Goal: Entertainment & Leisure: Consume media (video, audio)

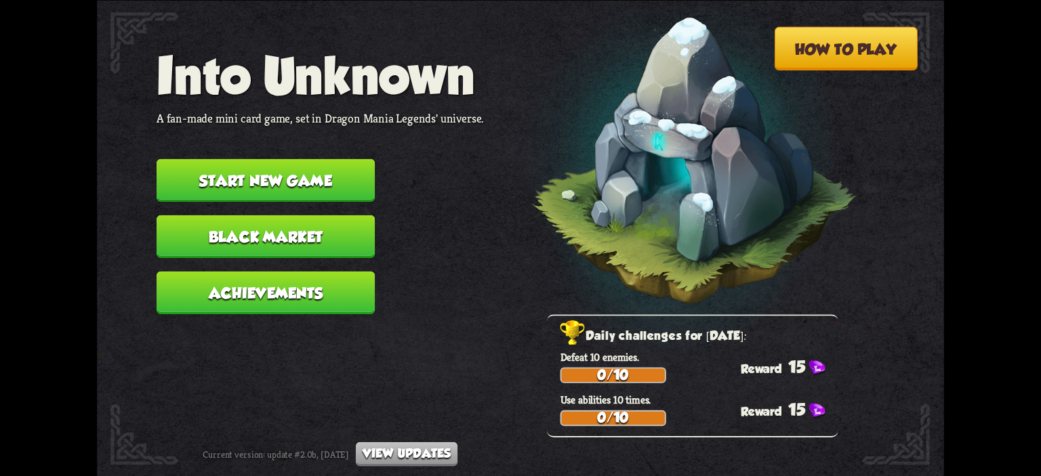
click at [263, 145] on nav "Into Unknown A fan-made mini card game, set in Dragon Mania Legends' universe. …" at bounding box center [320, 186] width 327 height 281
click at [264, 198] on button "Start new game" at bounding box center [266, 180] width 218 height 43
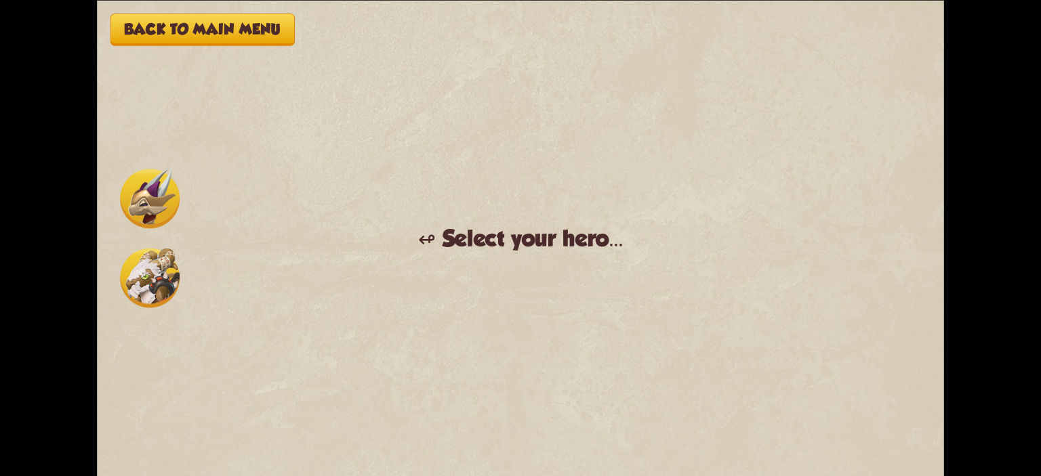
click at [125, 260] on img at bounding box center [150, 278] width 60 height 60
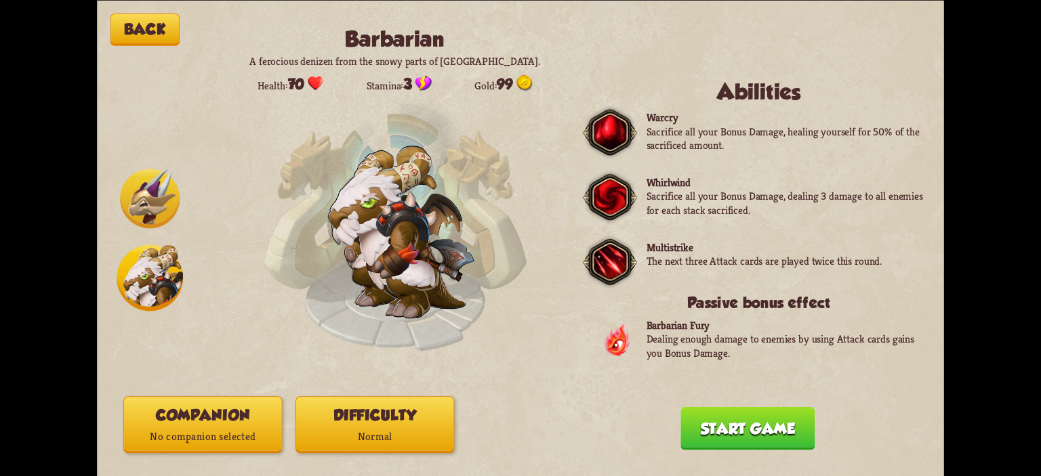
click at [266, 428] on p "No companion selected" at bounding box center [202, 436] width 157 height 21
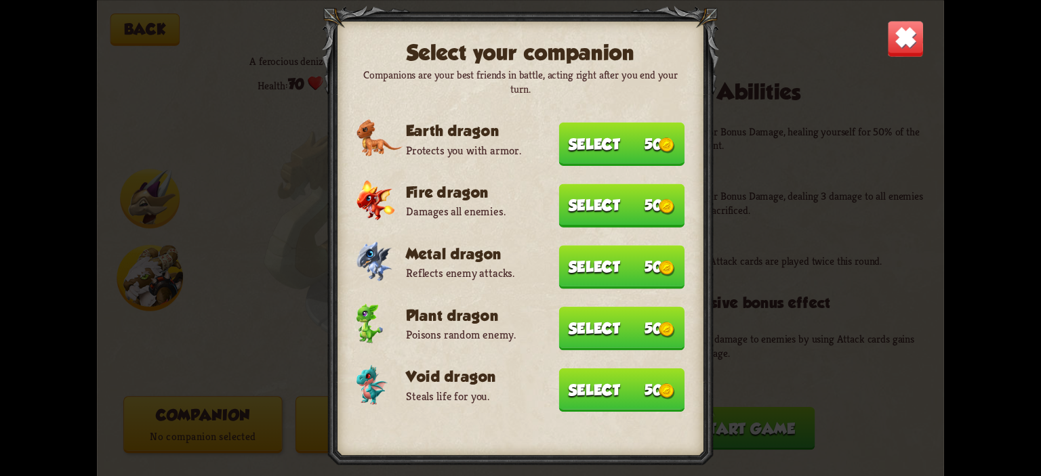
click at [611, 377] on button "Select 50" at bounding box center [622, 389] width 126 height 43
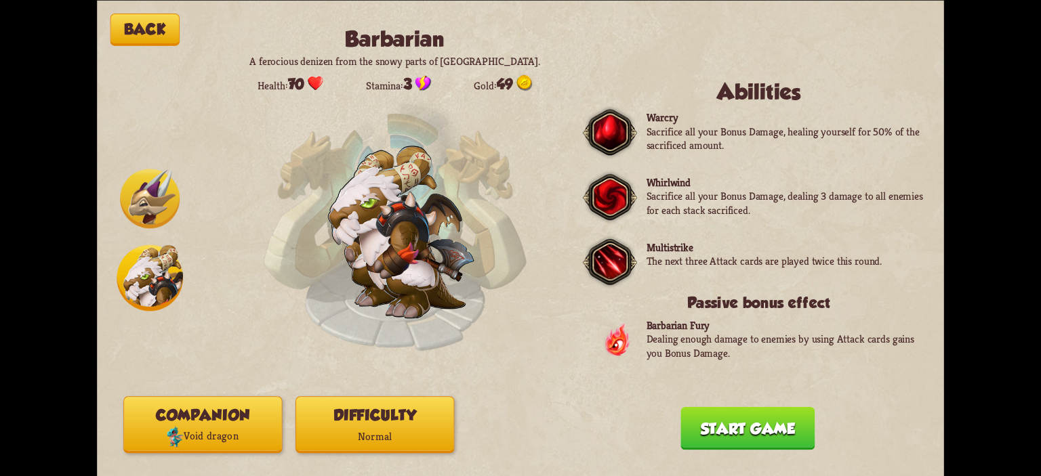
click at [429, 433] on p "Normal" at bounding box center [374, 436] width 157 height 21
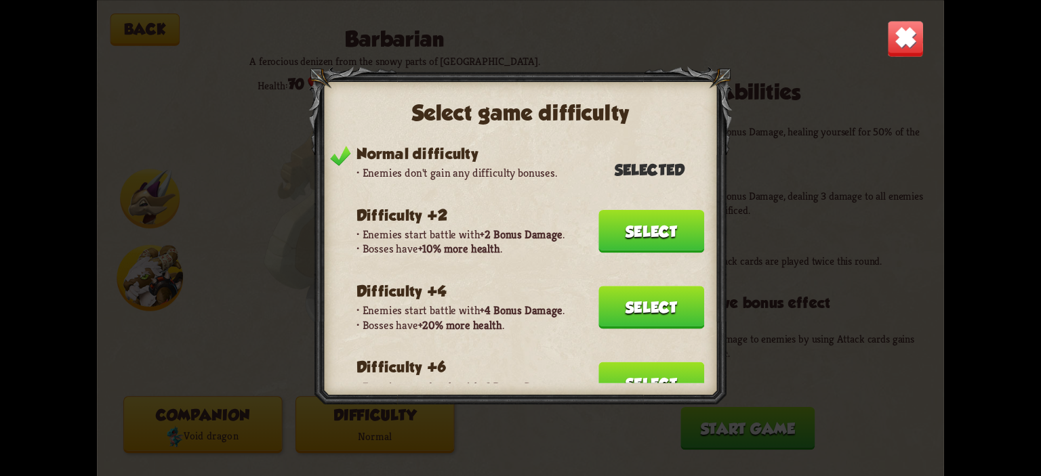
click at [651, 297] on button "Select" at bounding box center [652, 307] width 106 height 43
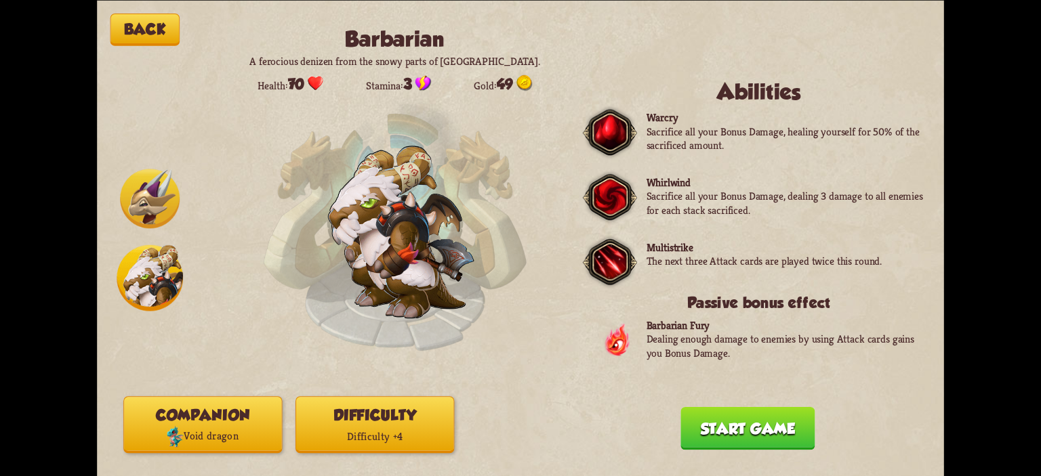
click at [719, 410] on button "Start game" at bounding box center [748, 428] width 134 height 43
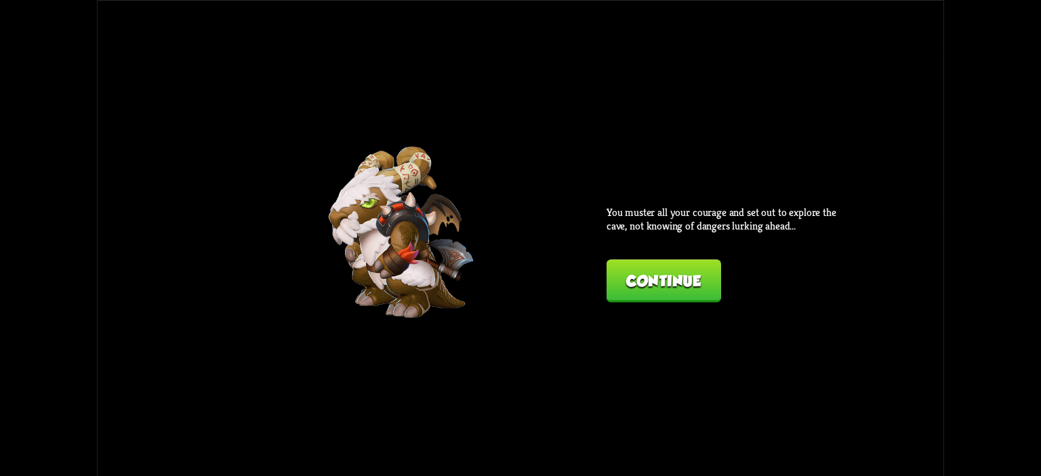
click at [691, 302] on button "Continue" at bounding box center [664, 281] width 115 height 43
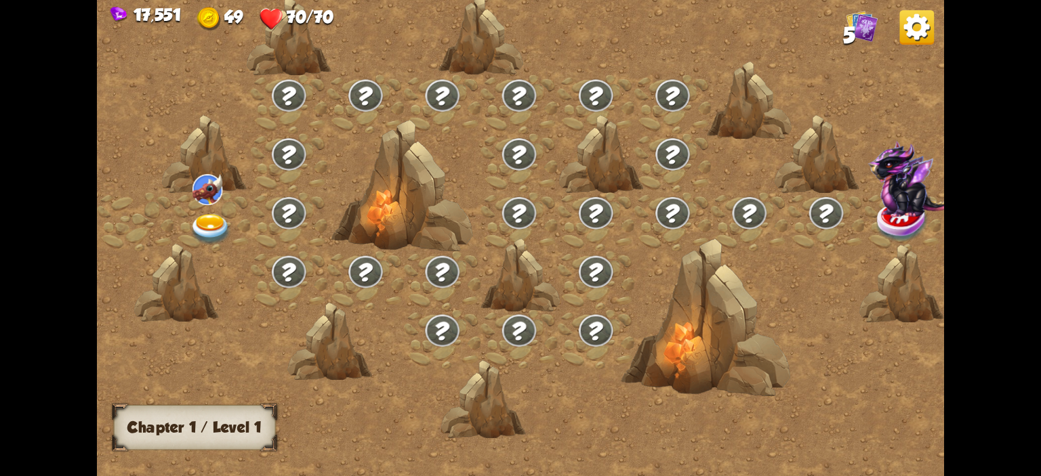
click at [178, 214] on div at bounding box center [212, 221] width 77 height 59
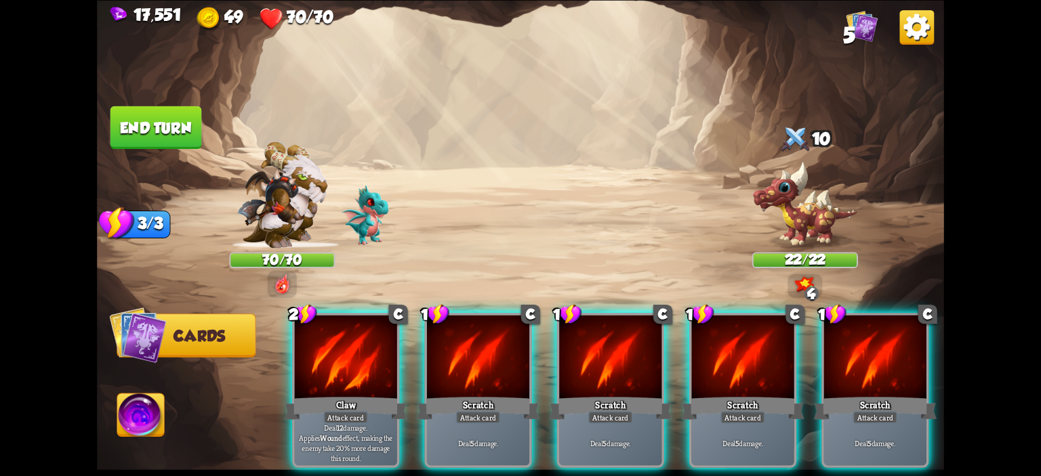
click at [415, 319] on div "2 C Claw Attack card Deal 12 damage. Applies Wound effect, making the enemy tak…" at bounding box center [605, 370] width 678 height 211
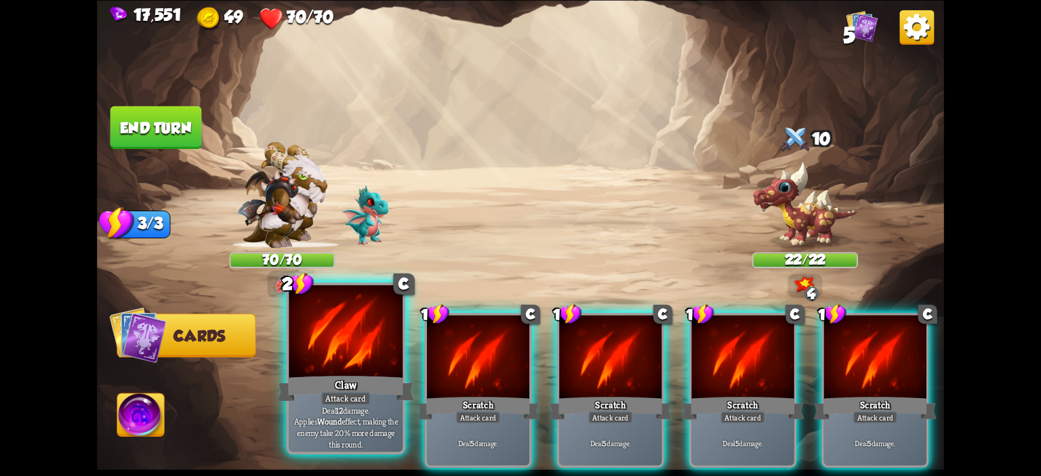
click at [344, 334] on div at bounding box center [346, 333] width 114 height 96
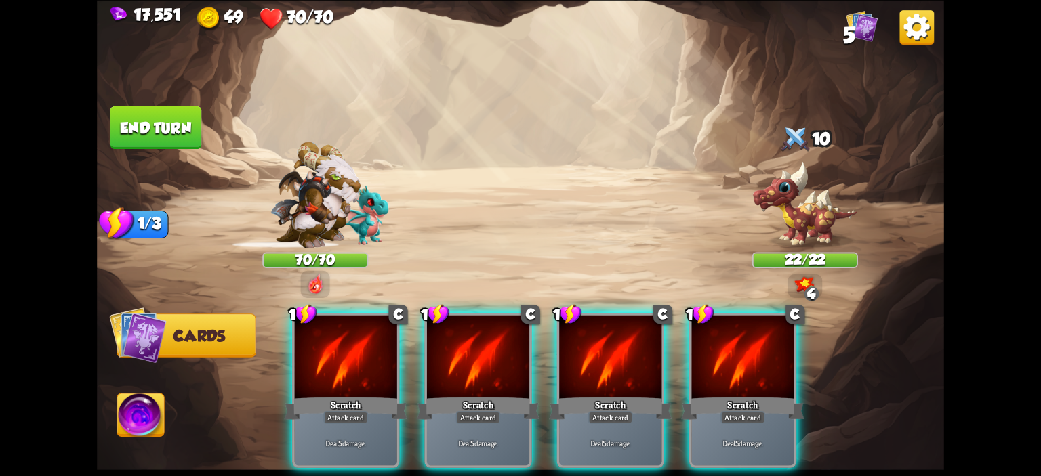
click at [344, 334] on div at bounding box center [346, 358] width 102 height 86
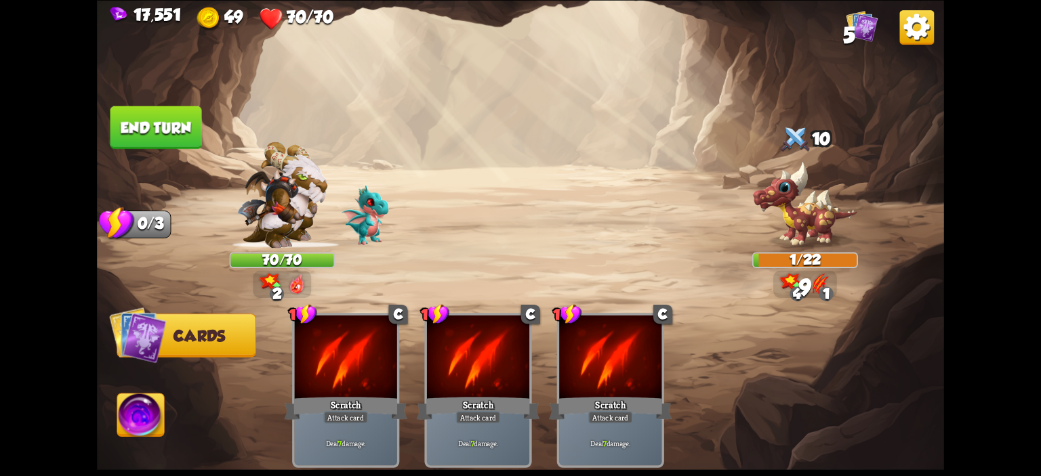
click at [182, 124] on button "End turn" at bounding box center [156, 127] width 92 height 43
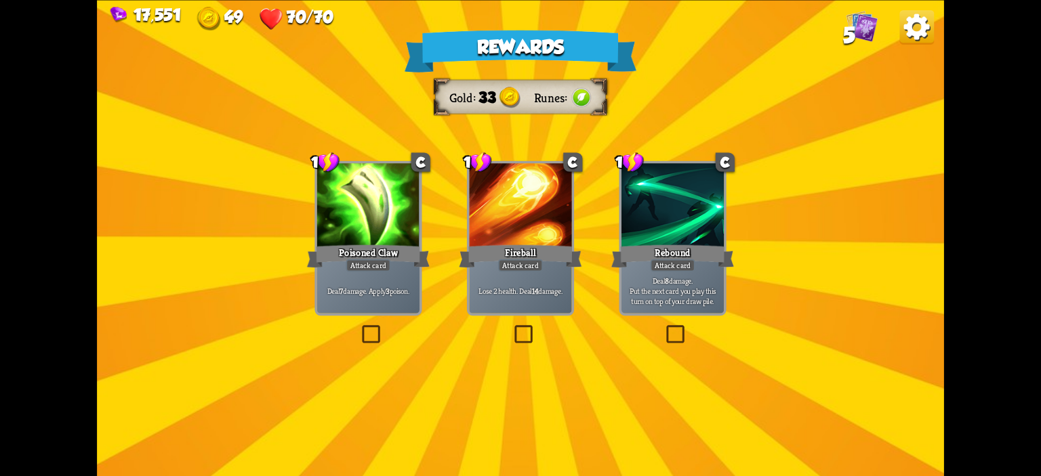
click at [333, 209] on div at bounding box center [368, 206] width 102 height 86
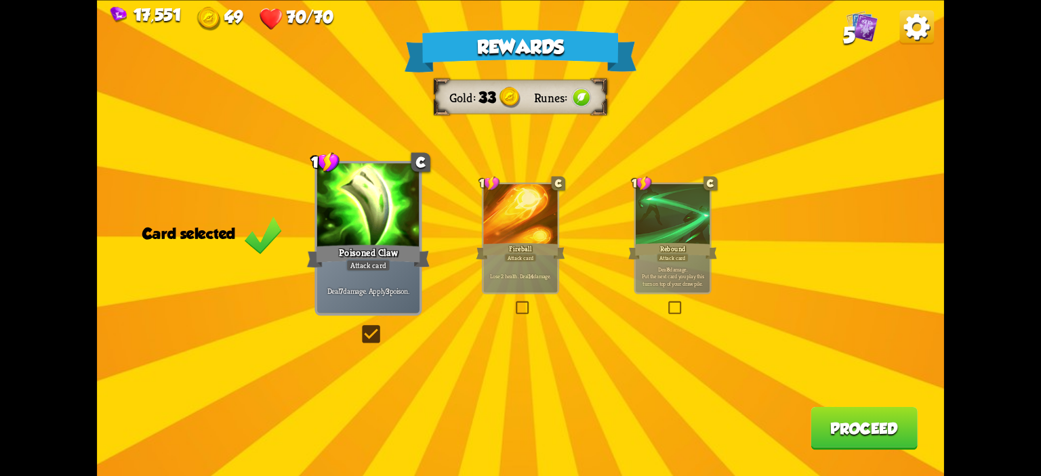
click at [873, 426] on button "Proceed" at bounding box center [864, 428] width 107 height 43
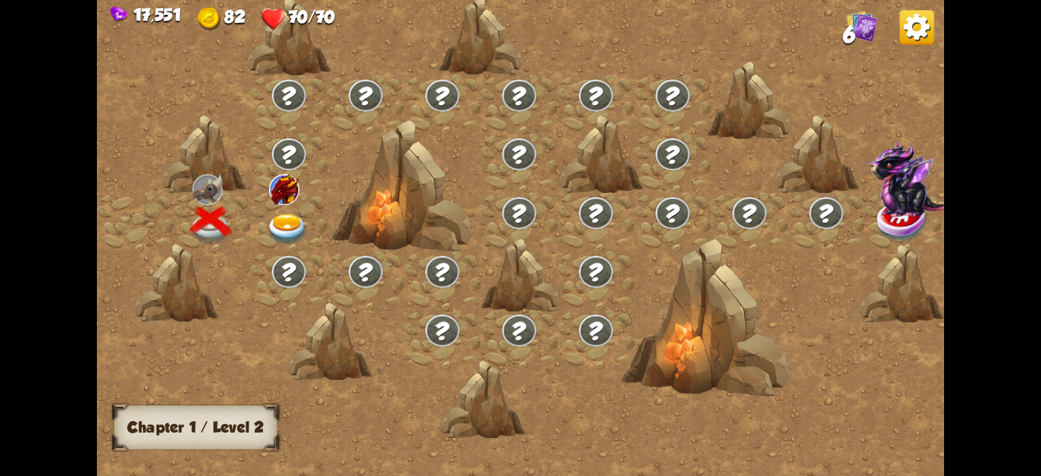
click at [308, 238] on img at bounding box center [287, 229] width 42 height 31
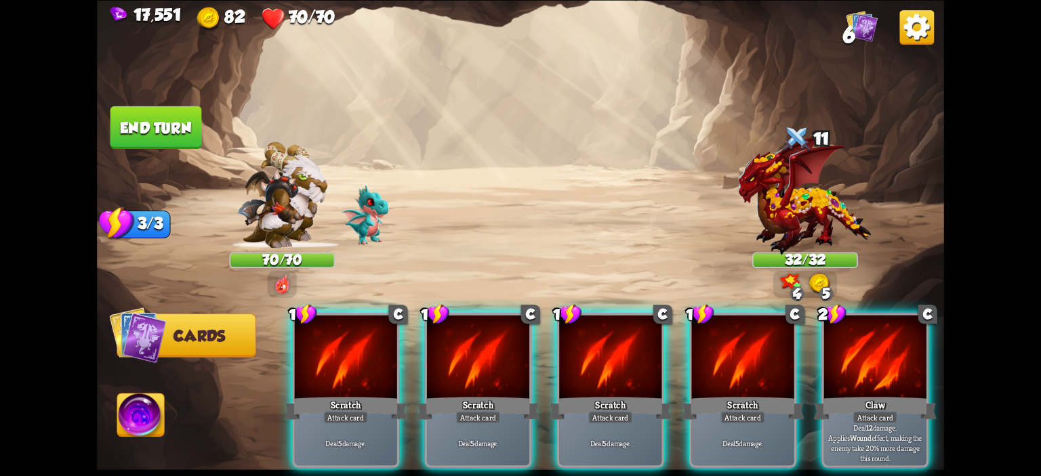
click at [881, 349] on div at bounding box center [875, 358] width 102 height 86
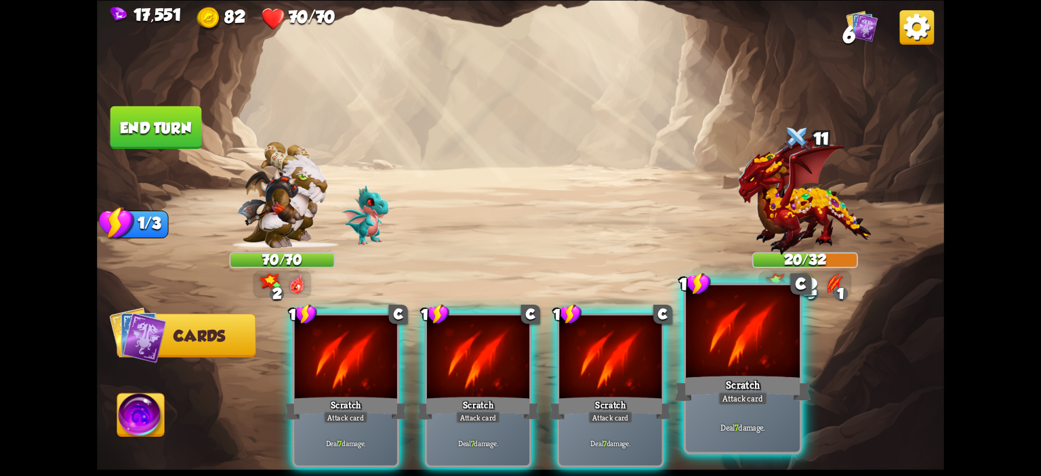
click at [740, 357] on div at bounding box center [743, 333] width 114 height 96
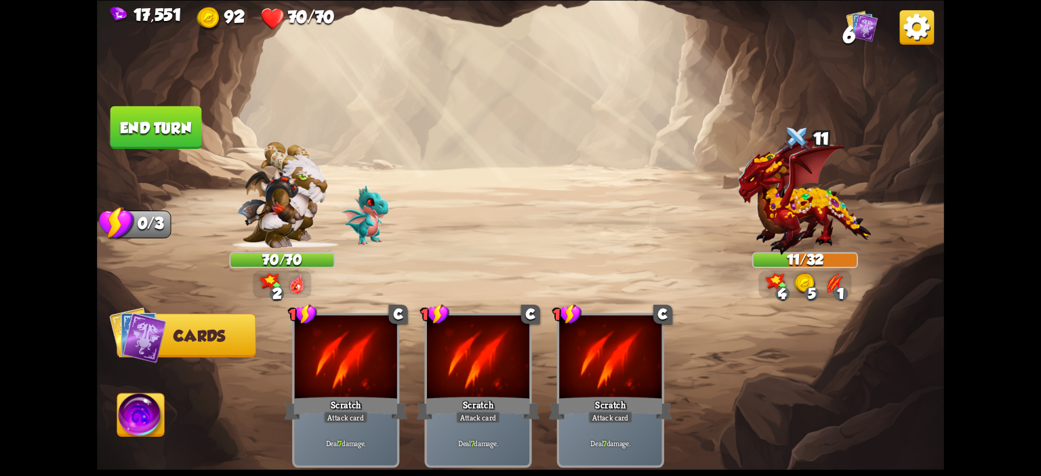
click at [163, 147] on button "End turn" at bounding box center [156, 127] width 92 height 43
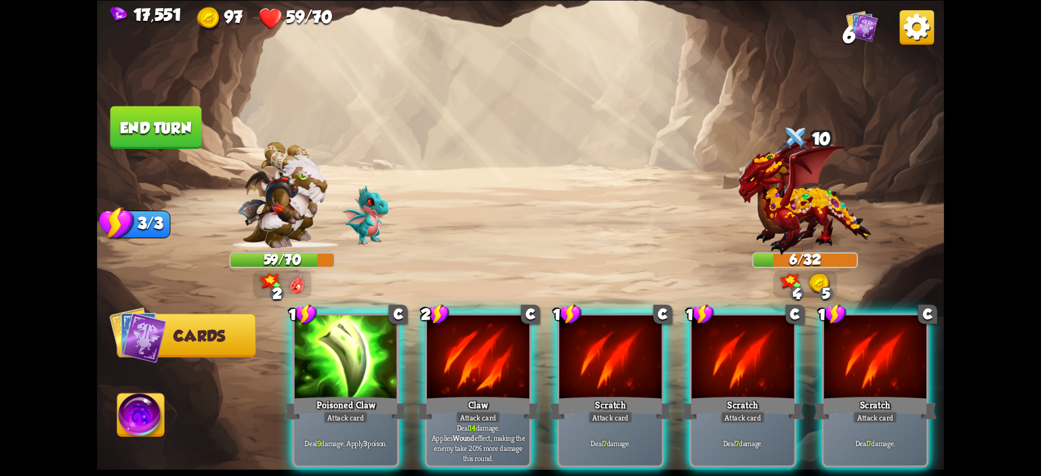
click at [138, 408] on img at bounding box center [140, 417] width 47 height 47
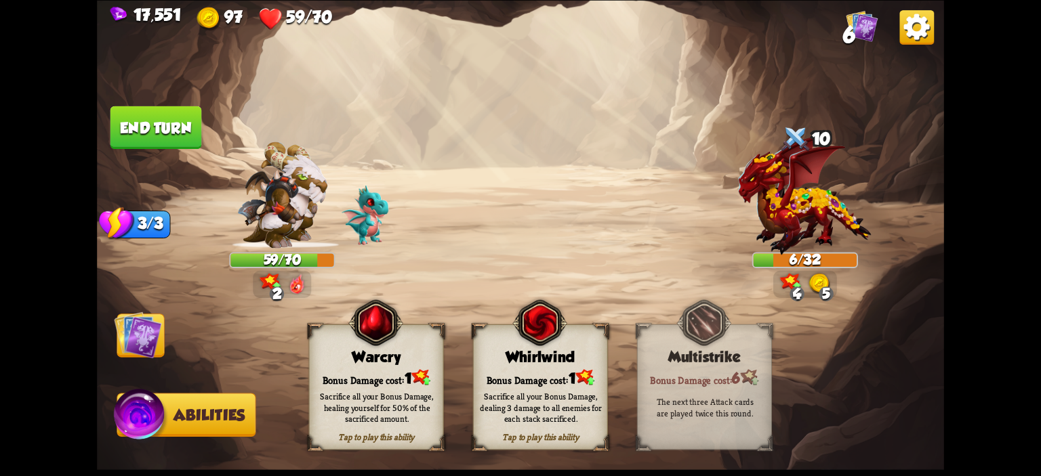
click at [363, 357] on div "Warcry" at bounding box center [377, 356] width 134 height 17
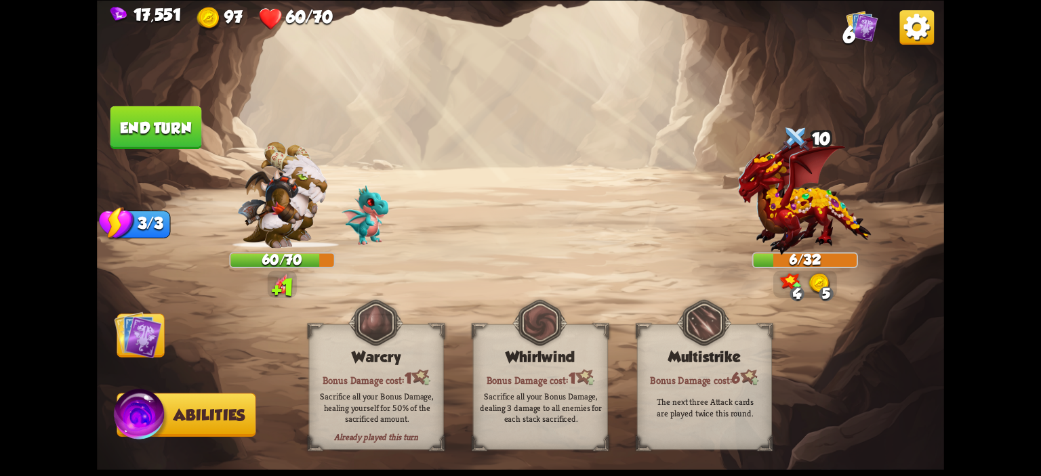
click at [167, 321] on img at bounding box center [520, 238] width 847 height 476
click at [149, 325] on img at bounding box center [137, 334] width 47 height 47
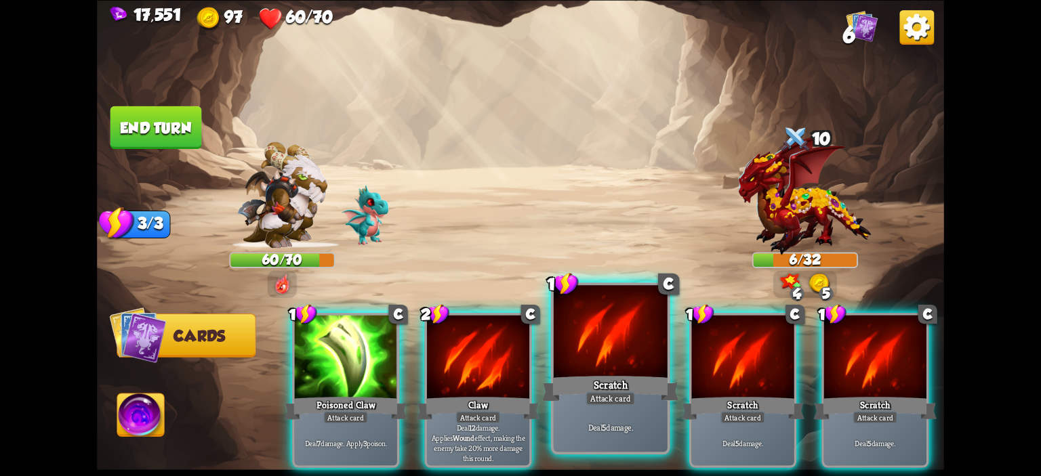
click at [643, 360] on div at bounding box center [611, 333] width 114 height 96
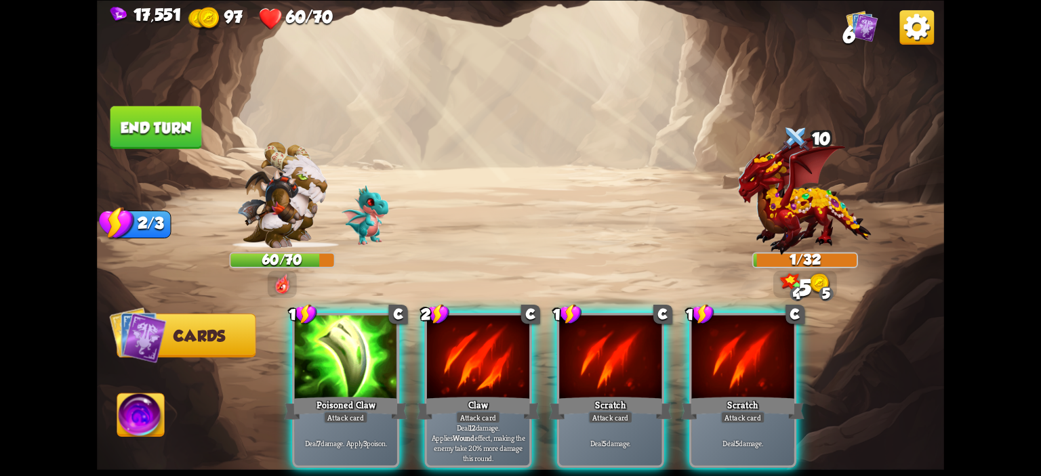
click at [149, 146] on button "End turn" at bounding box center [156, 127] width 92 height 43
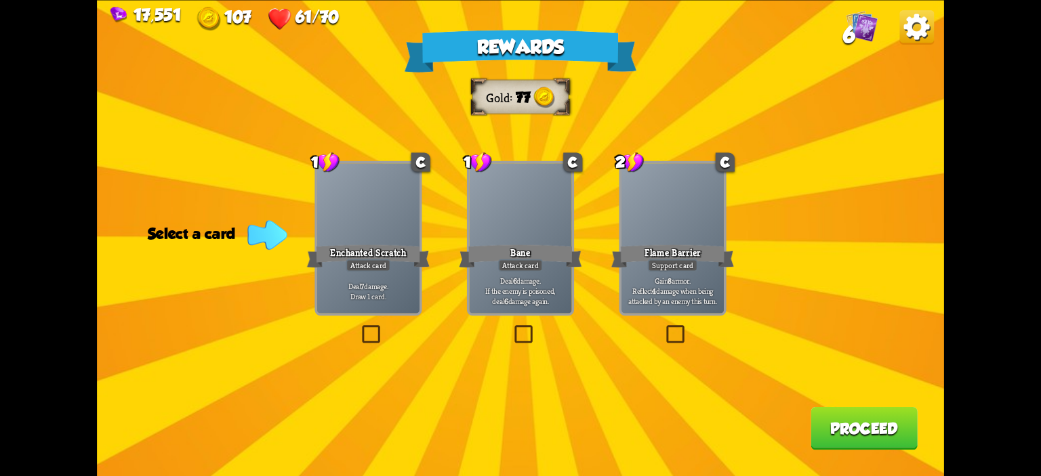
click at [662, 289] on p "Gain 8 armor. Reflect 4 damage when being attacked by an enemy this turn." at bounding box center [673, 291] width 98 height 31
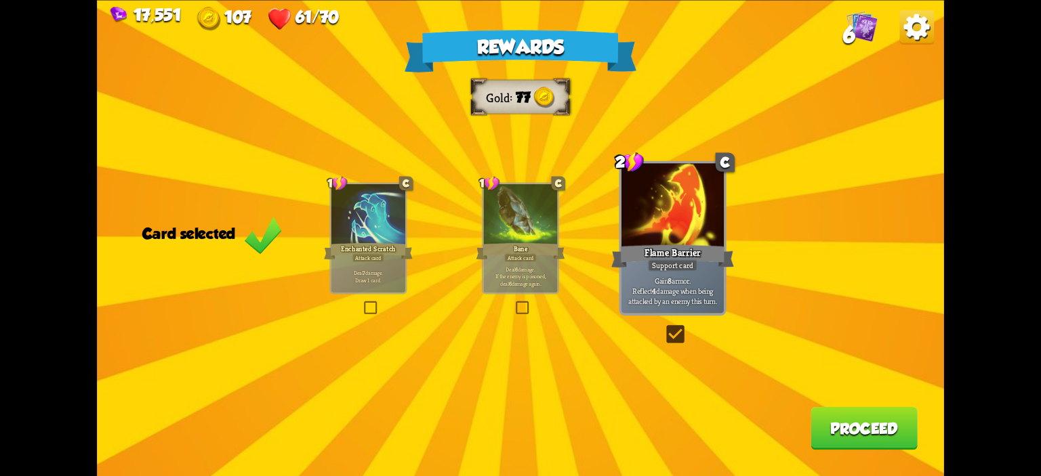
click at [830, 418] on div "Rewards Gold 77 Card selected 1 C Enchanted Scratch Attack card Deal 7 damage. …" at bounding box center [520, 238] width 847 height 476
click at [832, 424] on button "Proceed" at bounding box center [864, 428] width 107 height 43
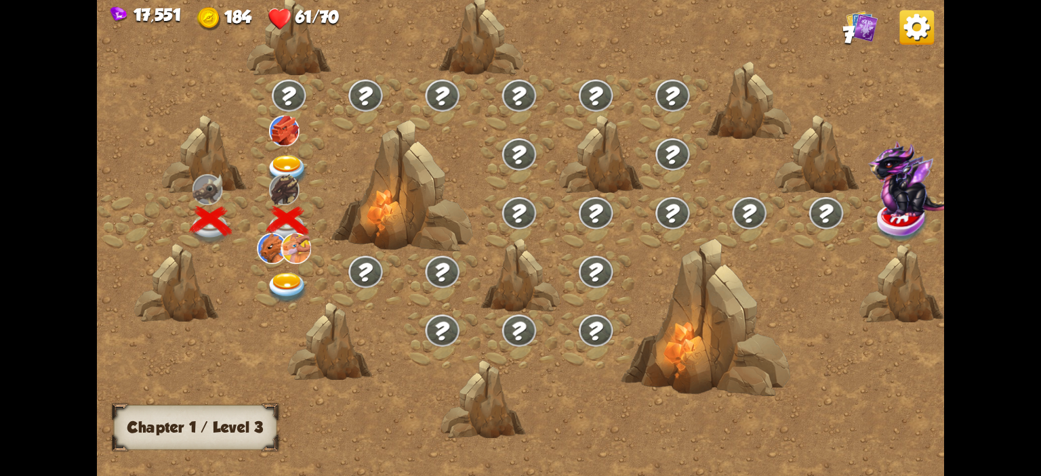
click at [296, 147] on div at bounding box center [289, 163] width 77 height 59
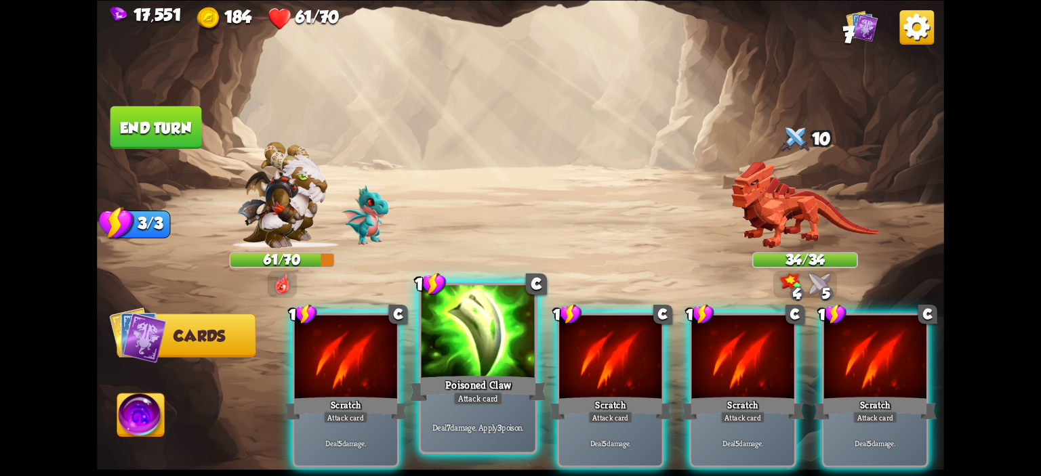
click at [490, 333] on div at bounding box center [479, 333] width 114 height 96
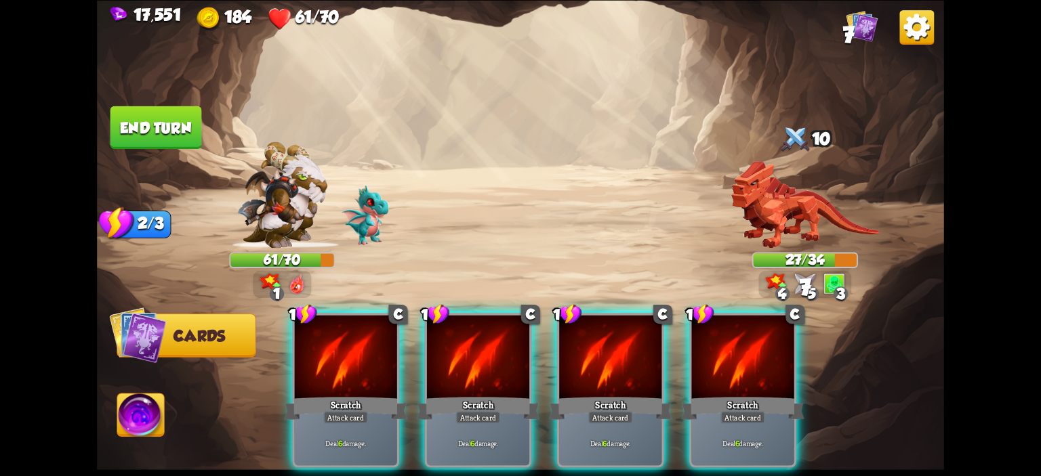
click at [499, 334] on div at bounding box center [478, 358] width 102 height 86
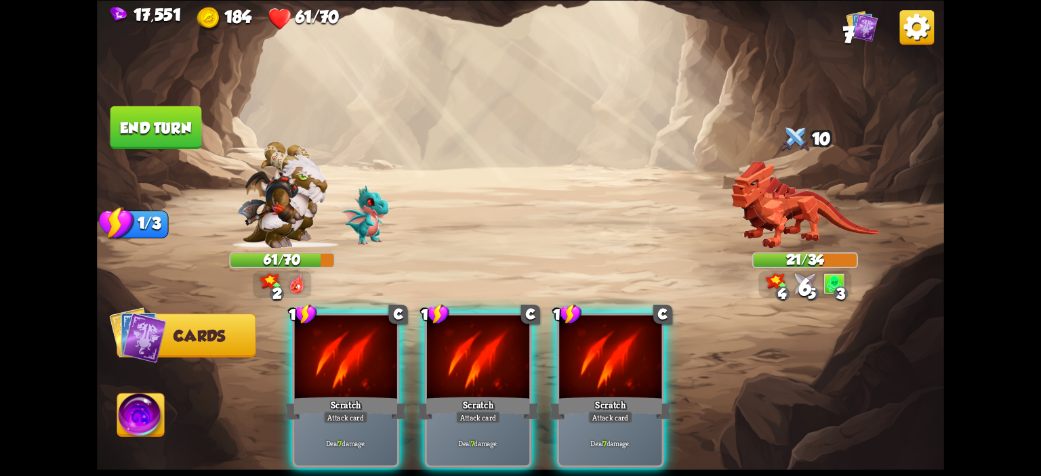
click at [184, 129] on button "End turn" at bounding box center [156, 127] width 92 height 43
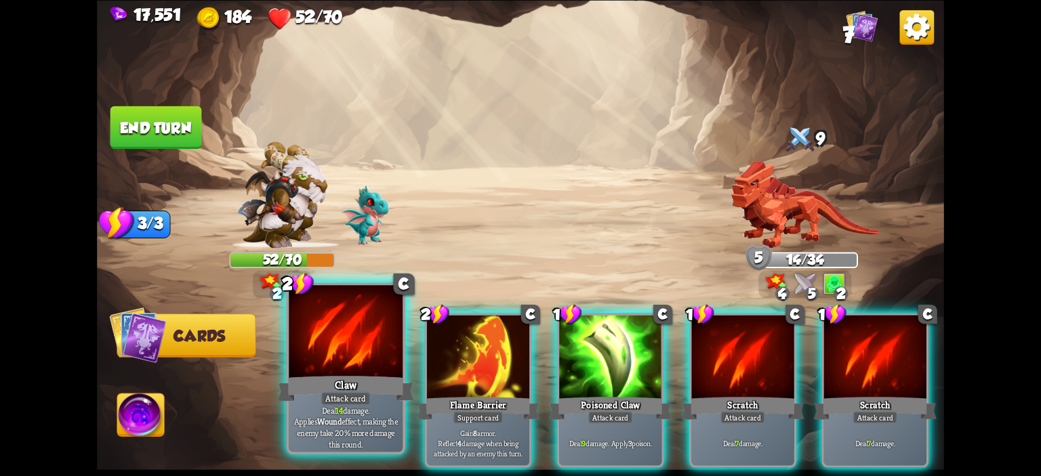
click at [369, 343] on div at bounding box center [346, 333] width 114 height 96
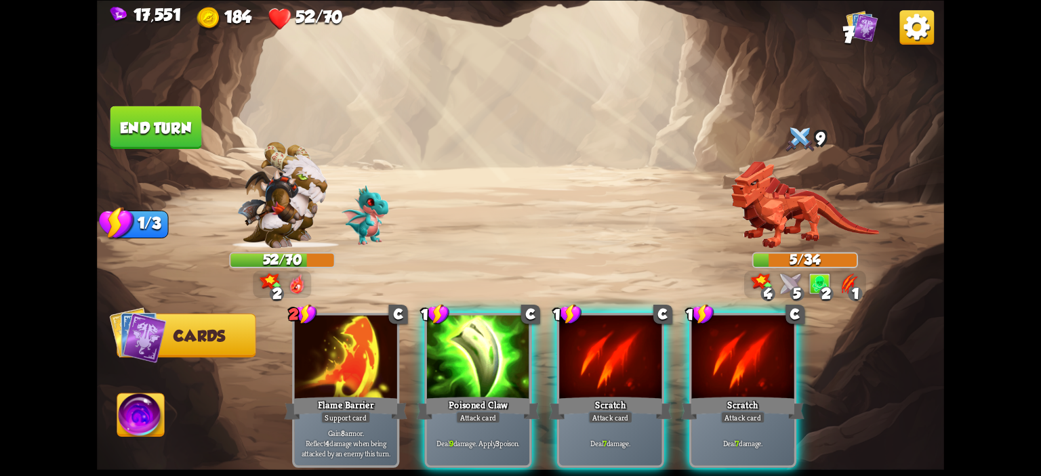
click at [142, 418] on img at bounding box center [140, 417] width 47 height 47
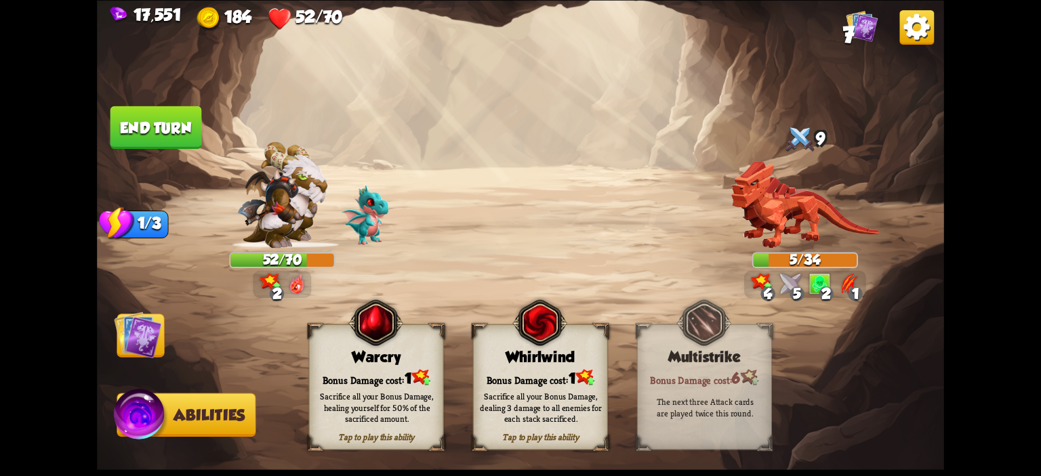
click at [337, 367] on div "Tap to play this ability Warcry Bonus Damage cost: 1 Sacrifice all your Bonus D…" at bounding box center [376, 387] width 135 height 126
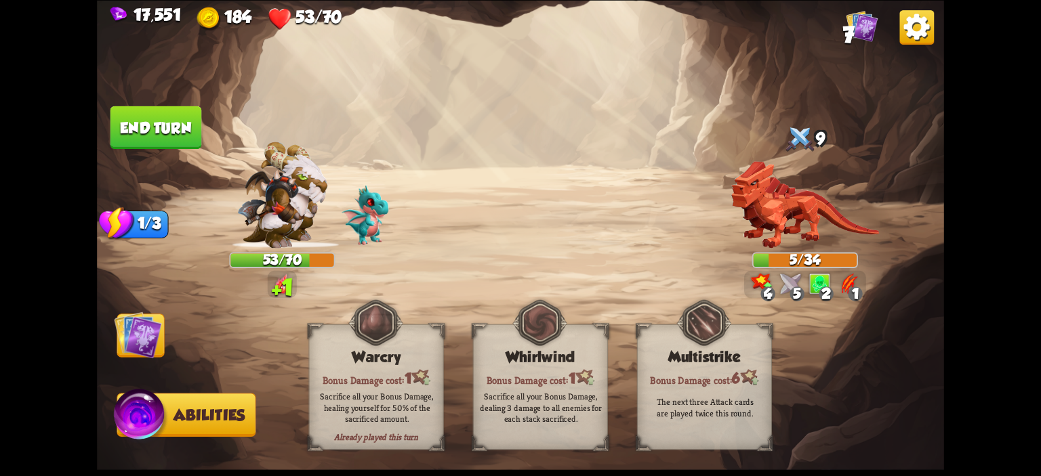
click at [174, 140] on button "End turn" at bounding box center [156, 127] width 92 height 43
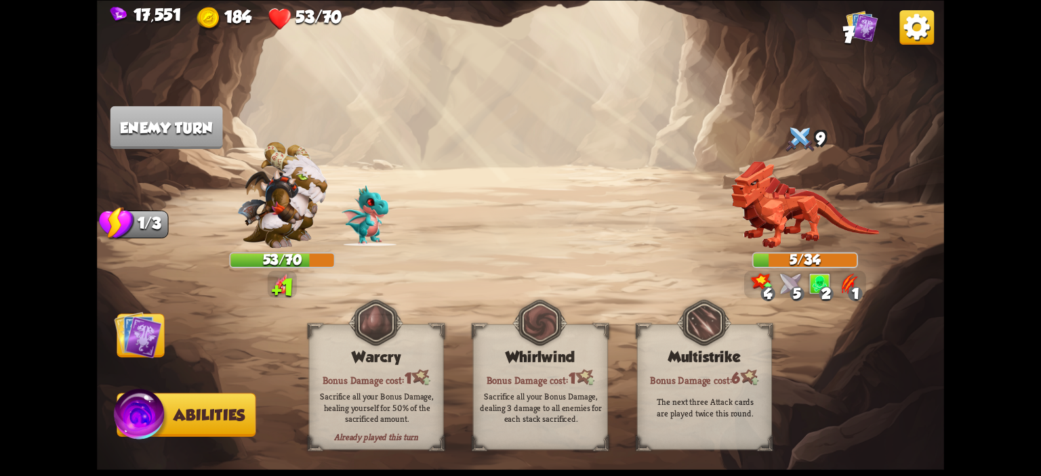
click at [133, 336] on img at bounding box center [137, 334] width 47 height 47
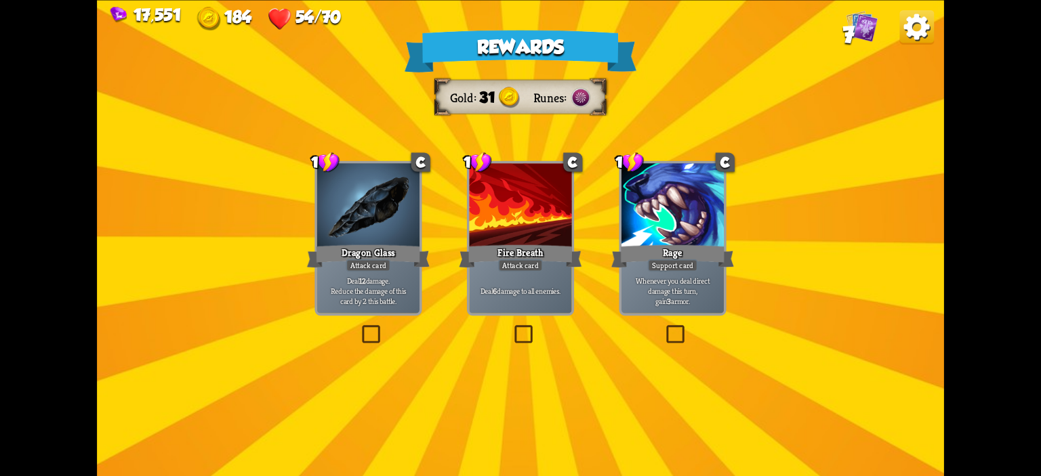
click at [512, 275] on div "Deal 6 damage to all enemies." at bounding box center [520, 290] width 102 height 45
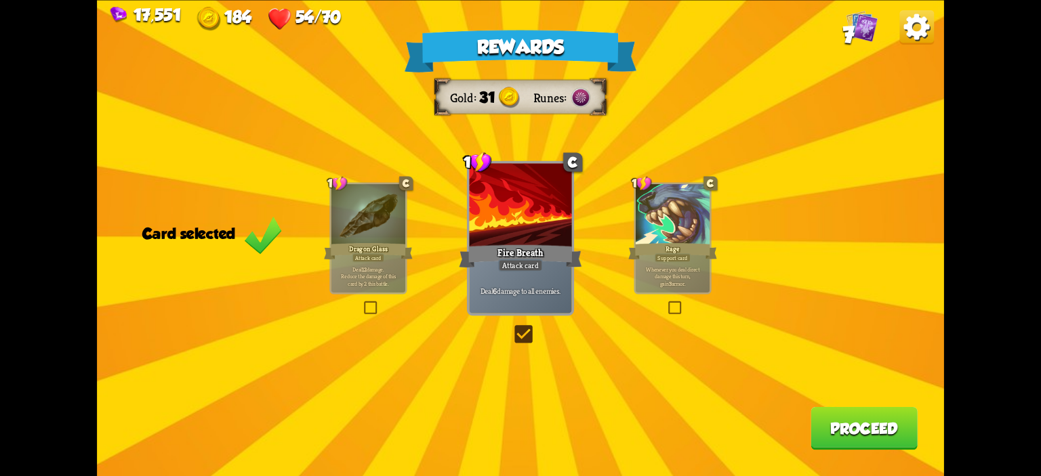
click at [891, 426] on button "Proceed" at bounding box center [864, 428] width 107 height 43
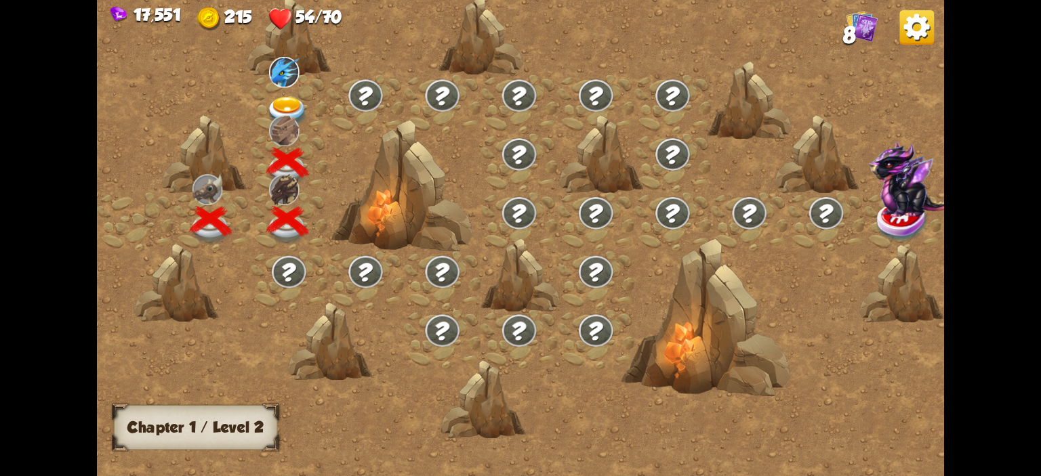
click at [296, 92] on div at bounding box center [289, 104] width 77 height 59
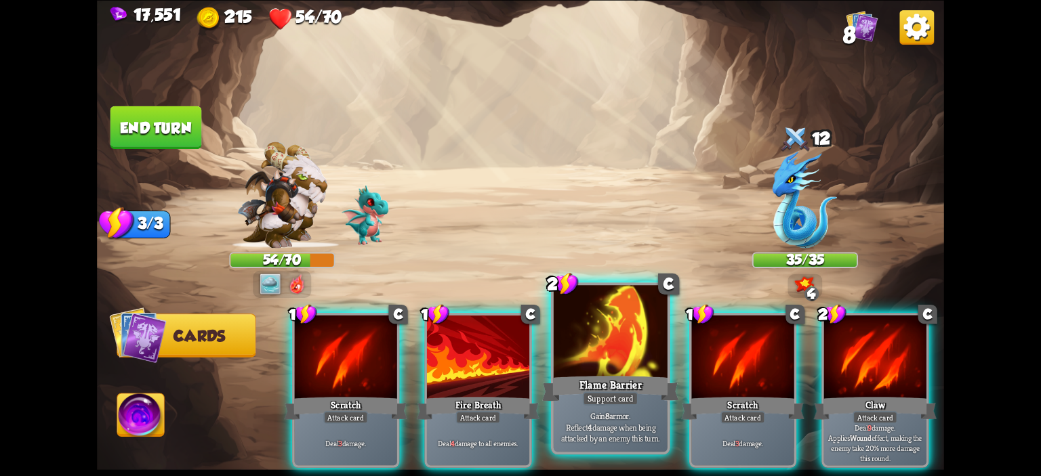
click at [634, 354] on div at bounding box center [611, 333] width 114 height 96
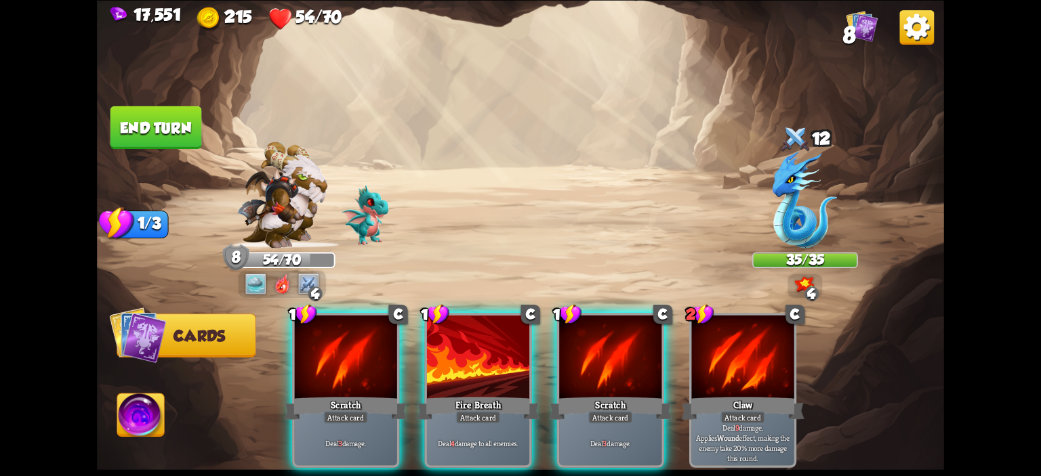
click at [634, 354] on div at bounding box center [610, 358] width 102 height 86
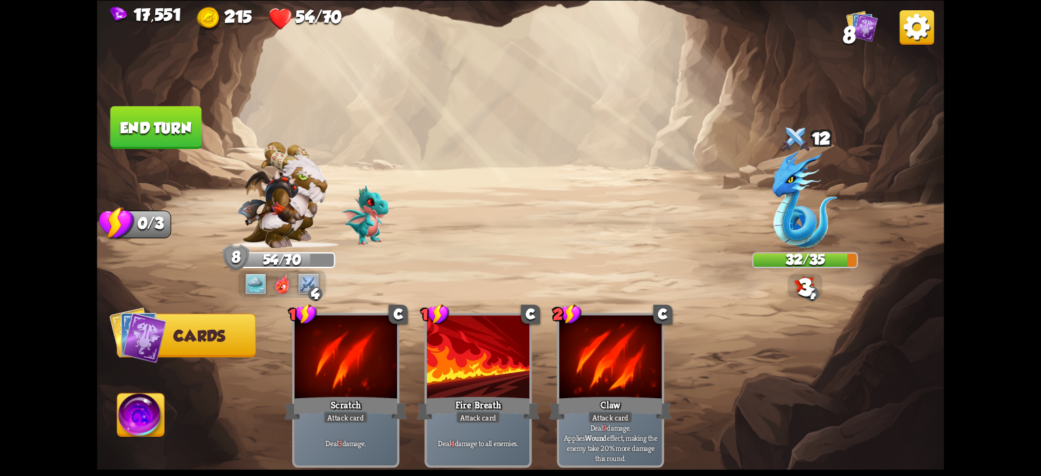
click at [154, 136] on button "End turn" at bounding box center [156, 127] width 92 height 43
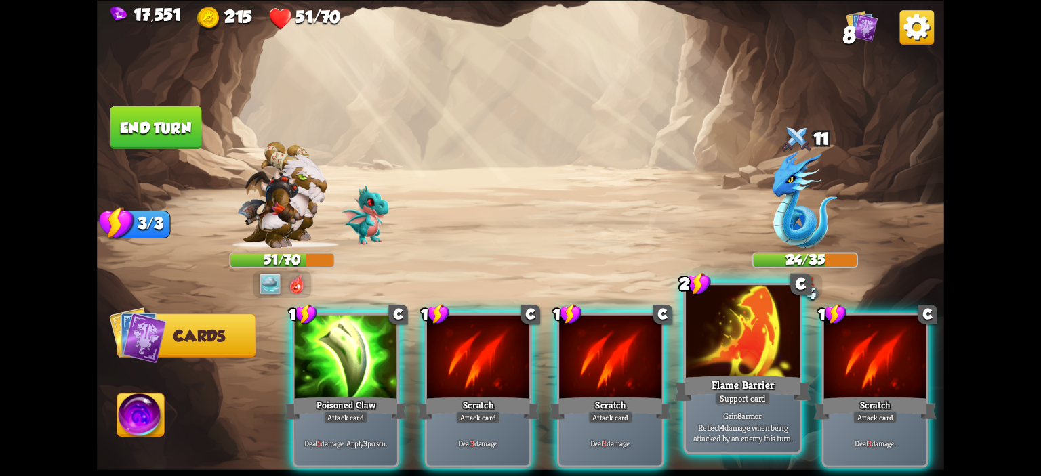
click at [735, 342] on div at bounding box center [743, 333] width 114 height 96
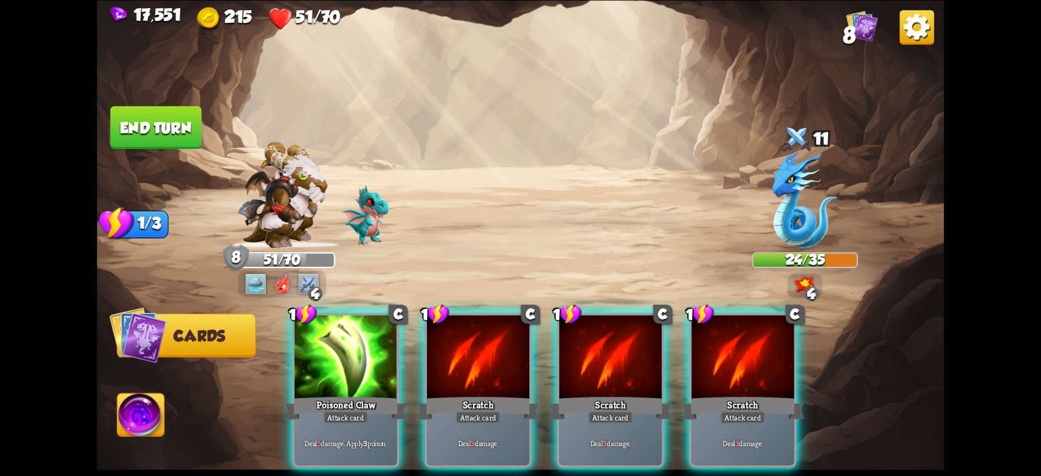
click at [350, 303] on div "1 C Poisoned Claw Attack card Deal 5 damage. Apply 3 poison. 1 C Scratch Attack…" at bounding box center [605, 370] width 678 height 211
click at [350, 311] on div "1 C Poisoned Claw Attack card Deal 5 damage. Apply 3 poison. 1 C Scratch Attack…" at bounding box center [605, 370] width 678 height 211
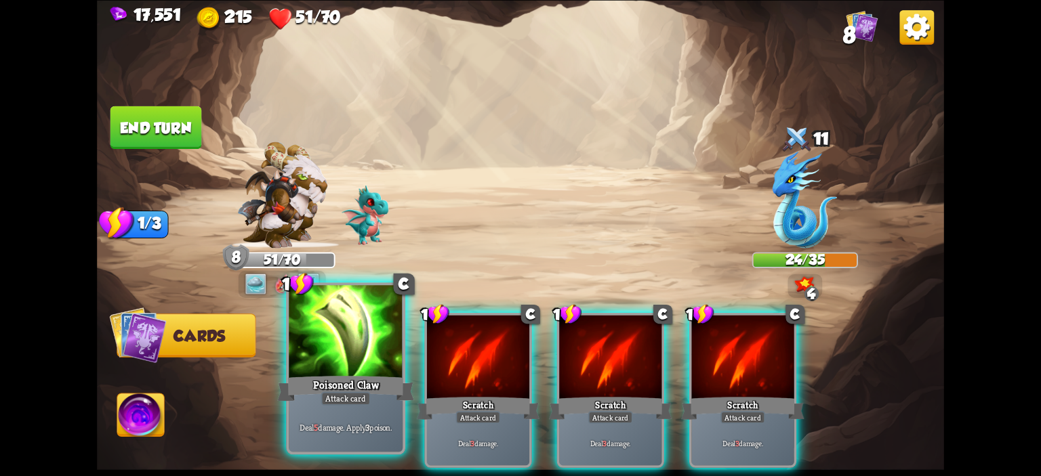
click at [350, 317] on div at bounding box center [346, 333] width 114 height 96
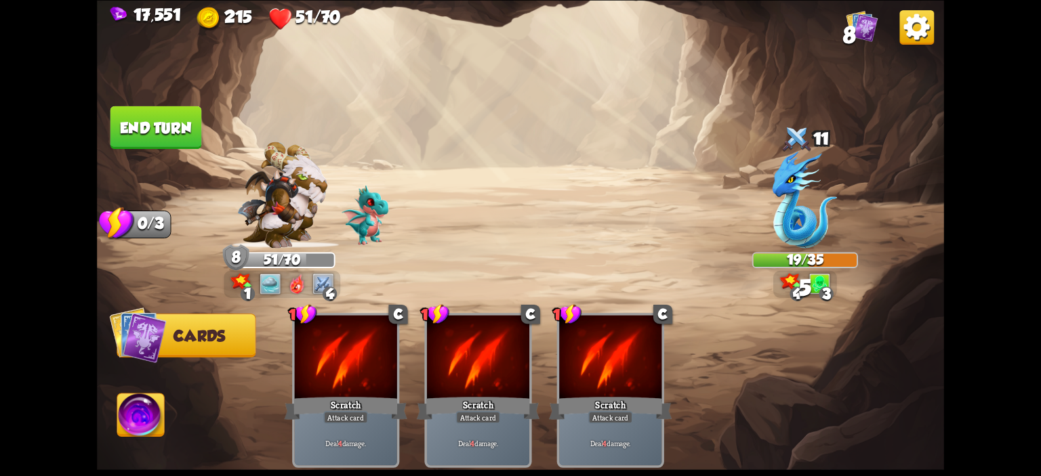
click at [160, 143] on button "End turn" at bounding box center [156, 127] width 92 height 43
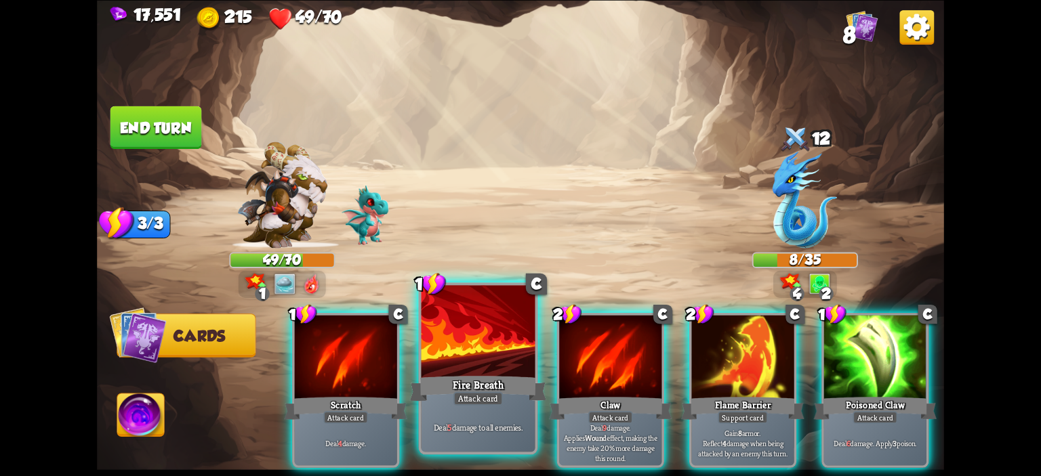
click at [450, 352] on div at bounding box center [479, 333] width 114 height 96
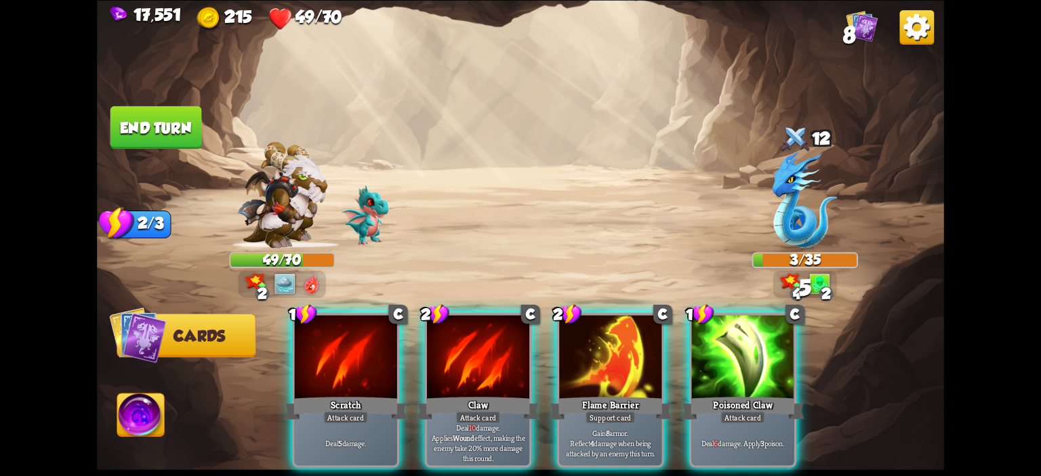
click at [138, 407] on img at bounding box center [140, 417] width 47 height 47
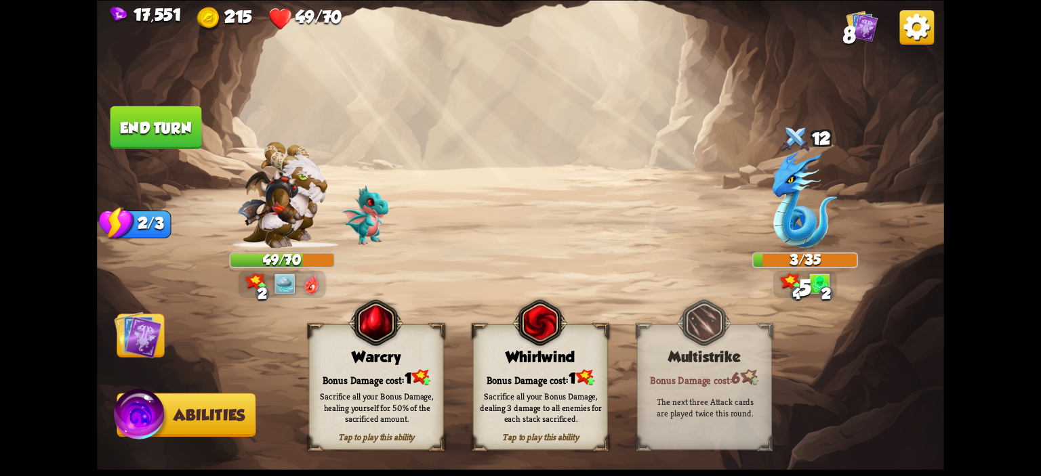
drag, startPoint x: 357, startPoint y: 359, endPoint x: 293, endPoint y: 312, distance: 78.9
click at [357, 359] on div "Warcry" at bounding box center [377, 356] width 134 height 17
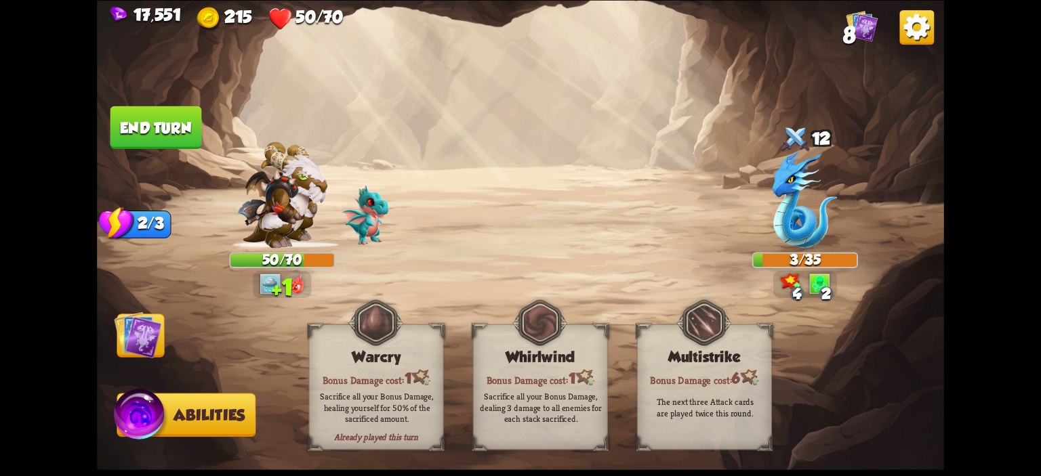
click at [166, 144] on button "End turn" at bounding box center [156, 127] width 92 height 43
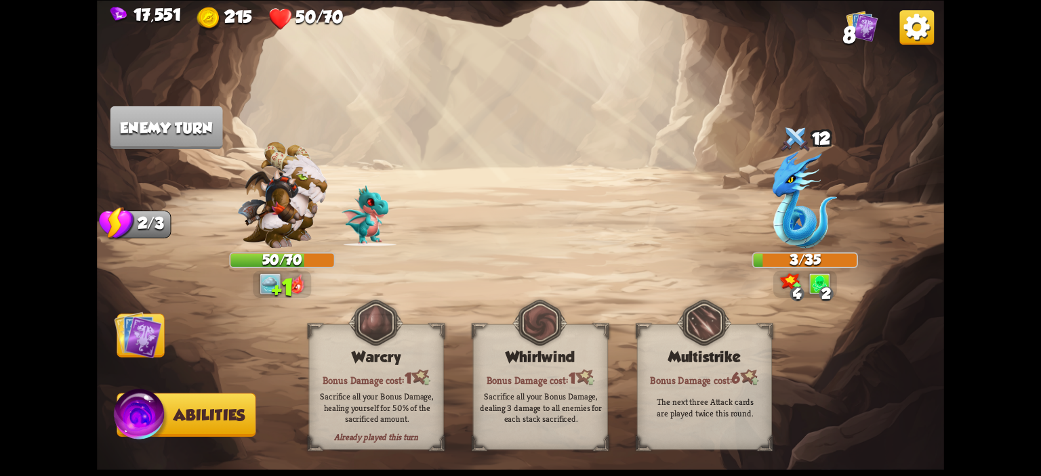
click at [157, 316] on img at bounding box center [137, 334] width 47 height 47
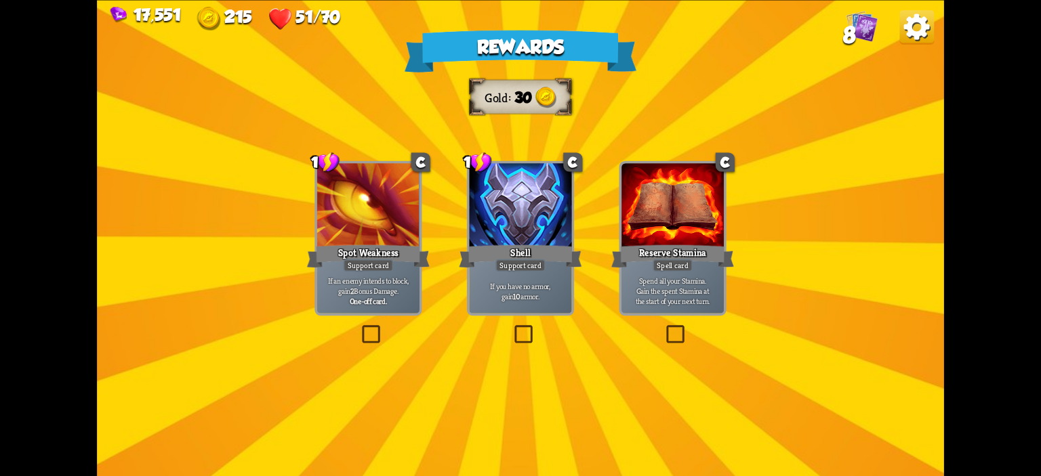
click at [524, 270] on div "Support card" at bounding box center [520, 265] width 50 height 12
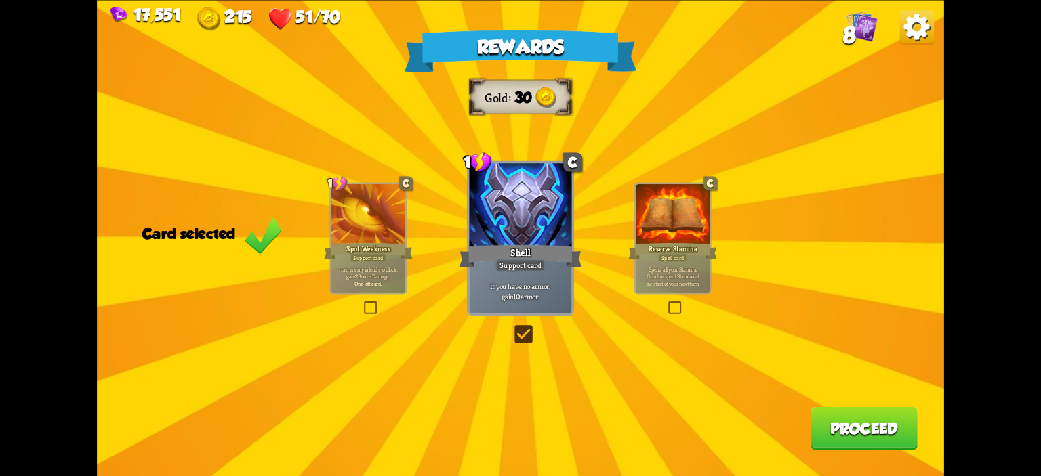
click at [859, 425] on button "Proceed" at bounding box center [864, 428] width 107 height 43
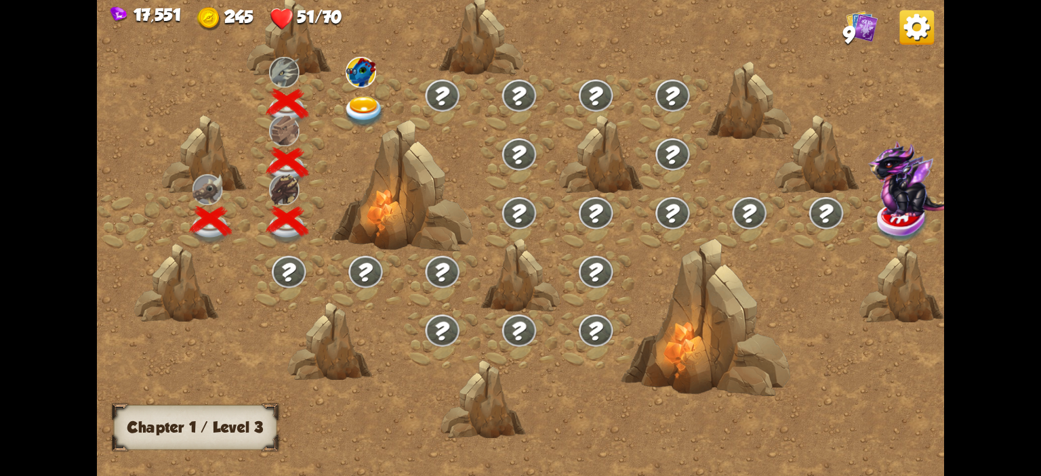
click at [378, 105] on img at bounding box center [364, 112] width 42 height 31
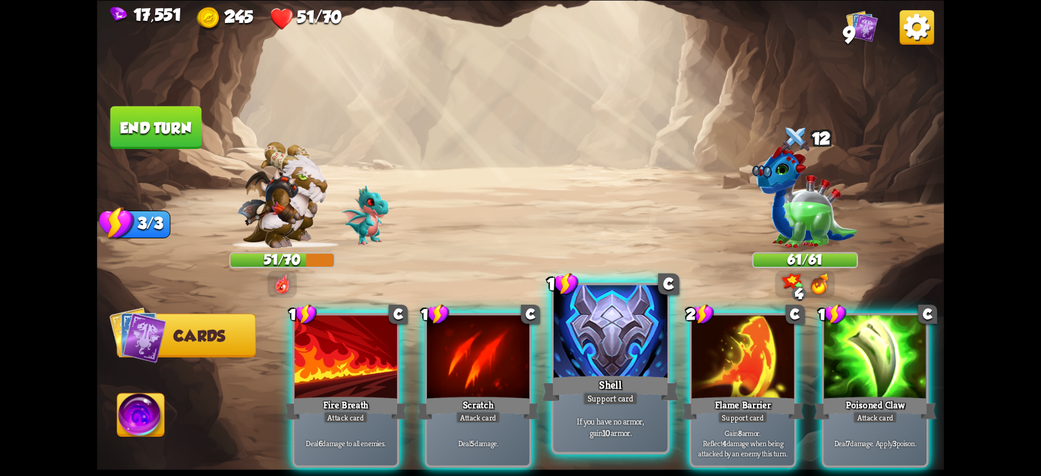
click at [588, 357] on div at bounding box center [611, 333] width 114 height 96
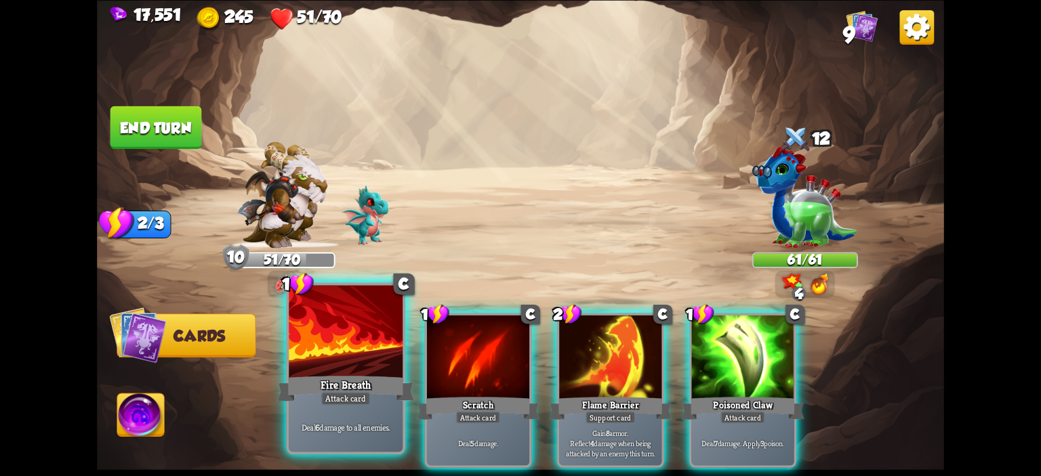
click at [348, 354] on div at bounding box center [346, 333] width 114 height 96
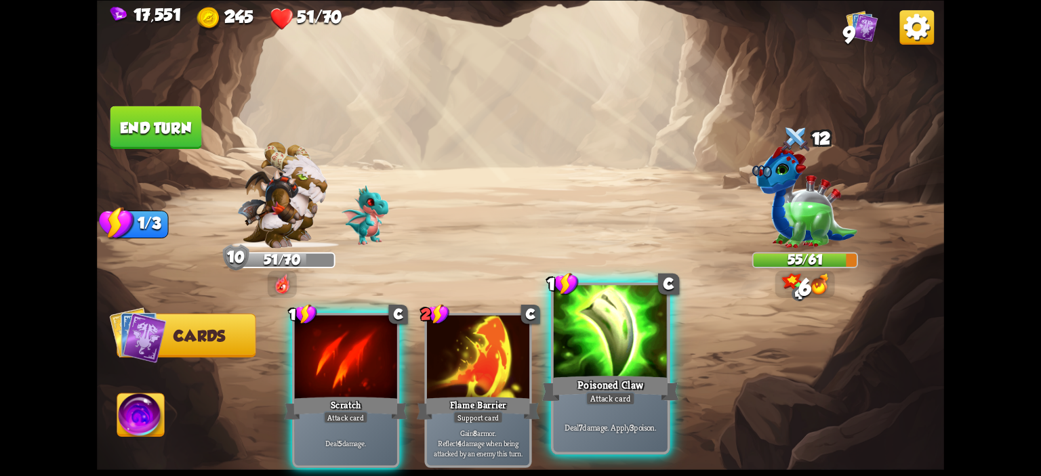
click at [616, 374] on div "Poisoned Claw" at bounding box center [610, 388] width 137 height 31
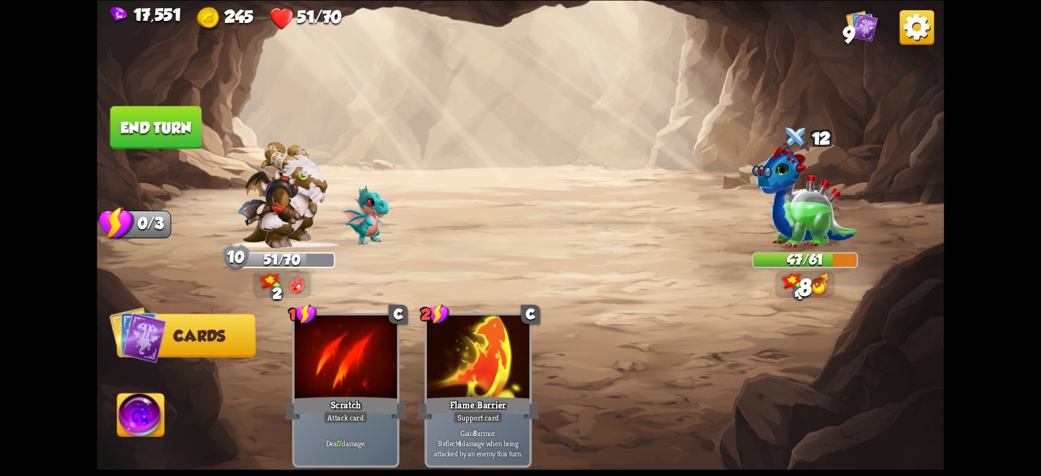
click at [134, 127] on button "End turn" at bounding box center [156, 127] width 92 height 43
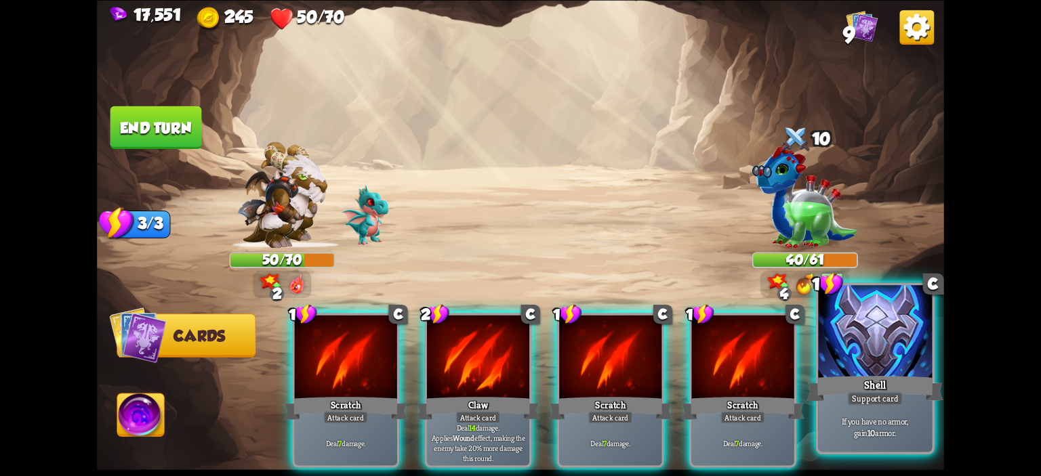
click at [885, 348] on div at bounding box center [875, 333] width 114 height 96
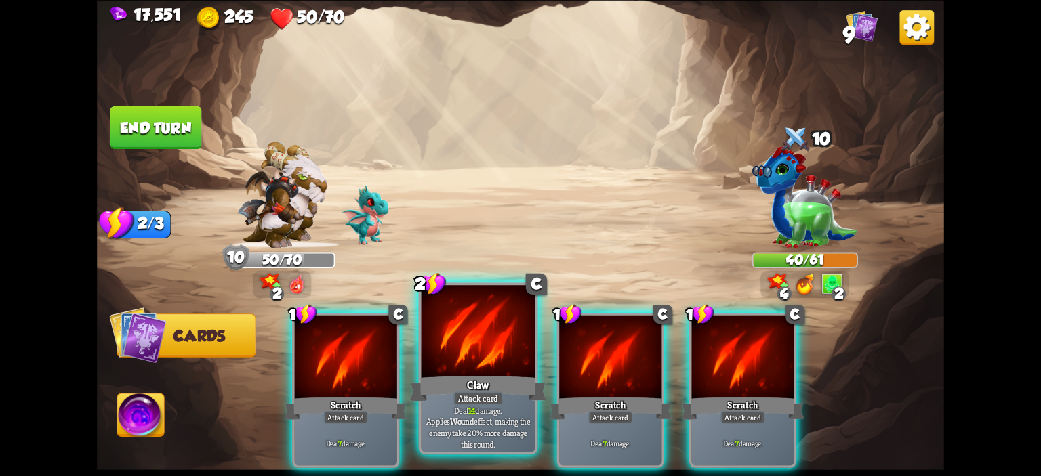
click at [456, 353] on div at bounding box center [479, 333] width 114 height 96
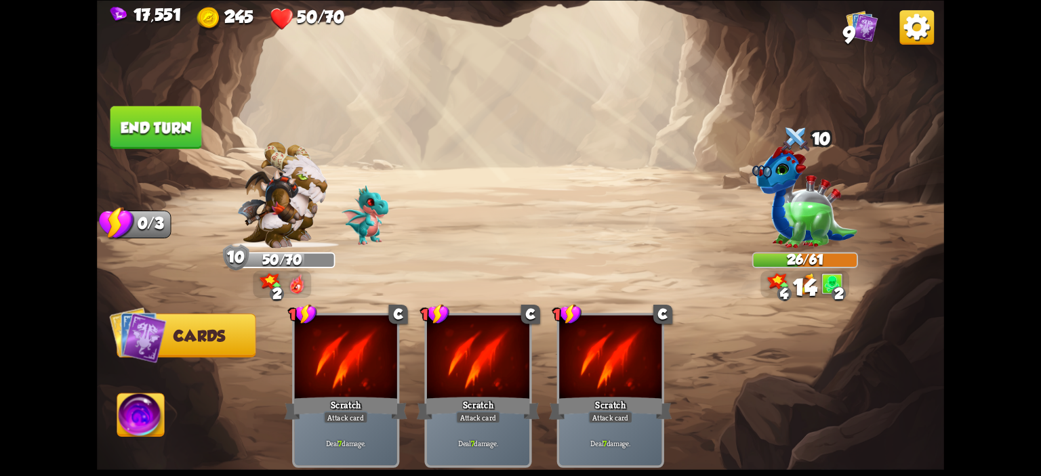
click at [191, 125] on button "End turn" at bounding box center [156, 127] width 92 height 43
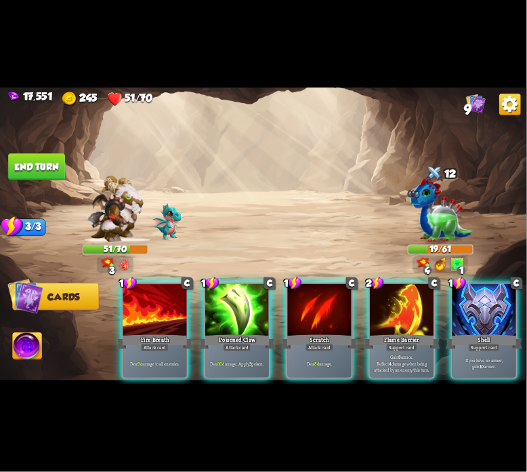
click at [457, 300] on div at bounding box center [485, 311] width 64 height 54
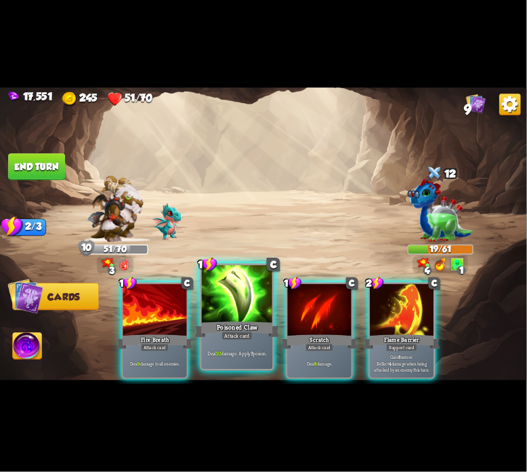
click at [225, 305] on div at bounding box center [237, 295] width 71 height 60
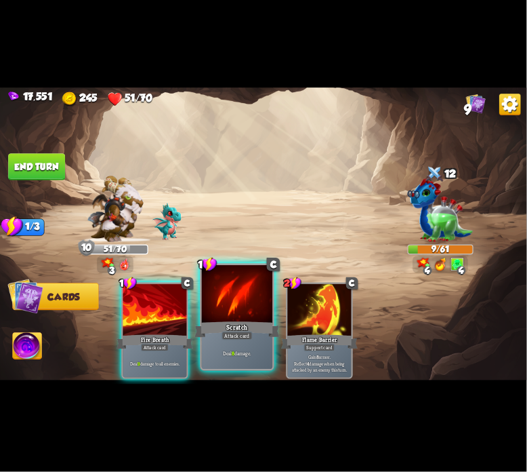
click at [205, 314] on div at bounding box center [237, 295] width 71 height 60
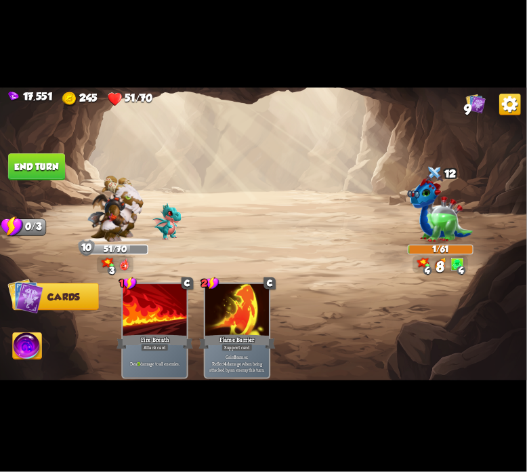
click at [27, 346] on img at bounding box center [27, 348] width 29 height 30
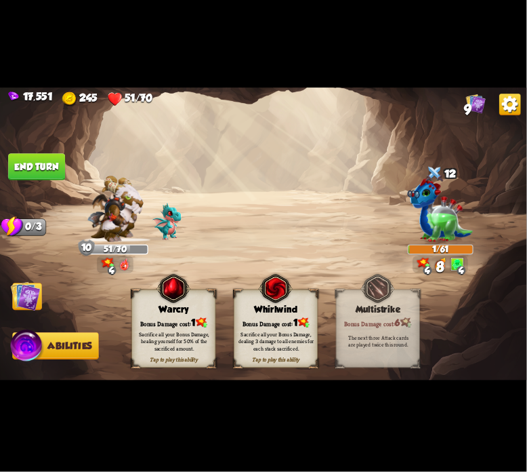
click at [146, 306] on div "Warcry" at bounding box center [173, 309] width 83 height 11
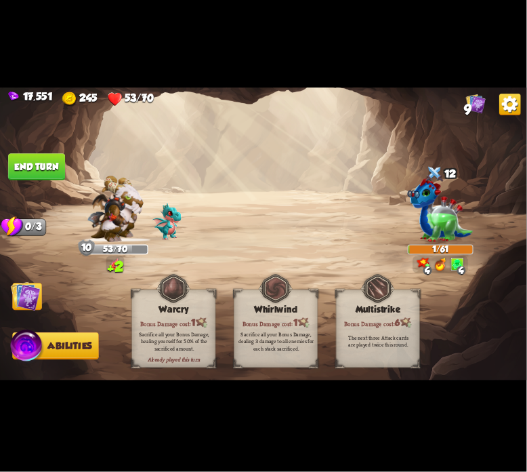
click at [24, 159] on button "End turn" at bounding box center [36, 166] width 57 height 27
click at [27, 295] on img at bounding box center [26, 296] width 30 height 30
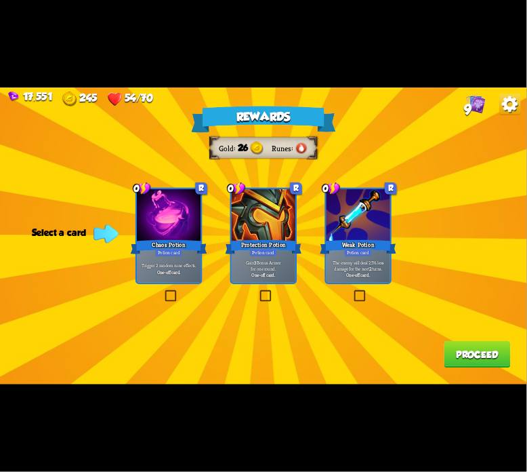
click at [182, 243] on div "Chaos Potion" at bounding box center [169, 247] width 77 height 17
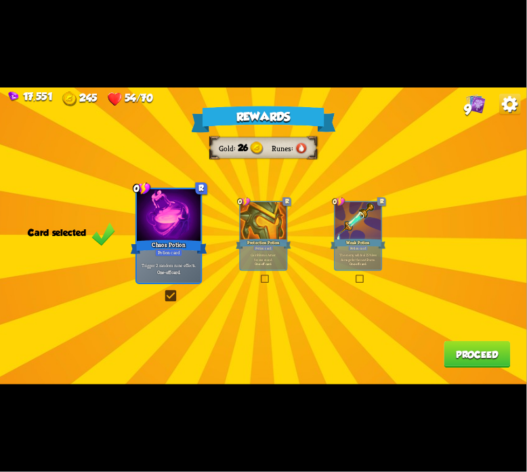
click at [467, 359] on button "Proceed" at bounding box center [478, 354] width 66 height 27
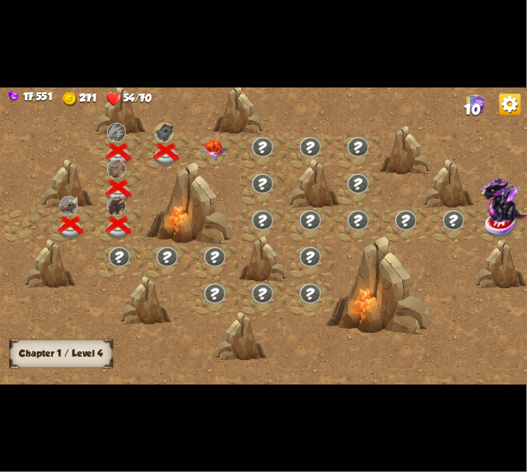
click at [208, 142] on img at bounding box center [214, 150] width 26 height 20
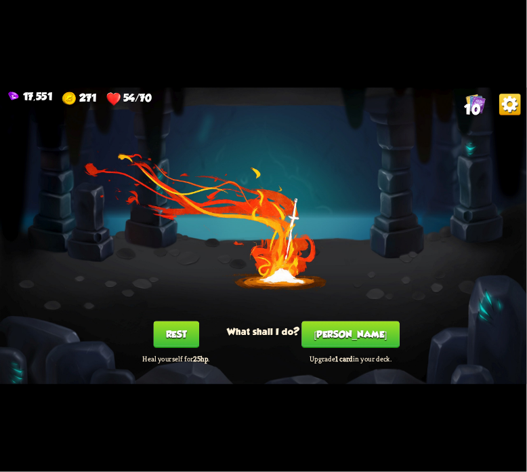
click at [334, 330] on button "[PERSON_NAME]" at bounding box center [351, 334] width 98 height 27
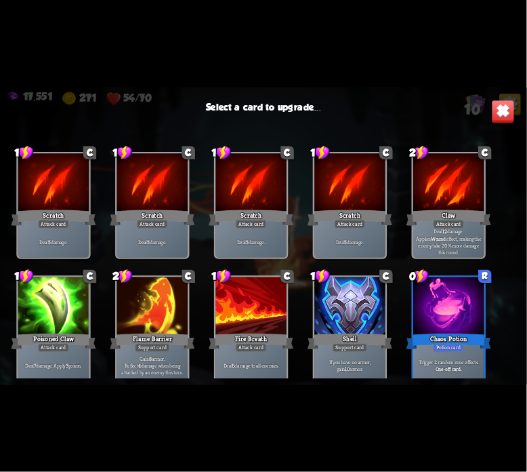
scroll to position [20, 0]
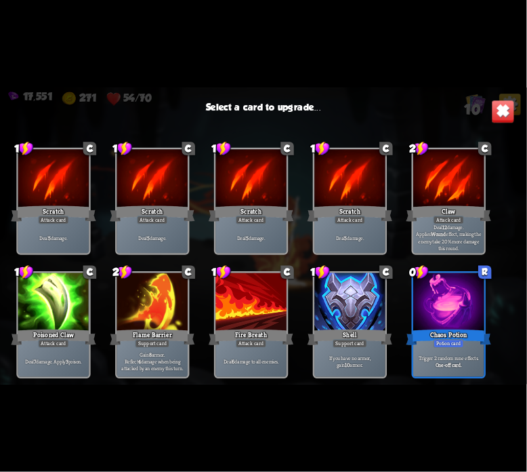
click at [420, 302] on div at bounding box center [448, 303] width 71 height 60
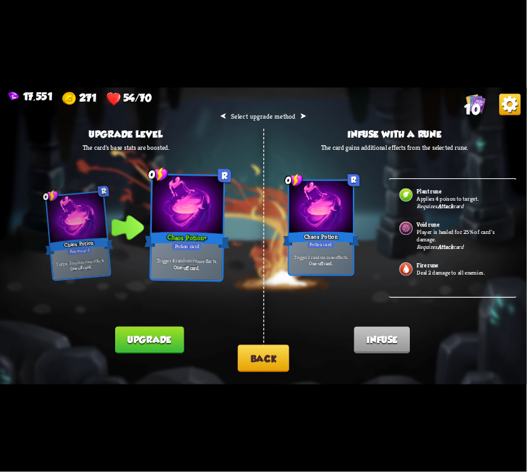
click at [131, 344] on button "Upgrade" at bounding box center [149, 340] width 68 height 27
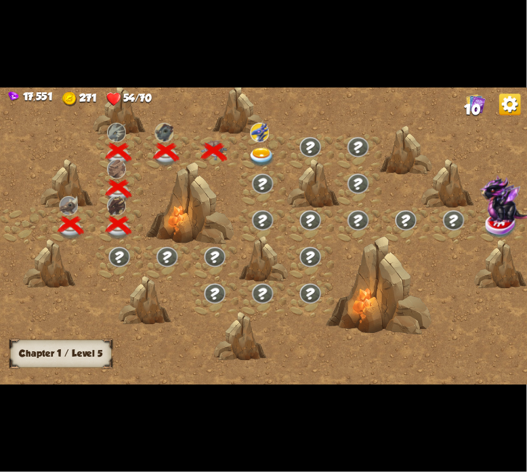
click at [249, 144] on div at bounding box center [263, 152] width 48 height 37
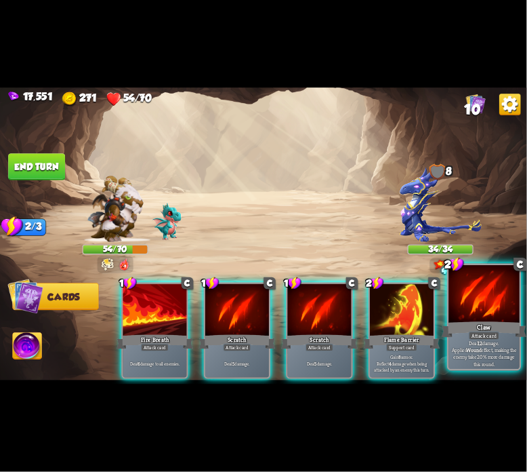
click at [458, 310] on div at bounding box center [484, 295] width 71 height 60
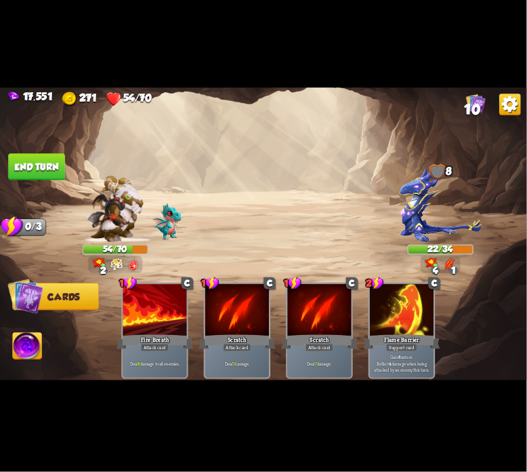
click at [30, 163] on button "End turn" at bounding box center [36, 166] width 57 height 27
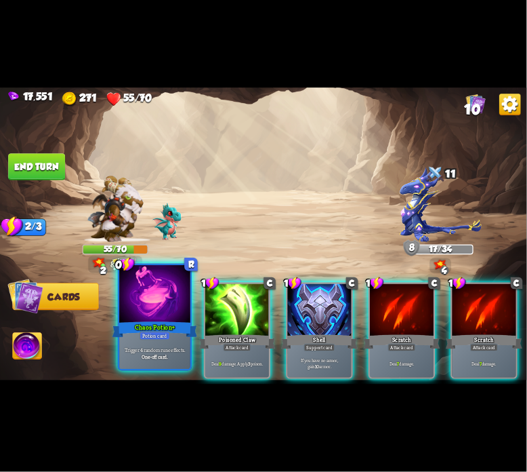
click at [124, 297] on div at bounding box center [154, 295] width 71 height 60
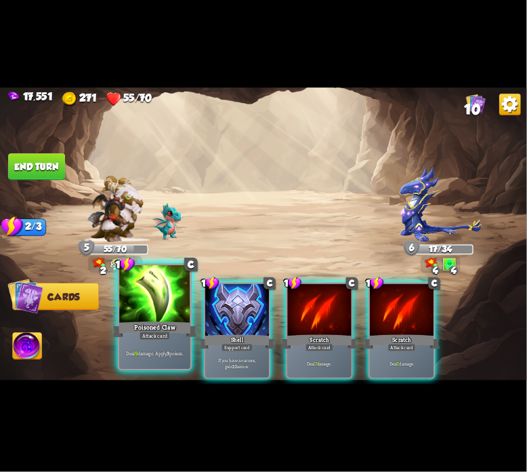
click at [149, 289] on div at bounding box center [154, 295] width 71 height 60
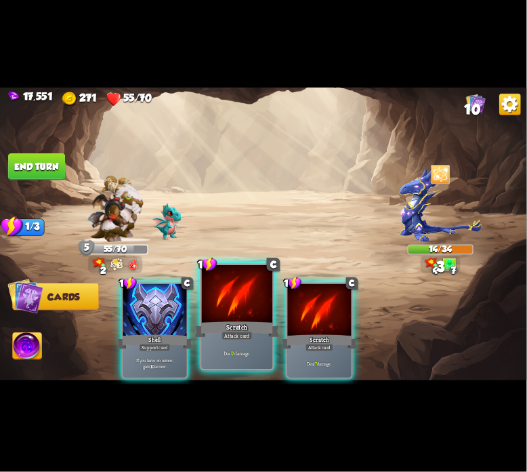
click at [257, 312] on div at bounding box center [237, 295] width 71 height 60
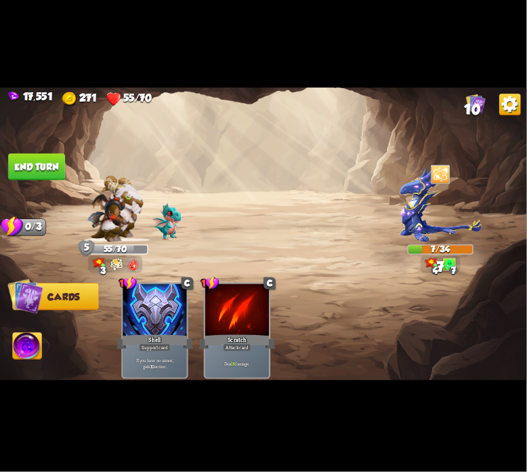
click at [17, 352] on img at bounding box center [27, 348] width 29 height 30
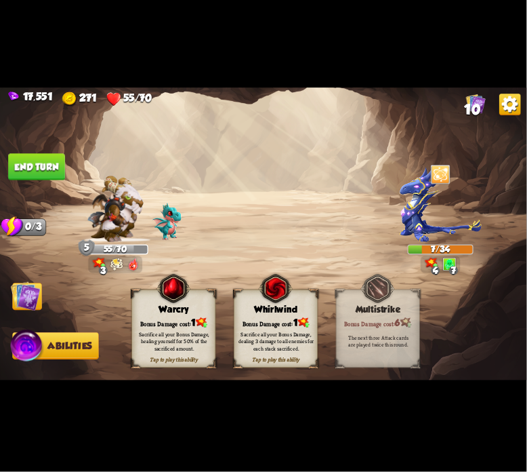
click at [154, 308] on div "Warcry" at bounding box center [173, 309] width 83 height 11
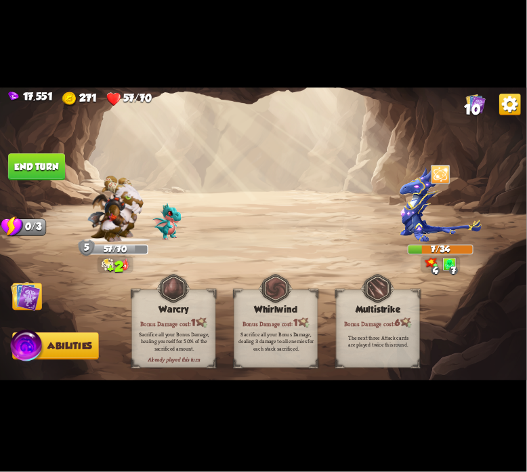
click at [57, 167] on button "End turn" at bounding box center [36, 166] width 57 height 27
click at [28, 308] on img at bounding box center [26, 296] width 30 height 30
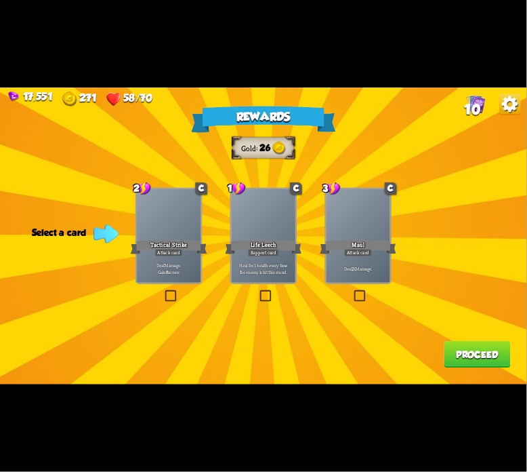
click at [157, 257] on div "Deal 7 damage. Gain 8 armor." at bounding box center [169, 269] width 64 height 28
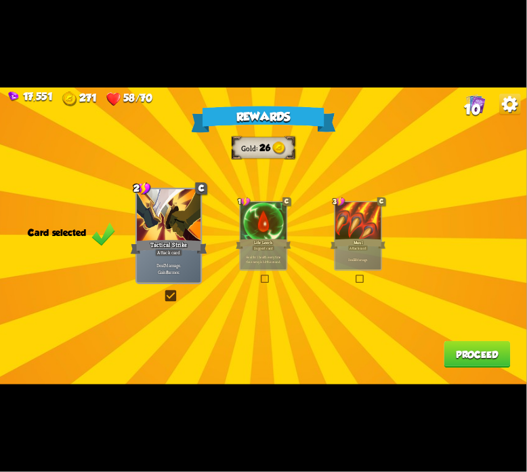
click at [473, 360] on button "Proceed" at bounding box center [478, 354] width 66 height 27
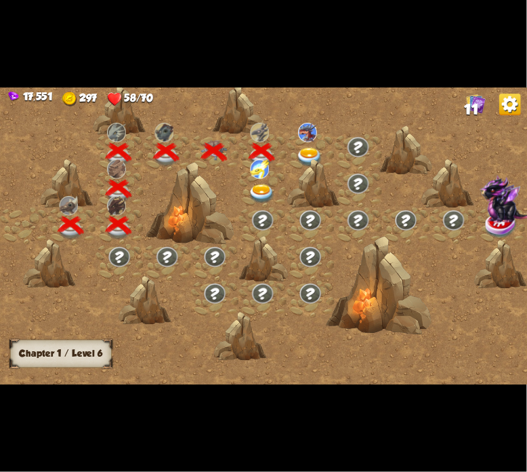
click at [272, 186] on img at bounding box center [262, 194] width 26 height 20
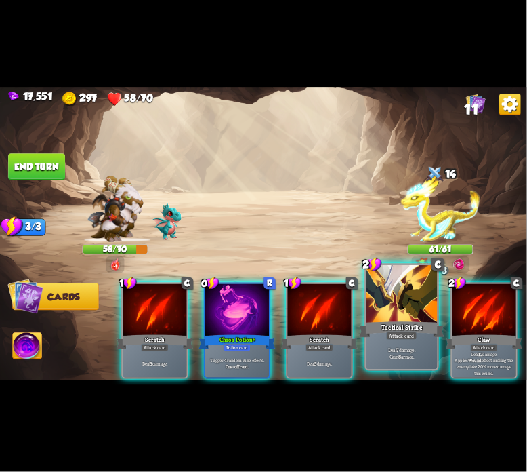
click at [371, 287] on div at bounding box center [402, 295] width 71 height 60
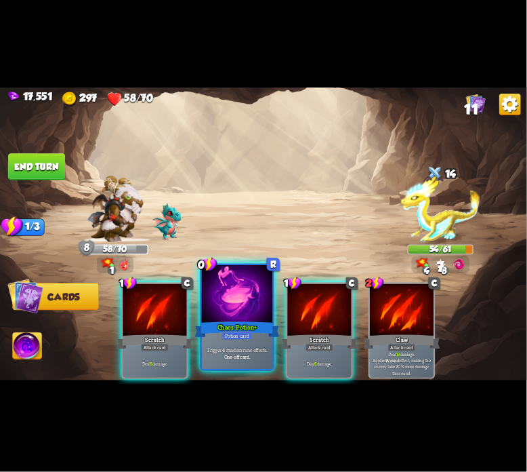
click at [224, 306] on div at bounding box center [237, 295] width 71 height 60
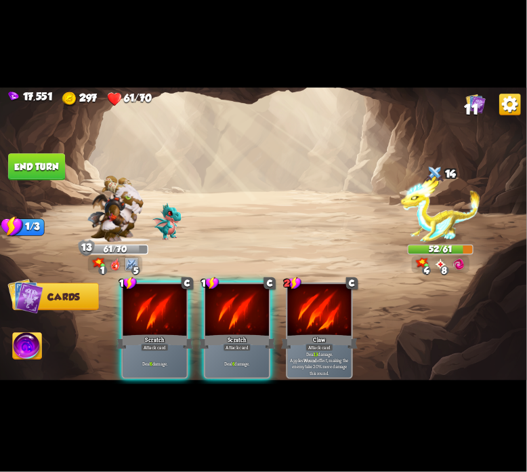
click at [194, 279] on div "1 C Scratch Attack card Deal 6 damage. 1 C Scratch Attack card Deal 6 damage. 2…" at bounding box center [317, 317] width 422 height 131
click at [206, 287] on div at bounding box center [237, 311] width 64 height 54
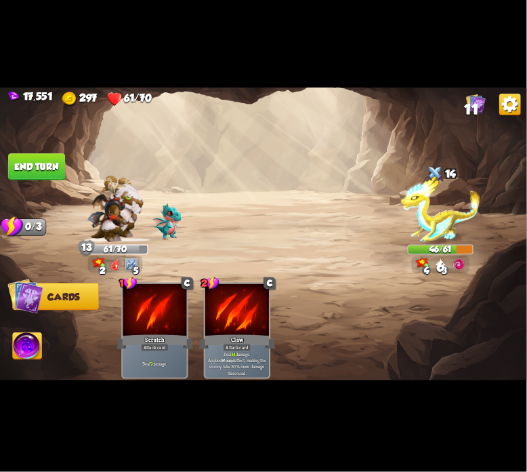
click at [52, 169] on button "End turn" at bounding box center [36, 166] width 57 height 27
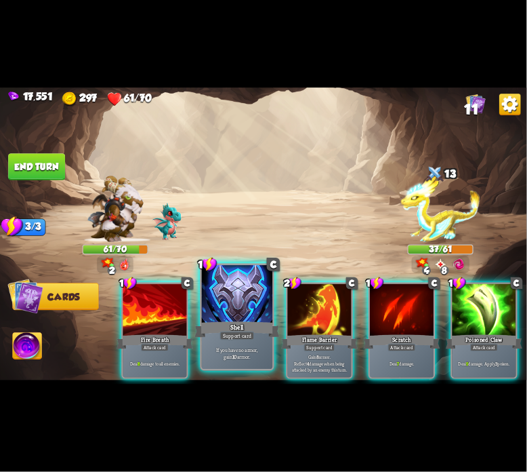
click at [247, 284] on div at bounding box center [237, 295] width 71 height 60
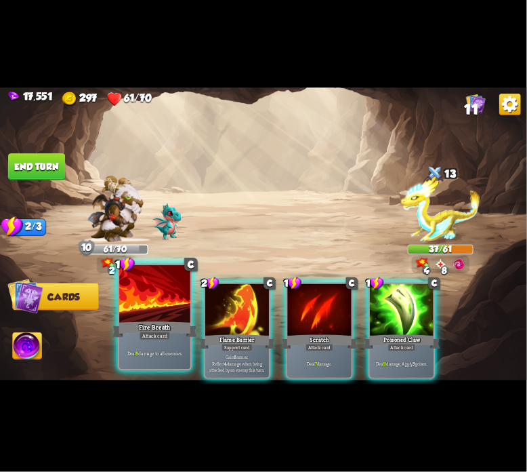
click at [171, 314] on div at bounding box center [154, 295] width 71 height 60
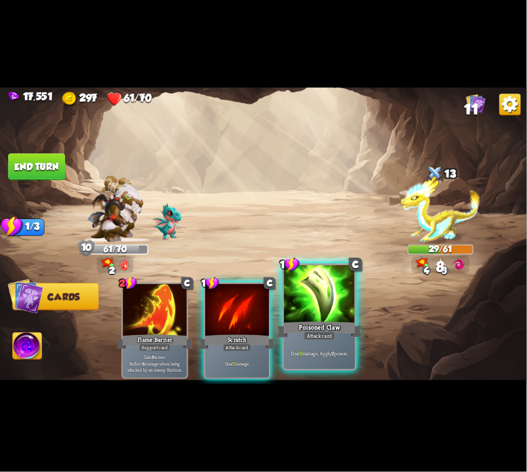
click at [291, 311] on div at bounding box center [319, 295] width 71 height 60
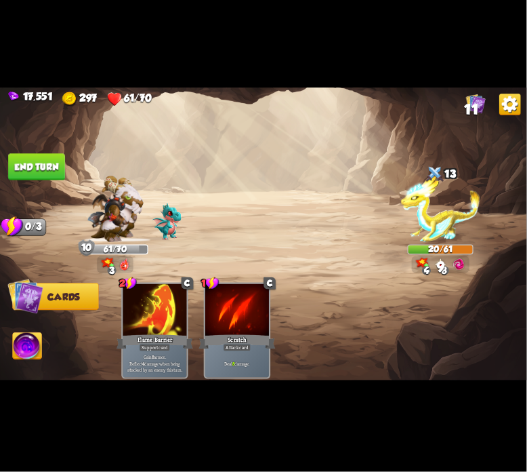
click at [44, 163] on button "End turn" at bounding box center [36, 166] width 57 height 27
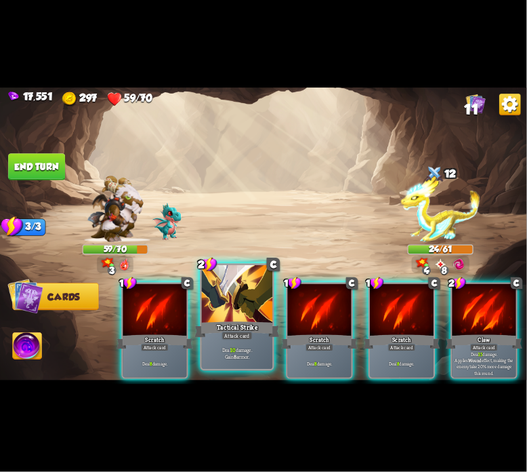
click at [221, 317] on div at bounding box center [237, 295] width 71 height 60
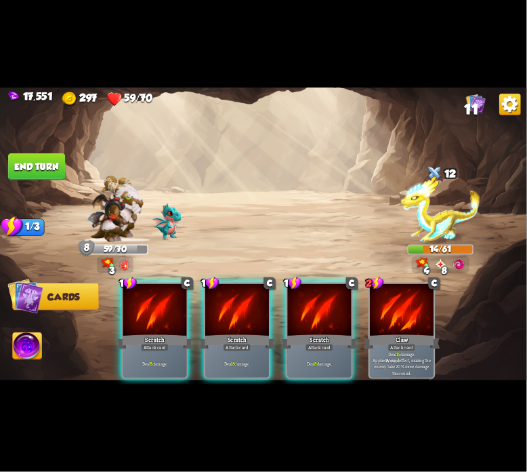
click at [306, 306] on div at bounding box center [320, 311] width 64 height 54
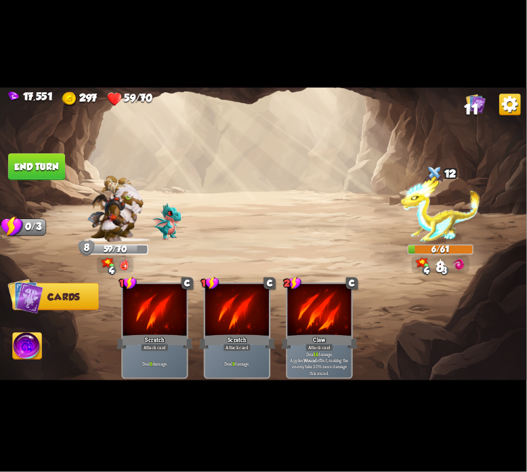
click at [56, 349] on span "Abilities" at bounding box center [35, 346] width 44 height 11
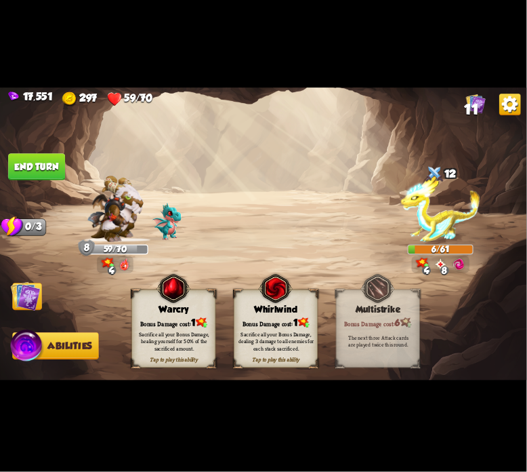
click at [144, 327] on div "Sacrifice all your Bonus Damage, healing yourself for 50% of the sacrificed amo…" at bounding box center [174, 341] width 84 height 33
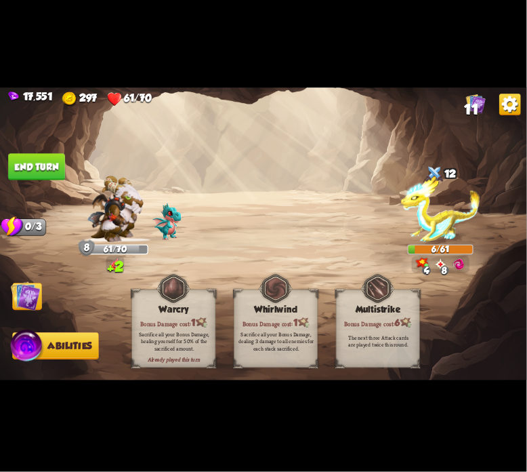
click at [39, 165] on button "End turn" at bounding box center [36, 166] width 57 height 27
click at [38, 289] on img at bounding box center [26, 296] width 30 height 30
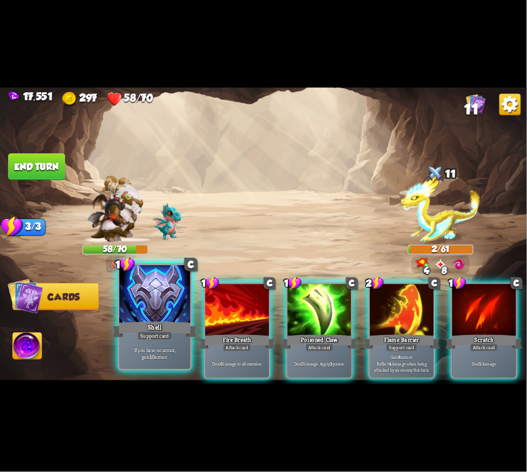
click at [147, 292] on div at bounding box center [154, 295] width 71 height 60
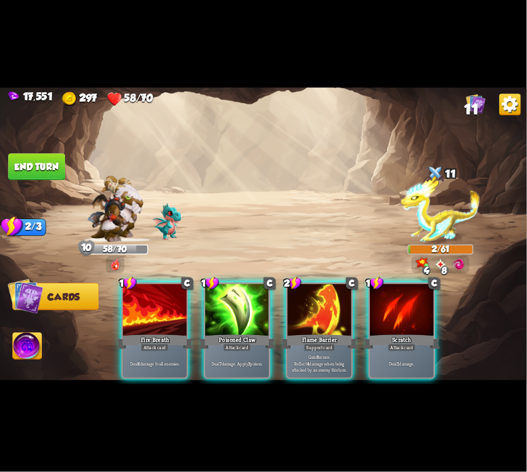
click at [35, 340] on img at bounding box center [27, 348] width 29 height 30
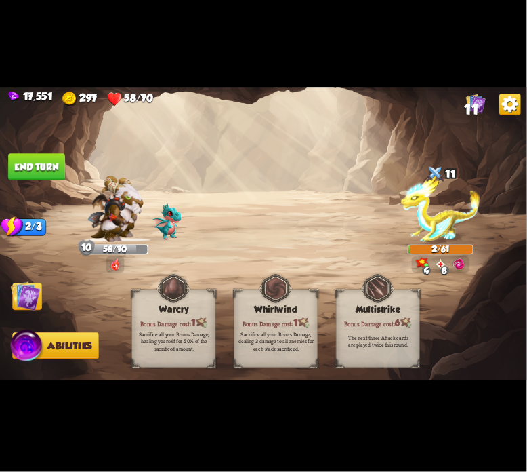
click at [58, 172] on button "End turn" at bounding box center [36, 166] width 57 height 27
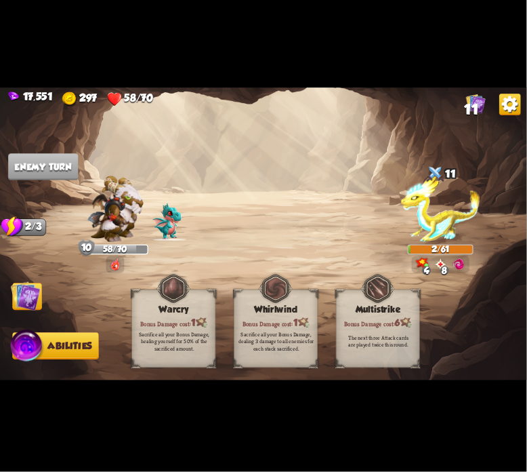
click at [10, 302] on img at bounding box center [263, 235] width 527 height 297
click at [20, 303] on img at bounding box center [26, 296] width 30 height 30
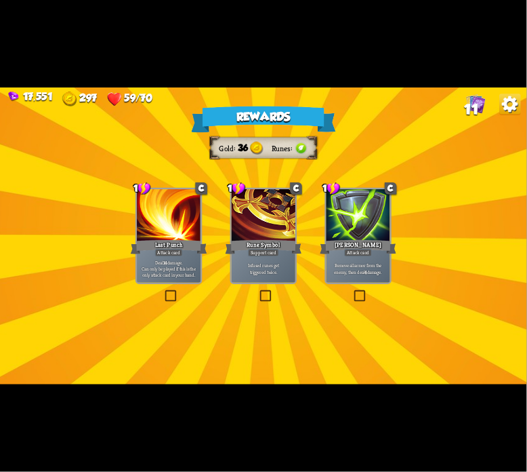
click at [327, 247] on div "[PERSON_NAME]" at bounding box center [358, 247] width 77 height 17
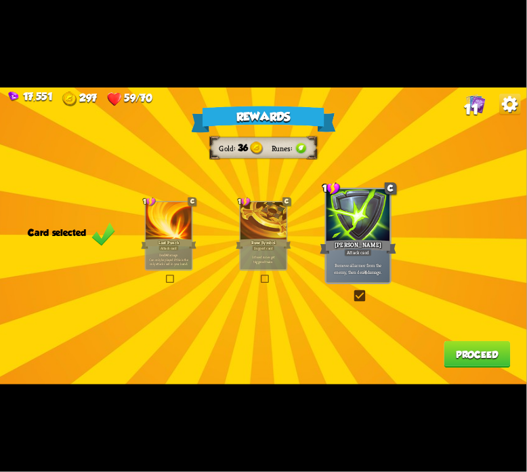
click at [449, 363] on button "Proceed" at bounding box center [478, 354] width 66 height 27
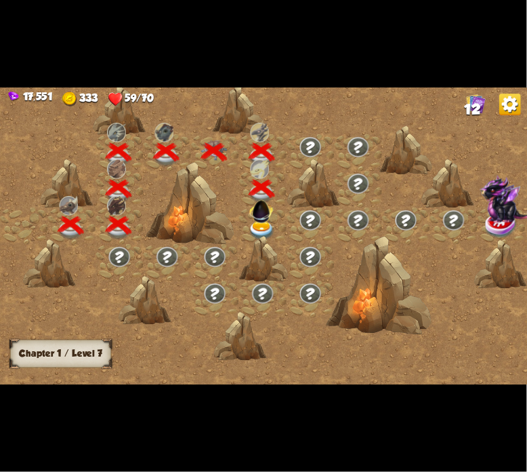
click at [264, 214] on img at bounding box center [261, 210] width 28 height 28
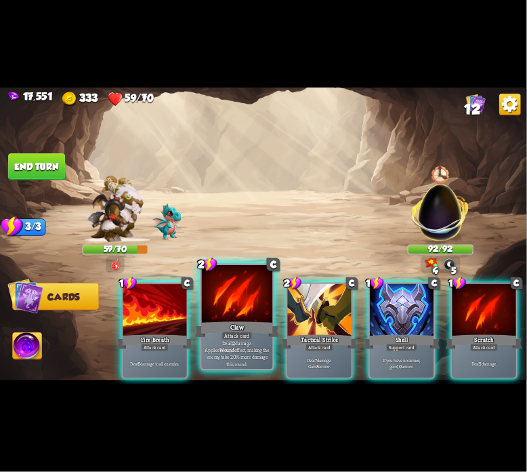
click at [237, 284] on div at bounding box center [237, 295] width 71 height 60
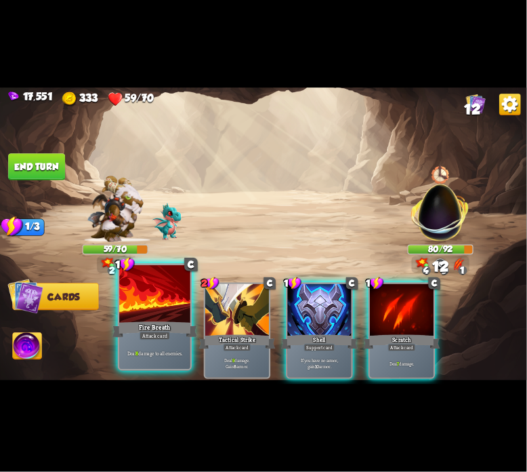
click at [155, 300] on div at bounding box center [154, 295] width 71 height 60
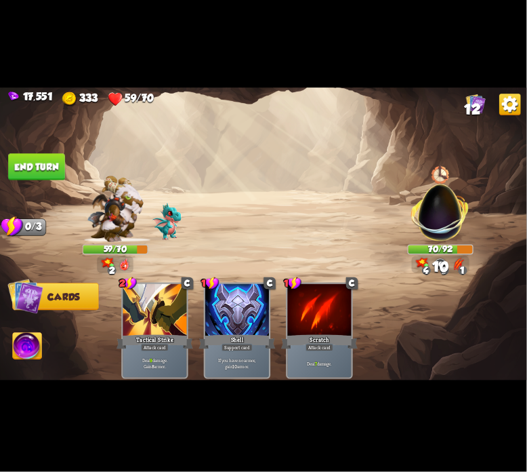
click at [42, 159] on button "End turn" at bounding box center [36, 166] width 57 height 27
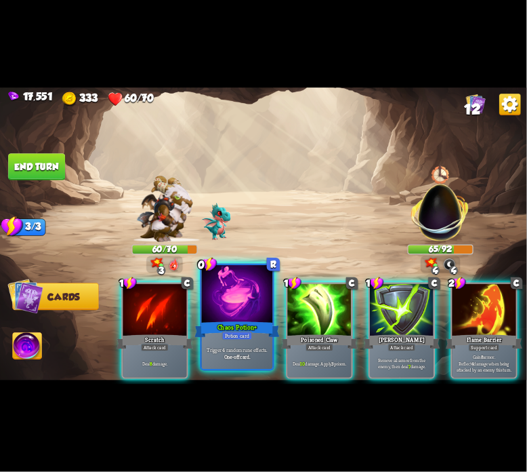
click at [255, 301] on div at bounding box center [237, 295] width 71 height 60
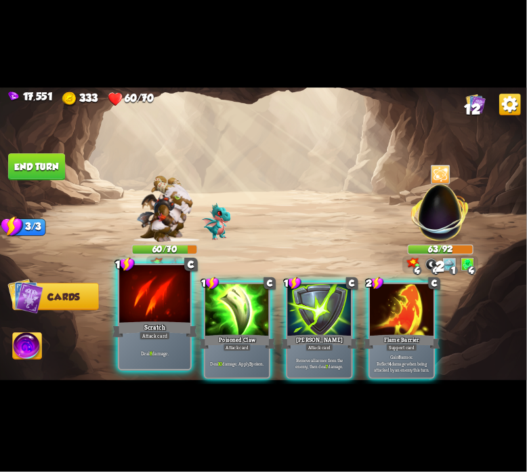
click at [171, 306] on div at bounding box center [154, 295] width 71 height 60
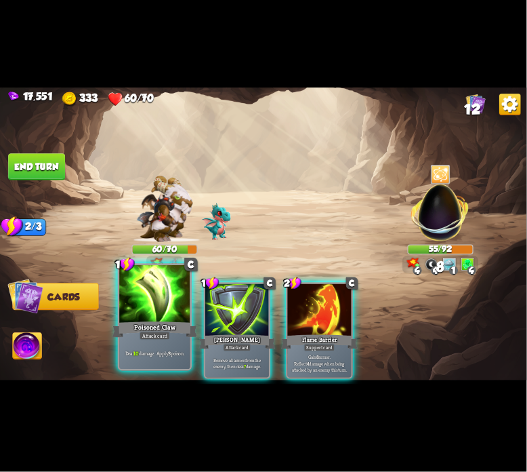
click at [167, 306] on div at bounding box center [154, 295] width 71 height 60
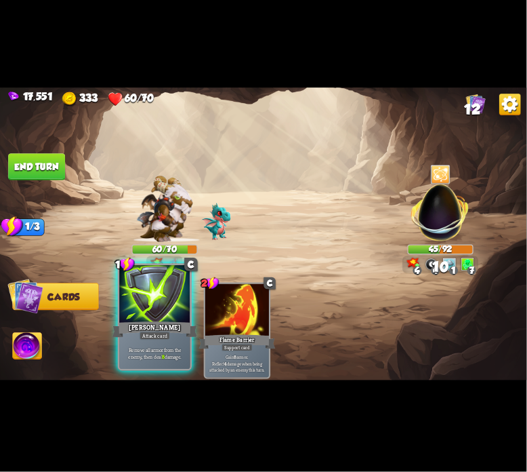
click at [159, 315] on div at bounding box center [154, 295] width 71 height 60
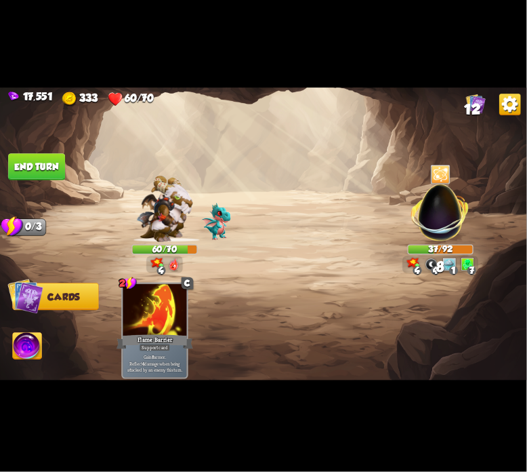
click at [65, 171] on button "End turn" at bounding box center [36, 166] width 57 height 27
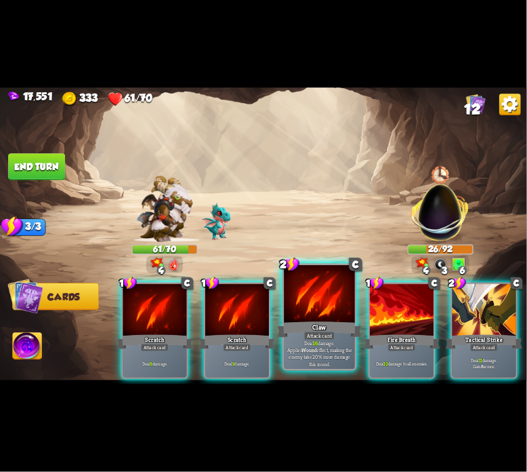
click at [314, 300] on div at bounding box center [319, 295] width 71 height 60
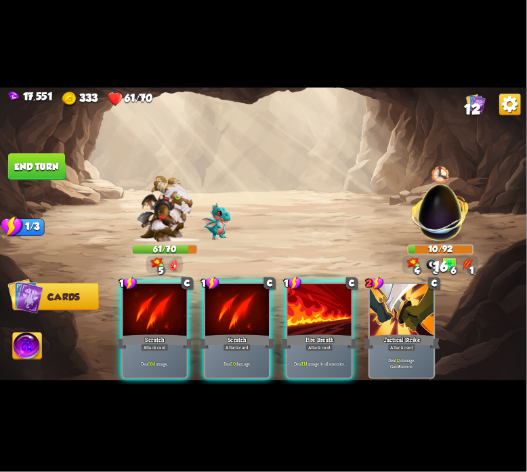
click at [34, 333] on img at bounding box center [27, 348] width 29 height 30
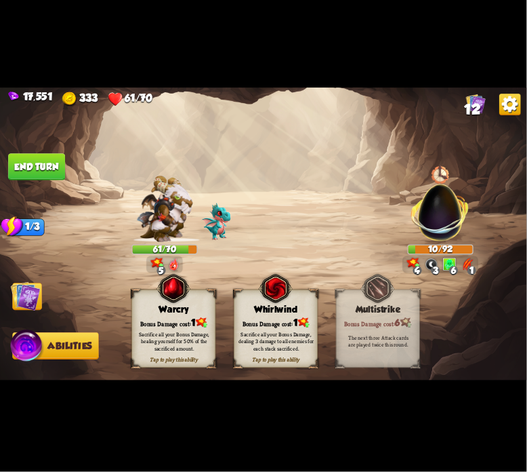
click at [165, 315] on div "Tap to play this ability Warcry Bonus Damage cost: 1 Sacrifice all your Bonus D…" at bounding box center [174, 328] width 84 height 78
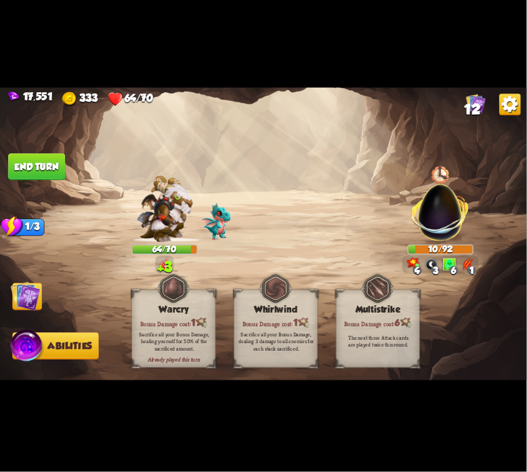
click at [46, 171] on button "End turn" at bounding box center [36, 166] width 58 height 27
click at [31, 293] on img at bounding box center [26, 296] width 30 height 30
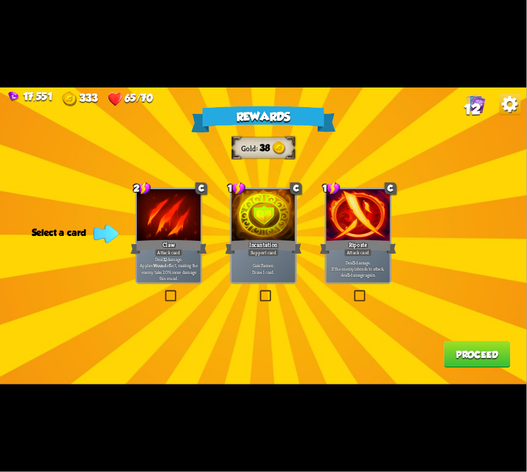
click at [284, 220] on div at bounding box center [264, 216] width 64 height 54
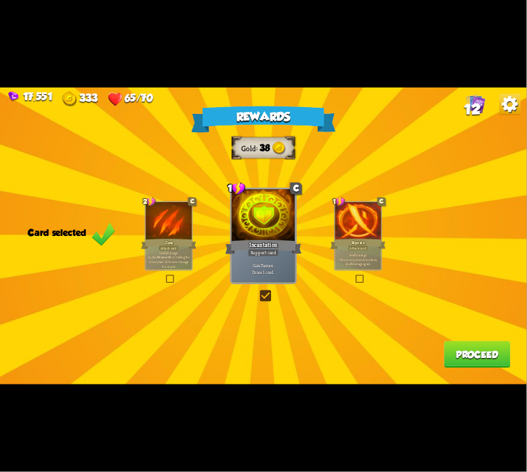
click at [463, 347] on button "Proceed" at bounding box center [478, 354] width 66 height 27
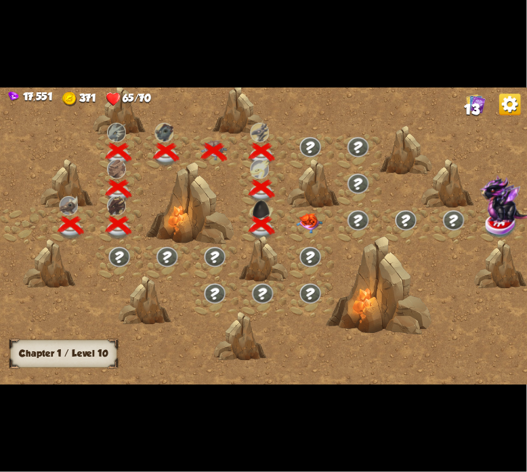
click at [300, 216] on img at bounding box center [310, 223] width 26 height 20
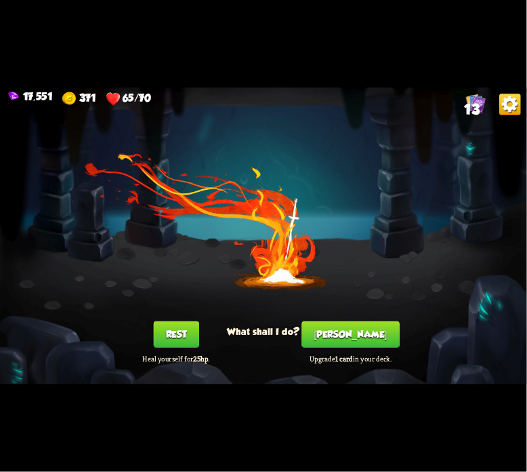
click at [341, 325] on button "[PERSON_NAME]" at bounding box center [351, 334] width 98 height 27
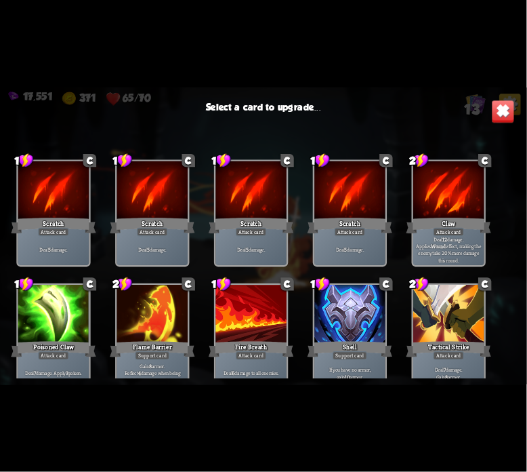
scroll to position [223, 0]
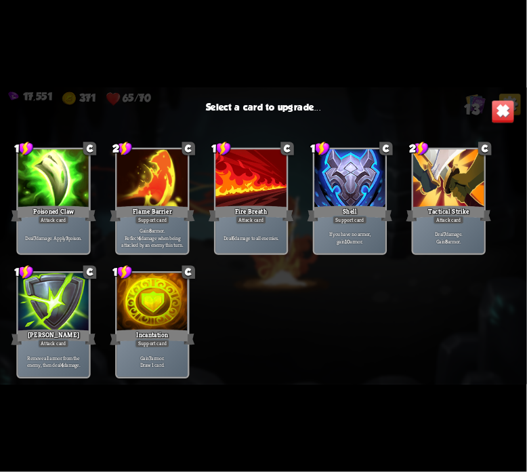
click at [432, 208] on div "Tactical Strike" at bounding box center [449, 213] width 85 height 19
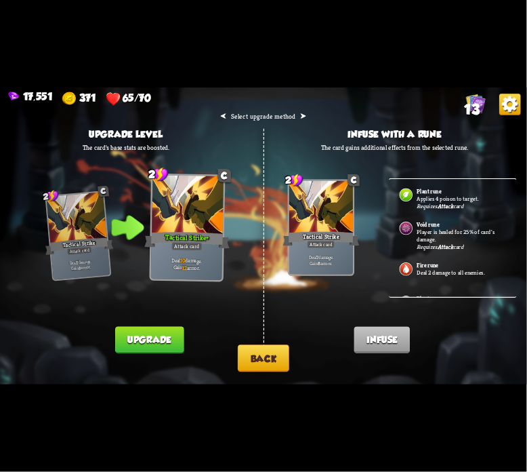
click at [165, 341] on button "Upgrade" at bounding box center [149, 340] width 68 height 27
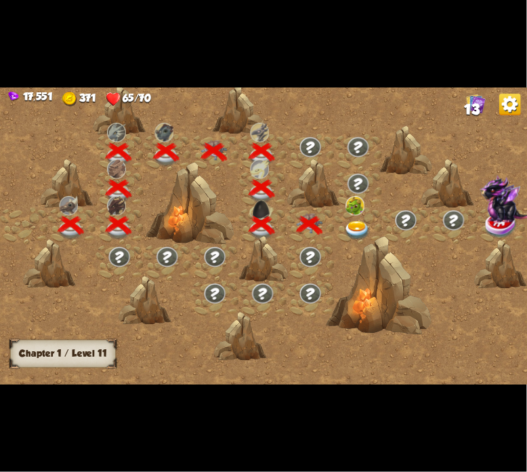
scroll to position [0, 206]
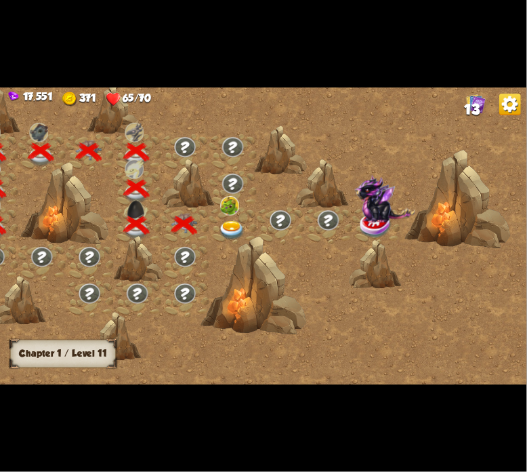
click at [252, 224] on div at bounding box center [233, 225] width 48 height 37
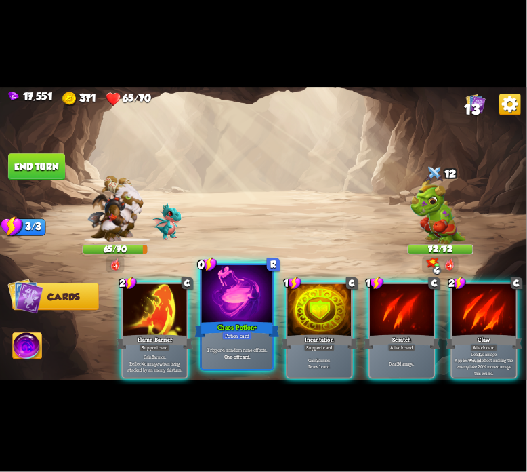
click at [258, 300] on div at bounding box center [237, 295] width 71 height 60
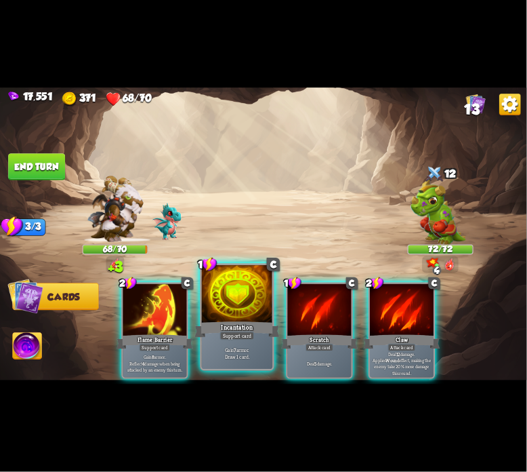
click at [238, 307] on div at bounding box center [237, 295] width 71 height 60
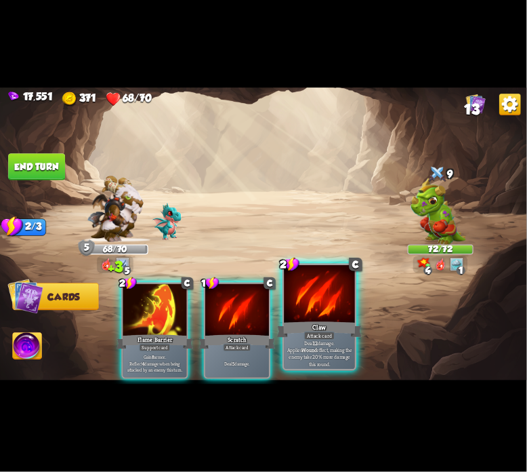
click at [287, 303] on div at bounding box center [319, 295] width 71 height 60
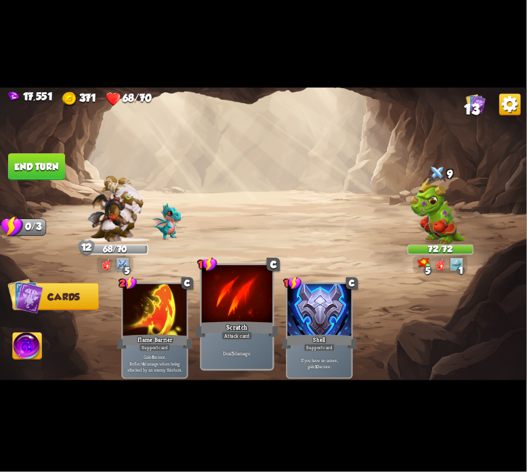
click at [245, 311] on div at bounding box center [237, 295] width 71 height 60
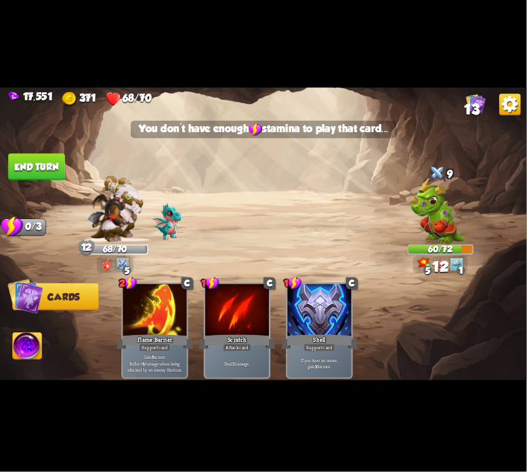
click at [35, 167] on button "End turn" at bounding box center [36, 166] width 57 height 27
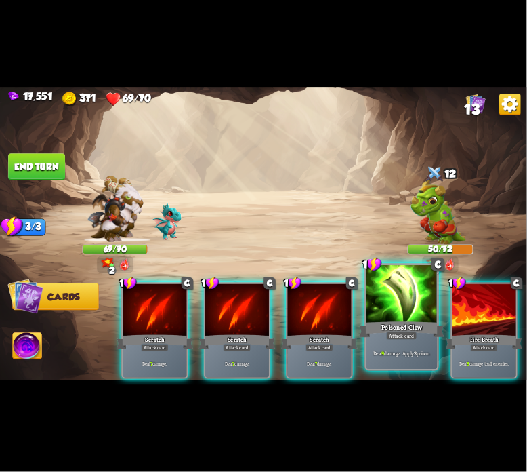
click at [416, 293] on div at bounding box center [402, 295] width 71 height 60
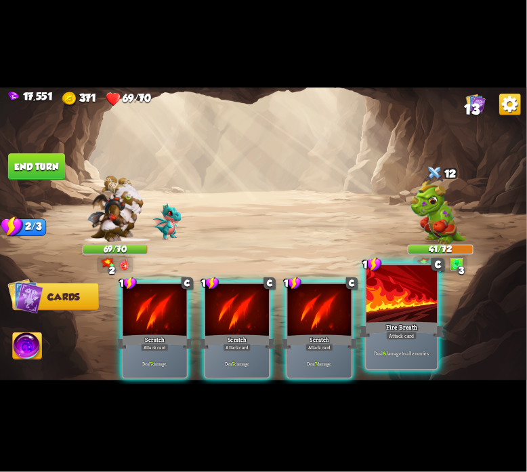
click at [404, 296] on div at bounding box center [402, 295] width 71 height 60
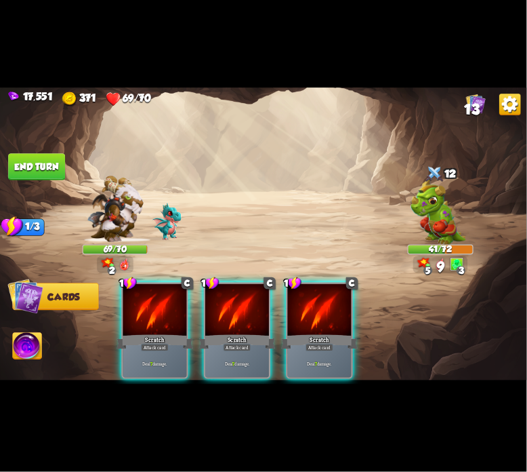
click at [306, 308] on div at bounding box center [320, 311] width 64 height 54
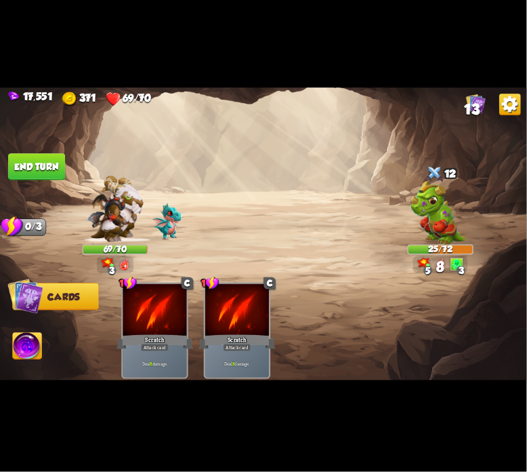
click at [33, 340] on img at bounding box center [27, 348] width 29 height 30
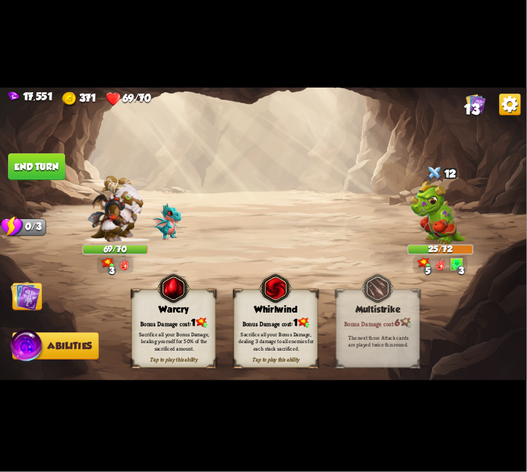
click at [260, 311] on div "Whirlwind" at bounding box center [276, 309] width 83 height 11
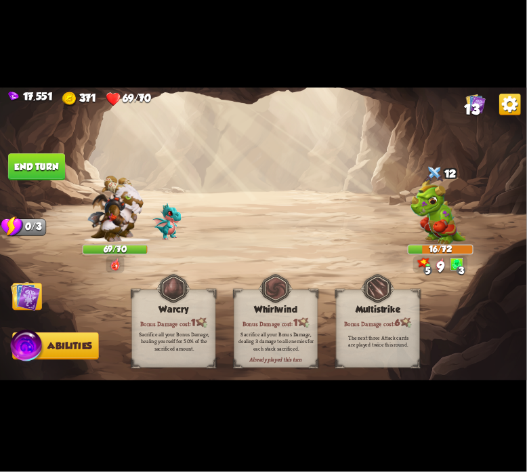
click at [35, 300] on img at bounding box center [26, 296] width 30 height 30
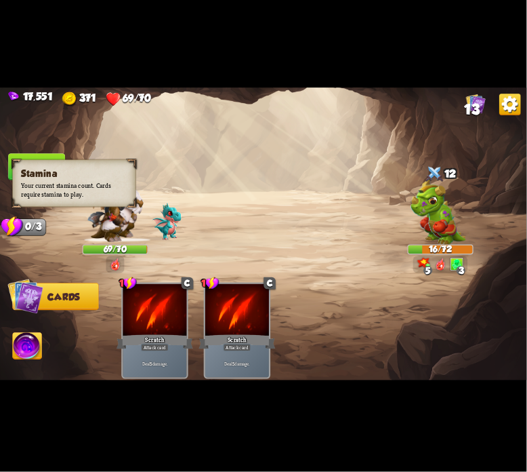
click at [35, 160] on div "Stamina Your current stamina count. Cards require stamina to play." at bounding box center [73, 183] width 123 height 47
click at [47, 160] on div "Stamina Your current stamina count. Cards require stamina to play." at bounding box center [73, 183] width 123 height 47
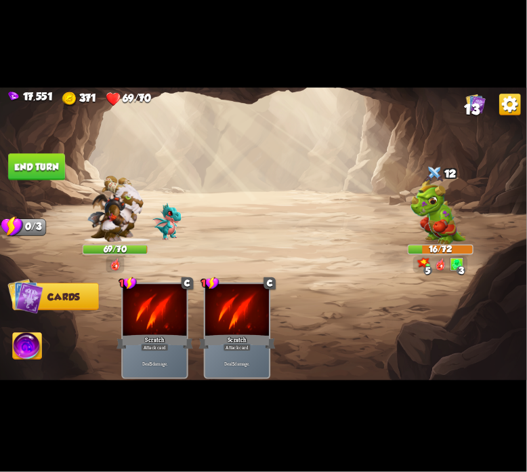
click at [33, 179] on button "End turn" at bounding box center [36, 166] width 57 height 27
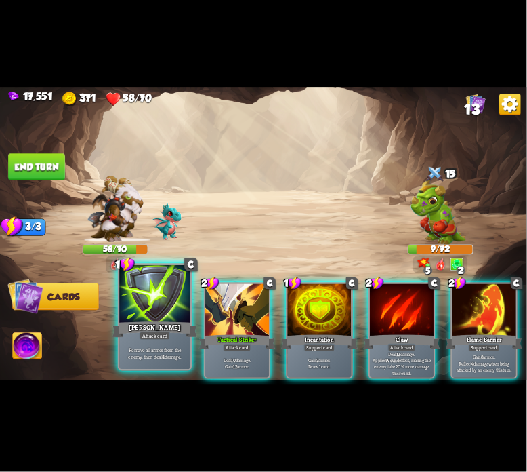
click at [168, 312] on div at bounding box center [154, 295] width 71 height 60
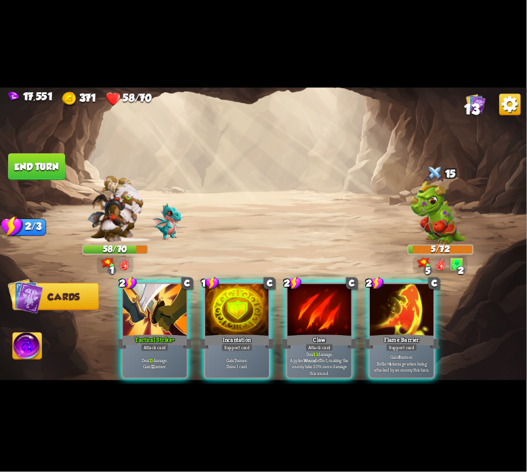
click at [28, 343] on img at bounding box center [27, 348] width 29 height 30
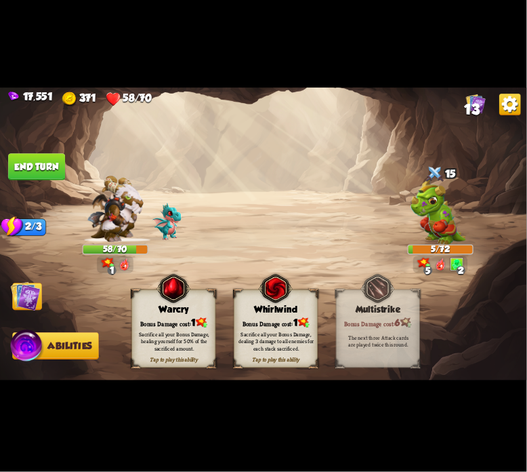
click at [144, 306] on div "Warcry" at bounding box center [173, 309] width 83 height 11
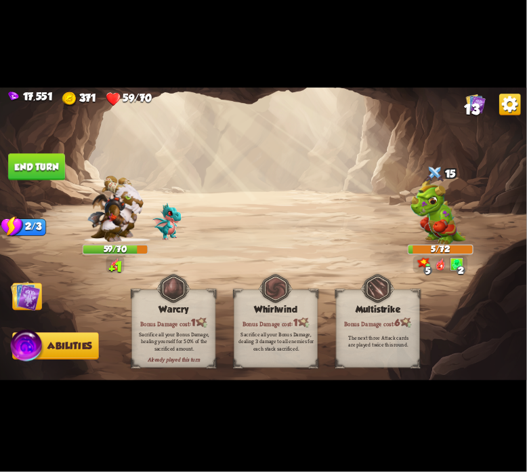
click at [19, 174] on button "End turn" at bounding box center [36, 166] width 57 height 27
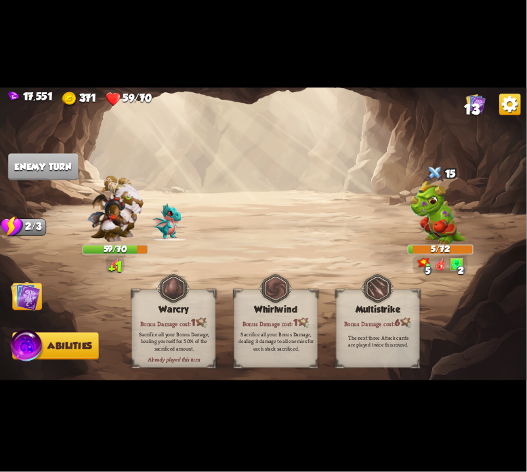
click at [34, 300] on img at bounding box center [26, 296] width 30 height 30
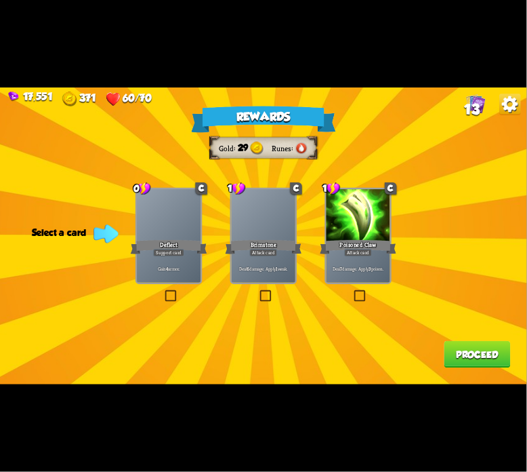
click at [199, 253] on div "Deflect" at bounding box center [169, 247] width 77 height 17
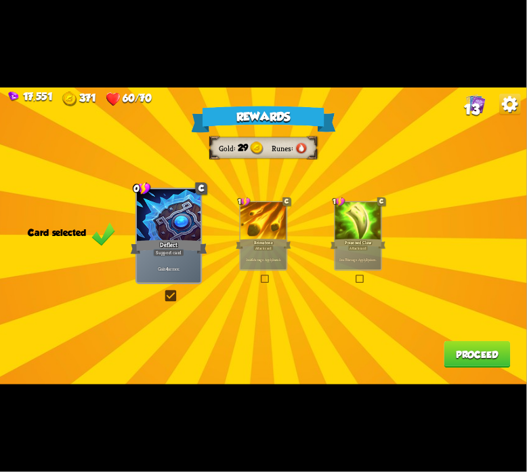
click at [459, 353] on button "Proceed" at bounding box center [478, 354] width 66 height 27
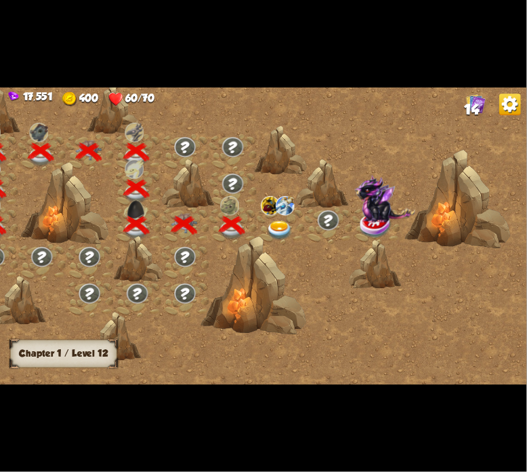
click at [287, 233] on img at bounding box center [280, 231] width 26 height 20
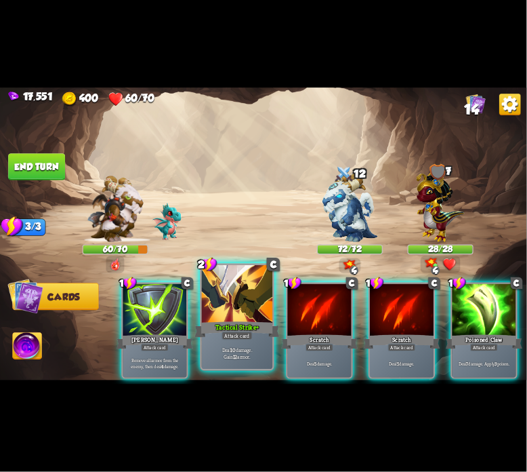
click at [252, 329] on div "Tactical Strike+" at bounding box center [237, 329] width 85 height 19
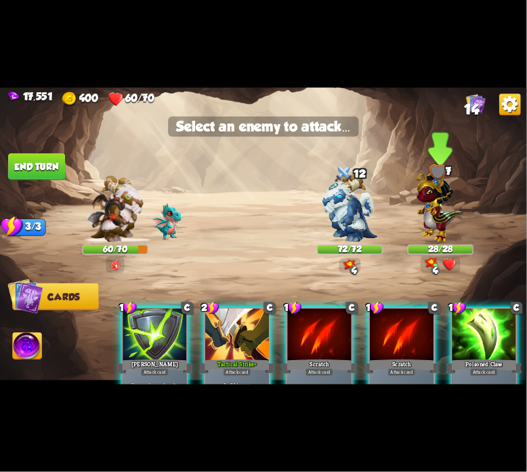
click at [429, 167] on div "7" at bounding box center [441, 172] width 66 height 16
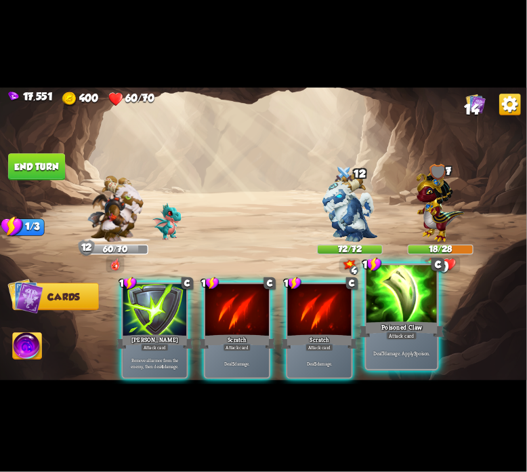
click at [415, 293] on div at bounding box center [402, 295] width 71 height 60
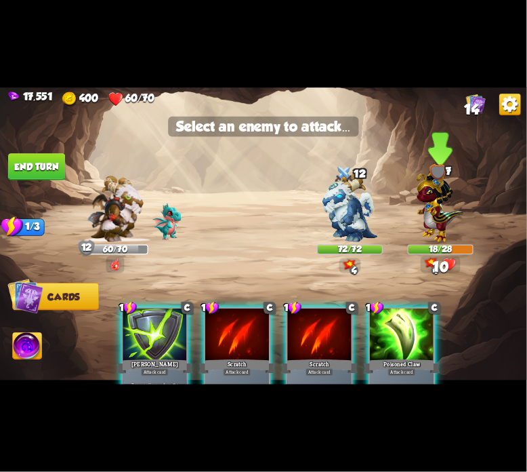
click at [439, 190] on img at bounding box center [441, 204] width 48 height 75
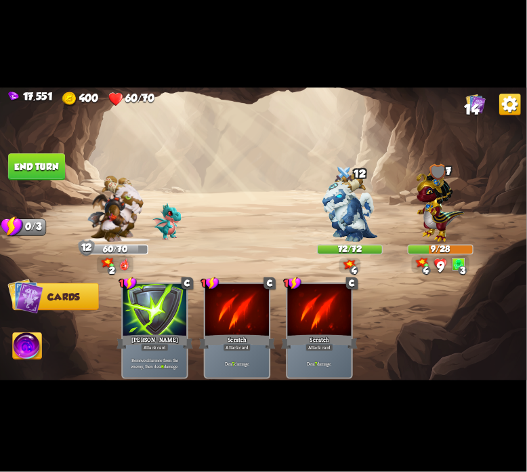
click at [35, 154] on button "End turn" at bounding box center [36, 166] width 57 height 27
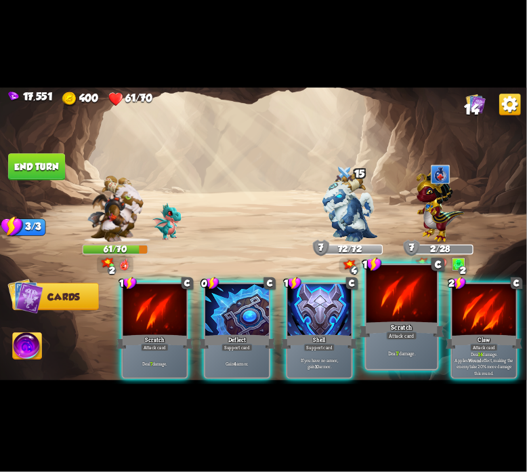
click at [409, 301] on div at bounding box center [402, 295] width 71 height 60
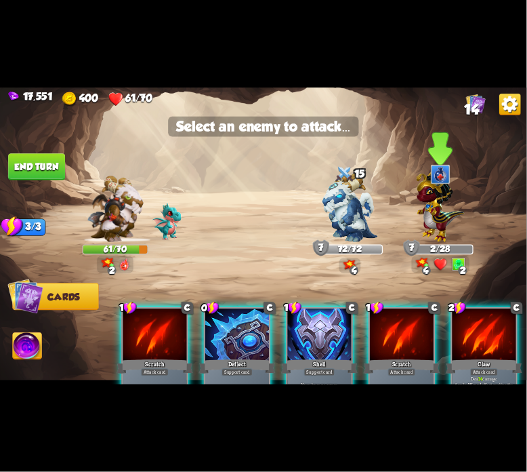
click at [428, 211] on img at bounding box center [441, 204] width 48 height 75
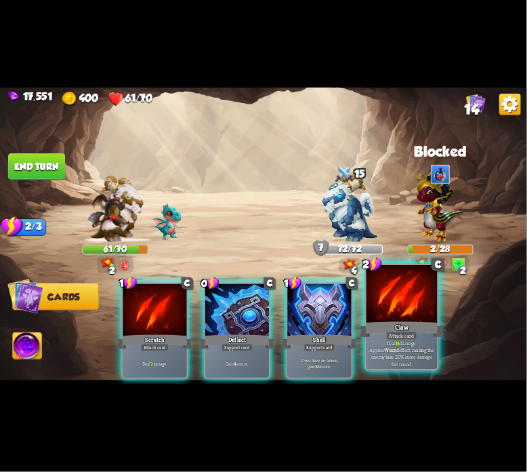
click at [404, 314] on div at bounding box center [402, 295] width 71 height 60
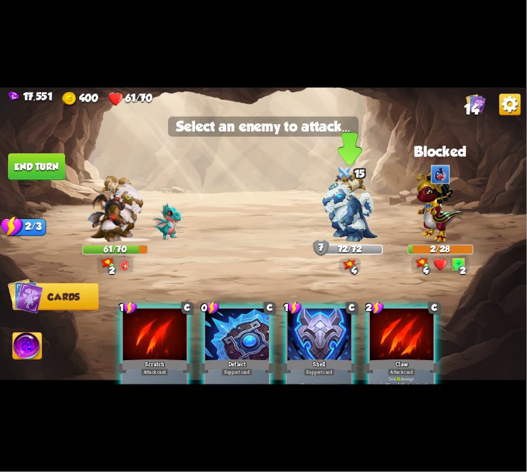
click at [345, 201] on img at bounding box center [350, 207] width 55 height 69
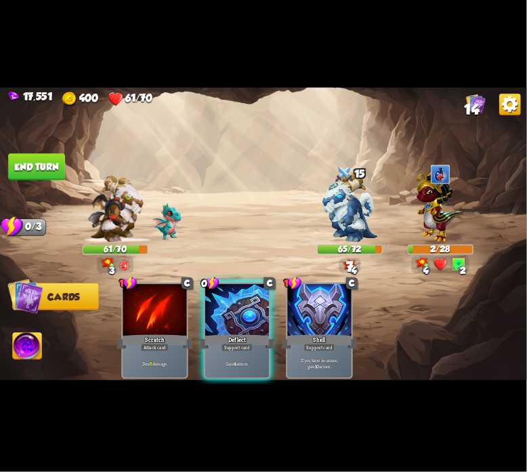
click at [235, 317] on div at bounding box center [237, 311] width 64 height 54
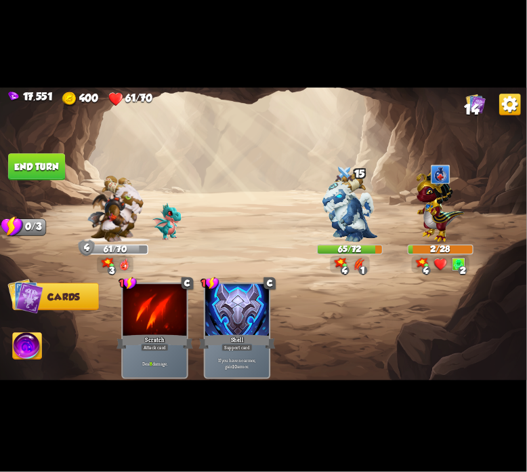
click at [34, 172] on button "End turn" at bounding box center [36, 166] width 57 height 27
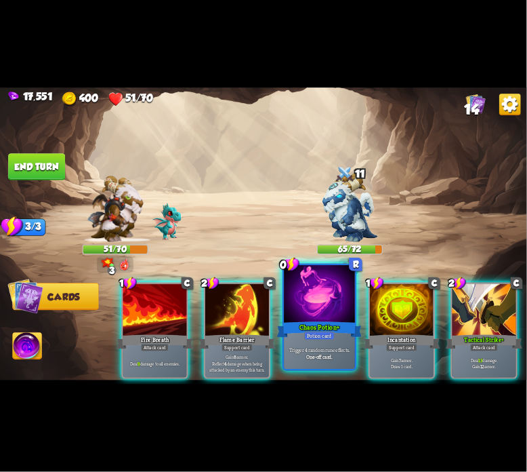
click at [325, 287] on div at bounding box center [319, 295] width 71 height 60
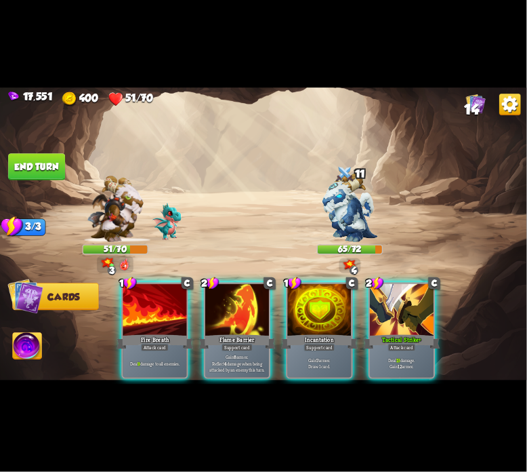
click at [366, 292] on div "1 C Fire Breath Attack card Deal 9 damage to all enemies. 2 C Flame Barrier Sup…" at bounding box center [317, 317] width 422 height 131
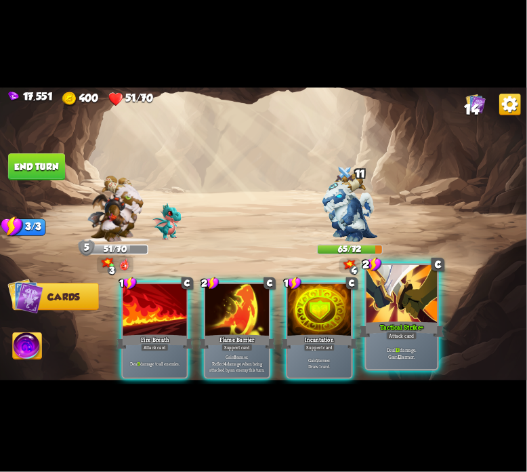
click at [371, 293] on div at bounding box center [402, 295] width 71 height 60
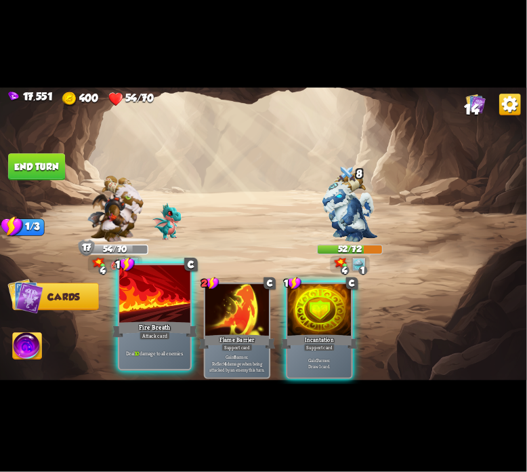
click at [176, 306] on div at bounding box center [154, 295] width 71 height 60
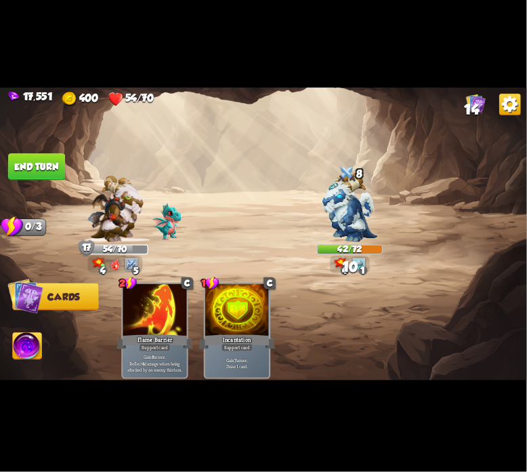
click at [47, 162] on button "End turn" at bounding box center [36, 166] width 57 height 27
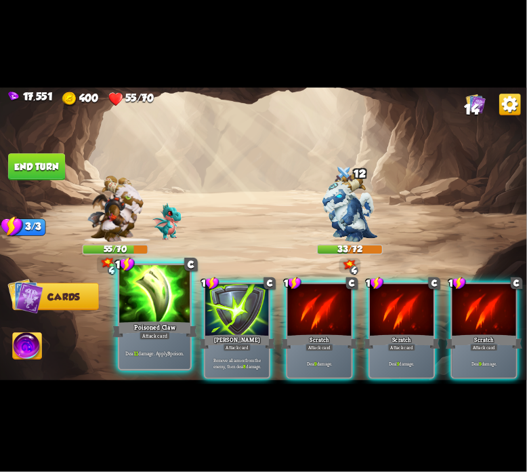
click at [142, 310] on div at bounding box center [154, 295] width 71 height 60
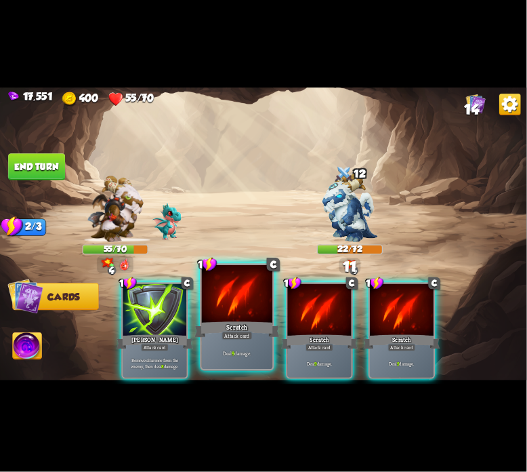
click at [237, 294] on div at bounding box center [237, 295] width 71 height 60
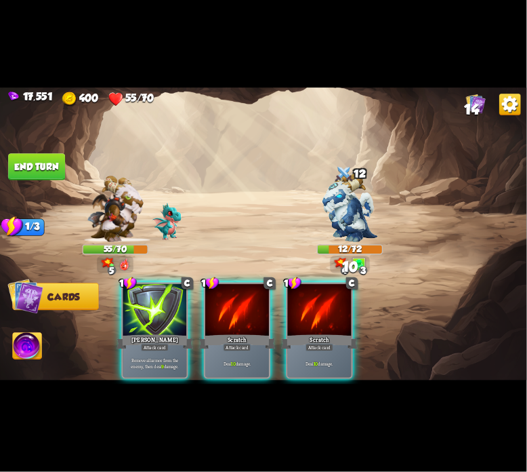
click at [237, 294] on div at bounding box center [237, 311] width 64 height 54
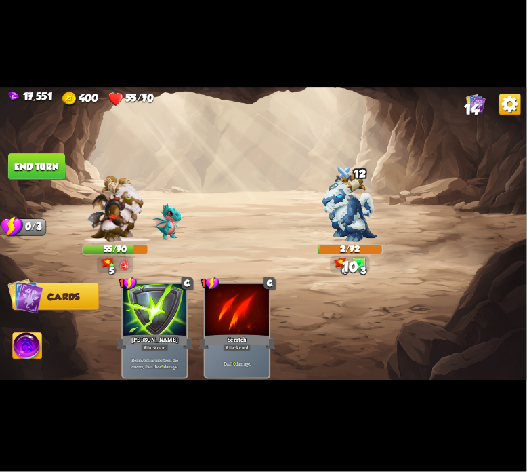
drag, startPoint x: 35, startPoint y: 346, endPoint x: 52, endPoint y: 346, distance: 16.9
click at [35, 346] on img at bounding box center [27, 348] width 29 height 30
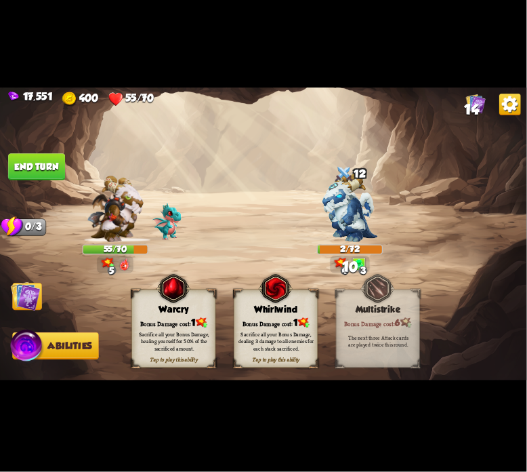
click at [152, 311] on div "Warcry" at bounding box center [173, 309] width 83 height 11
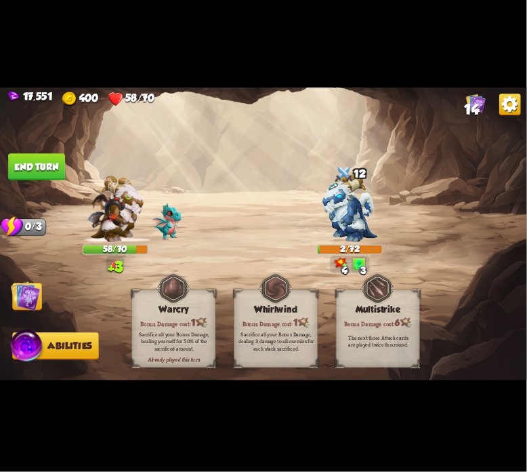
click at [52, 173] on button "End turn" at bounding box center [36, 166] width 57 height 27
click at [41, 281] on img at bounding box center [263, 235] width 527 height 297
click at [32, 292] on img at bounding box center [26, 296] width 30 height 30
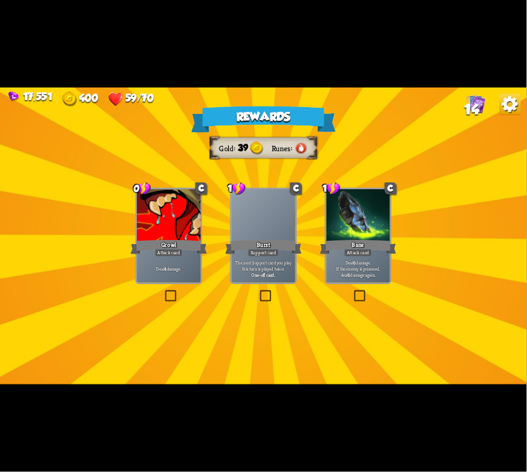
click at [146, 237] on div at bounding box center [169, 216] width 64 height 54
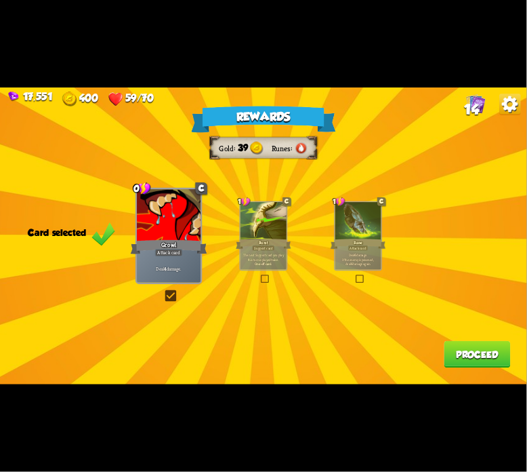
click at [469, 351] on button "Proceed" at bounding box center [478, 354] width 66 height 27
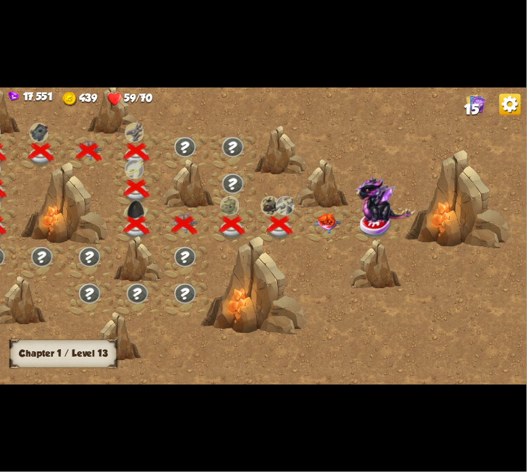
click at [320, 219] on img at bounding box center [328, 223] width 26 height 20
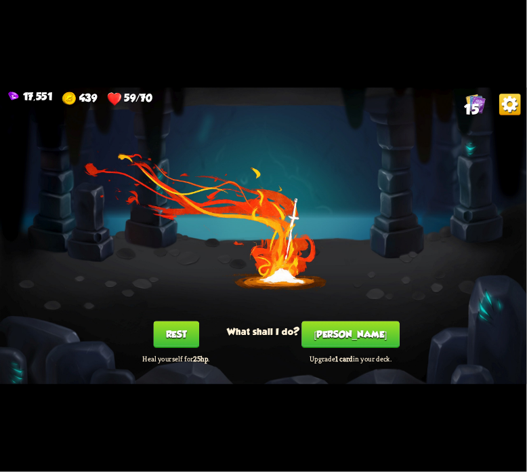
click at [186, 321] on div "You feel rested! What shall I do? Rest Heal yourself for 25hp . [PERSON_NAME] U…" at bounding box center [263, 235] width 527 height 297
click at [190, 336] on button "Rest" at bounding box center [175, 334] width 45 height 27
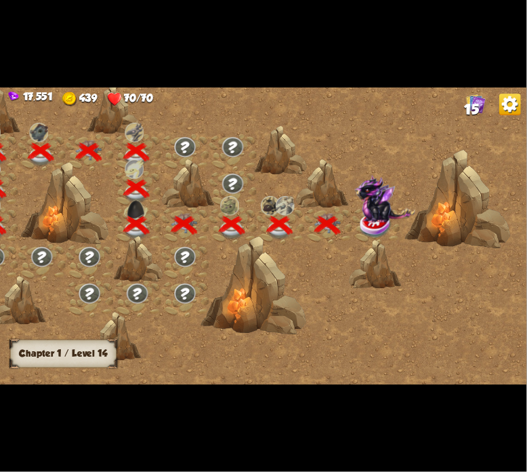
click at [387, 227] on img at bounding box center [376, 225] width 33 height 27
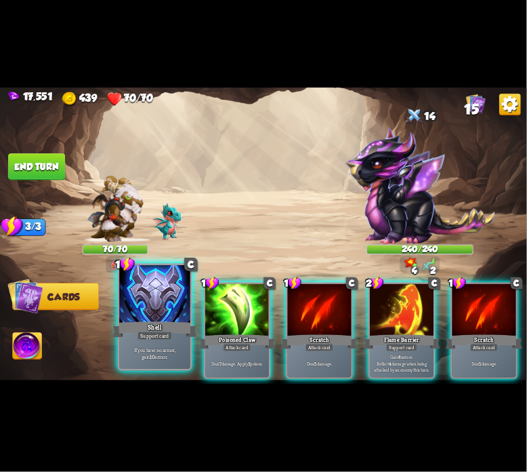
click at [182, 319] on div at bounding box center [154, 295] width 71 height 60
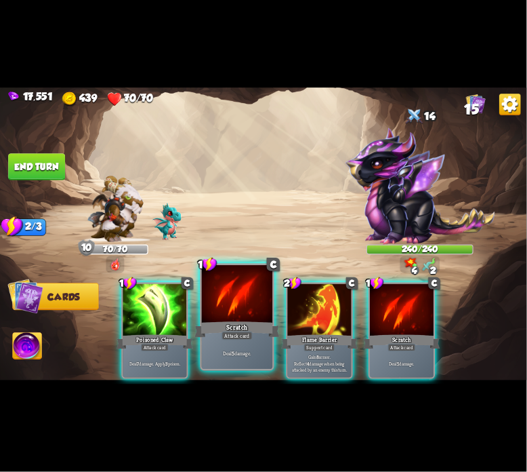
click at [206, 309] on div at bounding box center [237, 295] width 71 height 60
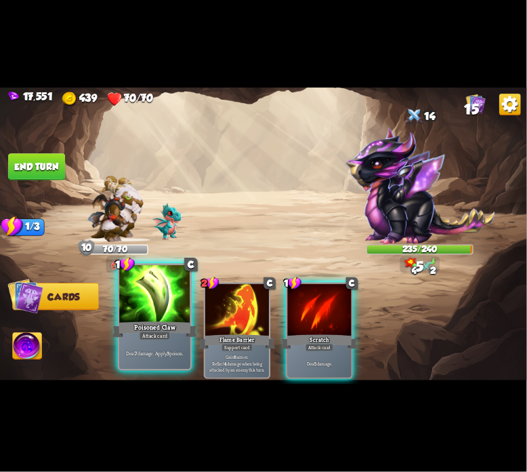
click at [153, 319] on div at bounding box center [154, 295] width 71 height 60
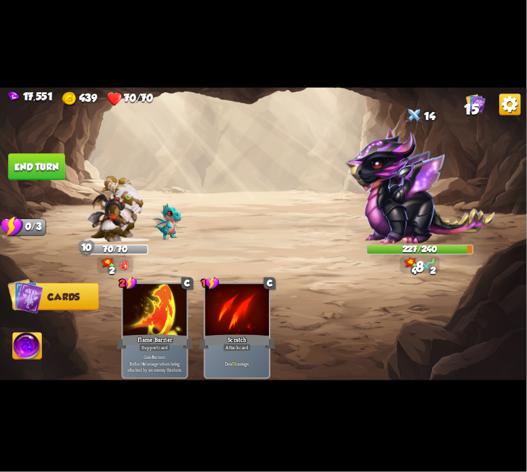
click at [41, 167] on button "End turn" at bounding box center [36, 166] width 57 height 27
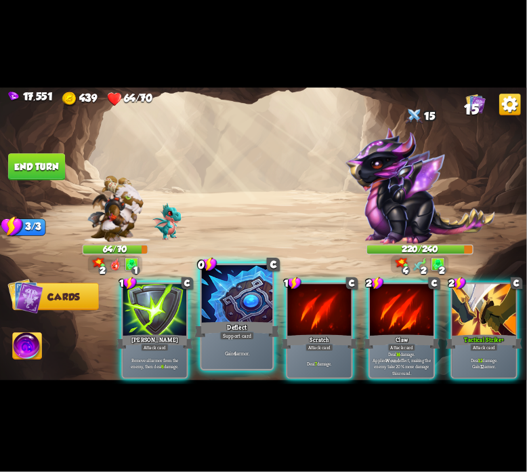
click at [226, 314] on div at bounding box center [237, 295] width 71 height 60
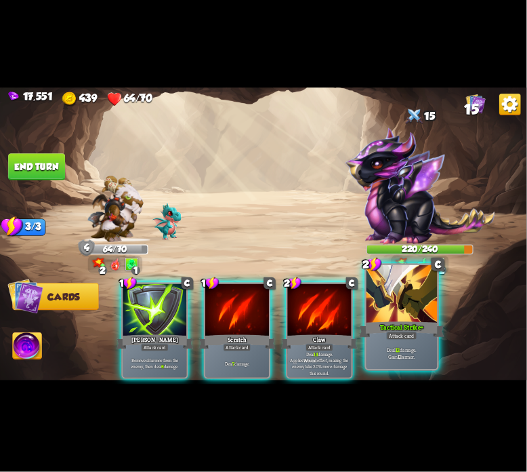
click at [394, 307] on div at bounding box center [402, 295] width 71 height 60
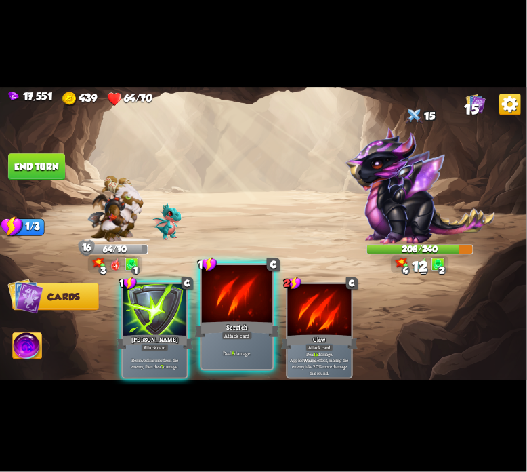
click at [247, 307] on div at bounding box center [237, 295] width 71 height 60
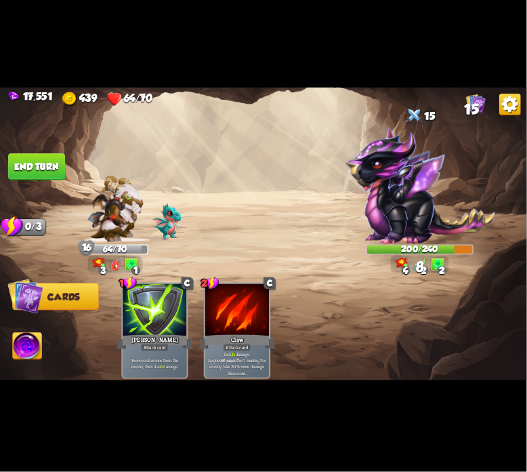
click at [24, 157] on button "End turn" at bounding box center [36, 166] width 57 height 27
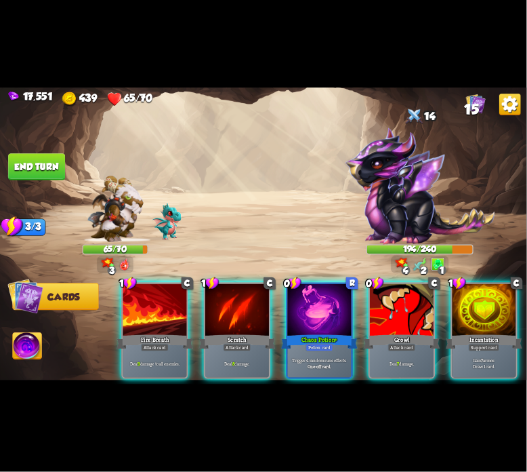
click at [309, 300] on div at bounding box center [320, 311] width 64 height 54
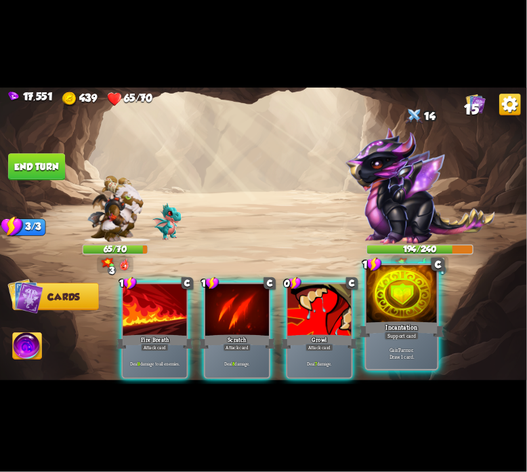
click at [412, 298] on div at bounding box center [402, 295] width 71 height 60
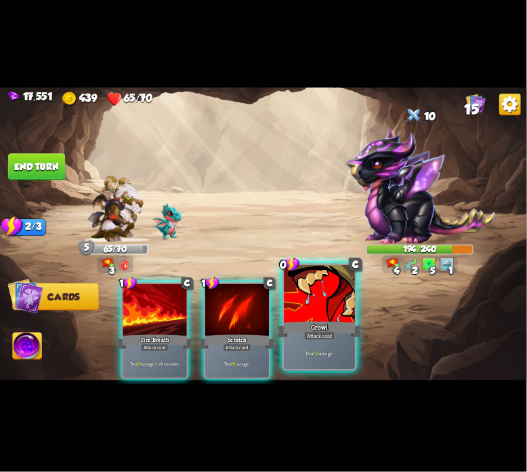
click at [339, 302] on div at bounding box center [319, 295] width 71 height 60
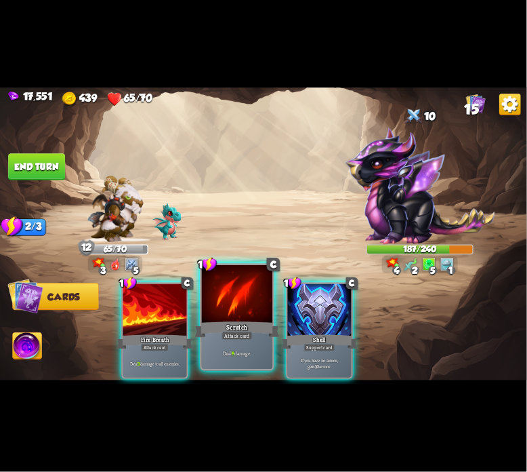
click at [232, 292] on div at bounding box center [237, 295] width 71 height 60
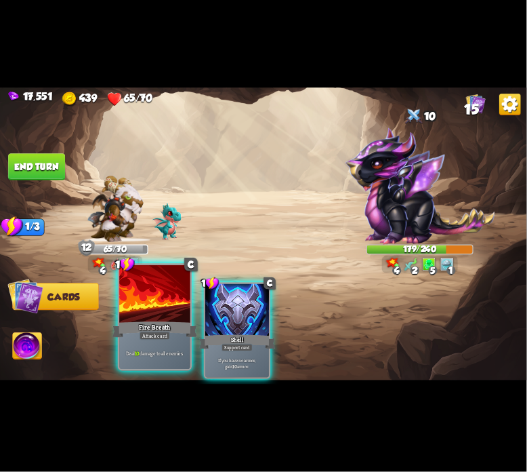
click at [163, 321] on div "Fire Breath" at bounding box center [155, 329] width 85 height 19
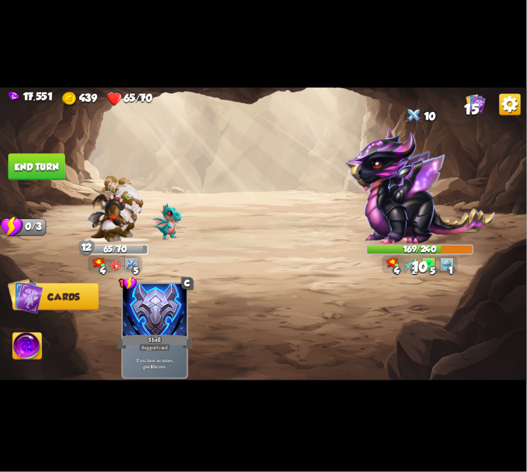
click at [27, 177] on button "End turn" at bounding box center [36, 166] width 57 height 27
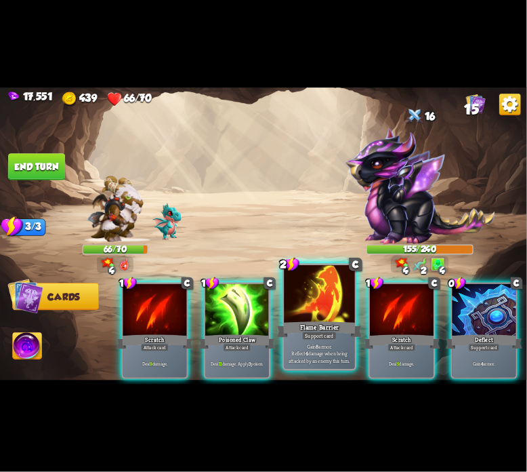
click at [297, 311] on div at bounding box center [319, 295] width 71 height 60
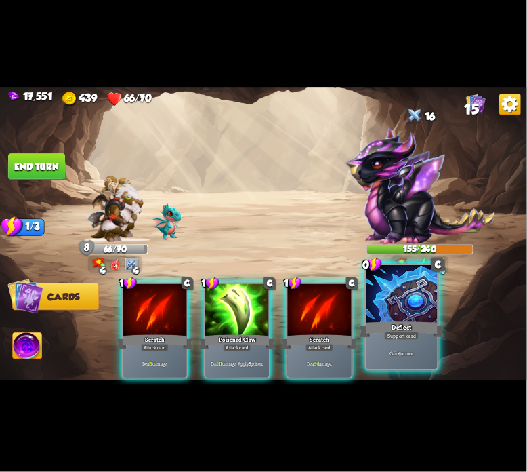
click at [430, 310] on div at bounding box center [402, 295] width 71 height 60
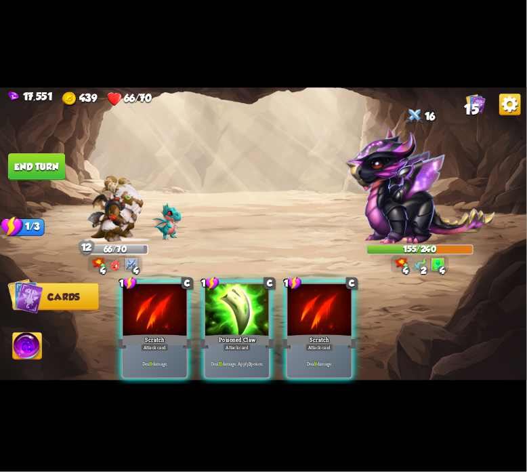
click at [256, 297] on div at bounding box center [237, 311] width 64 height 54
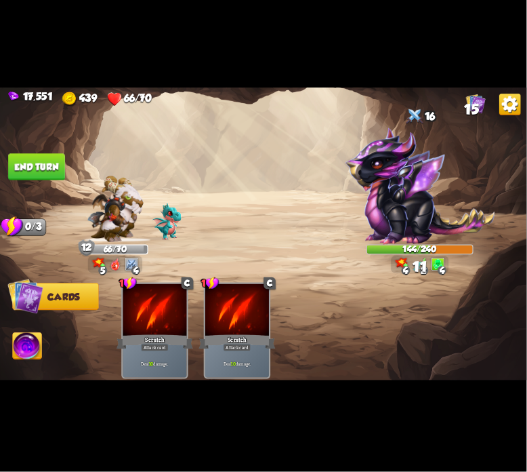
click at [33, 163] on button "End turn" at bounding box center [36, 166] width 57 height 27
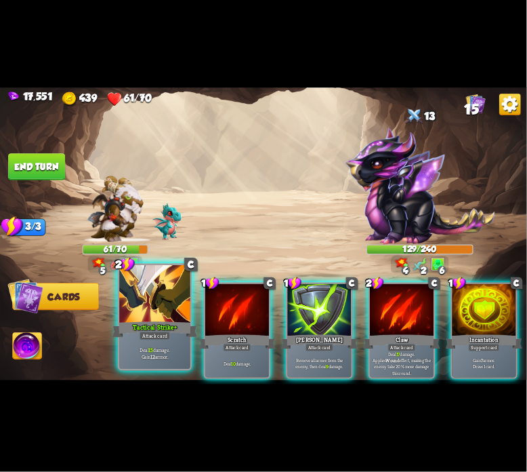
click at [171, 302] on div at bounding box center [154, 295] width 71 height 60
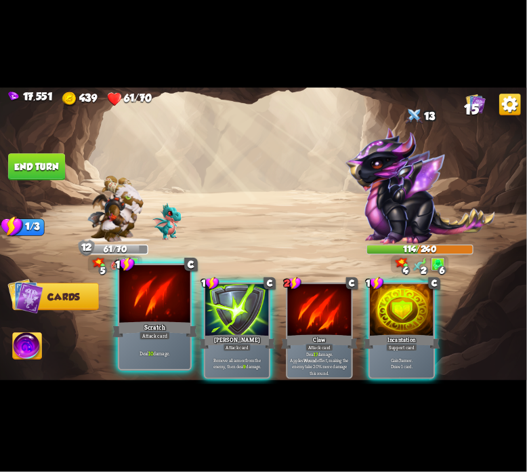
click at [172, 302] on div at bounding box center [154, 295] width 71 height 60
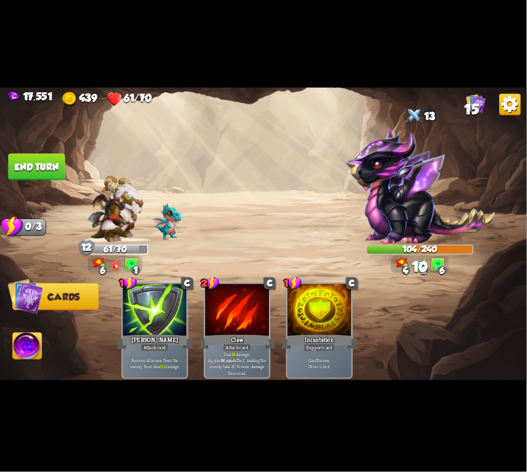
click at [54, 170] on button "End turn" at bounding box center [36, 166] width 57 height 27
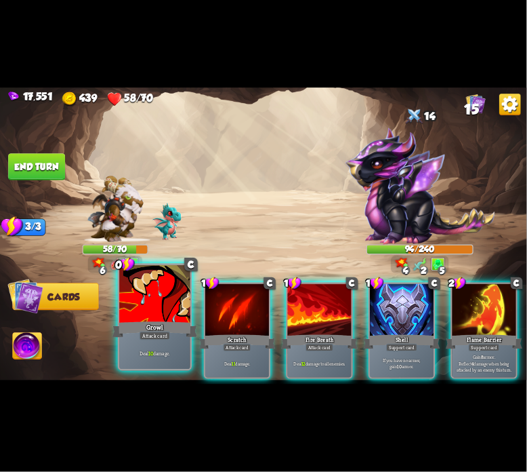
click at [182, 300] on div at bounding box center [154, 295] width 71 height 60
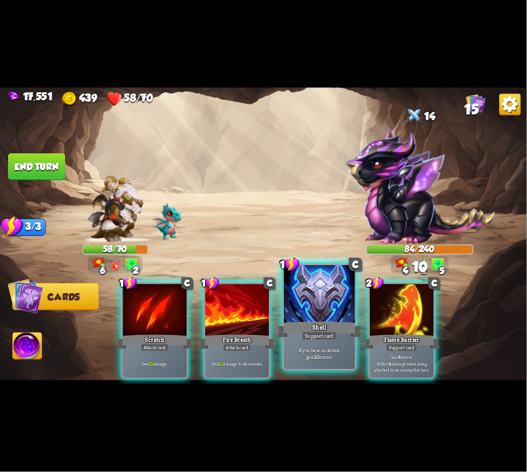
click at [302, 317] on div at bounding box center [319, 295] width 71 height 60
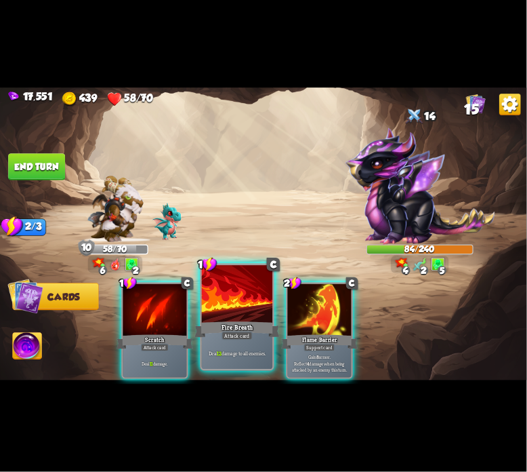
click at [249, 323] on div "Fire Breath" at bounding box center [237, 329] width 85 height 19
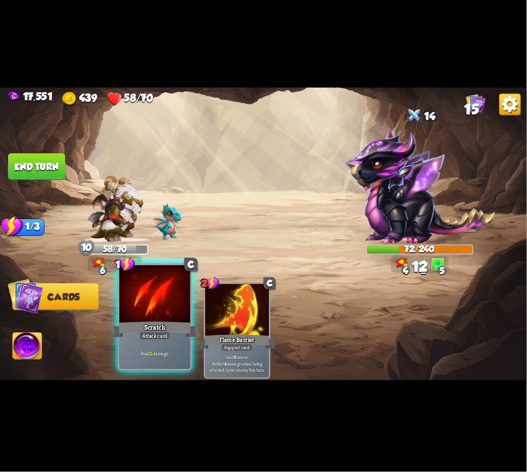
click at [183, 317] on div at bounding box center [154, 295] width 71 height 60
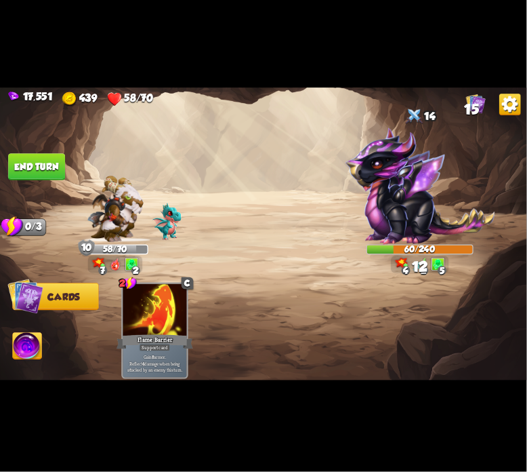
click at [27, 167] on button "End turn" at bounding box center [36, 166] width 57 height 27
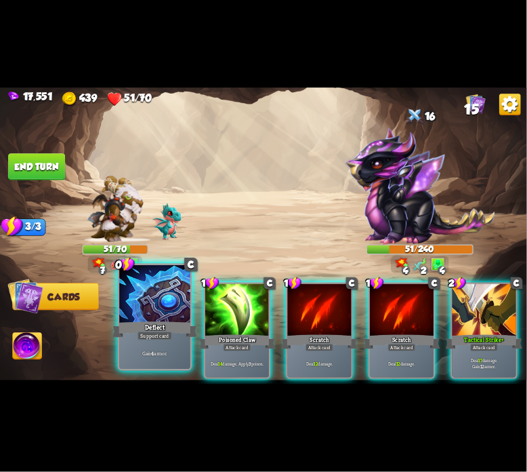
click at [184, 300] on div at bounding box center [154, 295] width 71 height 60
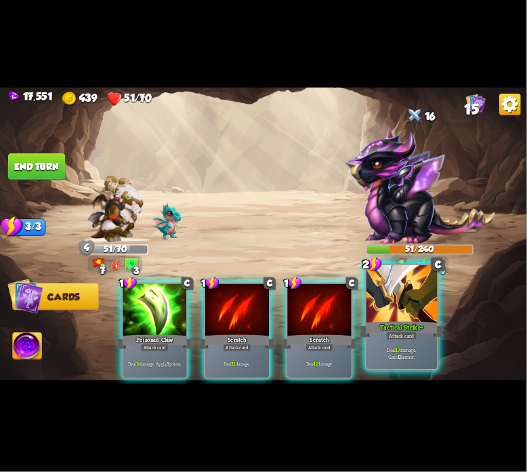
click at [385, 306] on div at bounding box center [402, 295] width 71 height 60
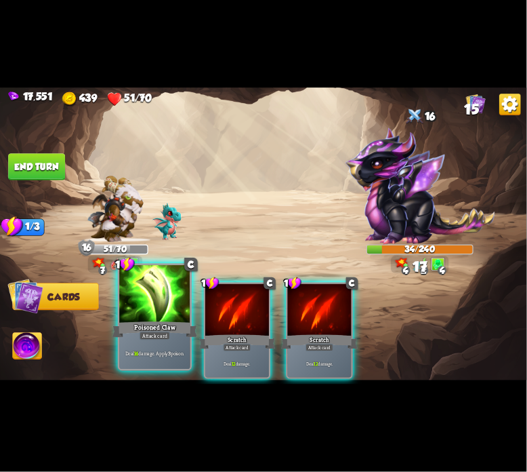
click at [179, 314] on div at bounding box center [154, 295] width 71 height 60
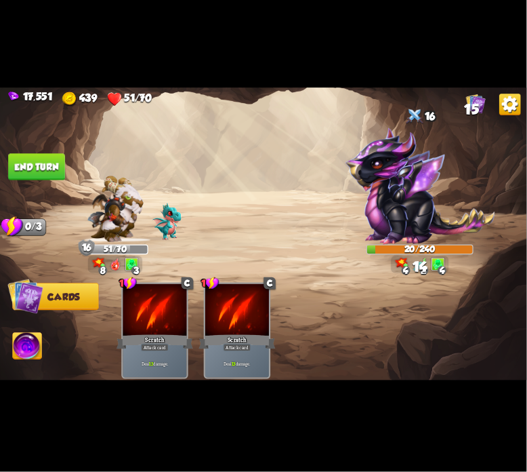
click at [45, 176] on button "End turn" at bounding box center [36, 166] width 57 height 27
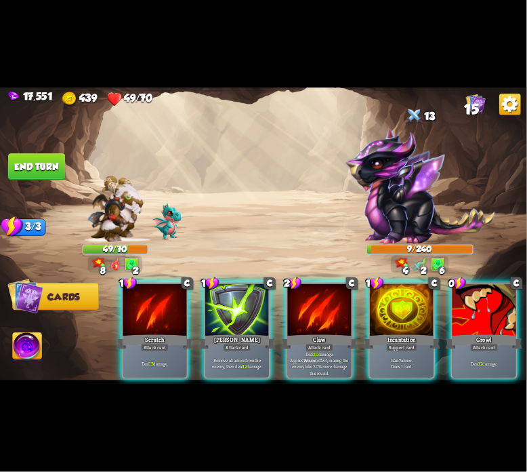
click at [46, 346] on span "Abilities" at bounding box center [35, 346] width 44 height 11
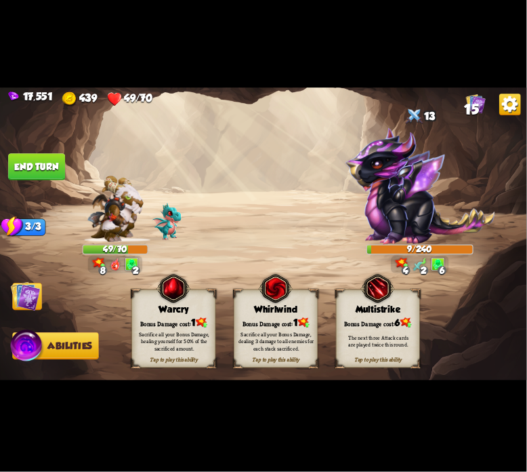
click at [179, 311] on div "Warcry" at bounding box center [173, 309] width 83 height 11
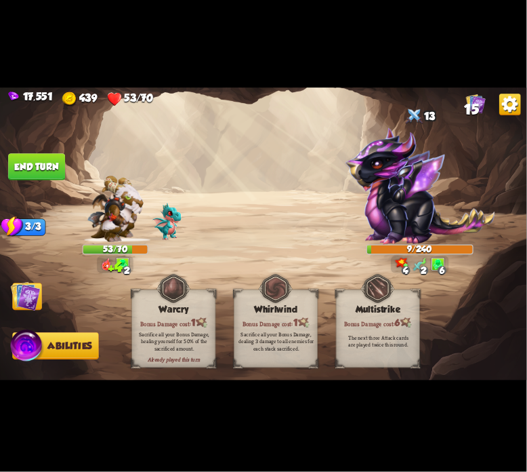
click at [44, 293] on span "Cards" at bounding box center [29, 296] width 32 height 11
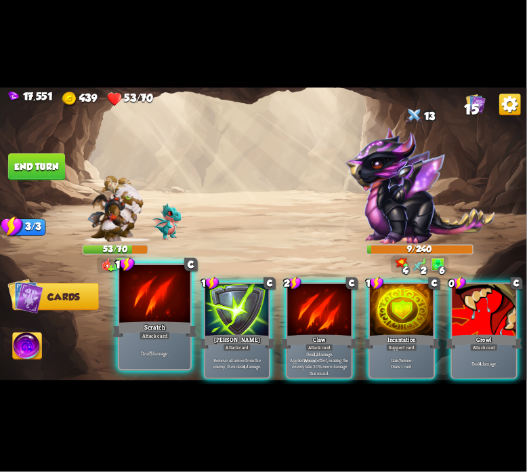
click at [137, 309] on div at bounding box center [154, 295] width 71 height 60
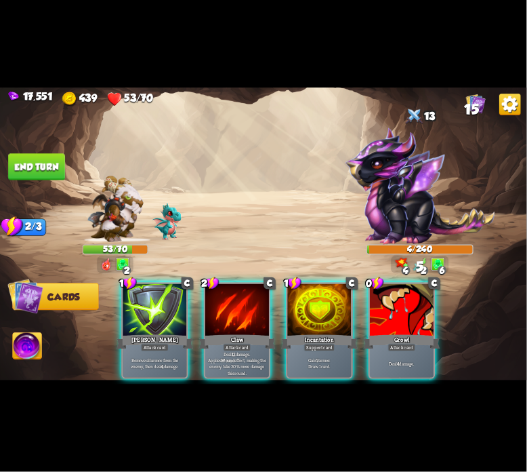
click at [46, 162] on button "End turn" at bounding box center [36, 166] width 57 height 27
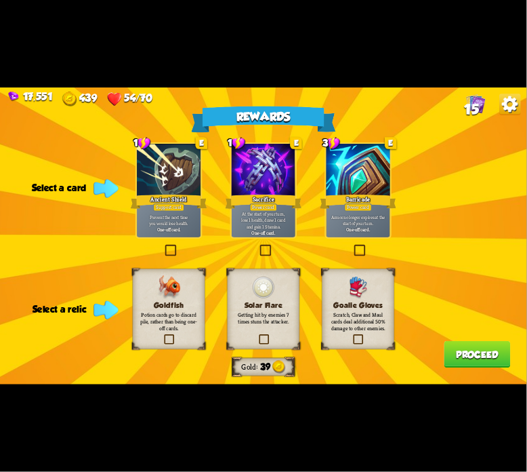
click at [179, 316] on p "Potion cards go to discard pile, rather than being one-off cards." at bounding box center [169, 321] width 59 height 21
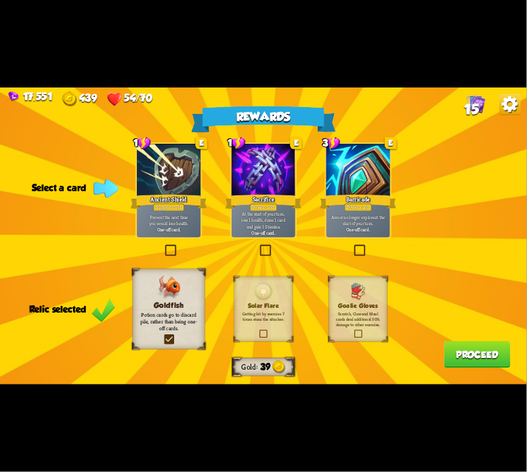
click at [259, 208] on div "Power card" at bounding box center [263, 206] width 27 height 7
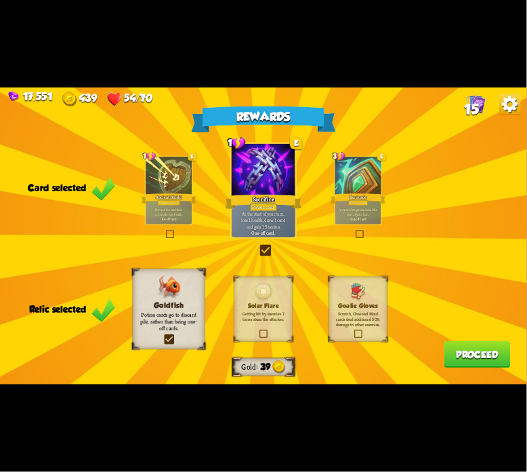
click at [451, 354] on button "Proceed" at bounding box center [478, 354] width 66 height 27
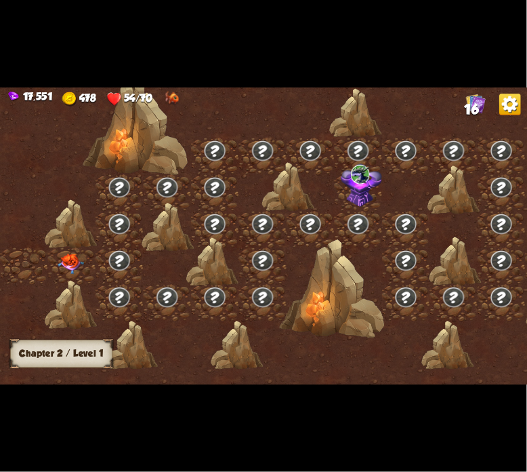
click at [81, 253] on img at bounding box center [71, 263] width 26 height 20
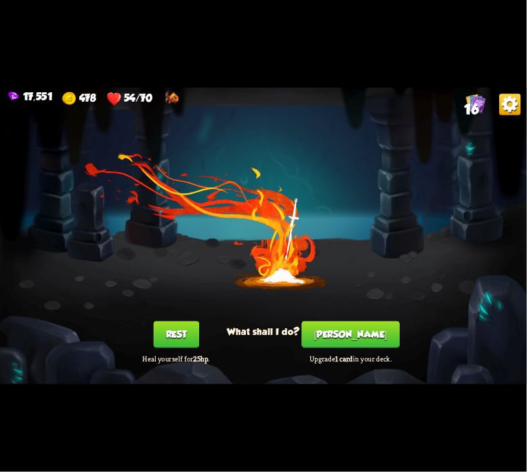
click at [353, 333] on button "[PERSON_NAME]" at bounding box center [351, 334] width 98 height 27
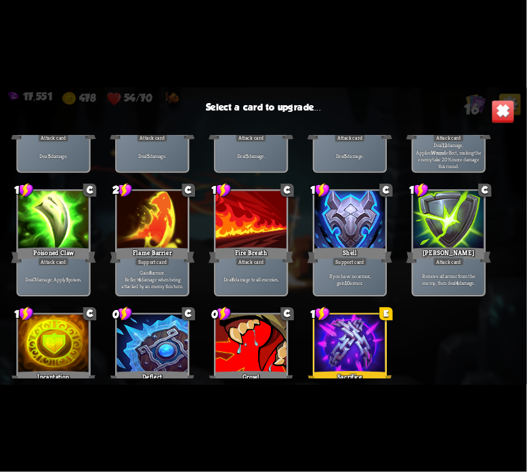
scroll to position [223, 0]
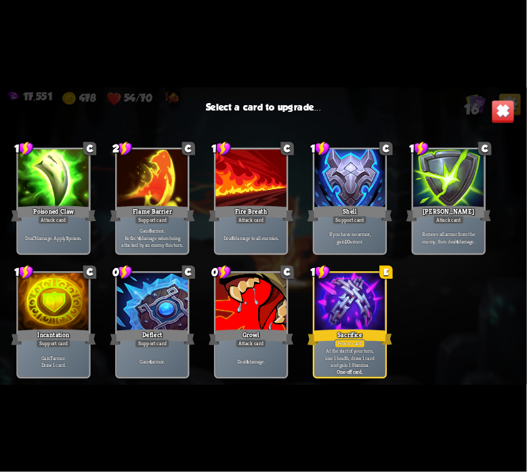
click at [317, 302] on div at bounding box center [350, 303] width 71 height 60
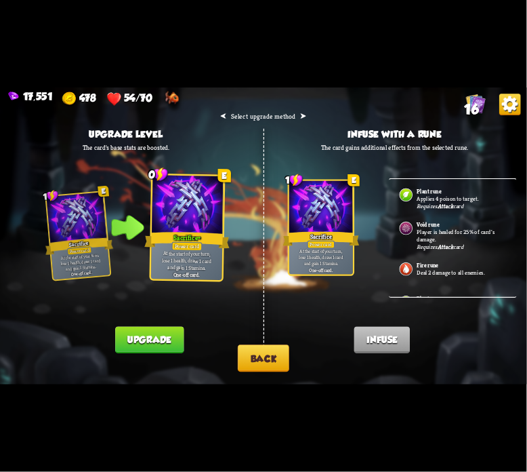
click at [173, 344] on button "Upgrade" at bounding box center [149, 340] width 68 height 27
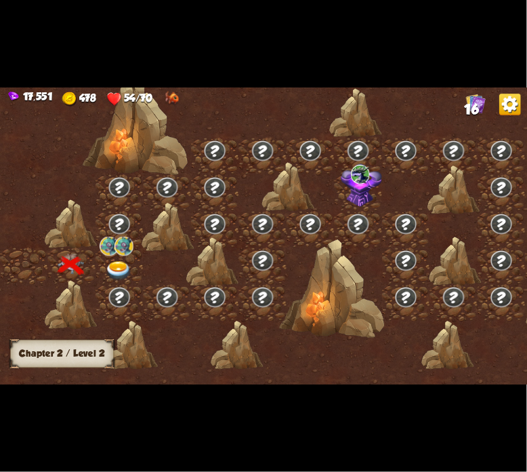
click at [129, 259] on div at bounding box center [120, 266] width 48 height 37
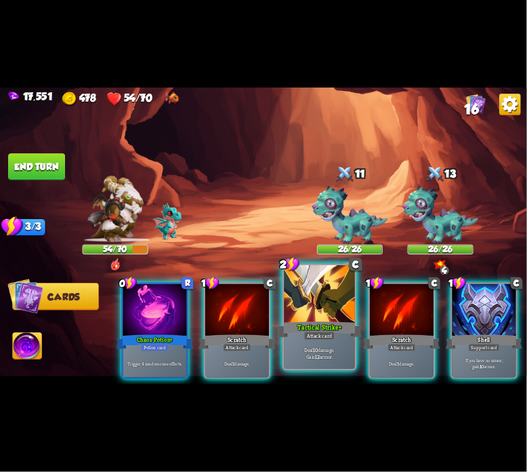
click at [304, 289] on div at bounding box center [319, 295] width 71 height 60
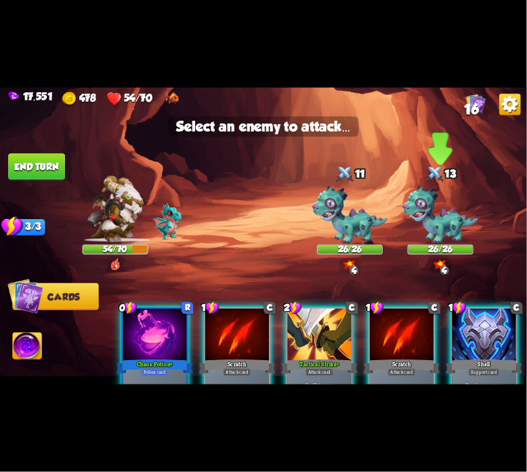
click at [447, 220] on img at bounding box center [441, 215] width 76 height 58
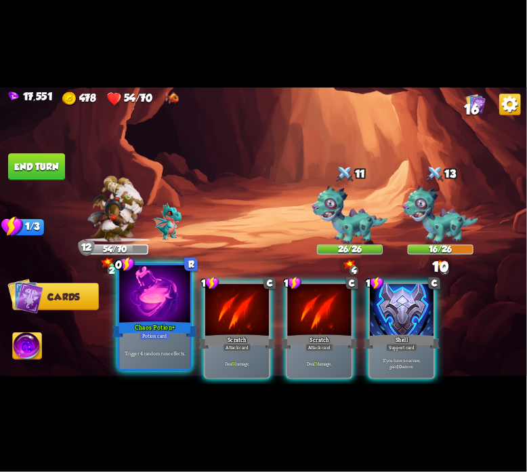
click at [161, 307] on div at bounding box center [154, 295] width 71 height 60
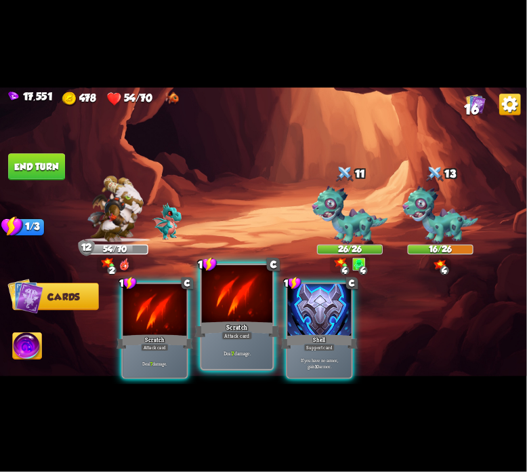
click at [209, 292] on div at bounding box center [237, 295] width 71 height 60
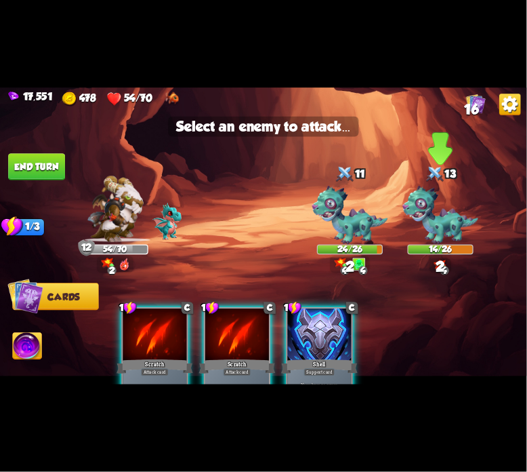
click at [441, 212] on img at bounding box center [441, 215] width 76 height 58
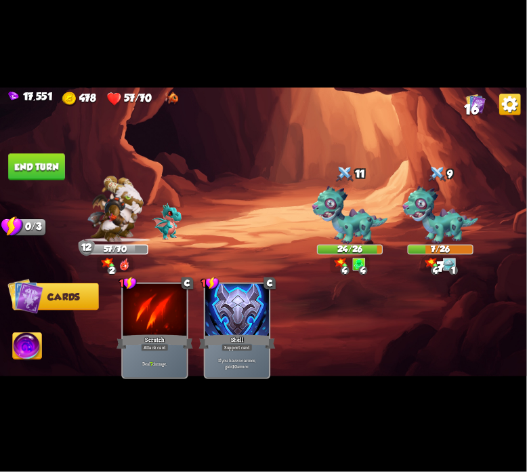
click at [54, 167] on button "End turn" at bounding box center [36, 166] width 57 height 27
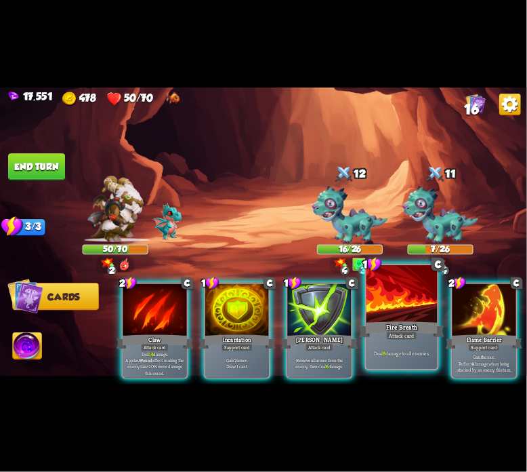
click at [384, 312] on div at bounding box center [402, 295] width 71 height 60
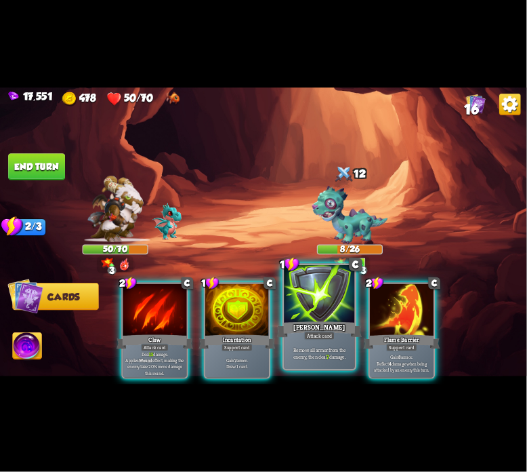
click at [287, 308] on div at bounding box center [319, 295] width 71 height 60
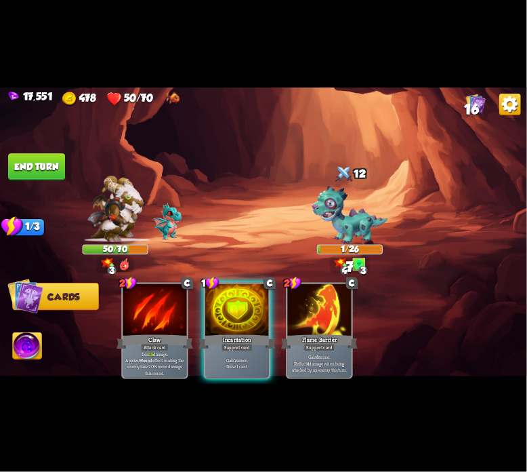
click at [27, 350] on img at bounding box center [27, 348] width 29 height 30
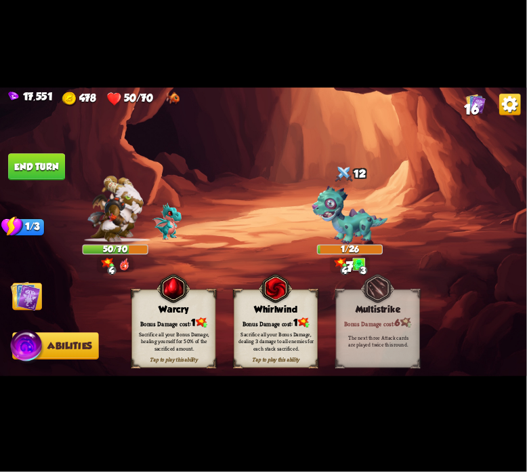
click at [148, 306] on div "Warcry" at bounding box center [173, 309] width 83 height 11
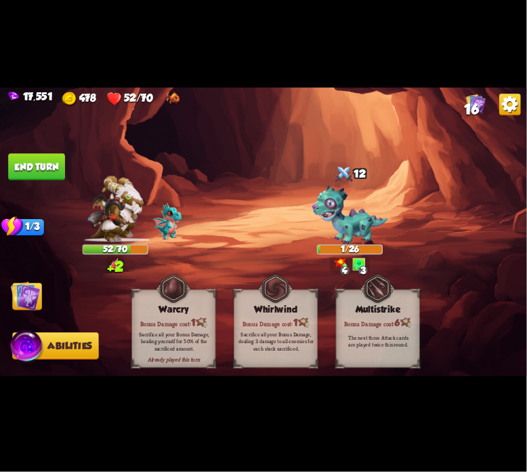
click at [27, 168] on button "End turn" at bounding box center [36, 166] width 57 height 27
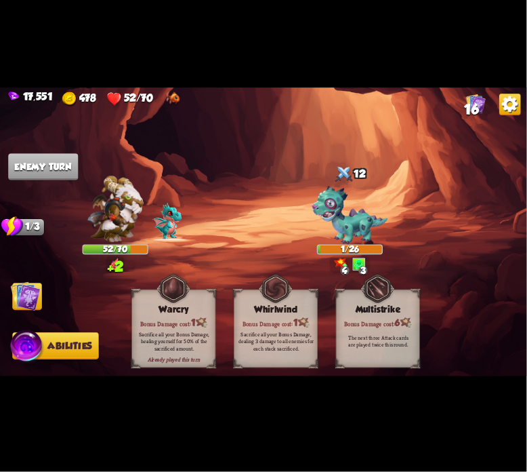
click at [37, 292] on img at bounding box center [26, 296] width 30 height 30
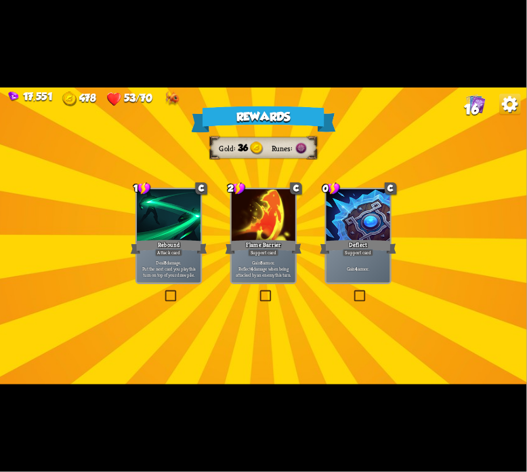
click at [363, 248] on div "Deflect" at bounding box center [358, 247] width 77 height 17
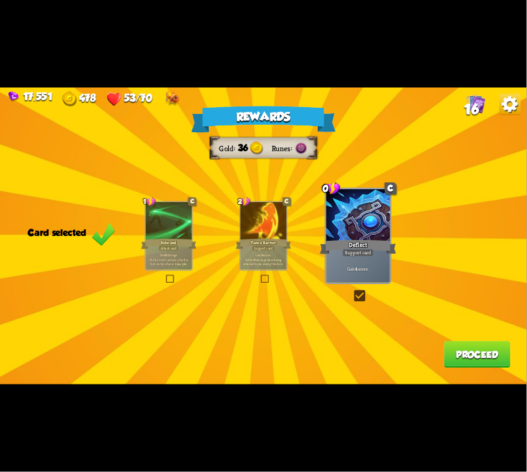
click at [470, 357] on button "Proceed" at bounding box center [478, 354] width 66 height 27
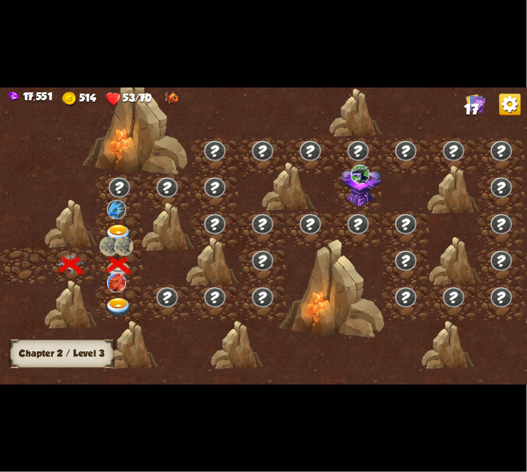
click at [98, 294] on div at bounding box center [120, 303] width 48 height 37
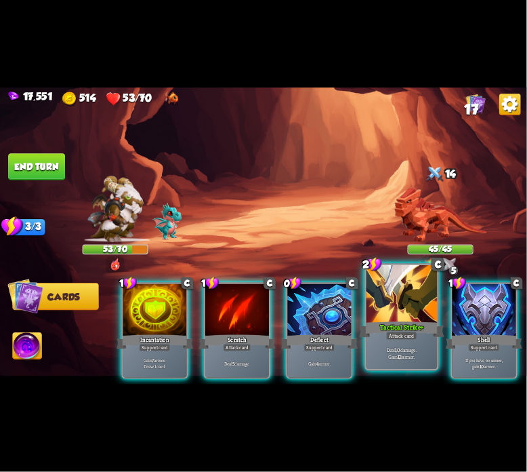
click at [412, 315] on div at bounding box center [402, 295] width 71 height 60
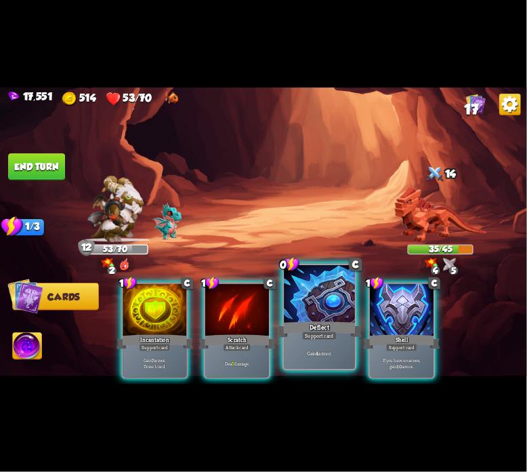
click at [317, 293] on div at bounding box center [319, 295] width 71 height 60
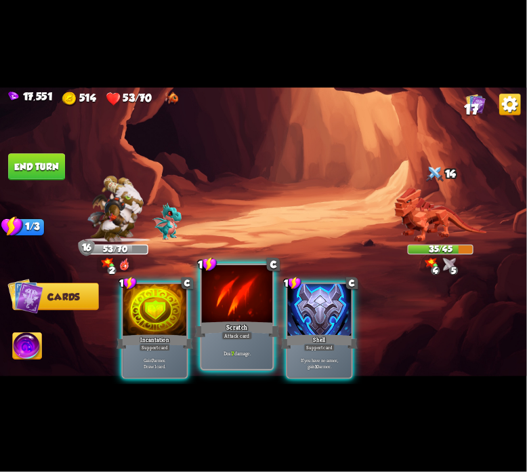
click at [248, 308] on div at bounding box center [237, 295] width 71 height 60
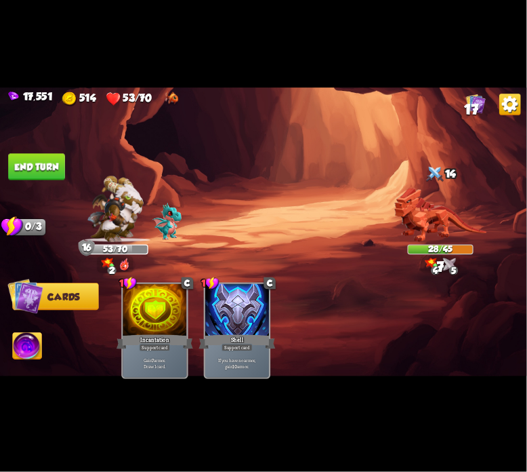
click at [41, 181] on img at bounding box center [263, 235] width 527 height 297
click at [45, 166] on button "End turn" at bounding box center [36, 166] width 57 height 27
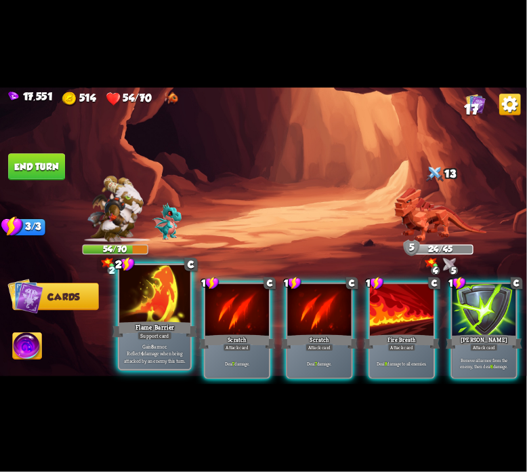
click at [155, 303] on div at bounding box center [154, 295] width 71 height 60
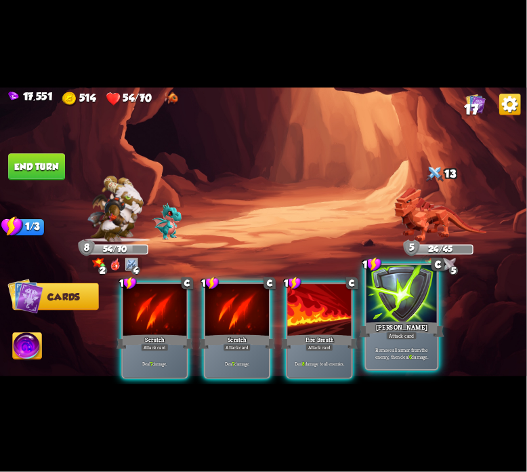
click at [397, 312] on div at bounding box center [402, 295] width 71 height 60
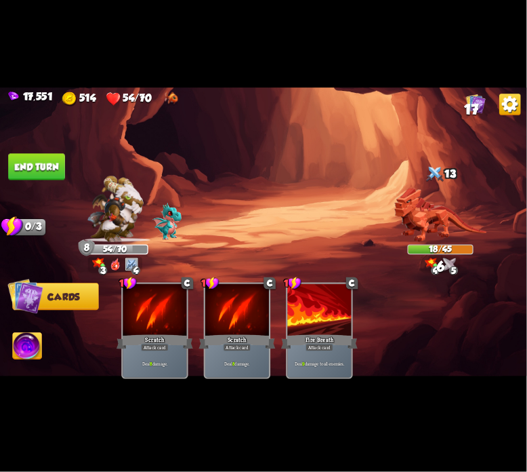
click at [38, 173] on button "End turn" at bounding box center [36, 166] width 57 height 27
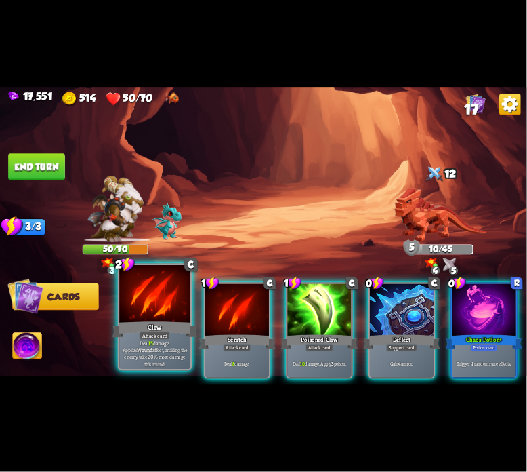
click at [180, 289] on div at bounding box center [154, 295] width 71 height 60
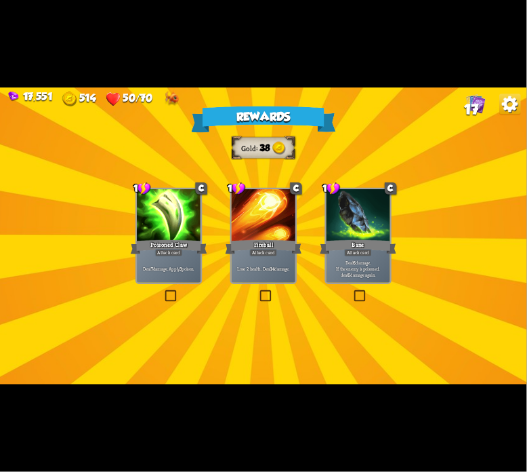
click at [163, 245] on div "Poisoned Claw" at bounding box center [169, 247] width 77 height 17
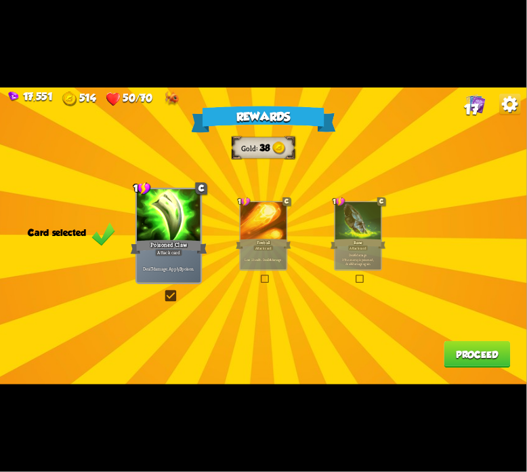
click at [359, 262] on p "Deal 6 damage. If the enemy is poisoned, deal 6 damage again." at bounding box center [359, 260] width 44 height 14
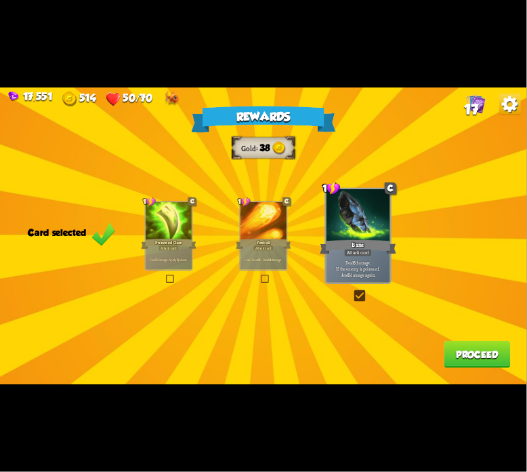
click at [447, 344] on button "Proceed" at bounding box center [478, 354] width 66 height 27
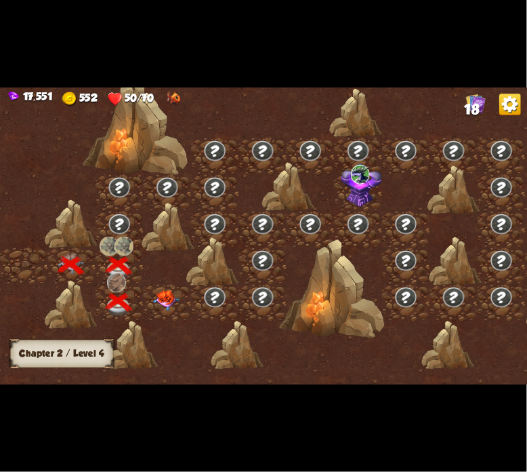
click at [149, 306] on div at bounding box center [168, 303] width 48 height 37
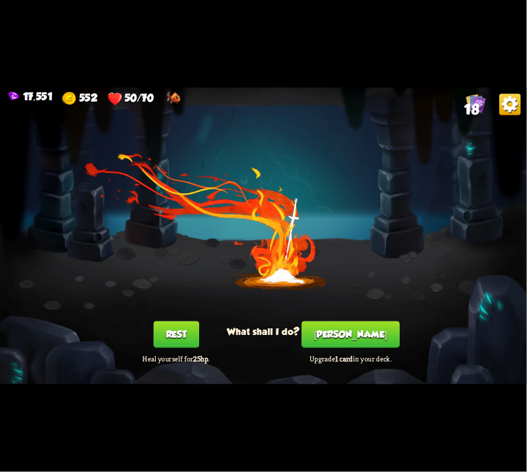
click at [305, 331] on div "[PERSON_NAME] Upgrade 1 card in your deck." at bounding box center [351, 342] width 106 height 43
click at [331, 327] on button "[PERSON_NAME]" at bounding box center [351, 334] width 98 height 27
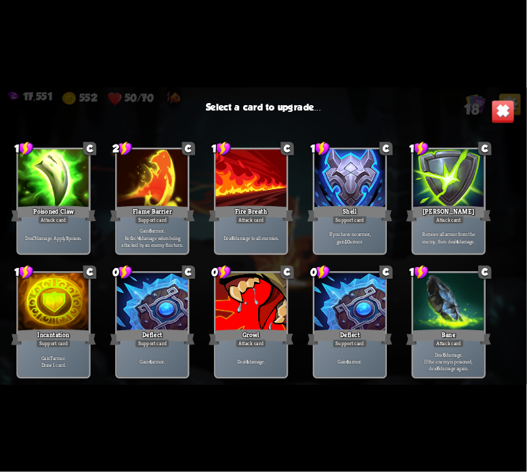
click at [71, 228] on div "Deal 7 damage. Apply 3 poison." at bounding box center [53, 237] width 71 height 31
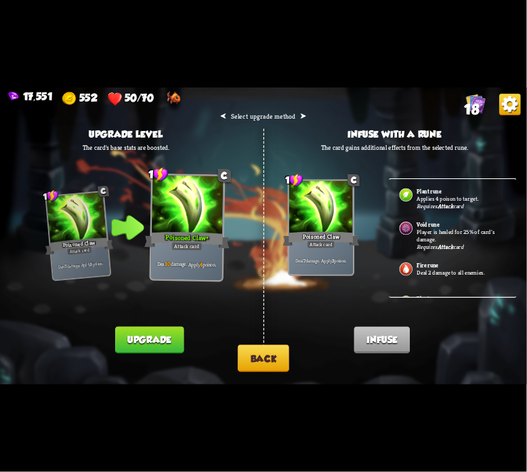
click at [165, 338] on button "Upgrade" at bounding box center [149, 340] width 68 height 27
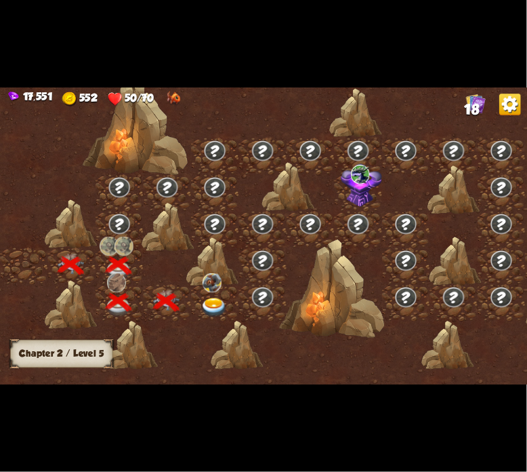
click at [225, 295] on div at bounding box center [215, 303] width 48 height 37
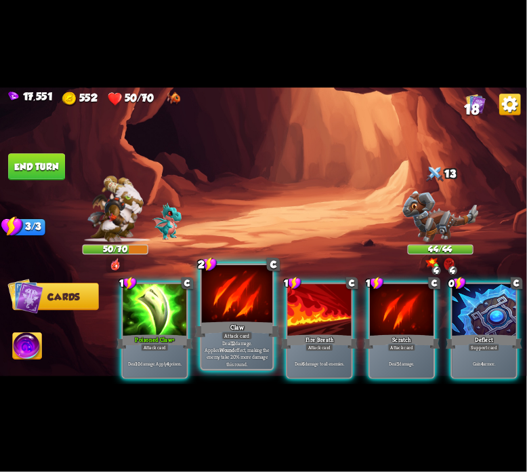
click at [242, 331] on div "Claw" at bounding box center [237, 329] width 85 height 19
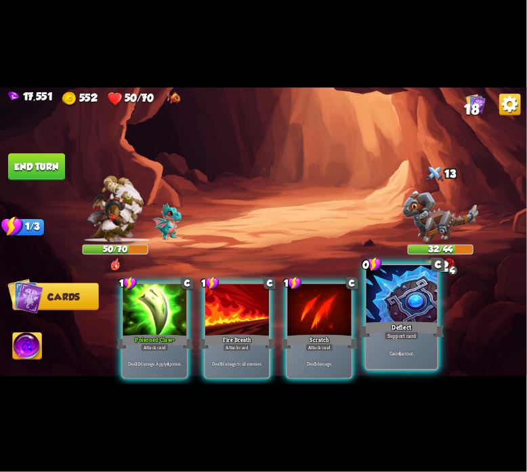
click at [397, 303] on div at bounding box center [402, 295] width 71 height 60
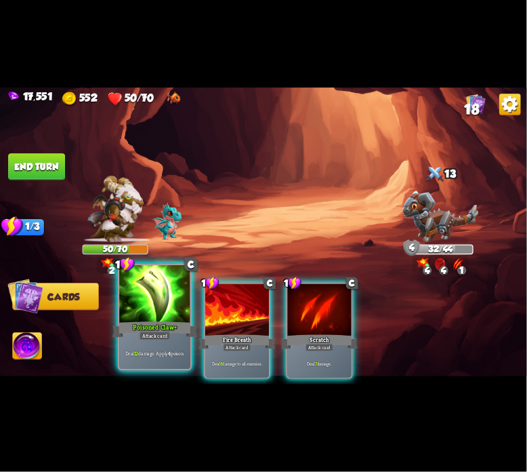
click at [157, 311] on div at bounding box center [154, 295] width 71 height 60
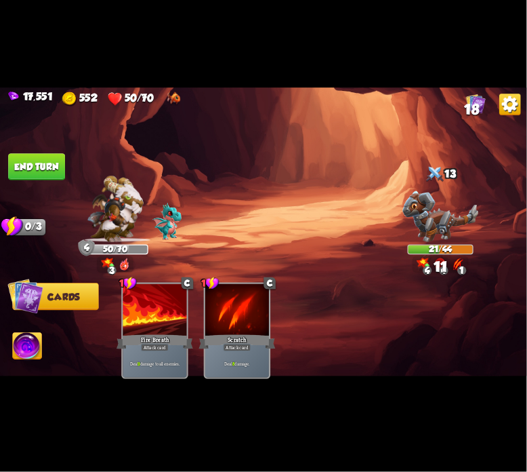
click at [33, 171] on button "End turn" at bounding box center [36, 166] width 57 height 27
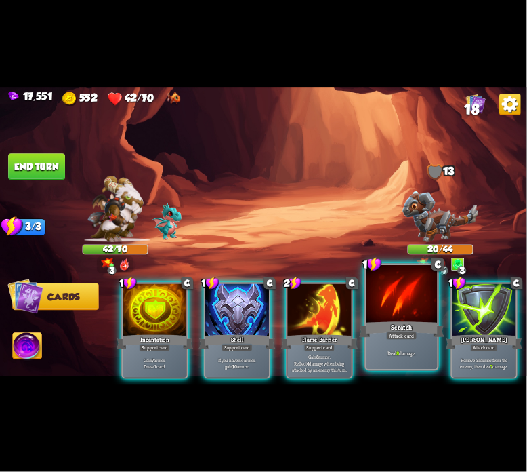
click at [402, 325] on div "Scratch" at bounding box center [402, 329] width 85 height 19
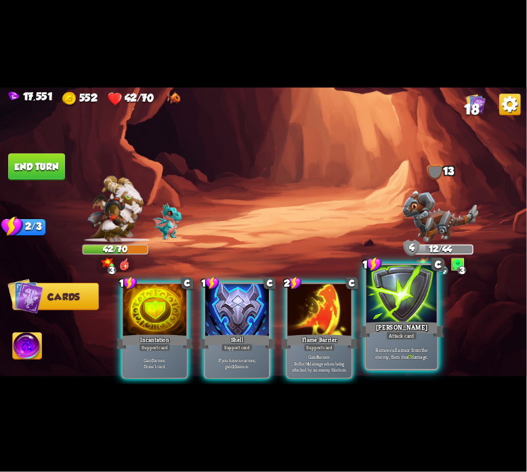
click at [397, 317] on div at bounding box center [402, 295] width 71 height 60
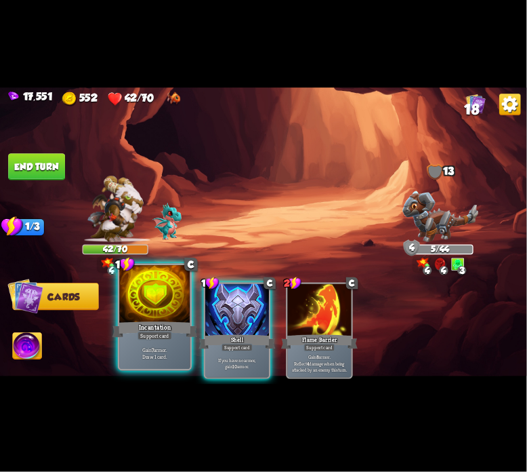
click at [143, 305] on div at bounding box center [154, 295] width 71 height 60
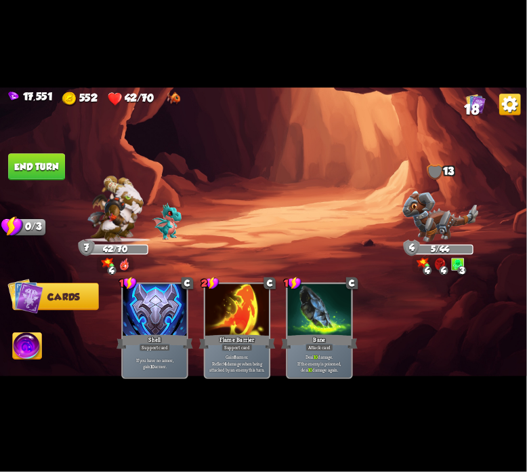
click at [27, 344] on img at bounding box center [27, 348] width 29 height 30
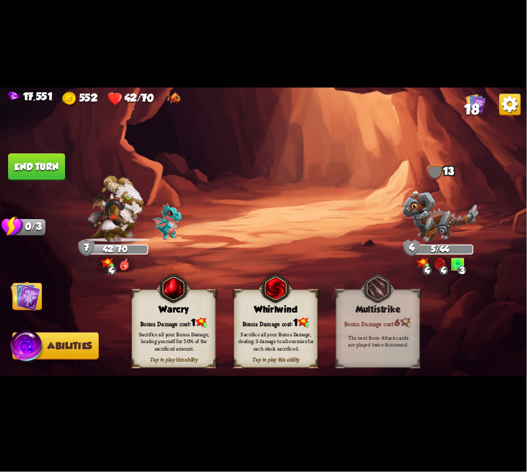
click at [146, 308] on div "Warcry" at bounding box center [173, 309] width 83 height 11
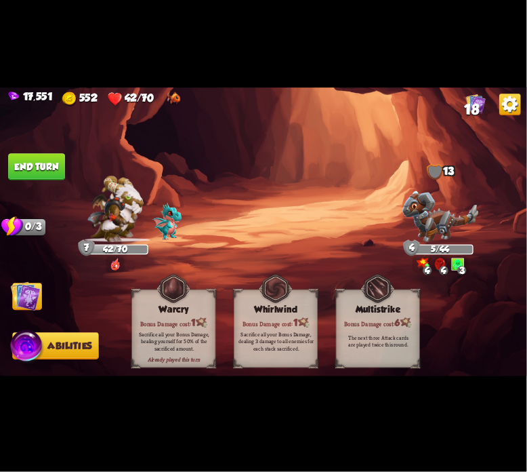
click at [35, 182] on img at bounding box center [263, 235] width 527 height 297
click at [39, 293] on img at bounding box center [26, 296] width 30 height 30
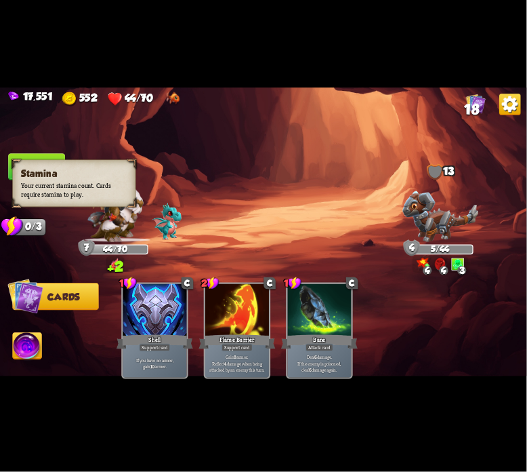
click at [30, 169] on h3 "Stamina" at bounding box center [74, 173] width 106 height 11
drag, startPoint x: 46, startPoint y: 158, endPoint x: 54, endPoint y: 152, distance: 10.2
click at [52, 154] on div "Select an enemy to attack... You don't have enough stamina to play that card...…" at bounding box center [263, 235] width 527 height 297
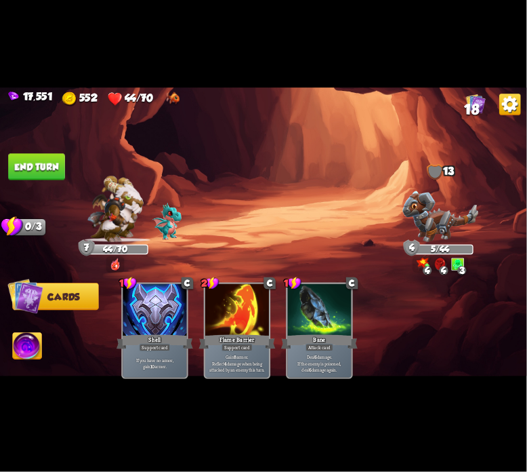
click at [54, 155] on button "End turn" at bounding box center [36, 166] width 57 height 27
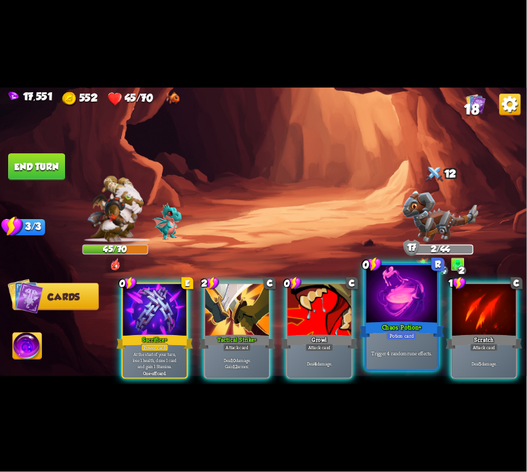
click at [382, 308] on div at bounding box center [402, 295] width 71 height 60
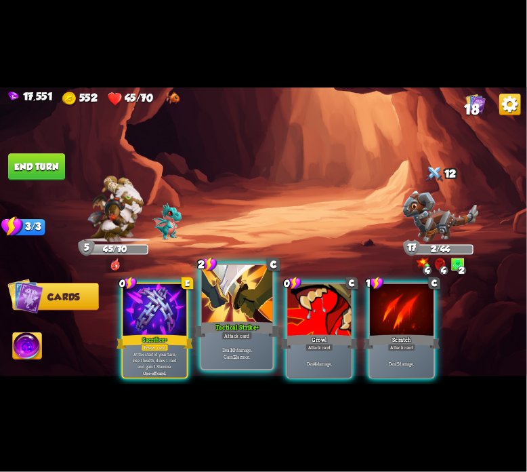
click at [241, 317] on div at bounding box center [237, 295] width 71 height 60
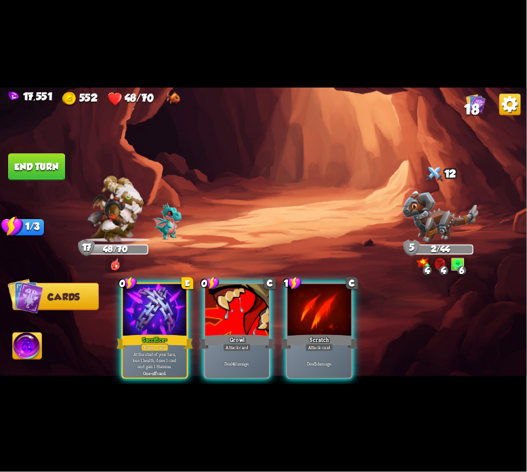
click at [241, 317] on div at bounding box center [237, 311] width 64 height 54
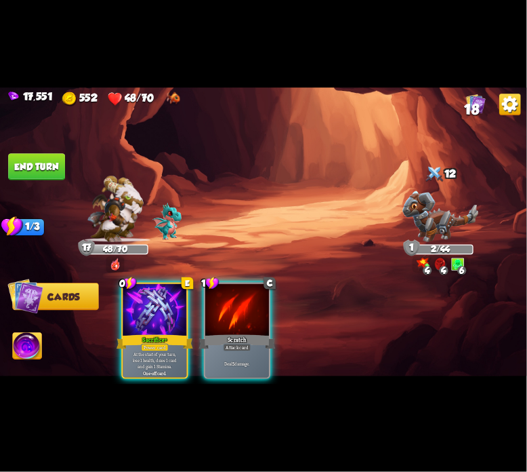
click at [46, 178] on button "End turn" at bounding box center [36, 166] width 57 height 27
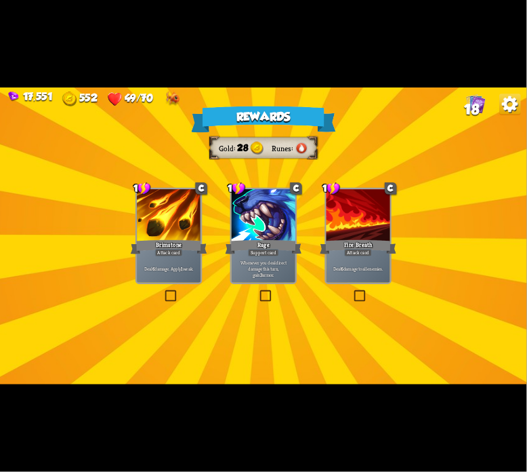
click at [141, 239] on div "Brimstone" at bounding box center [169, 247] width 77 height 17
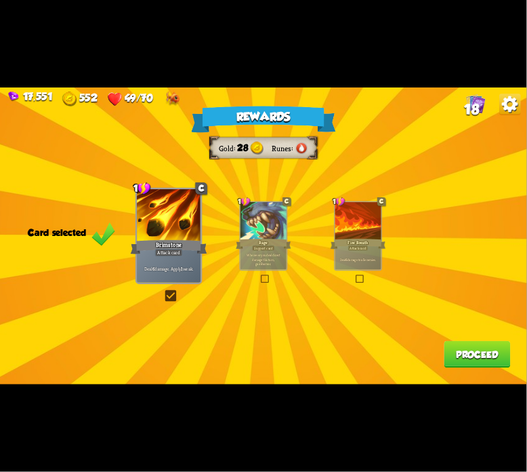
click at [369, 254] on div "Deal 6 damage to all enemies." at bounding box center [359, 259] width 46 height 20
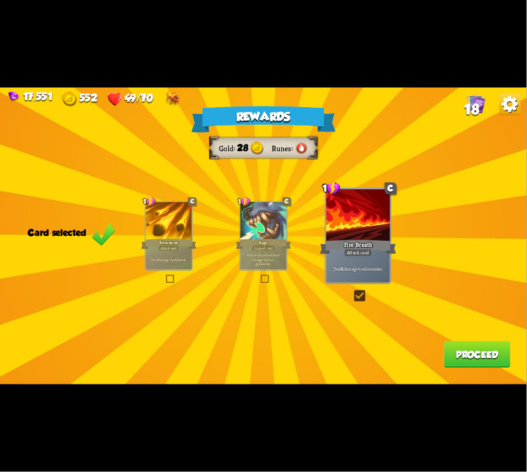
click at [460, 344] on button "Proceed" at bounding box center [478, 354] width 66 height 27
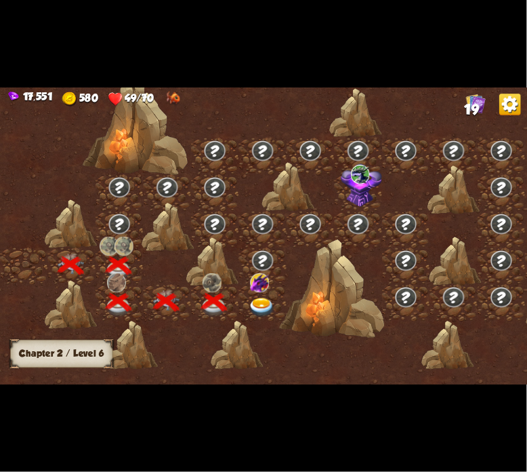
click at [274, 299] on img at bounding box center [262, 308] width 26 height 20
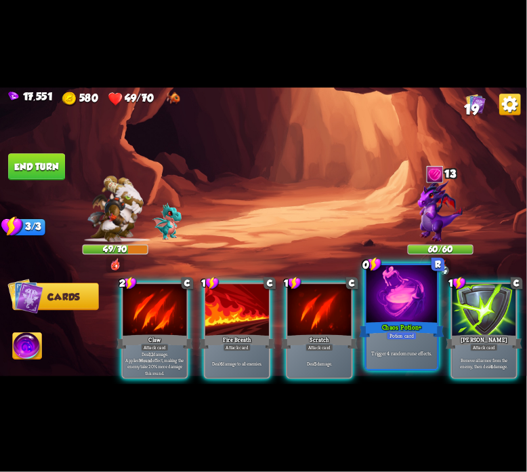
click at [385, 293] on div at bounding box center [402, 295] width 71 height 60
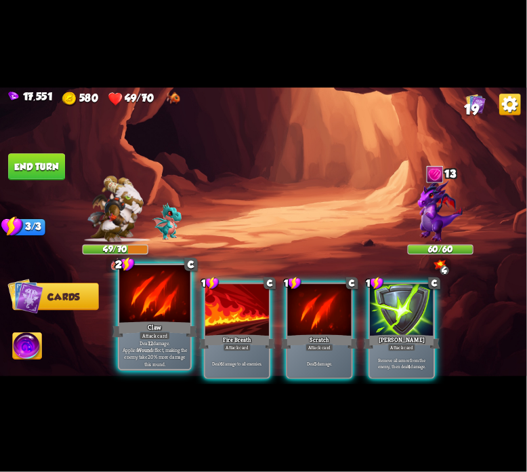
click at [168, 300] on div at bounding box center [154, 295] width 71 height 60
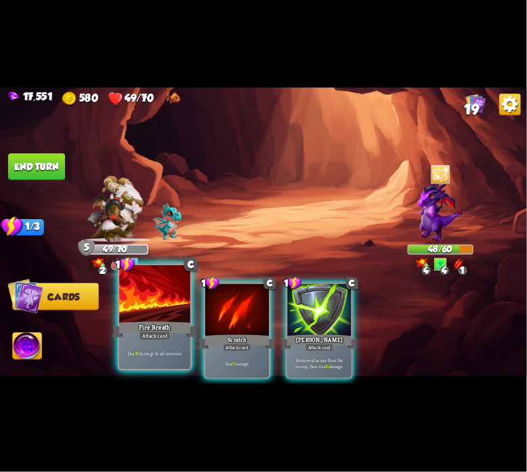
click at [170, 298] on div at bounding box center [154, 295] width 71 height 60
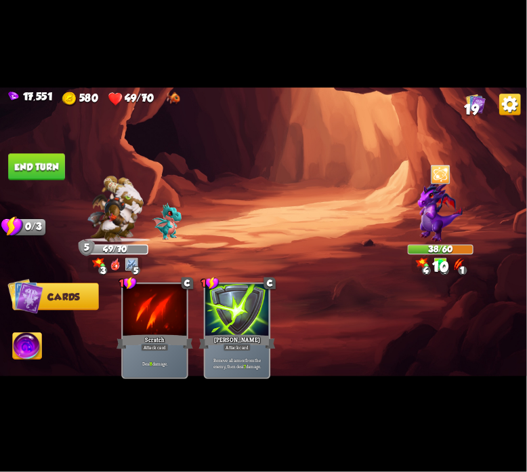
click at [59, 171] on button "End turn" at bounding box center [36, 166] width 57 height 27
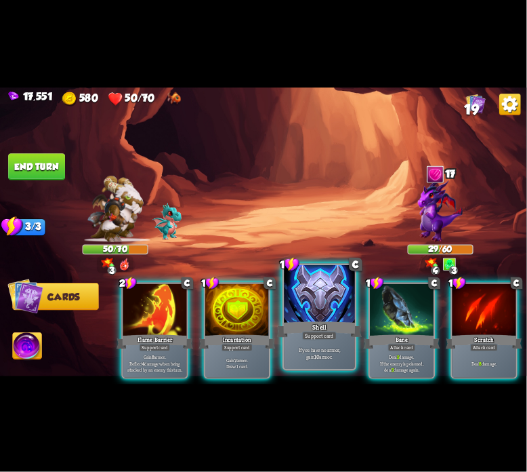
click at [304, 305] on div at bounding box center [319, 295] width 71 height 60
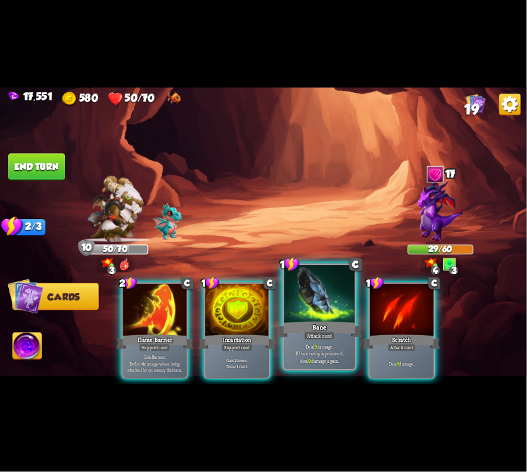
click at [323, 320] on div "Bane" at bounding box center [319, 329] width 85 height 19
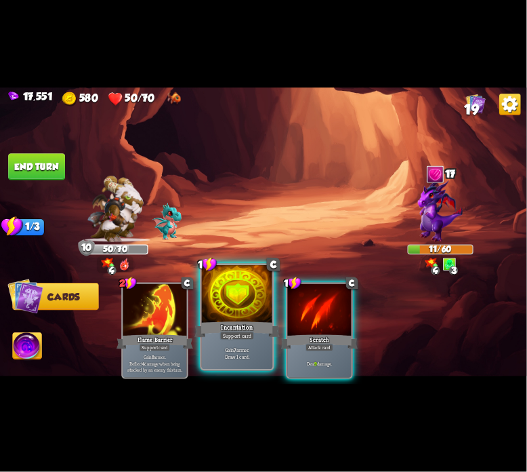
click at [216, 320] on div "Incantation" at bounding box center [237, 329] width 85 height 19
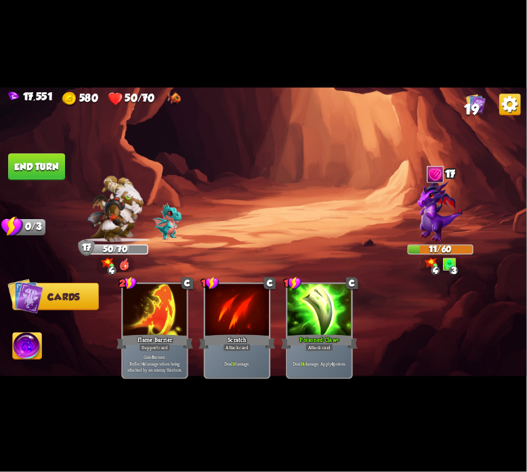
click at [41, 174] on button "End turn" at bounding box center [36, 166] width 57 height 27
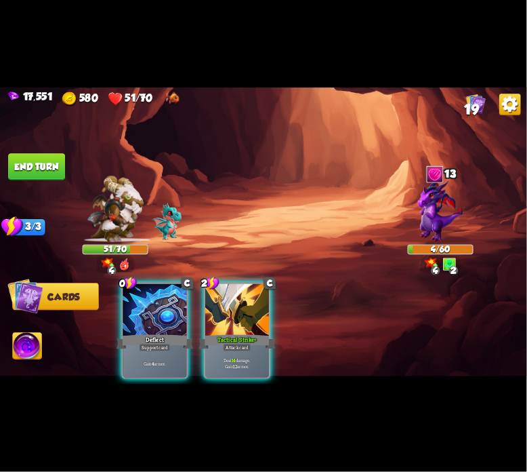
click at [30, 340] on img at bounding box center [27, 348] width 29 height 30
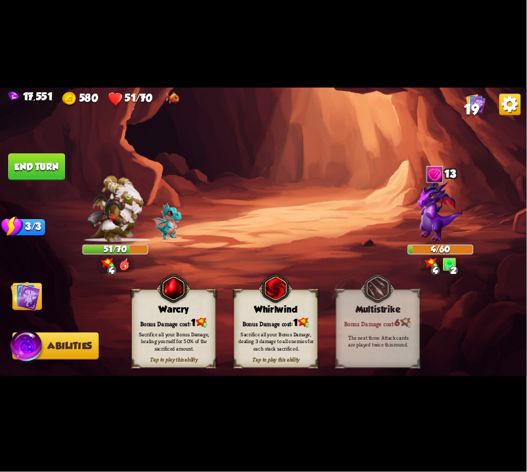
click at [174, 318] on div "Bonus Damage cost: 1" at bounding box center [173, 323] width 83 height 12
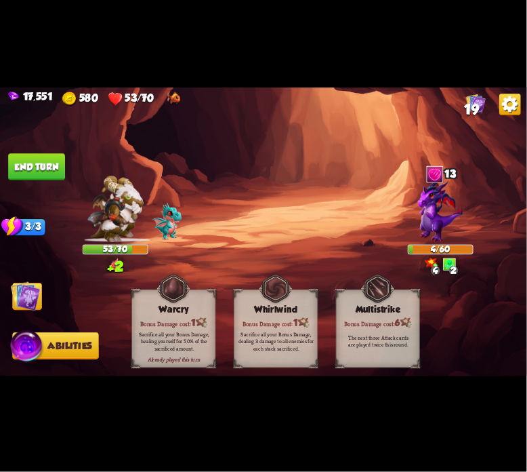
click at [38, 173] on button "End turn" at bounding box center [36, 166] width 58 height 27
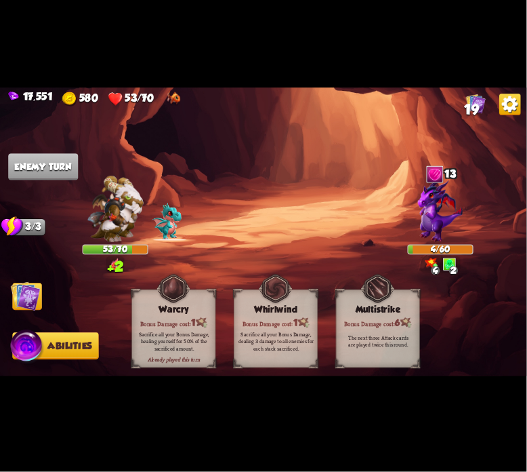
click at [33, 286] on img at bounding box center [26, 296] width 30 height 30
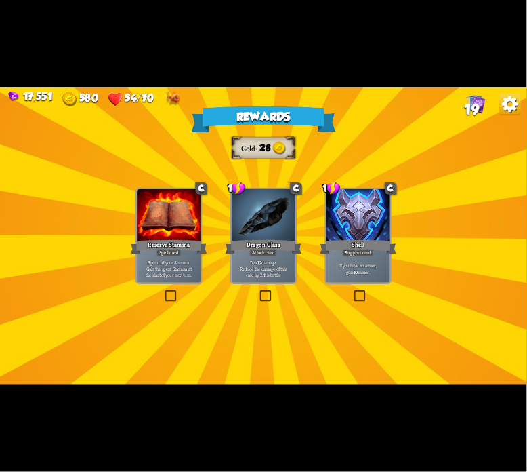
click at [264, 258] on div "Deal 12 damage. Reduce the damage of this card by 2 this battle." at bounding box center [264, 269] width 64 height 28
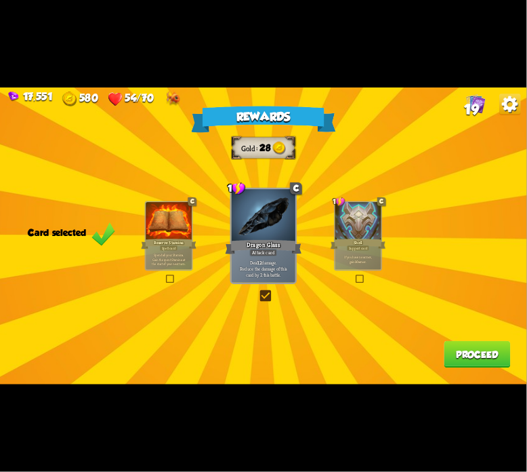
click at [479, 346] on button "Proceed" at bounding box center [478, 354] width 66 height 27
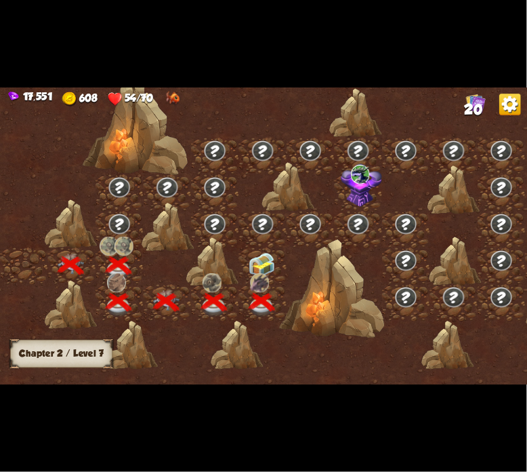
click at [275, 264] on img at bounding box center [262, 265] width 26 height 24
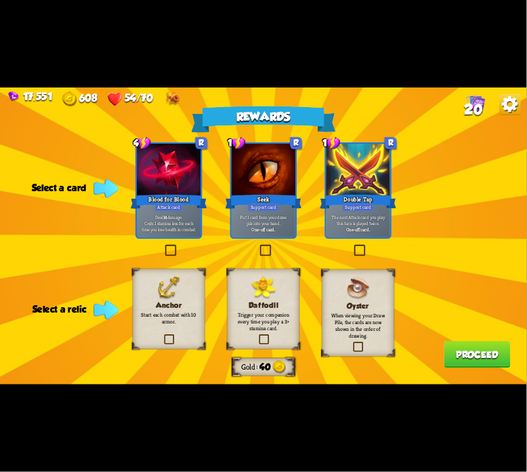
click at [184, 310] on div "Anchor Start each combat with 10 armor." at bounding box center [169, 308] width 73 height 81
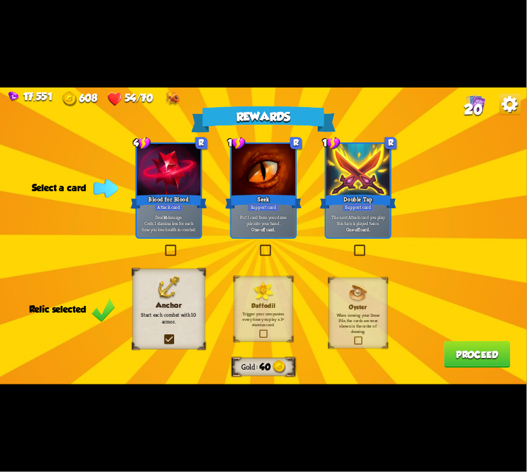
click at [376, 216] on p "The next Attack card you play this turn is played twice." at bounding box center [358, 220] width 60 height 13
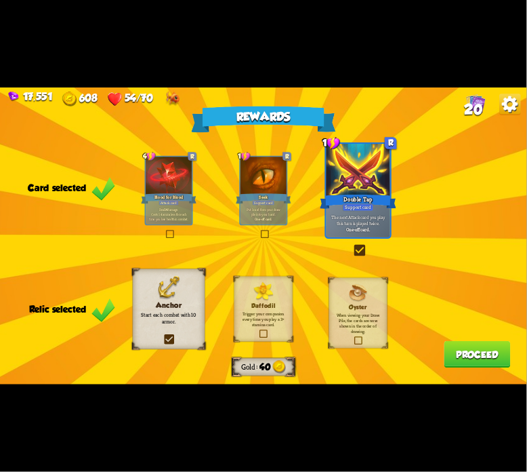
click at [453, 346] on button "Proceed" at bounding box center [478, 354] width 66 height 27
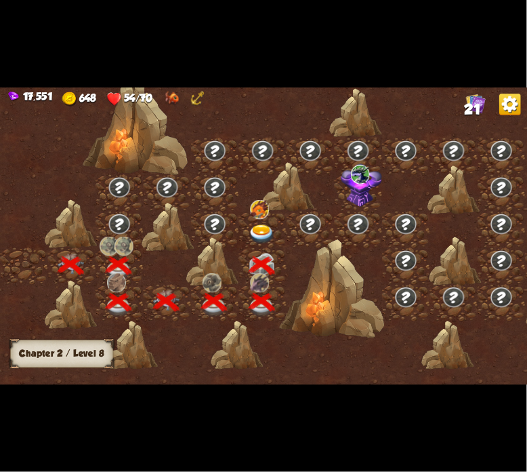
click at [262, 218] on img at bounding box center [260, 209] width 19 height 19
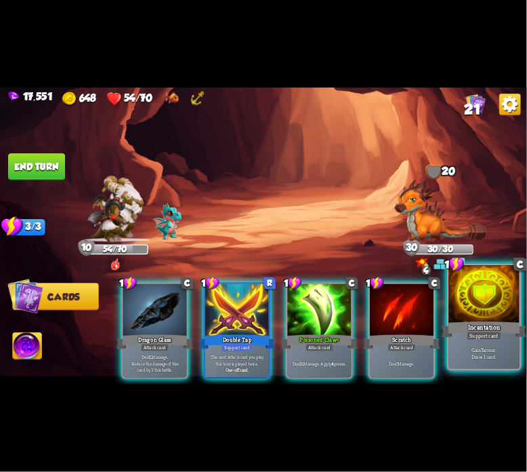
click at [474, 295] on div at bounding box center [484, 295] width 71 height 60
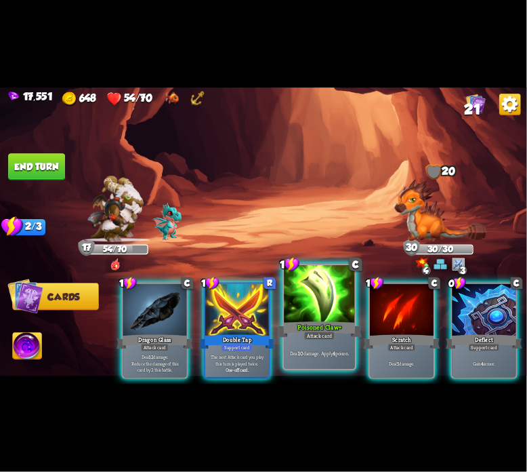
click at [327, 288] on div at bounding box center [319, 295] width 71 height 60
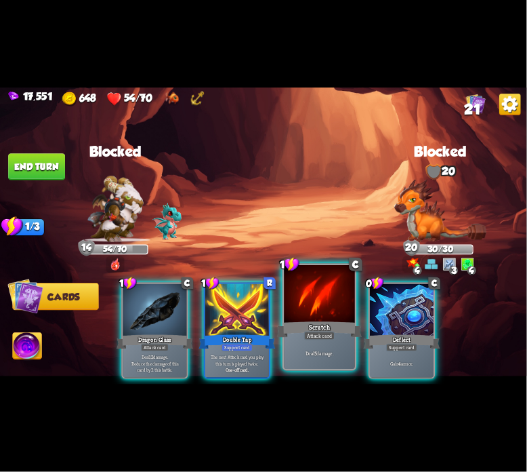
click at [333, 304] on div at bounding box center [319, 295] width 71 height 60
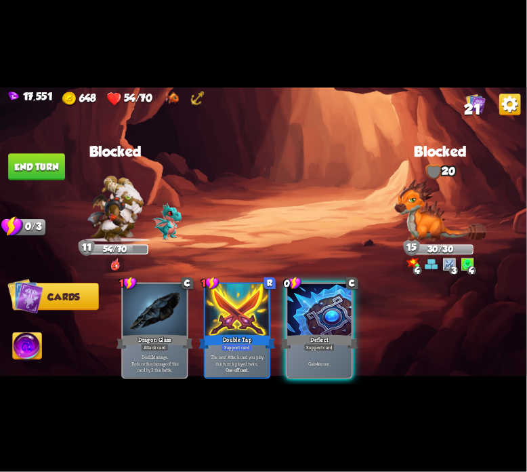
click at [54, 178] on button "End turn" at bounding box center [36, 166] width 57 height 27
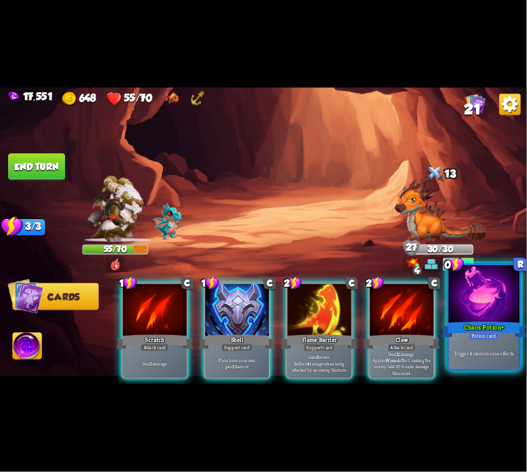
click at [465, 303] on div at bounding box center [484, 295] width 71 height 60
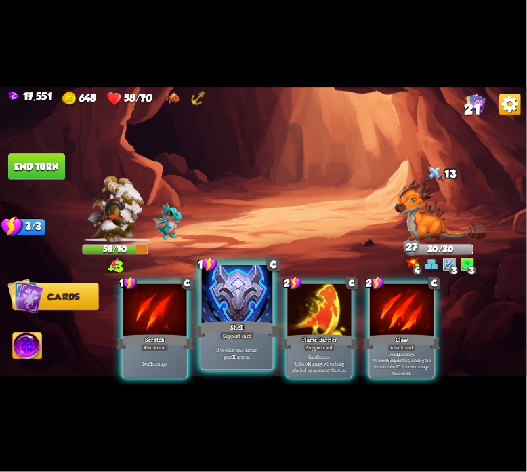
click at [249, 303] on div at bounding box center [237, 295] width 71 height 60
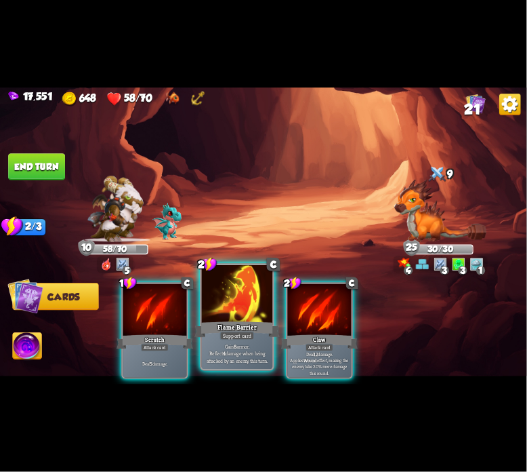
click at [223, 296] on div at bounding box center [237, 295] width 71 height 60
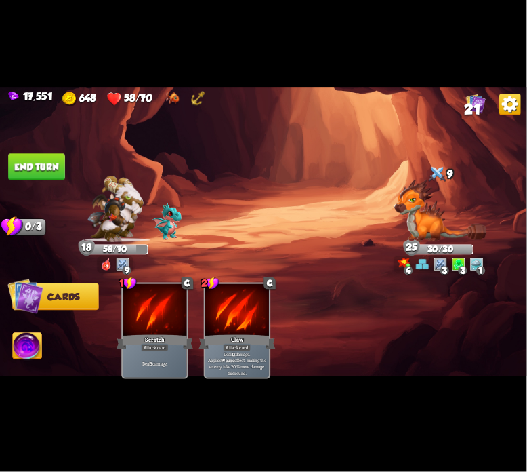
click at [39, 178] on button "End turn" at bounding box center [36, 166] width 57 height 27
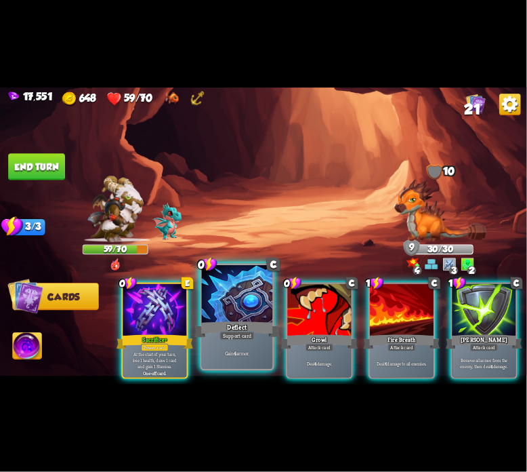
click at [252, 283] on div at bounding box center [237, 295] width 71 height 60
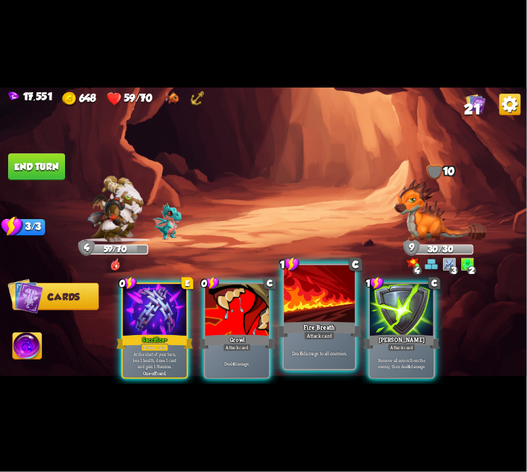
click at [344, 317] on div at bounding box center [319, 295] width 71 height 60
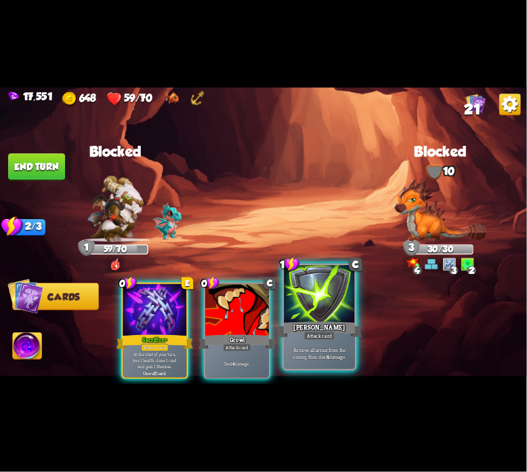
click at [350, 317] on div at bounding box center [319, 295] width 71 height 60
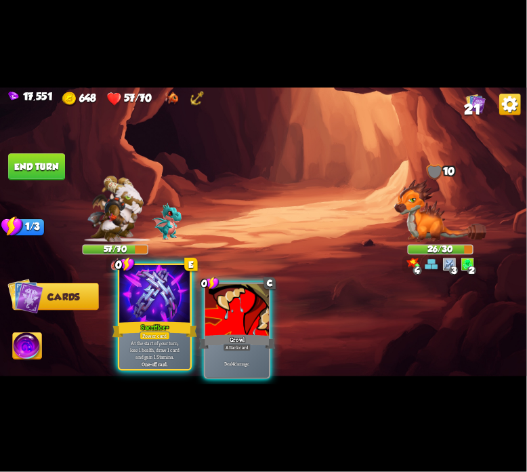
click at [134, 309] on div at bounding box center [154, 295] width 71 height 60
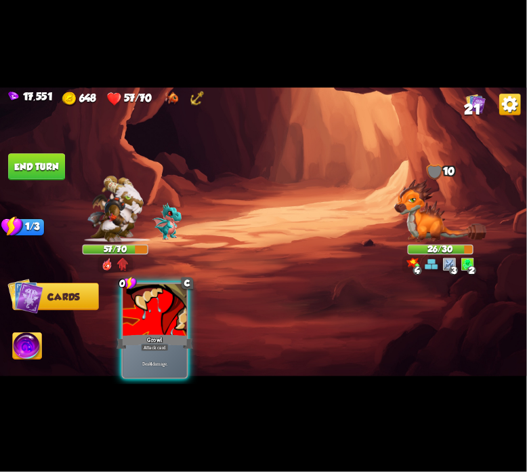
click at [134, 309] on div at bounding box center [155, 311] width 64 height 54
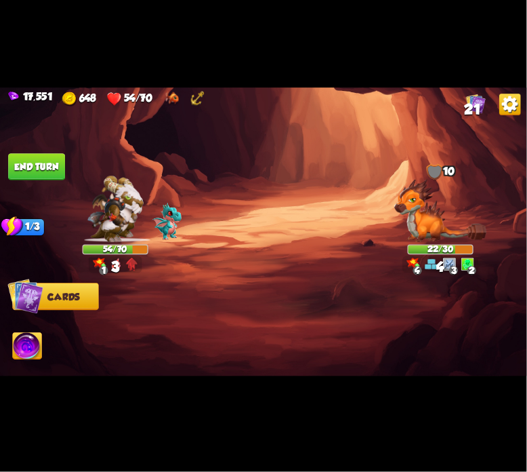
click at [45, 182] on img at bounding box center [263, 235] width 527 height 297
click at [41, 170] on button "End turn" at bounding box center [36, 166] width 57 height 27
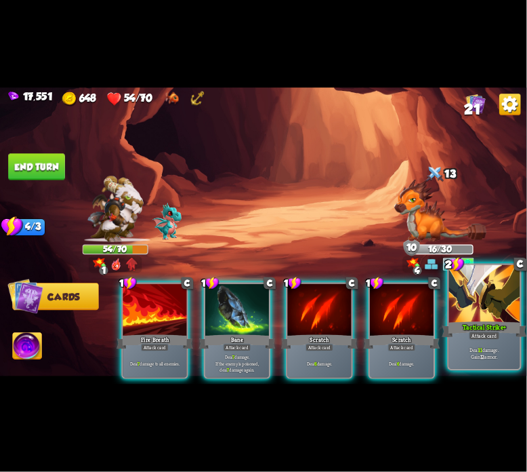
click at [462, 305] on div at bounding box center [484, 295] width 71 height 60
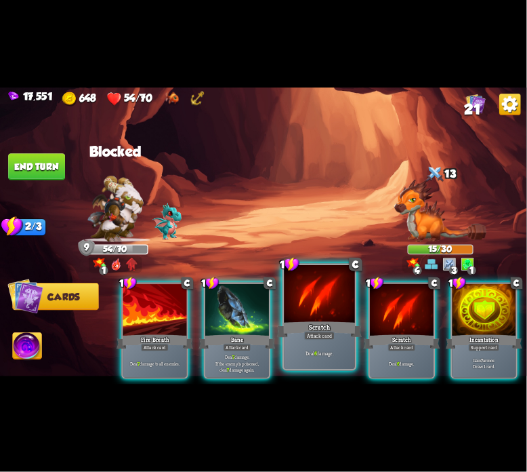
click at [287, 306] on div "1 C Fire Breath Attack card Deal 7 damage to all enemies. 1 C Bane Attack card …" at bounding box center [317, 317] width 422 height 131
click at [287, 306] on div at bounding box center [319, 295] width 71 height 60
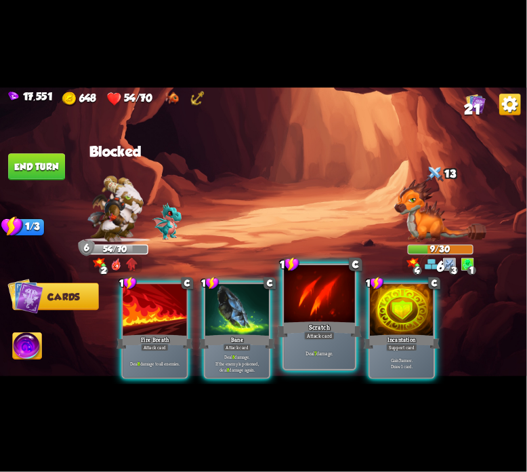
click at [296, 308] on div at bounding box center [319, 295] width 71 height 60
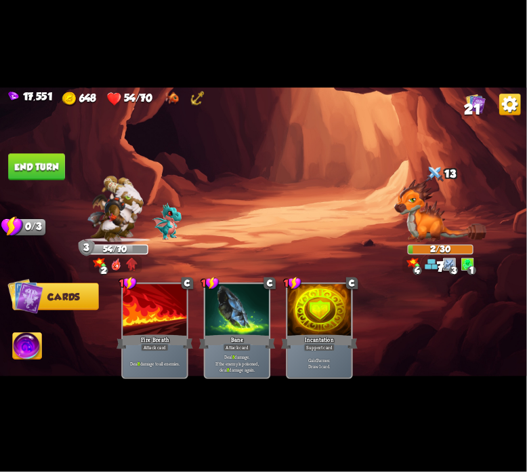
click at [31, 336] on img at bounding box center [27, 348] width 29 height 30
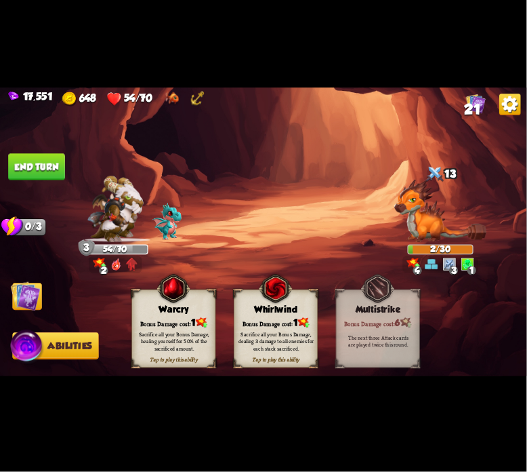
click at [150, 311] on div "Warcry" at bounding box center [173, 309] width 83 height 11
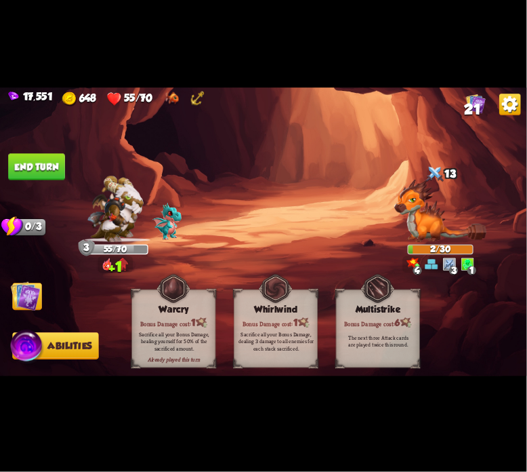
click at [45, 159] on button "End turn" at bounding box center [36, 166] width 57 height 27
click at [41, 279] on img at bounding box center [263, 235] width 527 height 297
click at [38, 288] on img at bounding box center [26, 296] width 30 height 30
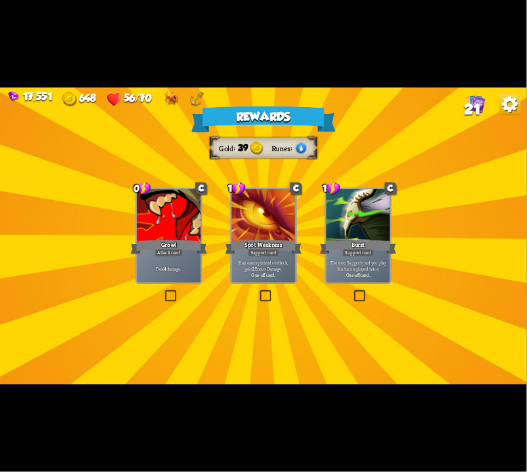
click at [241, 247] on div "Spot Weakness" at bounding box center [264, 247] width 77 height 17
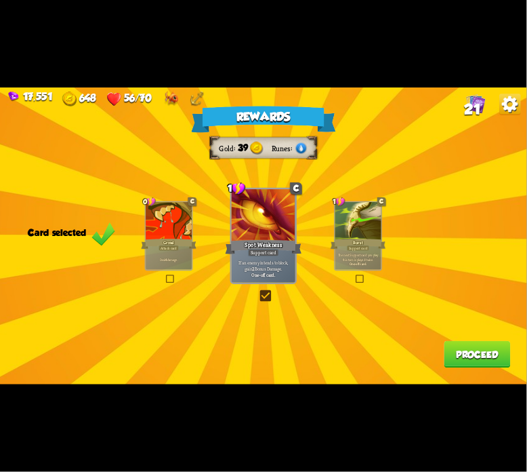
click at [450, 349] on button "Proceed" at bounding box center [478, 354] width 66 height 27
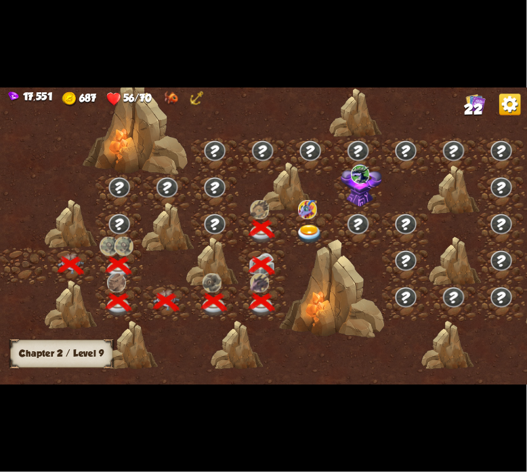
click at [317, 235] on img at bounding box center [310, 235] width 26 height 20
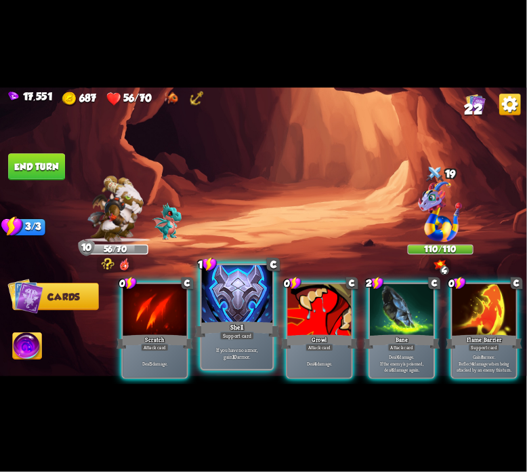
click at [224, 308] on div at bounding box center [237, 295] width 71 height 60
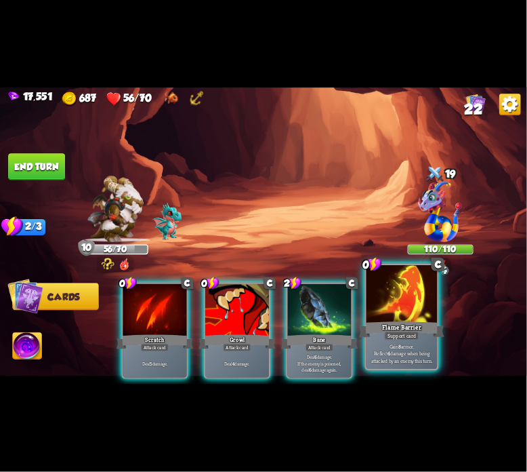
click at [388, 312] on div at bounding box center [402, 295] width 71 height 60
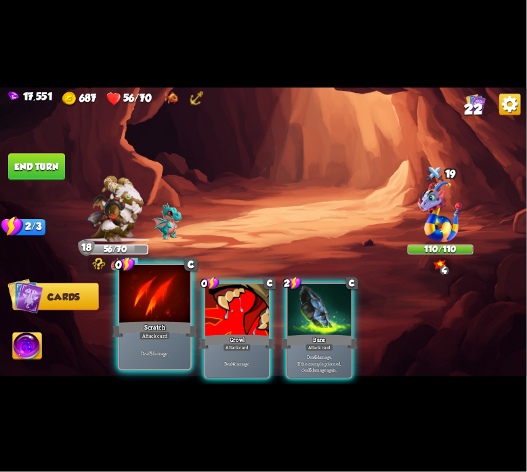
click at [185, 323] on div "Scratch" at bounding box center [155, 329] width 85 height 19
click at [199, 333] on div "Growl" at bounding box center [237, 341] width 77 height 17
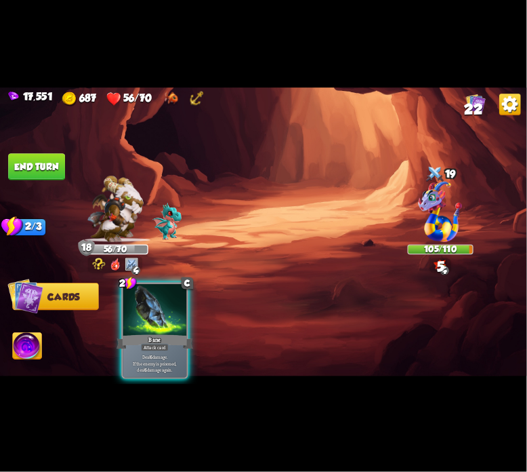
click at [185, 333] on div "Bane" at bounding box center [155, 341] width 77 height 17
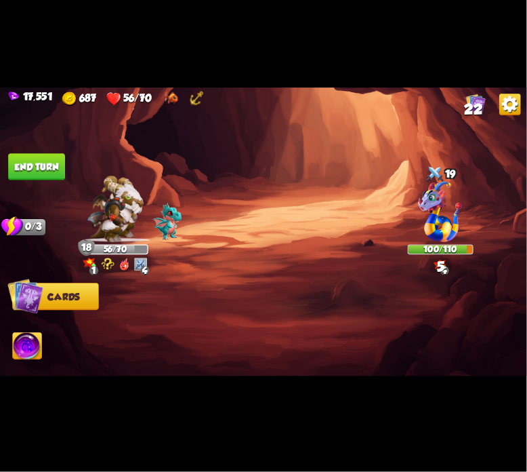
click at [43, 178] on button "End turn" at bounding box center [36, 166] width 57 height 27
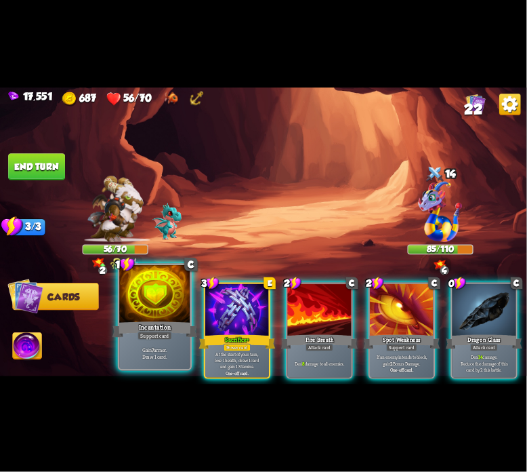
click at [165, 316] on div at bounding box center [154, 295] width 71 height 60
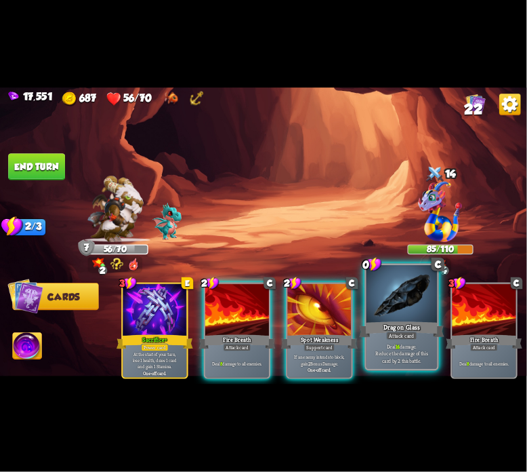
click at [388, 314] on div at bounding box center [402, 295] width 71 height 60
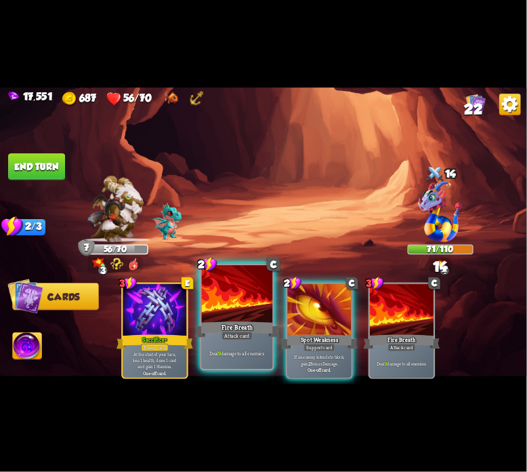
click at [247, 306] on div at bounding box center [237, 295] width 71 height 60
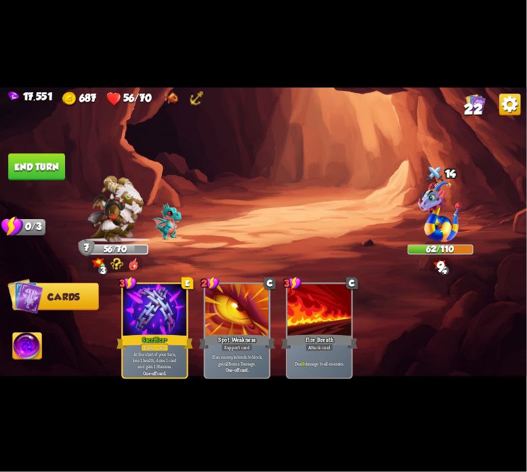
click at [26, 162] on button "End turn" at bounding box center [36, 166] width 57 height 27
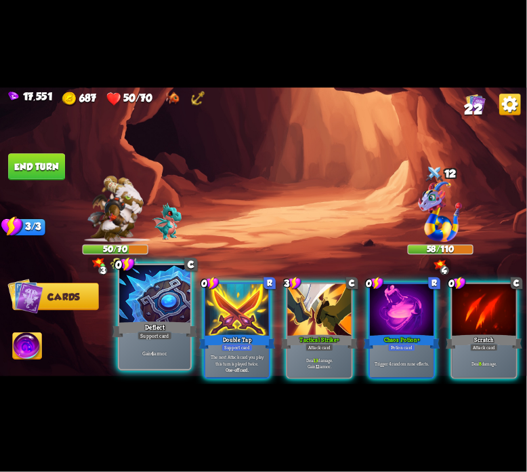
click at [177, 300] on div at bounding box center [154, 295] width 71 height 60
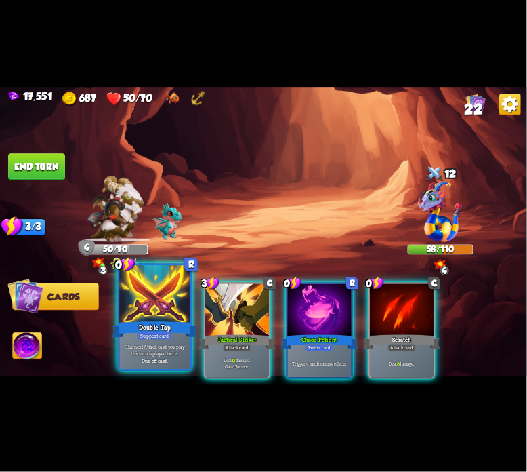
click at [161, 308] on div at bounding box center [154, 295] width 71 height 60
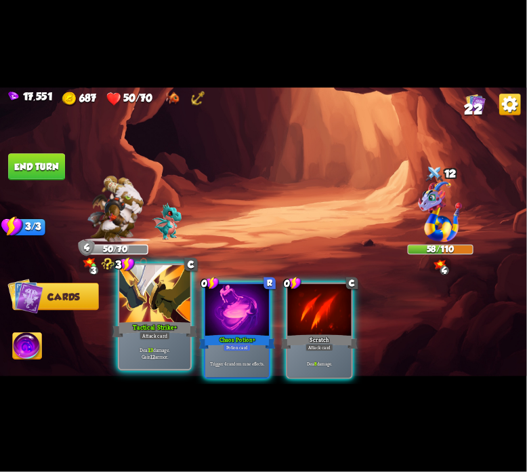
click at [177, 315] on div at bounding box center [154, 295] width 71 height 60
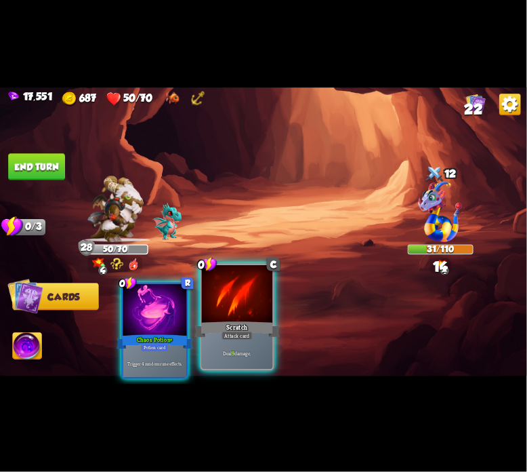
click at [229, 317] on div at bounding box center [237, 295] width 71 height 60
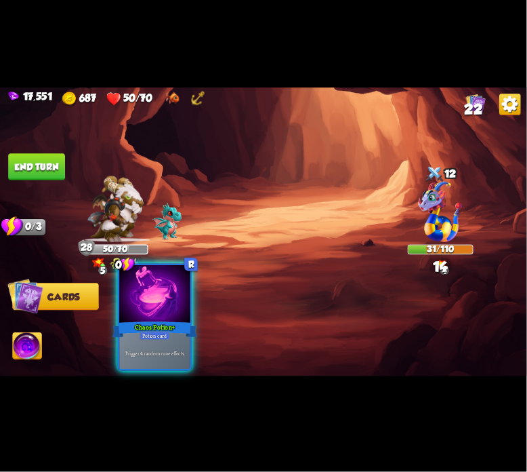
click at [156, 319] on div at bounding box center [154, 295] width 71 height 60
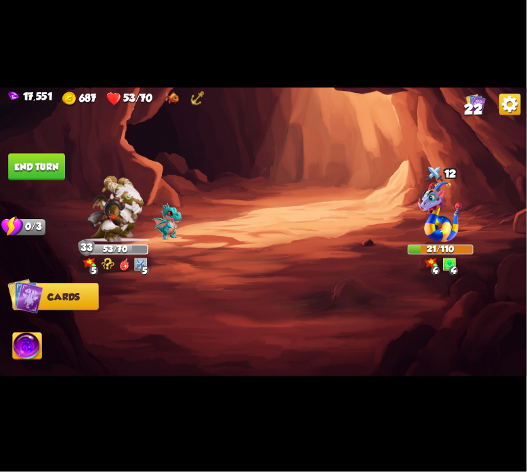
click at [61, 165] on button "End turn" at bounding box center [36, 166] width 57 height 27
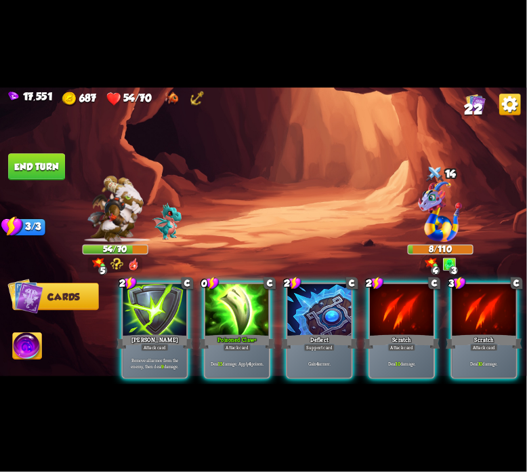
click at [28, 341] on img at bounding box center [27, 348] width 29 height 30
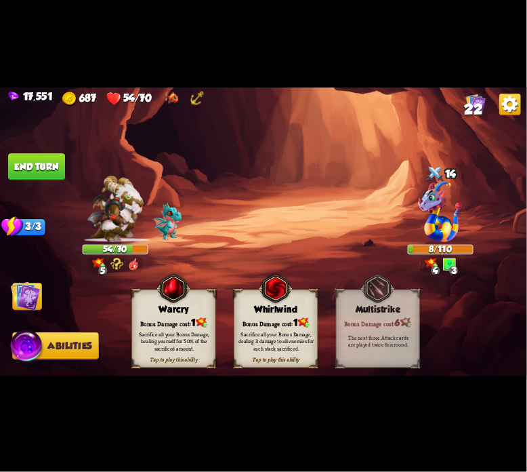
click at [144, 322] on div "Bonus Damage cost: 1" at bounding box center [173, 323] width 83 height 12
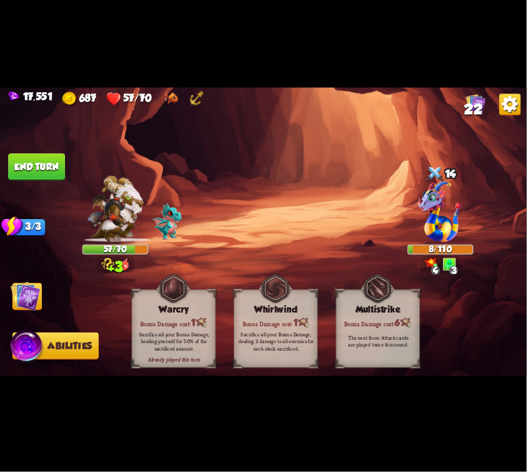
click at [41, 292] on span "Cards" at bounding box center [29, 296] width 32 height 11
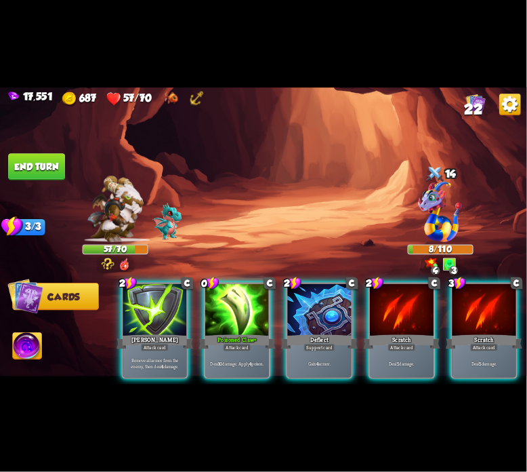
click at [367, 312] on div "2 C [PERSON_NAME] Attack card Remove all armor from the enemy, then deal 4 dama…" at bounding box center [317, 317] width 422 height 131
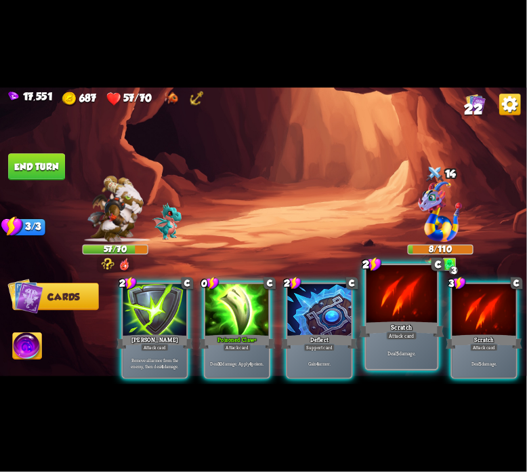
click at [376, 310] on div at bounding box center [402, 295] width 71 height 60
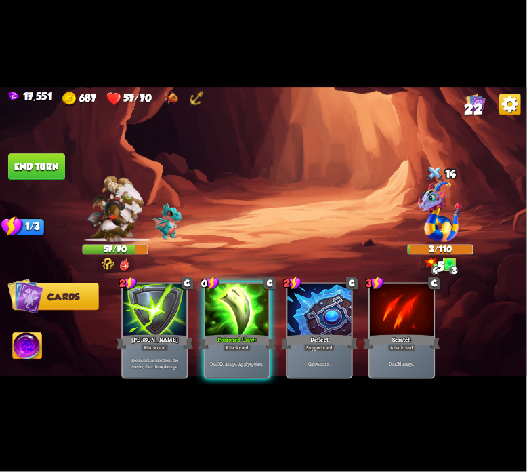
click at [48, 165] on button "End turn" at bounding box center [36, 166] width 57 height 27
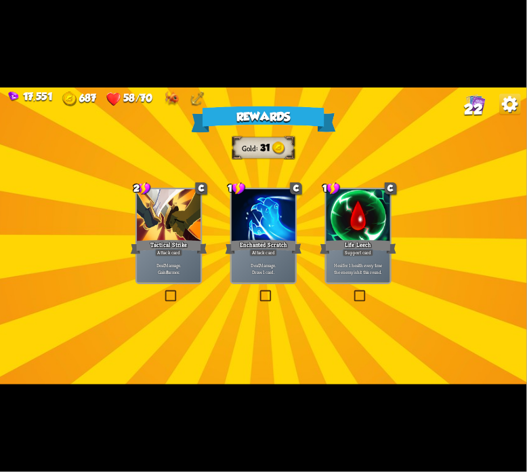
click at [356, 242] on div "Life Leech" at bounding box center [358, 247] width 77 height 17
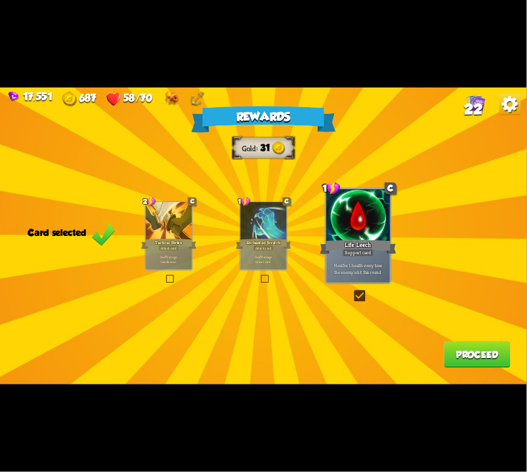
click at [458, 344] on button "Proceed" at bounding box center [478, 354] width 66 height 27
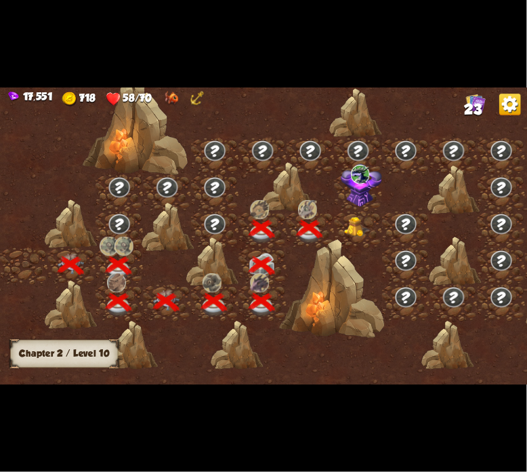
click at [348, 232] on img at bounding box center [357, 227] width 26 height 20
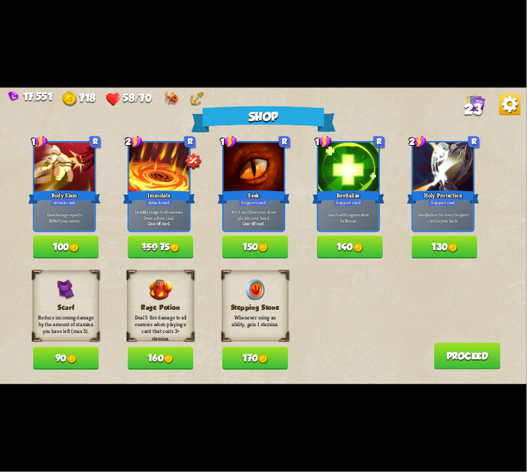
click at [163, 260] on div "Shop 1 R Body Slam Attack card Deal damage equal to 50% of your armor. 100 2 R …" at bounding box center [263, 235] width 527 height 297
click at [165, 247] on button "150 75" at bounding box center [160, 247] width 66 height 23
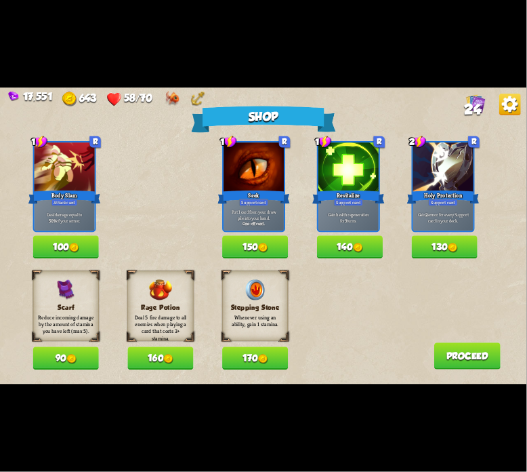
click at [461, 240] on button "130" at bounding box center [445, 247] width 66 height 23
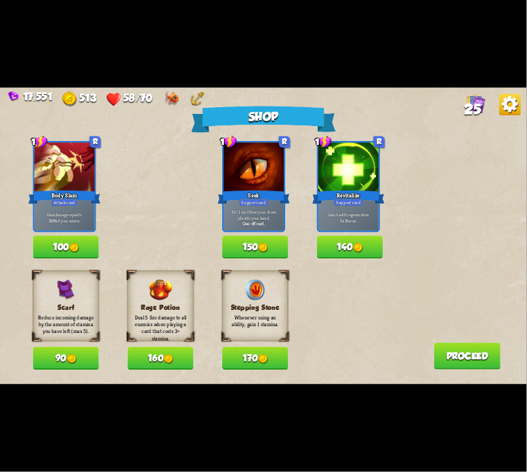
click at [273, 354] on button "170" at bounding box center [255, 358] width 66 height 23
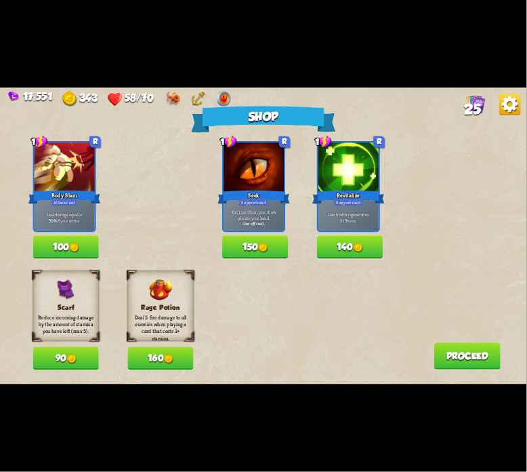
click at [430, 348] on div "Scarf Reduce incoming damage by the amount of stamina you have left (max 5). 90…" at bounding box center [280, 320] width 494 height 99
click at [447, 345] on button "Proceed" at bounding box center [467, 355] width 66 height 27
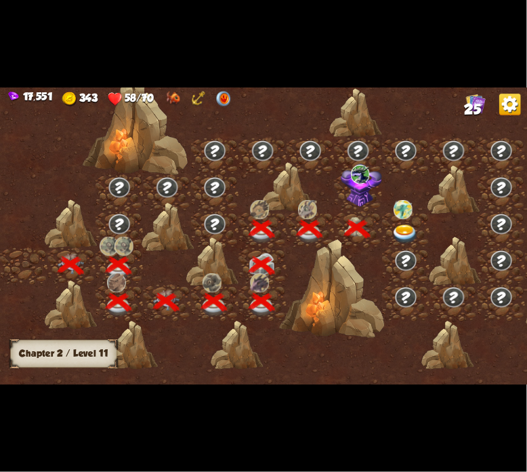
scroll to position [0, 206]
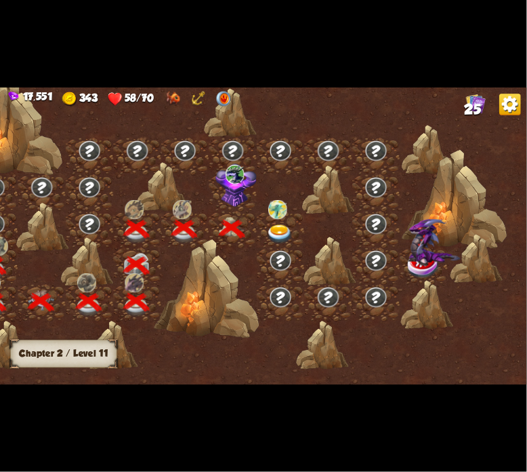
click at [228, 182] on img at bounding box center [235, 174] width 19 height 19
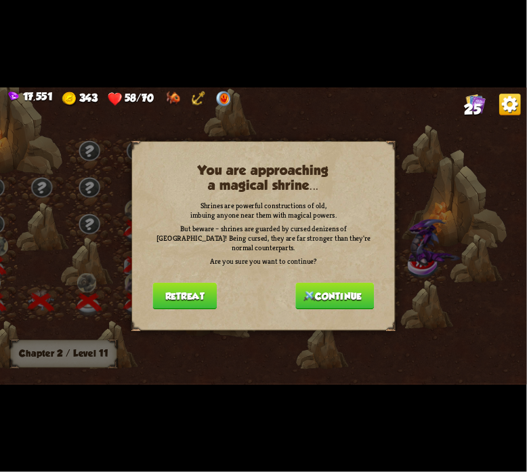
click at [329, 308] on div "You are approaching a magical shrine... Shrines are powerful constructions of o…" at bounding box center [264, 236] width 264 height 189
click at [336, 283] on button "Continue" at bounding box center [335, 296] width 79 height 27
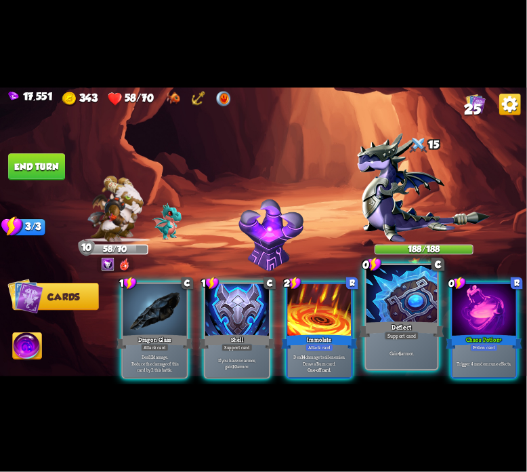
click at [371, 289] on div at bounding box center [402, 295] width 71 height 60
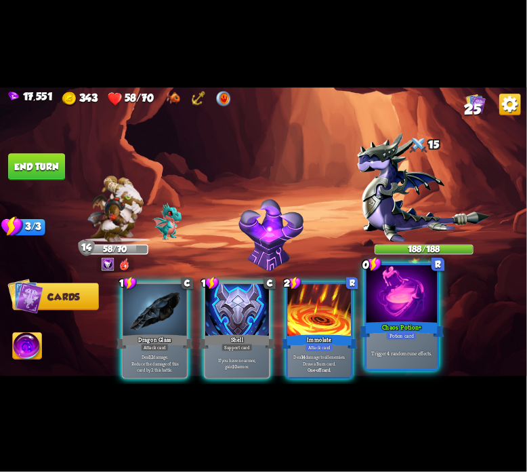
click at [382, 309] on div at bounding box center [402, 295] width 71 height 60
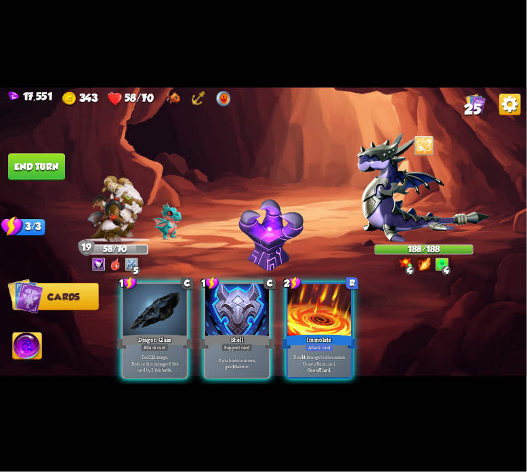
click at [303, 287] on div at bounding box center [320, 311] width 64 height 54
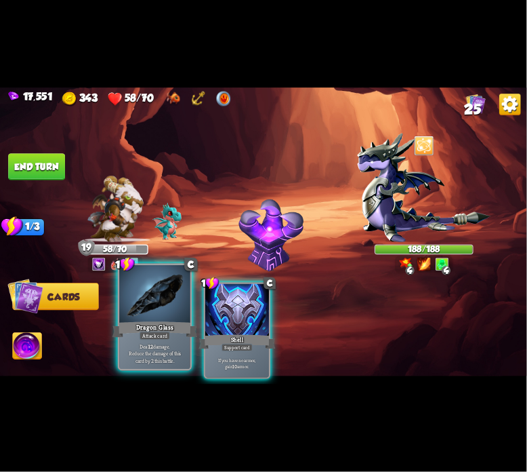
click at [133, 287] on div at bounding box center [154, 295] width 71 height 60
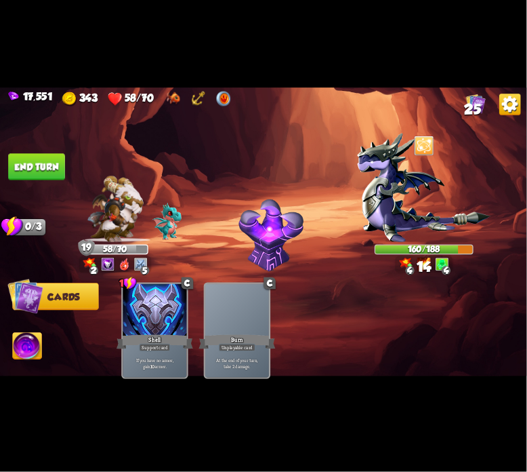
click at [41, 181] on img at bounding box center [263, 235] width 527 height 297
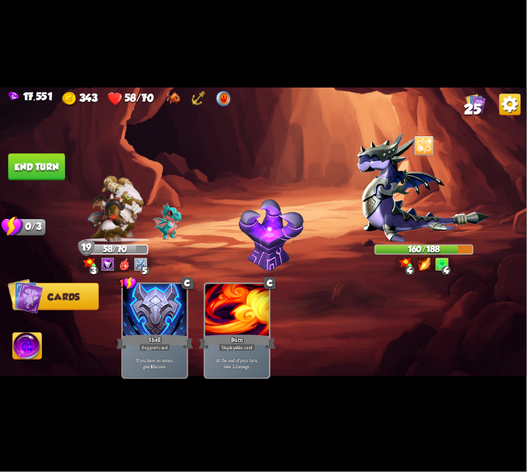
click at [39, 174] on button "End turn" at bounding box center [36, 166] width 57 height 27
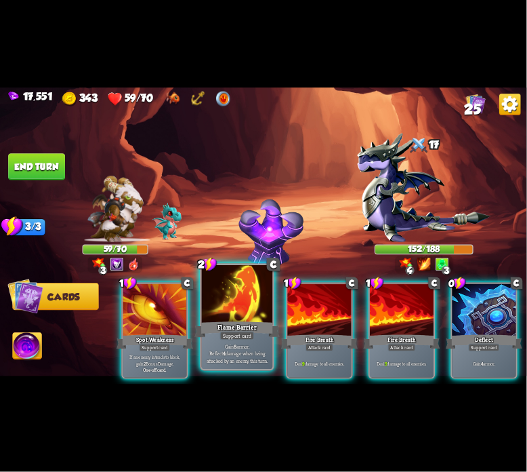
click at [245, 309] on div at bounding box center [237, 295] width 71 height 60
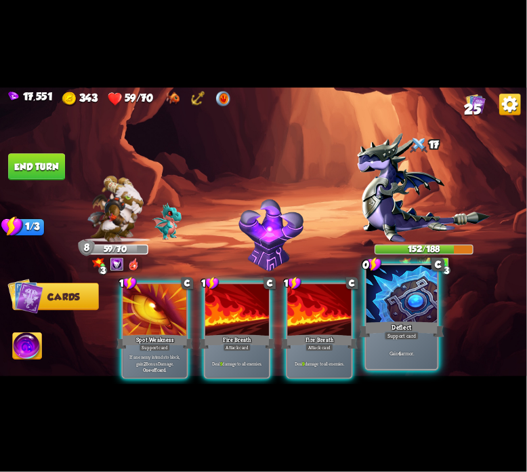
click at [391, 306] on div at bounding box center [402, 295] width 71 height 60
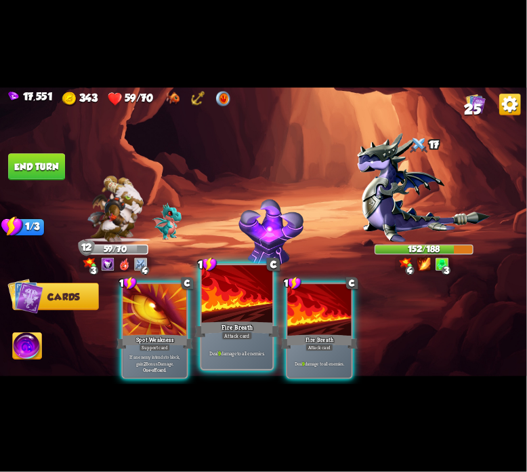
click at [225, 285] on div at bounding box center [237, 295] width 71 height 60
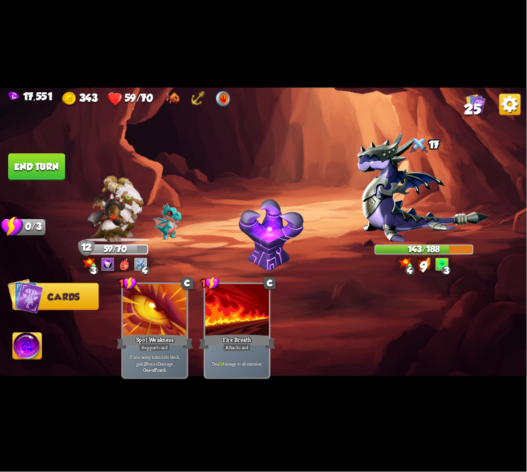
click at [33, 171] on button "End turn" at bounding box center [36, 166] width 57 height 27
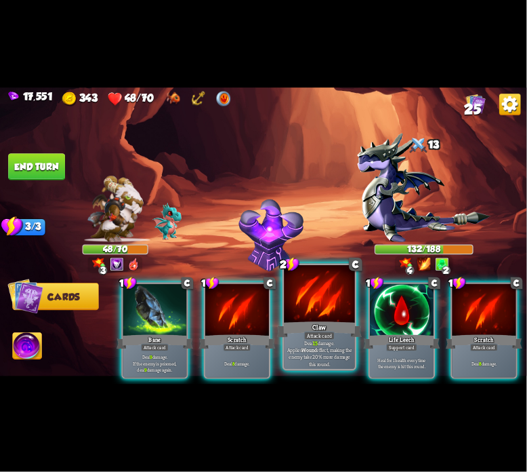
click at [301, 293] on div at bounding box center [319, 295] width 71 height 60
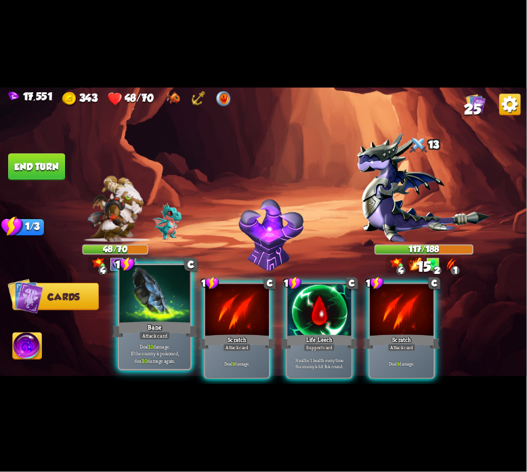
click at [171, 311] on div at bounding box center [154, 295] width 71 height 60
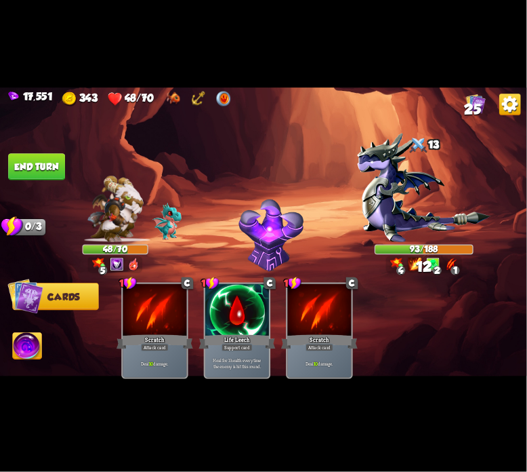
click at [22, 186] on img at bounding box center [263, 235] width 527 height 297
click at [34, 185] on img at bounding box center [263, 235] width 527 height 297
click at [38, 176] on button "End turn" at bounding box center [36, 166] width 57 height 27
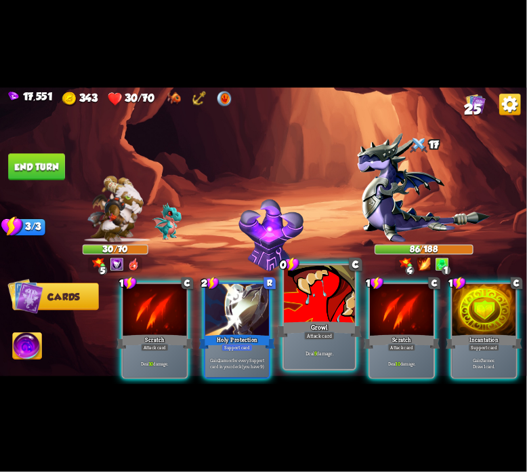
click at [289, 302] on div at bounding box center [319, 295] width 71 height 60
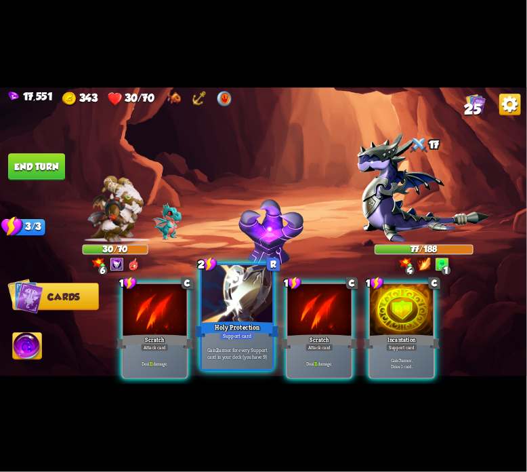
click at [239, 308] on div at bounding box center [237, 295] width 71 height 60
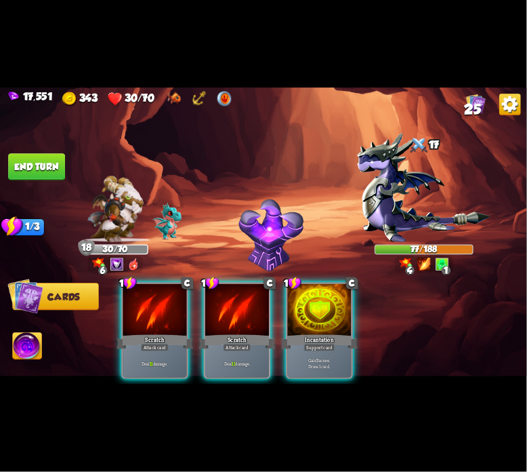
click at [239, 308] on div at bounding box center [237, 311] width 64 height 54
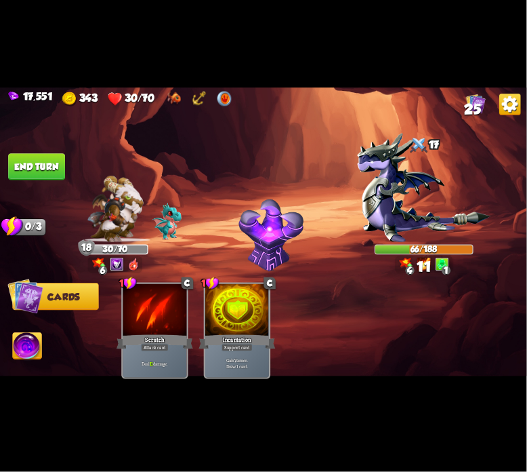
click at [50, 183] on img at bounding box center [263, 235] width 527 height 297
click at [43, 170] on button "End turn" at bounding box center [36, 166] width 57 height 27
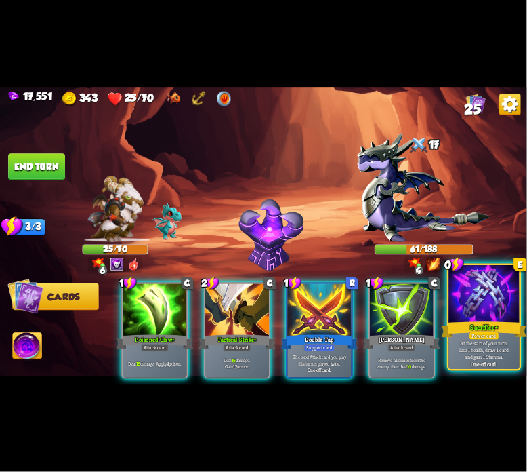
click at [500, 327] on div "Sacrifice+" at bounding box center [484, 329] width 85 height 19
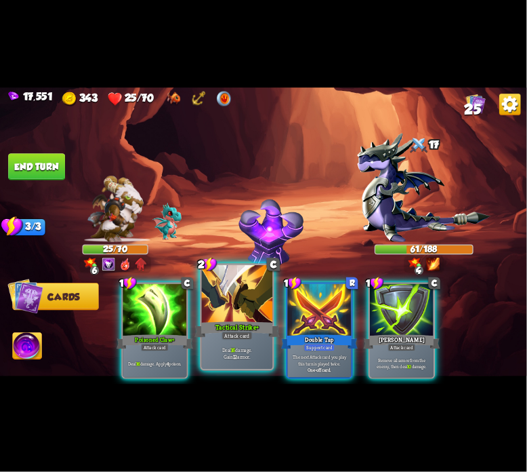
click at [229, 305] on div at bounding box center [237, 295] width 71 height 60
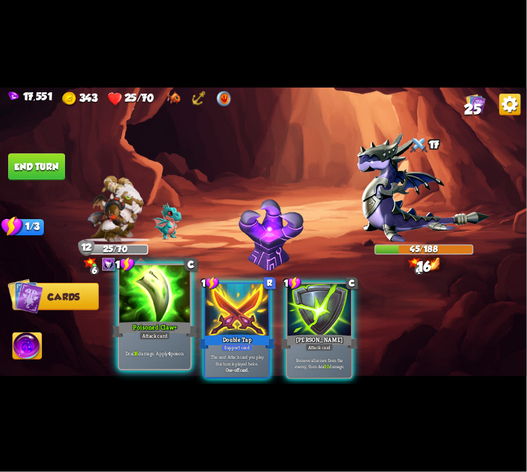
click at [146, 298] on div at bounding box center [154, 295] width 71 height 60
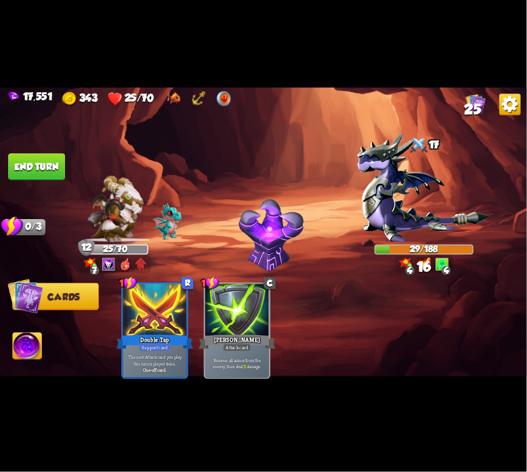
click at [57, 336] on img at bounding box center [263, 235] width 527 height 297
click at [32, 333] on img at bounding box center [27, 348] width 29 height 30
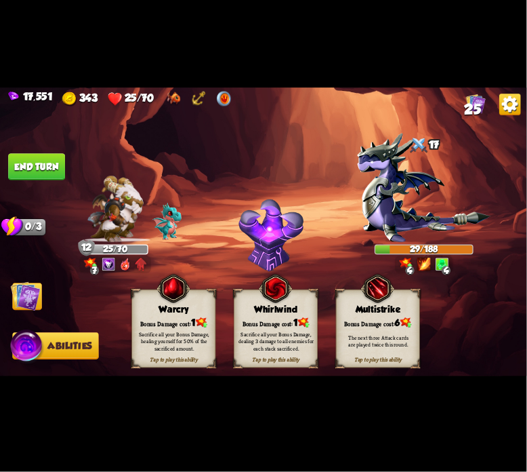
click at [244, 300] on span at bounding box center [238, 296] width 16 height 17
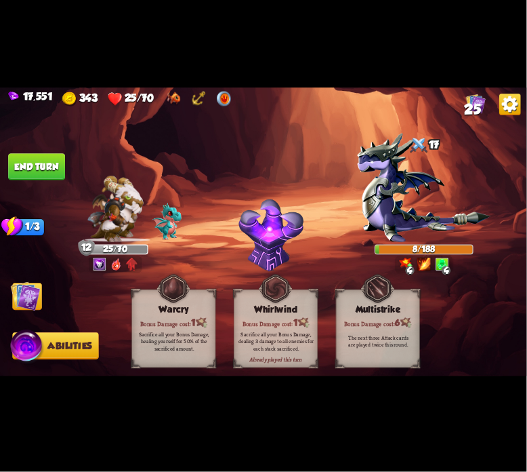
click at [45, 176] on button "End turn" at bounding box center [36, 166] width 57 height 27
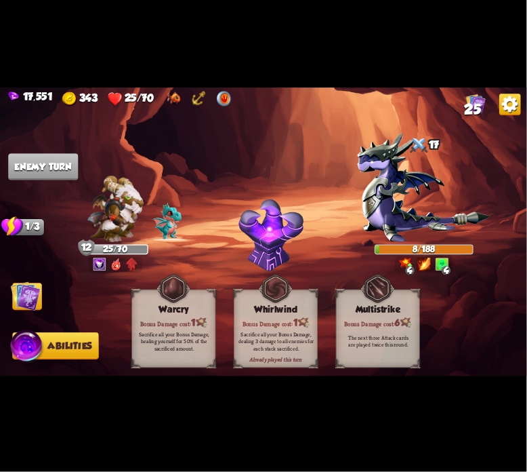
click at [42, 287] on button "Cards" at bounding box center [27, 296] width 30 height 27
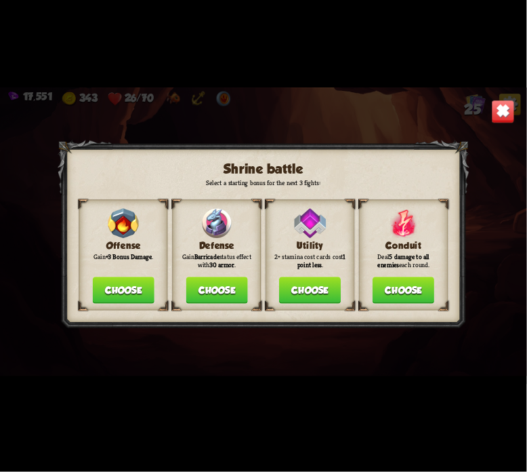
click at [117, 310] on div "Offense Gain +3 Bonus Damage . Choose" at bounding box center [123, 255] width 89 height 110
click at [122, 287] on button "Choose" at bounding box center [123, 290] width 62 height 27
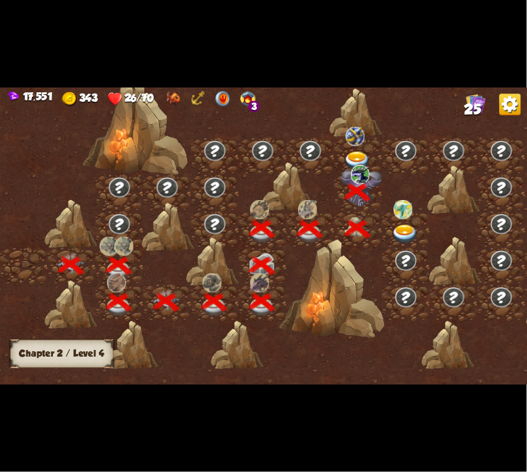
click at [360, 144] on img at bounding box center [355, 136] width 19 height 19
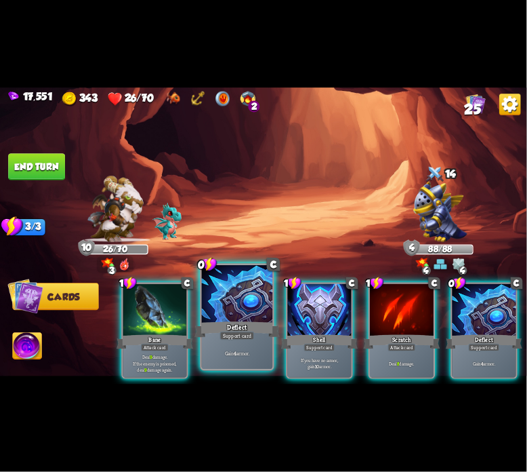
click at [230, 301] on div at bounding box center [237, 295] width 71 height 60
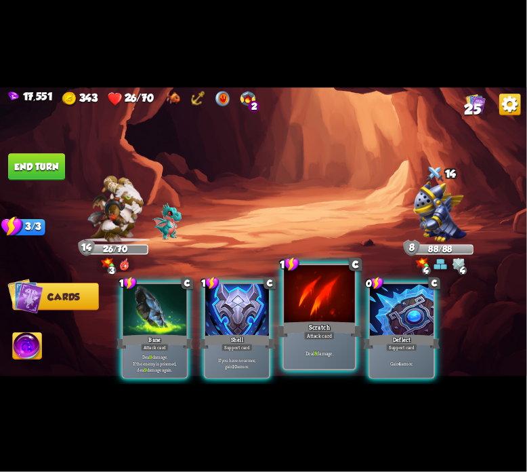
click at [302, 300] on div at bounding box center [319, 295] width 71 height 60
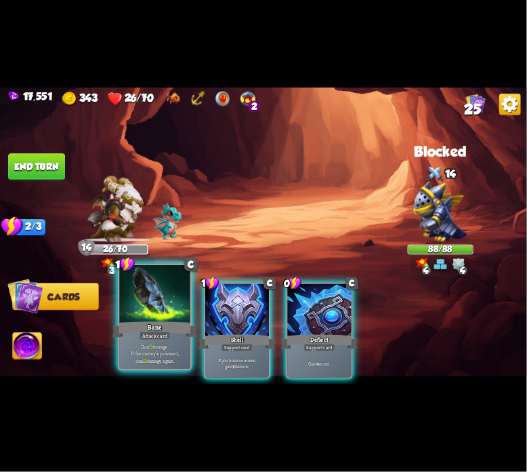
click at [138, 300] on div at bounding box center [154, 295] width 71 height 60
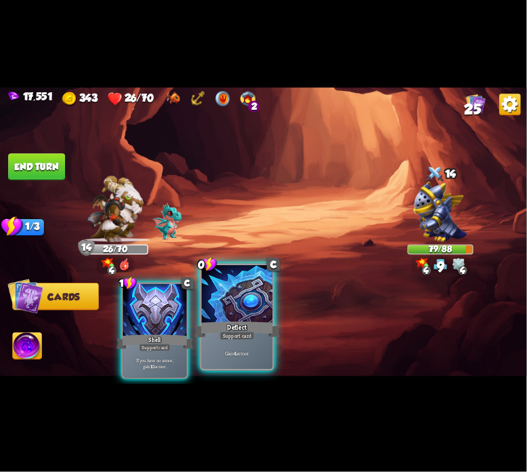
click at [247, 298] on div at bounding box center [237, 295] width 71 height 60
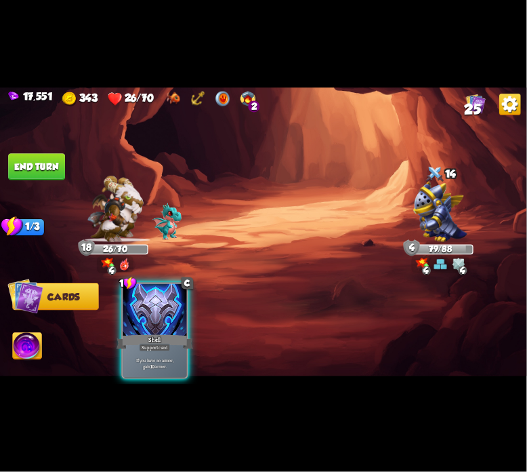
click at [54, 192] on img at bounding box center [263, 235] width 527 height 297
click at [51, 181] on img at bounding box center [263, 235] width 527 height 297
click at [49, 173] on button "End turn" at bounding box center [36, 166] width 57 height 27
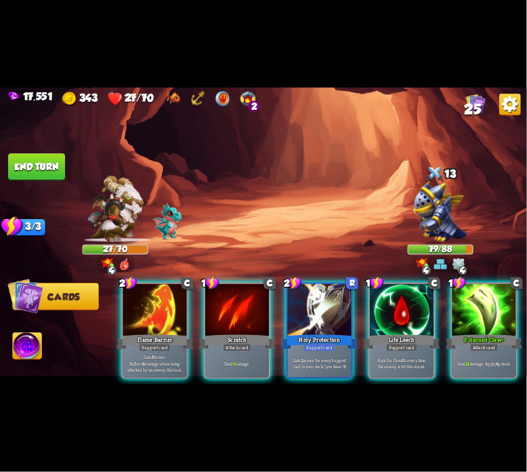
click at [309, 304] on div at bounding box center [320, 311] width 64 height 54
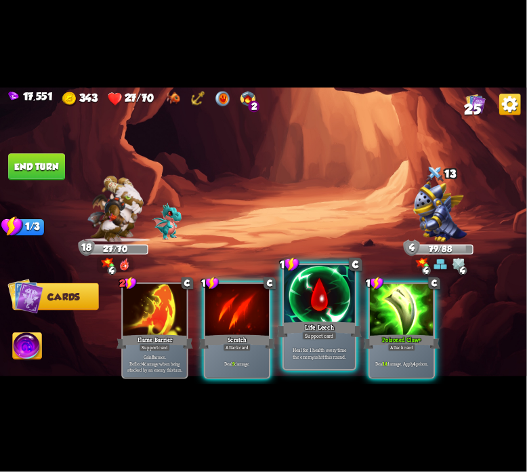
click at [305, 304] on div at bounding box center [319, 295] width 71 height 60
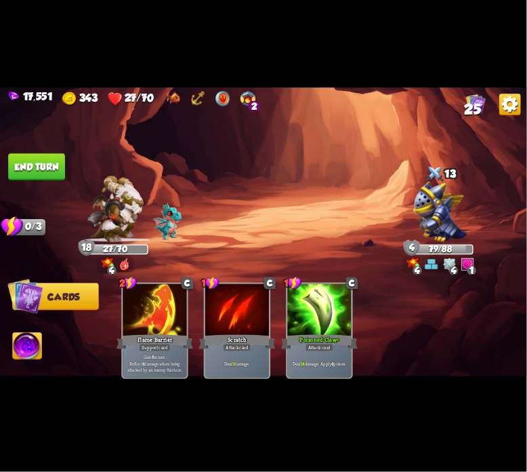
click at [24, 174] on button "End turn" at bounding box center [36, 166] width 57 height 27
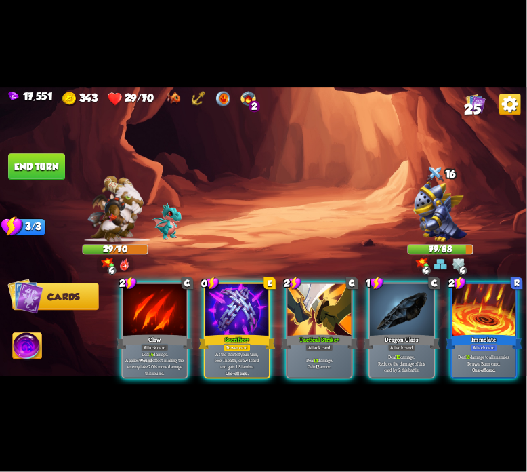
click at [217, 287] on div at bounding box center [237, 311] width 64 height 54
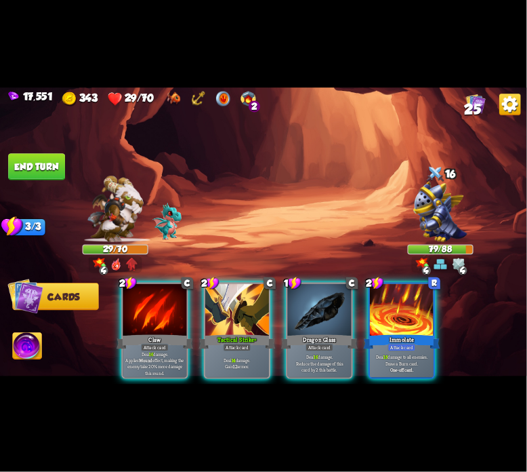
click at [217, 287] on div at bounding box center [237, 311] width 64 height 54
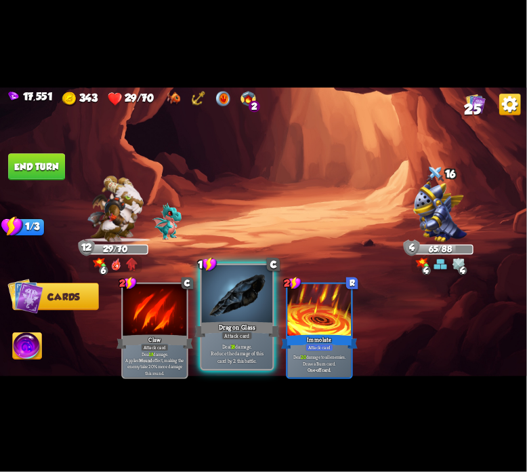
click at [222, 291] on div at bounding box center [237, 295] width 71 height 60
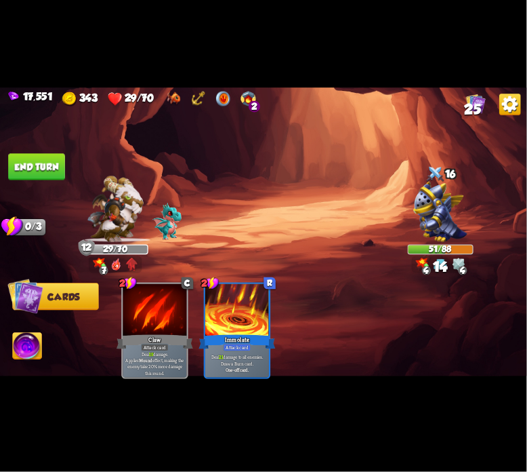
click at [45, 179] on button "End turn" at bounding box center [36, 166] width 57 height 27
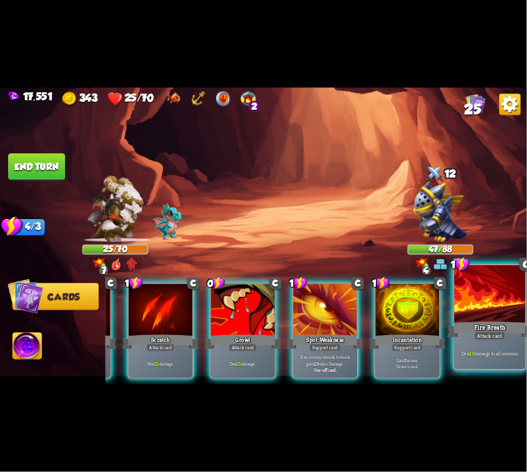
scroll to position [0, 128]
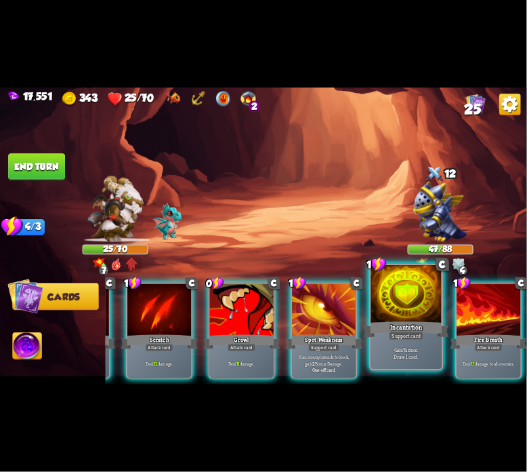
click at [424, 330] on div "Incantation" at bounding box center [406, 329] width 85 height 19
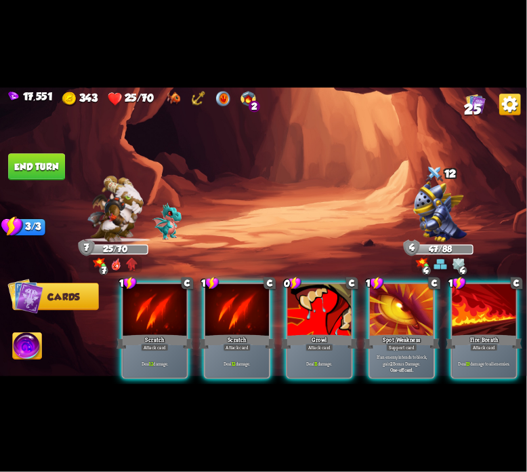
drag, startPoint x: 367, startPoint y: 384, endPoint x: 460, endPoint y: 380, distance: 92.3
click at [464, 380] on div "17,551 343 25/70 2 25 Select an enemy to attack... You don't have enough stamin…" at bounding box center [263, 236] width 527 height 472
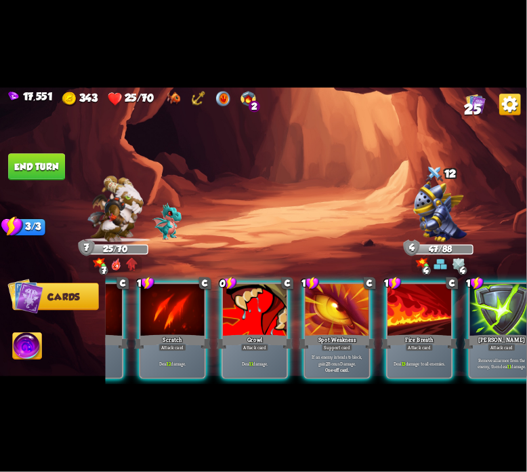
scroll to position [0, 108]
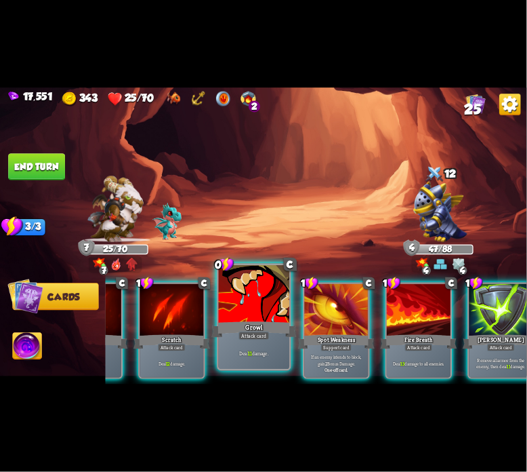
click at [239, 295] on div at bounding box center [254, 295] width 71 height 60
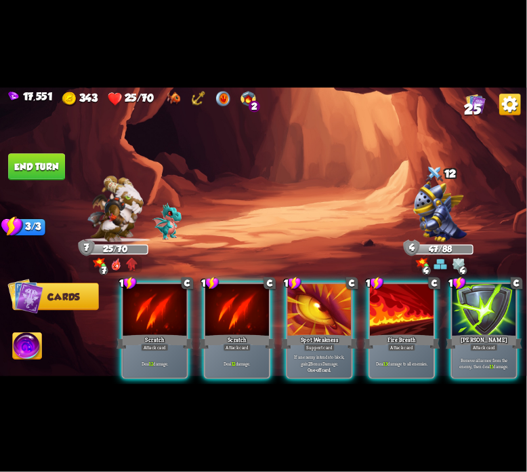
scroll to position [0, 0]
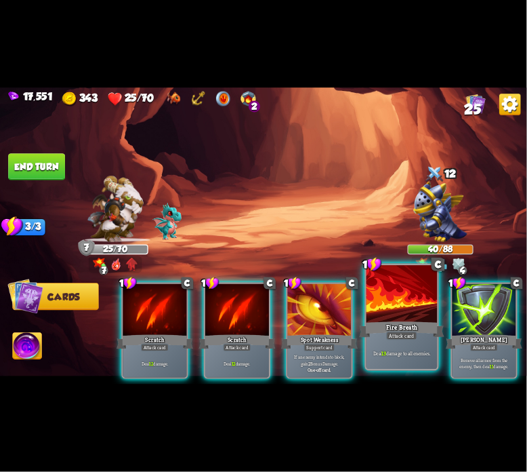
click at [411, 321] on div "Fire Breath" at bounding box center [402, 329] width 85 height 19
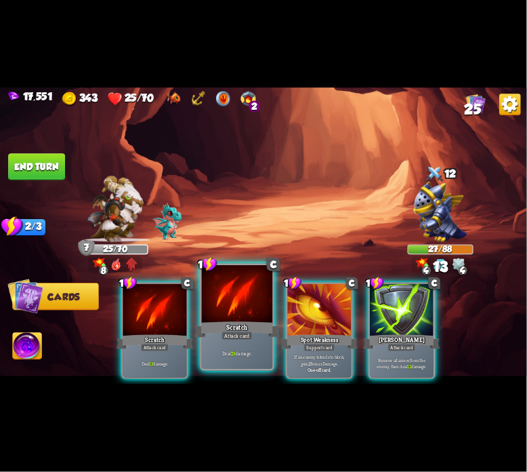
click at [245, 306] on div at bounding box center [237, 295] width 71 height 60
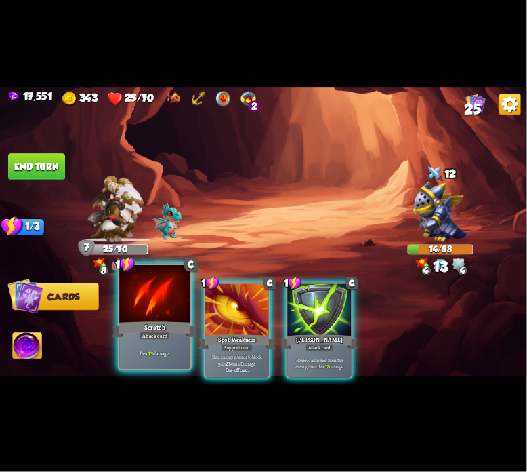
click at [163, 312] on div at bounding box center [154, 295] width 71 height 60
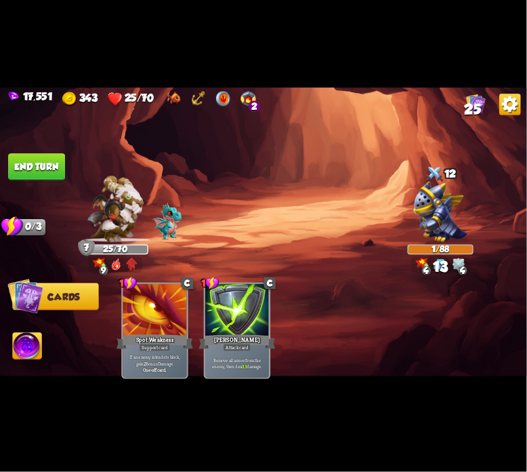
click at [22, 340] on img at bounding box center [27, 348] width 29 height 30
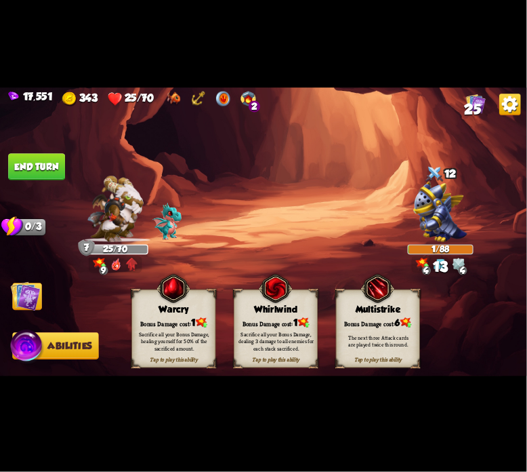
click at [146, 317] on div "Bonus Damage cost: 1" at bounding box center [173, 323] width 83 height 12
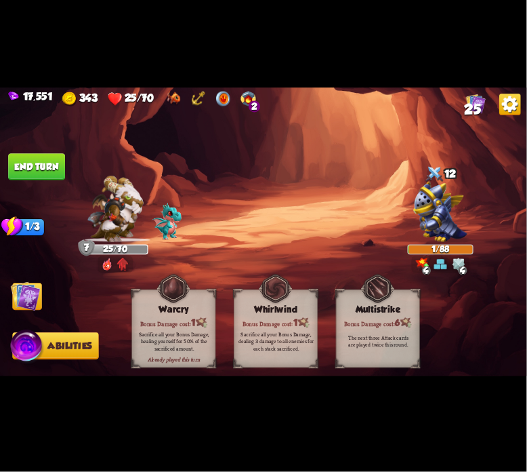
click at [40, 187] on img at bounding box center [263, 235] width 527 height 297
click at [35, 281] on img at bounding box center [26, 296] width 30 height 30
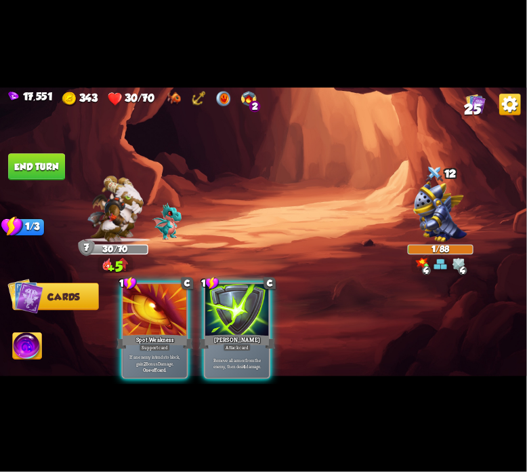
click at [45, 177] on button "End turn" at bounding box center [36, 166] width 57 height 27
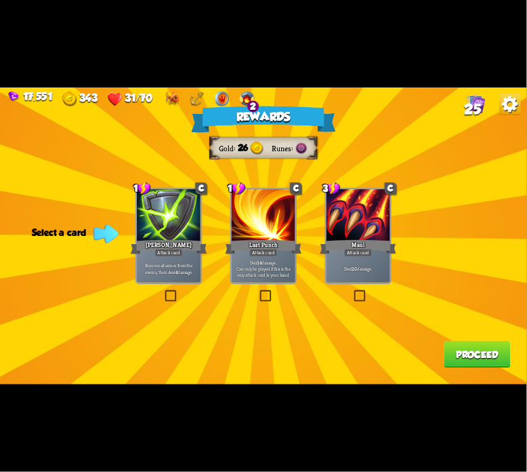
click at [156, 241] on div "[PERSON_NAME]" at bounding box center [169, 247] width 77 height 17
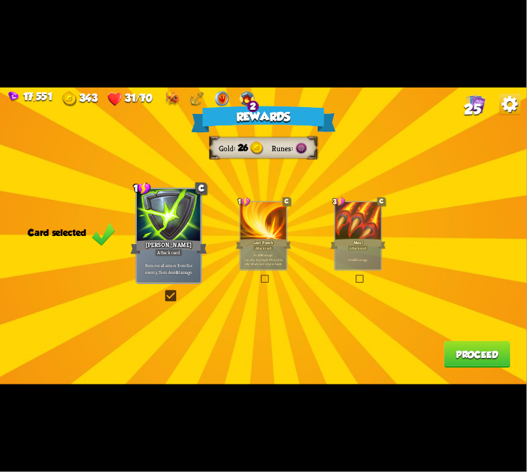
click at [496, 363] on button "Proceed" at bounding box center [478, 354] width 66 height 27
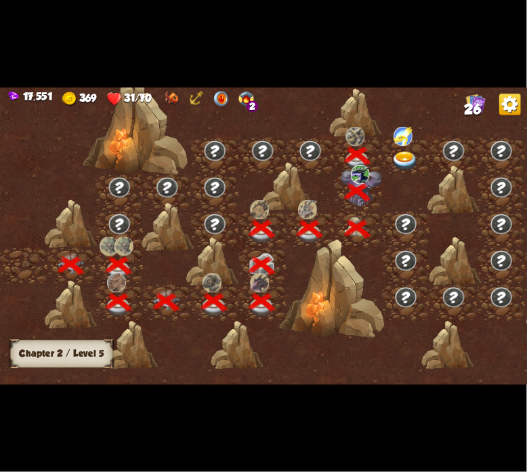
click at [393, 170] on div at bounding box center [406, 156] width 48 height 37
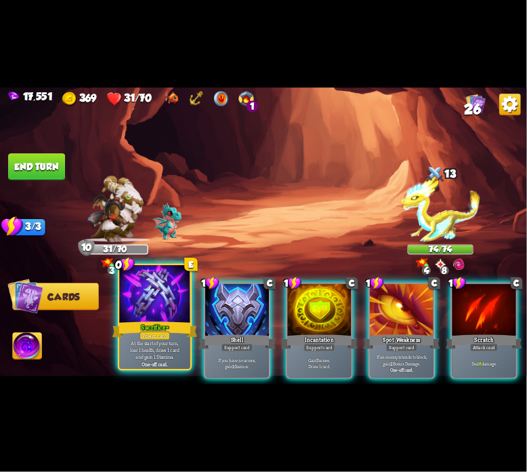
click at [160, 307] on div at bounding box center [154, 295] width 71 height 60
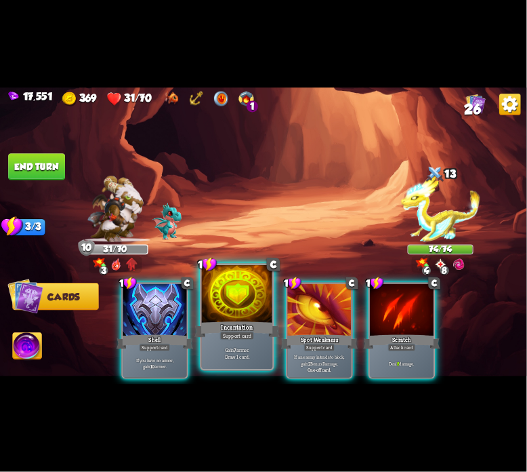
click at [216, 303] on div at bounding box center [237, 295] width 71 height 60
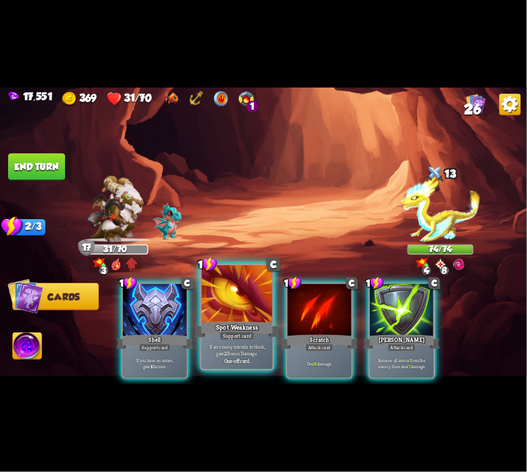
click at [274, 301] on div "1 C Spot Weakness Support card If an enemy intends to block, gain 2 Bonus Damag…" at bounding box center [237, 317] width 74 height 107
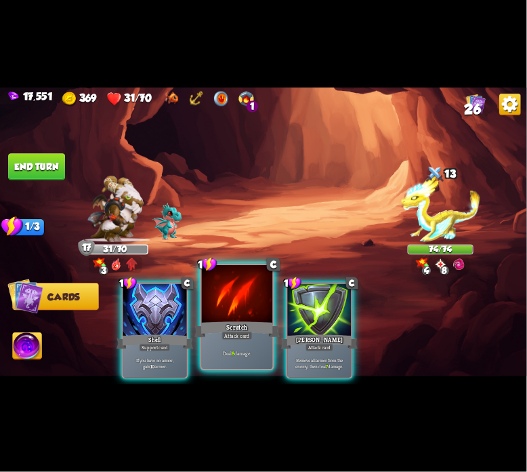
click at [220, 306] on div at bounding box center [237, 295] width 71 height 60
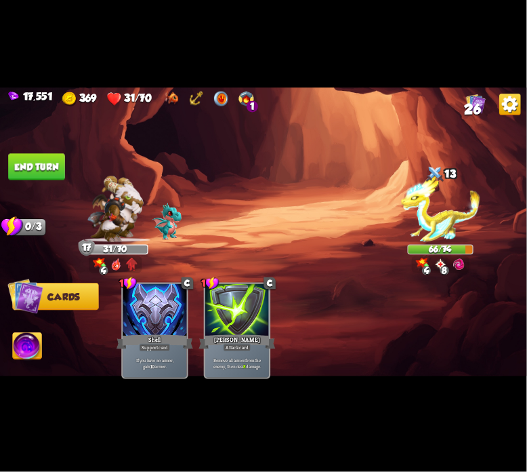
click at [12, 167] on button "End turn" at bounding box center [36, 166] width 58 height 27
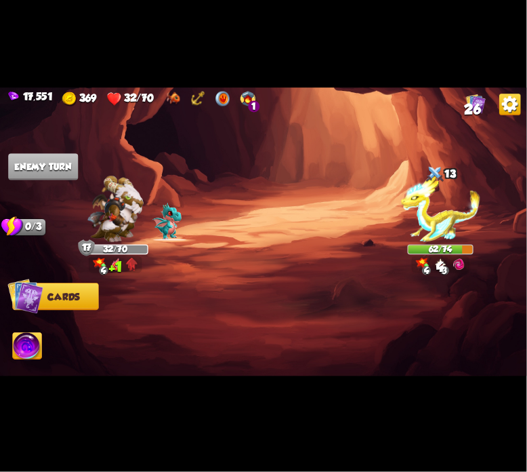
click at [476, 100] on img at bounding box center [476, 104] width 20 height 20
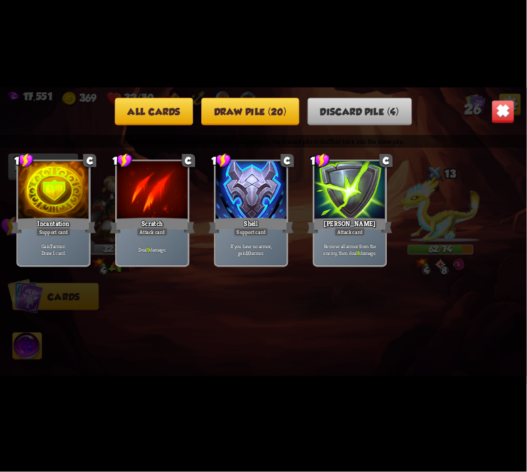
click at [284, 108] on button "Draw pile (20)" at bounding box center [250, 111] width 98 height 27
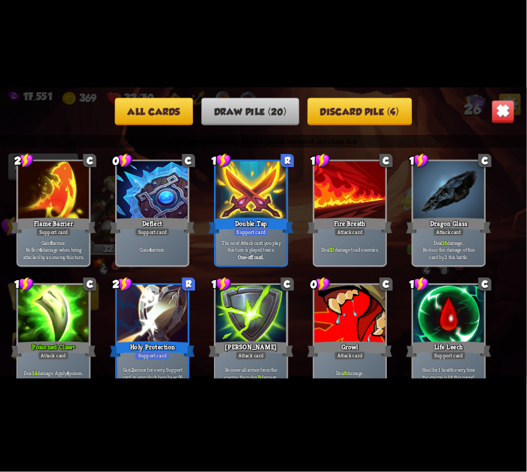
click at [168, 113] on button "All cards" at bounding box center [154, 111] width 78 height 27
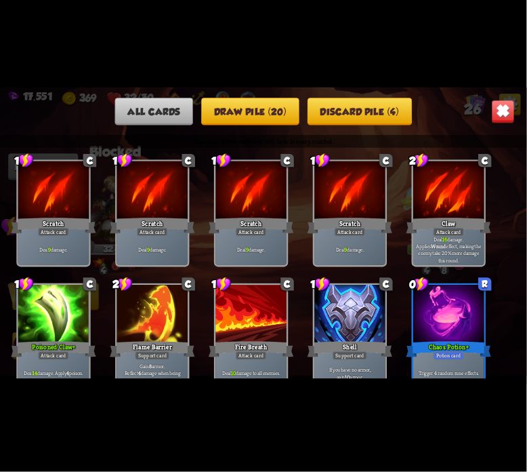
click at [256, 113] on button "Draw pile (20)" at bounding box center [250, 111] width 98 height 27
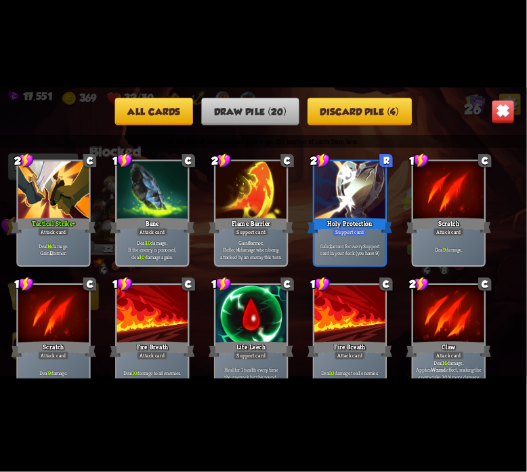
click at [349, 98] on button "Discard pile (4)" at bounding box center [360, 111] width 104 height 27
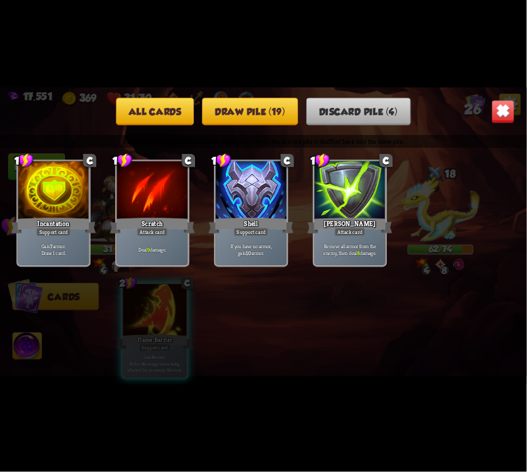
click at [504, 109] on img at bounding box center [503, 111] width 23 height 23
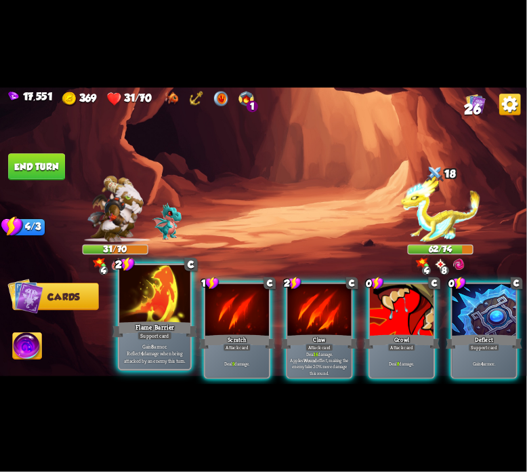
click at [162, 327] on div "Flame Barrier" at bounding box center [155, 329] width 85 height 19
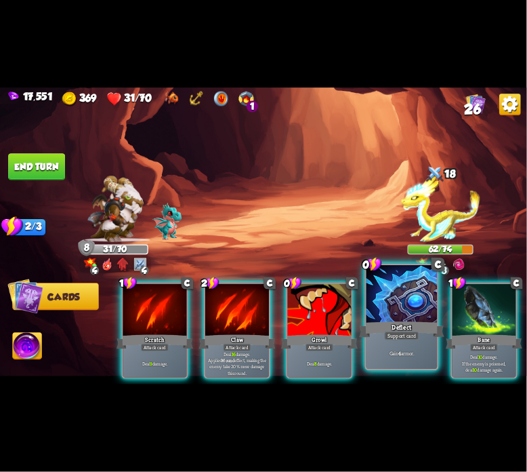
click at [374, 307] on div at bounding box center [402, 295] width 71 height 60
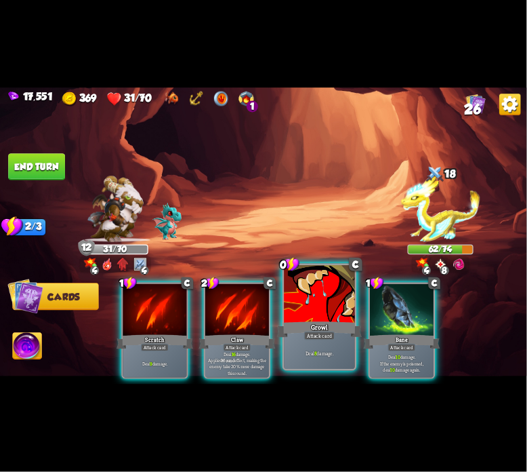
click at [294, 305] on div at bounding box center [319, 295] width 71 height 60
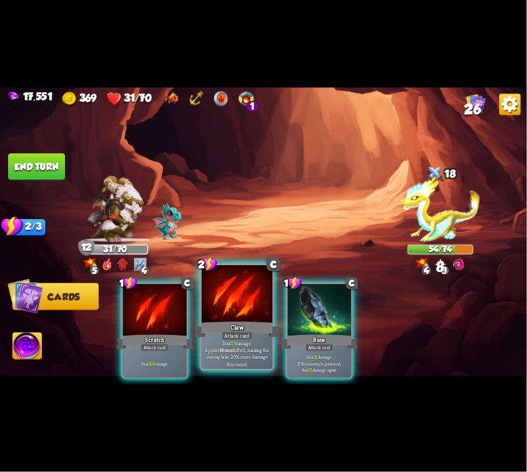
click at [237, 308] on div at bounding box center [237, 295] width 71 height 60
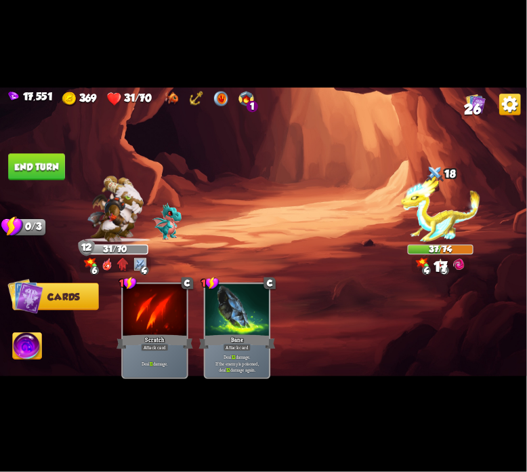
click at [52, 186] on img at bounding box center [263, 235] width 527 height 297
click at [49, 174] on button "End turn" at bounding box center [36, 166] width 57 height 27
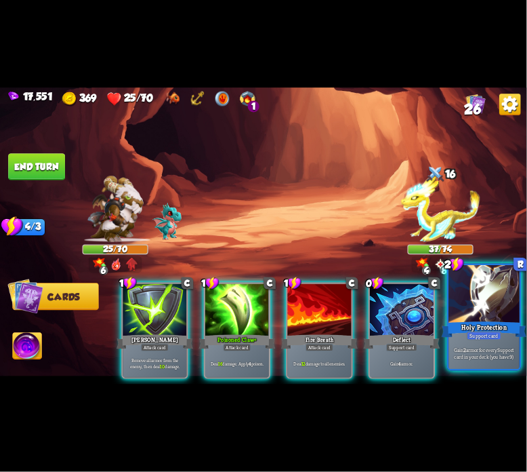
click at [485, 309] on div at bounding box center [484, 295] width 71 height 60
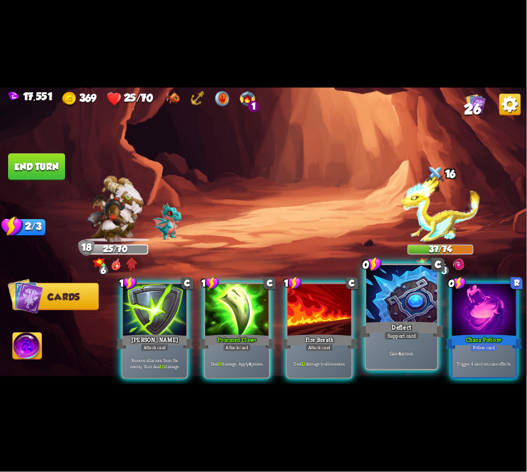
click at [416, 311] on div at bounding box center [402, 295] width 71 height 60
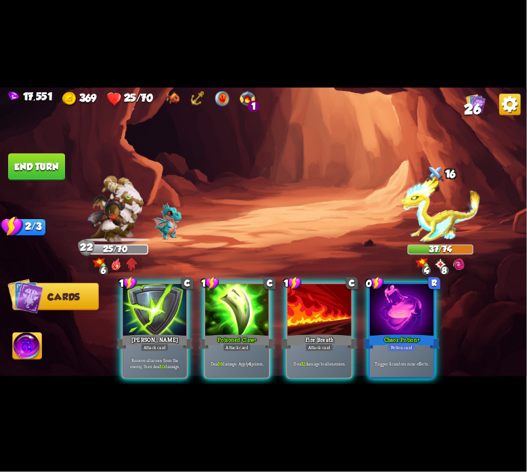
click at [416, 311] on div at bounding box center [402, 311] width 64 height 54
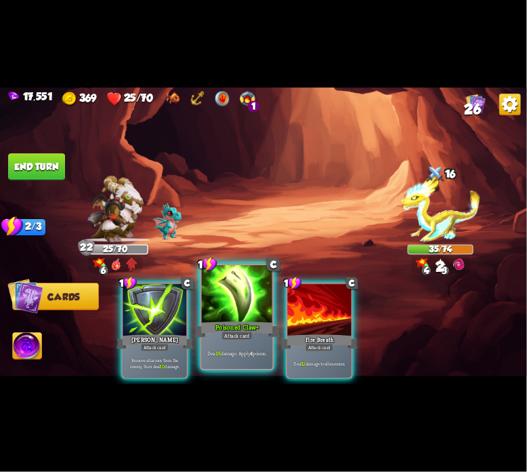
click at [241, 319] on div at bounding box center [237, 295] width 71 height 60
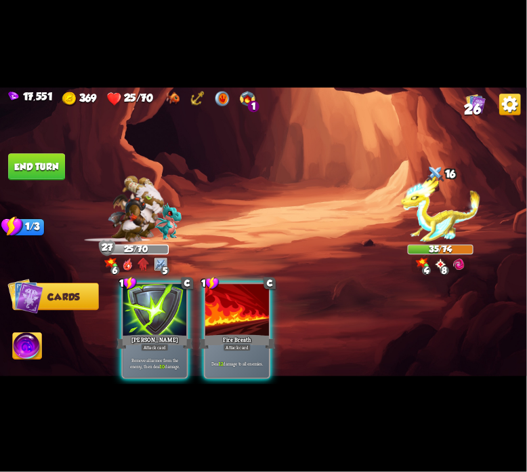
click at [241, 319] on div at bounding box center [237, 311] width 64 height 54
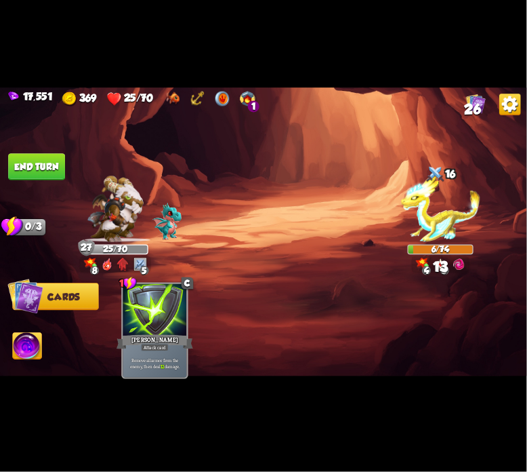
click at [30, 336] on img at bounding box center [27, 348] width 29 height 30
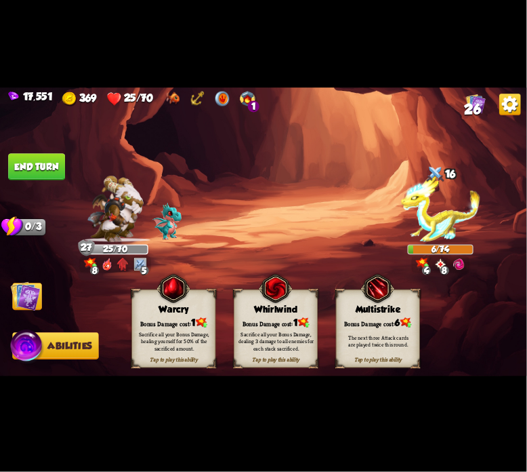
click at [153, 306] on div "Warcry" at bounding box center [173, 309] width 83 height 11
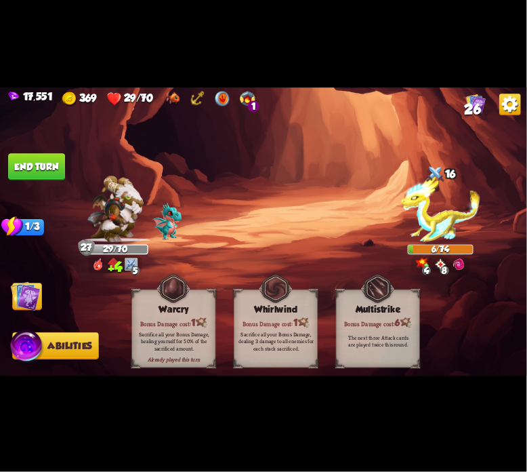
click at [25, 178] on button "End turn" at bounding box center [36, 166] width 57 height 27
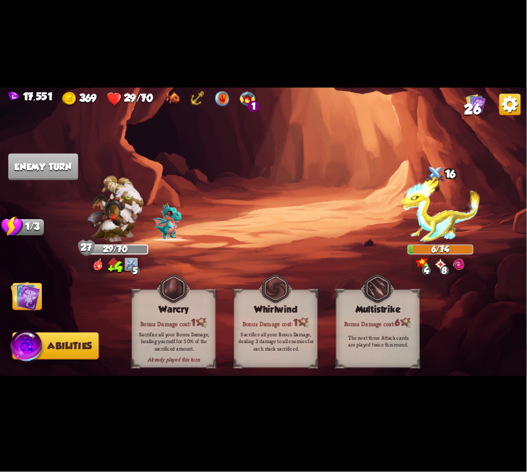
click at [22, 294] on img at bounding box center [26, 296] width 30 height 30
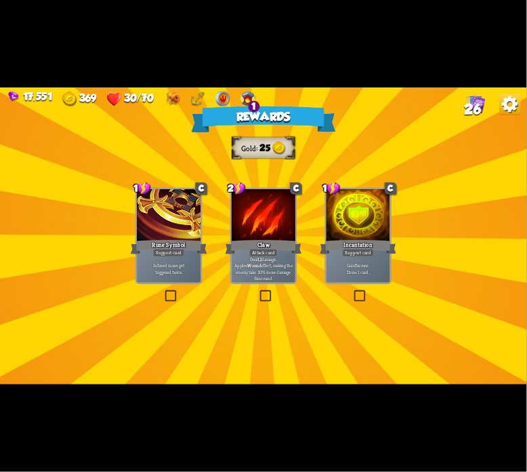
click at [349, 241] on div "Incantation" at bounding box center [358, 247] width 77 height 17
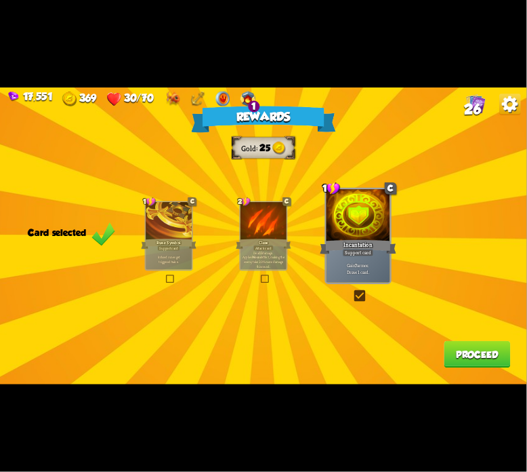
click at [433, 346] on div "Rewards Gold 25 Card selected 1 C Rune Symbol Support card Infused runes get tr…" at bounding box center [263, 235] width 527 height 297
click at [445, 348] on button "Proceed" at bounding box center [478, 354] width 66 height 27
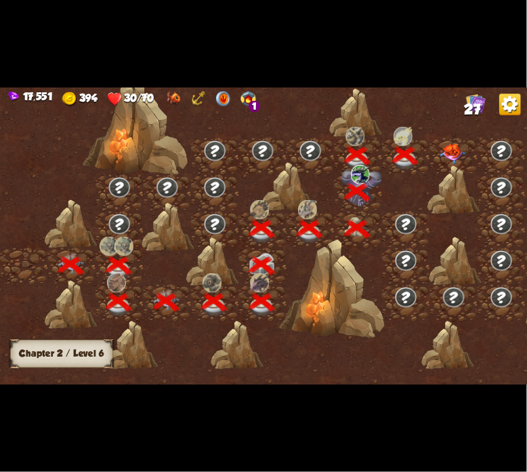
click at [454, 161] on img at bounding box center [453, 154] width 26 height 20
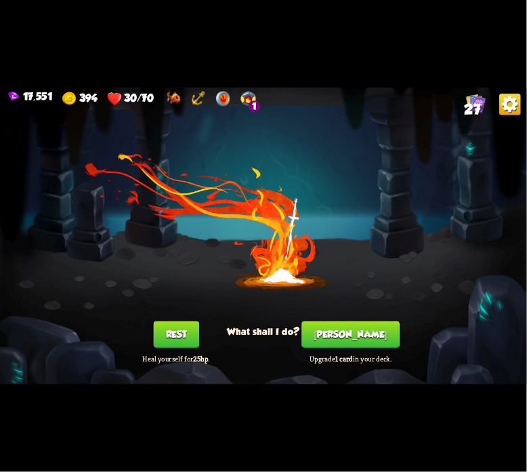
click at [187, 333] on button "Rest" at bounding box center [175, 334] width 45 height 27
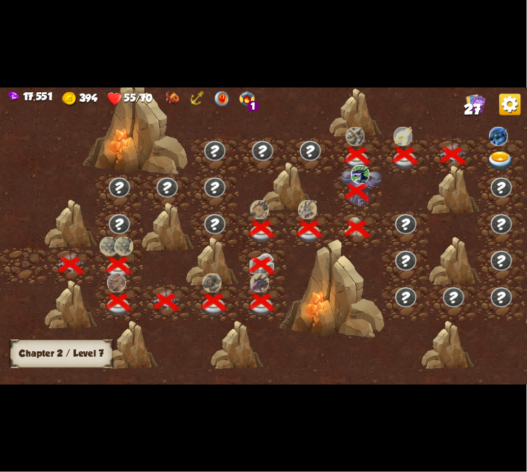
click at [495, 152] on img at bounding box center [501, 162] width 26 height 20
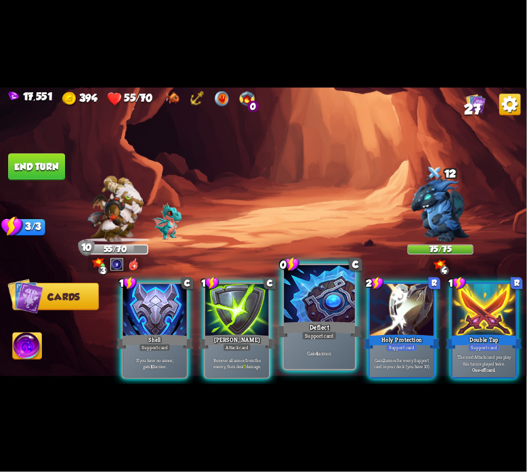
click at [307, 319] on div at bounding box center [319, 295] width 71 height 60
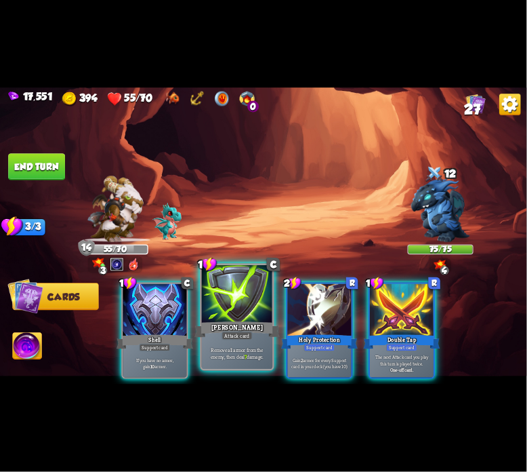
click at [226, 324] on div "[PERSON_NAME]" at bounding box center [237, 329] width 85 height 19
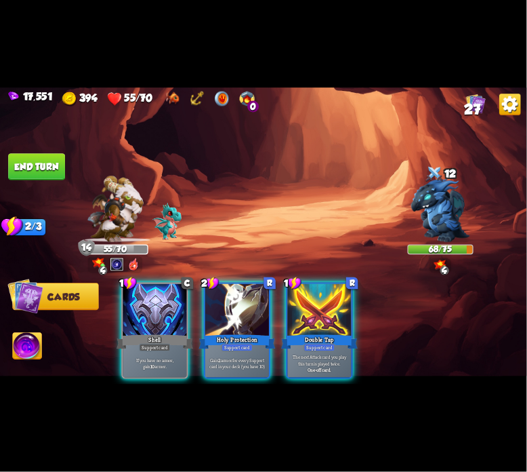
click at [226, 333] on div "Holy Protection" at bounding box center [237, 341] width 77 height 17
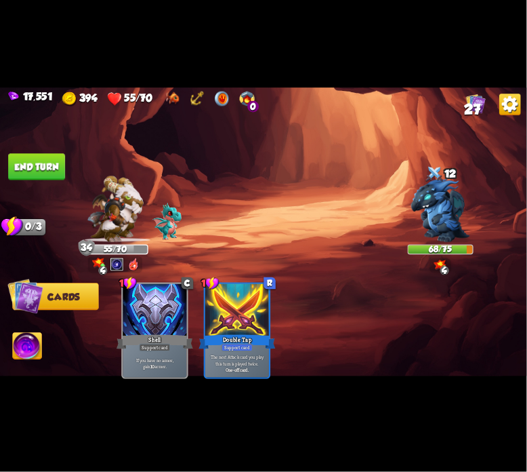
click at [37, 178] on button "End turn" at bounding box center [36, 166] width 57 height 27
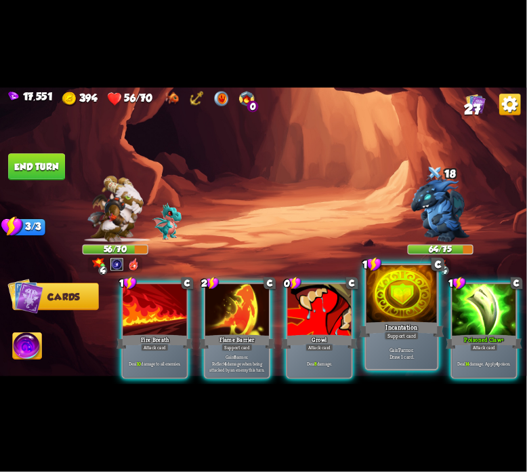
click at [392, 312] on div at bounding box center [402, 295] width 71 height 60
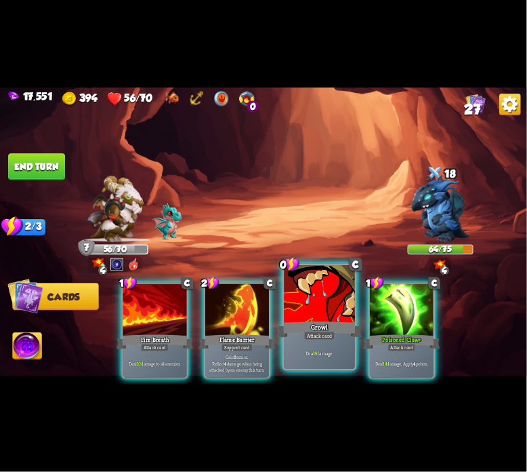
click at [312, 300] on div at bounding box center [319, 295] width 71 height 60
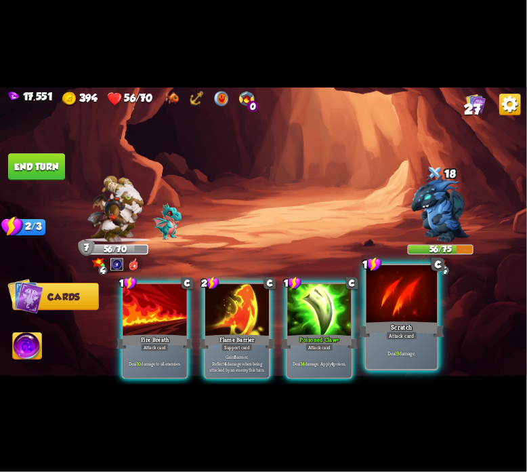
click at [407, 298] on div at bounding box center [402, 295] width 71 height 60
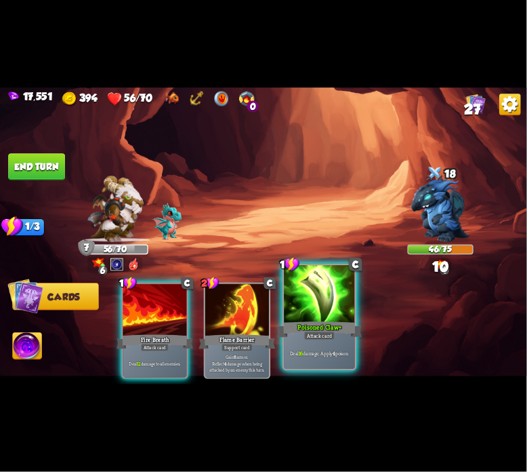
click at [317, 294] on div at bounding box center [319, 295] width 71 height 60
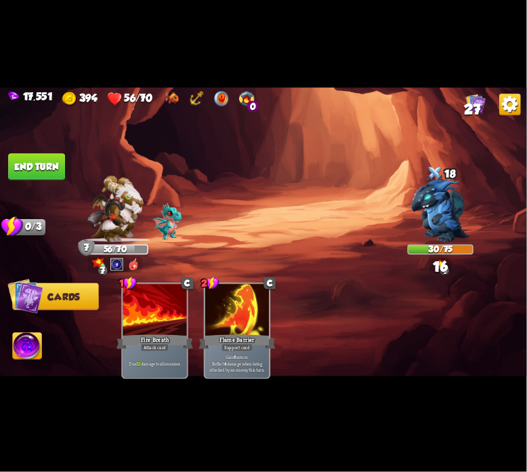
click at [64, 182] on img at bounding box center [263, 235] width 527 height 297
click at [52, 165] on button "End turn" at bounding box center [36, 166] width 57 height 27
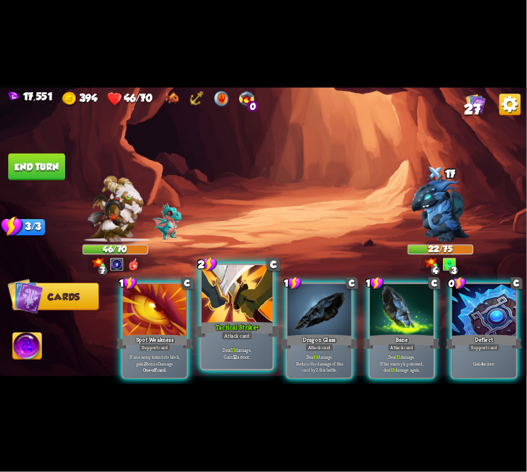
click at [259, 308] on div at bounding box center [237, 295] width 71 height 60
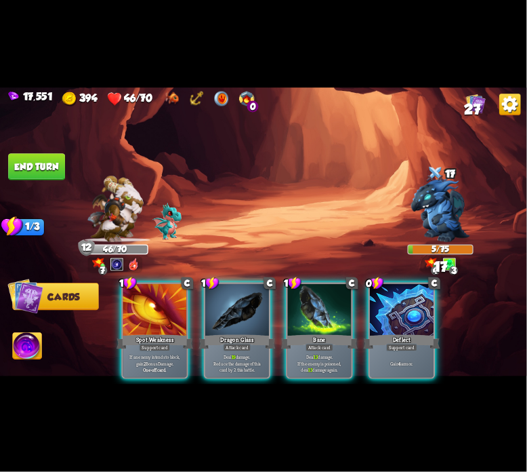
click at [39, 349] on img at bounding box center [27, 348] width 29 height 30
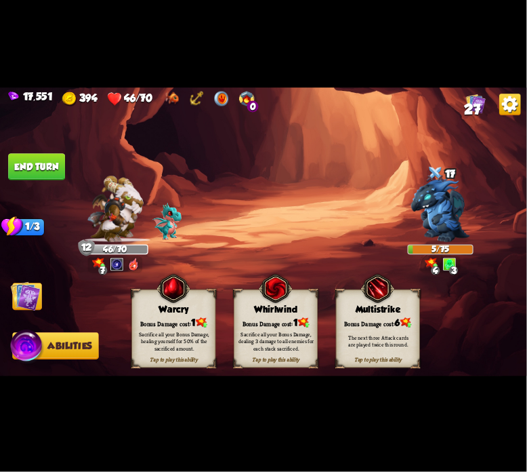
click at [146, 315] on div "Tap to play this ability Warcry Bonus Damage cost: 1 Sacrifice all your Bonus D…" at bounding box center [174, 328] width 84 height 78
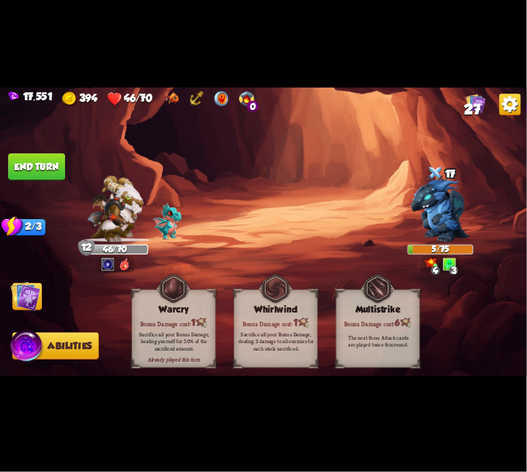
click at [18, 270] on img at bounding box center [263, 235] width 527 height 297
click at [22, 279] on img at bounding box center [263, 235] width 527 height 297
click at [35, 165] on button "End turn" at bounding box center [36, 166] width 57 height 27
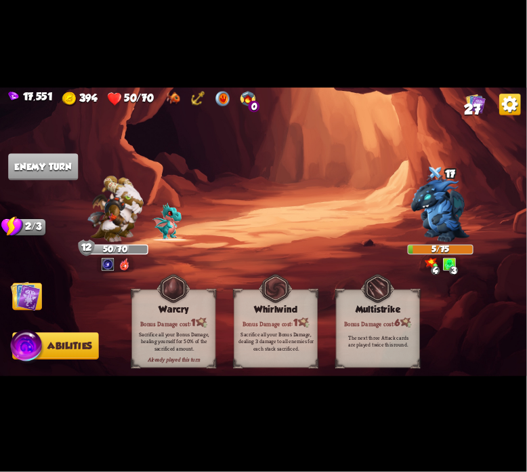
click at [22, 300] on img at bounding box center [26, 296] width 30 height 30
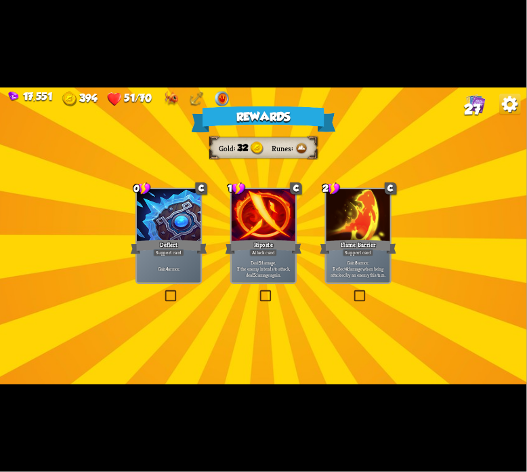
click at [258, 240] on div "Riposte" at bounding box center [264, 247] width 77 height 17
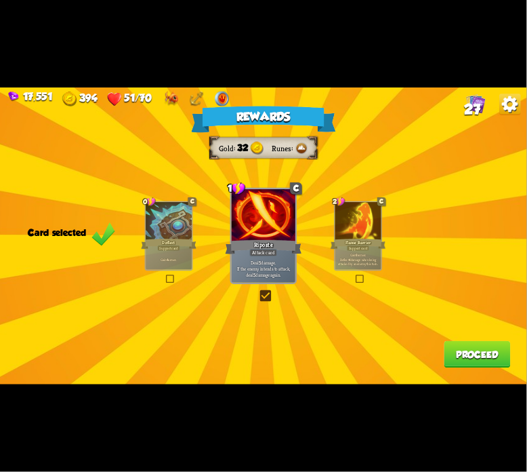
click at [455, 341] on button "Proceed" at bounding box center [478, 354] width 66 height 27
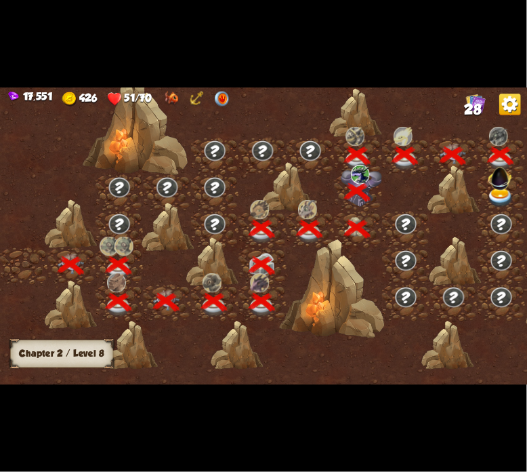
click at [497, 187] on img at bounding box center [501, 177] width 28 height 28
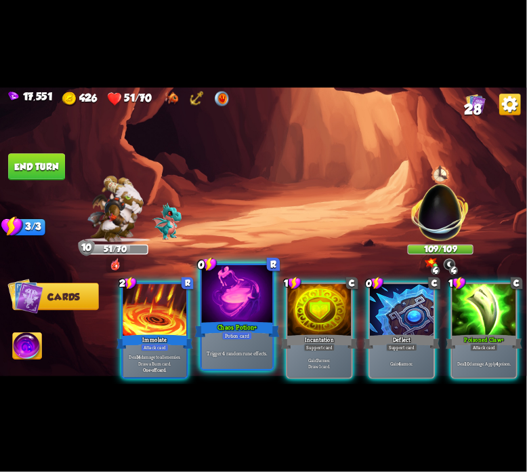
click at [233, 303] on div at bounding box center [237, 295] width 71 height 60
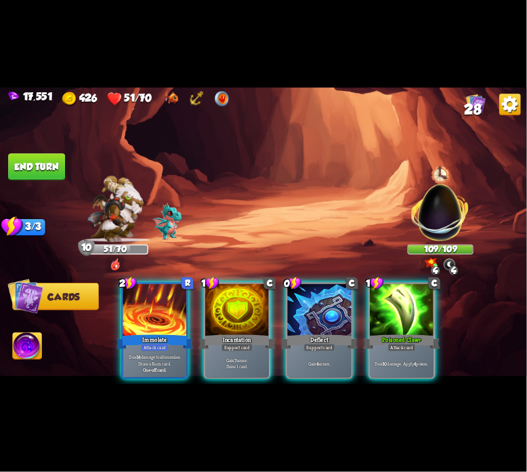
click at [288, 289] on div at bounding box center [320, 311] width 64 height 54
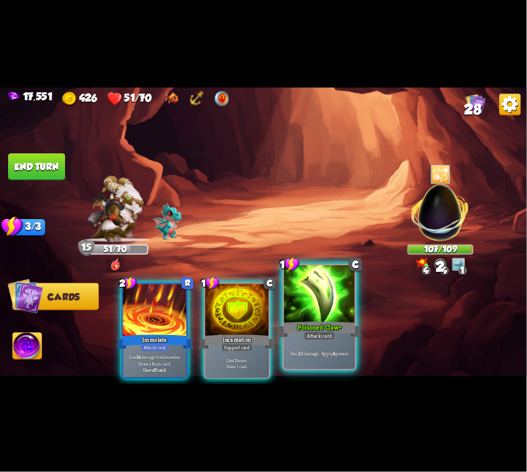
click at [311, 290] on div at bounding box center [319, 295] width 71 height 60
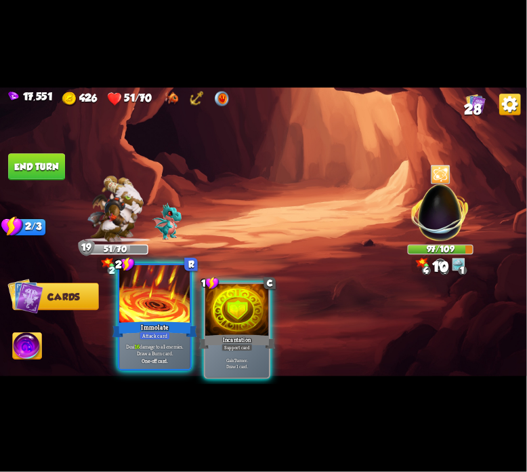
click at [149, 296] on div at bounding box center [154, 295] width 71 height 60
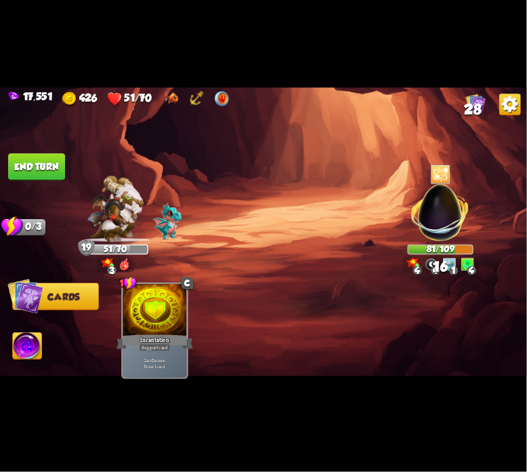
click at [26, 169] on button "End turn" at bounding box center [36, 166] width 57 height 27
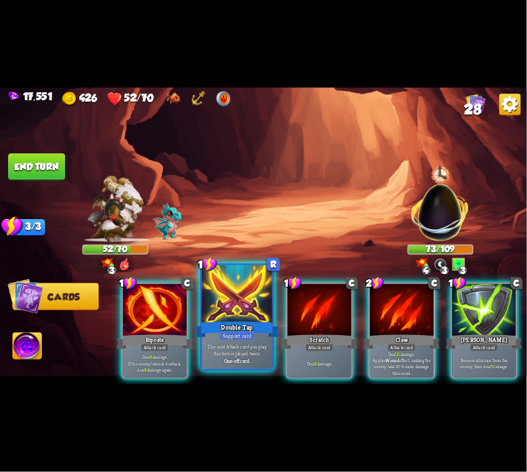
click at [222, 306] on div at bounding box center [237, 295] width 71 height 60
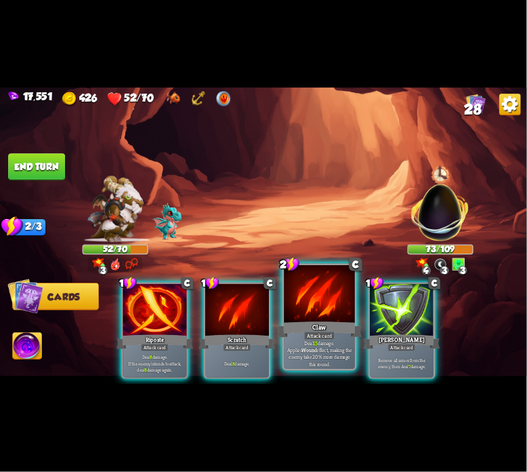
click at [301, 311] on div at bounding box center [319, 295] width 71 height 60
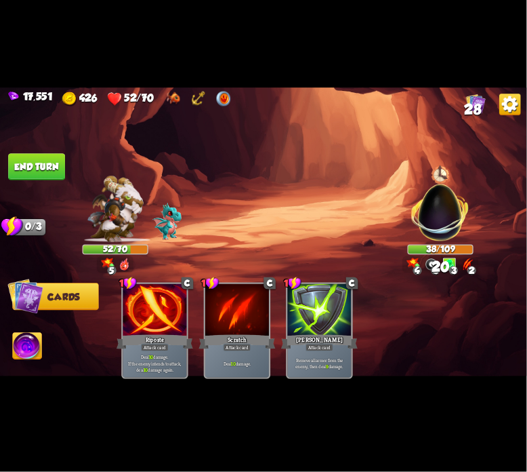
click at [43, 170] on button "End turn" at bounding box center [36, 166] width 57 height 27
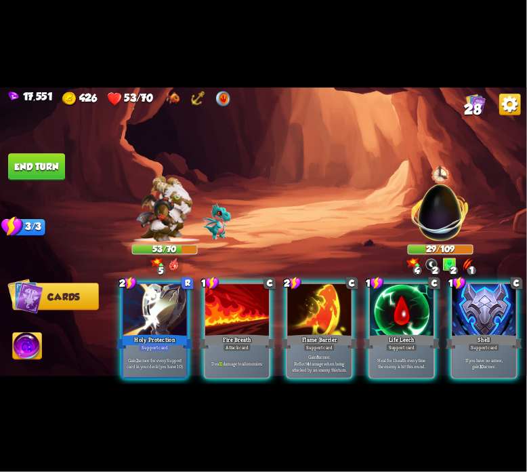
click at [371, 305] on div at bounding box center [402, 311] width 64 height 54
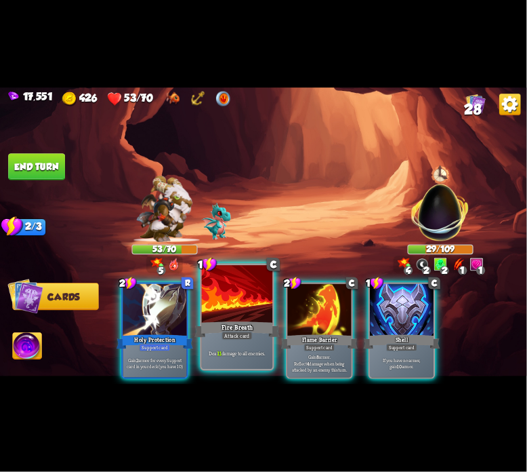
click at [230, 306] on div at bounding box center [237, 295] width 71 height 60
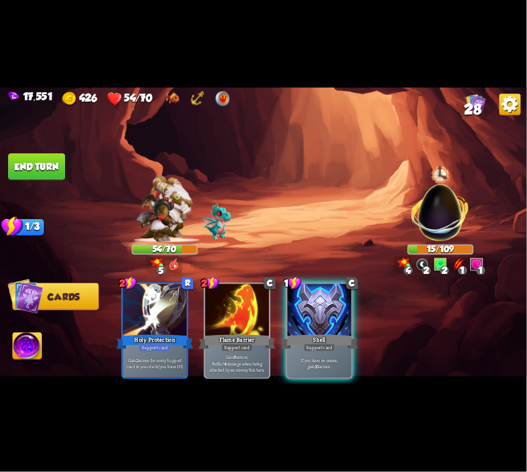
click at [37, 340] on img at bounding box center [27, 348] width 29 height 30
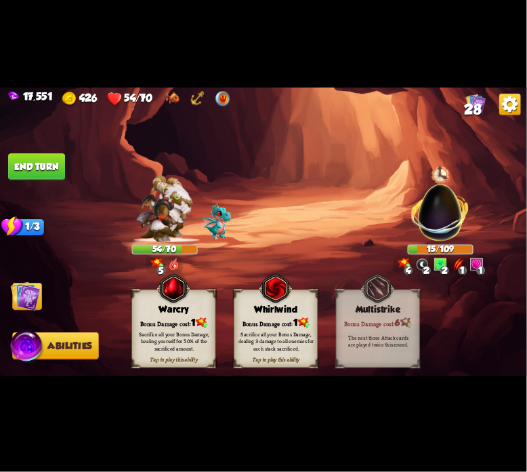
click at [174, 317] on div "Bonus Damage cost: 1" at bounding box center [173, 323] width 83 height 12
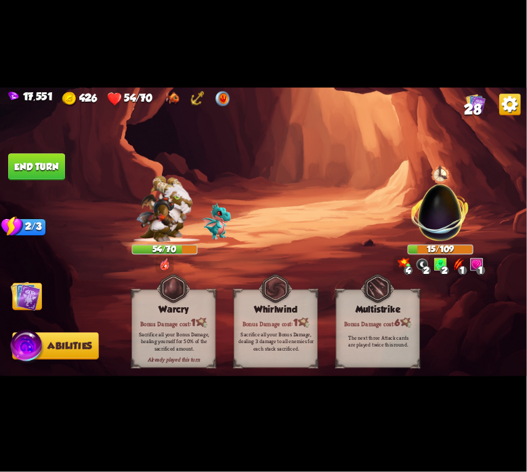
click at [39, 292] on img at bounding box center [26, 296] width 30 height 30
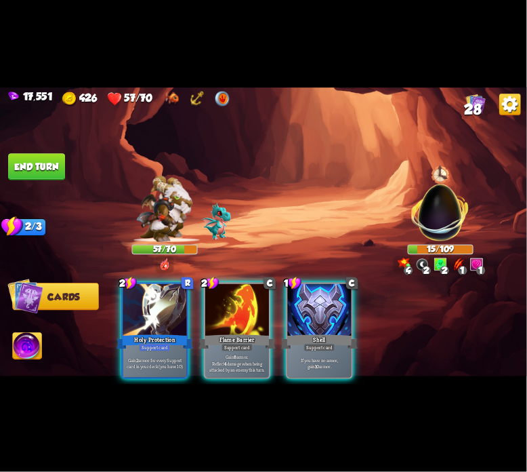
click at [52, 165] on button "End turn" at bounding box center [36, 166] width 57 height 27
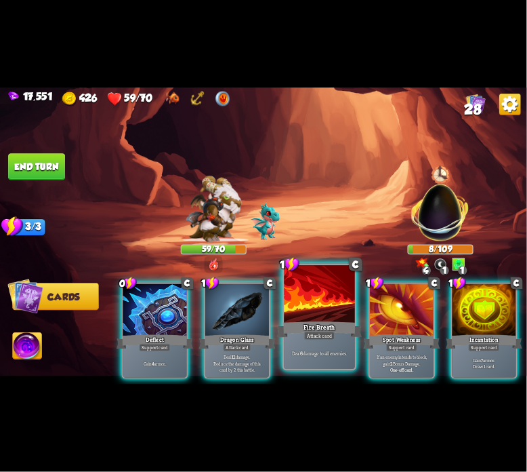
click at [315, 296] on div at bounding box center [319, 295] width 71 height 60
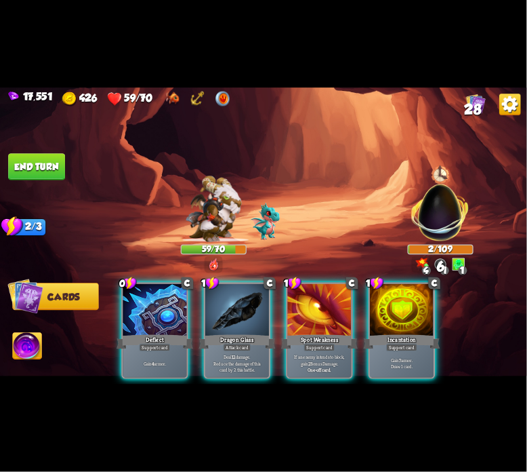
click at [48, 164] on button "End turn" at bounding box center [36, 166] width 57 height 27
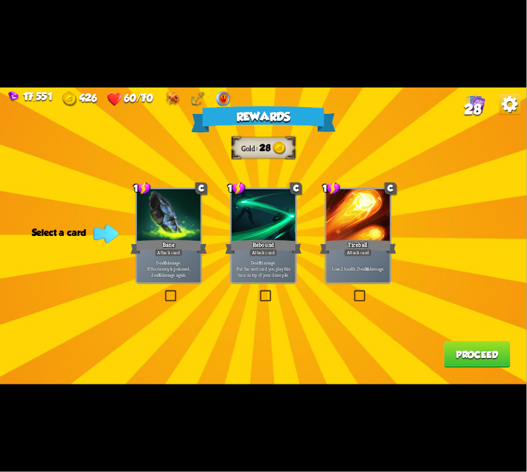
click at [186, 249] on div "Bane" at bounding box center [169, 247] width 77 height 17
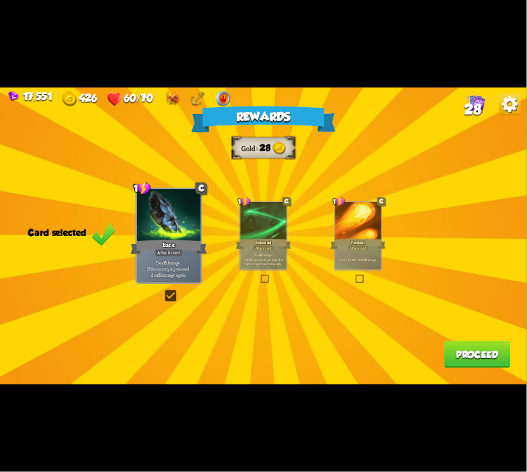
click at [485, 350] on button "Proceed" at bounding box center [478, 354] width 66 height 27
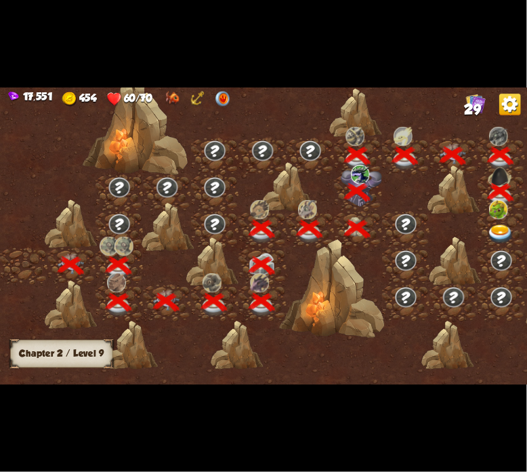
click at [498, 229] on img at bounding box center [501, 235] width 26 height 20
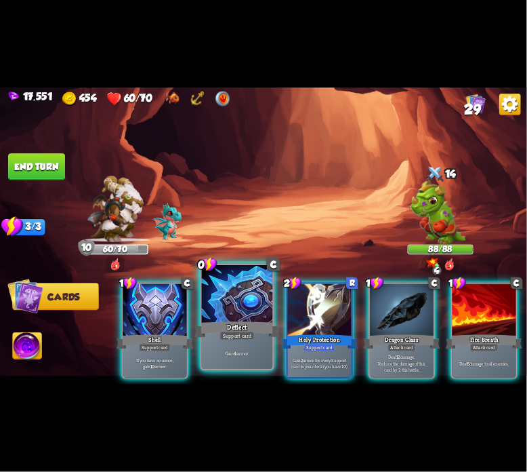
click at [260, 284] on div at bounding box center [237, 295] width 71 height 60
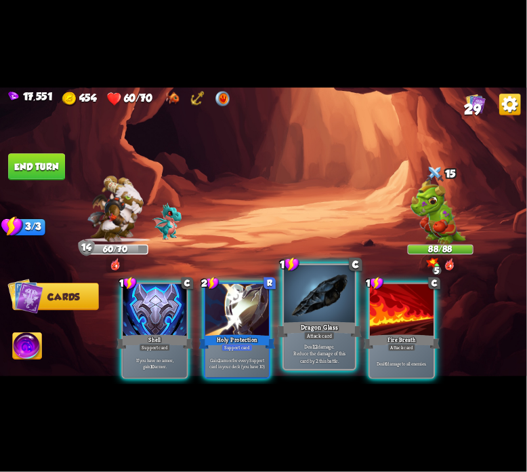
click at [296, 302] on div at bounding box center [319, 295] width 71 height 60
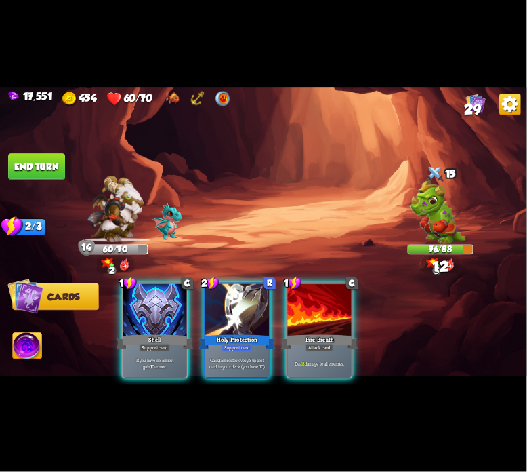
click at [296, 302] on div at bounding box center [320, 311] width 64 height 54
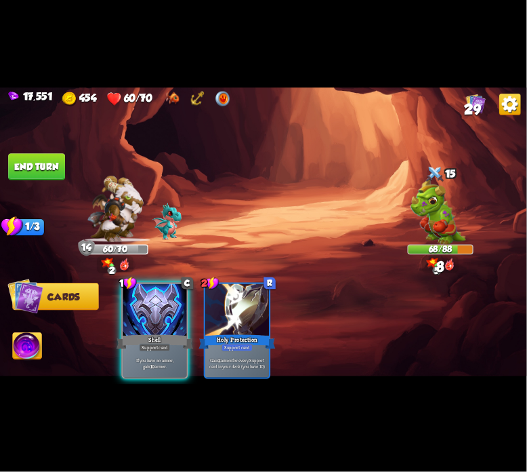
click at [35, 168] on button "End turn" at bounding box center [36, 166] width 57 height 27
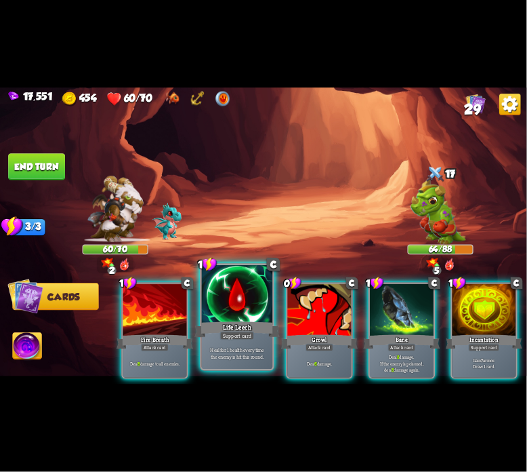
click at [218, 285] on div at bounding box center [237, 295] width 71 height 60
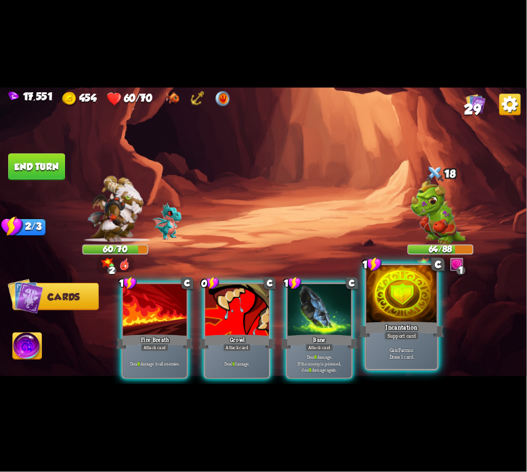
click at [409, 304] on div at bounding box center [402, 295] width 71 height 60
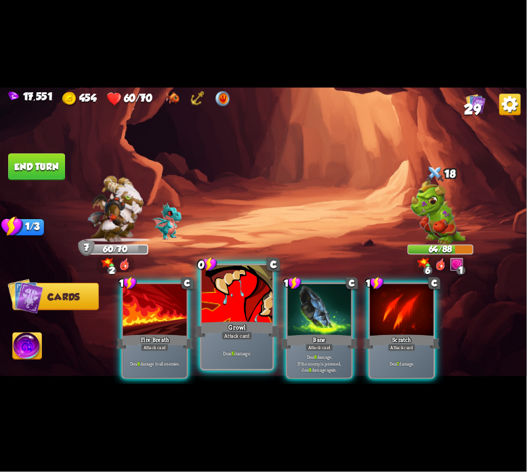
click at [230, 307] on div at bounding box center [237, 295] width 71 height 60
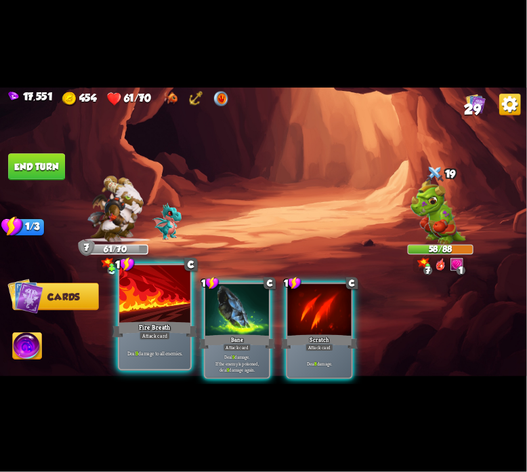
click at [132, 315] on div at bounding box center [154, 295] width 71 height 60
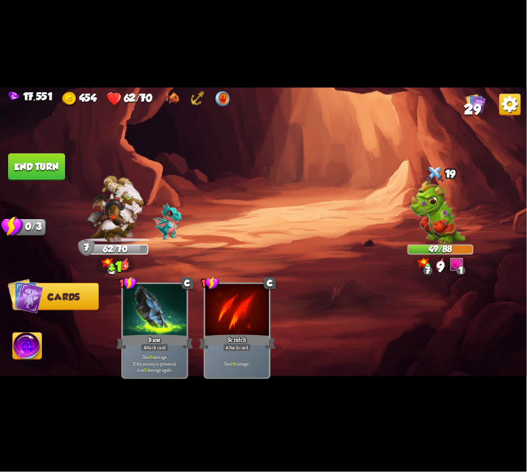
click at [42, 167] on button "End turn" at bounding box center [36, 166] width 57 height 27
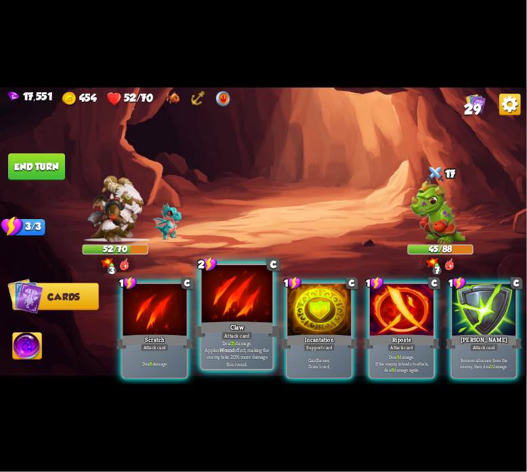
click at [249, 316] on div at bounding box center [237, 295] width 71 height 60
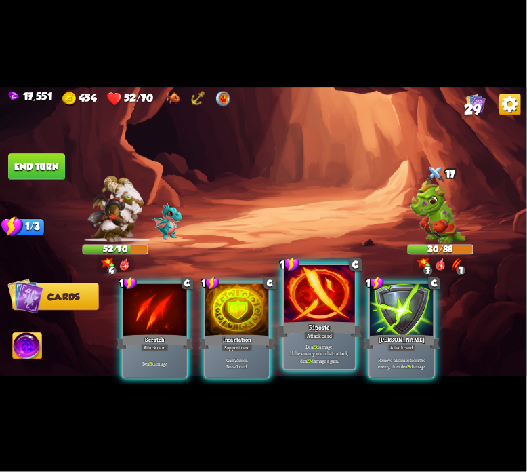
click at [297, 311] on div at bounding box center [319, 295] width 71 height 60
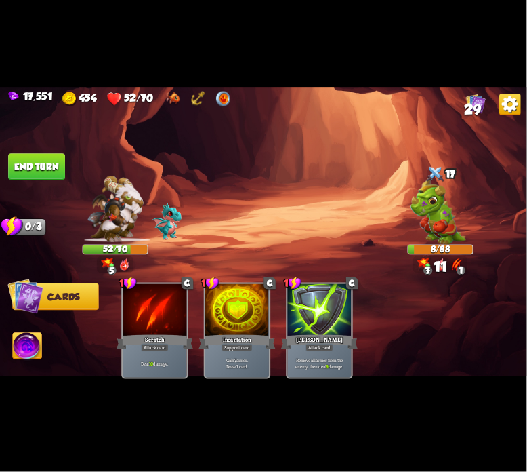
click at [42, 335] on img at bounding box center [27, 348] width 29 height 30
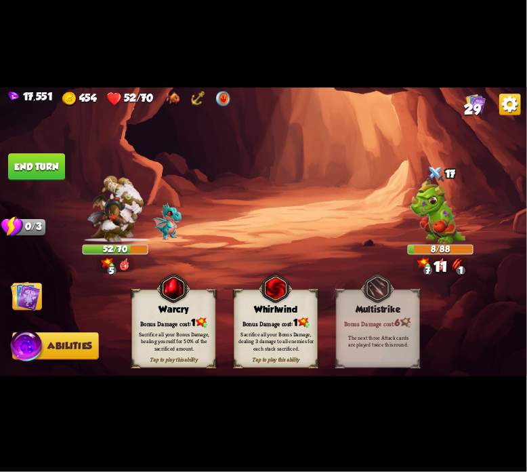
click at [165, 298] on img at bounding box center [174, 288] width 34 height 35
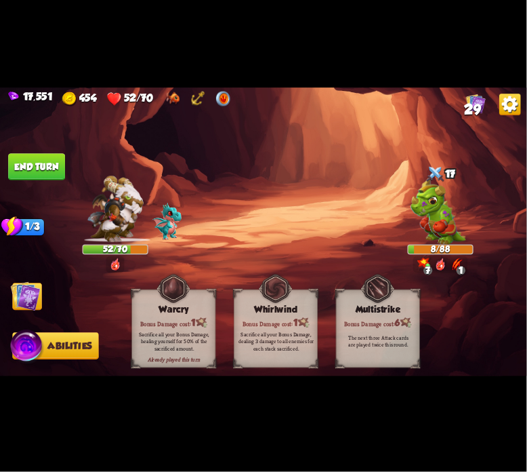
click at [31, 289] on img at bounding box center [26, 296] width 30 height 30
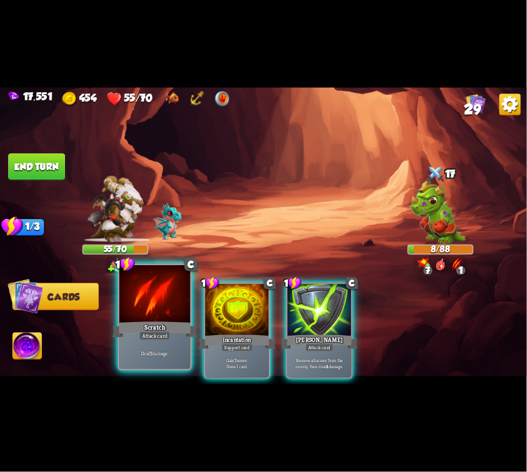
click at [148, 298] on div at bounding box center [154, 295] width 71 height 60
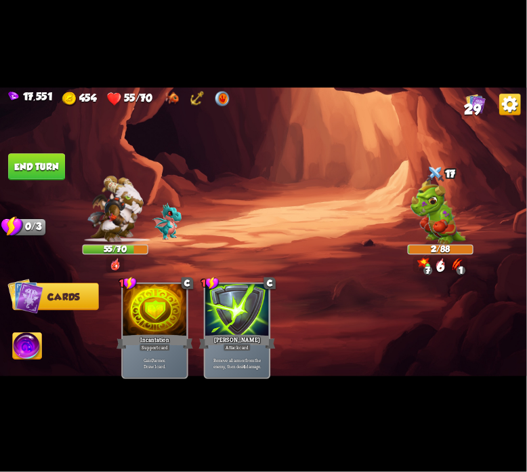
click at [47, 178] on button "End turn" at bounding box center [36, 166] width 57 height 27
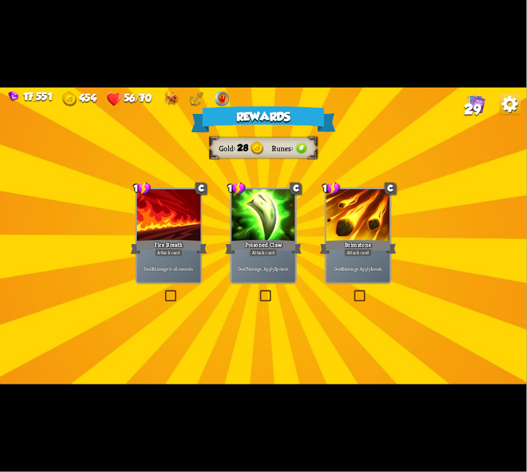
click at [267, 257] on div "Deal 7 damage. Apply 3 poison." at bounding box center [264, 269] width 64 height 28
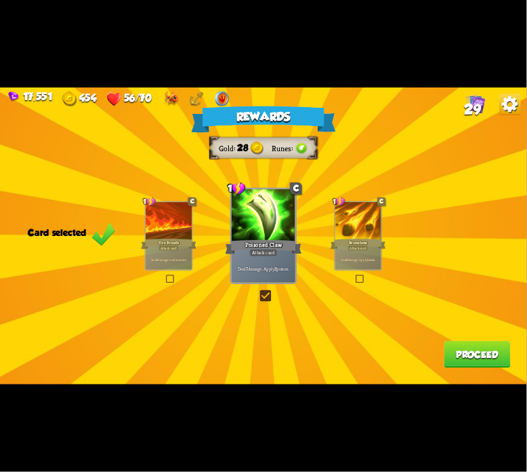
drag, startPoint x: 386, startPoint y: 273, endPoint x: 381, endPoint y: 268, distance: 7.7
click at [385, 271] on div "Rewards Gold 28 Runes Card selected 1 C Fire Breath Attack card Deal 6 damage t…" at bounding box center [263, 235] width 527 height 297
drag, startPoint x: 363, startPoint y: 254, endPoint x: 406, endPoint y: 310, distance: 70.6
click at [364, 254] on div "Deal 6 damage. Apply 1 weak." at bounding box center [359, 259] width 46 height 20
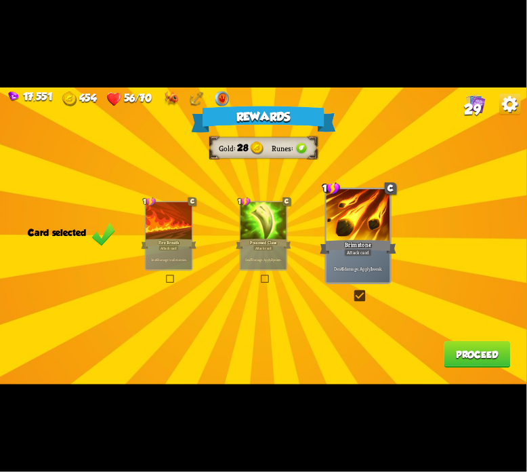
click at [465, 360] on button "Proceed" at bounding box center [478, 354] width 66 height 27
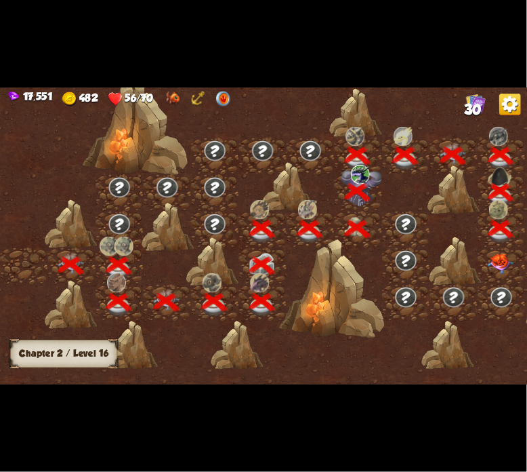
scroll to position [0, 206]
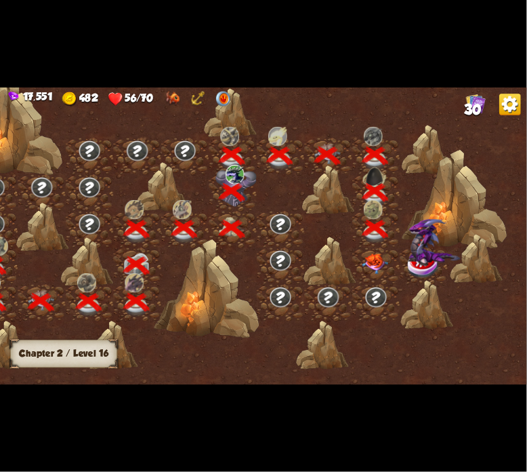
click at [363, 256] on img at bounding box center [376, 263] width 26 height 20
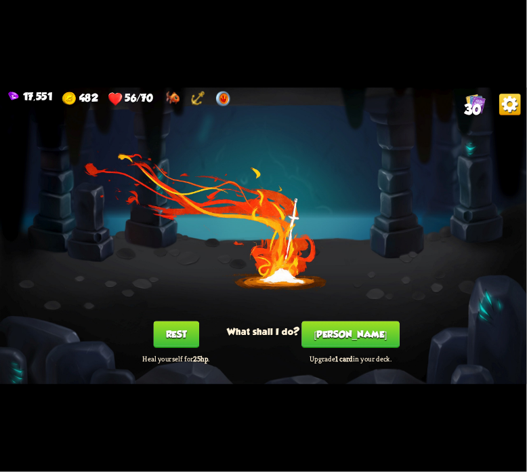
click at [172, 327] on button "Rest" at bounding box center [175, 334] width 45 height 27
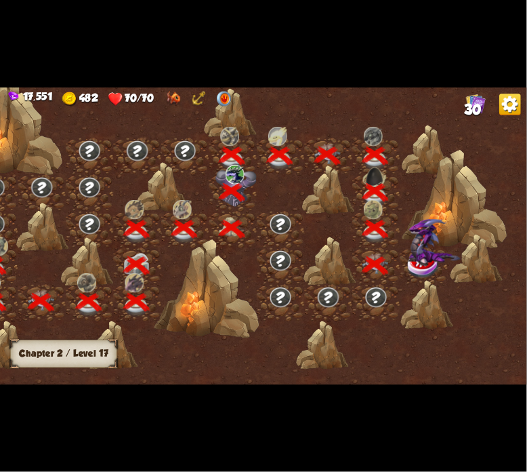
click at [407, 251] on div at bounding box center [425, 266] width 48 height 37
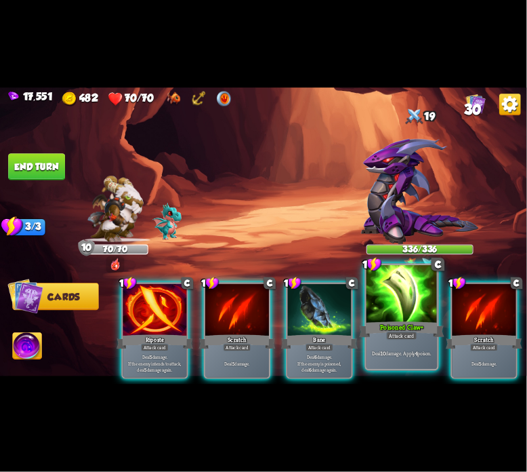
click at [382, 302] on div at bounding box center [402, 295] width 71 height 60
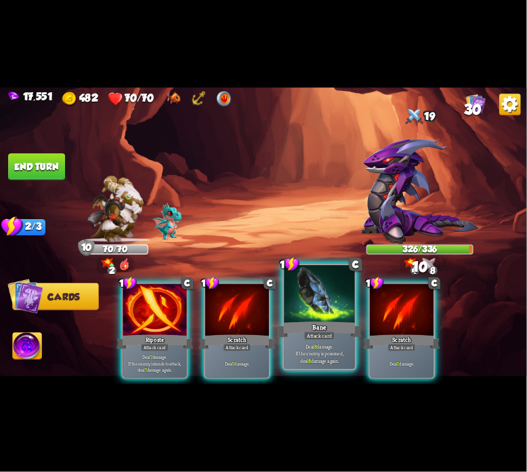
click at [303, 304] on div at bounding box center [319, 295] width 71 height 60
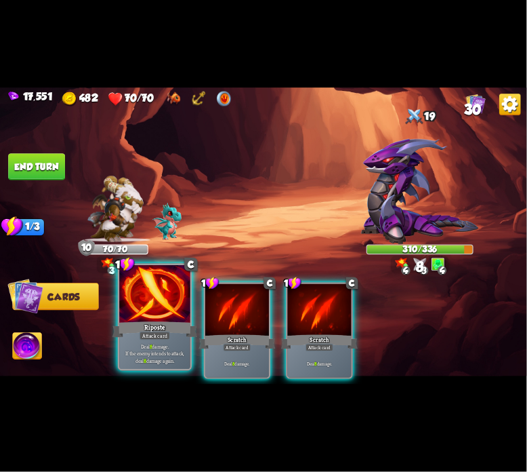
click at [165, 295] on div at bounding box center [154, 295] width 71 height 60
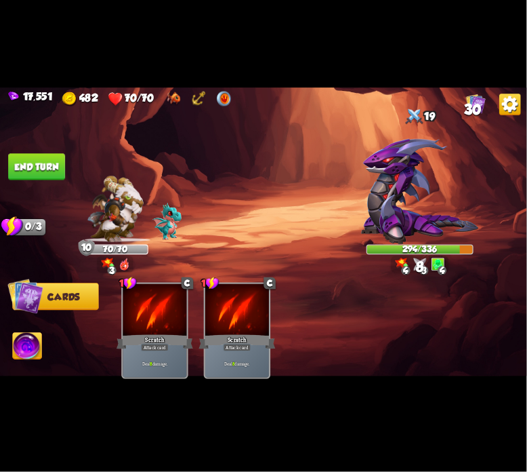
click at [45, 173] on button "End turn" at bounding box center [36, 166] width 57 height 27
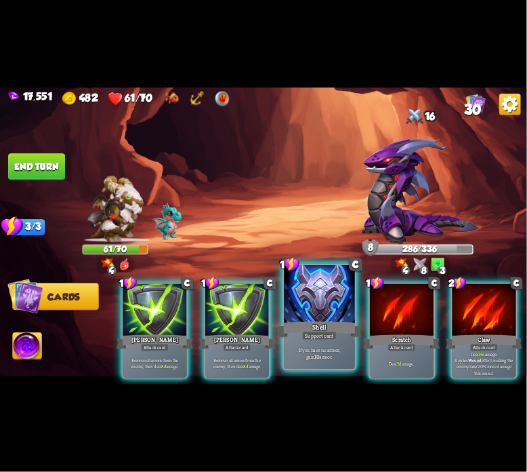
click at [289, 296] on div at bounding box center [319, 295] width 71 height 60
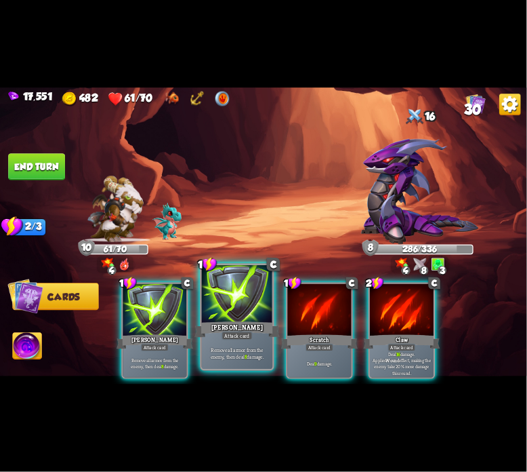
click at [233, 308] on div at bounding box center [237, 295] width 71 height 60
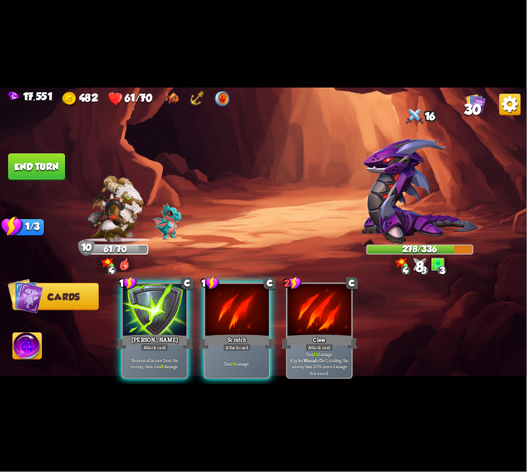
click at [233, 308] on div at bounding box center [237, 311] width 64 height 54
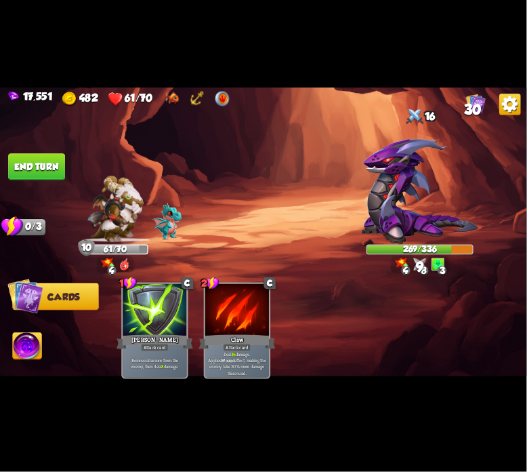
click at [44, 171] on button "End turn" at bounding box center [36, 166] width 57 height 27
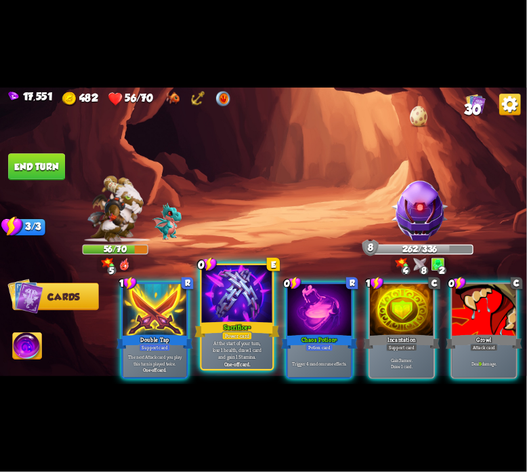
click at [211, 295] on div at bounding box center [237, 295] width 71 height 60
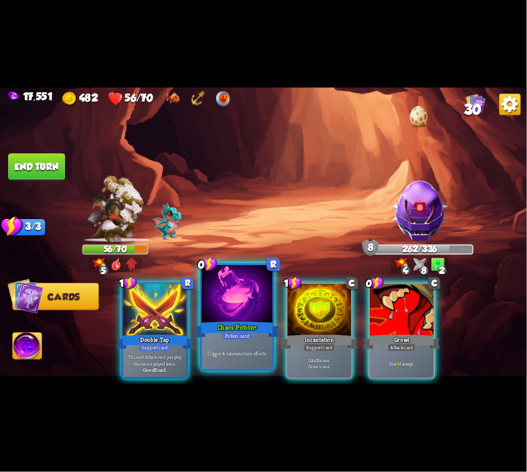
click at [216, 297] on div at bounding box center [237, 295] width 71 height 60
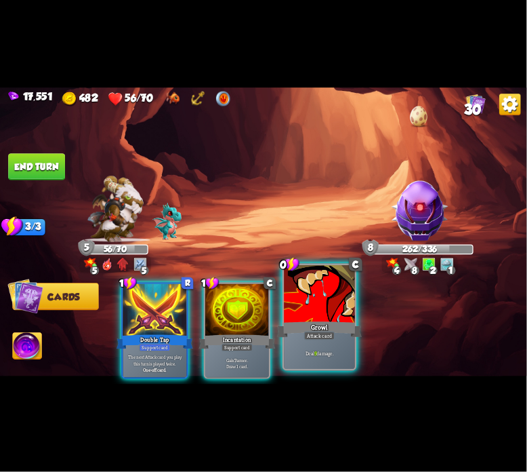
click at [305, 311] on div at bounding box center [319, 295] width 71 height 60
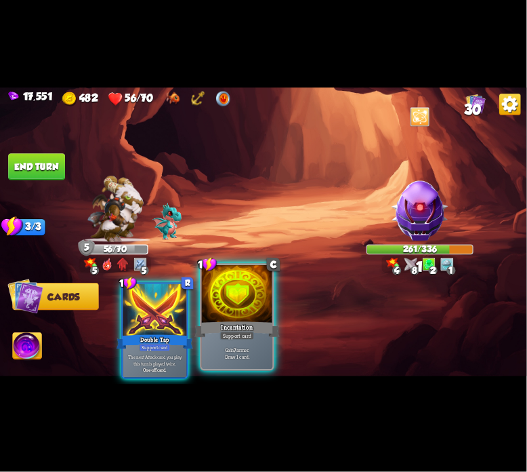
click at [260, 312] on div at bounding box center [237, 295] width 71 height 60
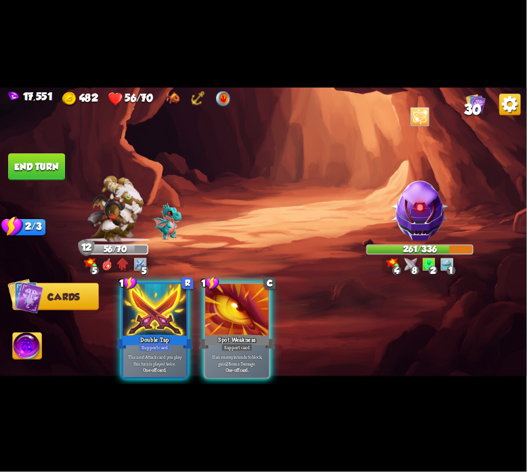
click at [55, 176] on button "End turn" at bounding box center [36, 166] width 58 height 27
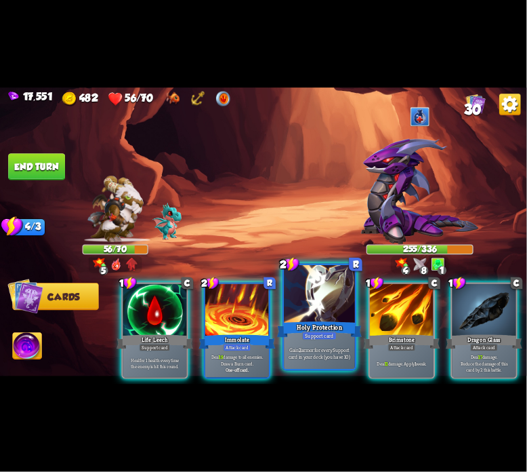
click at [332, 303] on div at bounding box center [319, 295] width 71 height 60
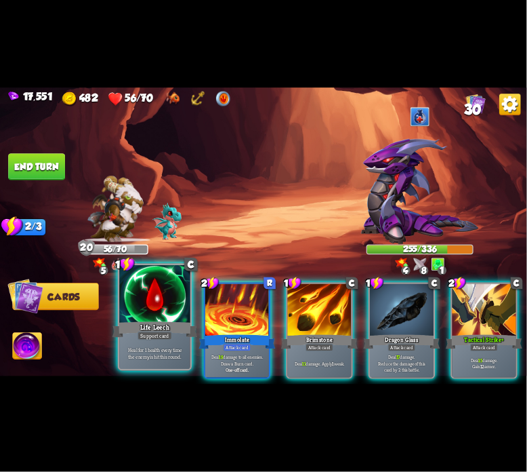
click at [150, 303] on div at bounding box center [154, 295] width 71 height 60
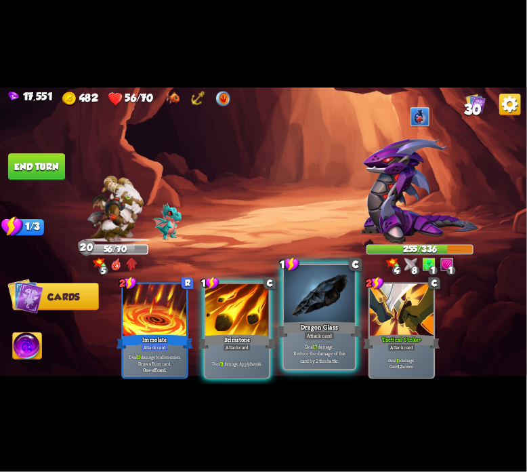
click at [310, 281] on div at bounding box center [319, 295] width 71 height 60
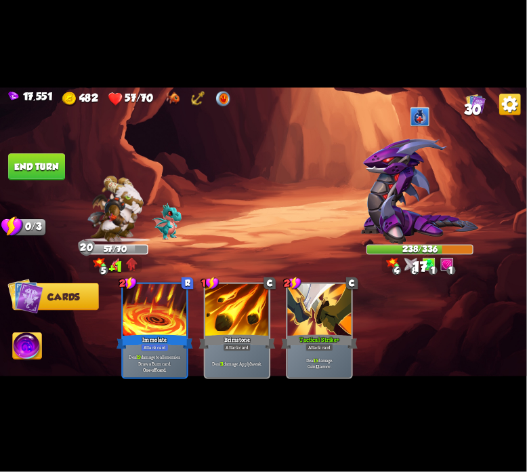
click at [30, 170] on button "End turn" at bounding box center [36, 166] width 57 height 27
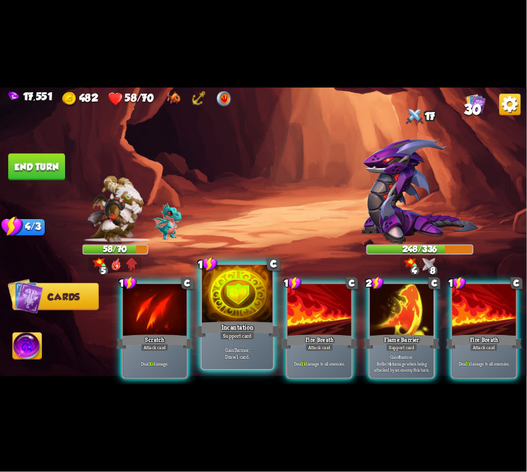
click at [250, 303] on div at bounding box center [237, 295] width 71 height 60
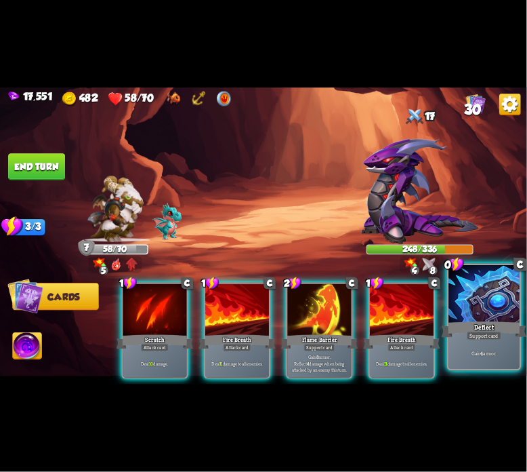
click at [466, 315] on div at bounding box center [484, 295] width 71 height 60
click at [470, 300] on div at bounding box center [484, 295] width 71 height 60
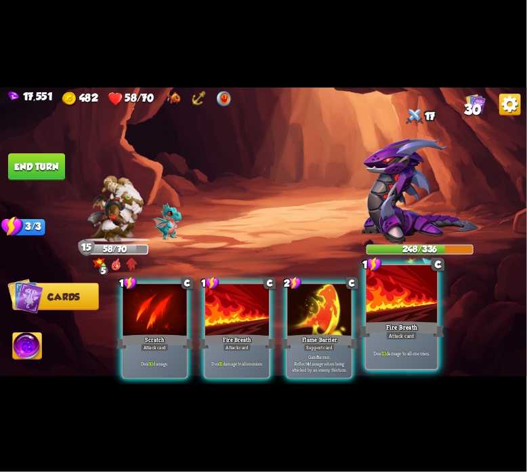
click at [399, 303] on div at bounding box center [402, 295] width 71 height 60
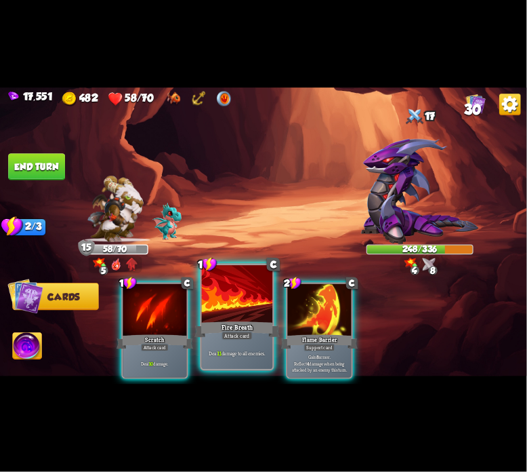
click at [225, 298] on div at bounding box center [237, 295] width 71 height 60
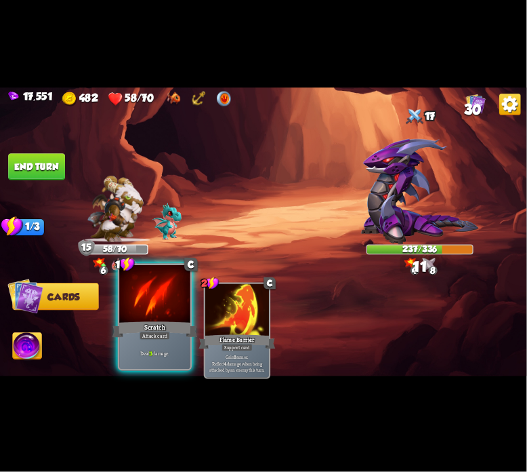
click at [173, 307] on div at bounding box center [154, 295] width 71 height 60
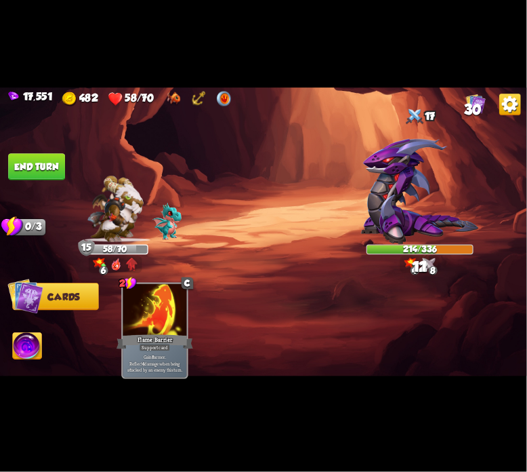
click at [32, 157] on button "End turn" at bounding box center [36, 166] width 57 height 27
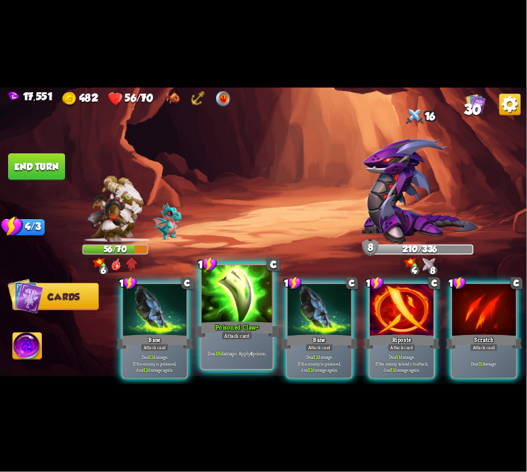
click at [260, 300] on div at bounding box center [237, 295] width 71 height 60
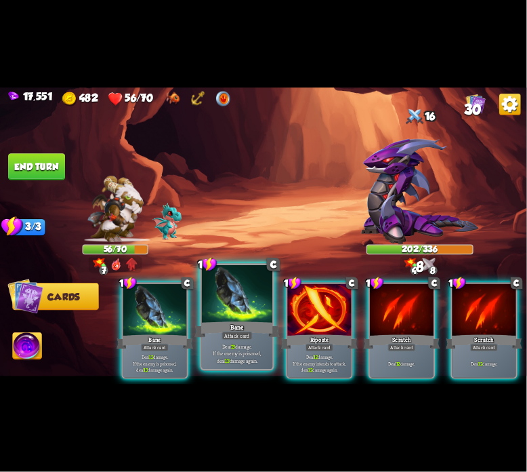
click at [241, 312] on div at bounding box center [237, 295] width 71 height 60
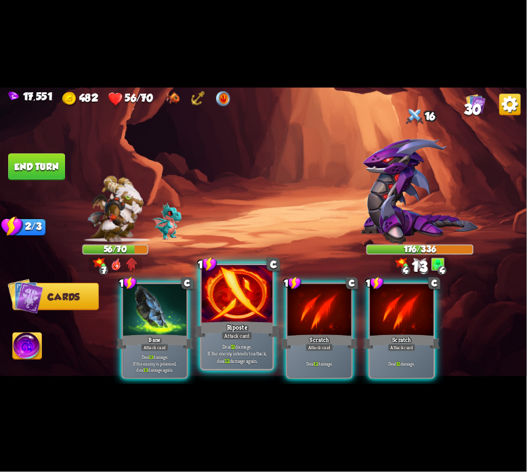
click at [226, 308] on div at bounding box center [237, 295] width 71 height 60
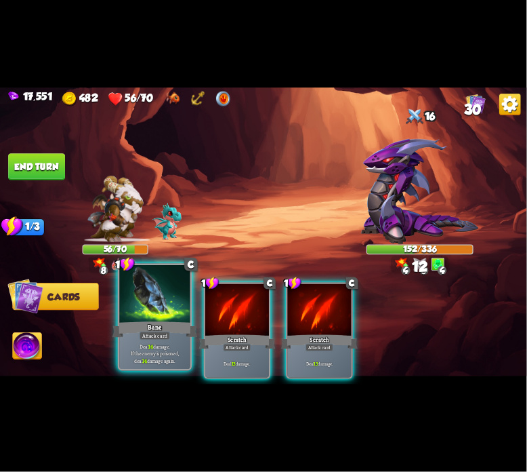
click at [163, 310] on div at bounding box center [154, 295] width 71 height 60
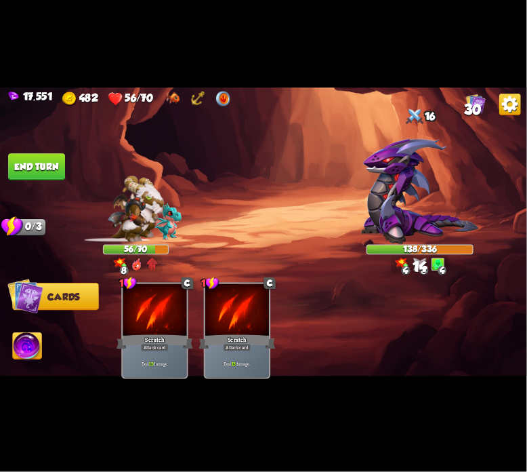
click at [42, 163] on button "End turn" at bounding box center [36, 166] width 57 height 27
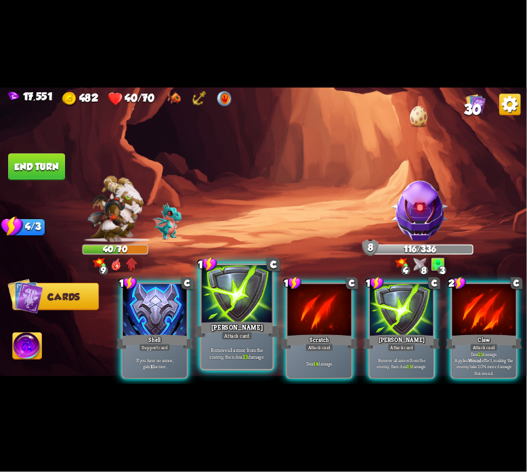
click at [240, 288] on div at bounding box center [237, 295] width 71 height 60
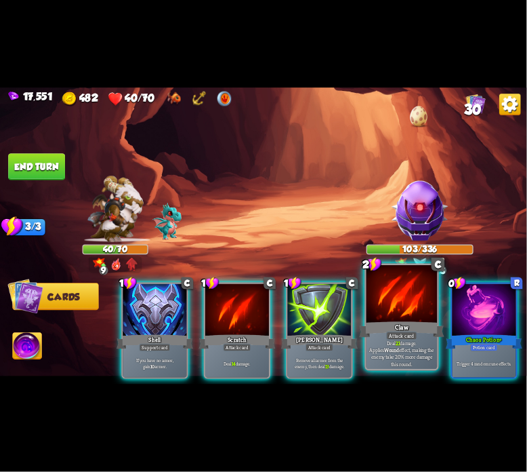
click at [378, 291] on div at bounding box center [402, 295] width 71 height 60
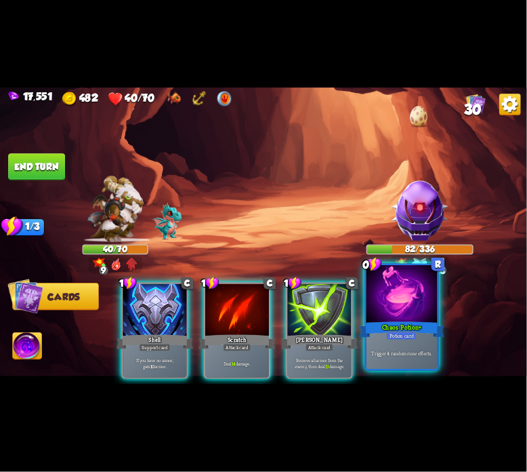
click at [377, 292] on div at bounding box center [402, 295] width 71 height 60
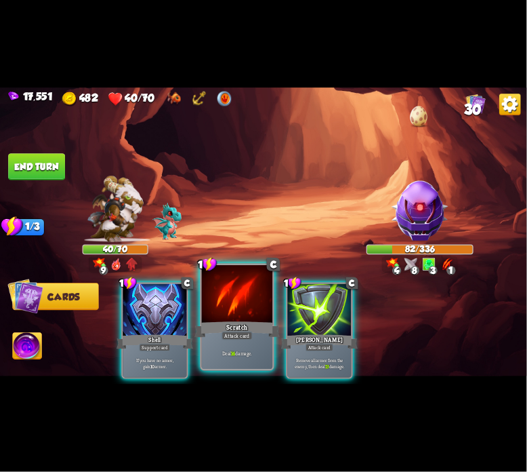
click at [222, 306] on div at bounding box center [237, 295] width 71 height 60
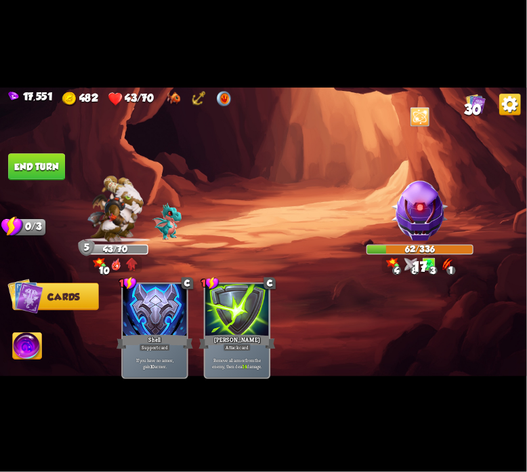
click at [45, 165] on button "End turn" at bounding box center [36, 166] width 57 height 27
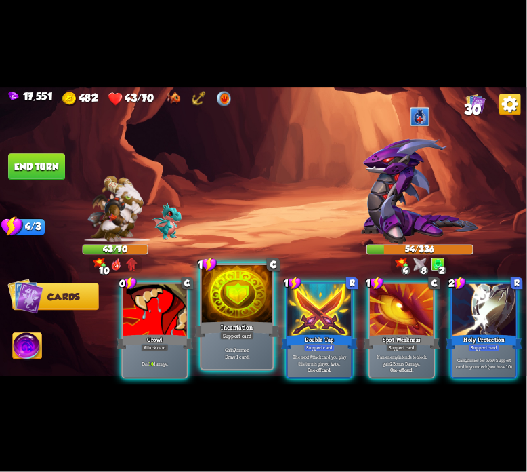
click at [223, 288] on div at bounding box center [237, 295] width 71 height 60
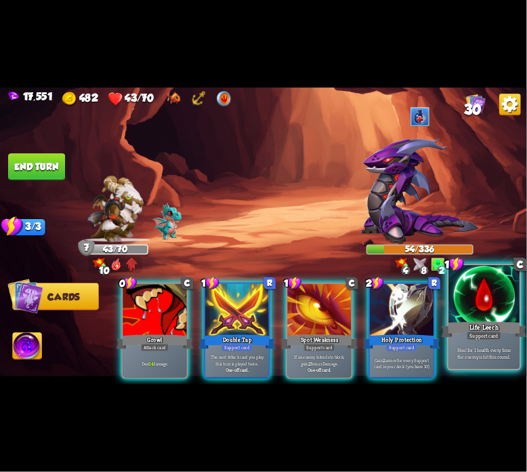
click at [487, 317] on div at bounding box center [484, 295] width 71 height 60
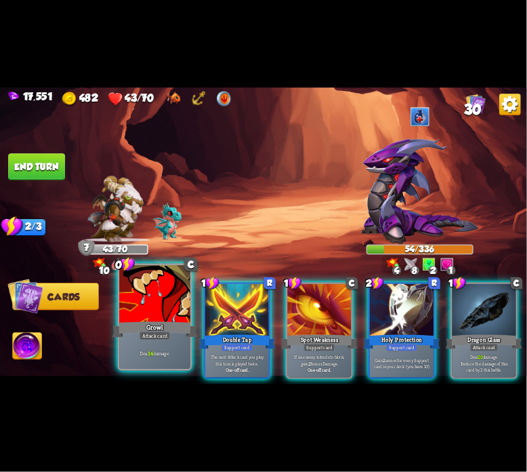
click at [177, 327] on div "Growl" at bounding box center [155, 329] width 85 height 19
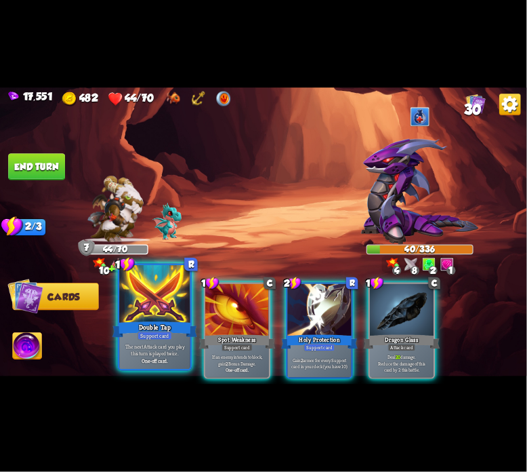
click at [144, 308] on div at bounding box center [154, 295] width 71 height 60
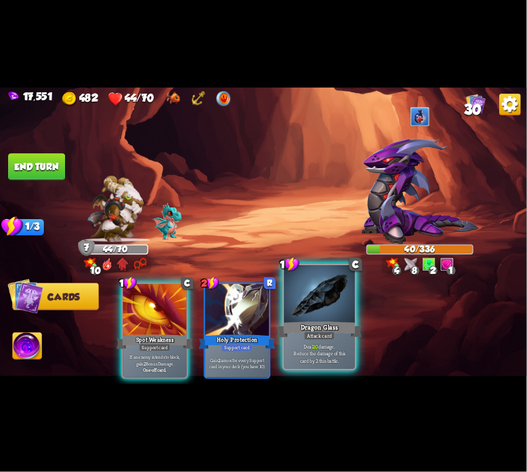
click at [312, 309] on div at bounding box center [319, 295] width 71 height 60
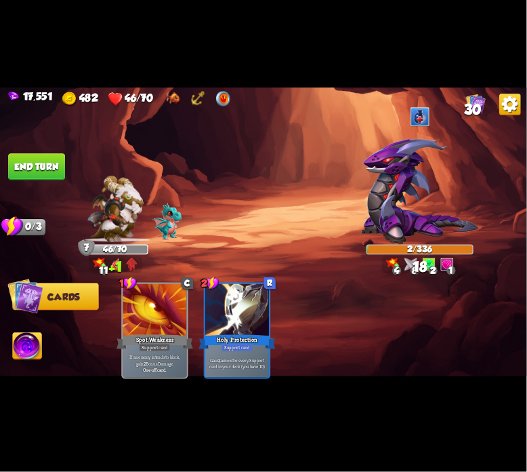
click at [33, 339] on img at bounding box center [27, 348] width 29 height 30
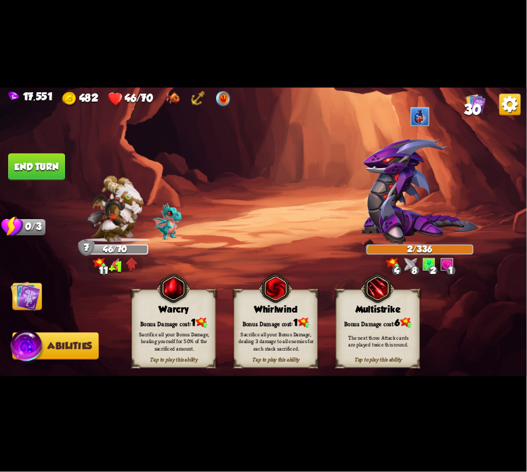
click at [165, 306] on img at bounding box center [174, 288] width 34 height 35
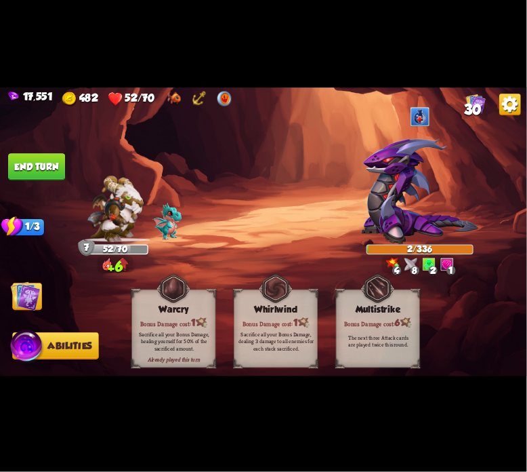
click at [48, 184] on img at bounding box center [263, 235] width 527 height 297
click at [34, 300] on img at bounding box center [26, 296] width 30 height 30
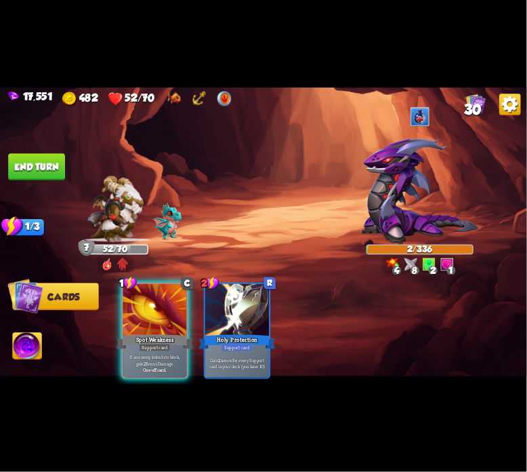
click at [47, 158] on button "End turn" at bounding box center [36, 166] width 57 height 27
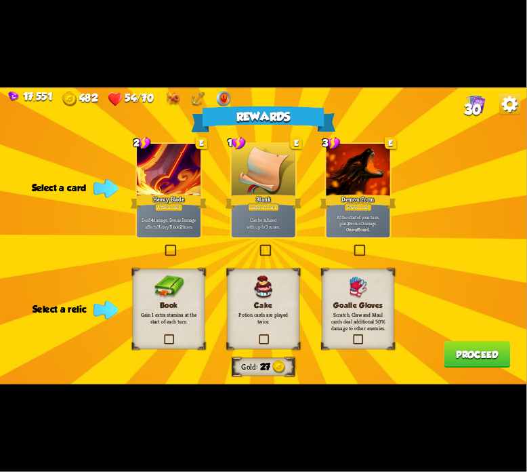
click at [161, 306] on h3 "Book" at bounding box center [169, 305] width 59 height 9
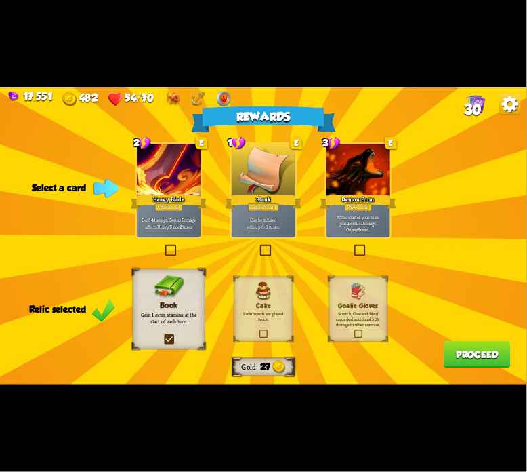
click at [380, 186] on div at bounding box center [359, 171] width 64 height 54
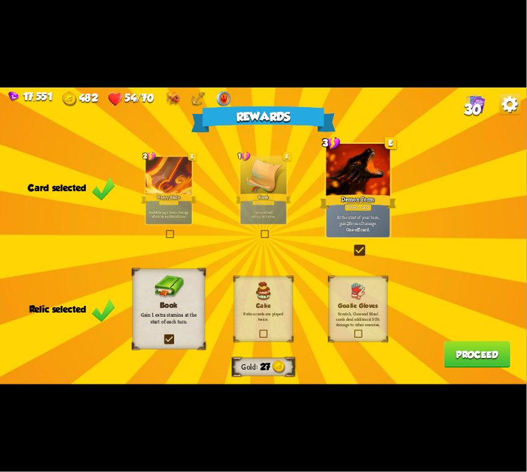
click at [473, 355] on button "Proceed" at bounding box center [478, 354] width 66 height 27
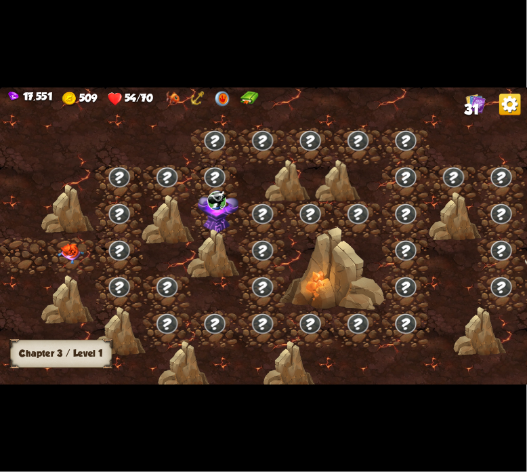
click at [80, 252] on img at bounding box center [71, 253] width 26 height 20
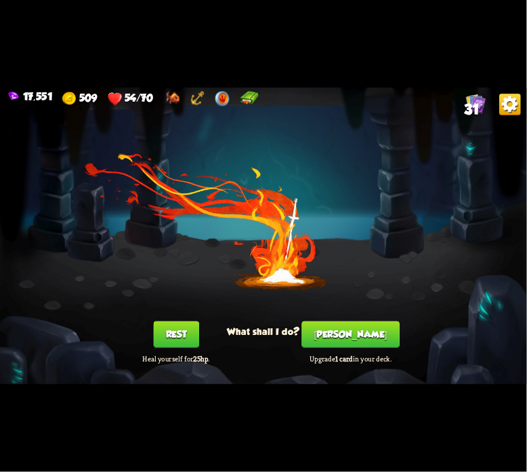
click at [339, 333] on button "[PERSON_NAME]" at bounding box center [351, 334] width 98 height 27
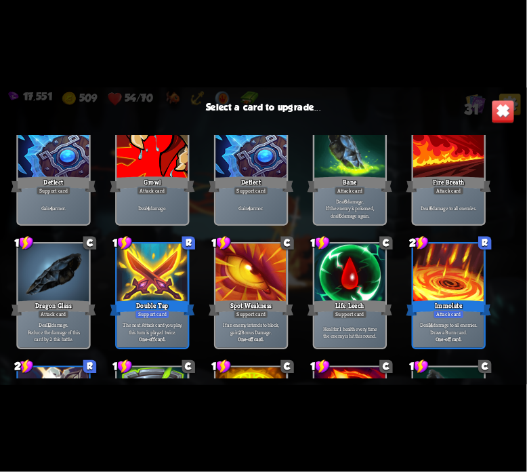
scroll to position [833, 0]
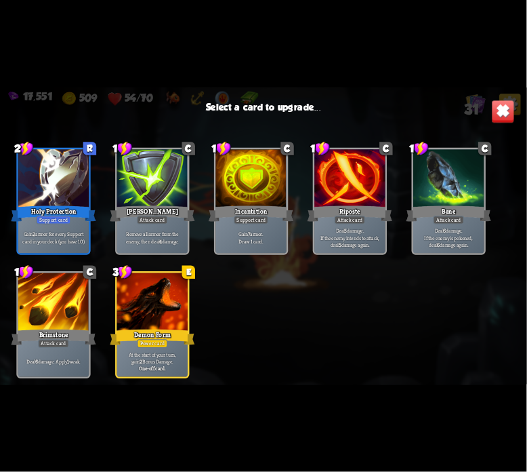
click at [153, 285] on div at bounding box center [152, 303] width 71 height 60
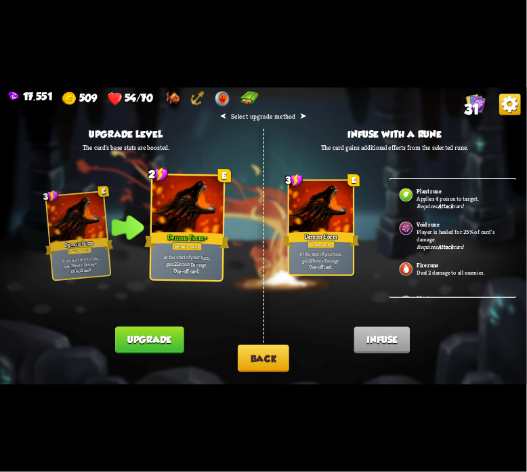
click at [165, 317] on div "⮜ Select upgrade method ⮞ Upgrade level The card's base stats are boosted. 3 E …" at bounding box center [263, 235] width 527 height 297
click at [168, 333] on button "Upgrade" at bounding box center [149, 340] width 68 height 27
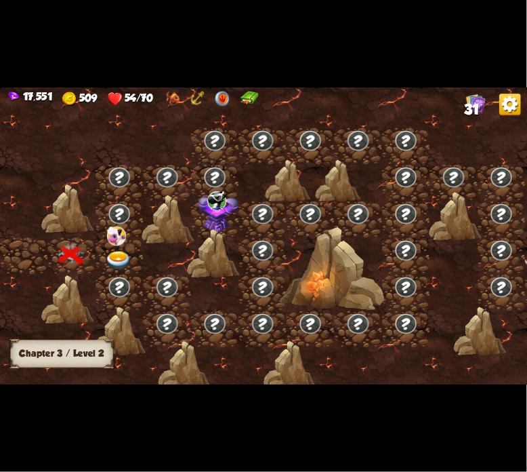
click at [136, 253] on div at bounding box center [120, 256] width 48 height 37
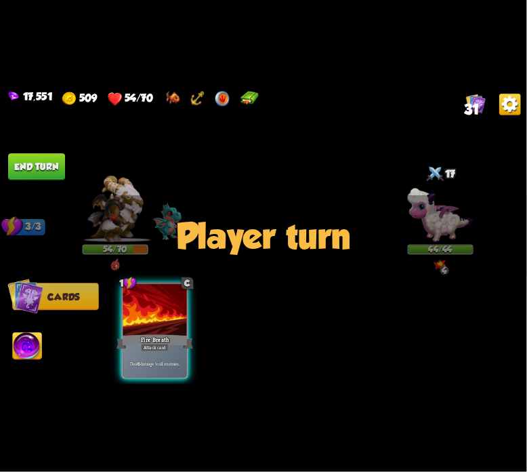
click at [433, 224] on div "Player turn" at bounding box center [263, 235] width 527 height 81
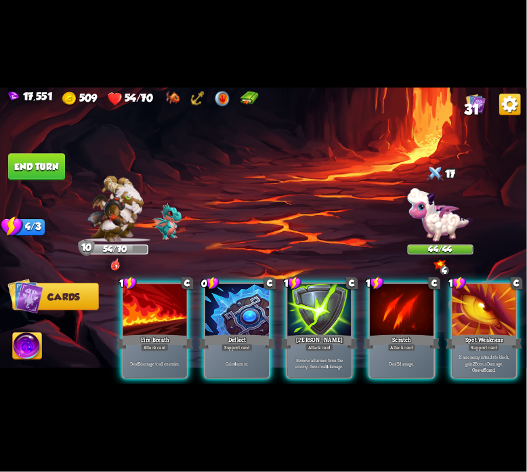
click at [433, 224] on img at bounding box center [441, 215] width 66 height 54
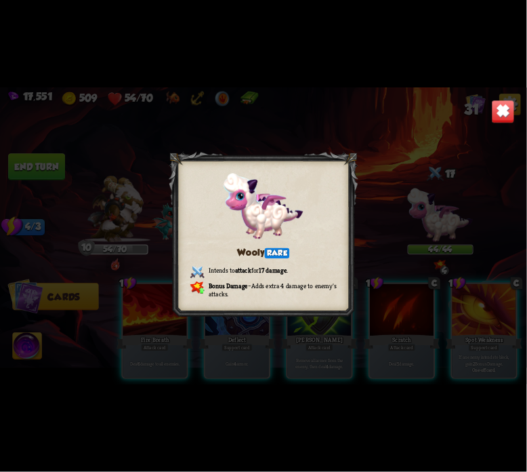
click at [498, 109] on img at bounding box center [503, 111] width 23 height 23
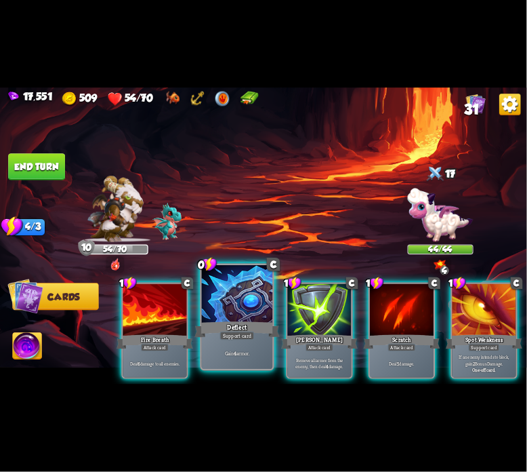
click at [247, 287] on div at bounding box center [237, 295] width 71 height 60
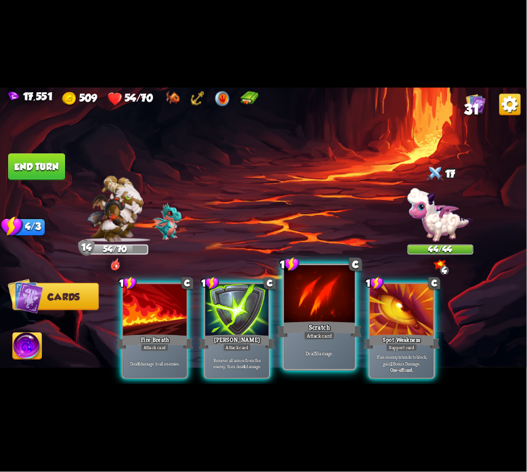
click at [301, 310] on div at bounding box center [319, 295] width 71 height 60
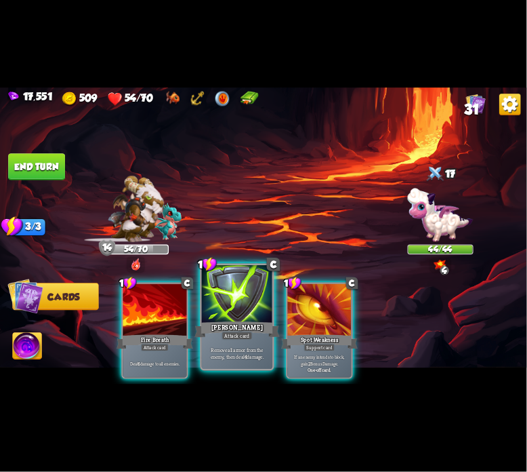
click at [240, 311] on div at bounding box center [237, 295] width 71 height 60
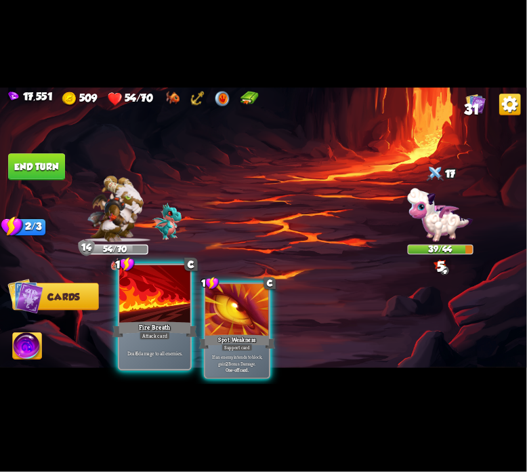
click at [155, 308] on div at bounding box center [154, 295] width 71 height 60
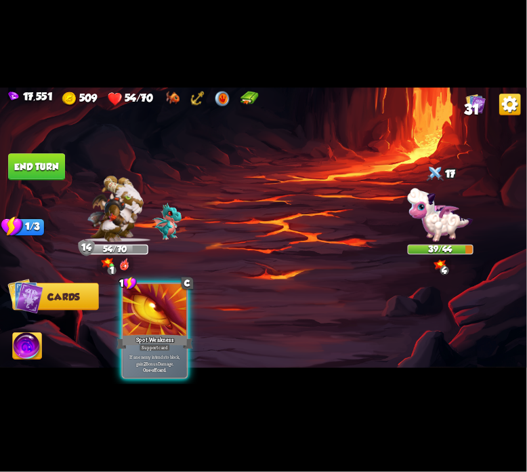
click at [28, 188] on img at bounding box center [263, 235] width 527 height 297
click at [27, 174] on button "End turn" at bounding box center [36, 166] width 57 height 27
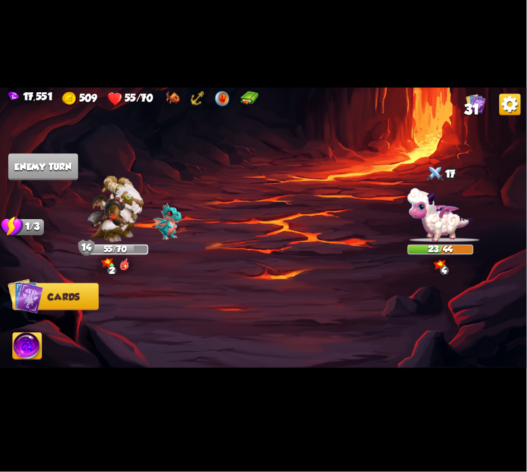
click at [262, 136] on div "Select an enemy to attack..." at bounding box center [263, 127] width 190 height 20
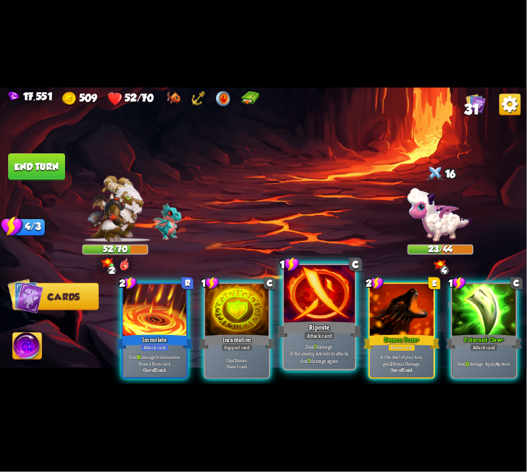
click at [290, 285] on div at bounding box center [319, 295] width 71 height 60
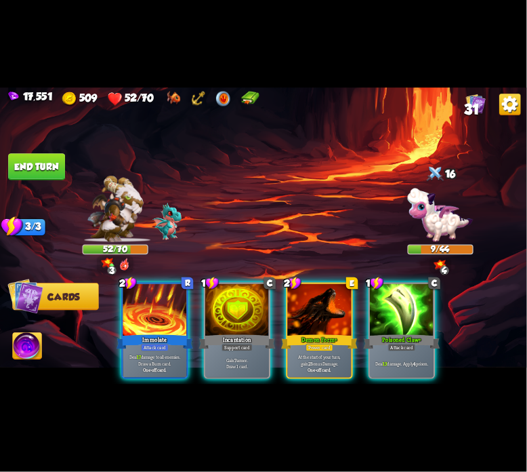
click at [28, 357] on img at bounding box center [27, 348] width 29 height 30
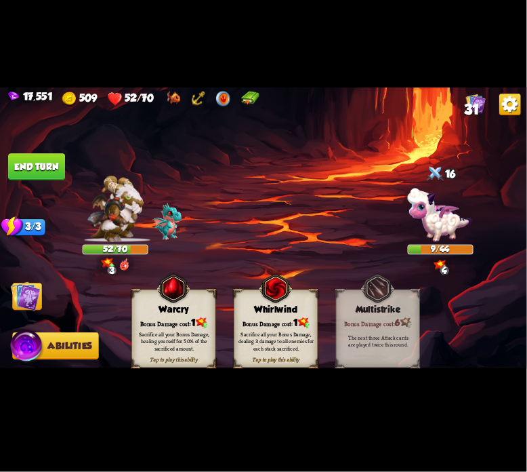
click at [153, 312] on div "Warcry" at bounding box center [173, 309] width 83 height 11
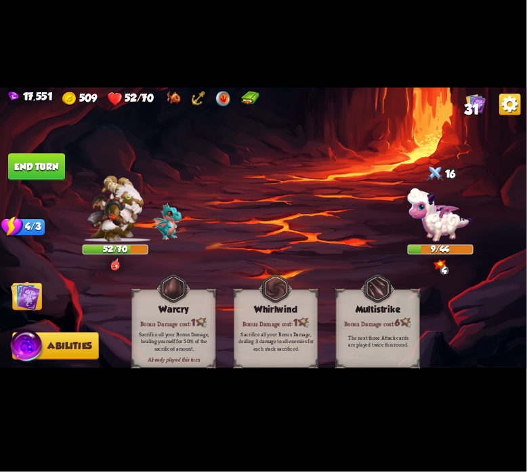
click at [11, 284] on img at bounding box center [26, 296] width 30 height 30
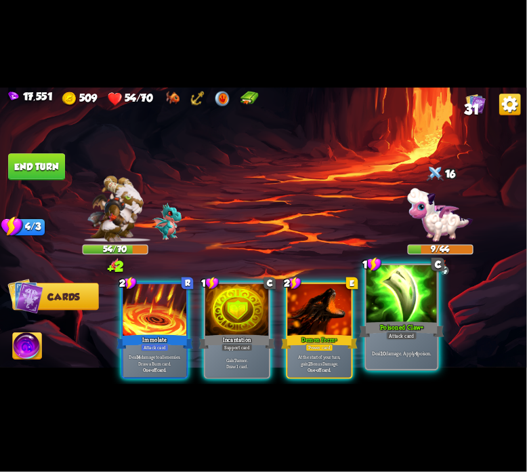
click at [372, 279] on div at bounding box center [402, 295] width 71 height 60
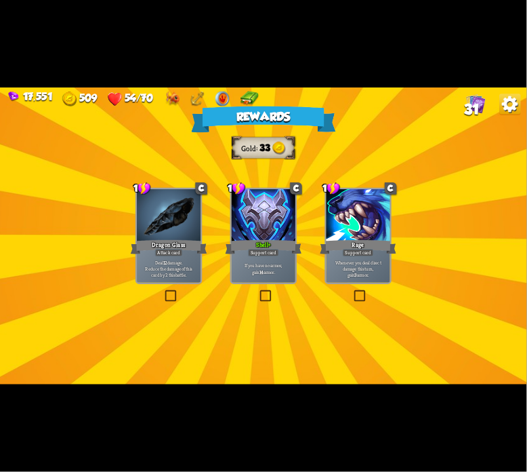
click at [283, 235] on div at bounding box center [264, 216] width 64 height 54
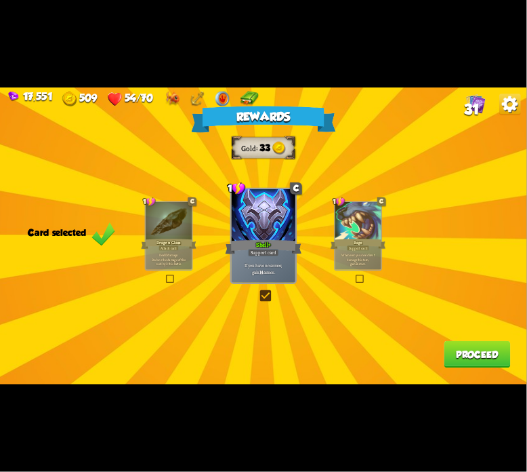
click at [460, 352] on button "Proceed" at bounding box center [478, 354] width 66 height 27
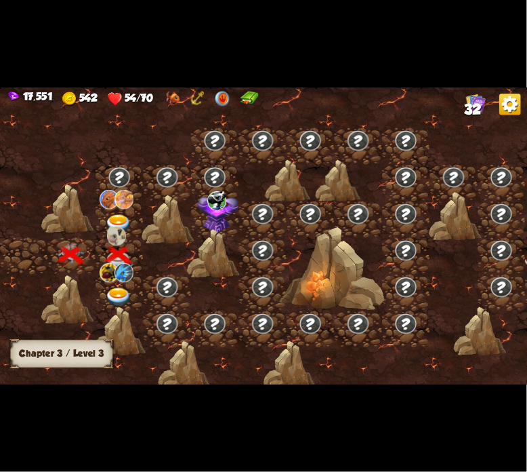
click at [125, 289] on img at bounding box center [119, 298] width 26 height 20
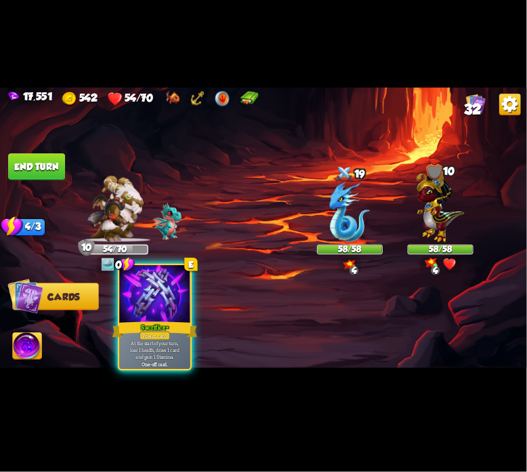
click at [138, 287] on div at bounding box center [154, 295] width 71 height 60
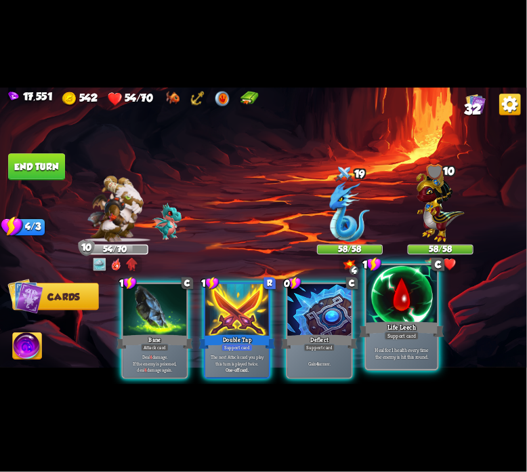
click at [397, 294] on div at bounding box center [402, 295] width 71 height 60
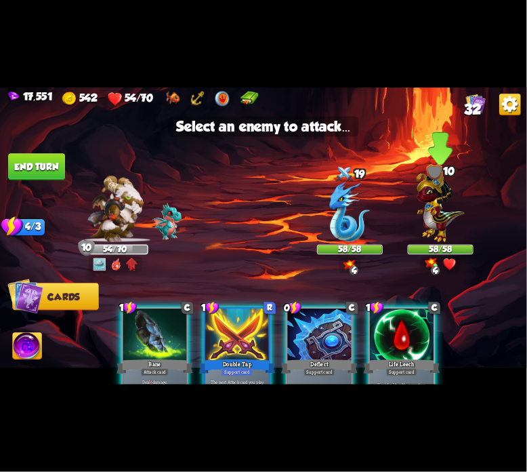
click at [446, 228] on img at bounding box center [441, 204] width 48 height 75
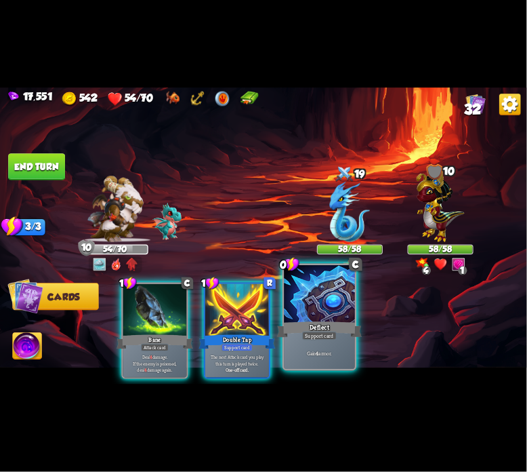
click at [333, 314] on div at bounding box center [319, 295] width 71 height 60
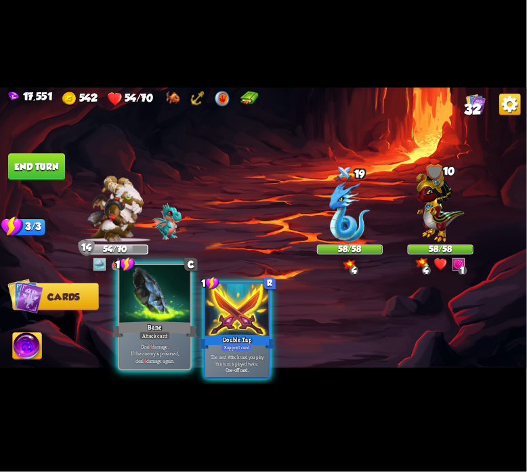
click at [165, 321] on div "Bane" at bounding box center [155, 329] width 85 height 19
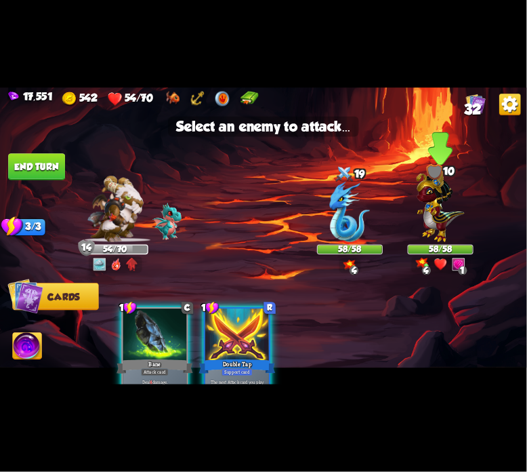
click at [431, 194] on img at bounding box center [441, 204] width 48 height 75
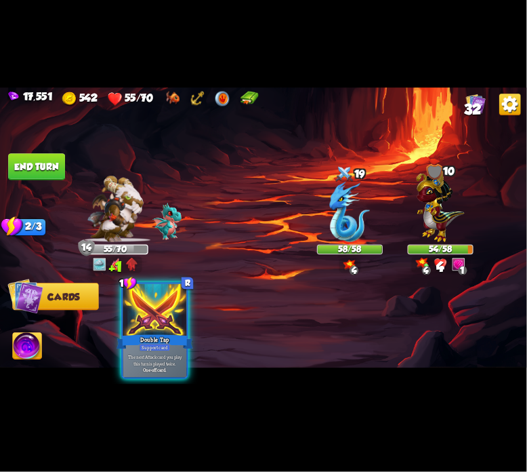
click at [43, 167] on button "End turn" at bounding box center [36, 166] width 57 height 27
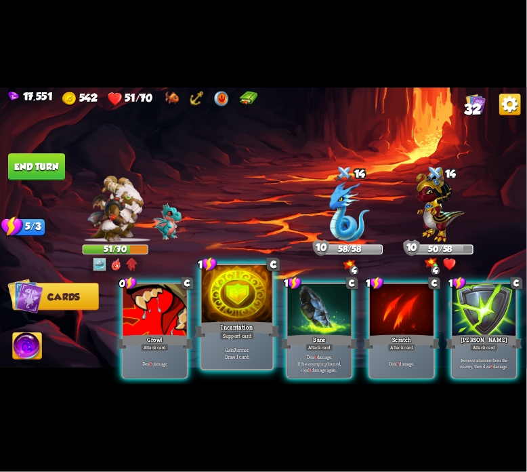
click at [251, 300] on div at bounding box center [237, 295] width 71 height 60
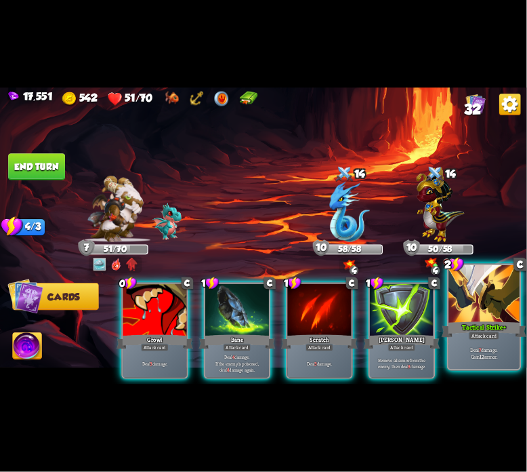
click at [491, 313] on div at bounding box center [484, 295] width 71 height 60
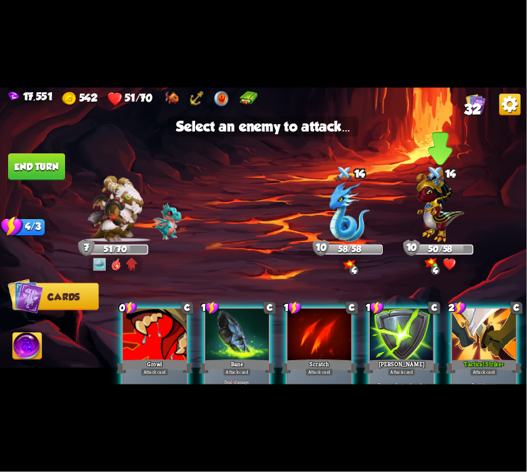
click at [449, 228] on img at bounding box center [441, 204] width 48 height 75
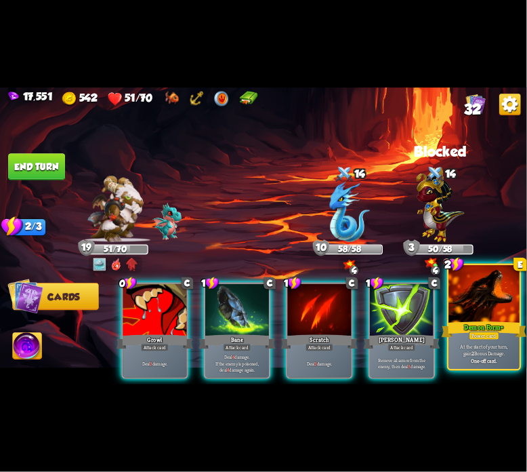
click at [461, 311] on div at bounding box center [484, 295] width 71 height 60
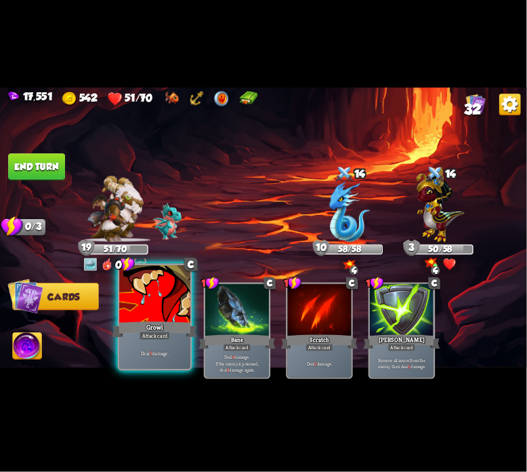
click at [118, 297] on div "0 C Growl Attack card Deal 3 damage." at bounding box center [155, 317] width 74 height 107
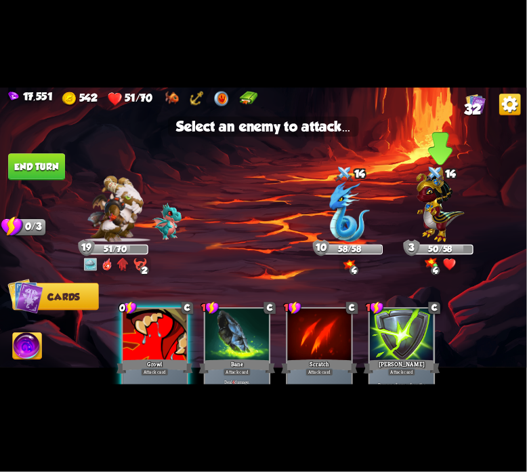
click at [462, 210] on img at bounding box center [441, 204] width 48 height 75
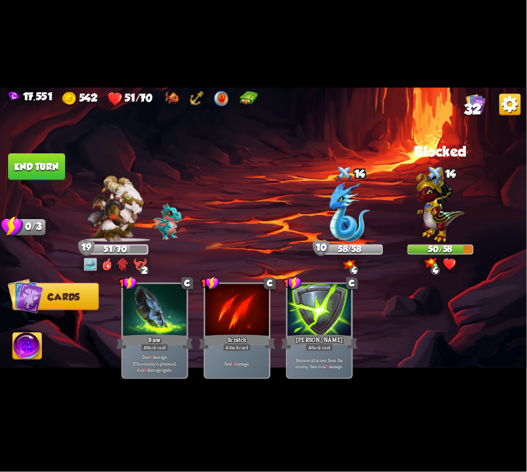
click at [35, 169] on button "End turn" at bounding box center [36, 166] width 57 height 27
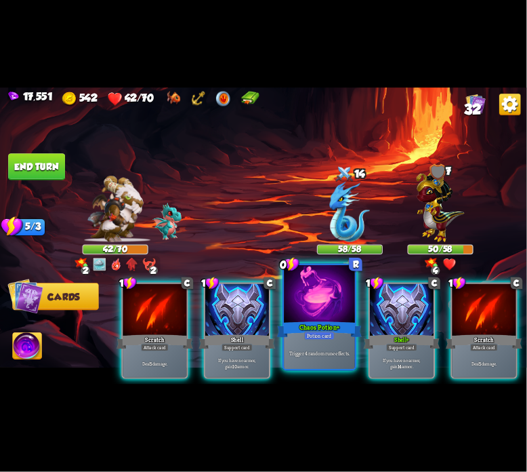
click at [315, 297] on div at bounding box center [319, 295] width 71 height 60
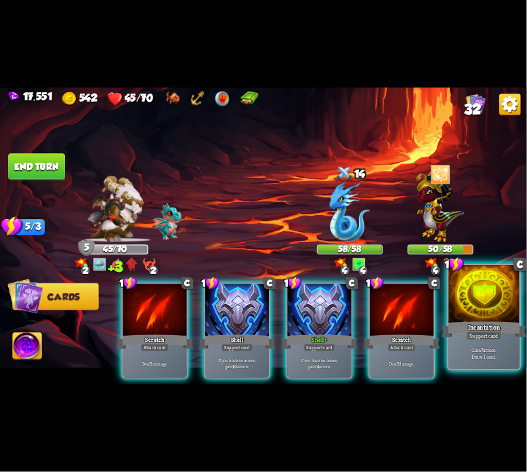
click at [453, 299] on div at bounding box center [484, 295] width 71 height 60
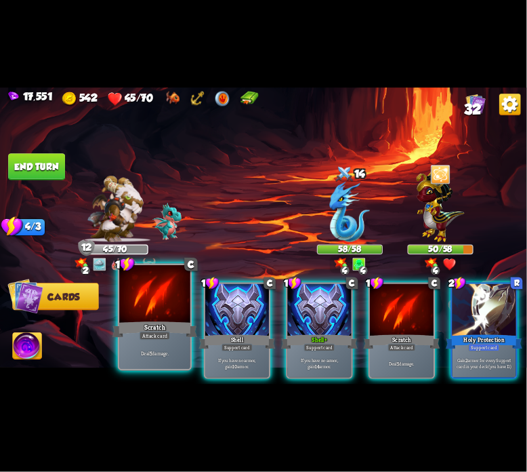
click at [159, 306] on div at bounding box center [154, 295] width 71 height 60
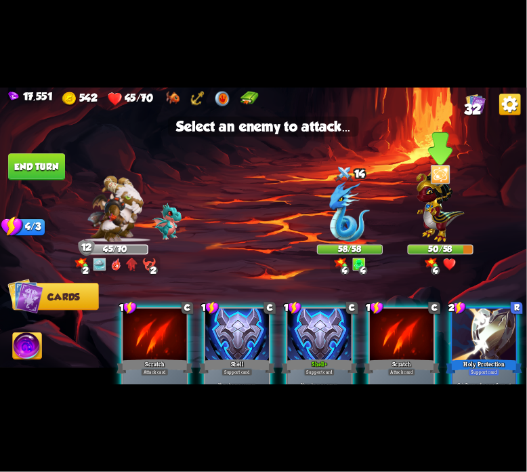
click at [464, 214] on img at bounding box center [441, 204] width 48 height 75
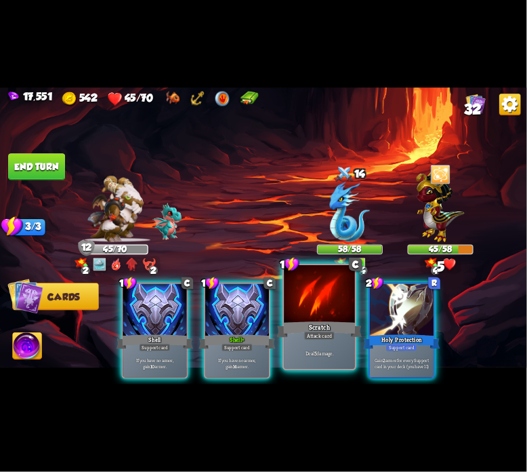
click at [300, 299] on div at bounding box center [319, 295] width 71 height 60
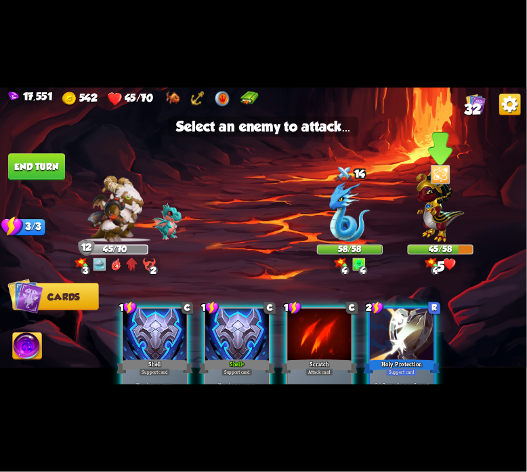
click at [436, 228] on img at bounding box center [441, 204] width 48 height 75
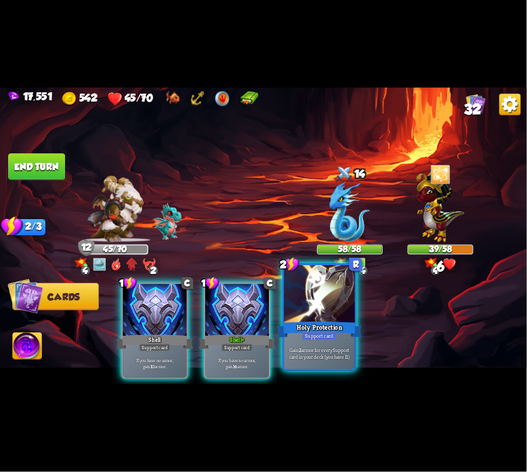
click at [342, 304] on div at bounding box center [319, 295] width 71 height 60
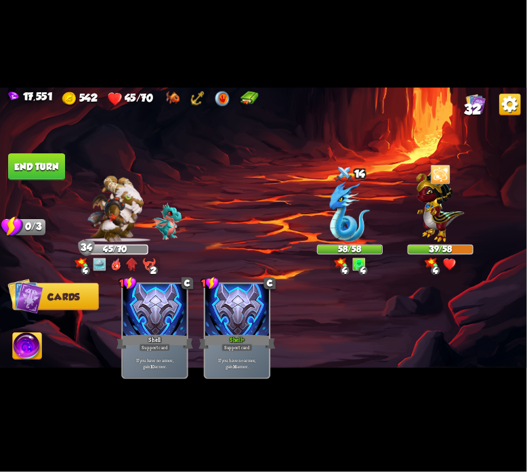
click at [60, 173] on button "End turn" at bounding box center [36, 166] width 57 height 27
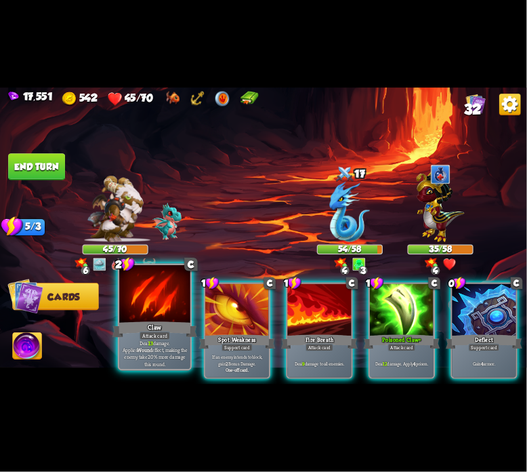
click at [178, 304] on div at bounding box center [154, 295] width 71 height 60
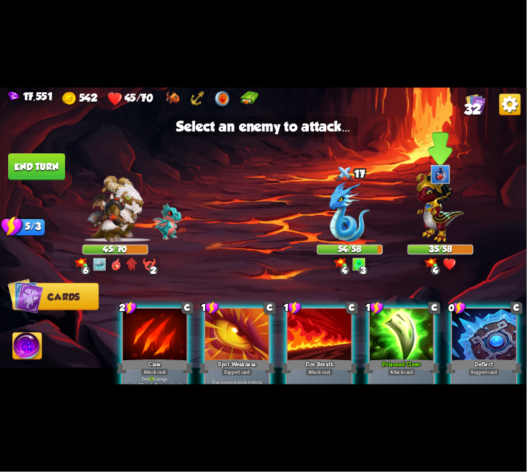
click at [442, 235] on img at bounding box center [441, 204] width 48 height 75
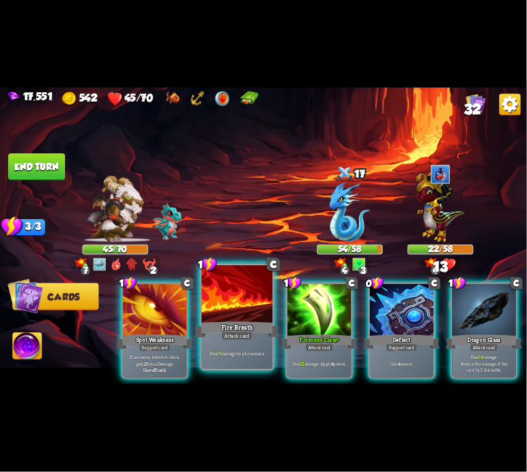
click at [233, 317] on div at bounding box center [237, 295] width 71 height 60
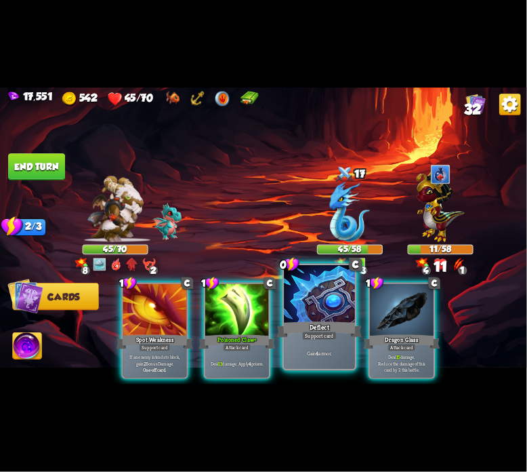
click at [346, 300] on div at bounding box center [319, 295] width 71 height 60
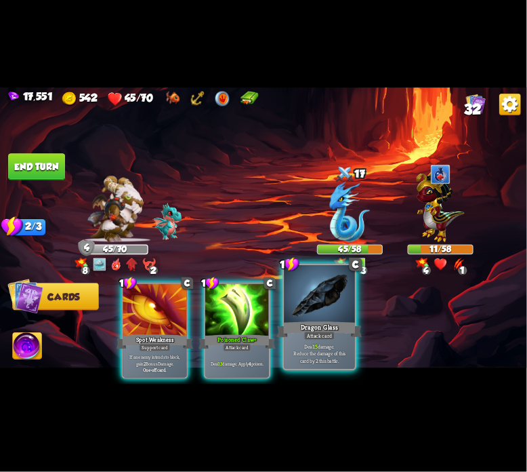
click at [341, 308] on div at bounding box center [319, 295] width 71 height 60
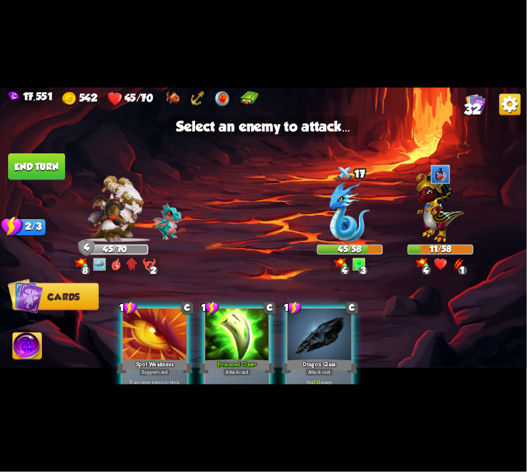
click at [488, 207] on img at bounding box center [263, 235] width 527 height 297
click at [455, 216] on img at bounding box center [441, 204] width 48 height 75
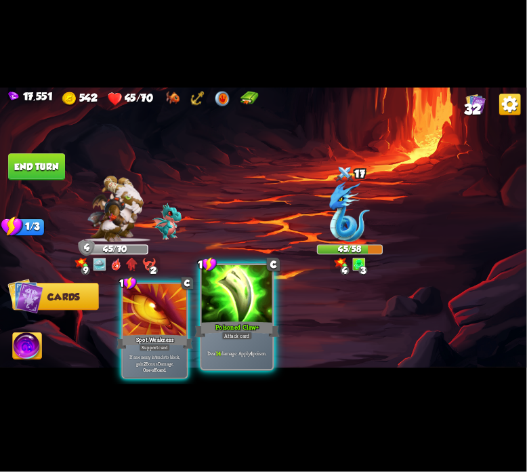
click at [261, 287] on div at bounding box center [237, 295] width 71 height 60
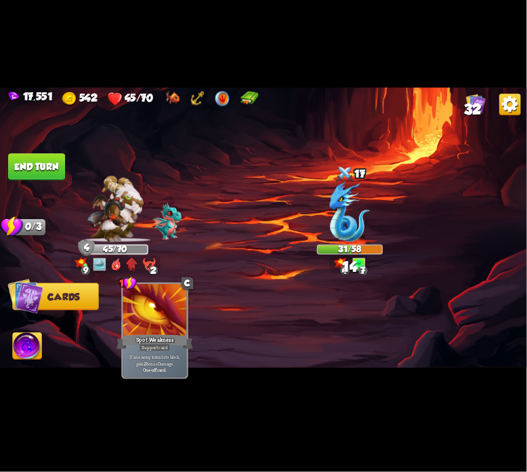
click at [49, 178] on button "End turn" at bounding box center [36, 166] width 57 height 27
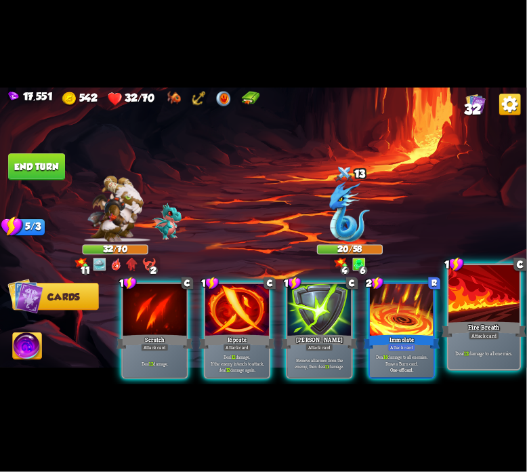
click at [461, 306] on div at bounding box center [484, 295] width 71 height 60
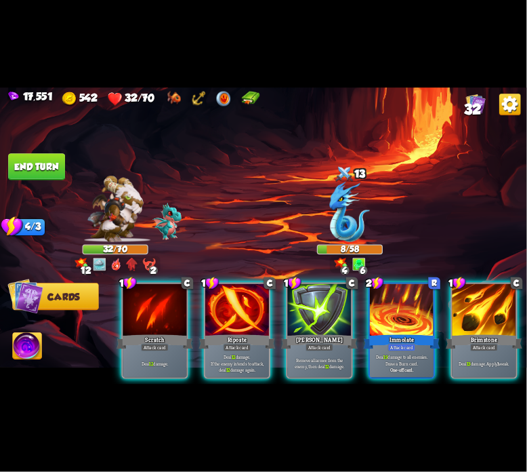
click at [21, 346] on img at bounding box center [27, 348] width 29 height 30
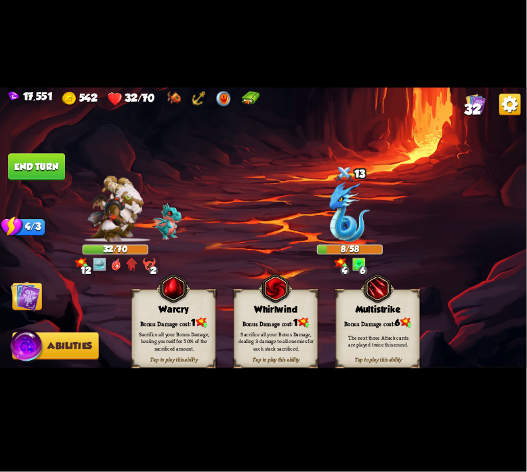
click at [140, 318] on div "Bonus Damage cost: 1" at bounding box center [173, 323] width 83 height 12
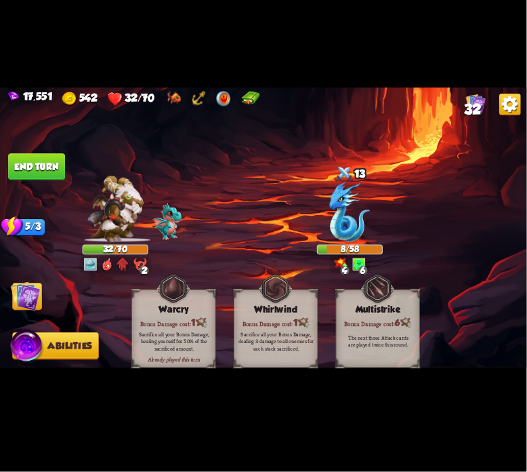
click at [14, 289] on img at bounding box center [26, 296] width 30 height 30
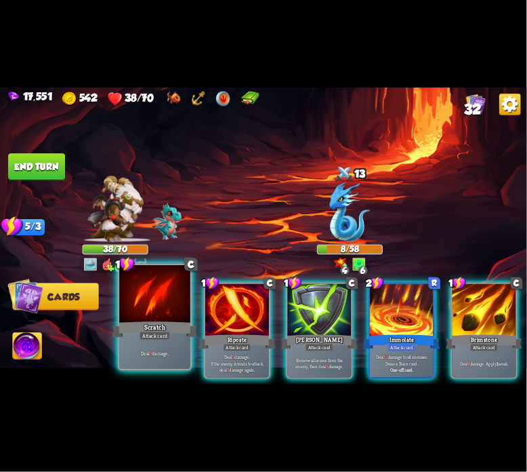
click at [146, 300] on div at bounding box center [154, 295] width 71 height 60
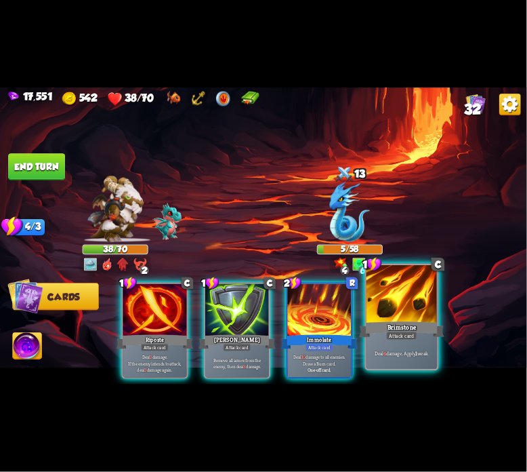
click at [389, 326] on div "Brimstone" at bounding box center [402, 329] width 85 height 19
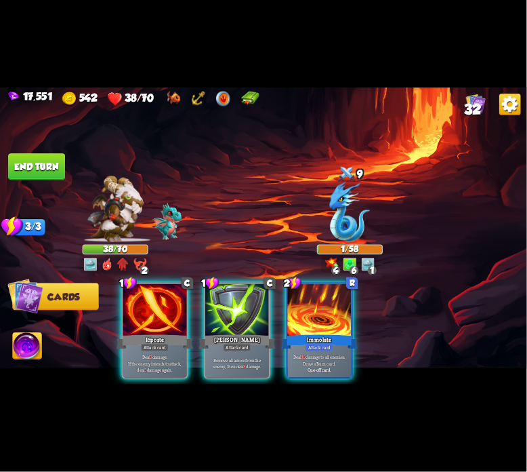
click at [29, 172] on button "End turn" at bounding box center [36, 166] width 57 height 27
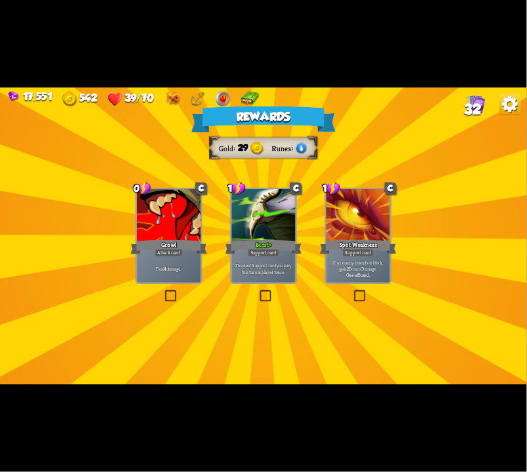
click at [153, 253] on div "Growl" at bounding box center [169, 247] width 77 height 17
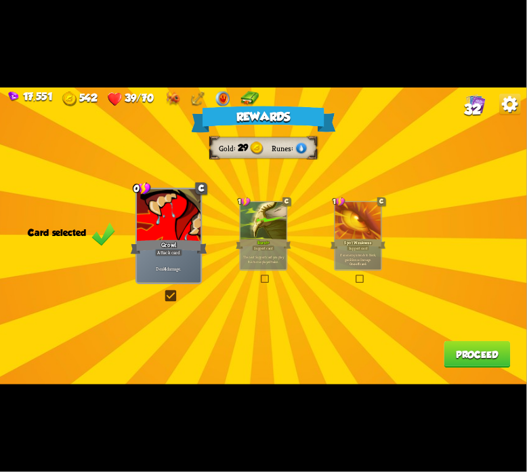
click at [466, 353] on button "Proceed" at bounding box center [478, 354] width 66 height 27
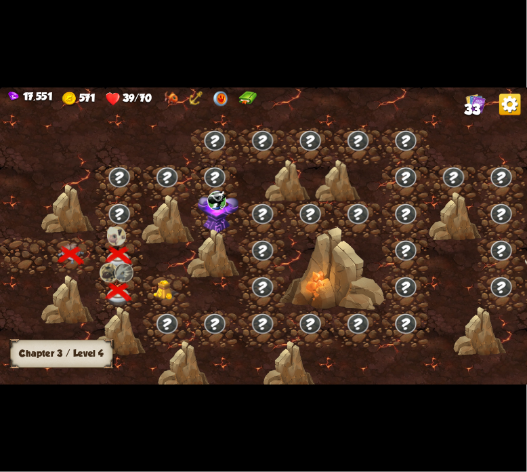
click at [175, 285] on img at bounding box center [166, 290] width 26 height 20
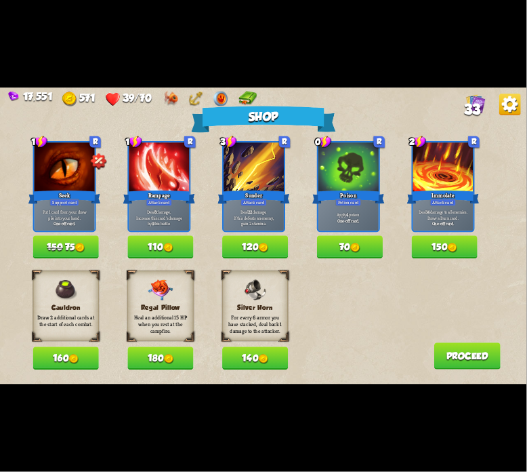
click at [68, 344] on div "Cauldron Draw 2 additional cards at the start of each combat. 160" at bounding box center [66, 320] width 66 height 99
click at [336, 248] on button "70" at bounding box center [350, 247] width 66 height 23
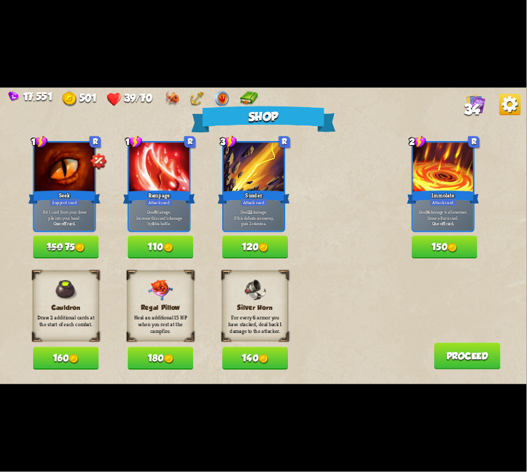
click at [45, 361] on button "160" at bounding box center [66, 358] width 66 height 23
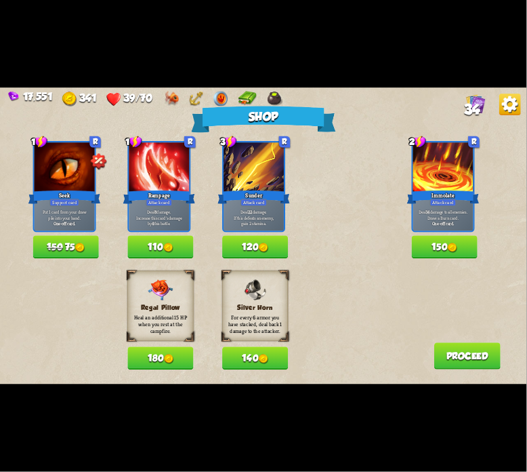
click at [252, 246] on button "120" at bounding box center [255, 247] width 66 height 23
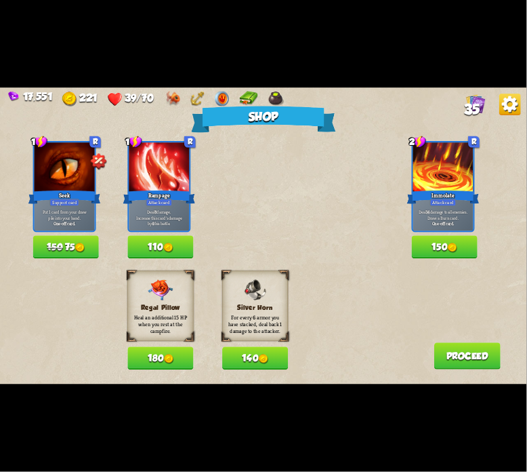
click at [441, 350] on button "Proceed" at bounding box center [467, 355] width 66 height 27
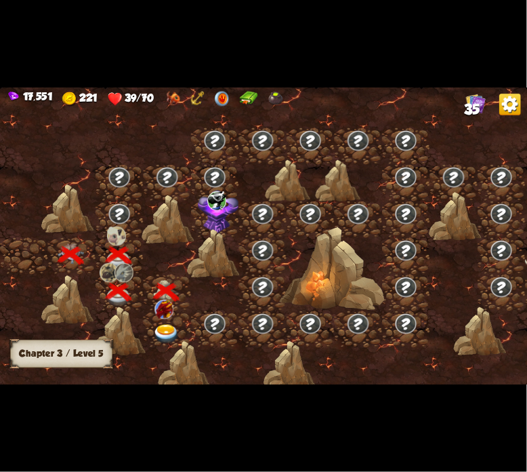
click at [168, 325] on img at bounding box center [166, 335] width 26 height 20
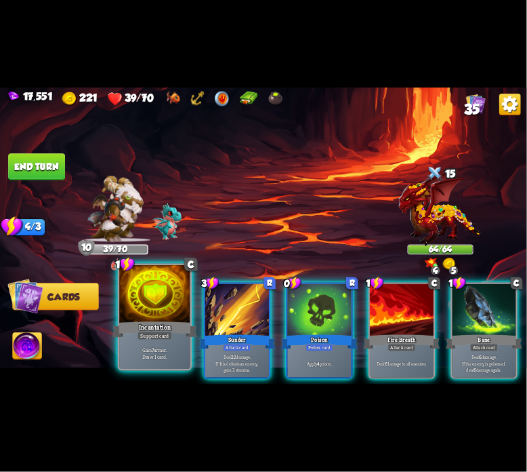
click at [155, 314] on div at bounding box center [154, 295] width 71 height 60
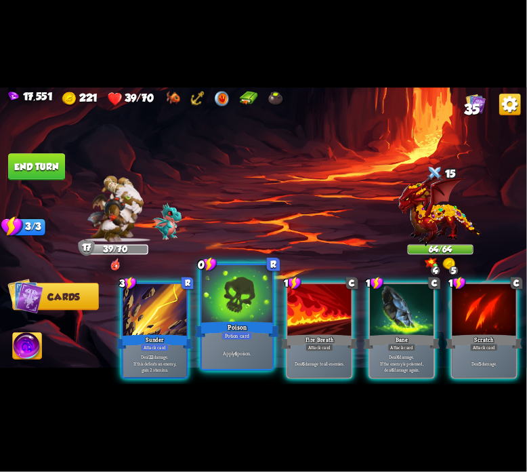
click at [225, 311] on div at bounding box center [237, 295] width 71 height 60
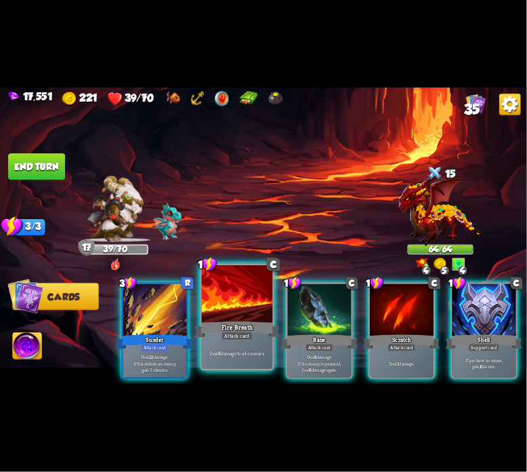
click at [229, 309] on div at bounding box center [237, 295] width 71 height 60
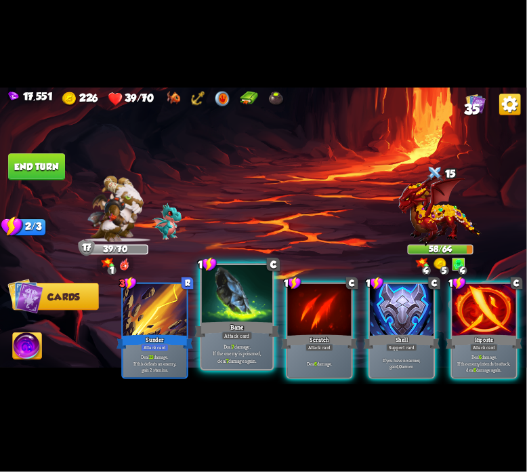
click at [247, 309] on div at bounding box center [237, 295] width 71 height 60
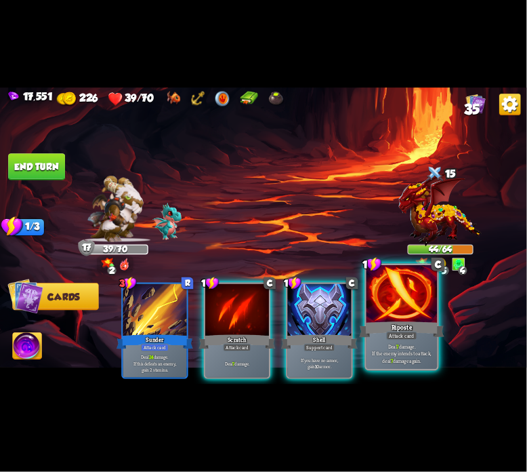
click at [378, 304] on div at bounding box center [402, 295] width 71 height 60
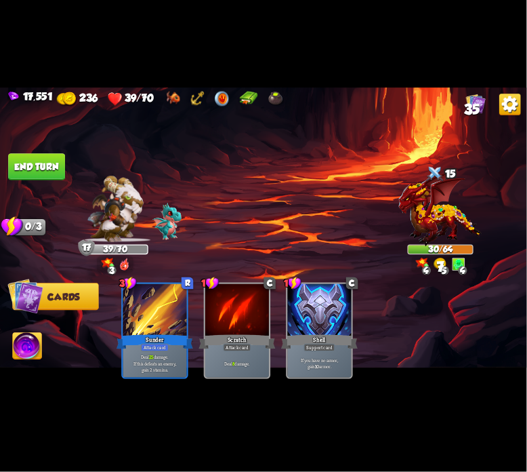
click at [65, 177] on button "End turn" at bounding box center [36, 166] width 57 height 27
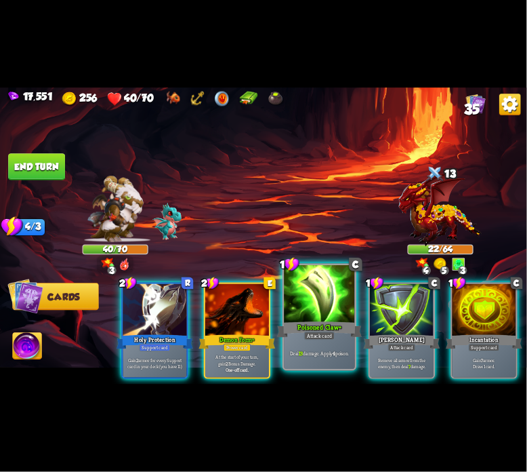
click at [308, 287] on div at bounding box center [319, 295] width 71 height 60
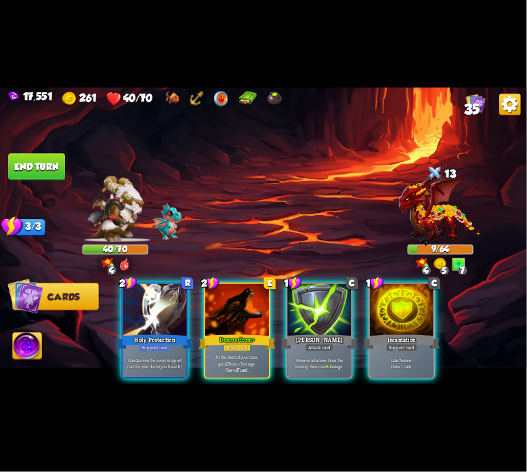
click at [24, 345] on img at bounding box center [27, 348] width 29 height 30
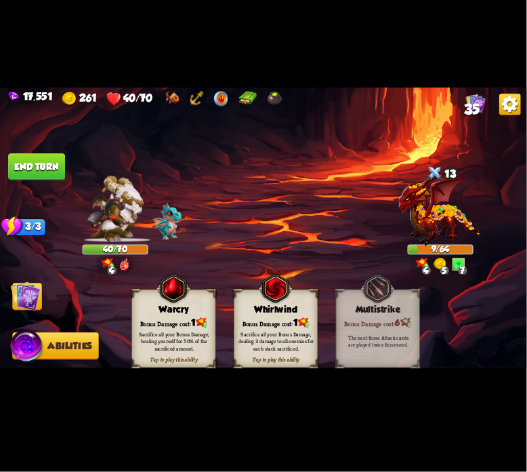
click at [146, 317] on div "Bonus Damage cost: 1" at bounding box center [173, 323] width 83 height 12
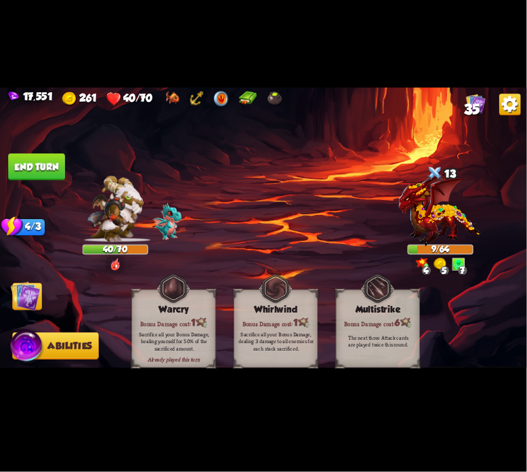
click at [41, 170] on button "End turn" at bounding box center [36, 166] width 57 height 27
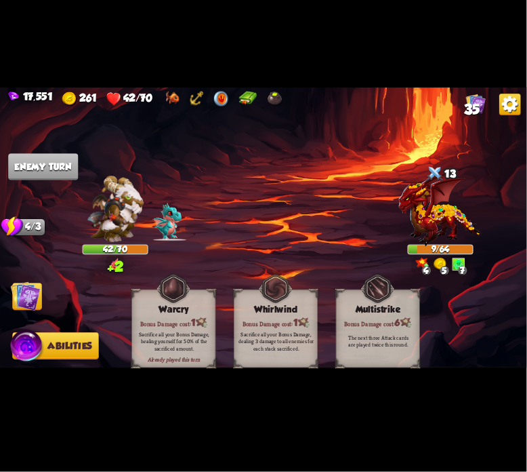
click at [37, 298] on img at bounding box center [26, 296] width 30 height 30
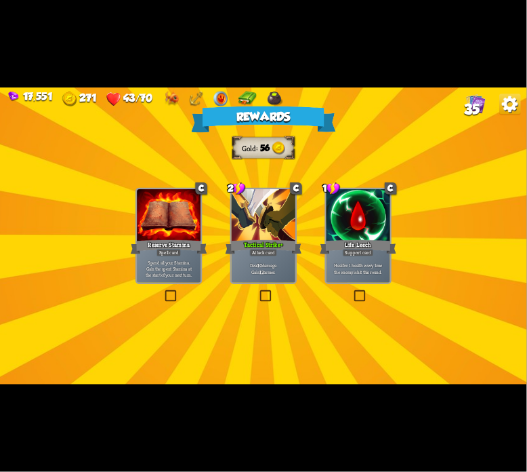
click at [260, 216] on div at bounding box center [264, 216] width 64 height 54
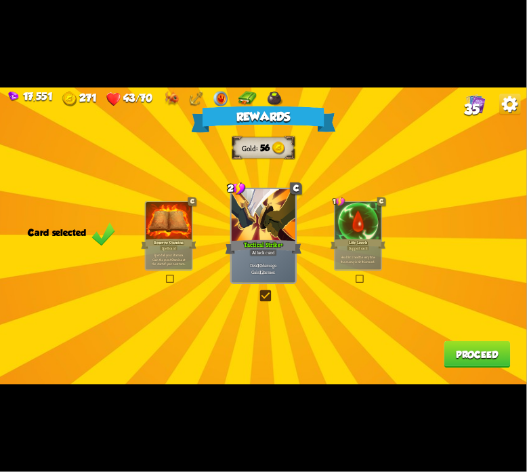
click at [469, 348] on button "Proceed" at bounding box center [478, 354] width 66 height 27
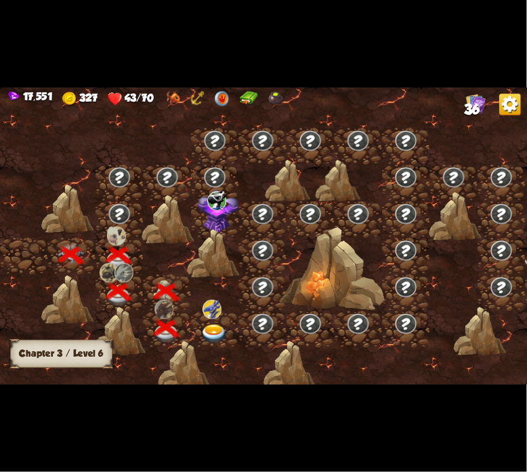
click at [220, 317] on img at bounding box center [212, 309] width 19 height 19
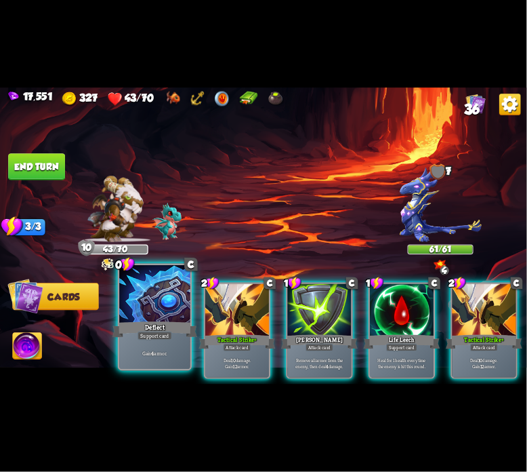
click at [147, 315] on div at bounding box center [154, 295] width 71 height 60
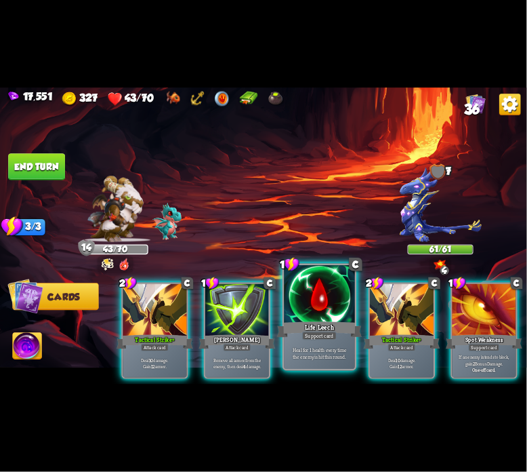
click at [288, 311] on div at bounding box center [319, 295] width 71 height 60
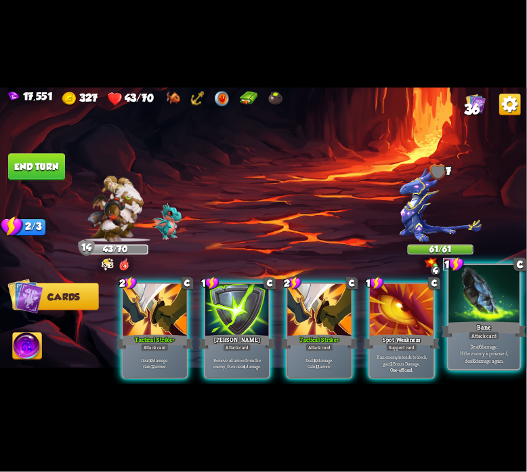
click at [466, 321] on div "Bane" at bounding box center [484, 329] width 85 height 19
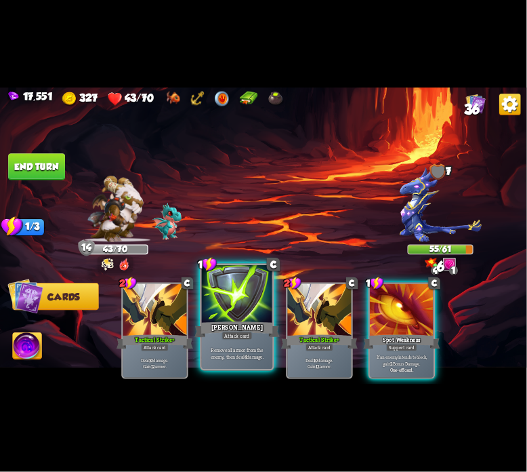
click at [252, 300] on div at bounding box center [237, 295] width 71 height 60
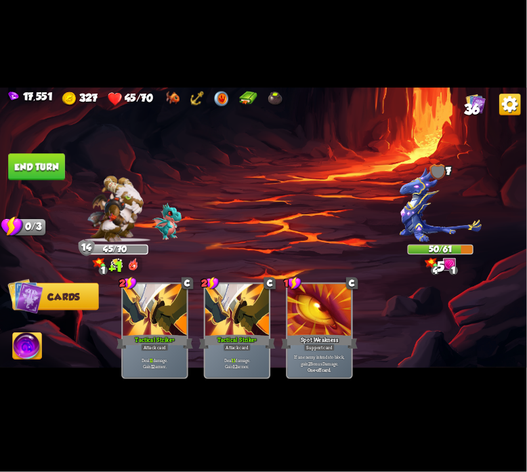
click at [56, 178] on button "End turn" at bounding box center [36, 166] width 57 height 27
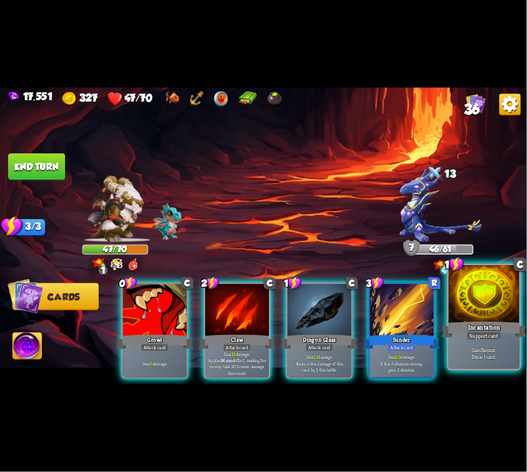
click at [461, 302] on div at bounding box center [484, 295] width 71 height 60
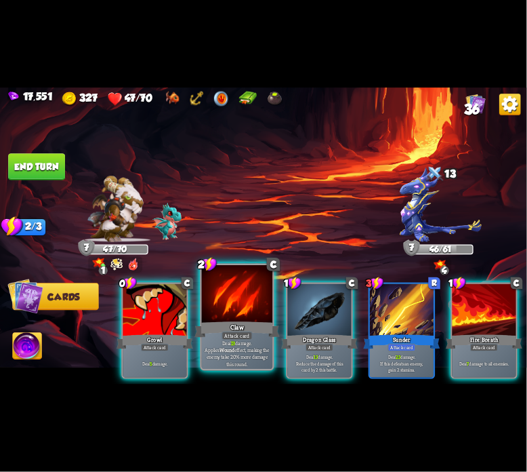
click at [239, 306] on div at bounding box center [237, 295] width 71 height 60
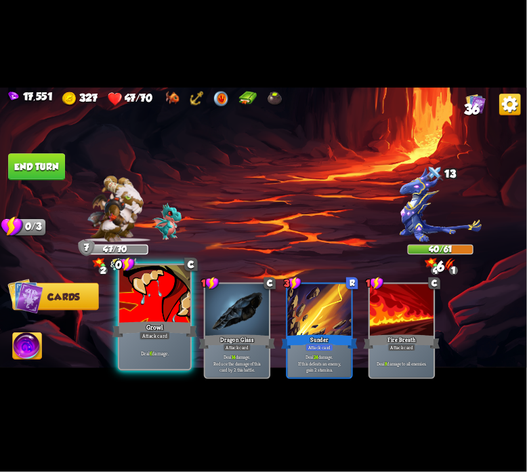
click at [140, 299] on div at bounding box center [154, 295] width 71 height 60
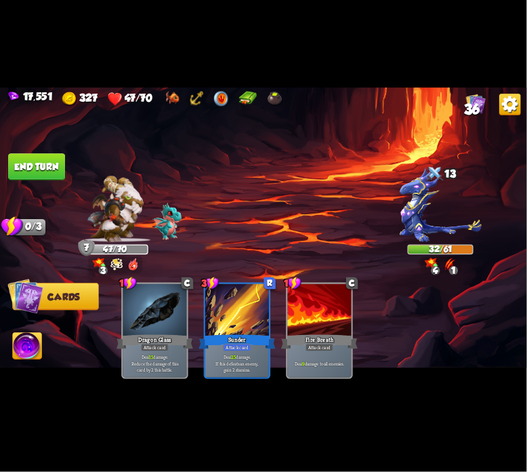
click at [43, 178] on button "End turn" at bounding box center [36, 166] width 57 height 27
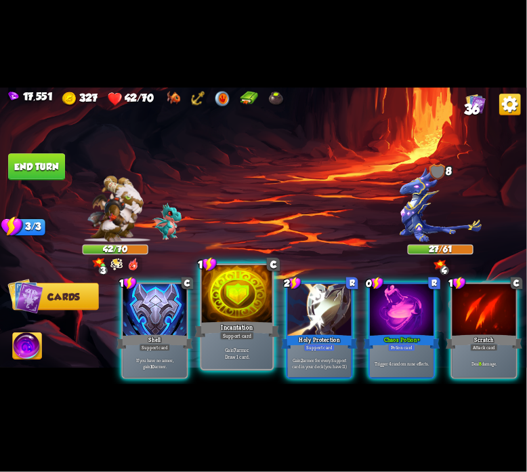
click at [241, 310] on div at bounding box center [237, 295] width 71 height 60
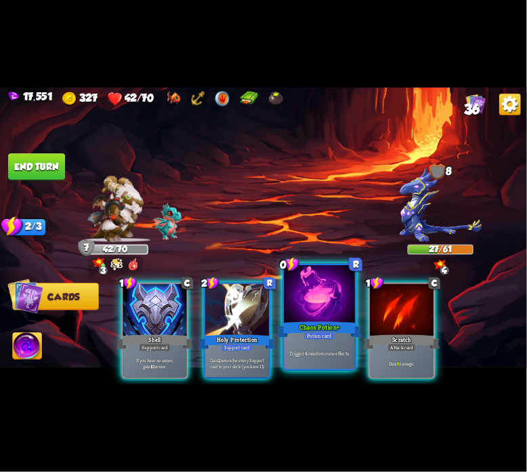
click at [297, 308] on div at bounding box center [319, 295] width 71 height 60
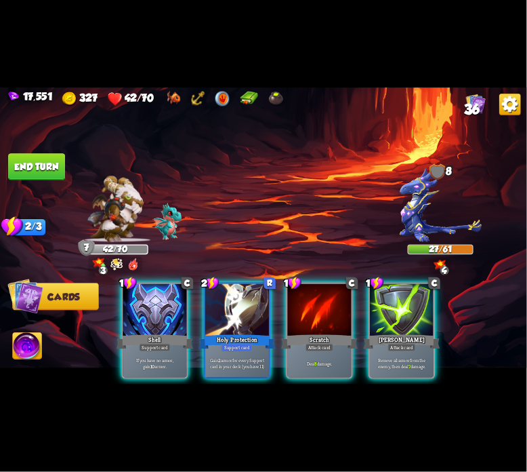
click at [297, 308] on div at bounding box center [320, 311] width 64 height 54
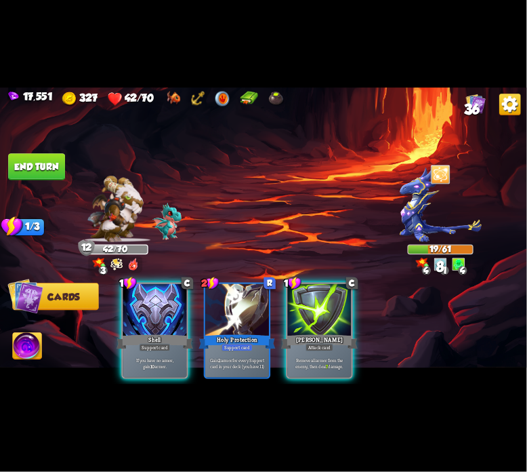
click at [297, 308] on div at bounding box center [320, 311] width 64 height 54
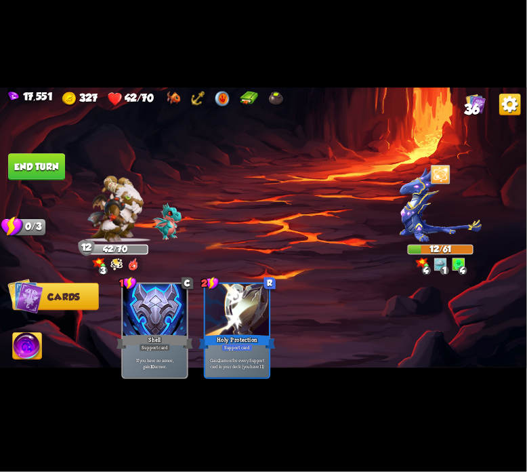
click at [40, 152] on img at bounding box center [263, 235] width 527 height 297
click at [53, 178] on div "Select an enemy to attack... You don't have enough stamina to play that card...…" at bounding box center [263, 235] width 527 height 297
click at [58, 167] on button "End turn" at bounding box center [36, 166] width 57 height 27
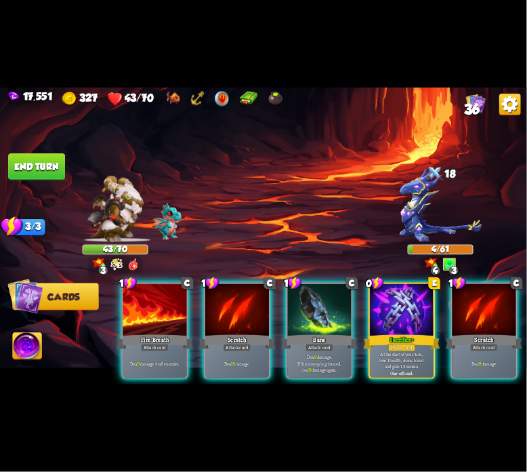
click at [35, 338] on img at bounding box center [27, 348] width 29 height 30
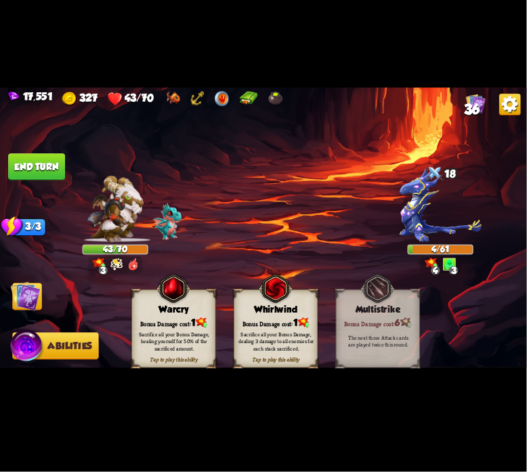
click at [149, 315] on div "Tap to play this ability Warcry Bonus Damage cost: 1 Sacrifice all your Bonus D…" at bounding box center [174, 328] width 84 height 78
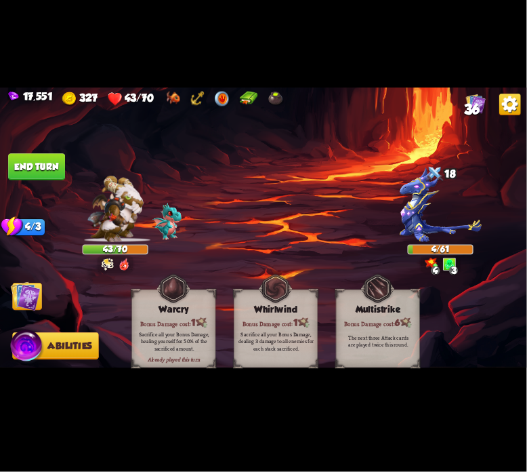
click at [42, 291] on span "Cards" at bounding box center [29, 296] width 32 height 11
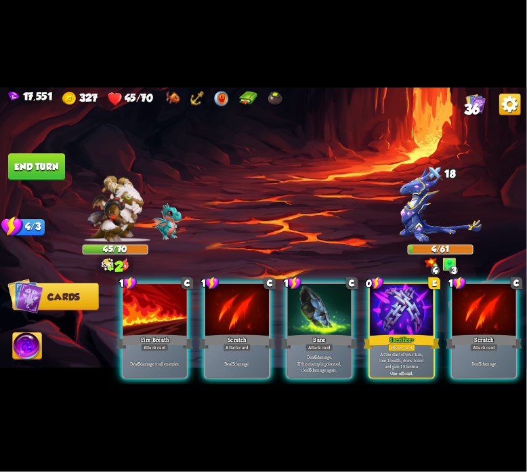
click at [43, 186] on img at bounding box center [263, 235] width 527 height 297
click at [41, 169] on button "End turn" at bounding box center [36, 166] width 57 height 27
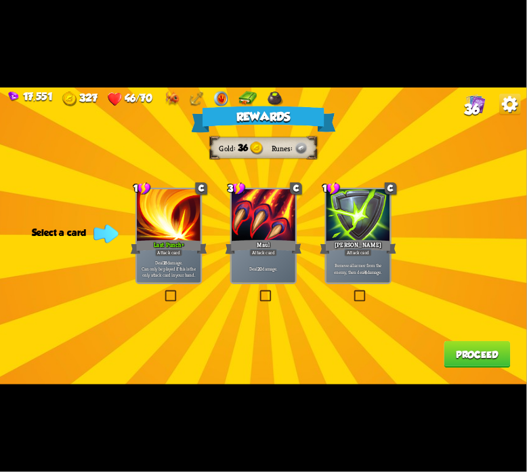
click at [262, 254] on div "Attack card" at bounding box center [263, 252] width 28 height 7
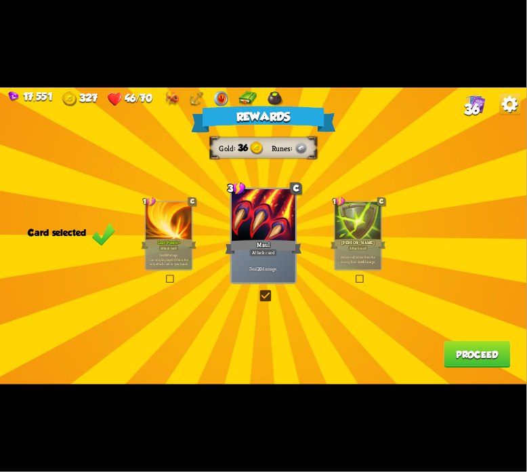
click at [468, 345] on button "Proceed" at bounding box center [478, 354] width 66 height 27
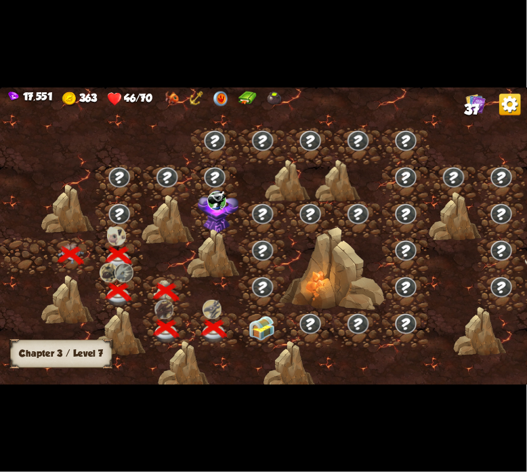
click at [281, 323] on div at bounding box center [263, 329] width 48 height 37
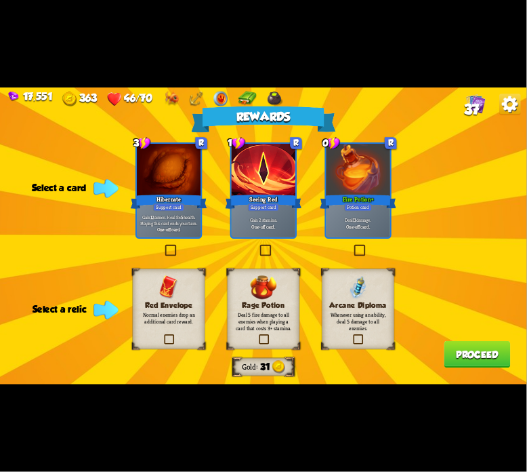
click at [161, 189] on div at bounding box center [169, 171] width 64 height 54
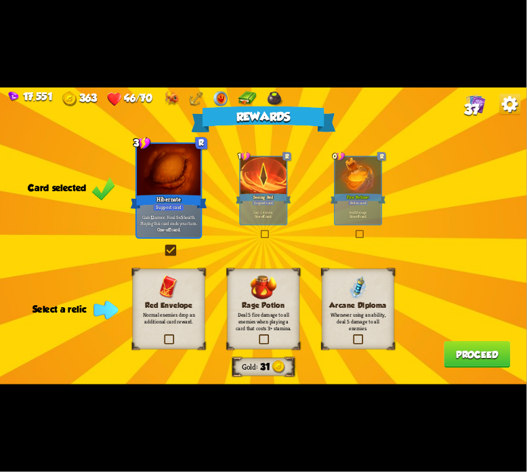
click at [333, 292] on div "Arcane Diploma Whenever using an ability, deal 5 damage to all enemies." at bounding box center [358, 308] width 73 height 81
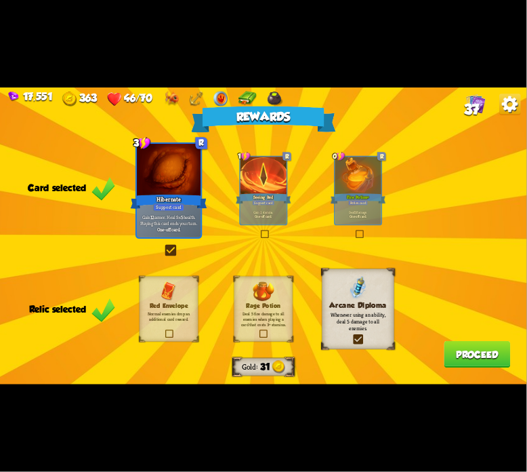
click at [451, 344] on button "Proceed" at bounding box center [478, 354] width 66 height 27
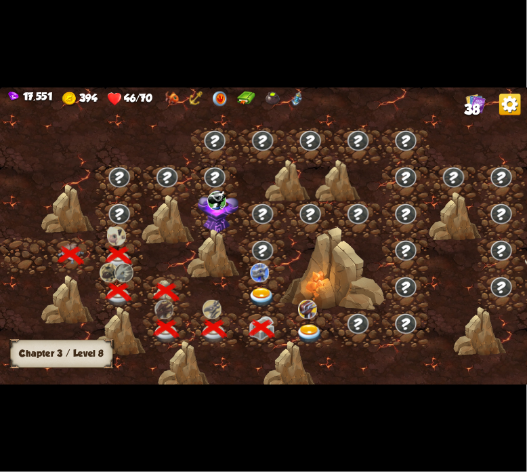
click at [269, 299] on img at bounding box center [262, 298] width 26 height 20
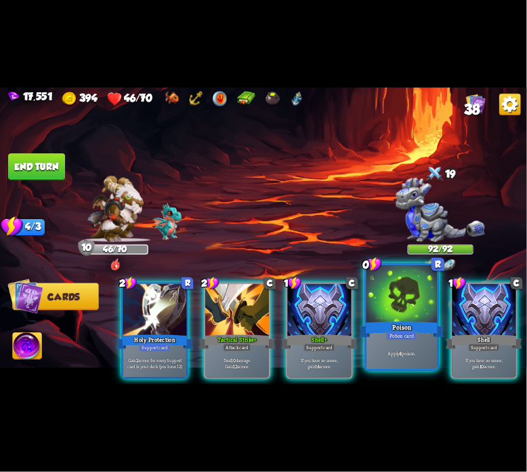
click at [383, 291] on div at bounding box center [402, 295] width 71 height 60
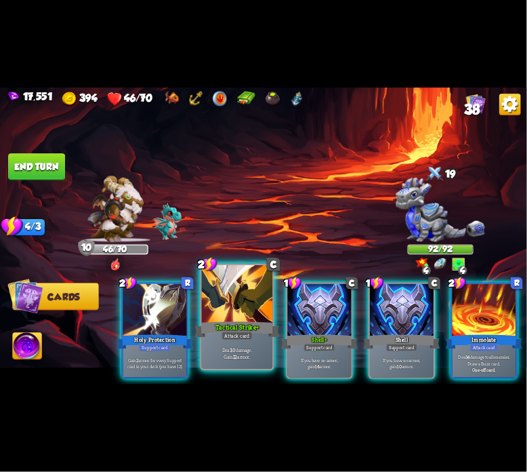
click at [261, 317] on div at bounding box center [237, 295] width 71 height 60
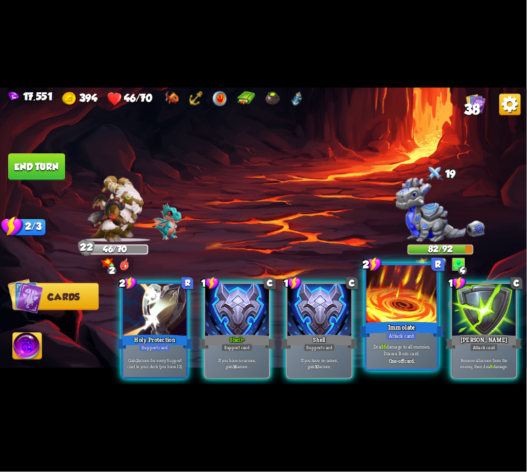
click at [393, 300] on div at bounding box center [402, 295] width 71 height 60
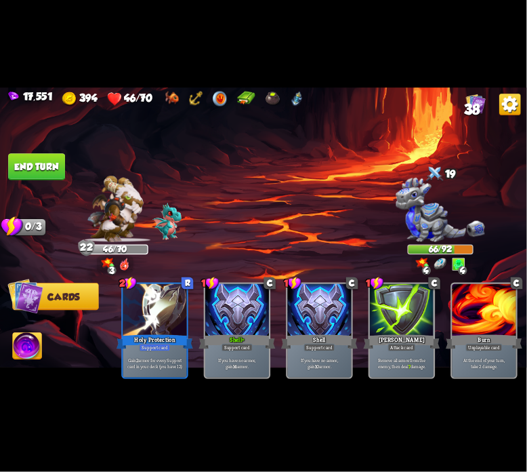
click at [43, 167] on button "End turn" at bounding box center [36, 166] width 57 height 27
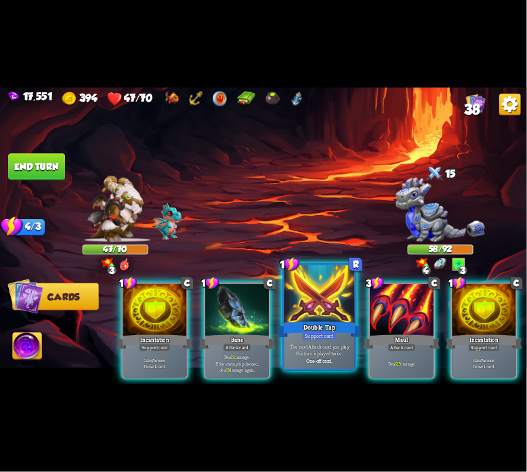
click at [298, 315] on div at bounding box center [319, 295] width 71 height 60
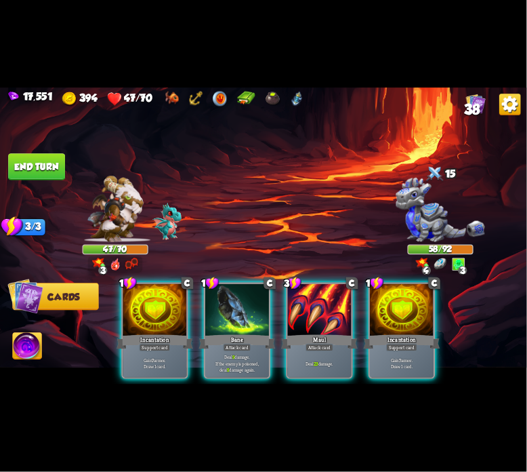
click at [298, 315] on div at bounding box center [320, 311] width 64 height 54
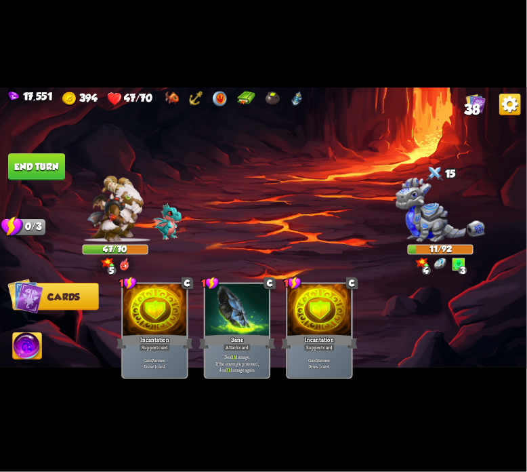
click at [43, 336] on img at bounding box center [263, 235] width 527 height 297
click at [28, 330] on img at bounding box center [263, 235] width 527 height 297
click at [31, 336] on img at bounding box center [27, 348] width 29 height 30
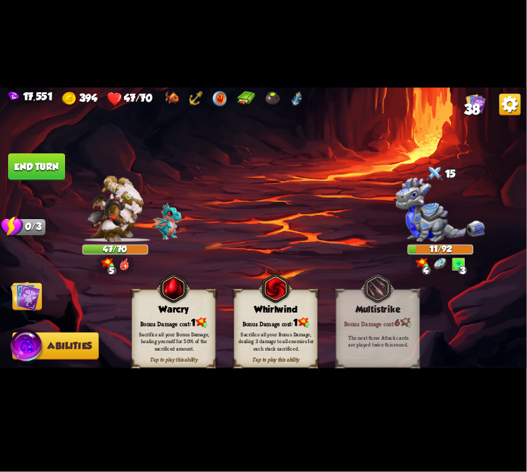
click at [252, 300] on div "Tap to play this ability Whirlwind Bonus Damage cost: 1 Sacrifice all your Bonu…" at bounding box center [276, 328] width 84 height 78
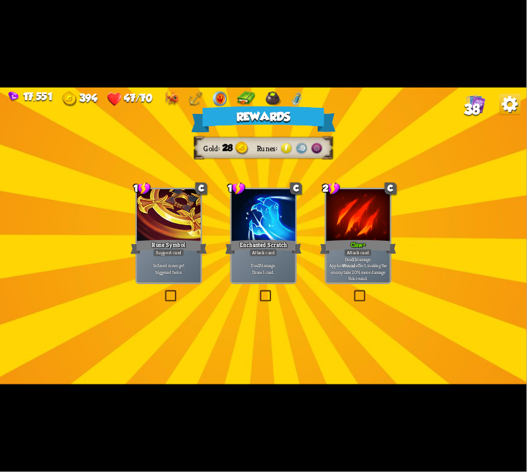
click at [277, 262] on p "Deal 7 damage. Draw 1 card." at bounding box center [263, 268] width 60 height 13
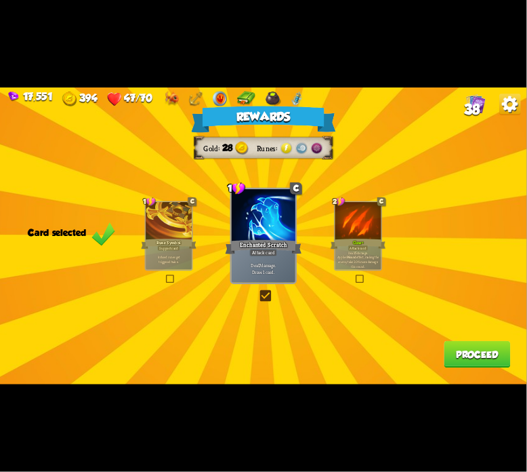
click at [371, 261] on p "Deal 15 damage. Applies Wound effect, making the enemy take 20% more damage thi…" at bounding box center [359, 260] width 44 height 18
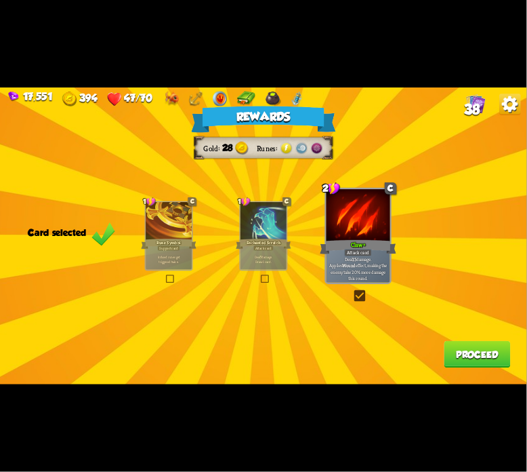
click at [469, 346] on button "Proceed" at bounding box center [478, 354] width 66 height 27
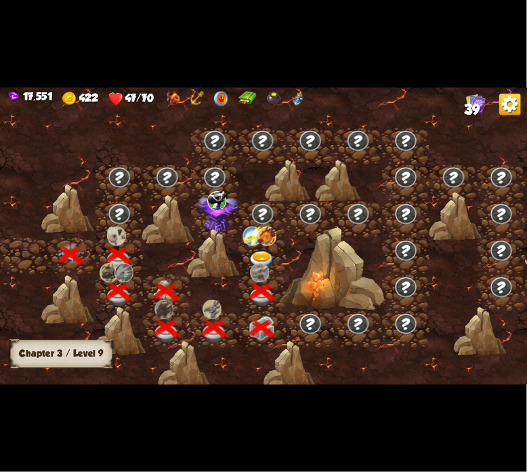
click at [277, 255] on div at bounding box center [263, 256] width 48 height 37
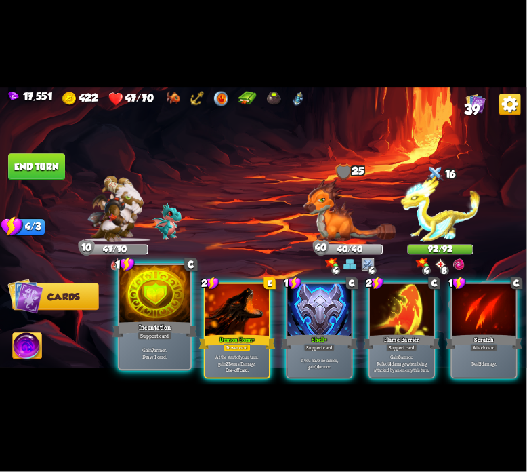
click at [148, 320] on div "Incantation" at bounding box center [155, 329] width 85 height 19
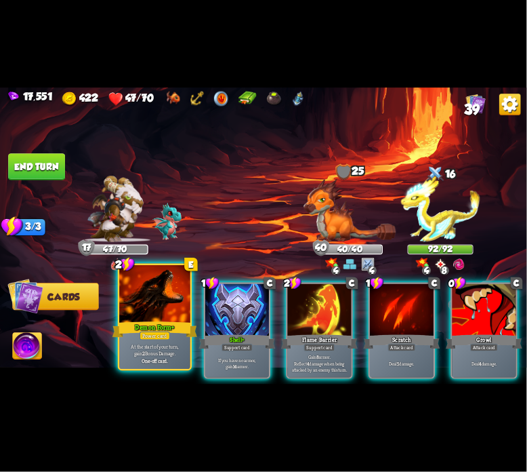
click at [152, 318] on div at bounding box center [154, 295] width 71 height 60
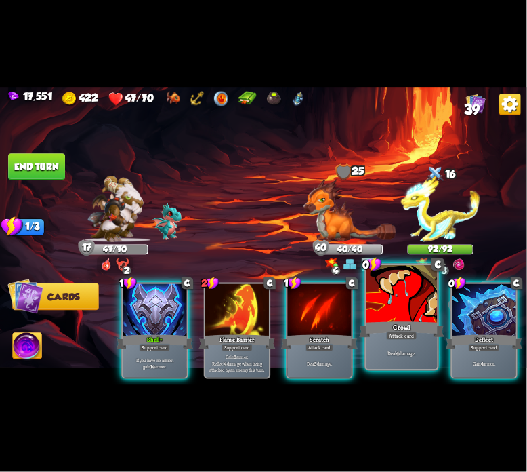
click at [381, 300] on div at bounding box center [402, 295] width 71 height 60
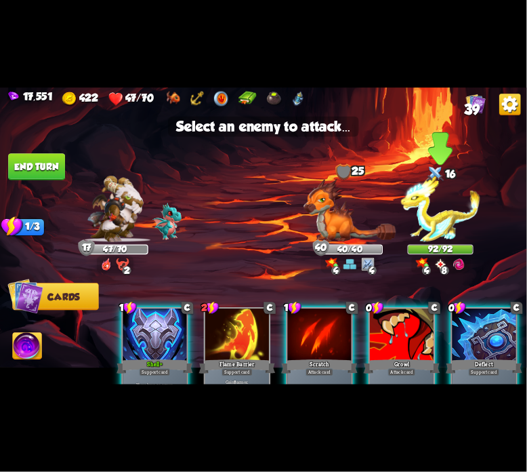
click at [456, 222] on img at bounding box center [440, 209] width 79 height 66
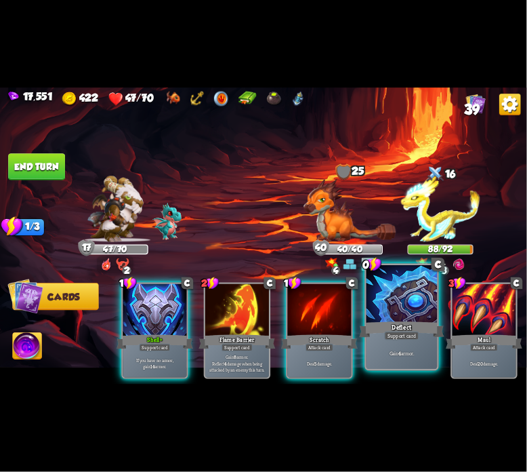
click at [380, 310] on div at bounding box center [402, 295] width 71 height 60
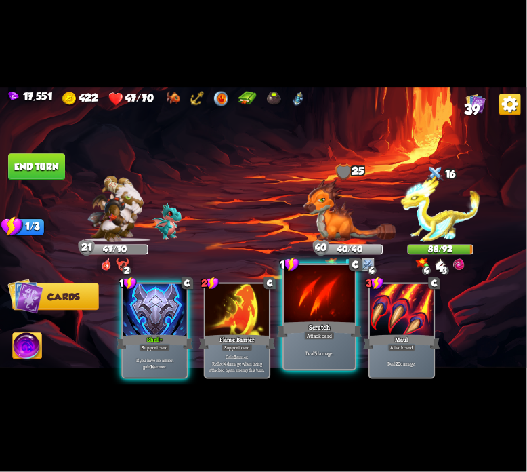
click at [307, 315] on div at bounding box center [319, 295] width 71 height 60
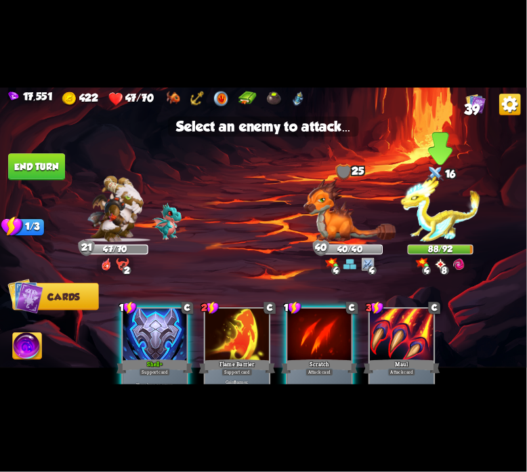
click at [437, 219] on img at bounding box center [440, 209] width 79 height 66
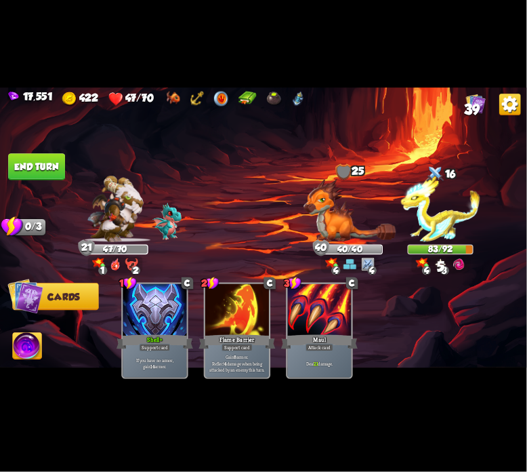
click at [54, 165] on button "End turn" at bounding box center [36, 166] width 57 height 27
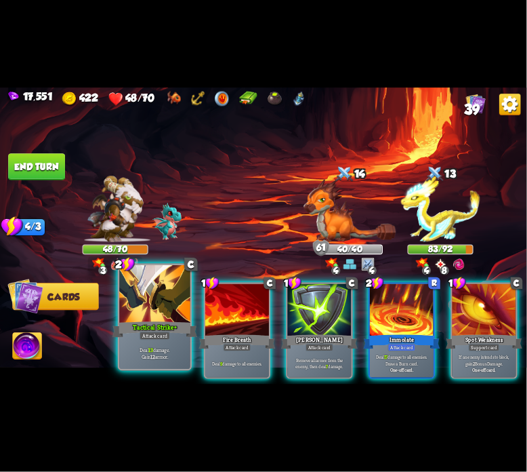
click at [176, 303] on div at bounding box center [154, 295] width 71 height 60
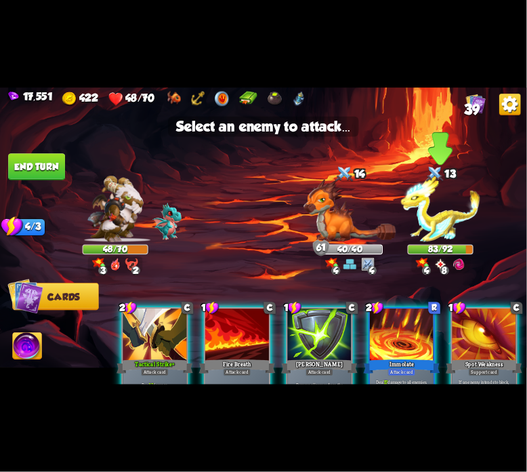
click at [428, 235] on img at bounding box center [440, 209] width 79 height 66
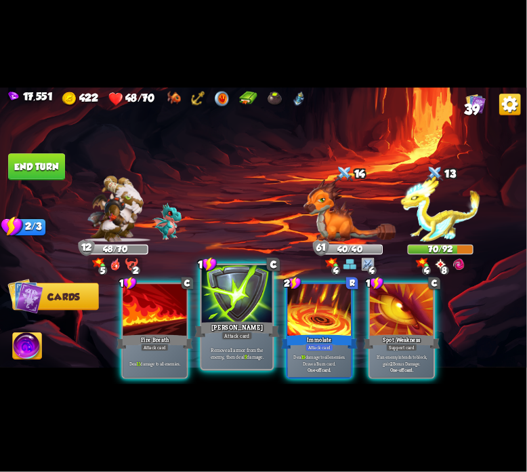
click at [230, 303] on div at bounding box center [237, 295] width 71 height 60
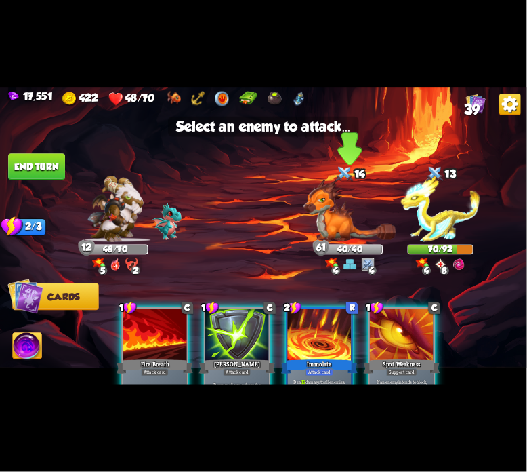
click at [324, 228] on img at bounding box center [350, 210] width 92 height 63
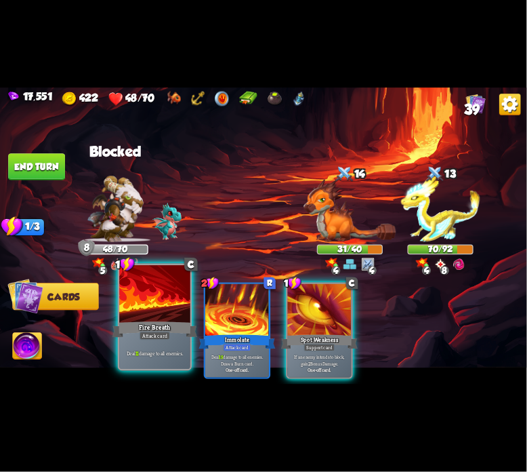
click at [169, 320] on div "Fire Breath" at bounding box center [155, 329] width 85 height 19
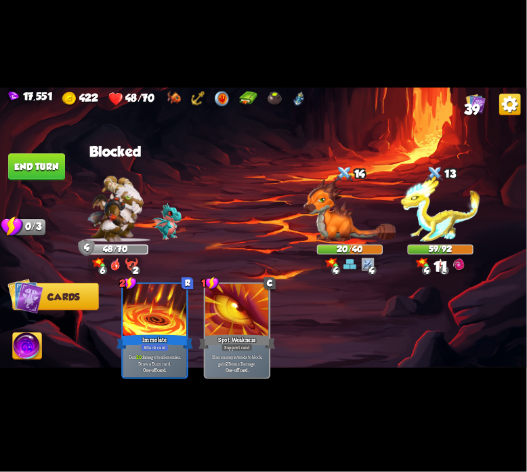
click at [44, 165] on button "End turn" at bounding box center [36, 166] width 57 height 27
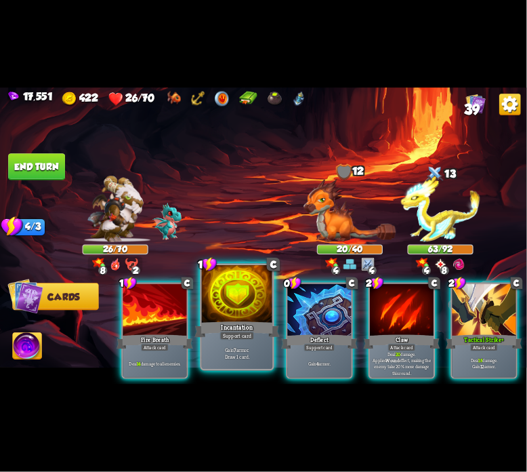
click at [252, 308] on div at bounding box center [237, 295] width 71 height 60
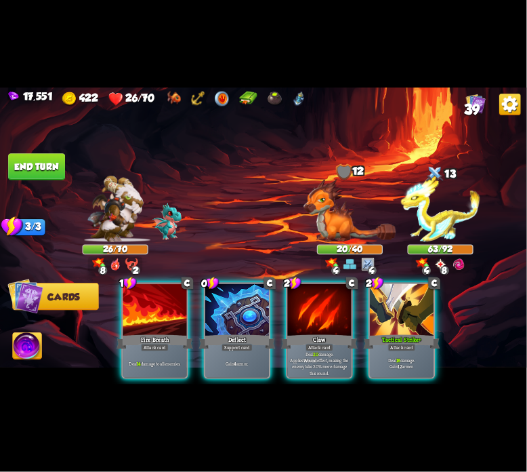
click at [252, 308] on div at bounding box center [237, 311] width 64 height 54
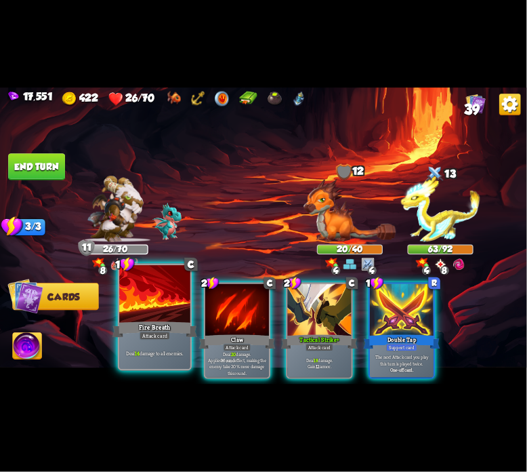
click at [162, 319] on div at bounding box center [154, 295] width 71 height 60
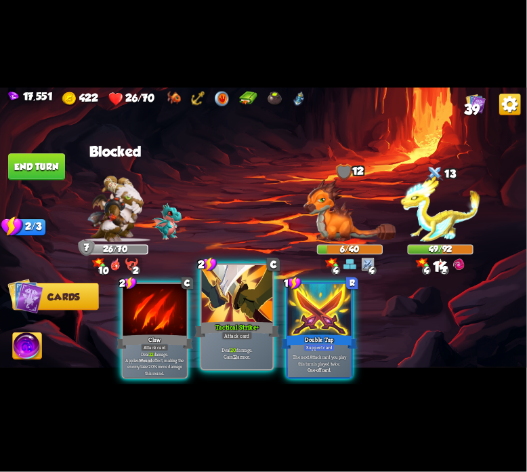
click at [222, 303] on div at bounding box center [237, 295] width 71 height 60
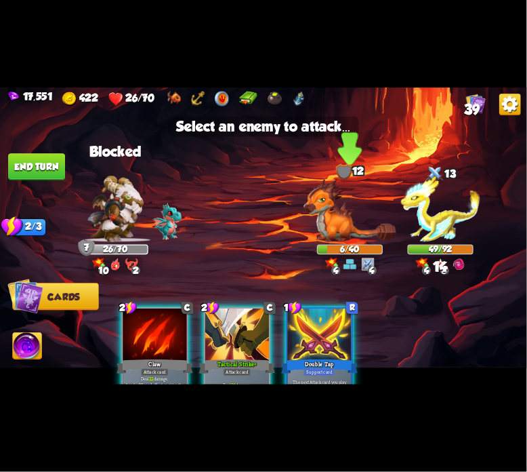
click at [338, 214] on img at bounding box center [350, 210] width 92 height 63
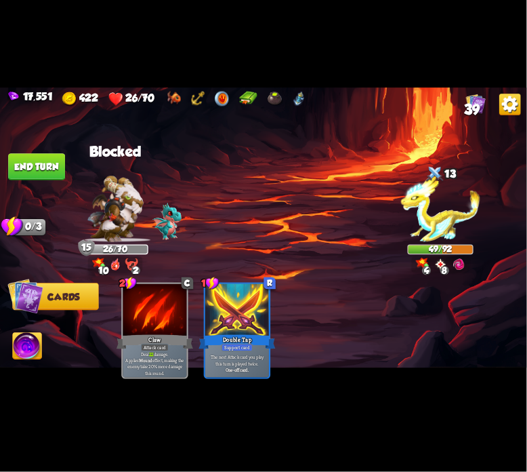
click at [30, 170] on button "End turn" at bounding box center [36, 166] width 57 height 27
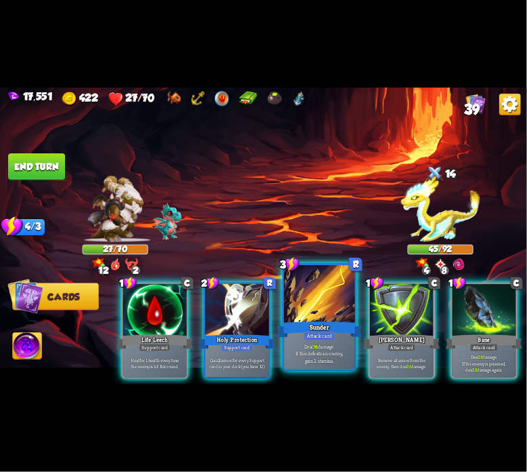
click at [329, 306] on div at bounding box center [319, 295] width 71 height 60
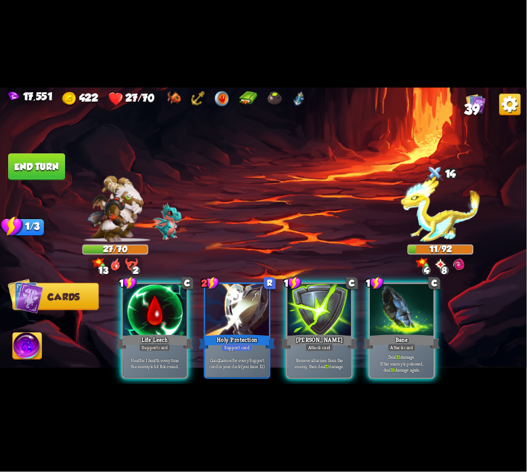
click at [31, 348] on img at bounding box center [27, 348] width 29 height 30
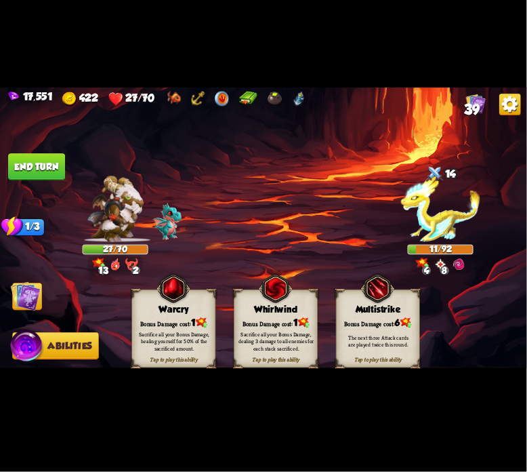
drag, startPoint x: 172, startPoint y: 319, endPoint x: 150, endPoint y: 318, distance: 22.4
click at [169, 318] on div "Bonus Damage cost: 1" at bounding box center [173, 323] width 83 height 12
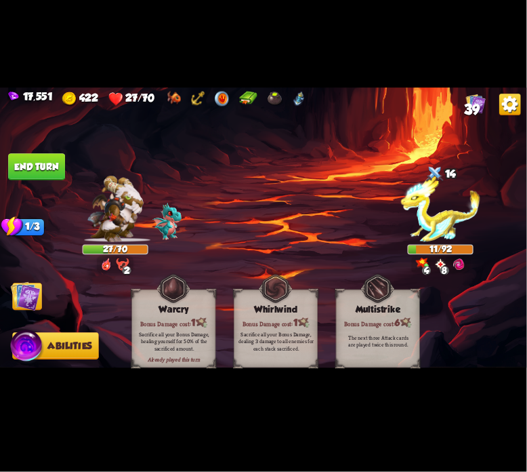
click at [9, 301] on img at bounding box center [263, 235] width 527 height 297
click at [31, 290] on img at bounding box center [26, 296] width 30 height 30
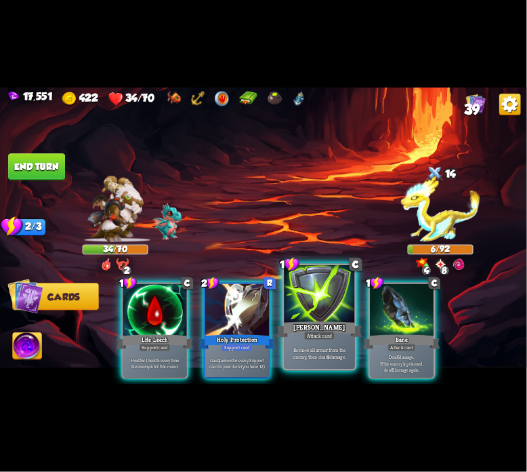
click at [308, 279] on div at bounding box center [319, 295] width 71 height 60
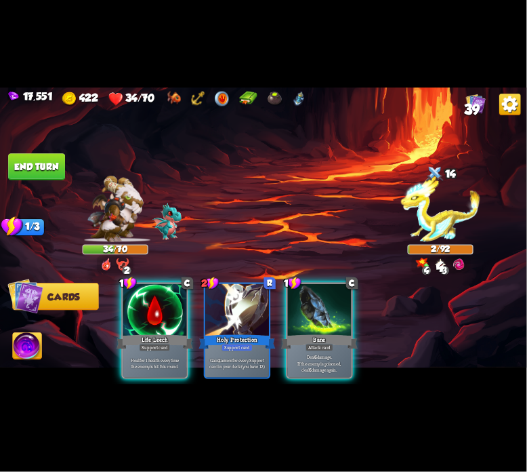
click at [47, 174] on button "End turn" at bounding box center [36, 166] width 57 height 27
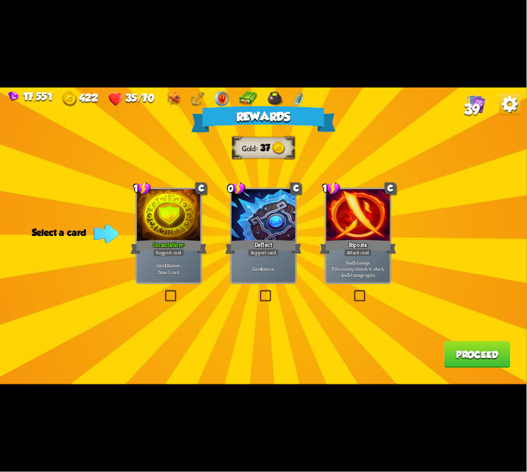
click at [171, 248] on div "Incantation+" at bounding box center [169, 247] width 77 height 17
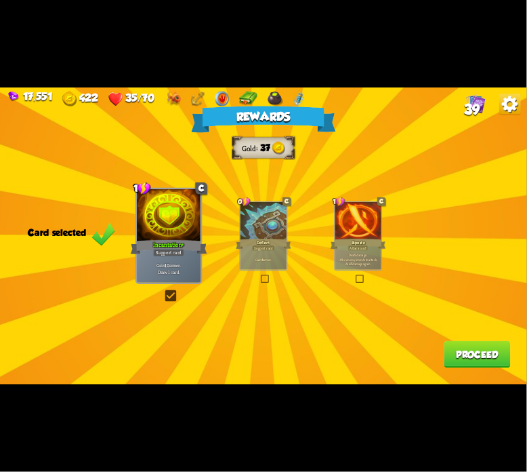
click at [489, 360] on button "Proceed" at bounding box center [478, 354] width 66 height 27
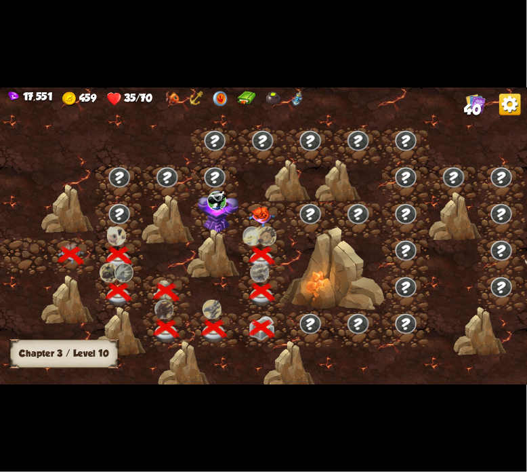
click at [258, 214] on img at bounding box center [262, 217] width 26 height 20
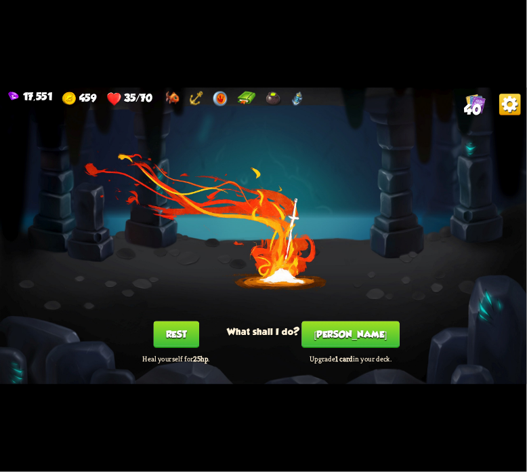
click at [192, 331] on button "Rest" at bounding box center [175, 334] width 45 height 27
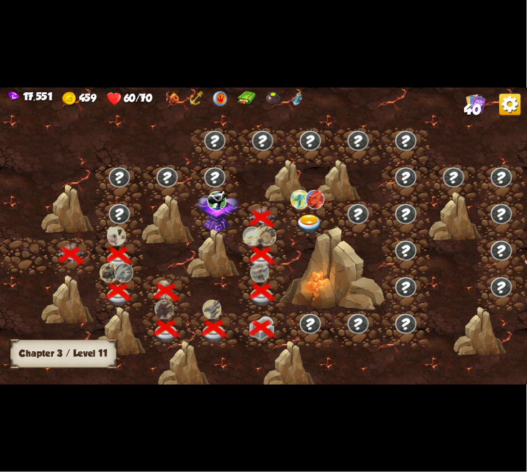
scroll to position [0, 206]
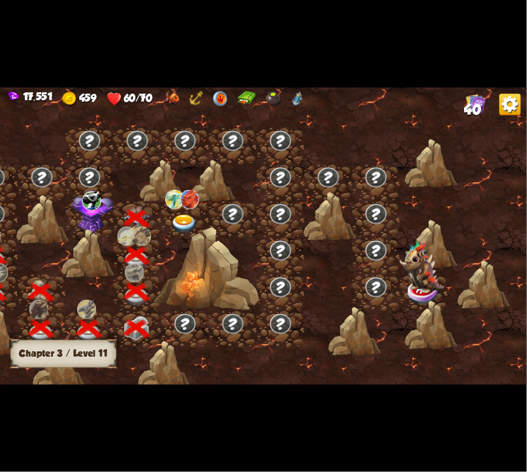
click at [98, 211] on img at bounding box center [93, 211] width 41 height 43
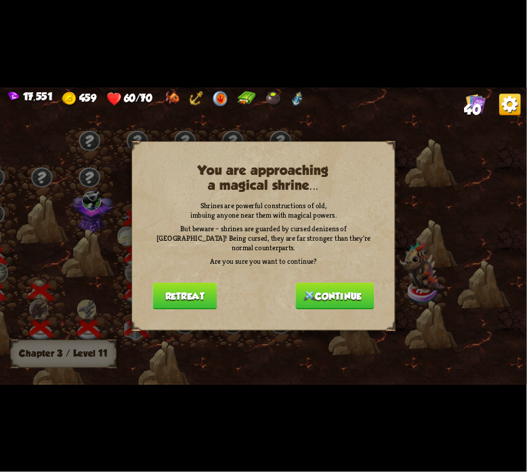
click at [182, 294] on button "Retreat" at bounding box center [185, 296] width 64 height 27
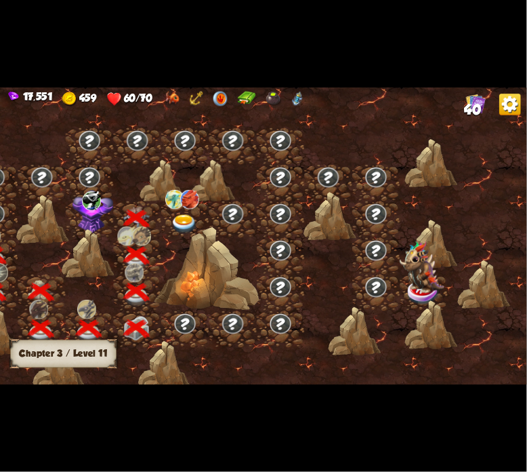
click at [92, 230] on div at bounding box center [88, 253] width 53 height 49
click at [87, 211] on img at bounding box center [93, 211] width 41 height 43
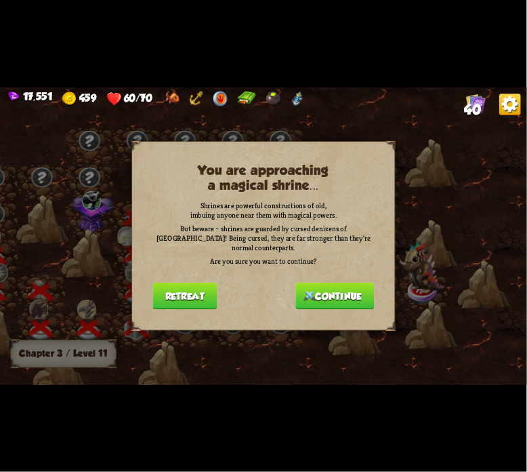
click at [304, 291] on img at bounding box center [310, 296] width 12 height 10
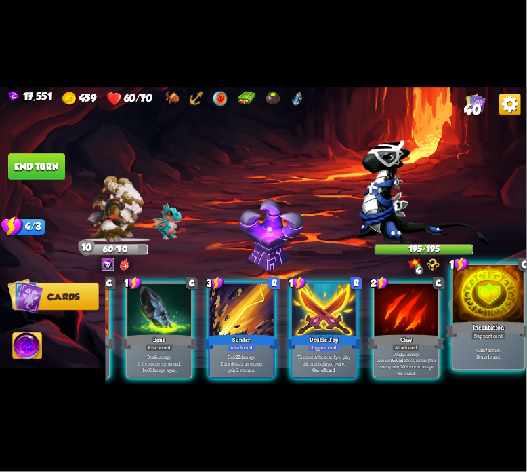
click at [471, 322] on div "Incantation" at bounding box center [489, 329] width 85 height 19
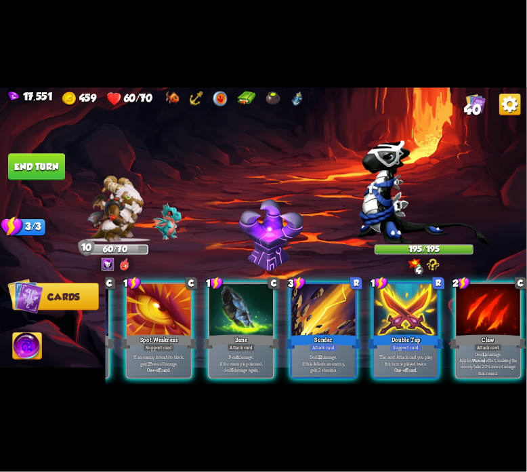
scroll to position [0, 128]
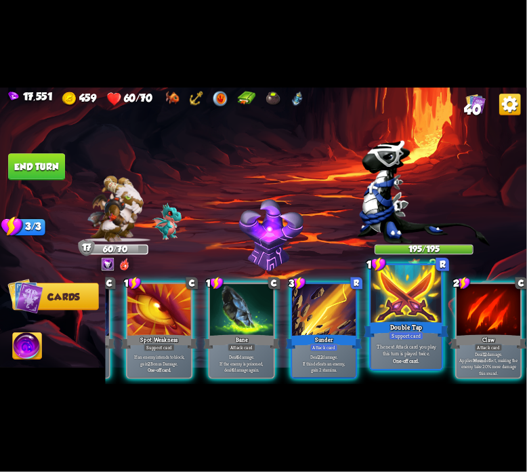
click at [387, 350] on p "The next Attack card you play this turn is played twice." at bounding box center [406, 350] width 67 height 14
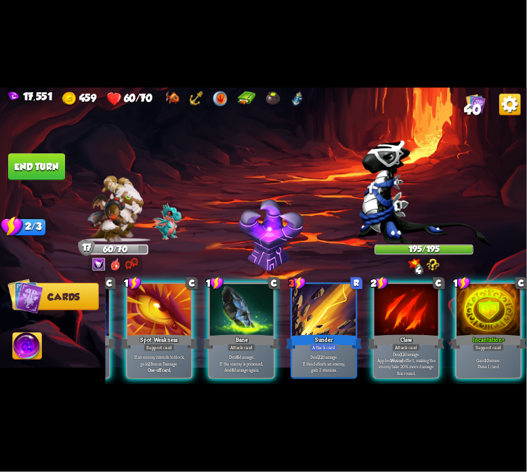
click at [387, 351] on p "Deal 12 damage. Applies Wound effect, making the enemy take 20% more damage thi…" at bounding box center [406, 363] width 60 height 25
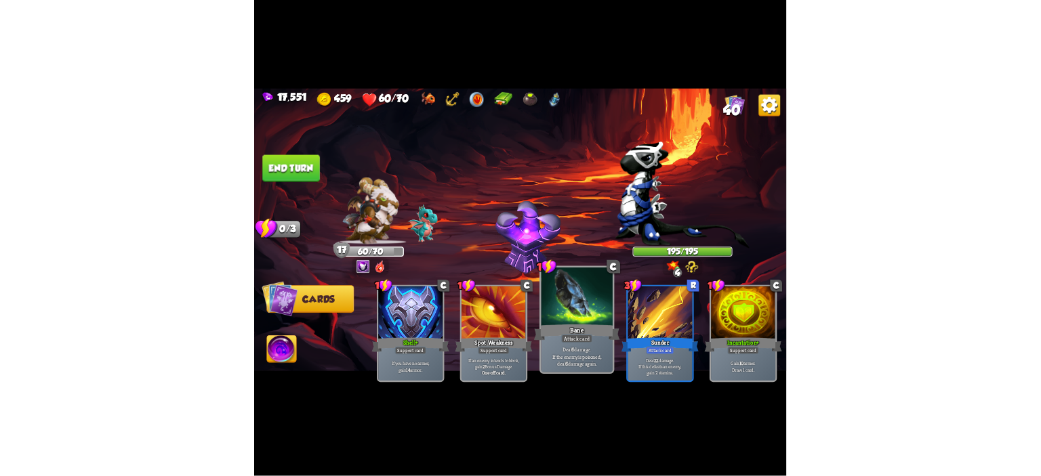
scroll to position [0, 0]
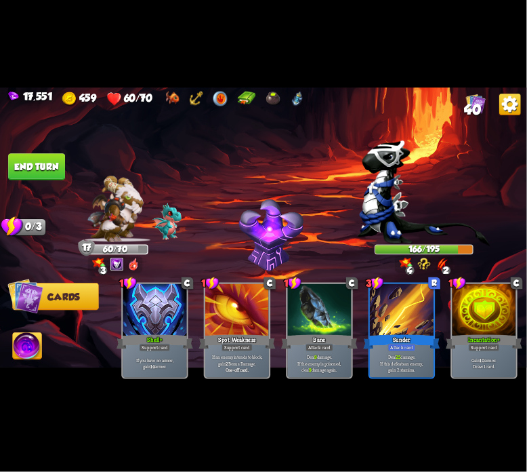
click at [33, 182] on img at bounding box center [263, 235] width 527 height 297
click at [41, 164] on button "End turn" at bounding box center [36, 166] width 57 height 27
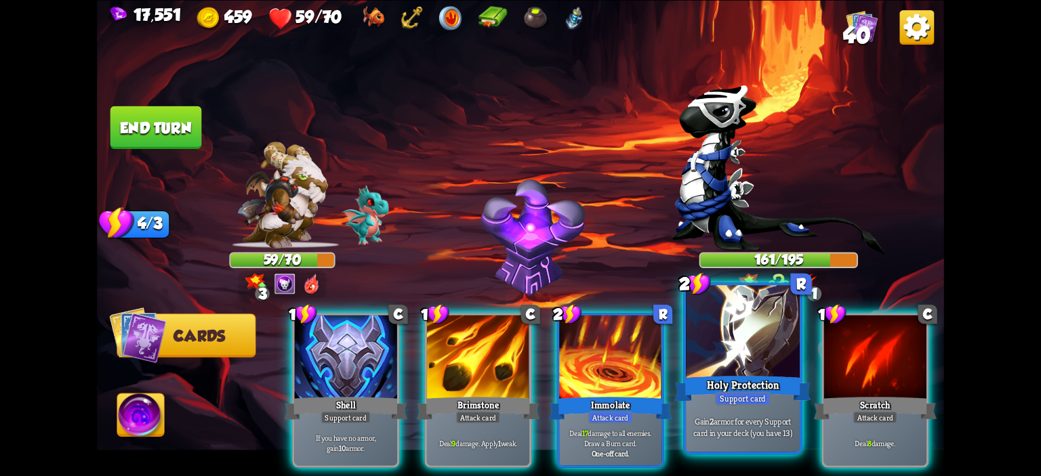
click at [736, 322] on div at bounding box center [743, 333] width 114 height 96
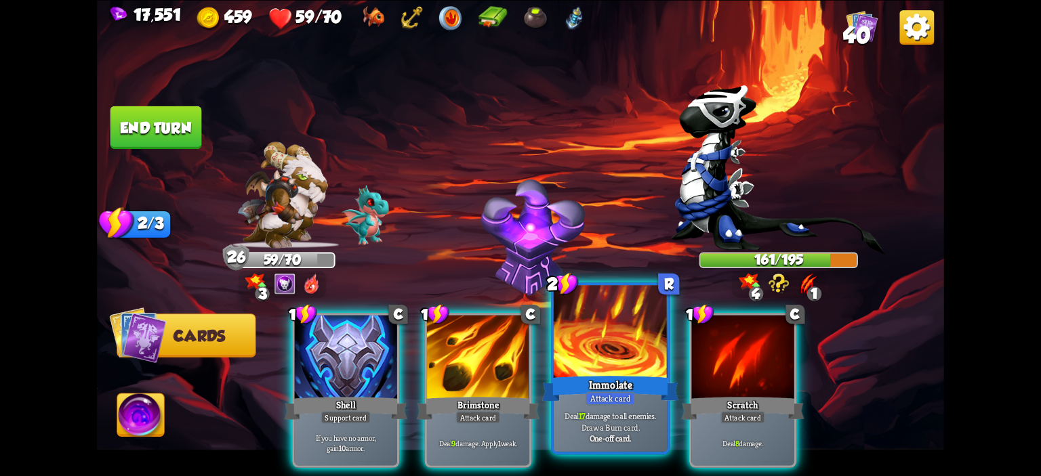
click at [570, 344] on div at bounding box center [611, 333] width 114 height 96
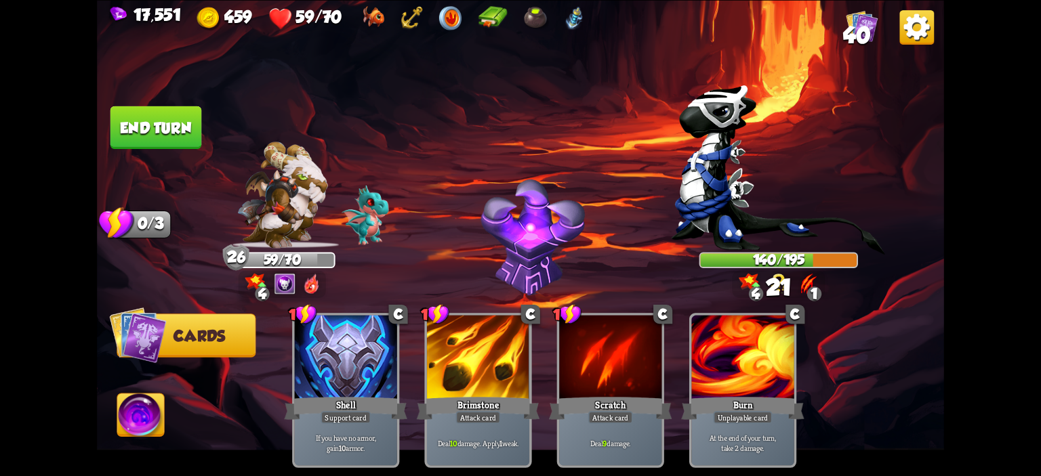
click at [163, 142] on button "End turn" at bounding box center [156, 127] width 92 height 43
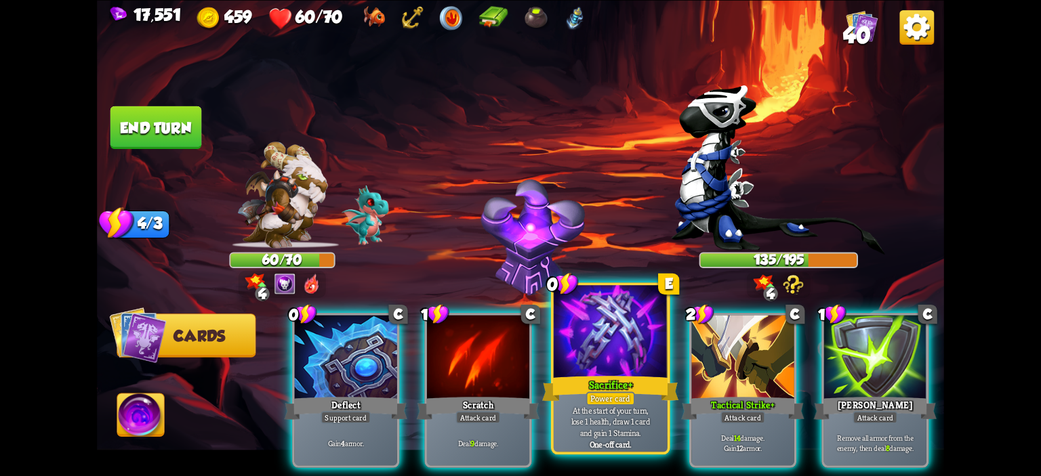
click at [599, 340] on div at bounding box center [611, 333] width 114 height 96
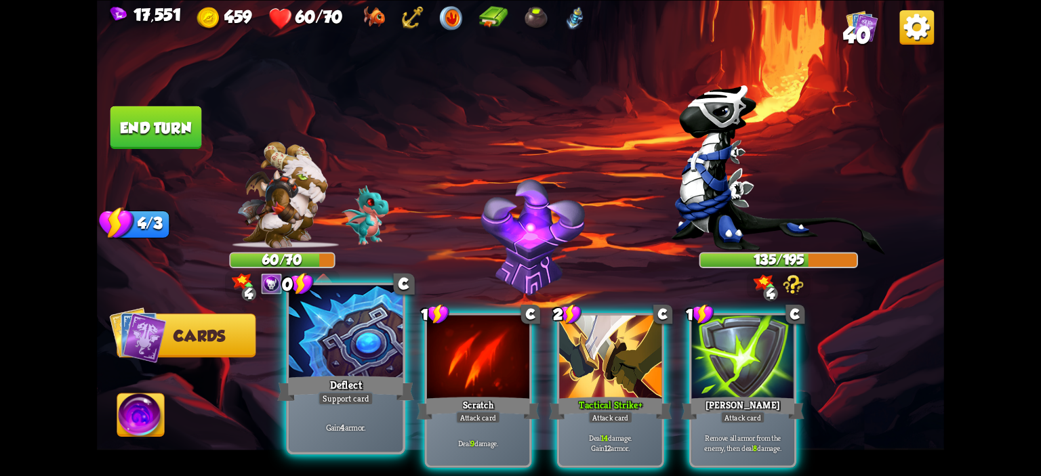
click at [372, 342] on div at bounding box center [346, 333] width 114 height 96
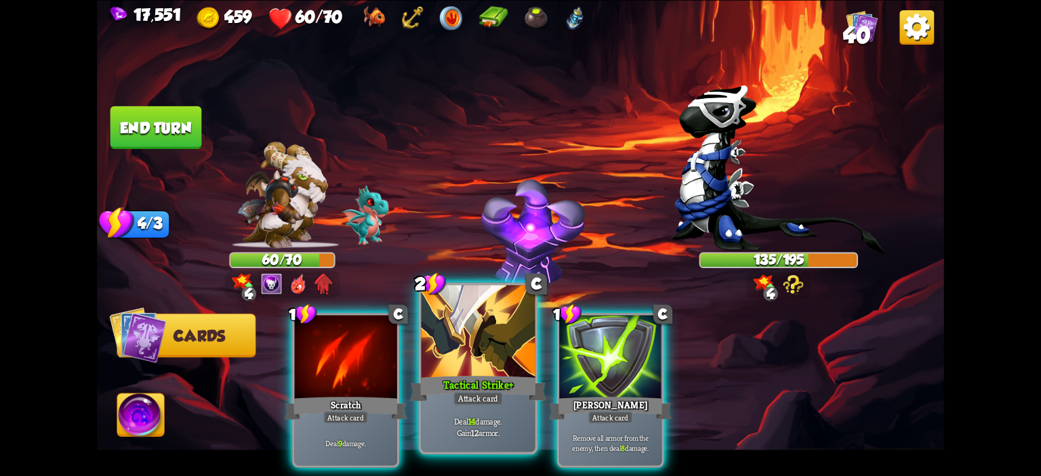
click at [507, 346] on div at bounding box center [479, 333] width 114 height 96
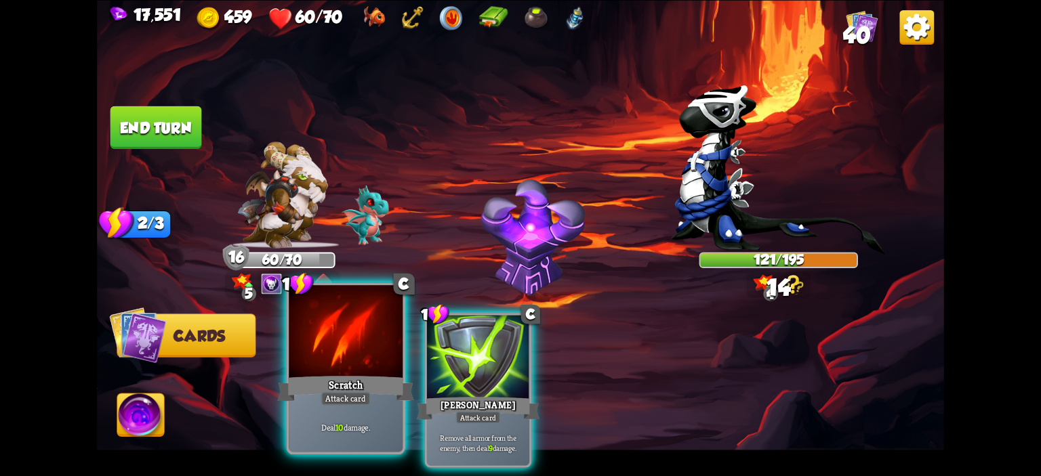
click at [372, 347] on div at bounding box center [346, 333] width 114 height 96
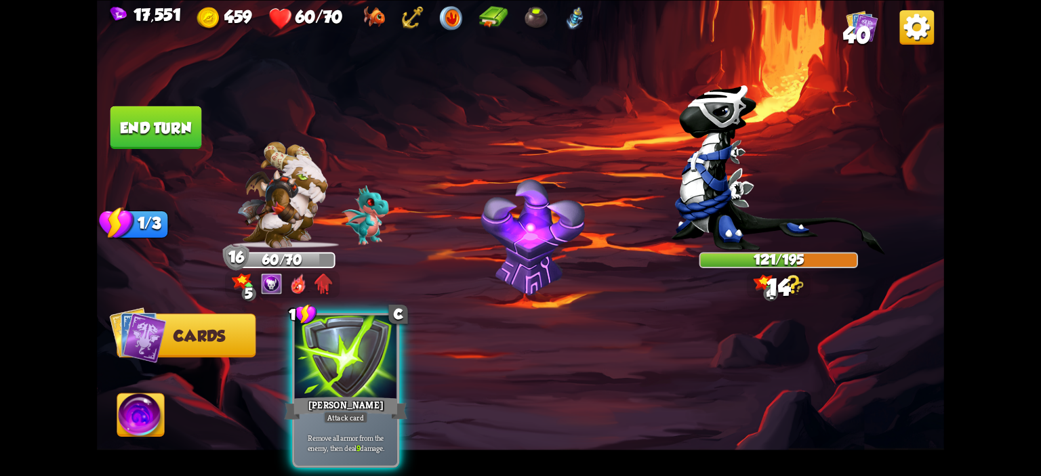
click at [372, 347] on div "1 C [PERSON_NAME] Attack card Remove all armor from the enemy, then deal 9 dama…" at bounding box center [605, 370] width 678 height 211
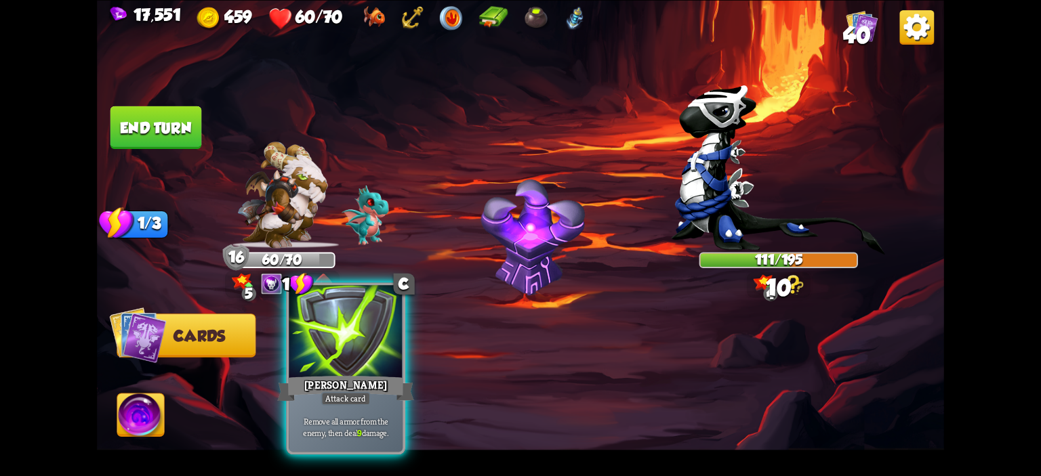
click at [367, 346] on div at bounding box center [346, 333] width 114 height 96
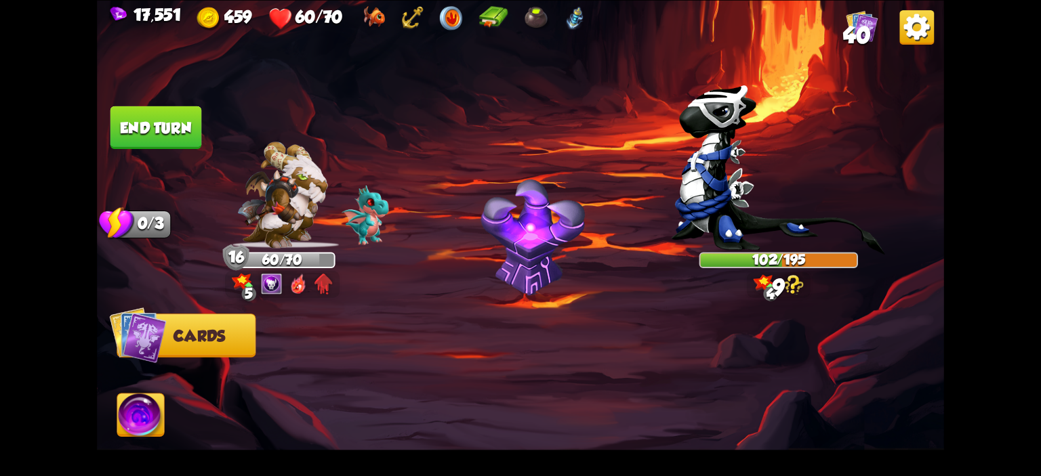
click at [182, 131] on button "End turn" at bounding box center [156, 127] width 92 height 43
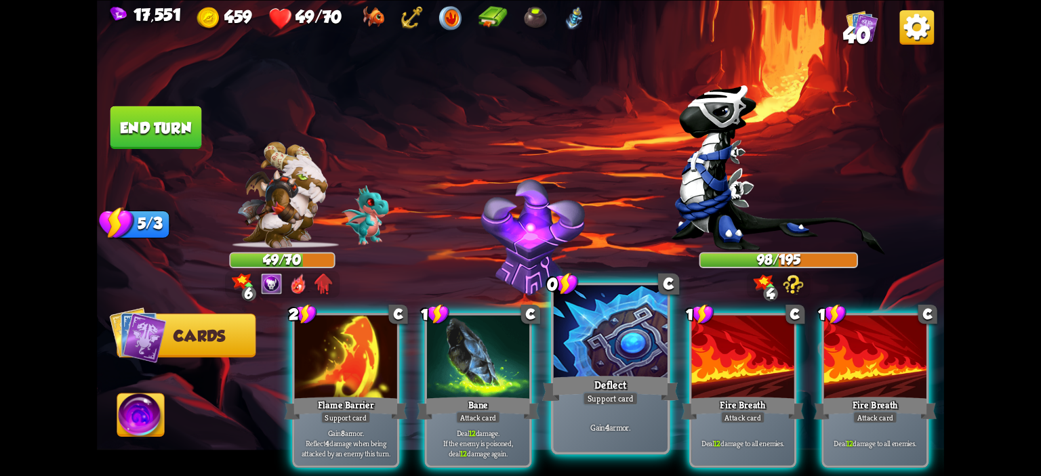
click at [591, 336] on div at bounding box center [611, 333] width 114 height 96
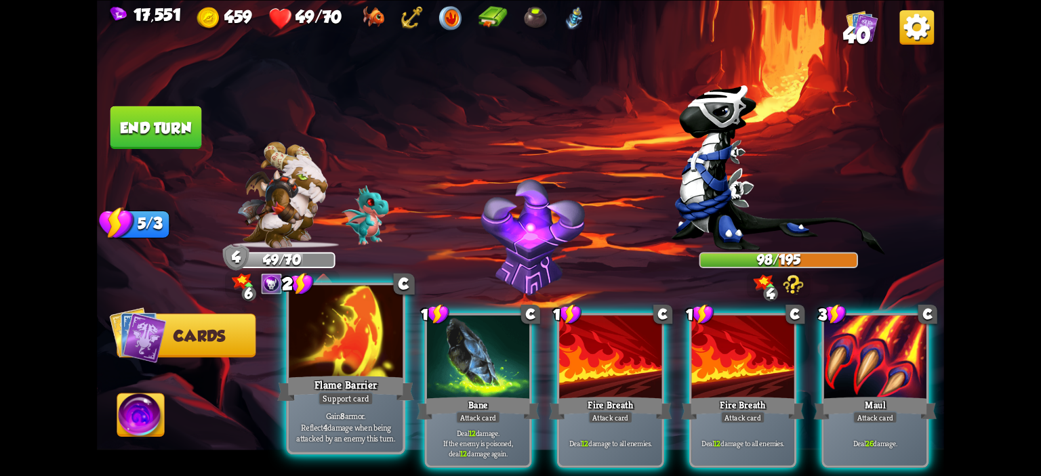
click at [363, 355] on div at bounding box center [346, 333] width 114 height 96
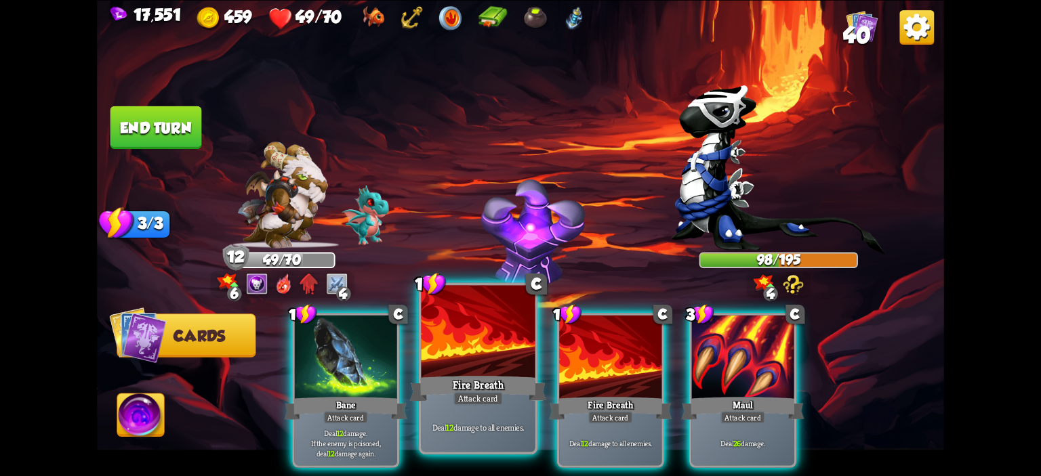
click at [464, 344] on div at bounding box center [479, 333] width 114 height 96
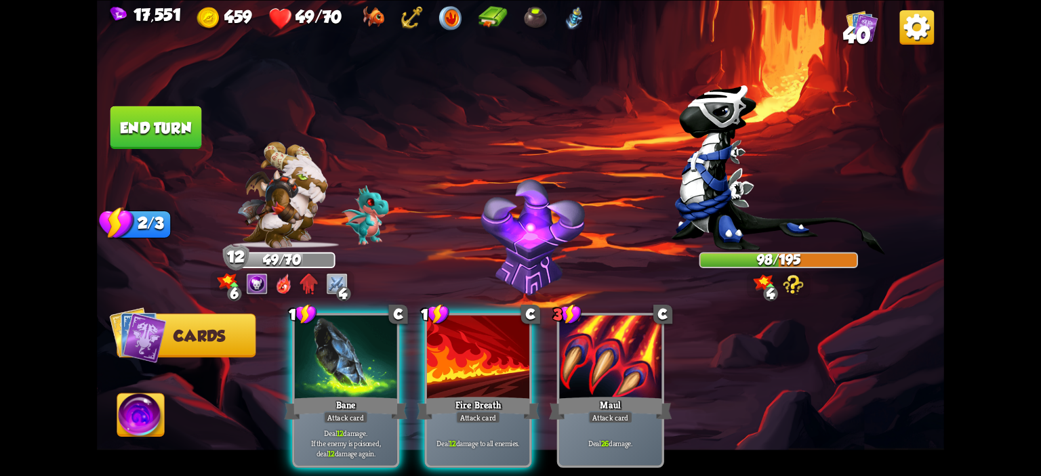
click at [464, 344] on div "1 C Bane Attack card Deal 12 damage. If the enemy is poisoned, deal 12 damage a…" at bounding box center [605, 370] width 678 height 211
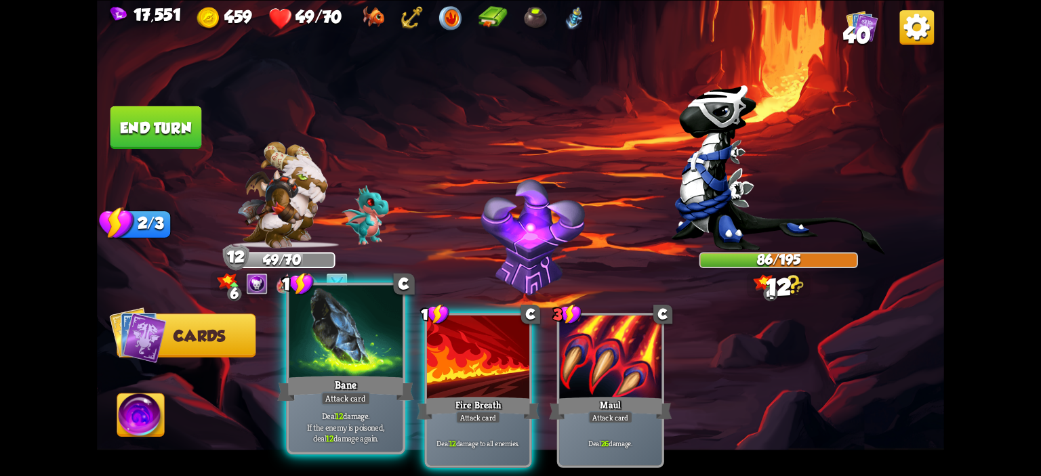
click at [363, 360] on div at bounding box center [346, 333] width 114 height 96
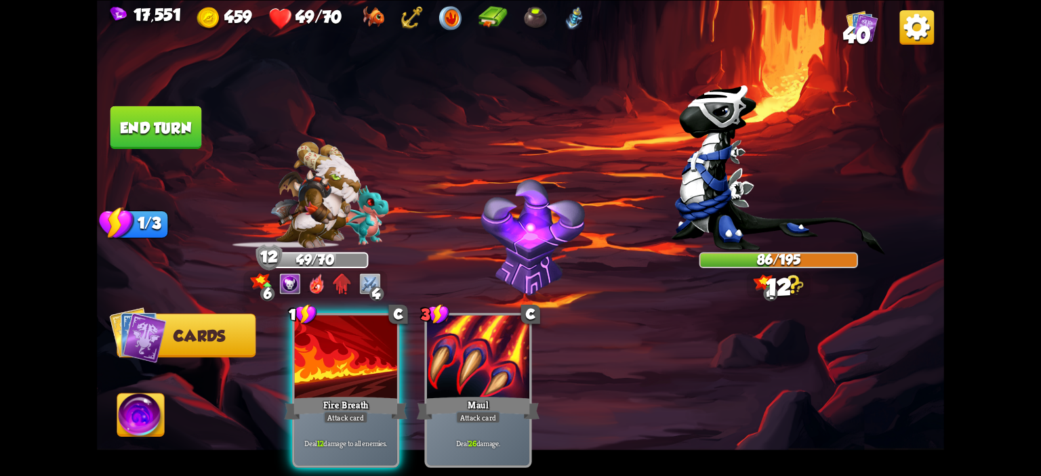
click at [363, 360] on div at bounding box center [346, 358] width 102 height 86
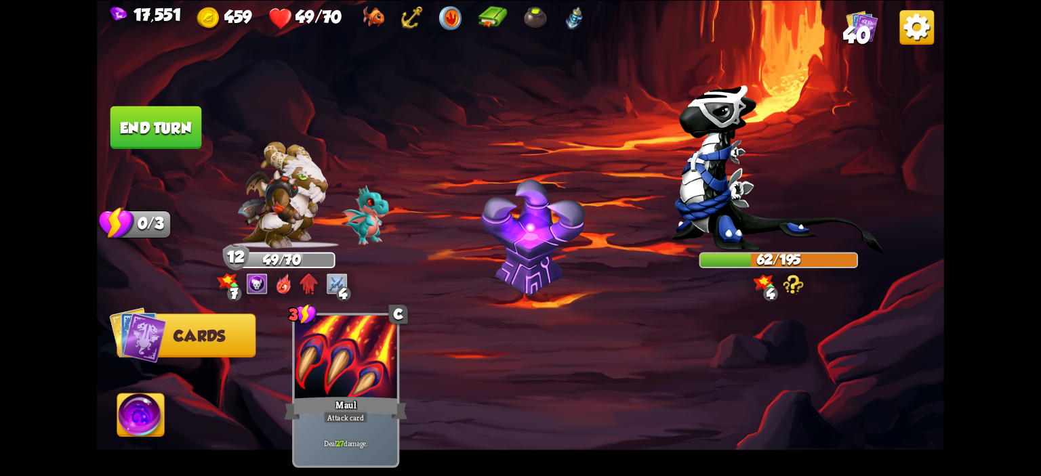
click at [195, 147] on button "End turn" at bounding box center [156, 127] width 92 height 43
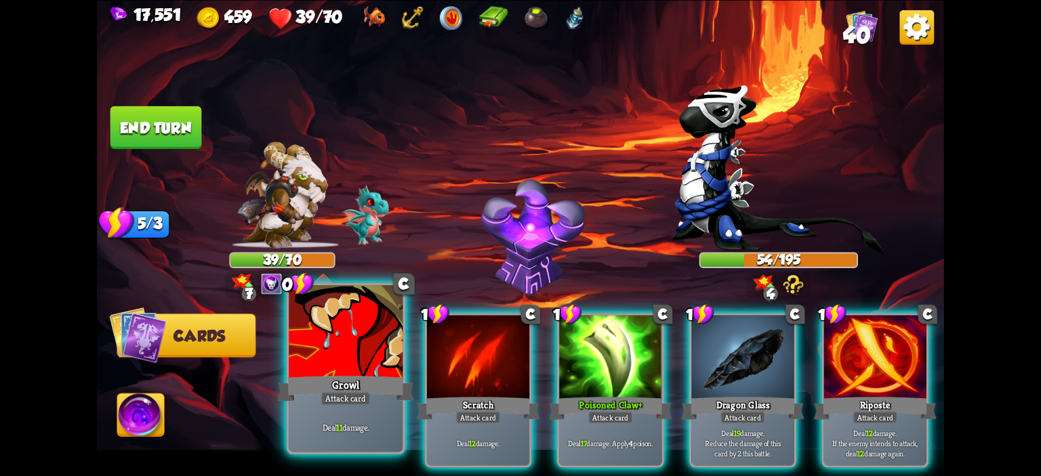
click at [298, 315] on div at bounding box center [346, 333] width 114 height 96
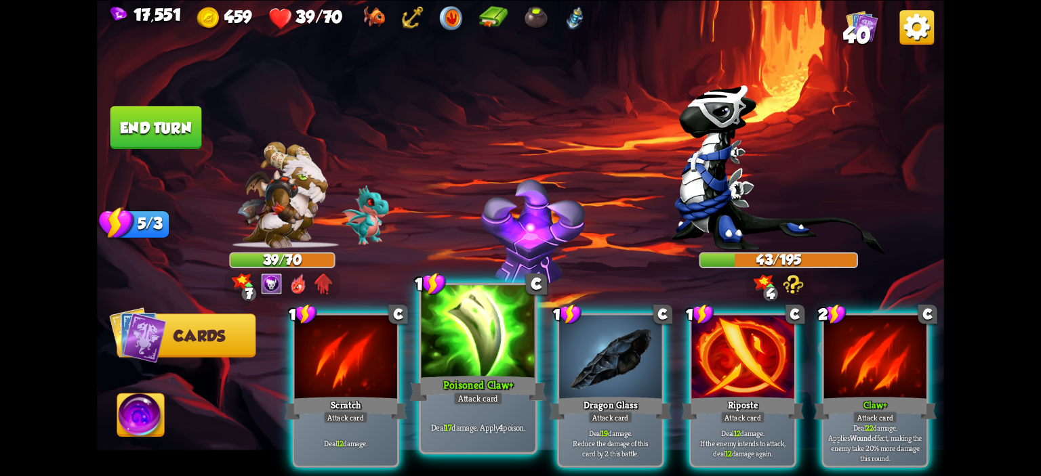
click at [461, 353] on div at bounding box center [479, 333] width 114 height 96
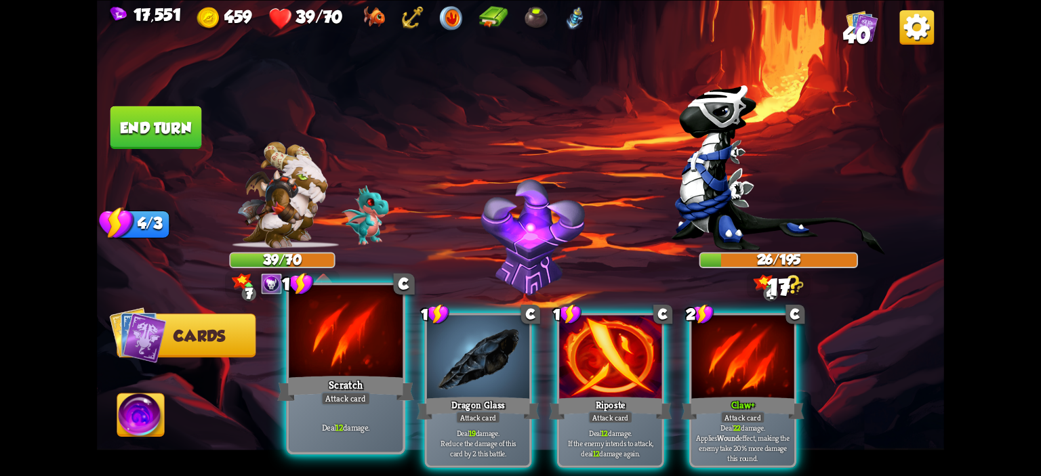
click at [365, 363] on div at bounding box center [346, 333] width 114 height 96
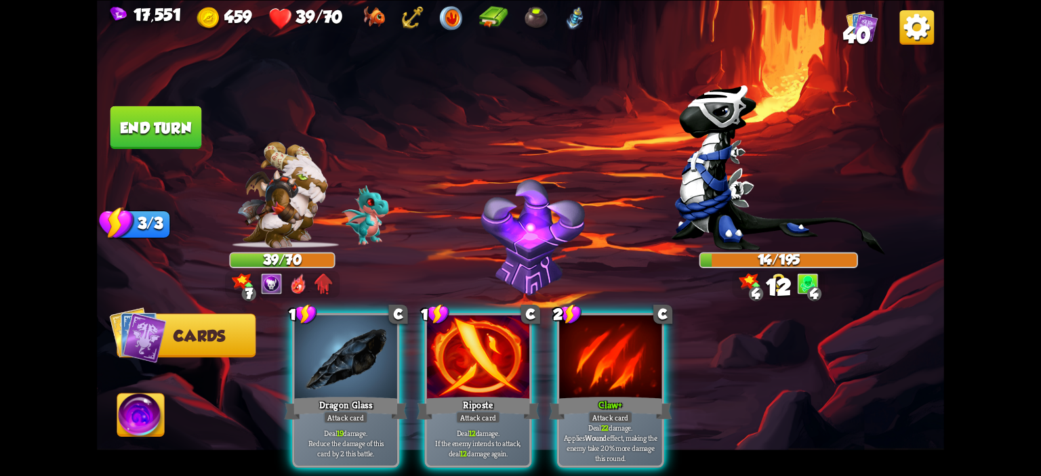
click at [136, 409] on img at bounding box center [140, 417] width 47 height 47
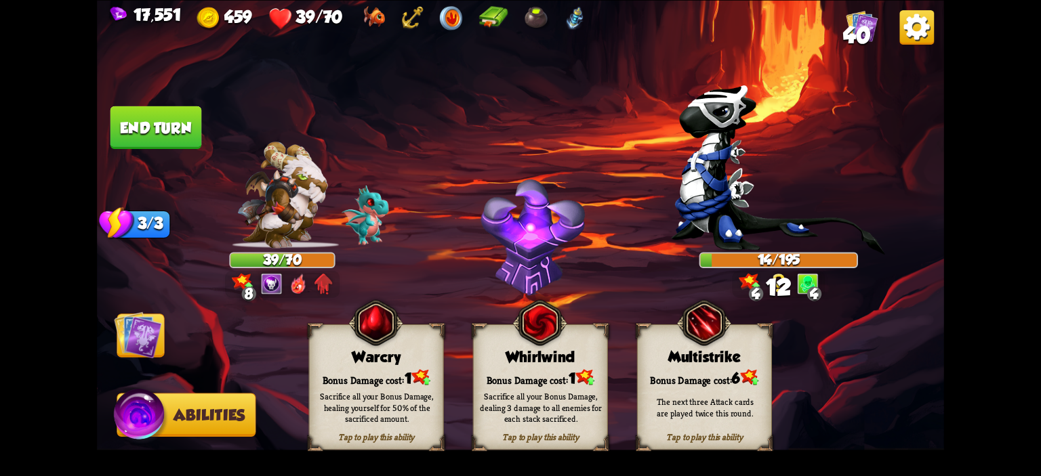
click at [331, 351] on div "Warcry" at bounding box center [377, 356] width 134 height 17
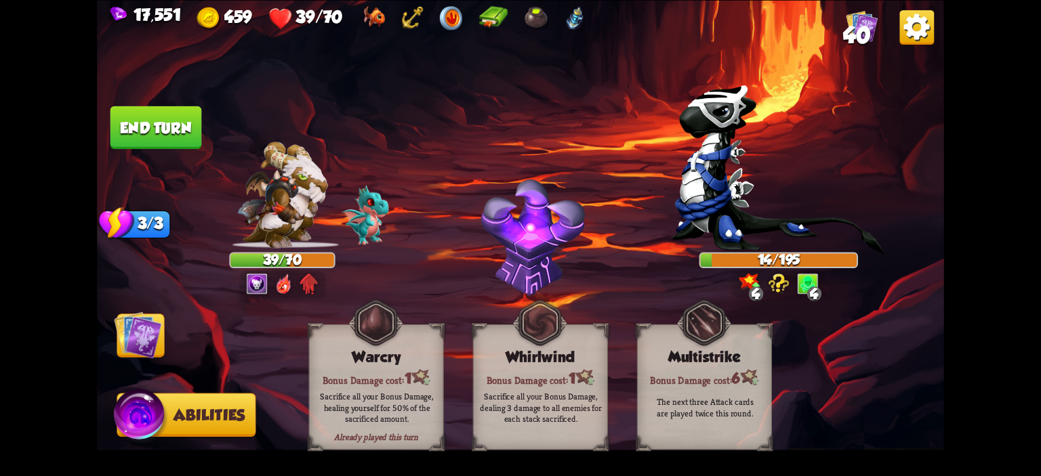
click at [160, 333] on img at bounding box center [137, 334] width 47 height 47
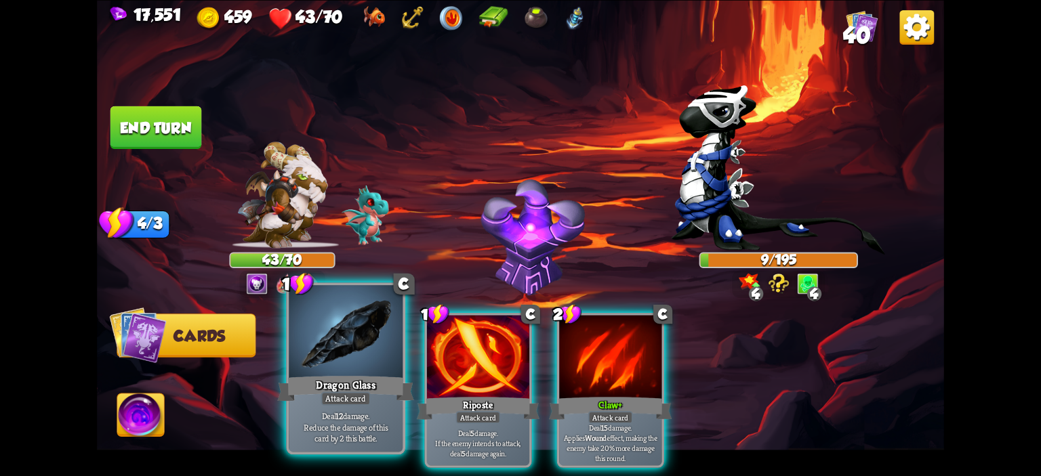
click at [374, 348] on div at bounding box center [346, 333] width 114 height 96
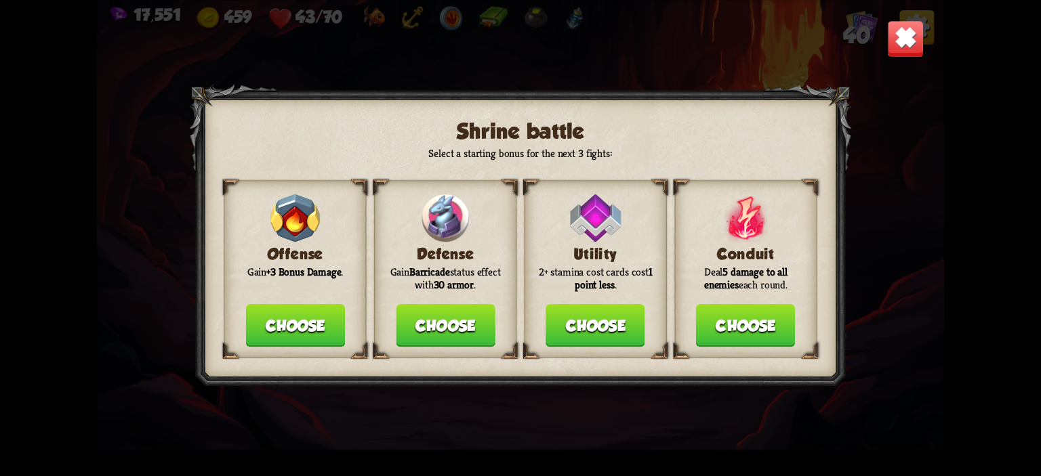
click at [327, 327] on button "Choose" at bounding box center [294, 325] width 99 height 43
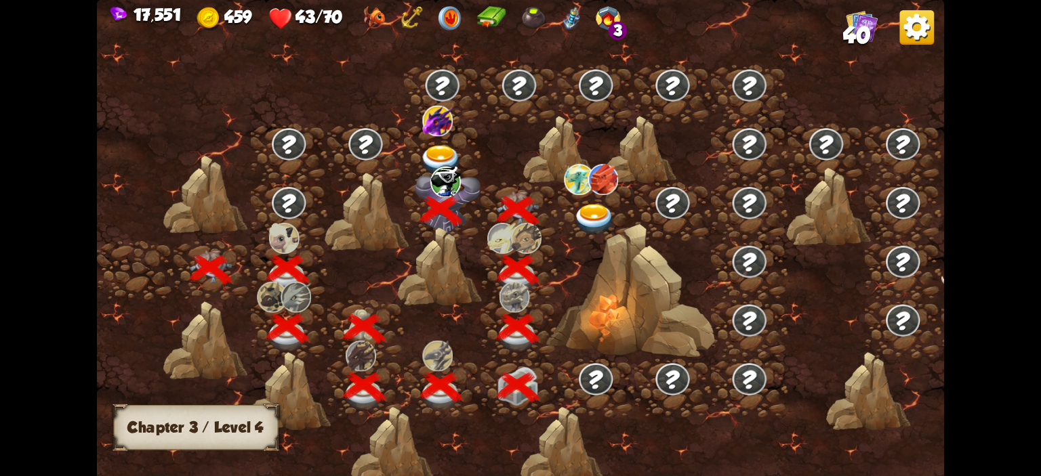
click at [592, 208] on img at bounding box center [594, 219] width 42 height 31
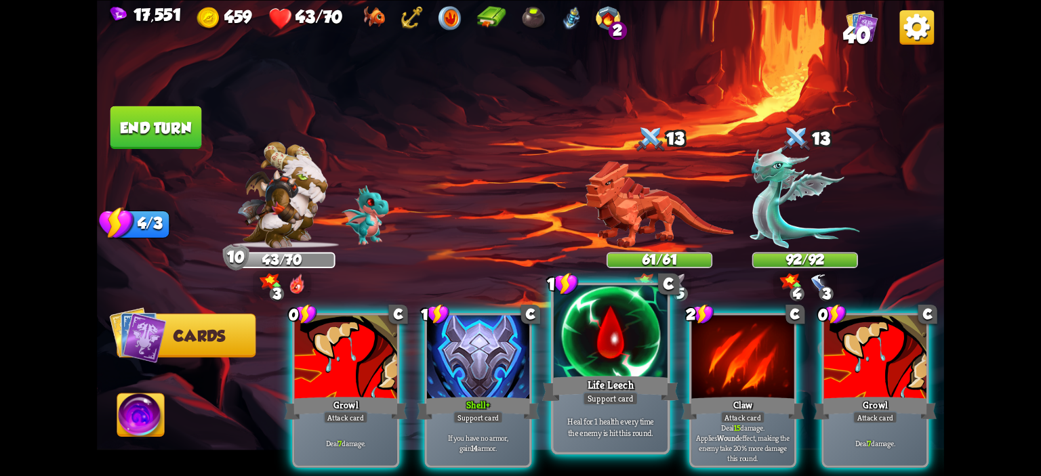
click at [643, 367] on div at bounding box center [611, 333] width 114 height 96
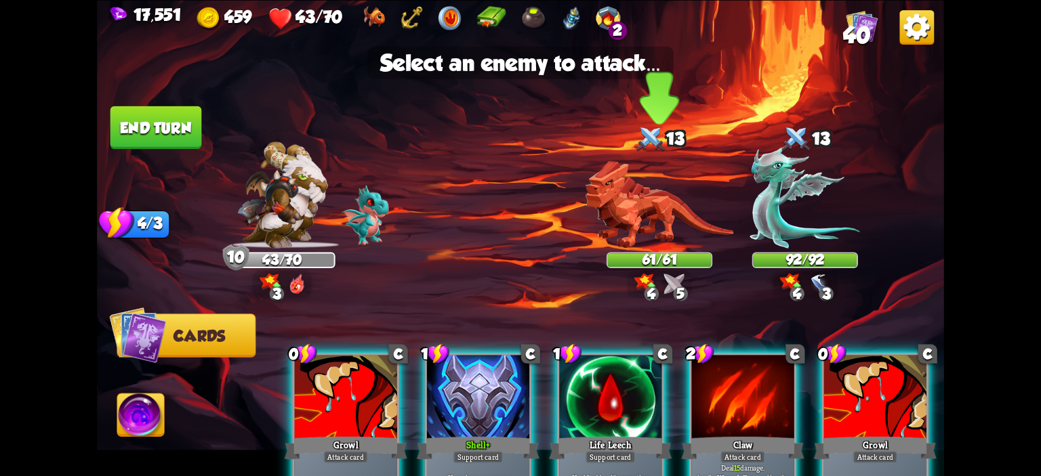
click at [689, 236] on img at bounding box center [660, 204] width 148 height 87
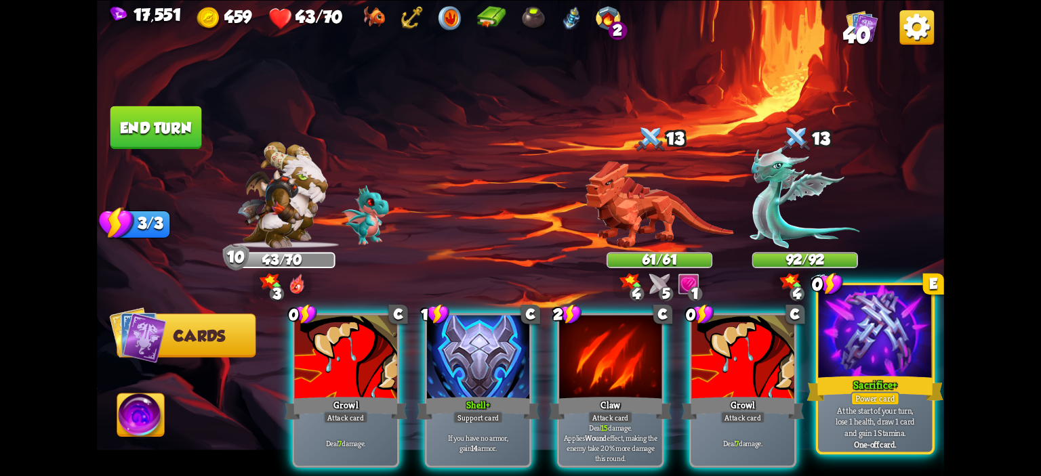
click at [897, 346] on div at bounding box center [875, 333] width 114 height 96
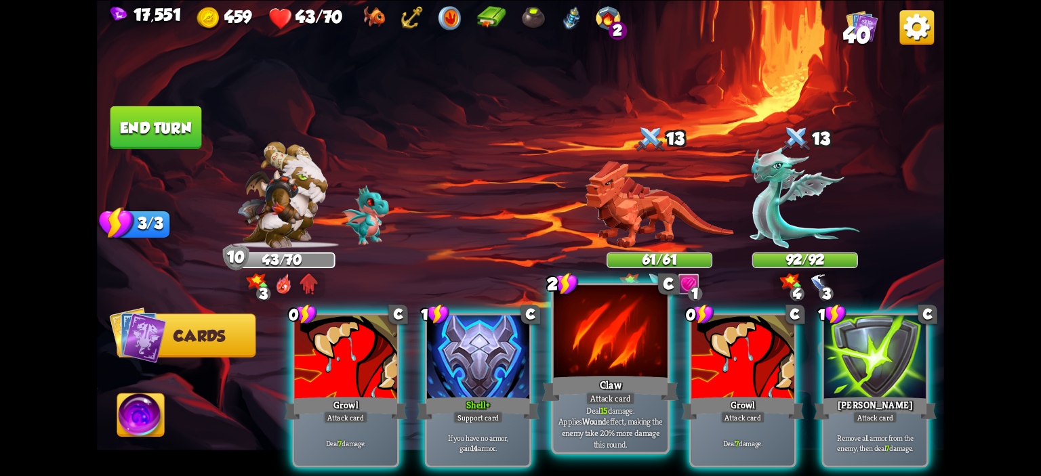
click at [595, 322] on div at bounding box center [611, 333] width 114 height 96
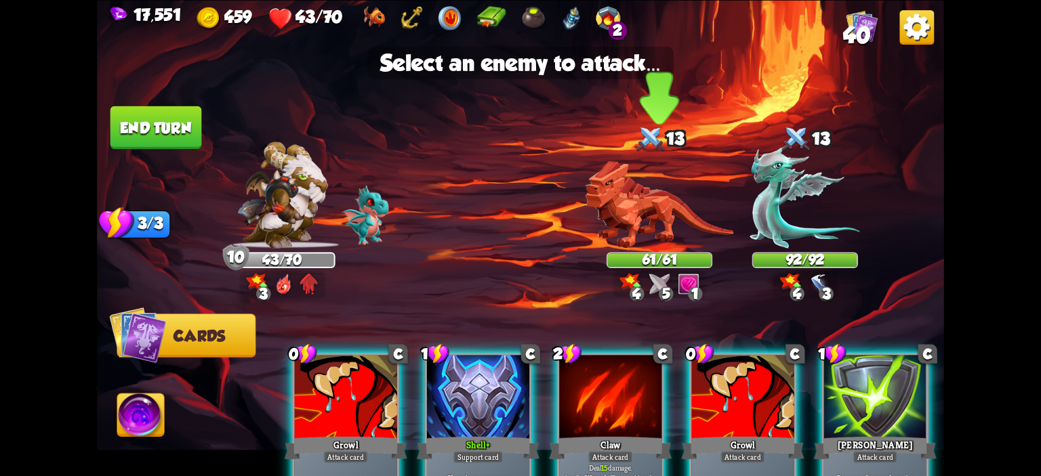
click at [630, 235] on img at bounding box center [660, 204] width 148 height 87
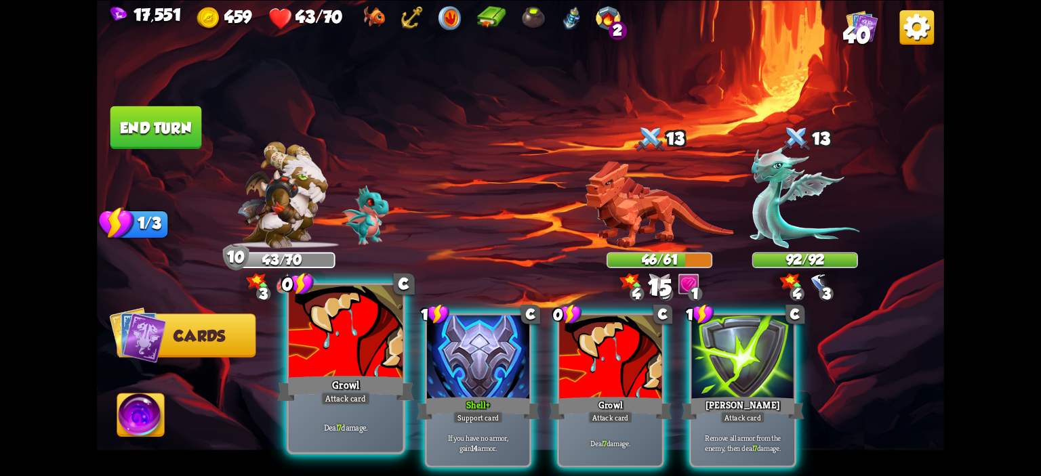
click at [328, 333] on div at bounding box center [346, 333] width 114 height 96
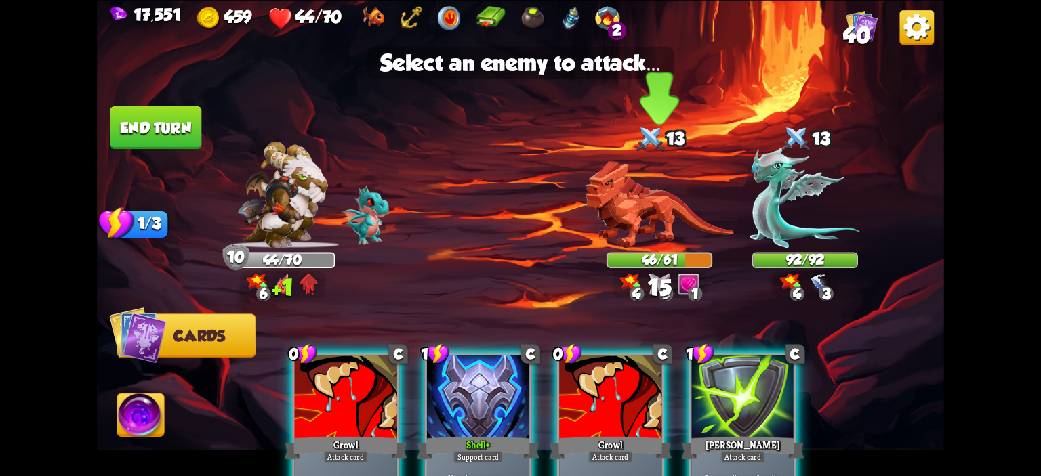
click at [633, 197] on img at bounding box center [660, 204] width 148 height 87
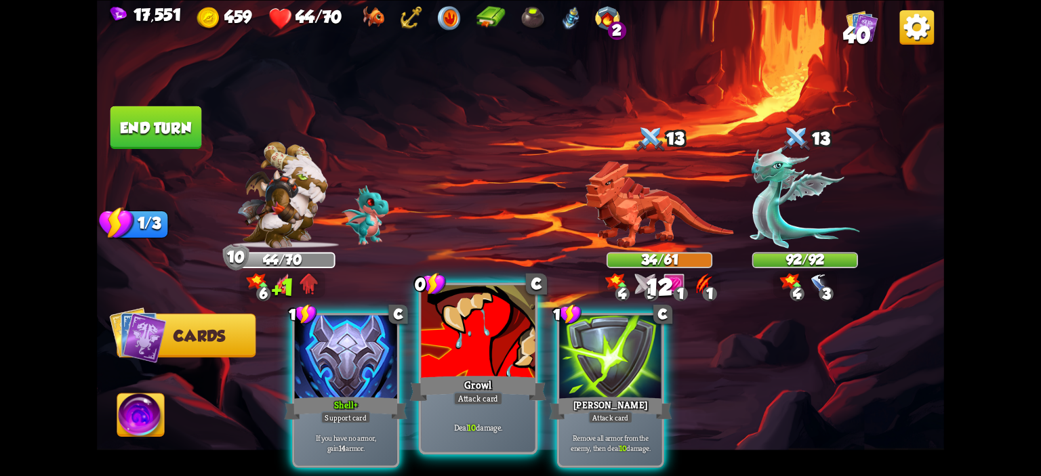
click at [475, 352] on div at bounding box center [479, 333] width 114 height 96
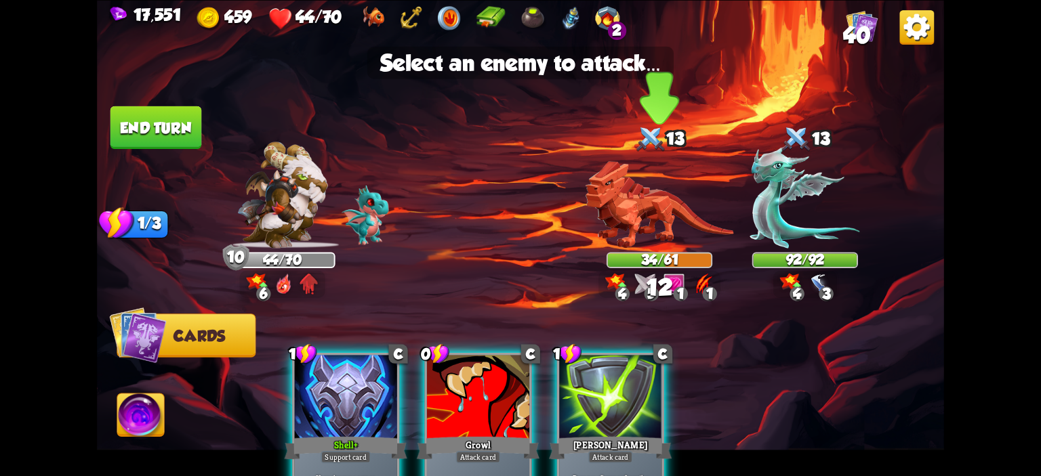
click at [602, 224] on img at bounding box center [660, 204] width 148 height 87
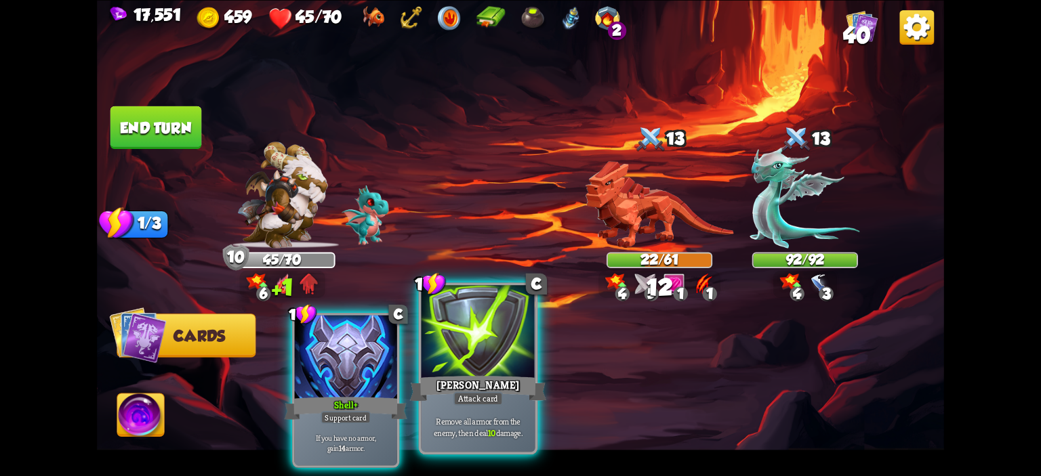
click at [472, 360] on div at bounding box center [479, 333] width 114 height 96
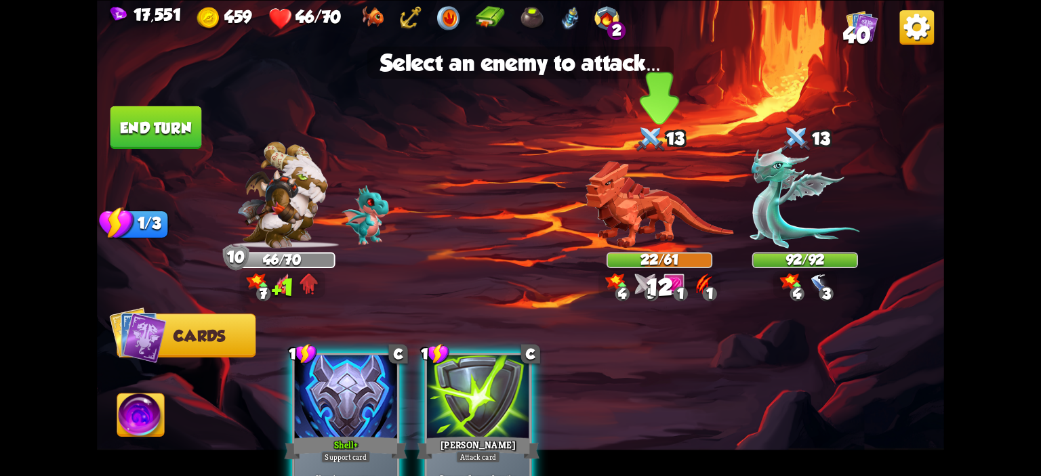
click at [632, 239] on img at bounding box center [660, 204] width 148 height 87
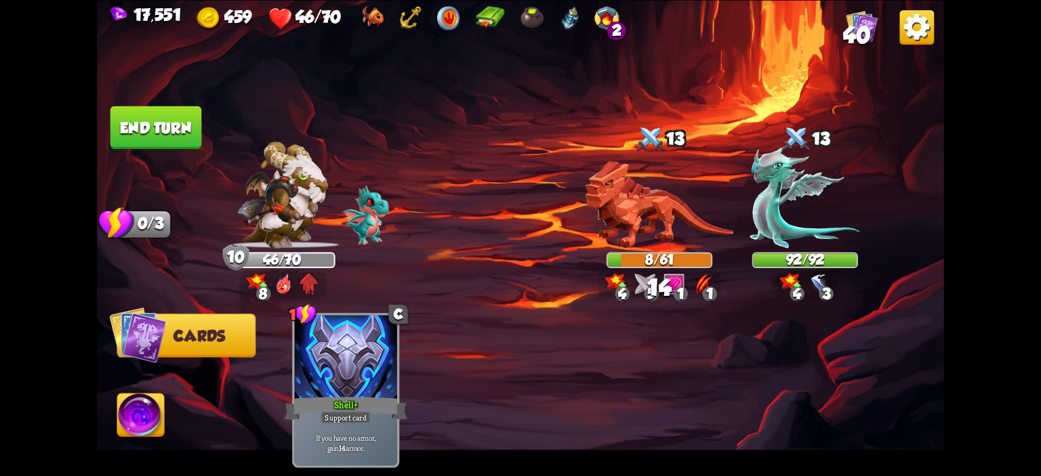
click at [148, 141] on button "End turn" at bounding box center [156, 127] width 92 height 43
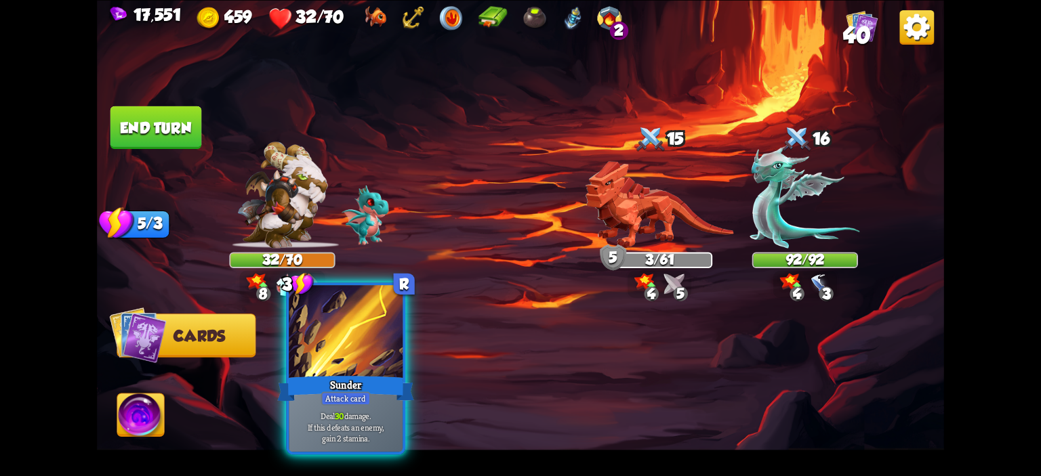
click at [378, 331] on div at bounding box center [346, 333] width 114 height 96
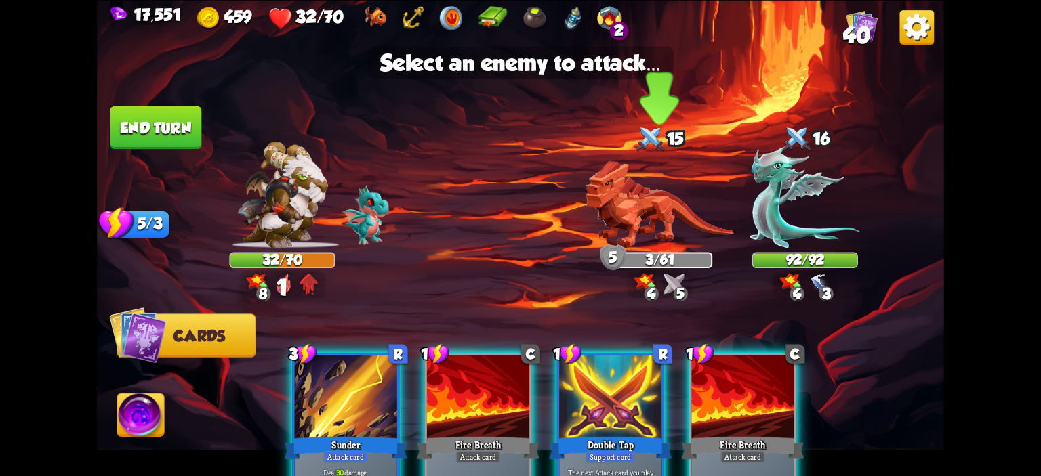
click at [634, 203] on img at bounding box center [660, 204] width 148 height 87
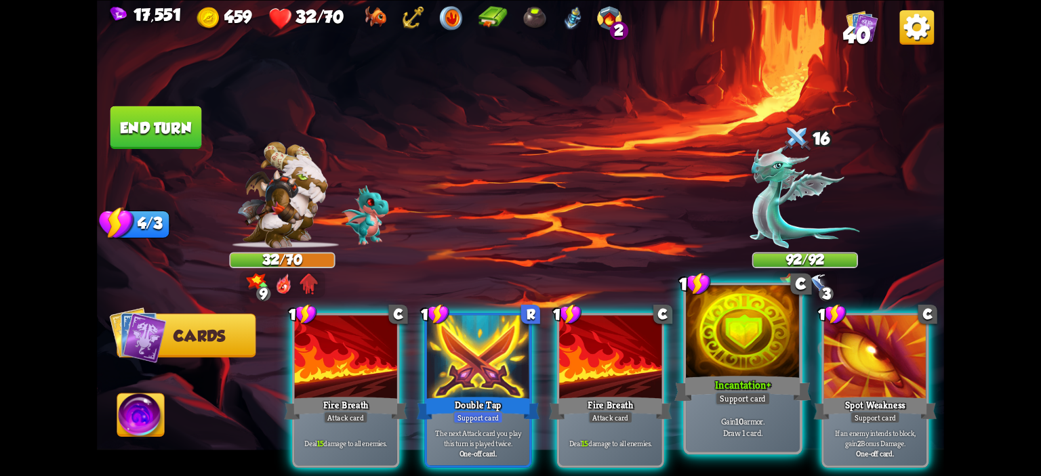
click at [715, 346] on div at bounding box center [743, 333] width 114 height 96
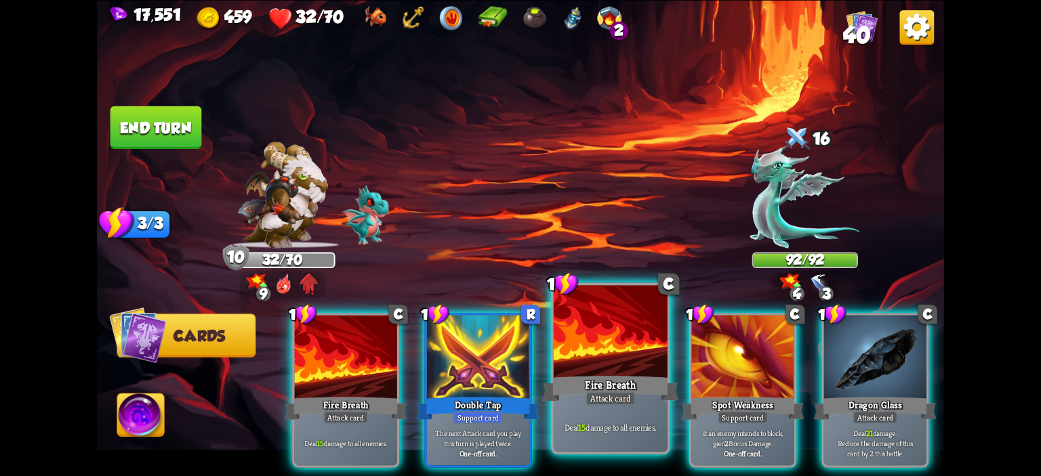
click at [613, 344] on div at bounding box center [611, 333] width 114 height 96
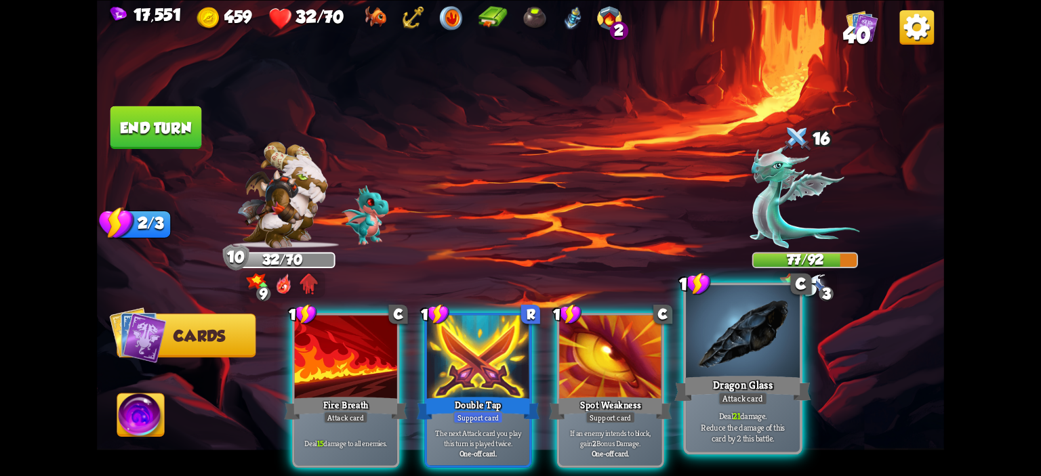
click at [732, 331] on div at bounding box center [743, 333] width 114 height 96
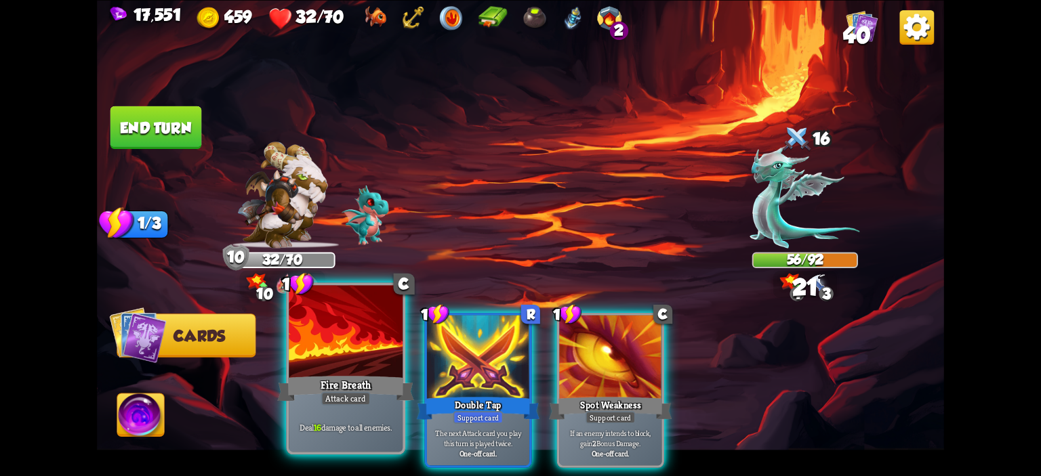
click at [385, 348] on div at bounding box center [346, 333] width 114 height 96
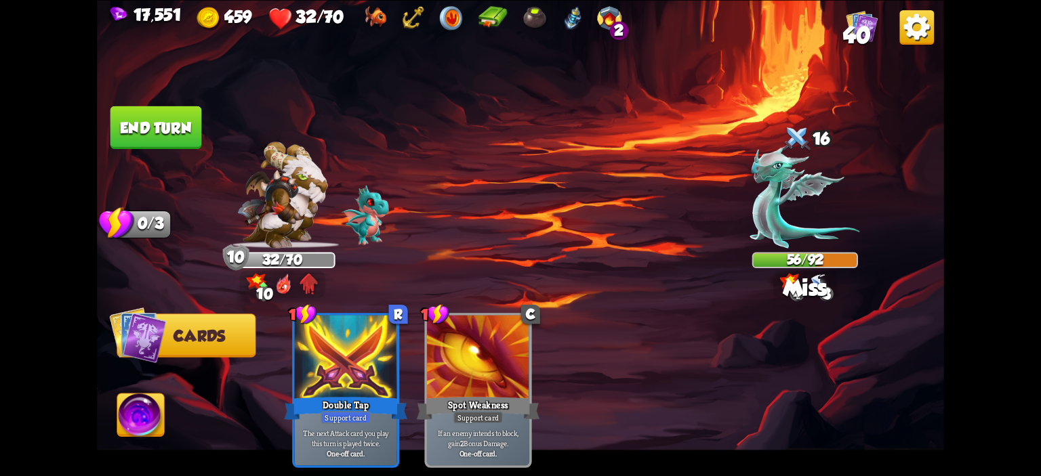
click at [167, 140] on button "End turn" at bounding box center [156, 127] width 92 height 43
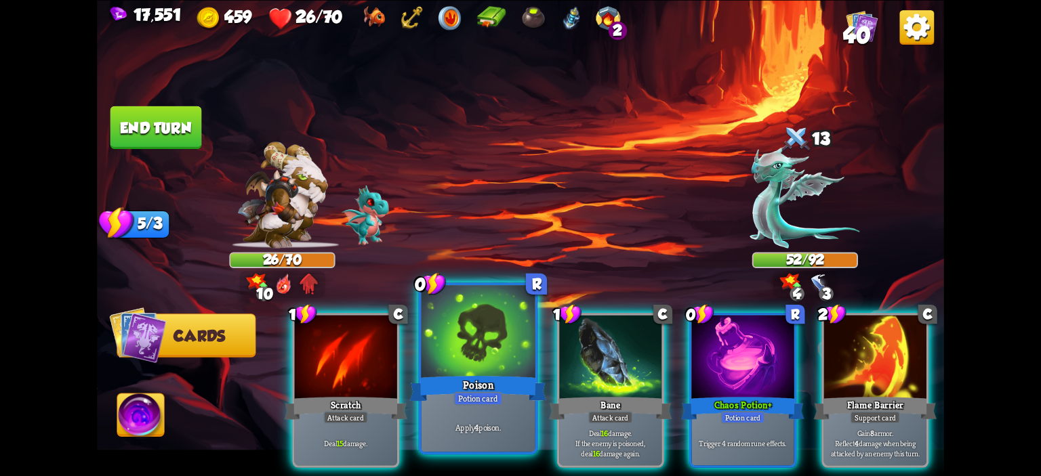
click at [501, 328] on div at bounding box center [479, 333] width 114 height 96
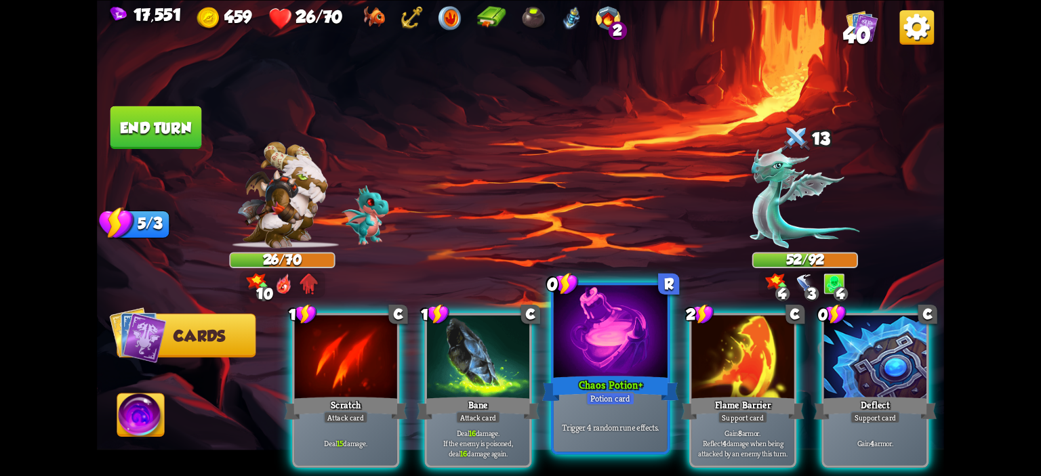
click at [587, 327] on div at bounding box center [611, 333] width 114 height 96
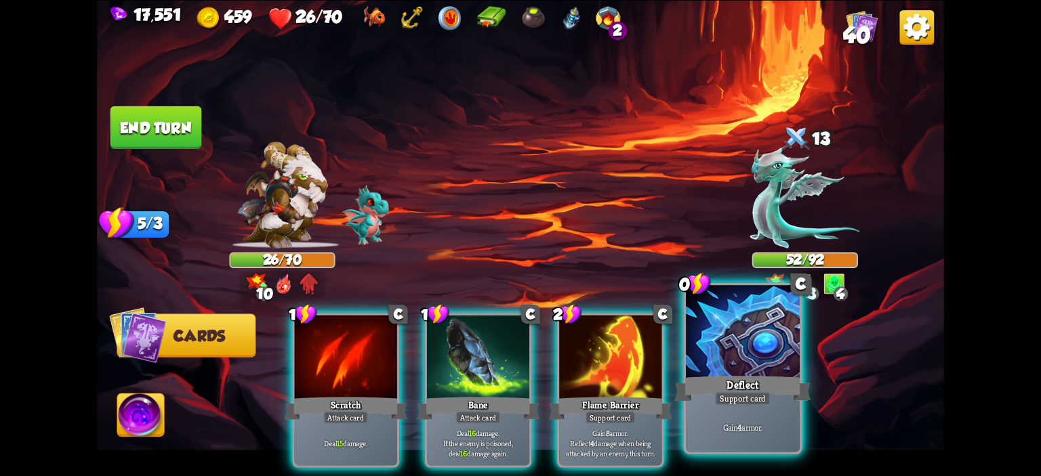
click at [702, 327] on div at bounding box center [743, 333] width 114 height 96
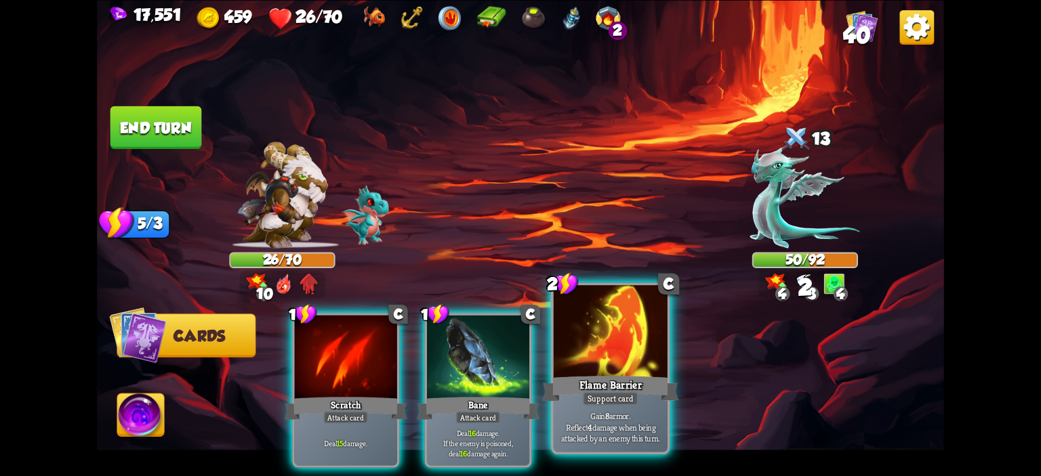
click at [628, 354] on div at bounding box center [611, 333] width 114 height 96
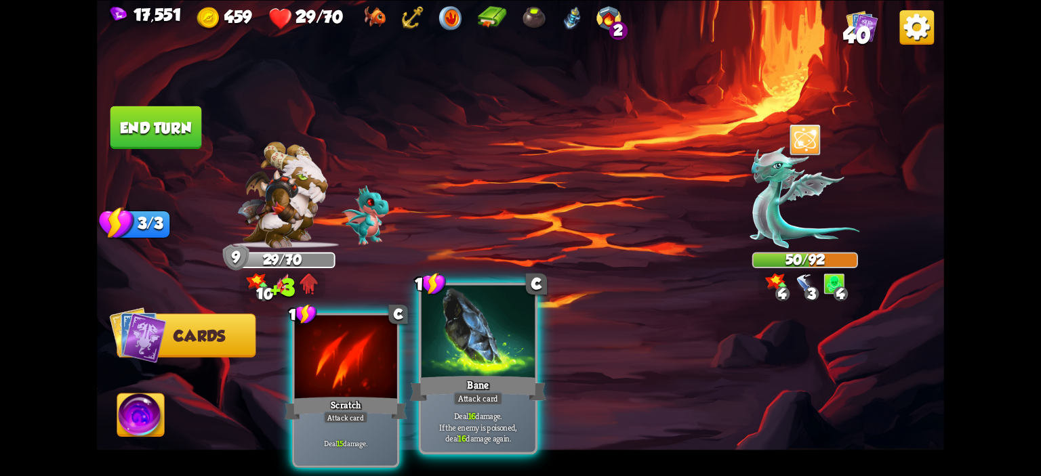
click at [511, 344] on div at bounding box center [479, 333] width 114 height 96
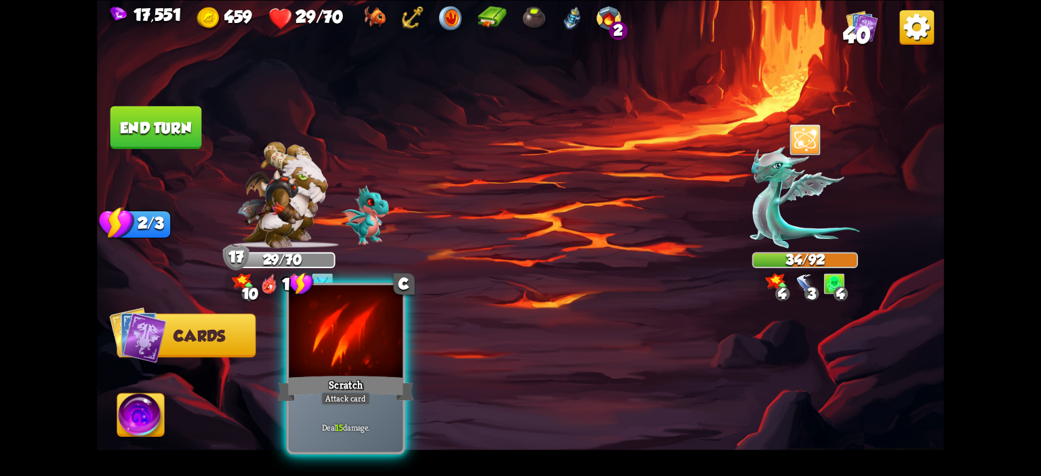
click at [349, 352] on div at bounding box center [346, 333] width 114 height 96
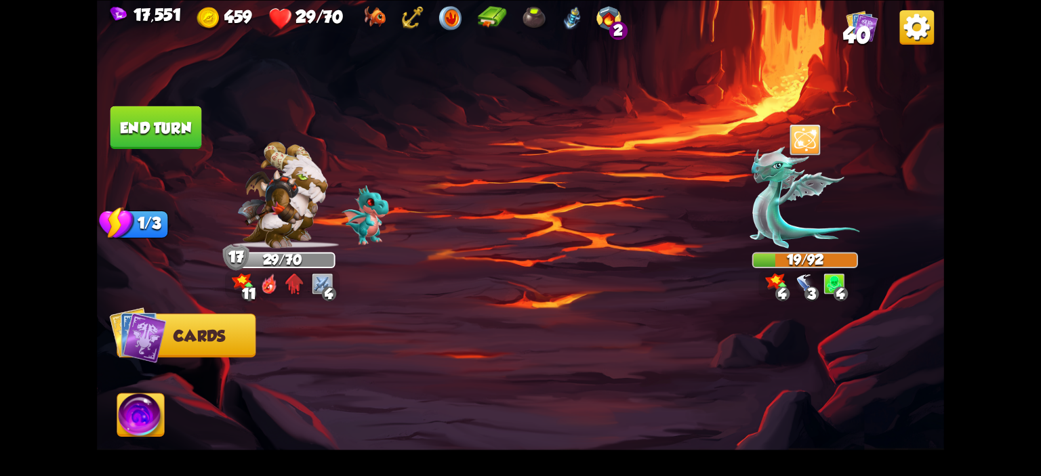
click at [174, 406] on img at bounding box center [520, 238] width 847 height 476
click at [174, 411] on span "Abilities" at bounding box center [152, 415] width 71 height 17
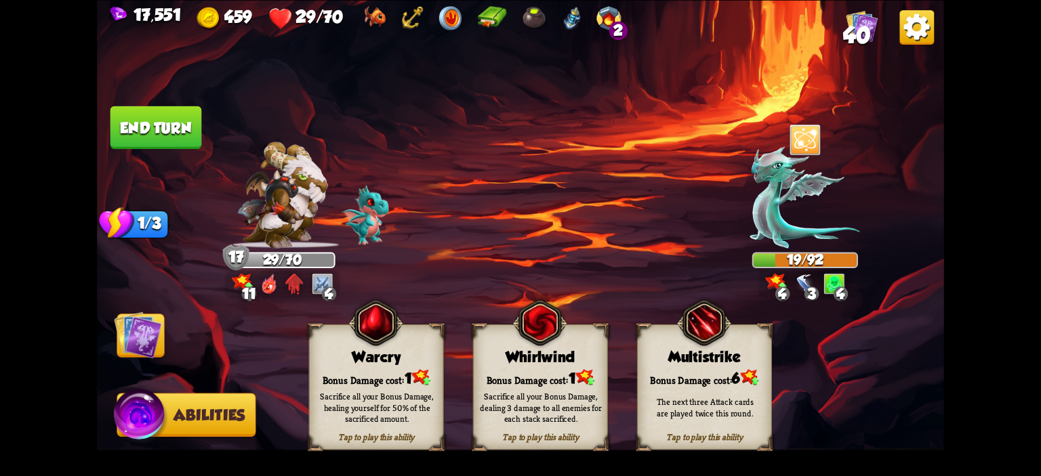
click at [336, 351] on div "Warcry" at bounding box center [377, 356] width 134 height 17
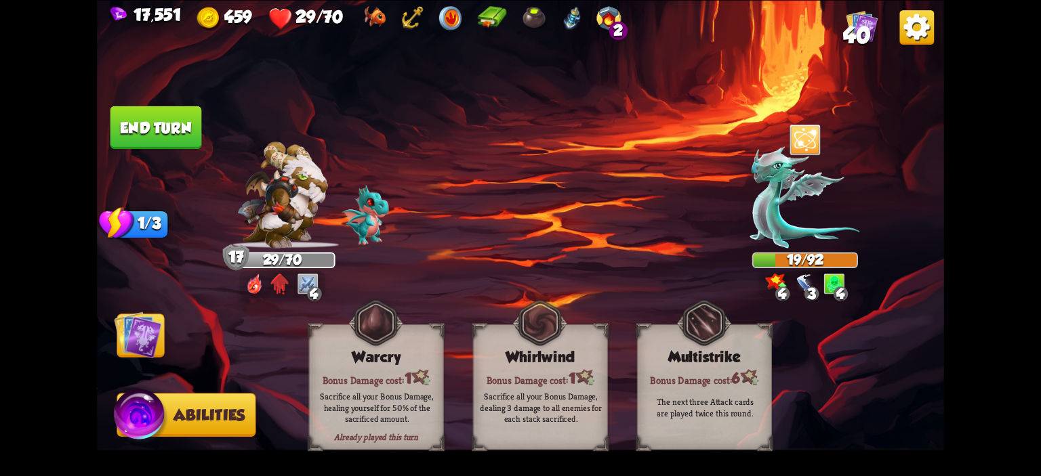
click at [155, 132] on button "End turn" at bounding box center [156, 127] width 92 height 43
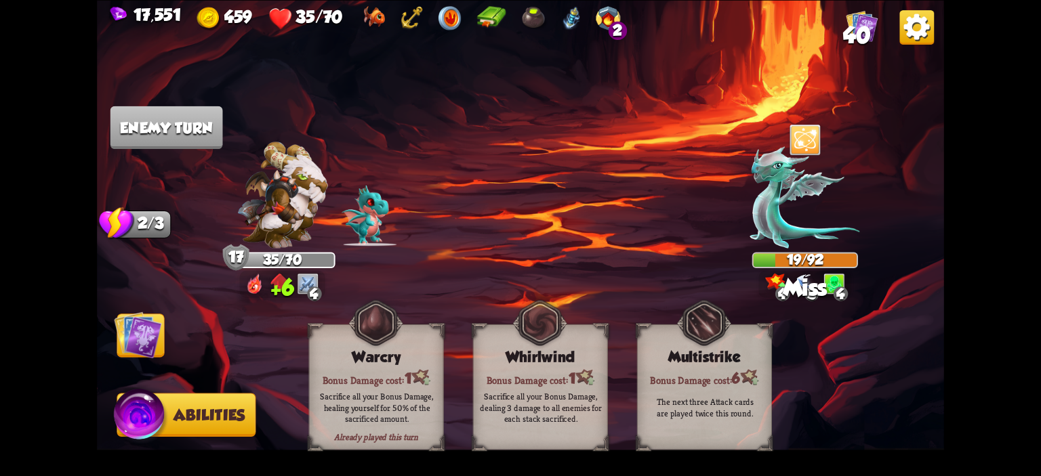
click at [130, 306] on img at bounding box center [520, 238] width 847 height 476
click at [134, 315] on img at bounding box center [137, 334] width 47 height 47
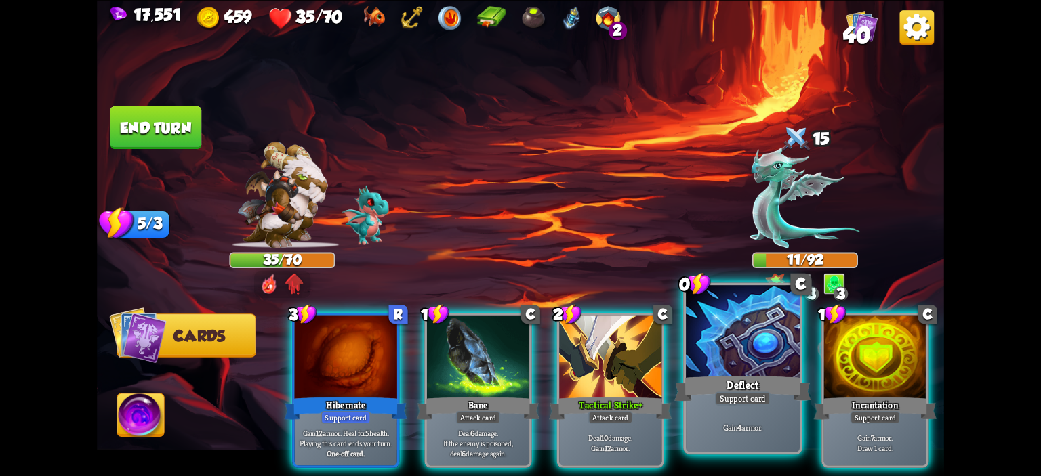
click at [728, 340] on div at bounding box center [743, 333] width 114 height 96
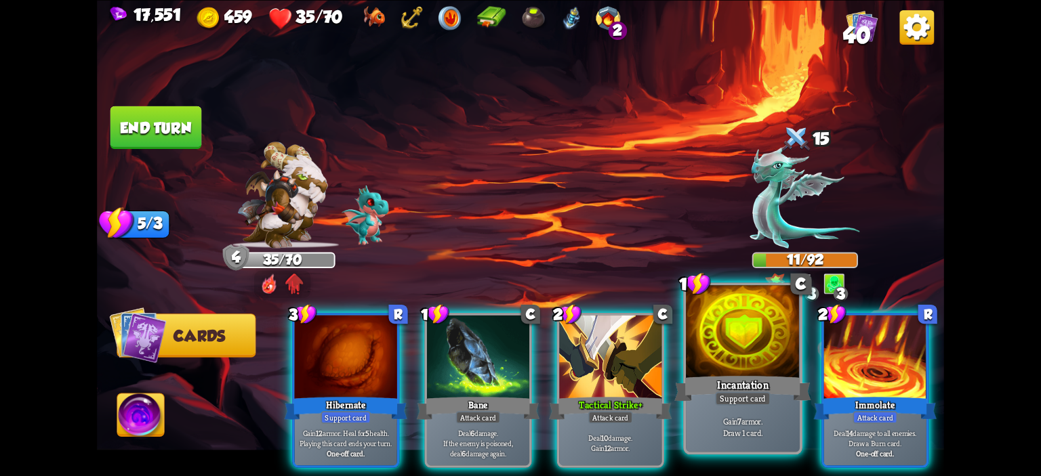
click at [708, 342] on div at bounding box center [743, 333] width 114 height 96
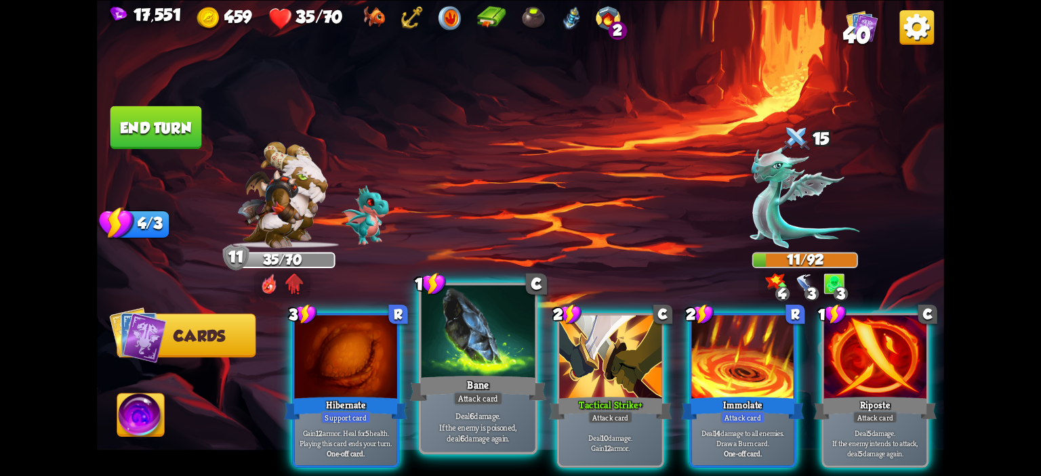
click at [415, 375] on div "Bane" at bounding box center [478, 388] width 137 height 31
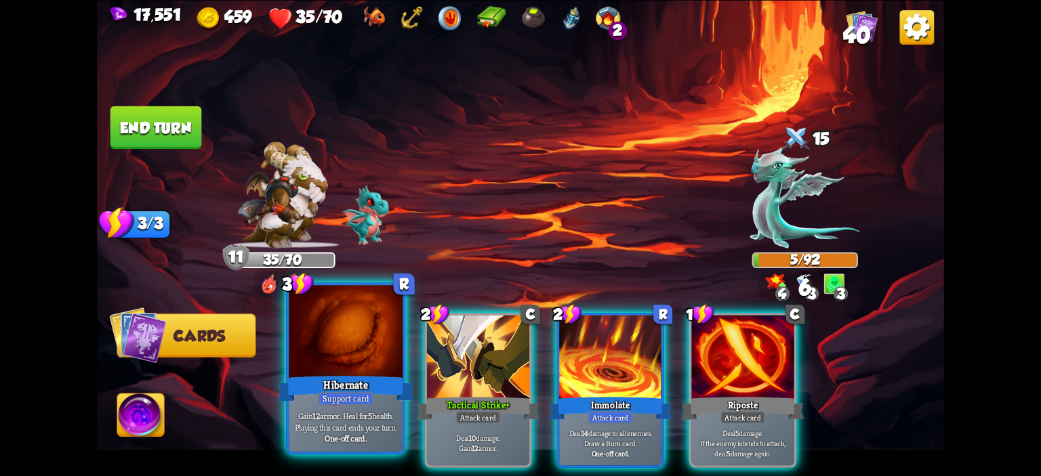
click at [358, 370] on div at bounding box center [346, 333] width 114 height 96
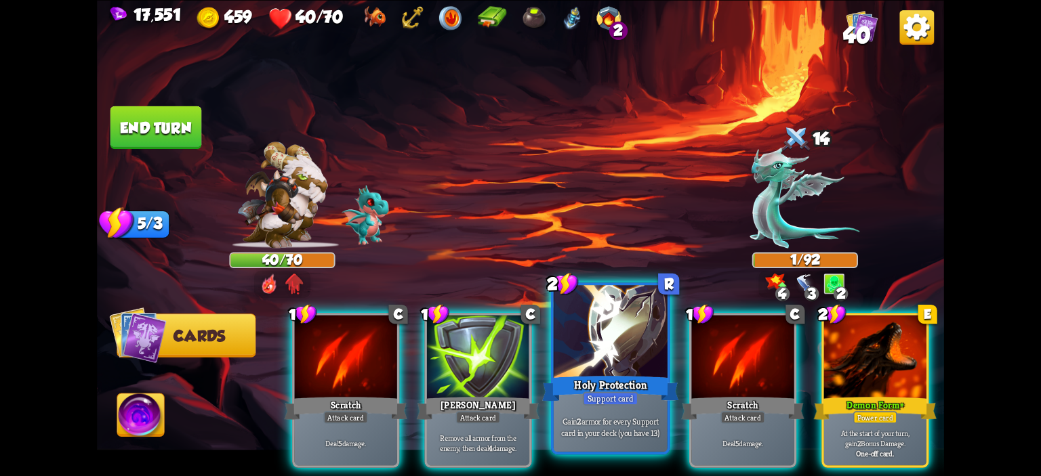
click at [607, 332] on div at bounding box center [611, 333] width 114 height 96
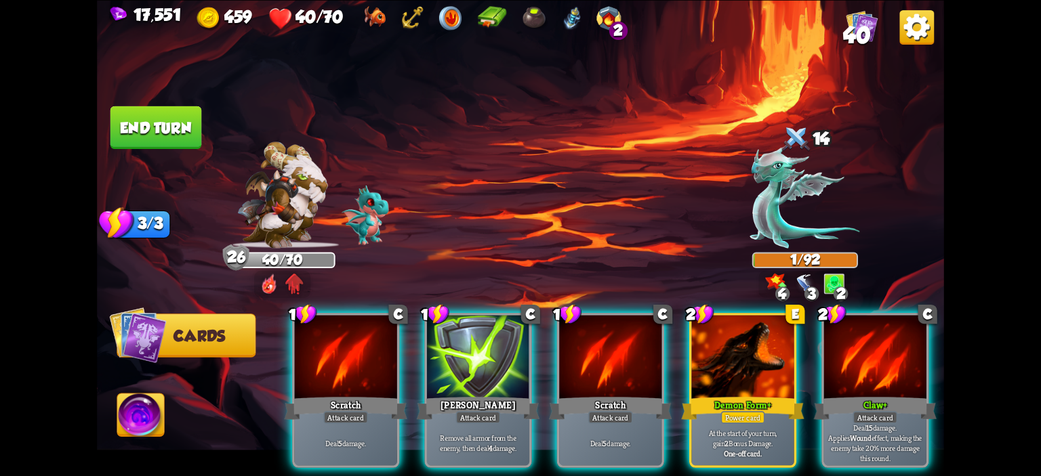
click at [139, 134] on button "End turn" at bounding box center [156, 127] width 92 height 43
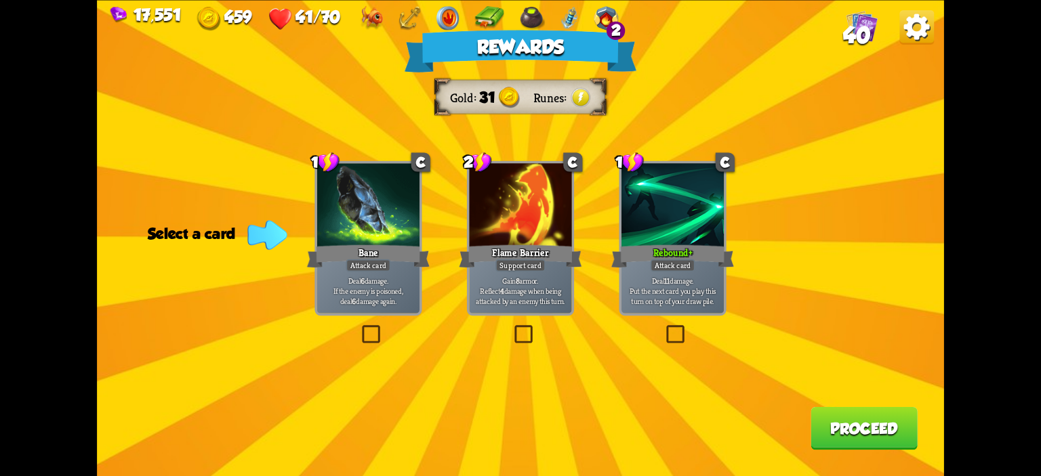
click at [559, 237] on div at bounding box center [520, 206] width 102 height 86
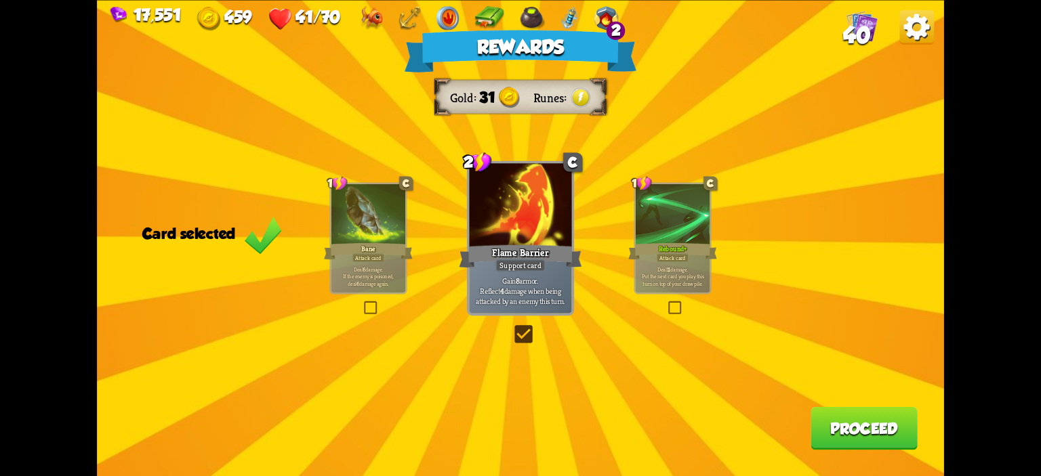
click at [347, 222] on div at bounding box center [368, 215] width 74 height 62
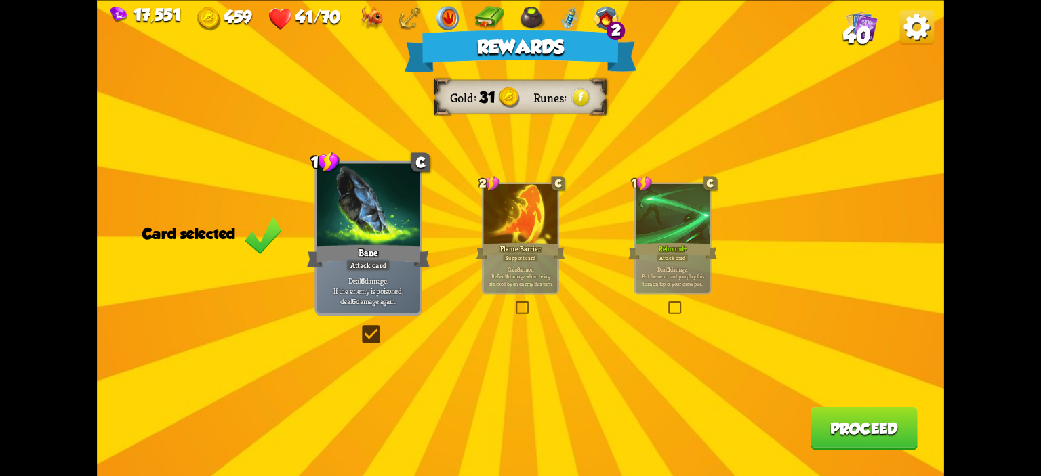
click at [835, 444] on button "Proceed" at bounding box center [864, 428] width 107 height 43
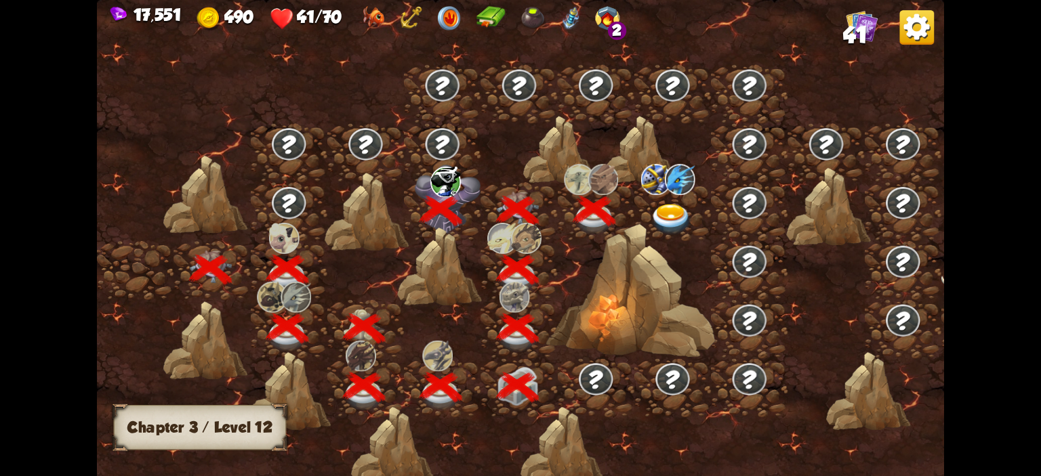
scroll to position [0, 206]
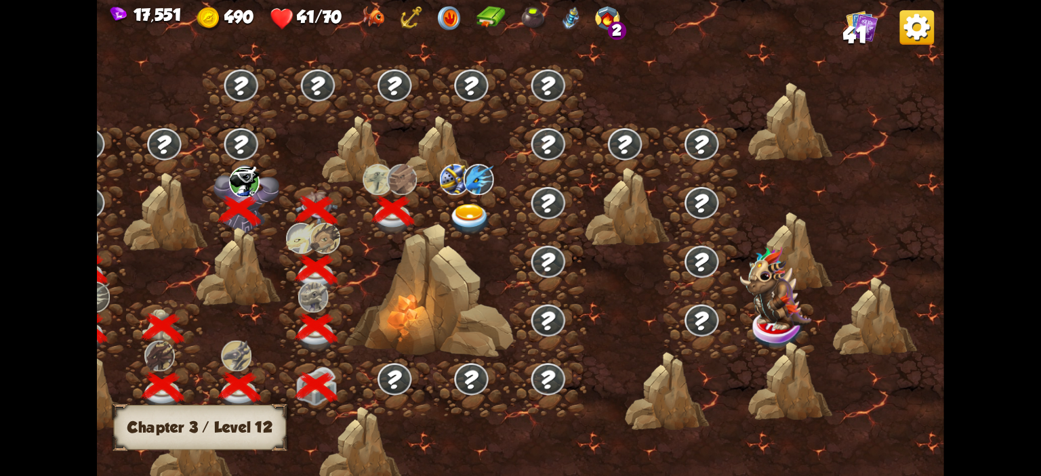
click at [483, 212] on img at bounding box center [470, 219] width 42 height 31
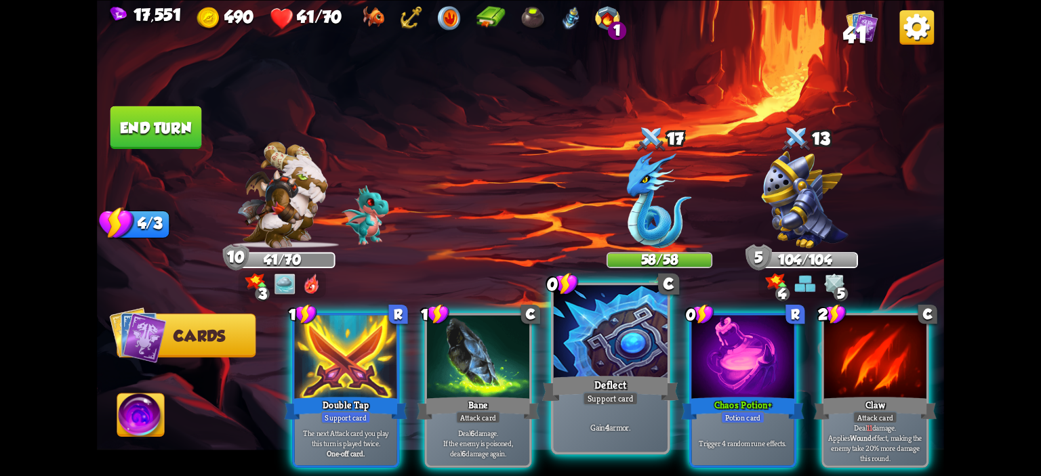
click at [617, 315] on div at bounding box center [611, 333] width 114 height 96
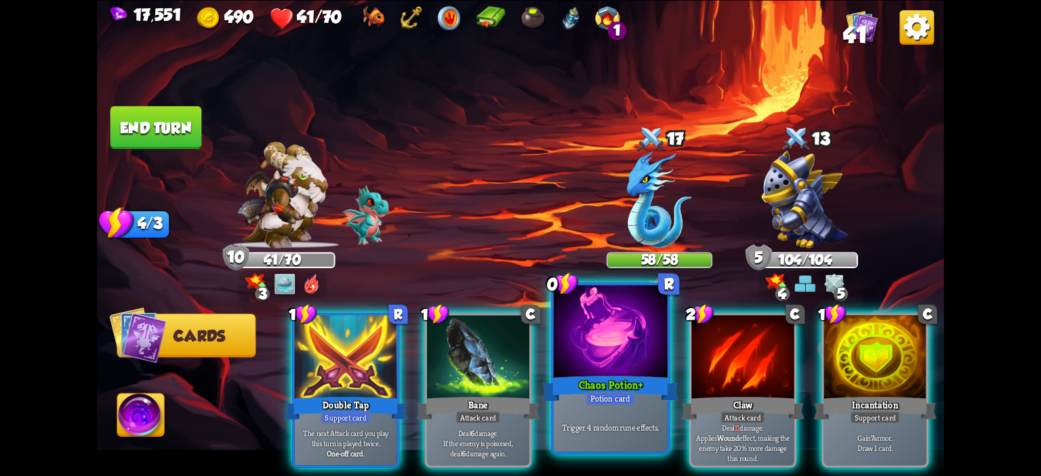
click at [608, 315] on div at bounding box center [611, 333] width 114 height 96
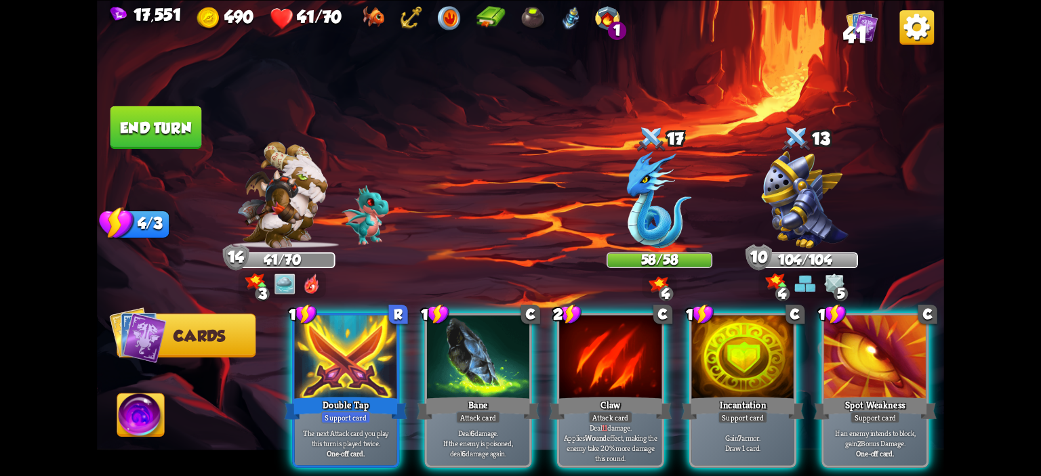
click at [608, 315] on div at bounding box center [610, 358] width 102 height 86
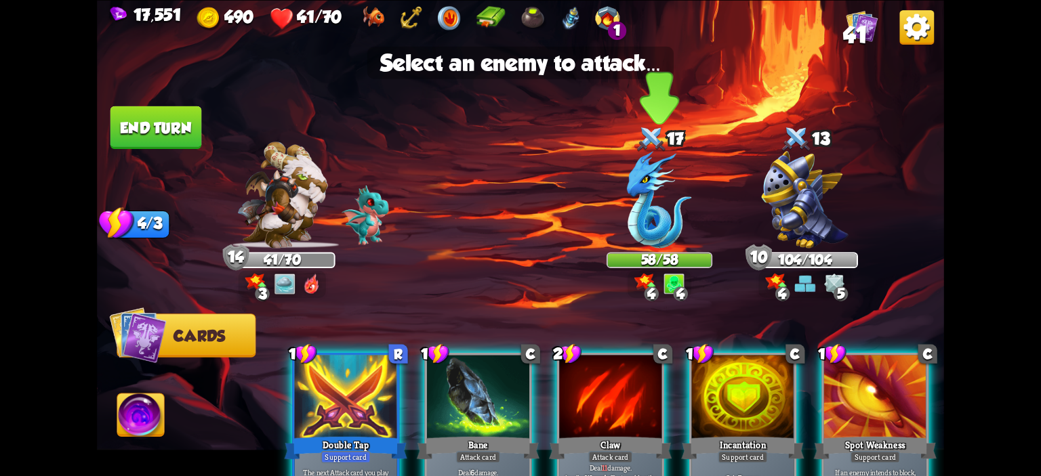
click at [619, 239] on div at bounding box center [660, 201] width 106 height 93
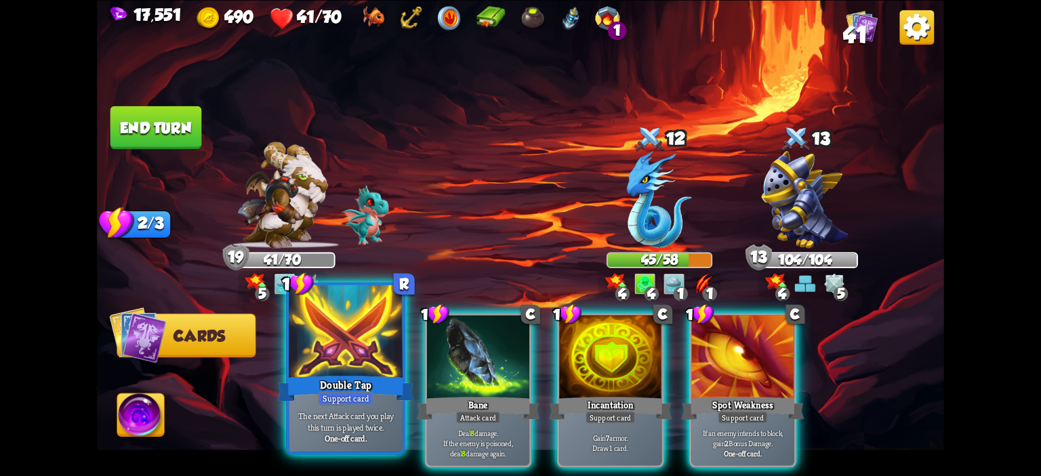
click at [342, 346] on div at bounding box center [346, 333] width 114 height 96
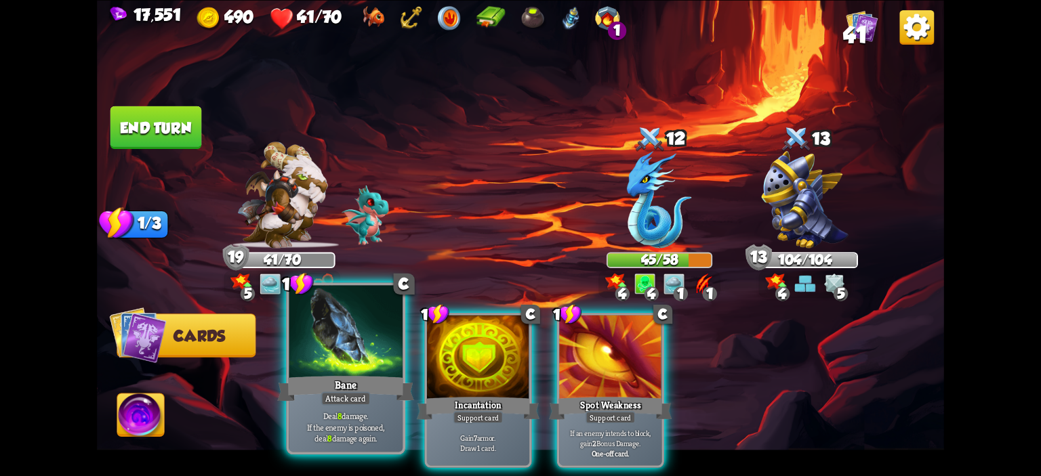
click at [342, 352] on div at bounding box center [346, 333] width 114 height 96
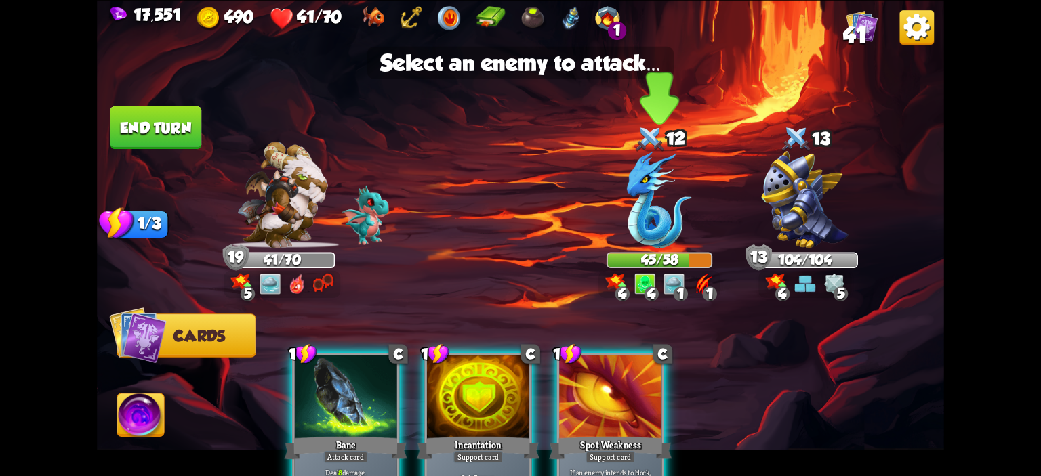
click at [658, 241] on img at bounding box center [659, 200] width 65 height 98
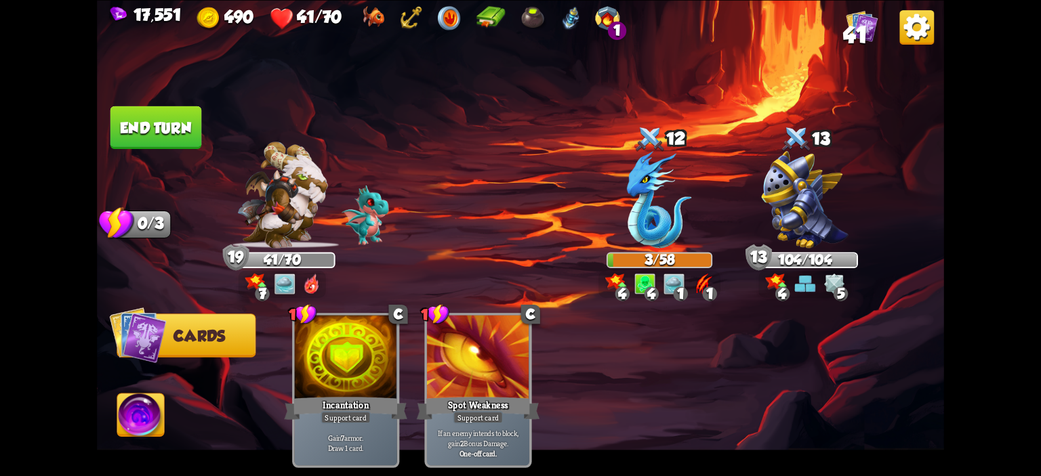
click at [184, 140] on button "End turn" at bounding box center [156, 127] width 92 height 43
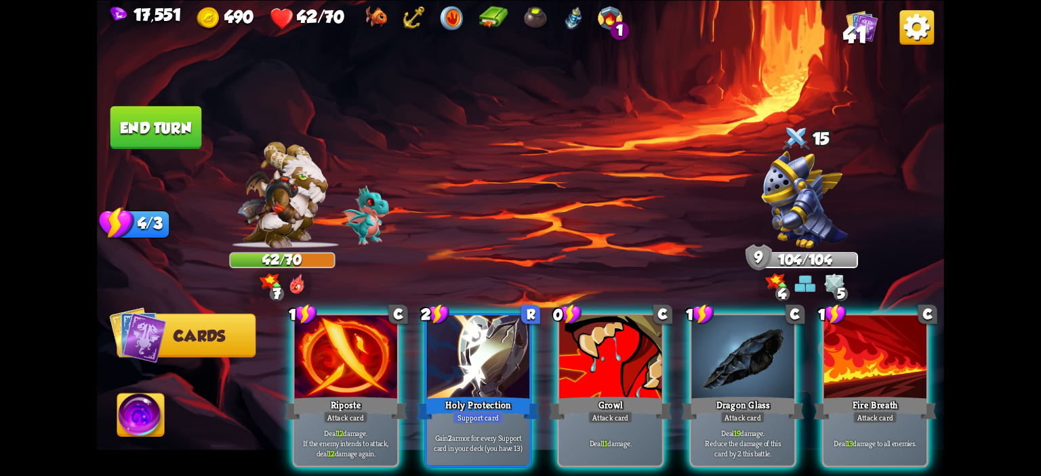
click at [441, 315] on div at bounding box center [478, 358] width 102 height 86
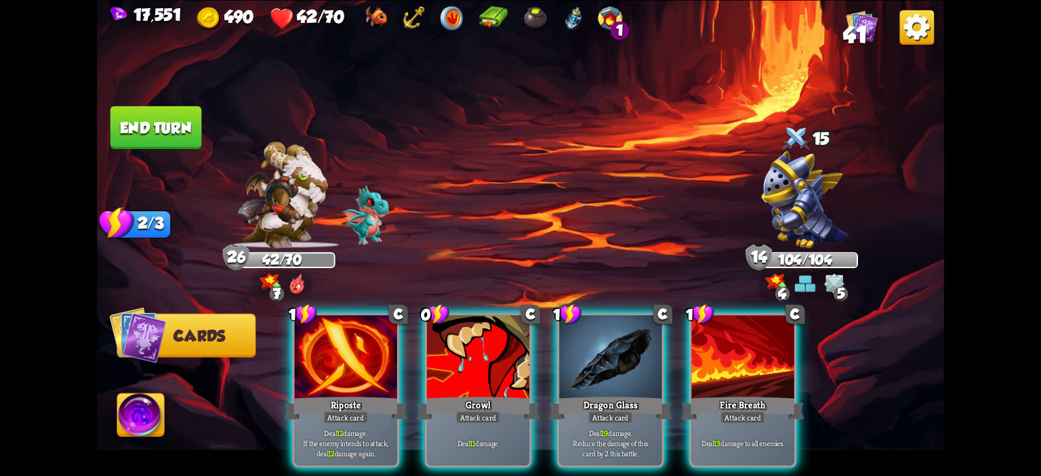
click at [455, 309] on div "1 C Riposte Attack card Deal 12 damage. If the enemy intends to attack, deal 12…" at bounding box center [605, 370] width 678 height 211
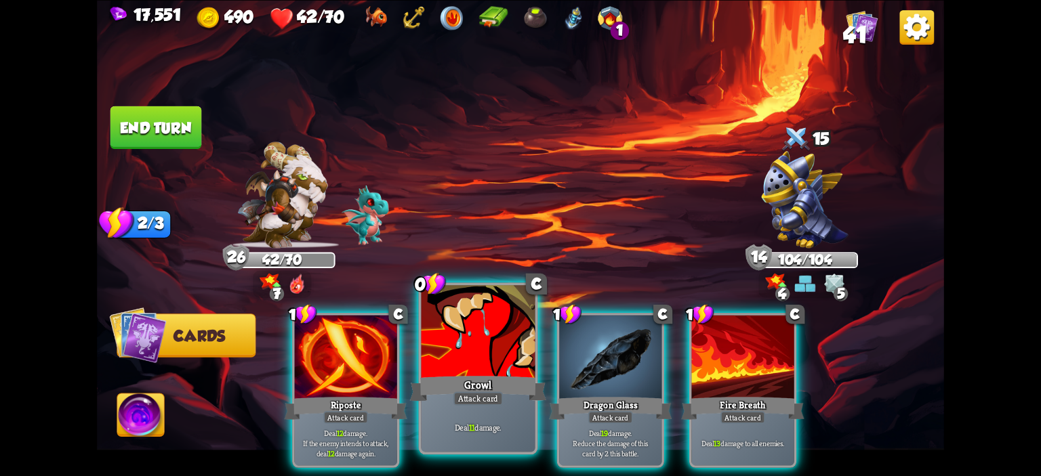
click at [450, 342] on div at bounding box center [479, 333] width 114 height 96
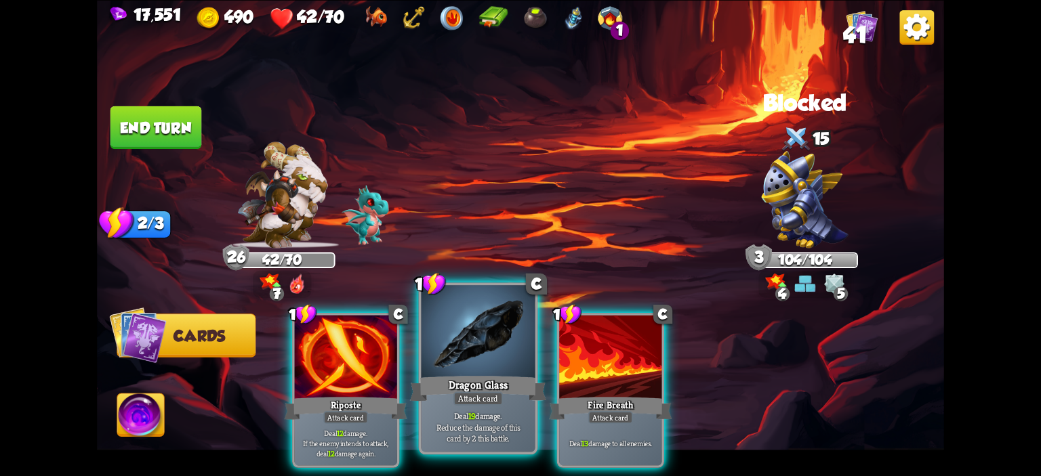
click at [466, 321] on div at bounding box center [479, 333] width 114 height 96
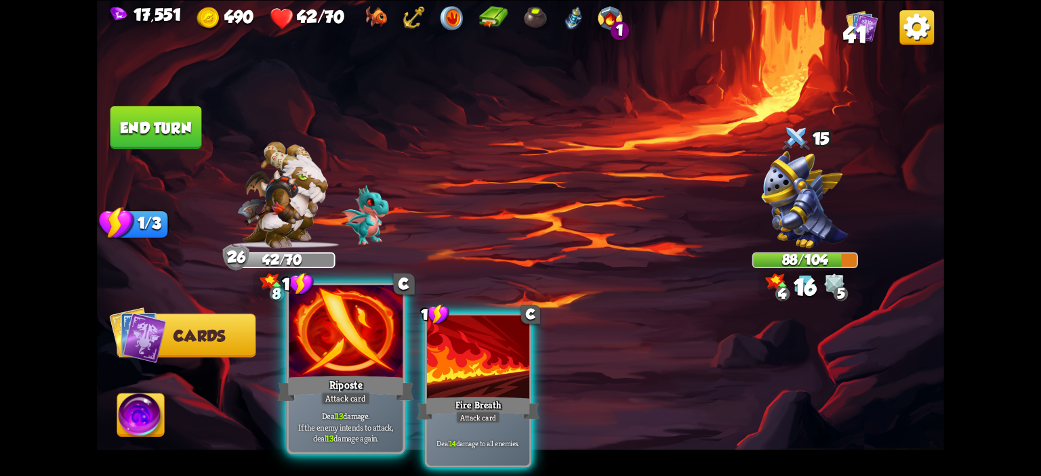
click at [350, 330] on div at bounding box center [346, 333] width 114 height 96
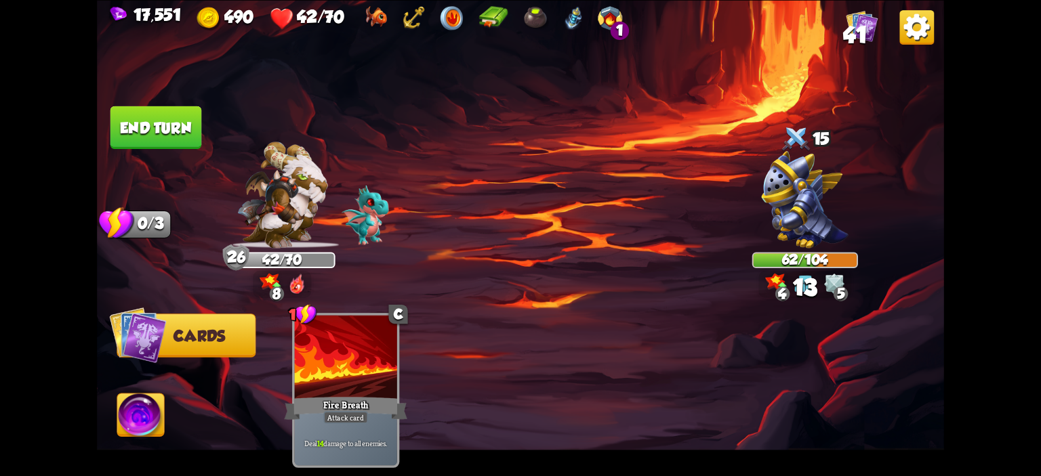
click at [155, 123] on button "End turn" at bounding box center [156, 127] width 92 height 43
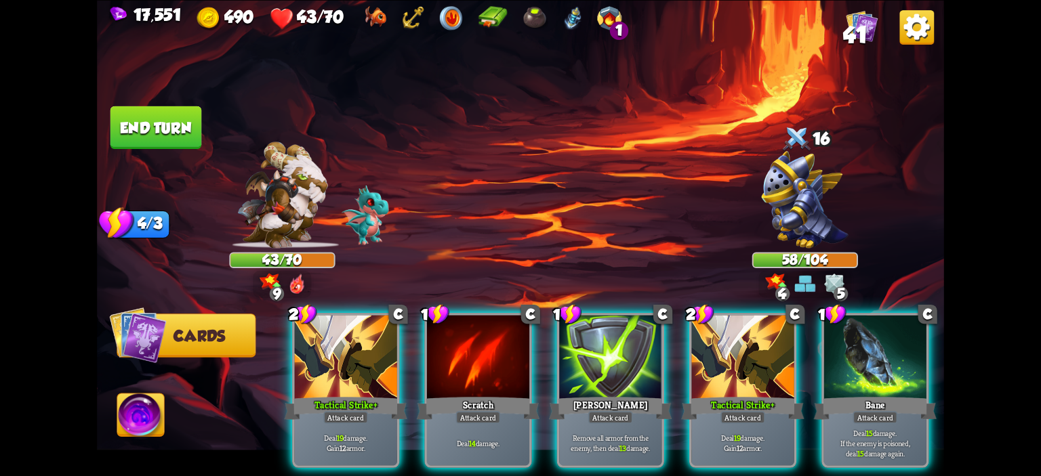
click at [317, 300] on div "2 C Tactical Strike+ Attack card Deal 19 damage. Gain 12 armor. 1 C Scratch Att…" at bounding box center [605, 370] width 678 height 211
click at [319, 310] on div "2 C Tactical Strike+ Attack card Deal 19 damage. Gain 12 armor. 1 C Scratch Att…" at bounding box center [605, 370] width 678 height 211
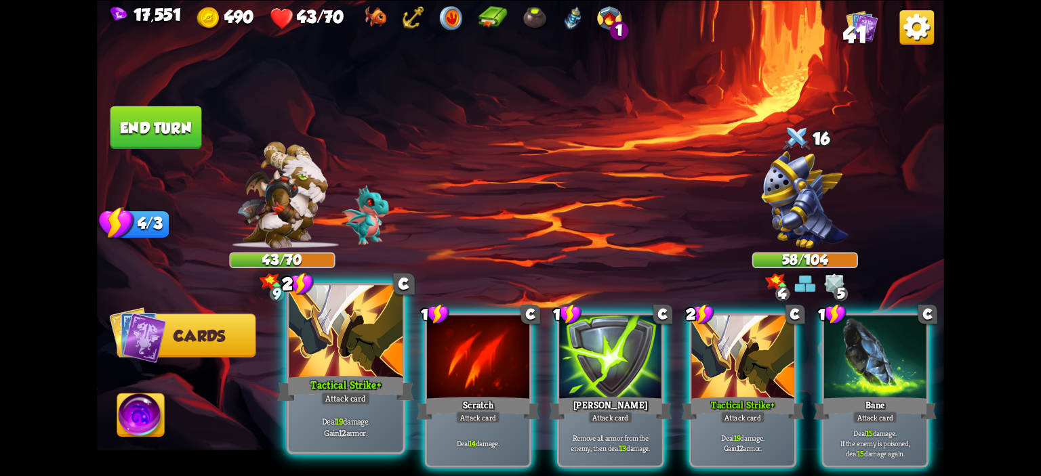
click at [300, 317] on div at bounding box center [346, 333] width 114 height 96
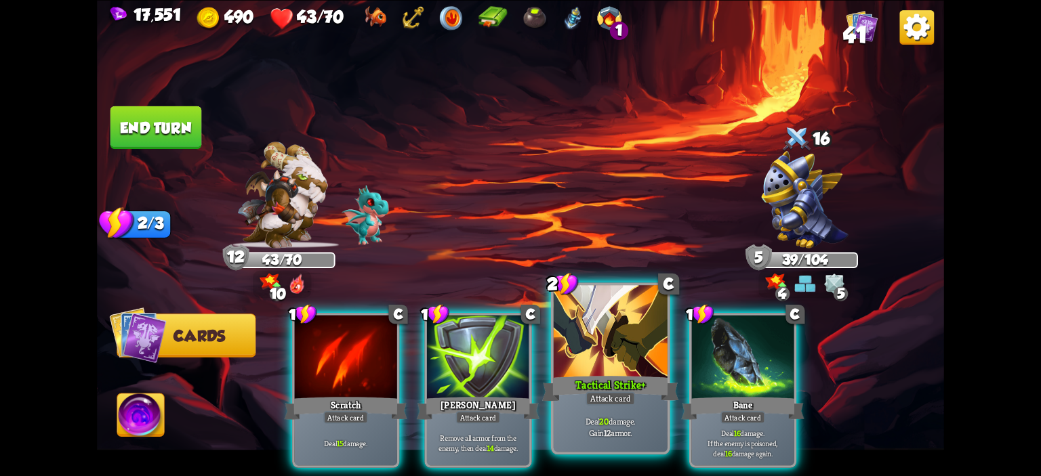
click at [576, 329] on div at bounding box center [611, 333] width 114 height 96
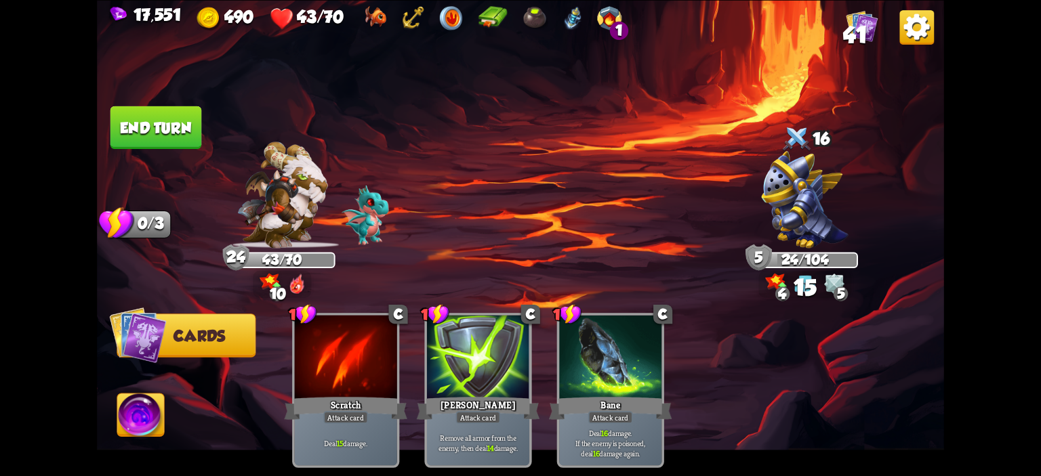
click at [173, 132] on button "End turn" at bounding box center [156, 127] width 92 height 43
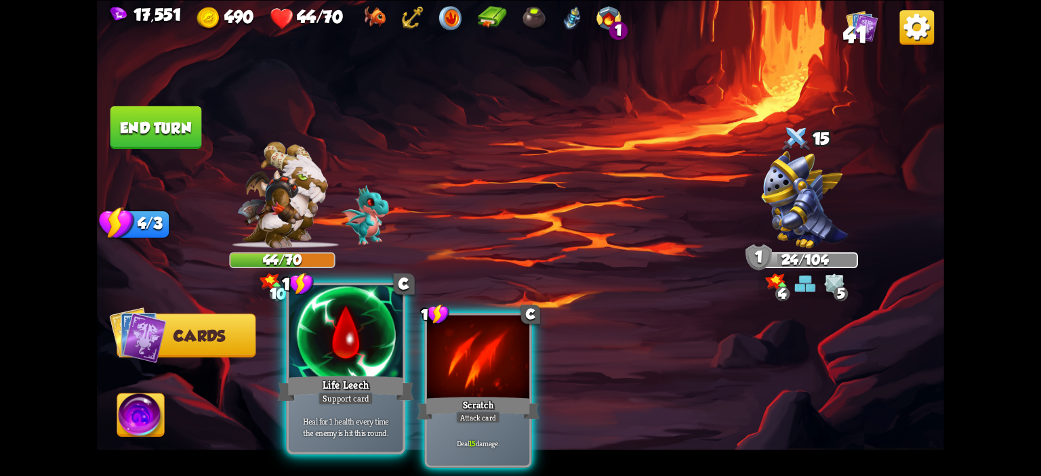
click at [381, 344] on div at bounding box center [346, 333] width 114 height 96
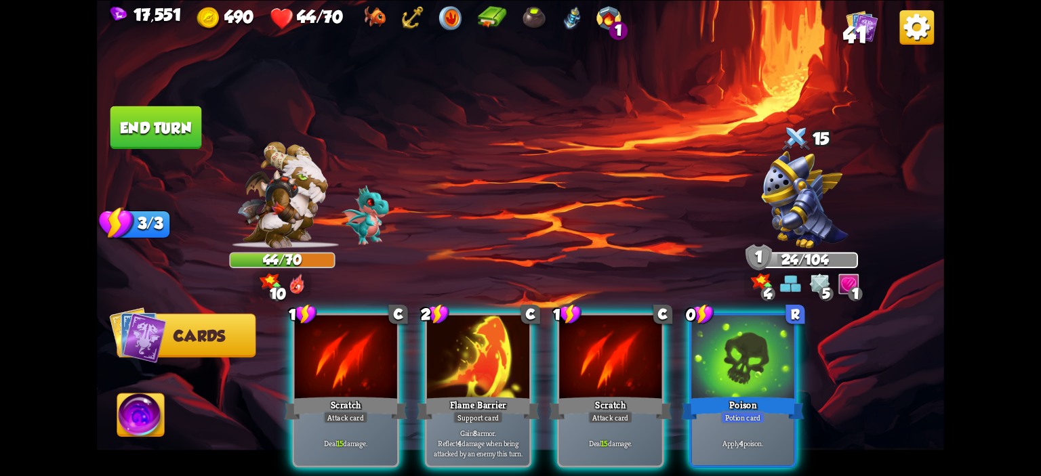
click at [687, 352] on div "1 C Scratch Attack card Deal 15 damage. 2 C Flame Barrier Support card Gain 8 a…" at bounding box center [605, 370] width 678 height 211
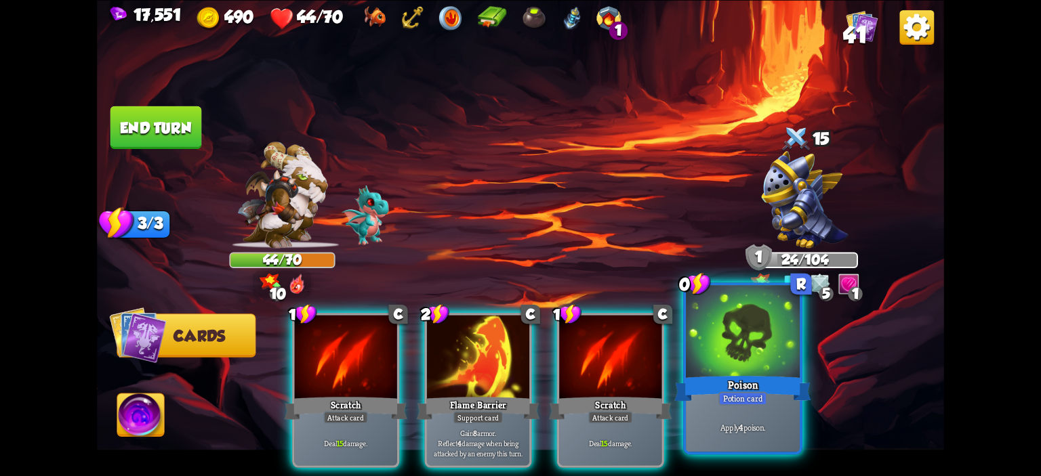
click at [714, 352] on div at bounding box center [743, 333] width 114 height 96
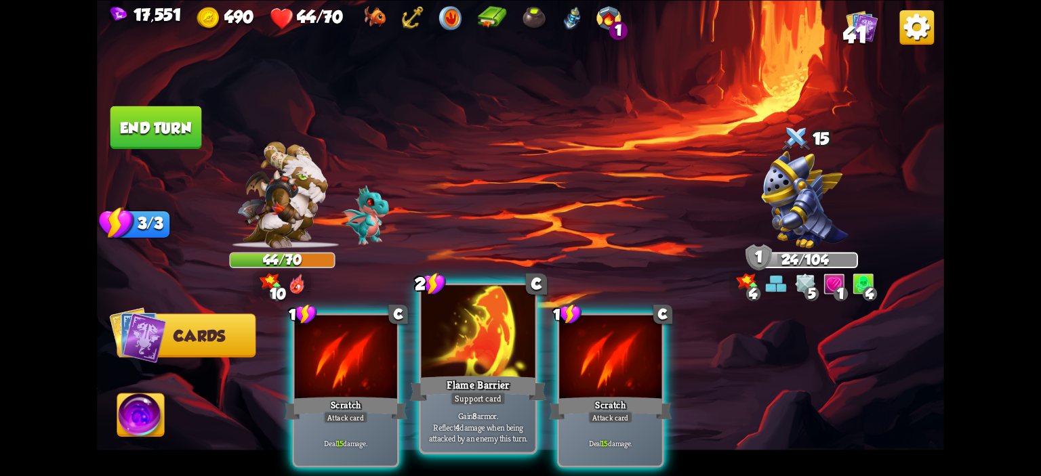
click at [525, 349] on div at bounding box center [479, 333] width 114 height 96
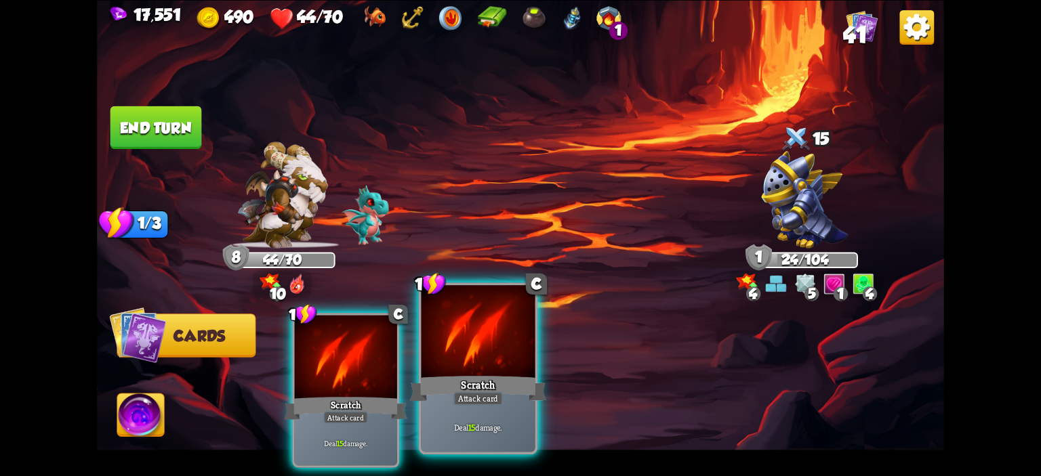
click at [506, 353] on div at bounding box center [479, 333] width 114 height 96
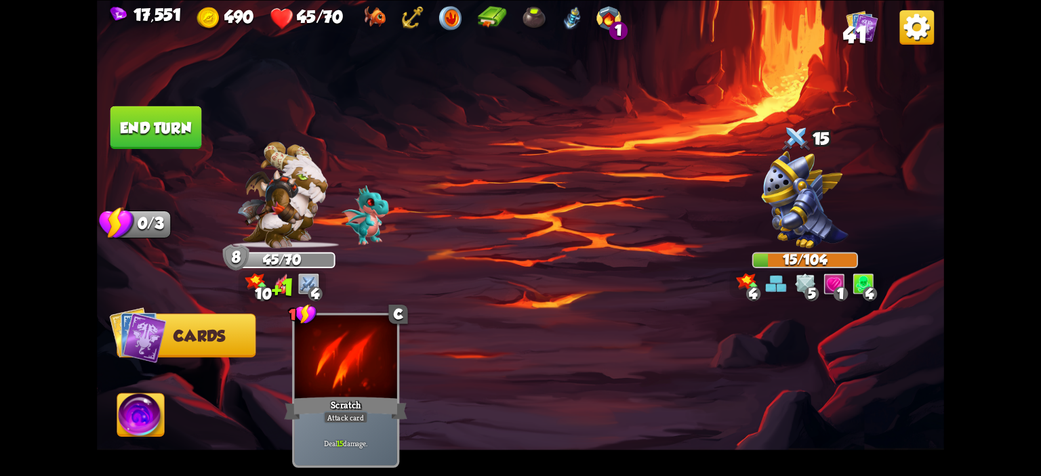
click at [131, 420] on img at bounding box center [140, 417] width 47 height 47
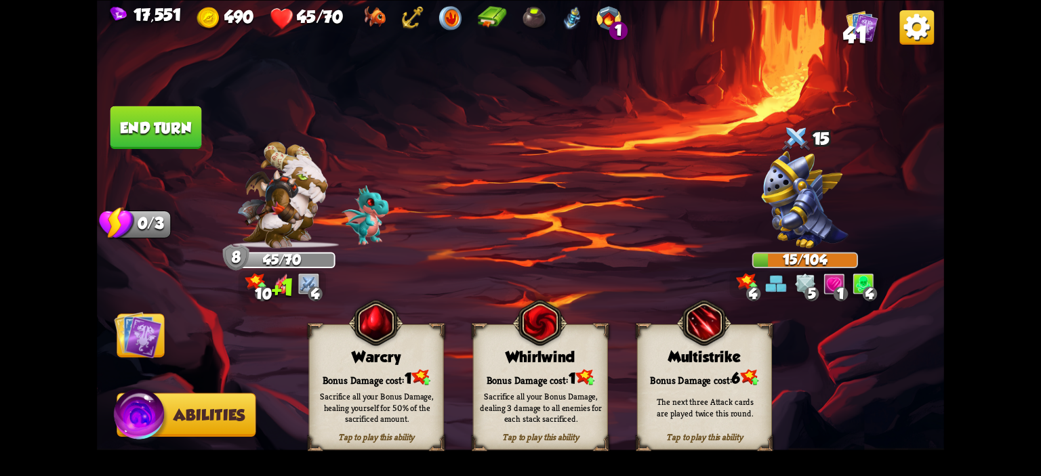
click at [336, 360] on div "Warcry" at bounding box center [377, 356] width 134 height 17
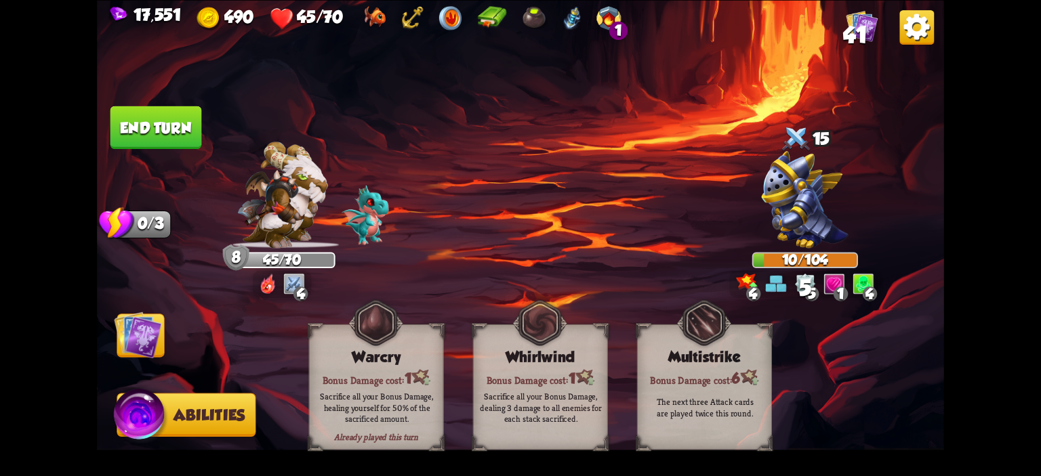
click at [150, 129] on button "End turn" at bounding box center [156, 127] width 92 height 43
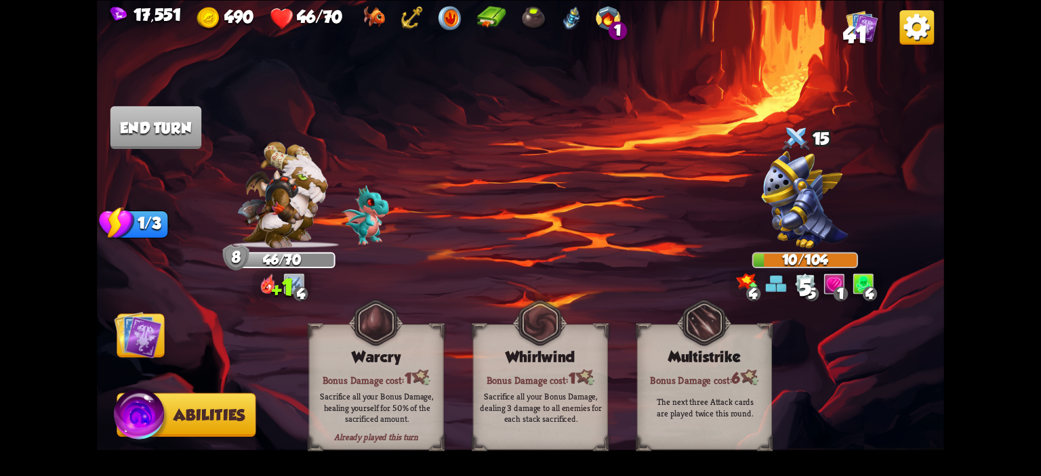
click at [131, 317] on img at bounding box center [137, 334] width 47 height 47
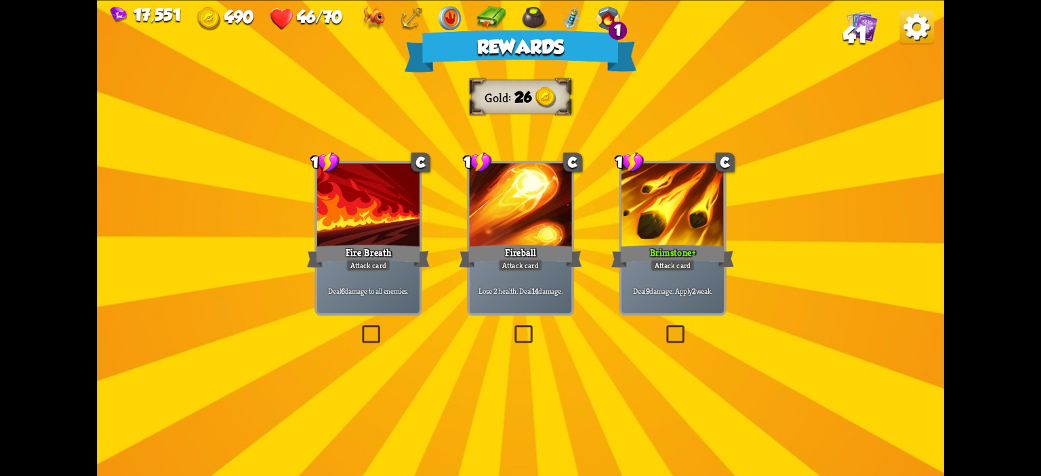
click at [369, 235] on div at bounding box center [368, 206] width 102 height 86
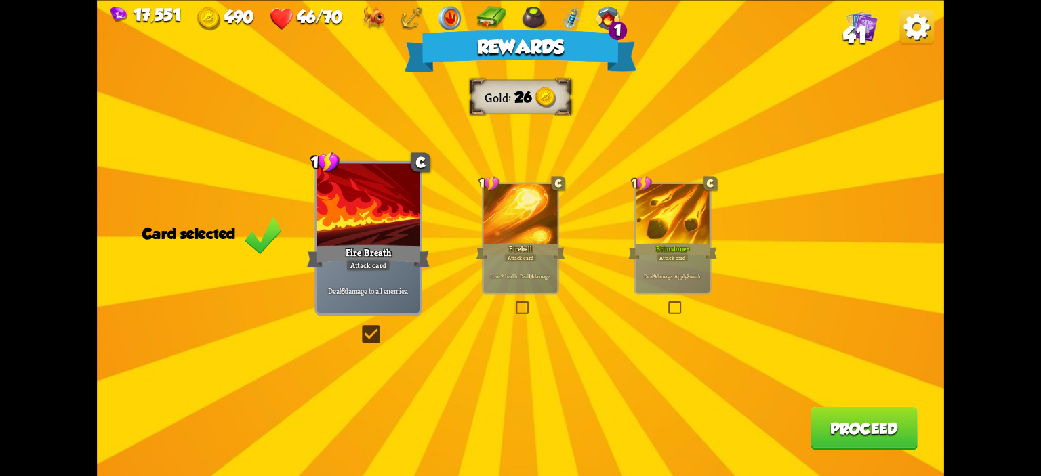
click at [699, 280] on p "Deal 9 damage. Apply 2 weak." at bounding box center [673, 275] width 70 height 7
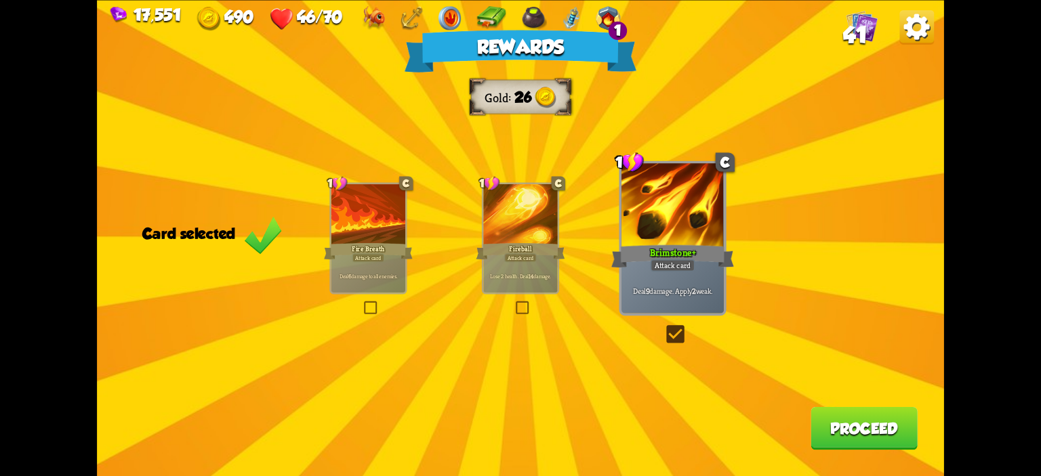
drag, startPoint x: 855, startPoint y: 401, endPoint x: 855, endPoint y: 412, distance: 11.5
click at [855, 401] on div "Rewards Gold 26 Card selected 1 C Fire Breath Attack card Deal 6 damage to all …" at bounding box center [520, 238] width 847 height 476
click at [854, 416] on button "Proceed" at bounding box center [864, 428] width 107 height 43
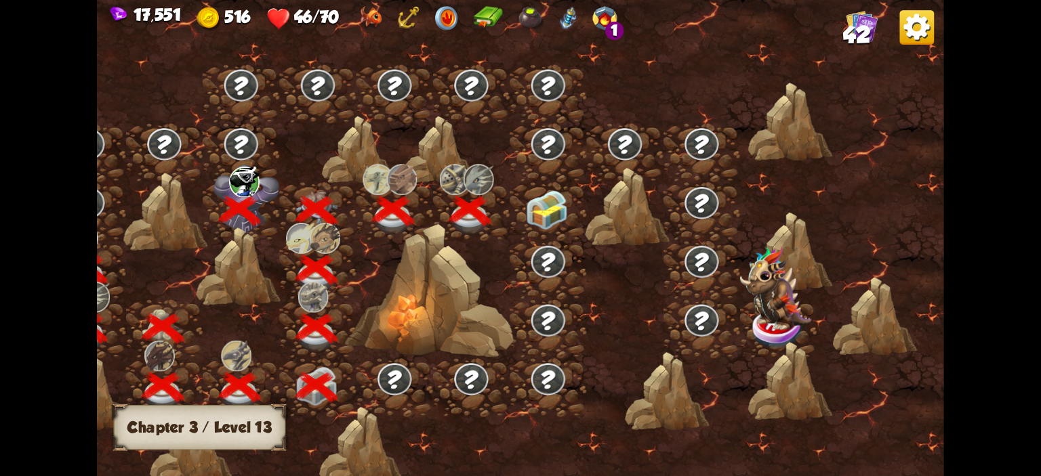
click at [255, 182] on div at bounding box center [241, 182] width 77 height 0
click at [254, 162] on div at bounding box center [241, 152] width 77 height 59
click at [563, 222] on img at bounding box center [547, 209] width 42 height 39
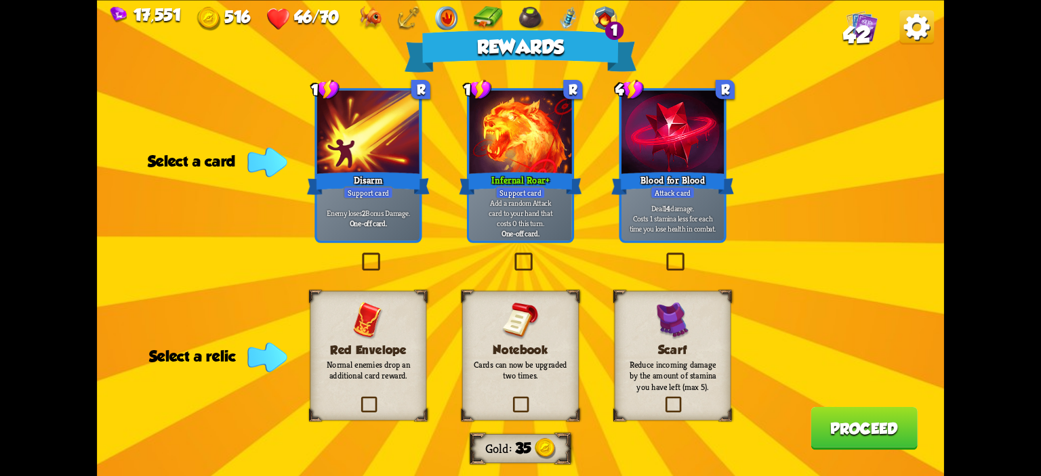
click at [531, 209] on p "Add a random Attack card to your hand that costs 0 this turn." at bounding box center [521, 213] width 98 height 31
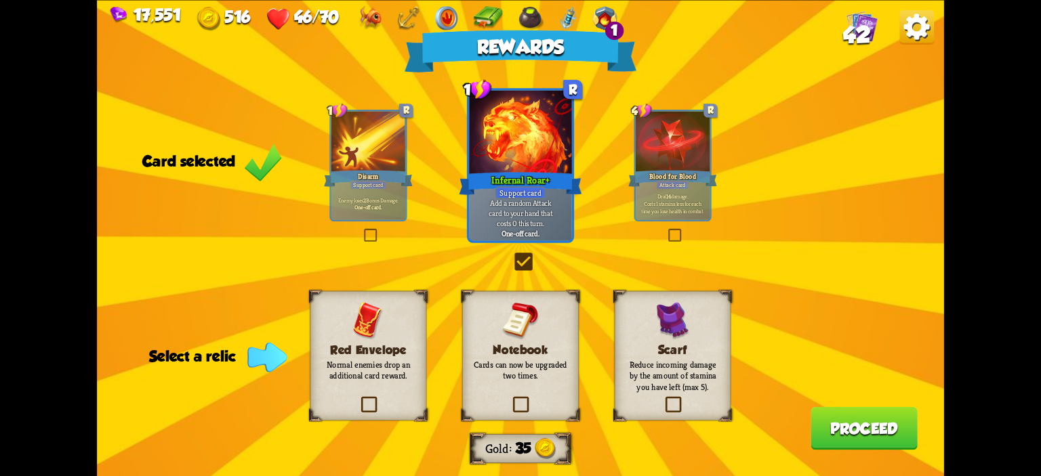
click at [671, 327] on img at bounding box center [672, 321] width 33 height 38
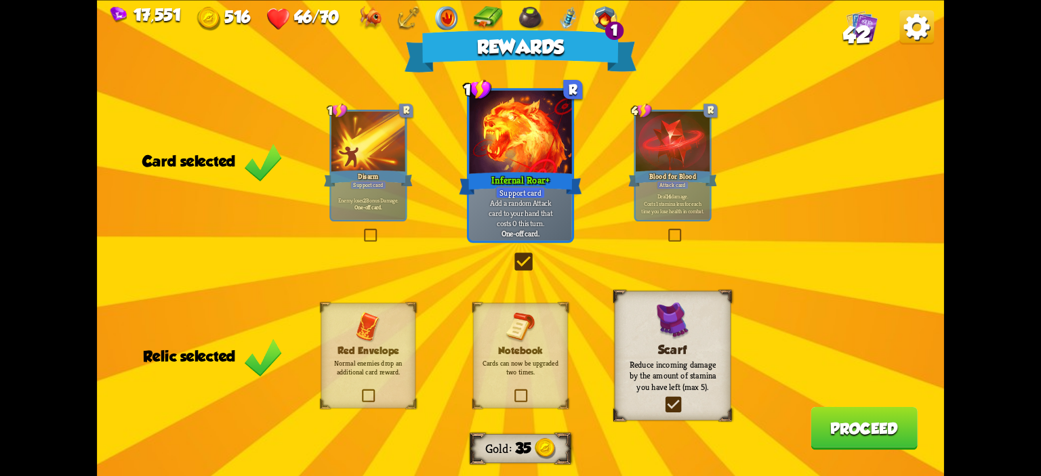
click at [382, 330] on div "Red Envelope Normal enemies drop an additional card reward." at bounding box center [368, 355] width 95 height 105
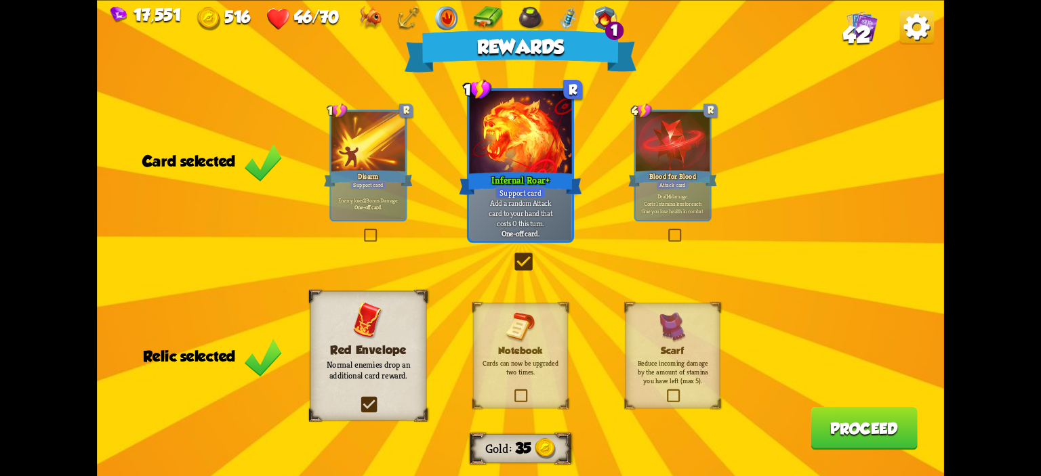
click at [861, 430] on button "Proceed" at bounding box center [864, 428] width 107 height 43
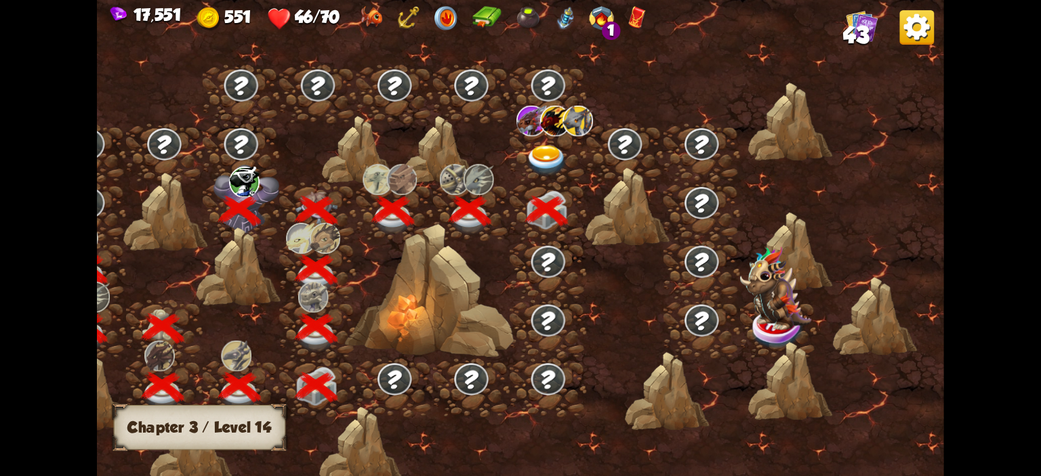
click at [540, 163] on img at bounding box center [547, 160] width 42 height 31
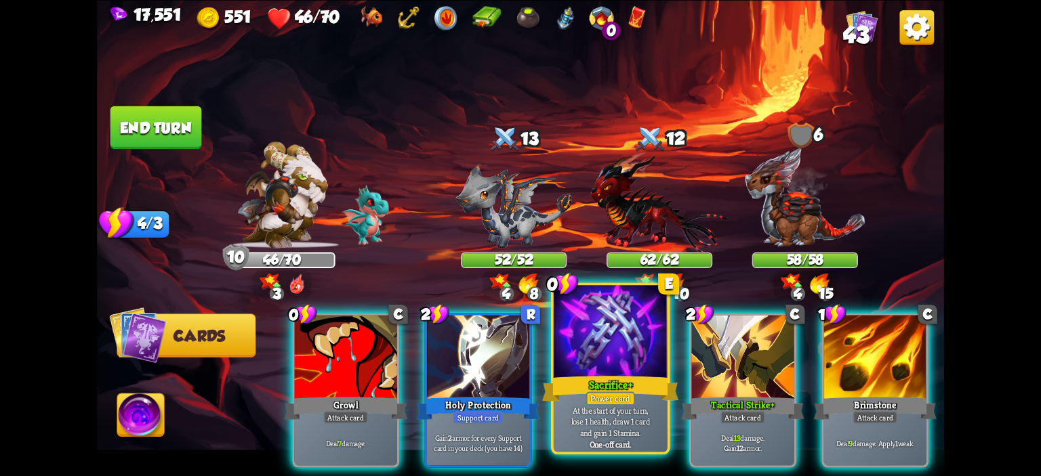
click at [594, 364] on div at bounding box center [611, 333] width 114 height 96
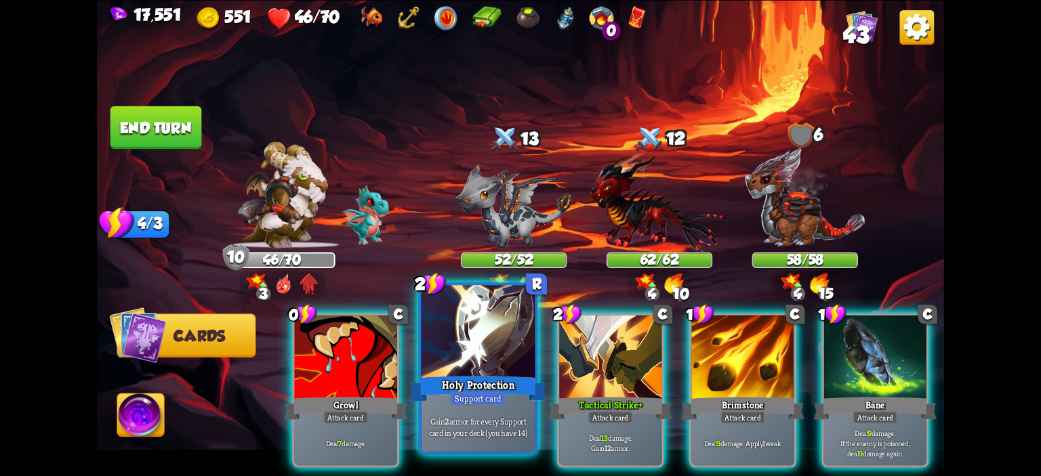
click at [469, 349] on div at bounding box center [479, 333] width 114 height 96
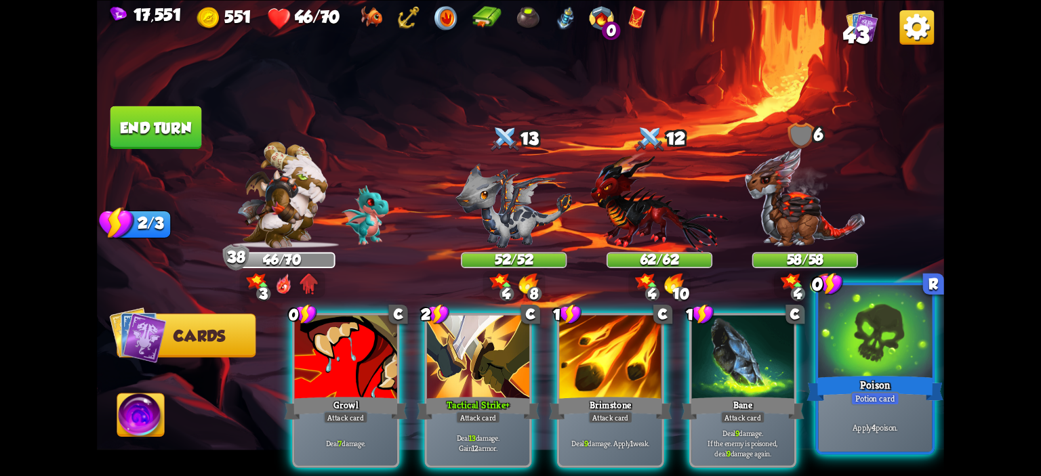
click at [883, 345] on div at bounding box center [875, 333] width 114 height 96
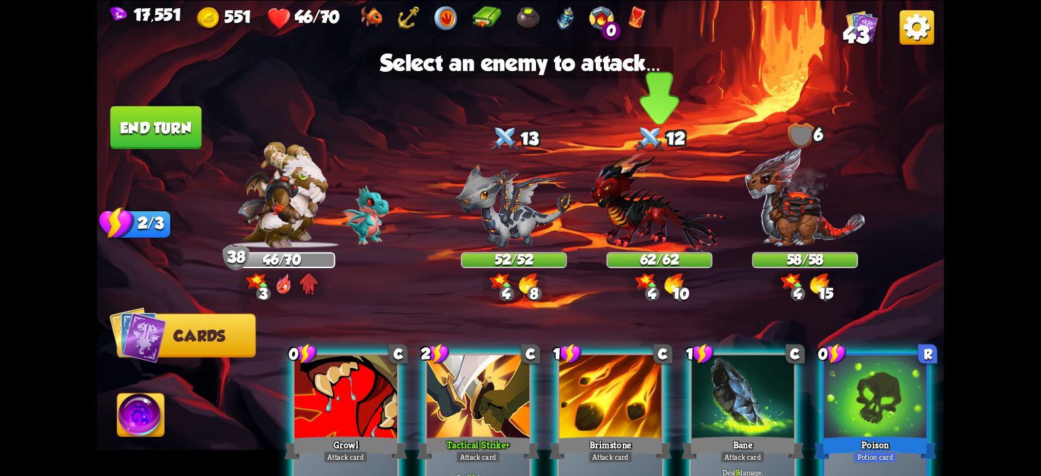
click at [652, 221] on img at bounding box center [659, 201] width 138 height 101
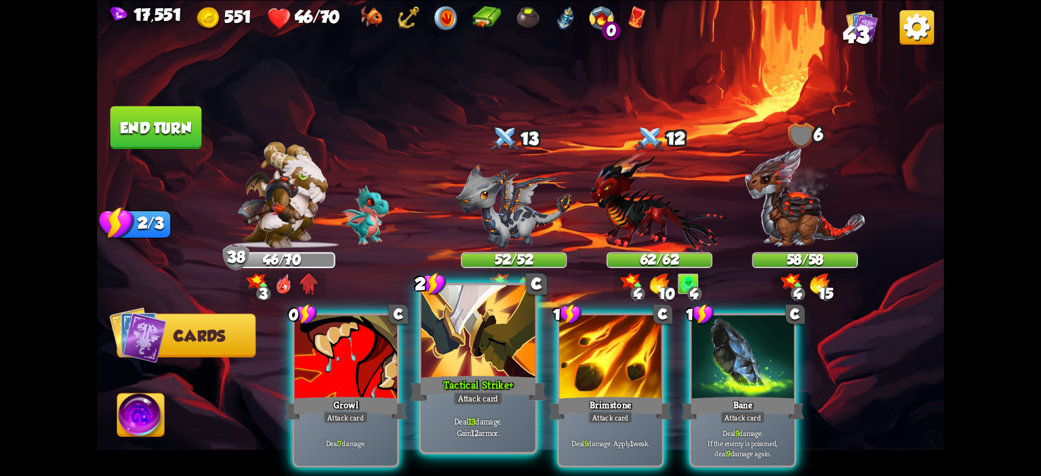
click at [456, 336] on div at bounding box center [479, 333] width 114 height 96
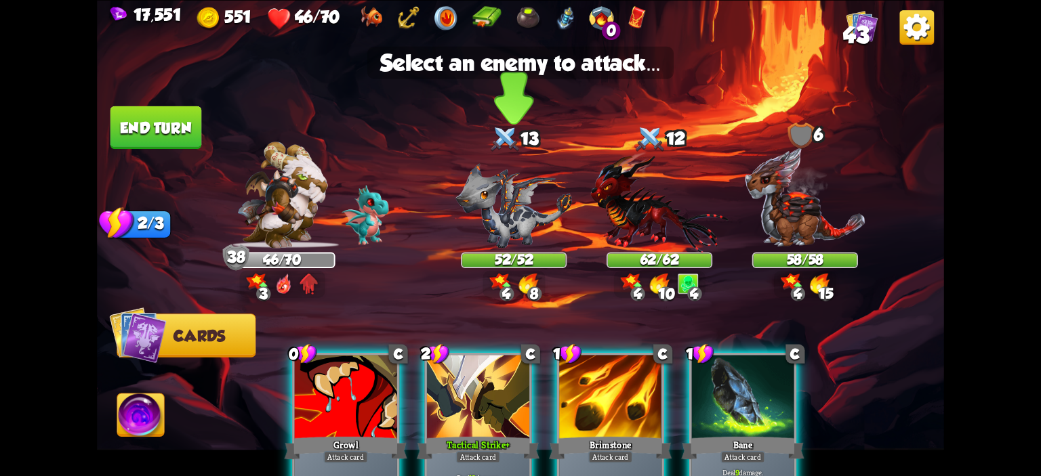
click at [498, 227] on img at bounding box center [513, 205] width 117 height 85
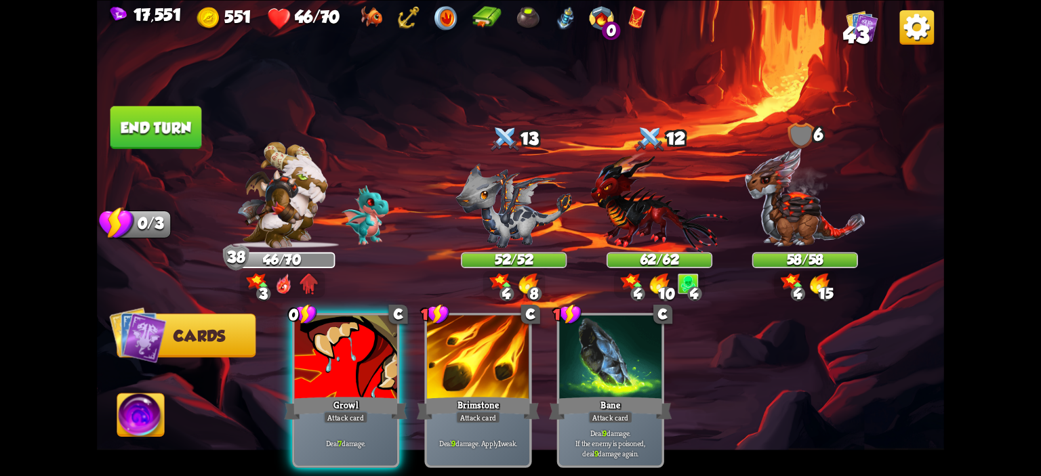
click at [498, 227] on img at bounding box center [513, 205] width 117 height 85
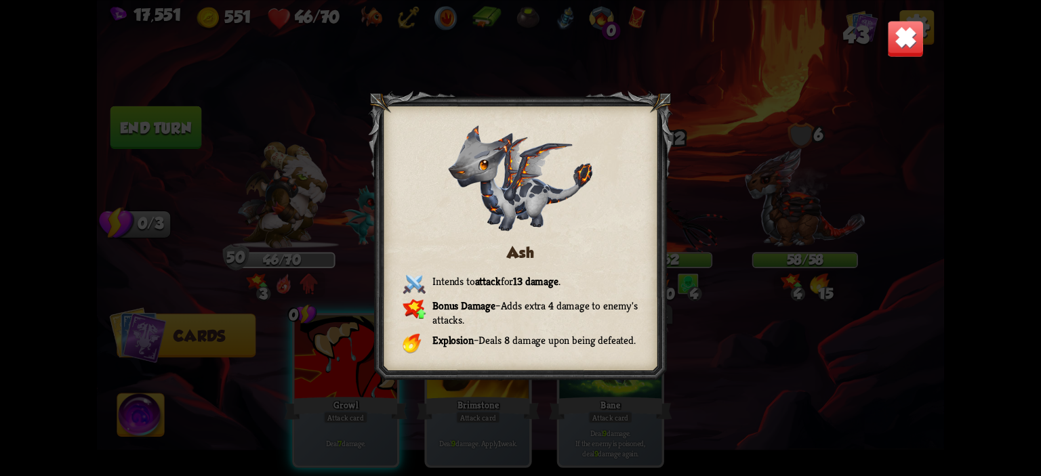
click at [904, 44] on img at bounding box center [905, 38] width 37 height 37
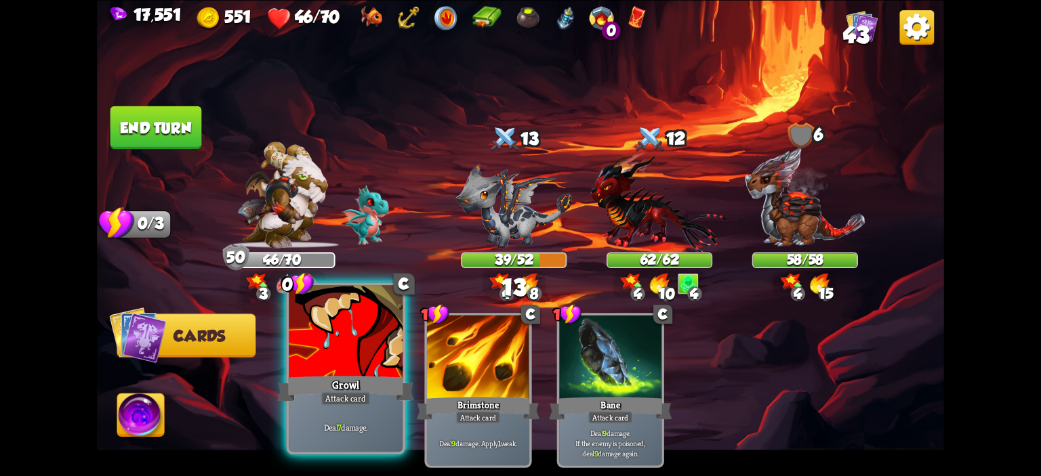
click at [319, 343] on div at bounding box center [346, 333] width 114 height 96
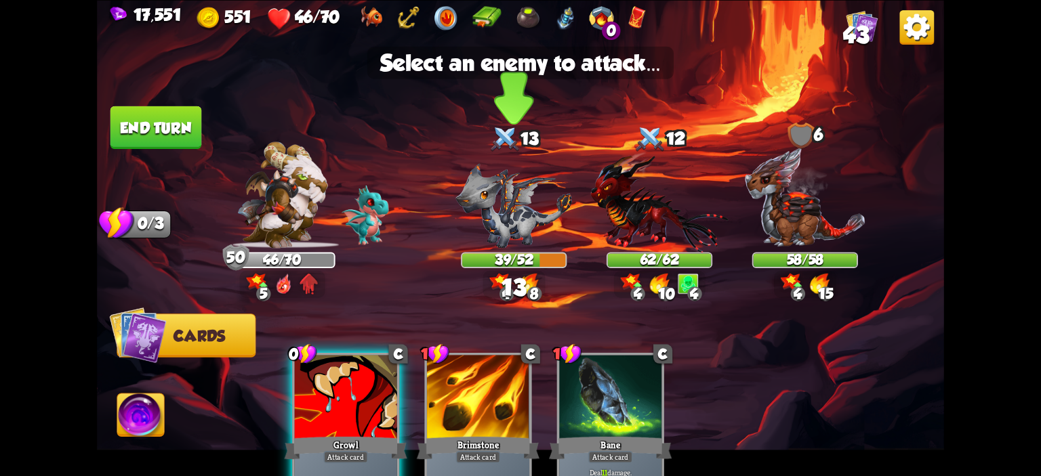
click at [485, 224] on img at bounding box center [513, 205] width 117 height 85
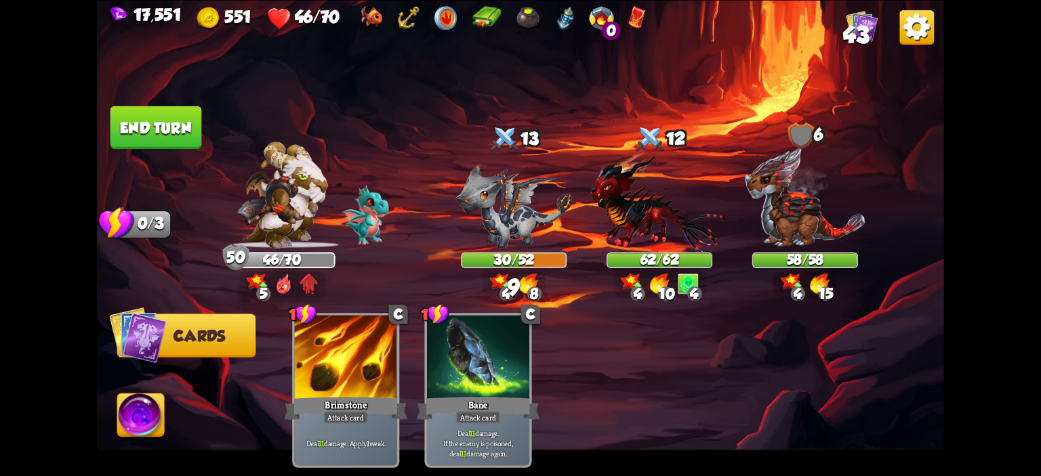
click at [160, 129] on button "End turn" at bounding box center [156, 127] width 92 height 43
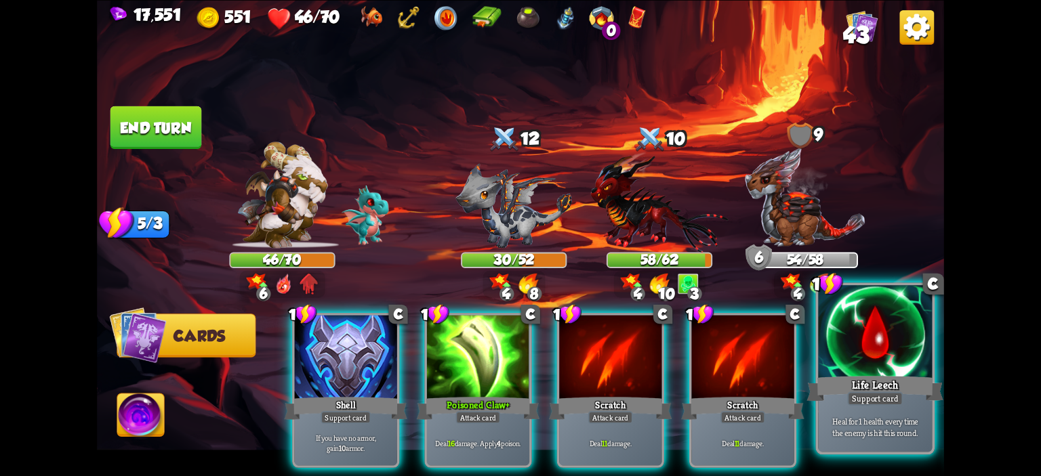
click at [841, 320] on div at bounding box center [875, 333] width 114 height 96
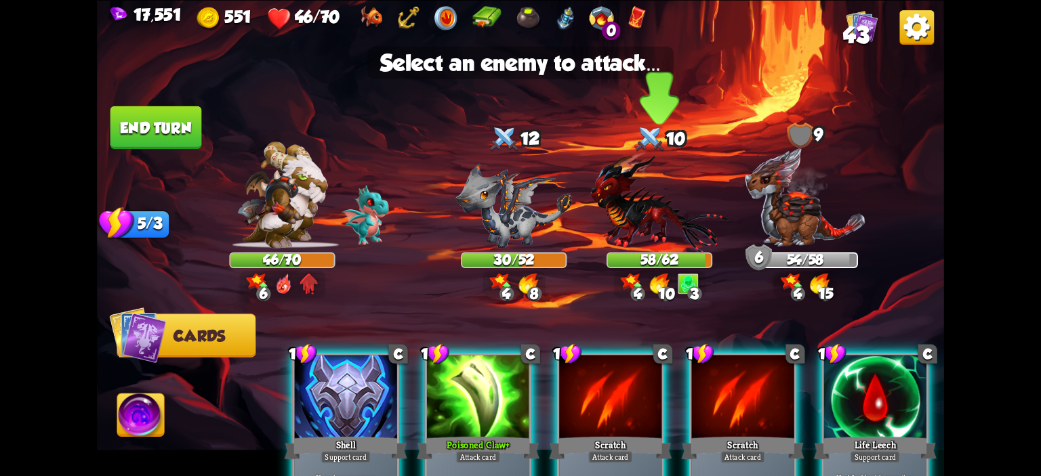
click at [645, 214] on img at bounding box center [659, 201] width 138 height 101
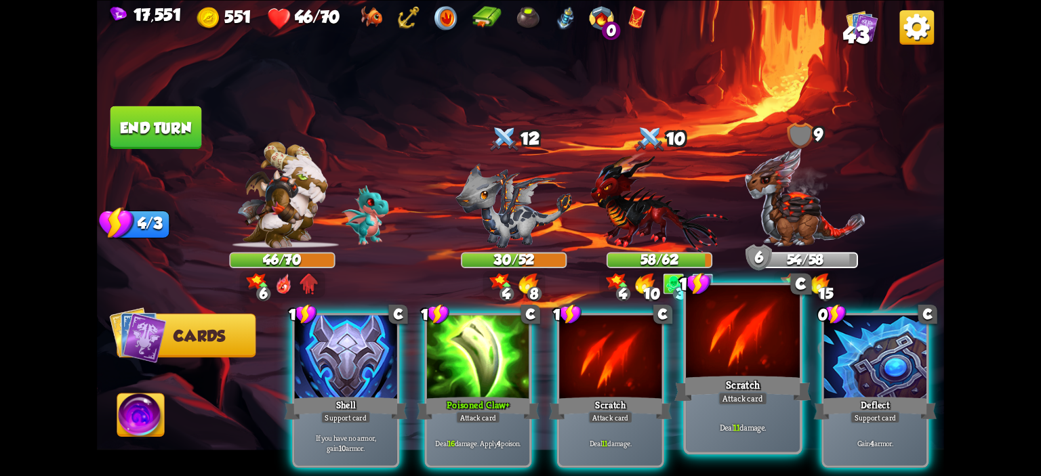
click at [710, 372] on div at bounding box center [743, 333] width 114 height 96
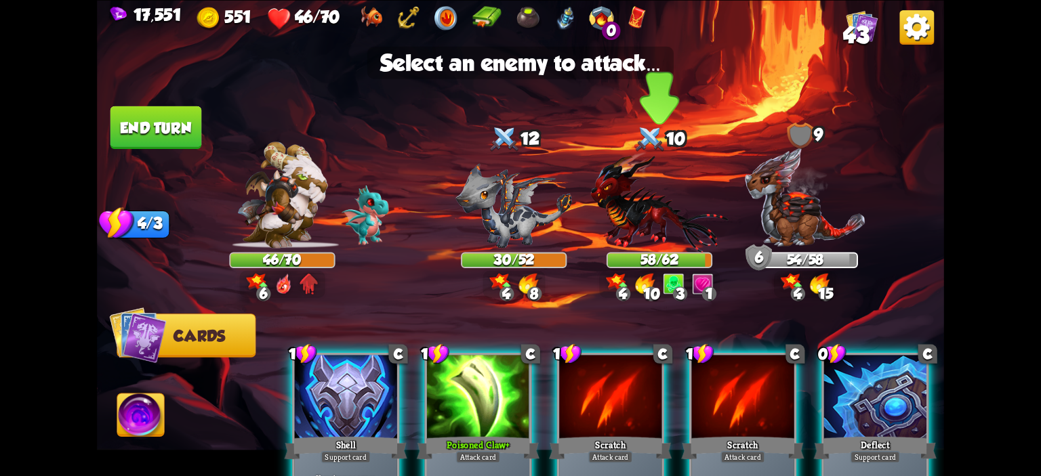
click at [649, 251] on img at bounding box center [659, 201] width 138 height 101
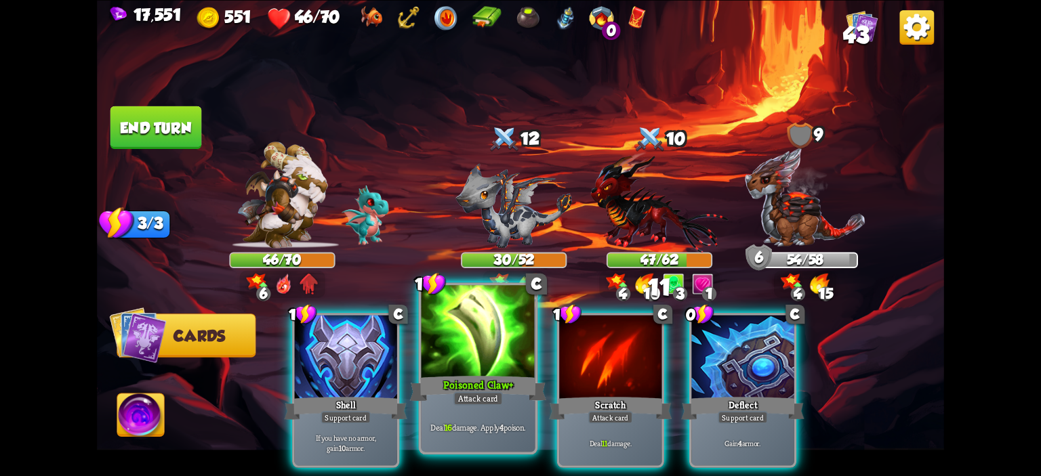
click at [476, 346] on div at bounding box center [479, 333] width 114 height 96
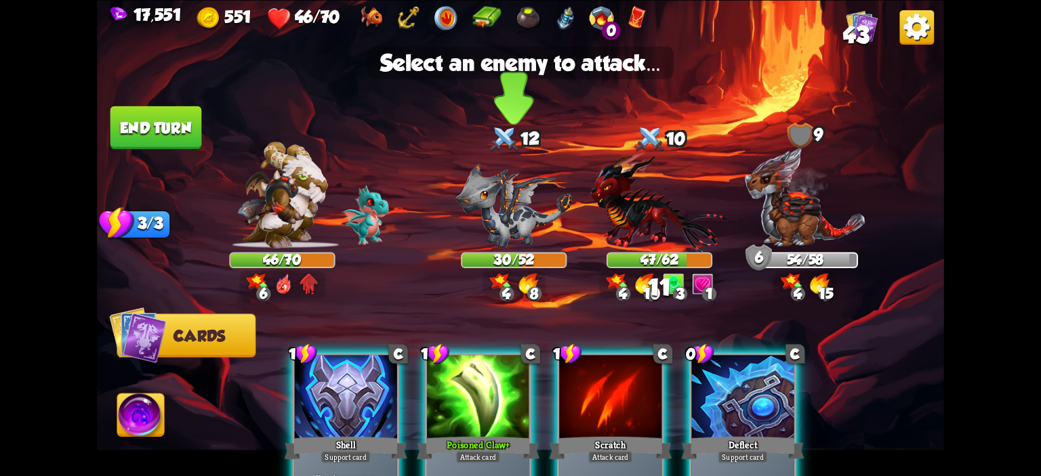
click at [495, 232] on img at bounding box center [513, 205] width 117 height 85
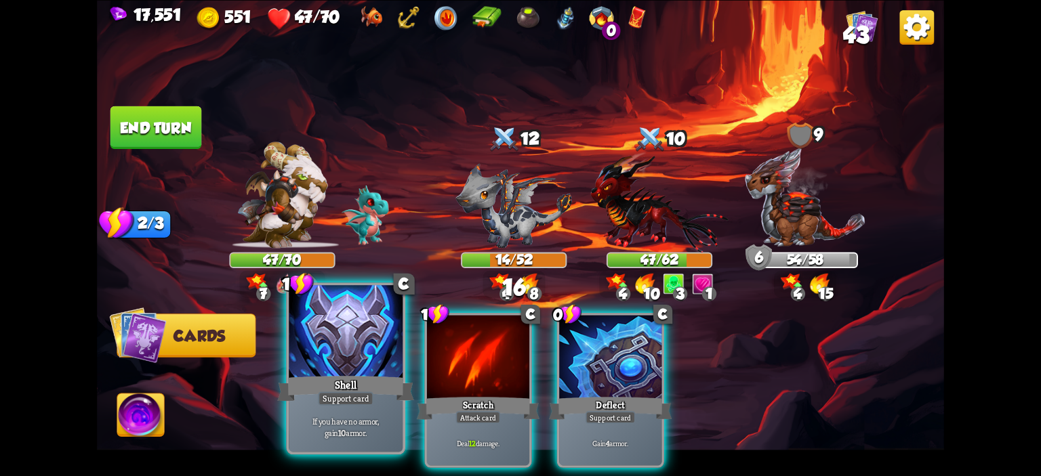
click at [371, 341] on div at bounding box center [346, 333] width 114 height 96
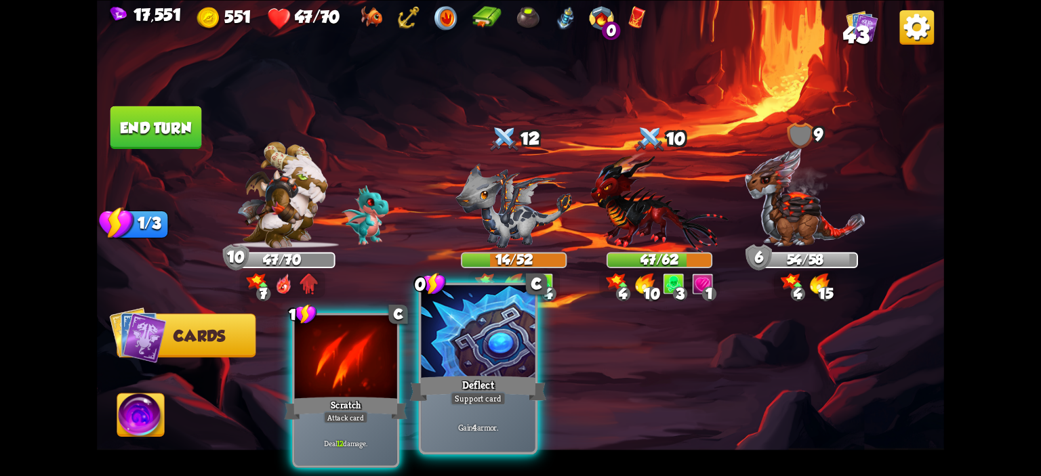
click at [474, 352] on div at bounding box center [479, 333] width 114 height 96
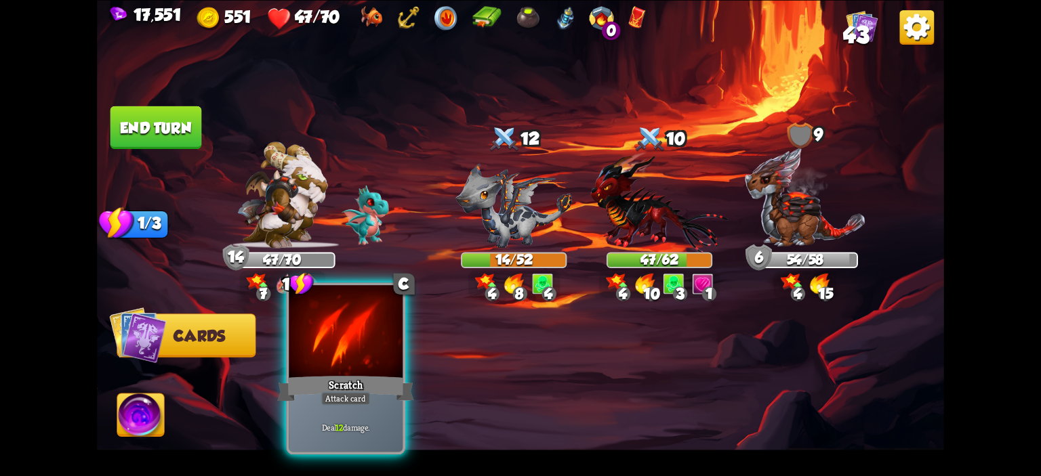
click at [350, 354] on div at bounding box center [346, 333] width 114 height 96
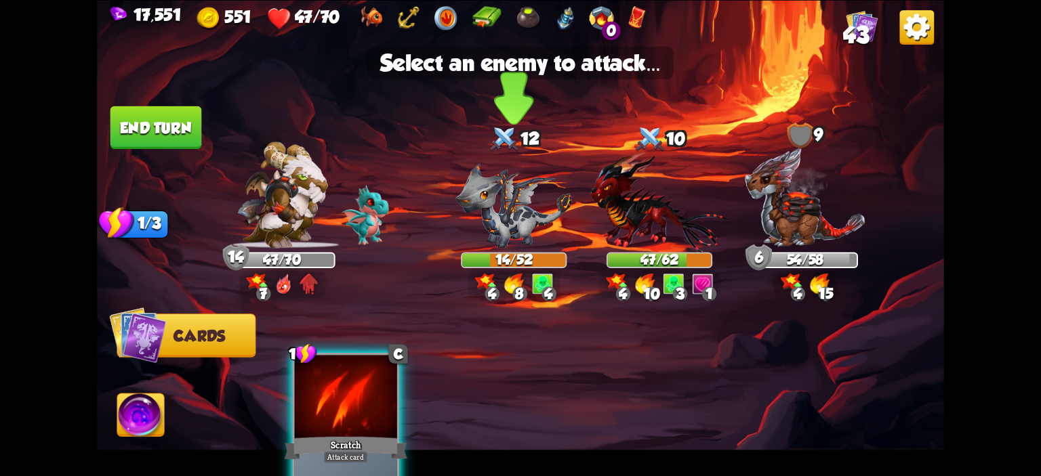
click at [460, 224] on img at bounding box center [513, 205] width 117 height 85
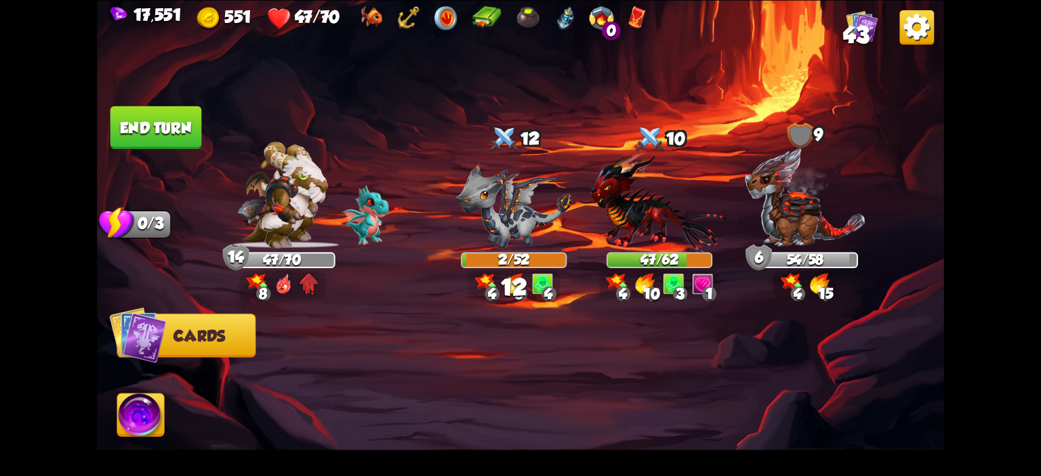
click at [176, 141] on button "End turn" at bounding box center [156, 127] width 92 height 43
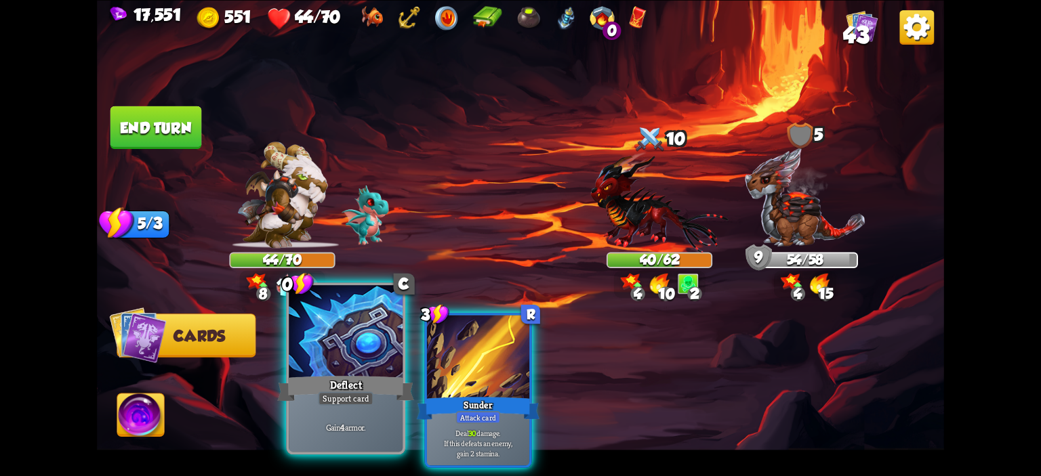
click at [365, 335] on div at bounding box center [346, 333] width 114 height 96
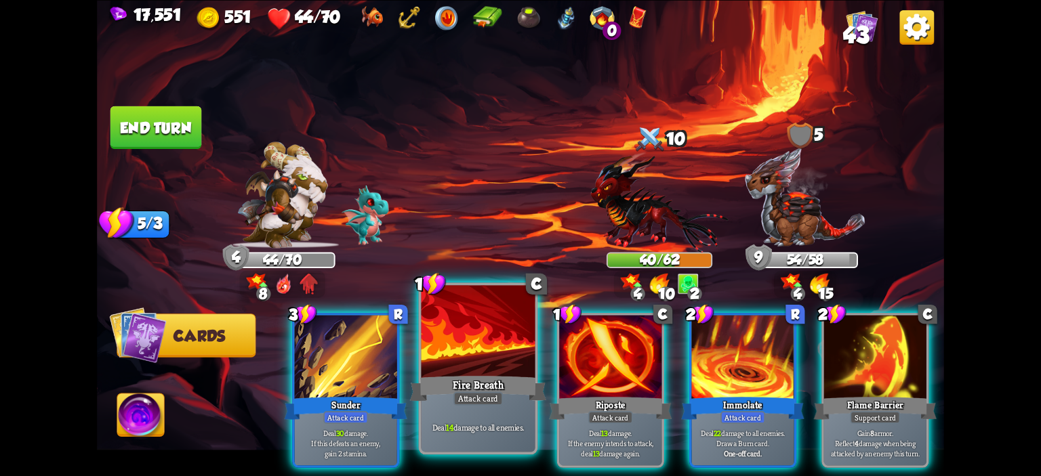
click at [432, 348] on div at bounding box center [479, 333] width 114 height 96
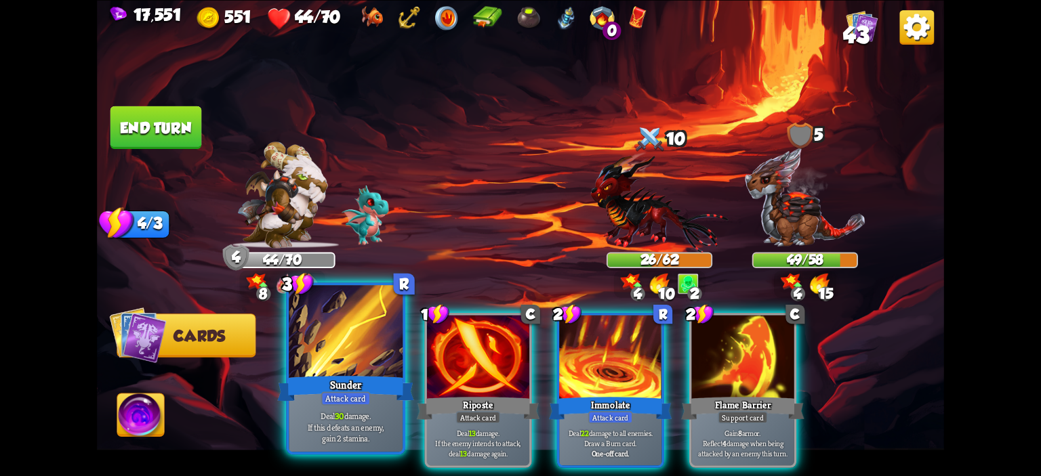
click at [348, 344] on div at bounding box center [346, 333] width 114 height 96
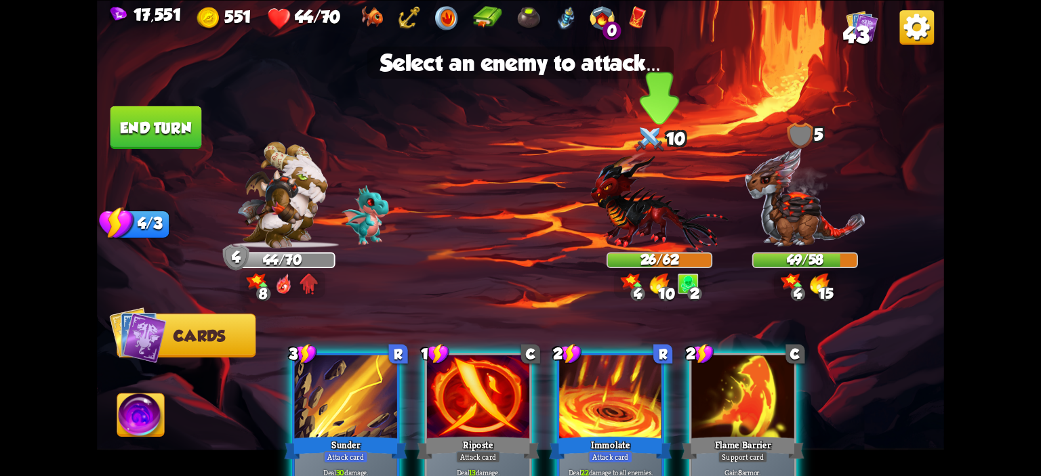
click at [620, 200] on img at bounding box center [659, 201] width 138 height 101
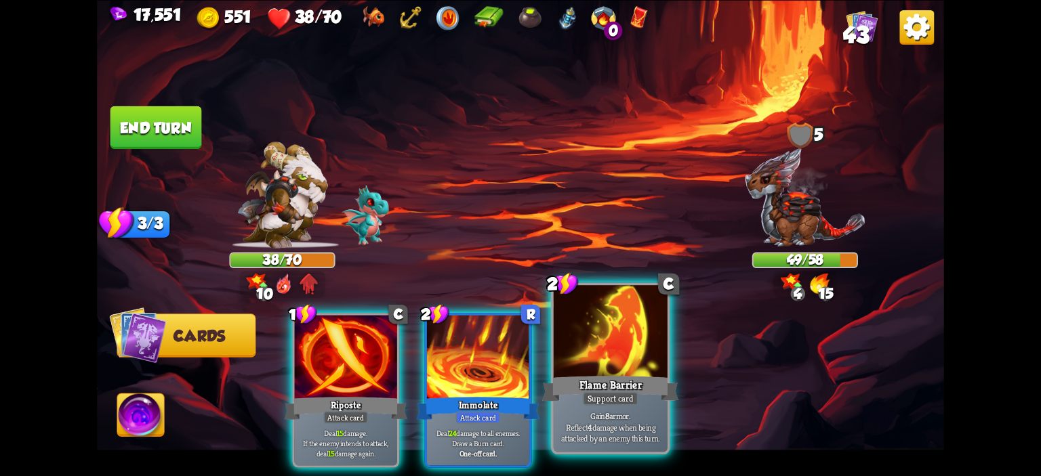
click at [586, 338] on div at bounding box center [611, 333] width 114 height 96
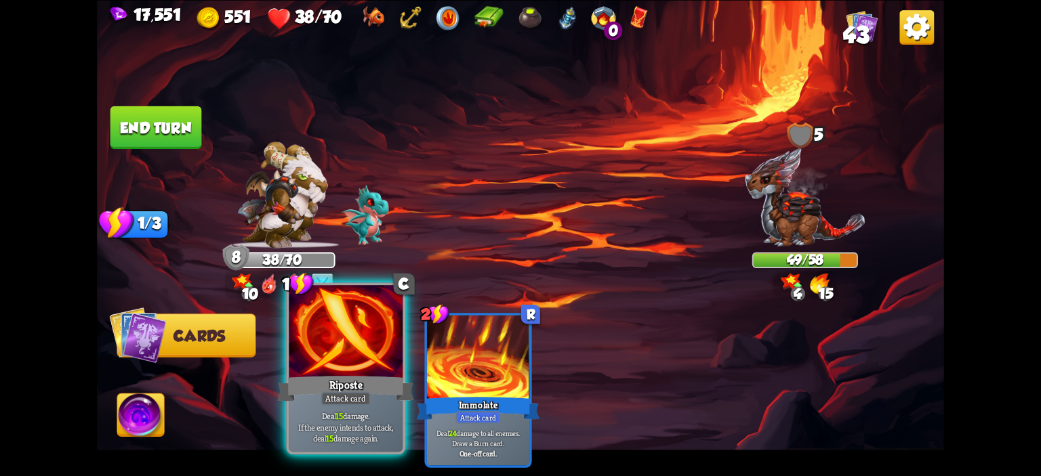
click at [370, 338] on div at bounding box center [346, 333] width 114 height 96
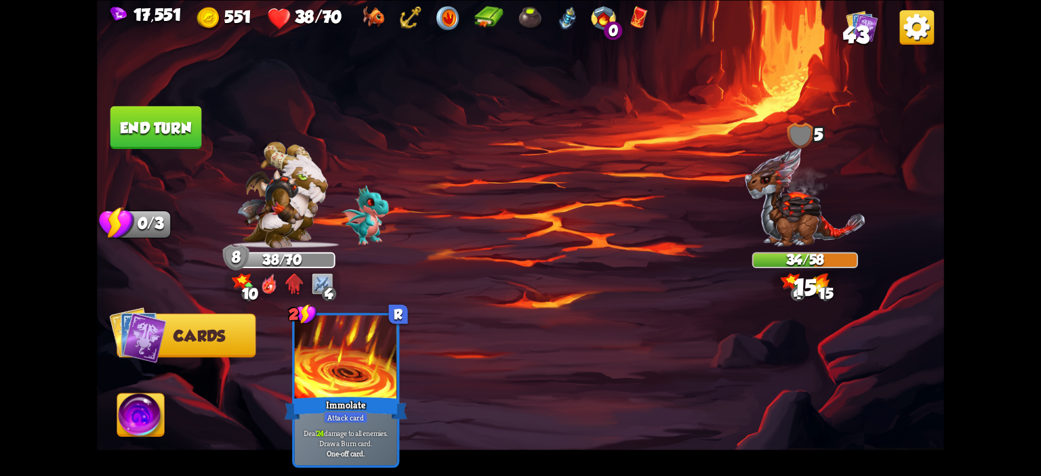
click at [163, 128] on button "End turn" at bounding box center [156, 127] width 92 height 43
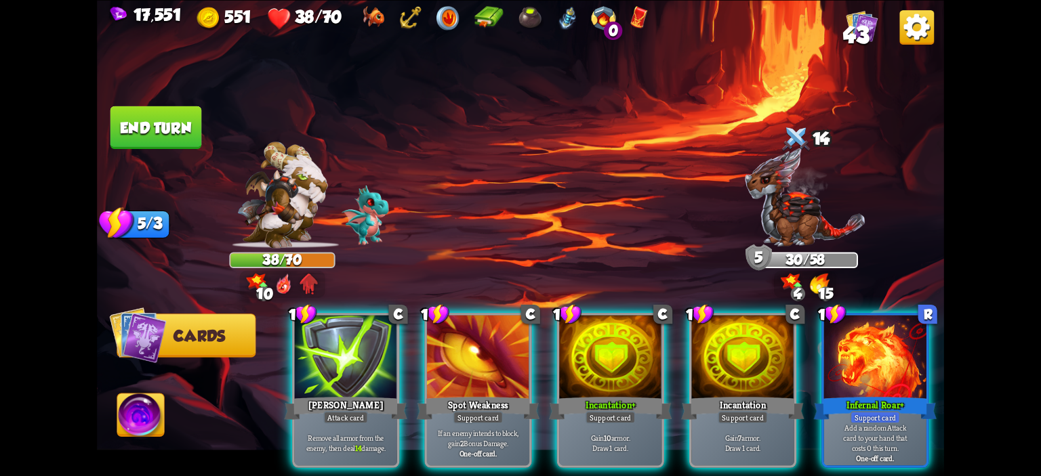
click at [147, 412] on img at bounding box center [140, 417] width 47 height 47
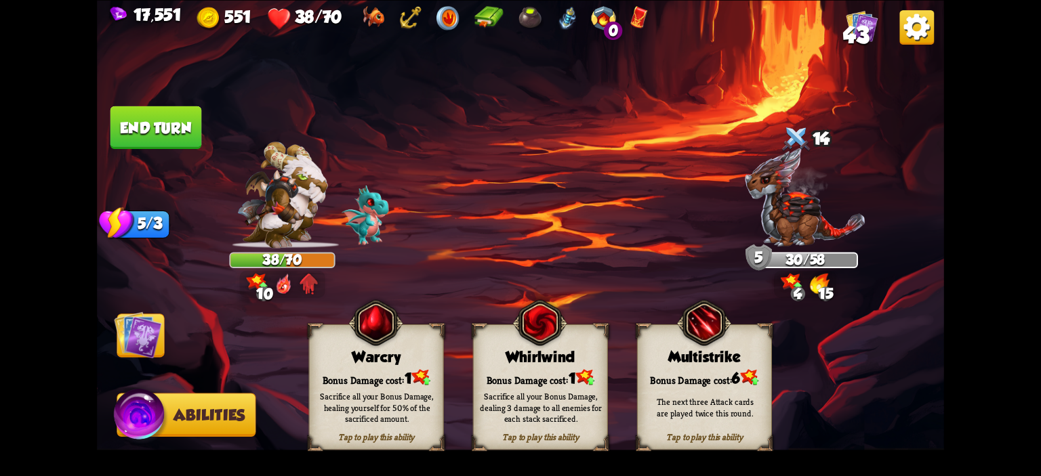
click at [373, 361] on div "Warcry" at bounding box center [377, 356] width 134 height 17
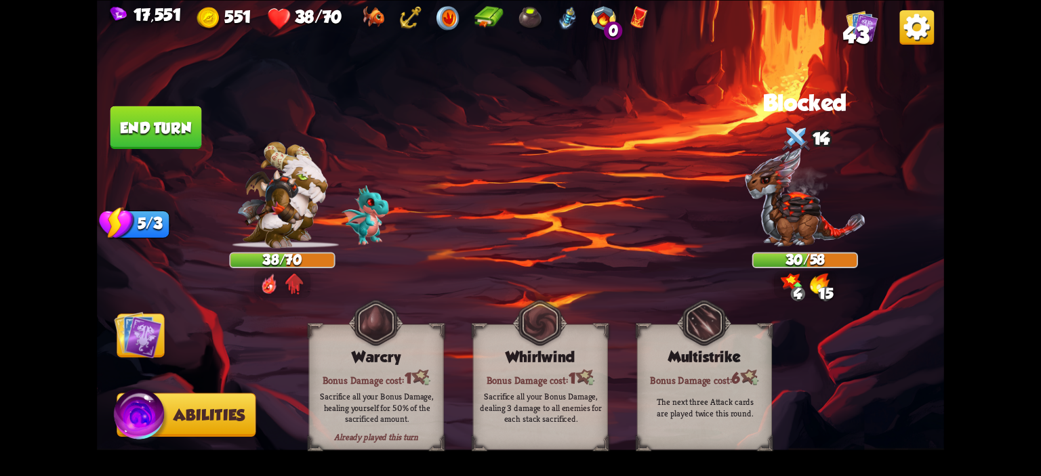
click at [147, 351] on img at bounding box center [137, 334] width 47 height 47
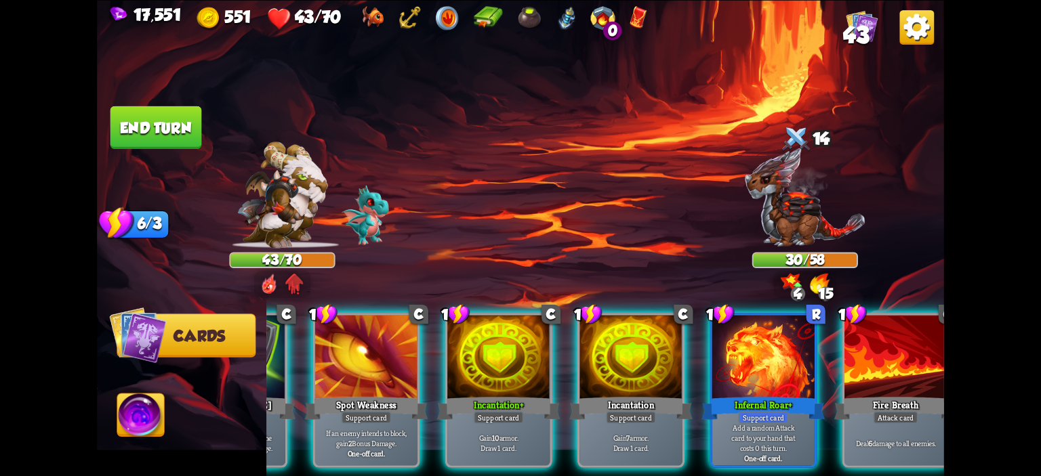
scroll to position [0, 118]
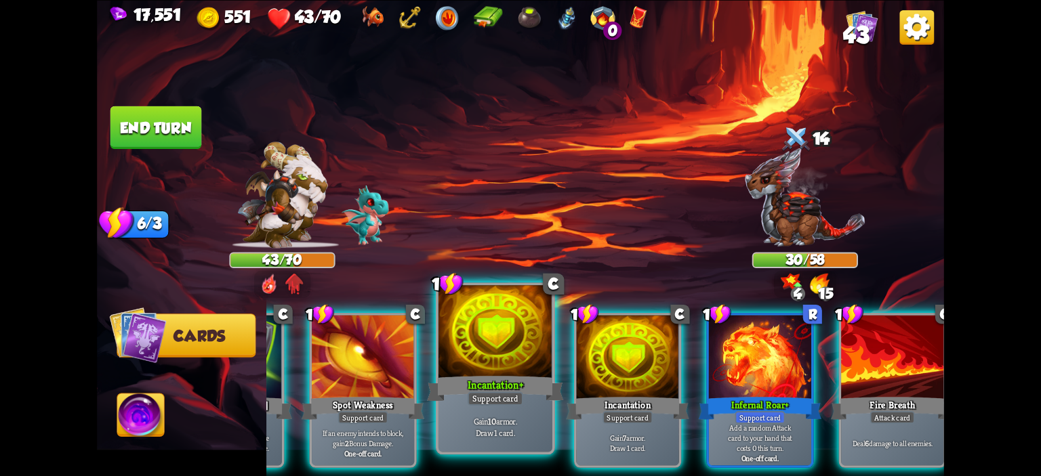
click at [516, 406] on div "Gain 10 armor. Draw 1 card." at bounding box center [496, 427] width 114 height 49
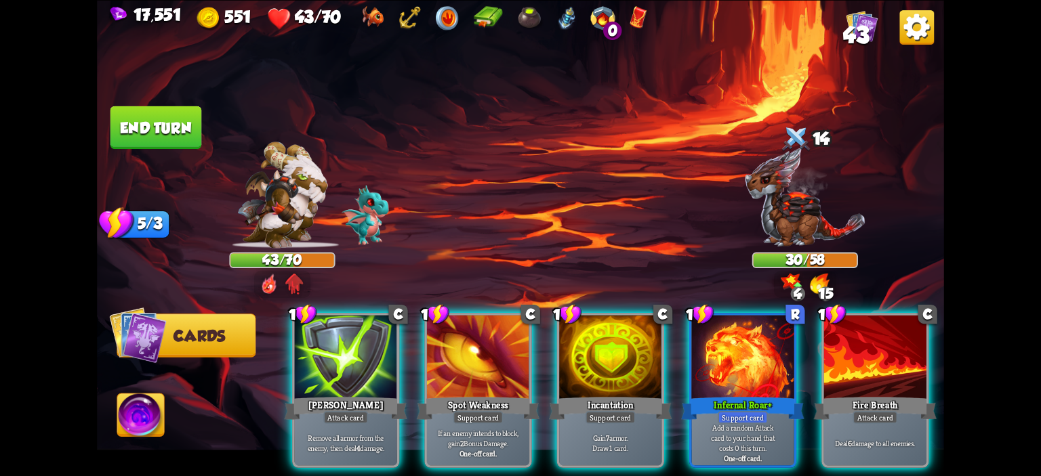
scroll to position [0, 0]
click at [553, 387] on div "1 C [PERSON_NAME] Attack card Remove all armor from the enemy, then deal 4 dama…" at bounding box center [605, 370] width 678 height 211
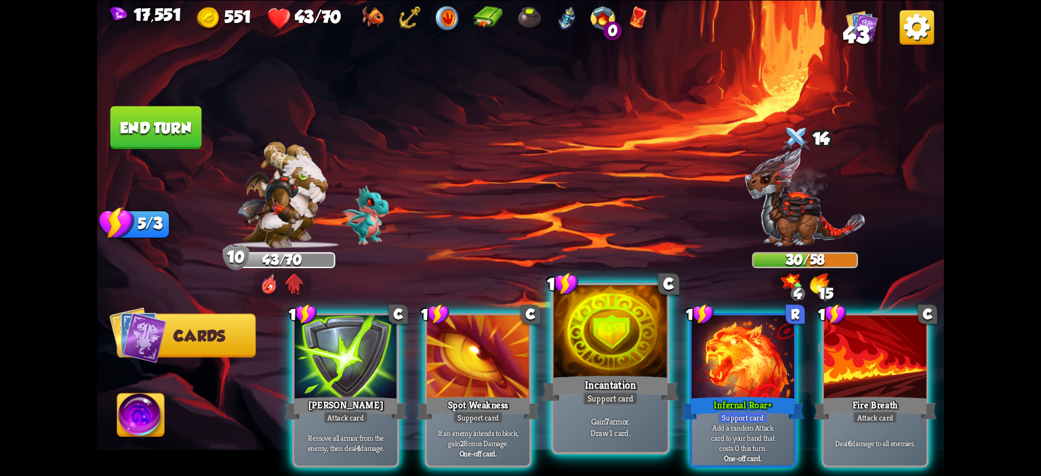
click at [594, 375] on div "Incantation" at bounding box center [610, 388] width 137 height 31
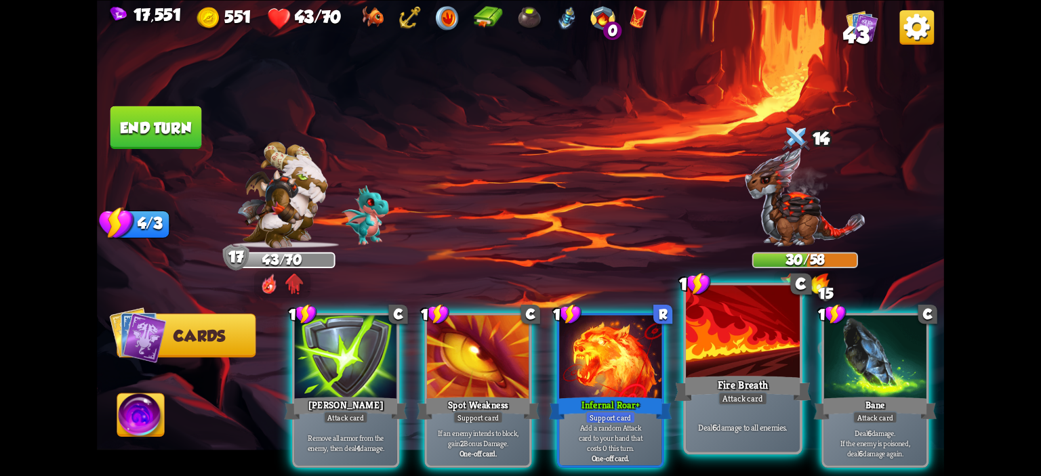
click at [779, 357] on div at bounding box center [743, 333] width 114 height 96
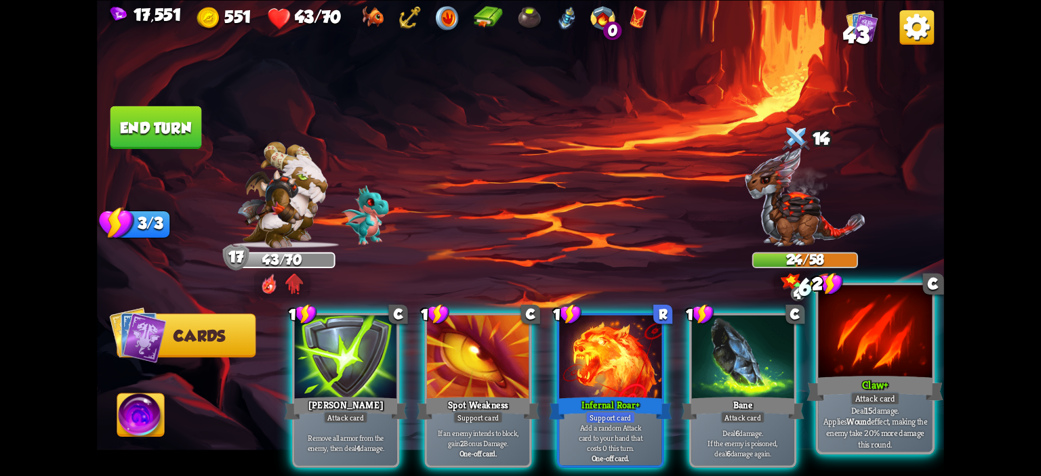
click at [862, 357] on div at bounding box center [875, 333] width 114 height 96
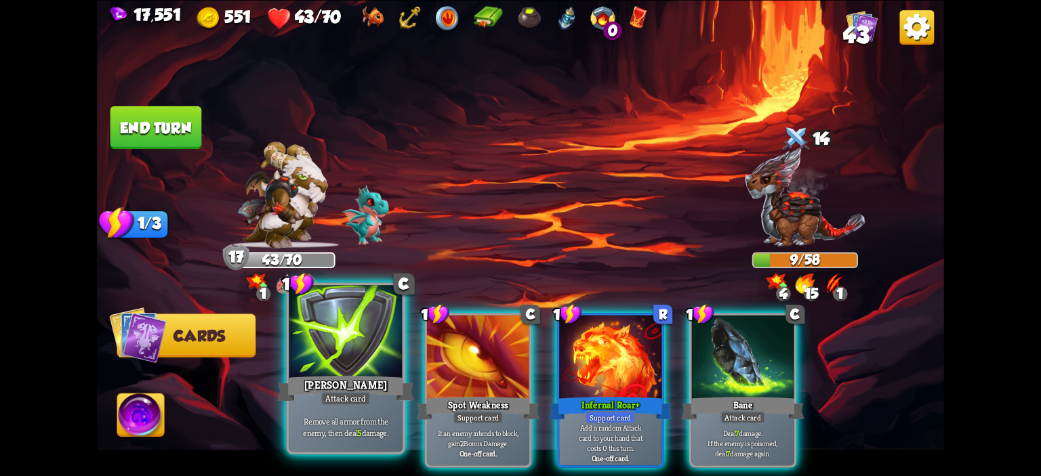
click at [359, 333] on div at bounding box center [346, 333] width 114 height 96
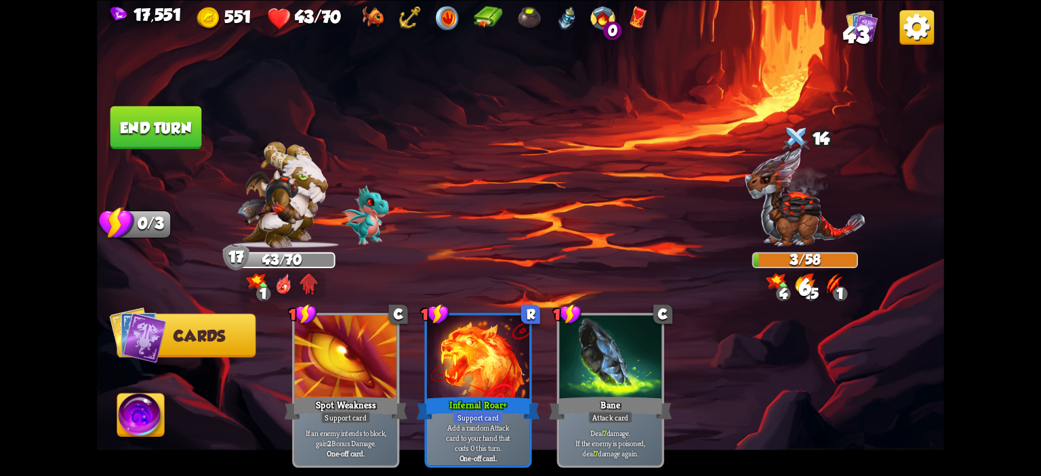
click at [123, 430] on img at bounding box center [140, 417] width 47 height 47
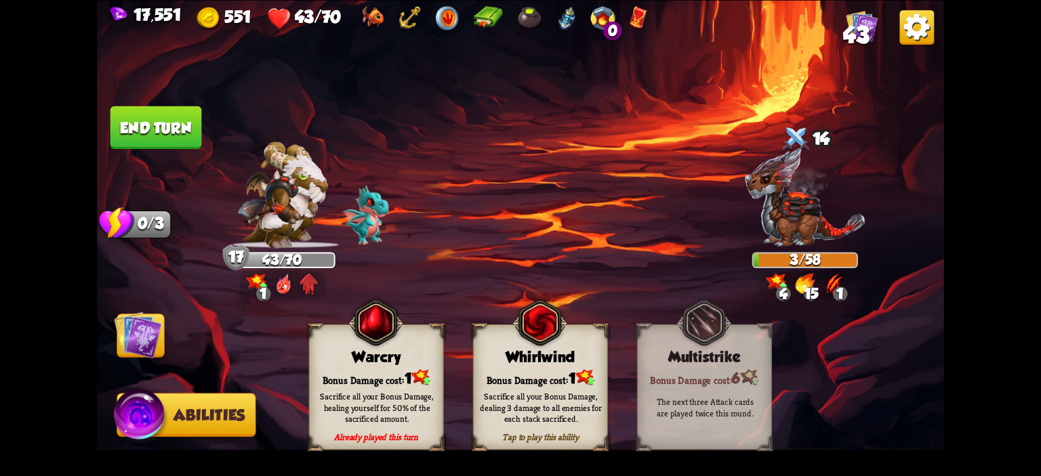
click at [296, 366] on img at bounding box center [520, 238] width 847 height 476
click at [329, 352] on div "Warcry" at bounding box center [377, 356] width 134 height 17
click at [157, 121] on button "End turn" at bounding box center [156, 127] width 92 height 43
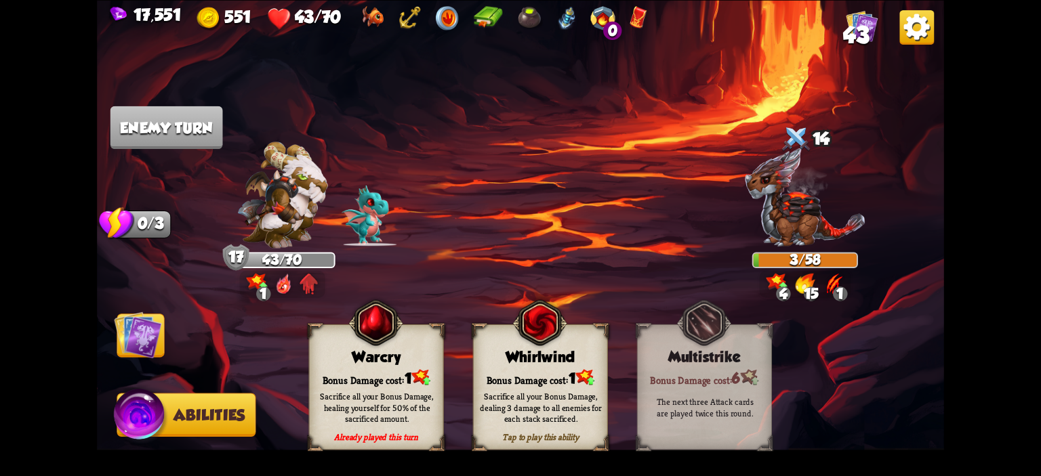
click at [131, 293] on img at bounding box center [520, 238] width 847 height 476
click at [126, 311] on img at bounding box center [520, 238] width 847 height 476
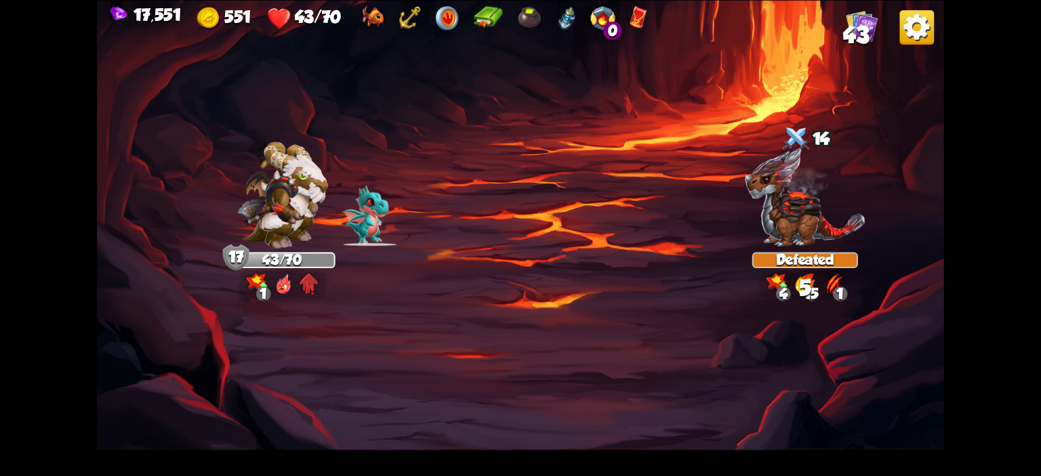
click at [130, 316] on img at bounding box center [520, 238] width 847 height 476
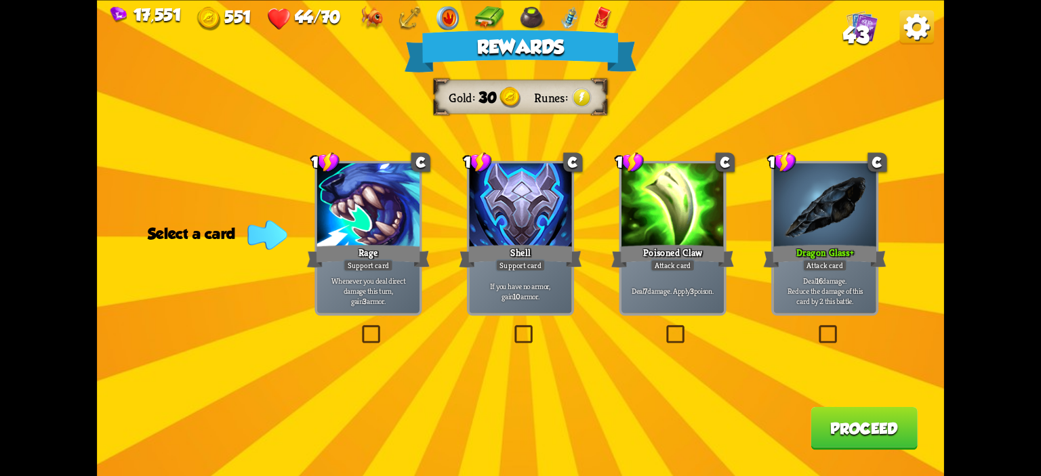
click at [791, 267] on div "Dragon Glass+" at bounding box center [824, 256] width 123 height 27
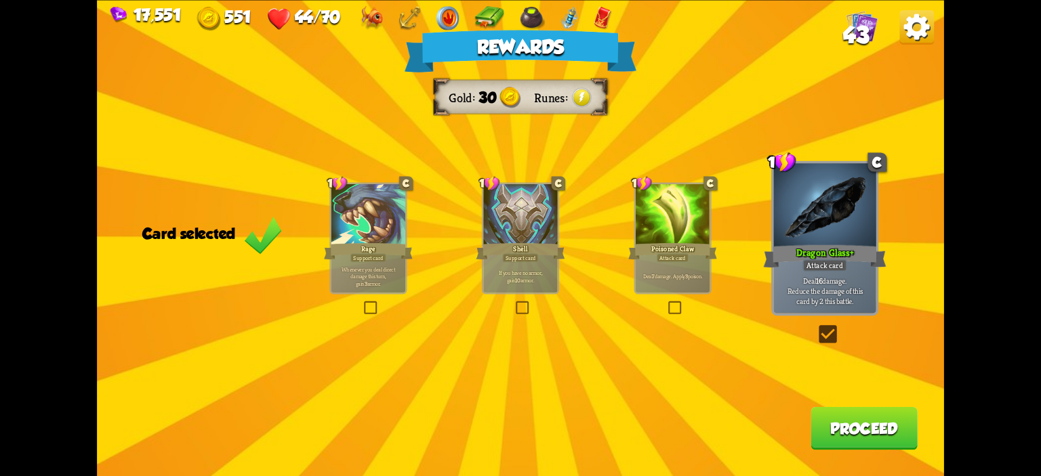
click at [836, 417] on button "Proceed" at bounding box center [864, 428] width 107 height 43
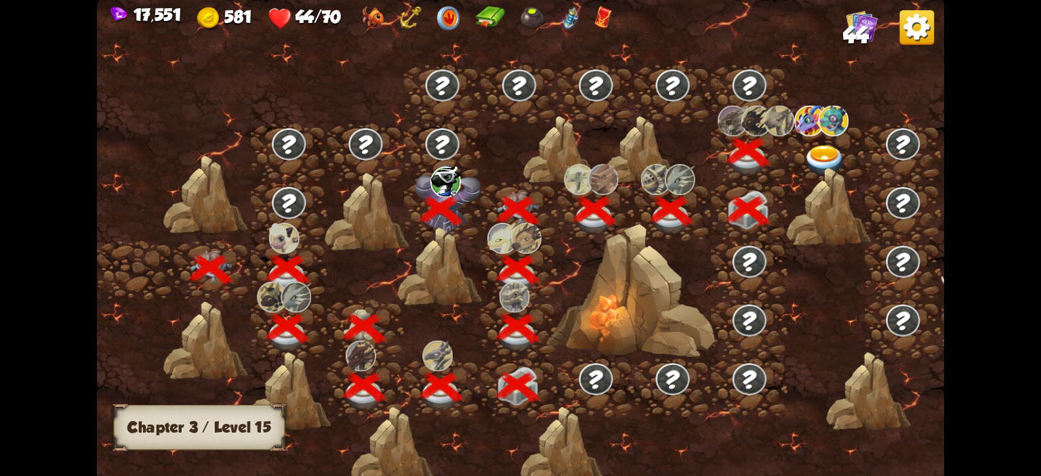
scroll to position [0, 206]
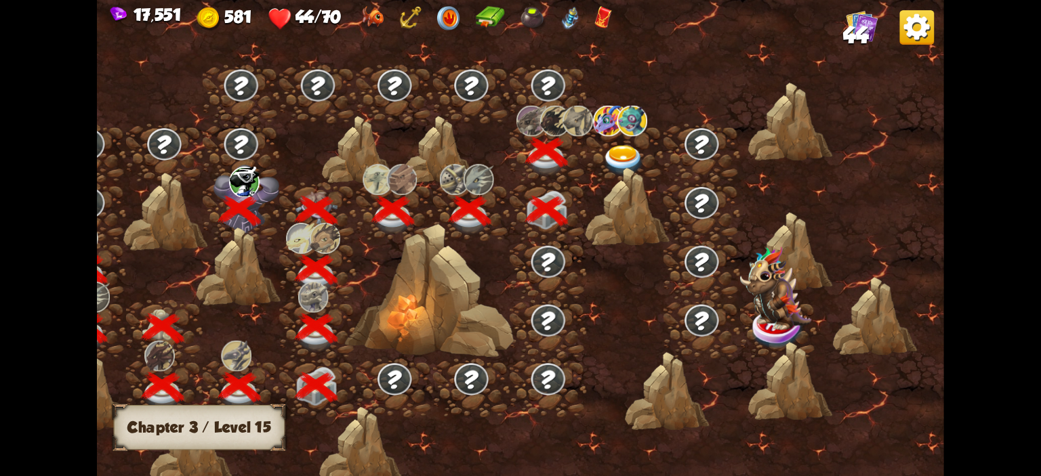
click at [612, 145] on img at bounding box center [624, 160] width 42 height 31
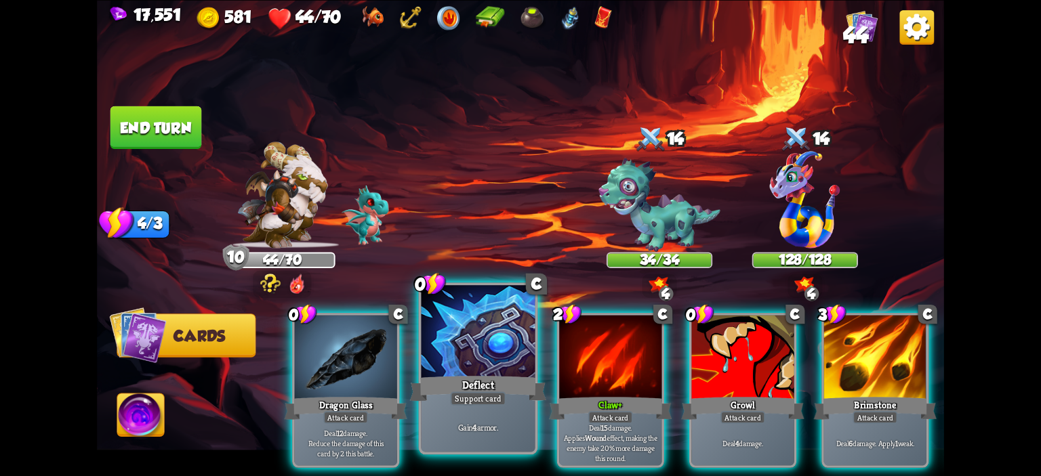
click at [472, 348] on div at bounding box center [479, 333] width 114 height 96
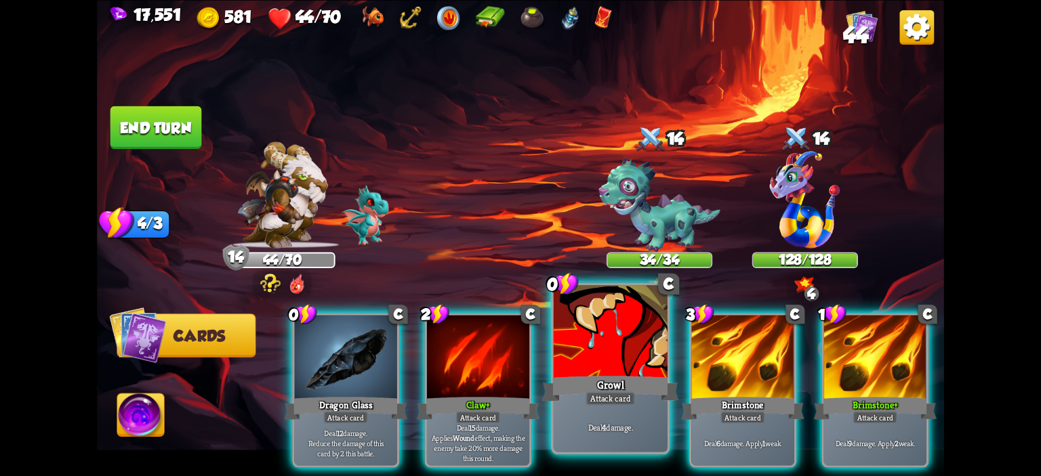
click at [586, 343] on div at bounding box center [611, 333] width 114 height 96
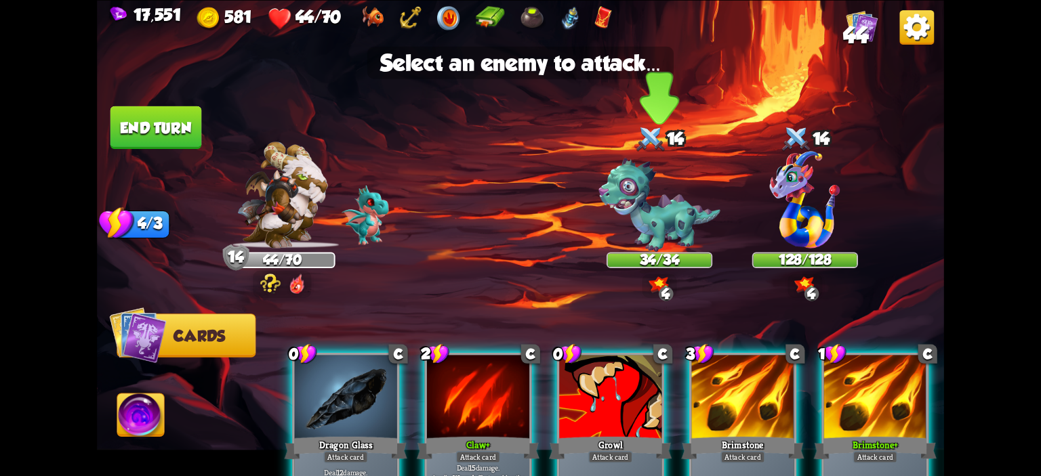
click at [636, 213] on img at bounding box center [660, 205] width 122 height 94
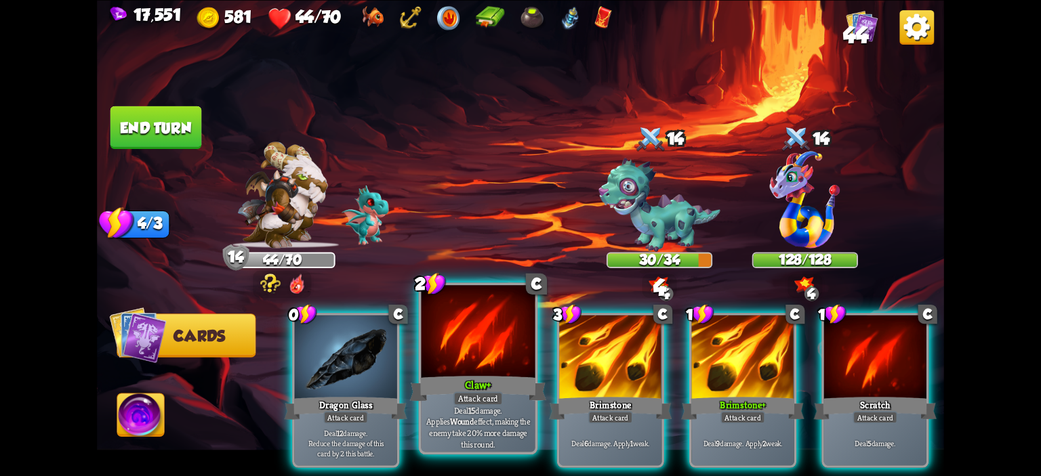
click at [476, 355] on div at bounding box center [479, 333] width 114 height 96
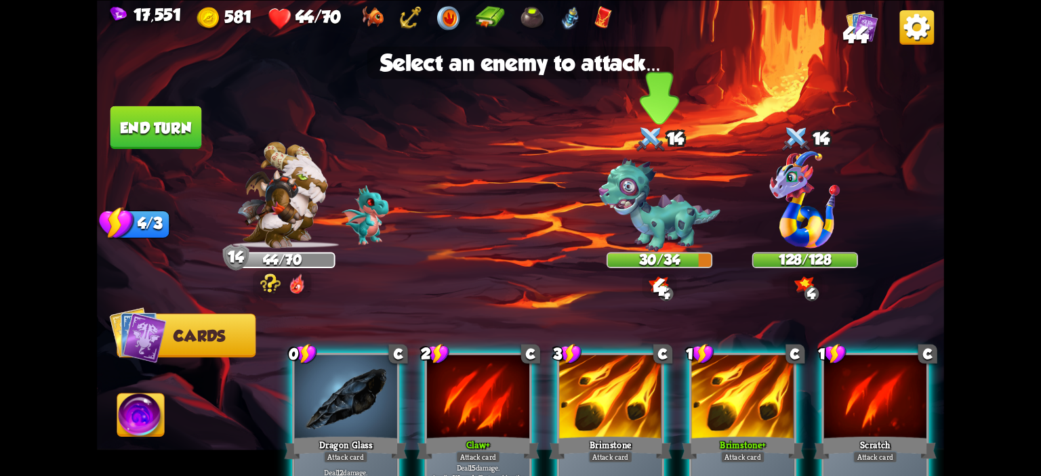
click at [607, 185] on img at bounding box center [660, 205] width 122 height 94
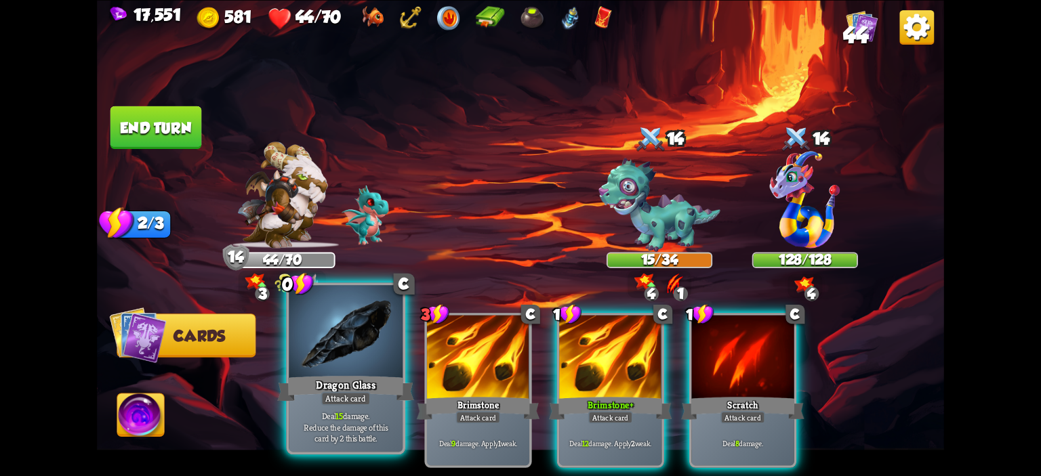
click at [382, 347] on div at bounding box center [346, 333] width 114 height 96
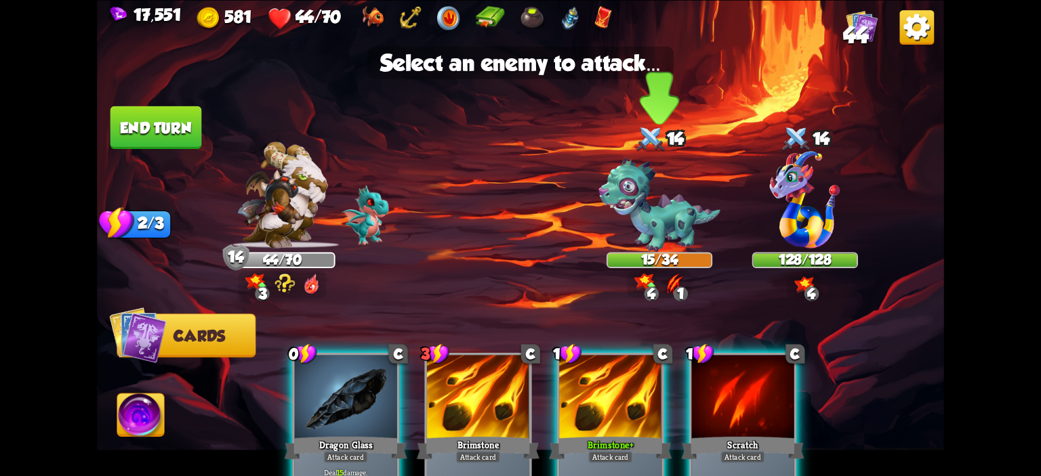
click at [643, 216] on img at bounding box center [660, 205] width 122 height 94
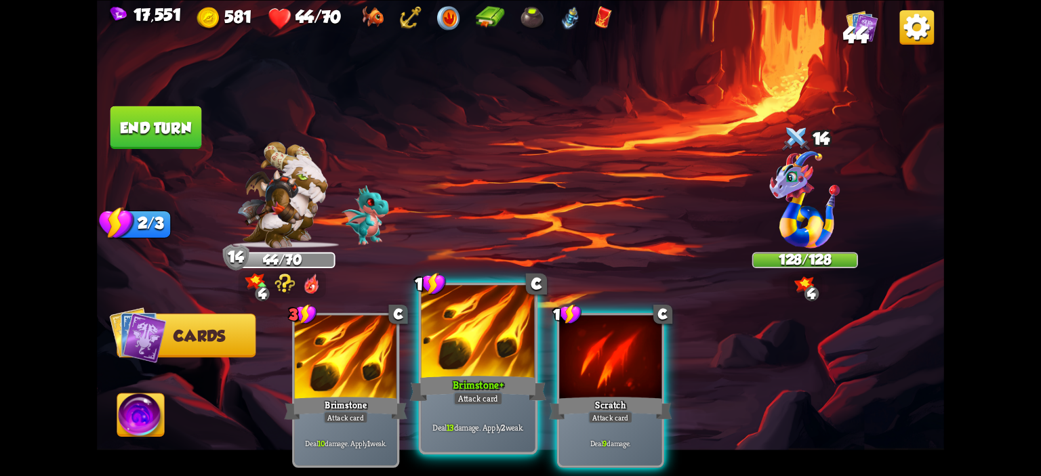
click at [487, 336] on div at bounding box center [479, 333] width 114 height 96
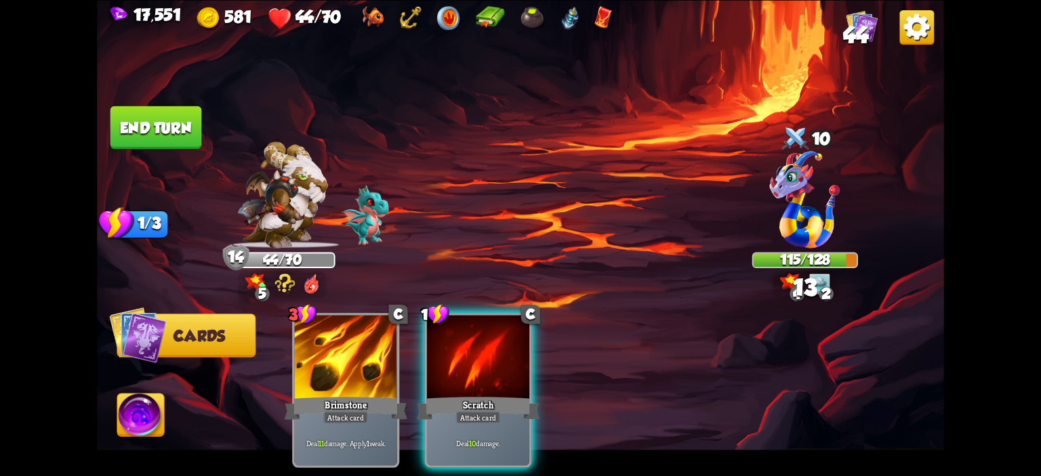
click at [487, 336] on div at bounding box center [478, 358] width 102 height 86
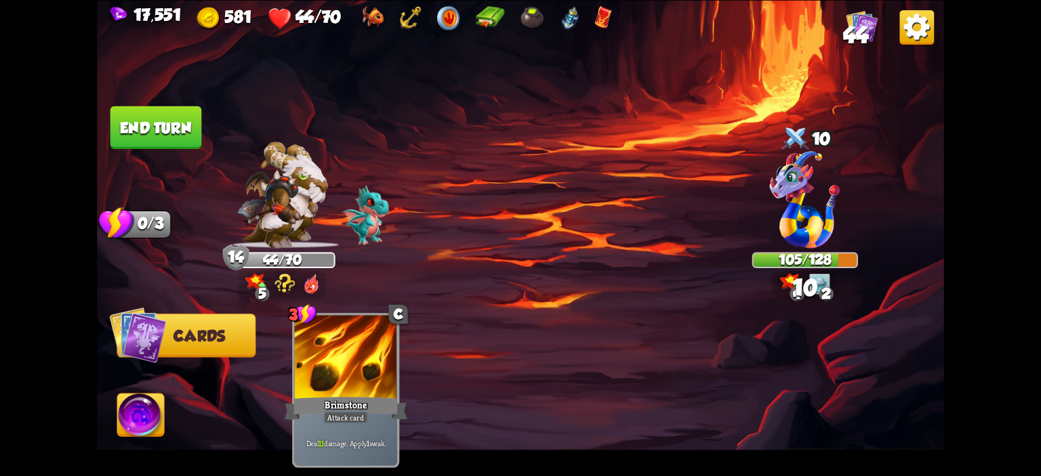
click at [150, 106] on button "End turn" at bounding box center [156, 127] width 92 height 43
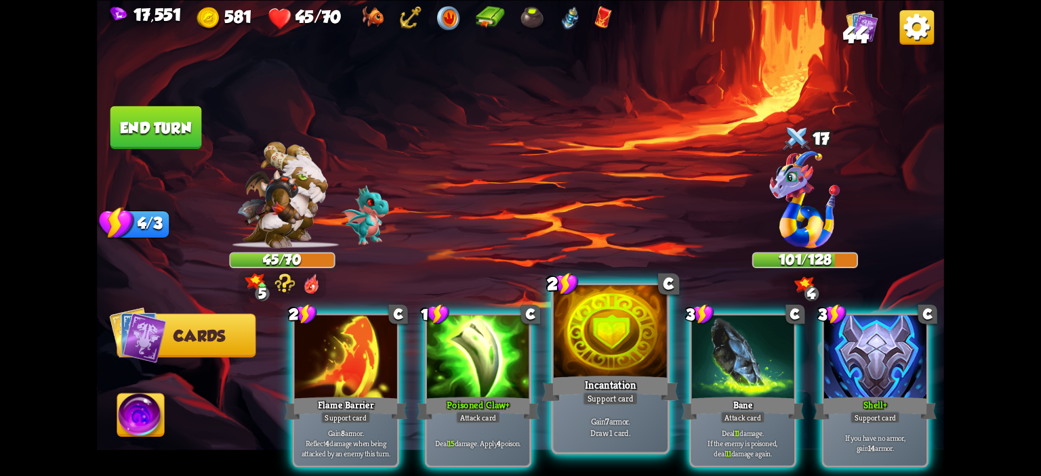
click at [613, 343] on div at bounding box center [611, 333] width 114 height 96
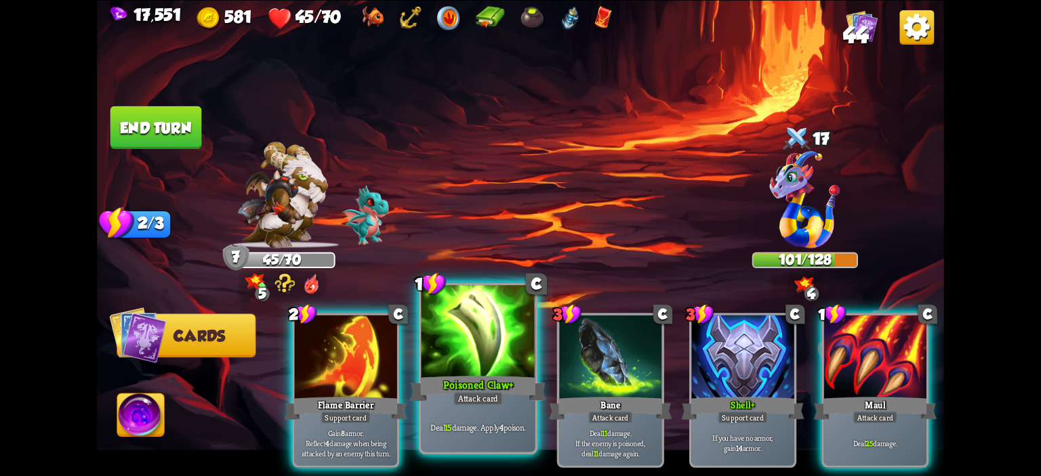
click at [467, 357] on div at bounding box center [479, 333] width 114 height 96
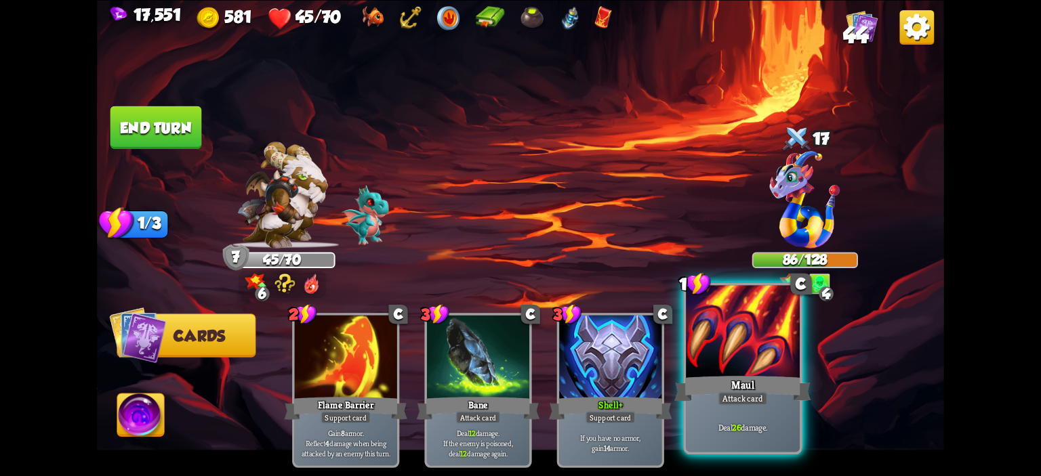
click at [714, 344] on div at bounding box center [743, 333] width 114 height 96
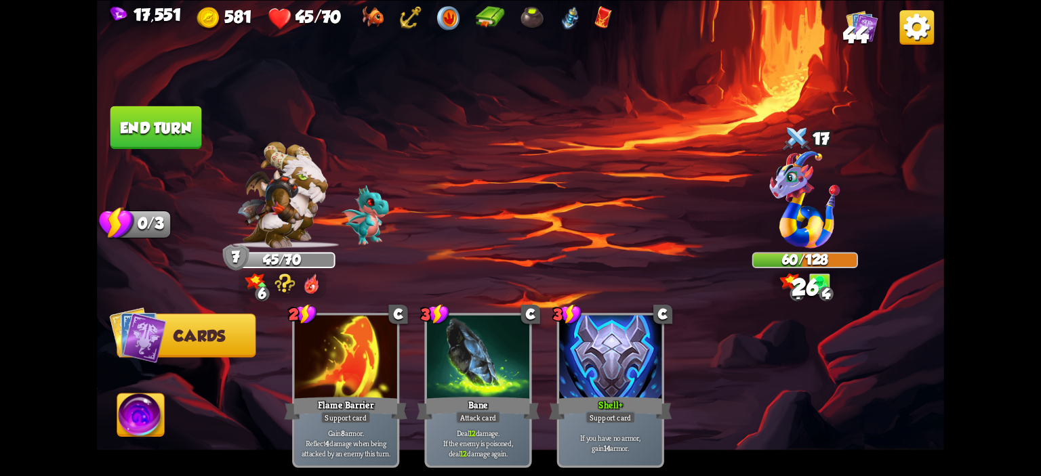
click at [149, 131] on button "End turn" at bounding box center [156, 127] width 92 height 43
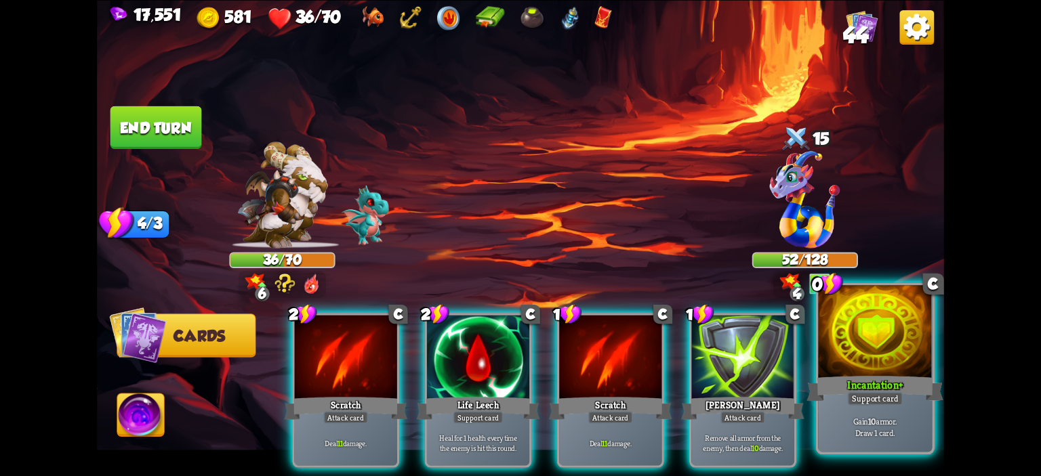
click at [867, 318] on div at bounding box center [875, 333] width 114 height 96
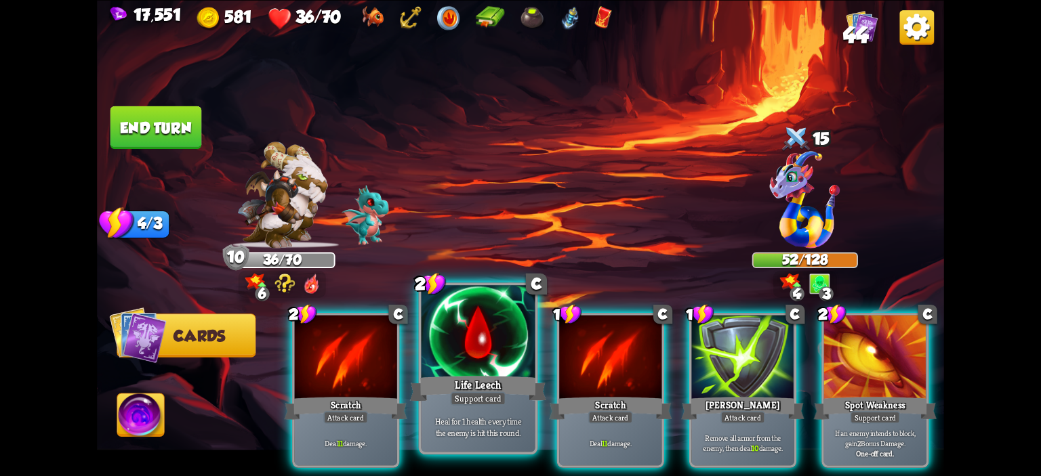
click at [475, 336] on div at bounding box center [479, 333] width 114 height 96
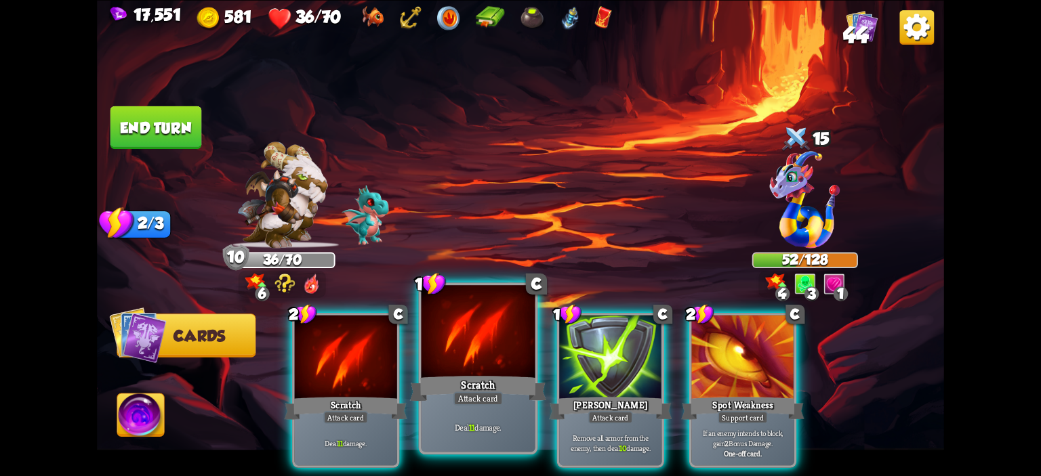
click at [485, 335] on div at bounding box center [479, 333] width 114 height 96
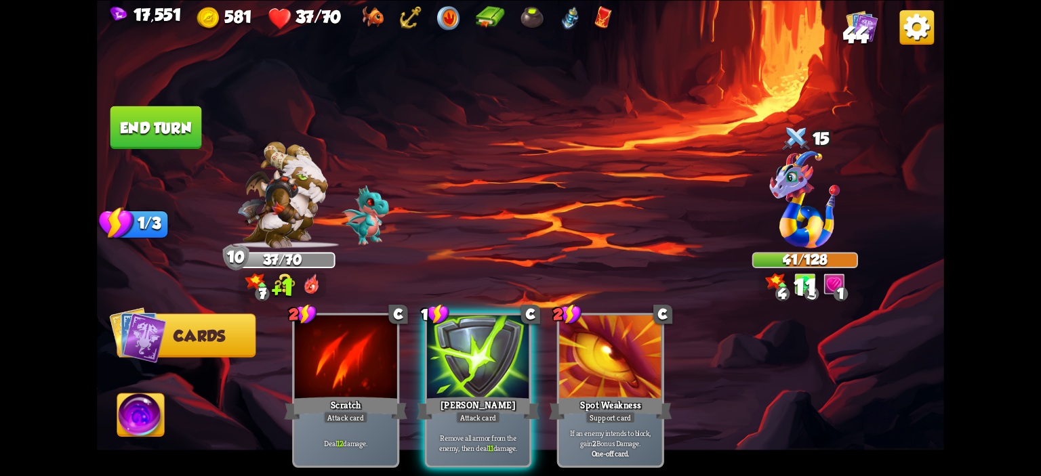
click at [485, 335] on div at bounding box center [478, 358] width 102 height 86
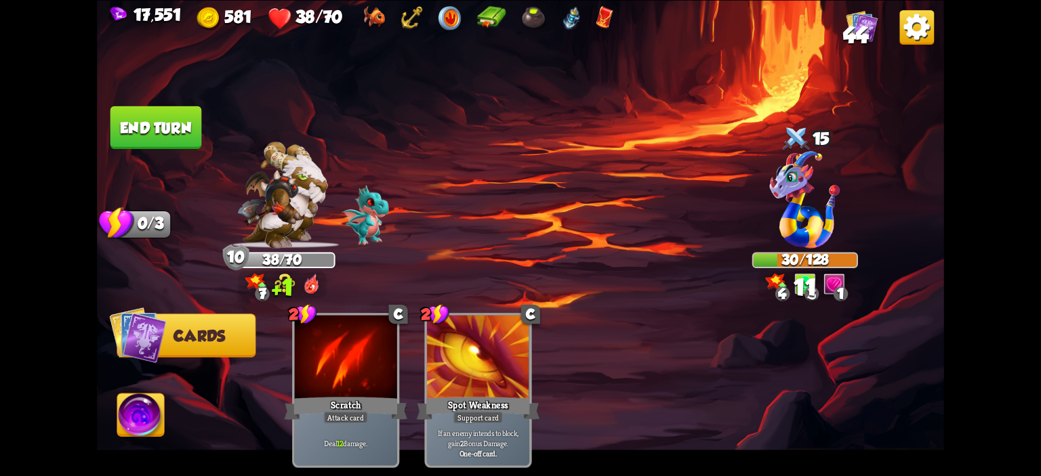
click at [178, 140] on button "End turn" at bounding box center [156, 127] width 92 height 43
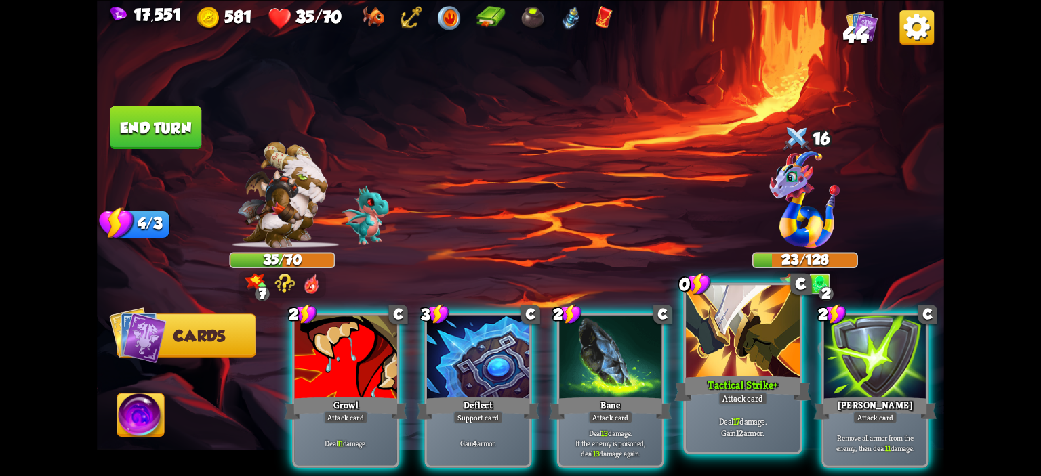
click at [740, 331] on div at bounding box center [743, 333] width 114 height 96
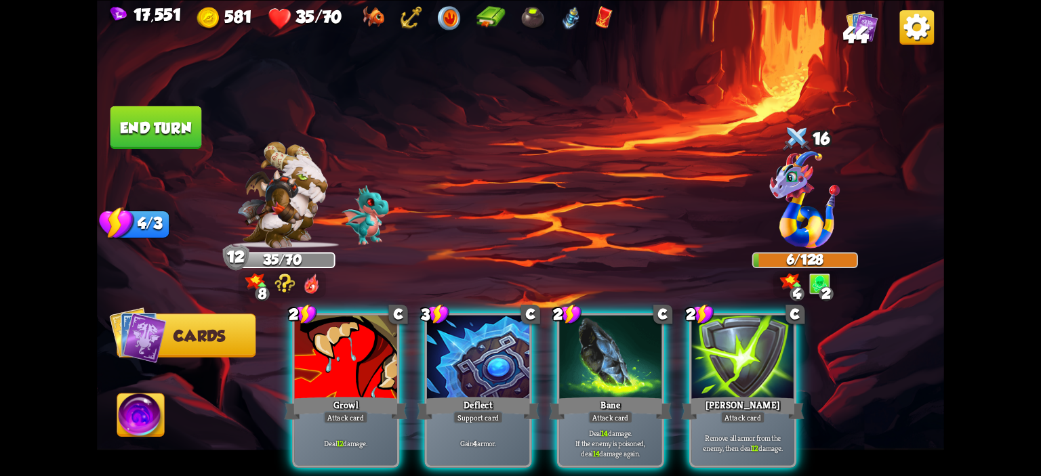
click at [152, 403] on img at bounding box center [140, 417] width 47 height 47
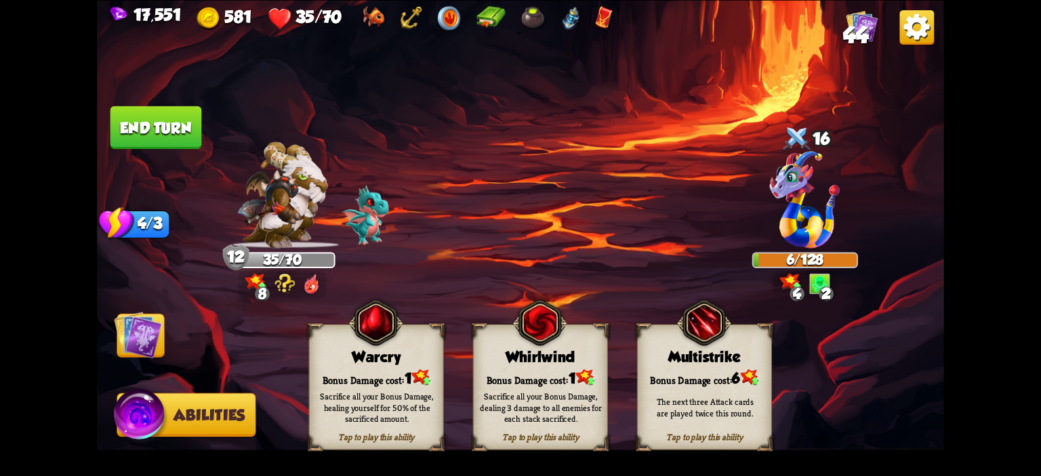
click at [329, 346] on div "Tap to play this ability Warcry Bonus Damage cost: 1 Sacrifice all your Bonus D…" at bounding box center [376, 387] width 135 height 126
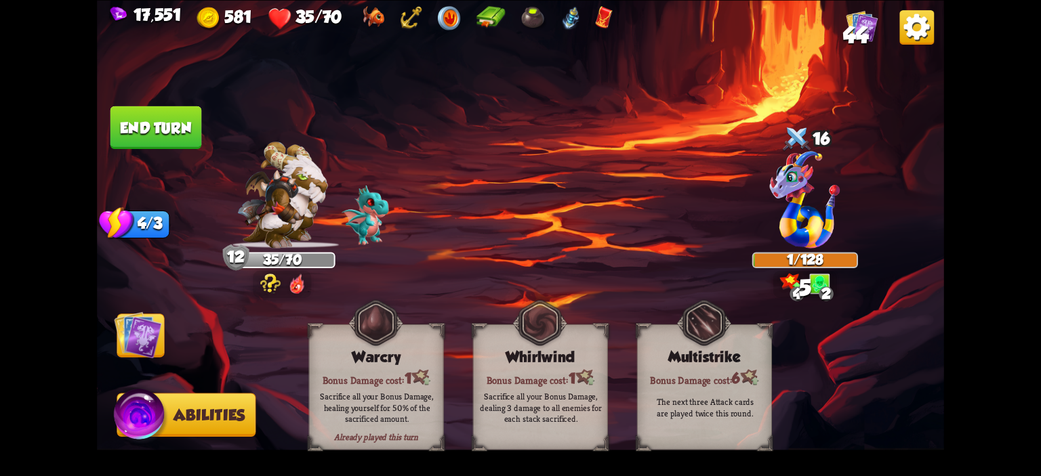
click at [181, 138] on button "End turn" at bounding box center [156, 127] width 92 height 43
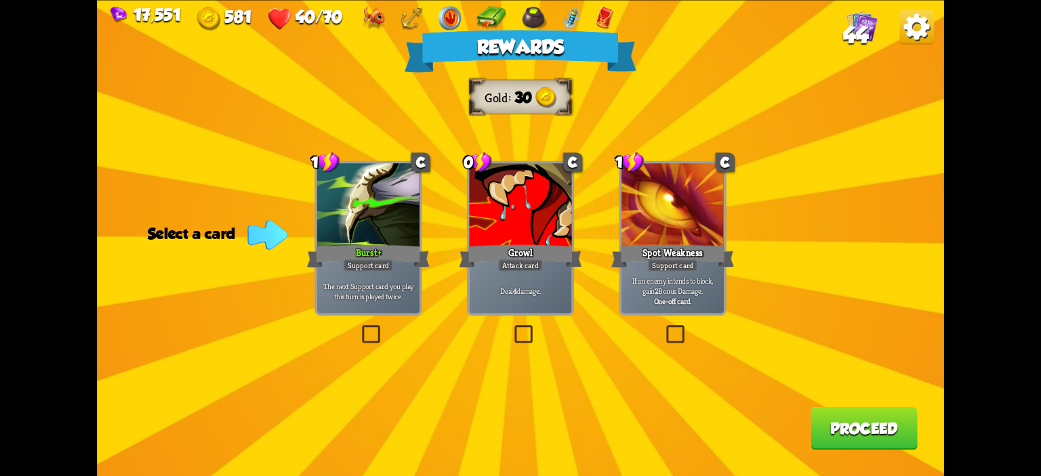
click at [390, 268] on div "Support card" at bounding box center [369, 265] width 50 height 12
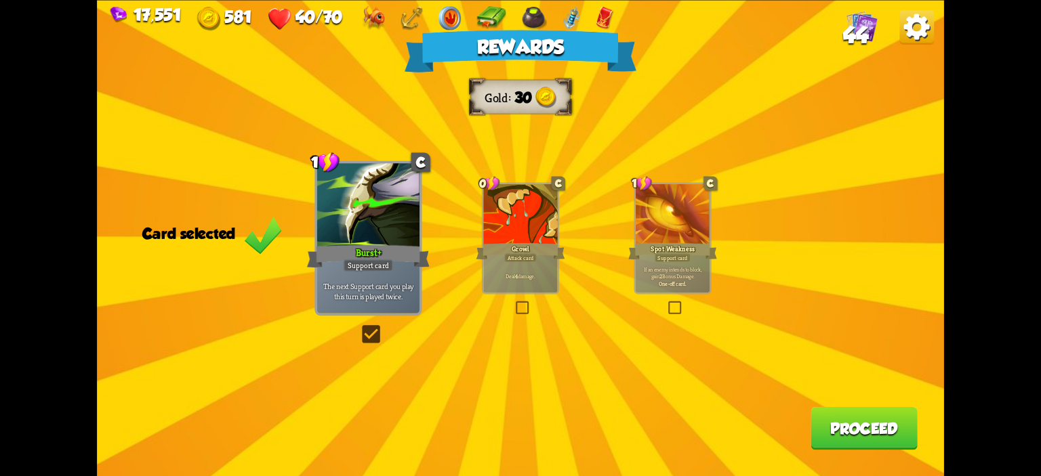
click at [890, 424] on button "Proceed" at bounding box center [864, 428] width 107 height 43
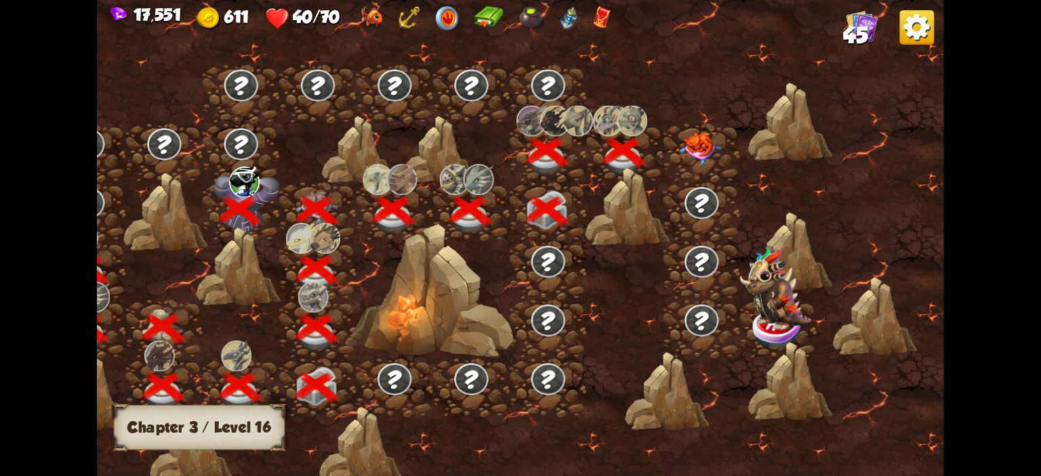
click at [694, 133] on img at bounding box center [700, 149] width 42 height 33
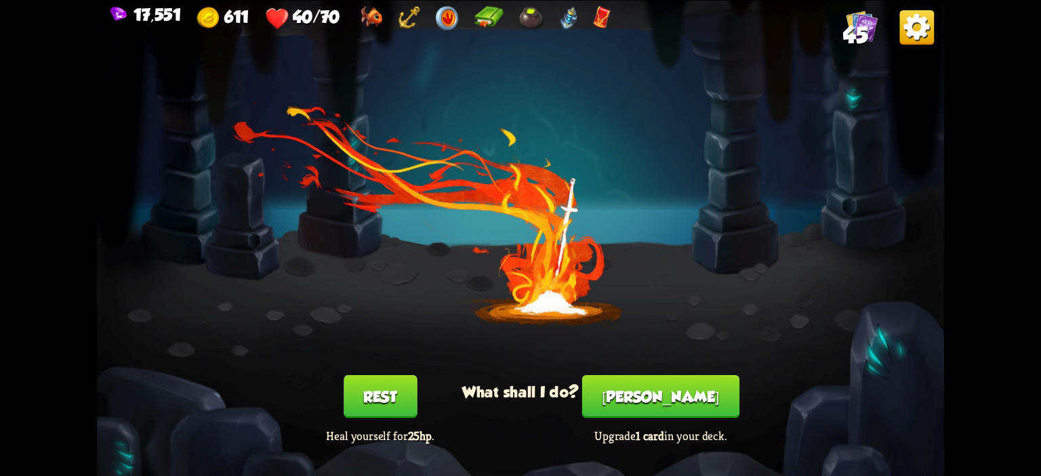
click at [388, 404] on button "Rest" at bounding box center [380, 397] width 73 height 43
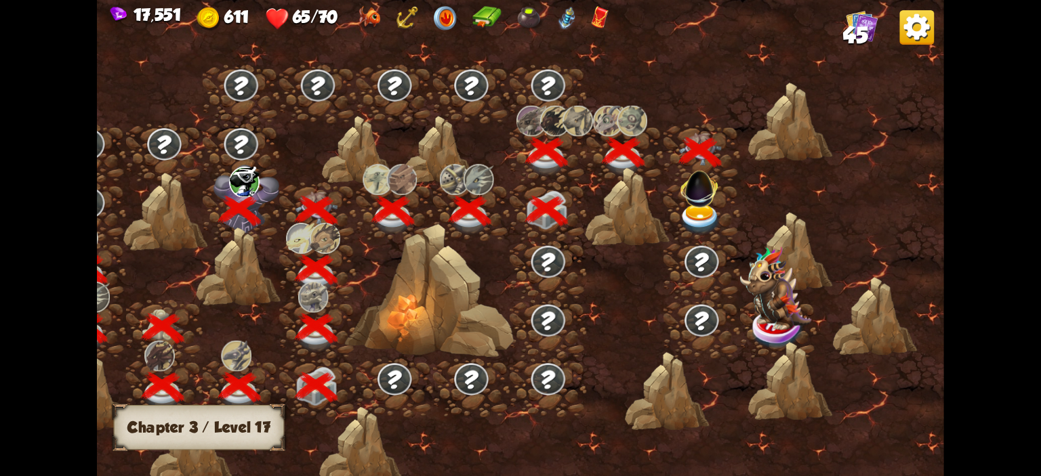
click at [697, 214] on img at bounding box center [700, 219] width 42 height 31
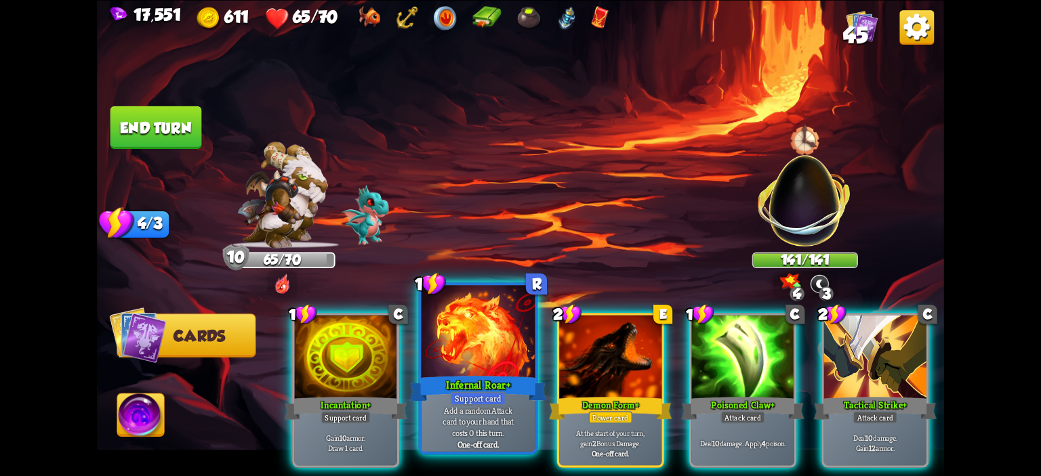
click at [493, 376] on div "Infernal Roar+" at bounding box center [478, 388] width 137 height 31
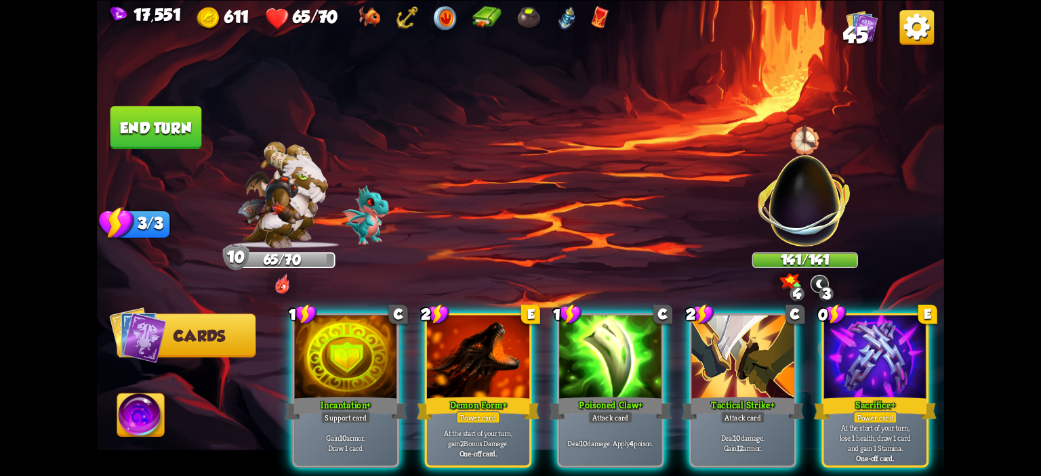
click at [493, 394] on div "Demon Form+" at bounding box center [478, 407] width 123 height 27
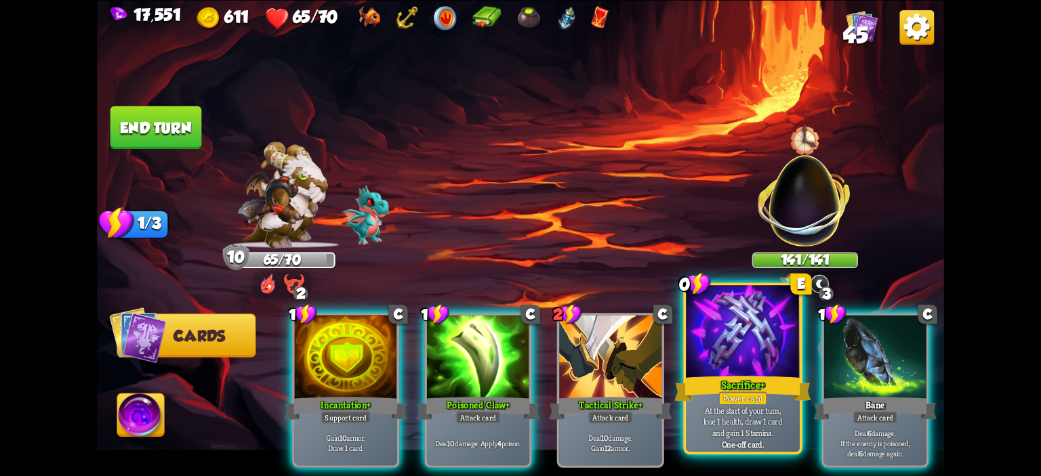
click at [718, 346] on div at bounding box center [743, 333] width 114 height 96
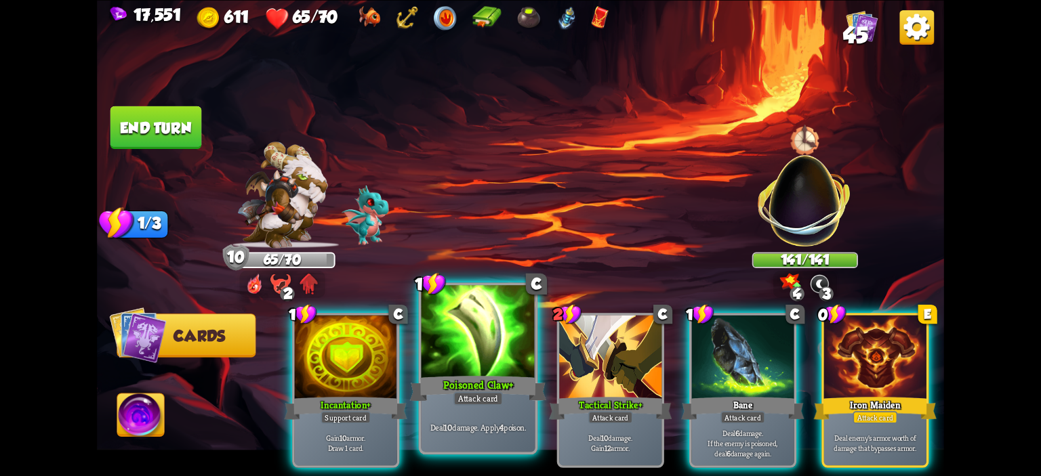
click at [513, 343] on div at bounding box center [479, 333] width 114 height 96
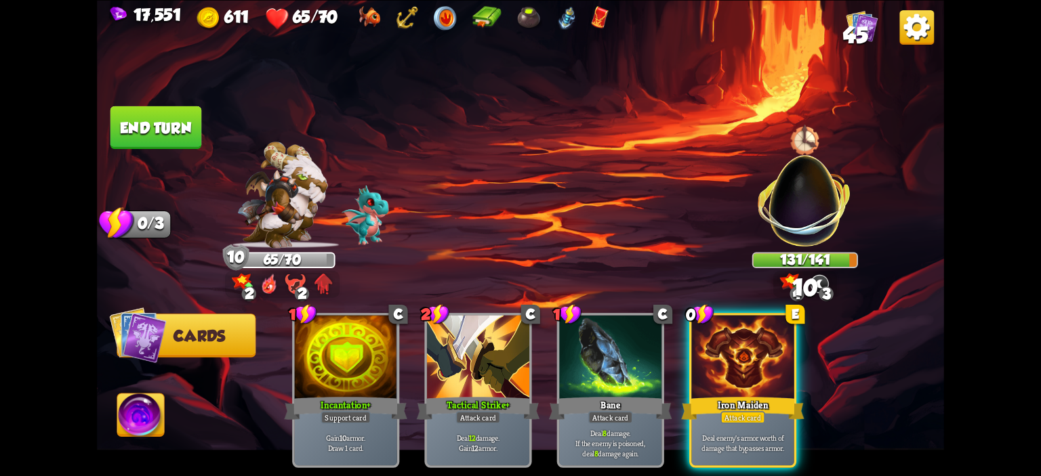
click at [146, 125] on button "End turn" at bounding box center [156, 127] width 92 height 43
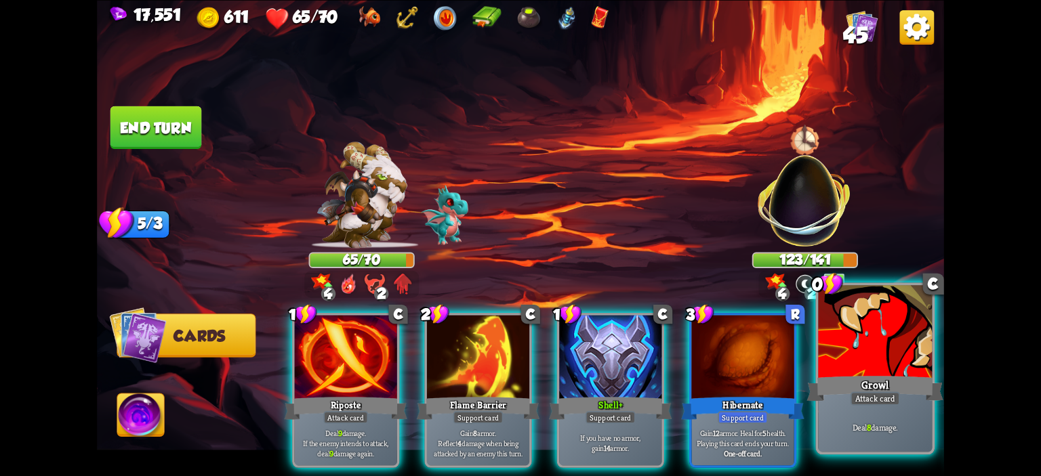
click at [878, 332] on div at bounding box center [875, 333] width 114 height 96
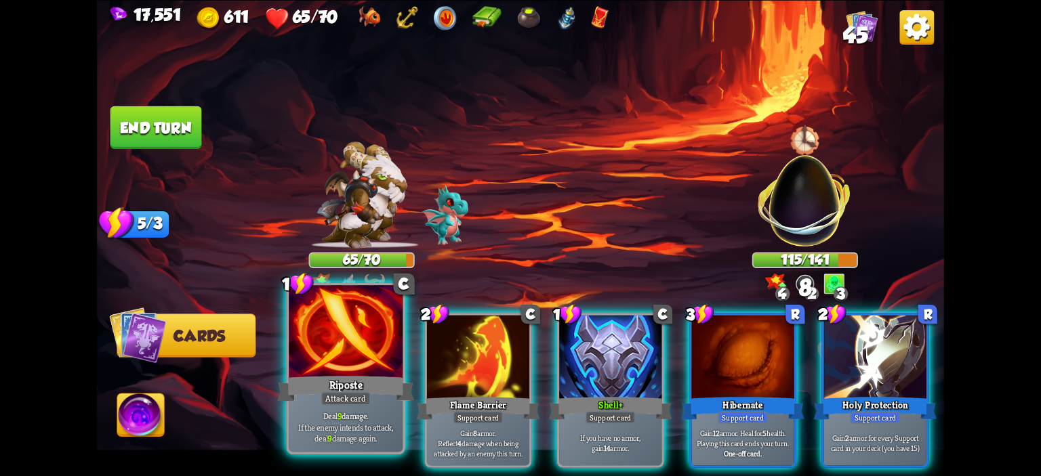
click at [361, 362] on div at bounding box center [346, 333] width 114 height 96
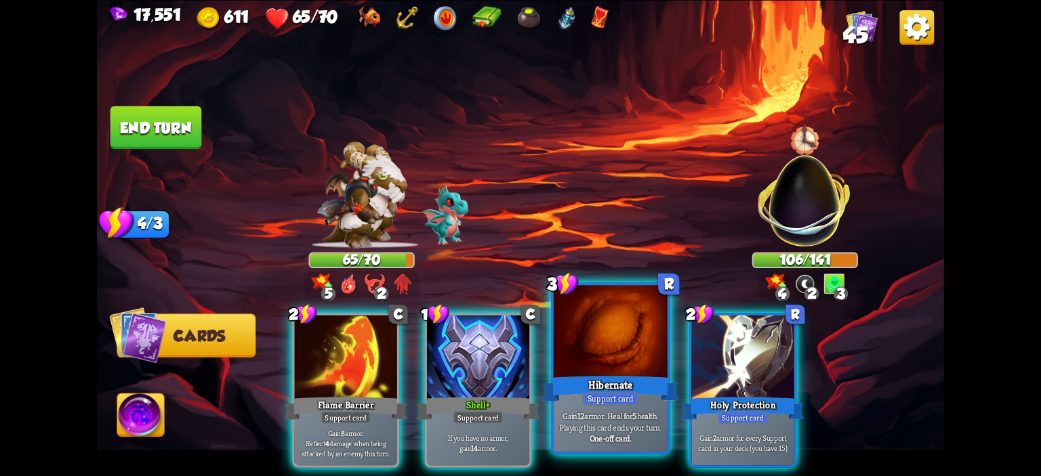
click at [609, 376] on div "Hibernate" at bounding box center [610, 388] width 137 height 31
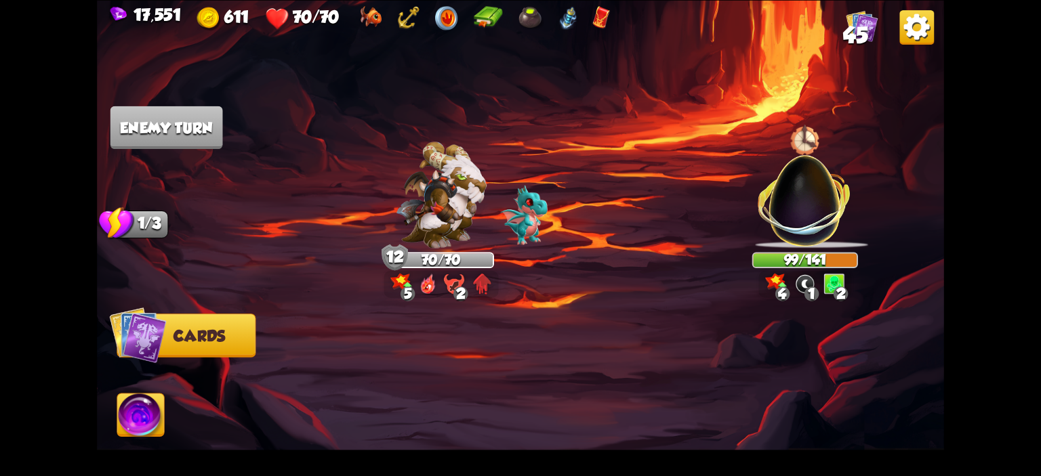
click at [811, 210] on img at bounding box center [805, 192] width 111 height 111
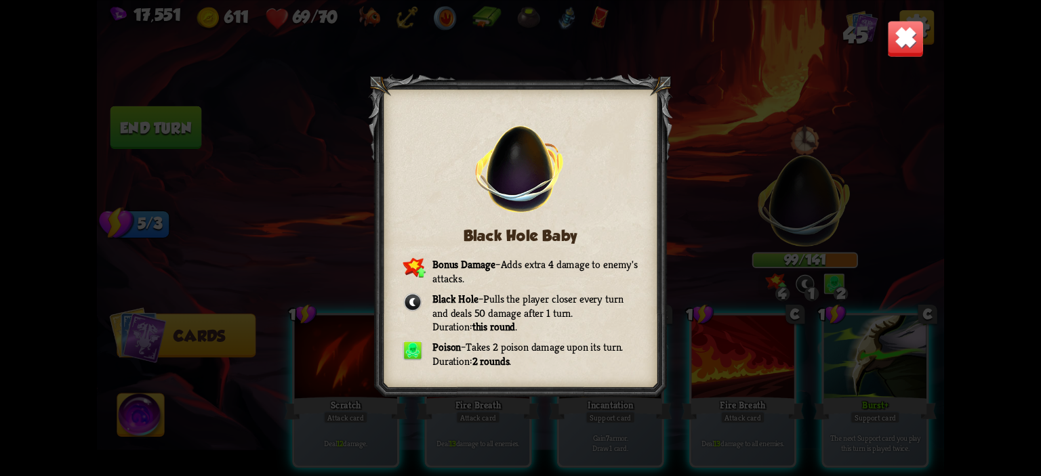
click at [900, 37] on img at bounding box center [905, 38] width 37 height 37
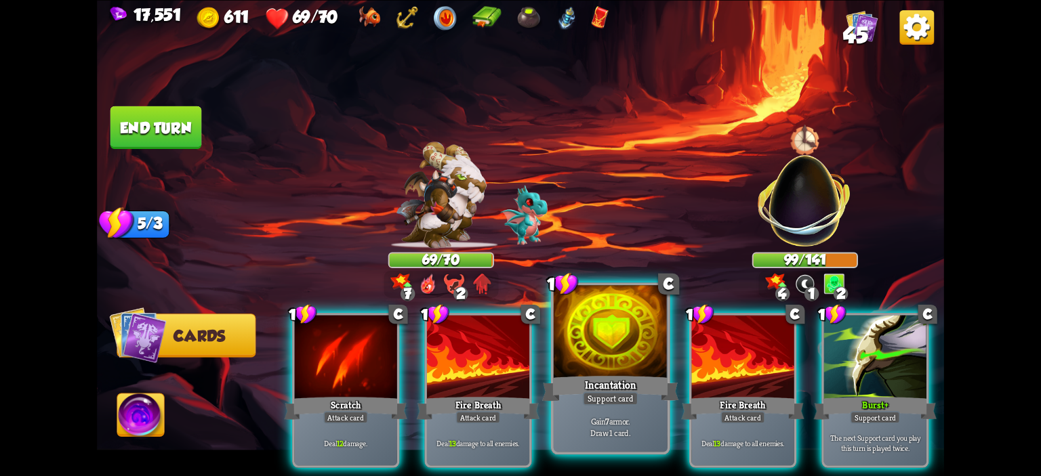
click at [643, 355] on div at bounding box center [611, 333] width 114 height 96
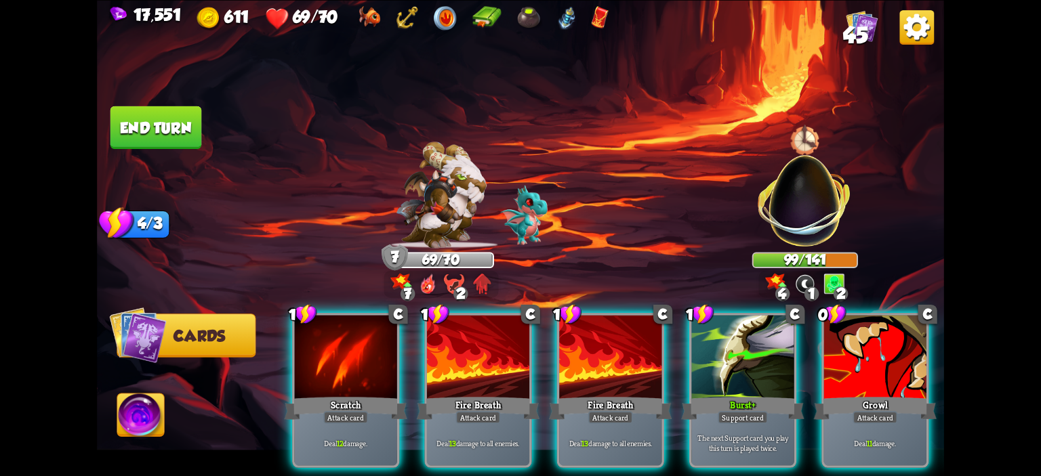
click at [817, 360] on div "1 C Scratch Attack card Deal 12 damage. 1 C Fire Breath Attack card Deal 13 dam…" at bounding box center [605, 370] width 678 height 211
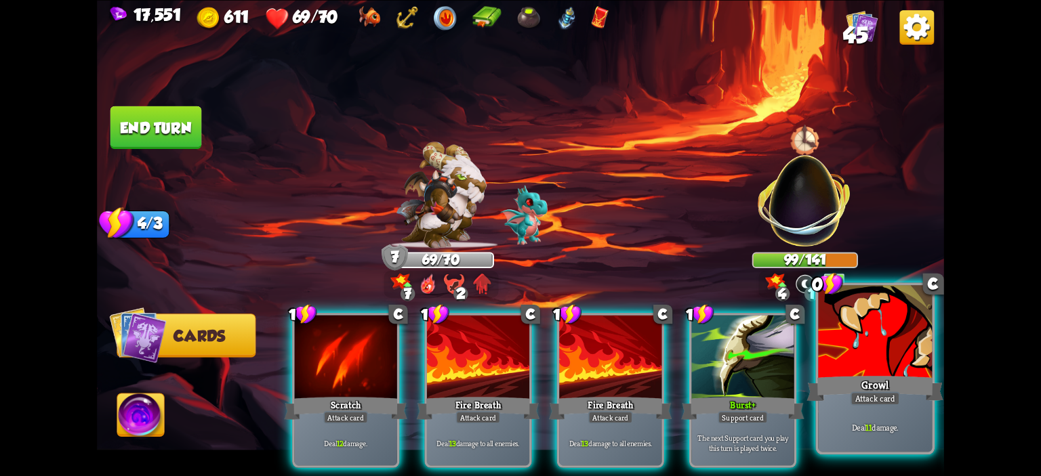
click at [832, 355] on div at bounding box center [875, 333] width 114 height 96
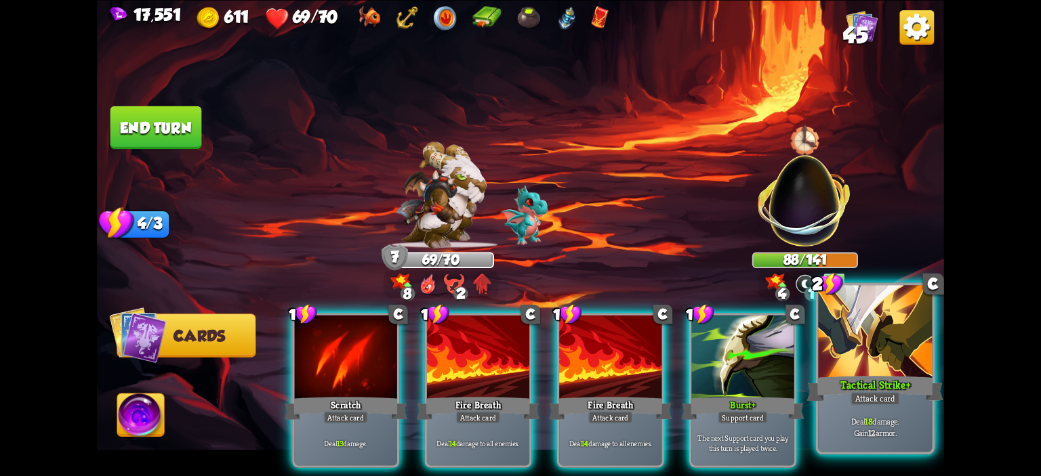
click at [834, 346] on div at bounding box center [875, 333] width 114 height 96
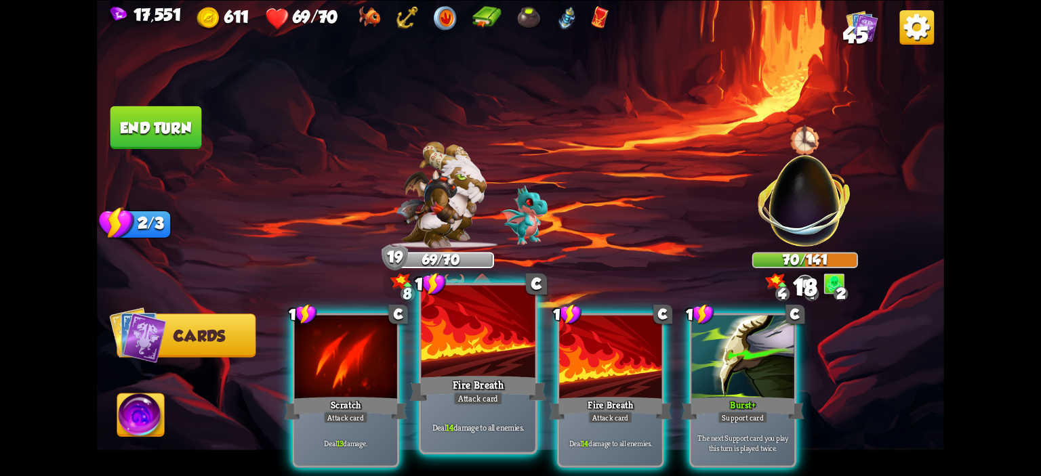
click at [491, 350] on div at bounding box center [479, 333] width 114 height 96
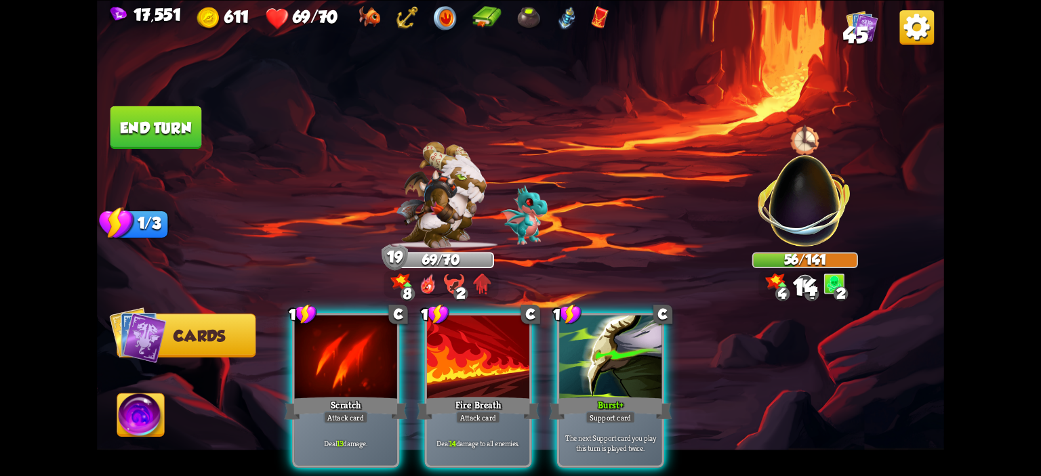
click at [491, 350] on div at bounding box center [478, 358] width 102 height 86
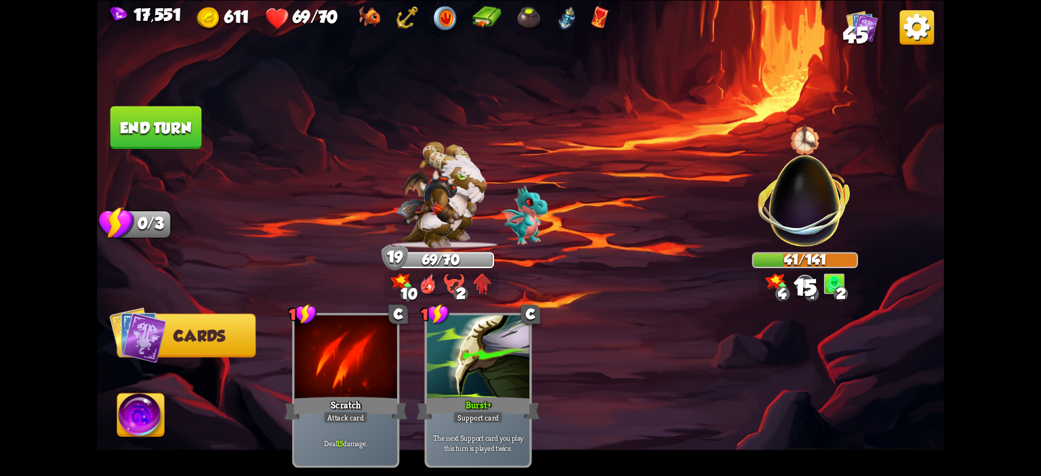
click at [150, 414] on img at bounding box center [140, 417] width 47 height 47
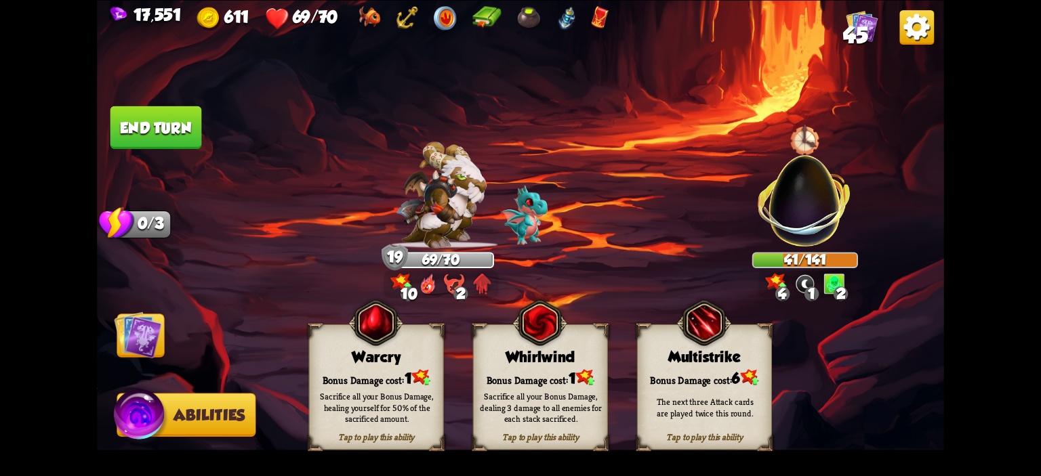
click at [533, 369] on div "Bonus Damage cost: 1" at bounding box center [541, 377] width 134 height 19
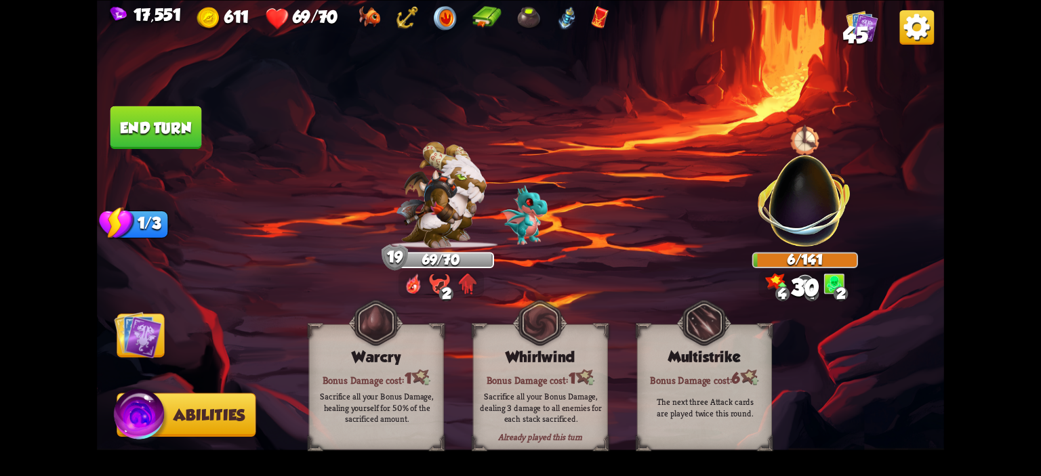
click at [139, 337] on img at bounding box center [137, 334] width 47 height 47
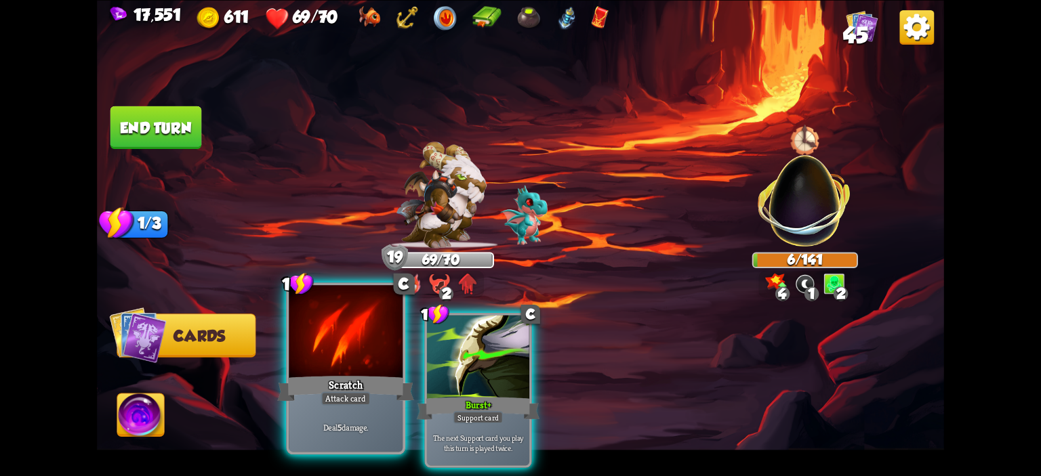
click at [302, 357] on div at bounding box center [346, 333] width 114 height 96
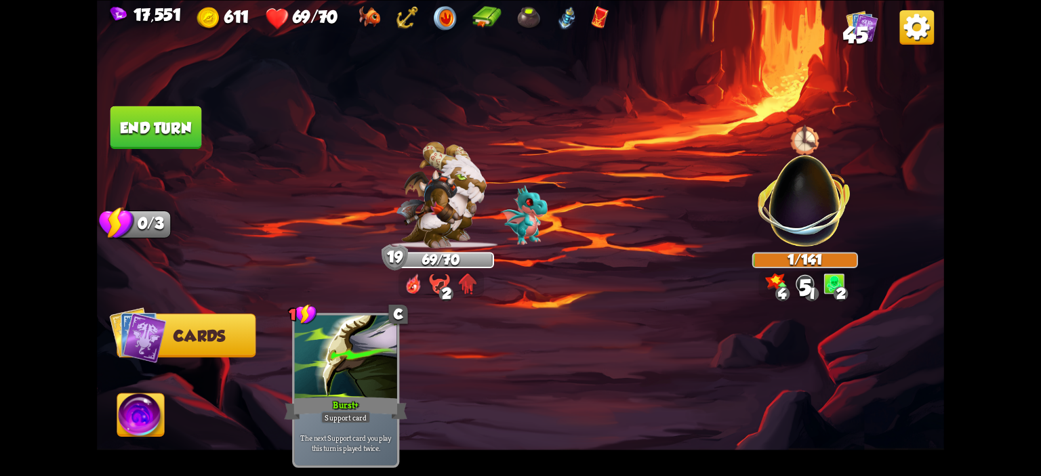
click at [184, 142] on button "End turn" at bounding box center [156, 127] width 92 height 43
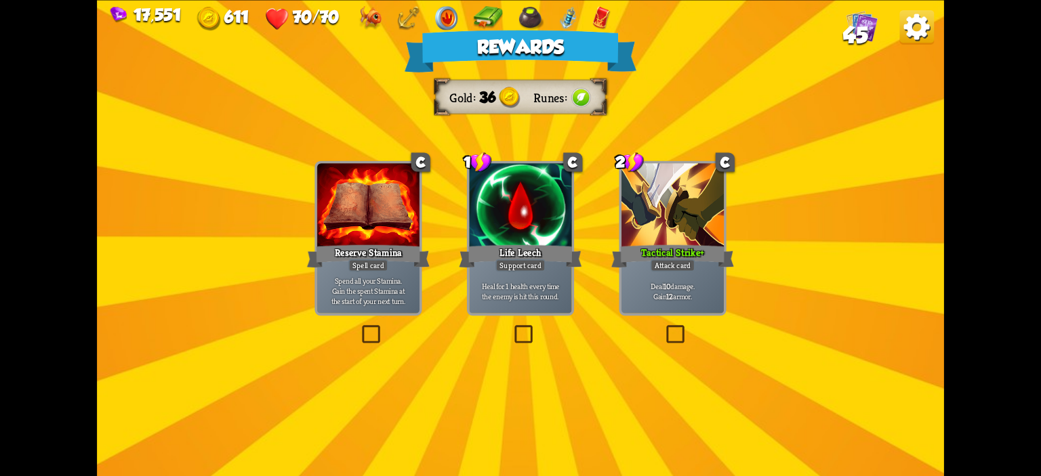
click at [633, 242] on div at bounding box center [673, 206] width 102 height 86
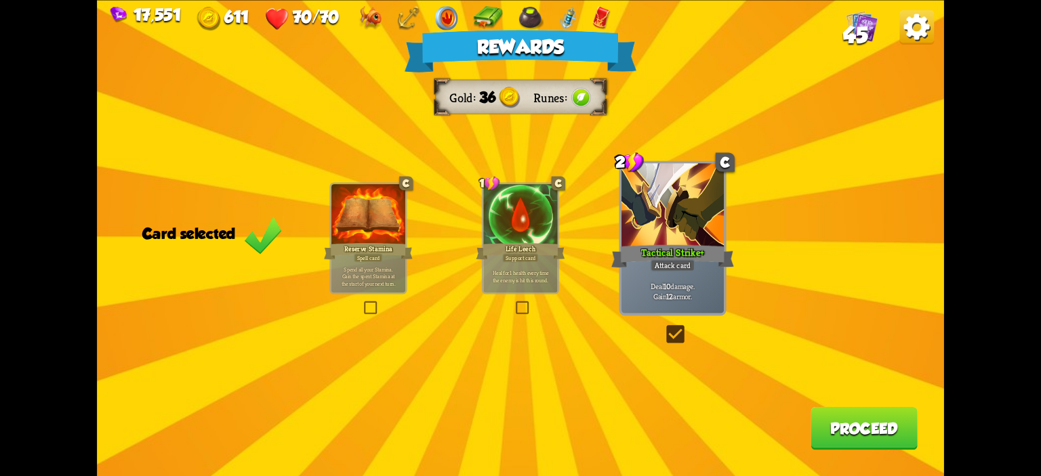
click at [835, 430] on button "Proceed" at bounding box center [864, 428] width 107 height 43
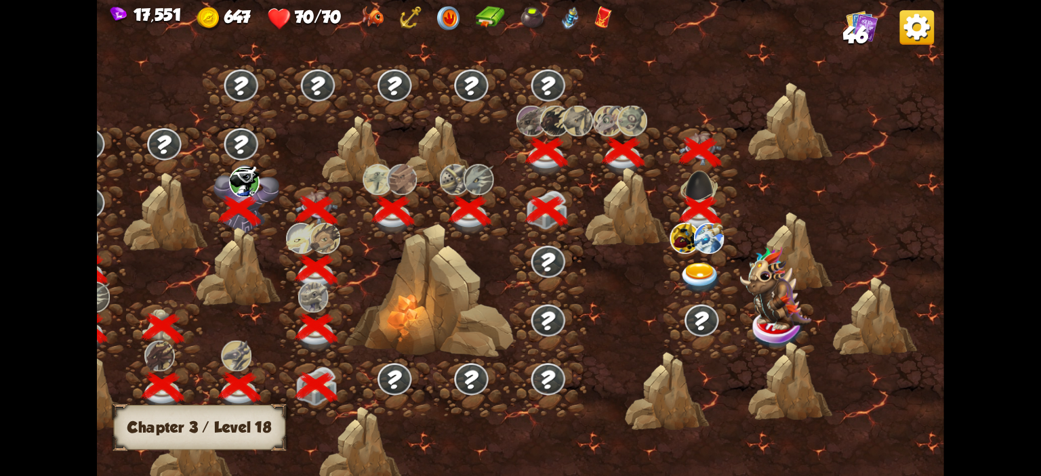
click at [670, 265] on div at bounding box center [702, 270] width 77 height 59
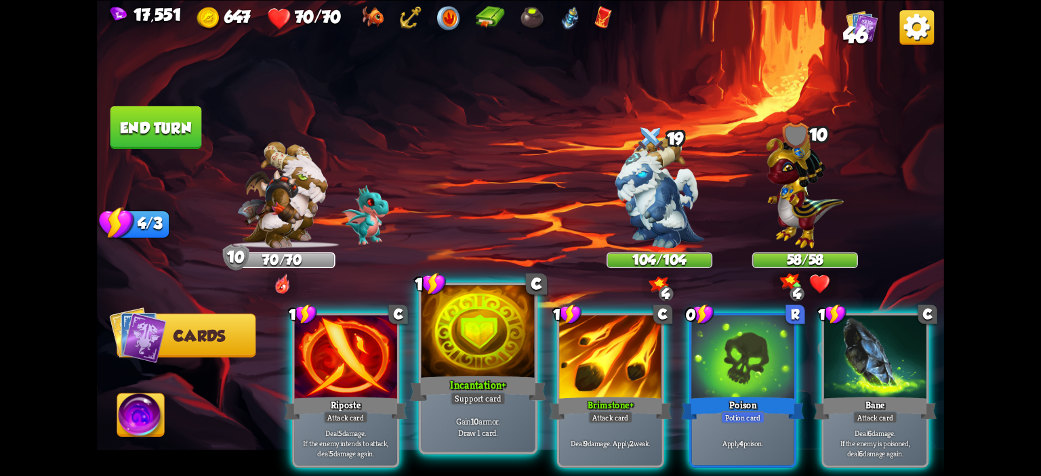
click at [496, 337] on div at bounding box center [479, 333] width 114 height 96
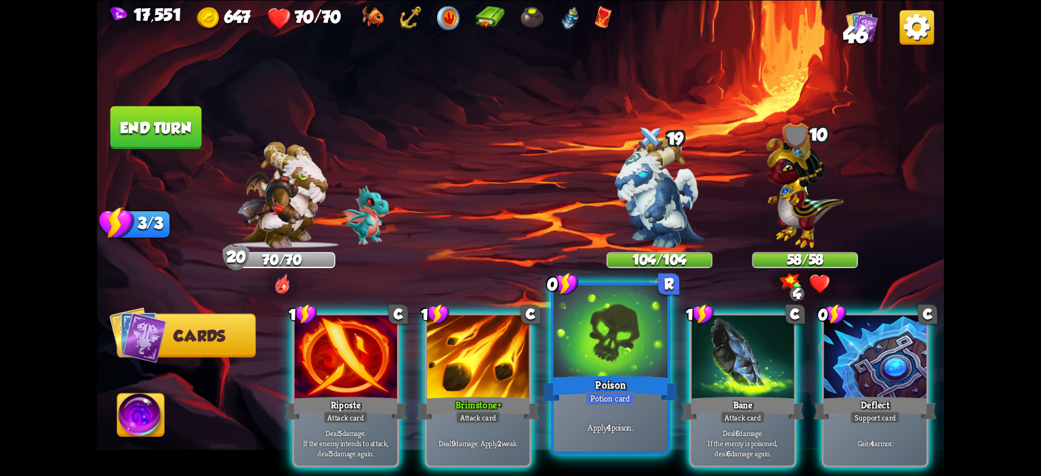
click at [639, 328] on div at bounding box center [611, 333] width 114 height 96
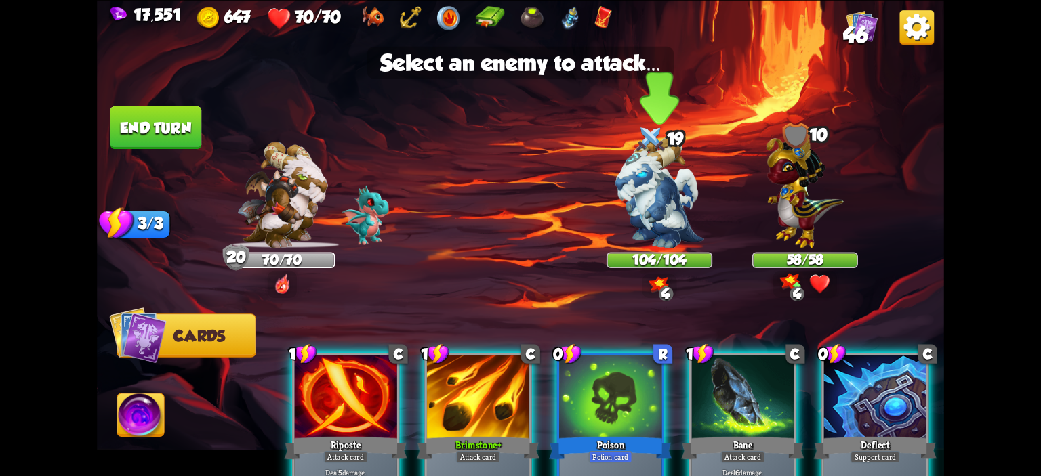
click at [636, 201] on img at bounding box center [659, 192] width 89 height 111
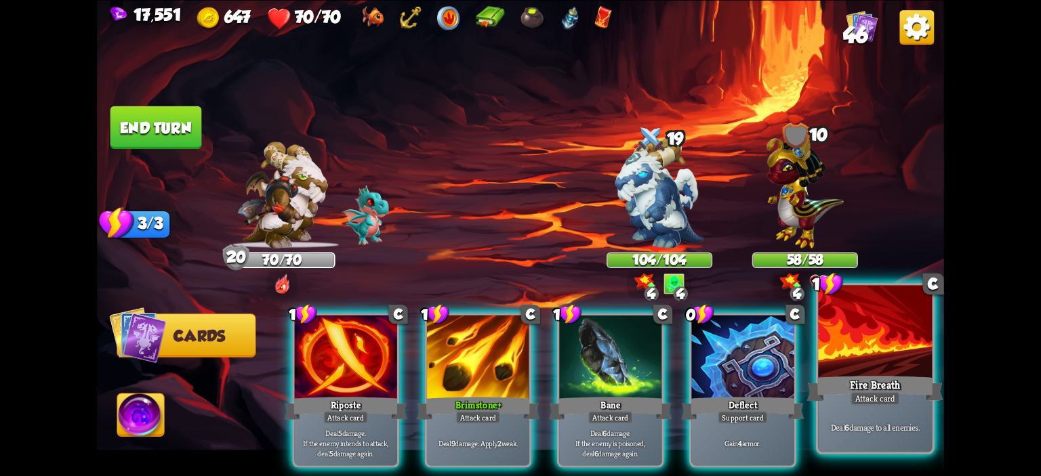
click at [872, 327] on div at bounding box center [875, 333] width 114 height 96
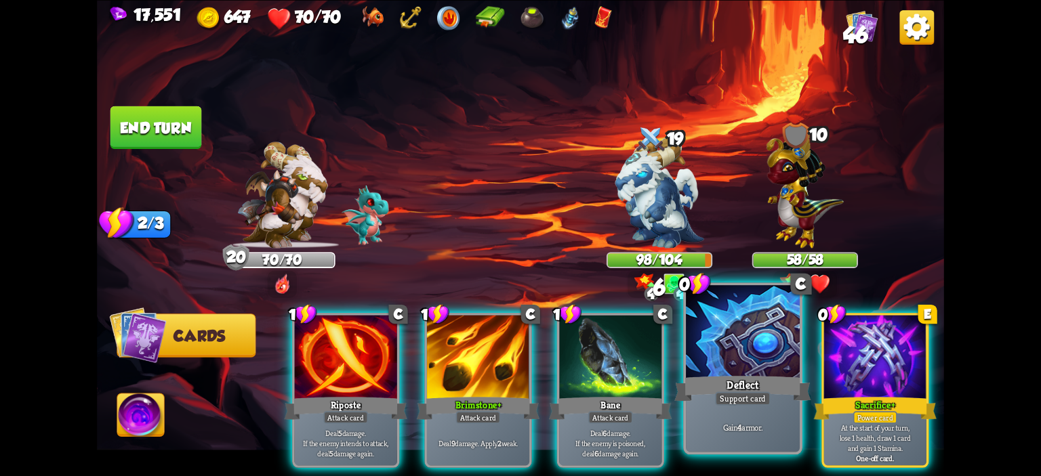
drag, startPoint x: 876, startPoint y: 336, endPoint x: 792, endPoint y: 343, distance: 84.4
click at [873, 336] on div at bounding box center [875, 358] width 102 height 86
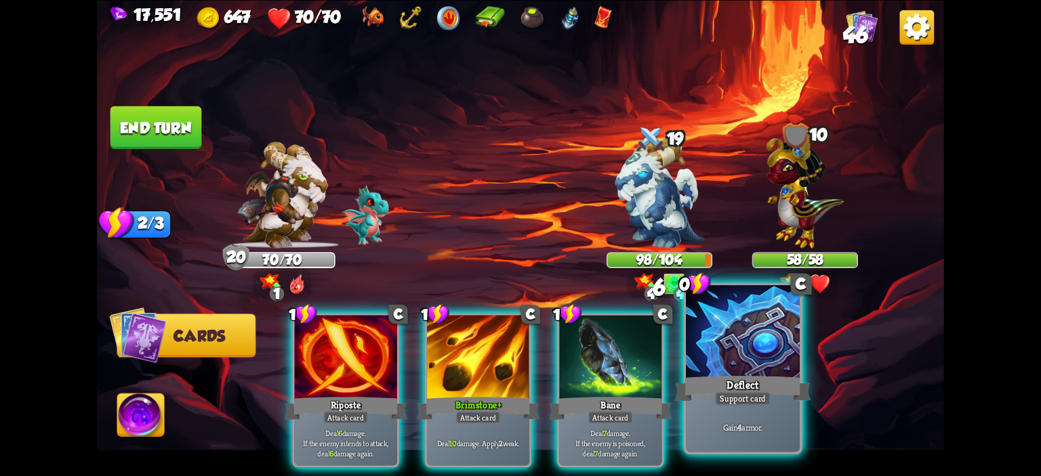
click at [788, 345] on div at bounding box center [743, 333] width 114 height 96
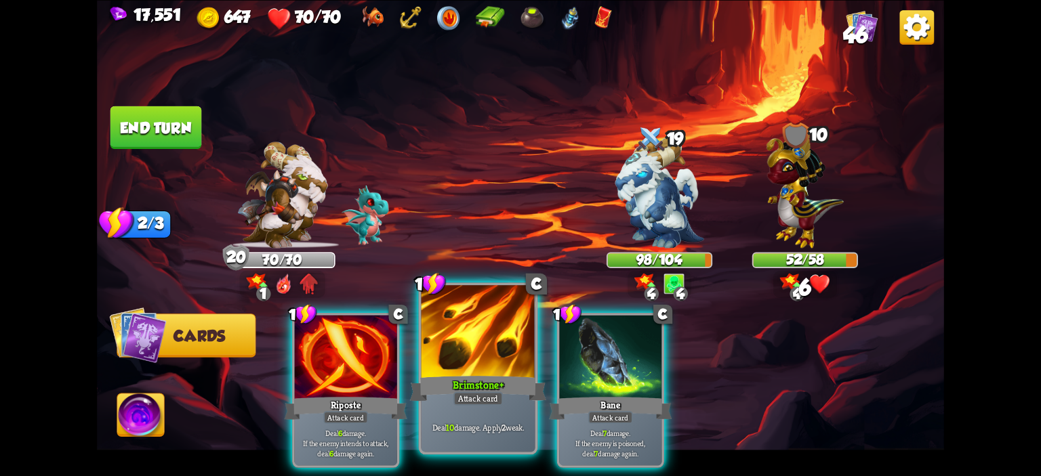
click at [496, 349] on div at bounding box center [479, 333] width 114 height 96
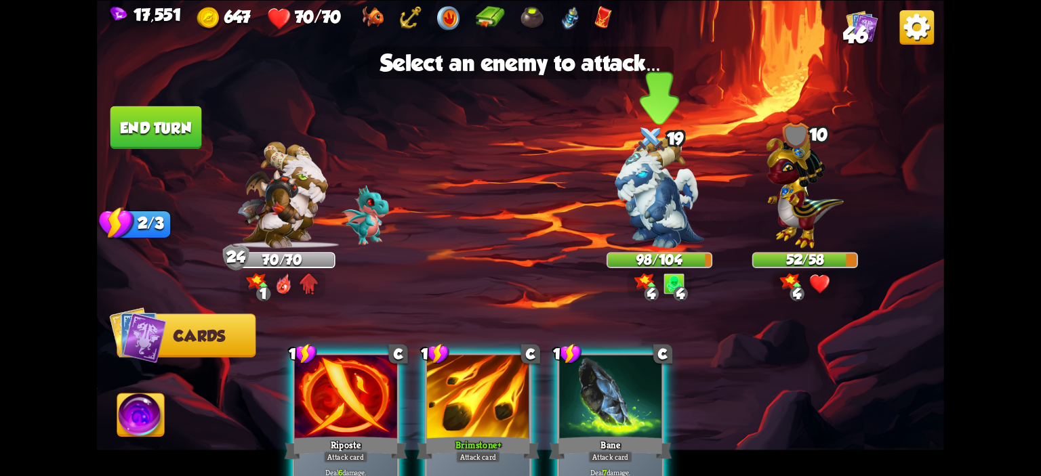
click at [646, 237] on img at bounding box center [659, 192] width 89 height 111
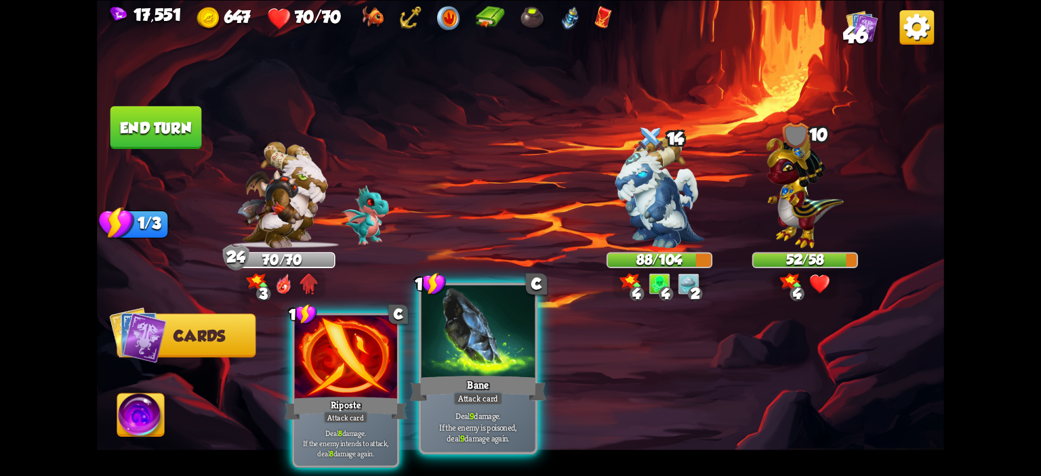
click at [465, 347] on div at bounding box center [479, 333] width 114 height 96
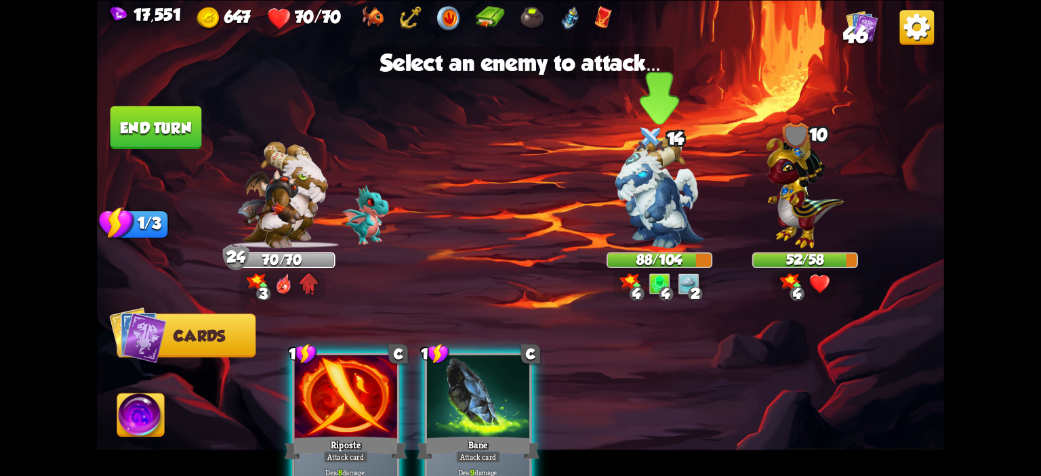
click at [613, 232] on div at bounding box center [660, 201] width 106 height 93
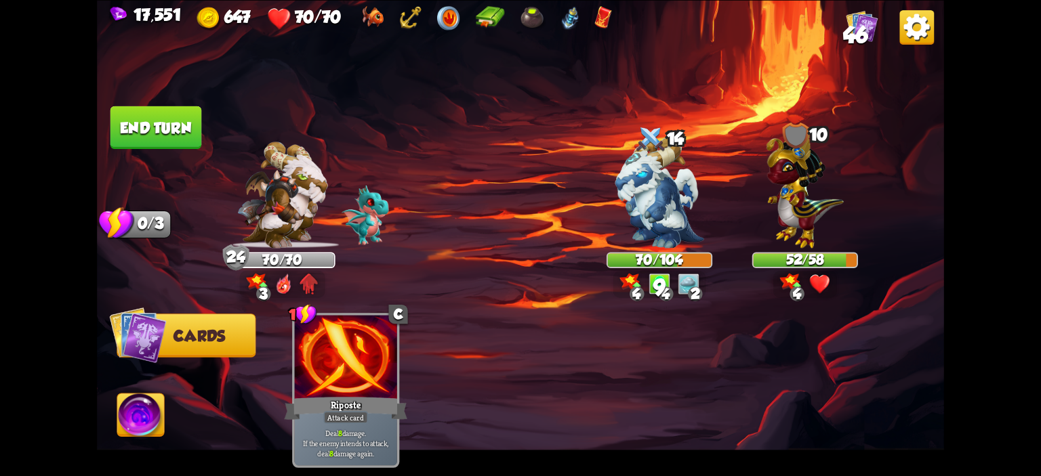
click at [130, 135] on button "End turn" at bounding box center [156, 127] width 92 height 43
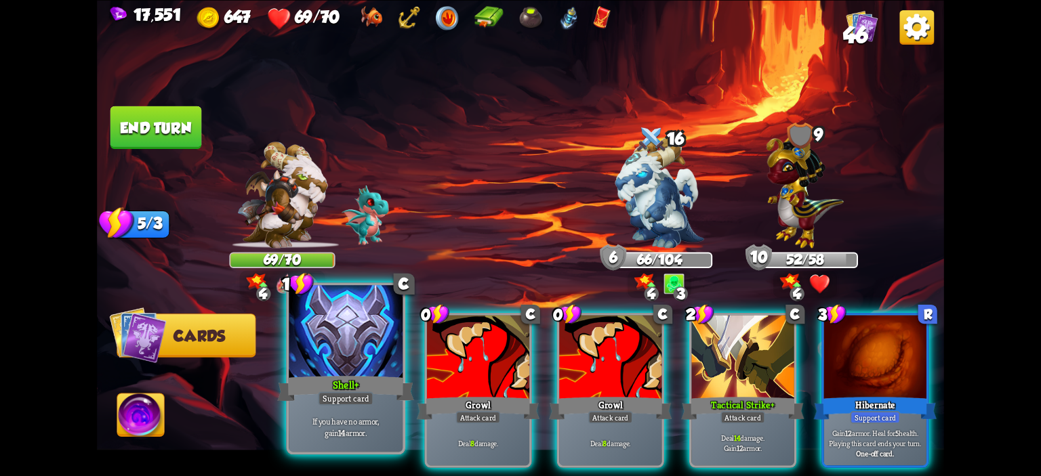
click at [355, 350] on div at bounding box center [346, 333] width 114 height 96
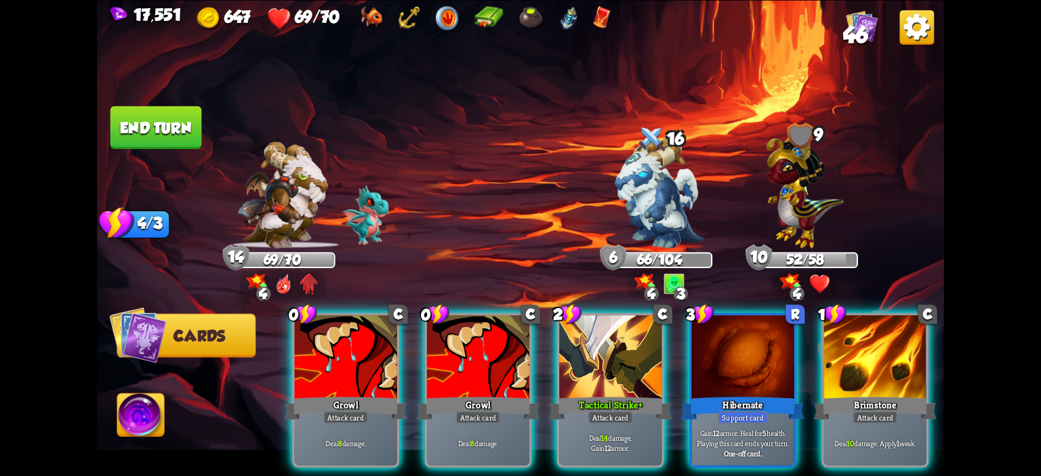
click at [423, 344] on div "0 C Growl Attack card Deal 8 damage. 0 C Growl Attack card Deal 8 damage. 2 C T…" at bounding box center [605, 370] width 678 height 211
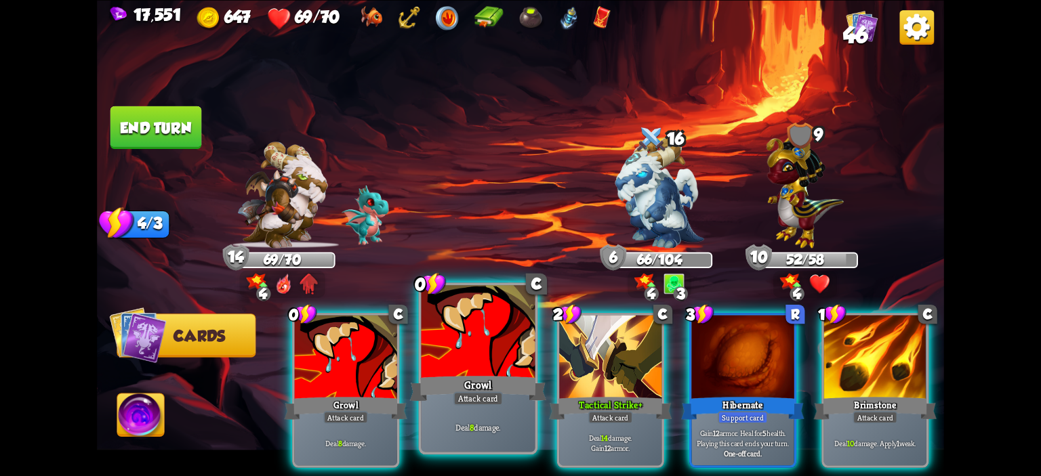
click at [434, 339] on div at bounding box center [479, 333] width 114 height 96
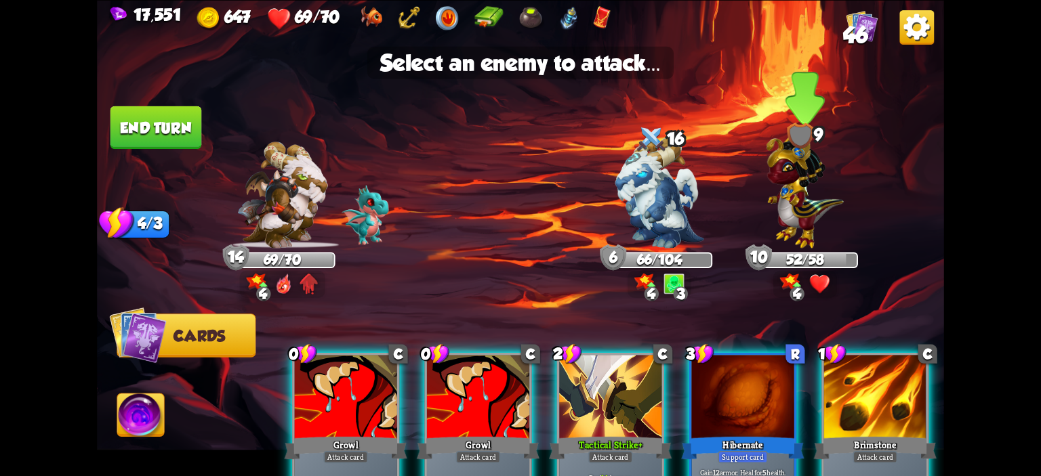
click at [792, 194] on img at bounding box center [805, 187] width 77 height 121
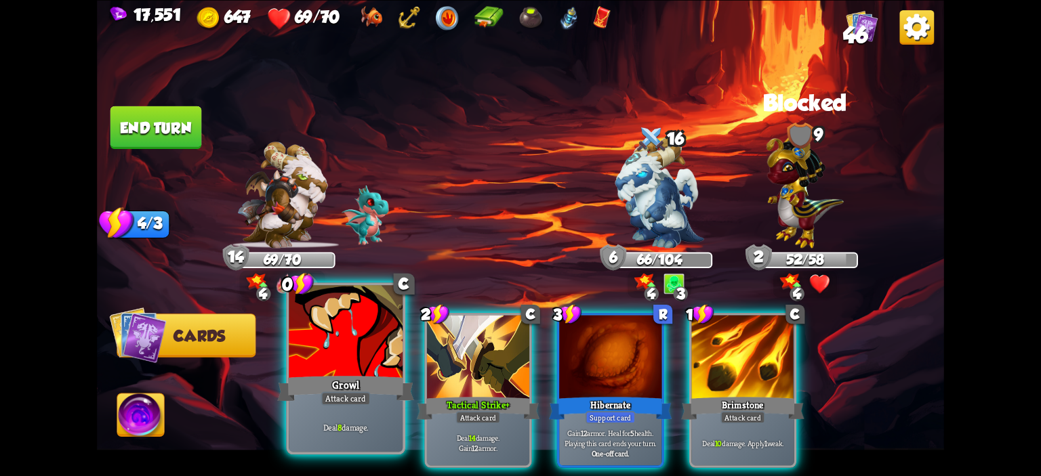
click at [327, 352] on div at bounding box center [346, 333] width 114 height 96
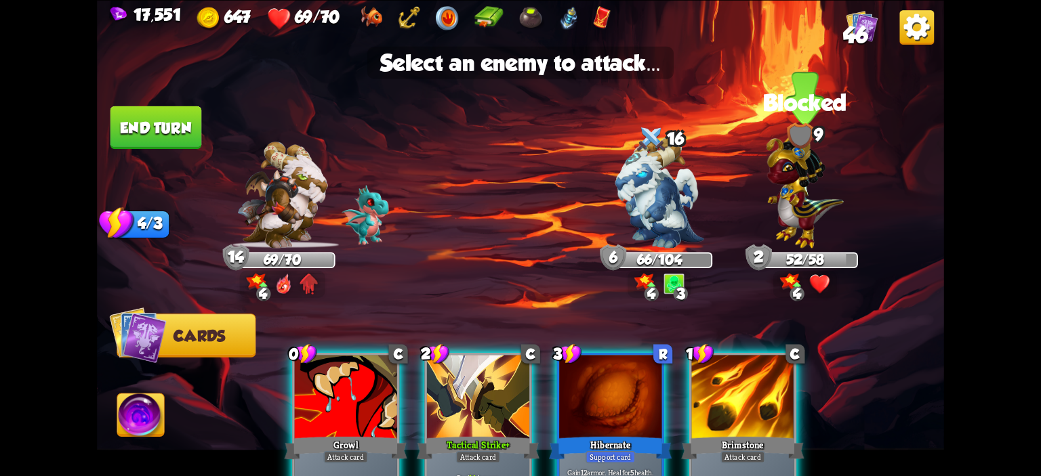
click at [815, 217] on img at bounding box center [805, 187] width 77 height 121
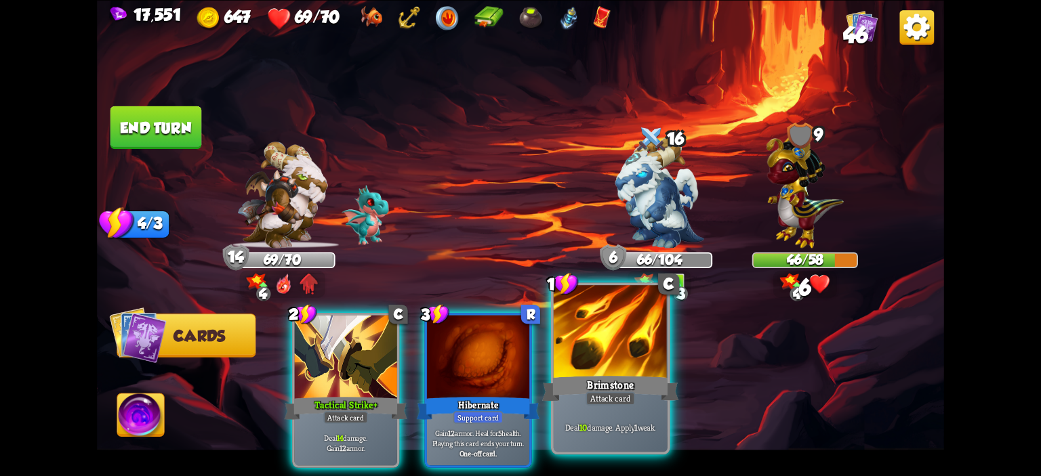
click at [586, 355] on div at bounding box center [611, 333] width 114 height 96
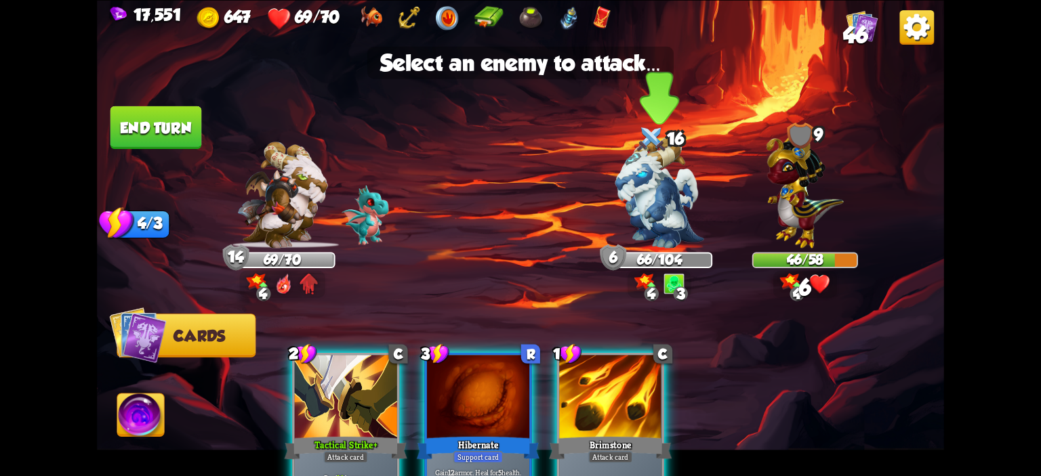
click at [632, 216] on img at bounding box center [659, 192] width 89 height 111
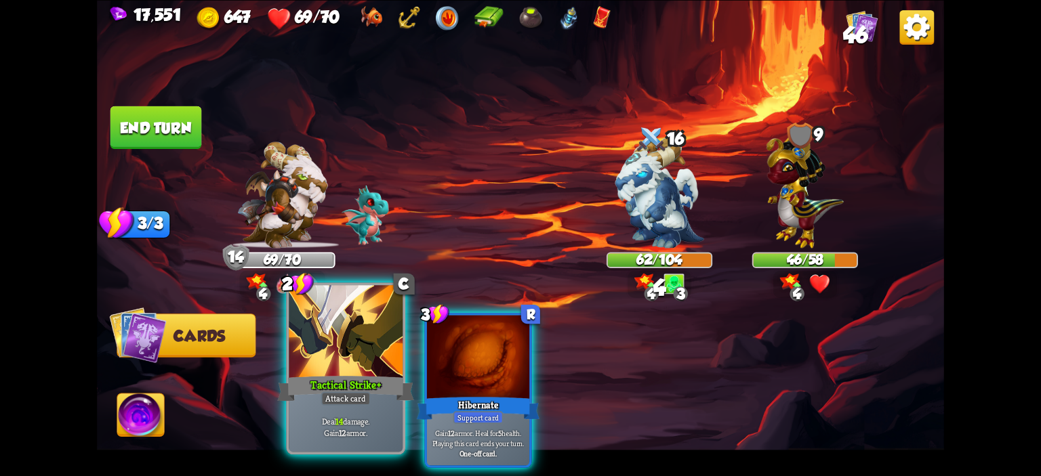
click at [317, 347] on div at bounding box center [346, 333] width 114 height 96
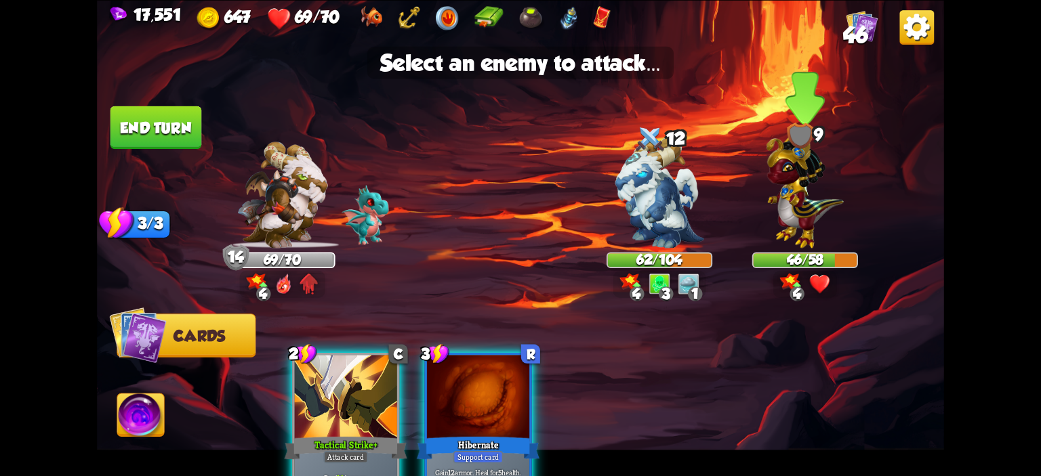
click at [780, 178] on img at bounding box center [805, 187] width 77 height 121
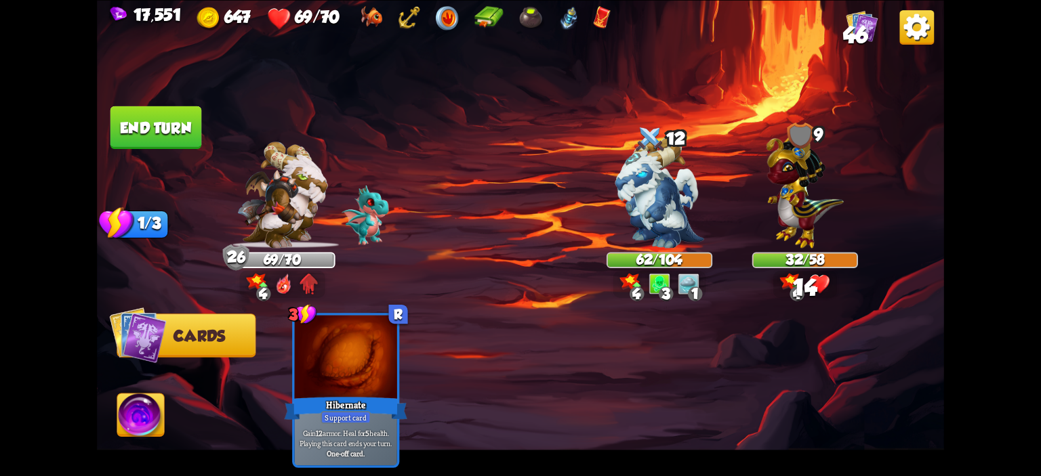
click at [149, 132] on button "End turn" at bounding box center [156, 127] width 92 height 43
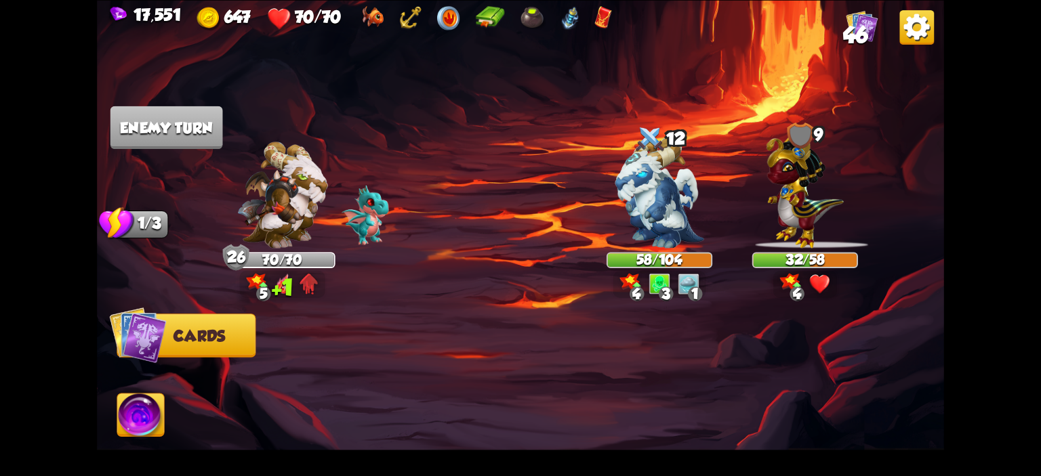
click at [287, 184] on img at bounding box center [282, 195] width 91 height 106
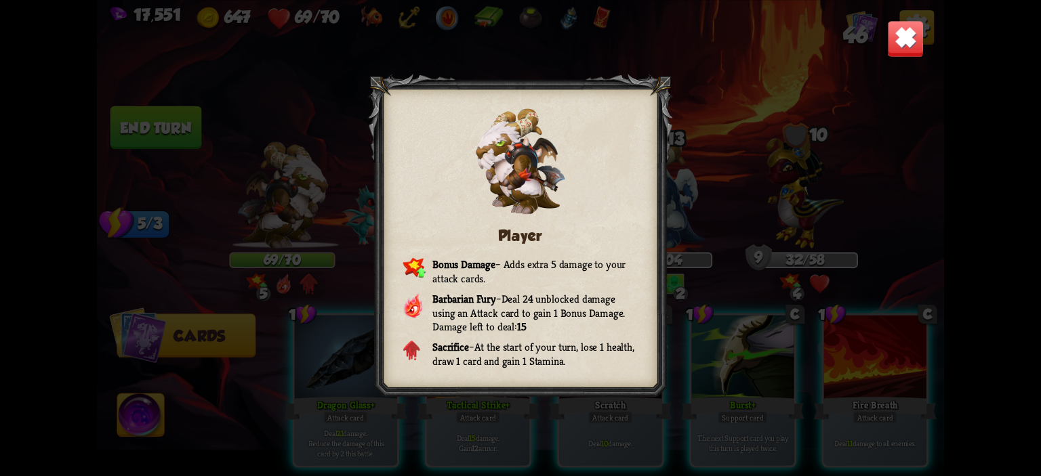
click at [901, 52] on img at bounding box center [905, 38] width 37 height 37
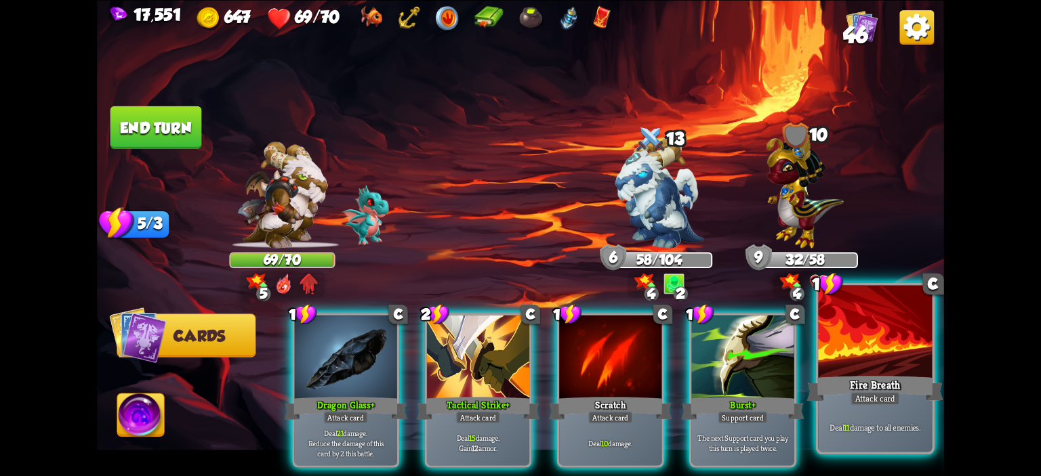
click at [875, 342] on div at bounding box center [875, 333] width 114 height 96
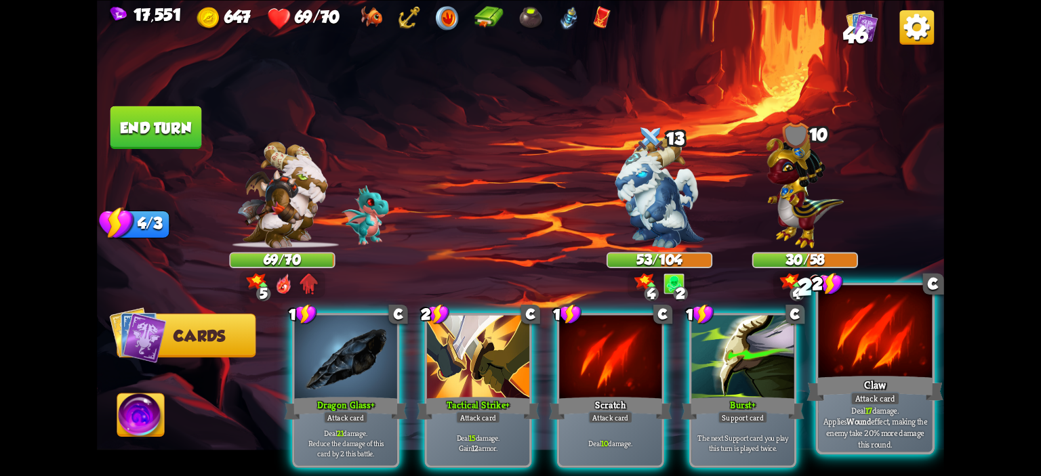
click at [885, 355] on div at bounding box center [875, 333] width 114 height 96
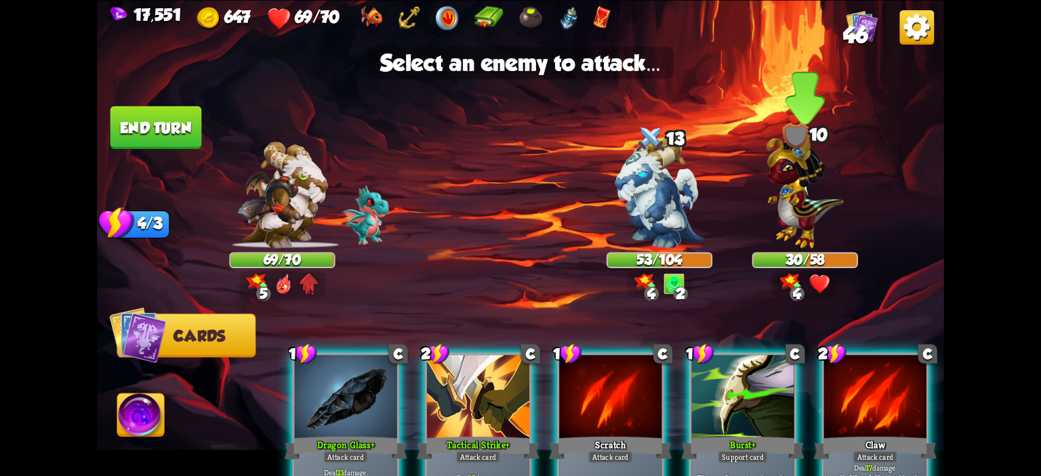
click at [760, 198] on div at bounding box center [805, 201] width 106 height 93
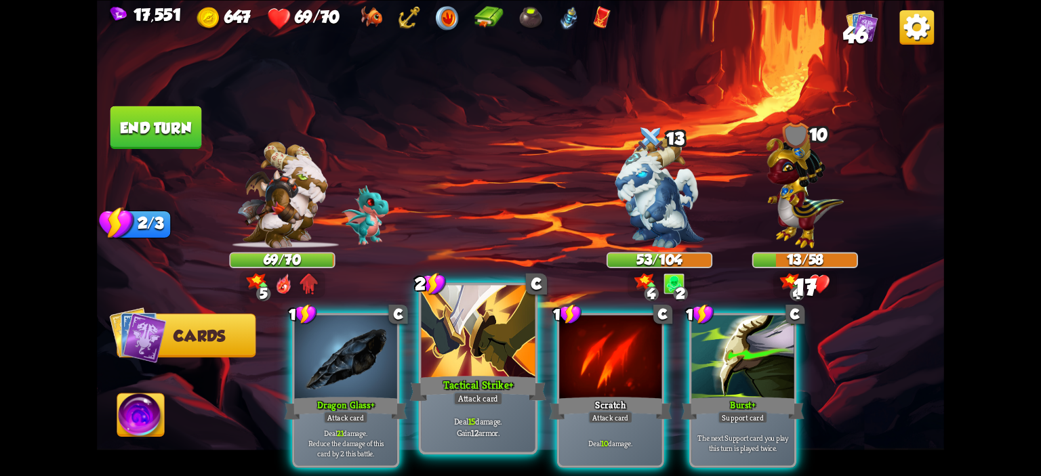
click at [480, 335] on div at bounding box center [479, 333] width 114 height 96
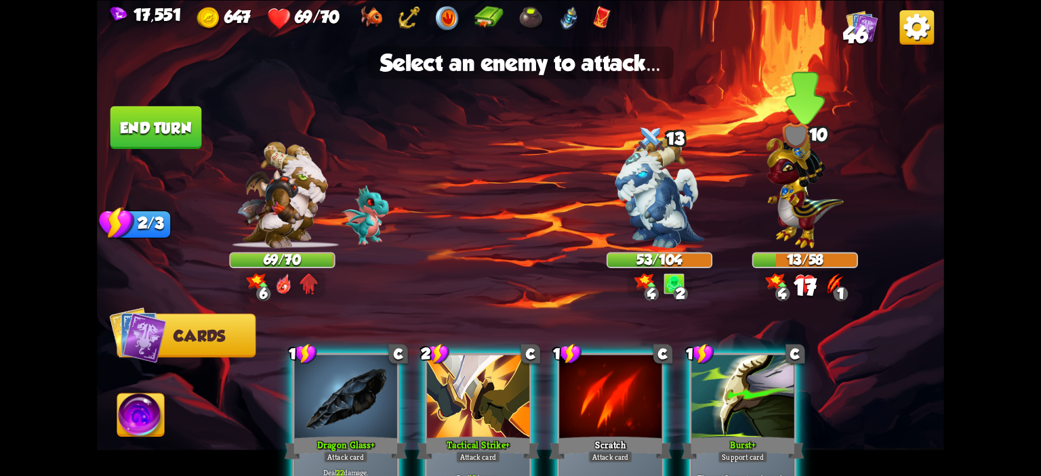
click at [849, 198] on div at bounding box center [805, 201] width 106 height 93
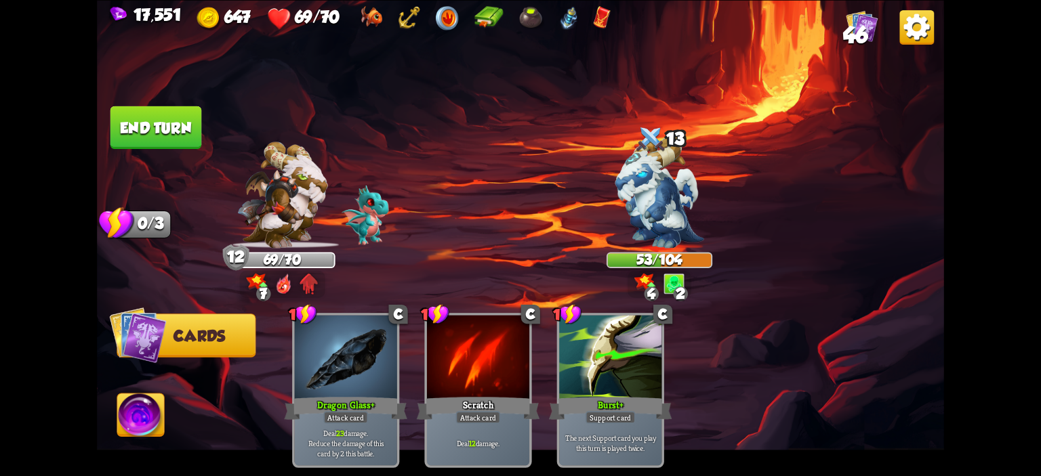
click at [186, 146] on button "End turn" at bounding box center [156, 127] width 92 height 43
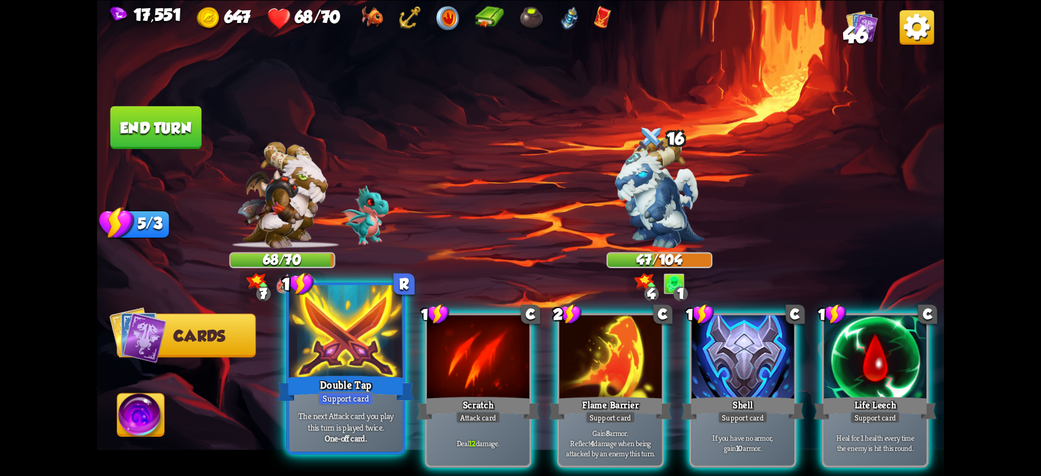
click at [376, 346] on div at bounding box center [346, 333] width 114 height 96
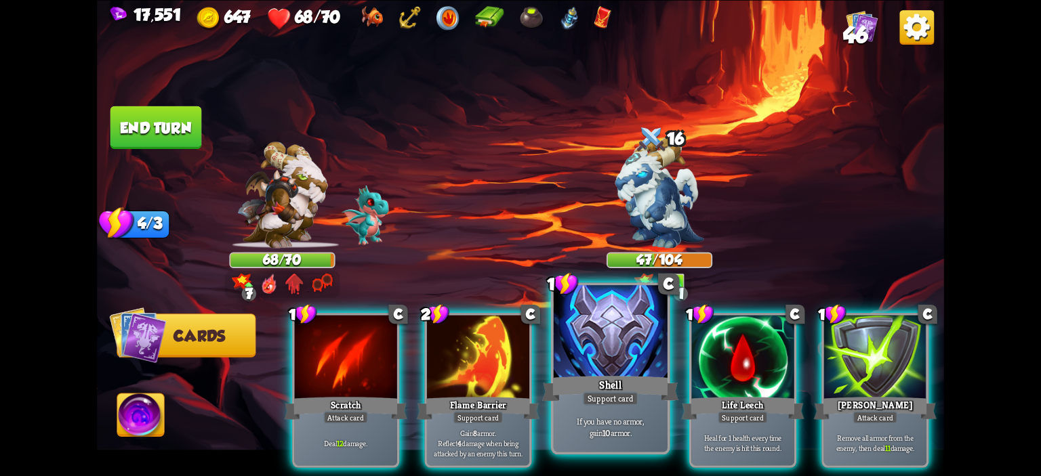
click at [566, 337] on div at bounding box center [611, 333] width 114 height 96
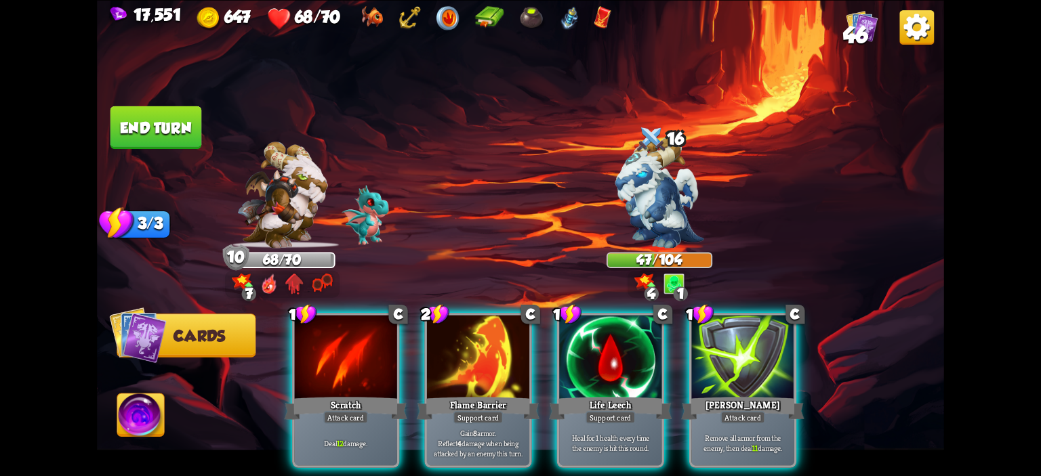
click at [566, 337] on div at bounding box center [610, 358] width 102 height 86
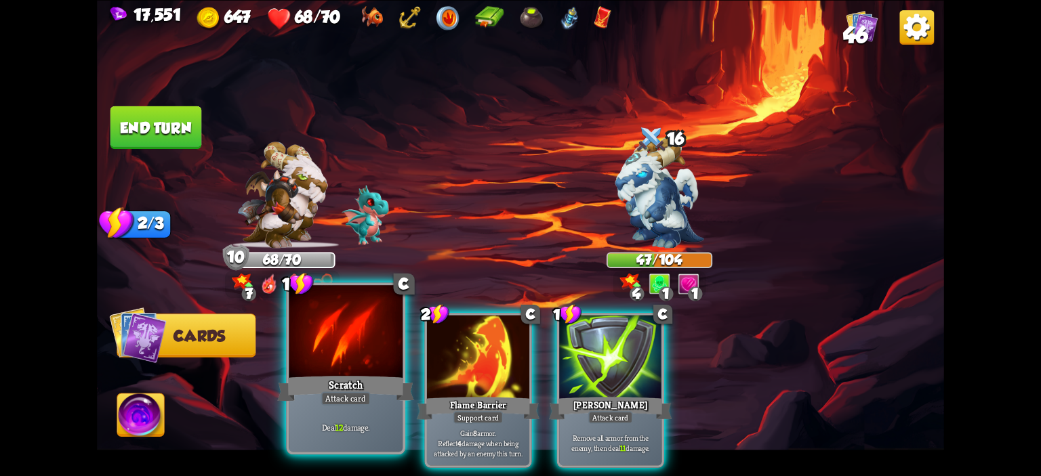
click at [312, 345] on div at bounding box center [346, 333] width 114 height 96
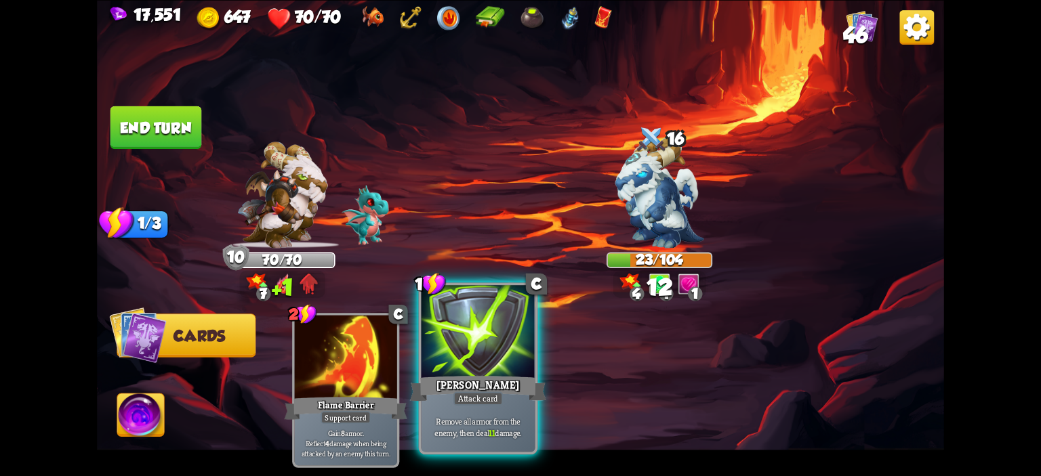
click at [458, 336] on div at bounding box center [479, 333] width 114 height 96
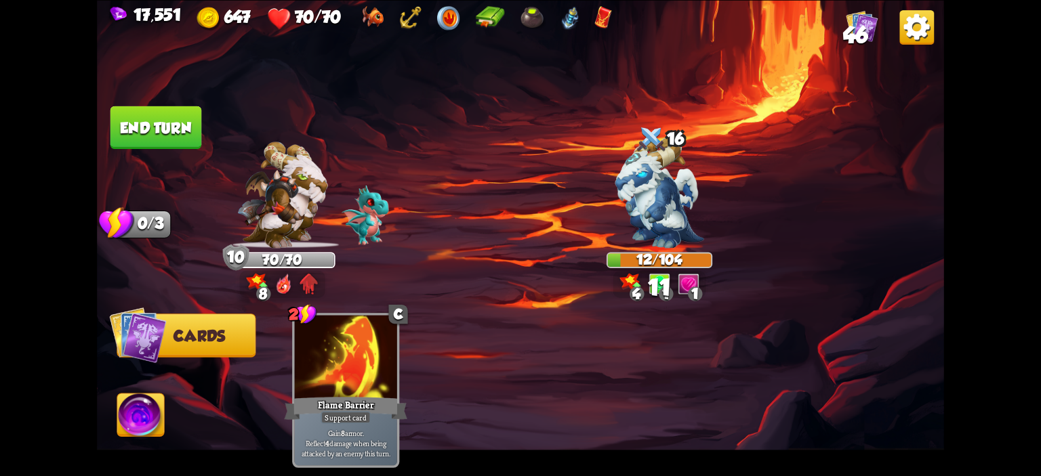
click at [148, 405] on img at bounding box center [140, 417] width 47 height 47
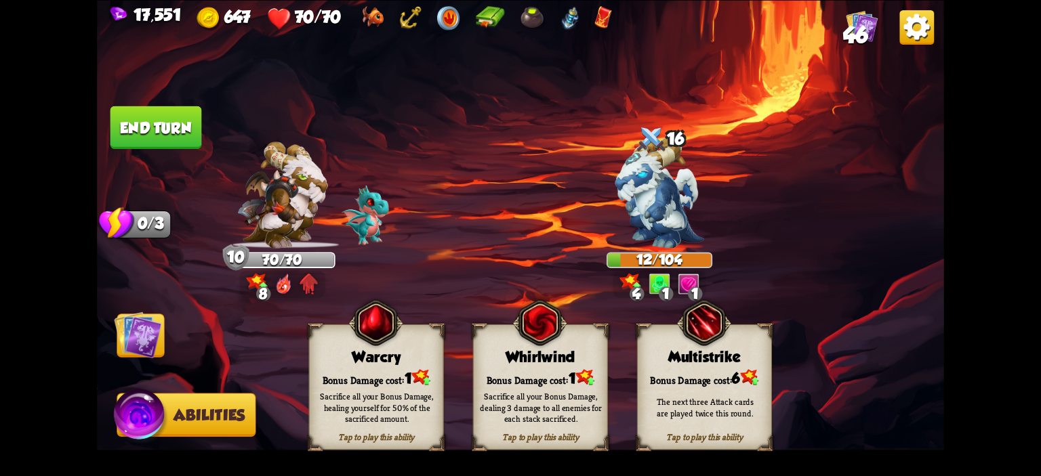
click at [335, 346] on div "Tap to play this ability Warcry Bonus Damage cost: 1 Sacrifice all your Bonus D…" at bounding box center [376, 387] width 135 height 126
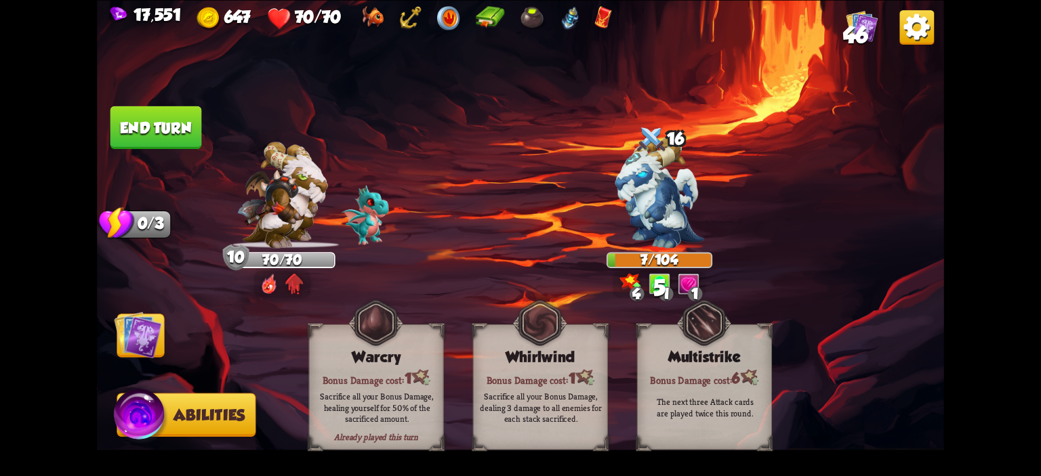
click at [146, 326] on img at bounding box center [137, 334] width 47 height 47
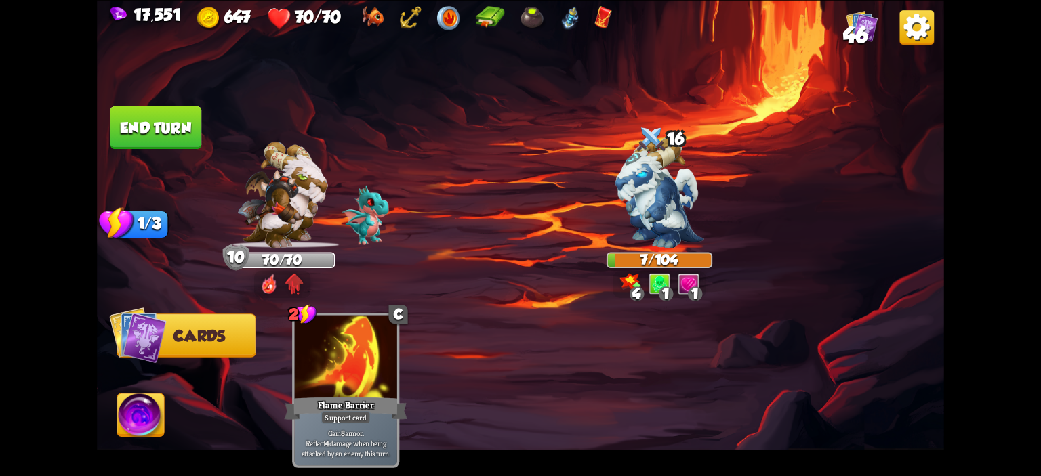
click at [169, 142] on button "End turn" at bounding box center [156, 127] width 92 height 43
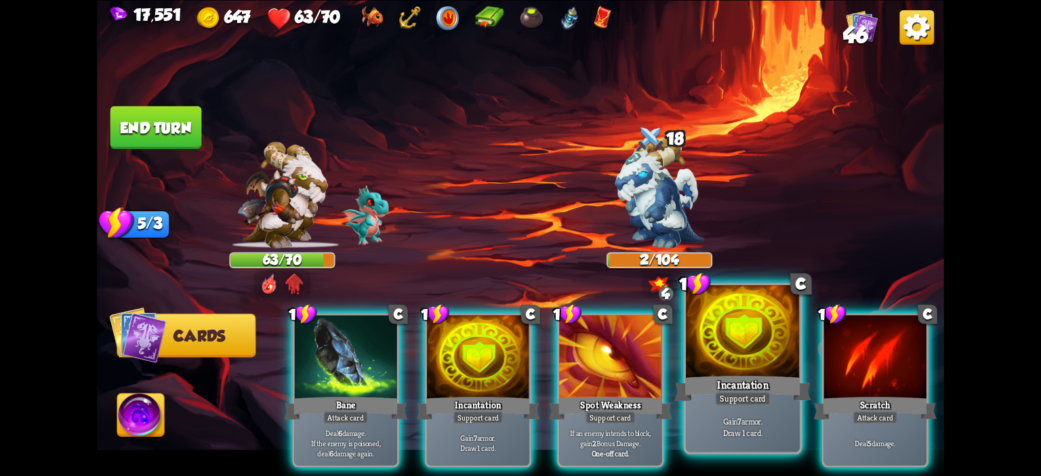
click at [792, 336] on div at bounding box center [743, 333] width 114 height 96
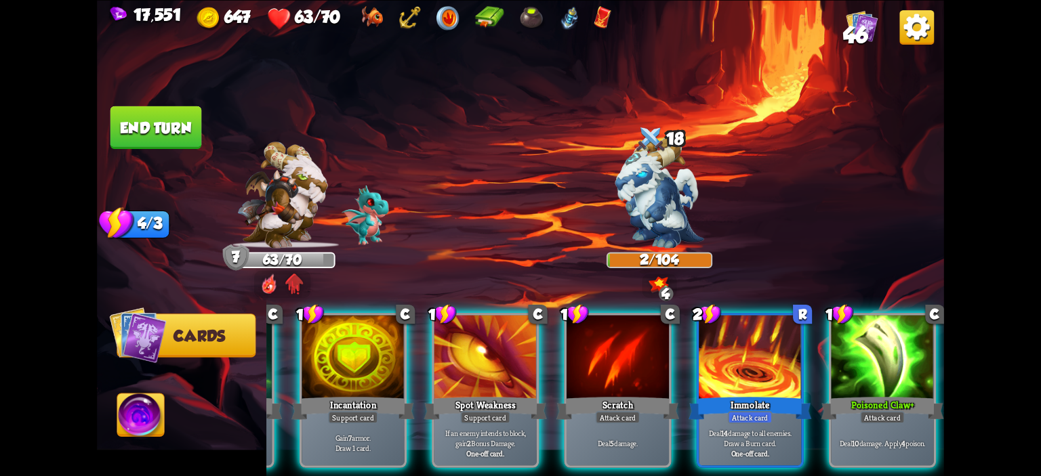
scroll to position [0, 0]
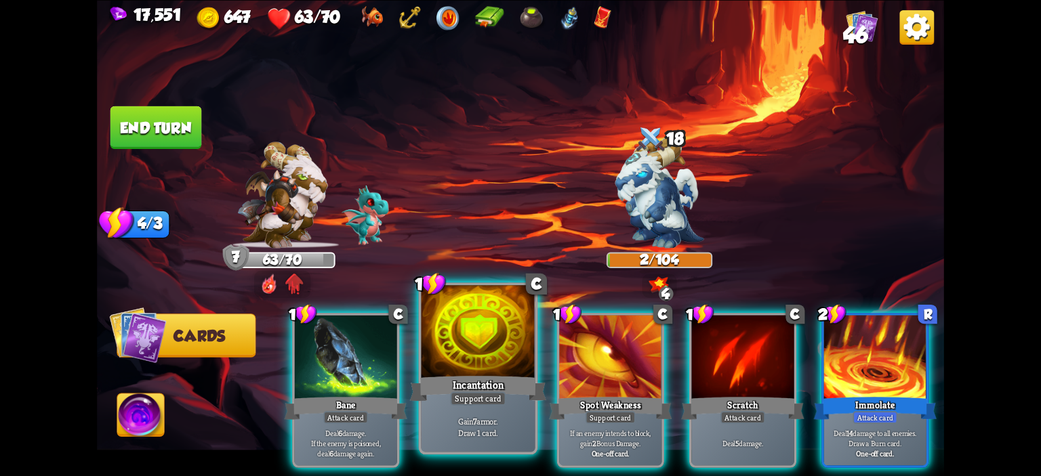
click at [481, 401] on div "Support card" at bounding box center [479, 399] width 56 height 14
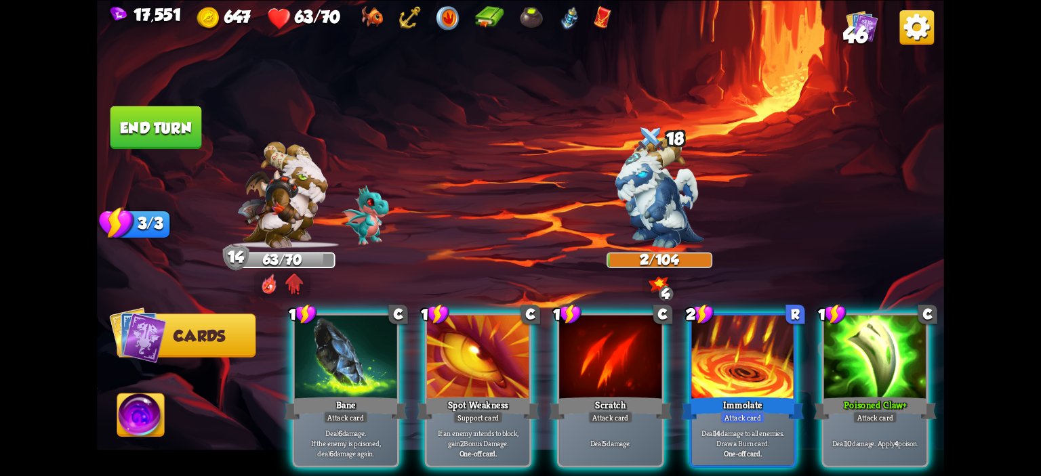
scroll to position [0, 128]
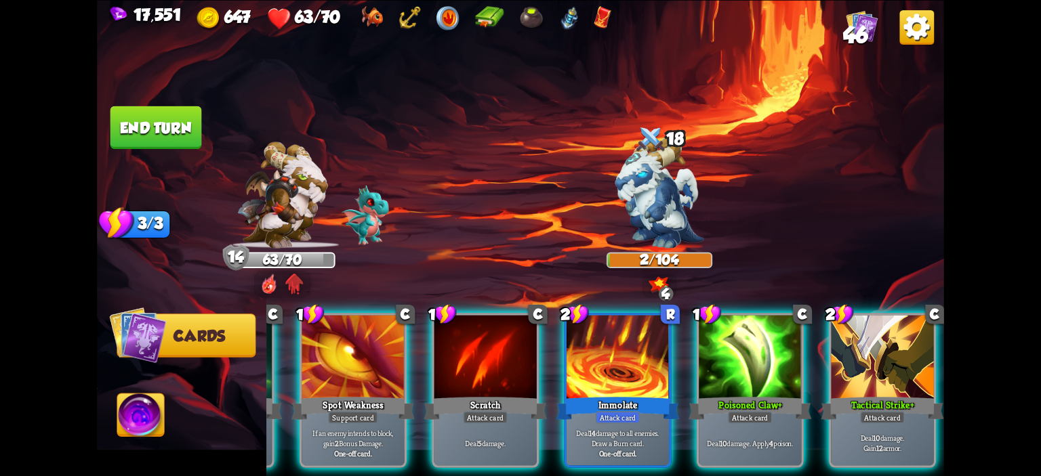
click at [185, 130] on button "End turn" at bounding box center [156, 127] width 92 height 43
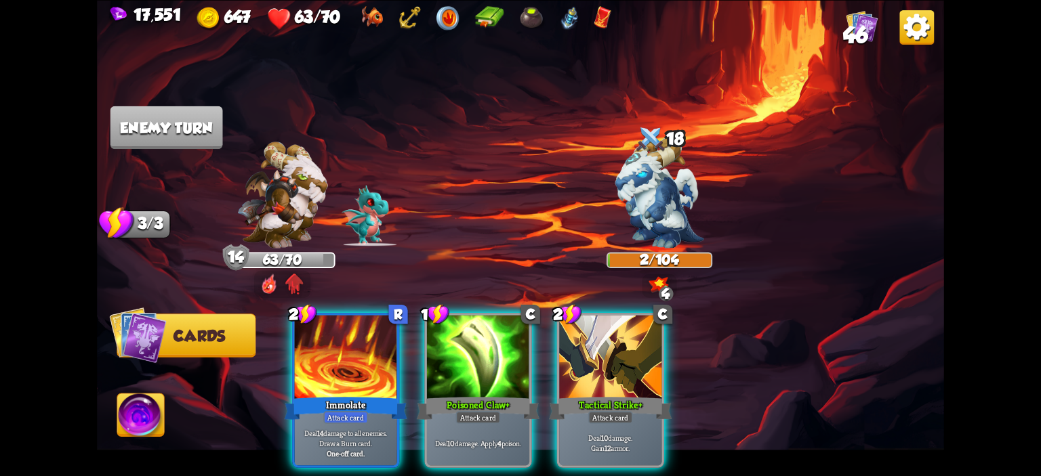
scroll to position [0, 0]
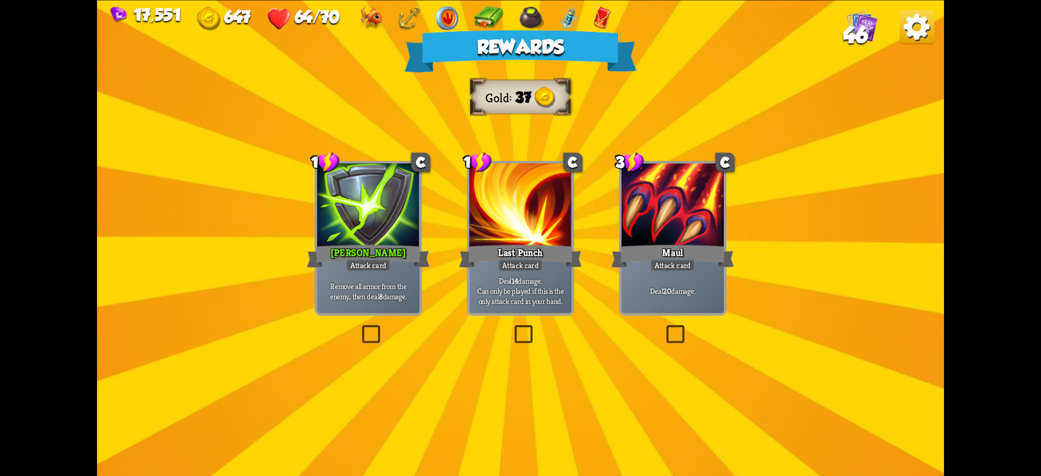
click at [353, 242] on div at bounding box center [368, 206] width 102 height 86
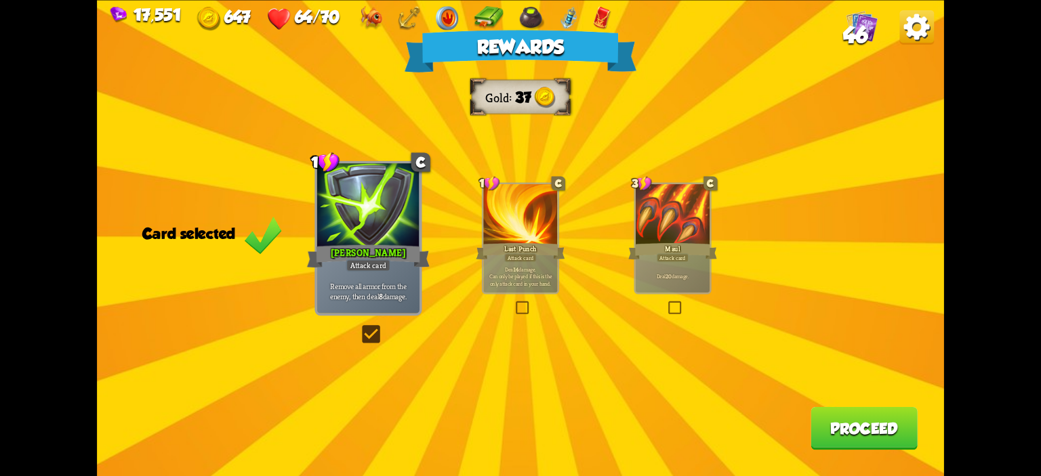
click at [887, 430] on button "Proceed" at bounding box center [864, 428] width 107 height 43
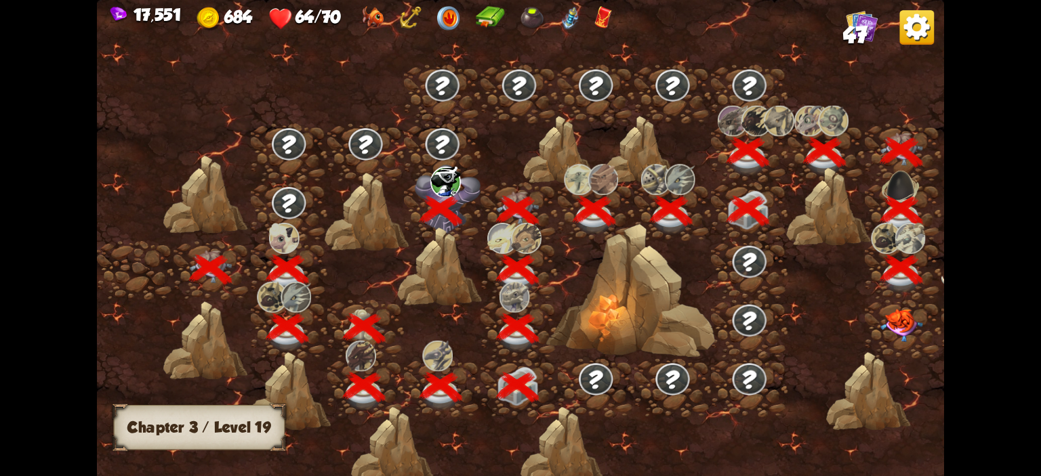
scroll to position [0, 206]
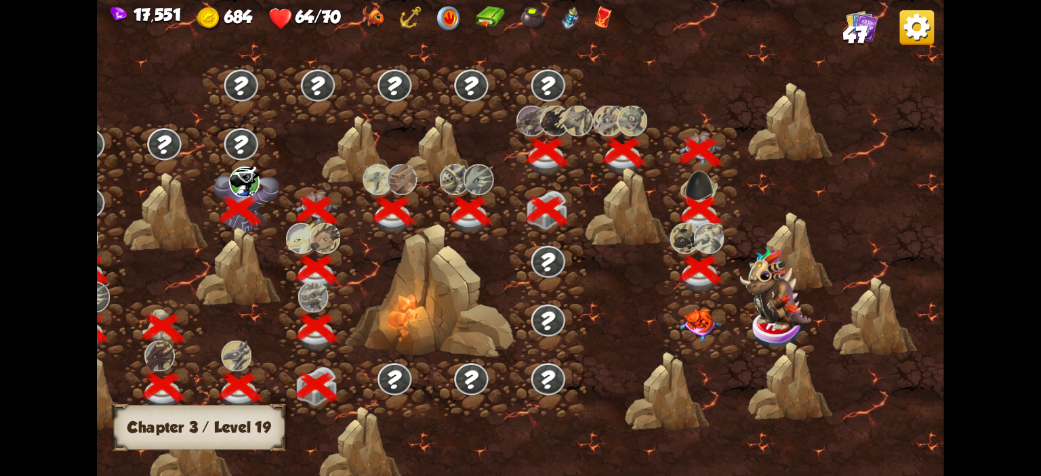
click at [686, 302] on div at bounding box center [702, 329] width 77 height 59
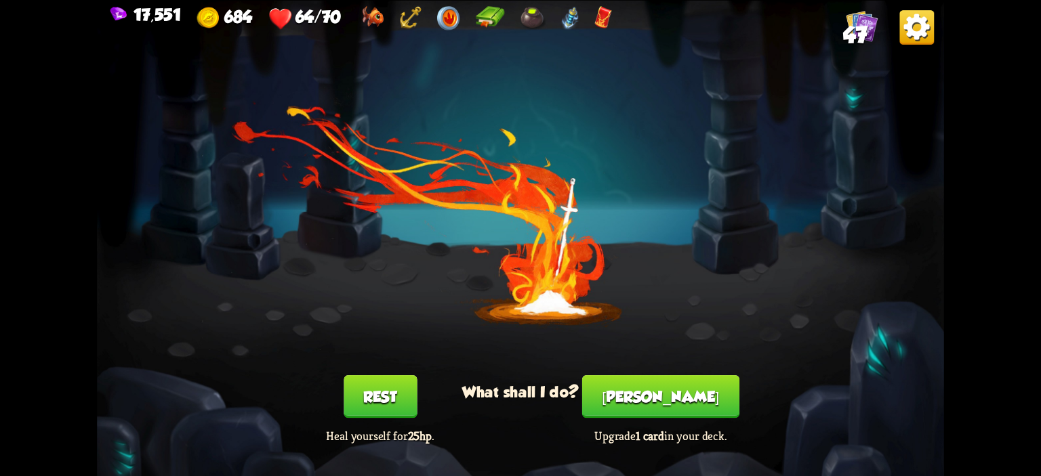
click at [644, 390] on button "[PERSON_NAME]" at bounding box center [660, 397] width 157 height 43
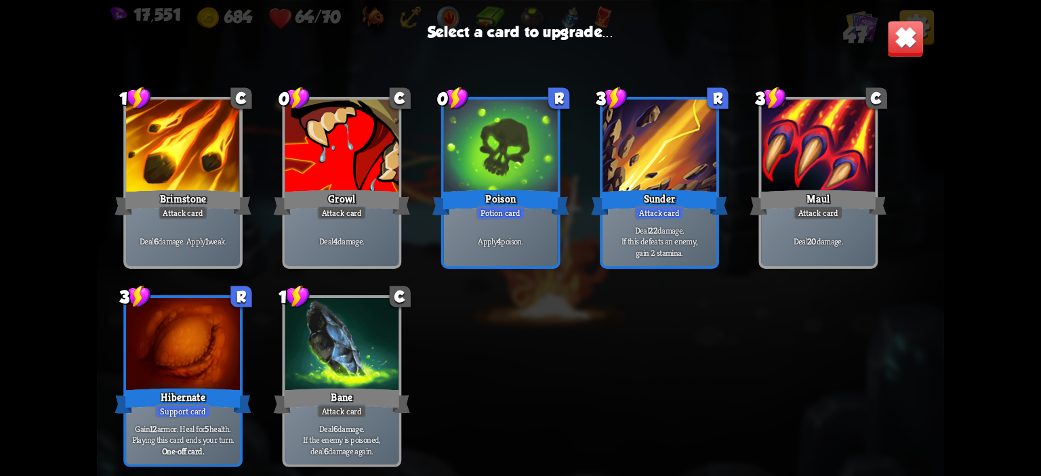
scroll to position [969, 0]
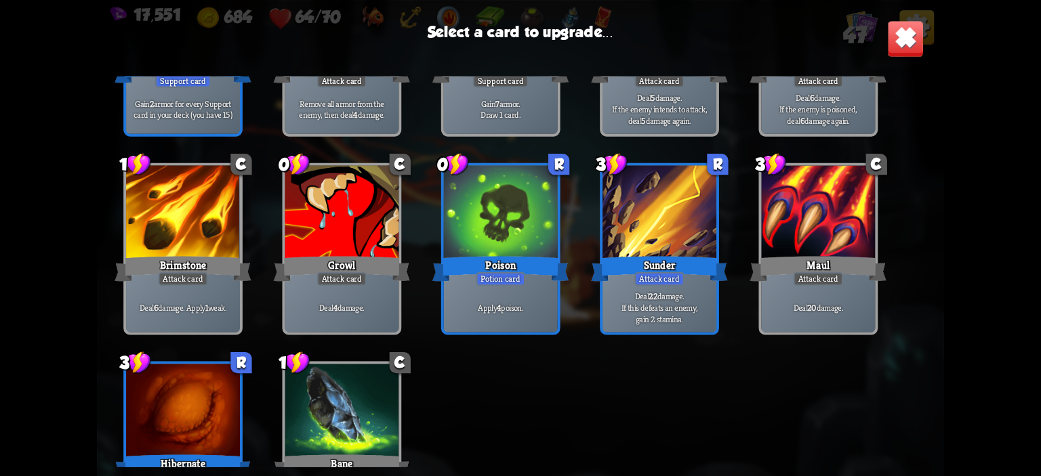
click at [637, 266] on div "Sunder" at bounding box center [659, 268] width 137 height 31
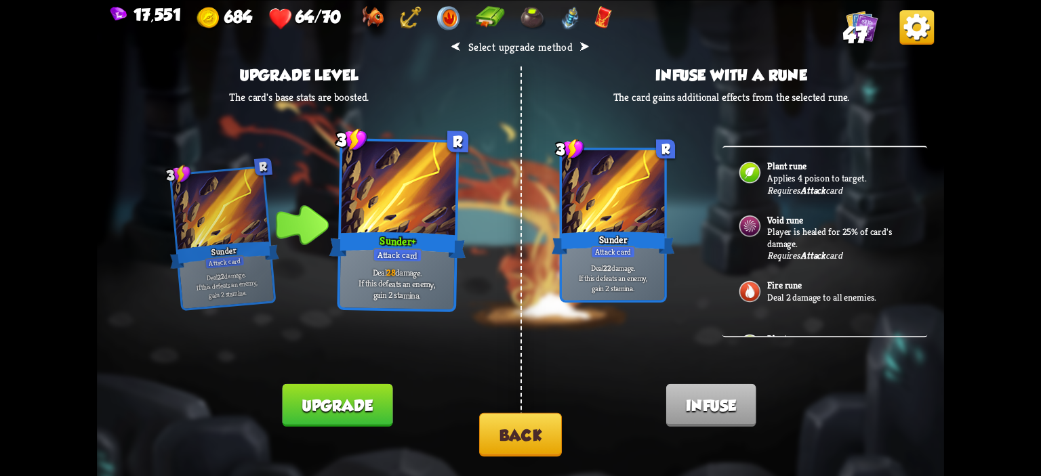
click at [496, 434] on button "Back" at bounding box center [520, 434] width 83 height 43
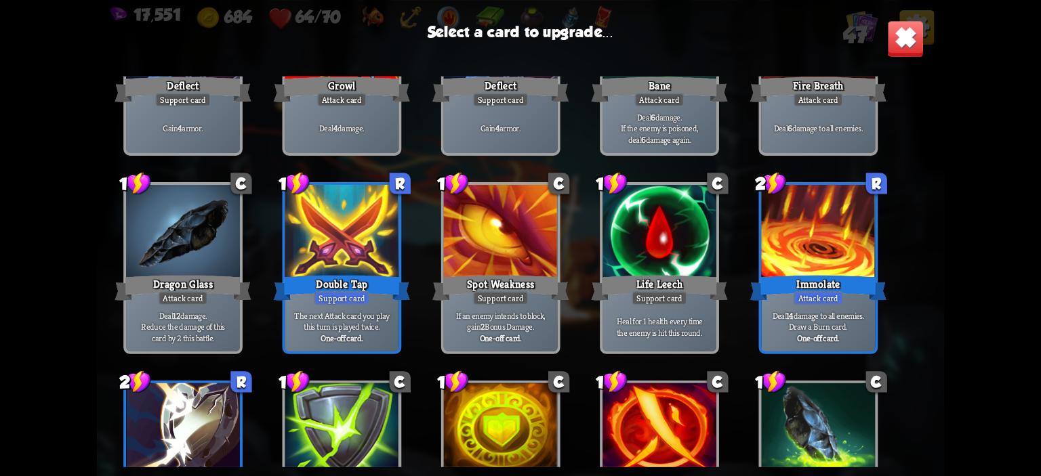
scroll to position [678, 0]
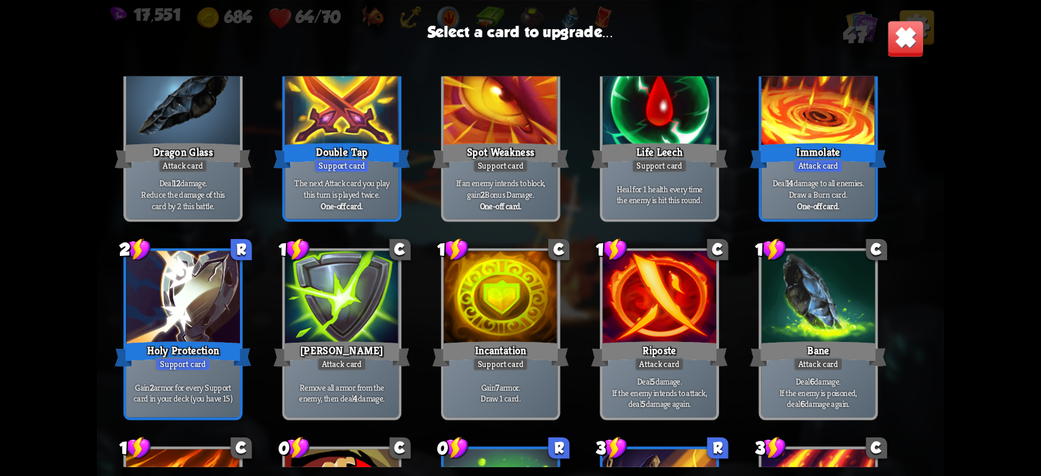
click at [243, 306] on div "1 C Scratch Attack card Deal 5 damage. 1 C Scratch Attack card Deal 5 damage. 1…" at bounding box center [520, 271] width 847 height 390
click at [228, 287] on div at bounding box center [183, 299] width 114 height 96
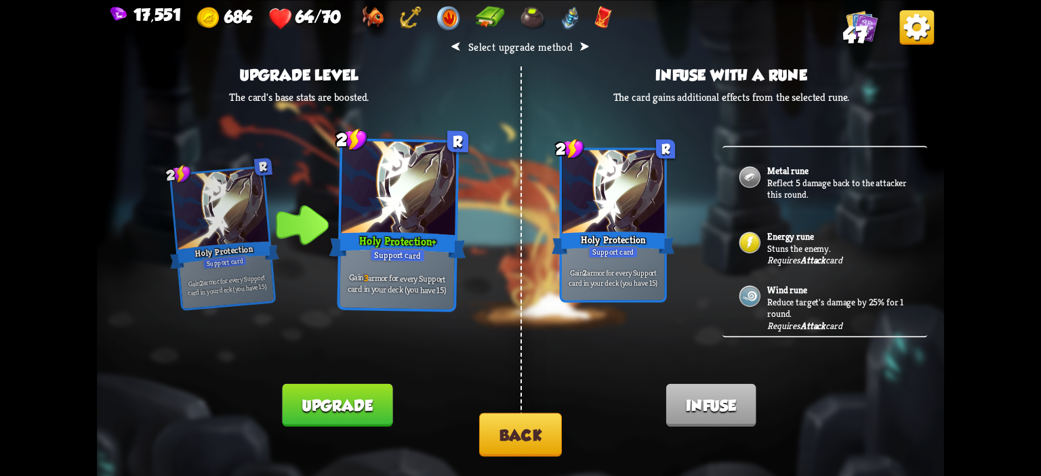
scroll to position [542, 0]
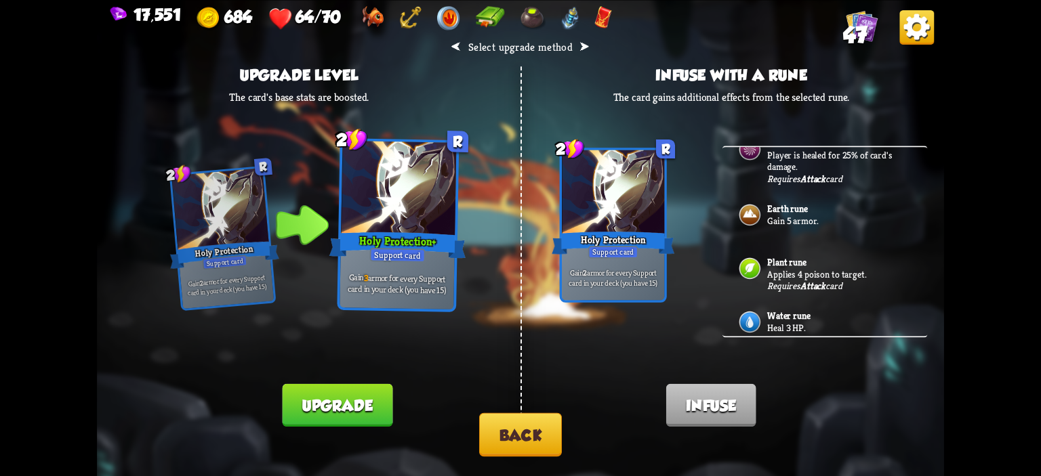
click at [798, 328] on div "Water rune Heal 3 HP." at bounding box center [825, 323] width 205 height 54
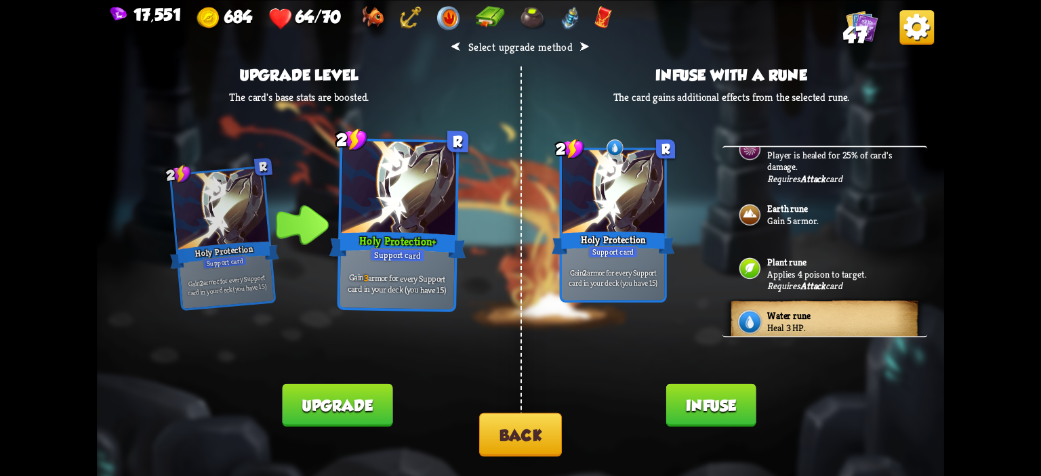
click at [713, 403] on button "Infuse" at bounding box center [711, 405] width 90 height 43
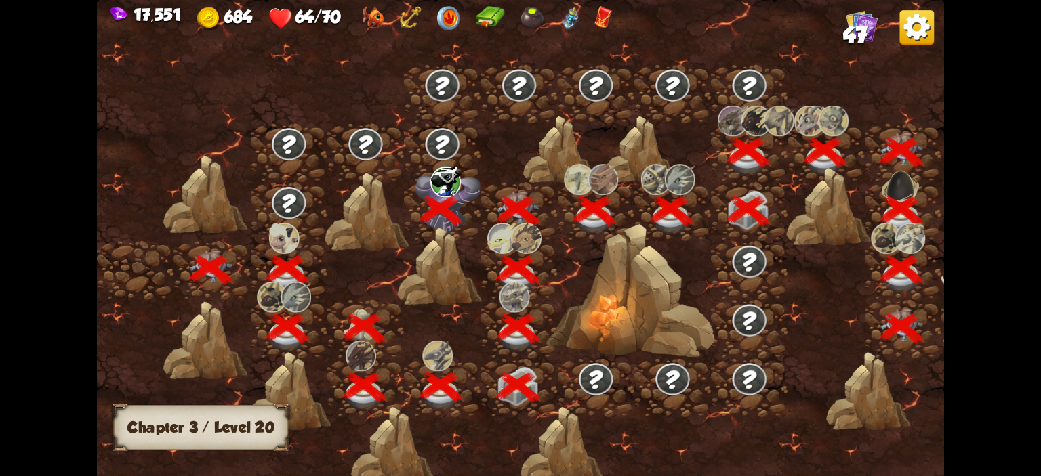
scroll to position [0, 206]
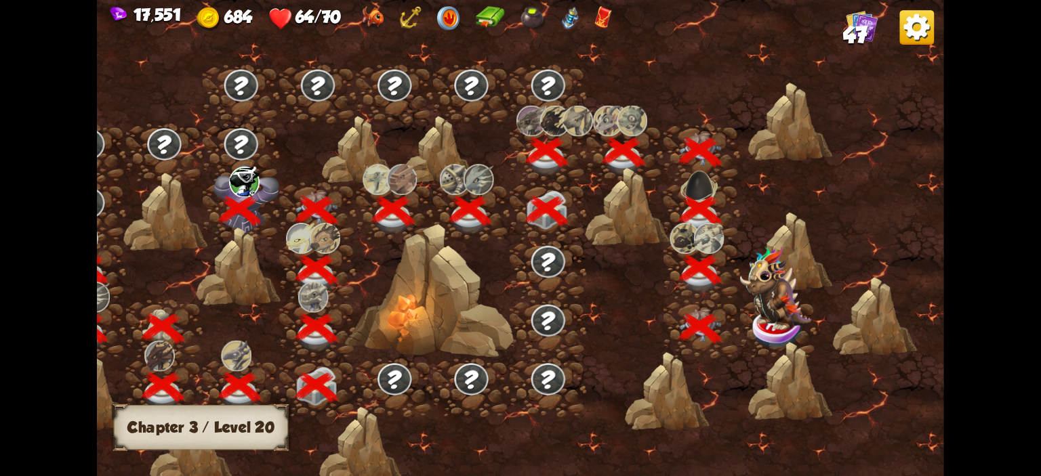
click at [789, 287] on img at bounding box center [775, 289] width 71 height 84
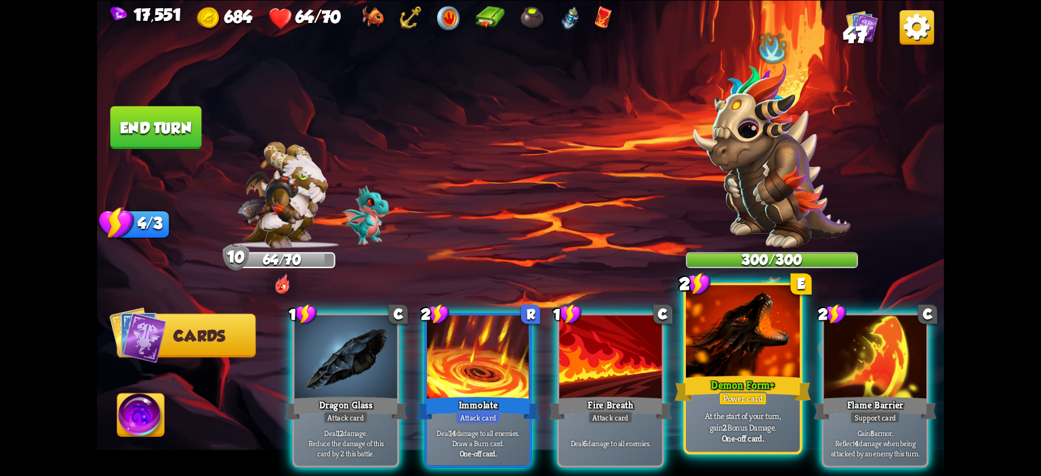
click at [719, 347] on div at bounding box center [743, 333] width 114 height 96
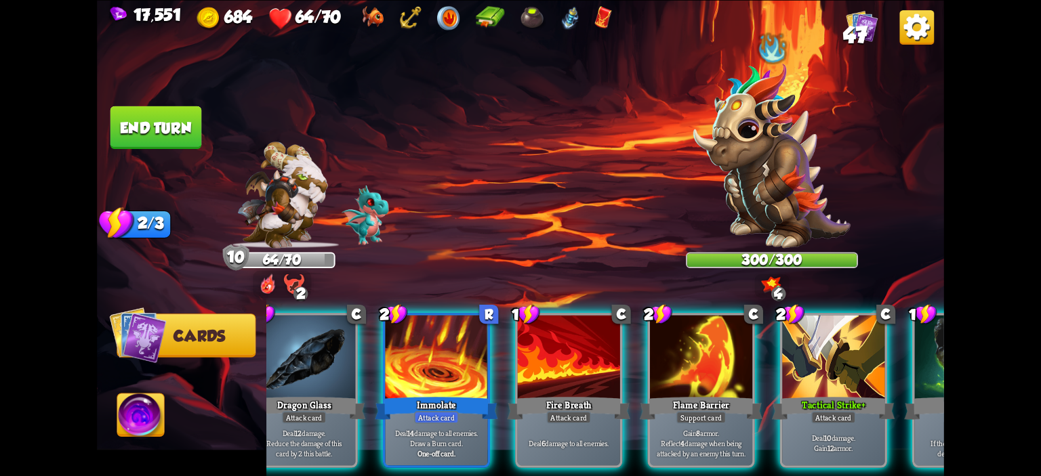
scroll to position [0, 14]
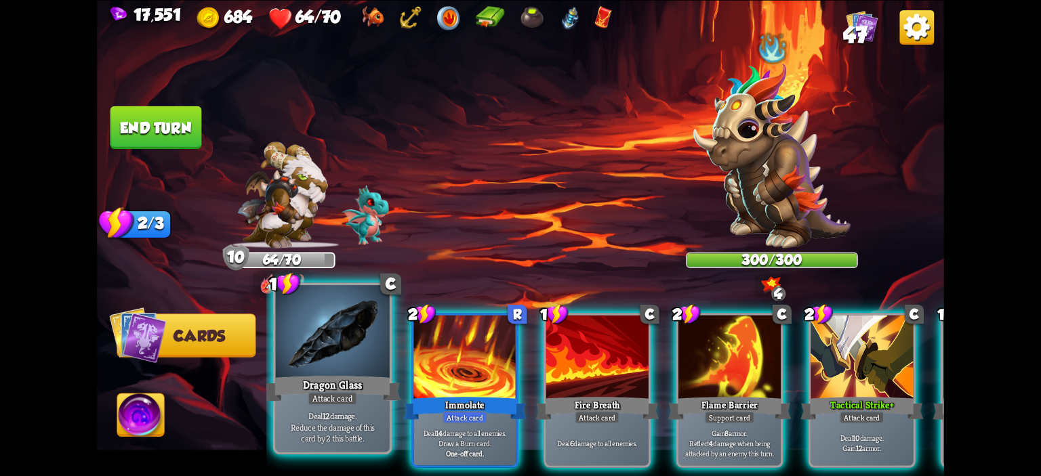
click at [352, 394] on div "Attack card" at bounding box center [332, 399] width 49 height 14
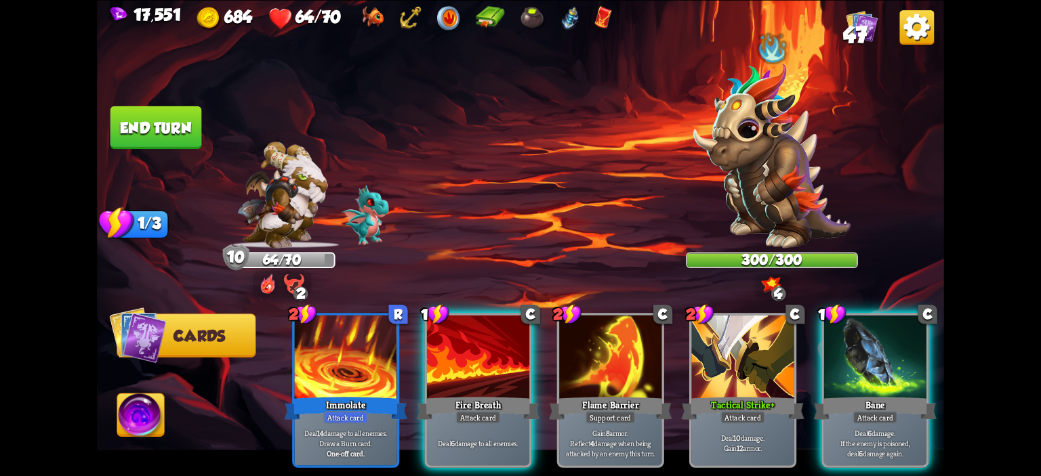
scroll to position [0, 0]
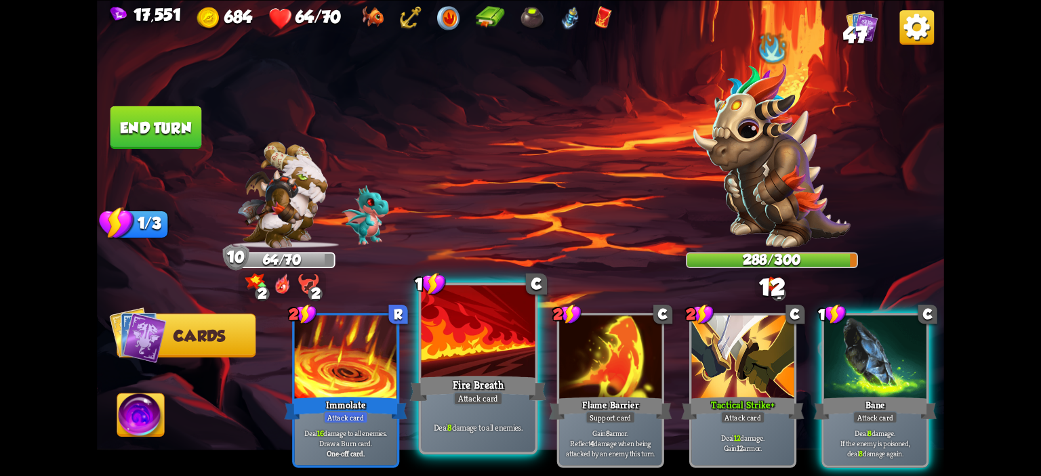
click at [473, 351] on div at bounding box center [479, 333] width 114 height 96
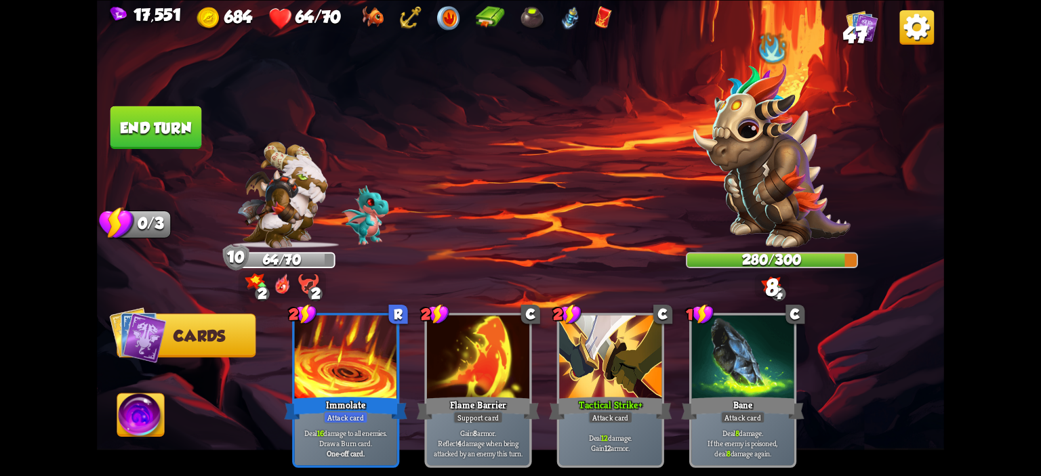
click at [124, 129] on button "End turn" at bounding box center [156, 127] width 92 height 43
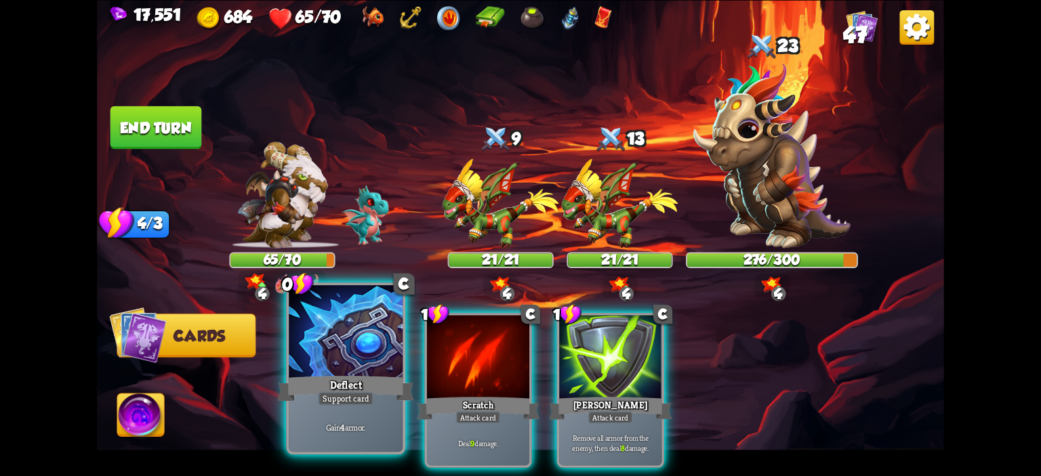
click at [342, 337] on div at bounding box center [346, 333] width 114 height 96
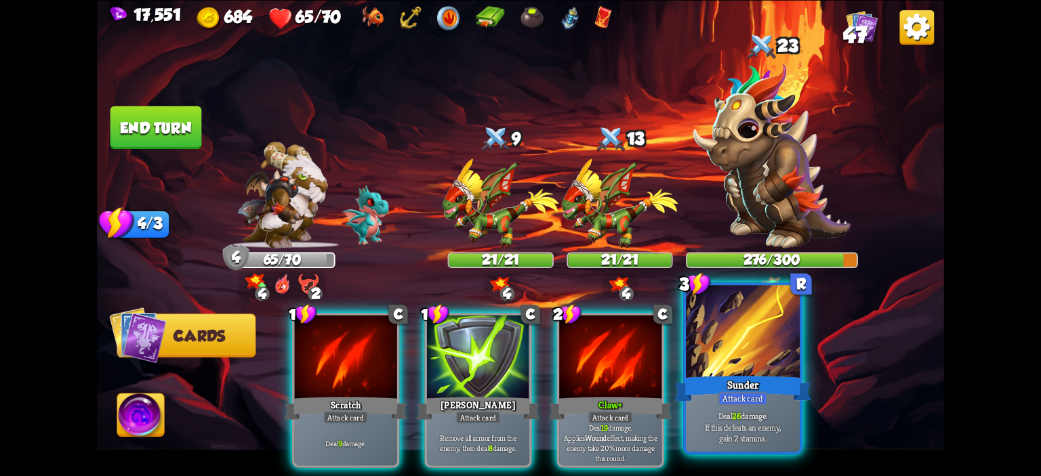
click at [729, 336] on div at bounding box center [743, 333] width 114 height 96
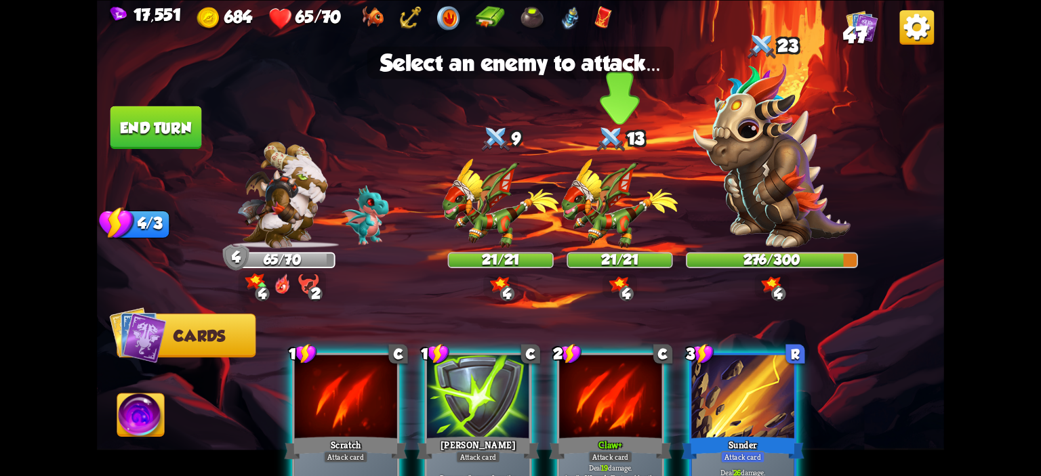
click at [616, 208] on img at bounding box center [620, 203] width 117 height 89
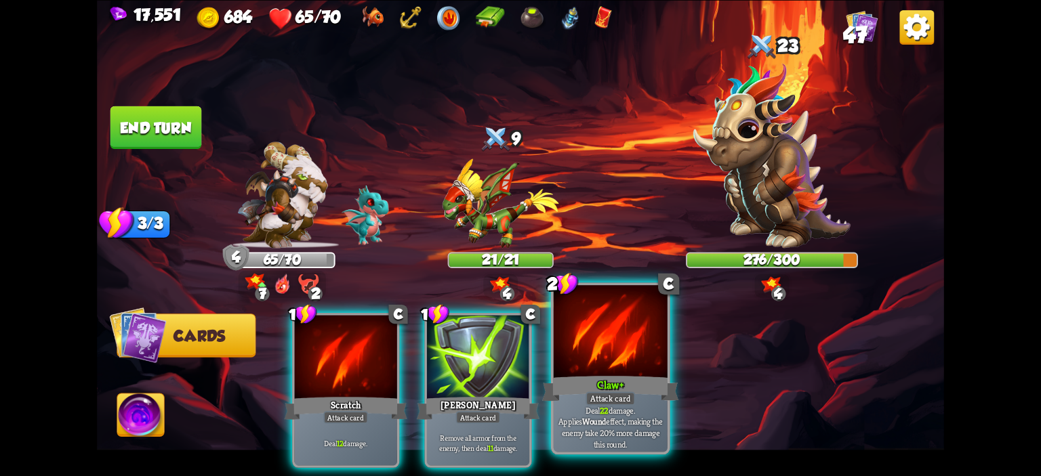
click at [616, 332] on div at bounding box center [611, 333] width 114 height 96
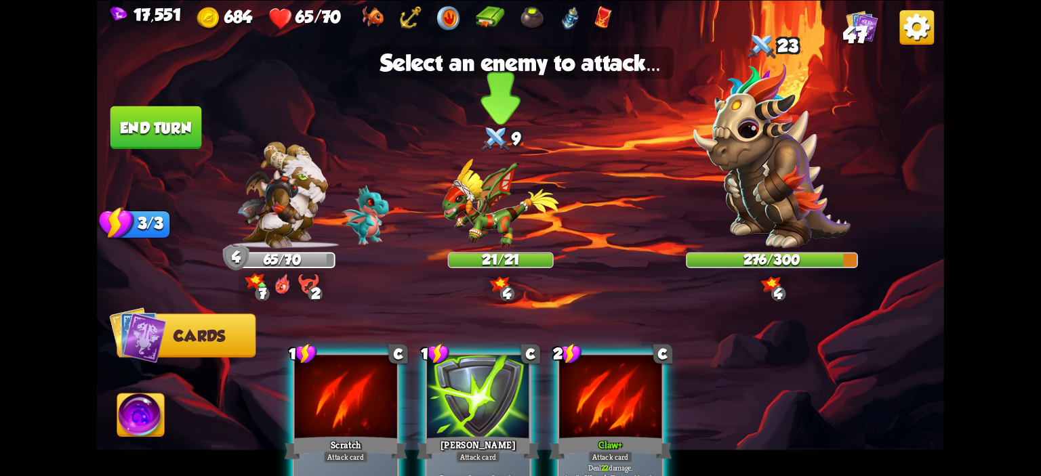
click at [477, 233] on img at bounding box center [501, 203] width 117 height 89
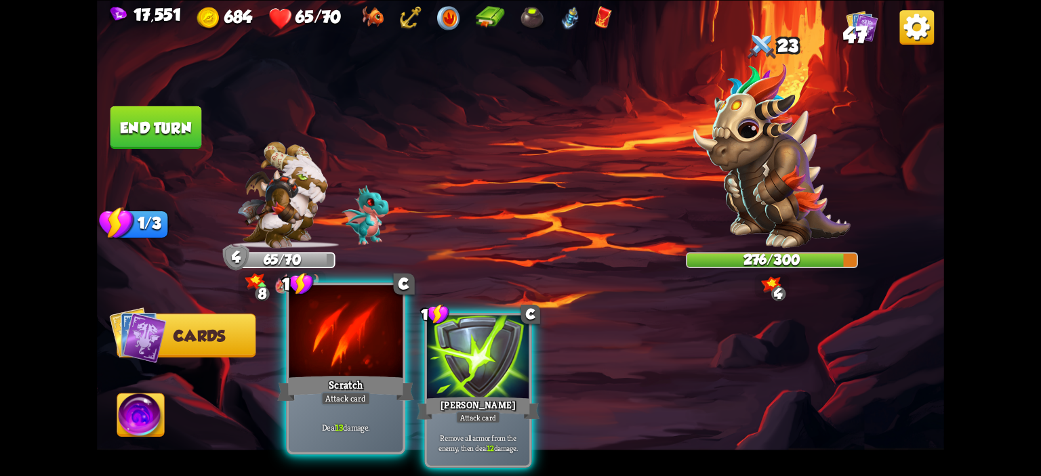
click at [325, 325] on div at bounding box center [346, 333] width 114 height 96
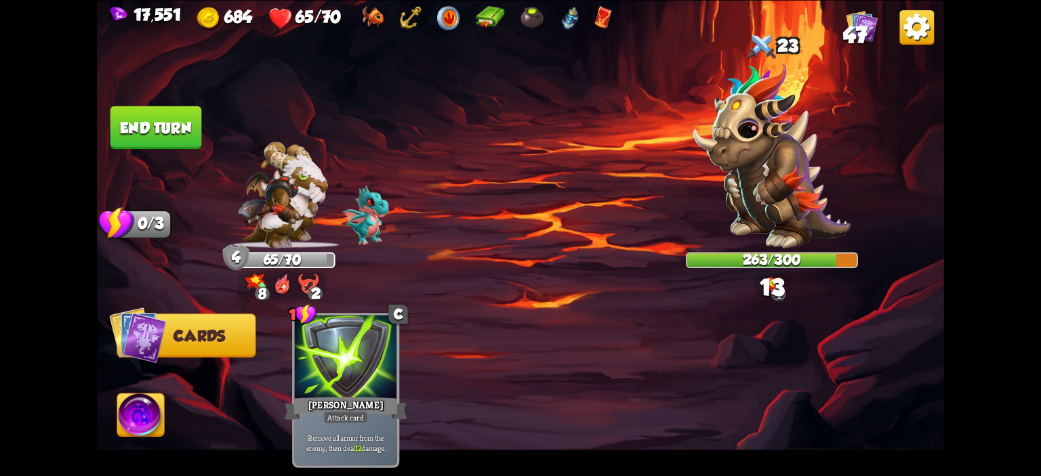
click at [159, 133] on button "End turn" at bounding box center [156, 127] width 92 height 43
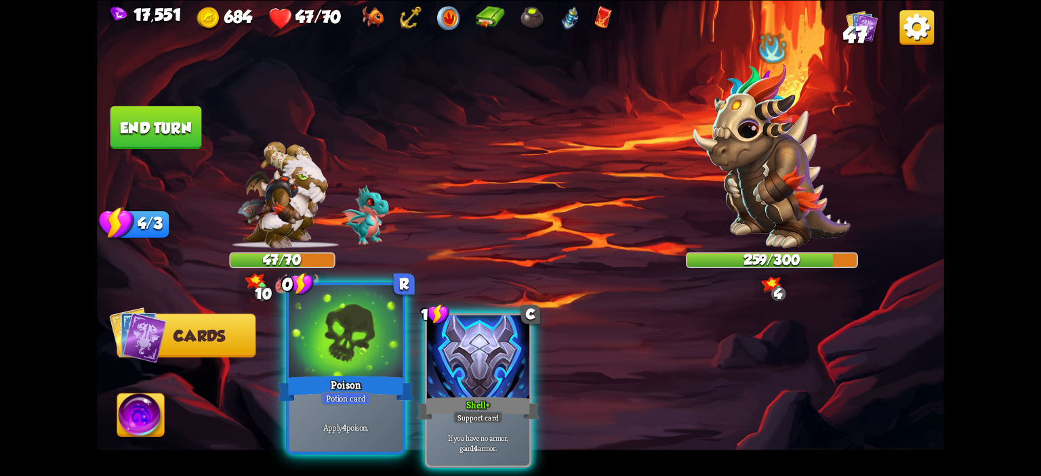
click at [348, 361] on div at bounding box center [346, 333] width 114 height 96
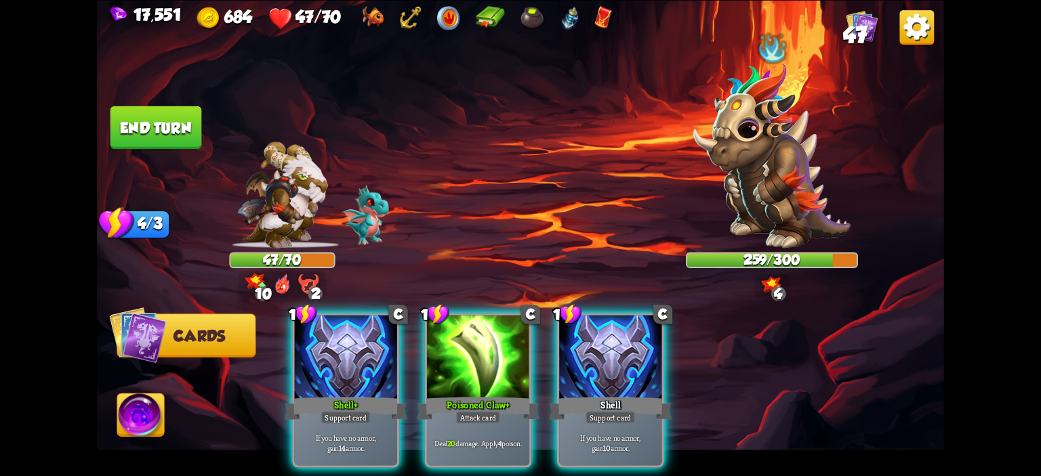
click at [348, 361] on div at bounding box center [346, 358] width 102 height 86
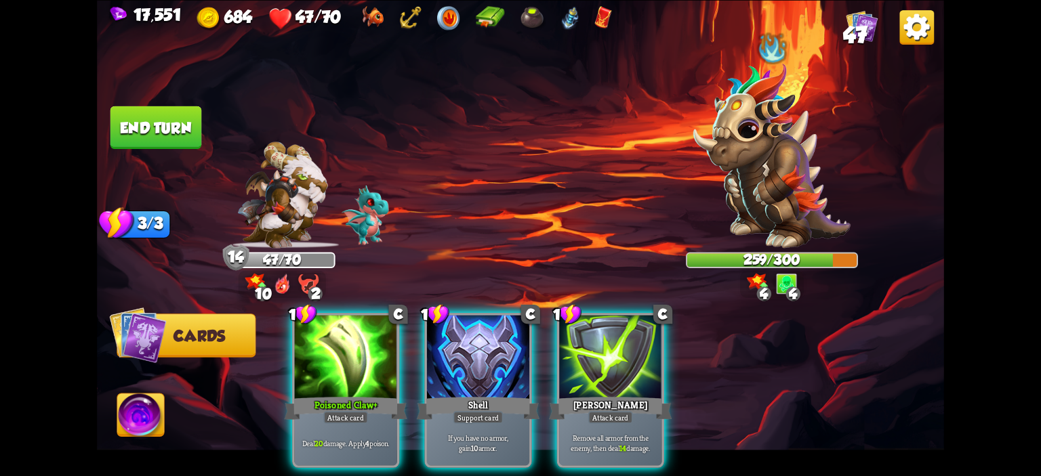
click at [348, 361] on div at bounding box center [346, 358] width 102 height 86
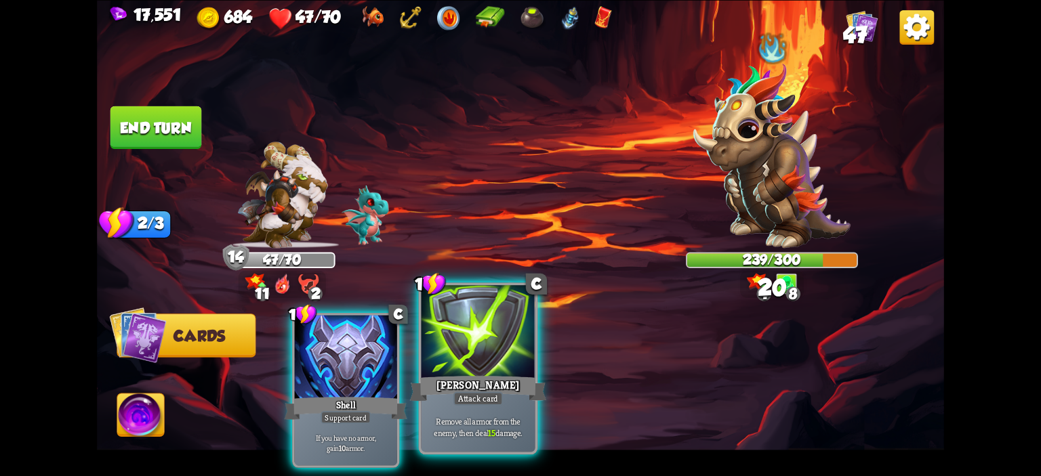
click at [494, 339] on div at bounding box center [479, 333] width 114 height 96
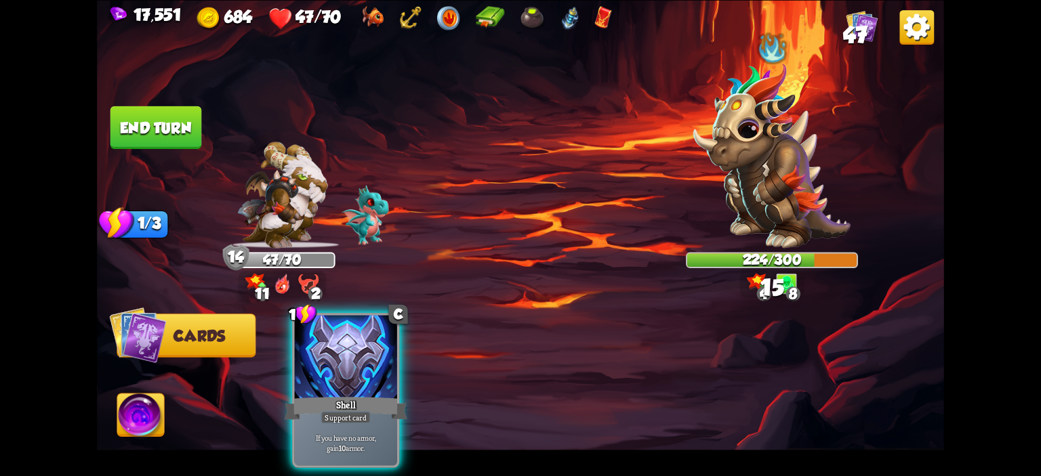
click at [178, 131] on button "End turn" at bounding box center [156, 127] width 92 height 43
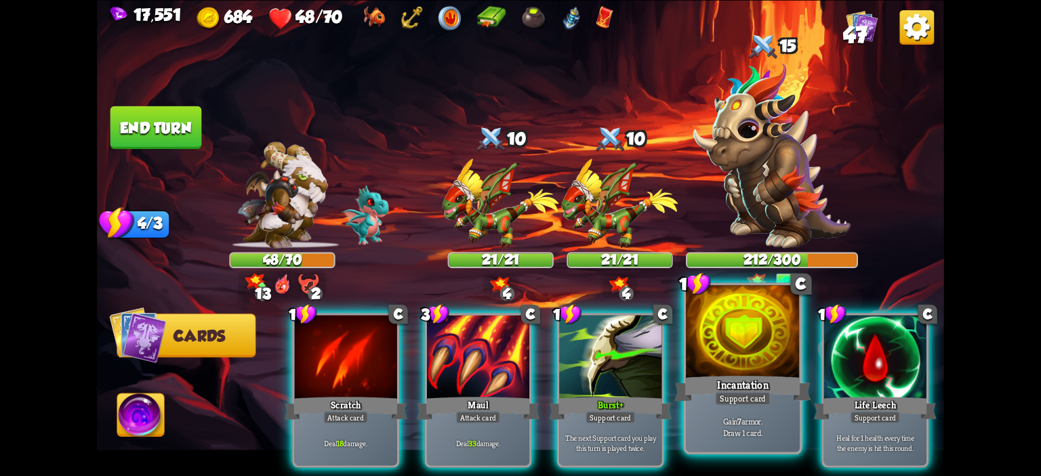
click at [731, 344] on div at bounding box center [743, 333] width 114 height 96
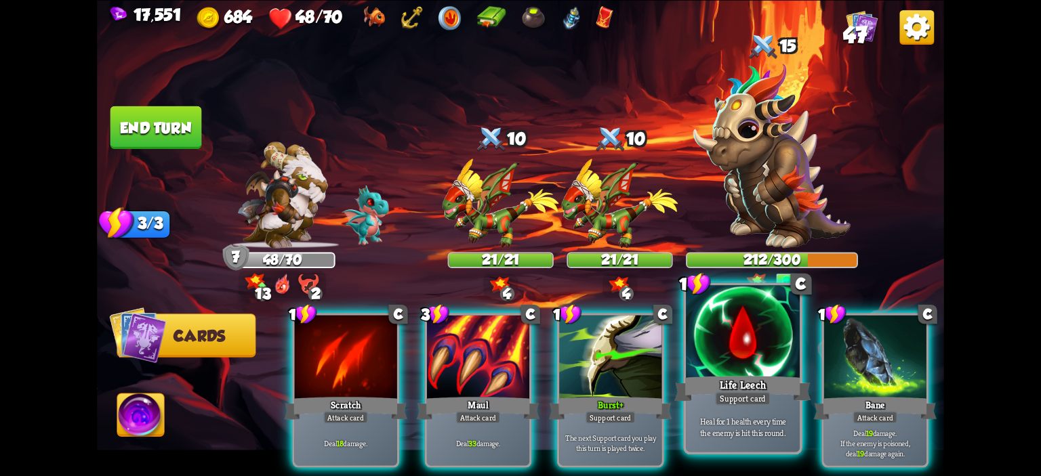
click at [737, 345] on div at bounding box center [743, 333] width 114 height 96
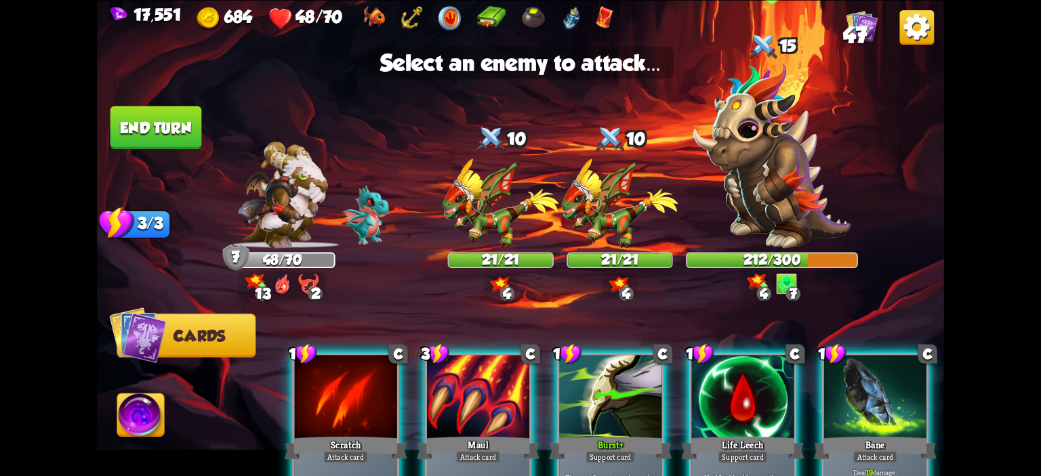
click at [736, 203] on img at bounding box center [771, 155] width 157 height 185
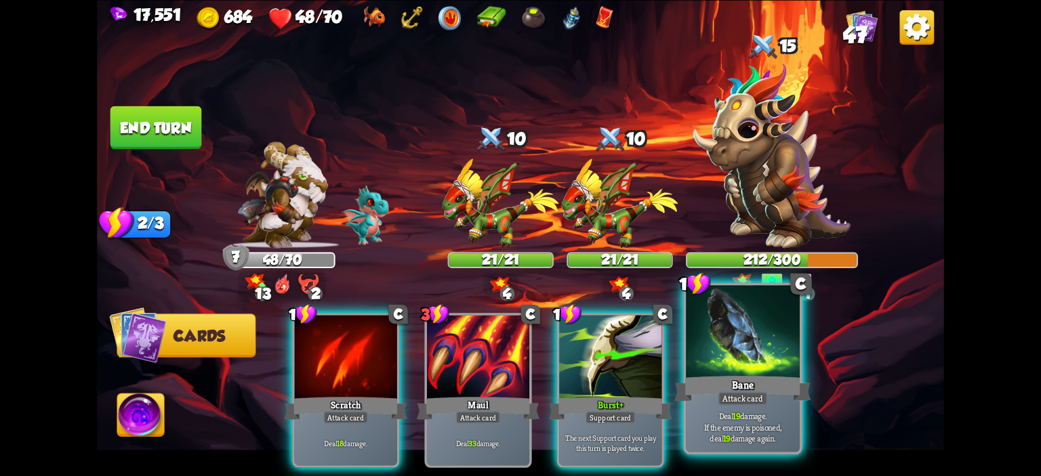
click at [710, 341] on div at bounding box center [743, 333] width 114 height 96
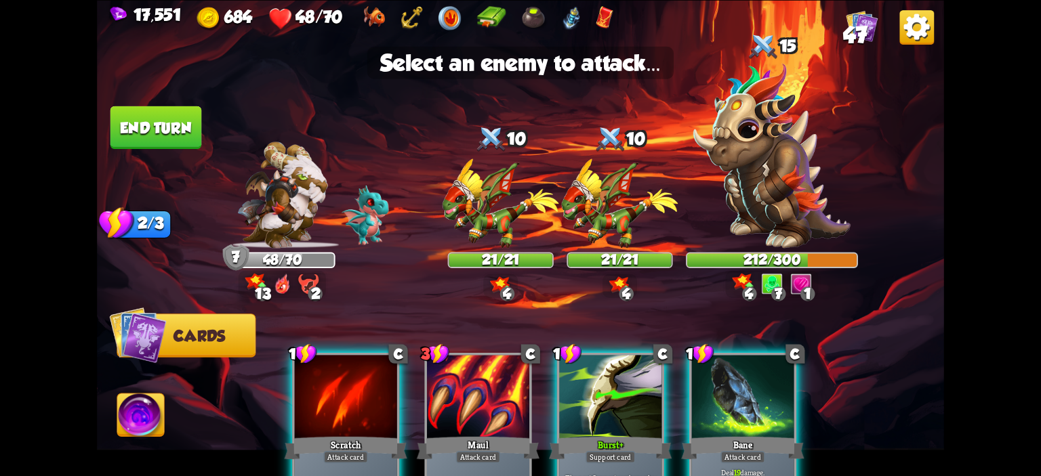
click at [739, 249] on img at bounding box center [520, 238] width 847 height 476
click at [754, 216] on img at bounding box center [771, 155] width 157 height 185
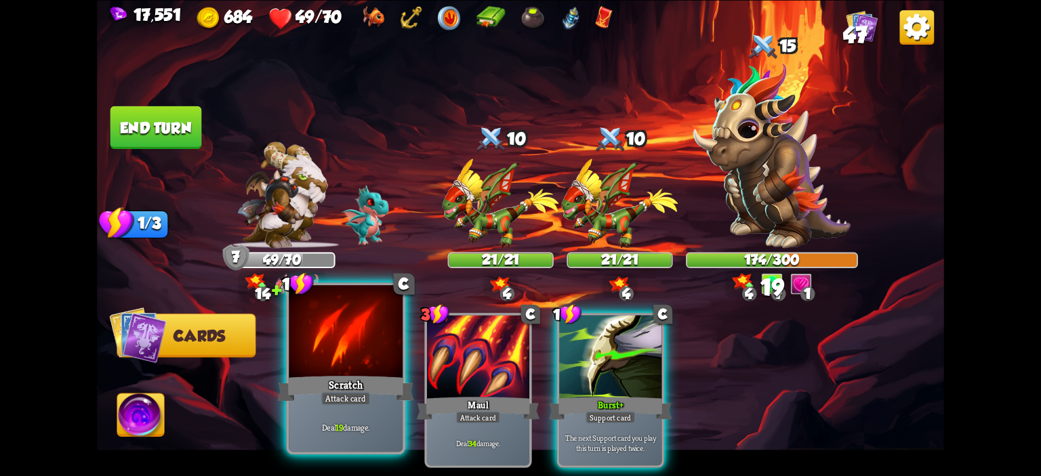
click at [344, 336] on div at bounding box center [346, 333] width 114 height 96
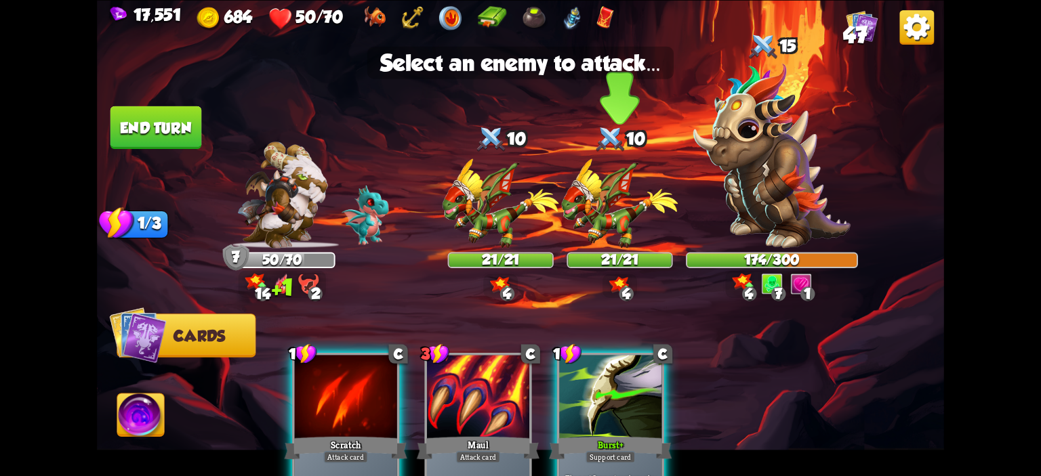
click at [593, 227] on img at bounding box center [620, 203] width 117 height 89
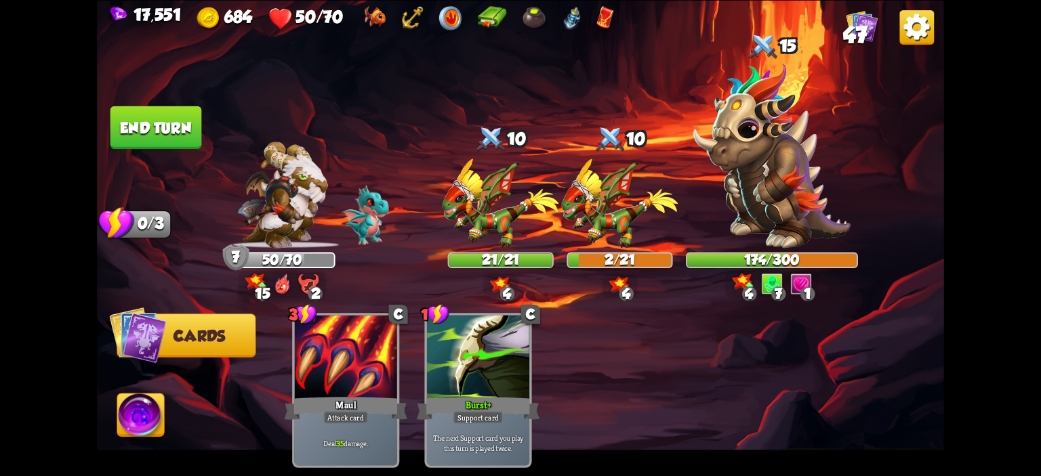
click at [163, 146] on button "End turn" at bounding box center [156, 127] width 92 height 43
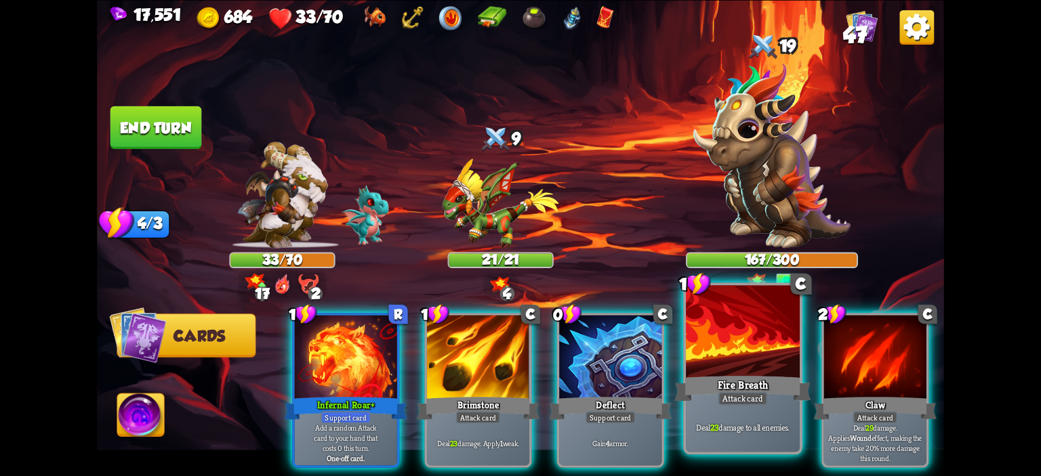
click at [695, 342] on div at bounding box center [743, 333] width 114 height 96
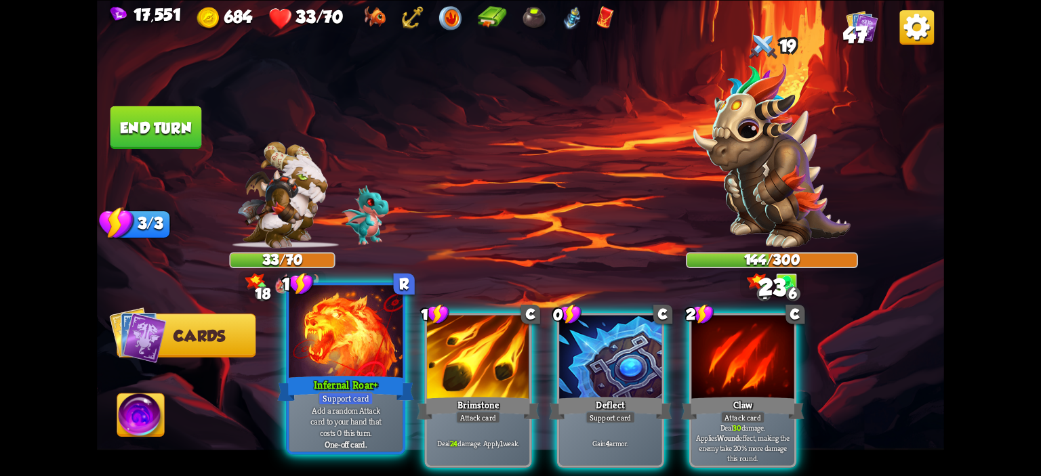
click at [371, 343] on div at bounding box center [346, 333] width 114 height 96
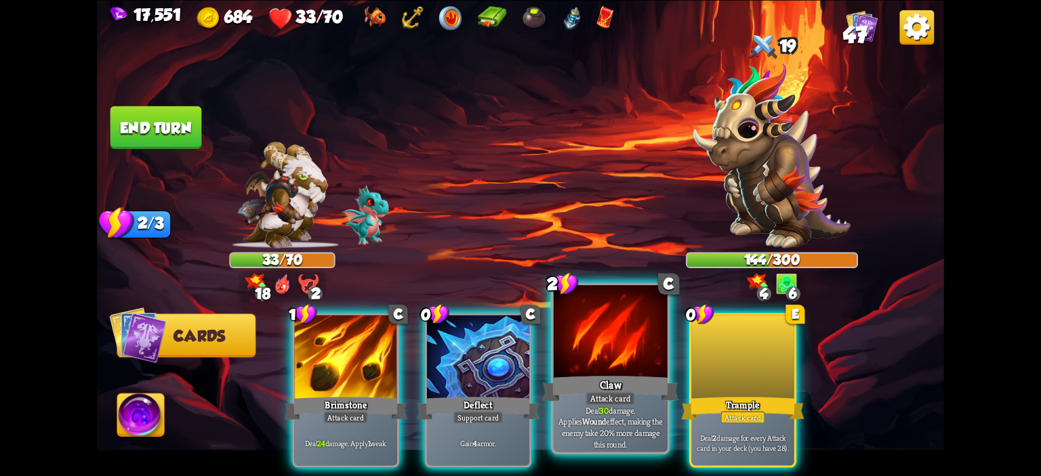
click at [610, 355] on div at bounding box center [611, 333] width 114 height 96
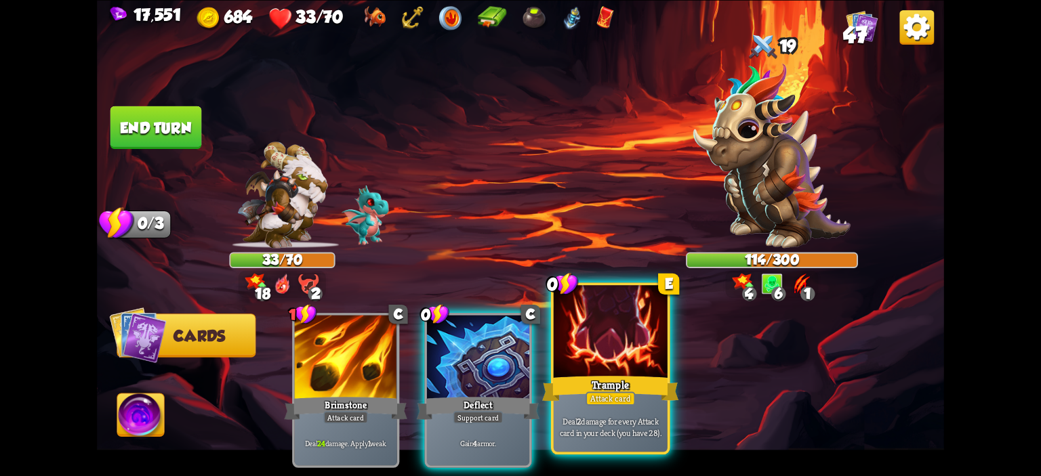
click at [607, 358] on div at bounding box center [611, 333] width 114 height 96
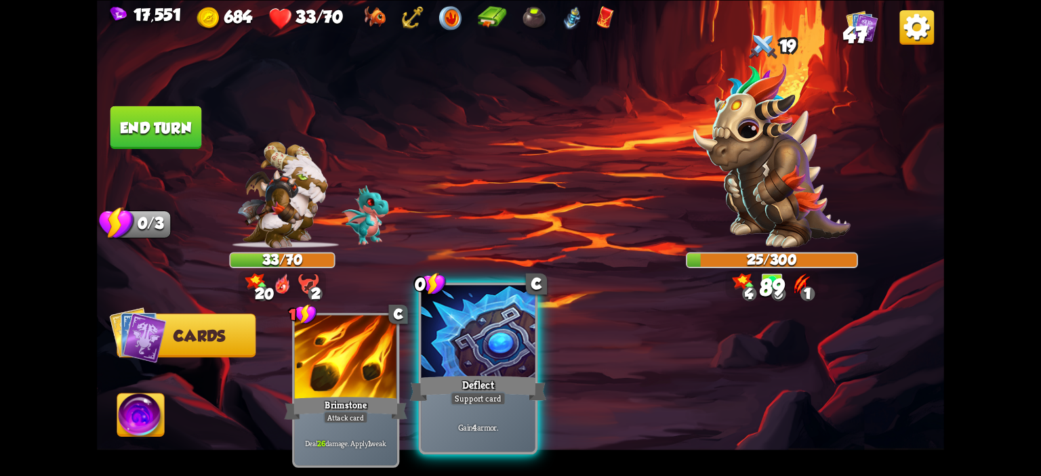
click at [505, 365] on div at bounding box center [479, 333] width 114 height 96
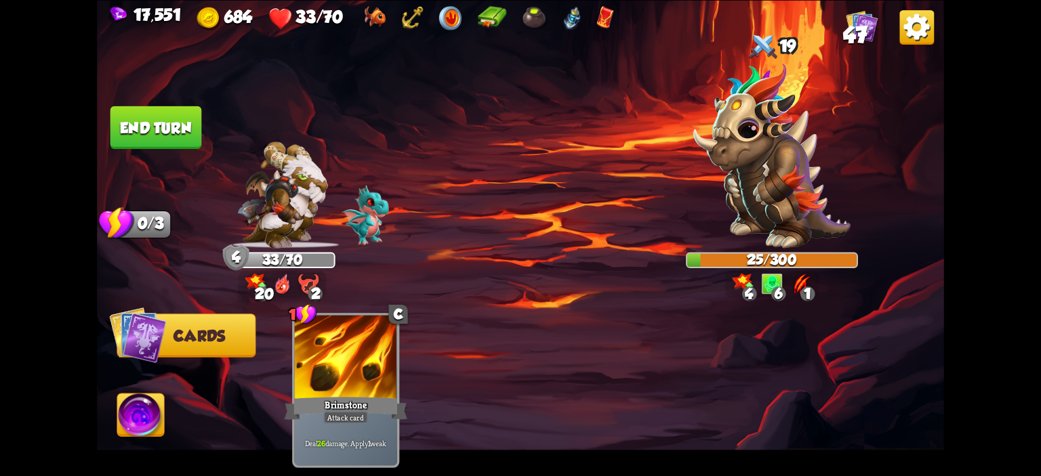
click at [154, 410] on img at bounding box center [140, 417] width 47 height 47
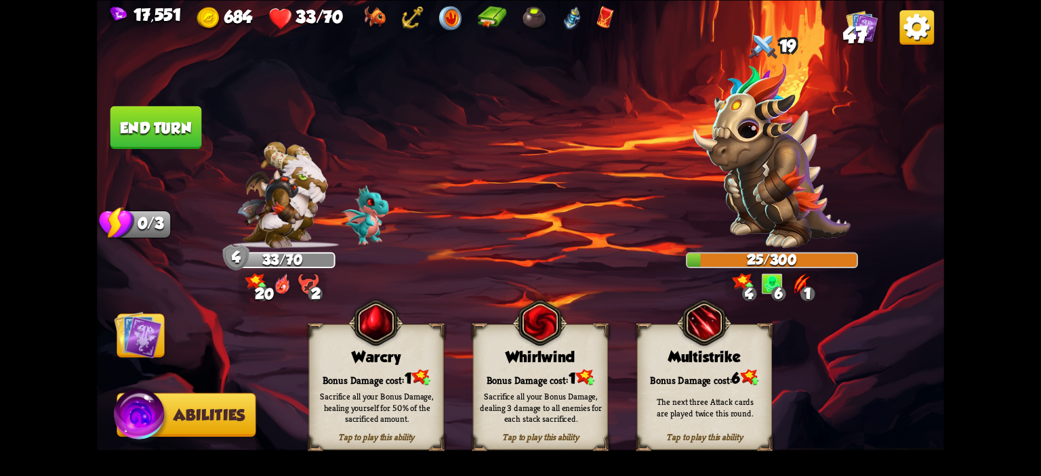
click at [482, 356] on div "Whirlwind" at bounding box center [541, 356] width 134 height 17
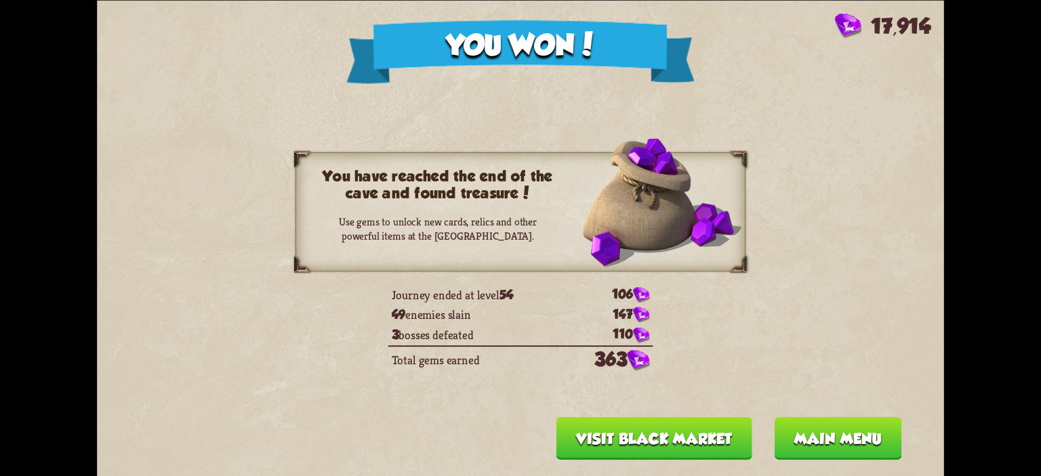
click at [825, 430] on button "Main menu" at bounding box center [837, 438] width 127 height 43
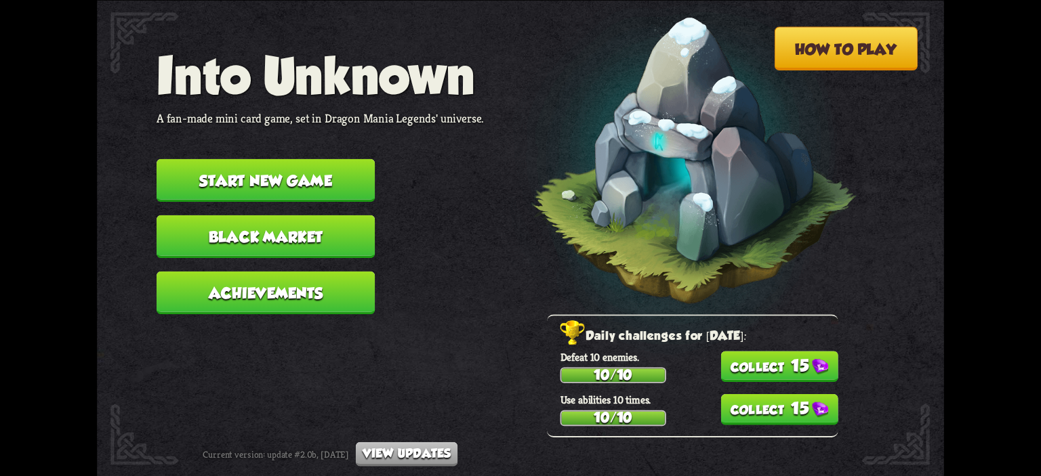
click at [781, 414] on button "15" at bounding box center [779, 409] width 117 height 31
click at [792, 360] on button "15" at bounding box center [779, 366] width 117 height 31
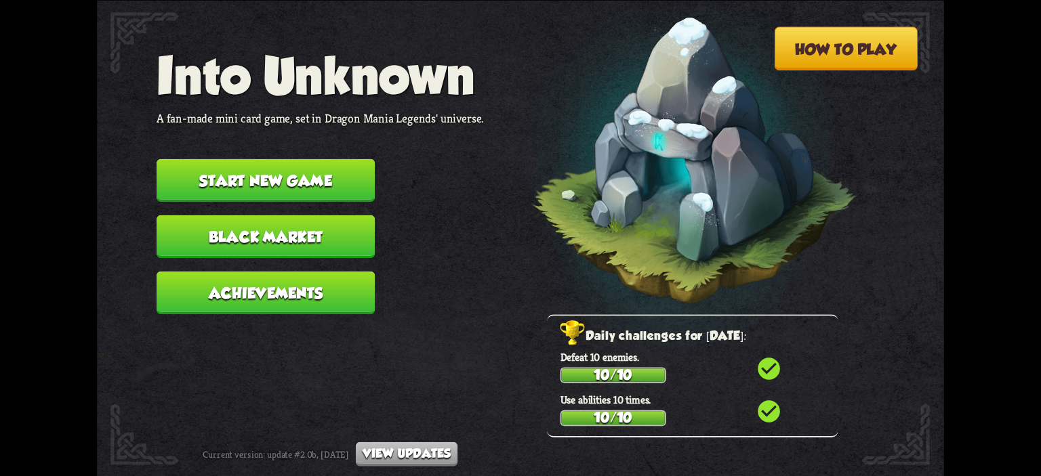
click at [304, 246] on button "Black Market" at bounding box center [266, 236] width 218 height 43
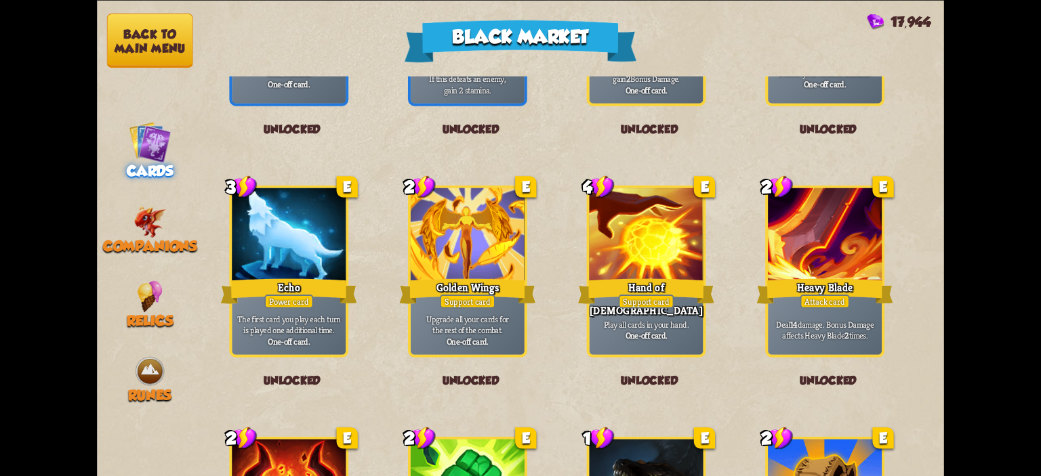
scroll to position [1410, 0]
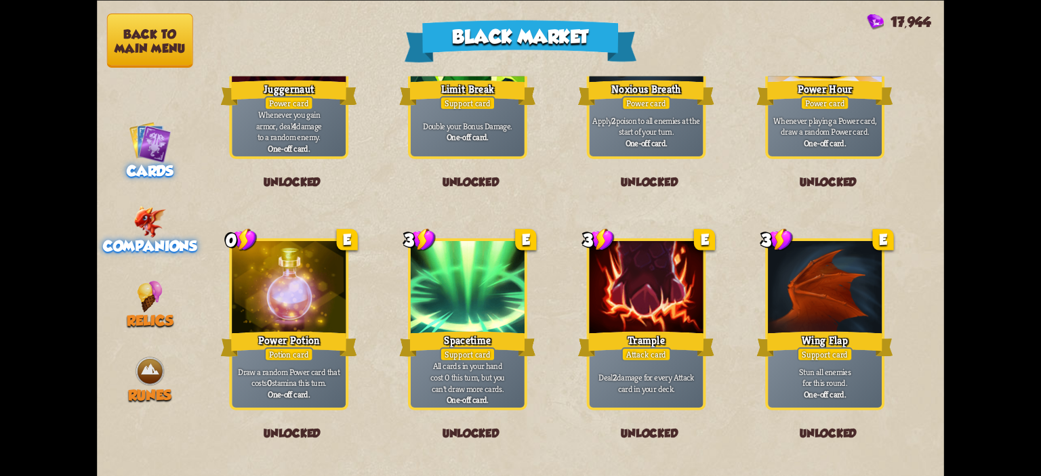
click at [160, 227] on img at bounding box center [150, 222] width 33 height 32
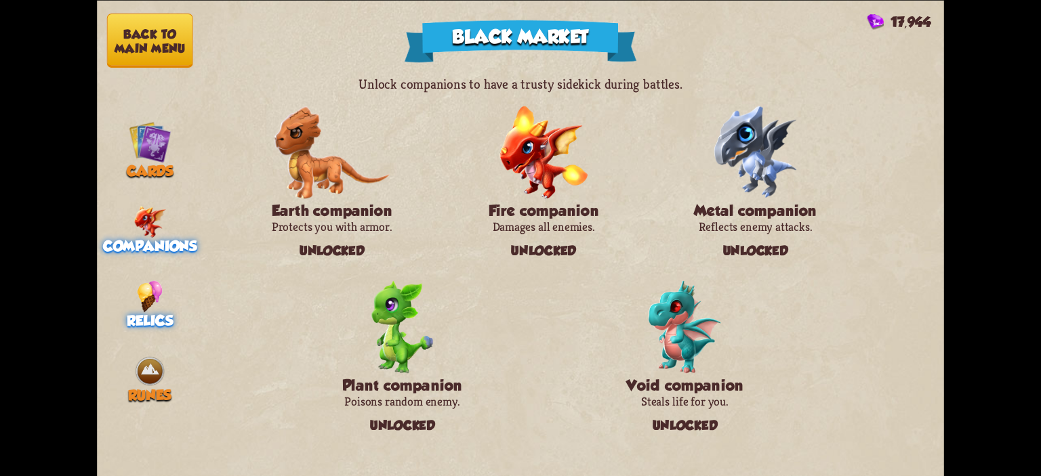
click at [146, 316] on span "Relics" at bounding box center [150, 320] width 46 height 16
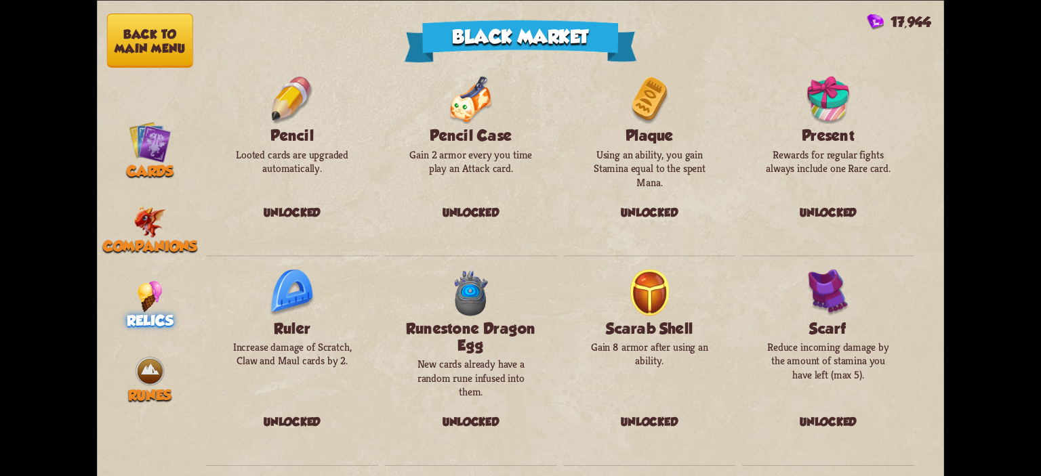
scroll to position [1559, 0]
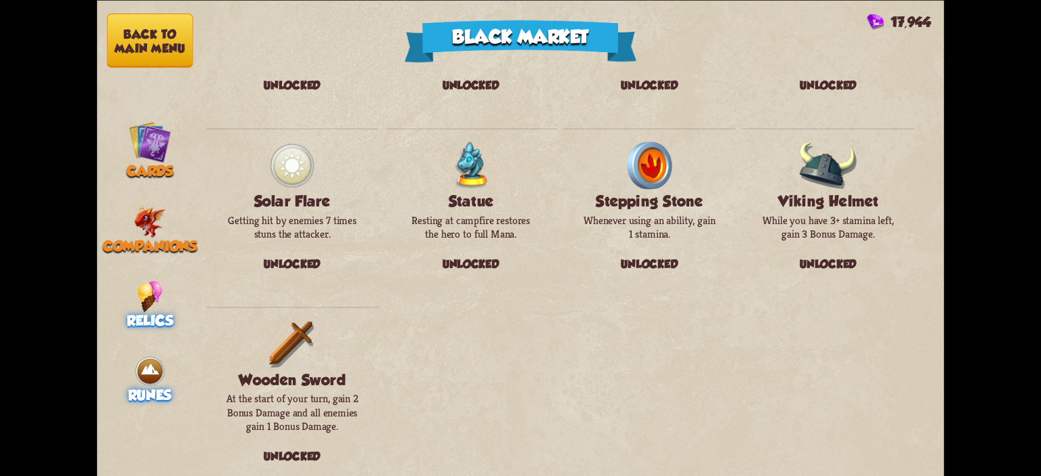
drag, startPoint x: 126, startPoint y: 332, endPoint x: 138, endPoint y: 360, distance: 30.4
click at [135, 345] on nav "Back to main menu Cards Companions Relics Runes" at bounding box center [150, 238] width 106 height 476
click at [138, 360] on img at bounding box center [150, 371] width 32 height 32
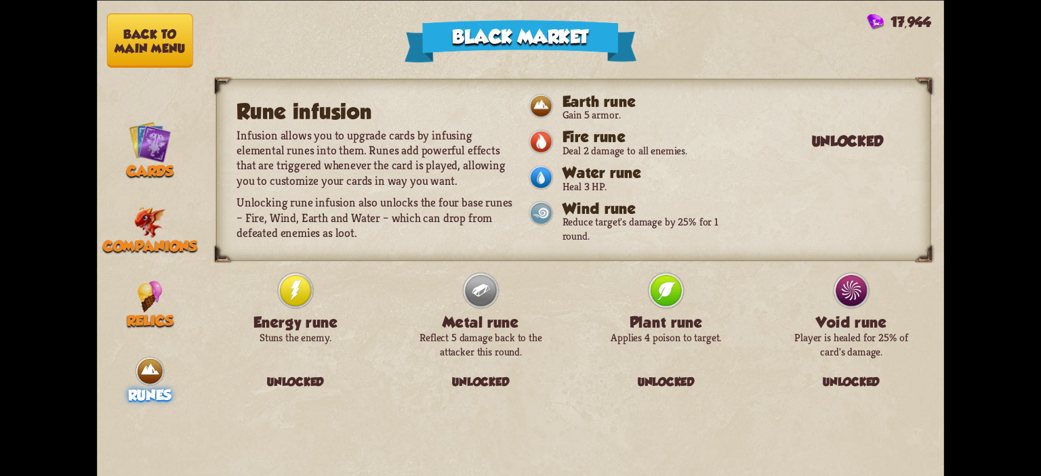
click at [174, 59] on button "Back to main menu" at bounding box center [150, 41] width 86 height 54
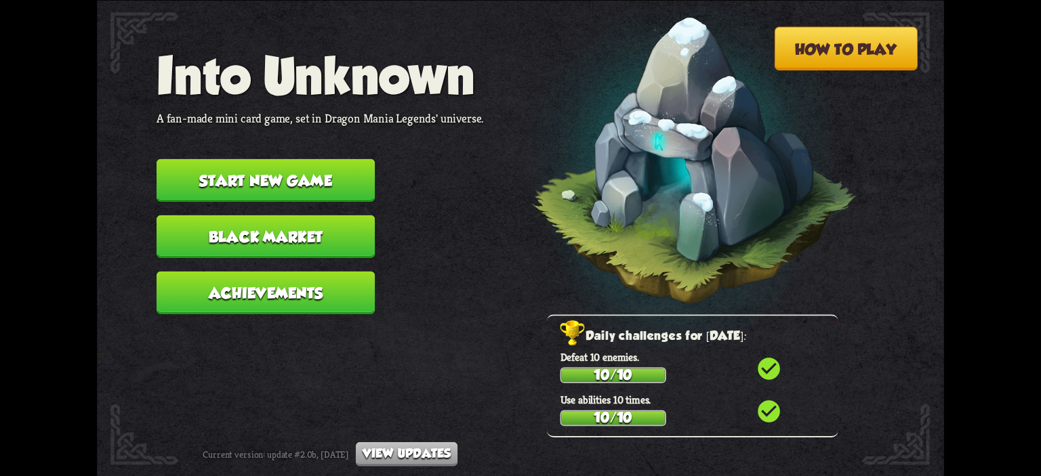
click at [279, 161] on button "Start new game" at bounding box center [266, 180] width 218 height 43
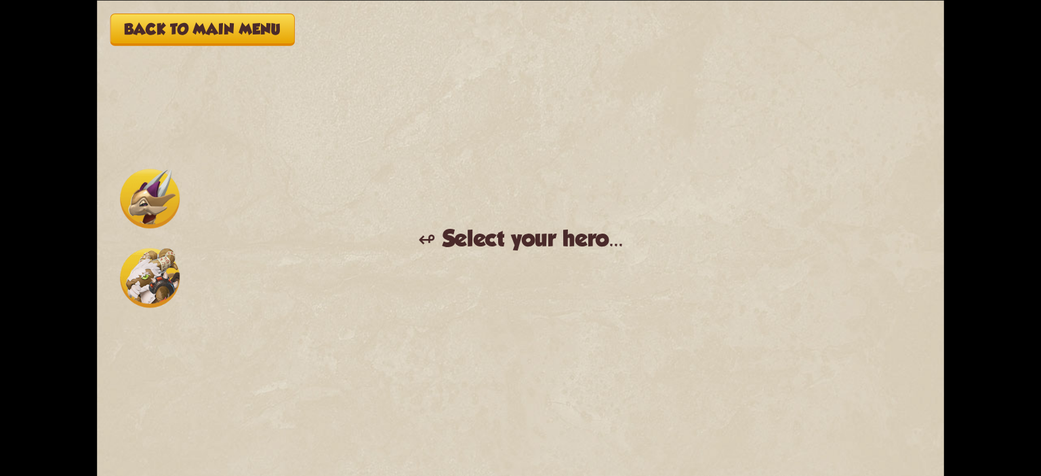
click at [165, 270] on img at bounding box center [150, 278] width 60 height 60
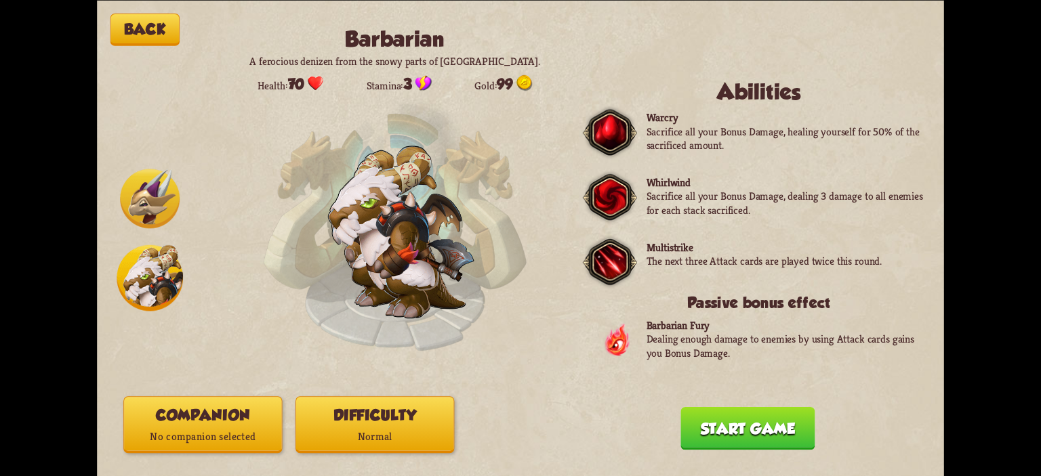
click at [148, 182] on img at bounding box center [150, 199] width 60 height 60
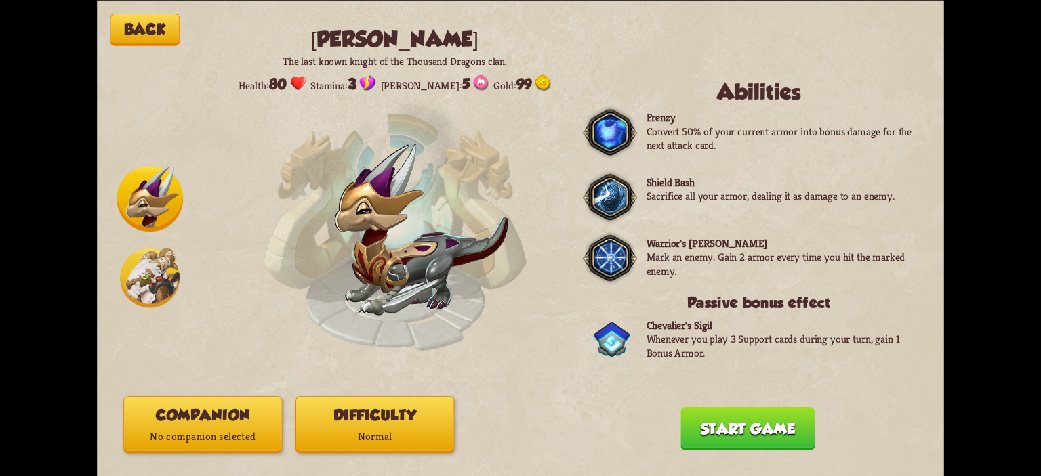
click at [155, 253] on img at bounding box center [150, 278] width 60 height 60
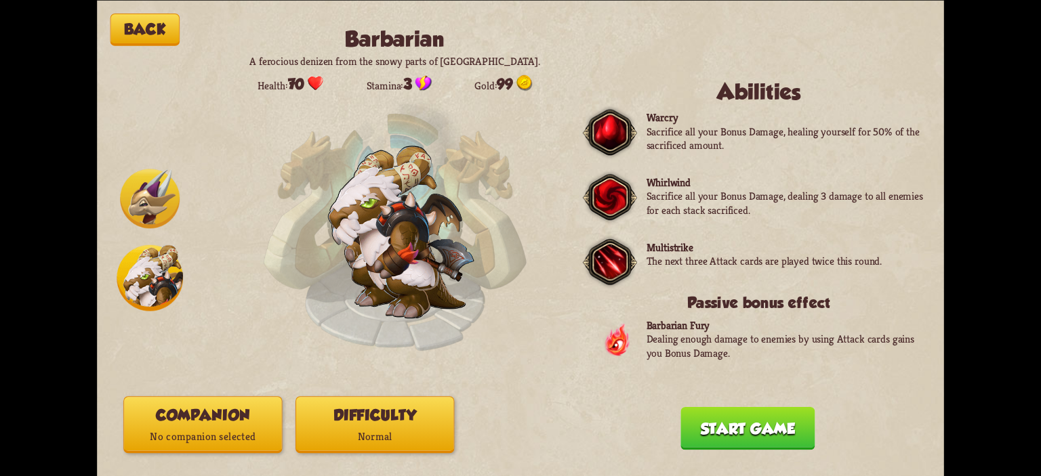
click at [140, 176] on img at bounding box center [150, 199] width 60 height 60
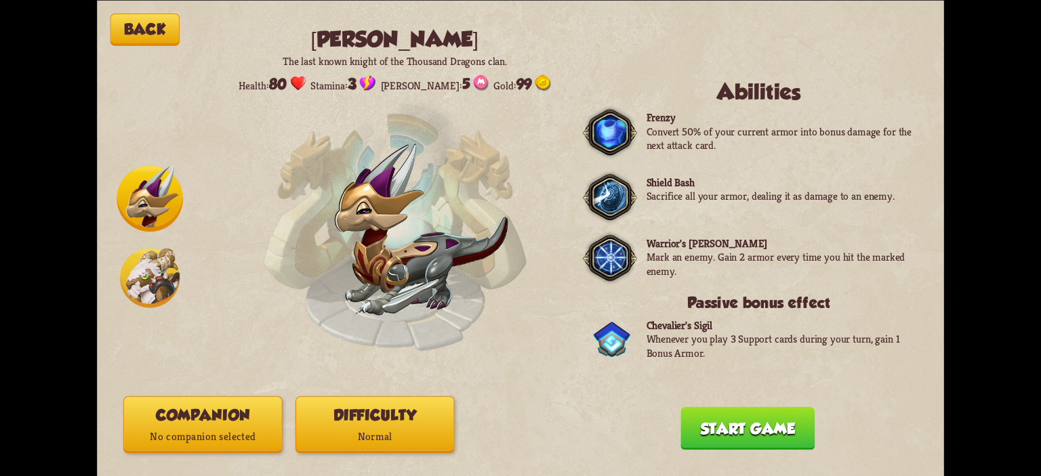
click at [151, 265] on img at bounding box center [150, 278] width 60 height 60
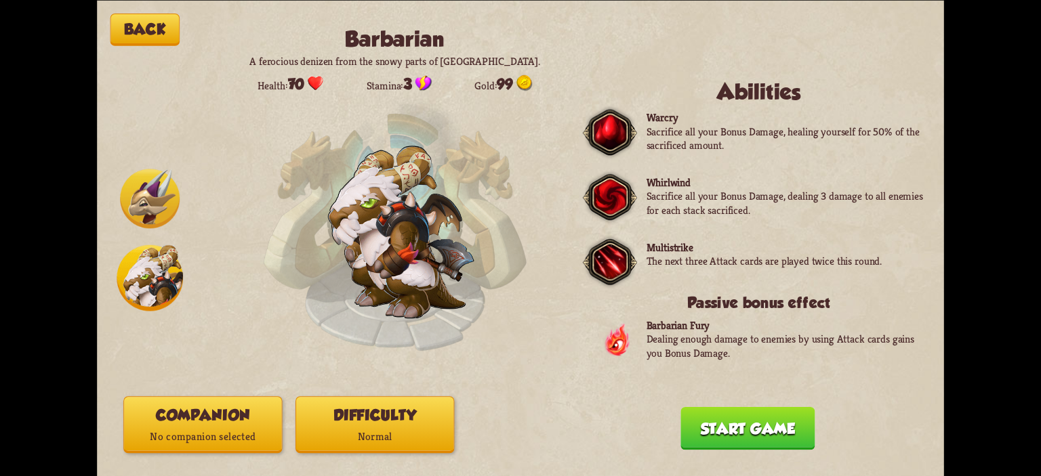
click at [247, 409] on button "Companion No companion selected" at bounding box center [202, 425] width 159 height 57
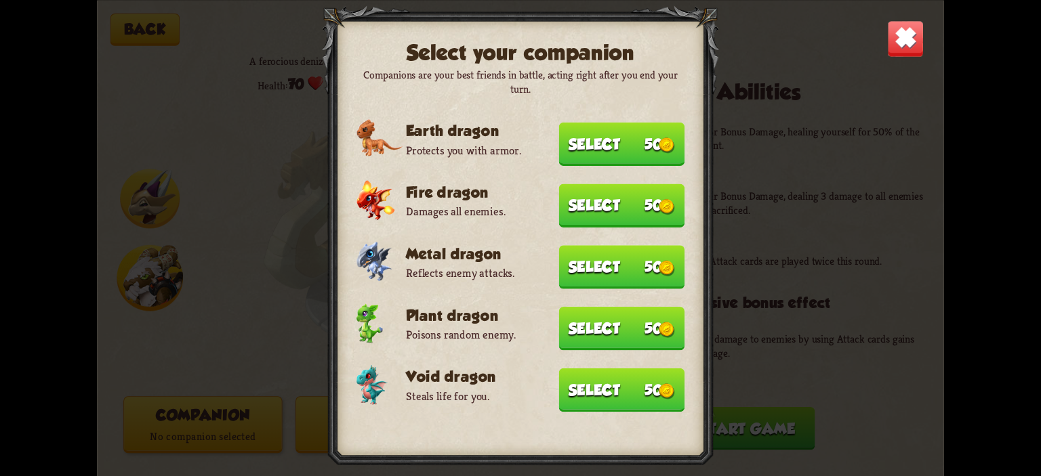
click at [607, 390] on button "Select 50" at bounding box center [622, 389] width 126 height 43
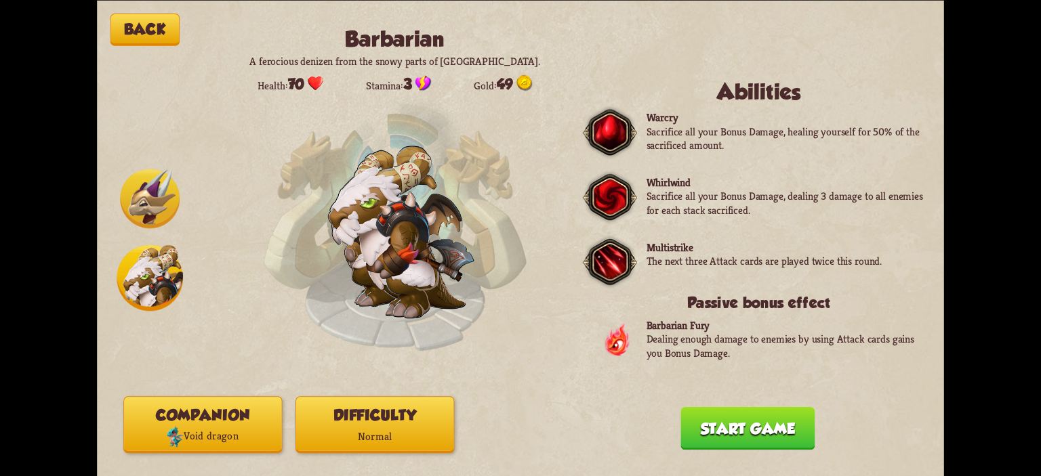
click at [442, 432] on p "Normal" at bounding box center [374, 436] width 157 height 21
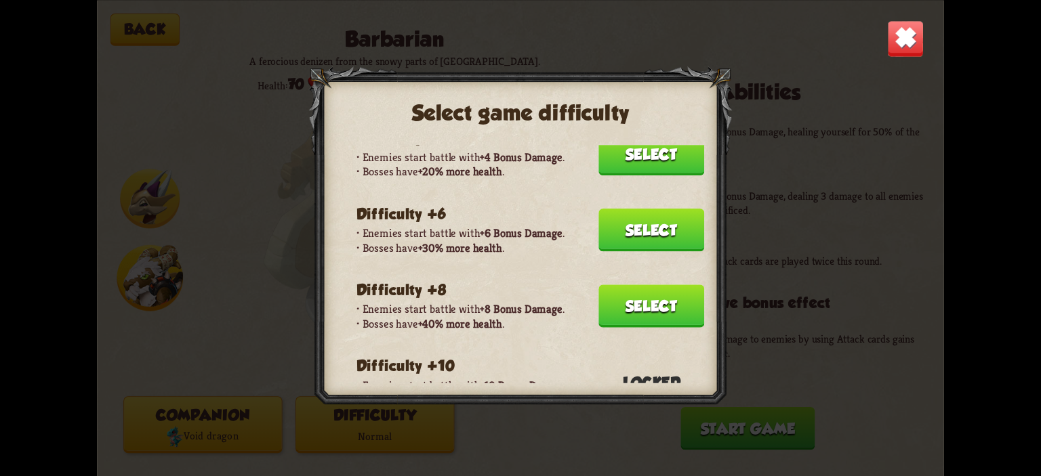
scroll to position [89, 0]
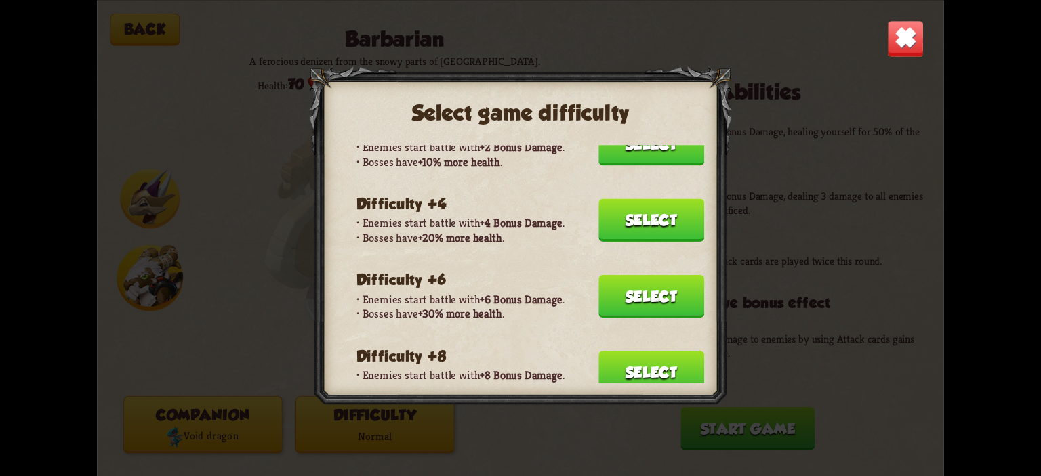
click at [602, 222] on button "Select" at bounding box center [652, 220] width 106 height 43
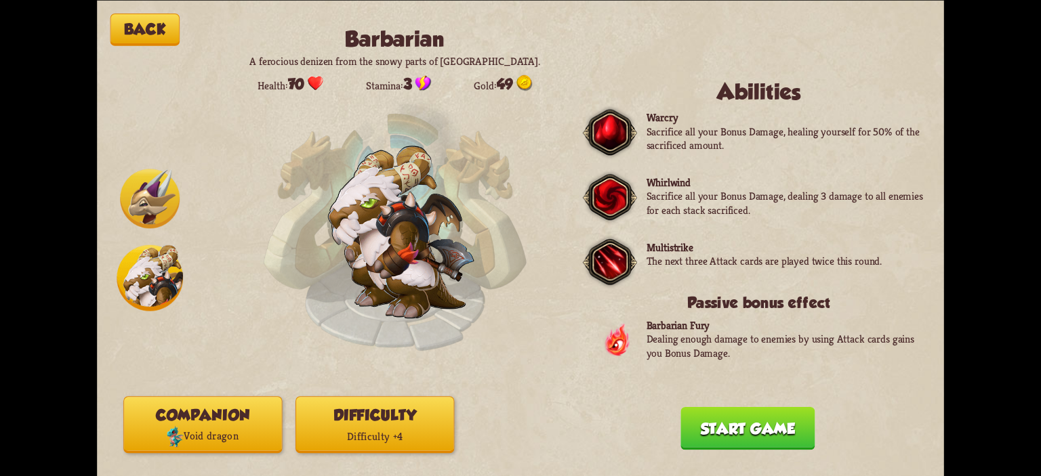
click at [725, 426] on button "Start game" at bounding box center [748, 428] width 134 height 43
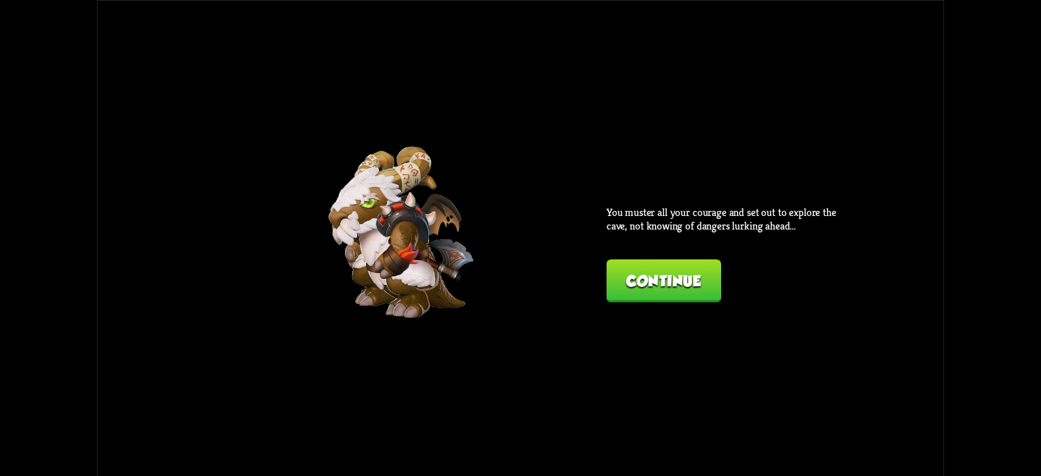
click at [656, 302] on button "Continue" at bounding box center [664, 281] width 115 height 43
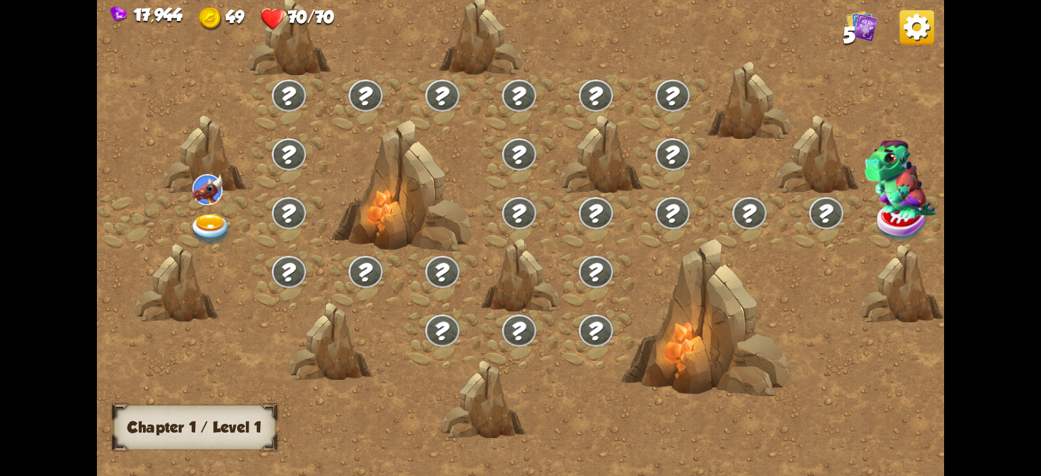
click at [228, 214] on img at bounding box center [211, 229] width 42 height 31
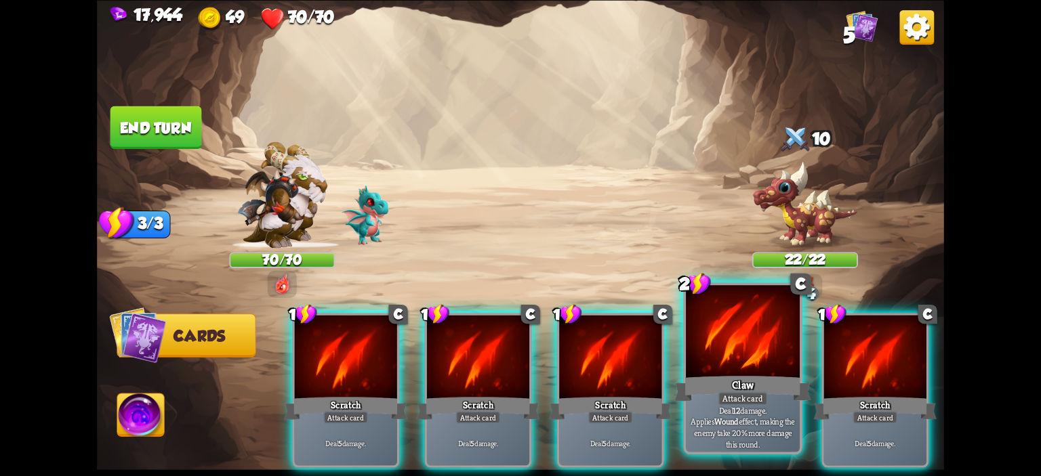
click at [737, 356] on div at bounding box center [743, 333] width 114 height 96
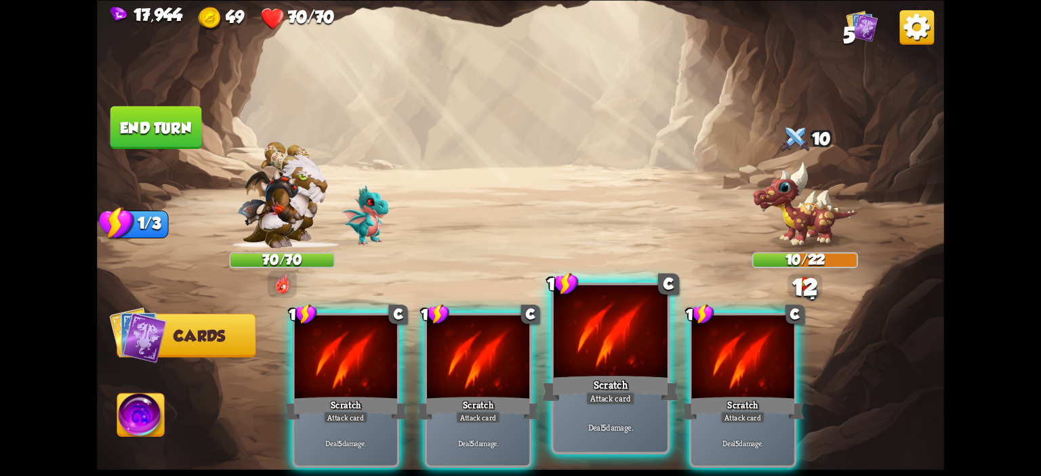
click at [599, 360] on div at bounding box center [611, 333] width 114 height 96
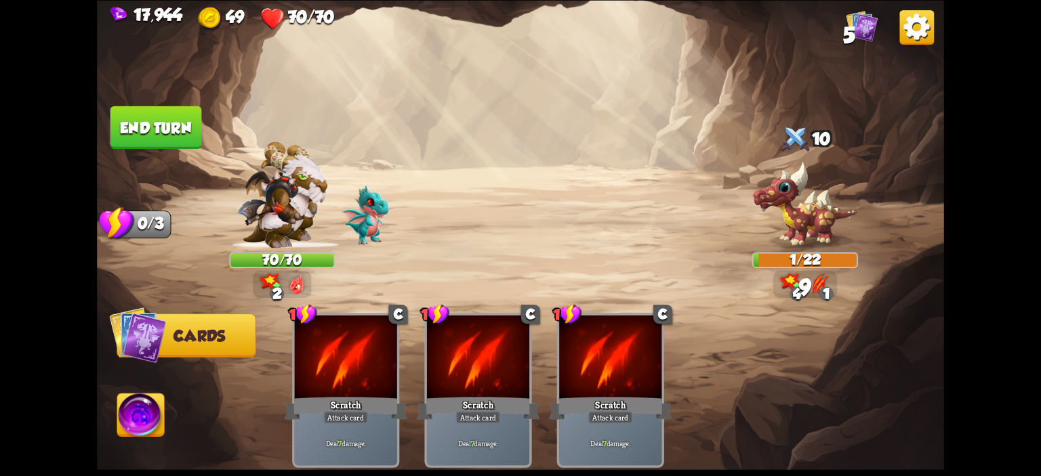
click at [149, 134] on button "End turn" at bounding box center [156, 127] width 92 height 43
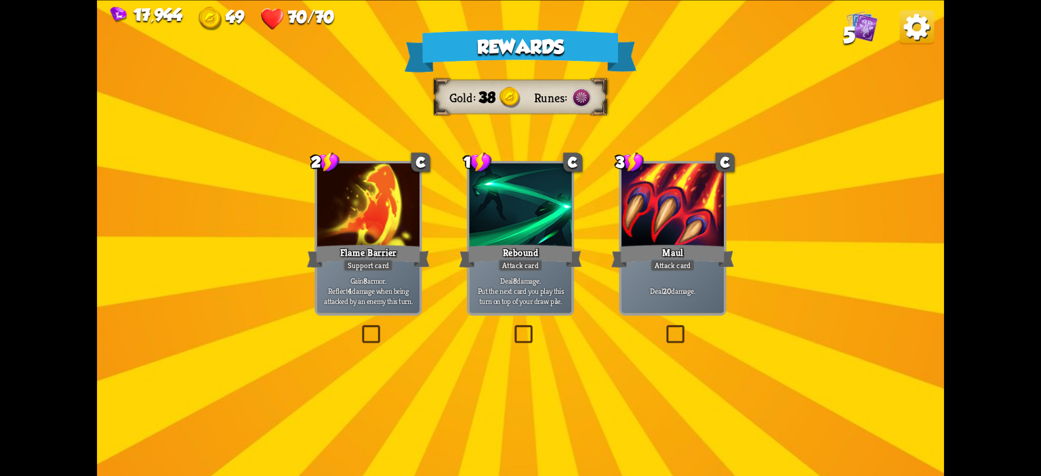
click at [371, 222] on div at bounding box center [368, 206] width 102 height 86
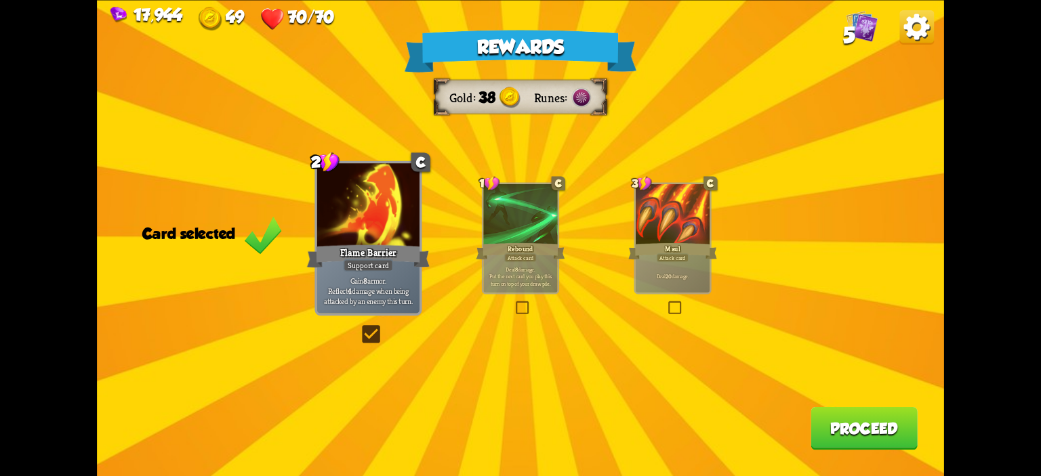
click at [843, 410] on button "Proceed" at bounding box center [864, 428] width 107 height 43
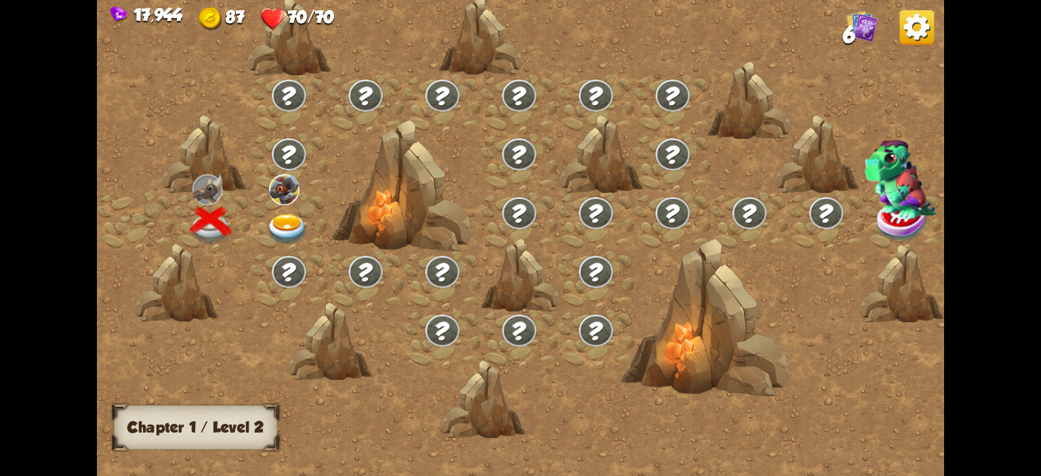
click at [271, 207] on div at bounding box center [289, 221] width 77 height 59
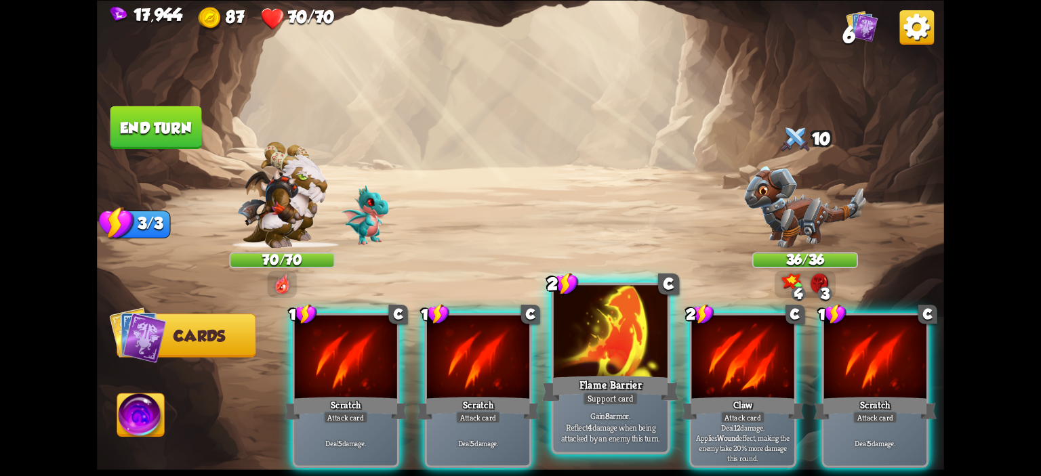
click at [645, 391] on div "Flame Barrier" at bounding box center [610, 388] width 137 height 31
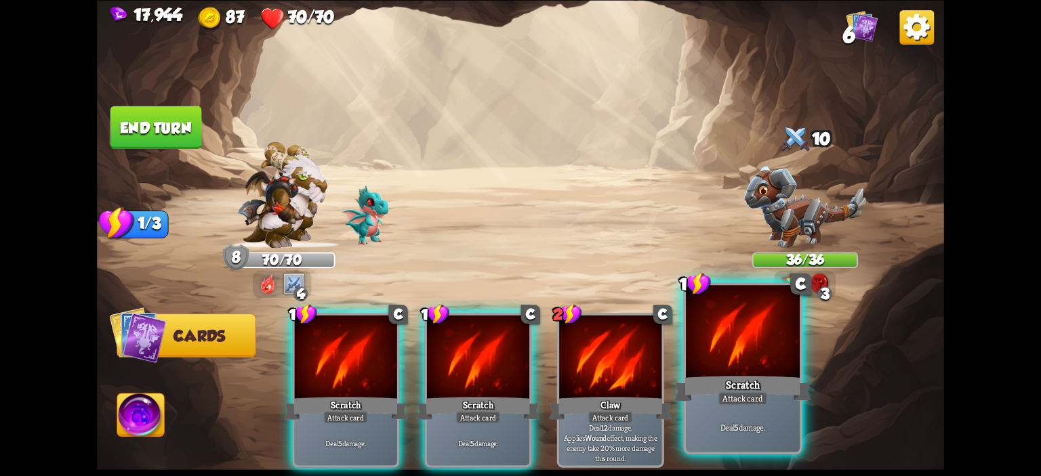
click at [720, 387] on div "Scratch" at bounding box center [742, 388] width 137 height 31
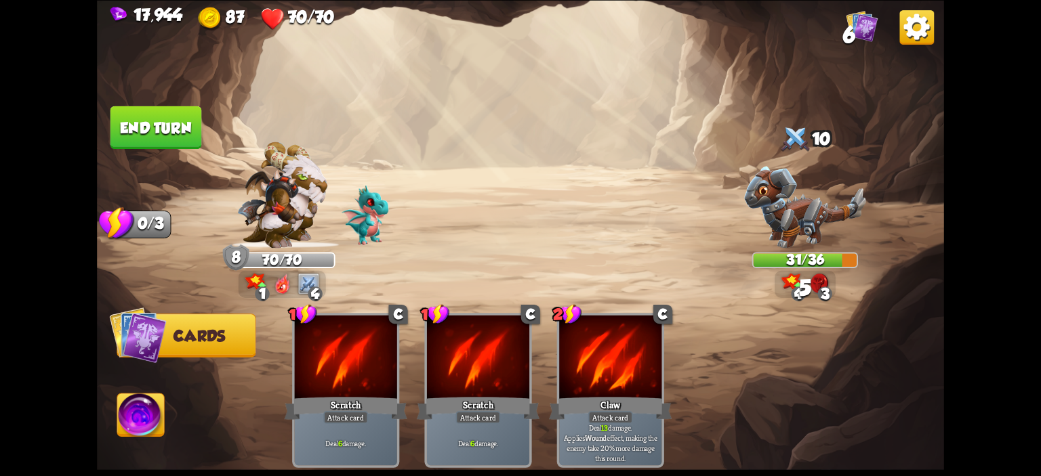
click at [182, 136] on button "End turn" at bounding box center [156, 127] width 92 height 43
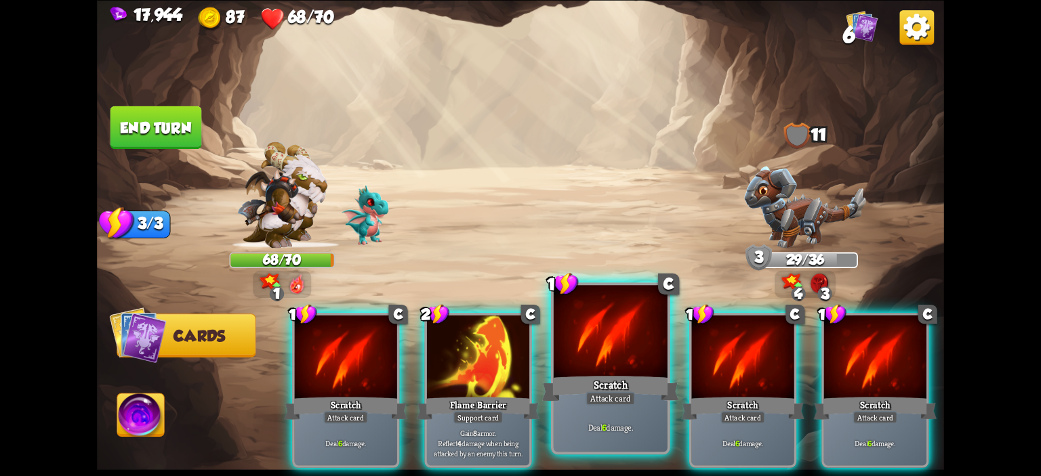
click at [591, 347] on div at bounding box center [611, 333] width 114 height 96
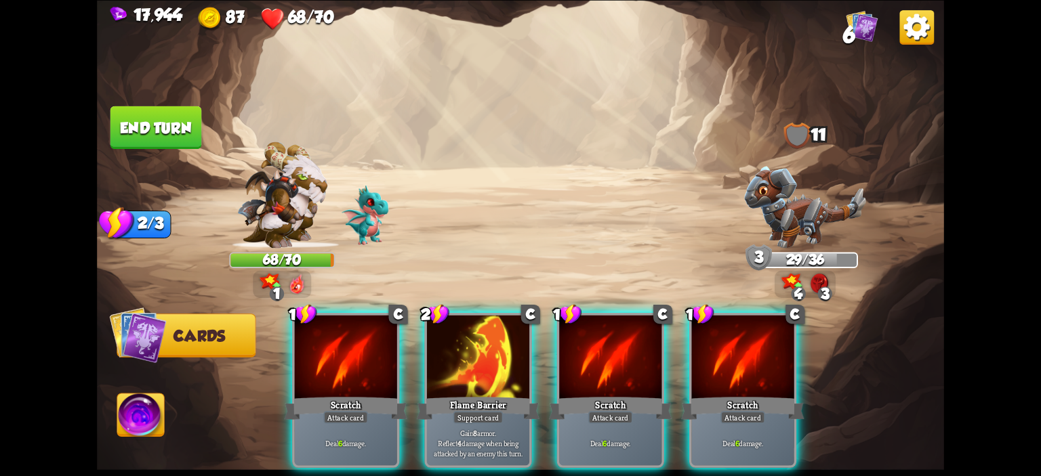
click at [591, 347] on div "1 C Scratch Attack card Deal 6 damage. 2 C Flame Barrier Support card Gain 8 ar…" at bounding box center [605, 370] width 678 height 211
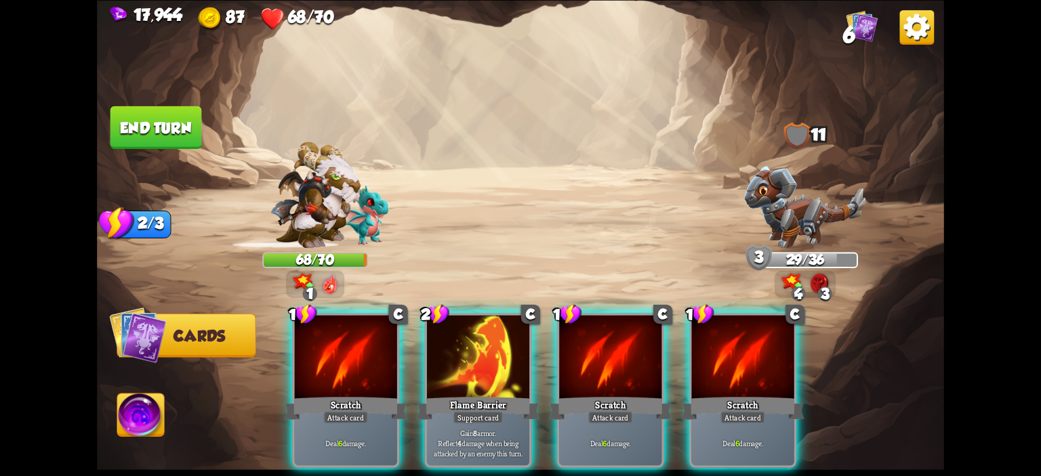
click at [591, 347] on div at bounding box center [610, 358] width 102 height 86
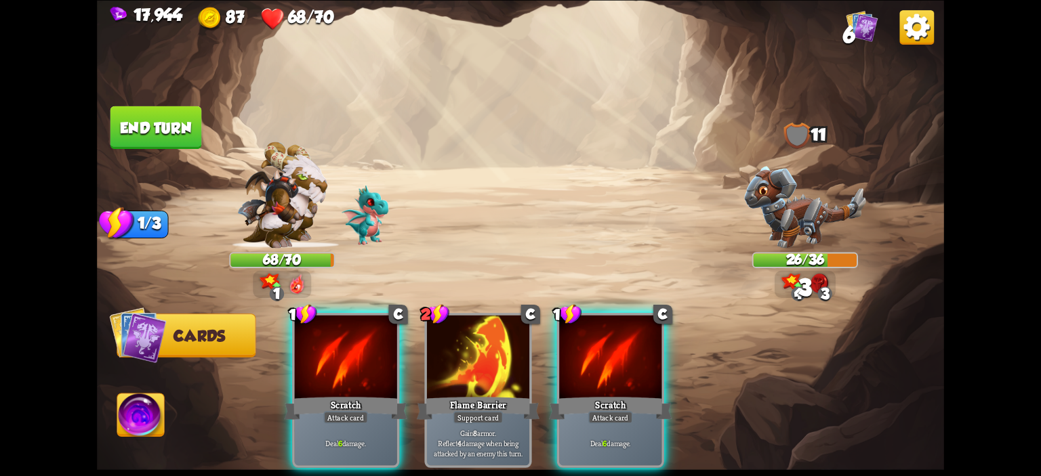
click at [591, 347] on div "1 C Scratch Attack card Deal 6 damage. 2 C Flame Barrier Support card Gain 8 ar…" at bounding box center [605, 370] width 678 height 211
click at [591, 347] on div at bounding box center [610, 358] width 102 height 86
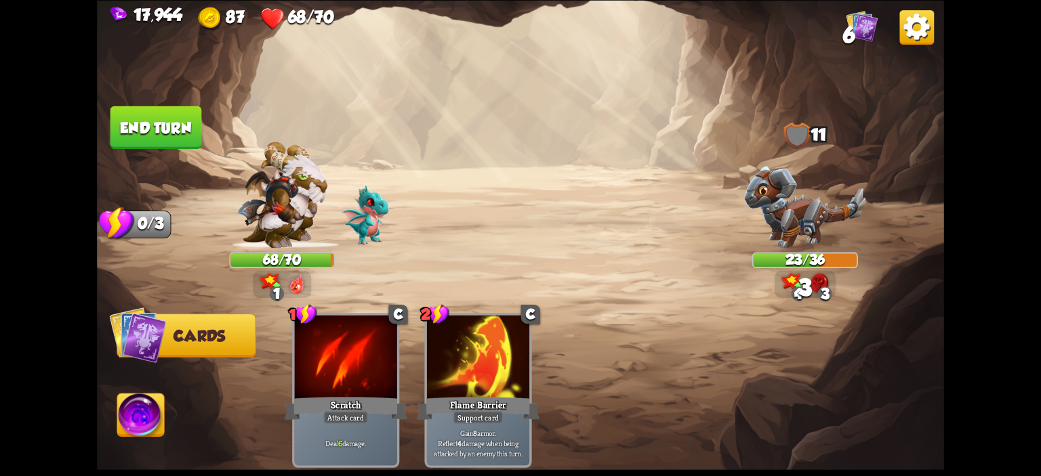
click at [167, 124] on button "End turn" at bounding box center [156, 127] width 92 height 43
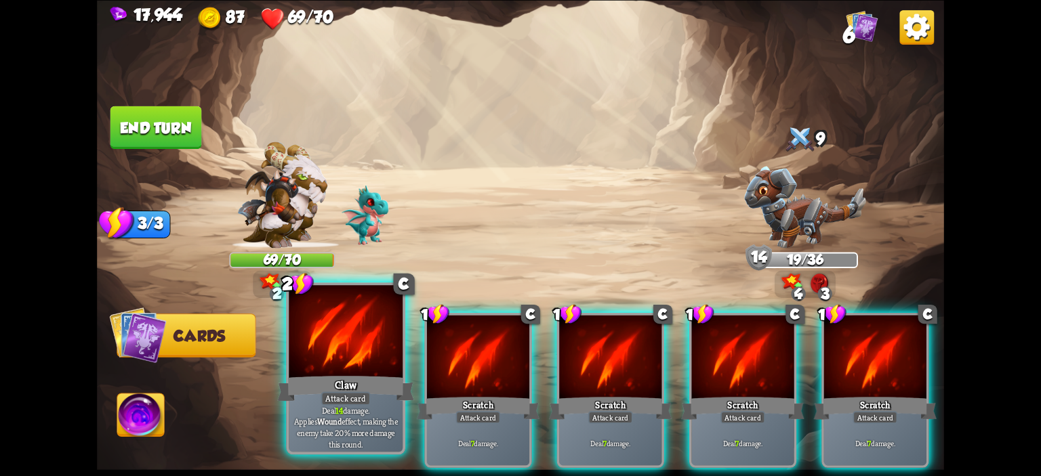
click at [372, 361] on div at bounding box center [346, 333] width 114 height 96
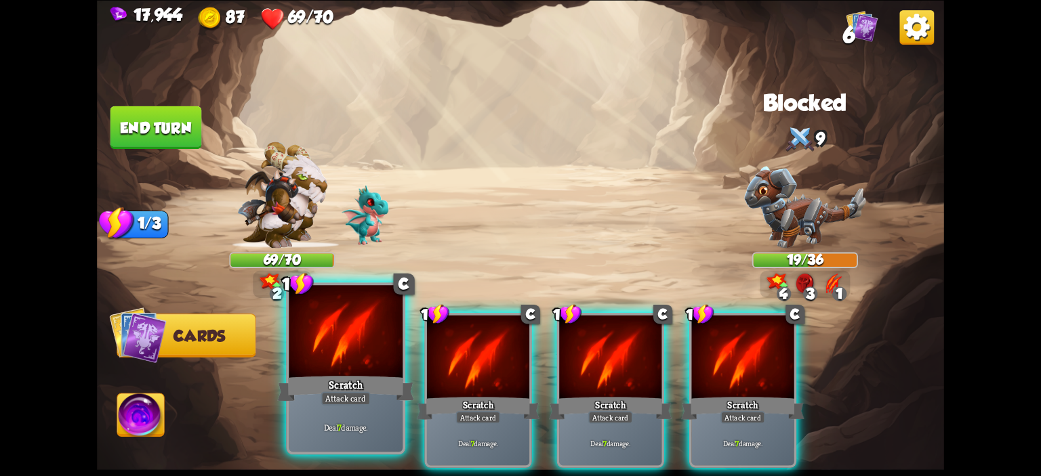
click at [373, 361] on div at bounding box center [346, 333] width 114 height 96
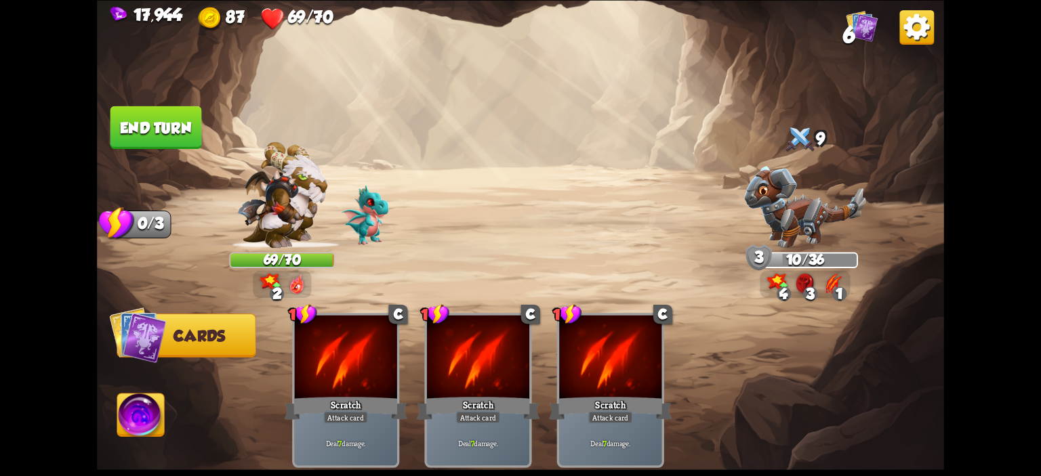
click at [165, 415] on span "Abilities" at bounding box center [152, 415] width 71 height 17
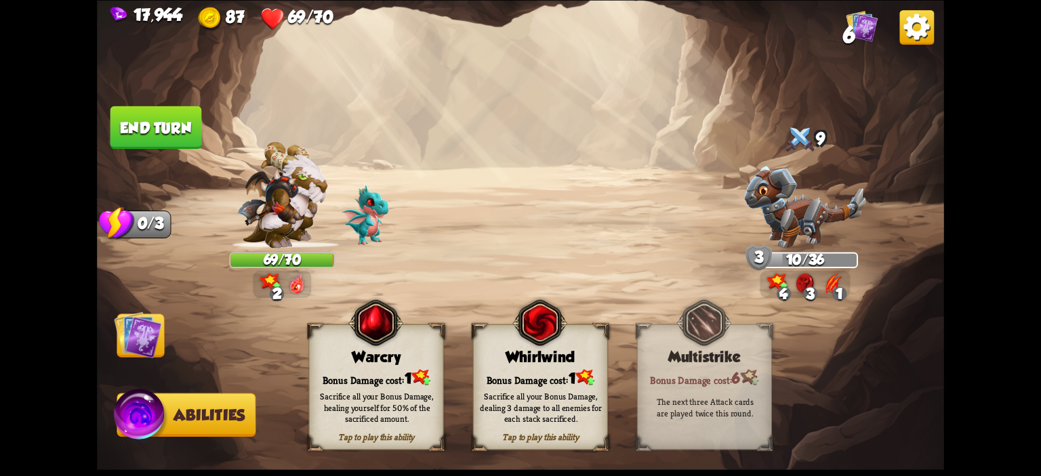
click at [123, 115] on button "End turn" at bounding box center [156, 127] width 92 height 43
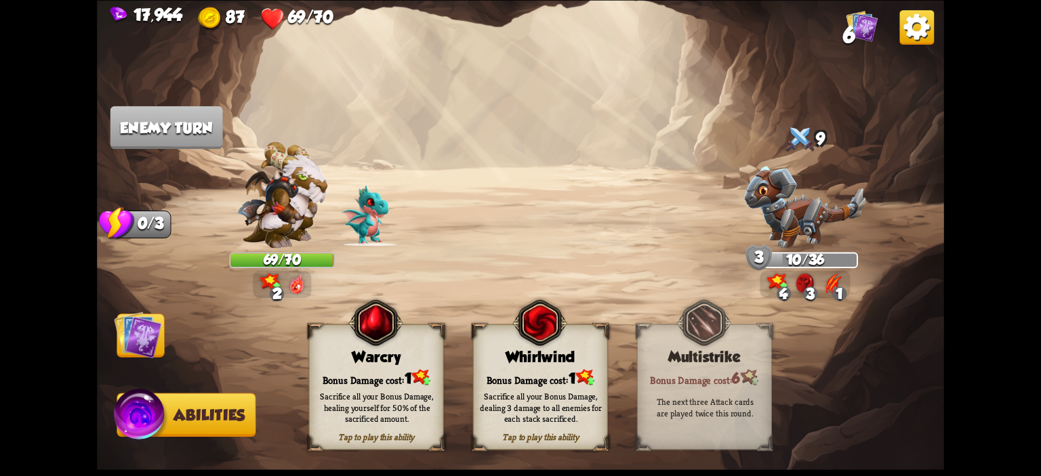
click at [169, 351] on img at bounding box center [520, 238] width 847 height 476
click at [142, 335] on img at bounding box center [137, 334] width 47 height 47
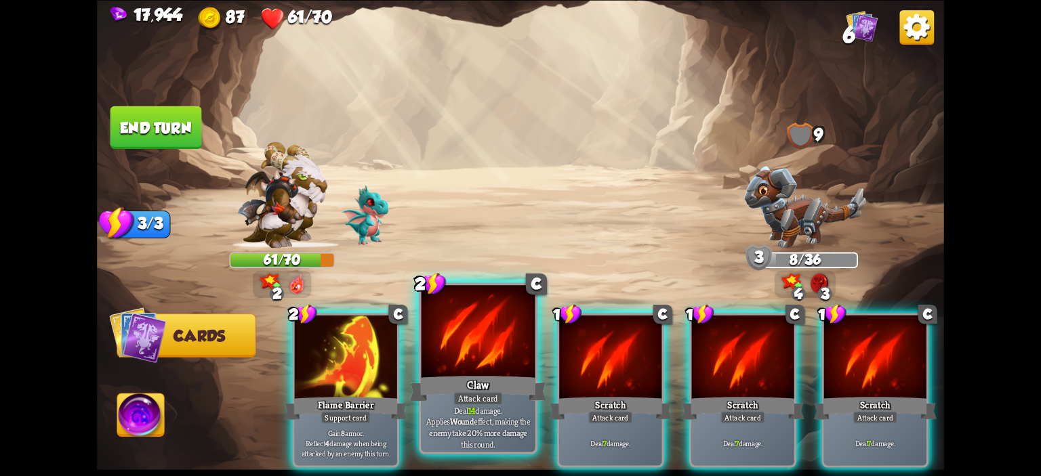
click at [493, 350] on div at bounding box center [479, 333] width 114 height 96
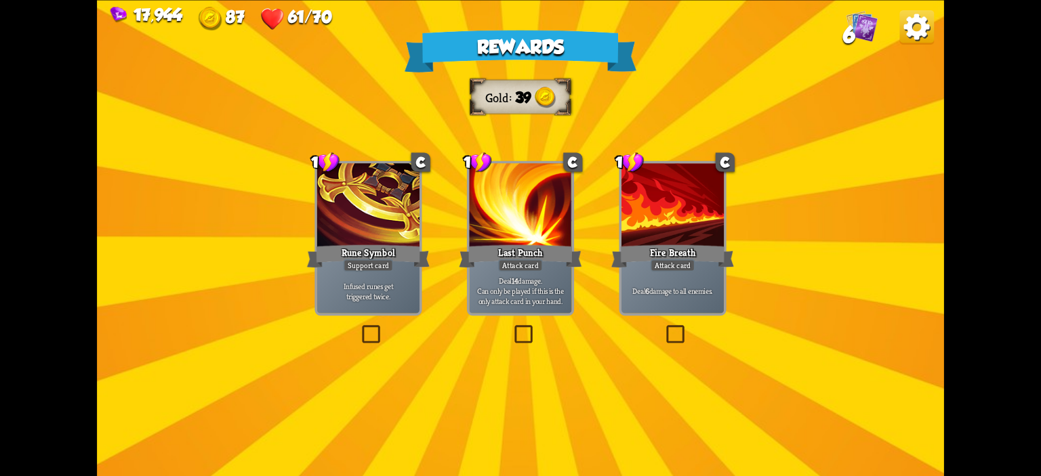
click at [667, 246] on div "Fire Breath" at bounding box center [672, 256] width 123 height 27
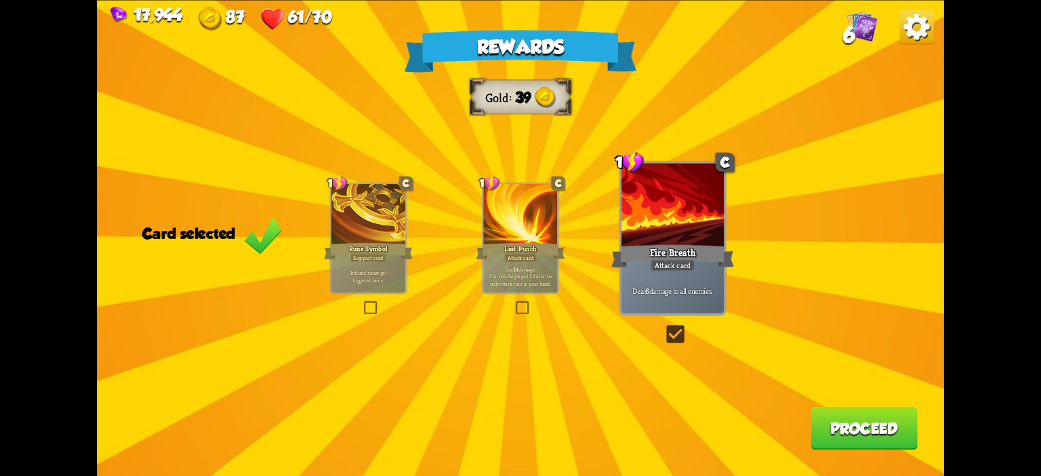
click at [843, 442] on button "Proceed" at bounding box center [864, 428] width 107 height 43
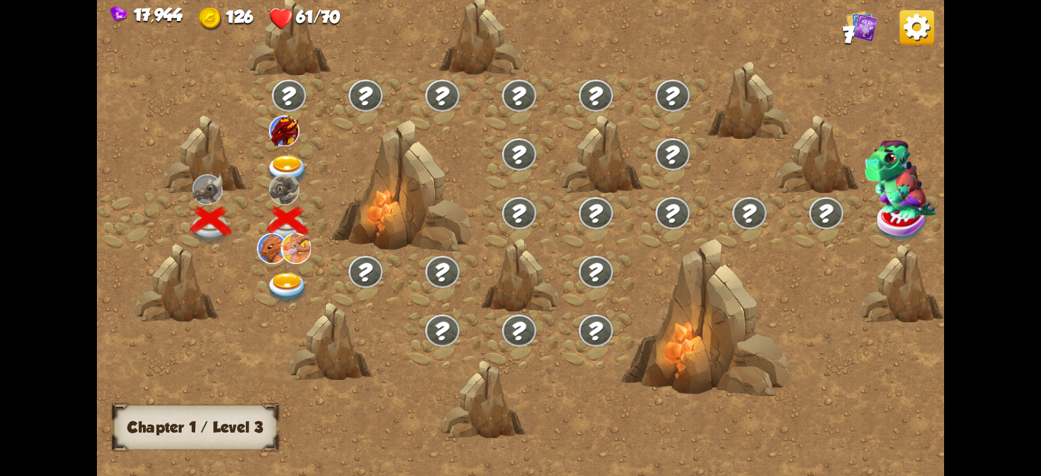
click at [291, 159] on img at bounding box center [287, 170] width 42 height 31
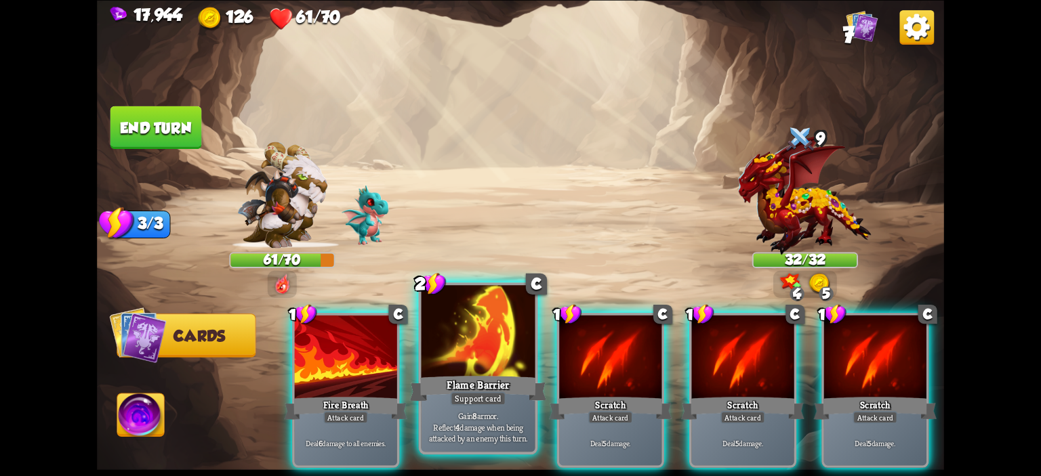
click at [444, 343] on div at bounding box center [479, 333] width 114 height 96
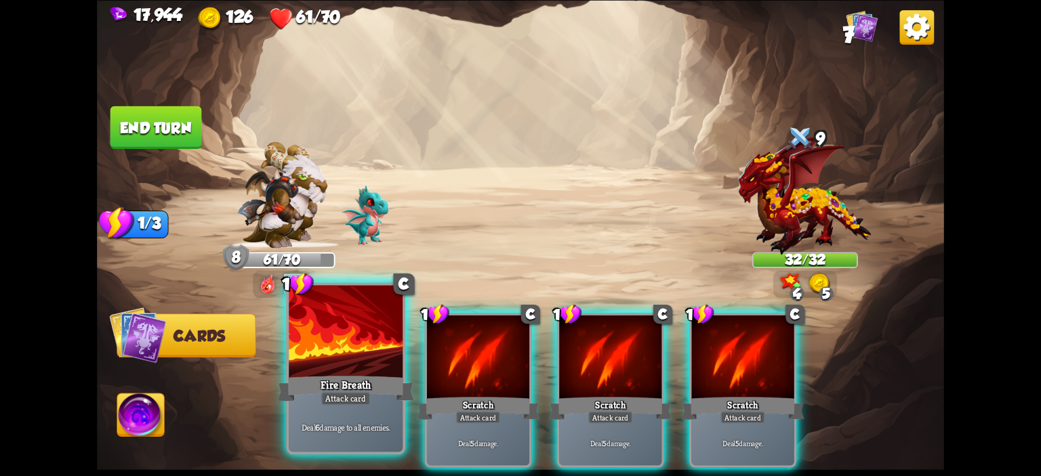
click at [359, 352] on div at bounding box center [346, 333] width 114 height 96
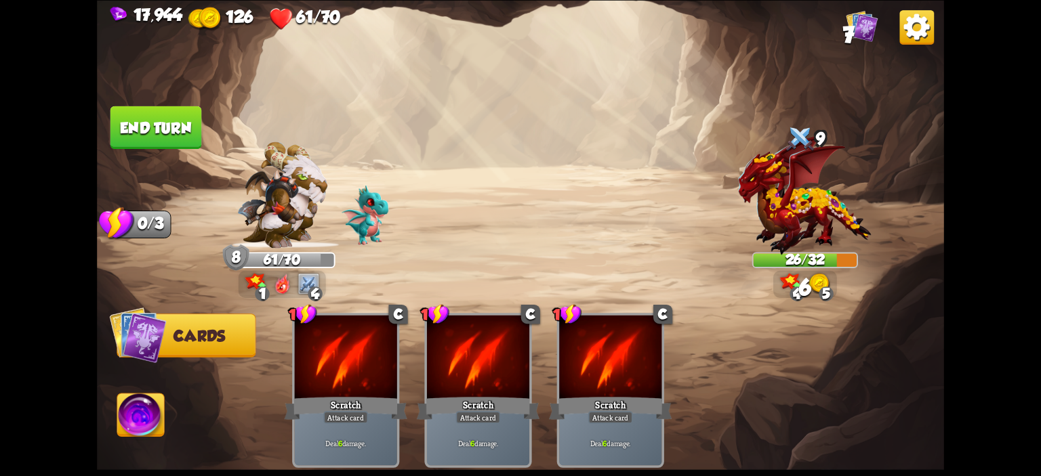
click at [167, 136] on button "End turn" at bounding box center [156, 127] width 92 height 43
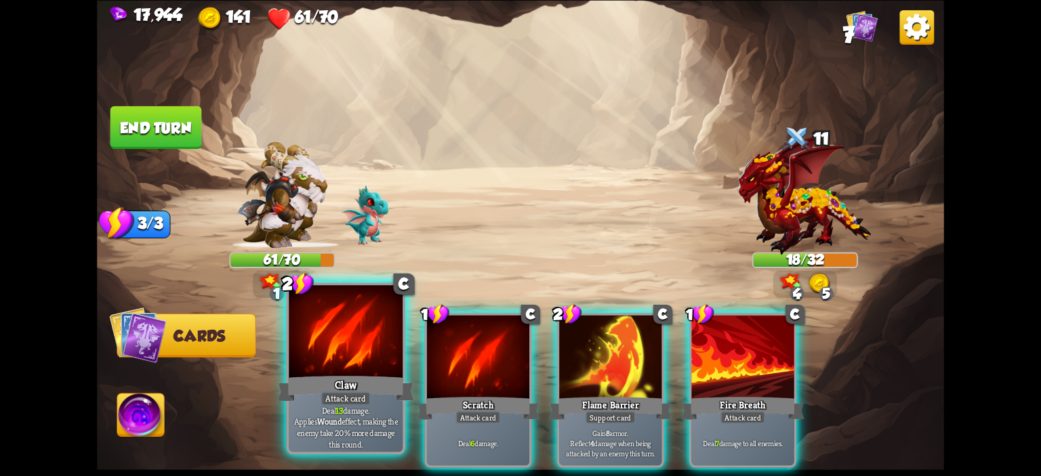
click at [327, 328] on div at bounding box center [346, 333] width 114 height 96
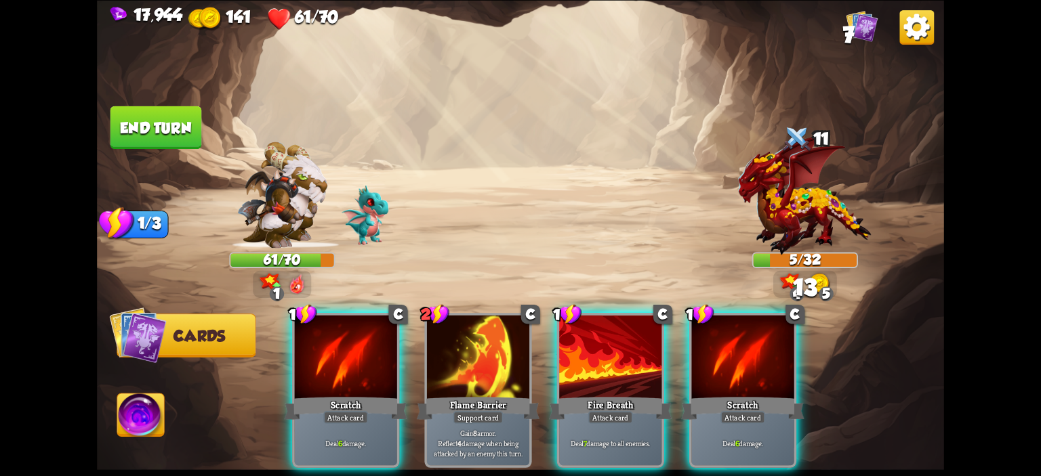
click at [164, 411] on img at bounding box center [140, 417] width 47 height 47
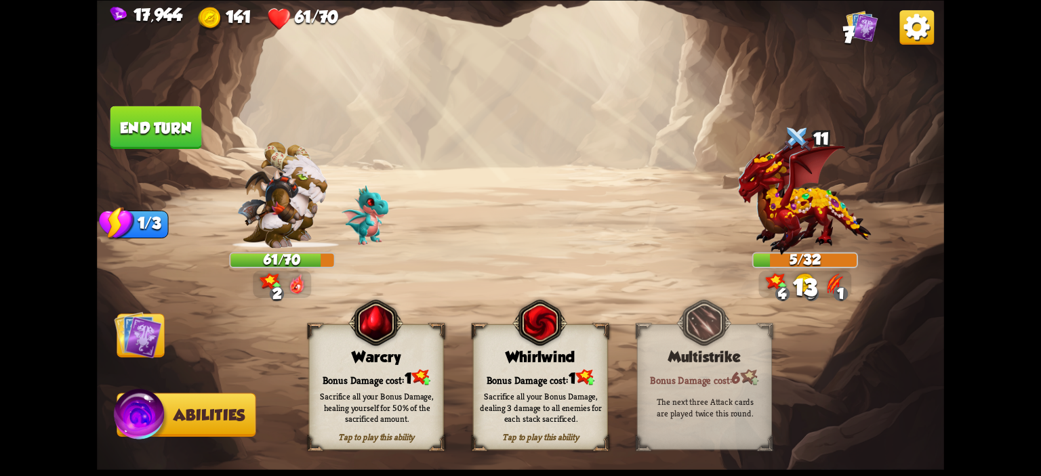
click at [344, 357] on div "Warcry" at bounding box center [377, 356] width 134 height 17
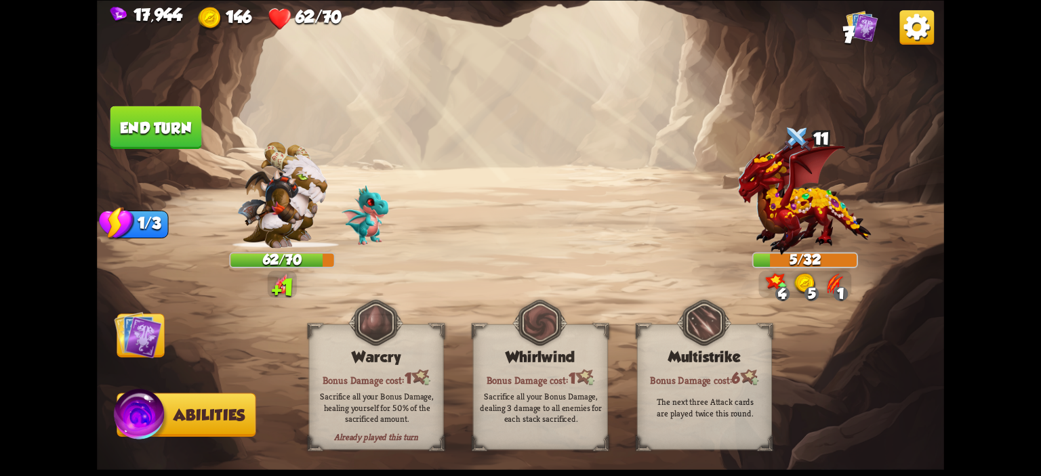
click at [161, 118] on button "End turn" at bounding box center [156, 127] width 92 height 43
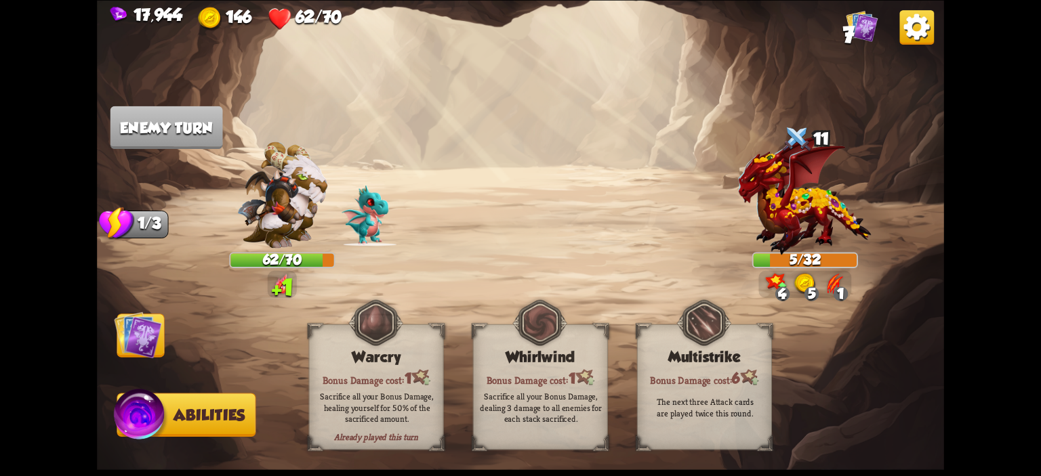
click at [146, 317] on img at bounding box center [137, 334] width 47 height 47
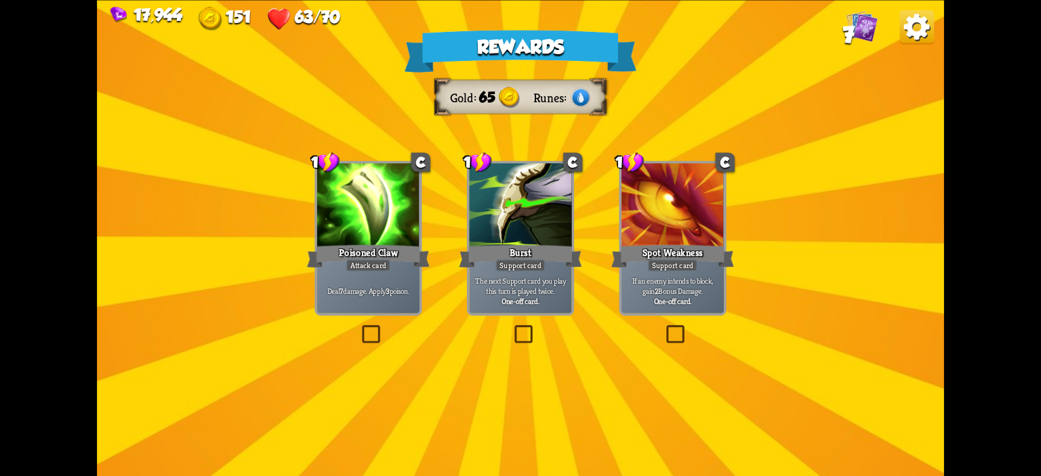
click at [371, 230] on div at bounding box center [368, 206] width 102 height 86
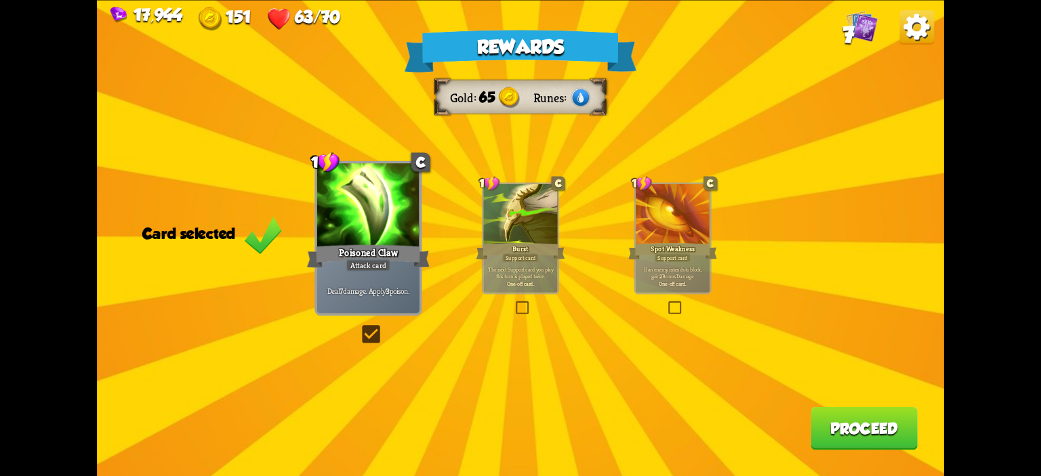
click at [868, 426] on button "Proceed" at bounding box center [864, 428] width 107 height 43
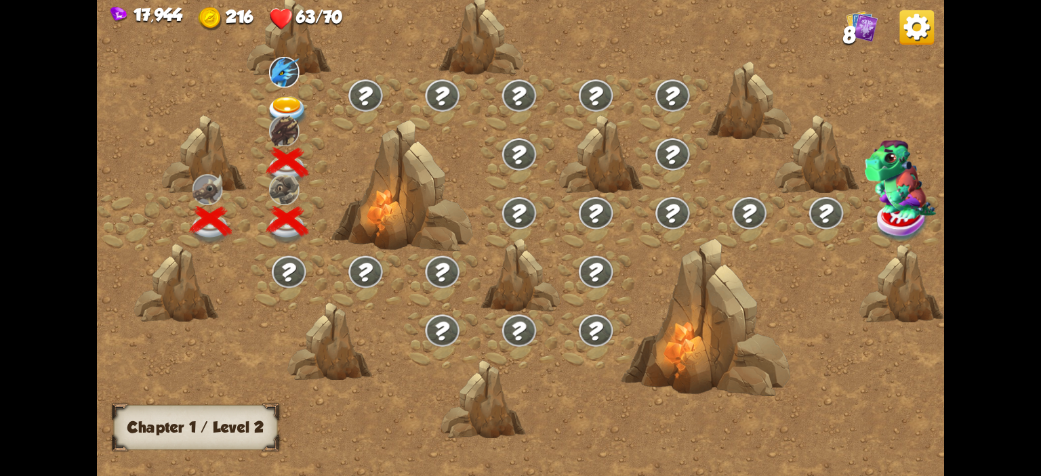
click at [274, 99] on img at bounding box center [287, 112] width 42 height 31
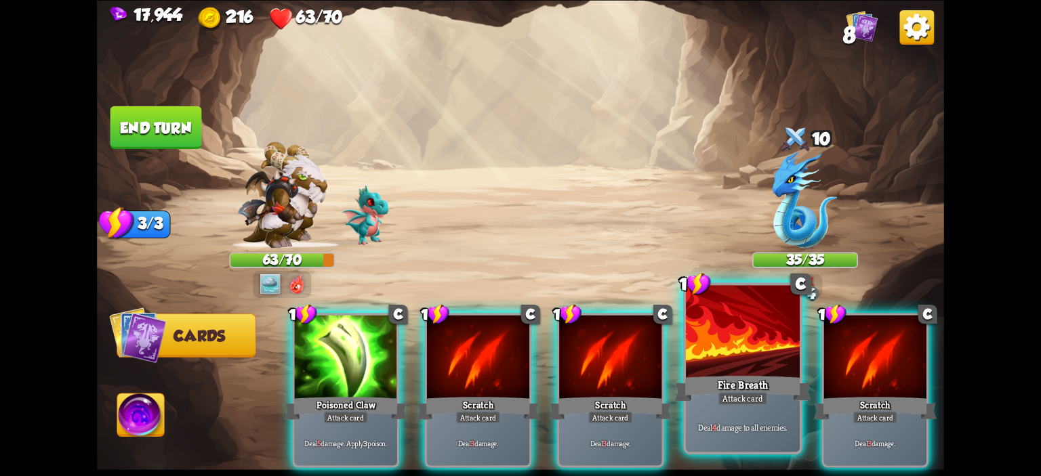
click at [721, 348] on div at bounding box center [743, 333] width 114 height 96
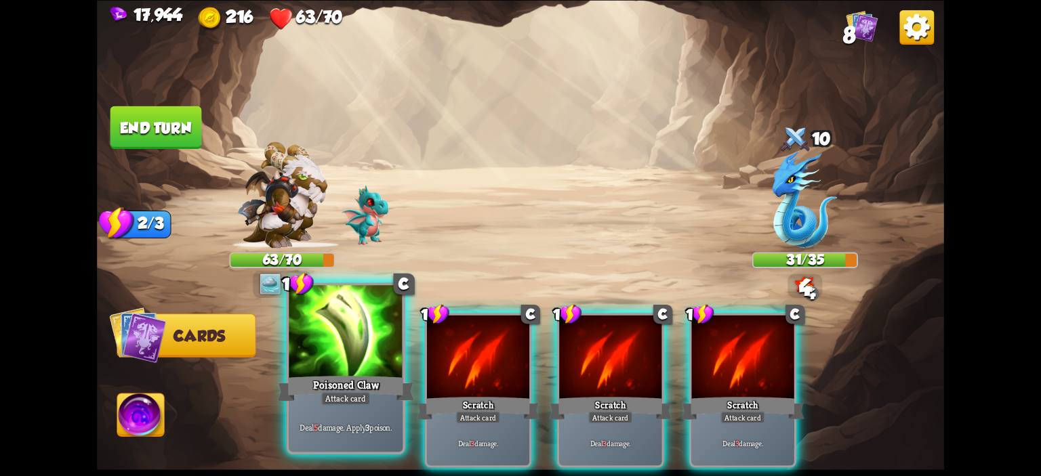
click at [380, 357] on div at bounding box center [346, 333] width 114 height 96
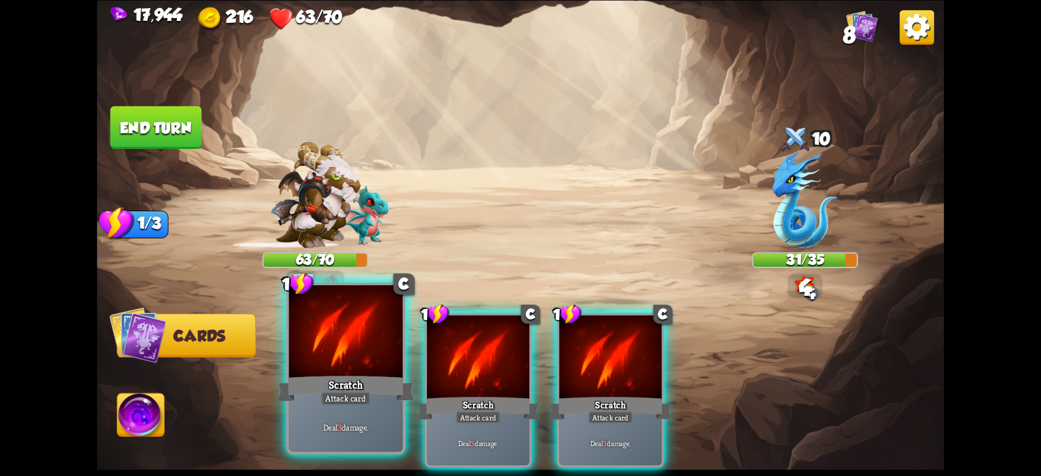
click at [382, 353] on div at bounding box center [346, 333] width 114 height 96
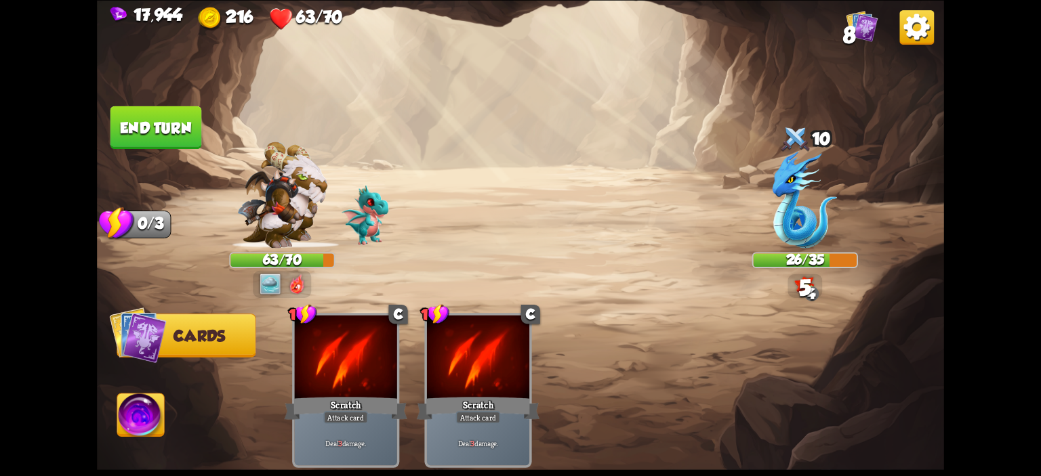
click at [131, 115] on button "End turn" at bounding box center [156, 127] width 92 height 43
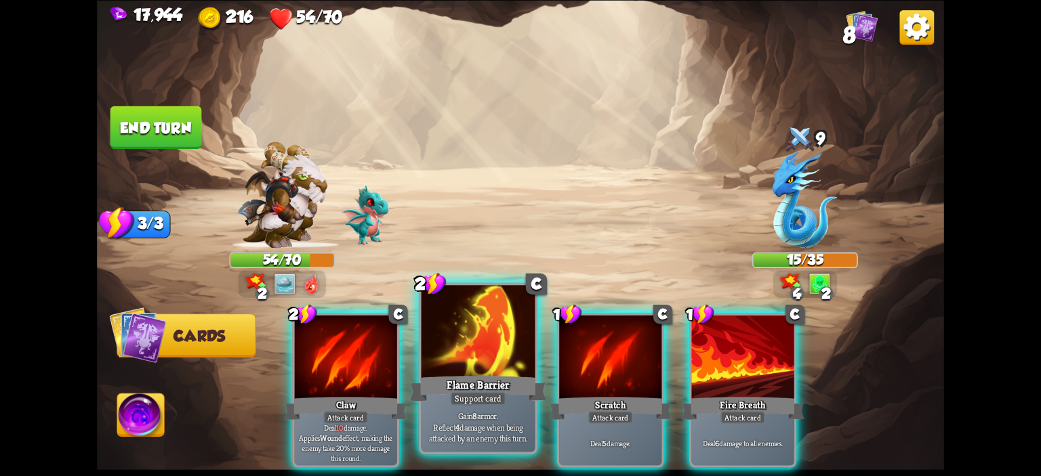
drag, startPoint x: 418, startPoint y: 359, endPoint x: 405, endPoint y: 359, distance: 13.6
click at [418, 359] on div "2 C Claw Attack card Deal 10 damage. Applies Wound effect, making the enemy tak…" at bounding box center [605, 370] width 678 height 211
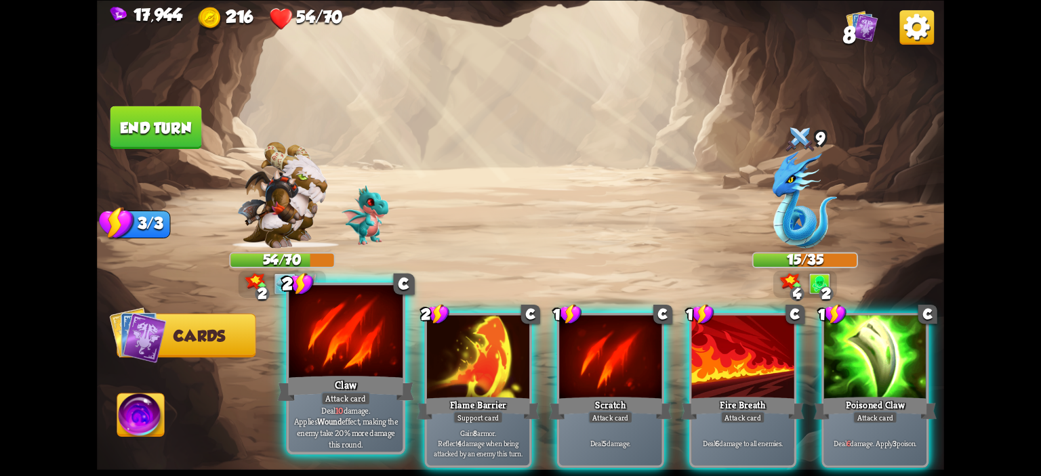
click at [372, 360] on div at bounding box center [346, 333] width 114 height 96
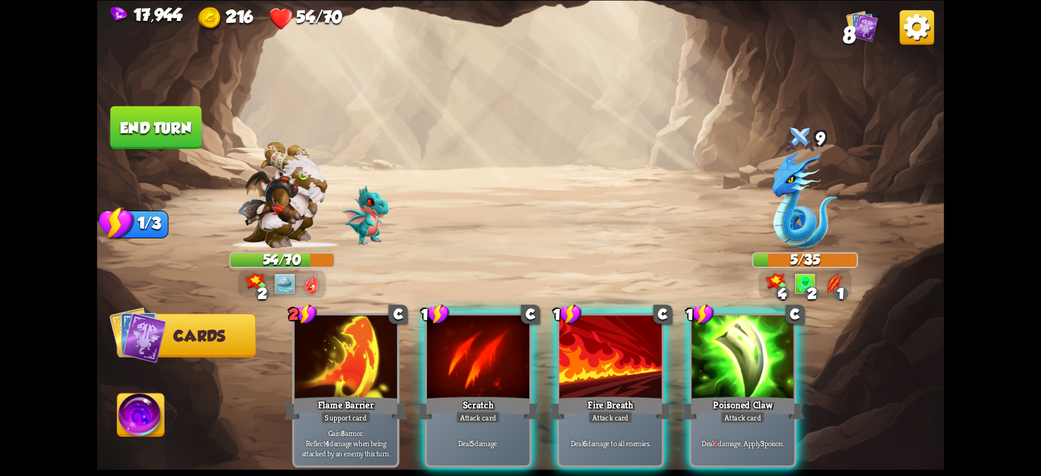
click at [155, 414] on img at bounding box center [140, 417] width 47 height 47
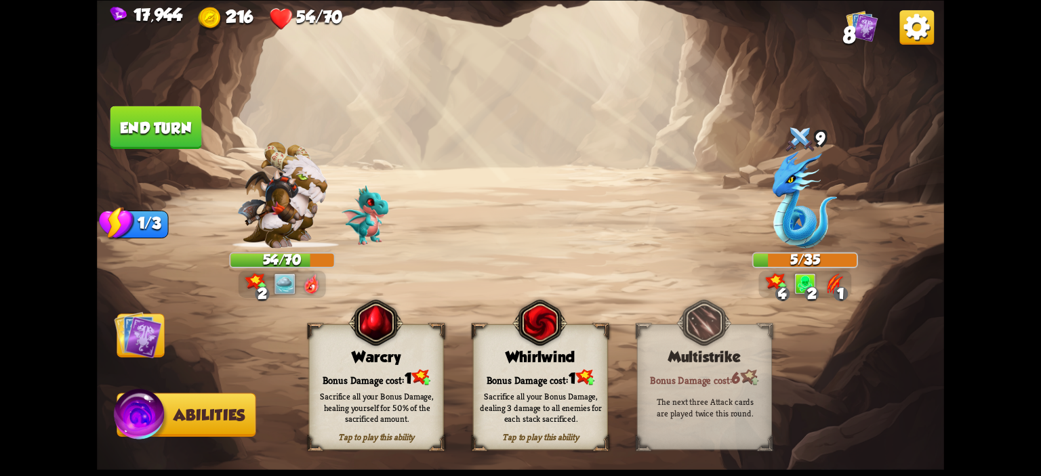
click at [346, 356] on div "Warcry" at bounding box center [377, 356] width 134 height 17
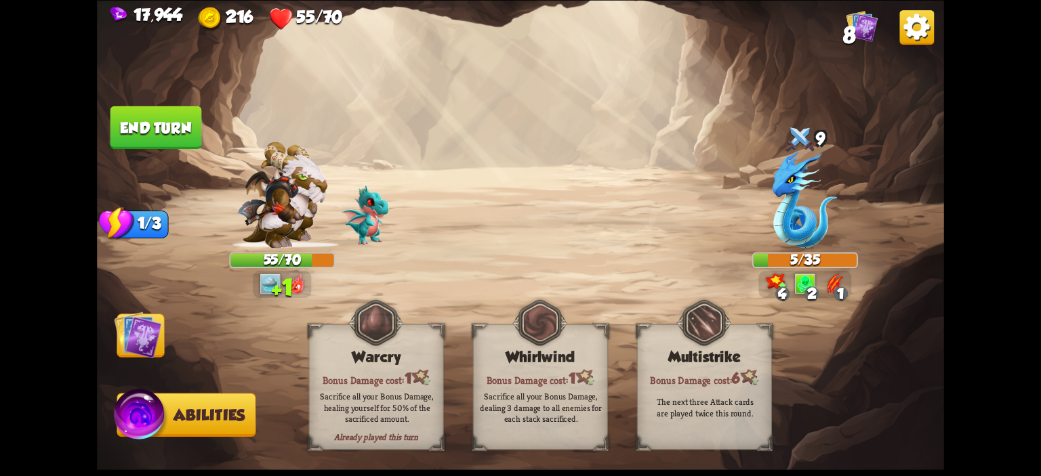
click at [137, 148] on button "End turn" at bounding box center [156, 127] width 92 height 43
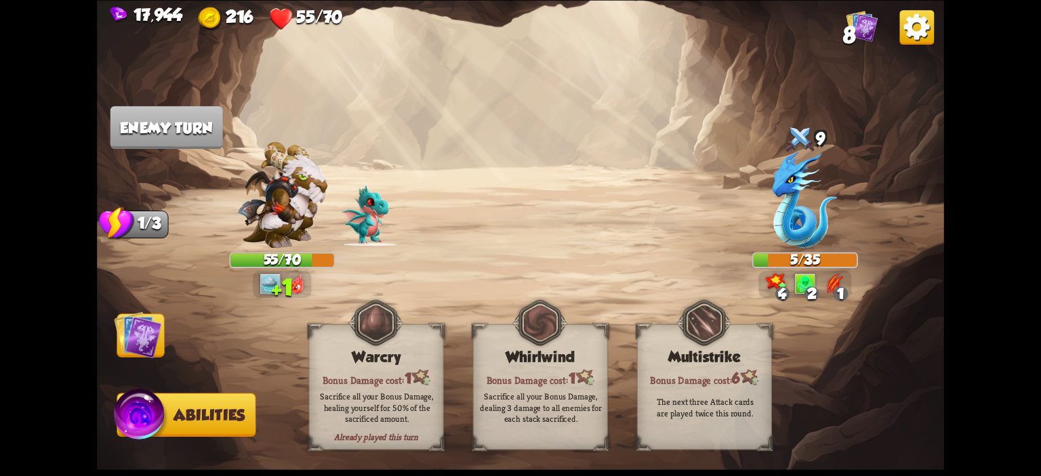
click at [146, 330] on img at bounding box center [137, 334] width 47 height 47
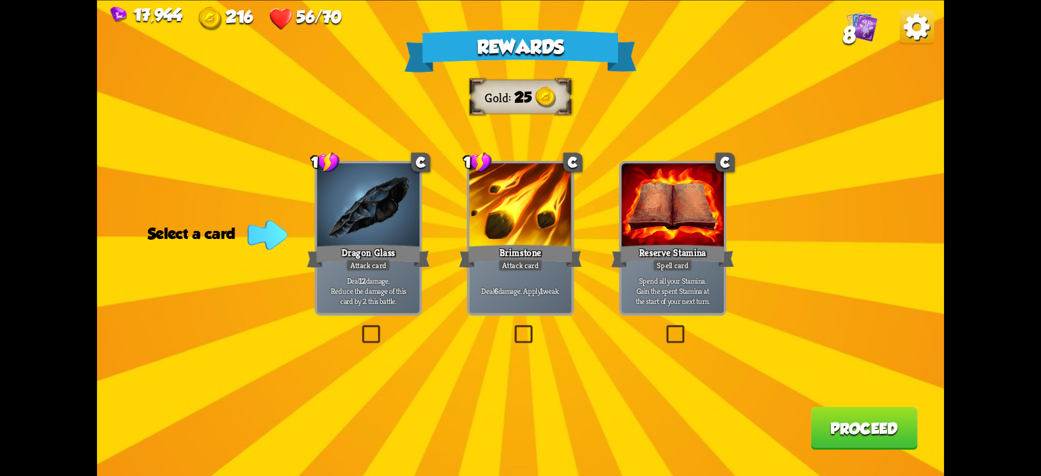
click at [415, 260] on div "Dragon Glass" at bounding box center [368, 256] width 123 height 27
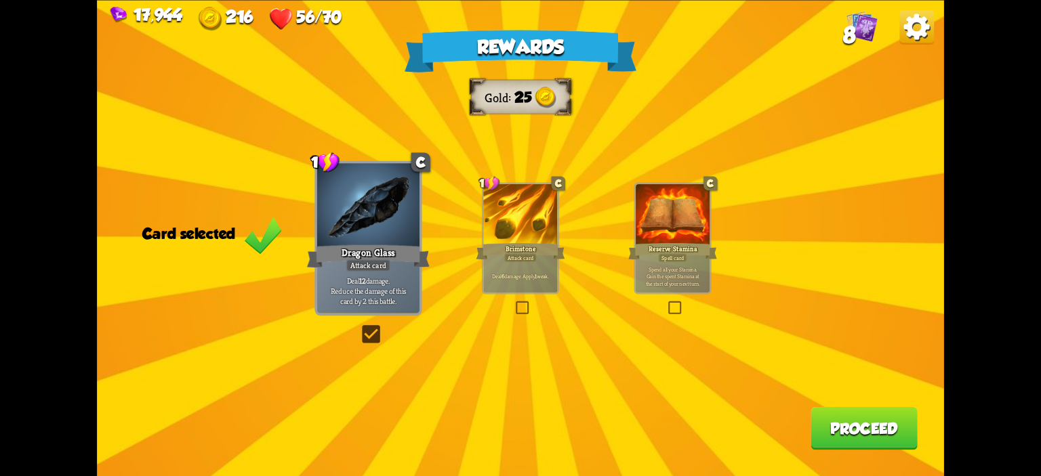
click at [908, 439] on button "Proceed" at bounding box center [864, 428] width 107 height 43
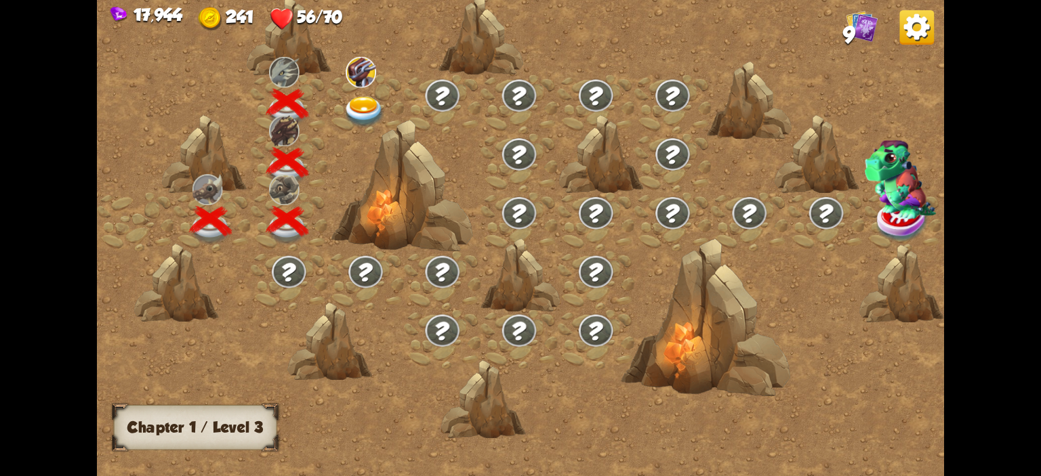
click at [366, 115] on img at bounding box center [364, 112] width 42 height 31
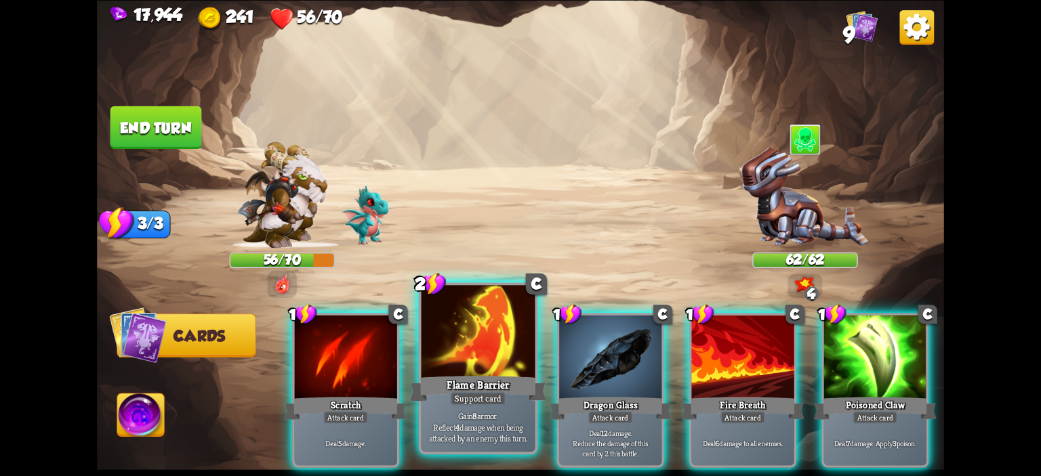
click at [510, 350] on div at bounding box center [479, 333] width 114 height 96
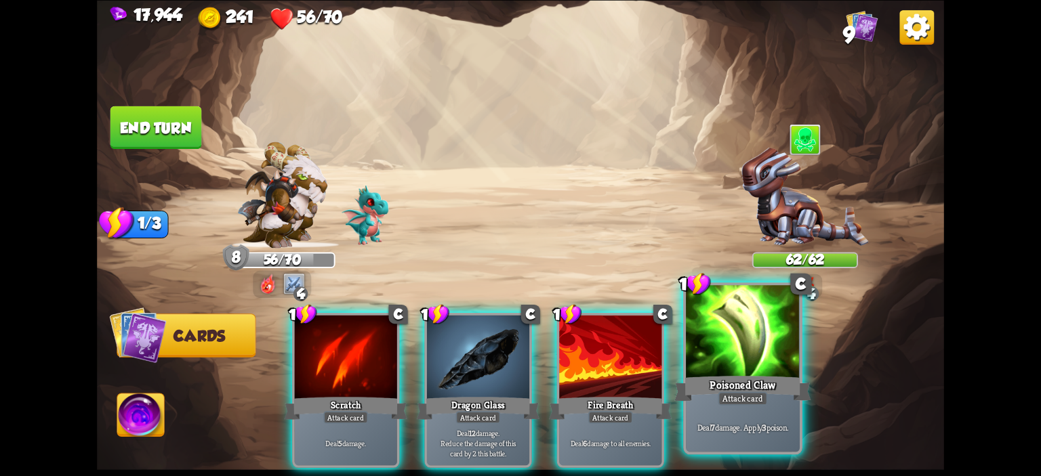
click at [721, 382] on div "Poisoned Claw" at bounding box center [742, 388] width 137 height 31
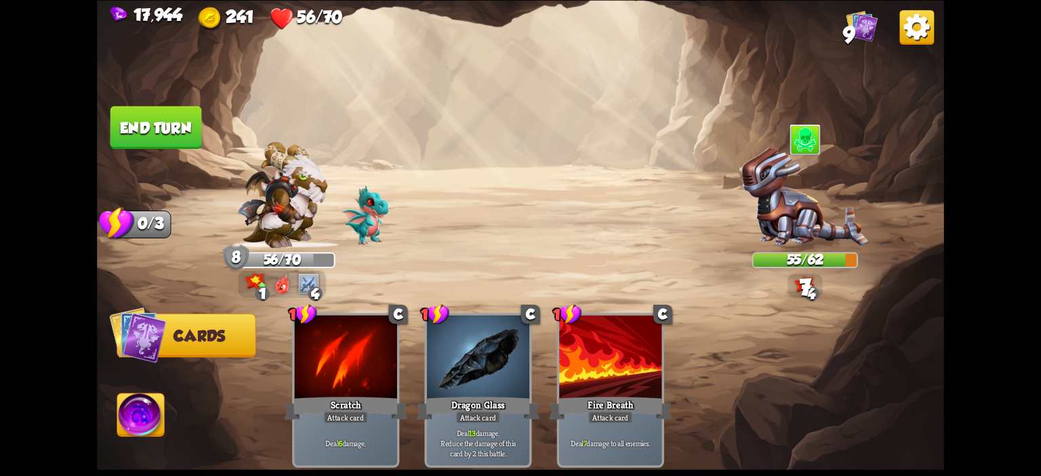
click at [137, 108] on button "End turn" at bounding box center [156, 127] width 92 height 43
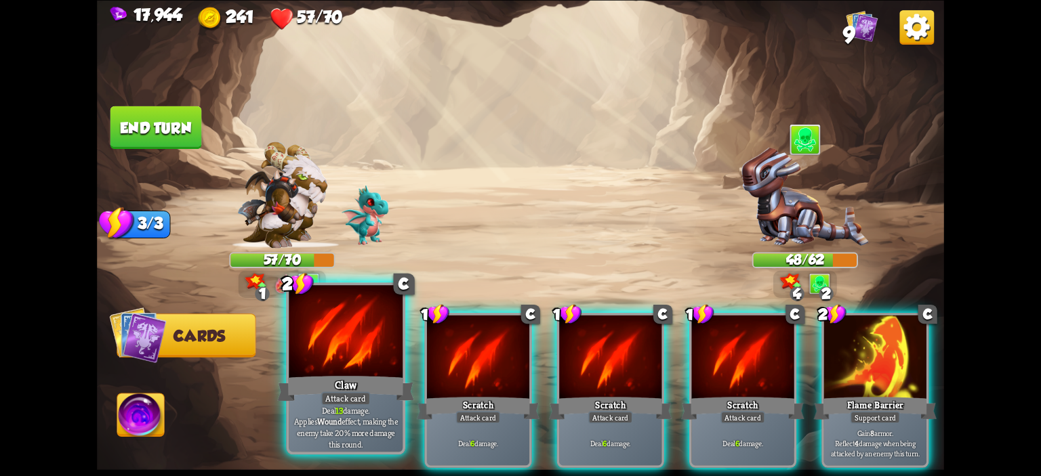
click at [342, 317] on div at bounding box center [346, 333] width 114 height 96
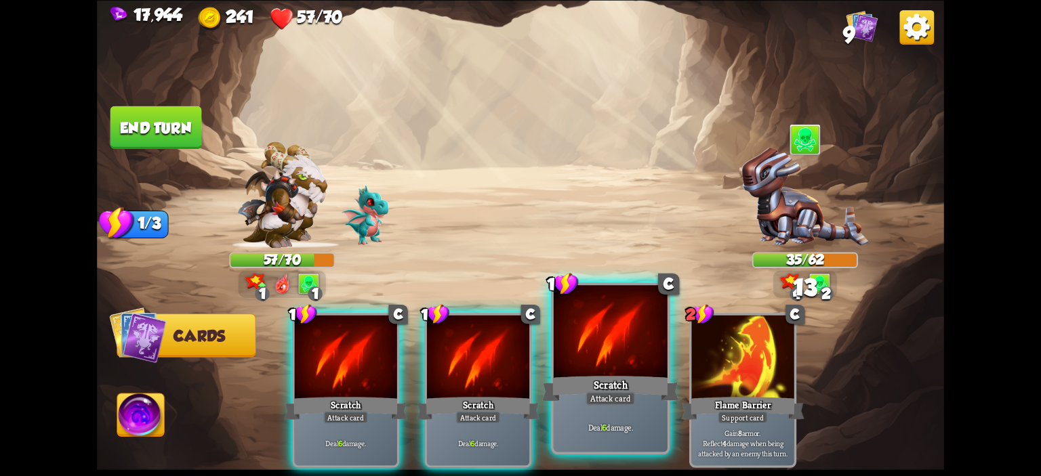
click at [607, 344] on div at bounding box center [611, 333] width 114 height 96
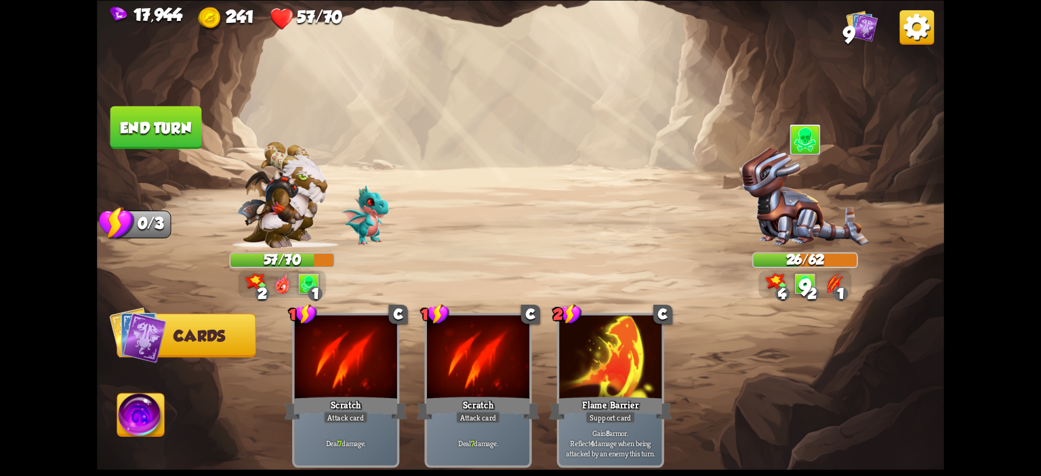
click at [185, 140] on button "End turn" at bounding box center [156, 127] width 92 height 43
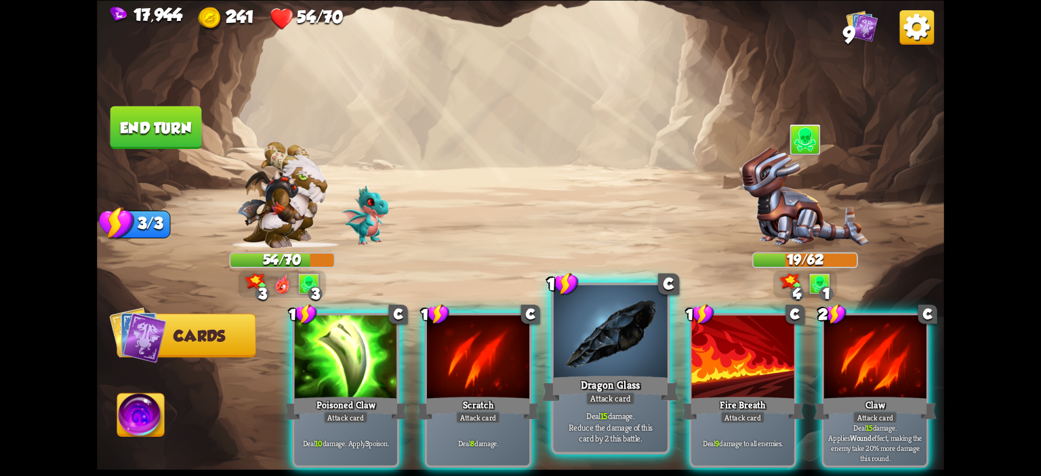
click at [613, 342] on div at bounding box center [611, 333] width 114 height 96
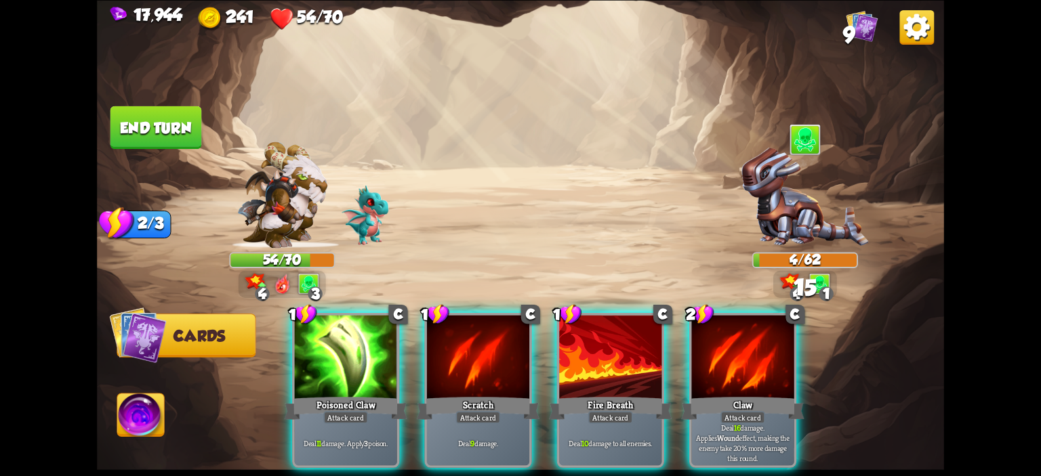
click at [129, 407] on img at bounding box center [140, 417] width 47 height 47
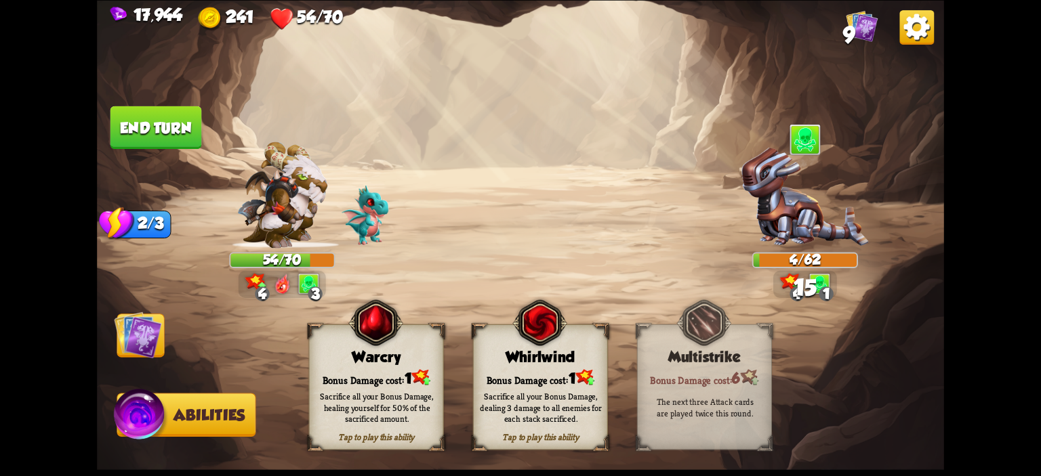
click at [321, 368] on div "Bonus Damage cost: 1" at bounding box center [377, 377] width 134 height 19
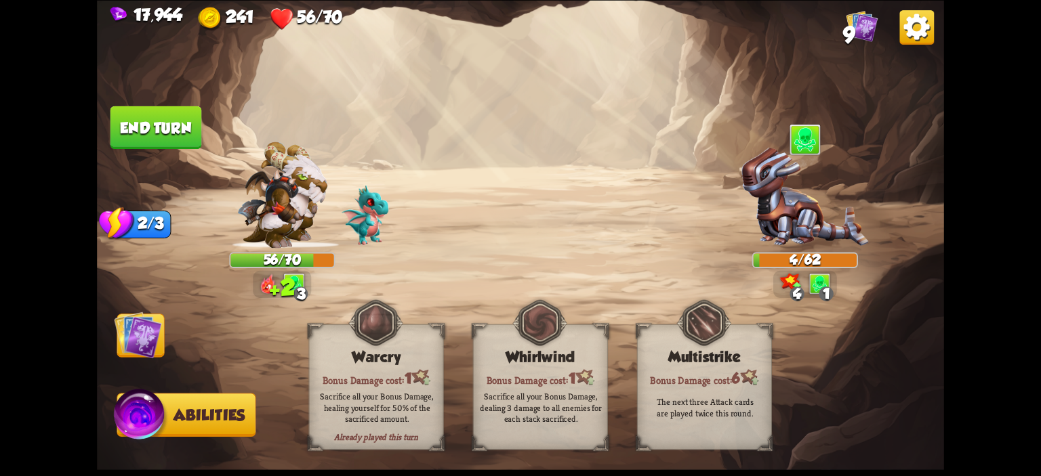
click at [165, 138] on button "End turn" at bounding box center [156, 127] width 92 height 43
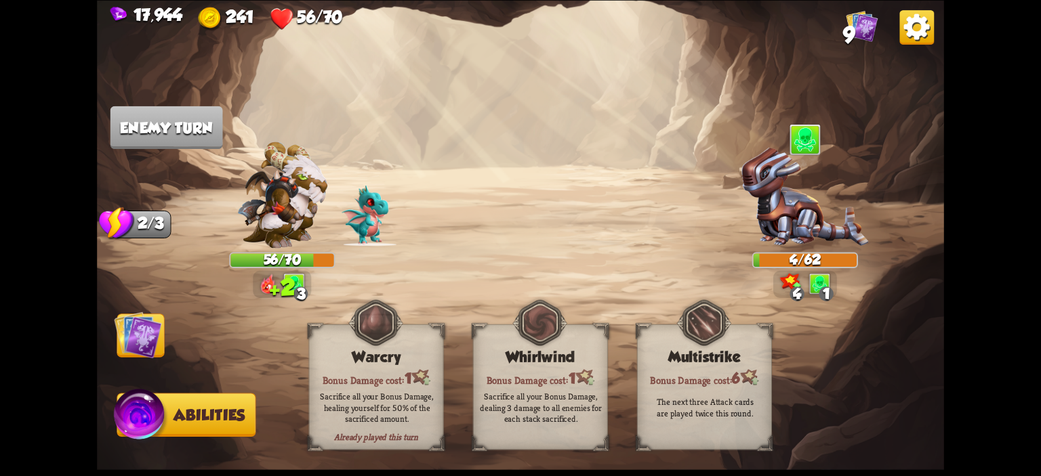
click at [144, 326] on img at bounding box center [137, 334] width 47 height 47
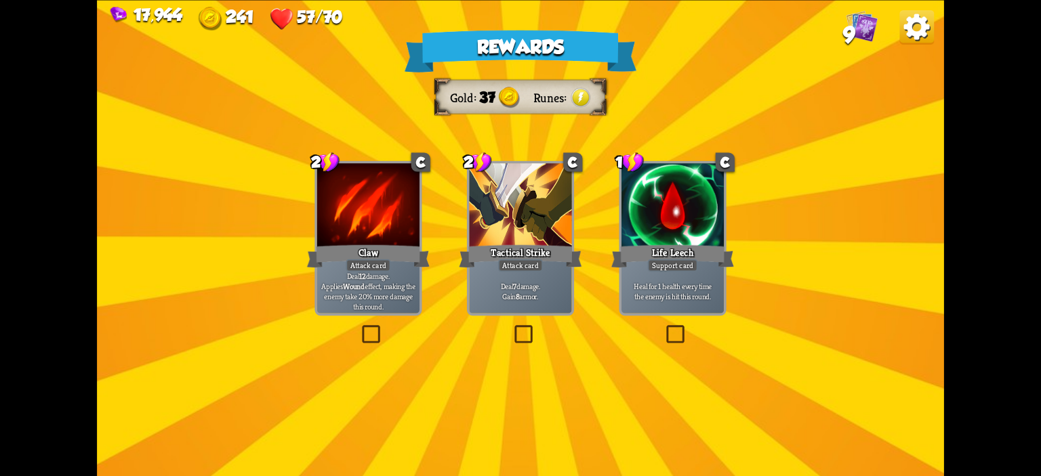
click at [566, 229] on div at bounding box center [520, 206] width 102 height 86
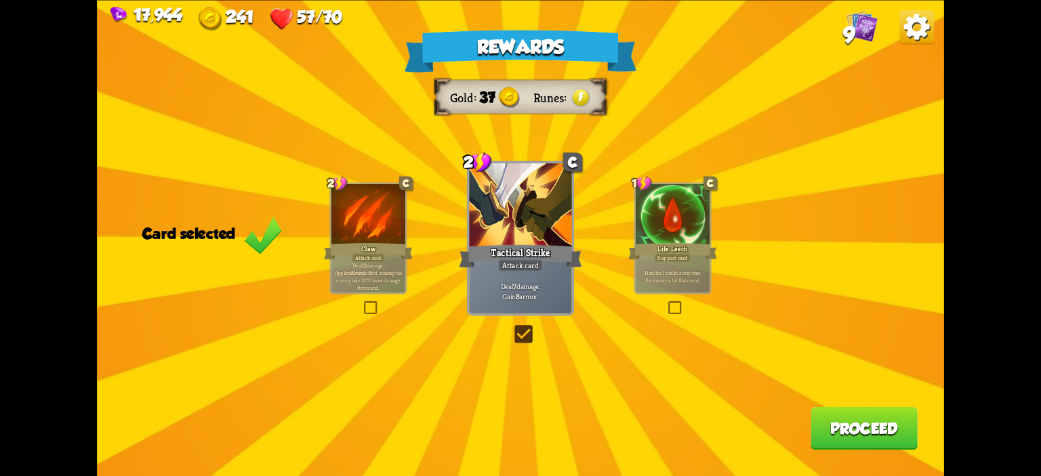
click at [897, 422] on button "Proceed" at bounding box center [864, 428] width 107 height 43
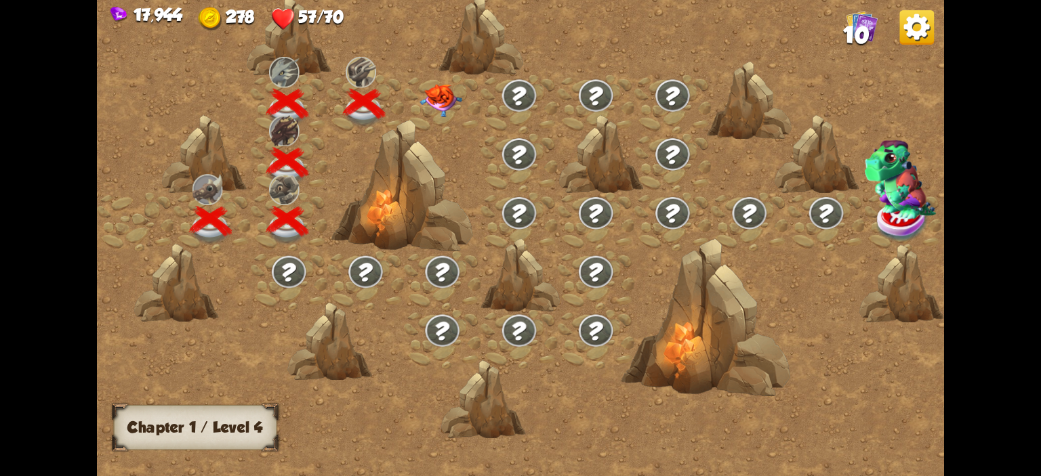
click at [470, 105] on div at bounding box center [442, 104] width 77 height 59
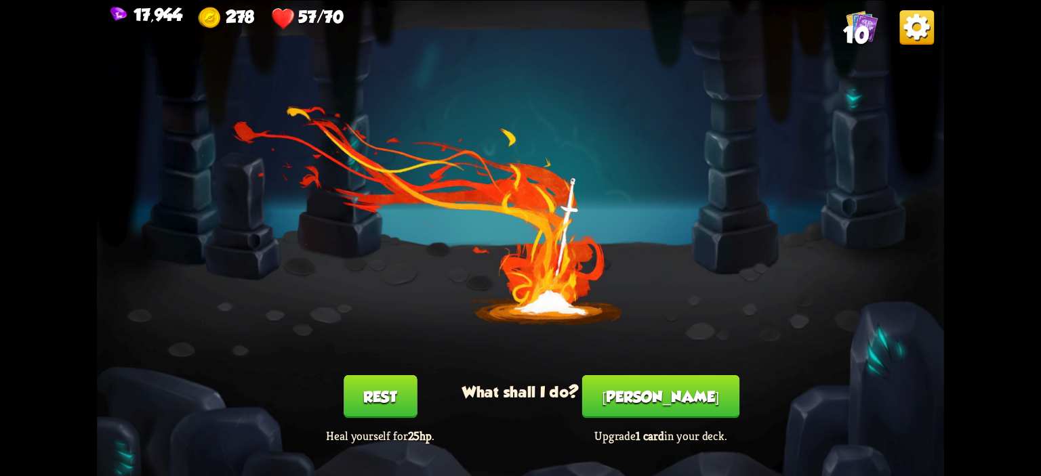
click at [695, 401] on button "[PERSON_NAME]" at bounding box center [660, 397] width 157 height 43
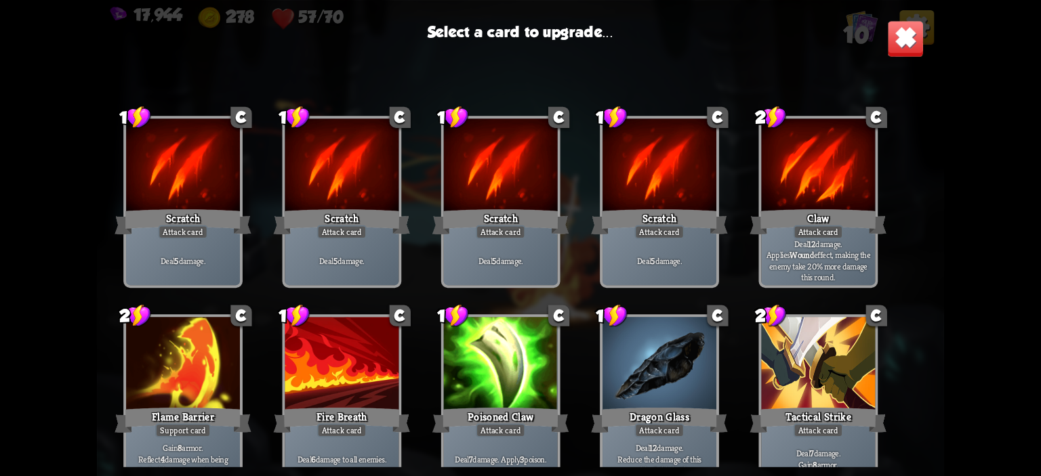
click at [789, 351] on div at bounding box center [818, 365] width 114 height 96
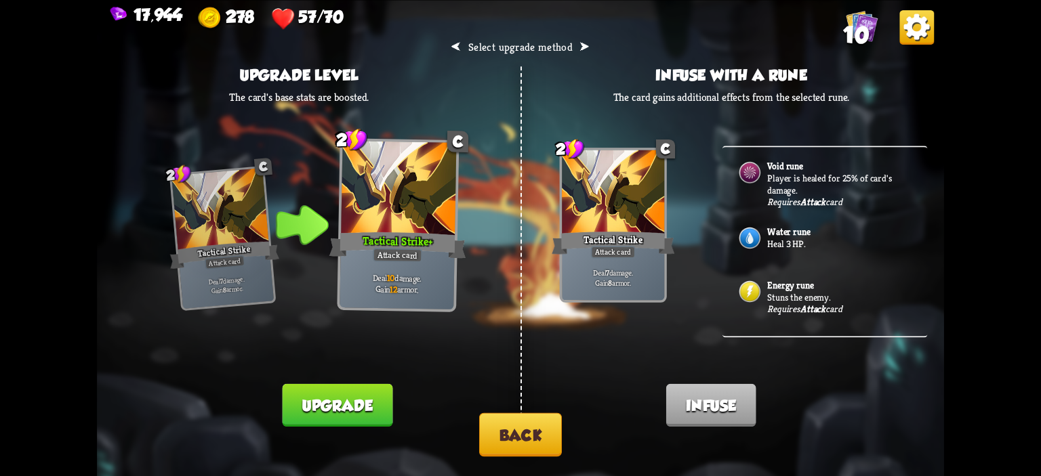
click at [333, 414] on button "Upgrade" at bounding box center [337, 405] width 110 height 43
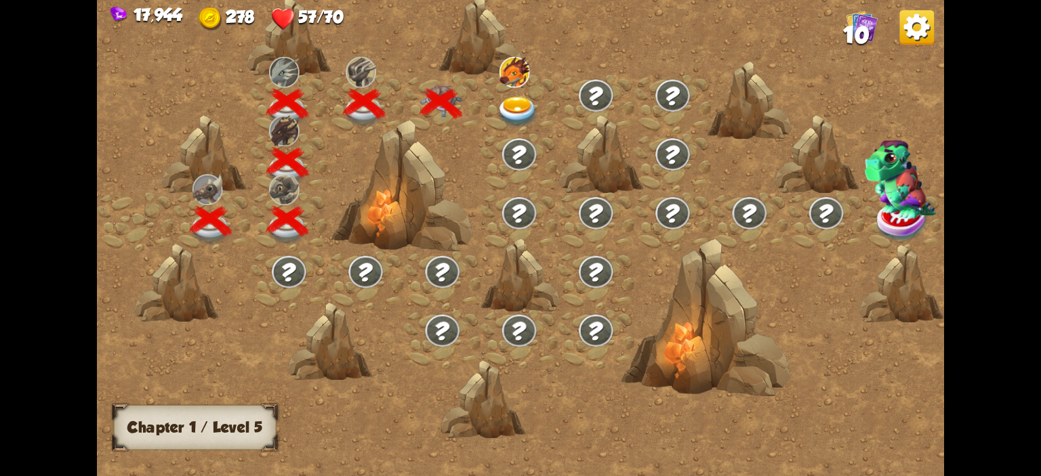
click at [542, 102] on div at bounding box center [519, 104] width 77 height 59
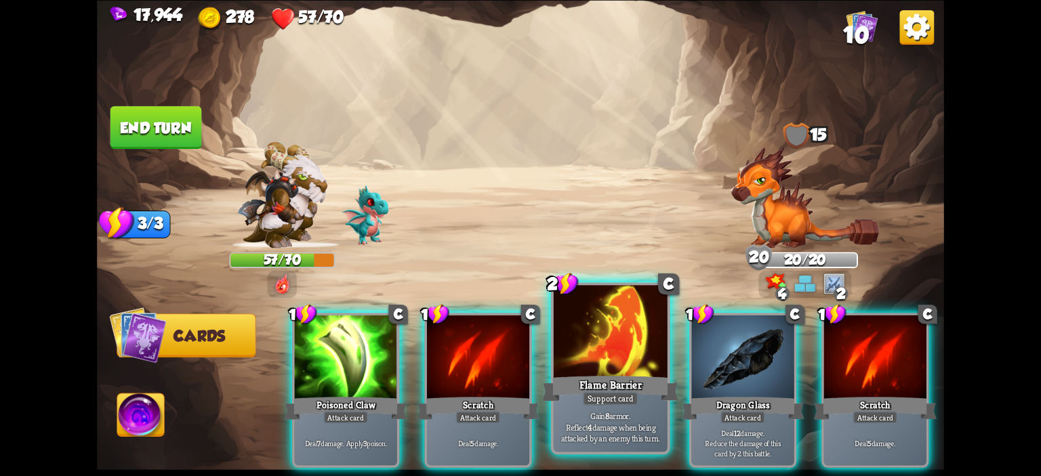
click at [602, 338] on div at bounding box center [611, 333] width 114 height 96
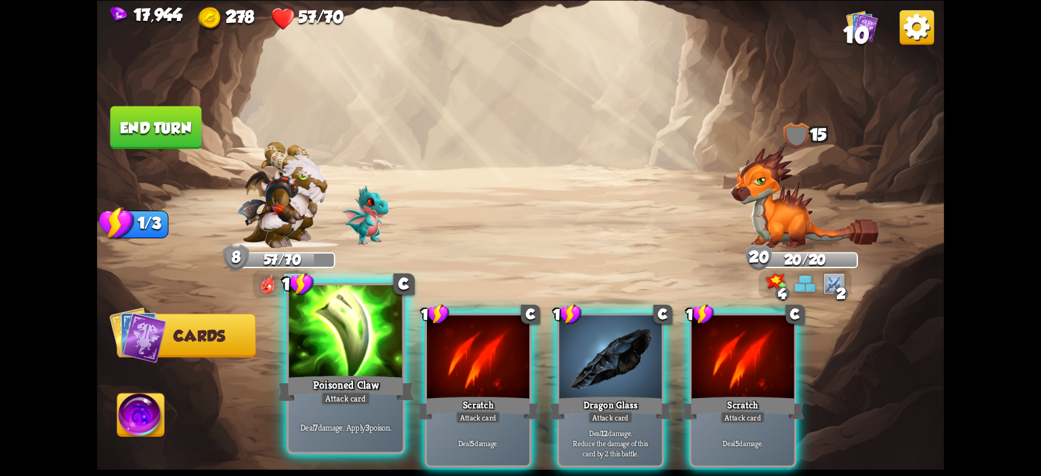
click at [317, 361] on div at bounding box center [346, 333] width 114 height 96
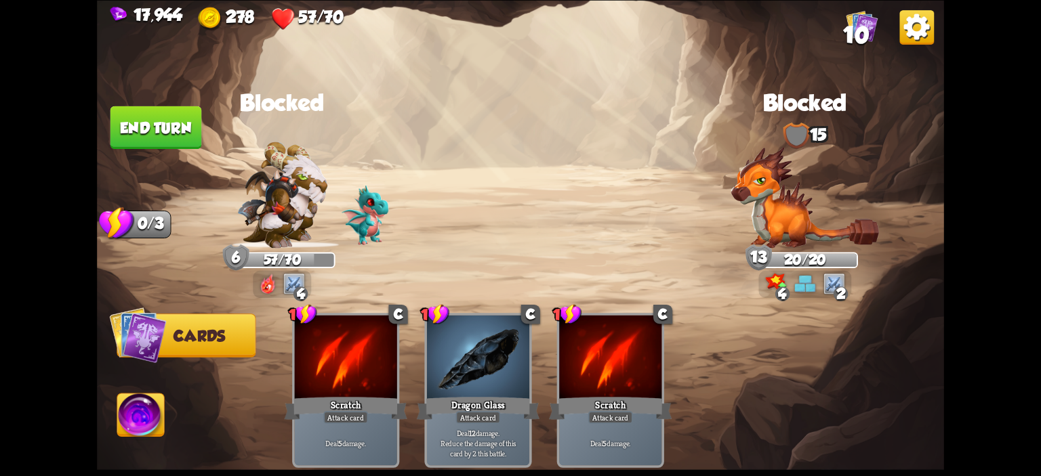
click at [171, 135] on button "End turn" at bounding box center [156, 127] width 92 height 43
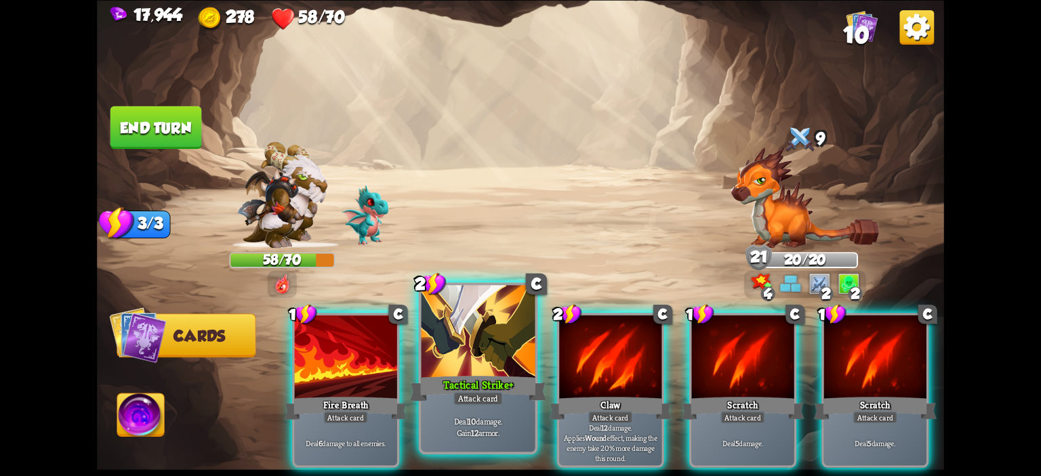
click at [499, 382] on div "Tactical Strike+" at bounding box center [478, 388] width 137 height 31
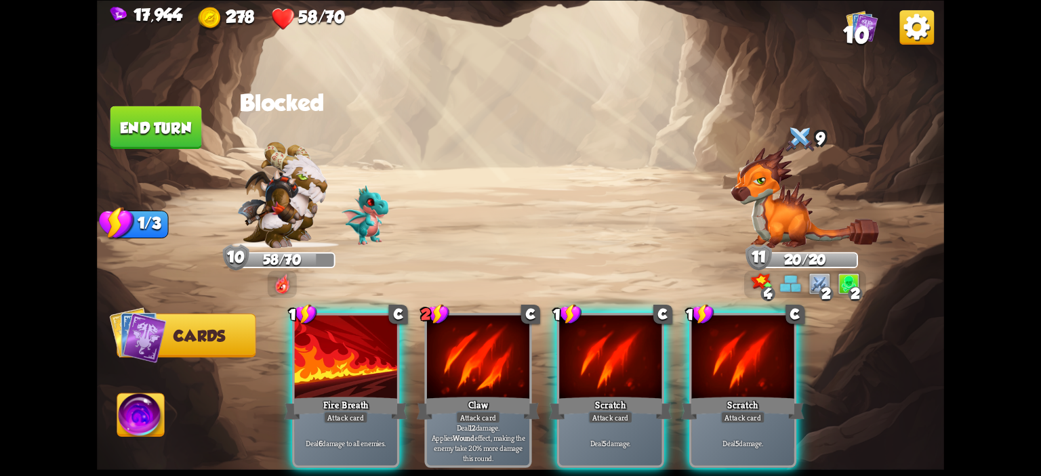
click at [152, 132] on button "End turn" at bounding box center [156, 127] width 92 height 43
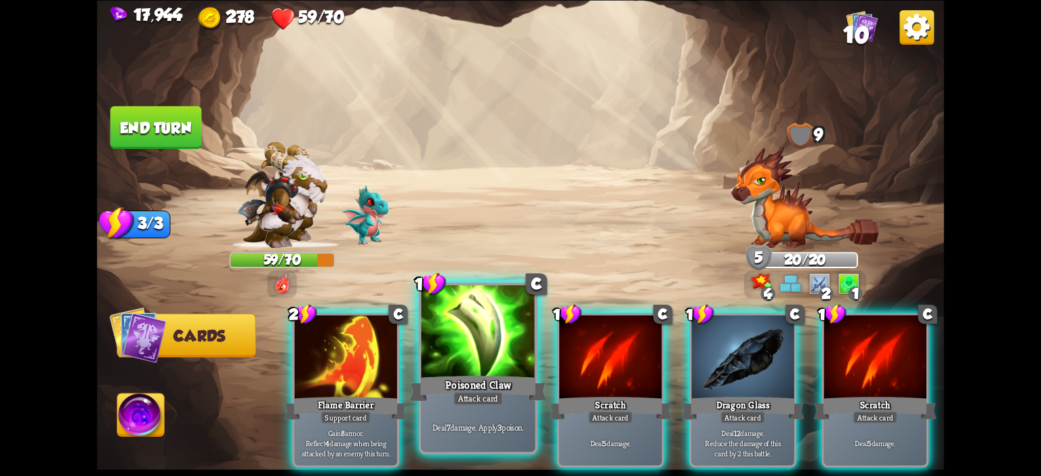
click at [451, 336] on div at bounding box center [479, 333] width 114 height 96
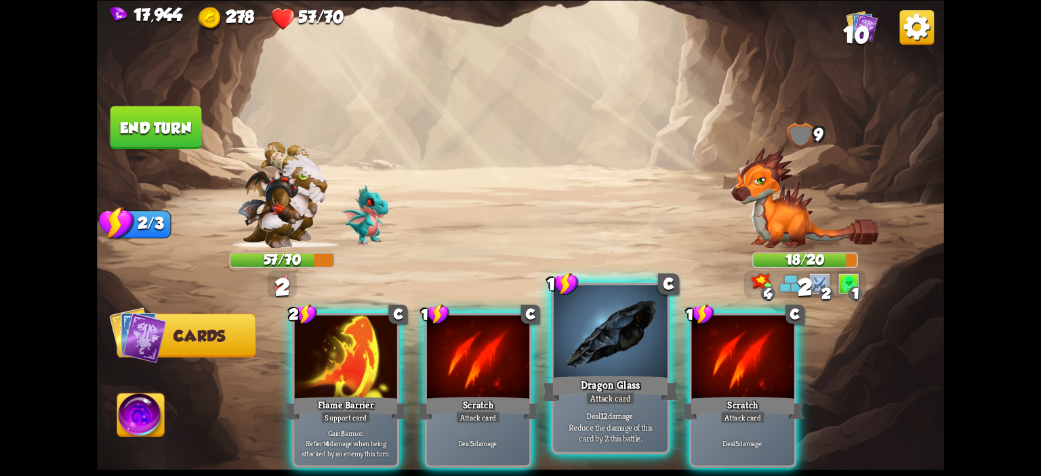
click at [613, 363] on div at bounding box center [611, 333] width 114 height 96
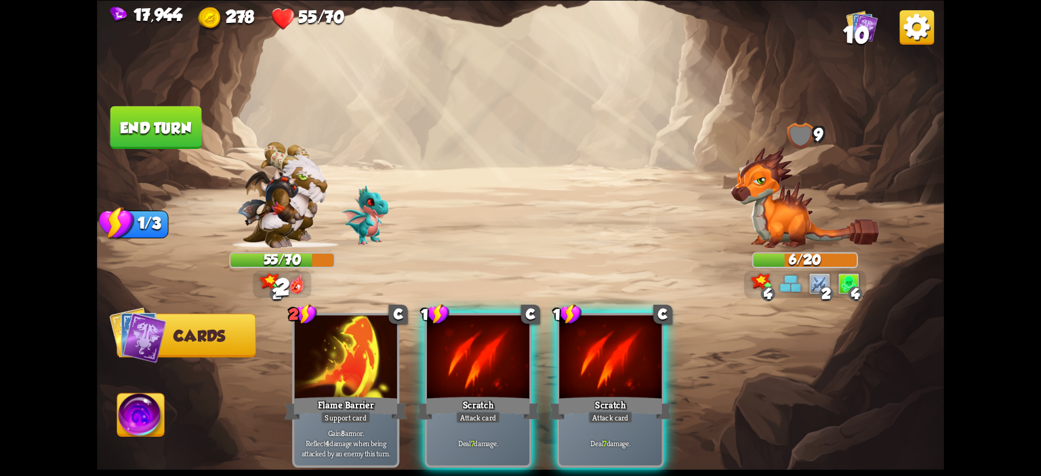
click at [174, 405] on img at bounding box center [520, 238] width 847 height 476
click at [144, 409] on img at bounding box center [140, 417] width 47 height 47
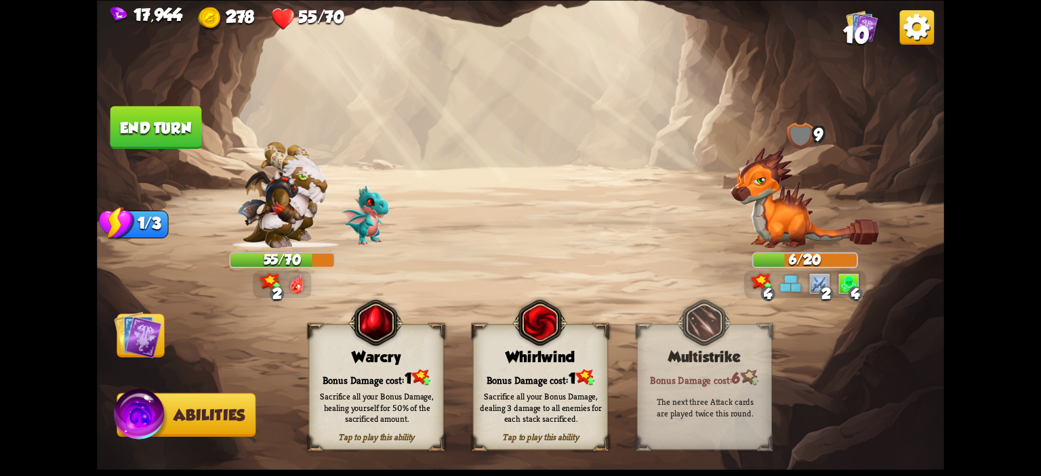
click at [354, 362] on div "Warcry" at bounding box center [377, 356] width 134 height 17
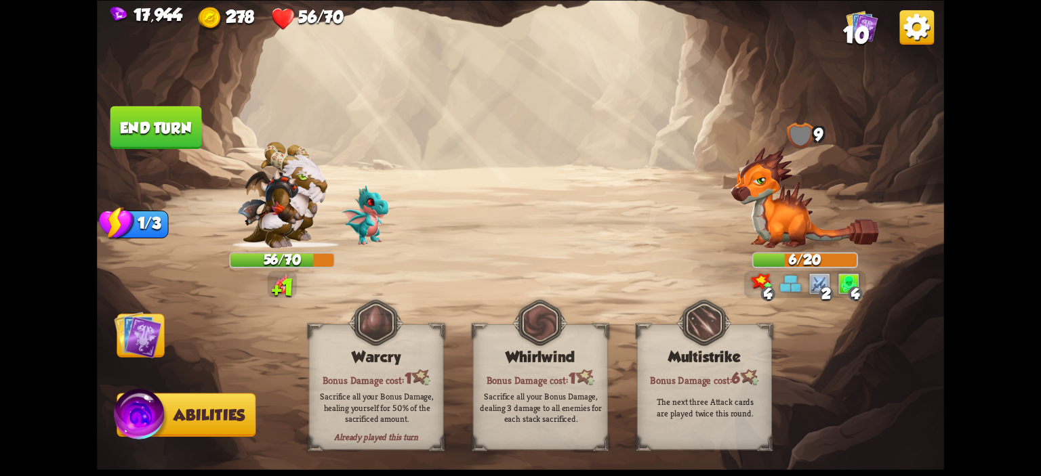
click at [136, 341] on img at bounding box center [137, 334] width 47 height 47
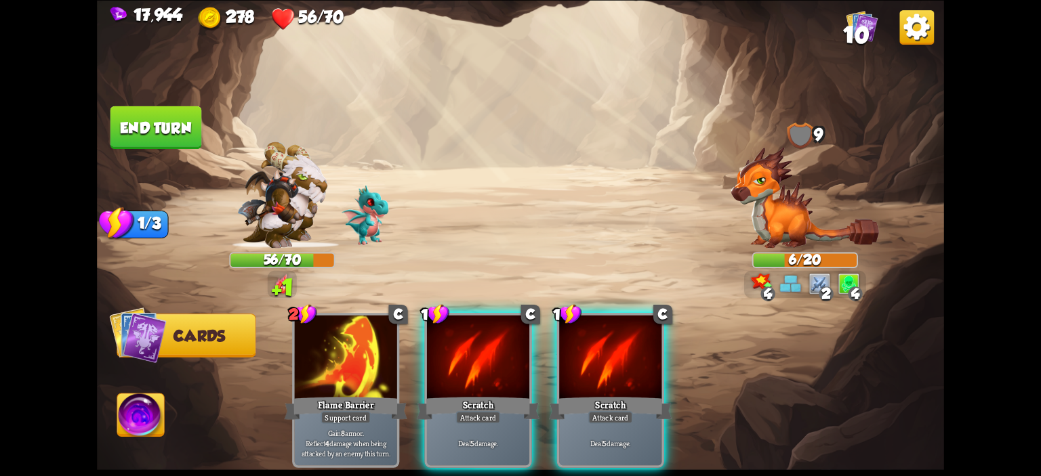
click at [165, 145] on button "End turn" at bounding box center [156, 127] width 92 height 43
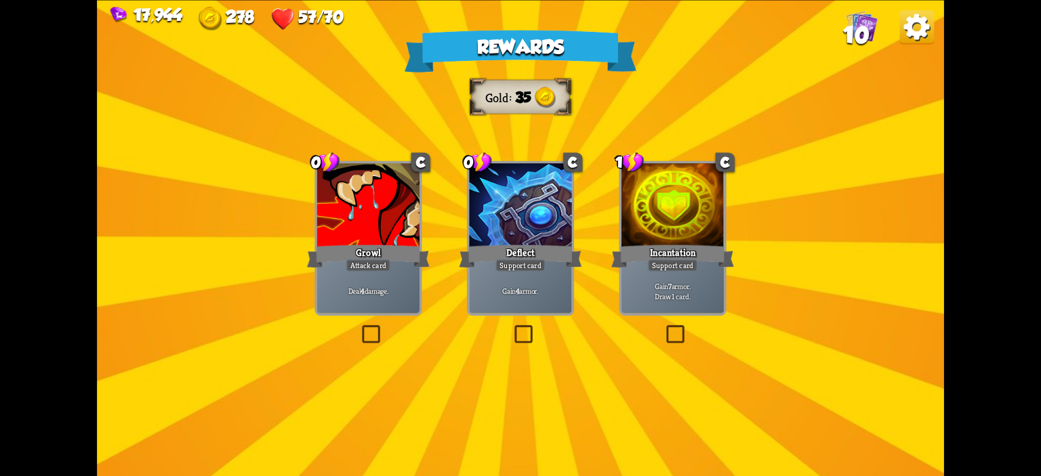
click at [399, 249] on div "Growl" at bounding box center [368, 256] width 123 height 27
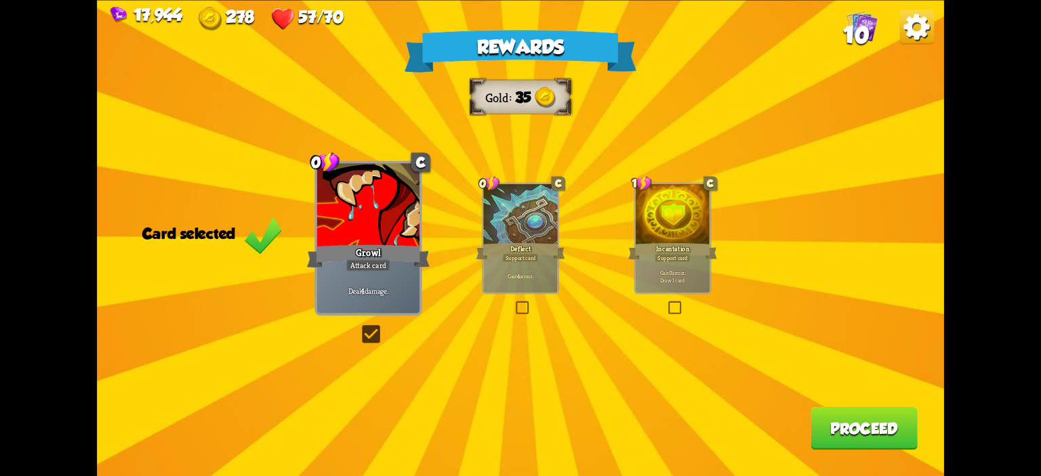
click at [675, 232] on div at bounding box center [673, 215] width 74 height 62
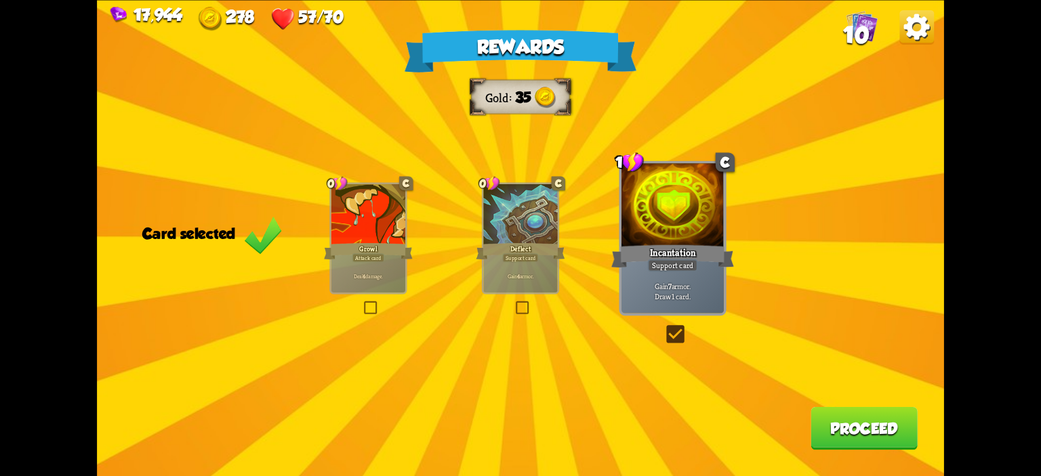
click at [843, 407] on div "Rewards Gold 35 Card selected 0 C Growl Attack card Deal 4 damage. 0 C Deflect …" at bounding box center [520, 238] width 847 height 476
click at [839, 416] on button "Proceed" at bounding box center [864, 428] width 107 height 43
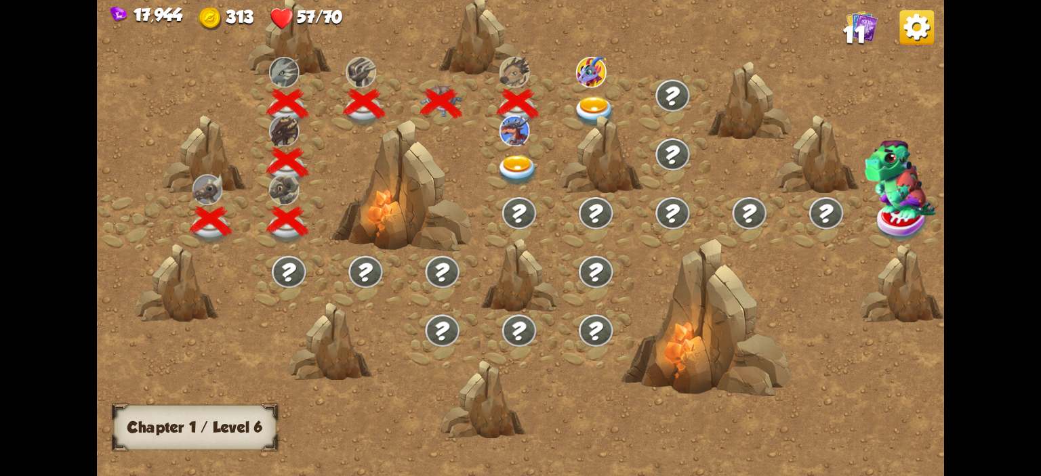
click at [571, 108] on div at bounding box center [596, 104] width 77 height 59
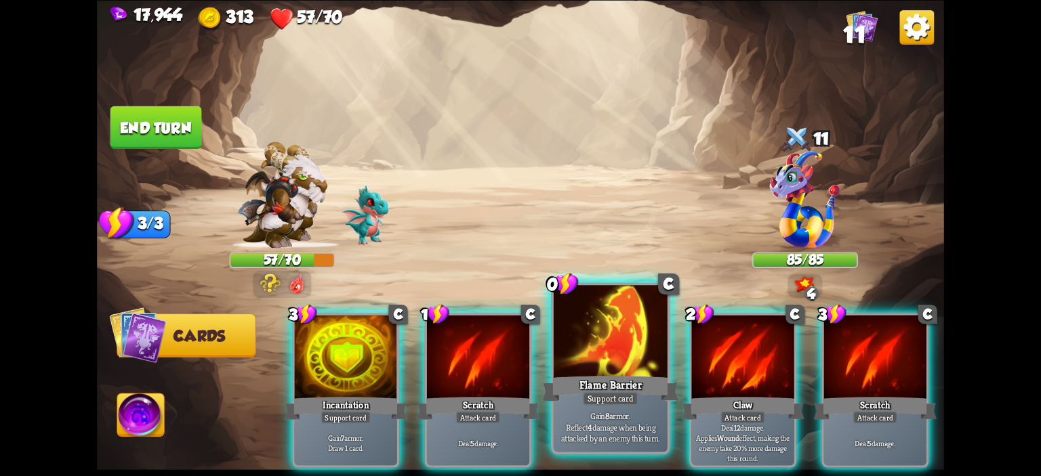
click at [608, 367] on div at bounding box center [611, 333] width 114 height 96
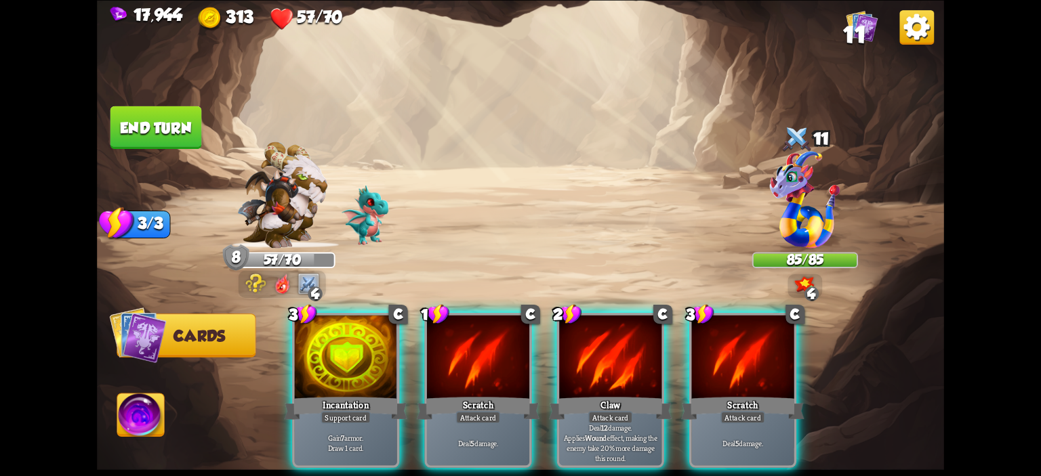
click at [608, 367] on div at bounding box center [610, 358] width 102 height 86
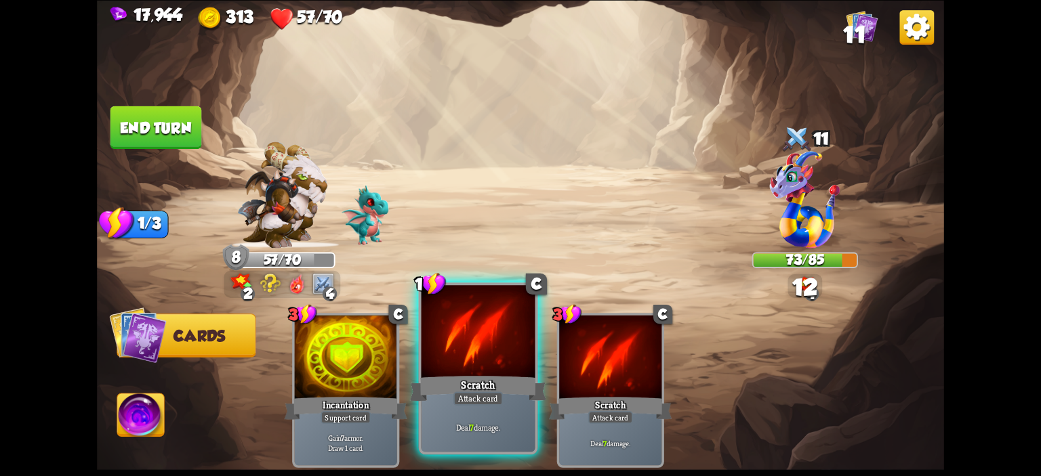
click at [435, 352] on div at bounding box center [479, 333] width 114 height 96
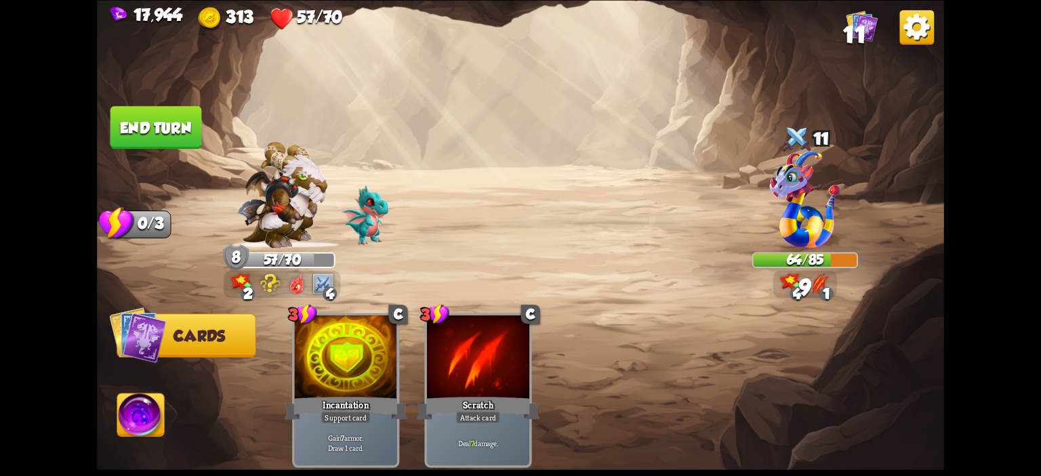
click at [125, 129] on button "End turn" at bounding box center [156, 127] width 92 height 43
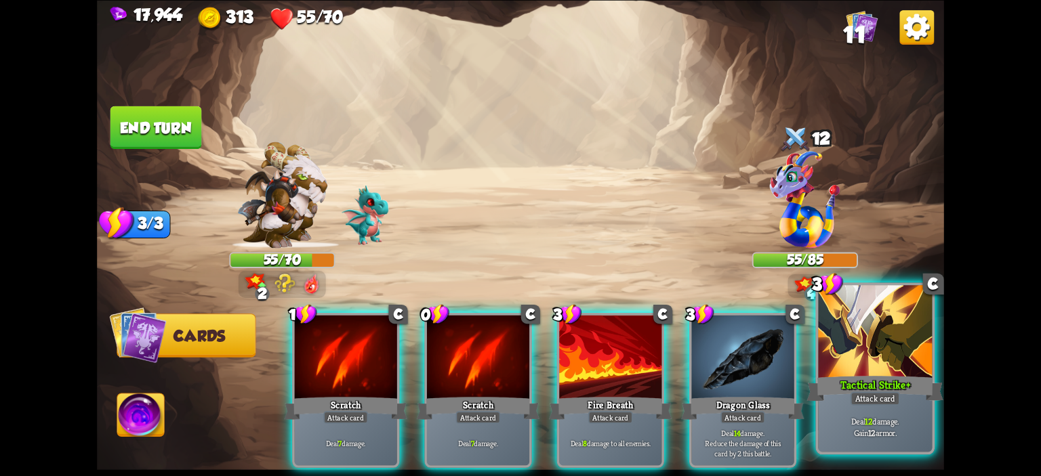
click at [868, 357] on div at bounding box center [875, 333] width 114 height 96
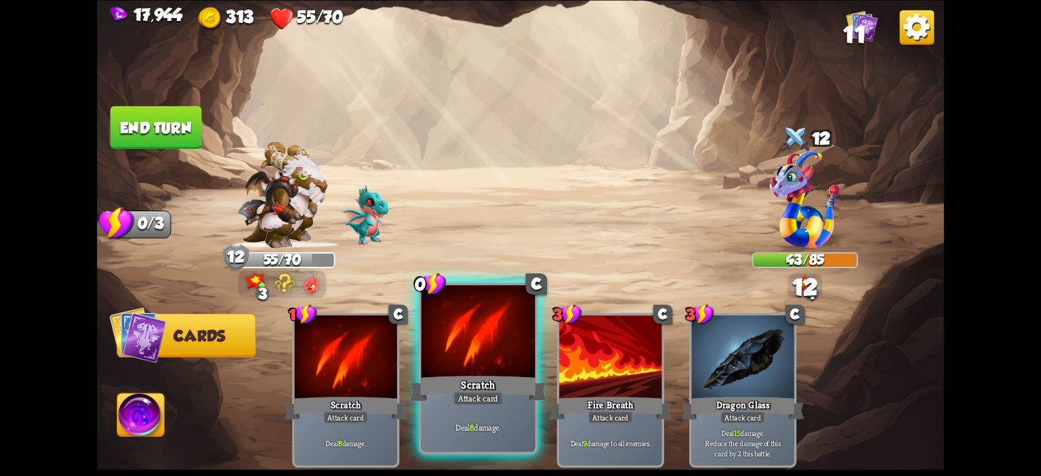
click at [475, 335] on div at bounding box center [479, 333] width 114 height 96
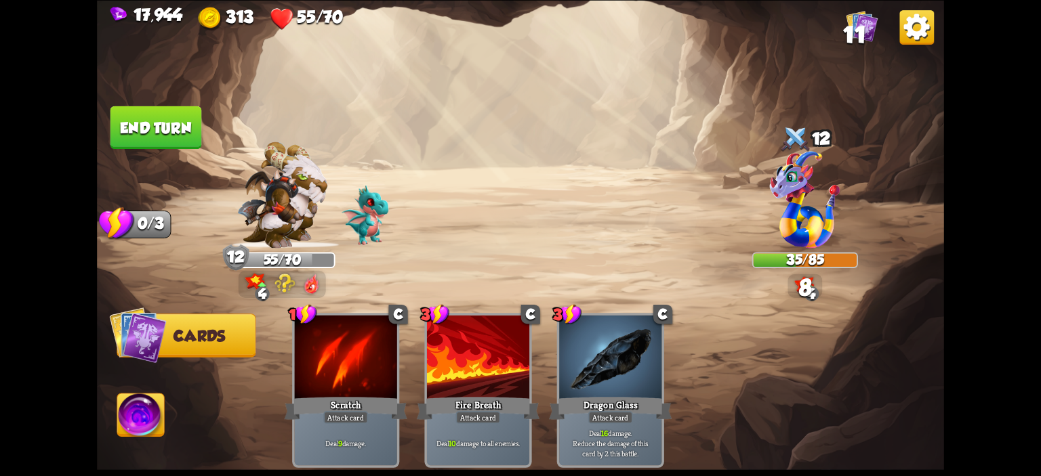
click at [194, 167] on img at bounding box center [520, 238] width 847 height 476
click at [188, 138] on button "End turn" at bounding box center [156, 127] width 92 height 43
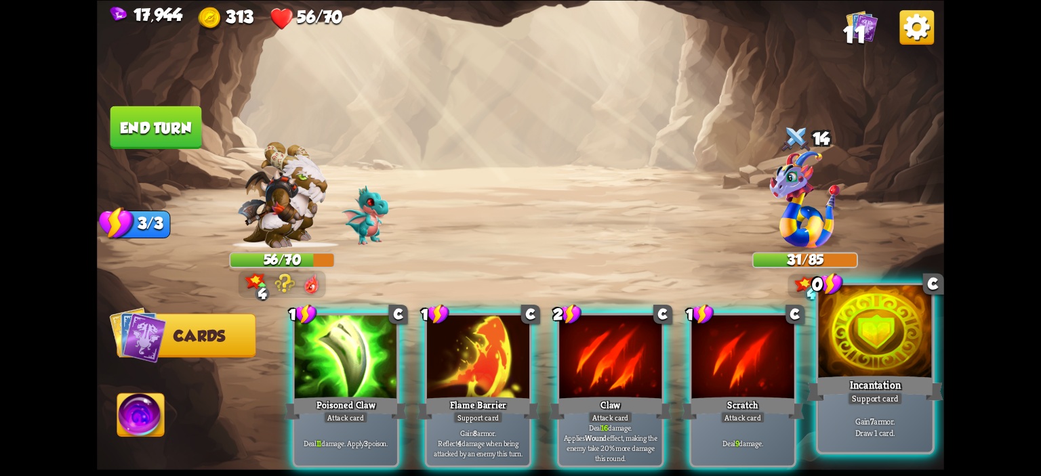
click at [866, 336] on div at bounding box center [875, 333] width 114 height 96
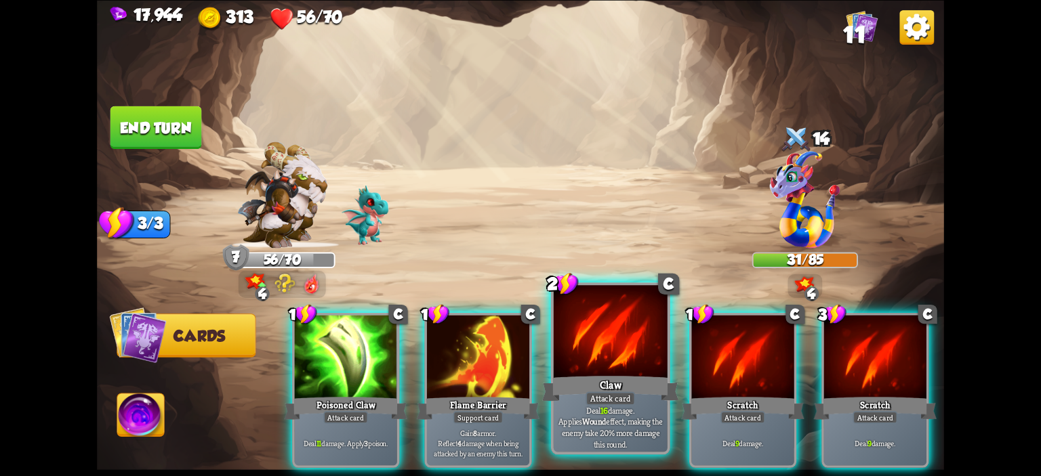
click at [596, 350] on div at bounding box center [611, 333] width 114 height 96
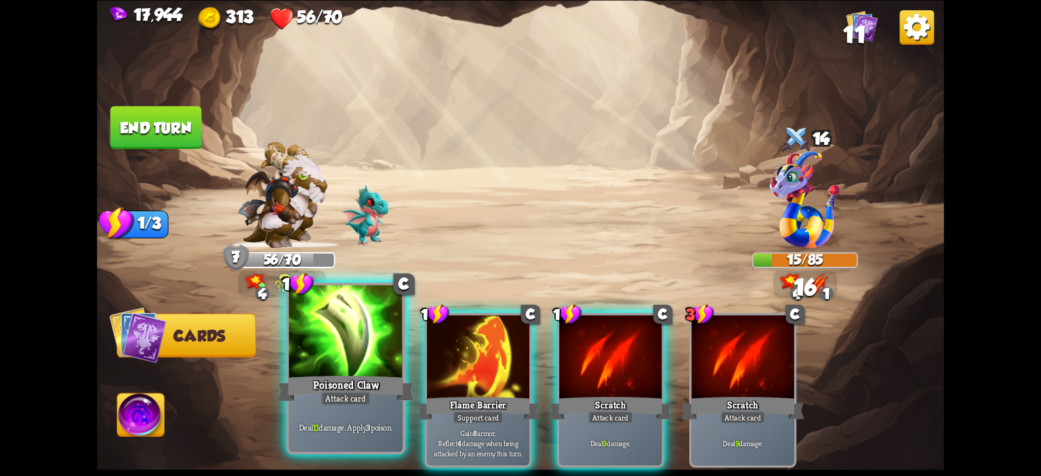
click at [371, 357] on div at bounding box center [346, 333] width 114 height 96
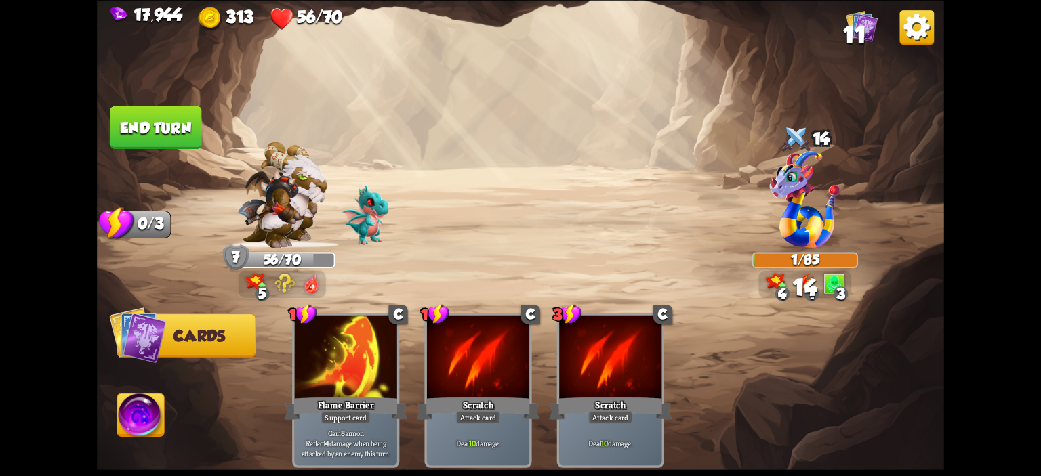
click at [159, 420] on img at bounding box center [140, 417] width 47 height 47
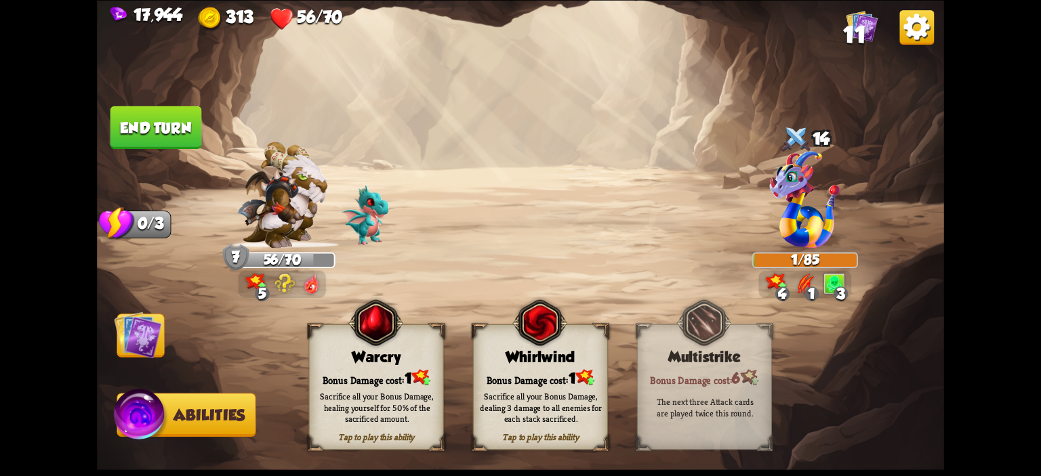
click at [354, 365] on div "Tap to play this ability Warcry Bonus Damage cost: 1 Sacrifice all your Bonus D…" at bounding box center [376, 387] width 135 height 126
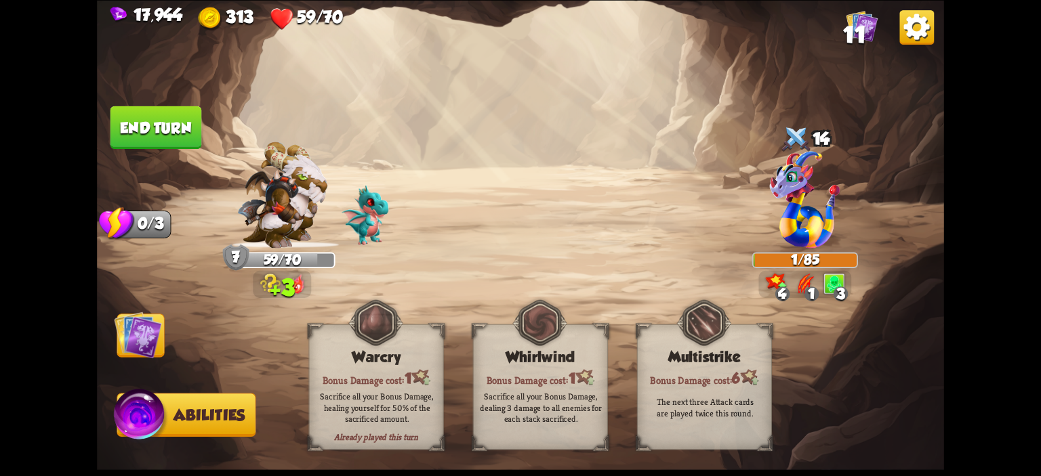
click at [144, 146] on button "End turn" at bounding box center [156, 127] width 92 height 43
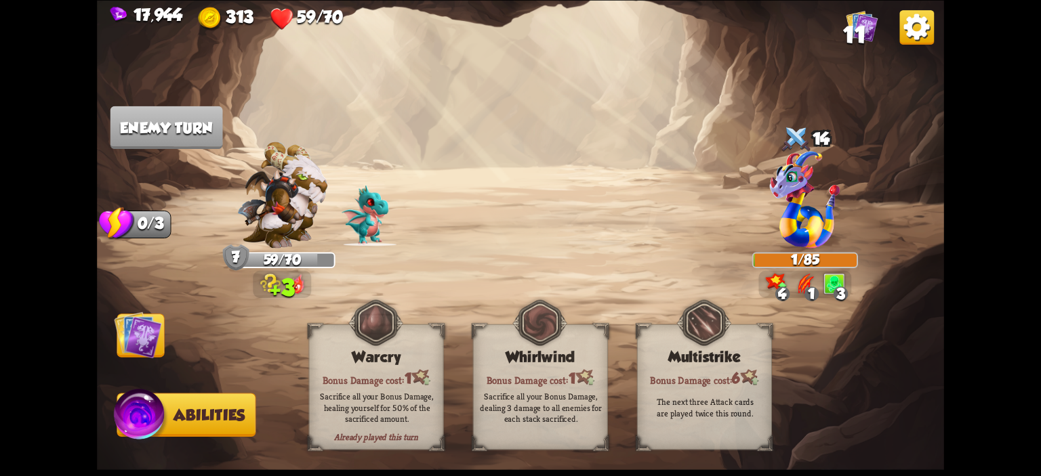
click at [152, 333] on img at bounding box center [137, 334] width 47 height 47
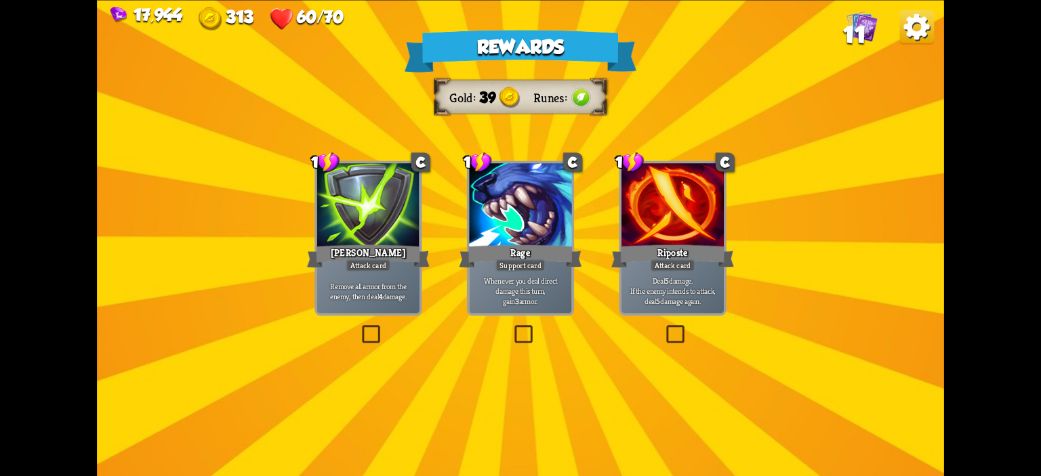
click at [362, 249] on div "[PERSON_NAME]" at bounding box center [368, 256] width 123 height 27
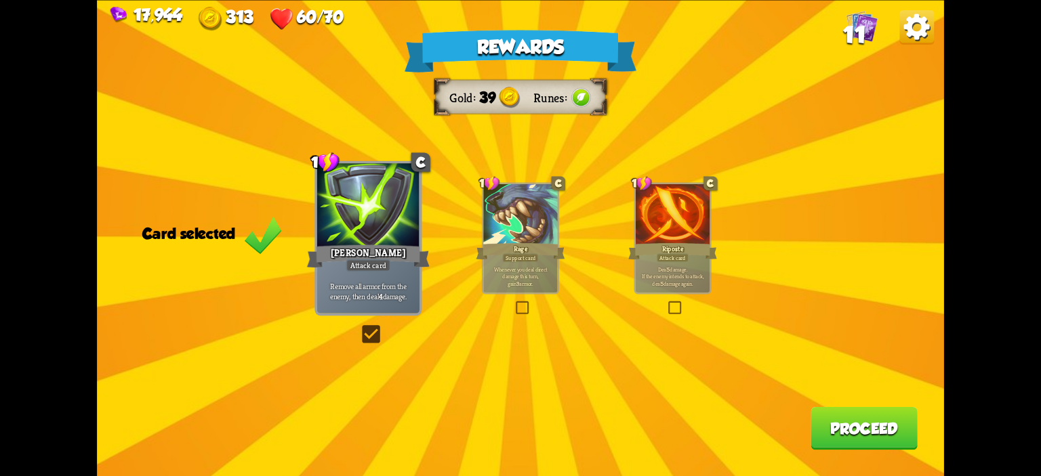
click at [641, 235] on div at bounding box center [673, 215] width 74 height 62
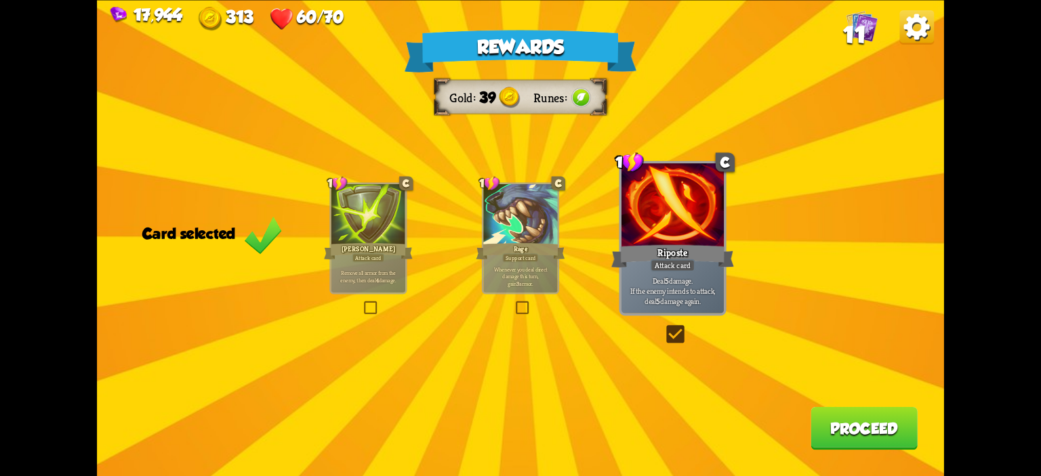
click at [893, 422] on button "Proceed" at bounding box center [864, 428] width 107 height 43
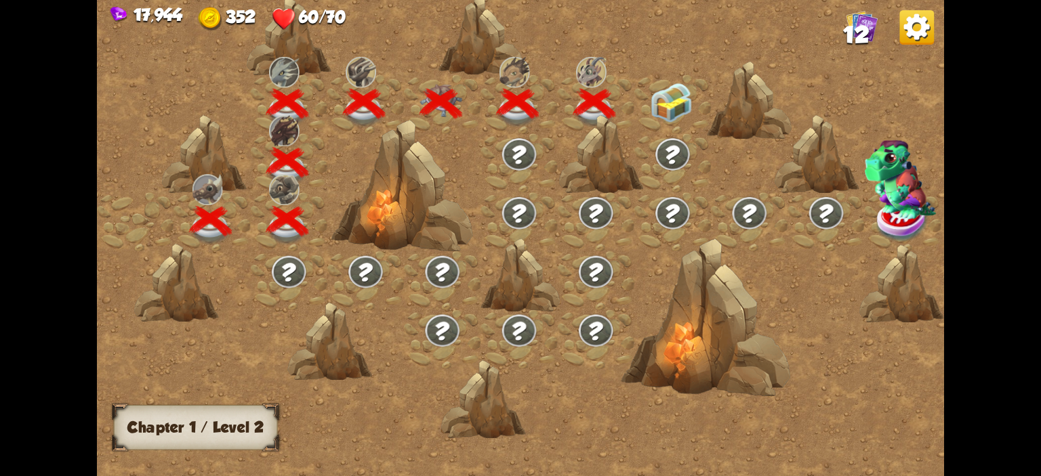
click at [677, 106] on img at bounding box center [671, 102] width 42 height 39
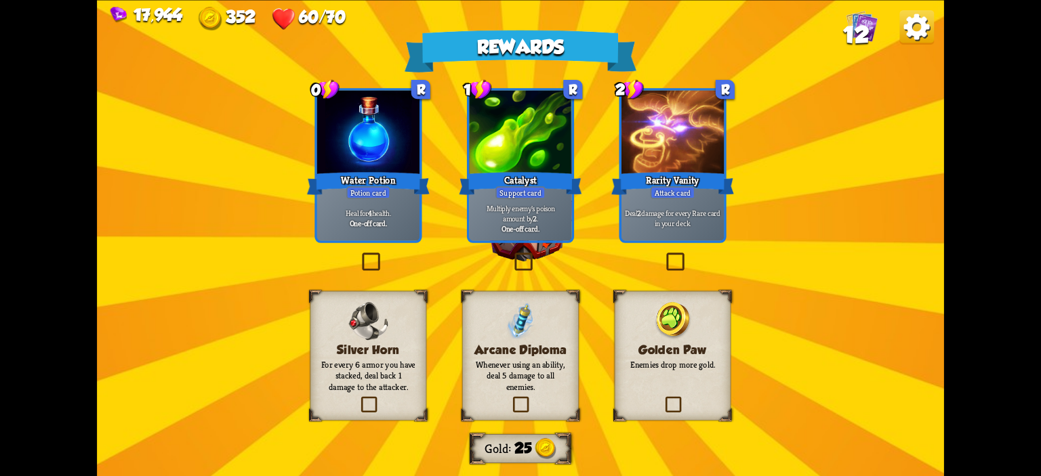
click at [388, 205] on div "Heal for 4 health. One-off card." at bounding box center [368, 218] width 102 height 45
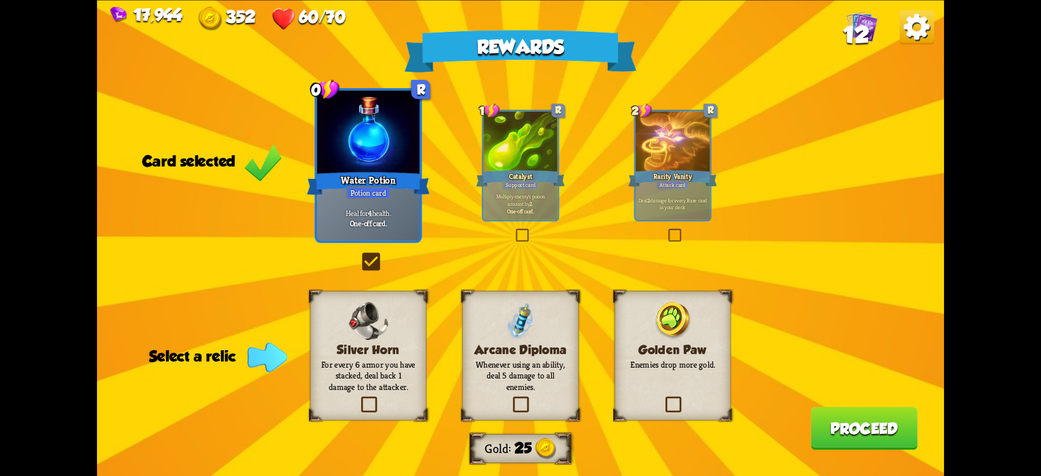
click at [522, 354] on h3 "Arcane Diploma" at bounding box center [520, 350] width 94 height 14
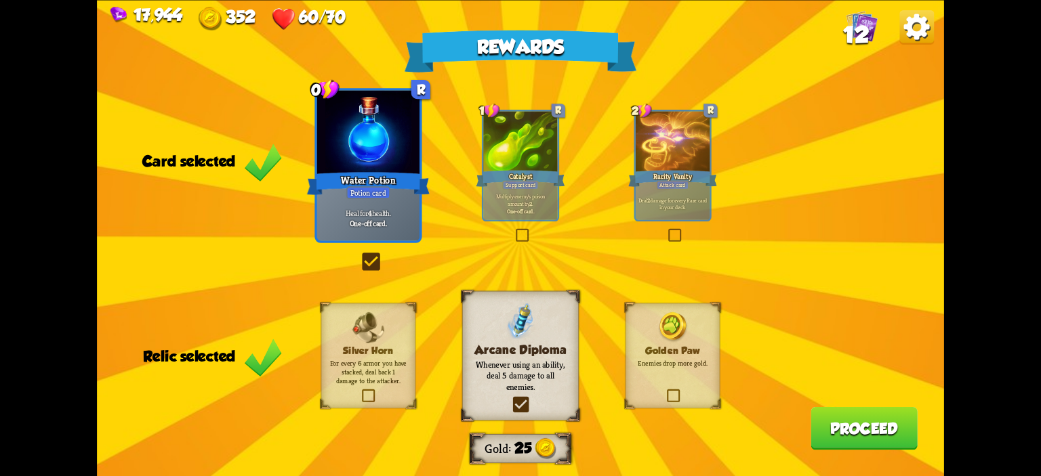
click at [828, 420] on button "Proceed" at bounding box center [864, 428] width 107 height 43
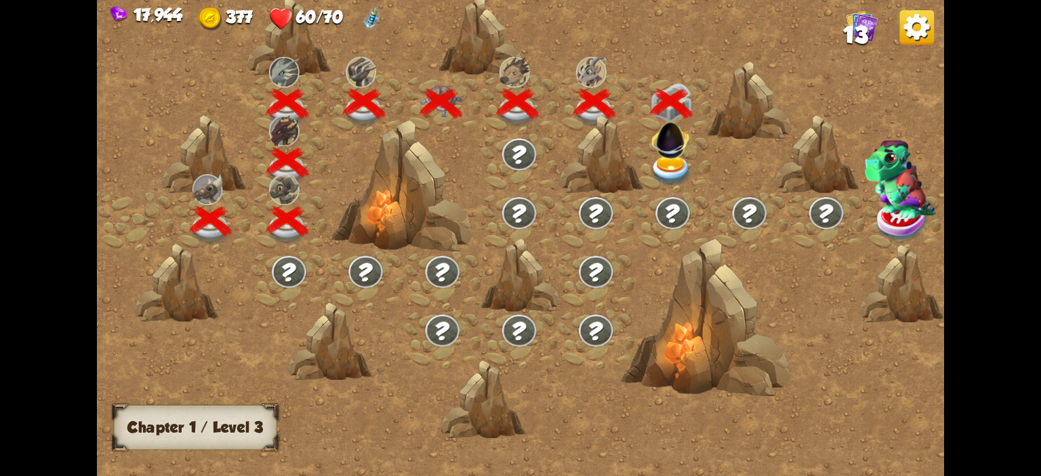
click at [666, 162] on img at bounding box center [671, 170] width 42 height 31
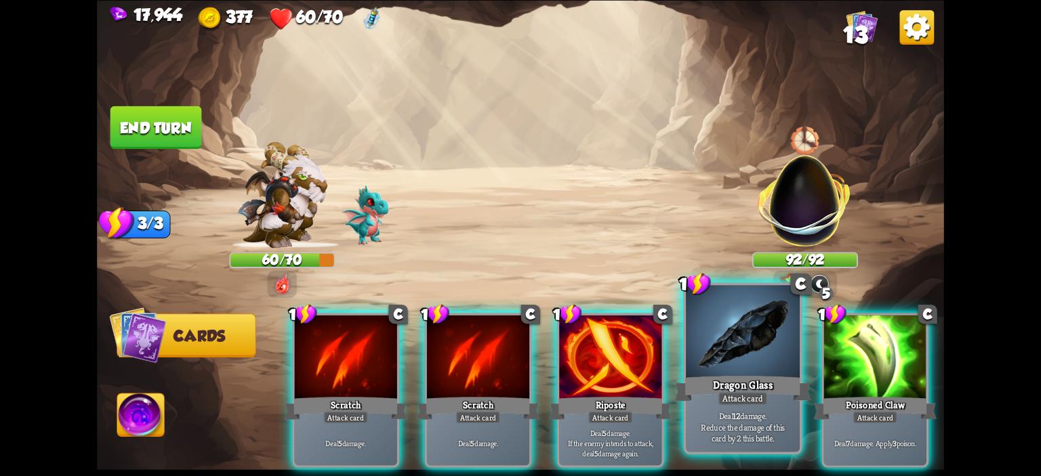
click at [733, 349] on div at bounding box center [743, 333] width 114 height 96
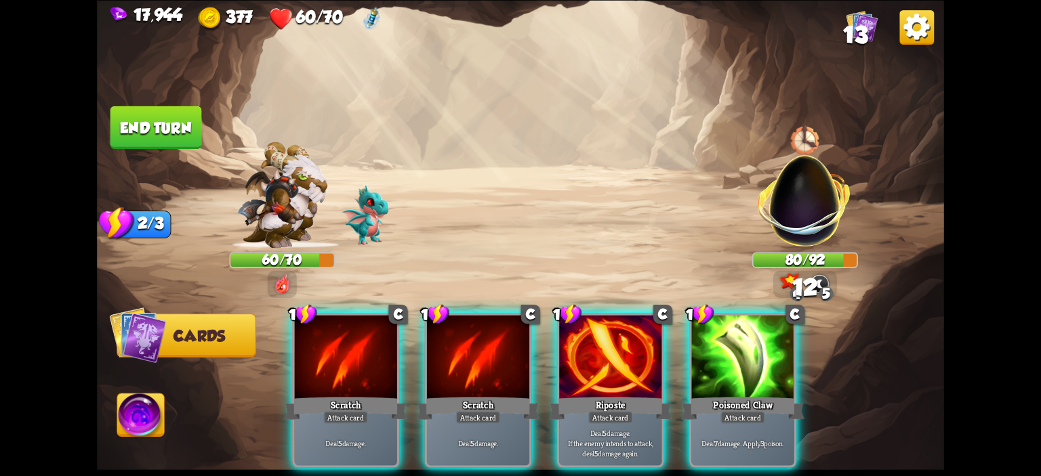
click at [733, 349] on div at bounding box center [742, 358] width 102 height 86
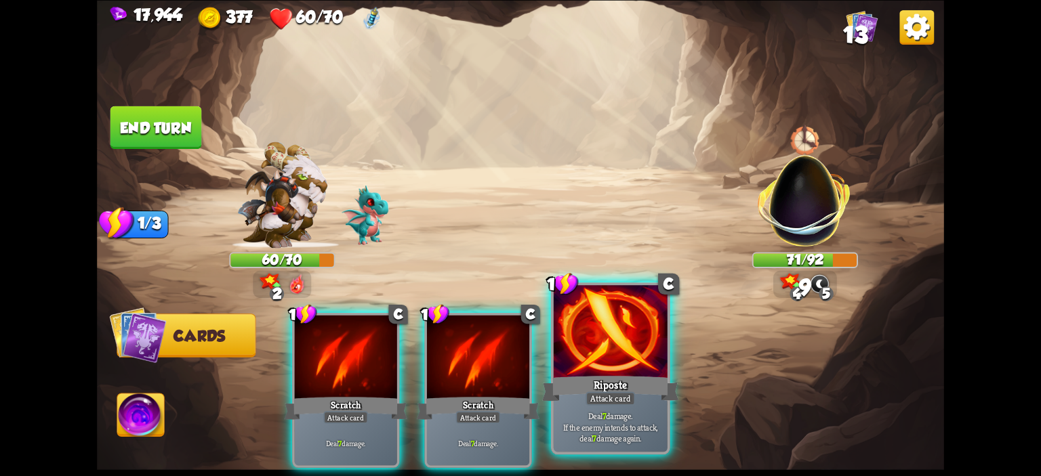
click at [580, 341] on div at bounding box center [611, 333] width 114 height 96
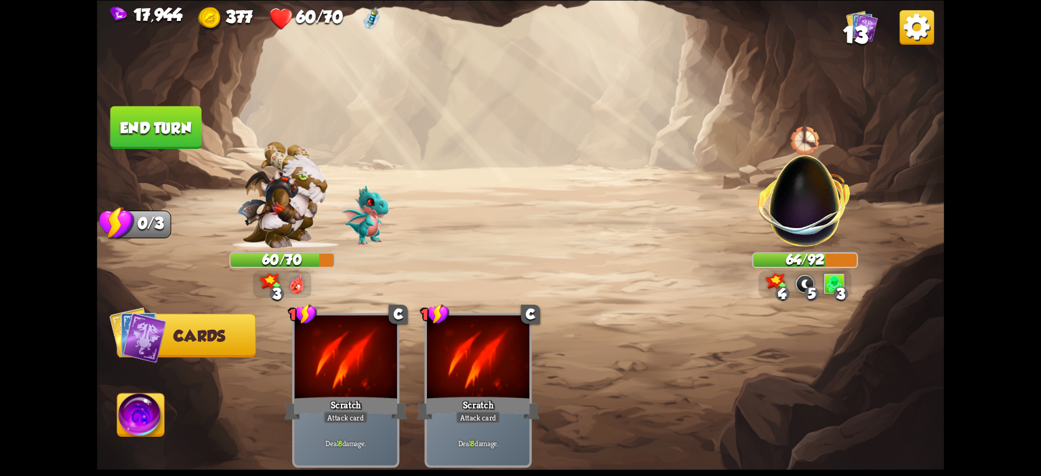
click at [175, 138] on button "End turn" at bounding box center [156, 127] width 92 height 43
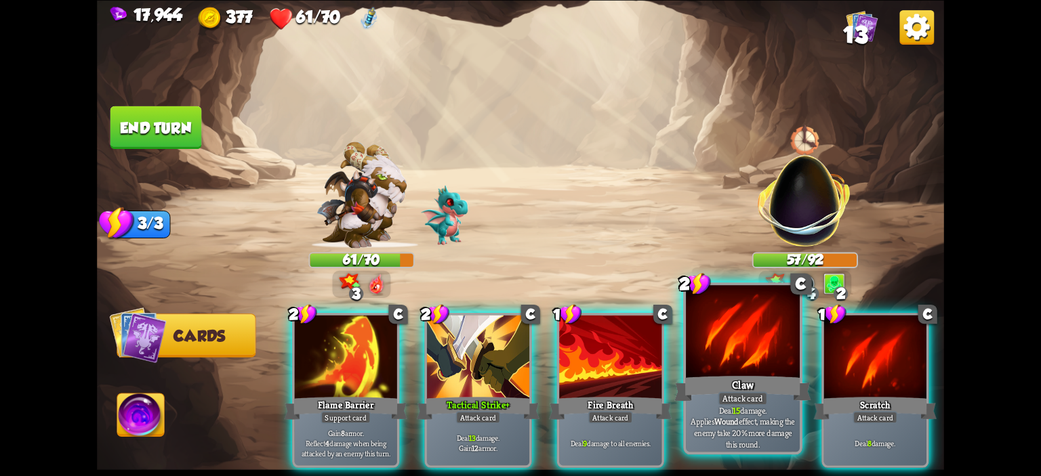
click at [716, 360] on div at bounding box center [743, 333] width 114 height 96
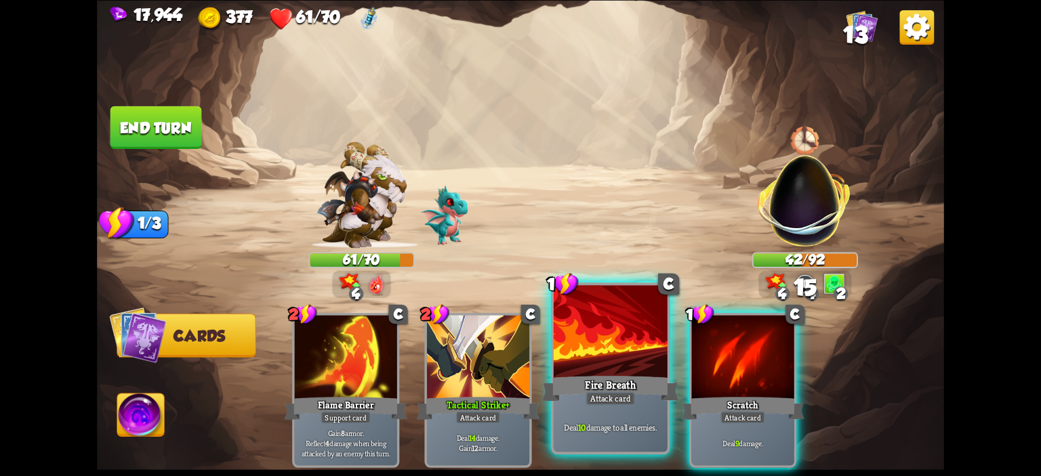
click at [609, 370] on div at bounding box center [611, 333] width 114 height 96
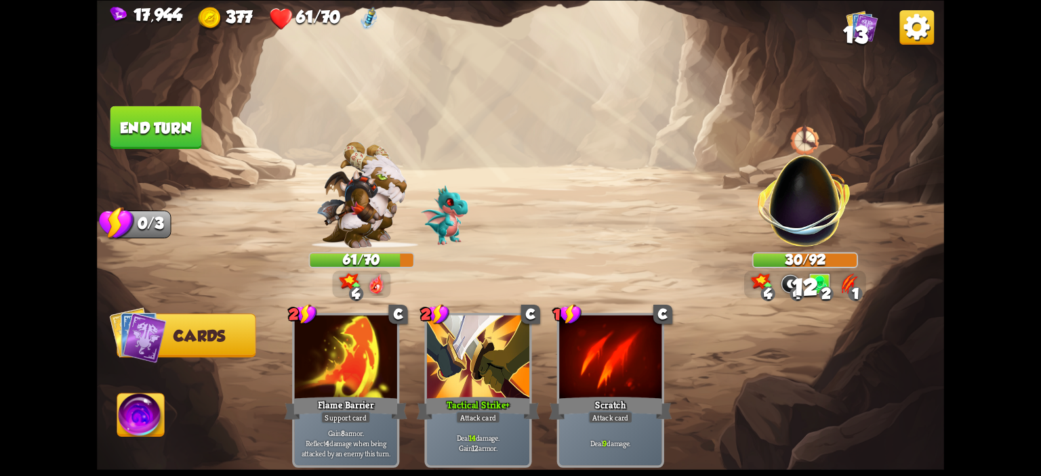
click at [161, 138] on button "End turn" at bounding box center [156, 127] width 92 height 43
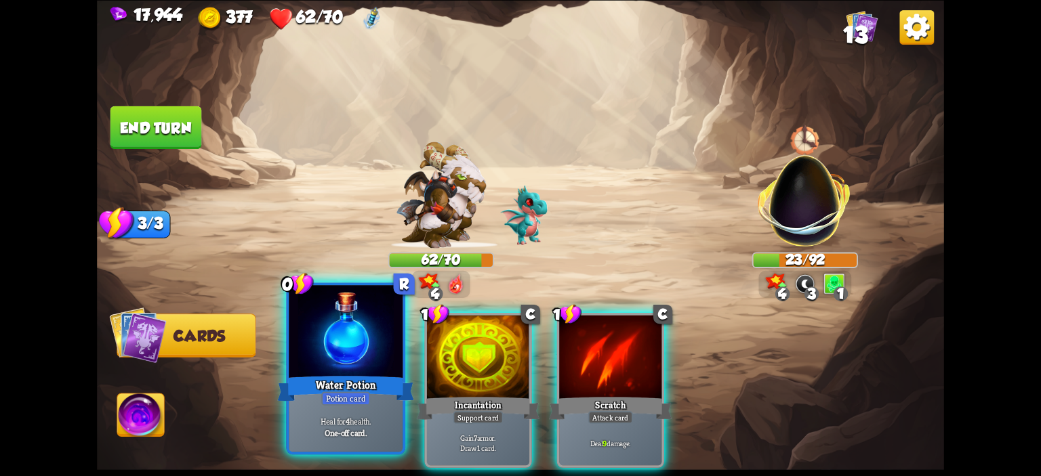
click at [369, 369] on div at bounding box center [346, 333] width 114 height 96
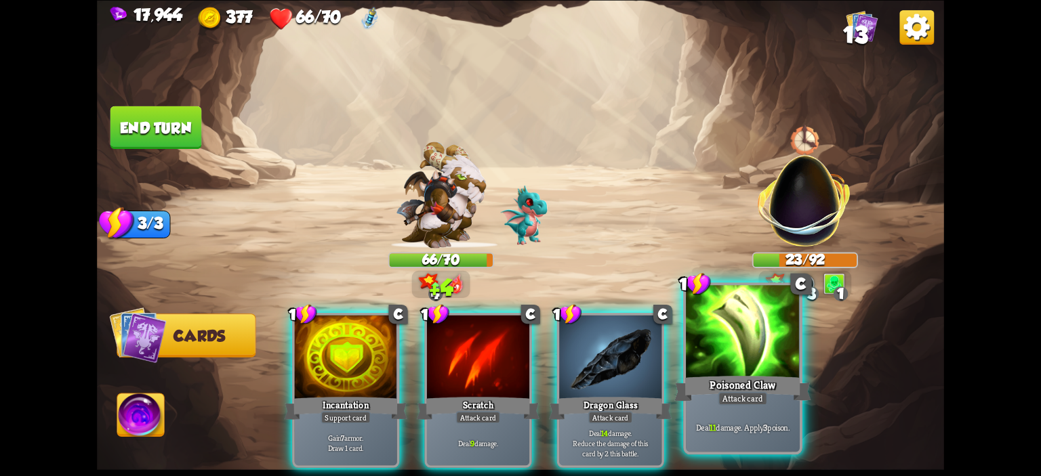
click at [733, 343] on div at bounding box center [743, 333] width 114 height 96
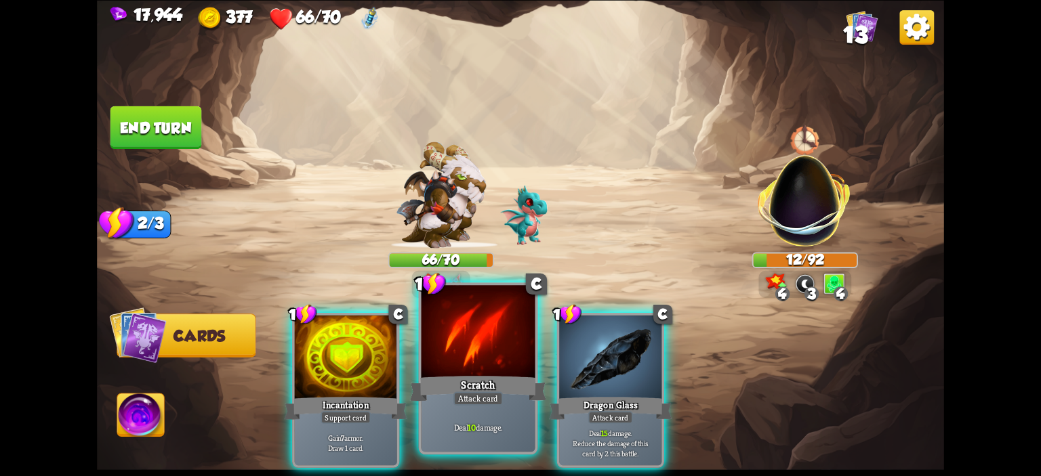
click at [497, 365] on div at bounding box center [479, 333] width 114 height 96
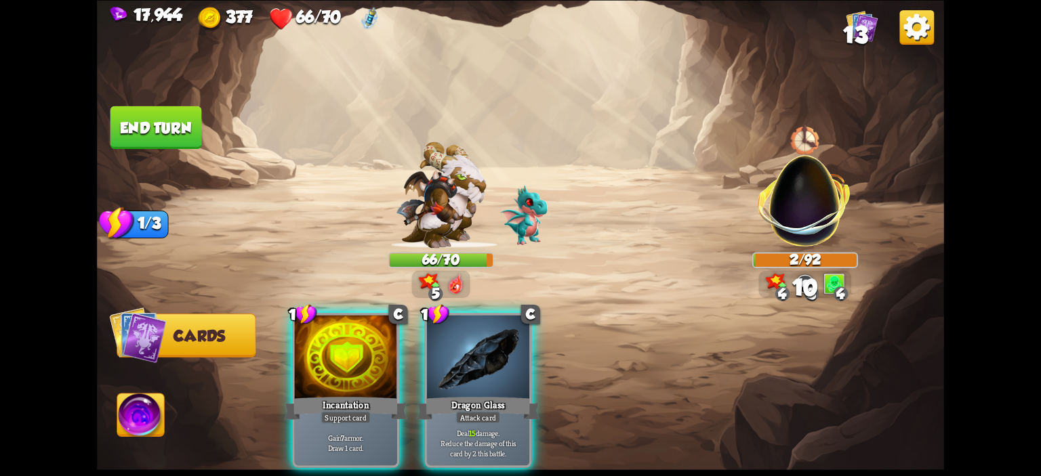
click at [134, 414] on img at bounding box center [140, 417] width 47 height 47
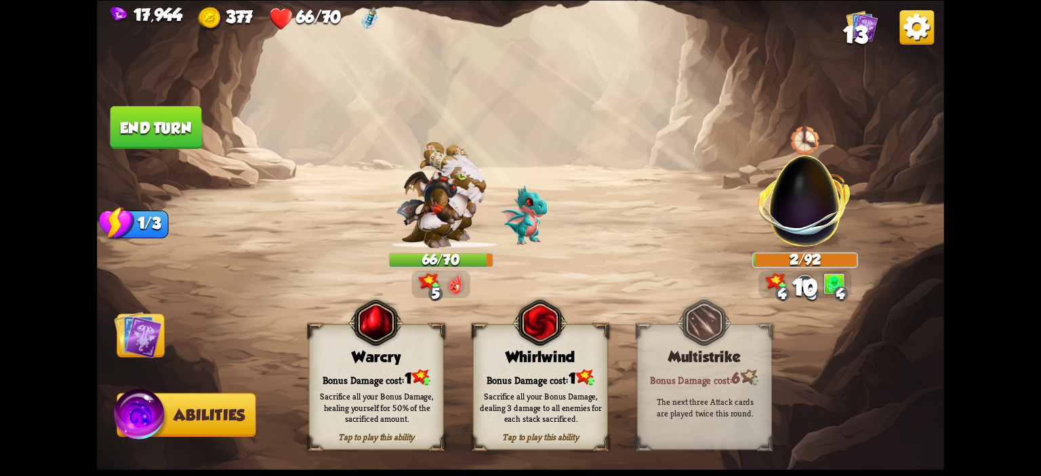
click at [360, 350] on img at bounding box center [375, 323] width 54 height 56
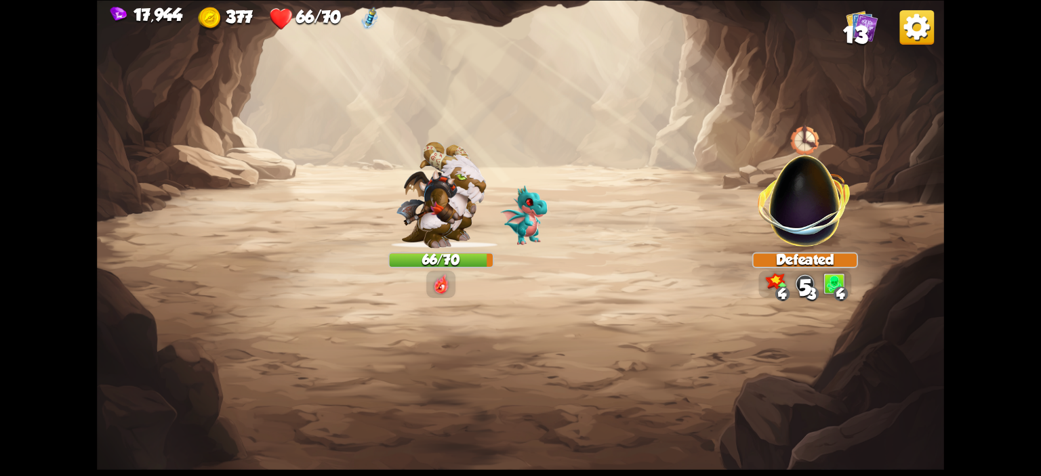
click at [185, 129] on img at bounding box center [520, 238] width 847 height 476
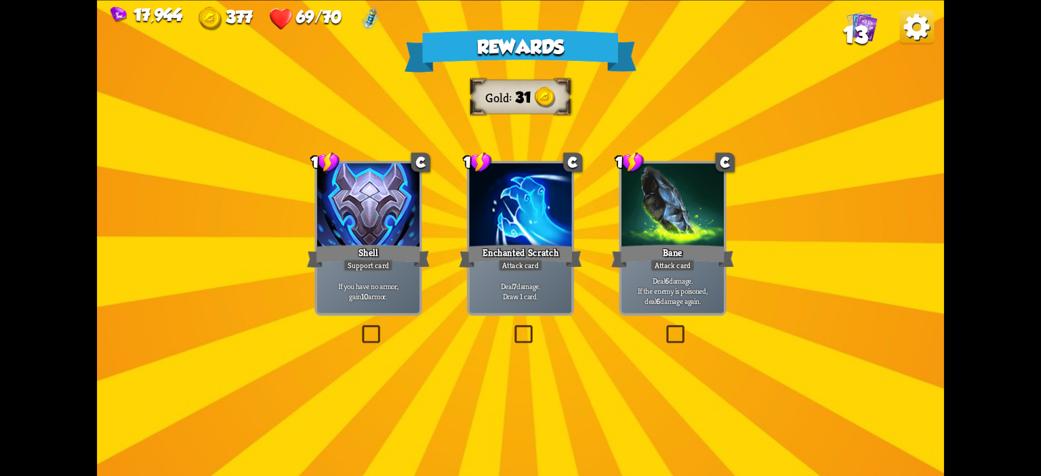
click at [358, 260] on div "Support card" at bounding box center [369, 265] width 50 height 12
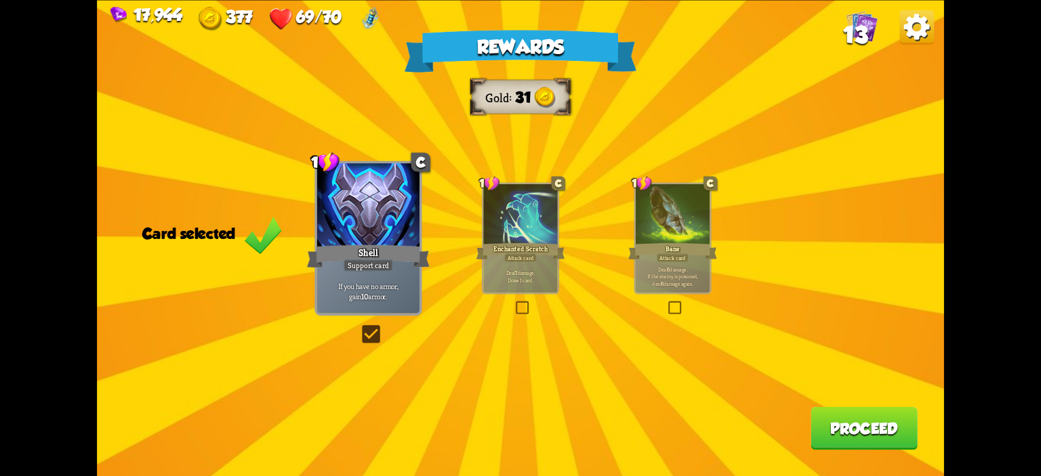
click at [864, 417] on button "Proceed" at bounding box center [864, 428] width 107 height 43
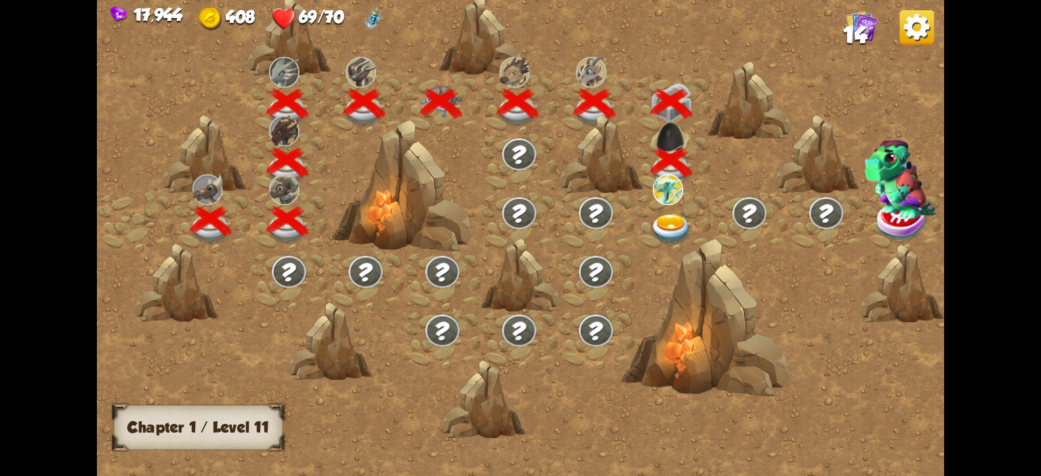
scroll to position [0, 206]
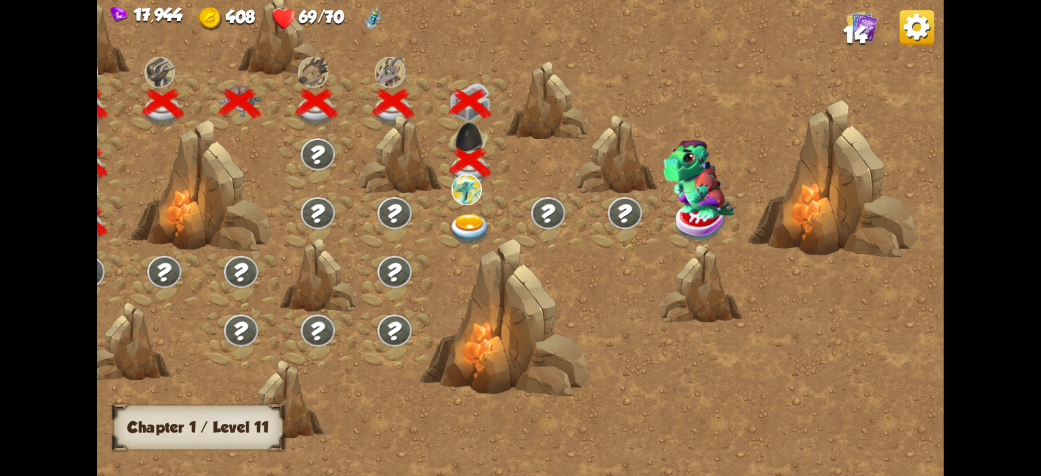
click at [466, 214] on img at bounding box center [470, 229] width 42 height 31
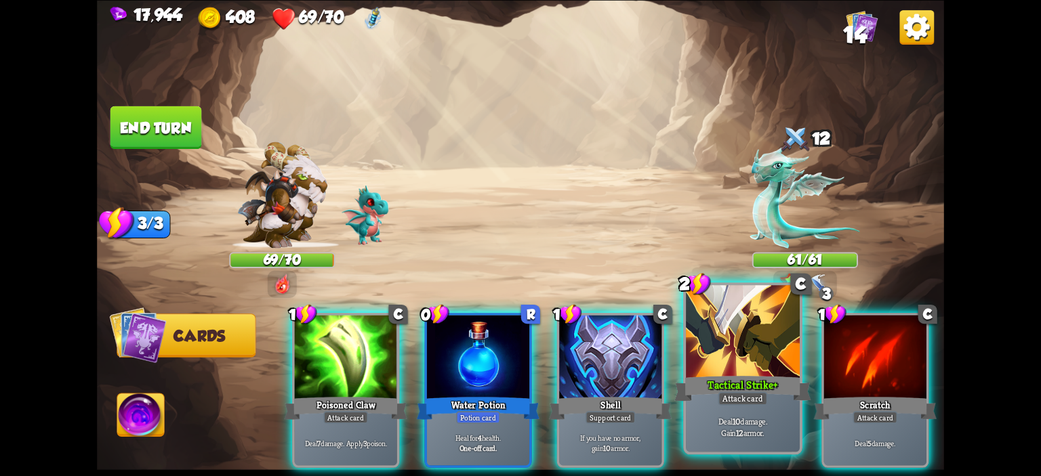
click at [722, 346] on div at bounding box center [743, 333] width 114 height 96
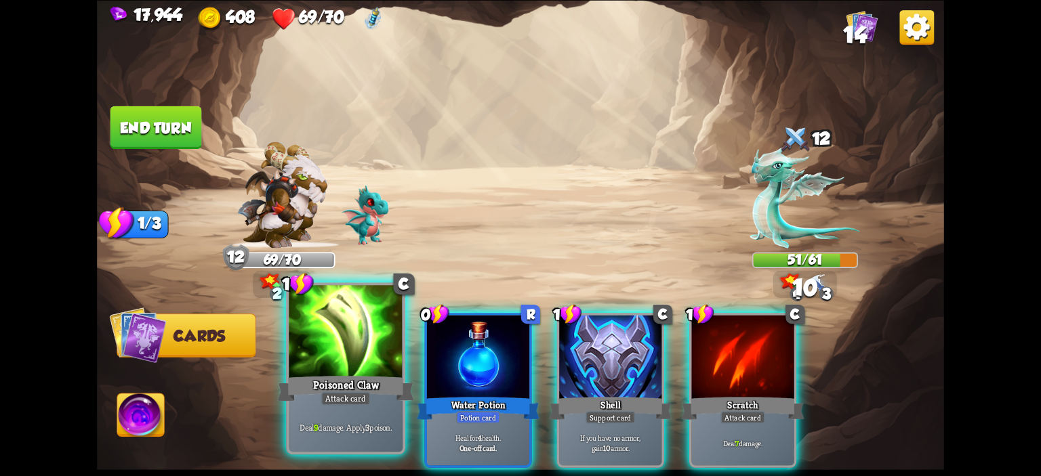
click at [354, 342] on div at bounding box center [346, 333] width 114 height 96
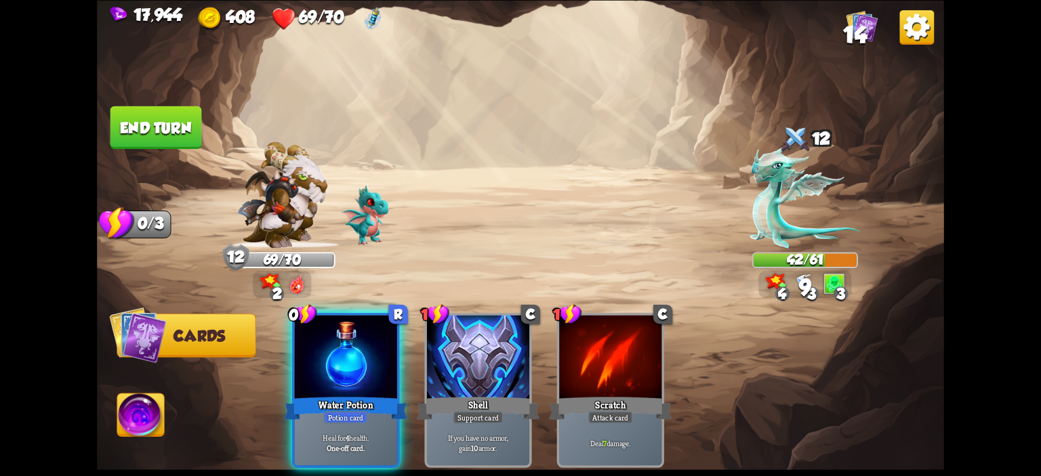
click at [173, 123] on button "End turn" at bounding box center [156, 127] width 92 height 43
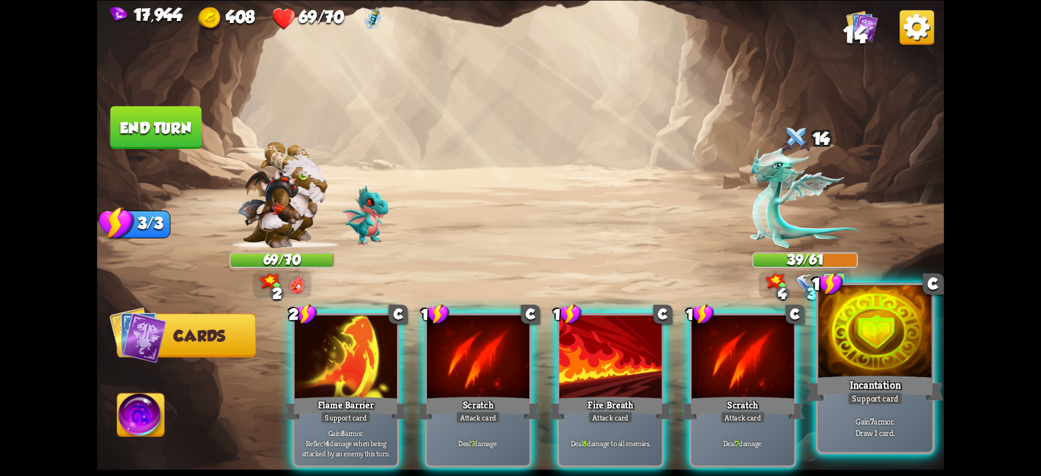
click at [934, 353] on div "1 C Incantation Support card Gain 7 armor. Draw 1 card." at bounding box center [874, 369] width 119 height 172
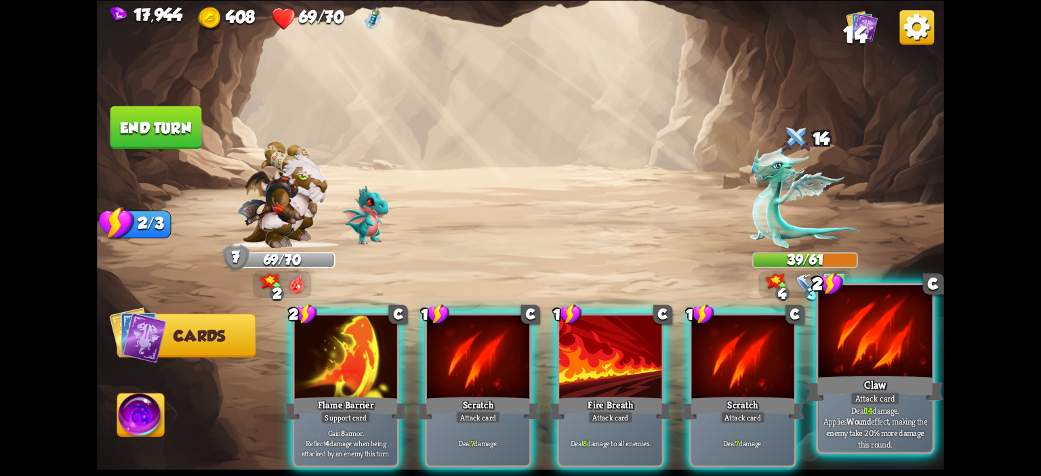
click at [855, 346] on div at bounding box center [875, 333] width 114 height 96
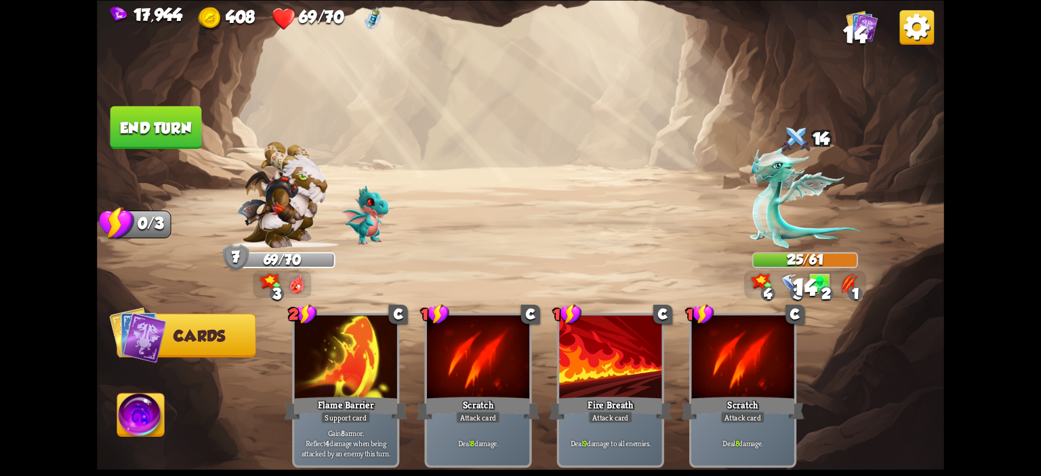
click at [136, 136] on button "End turn" at bounding box center [156, 127] width 94 height 44
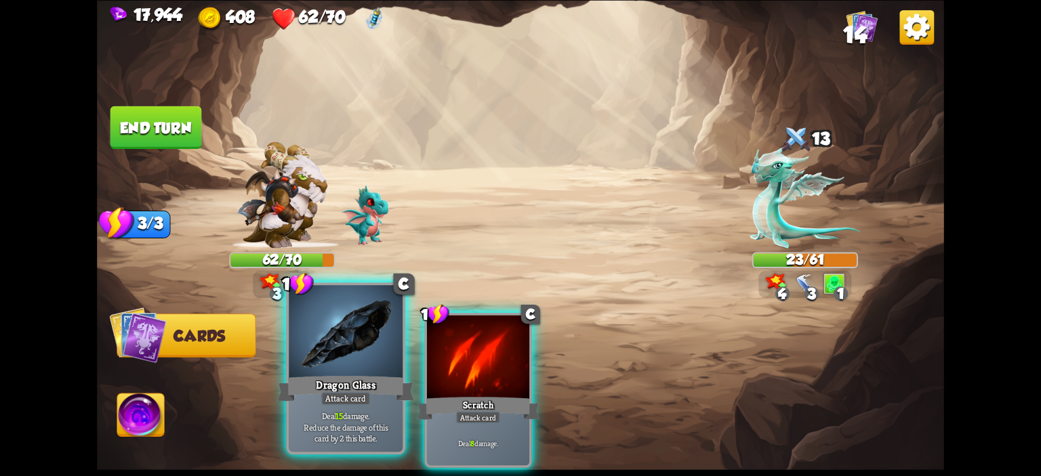
click at [352, 333] on div at bounding box center [346, 333] width 114 height 96
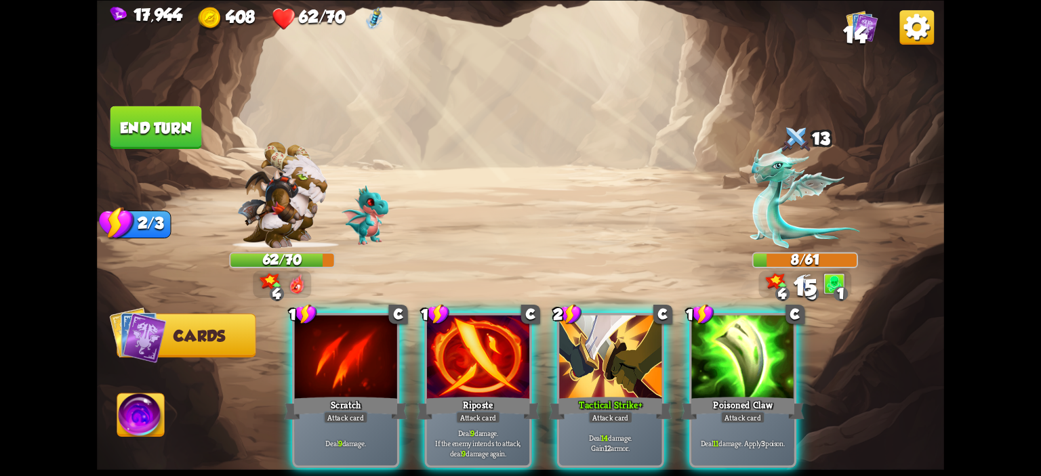
click at [352, 333] on div at bounding box center [346, 358] width 102 height 86
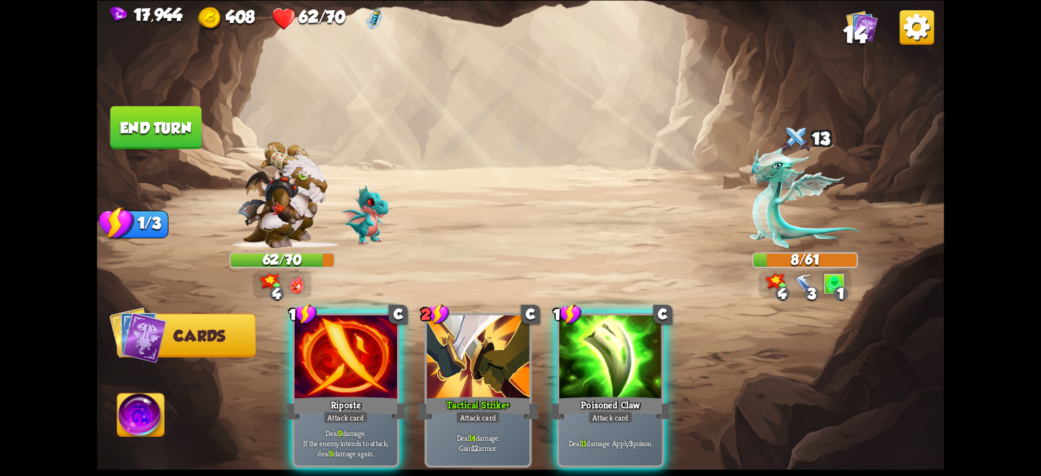
click at [131, 421] on img at bounding box center [140, 417] width 47 height 47
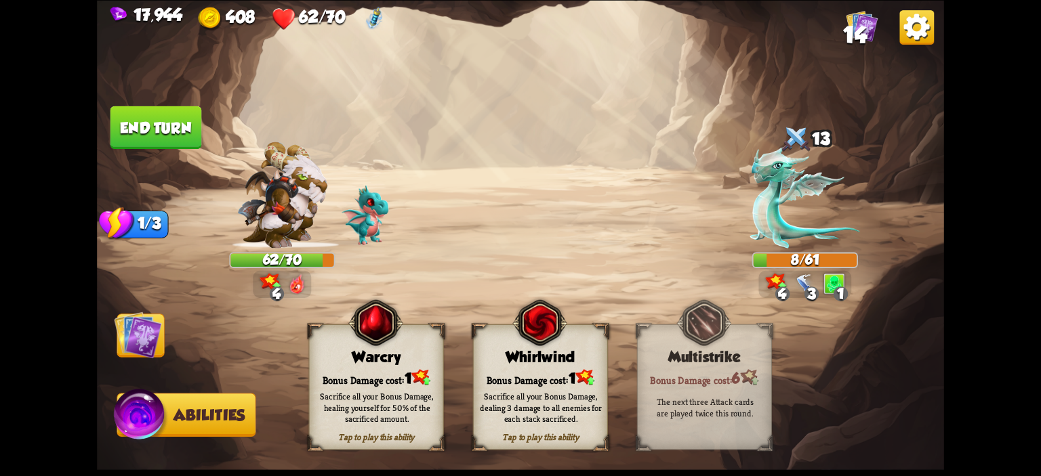
click at [330, 371] on div "Bonus Damage cost: 1" at bounding box center [377, 377] width 134 height 19
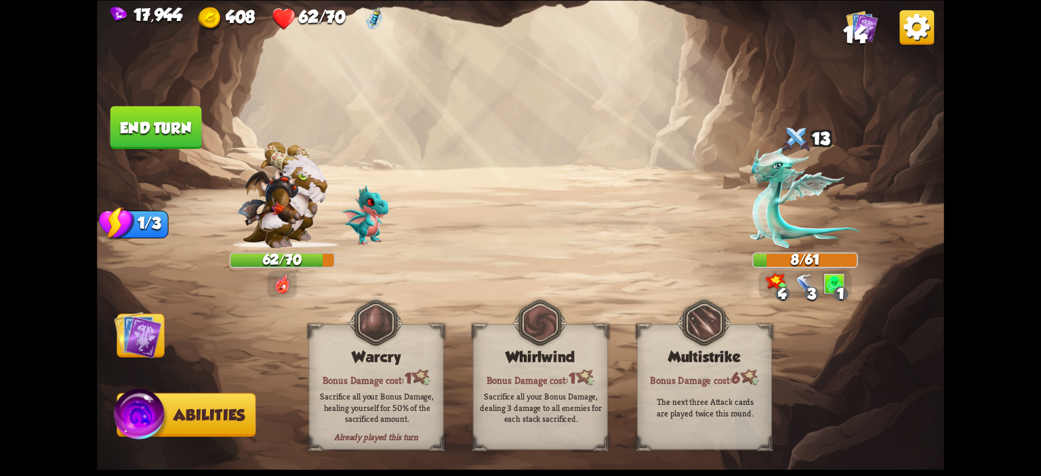
click at [130, 336] on img at bounding box center [137, 334] width 47 height 47
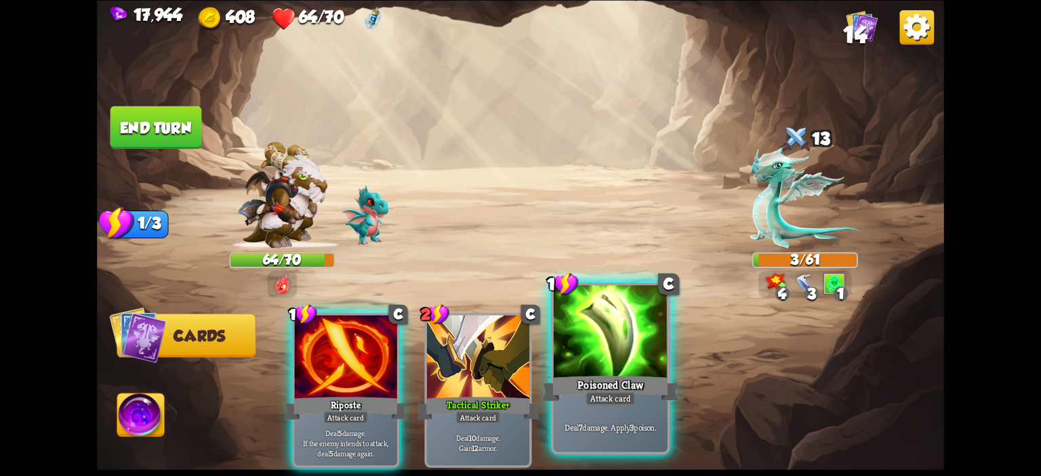
click at [580, 354] on div at bounding box center [611, 333] width 114 height 96
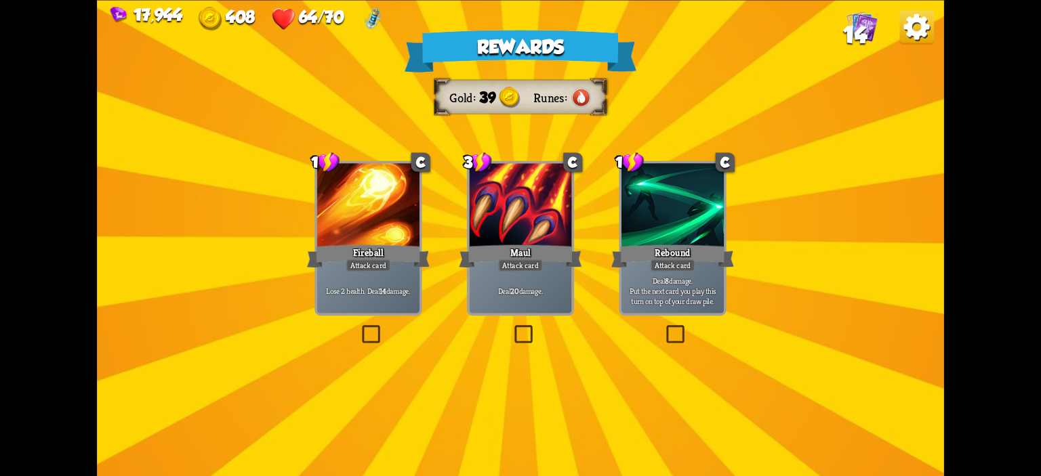
click at [528, 270] on div "Attack card" at bounding box center [520, 265] width 45 height 12
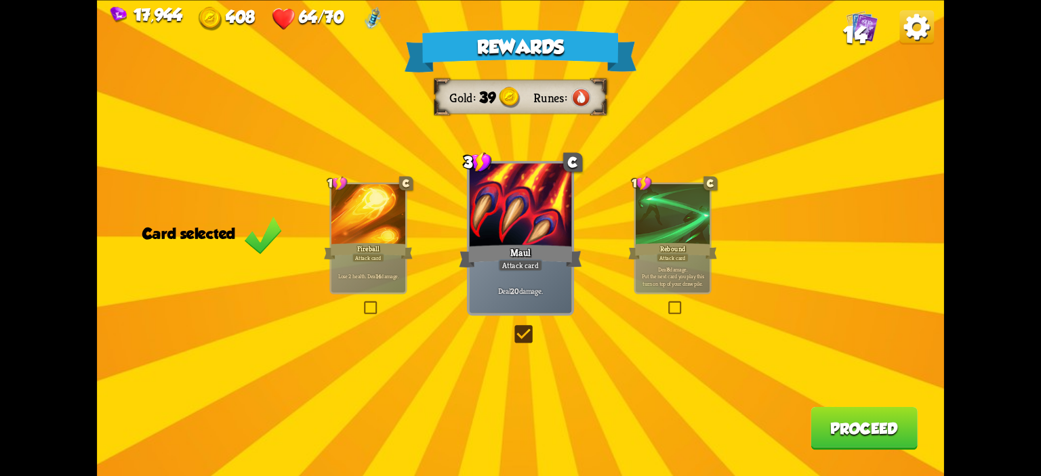
click at [884, 424] on button "Proceed" at bounding box center [864, 428] width 107 height 43
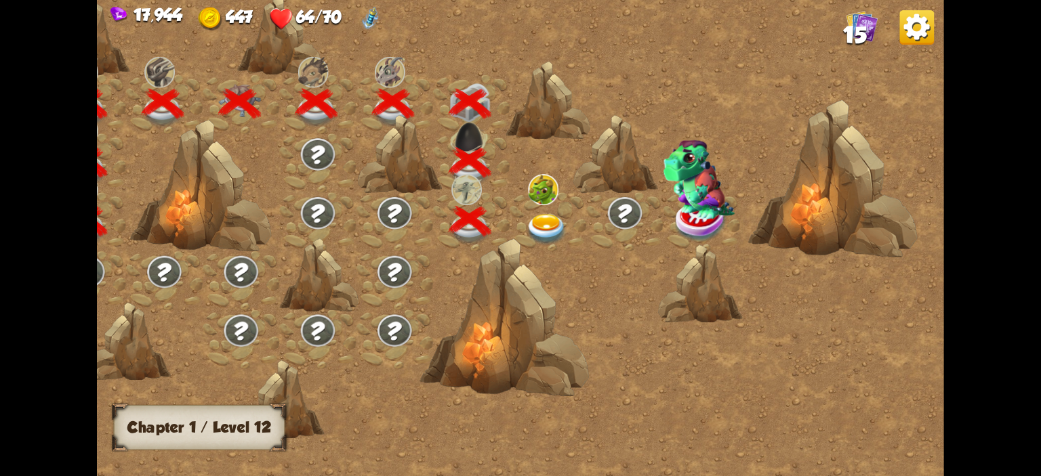
click at [542, 213] on div at bounding box center [548, 221] width 77 height 59
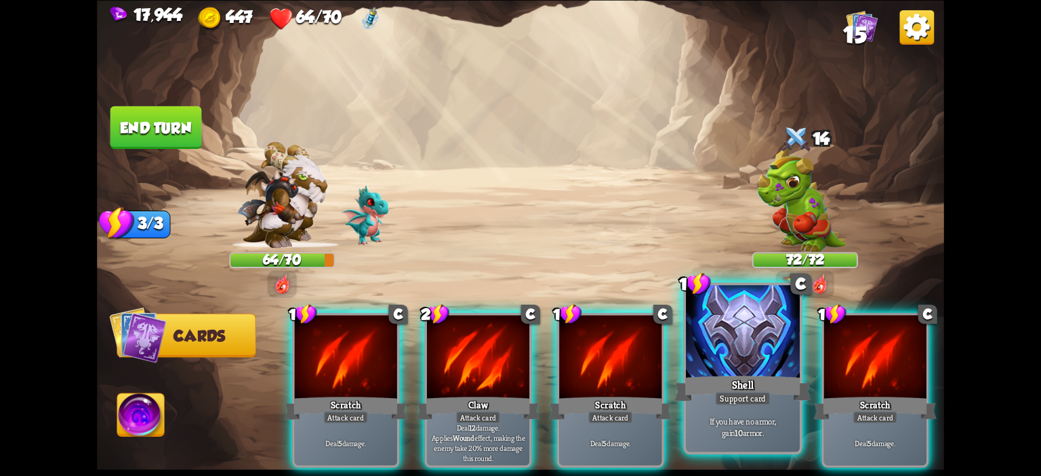
click at [739, 350] on div at bounding box center [743, 333] width 114 height 96
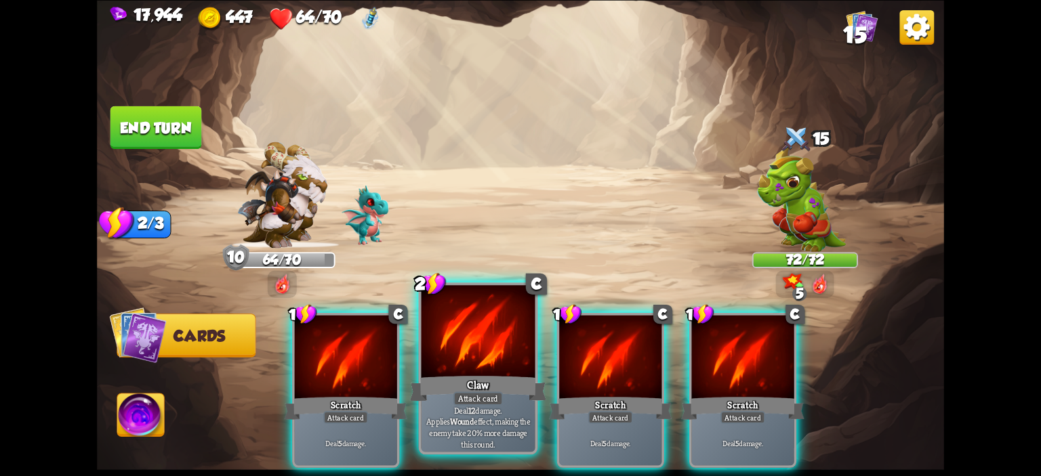
click at [472, 337] on div at bounding box center [479, 333] width 114 height 96
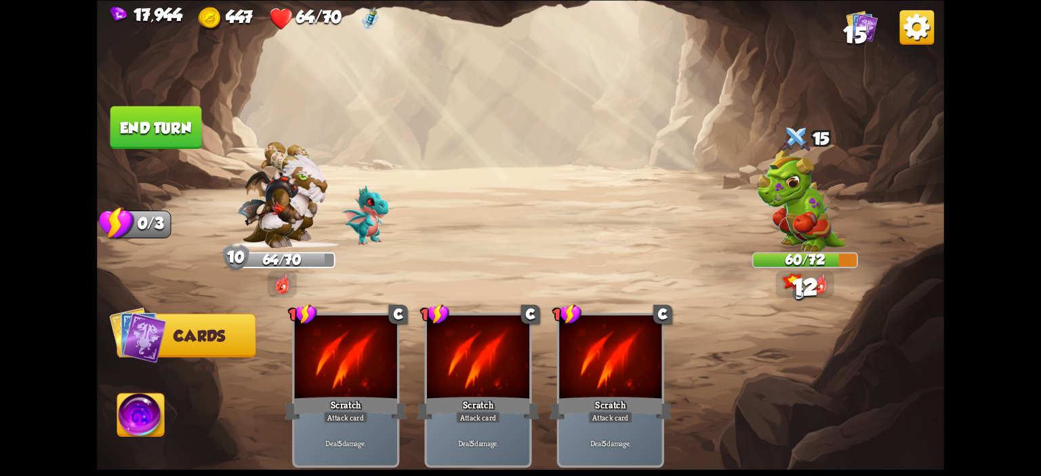
click at [136, 135] on button "End turn" at bounding box center [156, 127] width 92 height 43
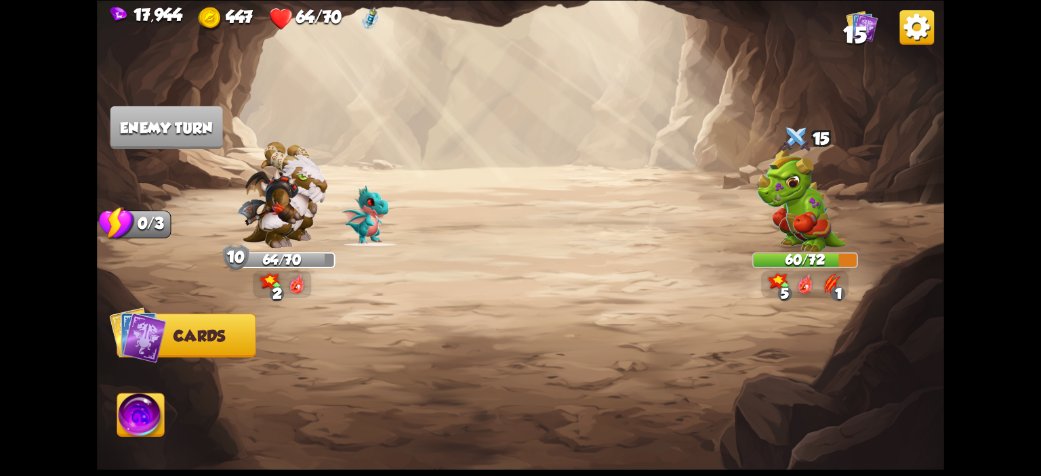
click at [816, 214] on img at bounding box center [801, 199] width 89 height 106
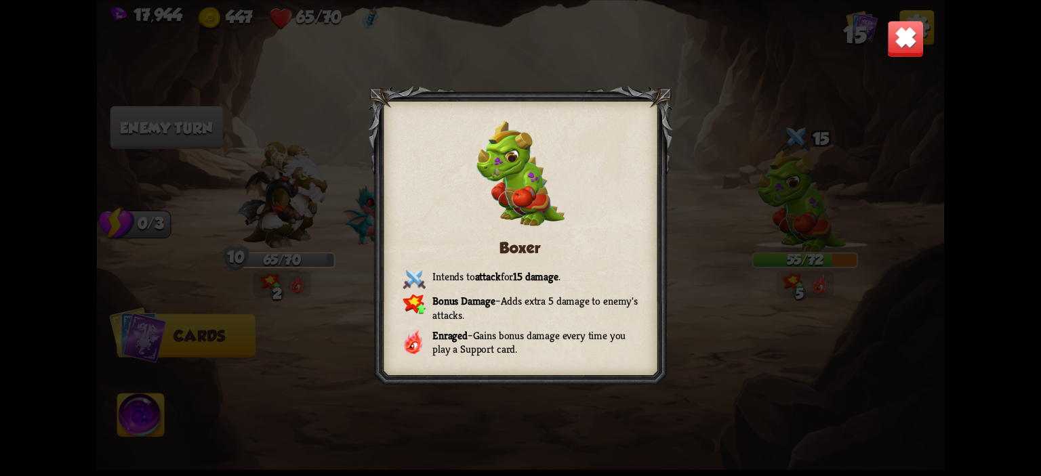
click at [910, 37] on img at bounding box center [905, 38] width 37 height 37
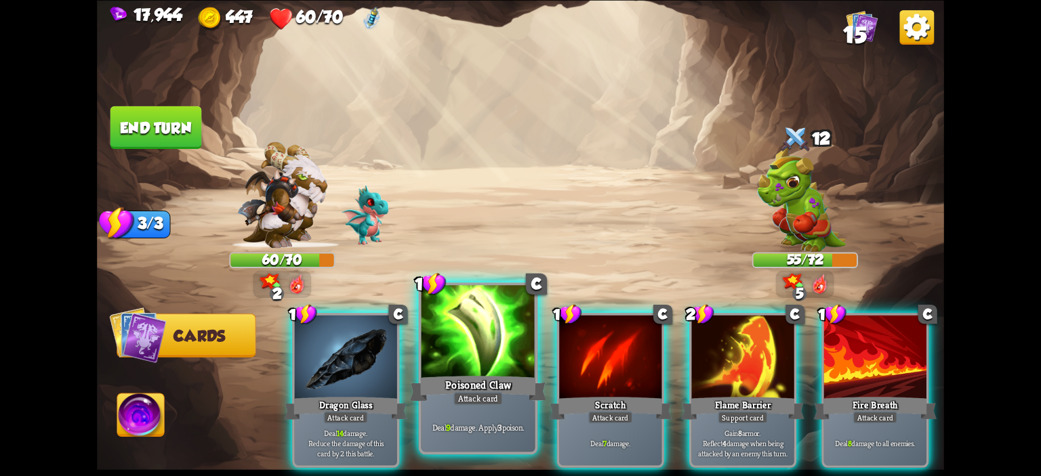
click at [478, 354] on div at bounding box center [479, 333] width 114 height 96
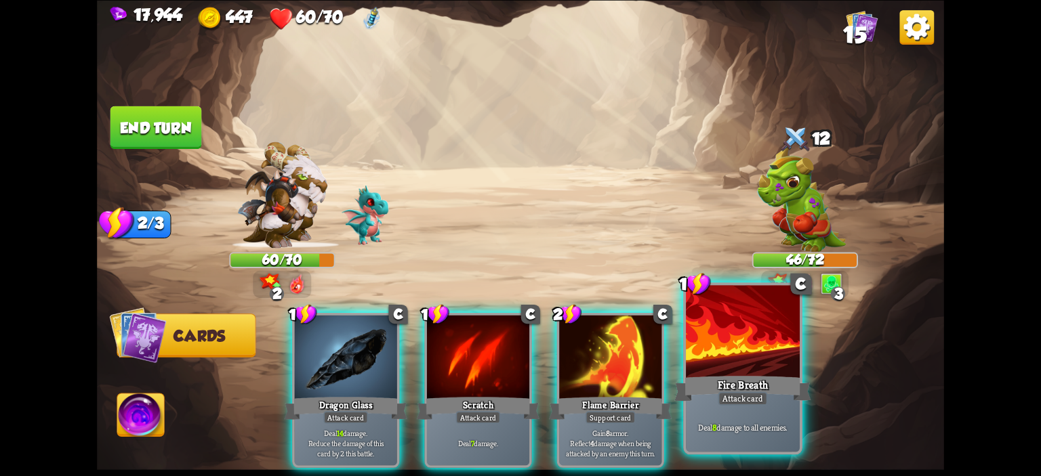
click at [721, 354] on div at bounding box center [743, 333] width 114 height 96
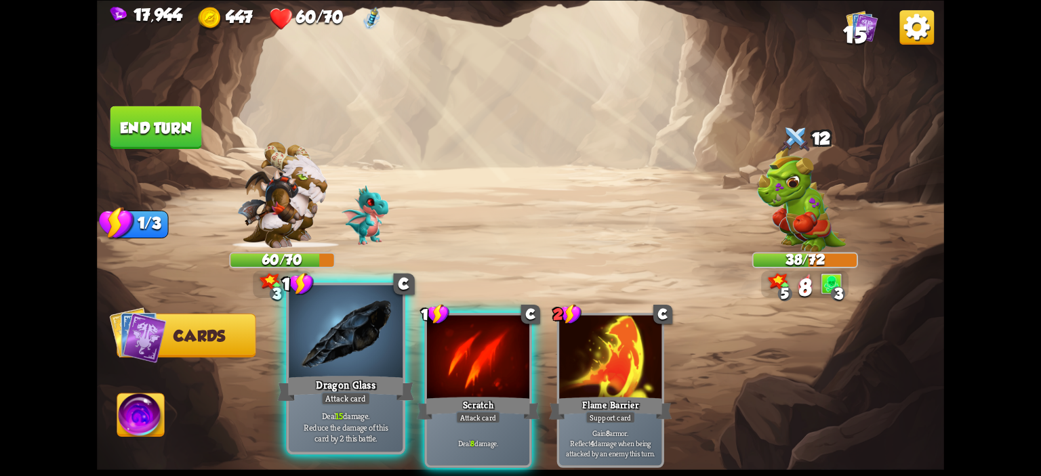
click at [348, 351] on div at bounding box center [346, 333] width 114 height 96
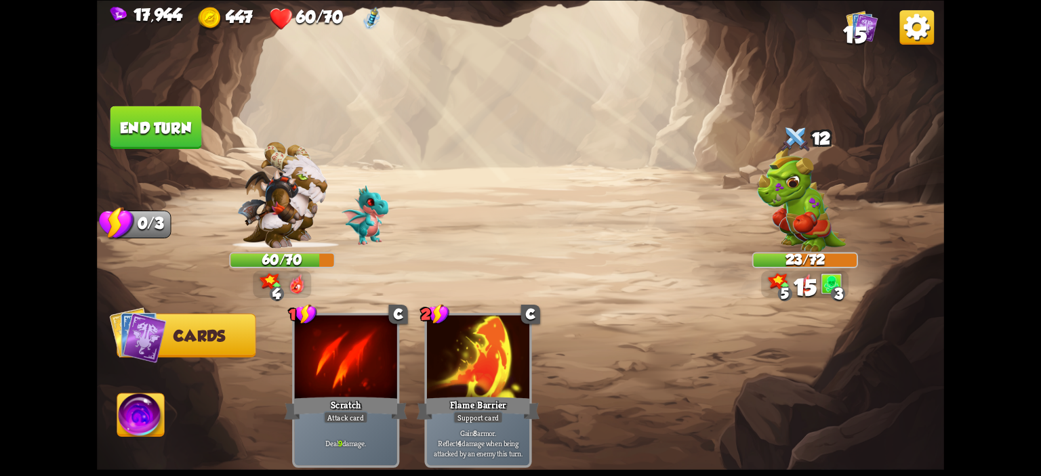
click at [151, 430] on img at bounding box center [140, 417] width 47 height 47
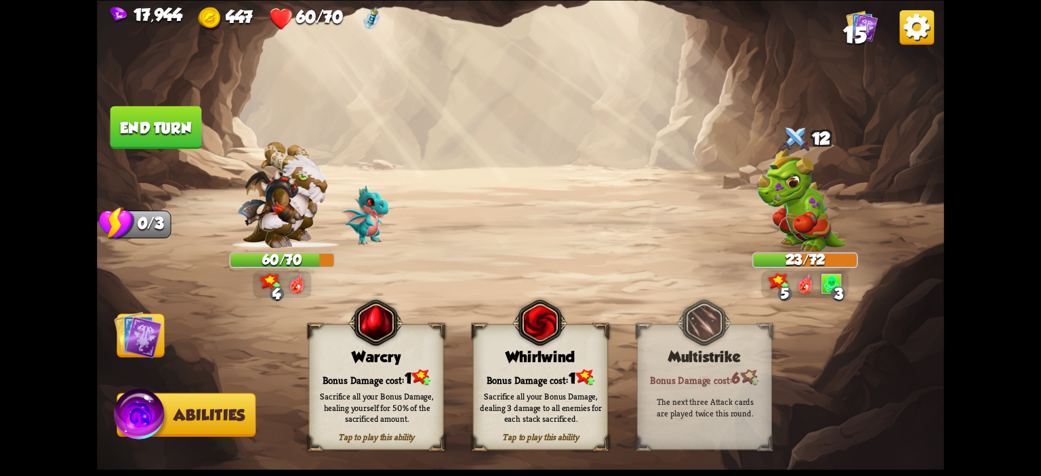
click at [502, 352] on div "Whirlwind" at bounding box center [541, 356] width 134 height 17
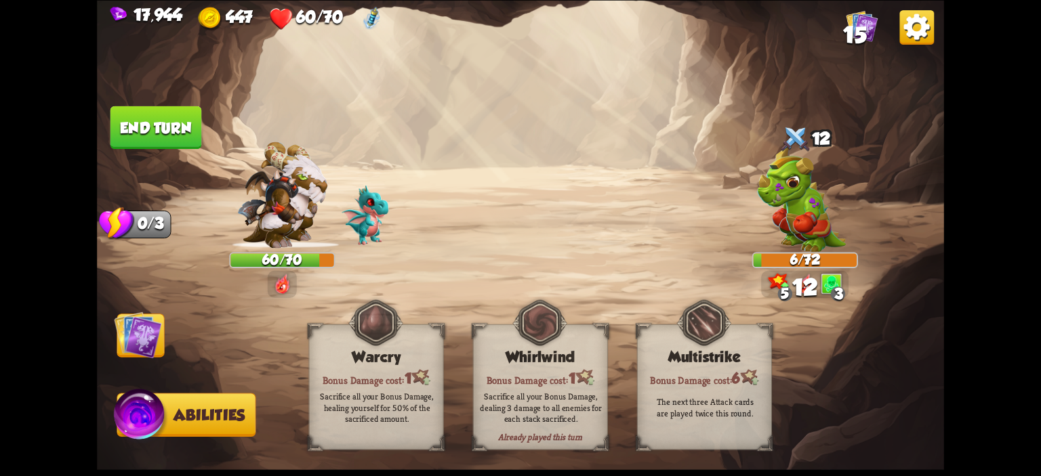
click at [163, 333] on span "Cards" at bounding box center [143, 335] width 52 height 17
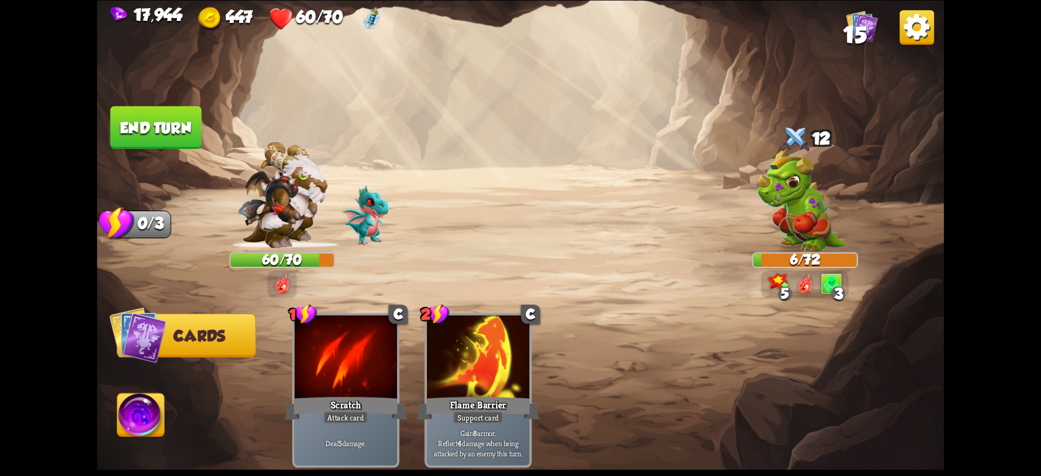
drag, startPoint x: 157, startPoint y: 159, endPoint x: 163, endPoint y: 140, distance: 19.7
click at [157, 159] on img at bounding box center [520, 238] width 847 height 476
click at [165, 132] on button "End turn" at bounding box center [156, 127] width 92 height 43
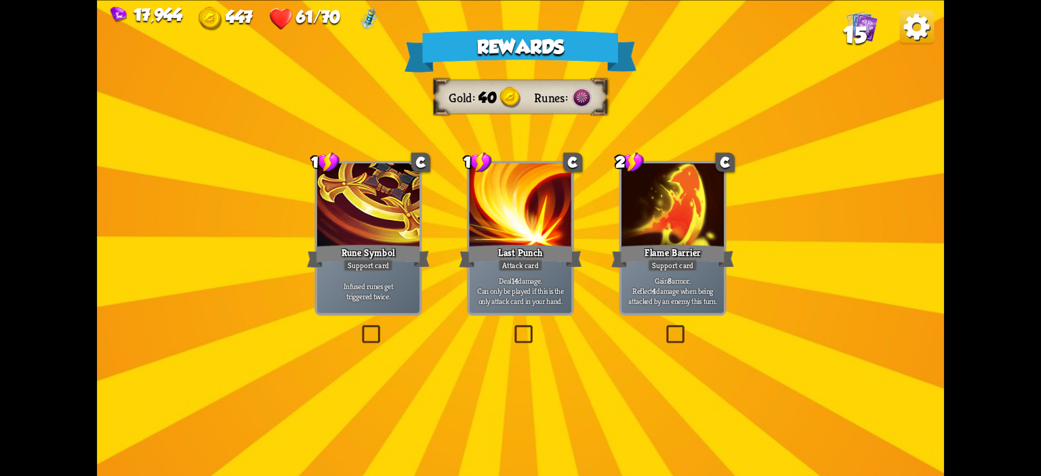
click at [655, 226] on div at bounding box center [673, 206] width 102 height 86
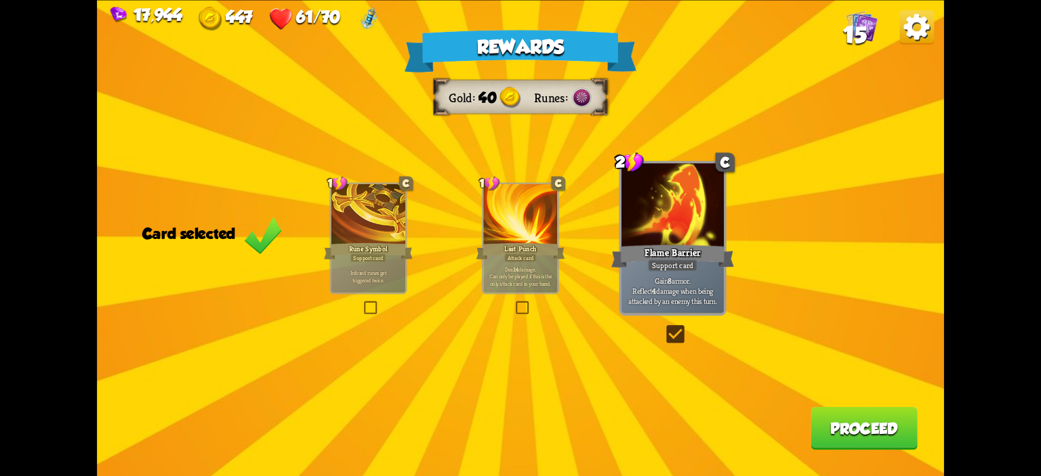
click at [848, 425] on button "Proceed" at bounding box center [864, 428] width 107 height 43
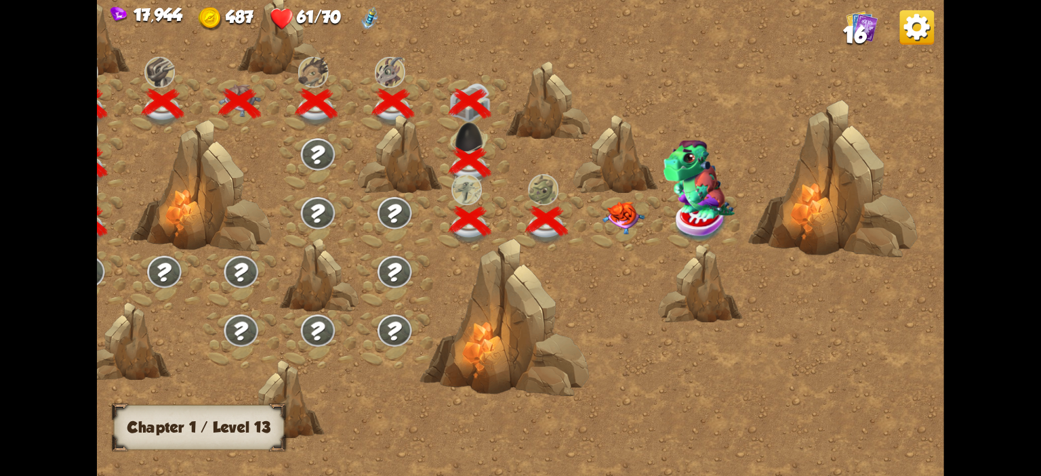
click at [606, 220] on img at bounding box center [624, 218] width 42 height 33
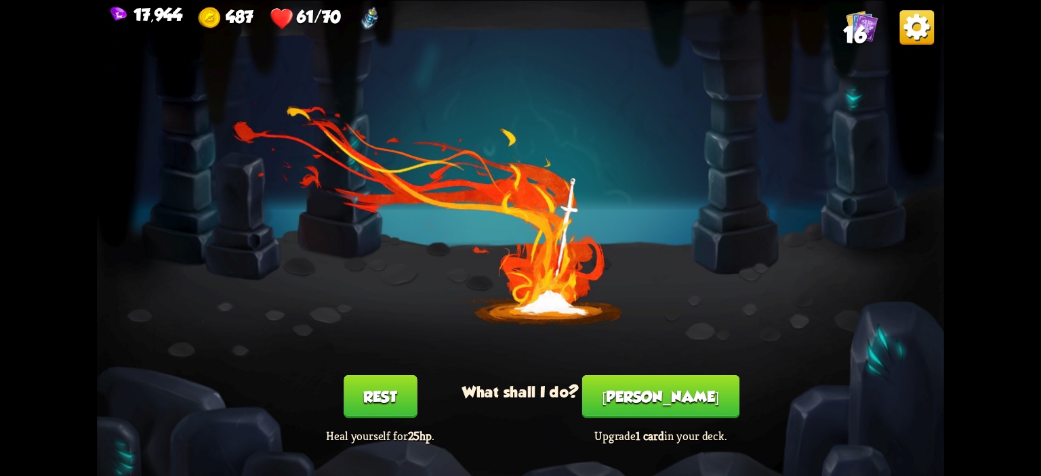
click at [654, 388] on button "[PERSON_NAME]" at bounding box center [660, 397] width 157 height 43
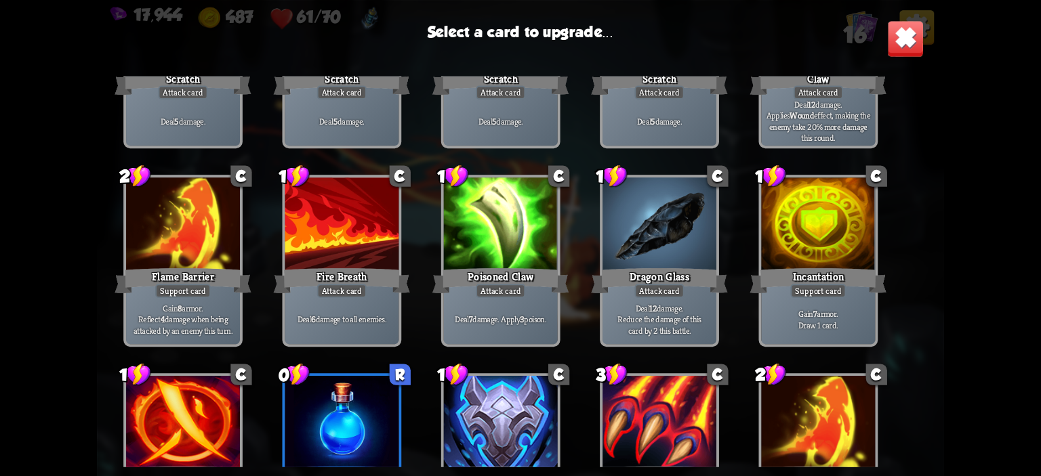
scroll to position [223, 0]
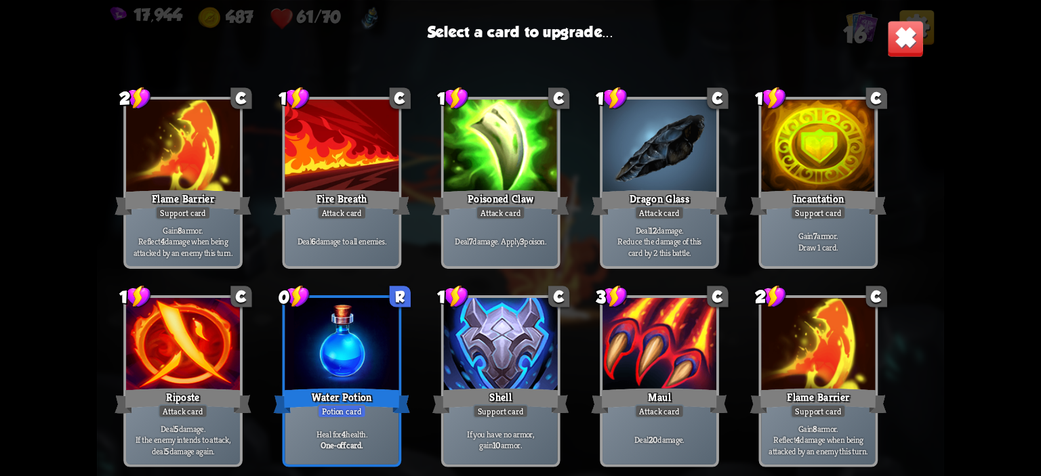
click at [330, 360] on div at bounding box center [342, 346] width 114 height 96
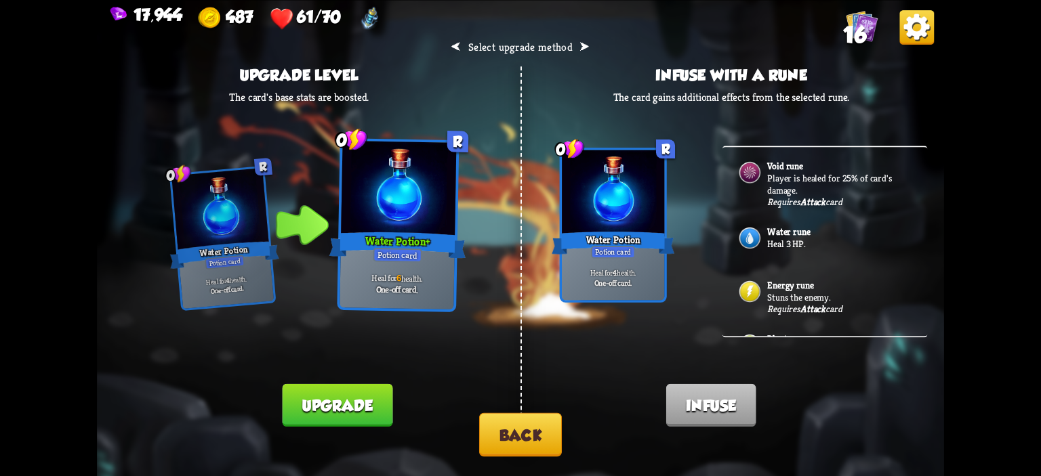
click at [773, 256] on div "Water rune Heal 3 HP." at bounding box center [825, 239] width 205 height 54
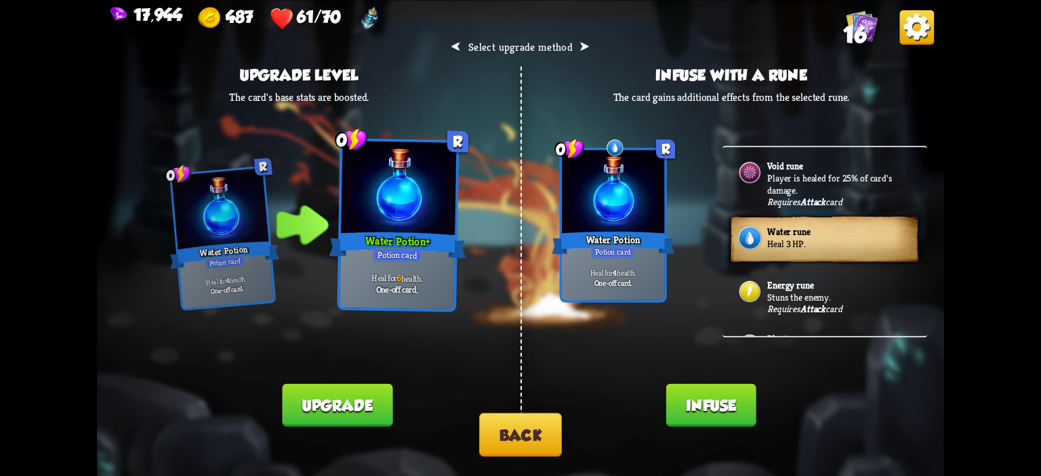
click at [731, 396] on button "Infuse" at bounding box center [711, 405] width 90 height 43
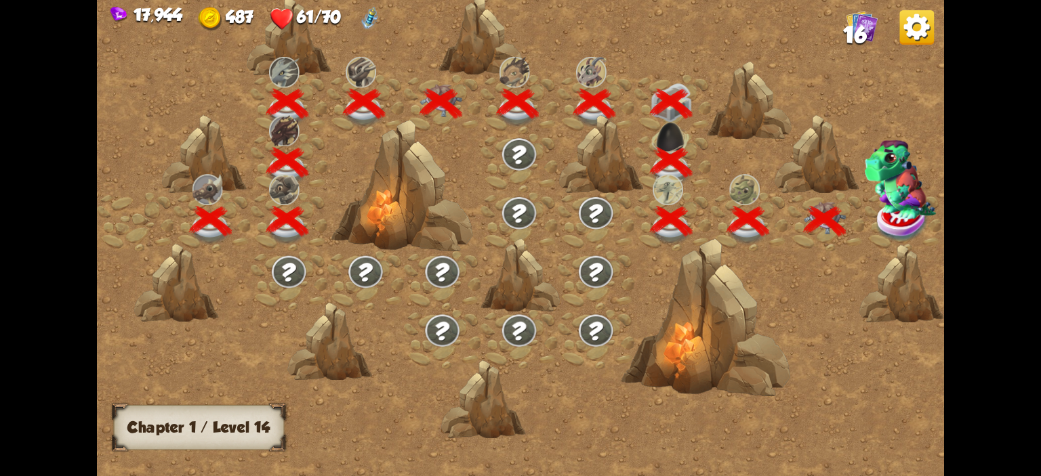
scroll to position [0, 206]
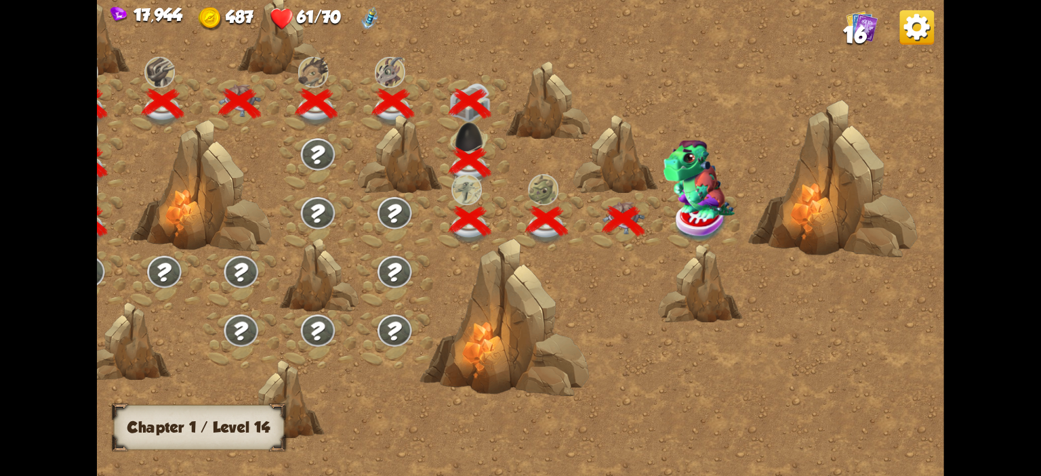
click at [697, 208] on img at bounding box center [699, 179] width 71 height 79
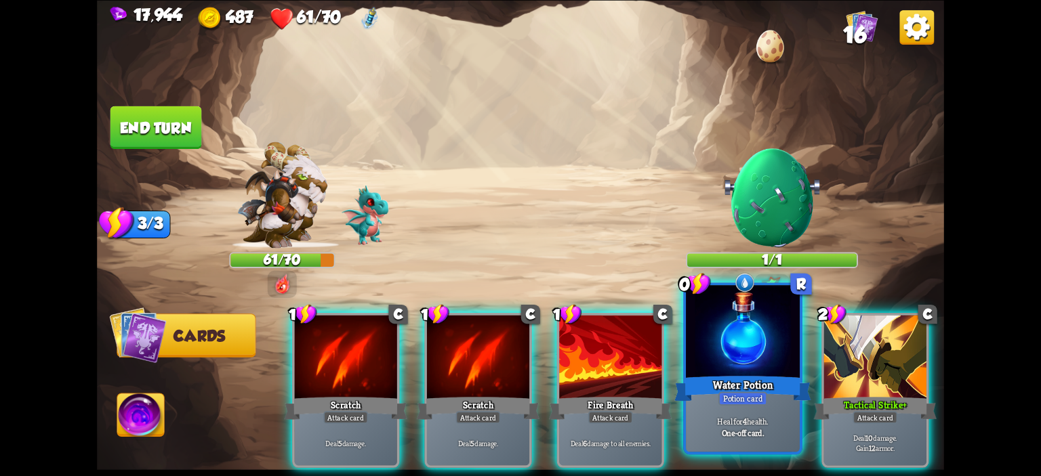
click at [716, 315] on div at bounding box center [743, 333] width 114 height 96
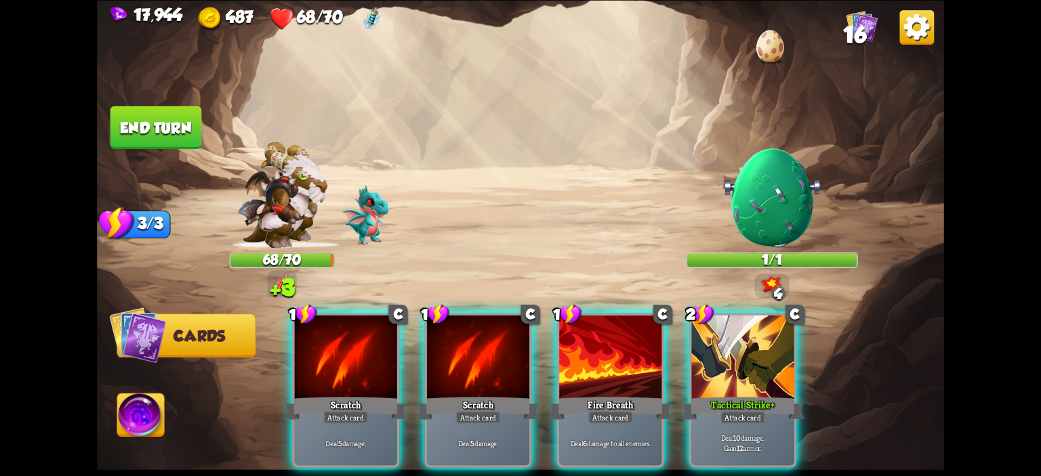
click at [122, 132] on button "End turn" at bounding box center [156, 127] width 92 height 43
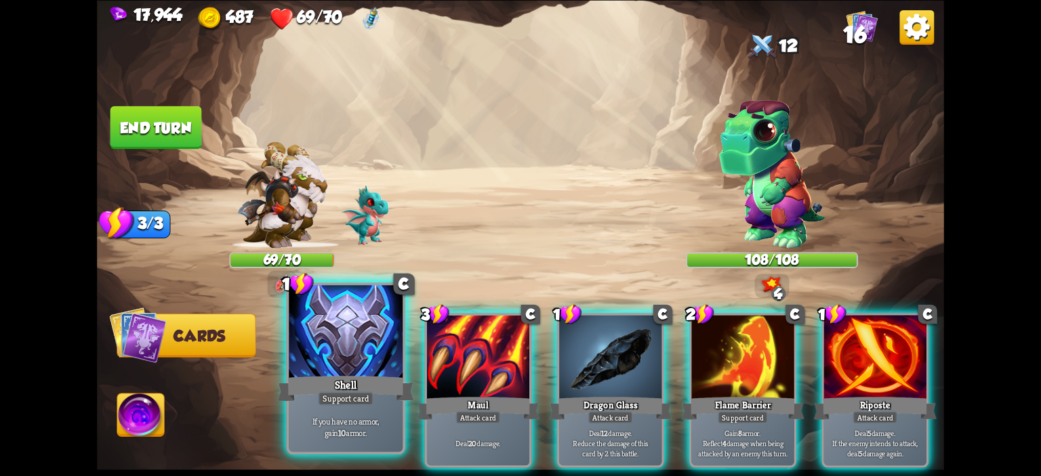
click at [380, 346] on div at bounding box center [346, 333] width 114 height 96
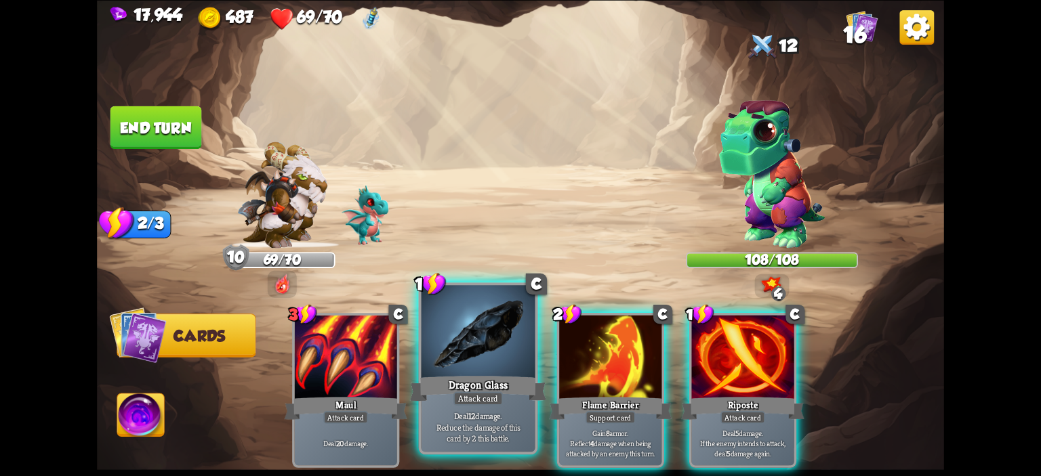
click at [495, 344] on div at bounding box center [479, 333] width 114 height 96
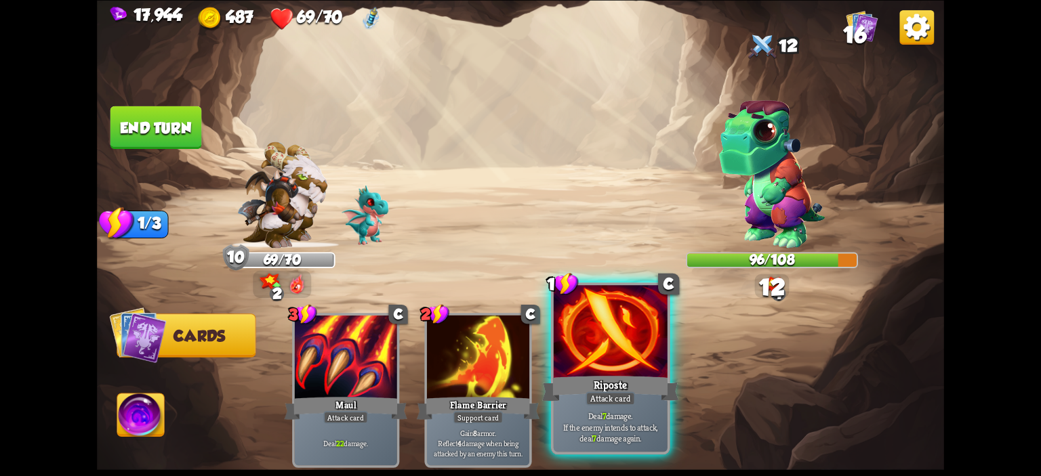
click at [636, 338] on div at bounding box center [611, 333] width 114 height 96
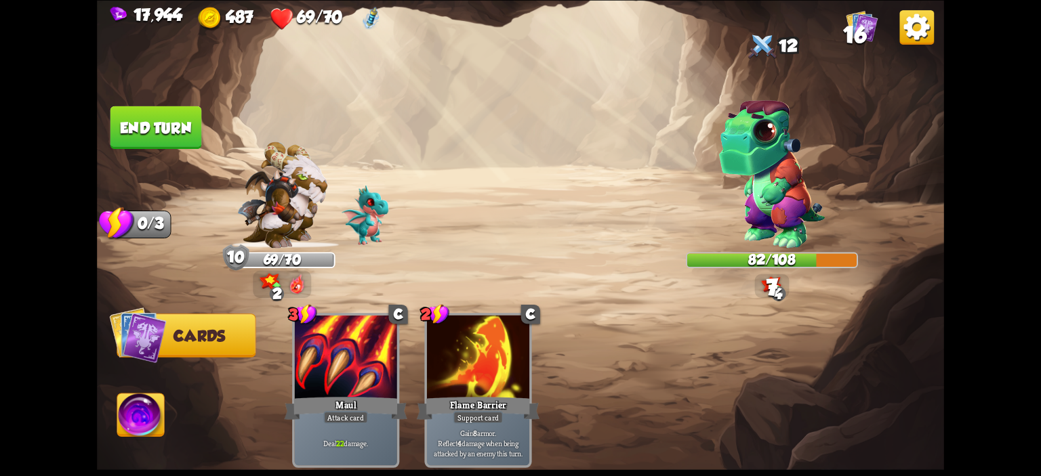
click at [133, 121] on button "End turn" at bounding box center [156, 127] width 92 height 43
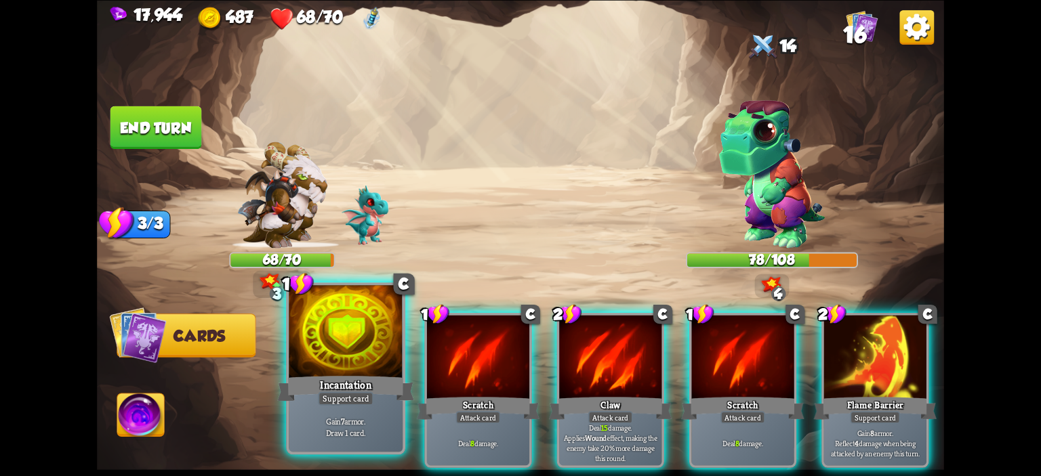
click at [354, 340] on div at bounding box center [346, 333] width 114 height 96
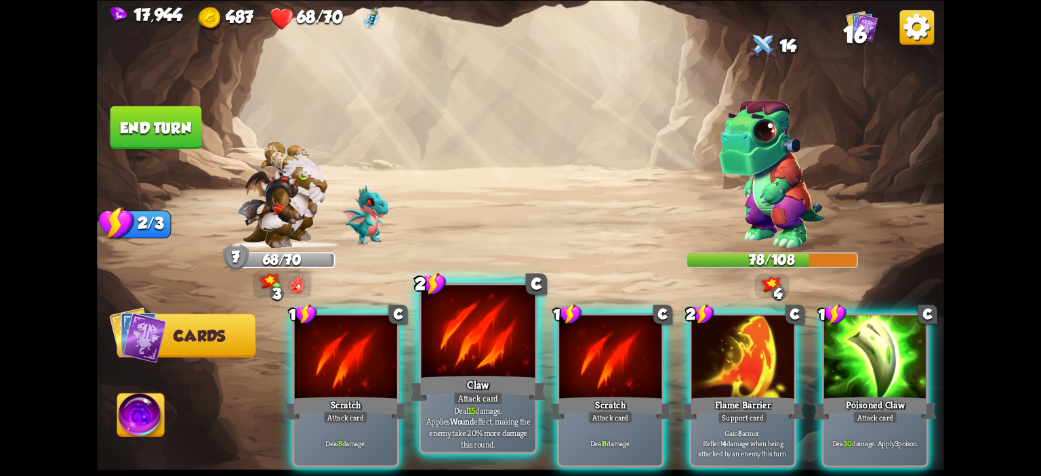
click at [458, 341] on div at bounding box center [479, 333] width 114 height 96
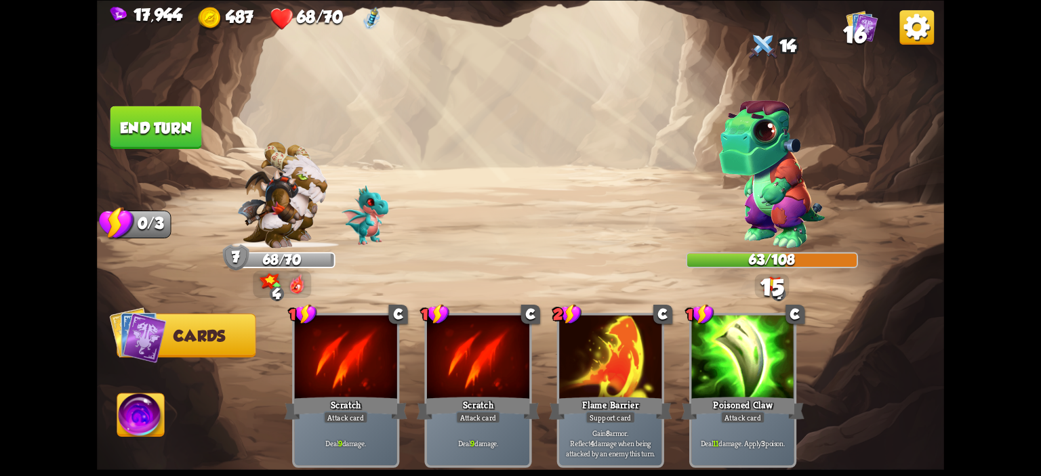
click at [117, 112] on button "End turn" at bounding box center [156, 127] width 92 height 43
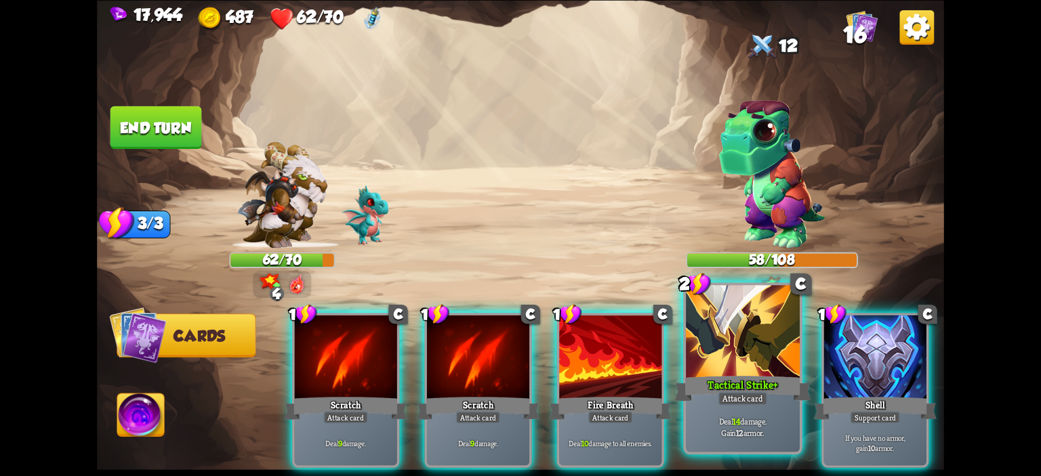
click at [727, 346] on div at bounding box center [743, 333] width 114 height 96
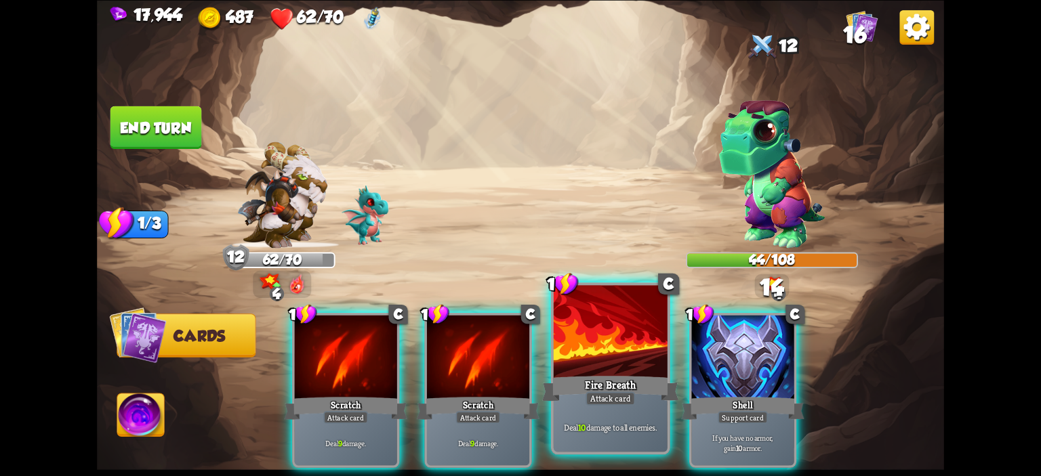
click at [619, 340] on div at bounding box center [611, 333] width 114 height 96
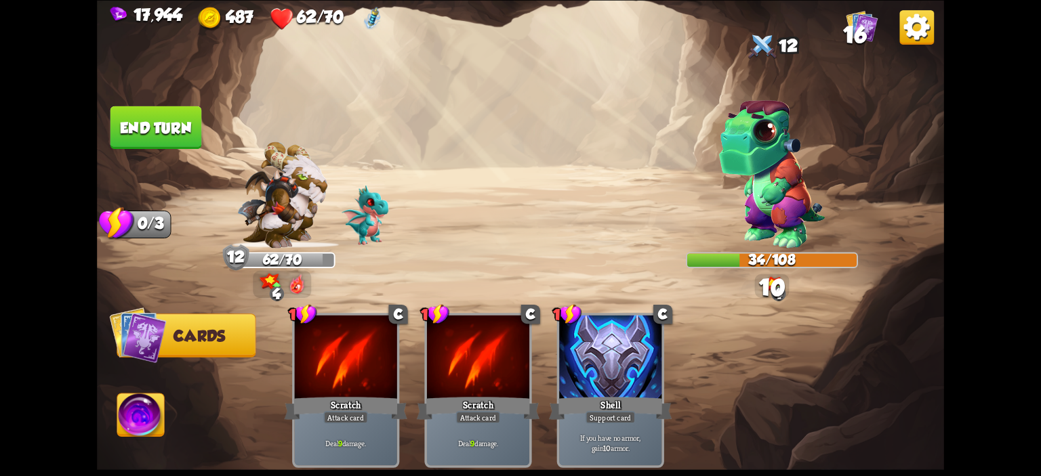
click at [157, 131] on button "End turn" at bounding box center [156, 127] width 92 height 43
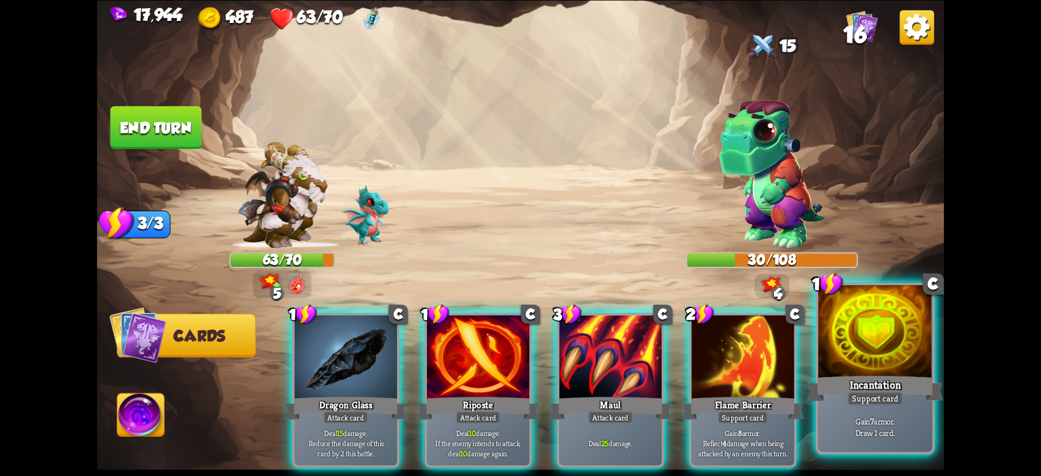
click at [891, 356] on div at bounding box center [875, 333] width 114 height 96
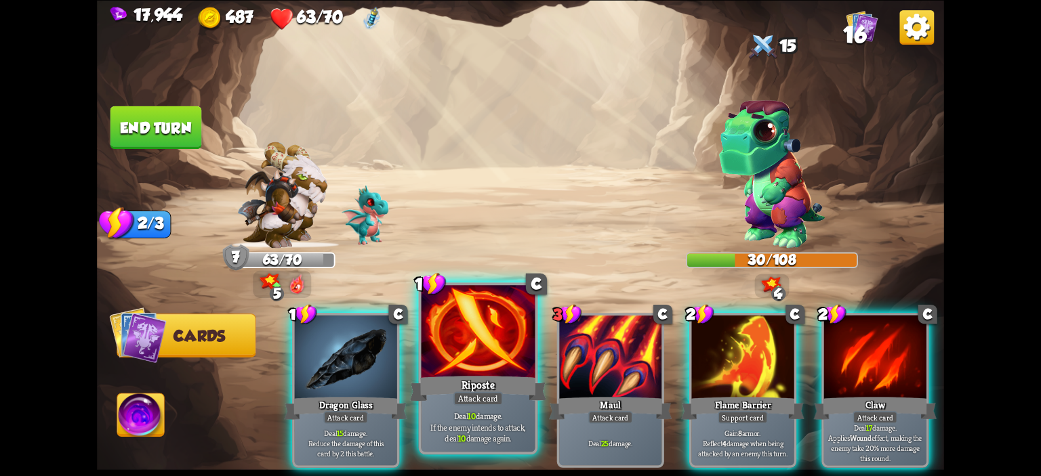
click at [508, 358] on div at bounding box center [479, 333] width 114 height 96
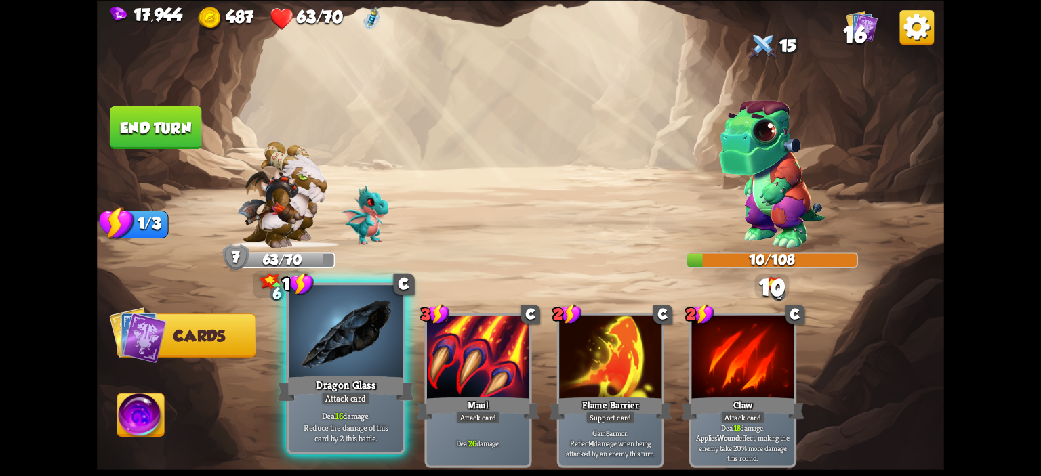
click at [359, 357] on div at bounding box center [346, 333] width 114 height 96
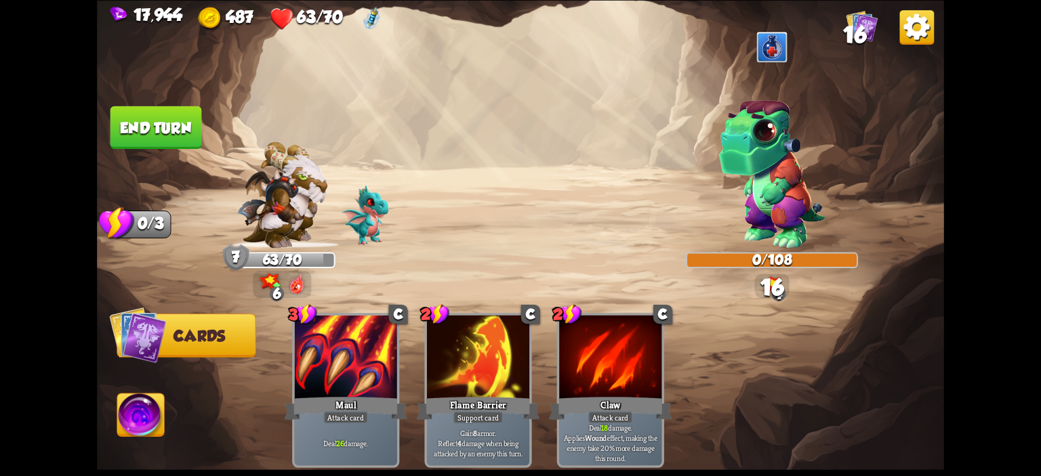
click at [124, 127] on button "End turn" at bounding box center [156, 127] width 92 height 43
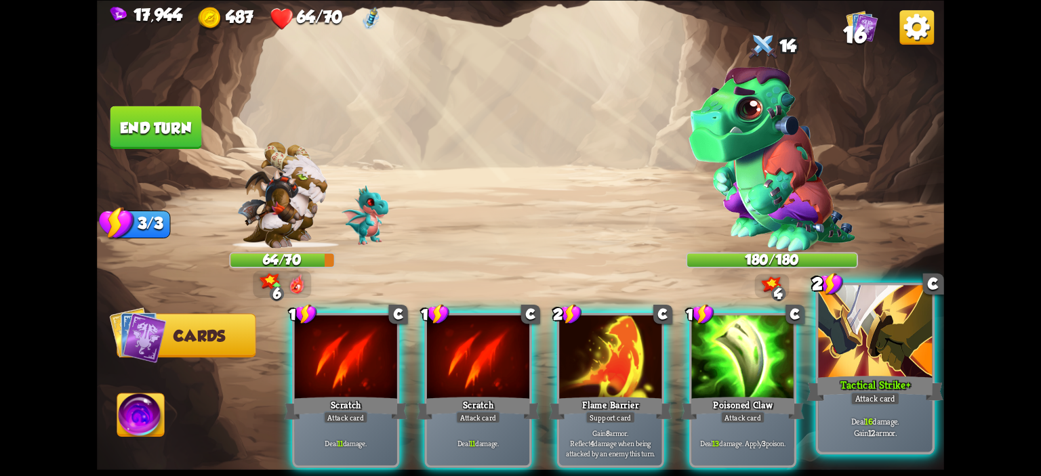
click at [900, 346] on div at bounding box center [875, 333] width 114 height 96
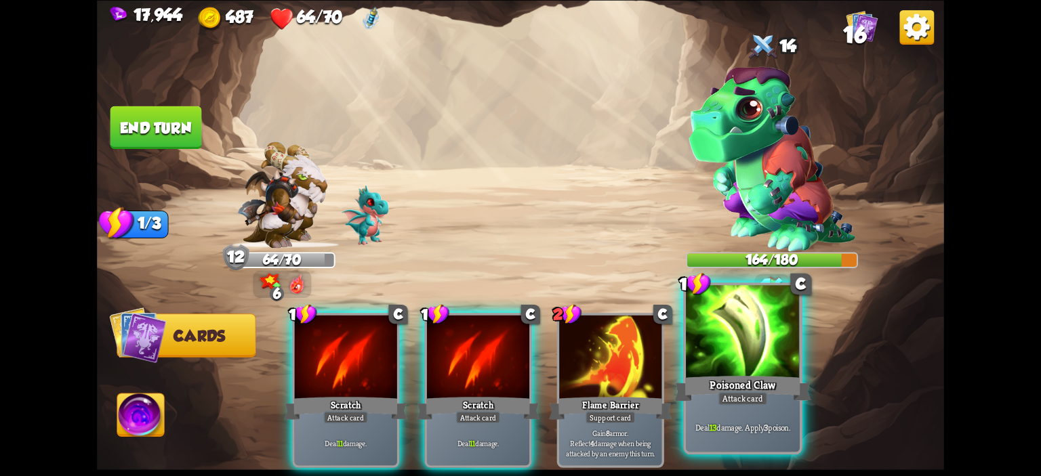
click at [775, 333] on div at bounding box center [743, 333] width 114 height 96
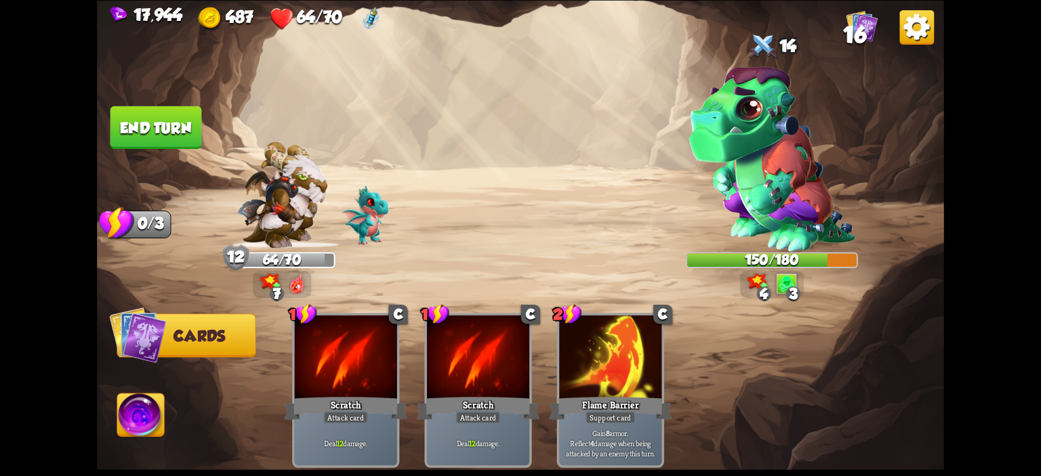
click at [180, 122] on button "End turn" at bounding box center [156, 127] width 92 height 43
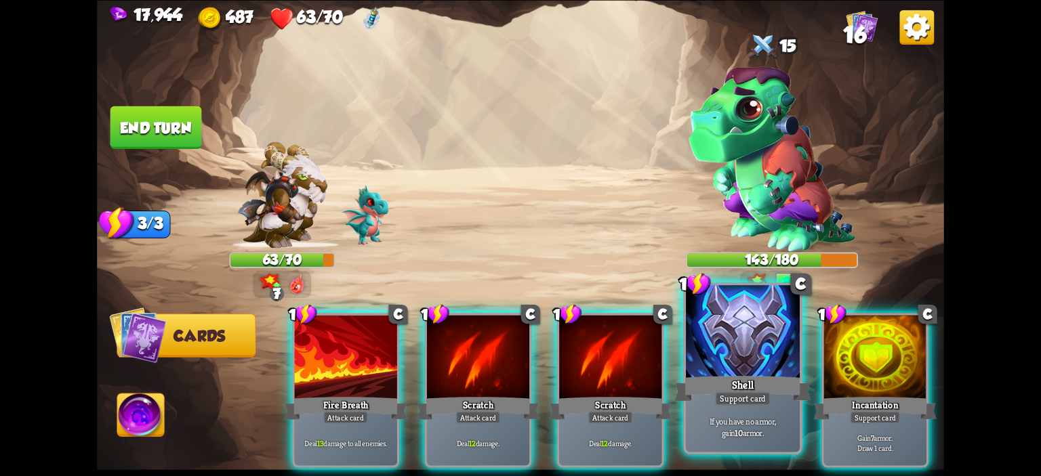
click at [698, 342] on div at bounding box center [743, 333] width 114 height 96
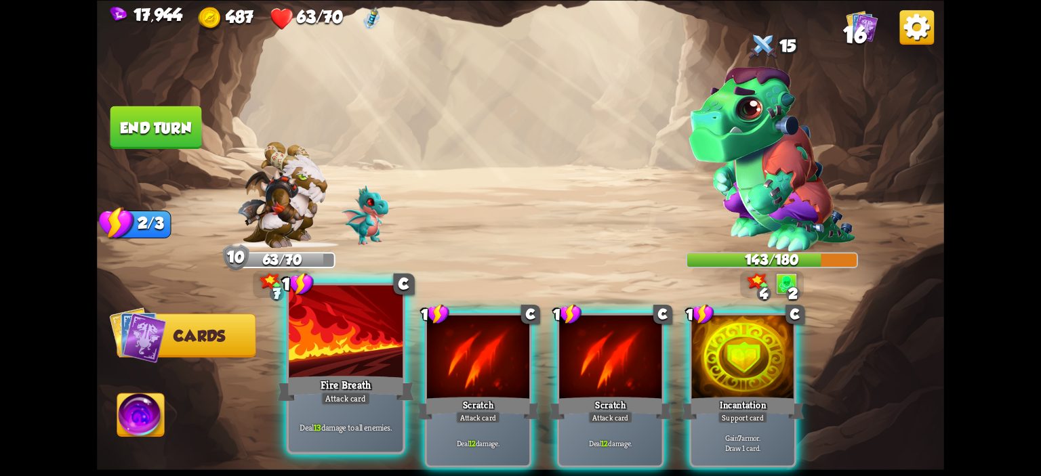
click at [347, 347] on div at bounding box center [346, 333] width 114 height 96
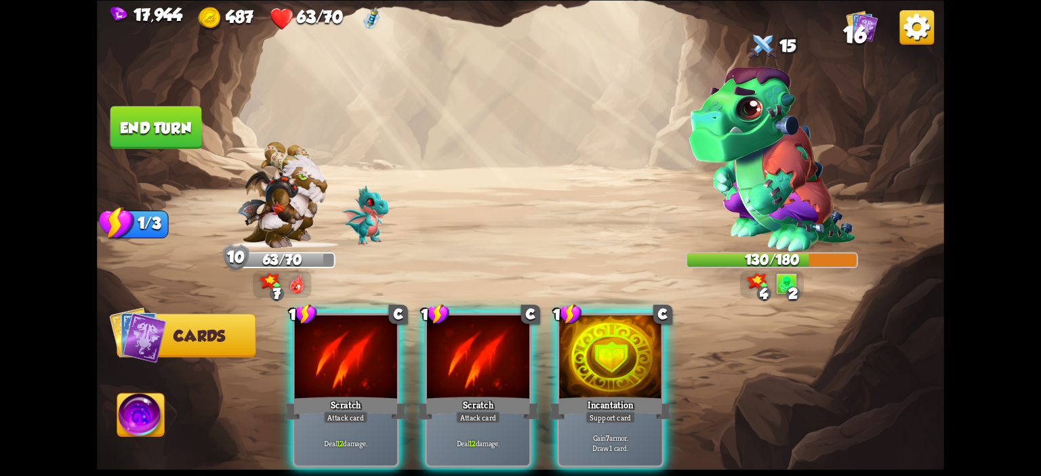
click at [347, 347] on div at bounding box center [346, 358] width 102 height 86
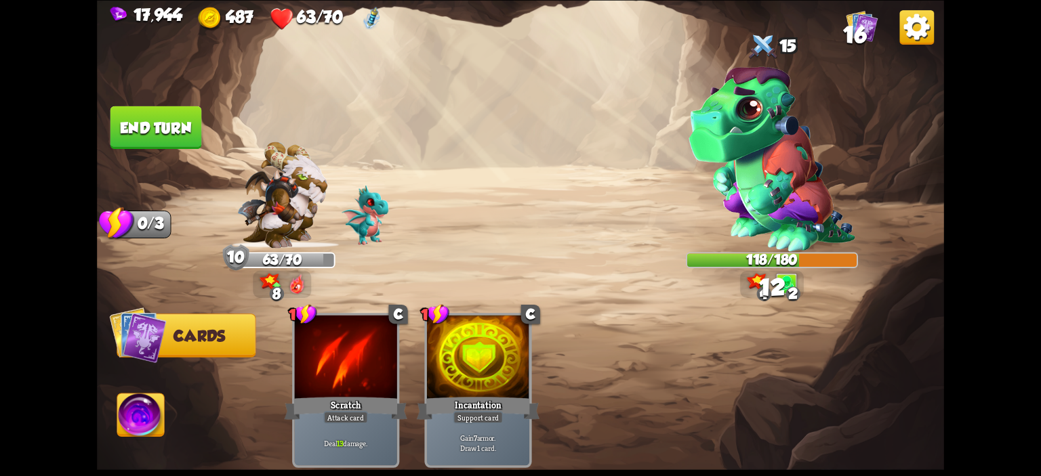
click at [160, 140] on button "End turn" at bounding box center [156, 127] width 92 height 43
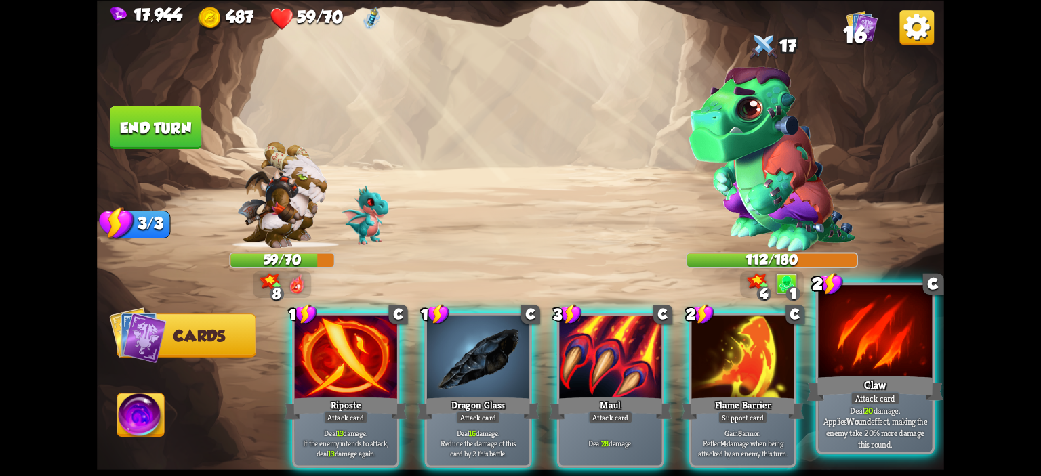
click at [850, 331] on div at bounding box center [875, 333] width 114 height 96
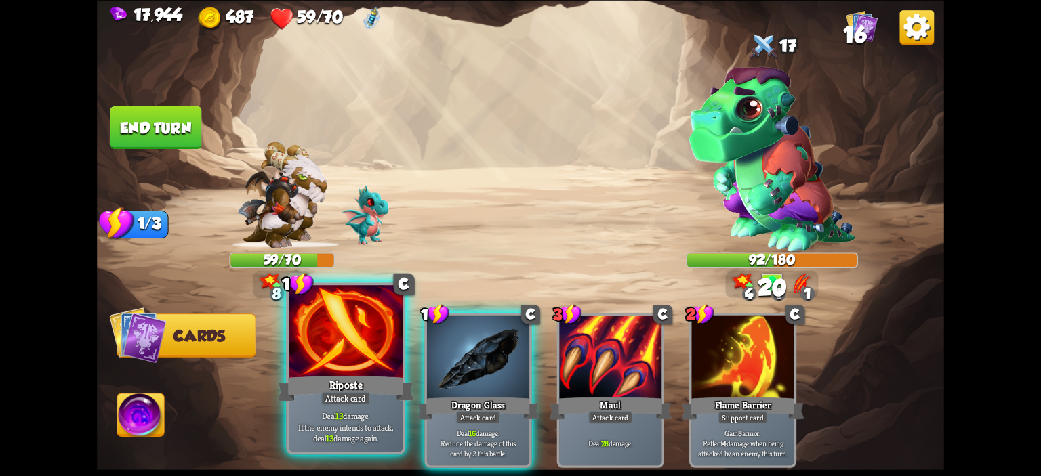
click at [336, 350] on div at bounding box center [346, 333] width 114 height 96
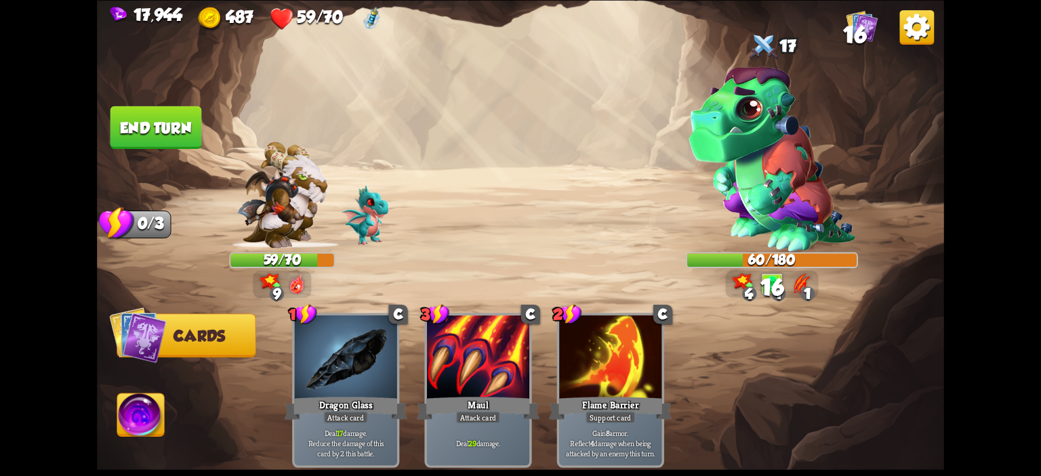
click at [150, 116] on button "End turn" at bounding box center [156, 127] width 92 height 43
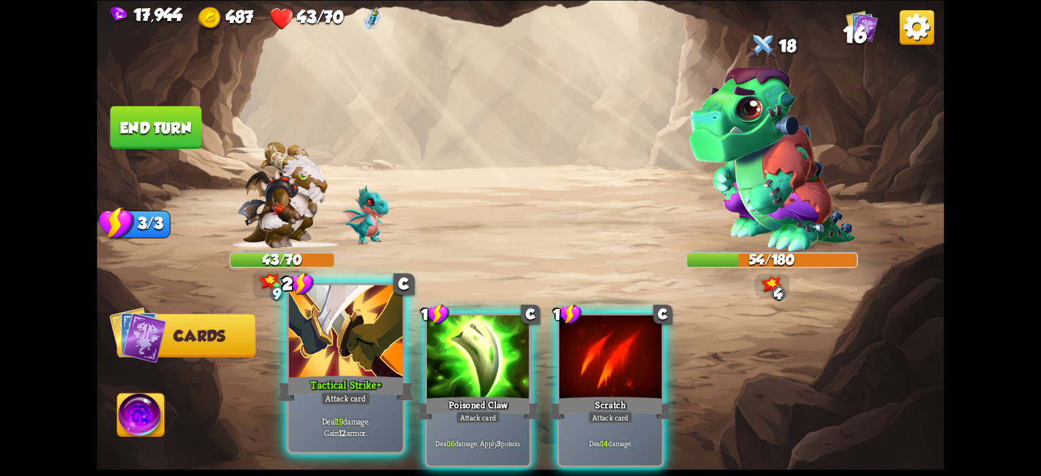
click at [345, 361] on div at bounding box center [346, 333] width 114 height 96
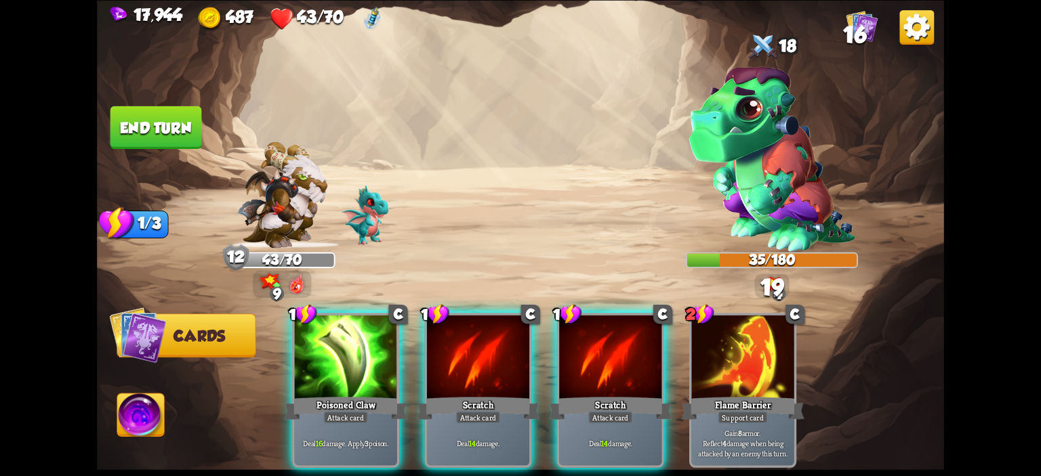
click at [345, 361] on div at bounding box center [346, 358] width 102 height 86
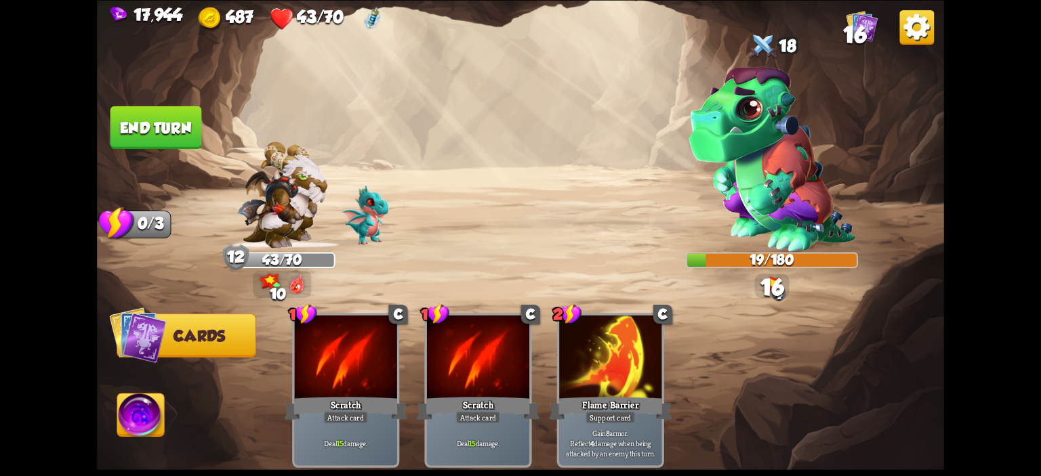
click at [136, 113] on button "End turn" at bounding box center [156, 127] width 92 height 43
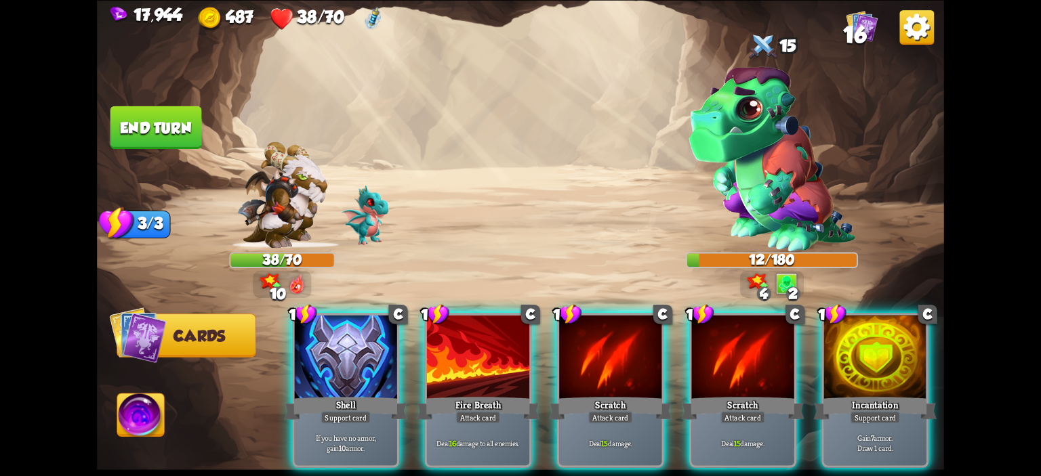
click at [146, 425] on img at bounding box center [140, 417] width 47 height 47
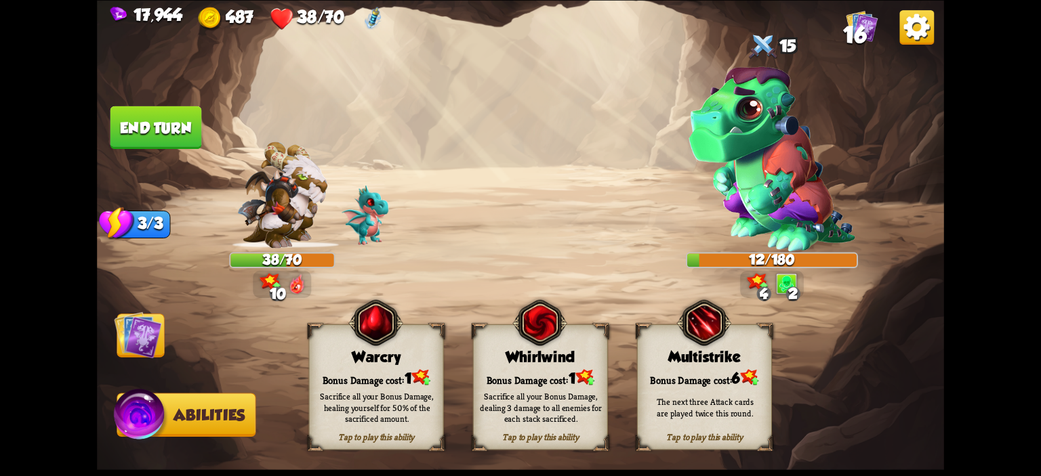
click at [347, 363] on div "Warcry" at bounding box center [377, 356] width 134 height 17
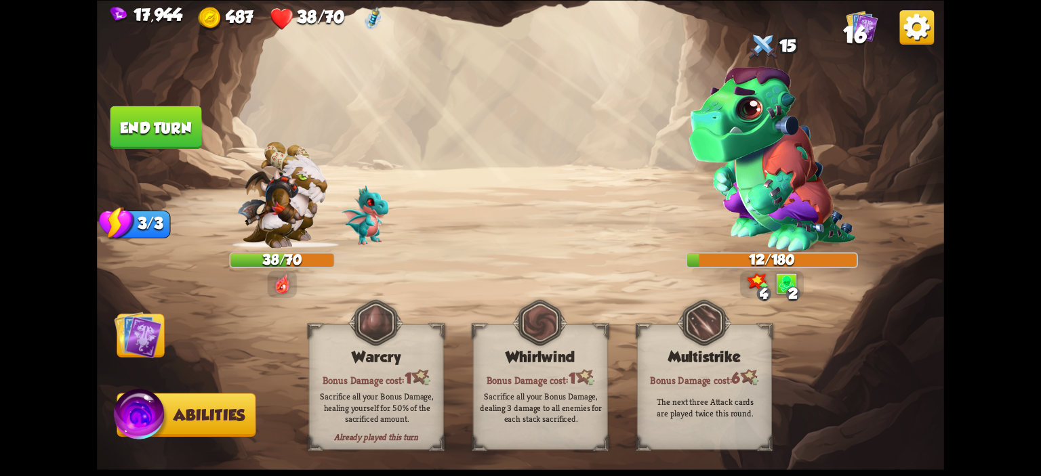
click at [115, 333] on img at bounding box center [137, 334] width 47 height 47
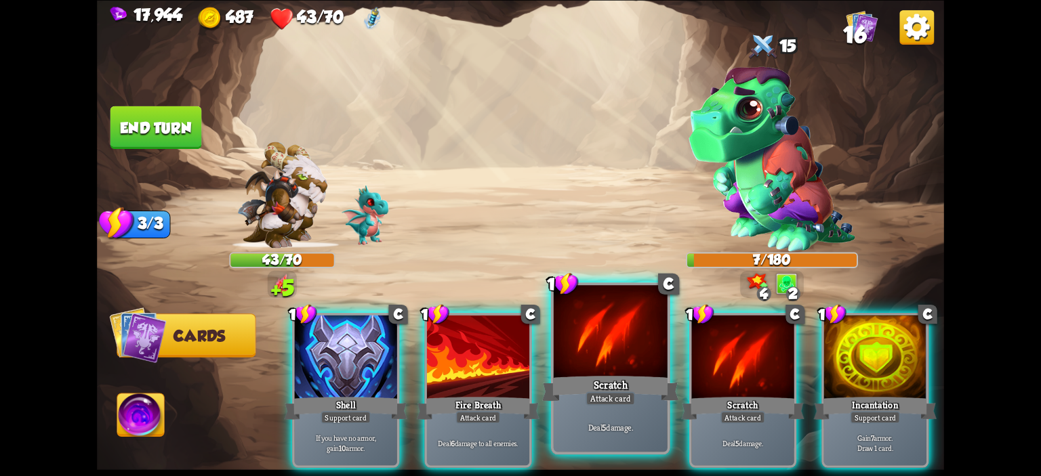
click at [606, 340] on div at bounding box center [611, 333] width 114 height 96
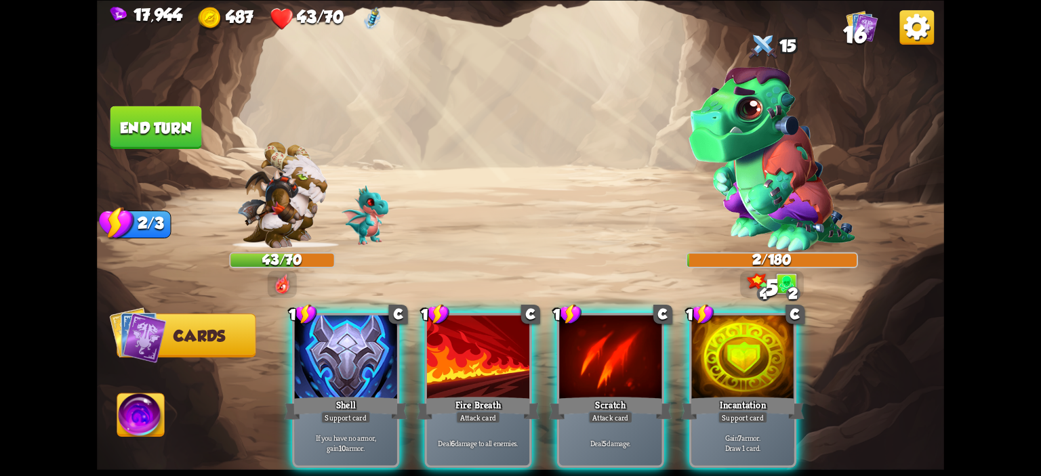
click at [154, 134] on button "End turn" at bounding box center [156, 127] width 92 height 43
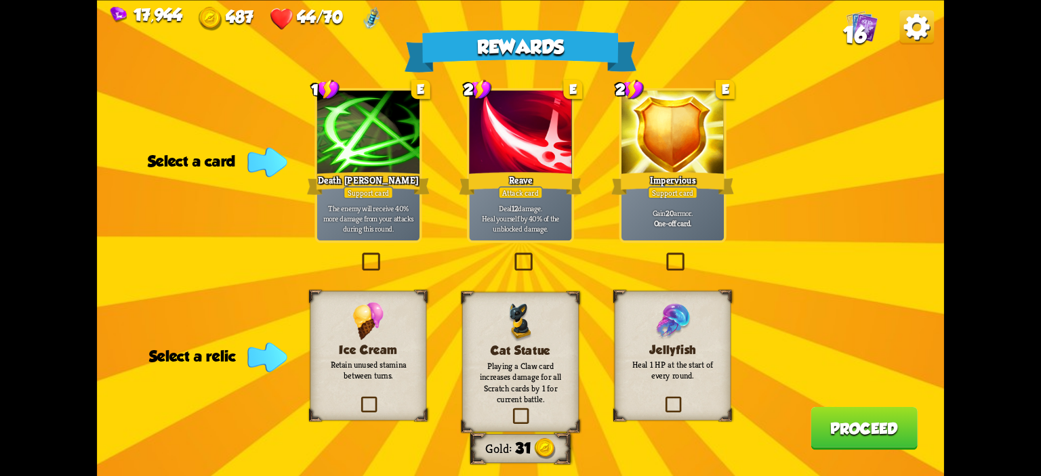
click at [387, 346] on h3 "Ice Cream" at bounding box center [368, 350] width 94 height 14
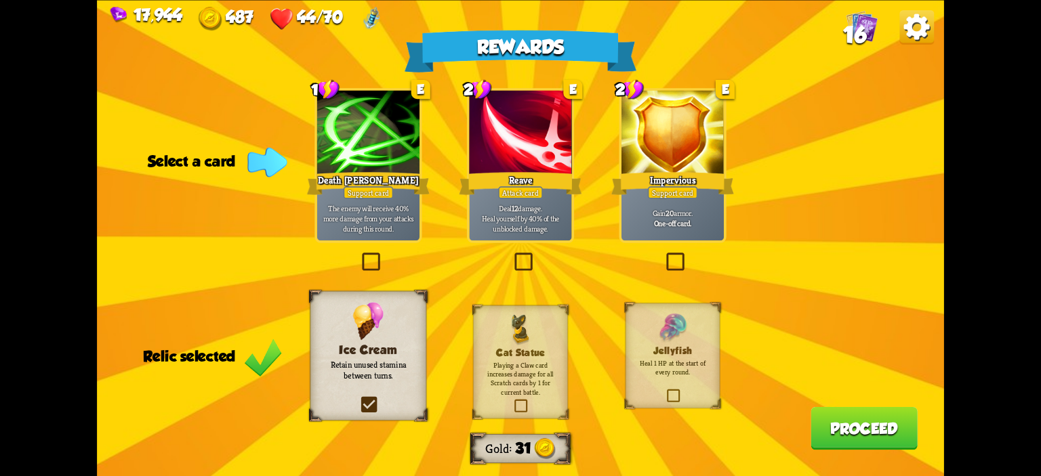
click at [523, 216] on p "Deal 12 damage. Heal yourself by 40% of the unblocked damage." at bounding box center [521, 218] width 98 height 31
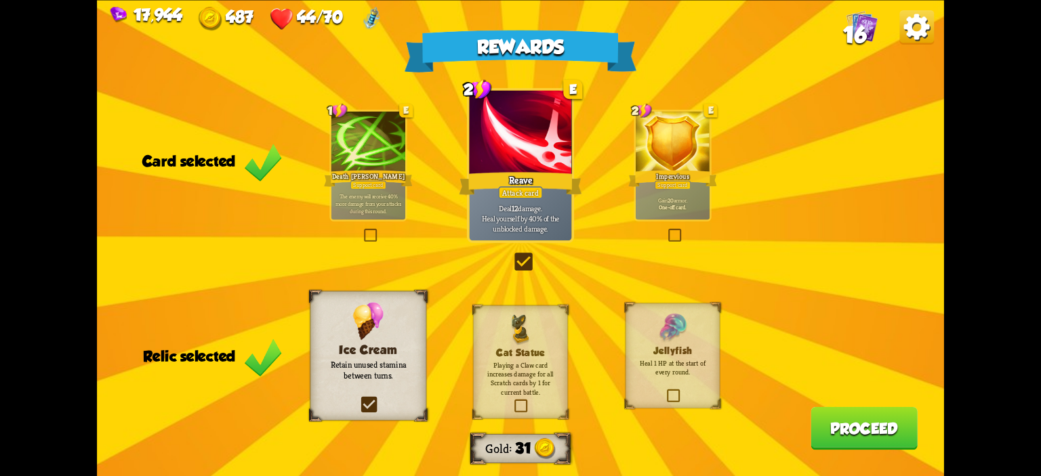
click at [849, 433] on button "Proceed" at bounding box center [864, 428] width 107 height 43
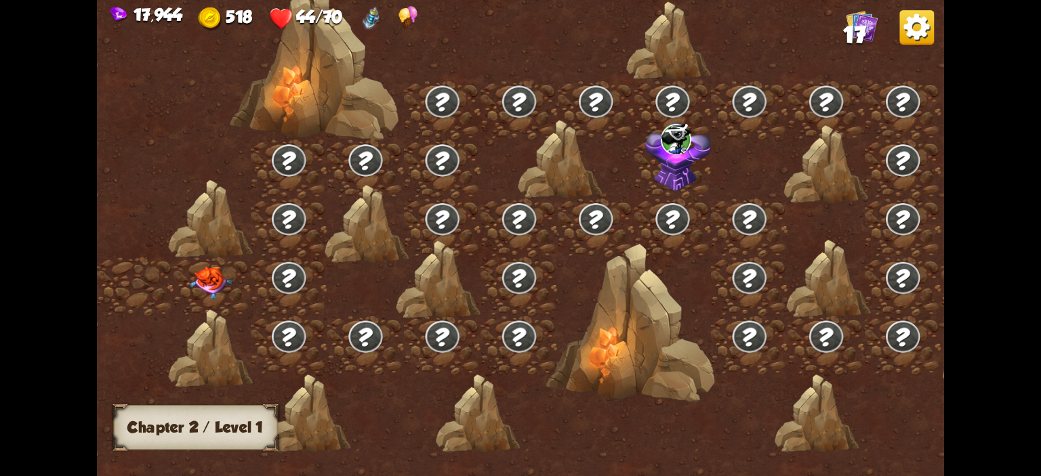
click at [204, 277] on img at bounding box center [211, 282] width 42 height 33
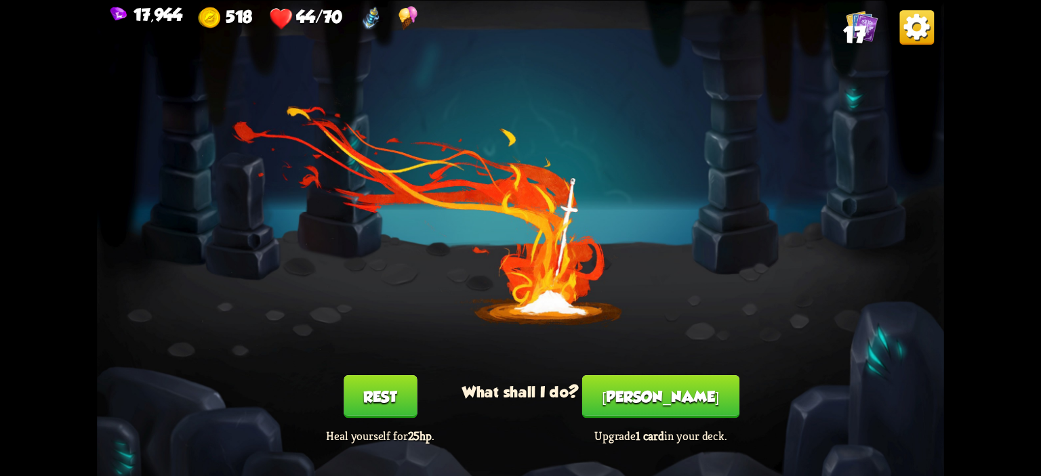
click at [368, 379] on button "Rest" at bounding box center [380, 397] width 73 height 43
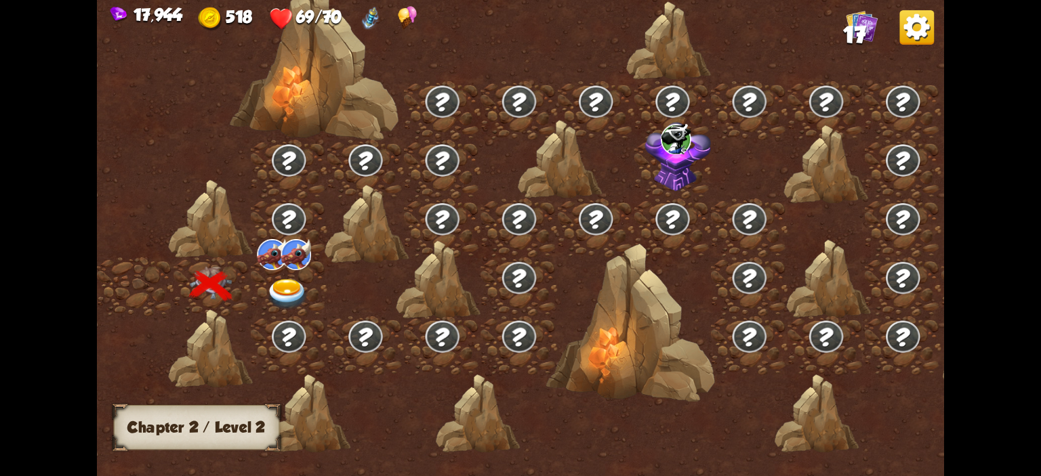
click at [273, 286] on img at bounding box center [287, 294] width 42 height 31
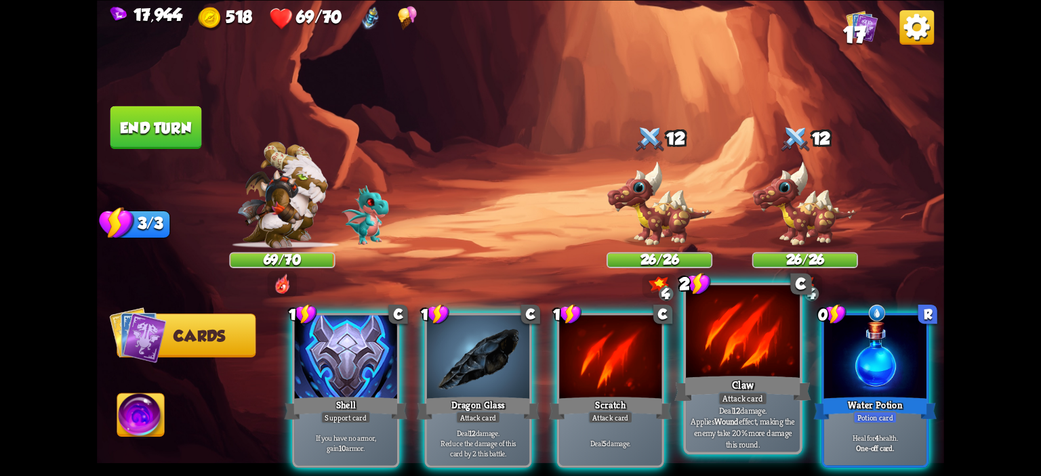
click at [746, 346] on div at bounding box center [743, 333] width 114 height 96
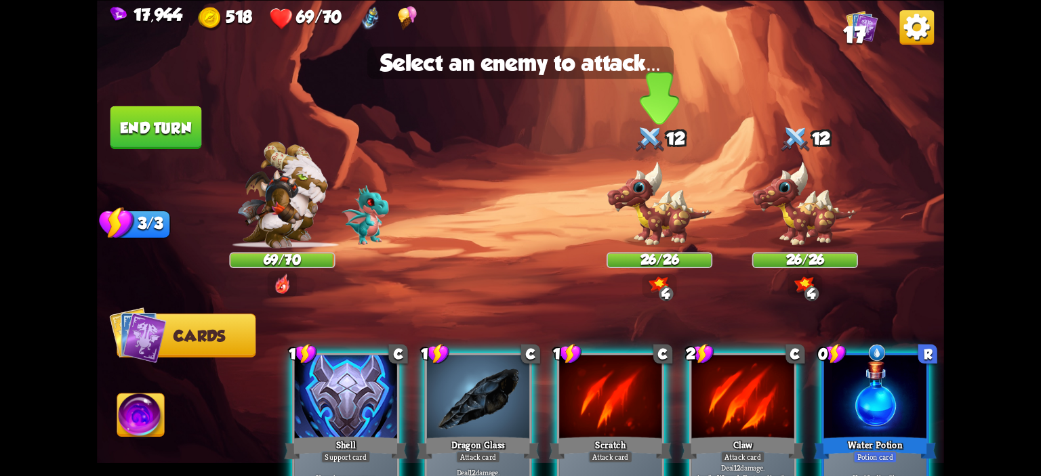
click at [673, 232] on img at bounding box center [660, 204] width 106 height 87
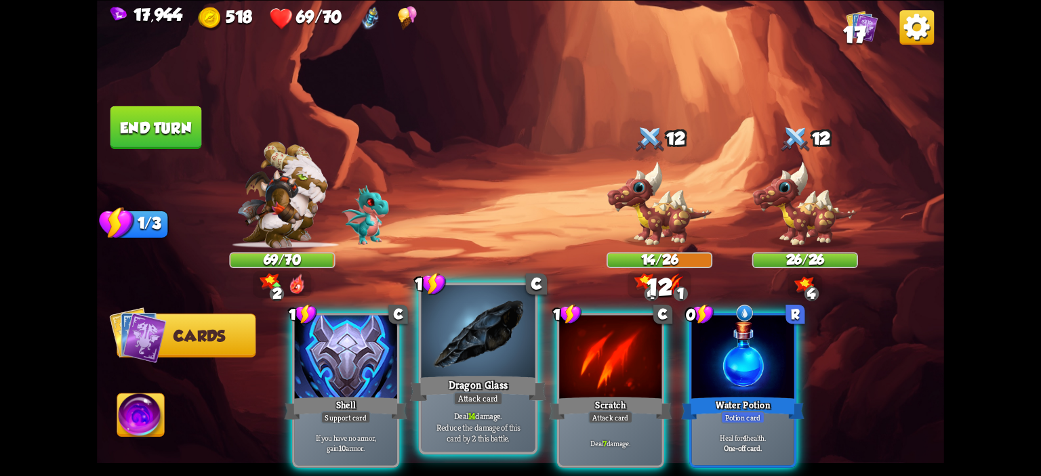
click at [488, 357] on div at bounding box center [479, 333] width 114 height 96
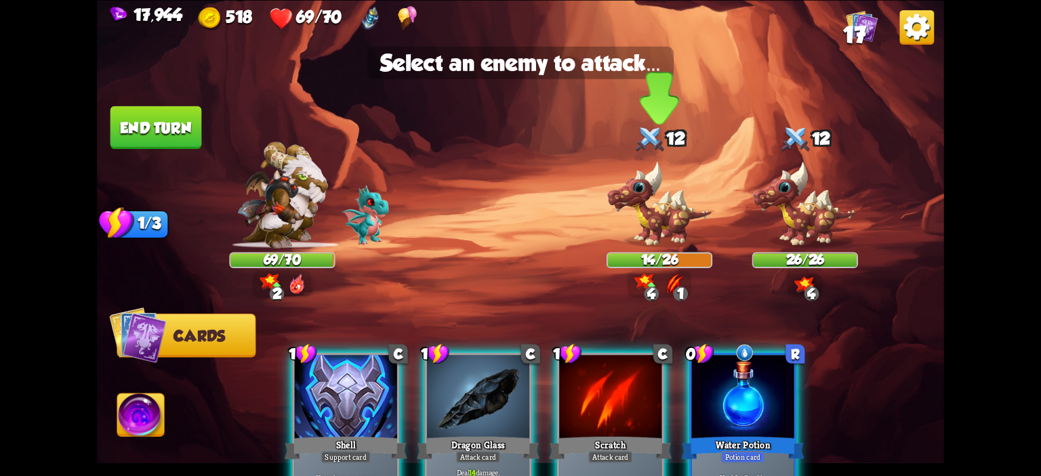
click at [638, 235] on img at bounding box center [660, 204] width 106 height 87
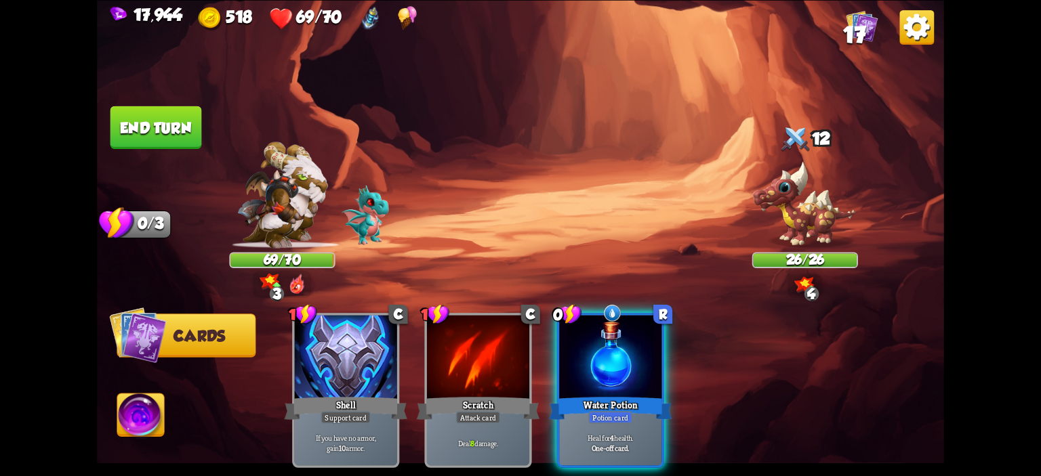
click at [178, 139] on button "End turn" at bounding box center [156, 127] width 92 height 43
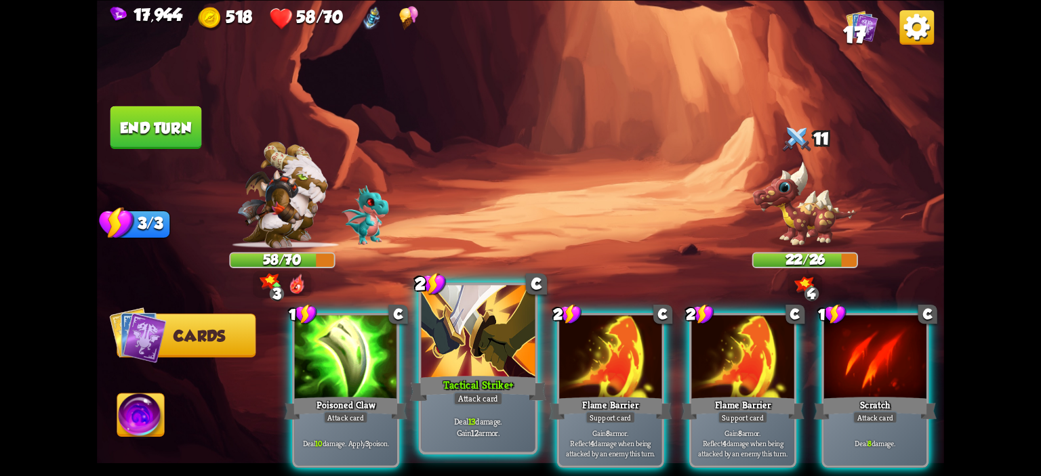
click at [521, 328] on div at bounding box center [479, 333] width 114 height 96
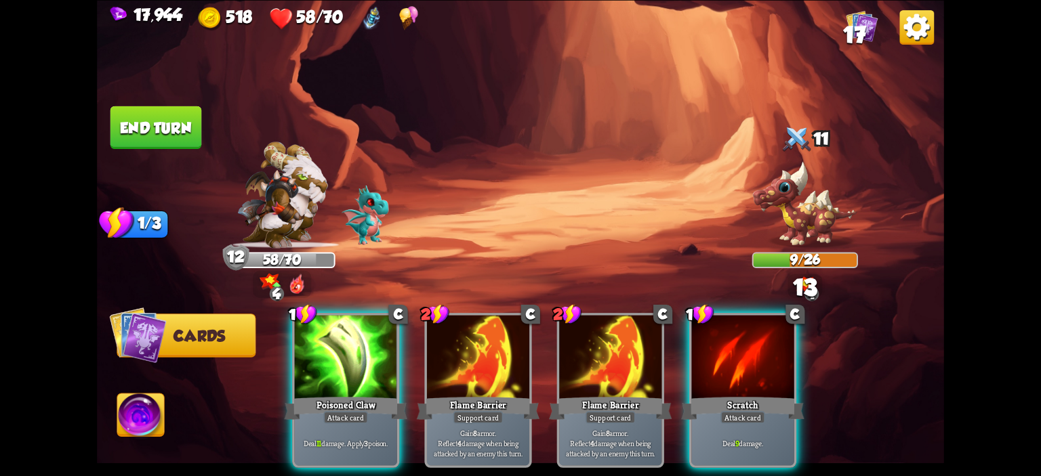
click at [141, 409] on img at bounding box center [140, 417] width 47 height 47
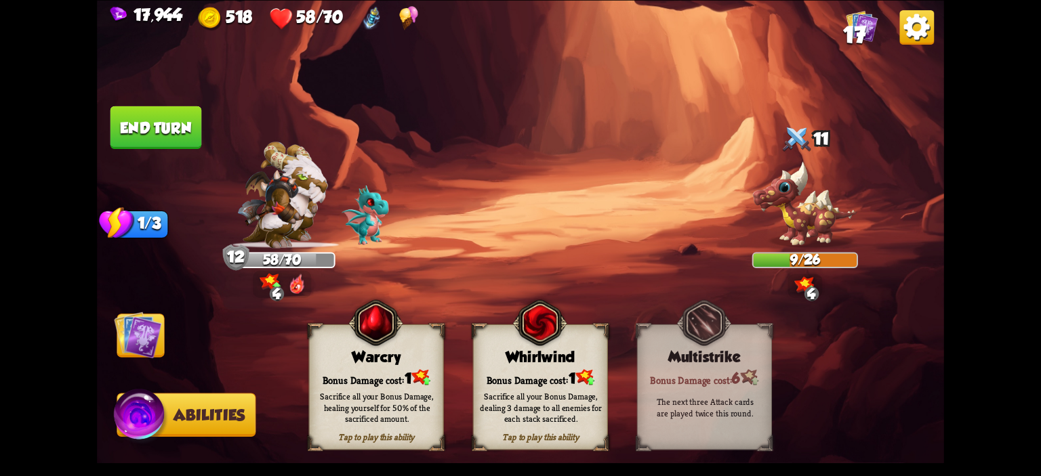
click at [376, 333] on img at bounding box center [375, 323] width 54 height 56
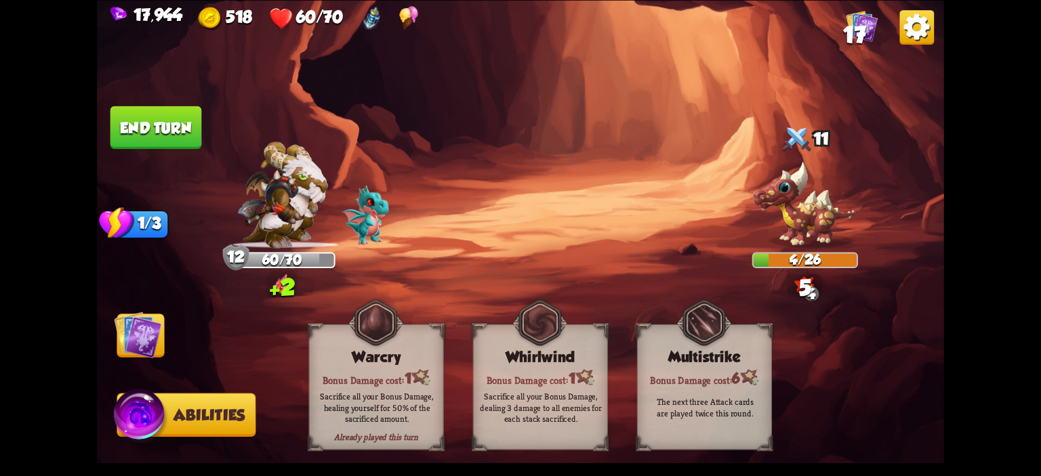
click at [144, 319] on img at bounding box center [137, 334] width 47 height 47
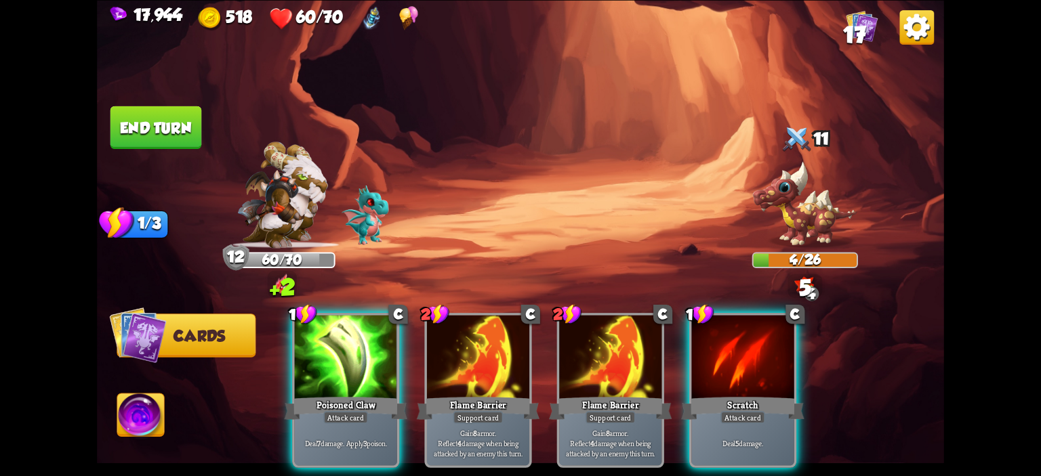
click at [138, 145] on button "End turn" at bounding box center [156, 127] width 92 height 43
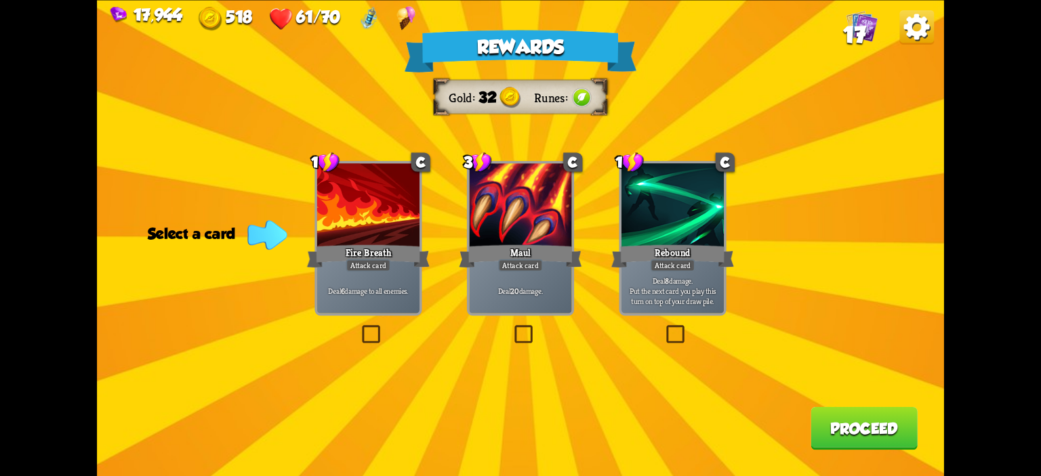
click at [328, 243] on div "Fire Breath" at bounding box center [368, 256] width 123 height 27
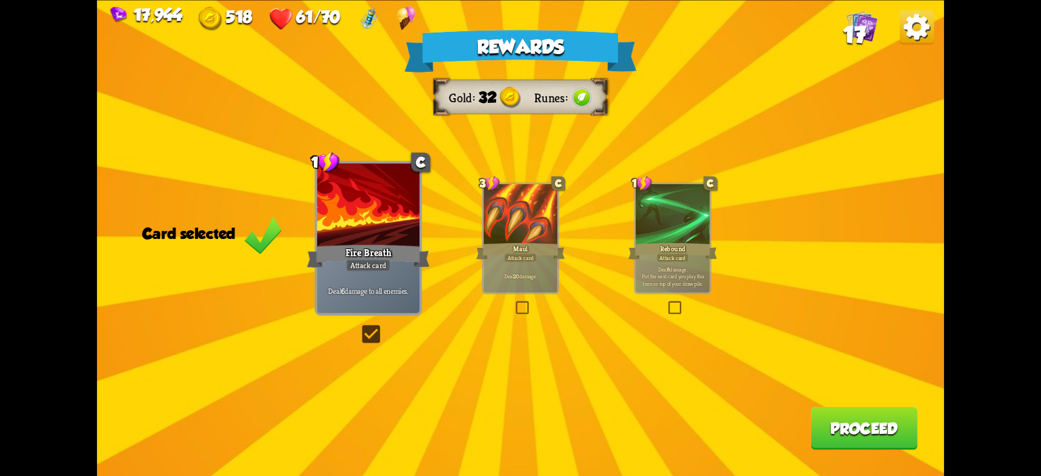
click at [862, 423] on button "Proceed" at bounding box center [864, 428] width 107 height 43
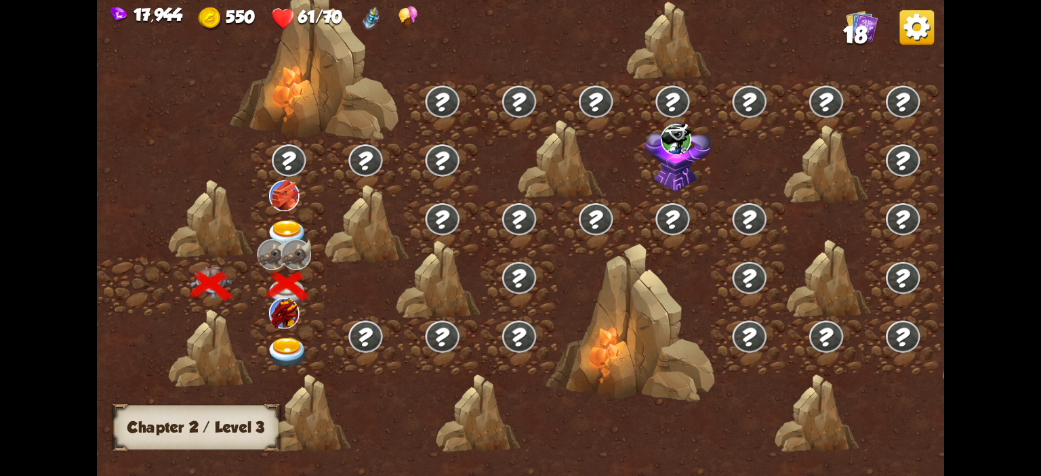
click at [304, 347] on img at bounding box center [287, 353] width 42 height 31
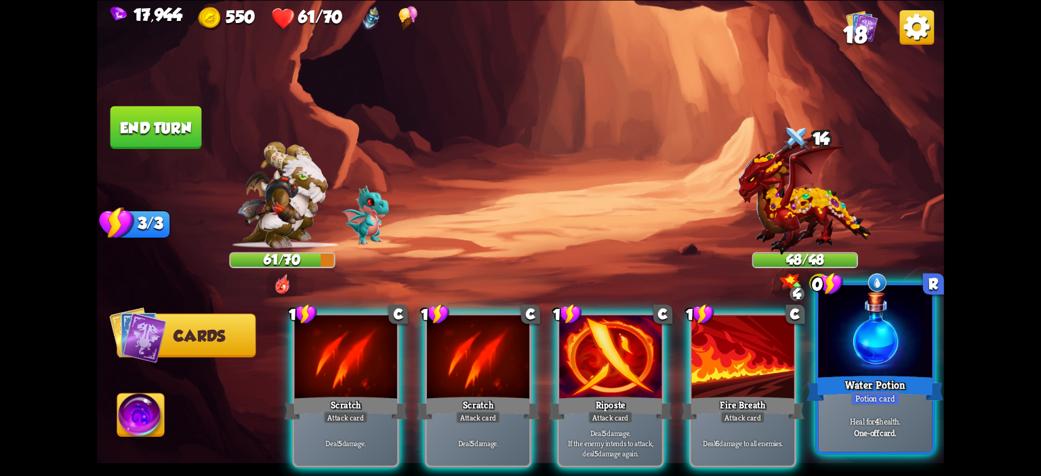
click at [854, 366] on div at bounding box center [875, 333] width 114 height 96
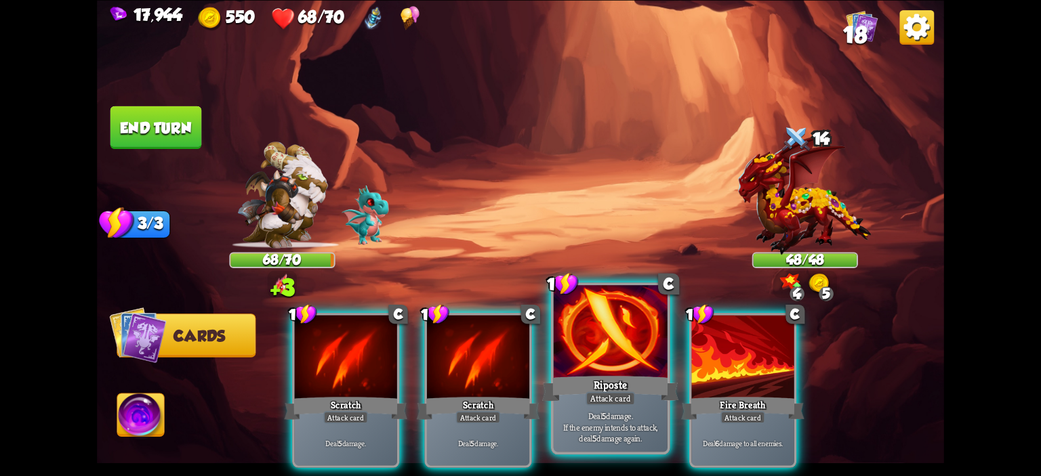
click at [609, 352] on div at bounding box center [611, 333] width 114 height 96
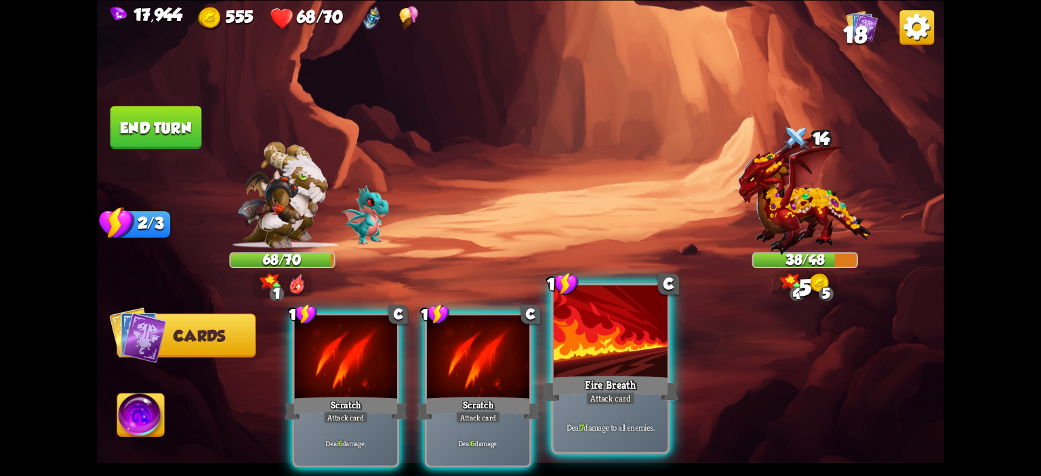
click at [608, 352] on div at bounding box center [611, 333] width 114 height 96
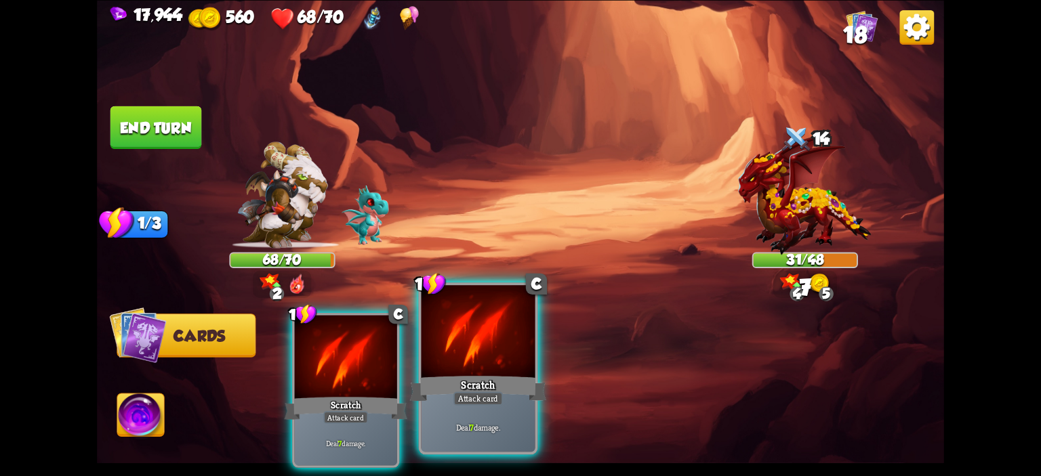
click at [502, 333] on div at bounding box center [479, 333] width 114 height 96
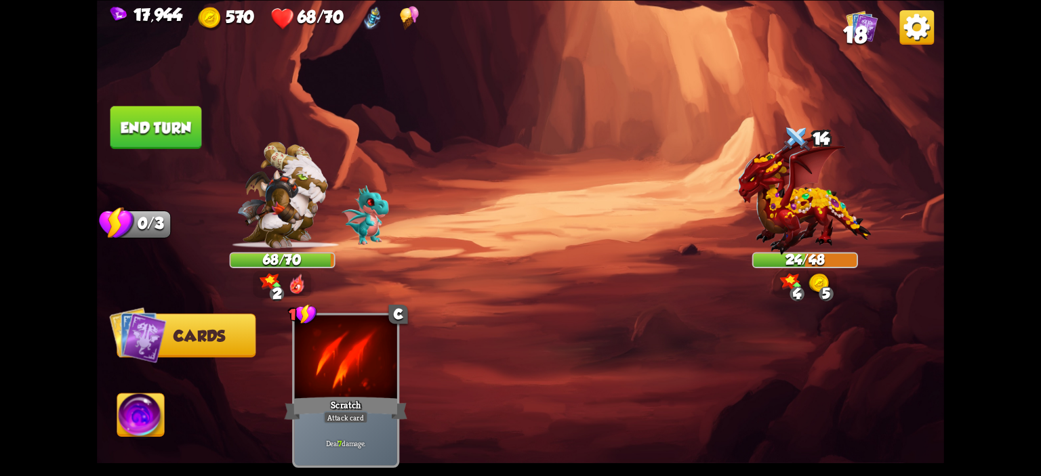
click at [142, 149] on img at bounding box center [520, 238] width 847 height 476
click at [142, 143] on button "End turn" at bounding box center [156, 127] width 92 height 43
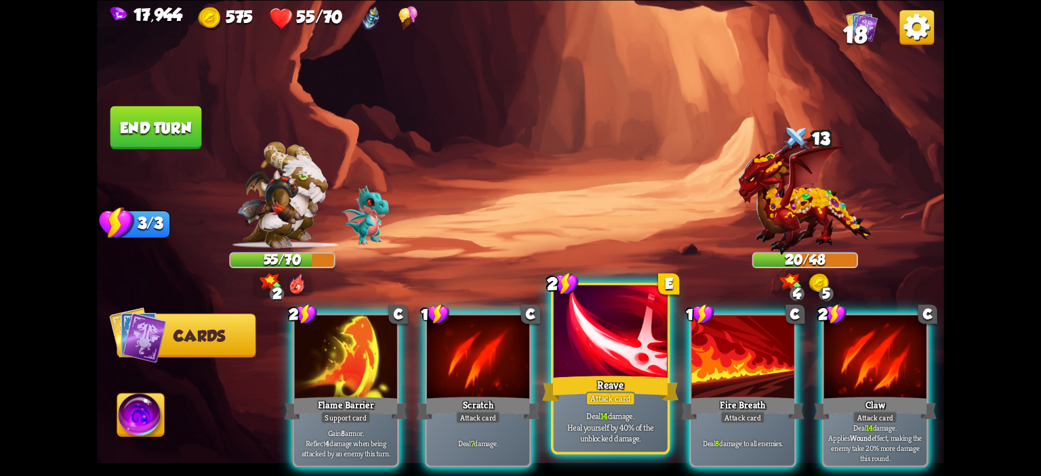
click at [603, 333] on div at bounding box center [611, 333] width 114 height 96
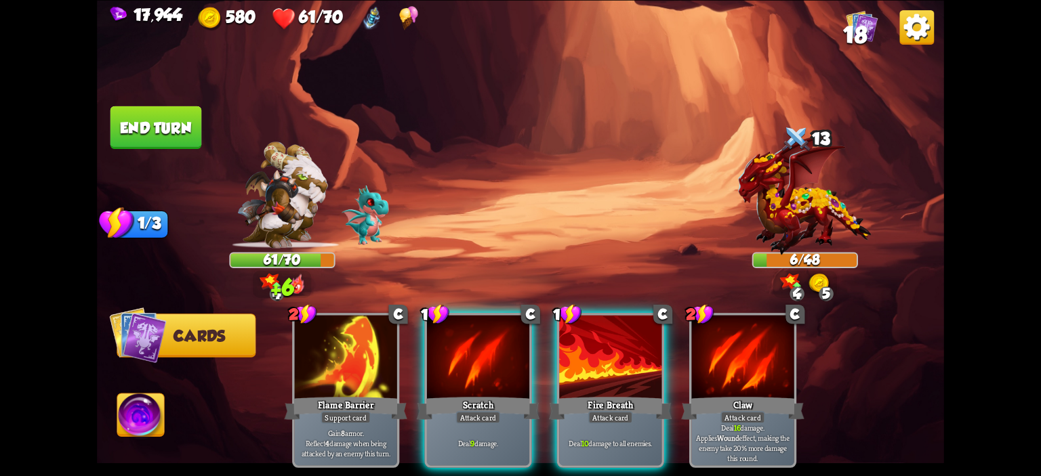
click at [140, 422] on img at bounding box center [140, 417] width 47 height 47
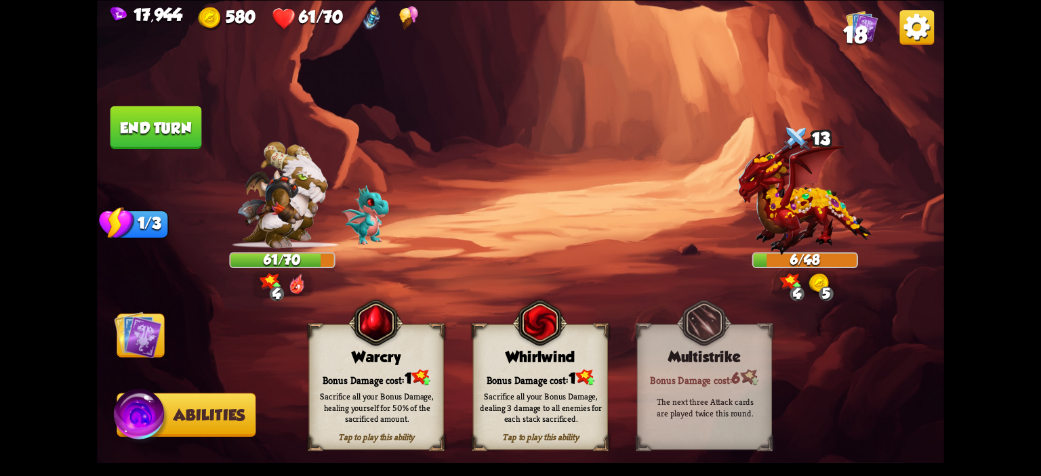
click at [355, 371] on div "Bonus Damage cost: 1" at bounding box center [377, 377] width 134 height 19
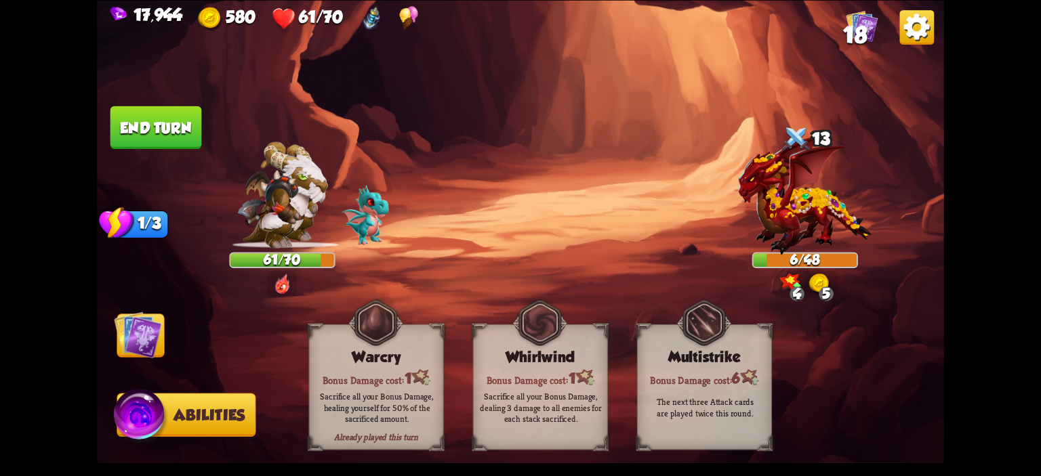
click at [163, 338] on span "Cards" at bounding box center [143, 335] width 52 height 17
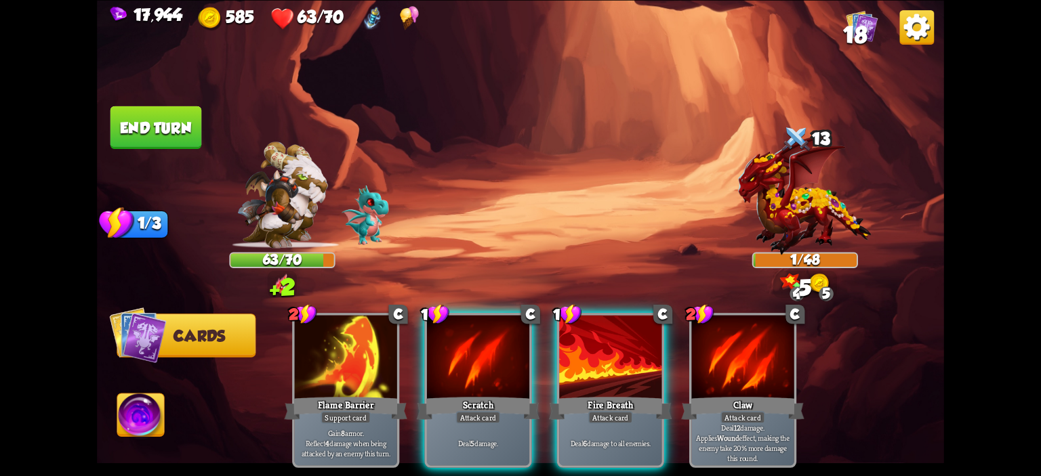
click at [115, 116] on button "End turn" at bounding box center [156, 127] width 92 height 43
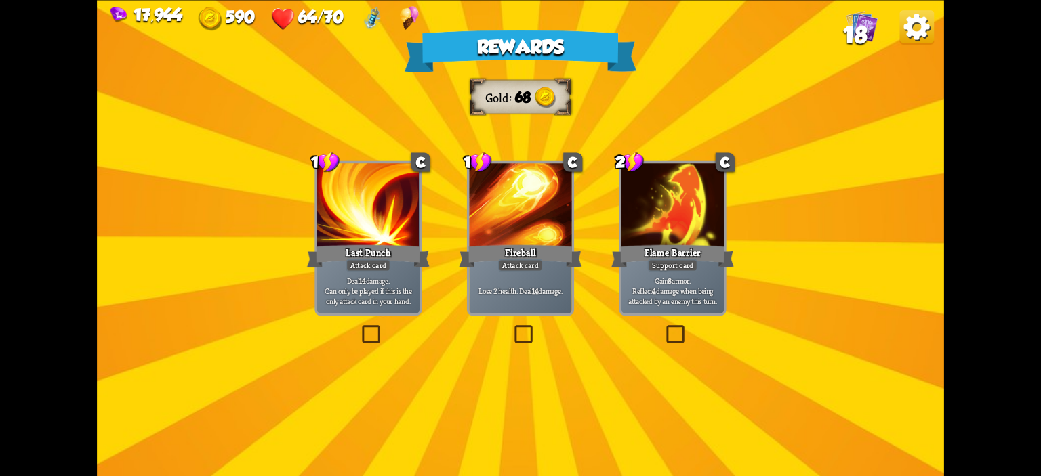
click at [716, 273] on div "Gain 8 armor. Reflect 4 damage when being attacked by an enemy this turn." at bounding box center [673, 290] width 102 height 45
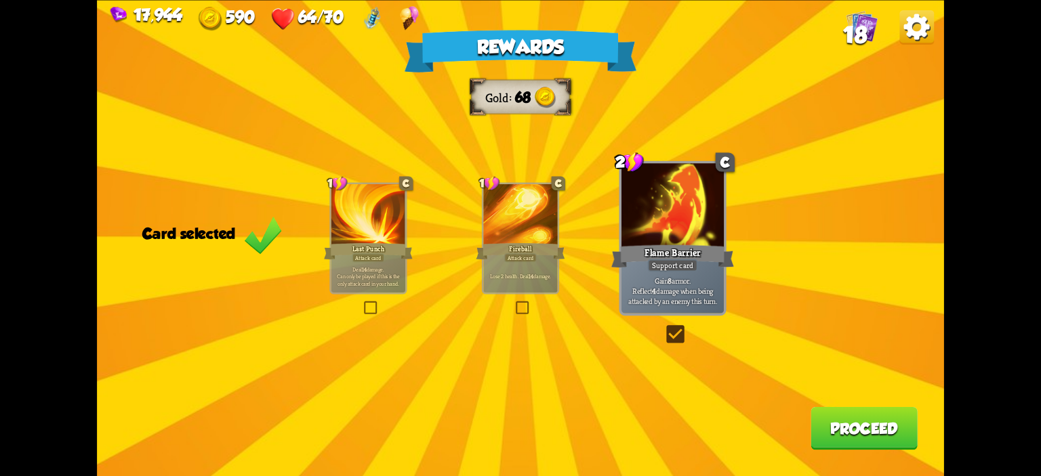
click at [883, 413] on button "Proceed" at bounding box center [864, 428] width 107 height 43
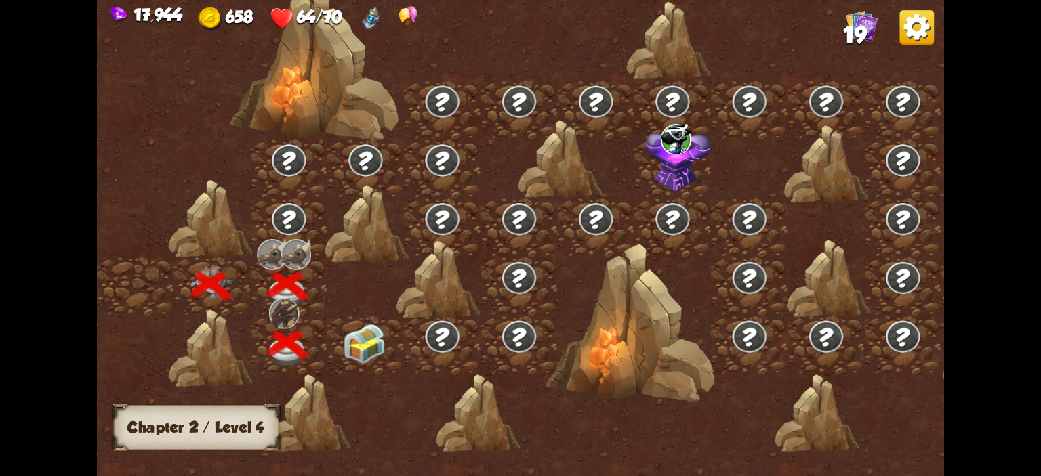
click at [379, 347] on img at bounding box center [364, 343] width 42 height 39
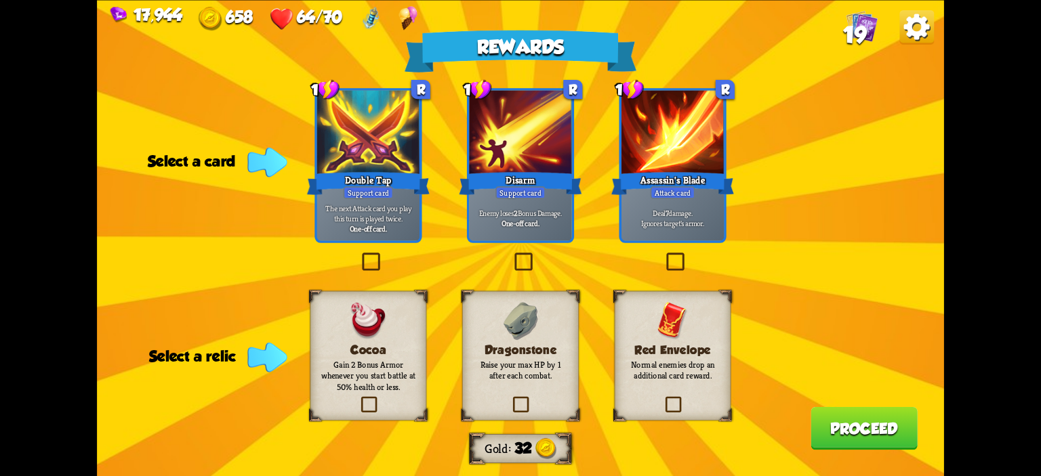
click at [661, 219] on p "Deal 7 damage. Ignores target's armor." at bounding box center [673, 218] width 98 height 20
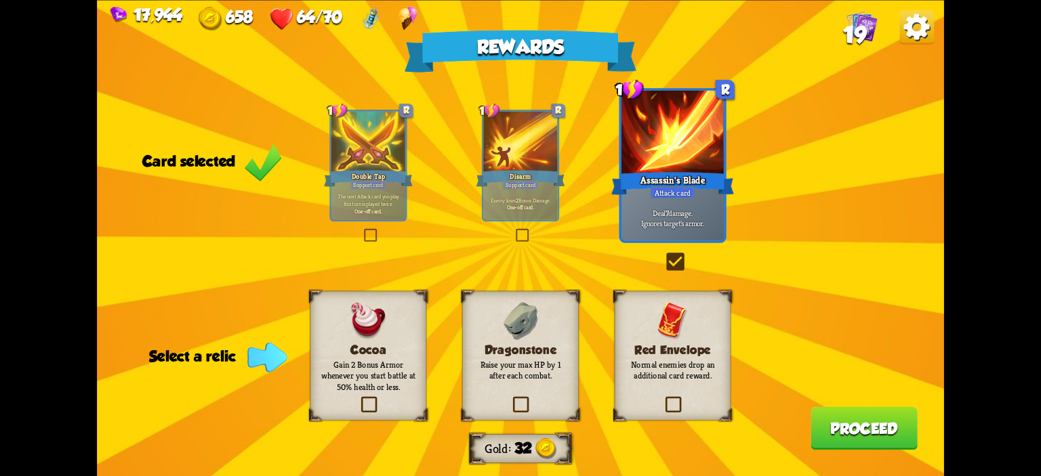
click at [545, 369] on p "Raise your max HP by 1 after each combat." at bounding box center [520, 370] width 94 height 22
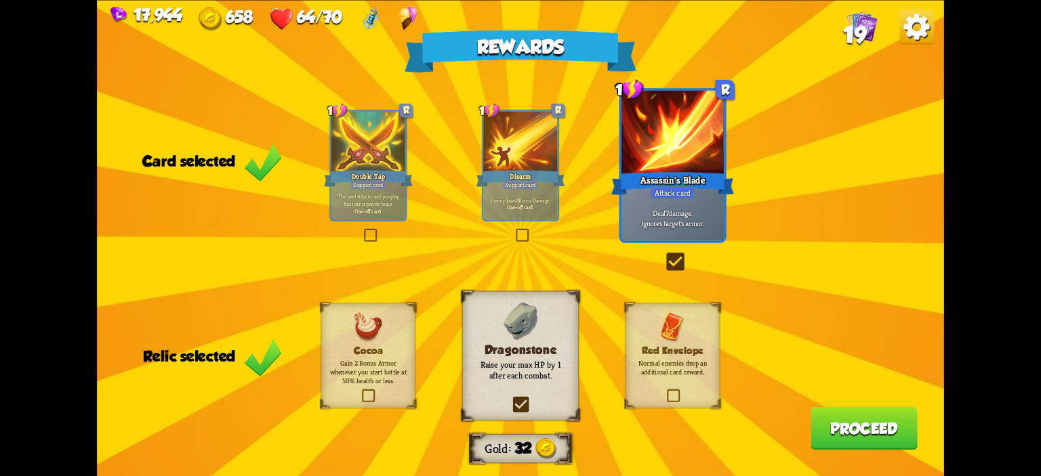
click at [873, 443] on button "Proceed" at bounding box center [864, 428] width 107 height 43
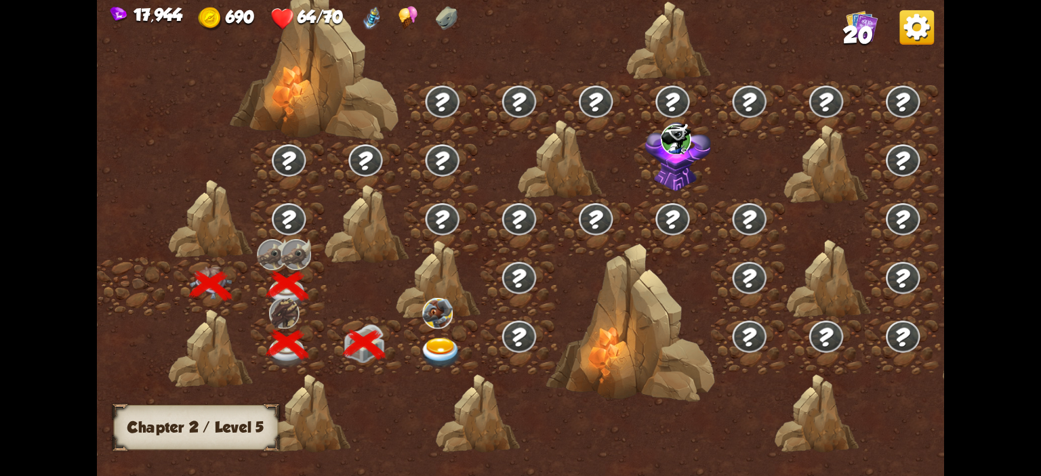
click at [447, 327] on img at bounding box center [437, 313] width 31 height 31
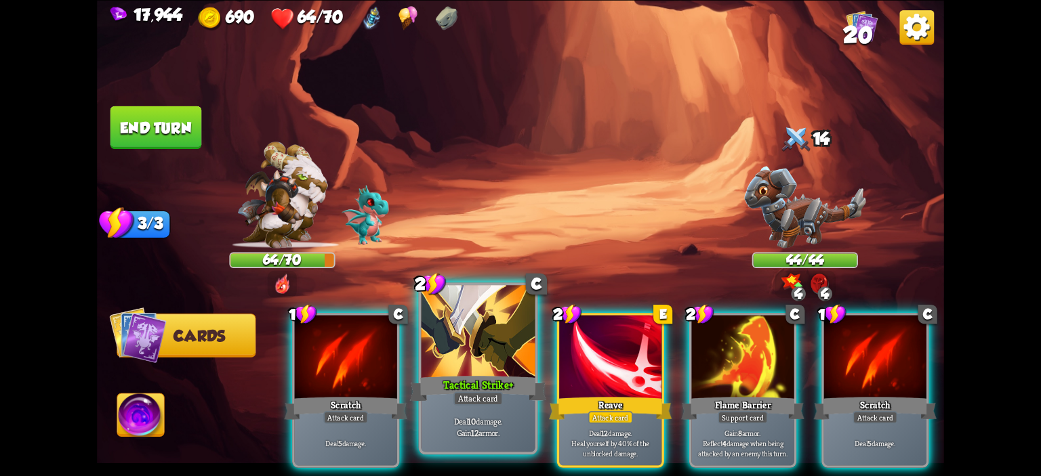
click at [499, 356] on div at bounding box center [479, 333] width 114 height 96
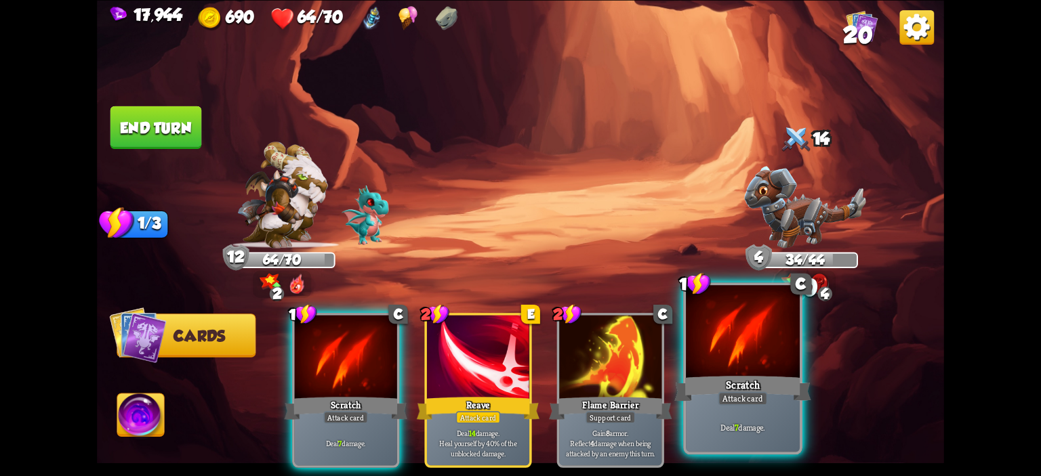
click at [737, 336] on div at bounding box center [743, 333] width 114 height 96
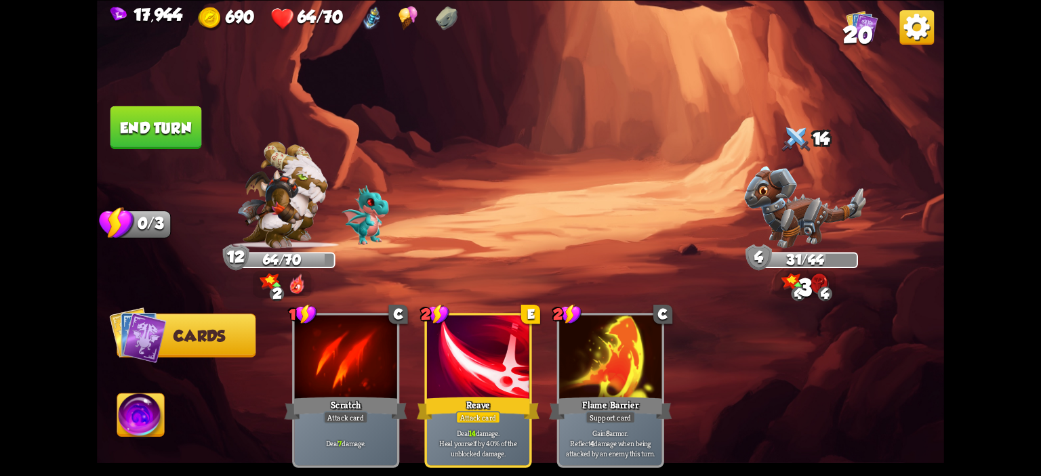
click at [179, 140] on button "End turn" at bounding box center [156, 127] width 92 height 43
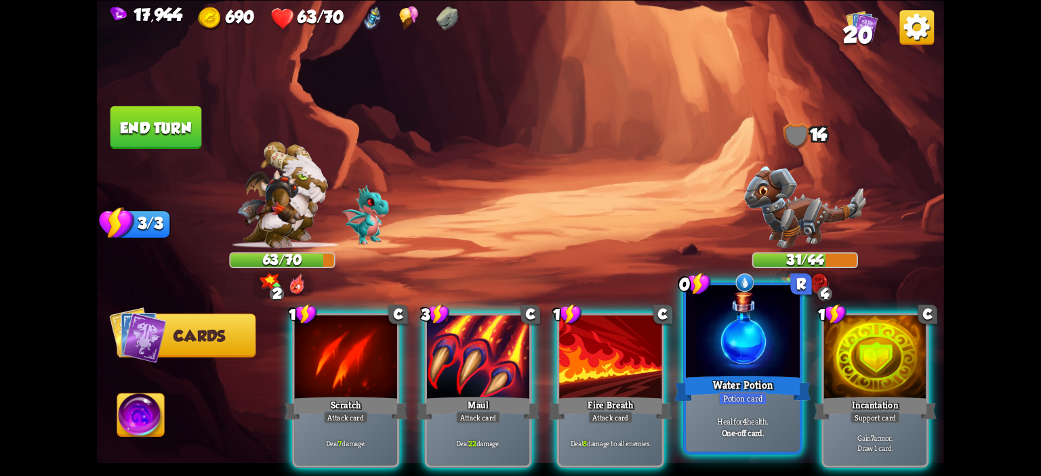
click at [748, 345] on div at bounding box center [743, 333] width 114 height 96
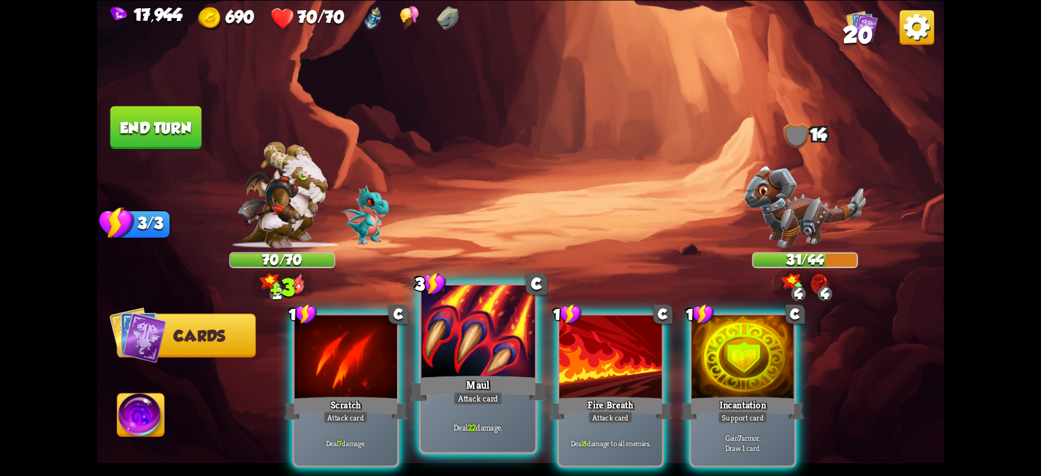
click at [493, 351] on div at bounding box center [479, 333] width 114 height 96
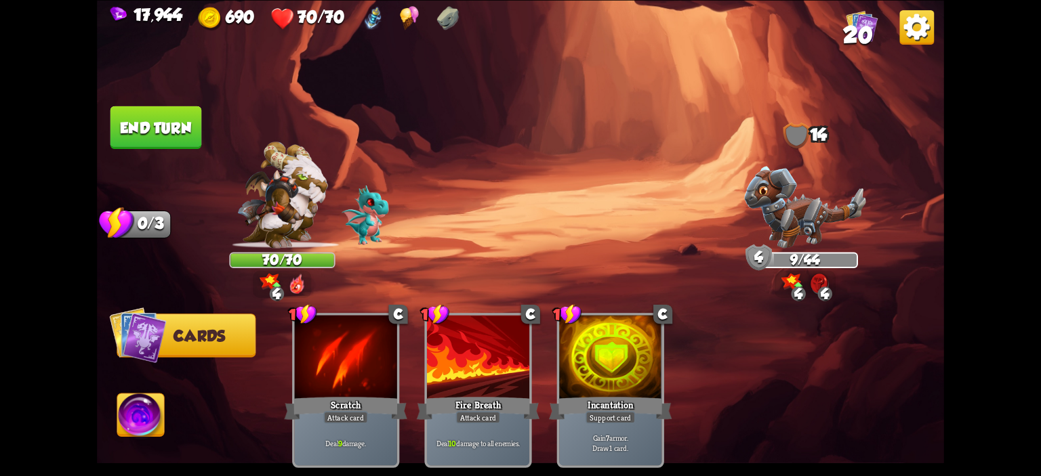
click at [135, 150] on img at bounding box center [520, 238] width 847 height 476
click at [141, 148] on button "End turn" at bounding box center [156, 127] width 92 height 43
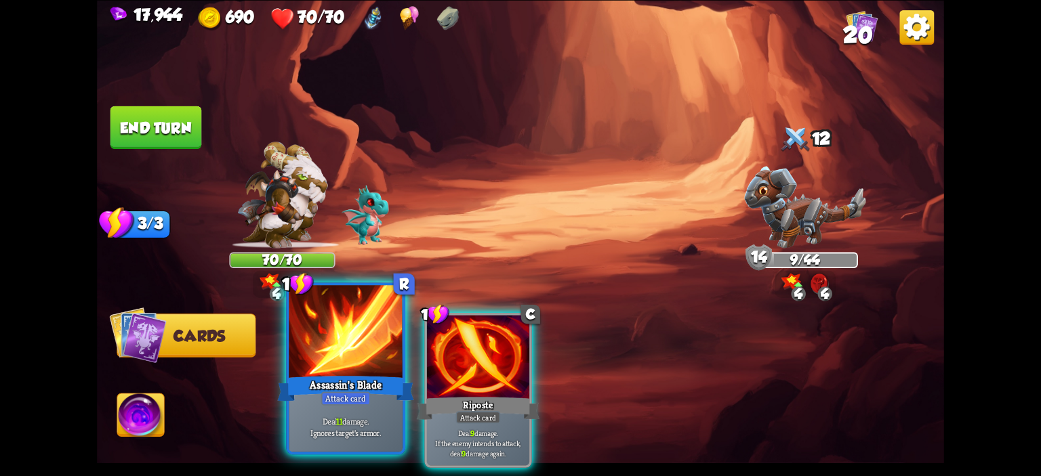
click at [370, 358] on div at bounding box center [346, 333] width 114 height 96
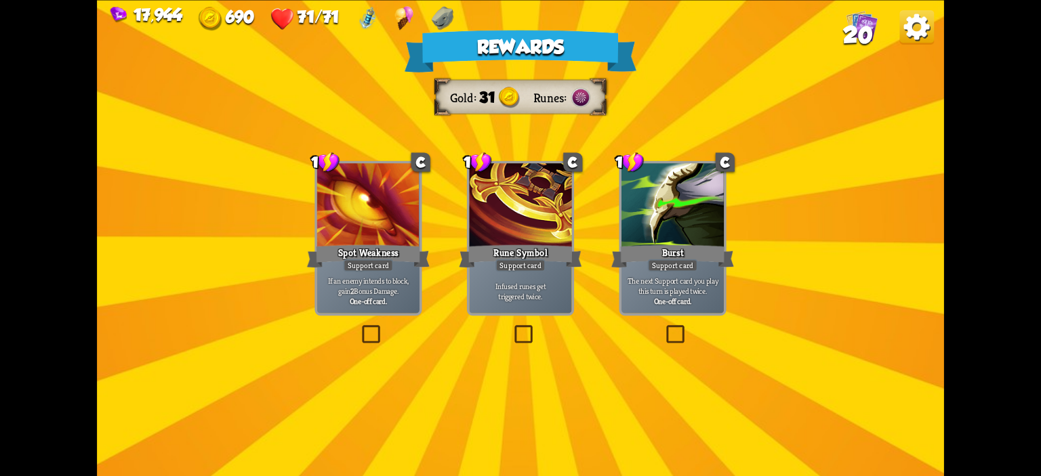
click at [352, 258] on div "Spot Weakness" at bounding box center [368, 256] width 123 height 27
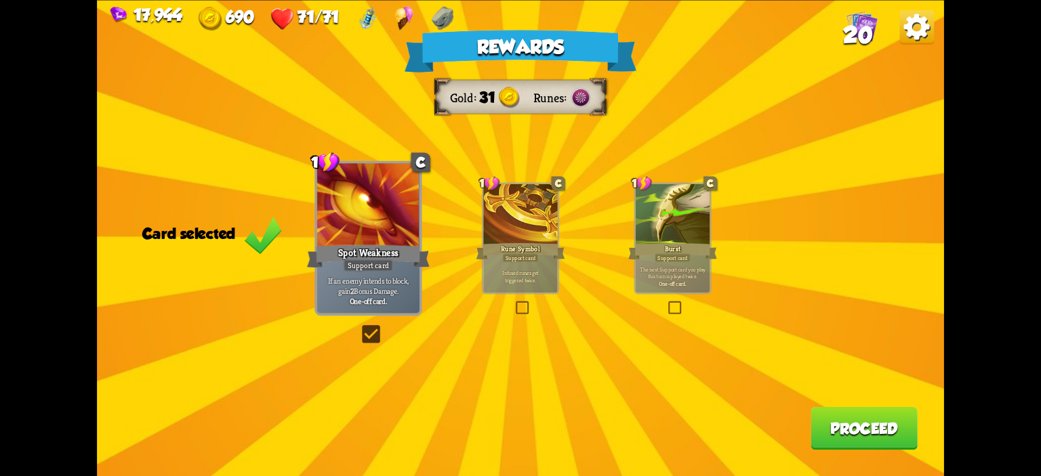
click at [842, 430] on button "Proceed" at bounding box center [864, 428] width 107 height 43
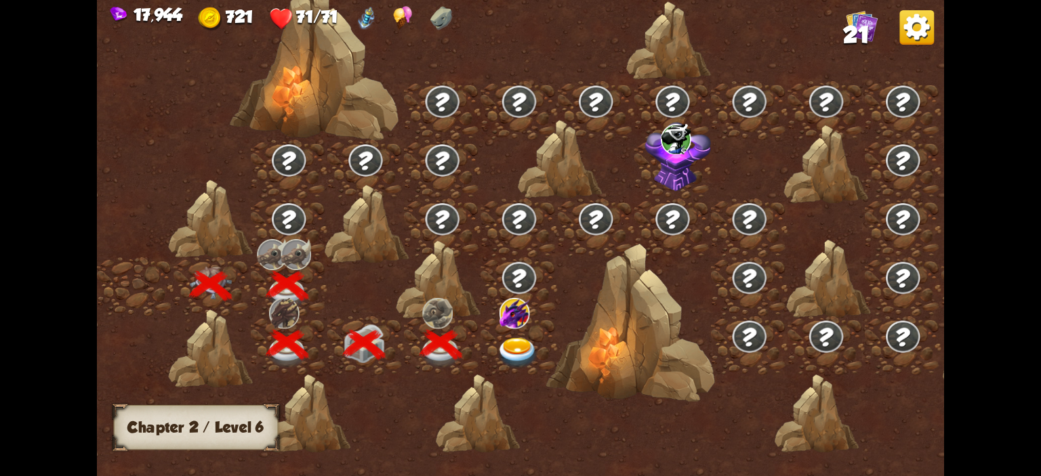
click at [516, 306] on img at bounding box center [515, 313] width 31 height 31
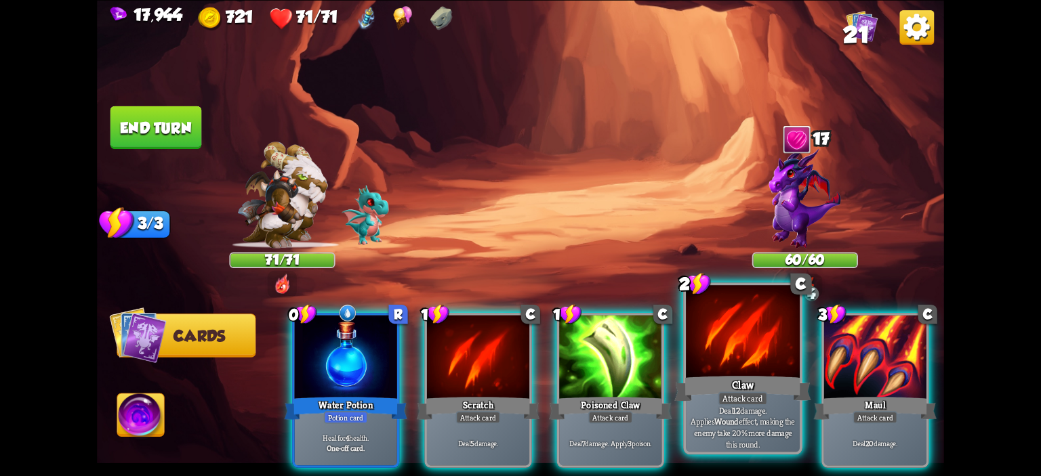
click at [702, 352] on div at bounding box center [743, 333] width 114 height 96
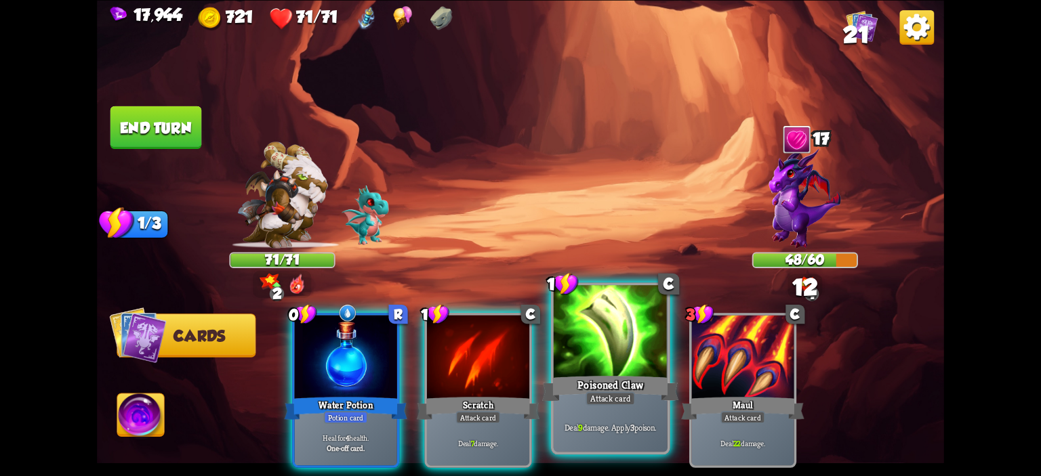
click at [620, 349] on div at bounding box center [611, 333] width 114 height 96
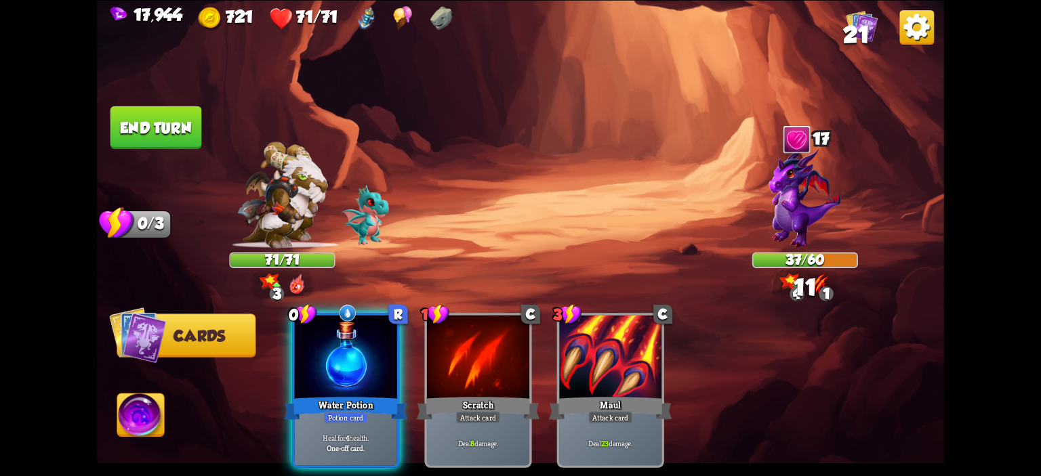
click at [147, 119] on button "End turn" at bounding box center [156, 127] width 92 height 43
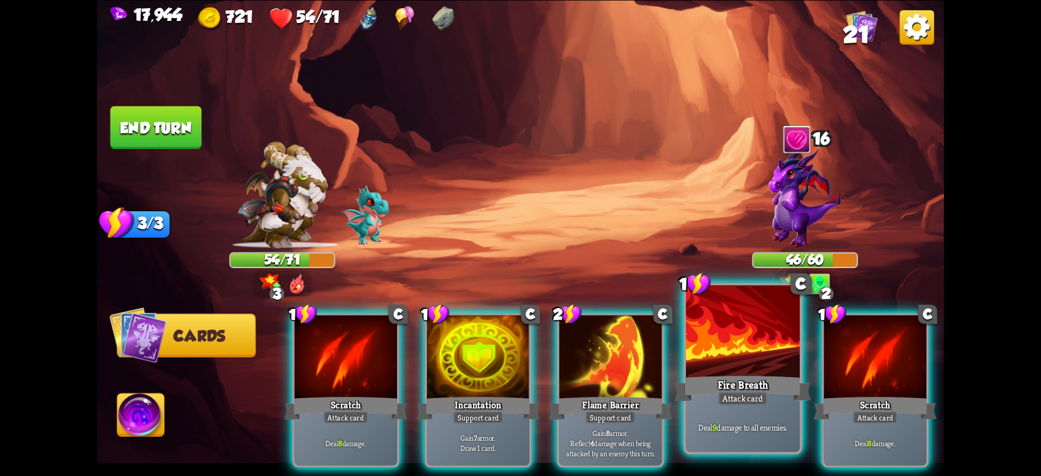
click at [707, 354] on div at bounding box center [743, 333] width 114 height 96
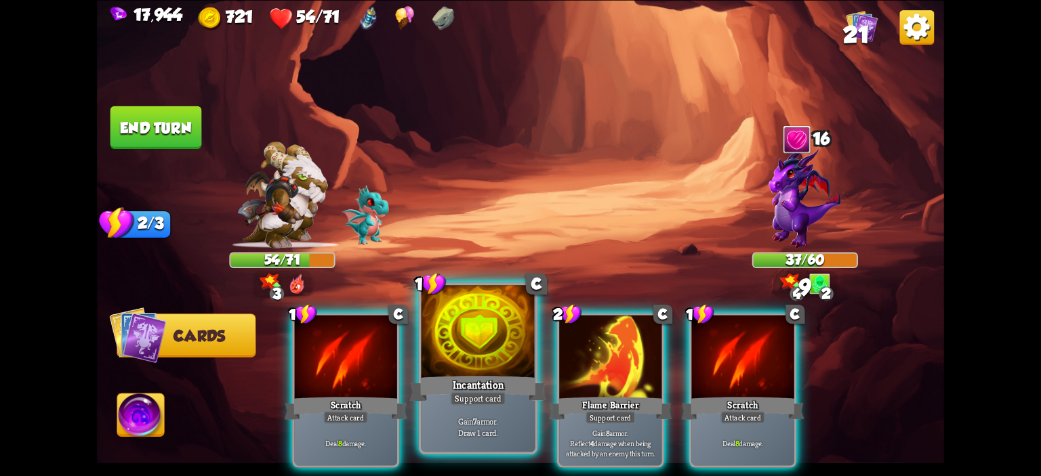
click at [478, 345] on div at bounding box center [479, 333] width 114 height 96
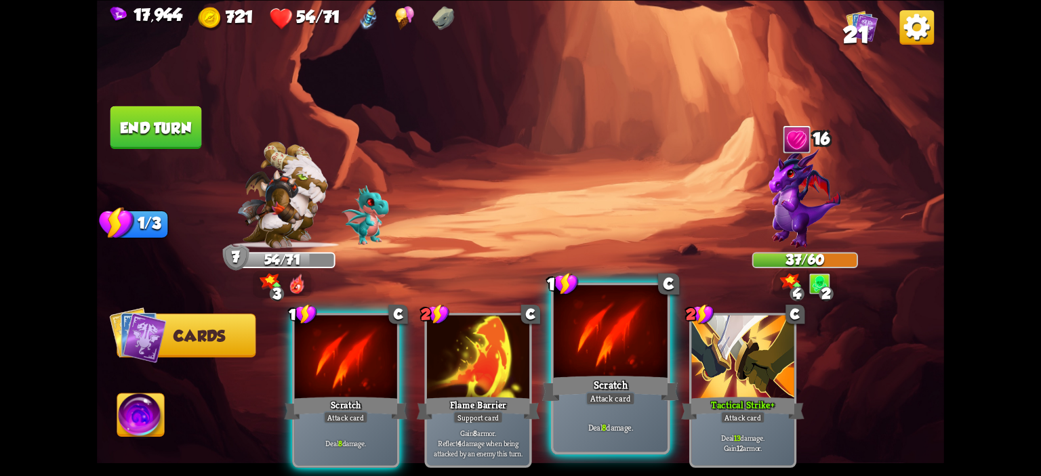
click at [590, 341] on div at bounding box center [611, 333] width 114 height 96
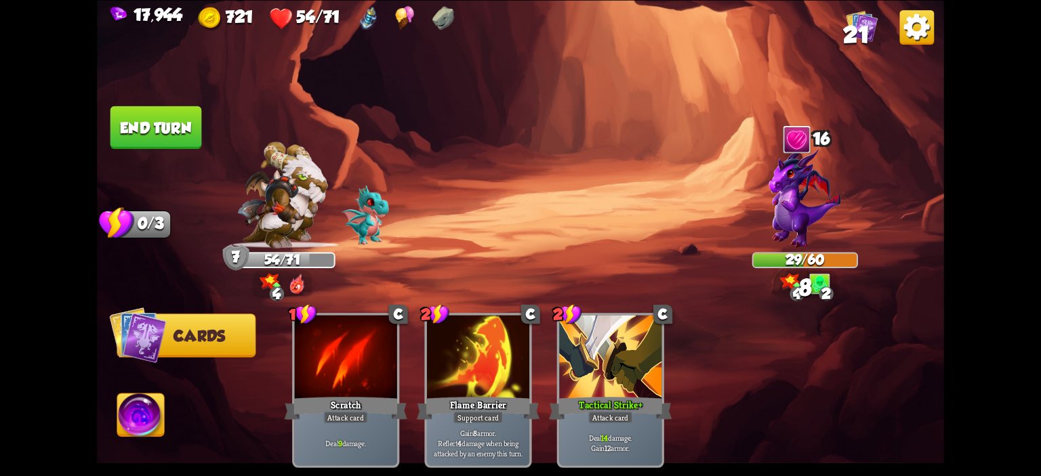
click at [164, 136] on button "End turn" at bounding box center [156, 127] width 92 height 43
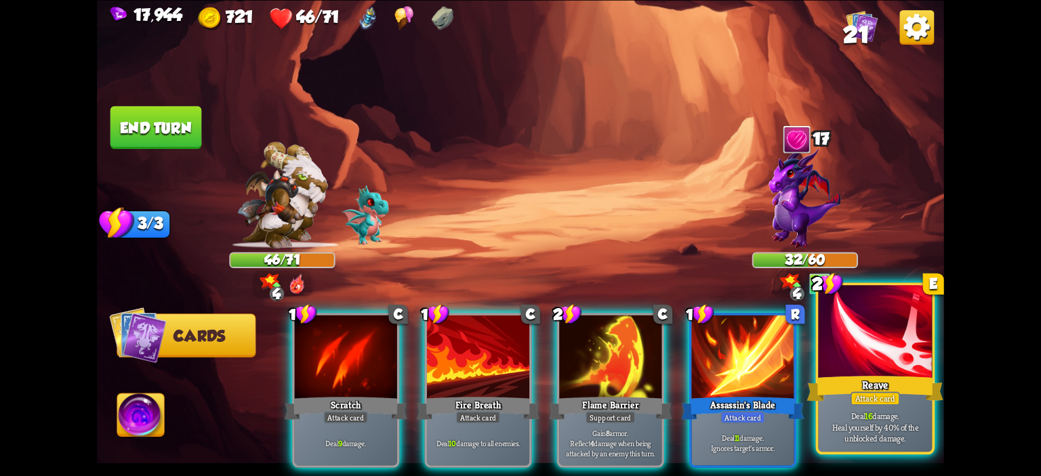
click at [838, 336] on div at bounding box center [875, 333] width 114 height 96
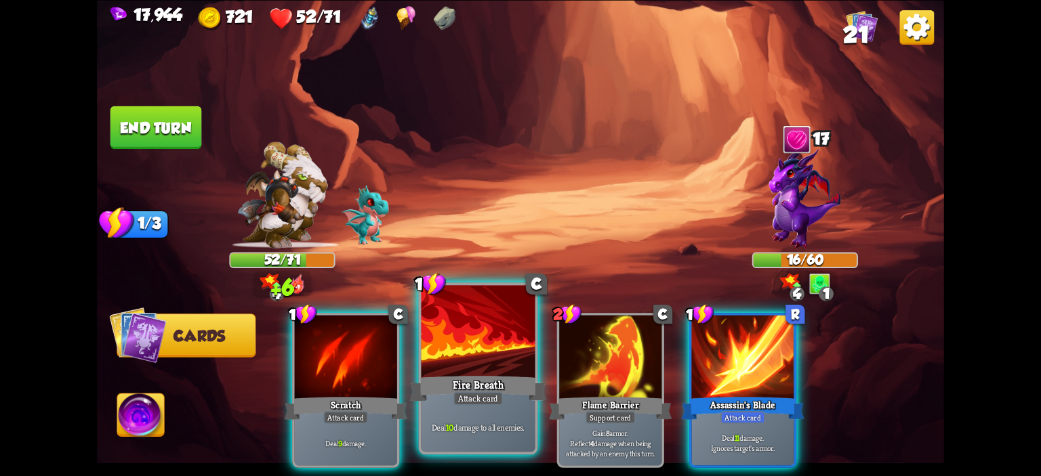
click at [485, 319] on div at bounding box center [479, 333] width 114 height 96
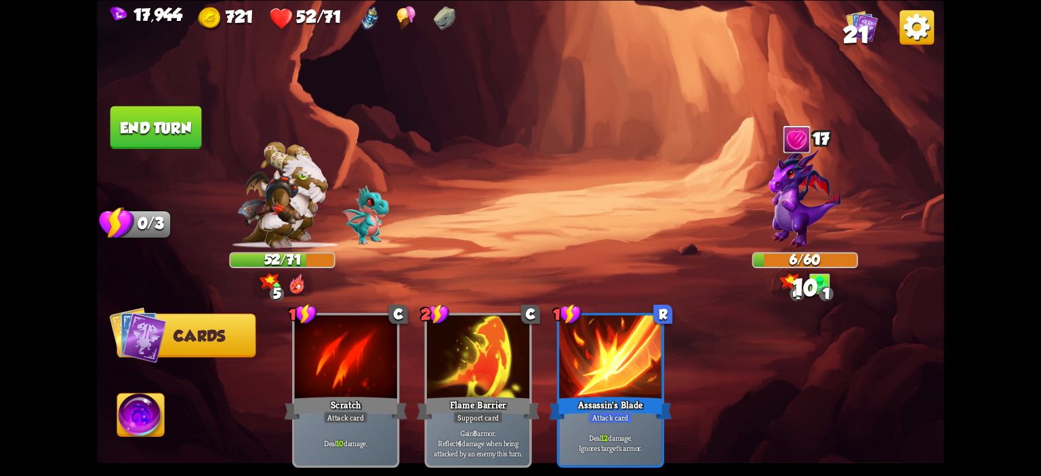
click at [146, 404] on img at bounding box center [140, 417] width 47 height 47
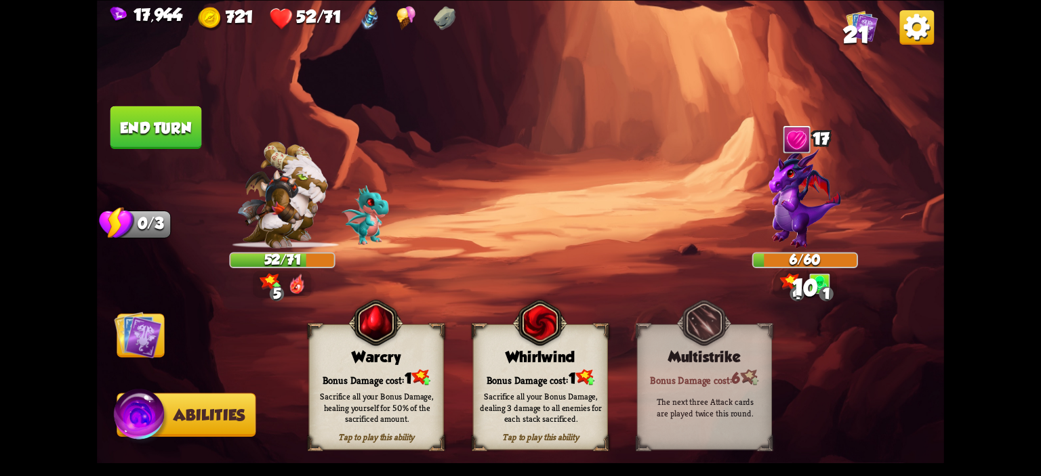
click at [321, 353] on div "Warcry" at bounding box center [377, 356] width 134 height 17
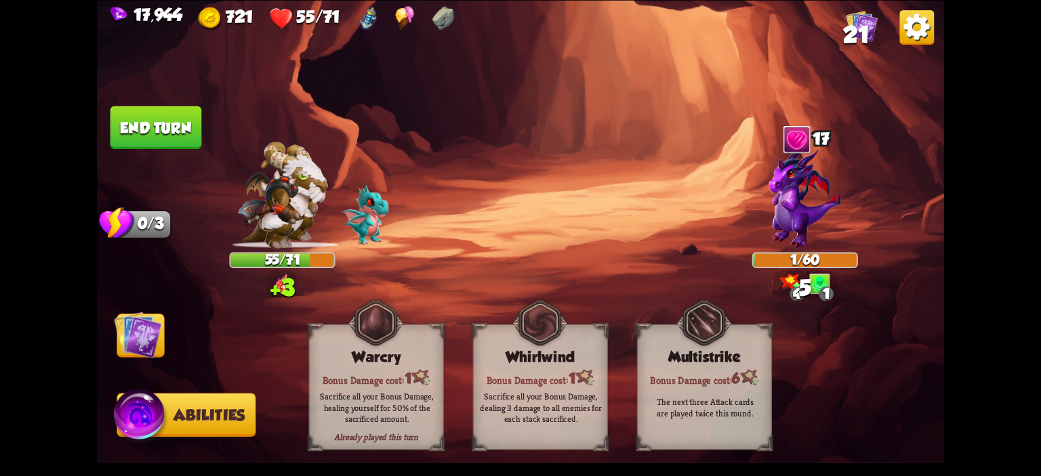
click at [152, 137] on button "End turn" at bounding box center [156, 127] width 92 height 43
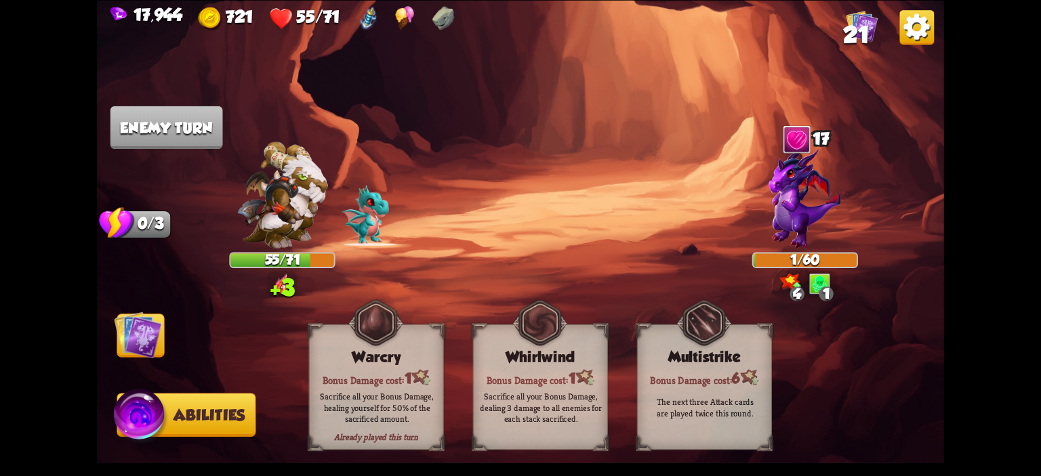
click at [158, 333] on img at bounding box center [137, 334] width 47 height 47
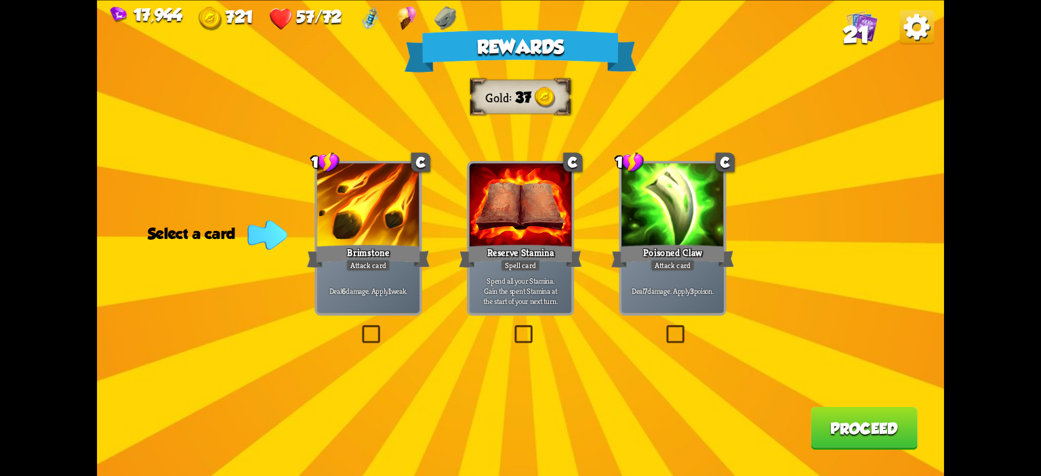
click at [674, 285] on div "Deal 7 damage. Apply 3 poison." at bounding box center [673, 290] width 102 height 45
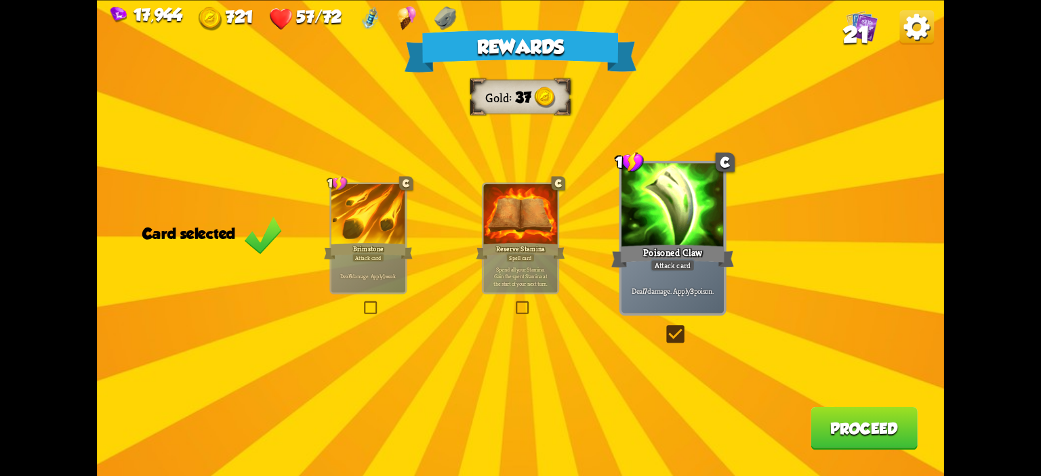
click at [838, 442] on button "Proceed" at bounding box center [864, 428] width 107 height 43
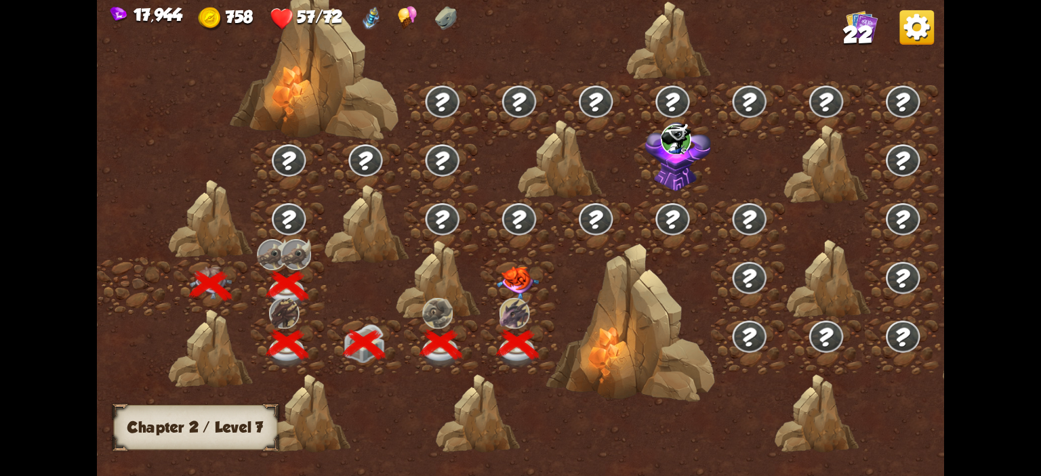
click at [535, 285] on img at bounding box center [518, 282] width 42 height 33
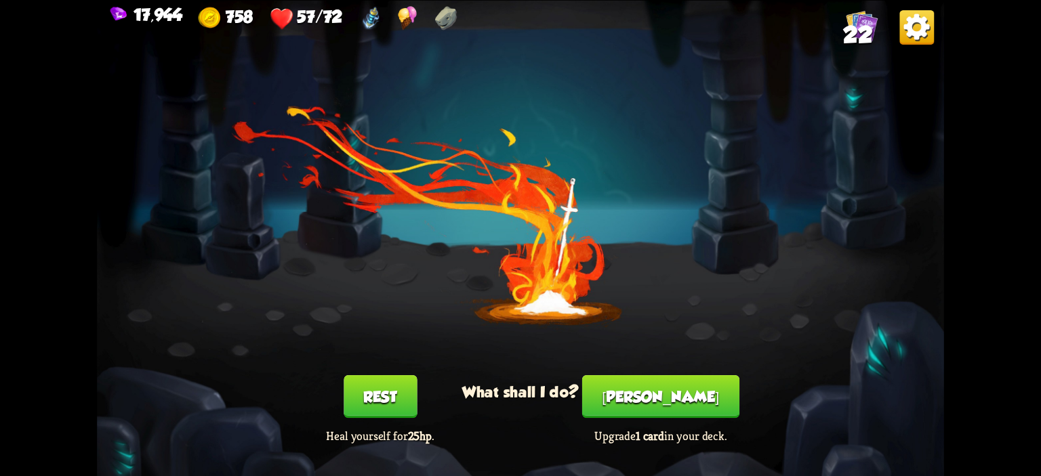
click at [626, 398] on button "[PERSON_NAME]" at bounding box center [660, 397] width 157 height 43
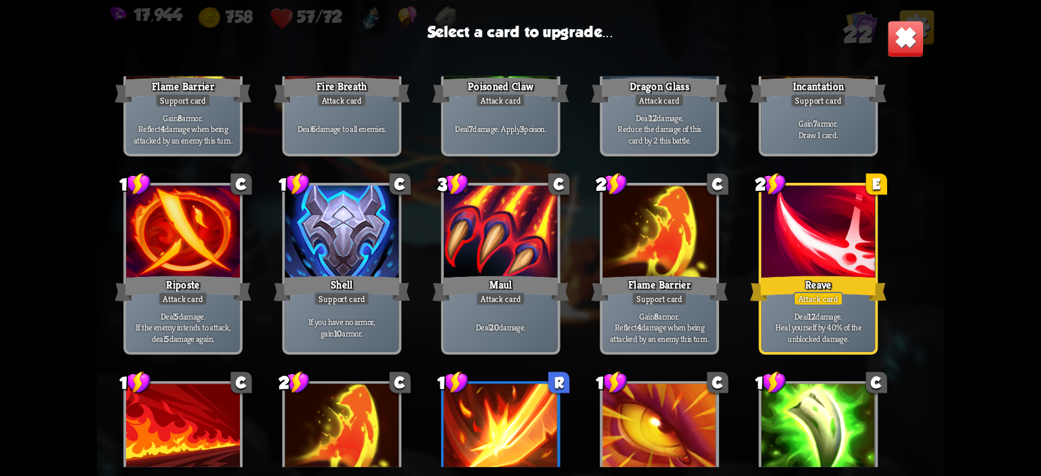
scroll to position [426, 0]
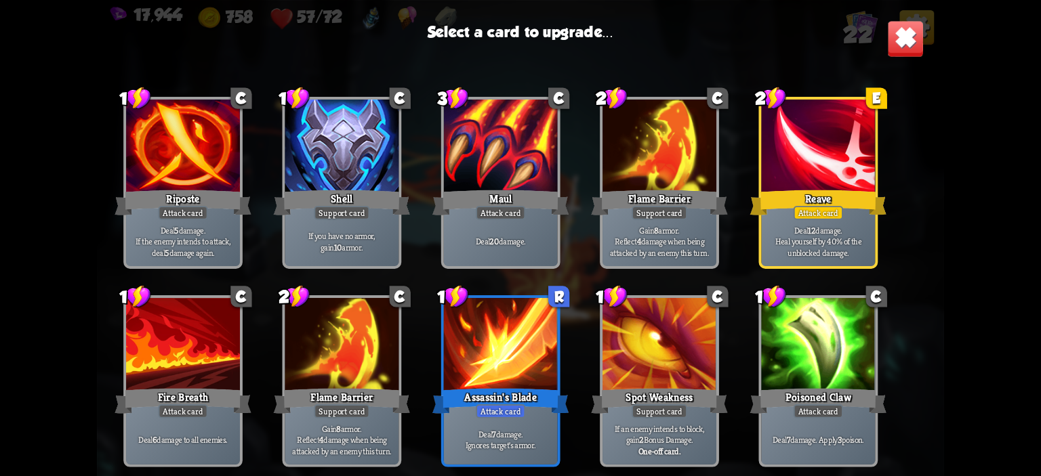
click at [785, 213] on div "Reave" at bounding box center [818, 203] width 137 height 31
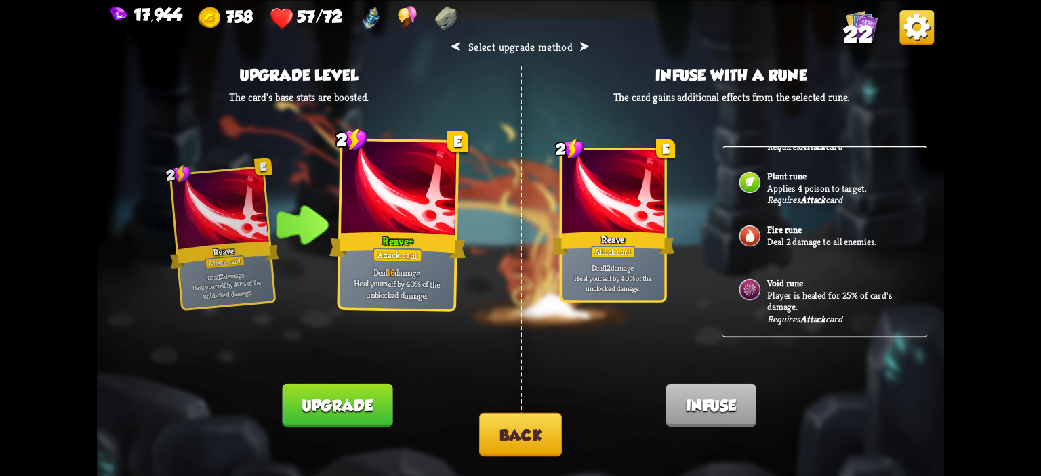
scroll to position [222, 0]
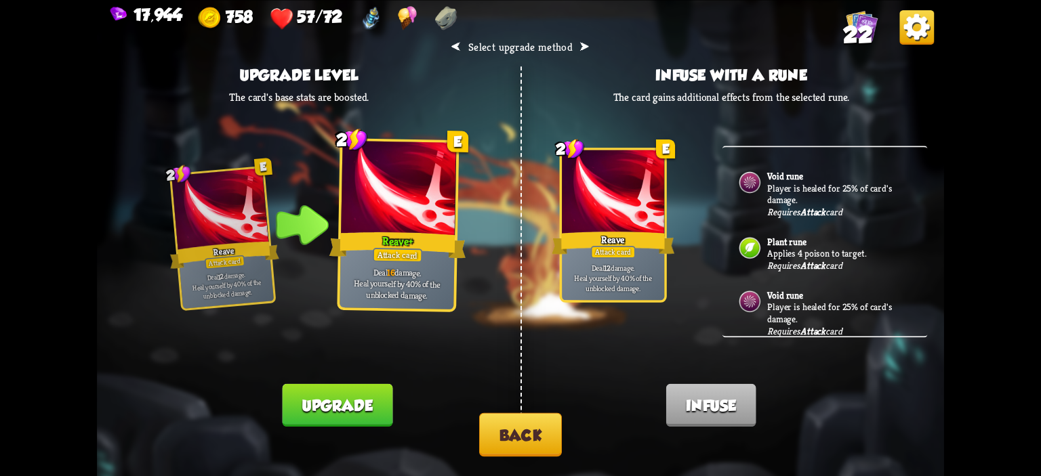
click at [822, 197] on p "Player is healed for 25% of card's damage." at bounding box center [839, 194] width 144 height 24
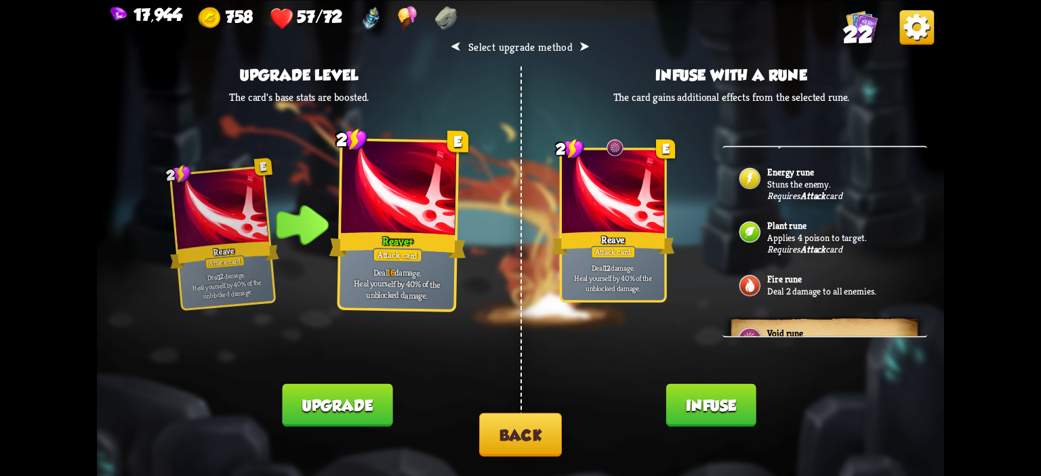
scroll to position [0, 0]
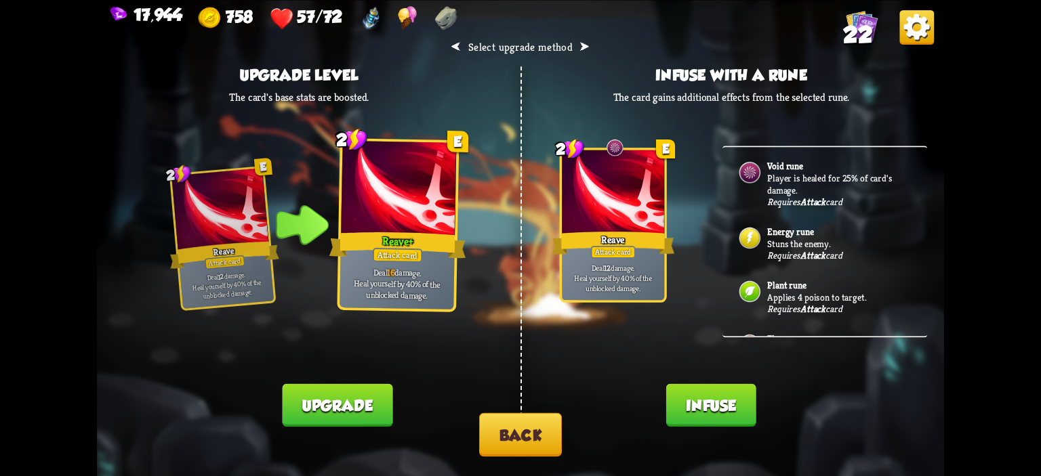
click at [711, 406] on button "Infuse" at bounding box center [711, 405] width 90 height 43
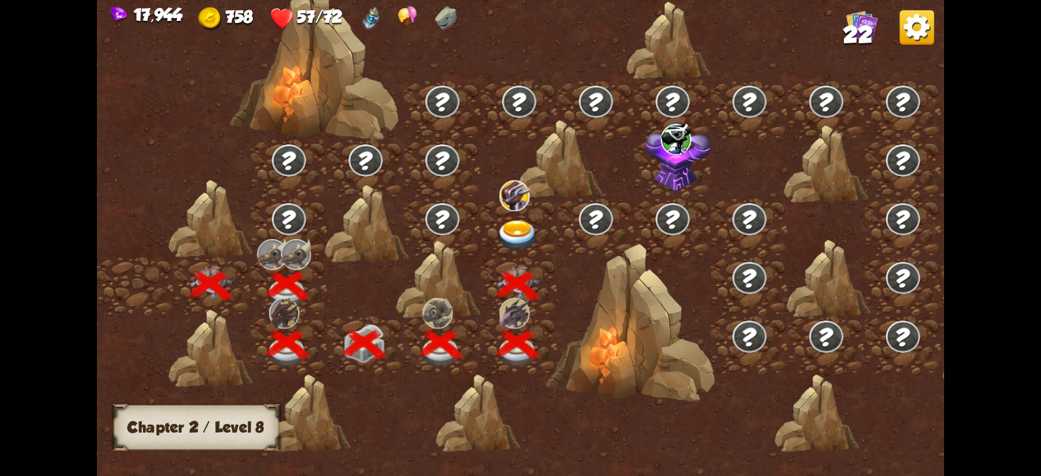
click at [515, 242] on img at bounding box center [518, 235] width 42 height 31
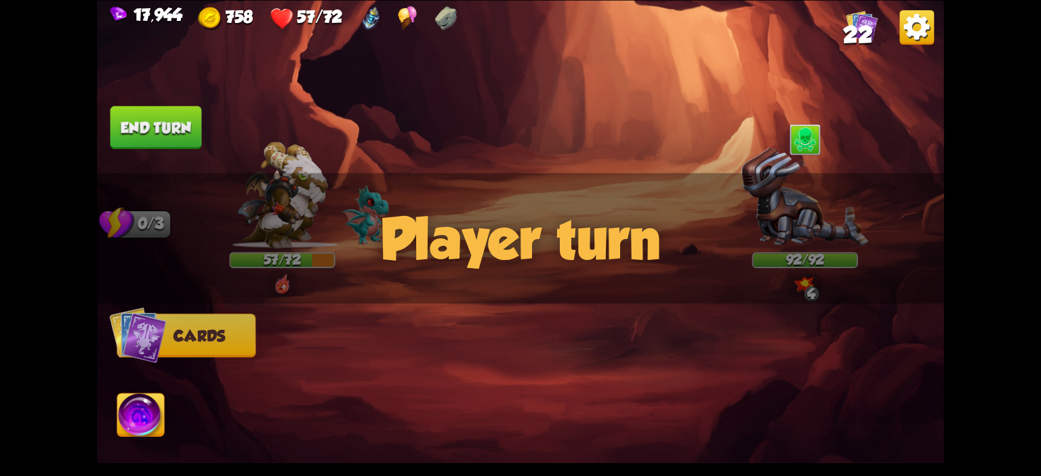
click at [857, 37] on span "22" at bounding box center [857, 35] width 29 height 26
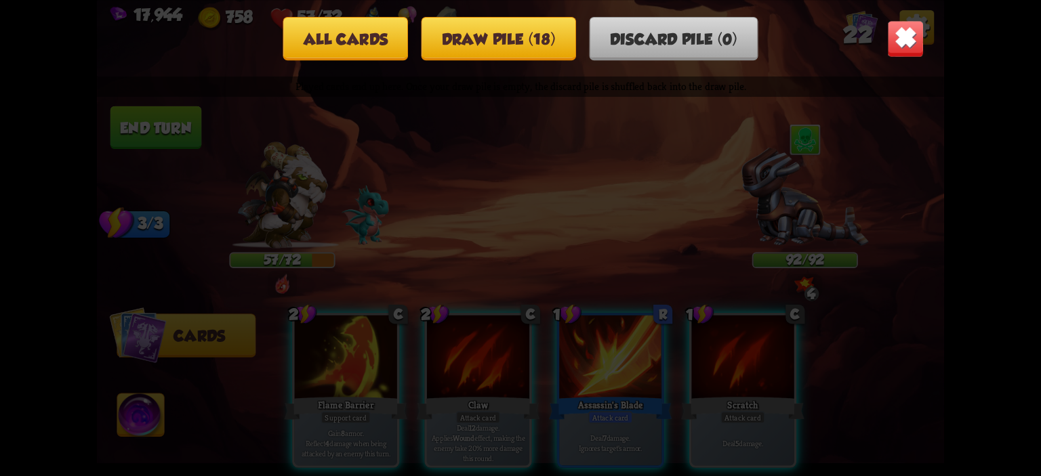
click at [385, 56] on button "All cards" at bounding box center [345, 37] width 125 height 43
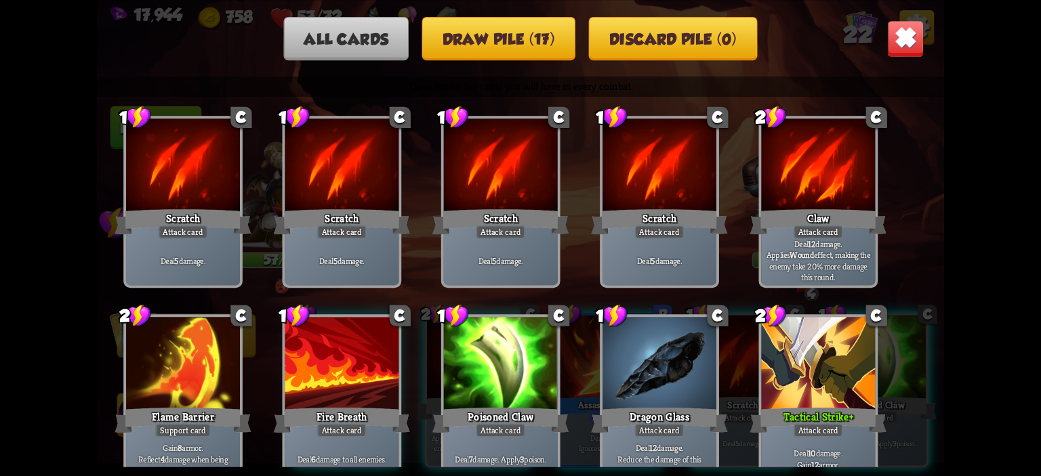
click at [933, 41] on div "All cards Draw pile (17) Discard pile (0)" at bounding box center [520, 37] width 847 height 43
click at [916, 41] on img at bounding box center [905, 38] width 37 height 37
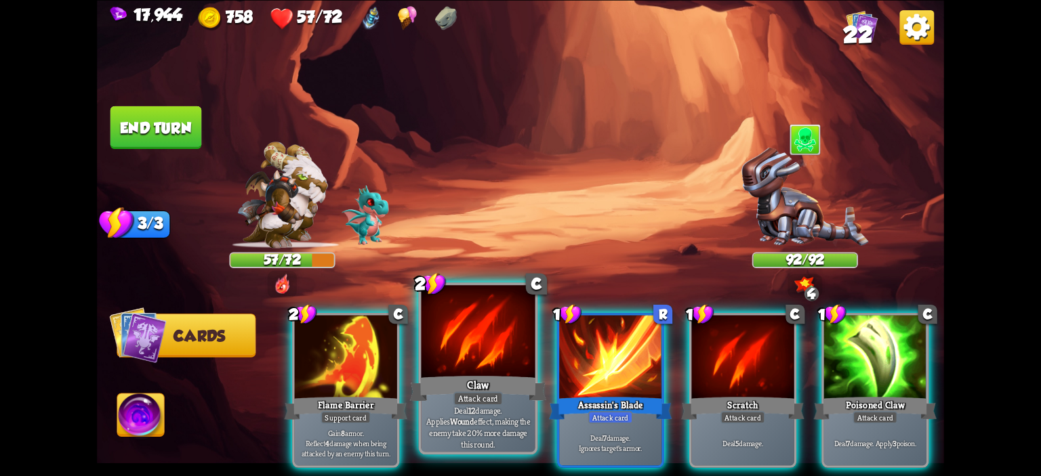
click at [507, 333] on div at bounding box center [479, 333] width 114 height 96
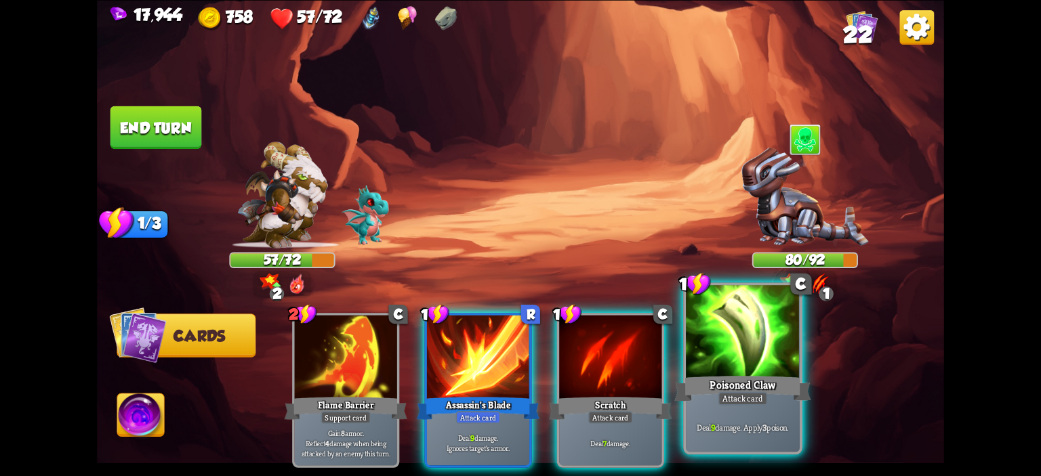
click at [740, 354] on div at bounding box center [743, 333] width 114 height 96
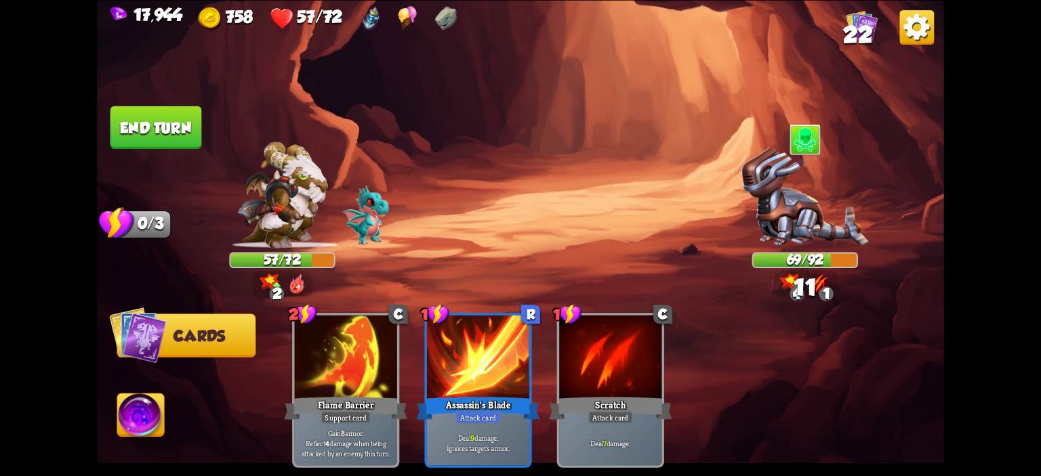
click at [183, 145] on button "End turn" at bounding box center [156, 127] width 92 height 43
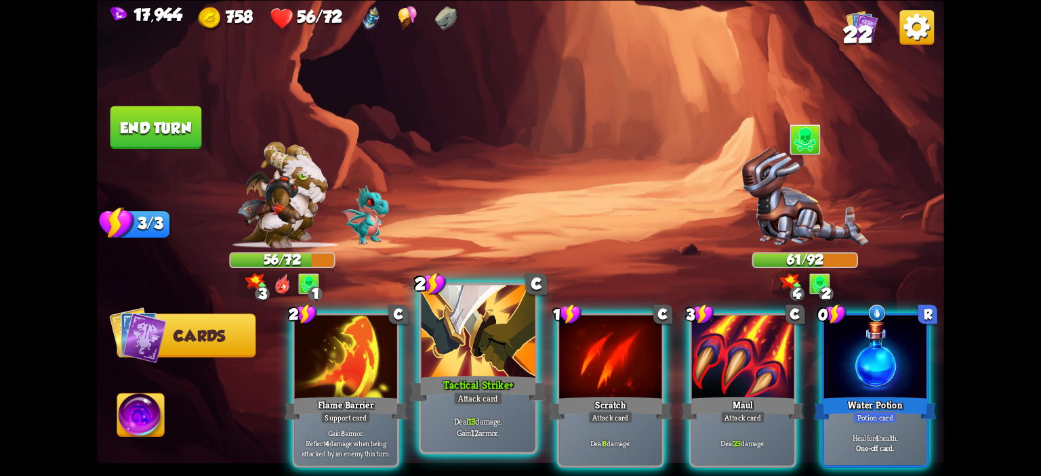
click at [491, 333] on div at bounding box center [479, 333] width 114 height 96
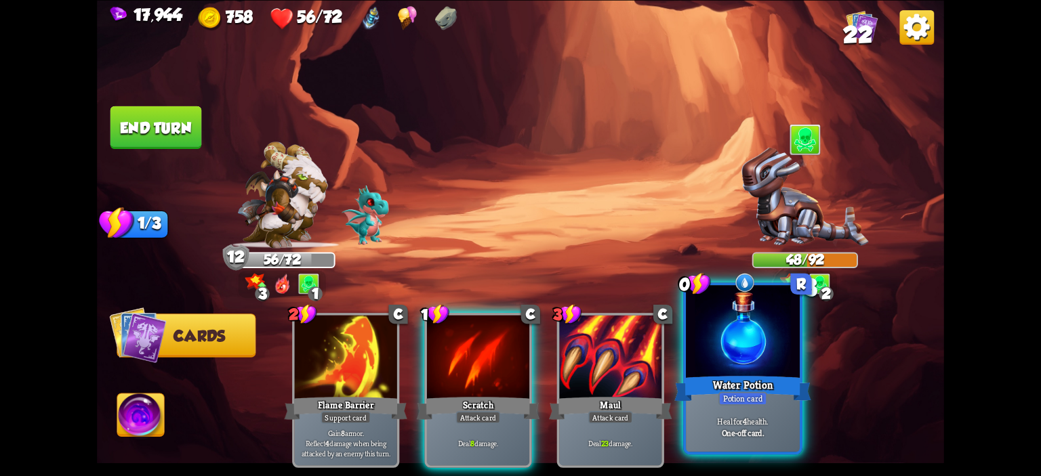
click at [748, 333] on div at bounding box center [743, 333] width 114 height 96
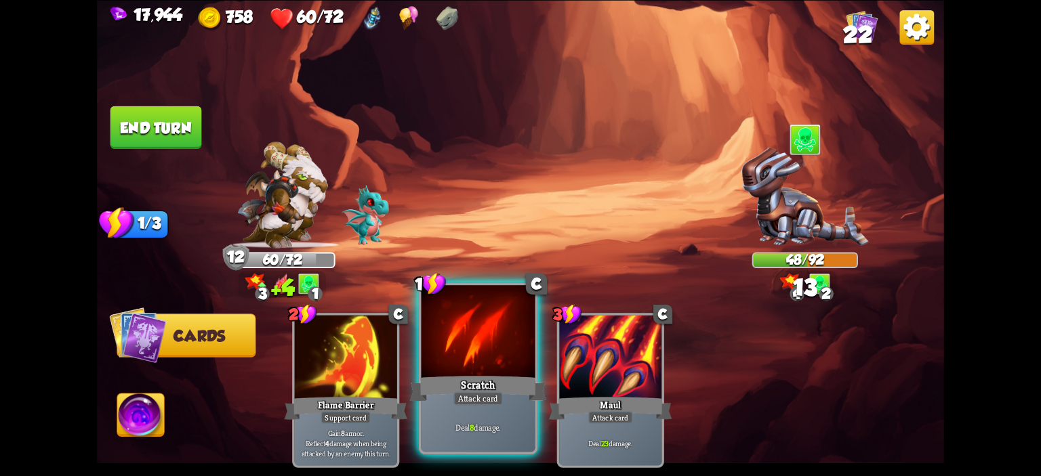
click at [496, 331] on div at bounding box center [479, 333] width 114 height 96
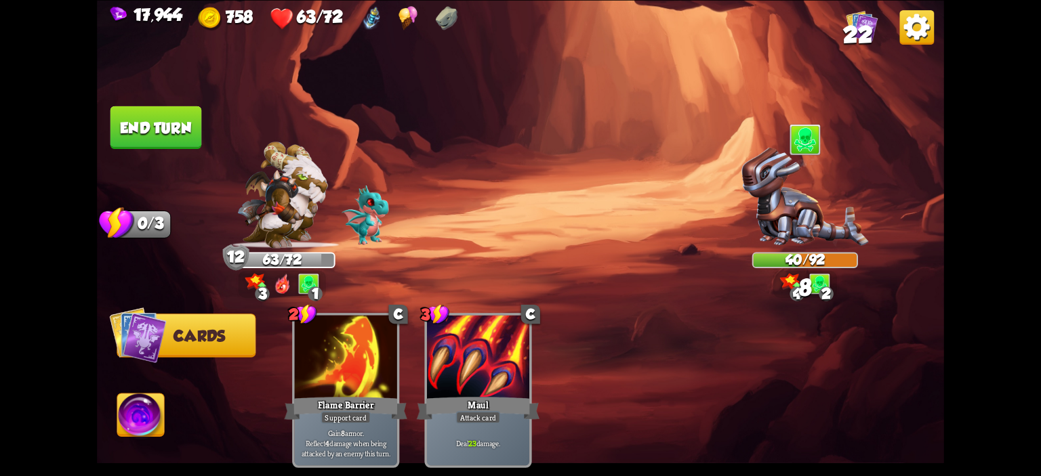
click at [199, 119] on button "End turn" at bounding box center [156, 127] width 92 height 43
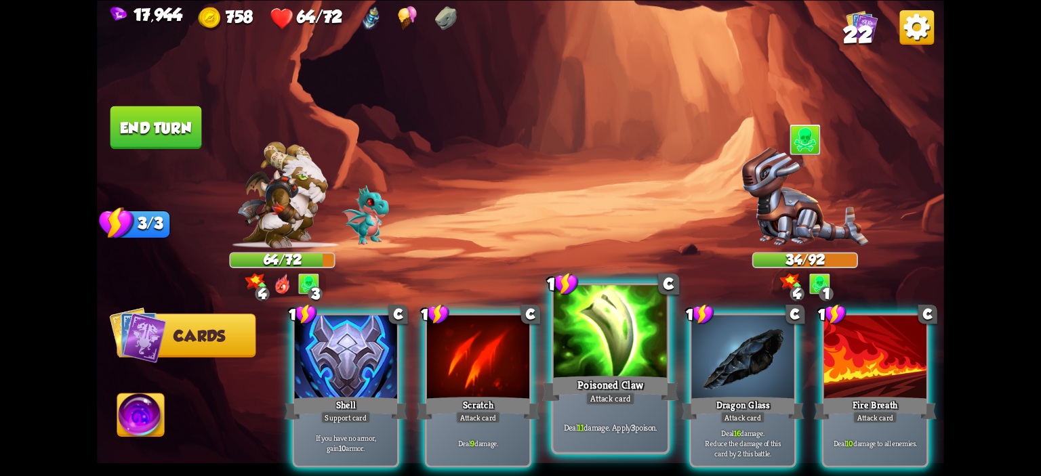
click at [626, 359] on div at bounding box center [611, 333] width 114 height 96
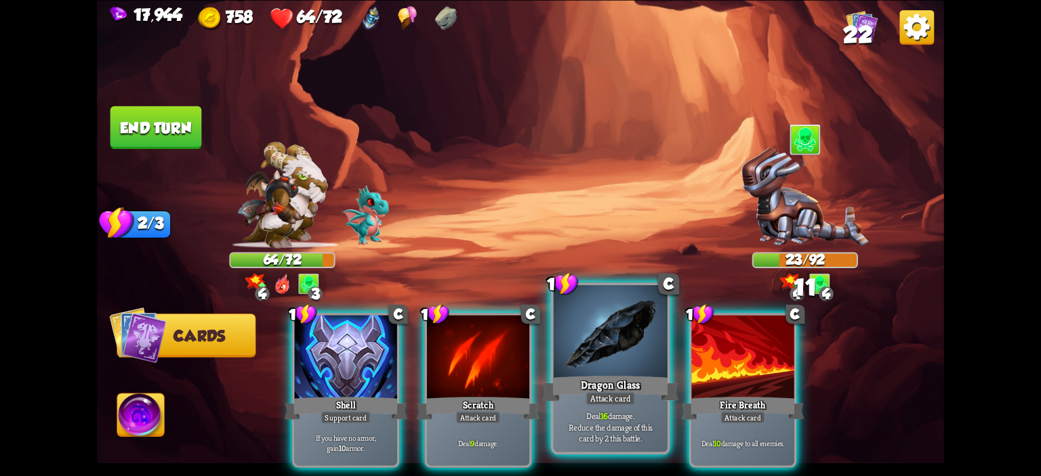
click at [628, 347] on div at bounding box center [611, 333] width 114 height 96
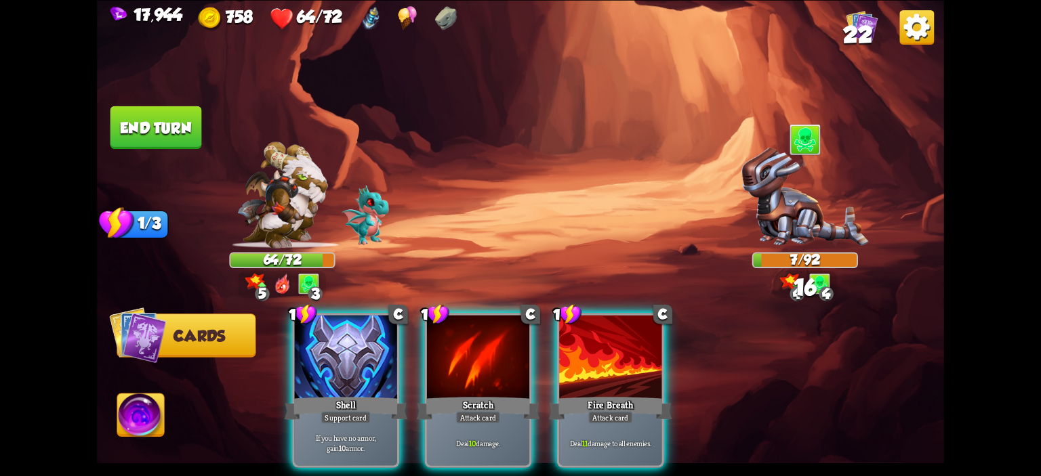
click at [152, 407] on img at bounding box center [140, 417] width 47 height 47
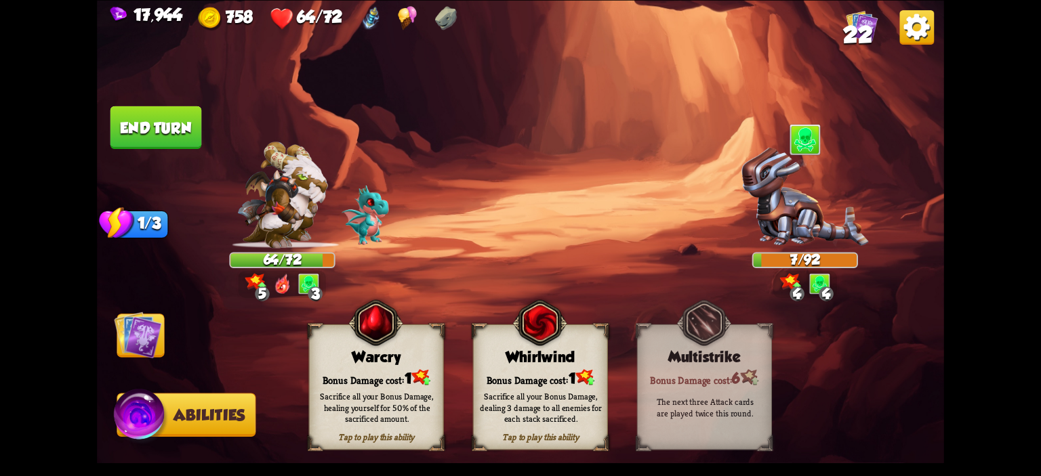
click at [337, 346] on div "Tap to play this ability Warcry Bonus Damage cost: 1 Sacrifice all your Bonus D…" at bounding box center [376, 387] width 135 height 126
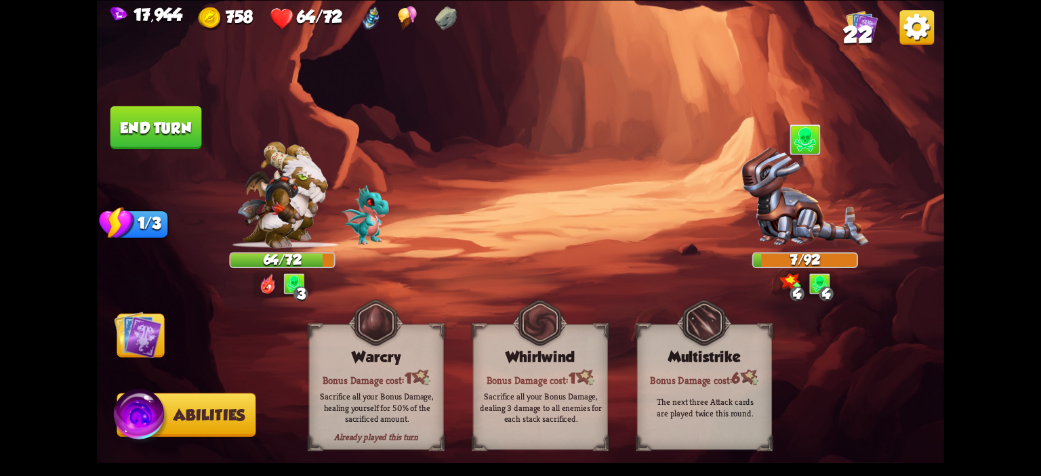
click at [140, 334] on img at bounding box center [137, 334] width 47 height 47
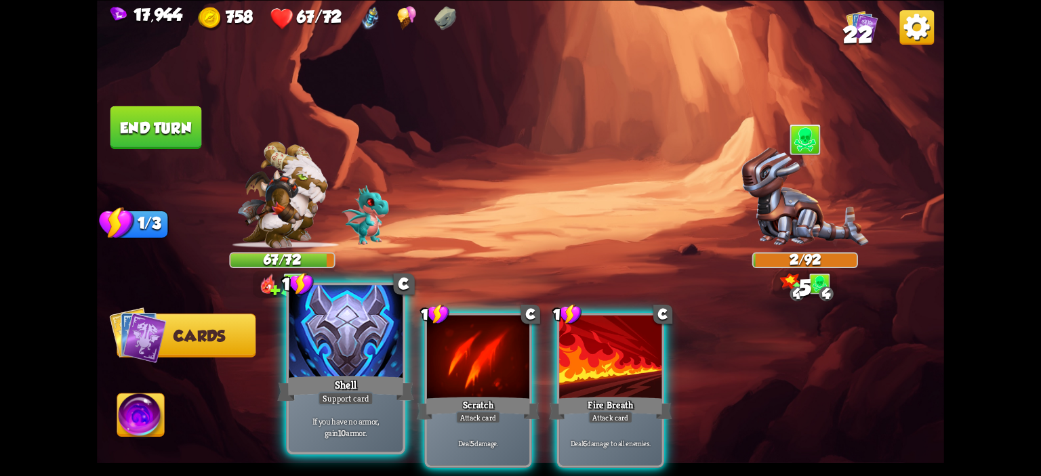
click at [301, 334] on div at bounding box center [346, 333] width 114 height 96
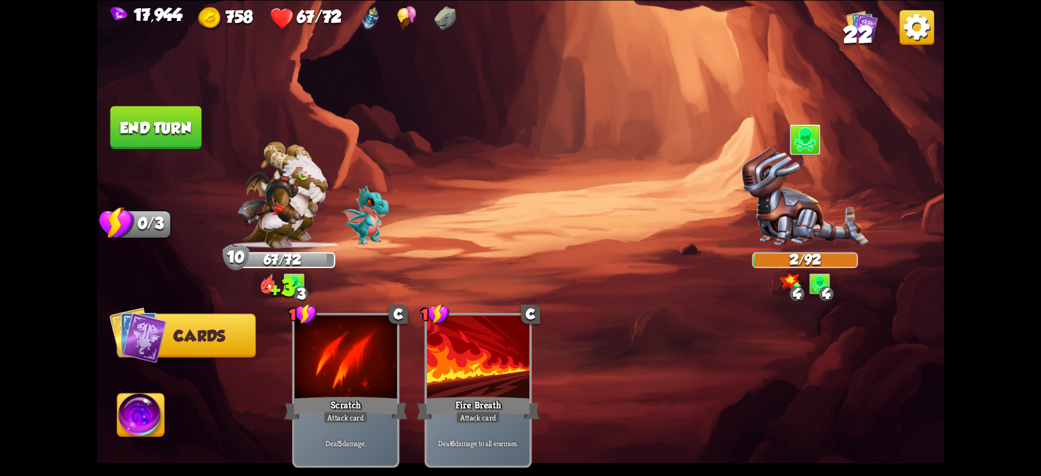
click at [139, 138] on button "End turn" at bounding box center [156, 127] width 92 height 43
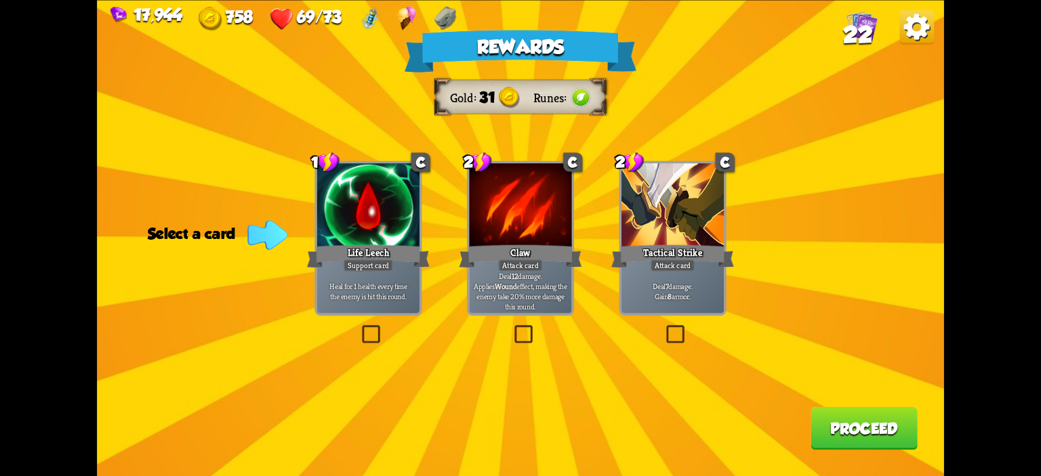
click at [643, 230] on div at bounding box center [673, 206] width 102 height 86
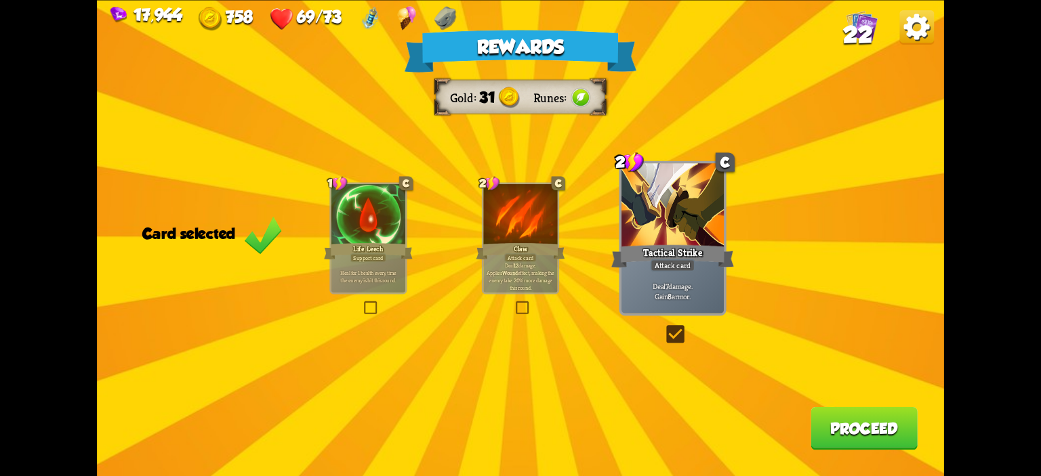
click at [859, 413] on button "Proceed" at bounding box center [864, 428] width 107 height 43
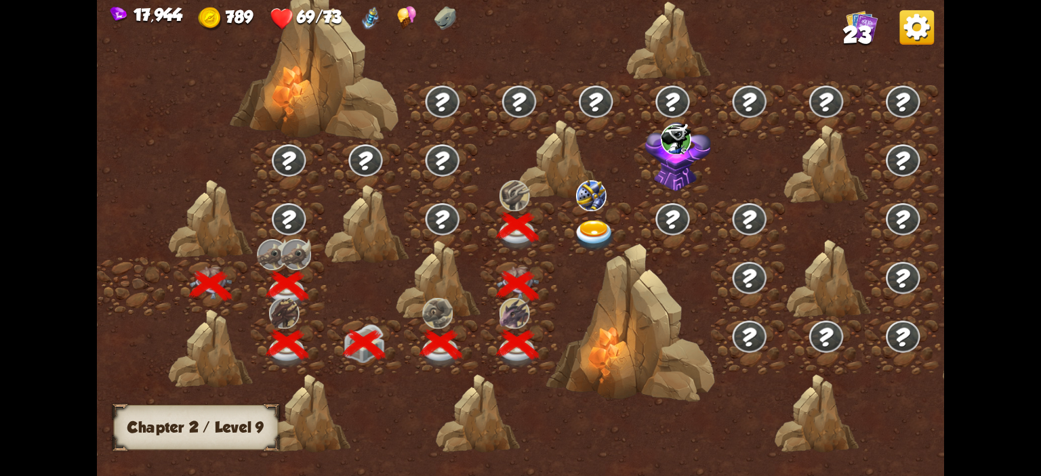
click at [591, 234] on img at bounding box center [594, 235] width 42 height 31
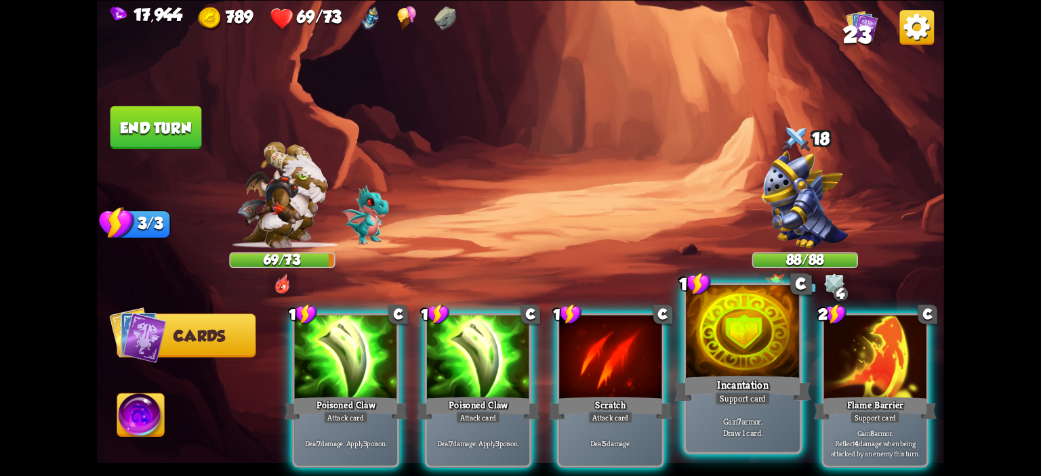
click at [725, 361] on div at bounding box center [743, 333] width 114 height 96
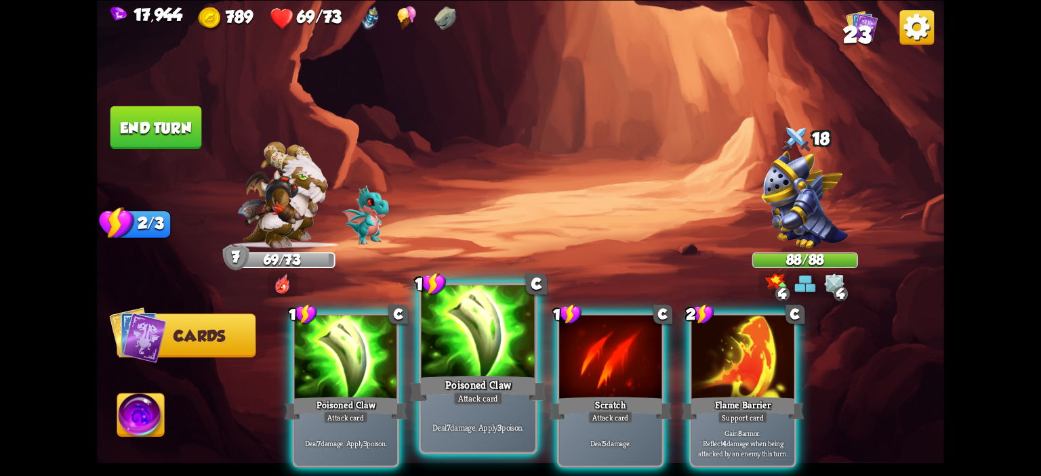
click at [510, 360] on div at bounding box center [479, 333] width 114 height 96
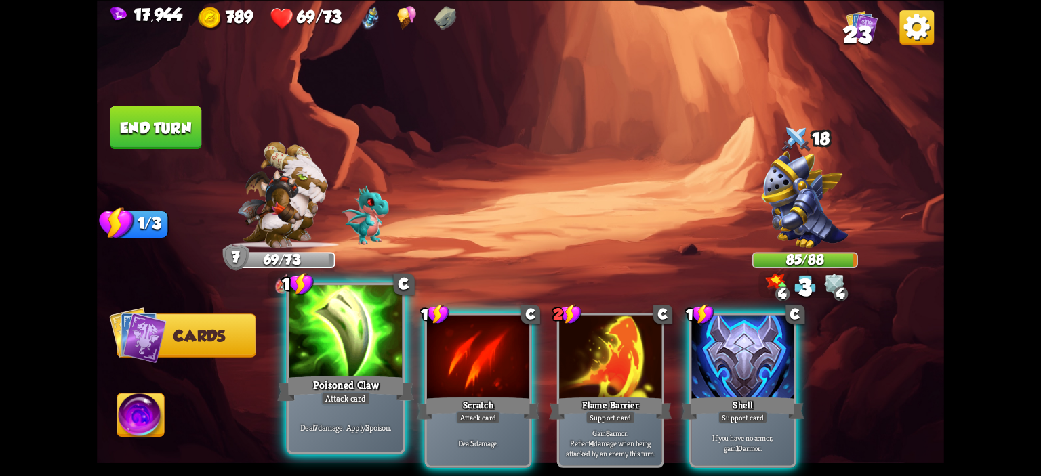
click at [377, 359] on div at bounding box center [346, 333] width 114 height 96
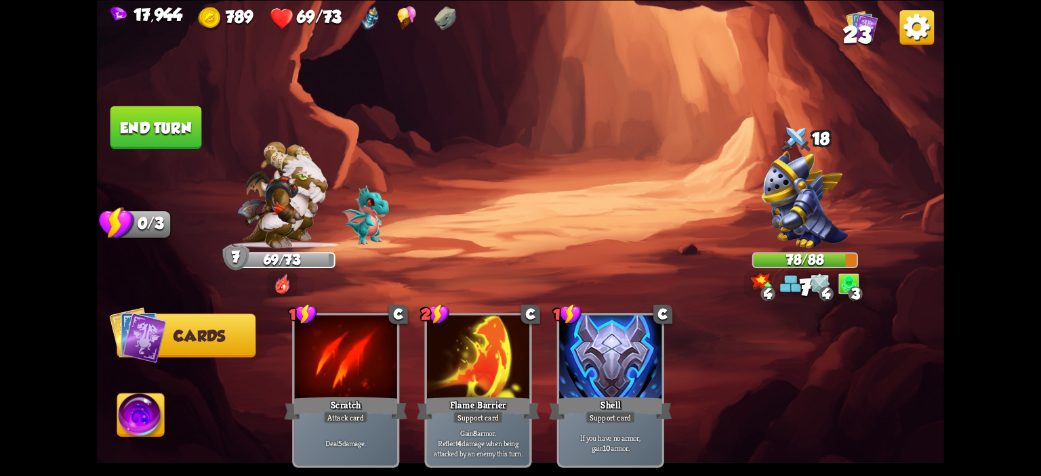
click at [138, 146] on button "End turn" at bounding box center [156, 127] width 92 height 43
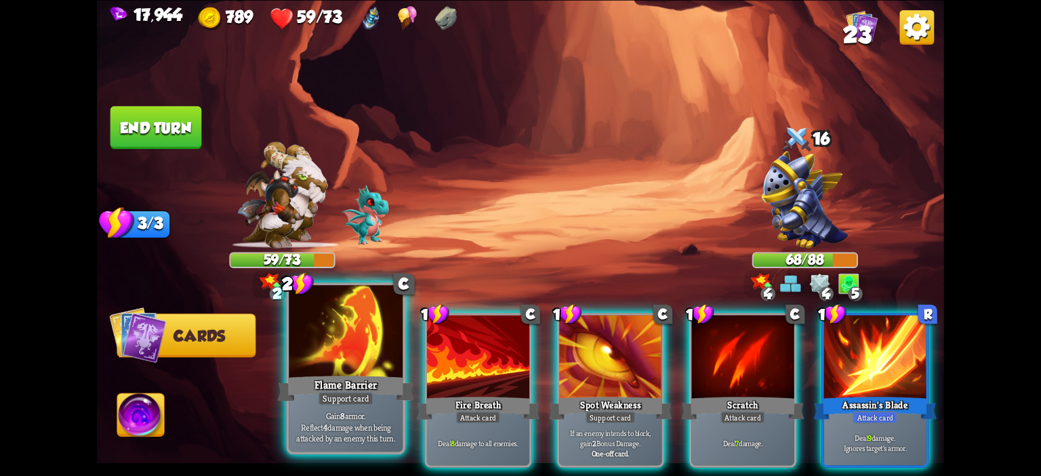
click at [369, 356] on div at bounding box center [346, 333] width 114 height 96
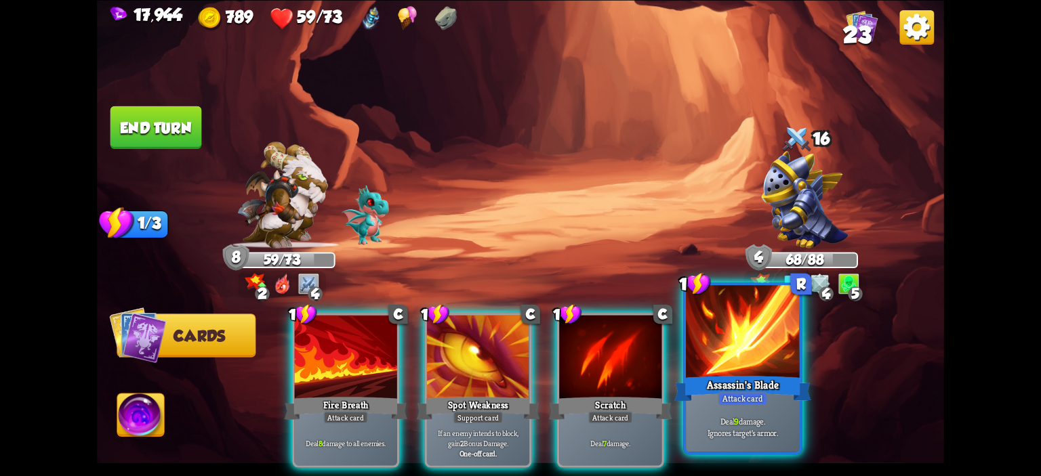
click at [705, 340] on div at bounding box center [743, 333] width 114 height 96
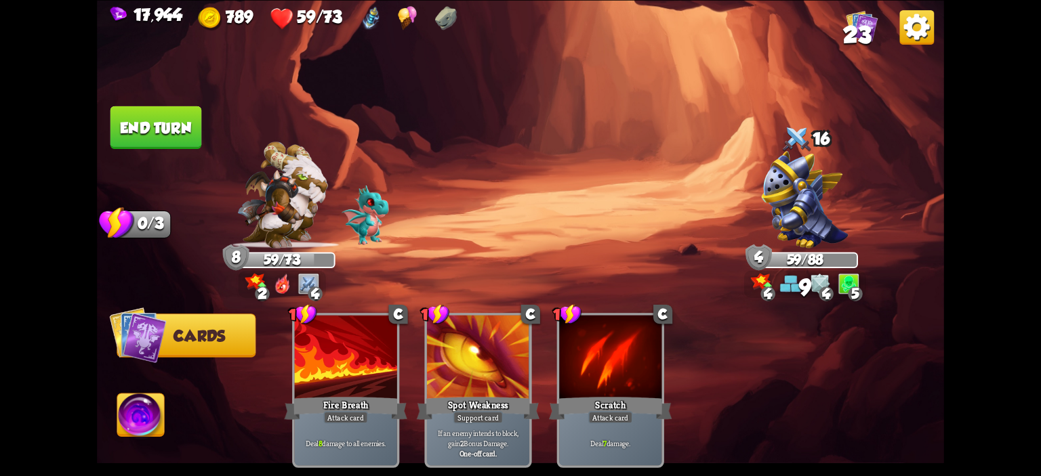
click at [179, 142] on button "End turn" at bounding box center [156, 127] width 92 height 43
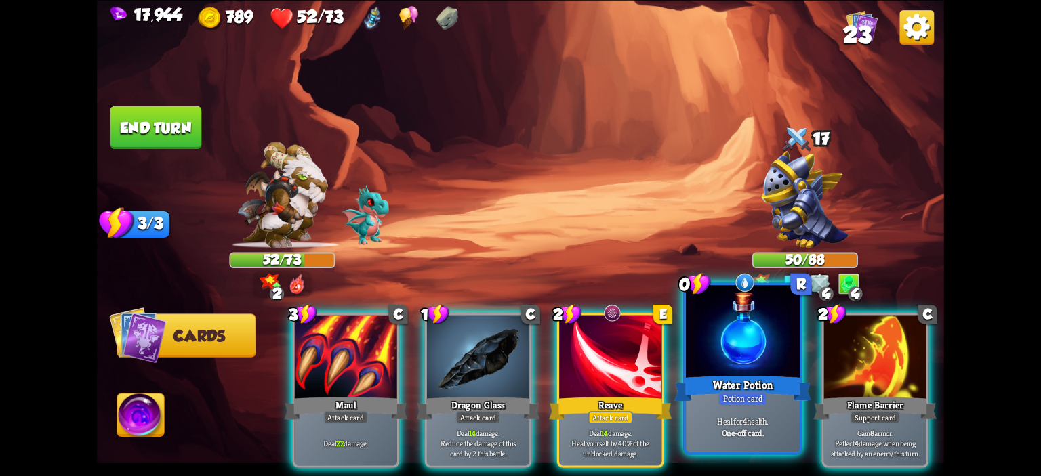
click at [710, 336] on div at bounding box center [743, 333] width 114 height 96
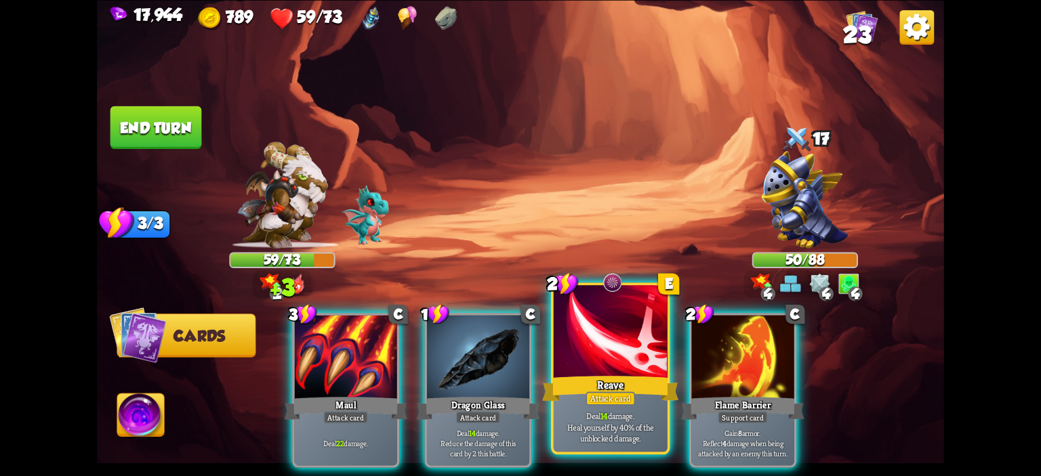
click at [613, 349] on div at bounding box center [611, 333] width 114 height 96
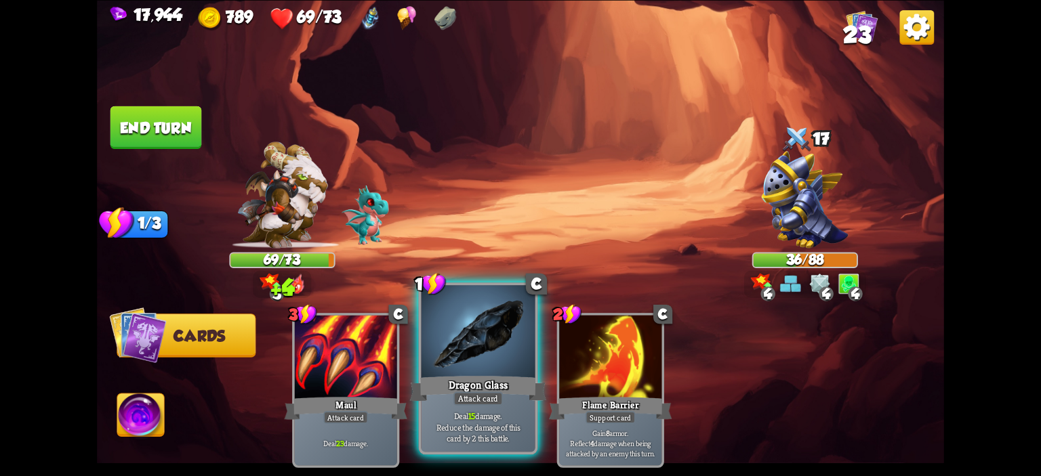
click at [480, 338] on div at bounding box center [479, 333] width 114 height 96
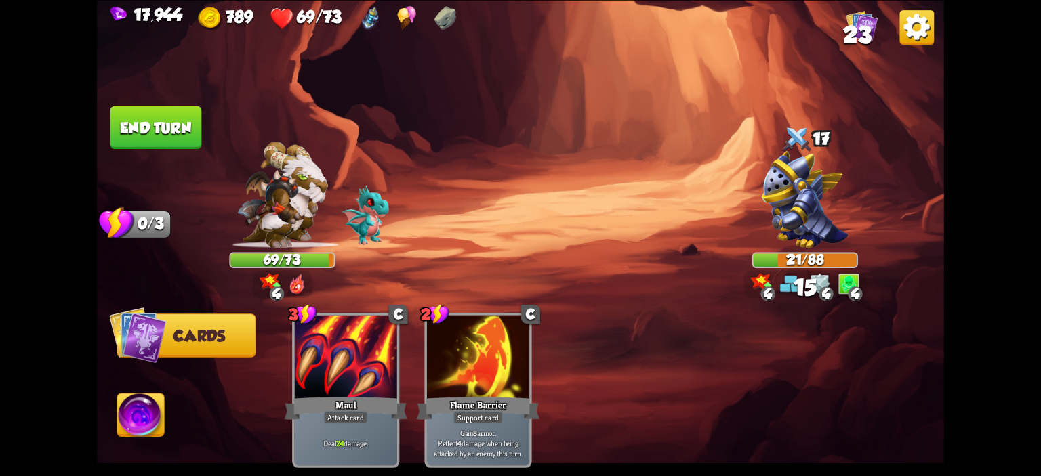
click at [146, 403] on img at bounding box center [140, 417] width 47 height 47
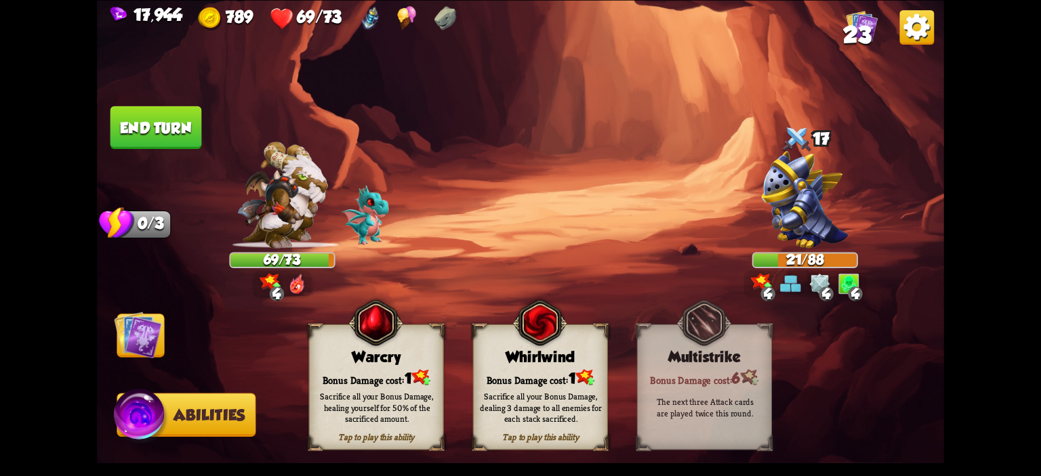
click at [513, 354] on div "Whirlwind" at bounding box center [541, 356] width 134 height 17
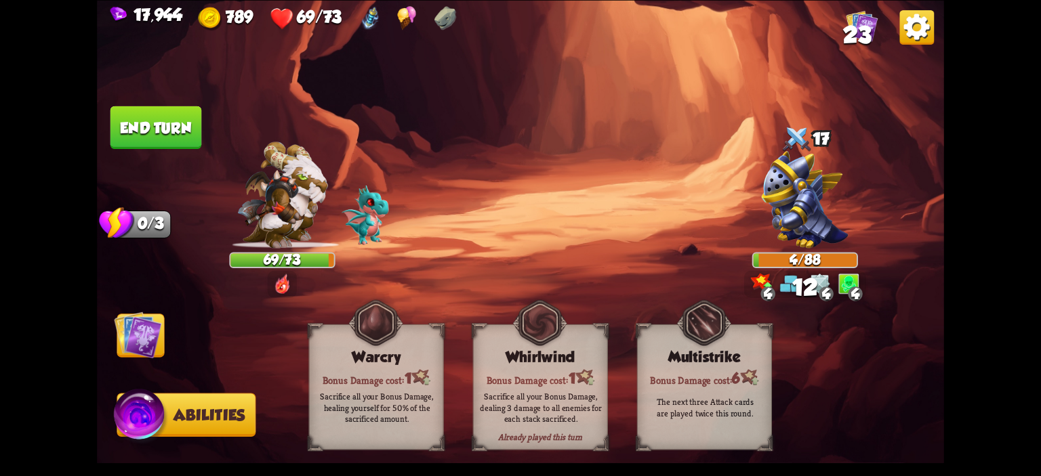
click at [152, 325] on img at bounding box center [137, 334] width 47 height 47
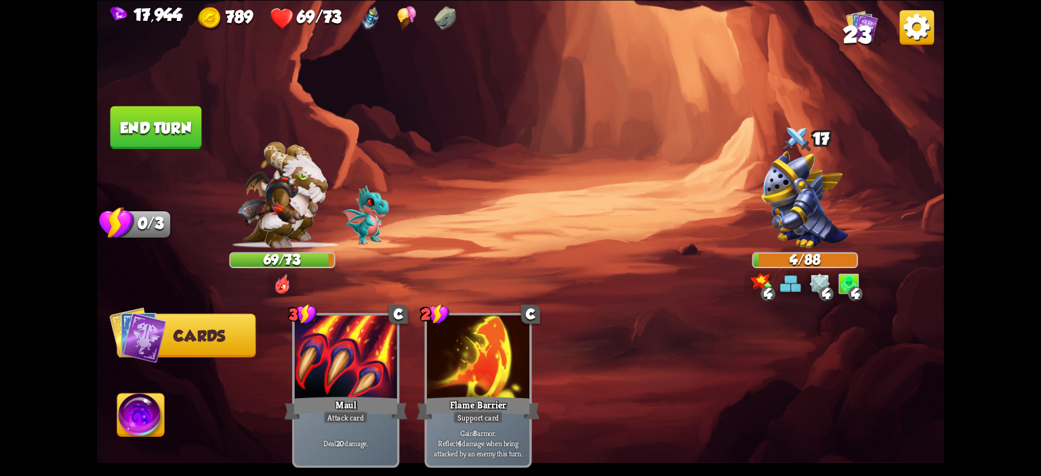
click at [166, 127] on button "End turn" at bounding box center [156, 127] width 92 height 43
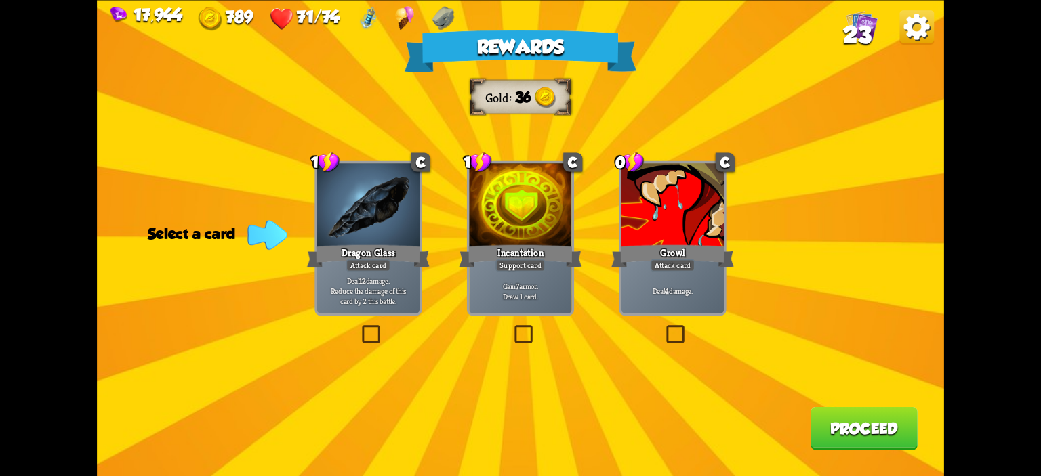
click at [710, 248] on div "Growl" at bounding box center [672, 256] width 123 height 27
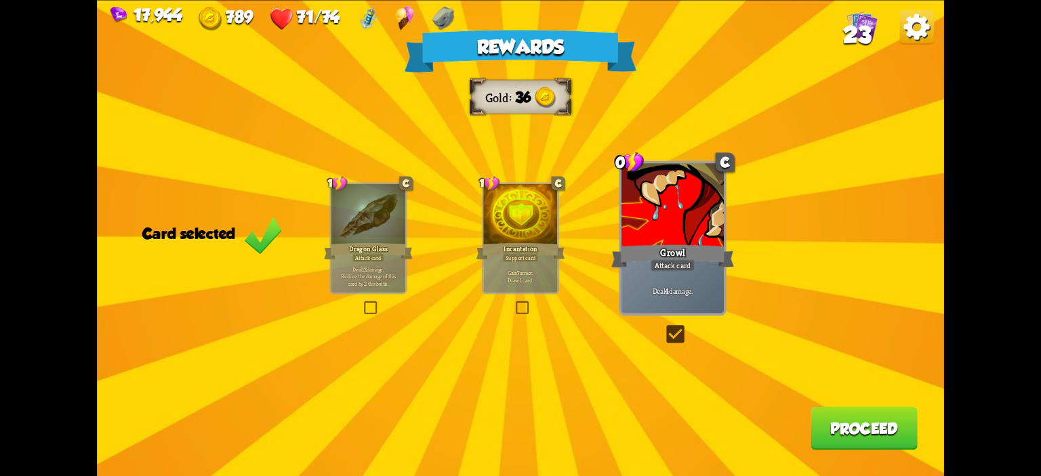
click at [830, 414] on button "Proceed" at bounding box center [864, 428] width 107 height 43
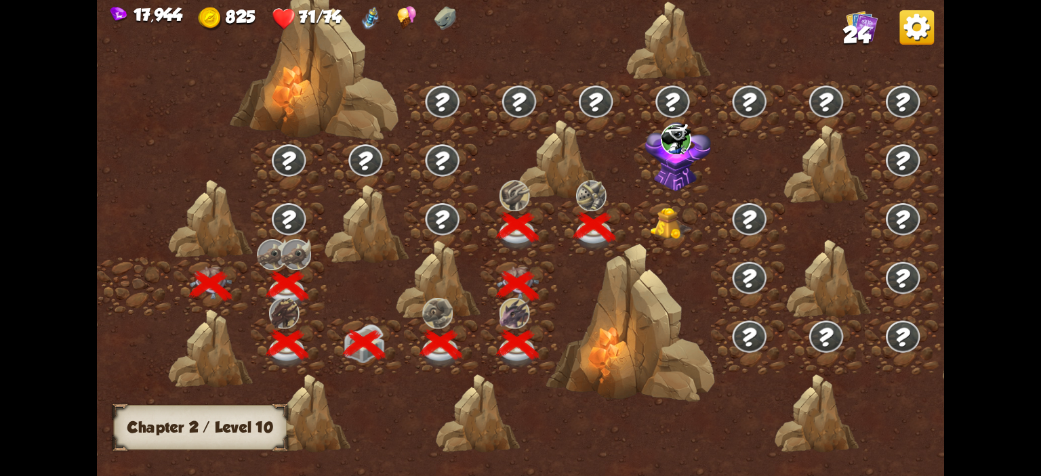
click at [671, 241] on div at bounding box center [672, 228] width 77 height 59
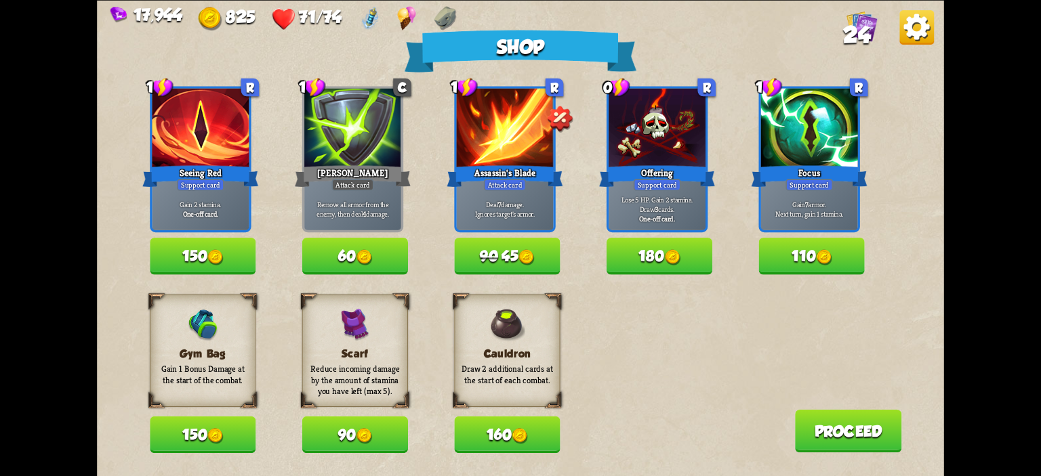
click at [233, 441] on button "150" at bounding box center [203, 435] width 106 height 37
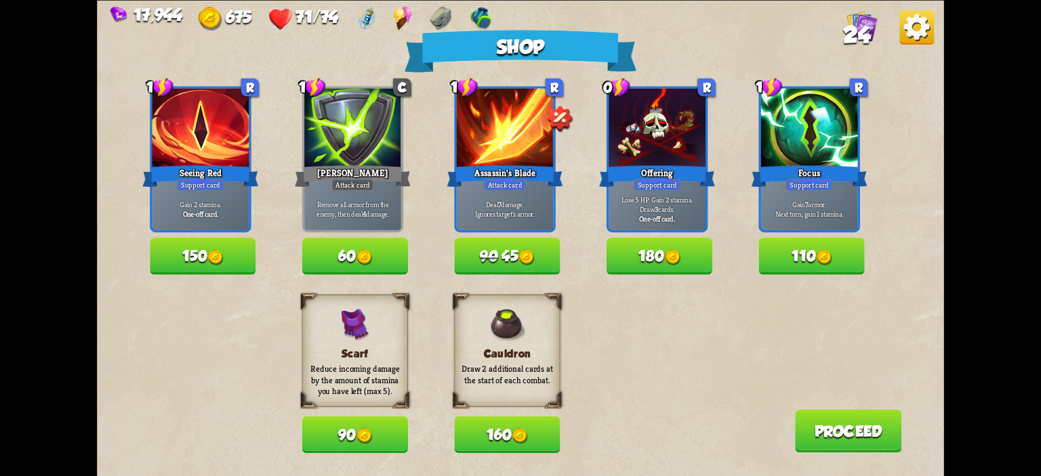
click at [453, 439] on div "Gym Bag Gain 1 Bonus Damage at the start of the combat. 150 Scarf Reduce incomi…" at bounding box center [547, 373] width 794 height 159
click at [472, 434] on button "160" at bounding box center [507, 435] width 106 height 37
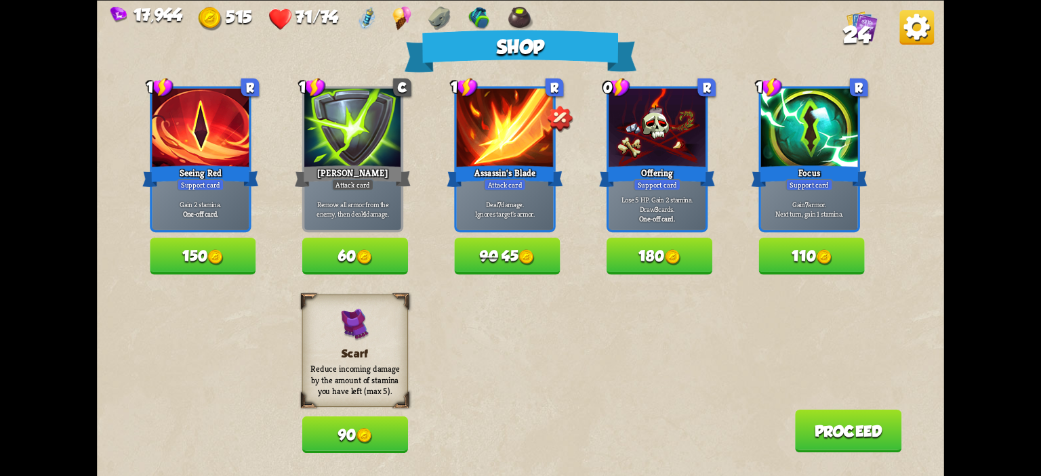
click at [768, 260] on button "110" at bounding box center [812, 256] width 106 height 37
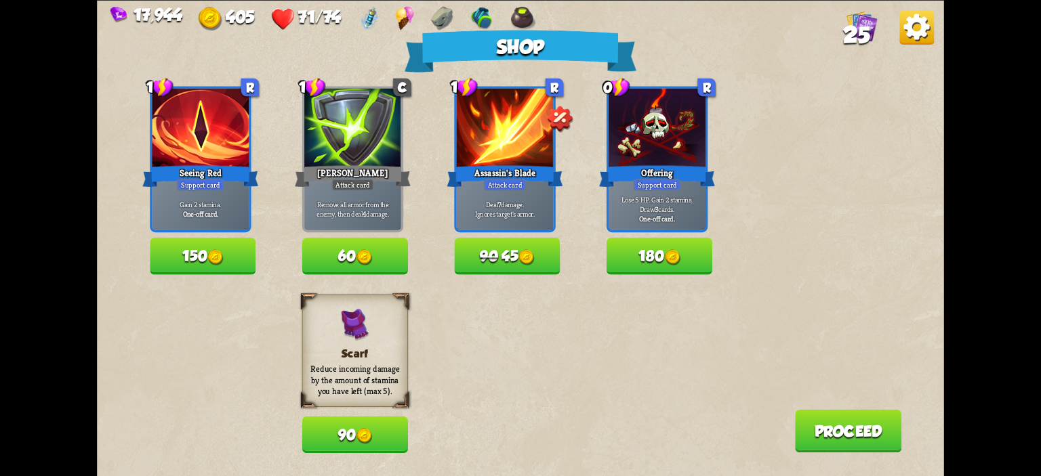
click at [221, 240] on button "150" at bounding box center [203, 256] width 106 height 37
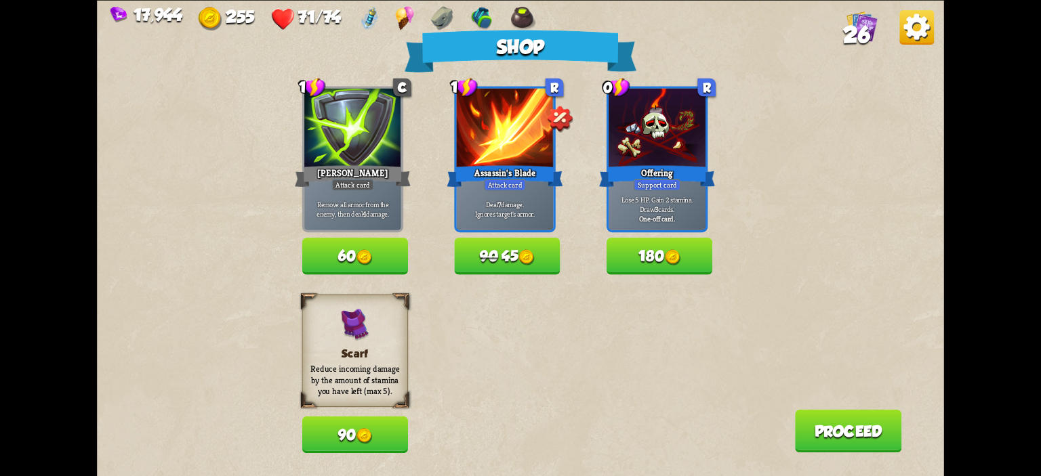
click at [521, 252] on button "90 45" at bounding box center [507, 256] width 106 height 37
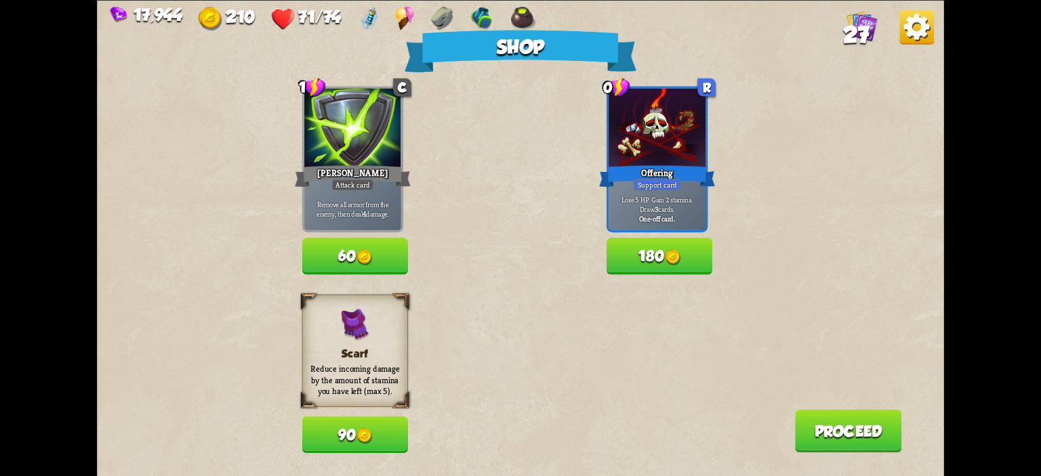
click at [664, 258] on button "180" at bounding box center [660, 256] width 106 height 37
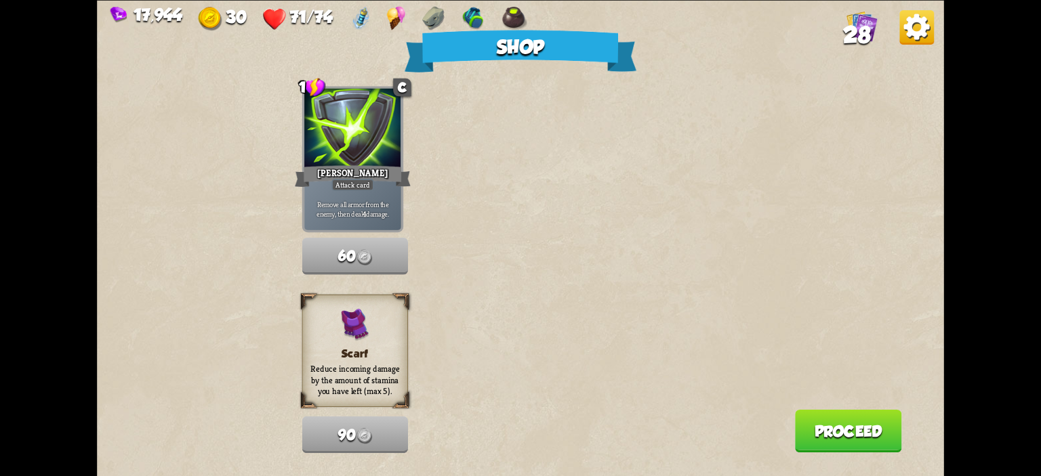
click at [822, 436] on button "Proceed" at bounding box center [848, 430] width 107 height 43
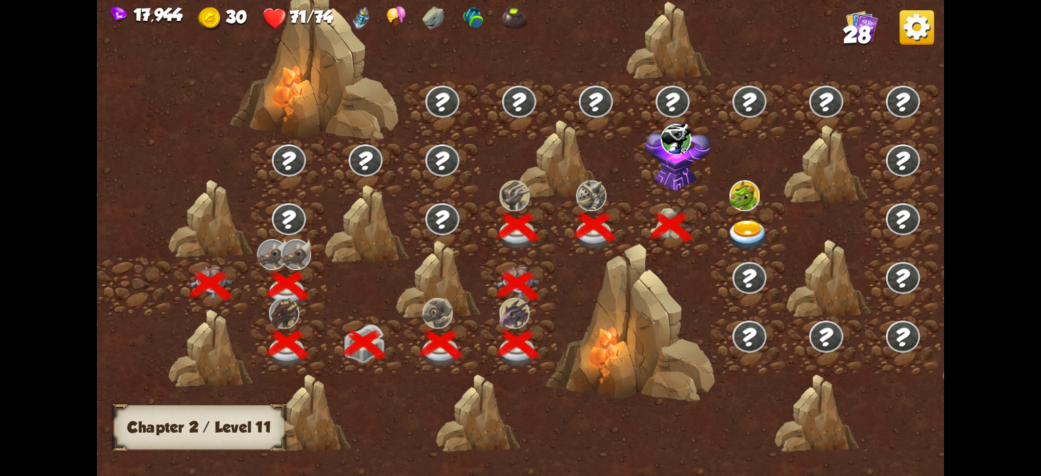
scroll to position [0, 206]
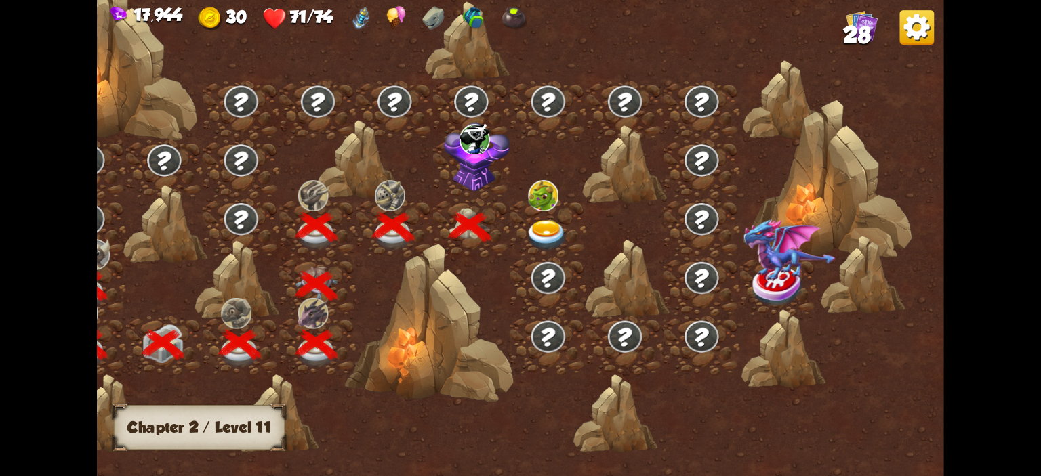
click at [543, 214] on div at bounding box center [548, 228] width 77 height 59
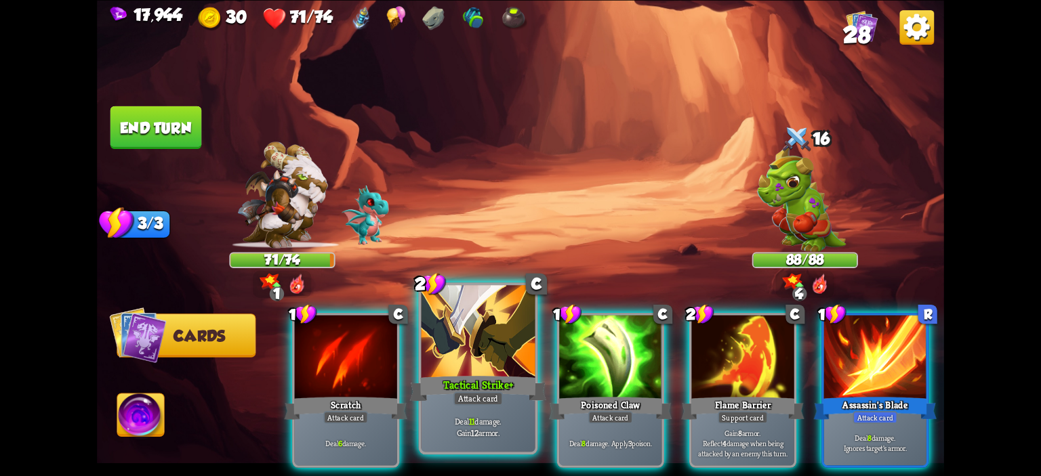
click at [483, 362] on div at bounding box center [479, 333] width 114 height 96
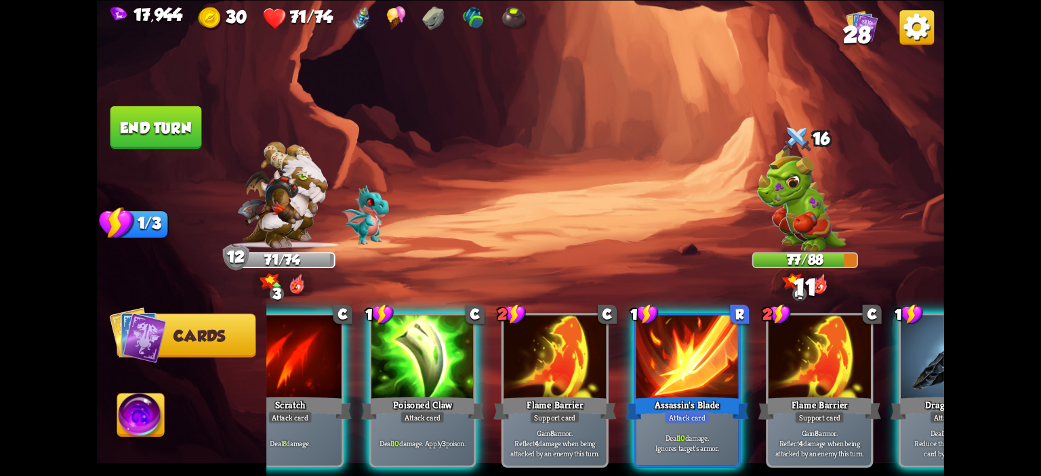
scroll to position [0, 128]
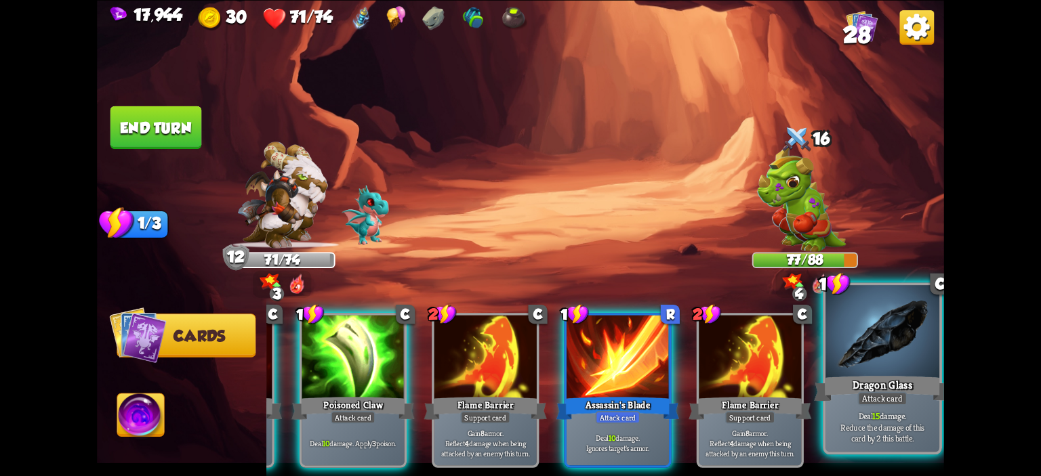
click at [900, 362] on div at bounding box center [883, 333] width 114 height 96
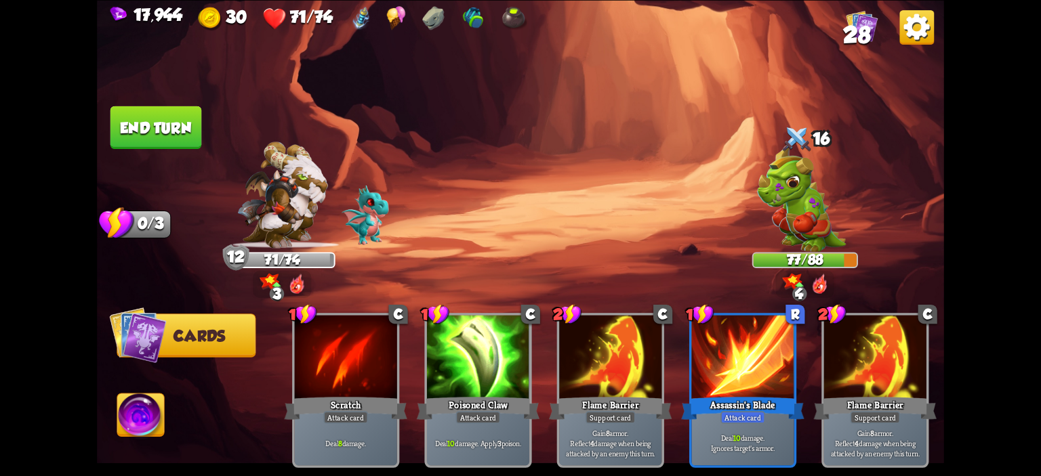
scroll to position [0, 0]
click at [147, 134] on button "End turn" at bounding box center [156, 127] width 92 height 43
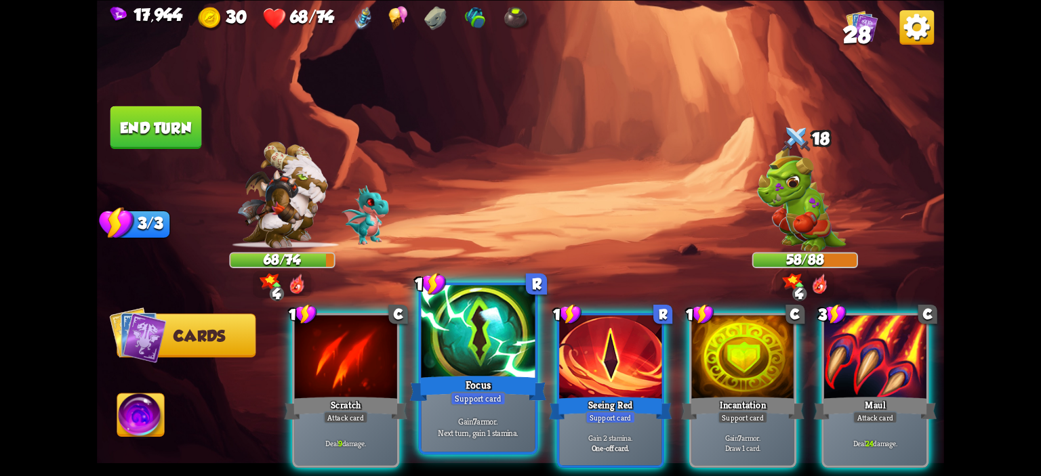
click at [512, 328] on div at bounding box center [479, 333] width 114 height 96
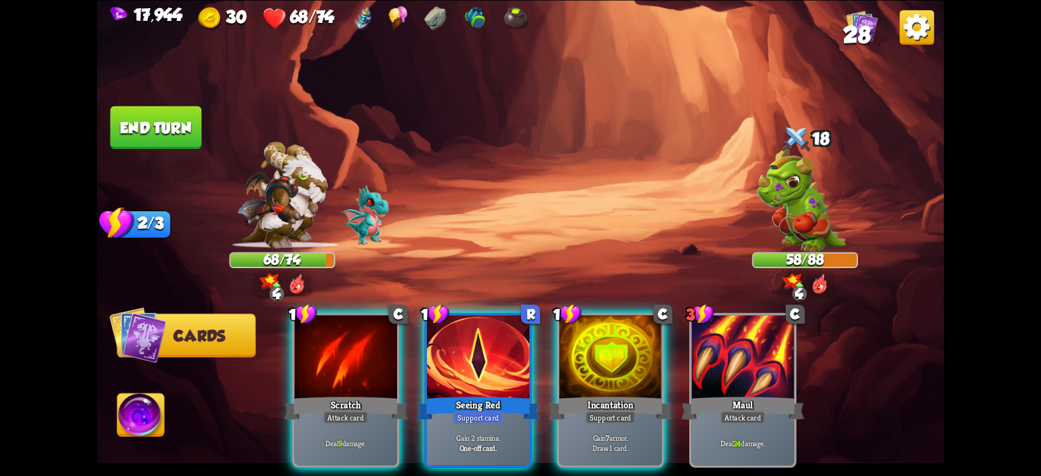
click at [512, 328] on div "1 C Scratch Attack card Deal 9 damage. 1 R Seeing Red Support card Gain 2 stami…" at bounding box center [605, 370] width 678 height 211
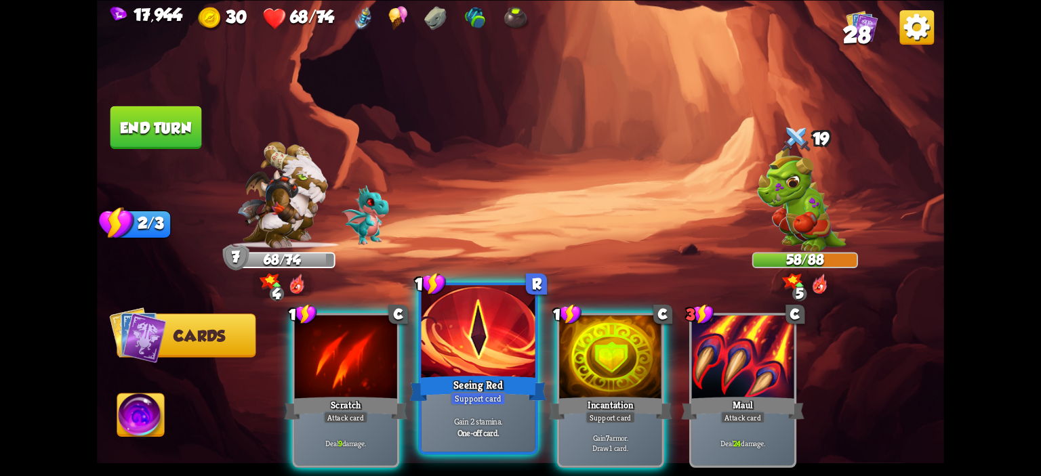
click at [503, 332] on div at bounding box center [479, 333] width 114 height 96
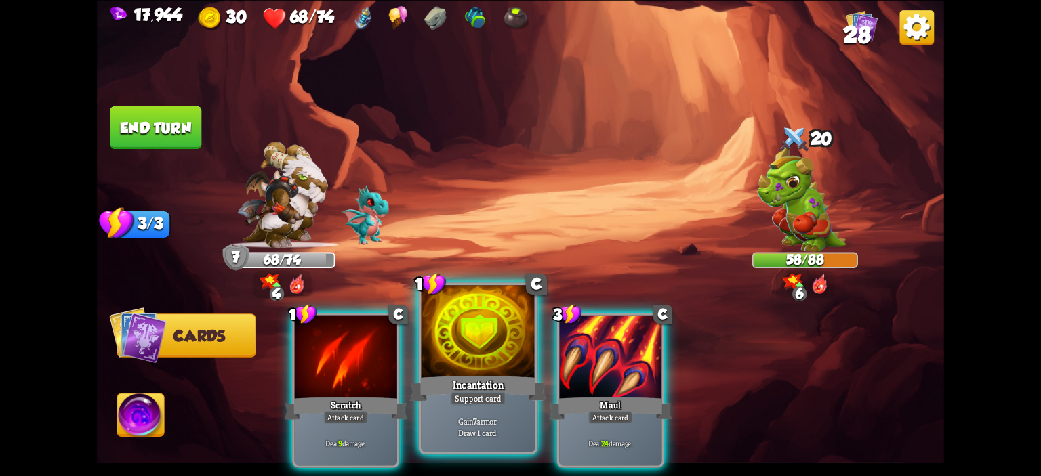
click at [491, 338] on div at bounding box center [479, 333] width 114 height 96
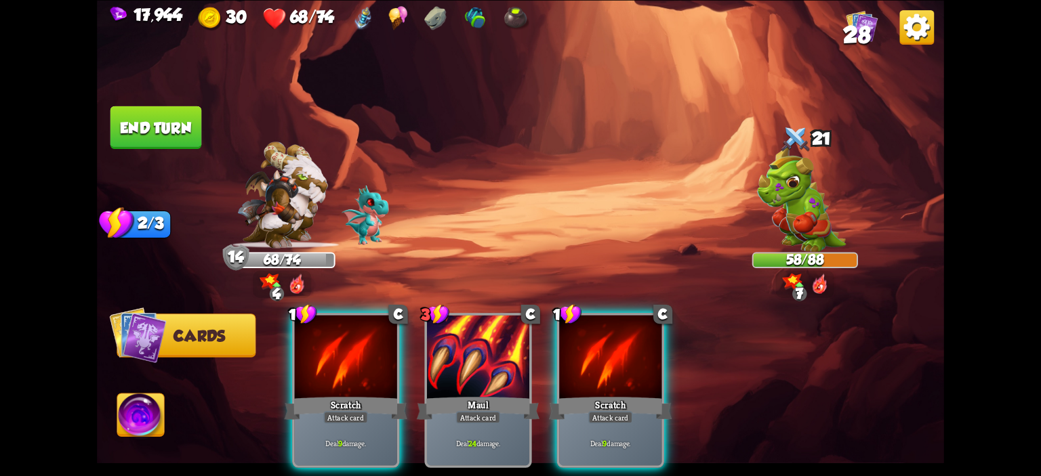
click at [311, 301] on div "1 C Scratch Attack card Deal 9 damage. 3 C Maul Attack card Deal 24 damage. 1 C…" at bounding box center [605, 370] width 678 height 211
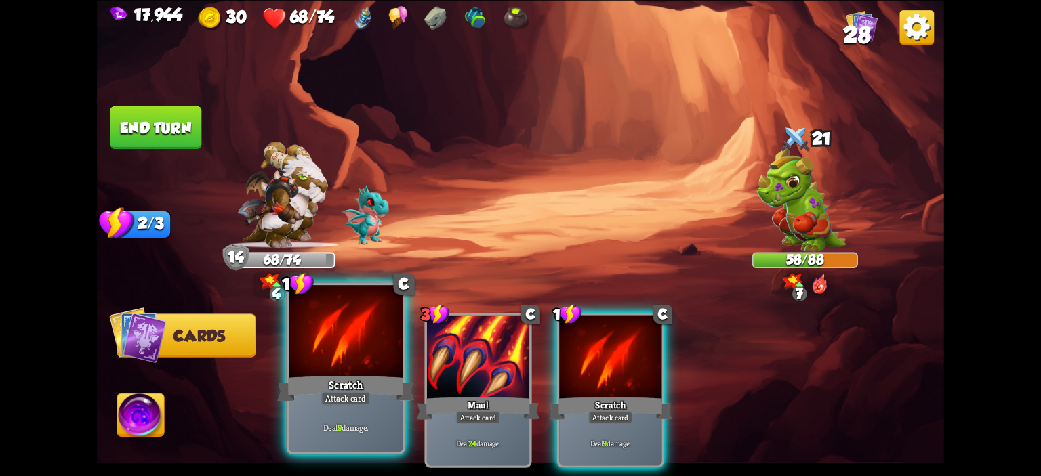
click at [315, 308] on div at bounding box center [346, 333] width 114 height 96
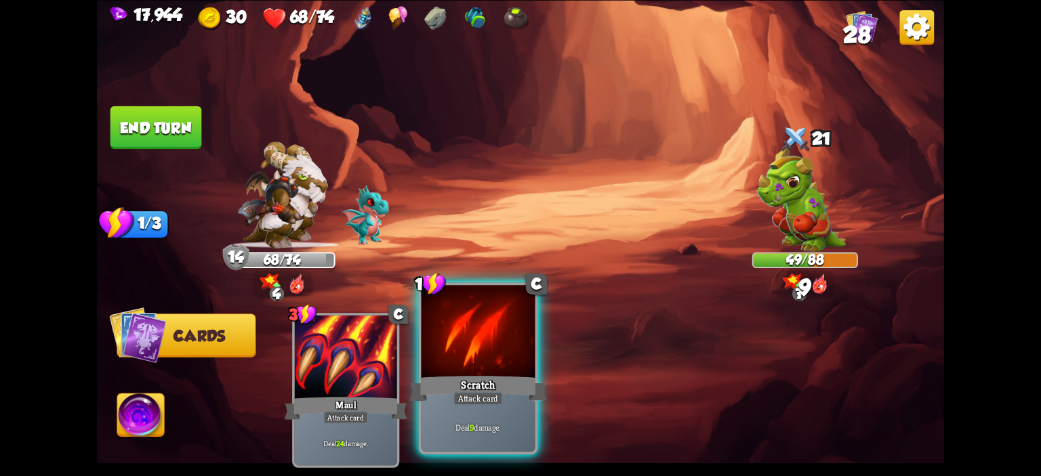
click at [479, 329] on div at bounding box center [479, 333] width 114 height 96
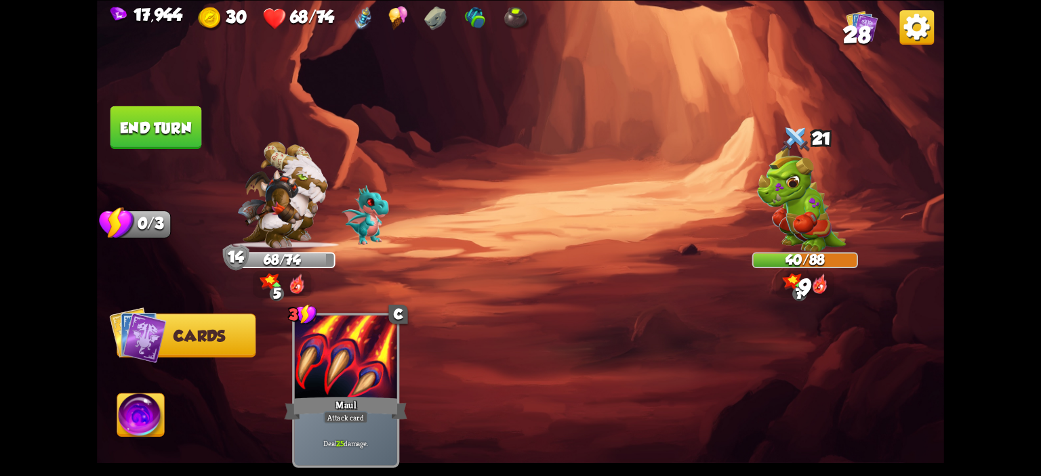
click at [195, 138] on button "End turn" at bounding box center [156, 127] width 92 height 43
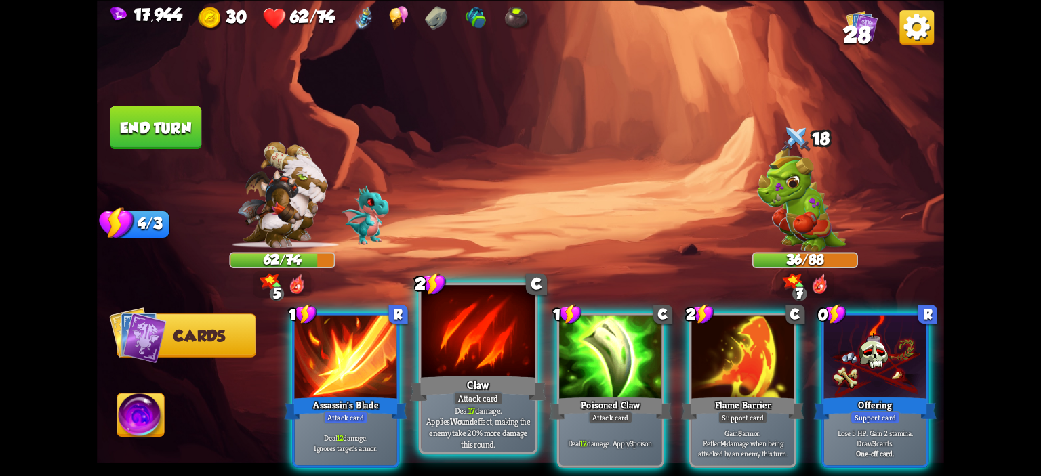
click at [478, 342] on div at bounding box center [479, 333] width 114 height 96
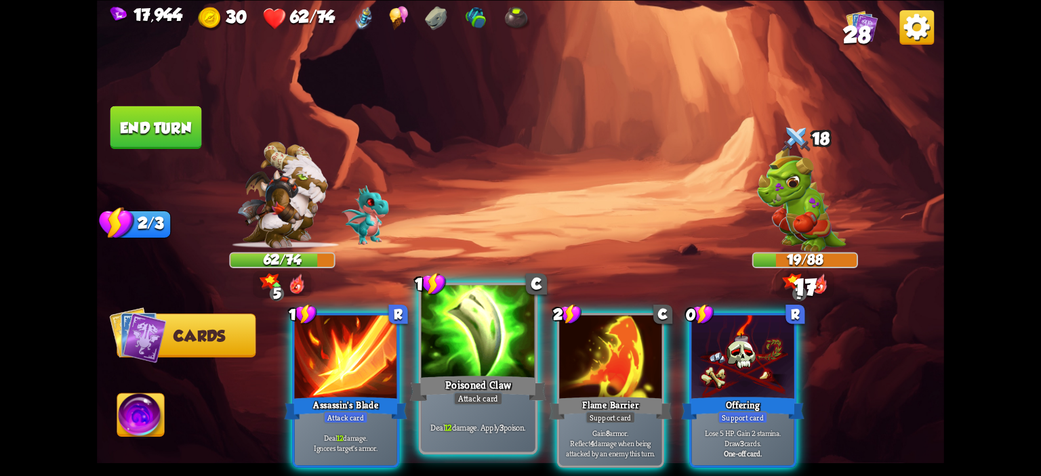
click at [472, 342] on div at bounding box center [479, 333] width 114 height 96
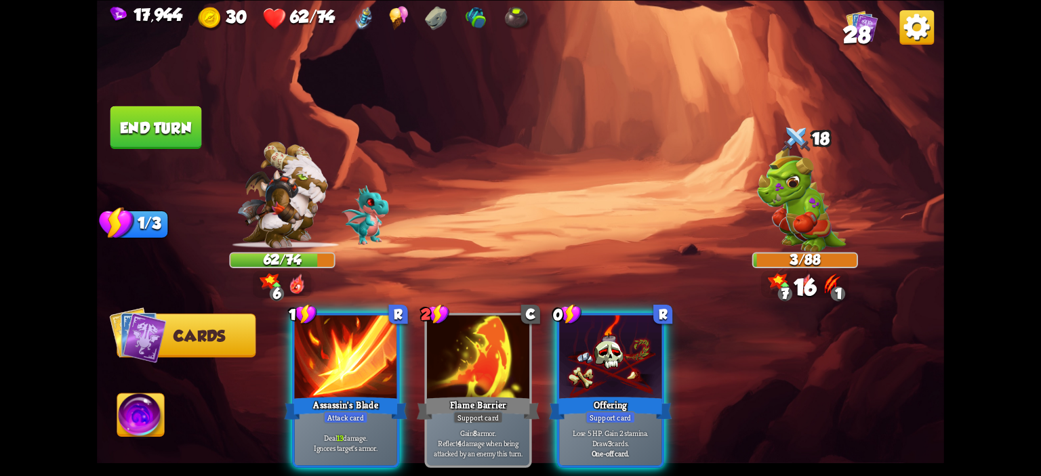
click at [125, 407] on img at bounding box center [140, 417] width 47 height 47
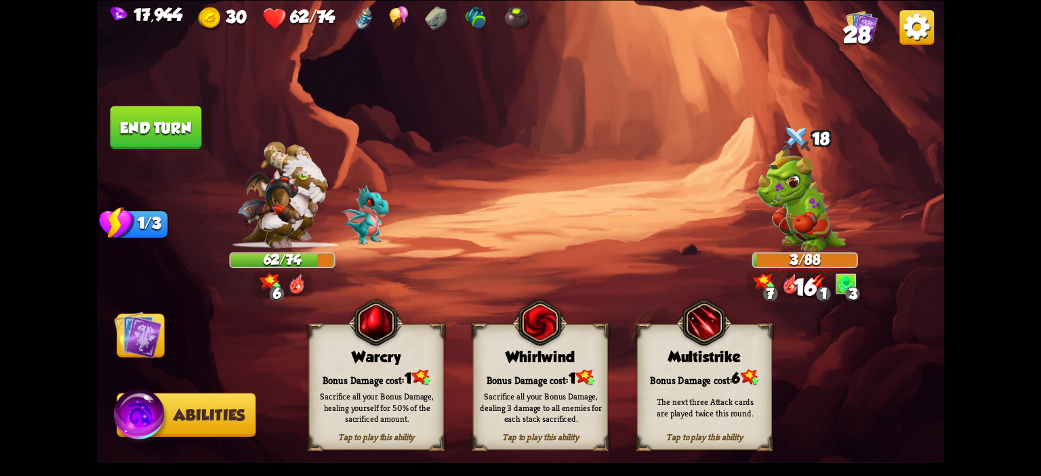
click at [361, 354] on div "Warcry" at bounding box center [377, 356] width 134 height 17
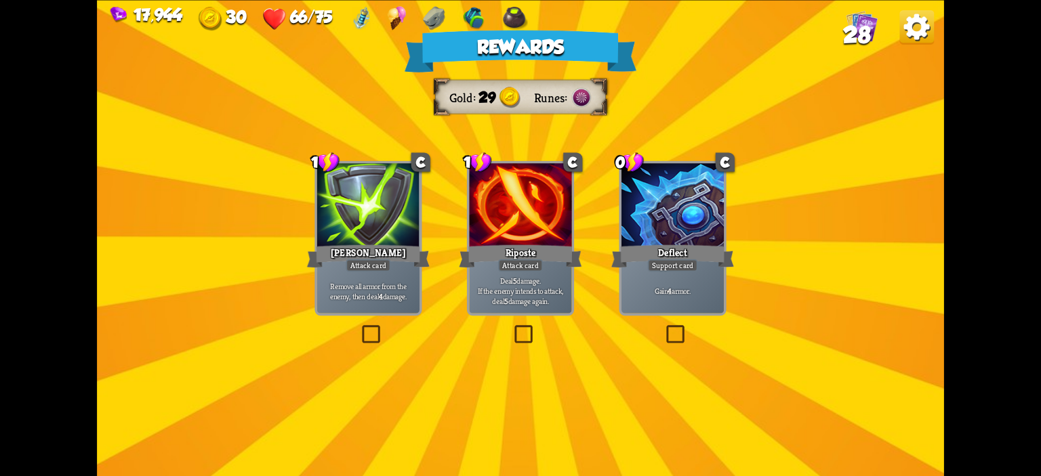
click at [650, 288] on p "Gain 4 armor." at bounding box center [673, 291] width 98 height 10
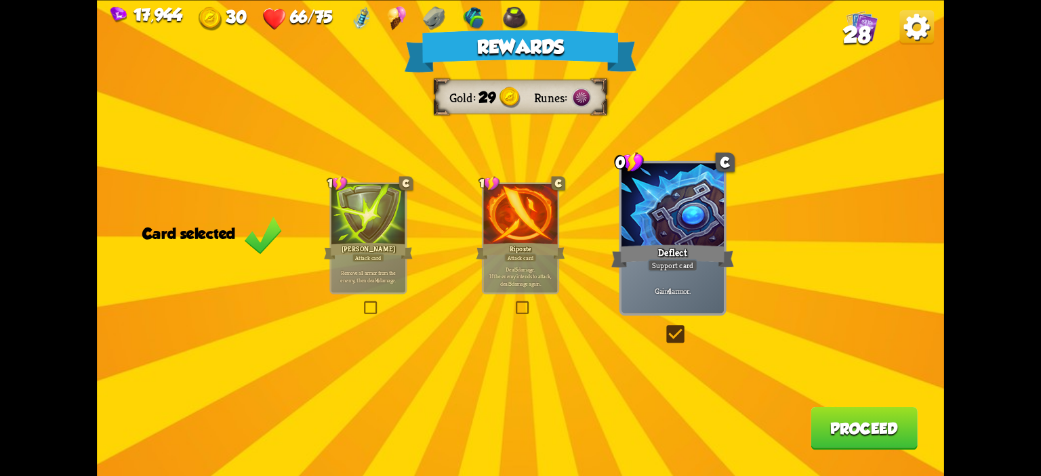
click at [895, 441] on button "Proceed" at bounding box center [864, 428] width 107 height 43
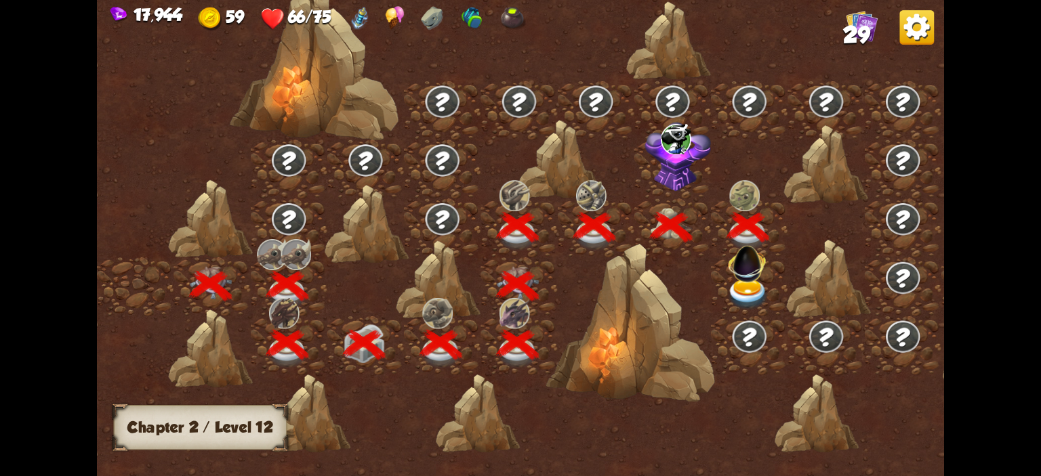
scroll to position [0, 206]
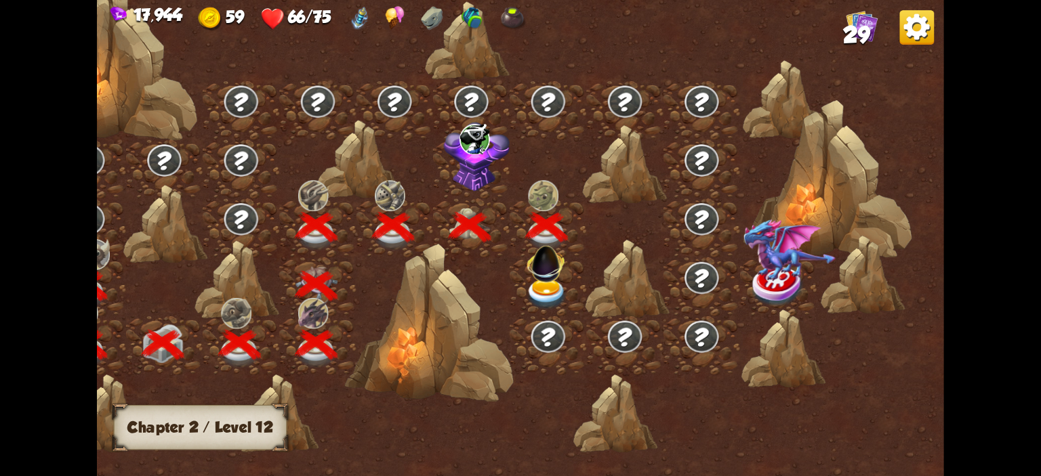
click at [548, 266] on img at bounding box center [546, 261] width 45 height 45
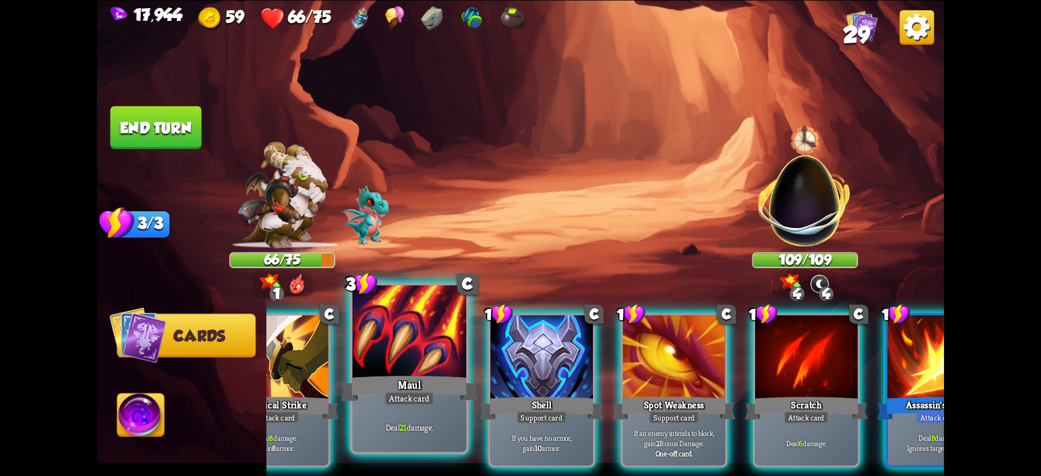
click at [411, 404] on div "Attack card" at bounding box center [408, 399] width 49 height 14
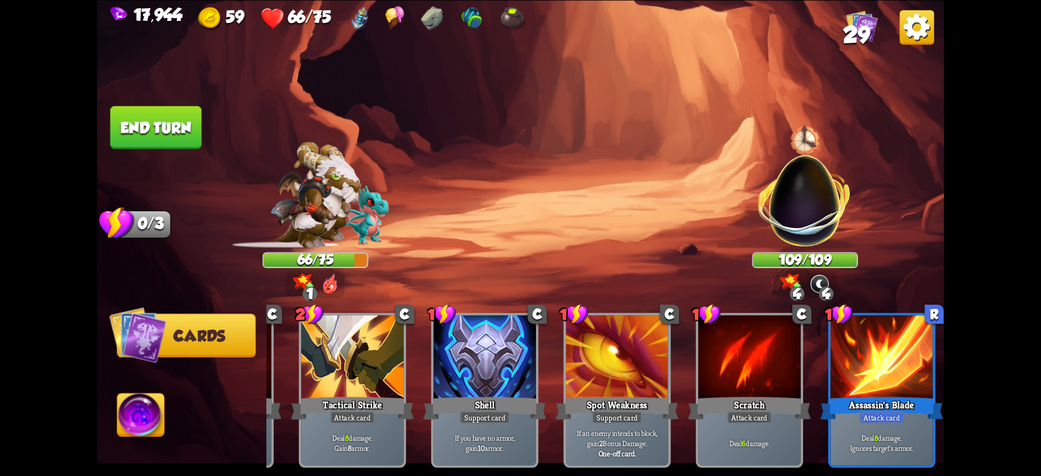
scroll to position [0, 128]
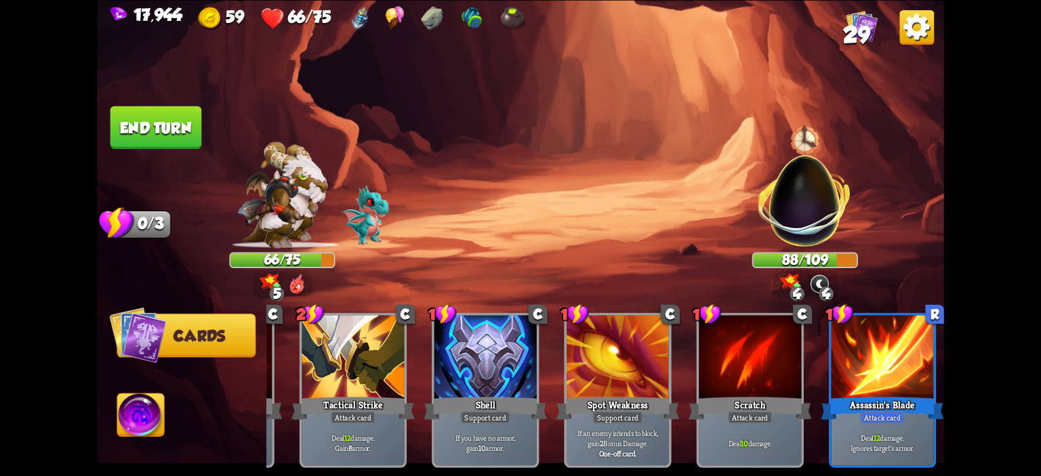
click at [155, 126] on button "End turn" at bounding box center [156, 127] width 92 height 43
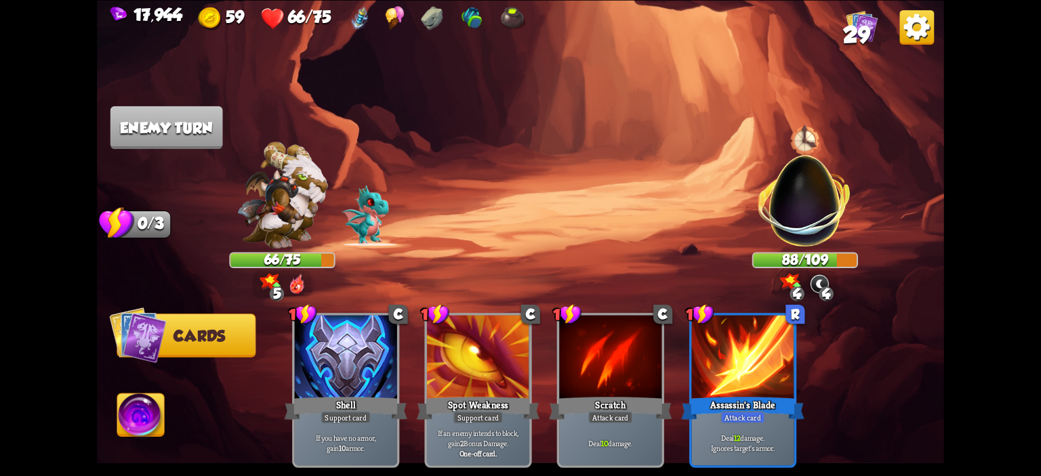
scroll to position [0, 0]
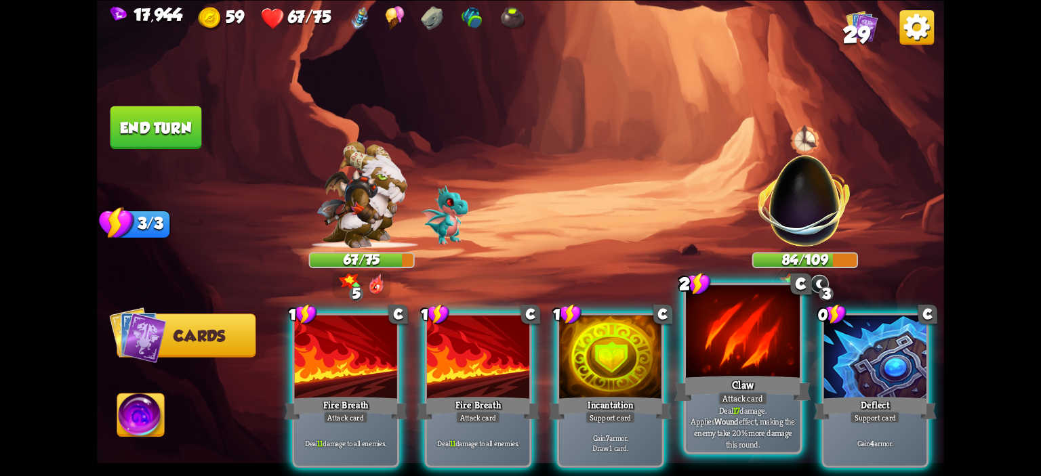
click at [740, 363] on div at bounding box center [743, 333] width 114 height 96
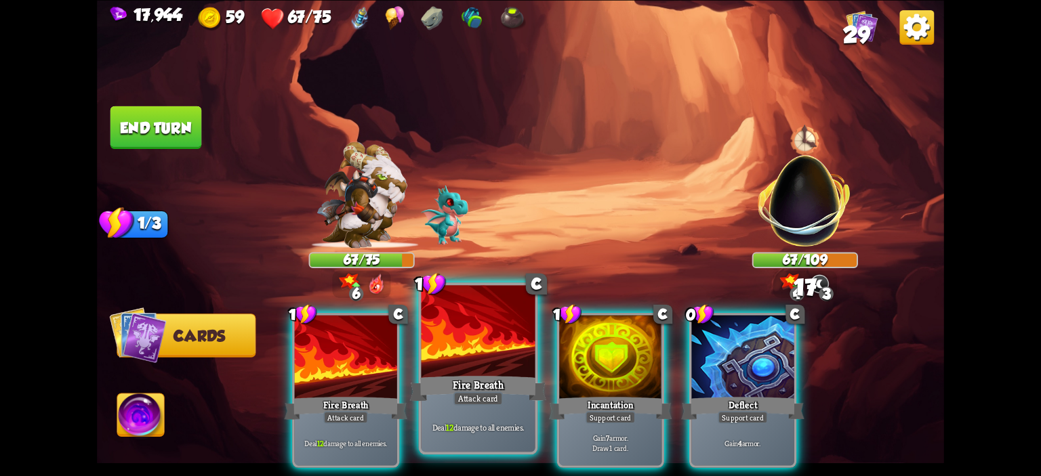
click at [496, 345] on div at bounding box center [479, 333] width 114 height 96
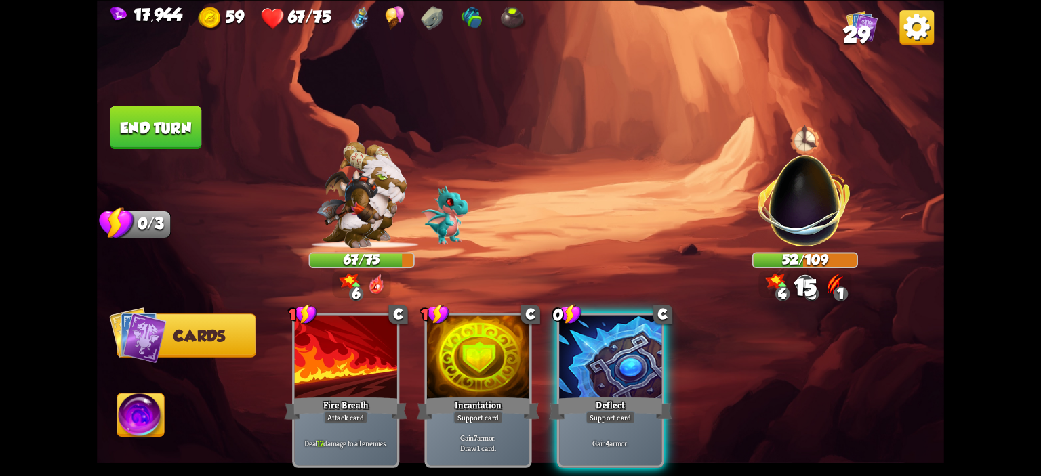
click at [184, 136] on button "End turn" at bounding box center [156, 127] width 92 height 43
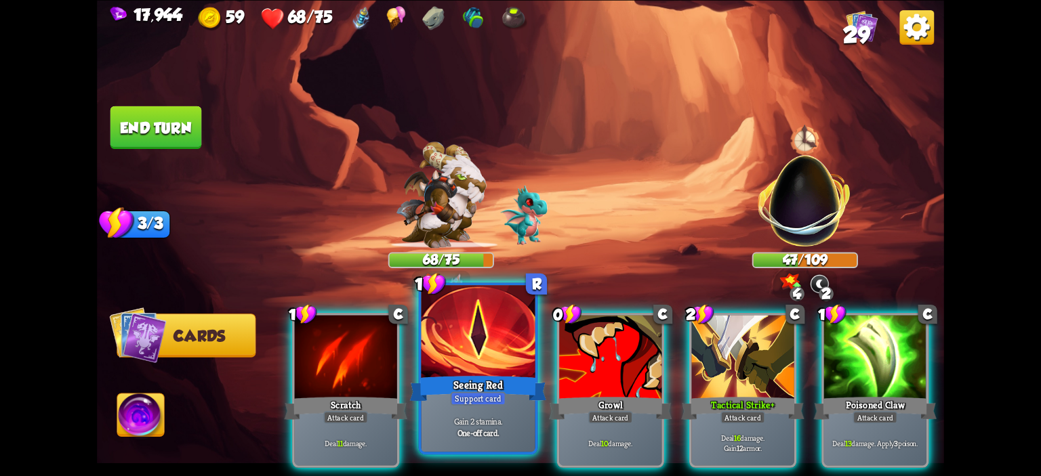
click at [482, 368] on div at bounding box center [479, 333] width 114 height 96
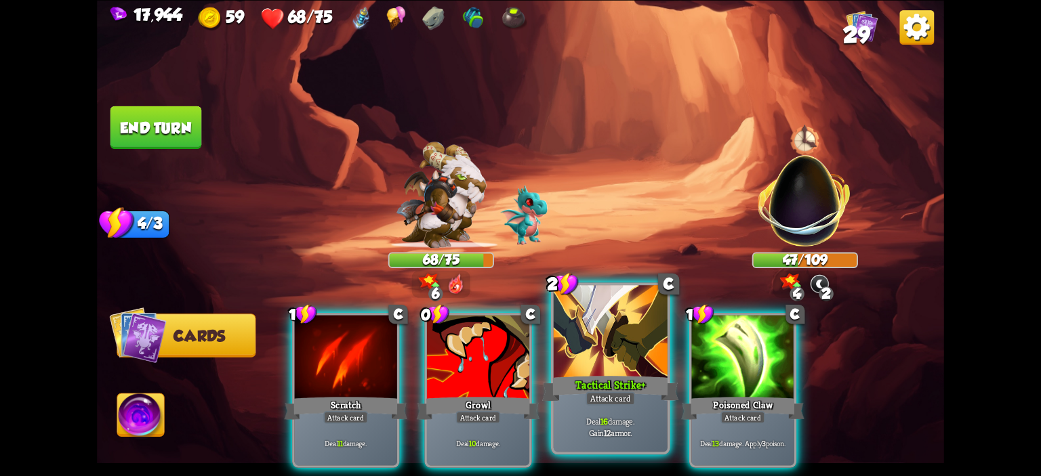
click at [588, 343] on div at bounding box center [611, 333] width 114 height 96
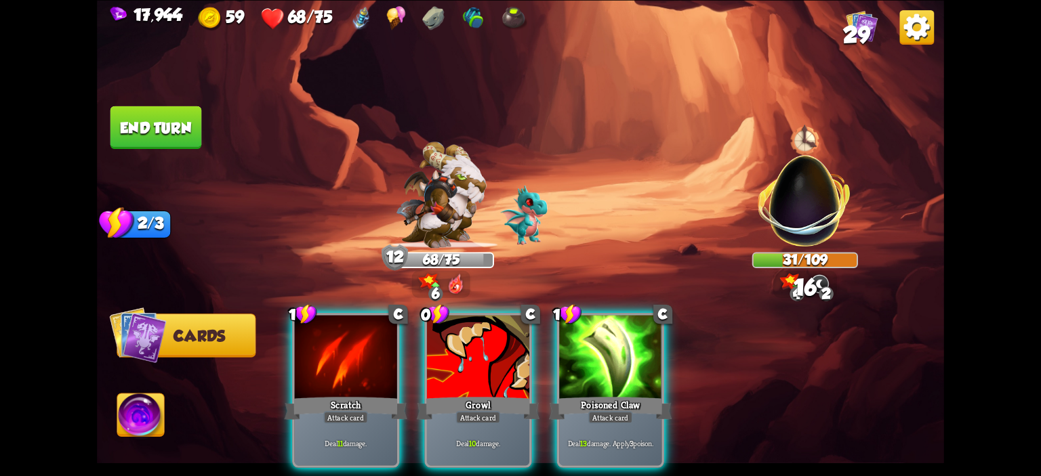
click at [588, 343] on div at bounding box center [610, 358] width 102 height 86
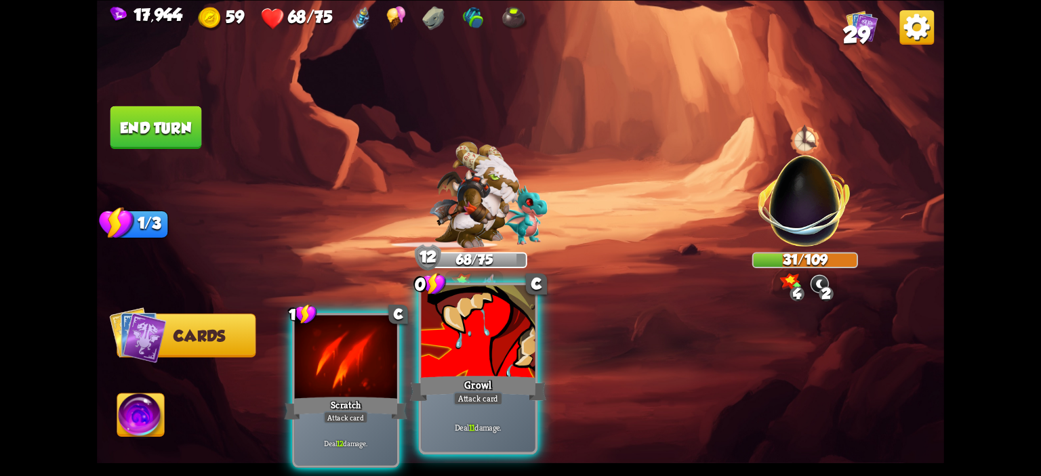
click at [499, 346] on div at bounding box center [479, 333] width 114 height 96
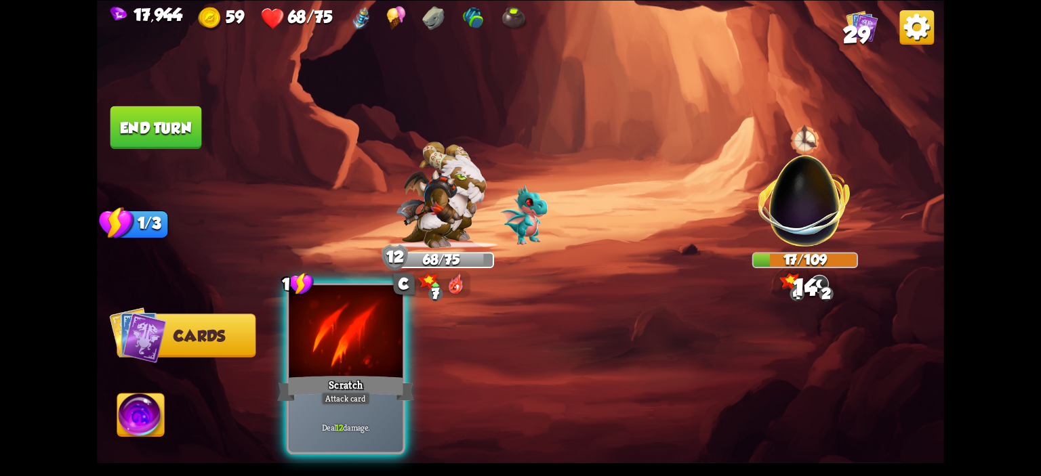
click at [385, 346] on div at bounding box center [346, 333] width 114 height 96
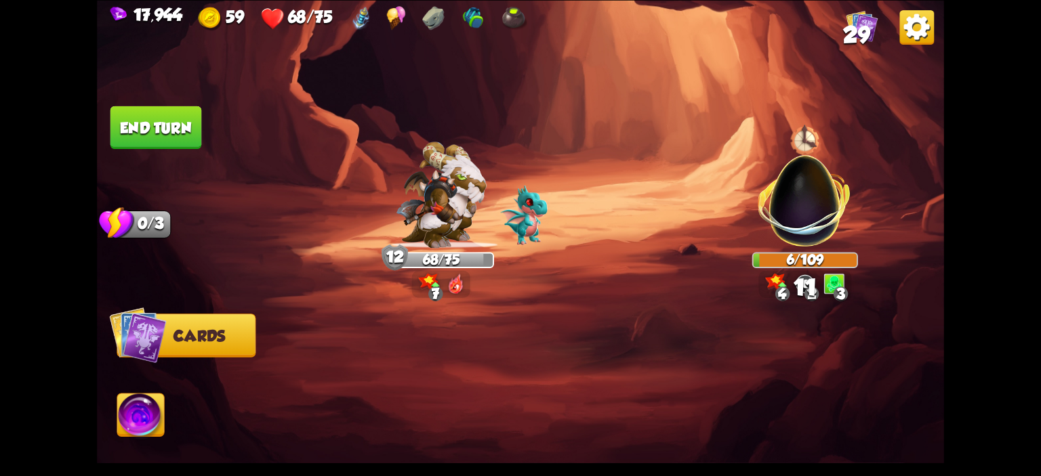
click at [169, 401] on img at bounding box center [520, 238] width 847 height 476
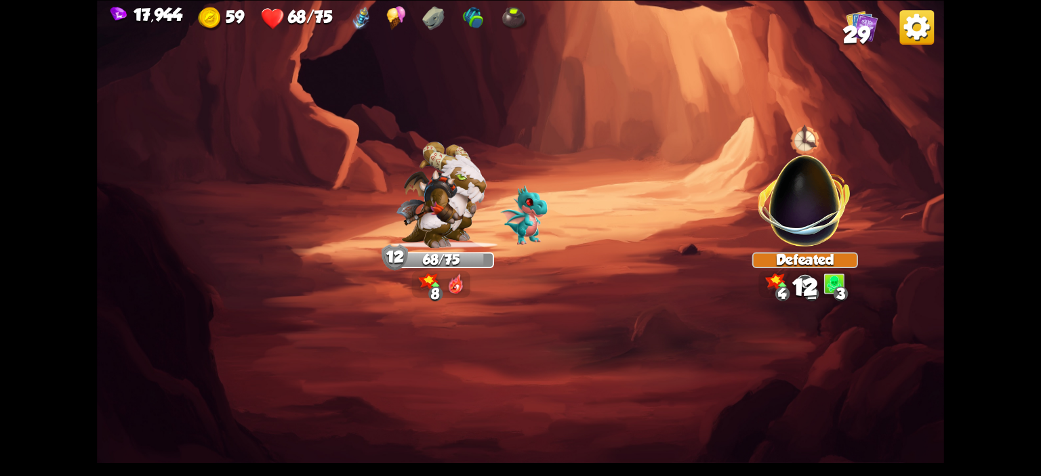
click at [146, 411] on div "Select an enemy to attack... You don't have enough stamina to play that card...…" at bounding box center [520, 238] width 847 height 476
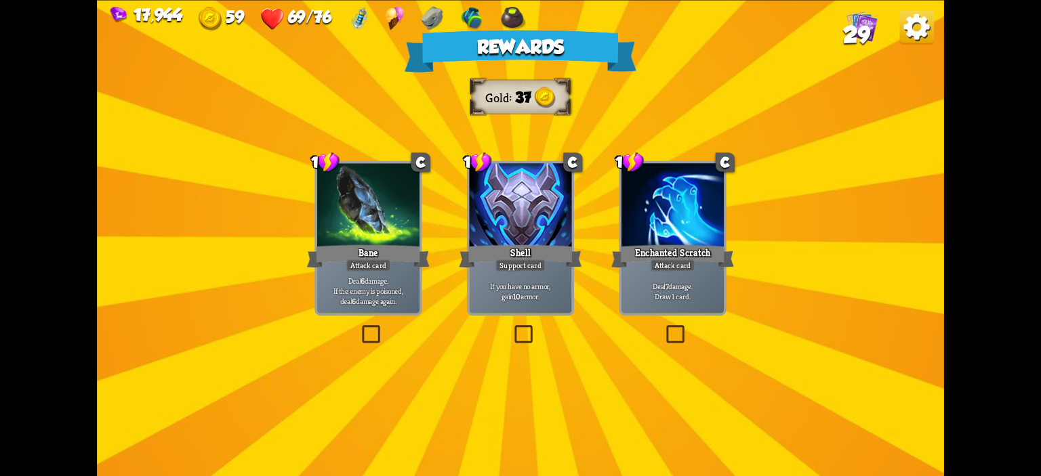
click at [358, 257] on div "Bane" at bounding box center [368, 256] width 123 height 27
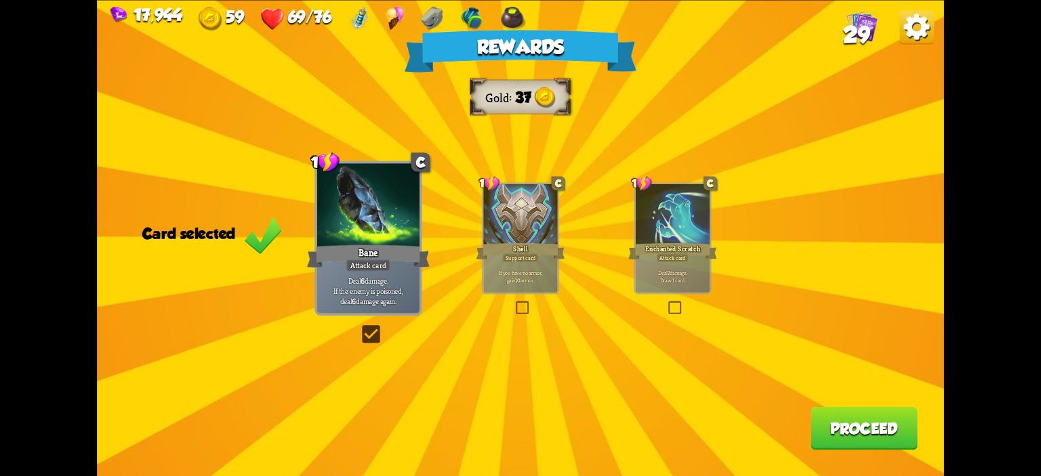
click at [840, 422] on button "Proceed" at bounding box center [864, 428] width 107 height 43
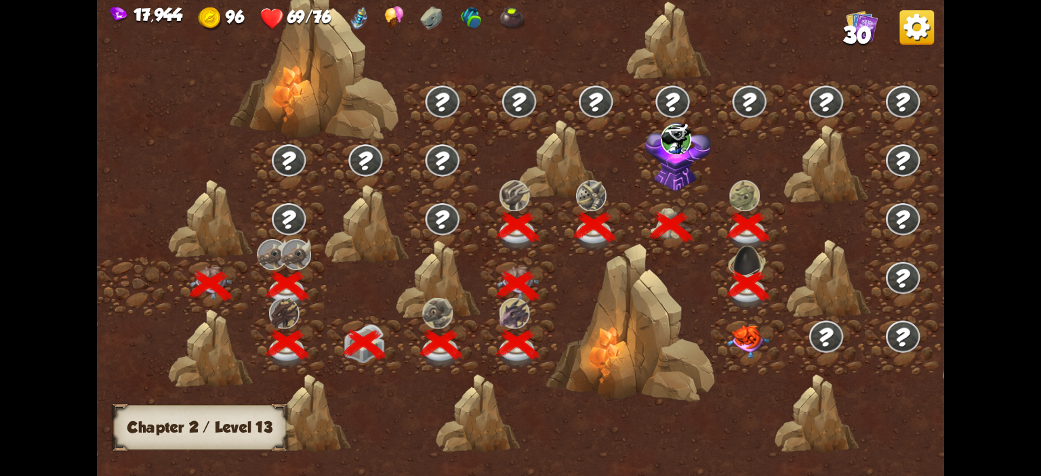
scroll to position [0, 206]
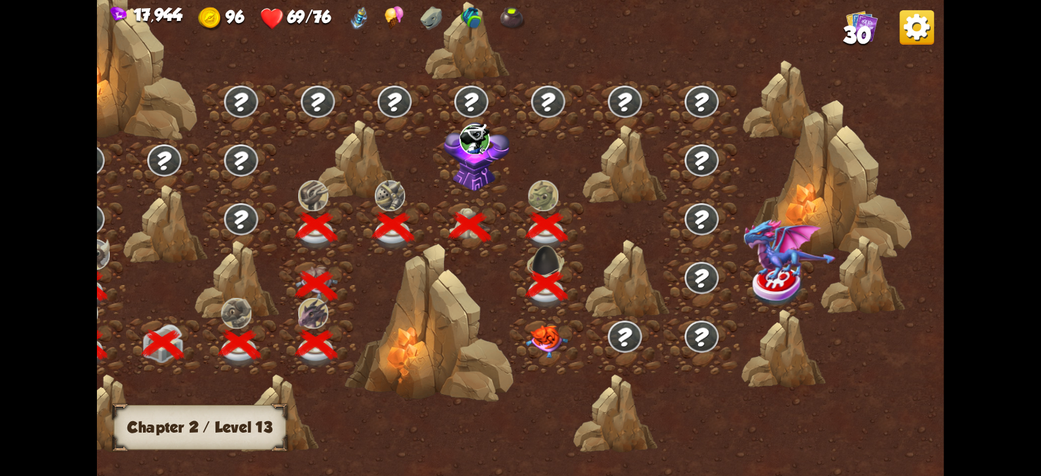
click at [550, 333] on img at bounding box center [547, 341] width 42 height 33
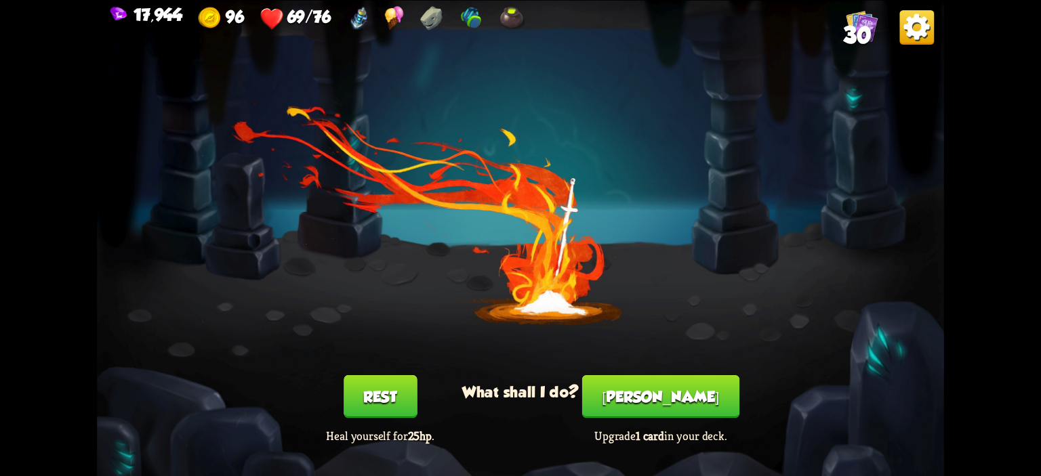
click at [375, 384] on button "Rest" at bounding box center [380, 397] width 73 height 43
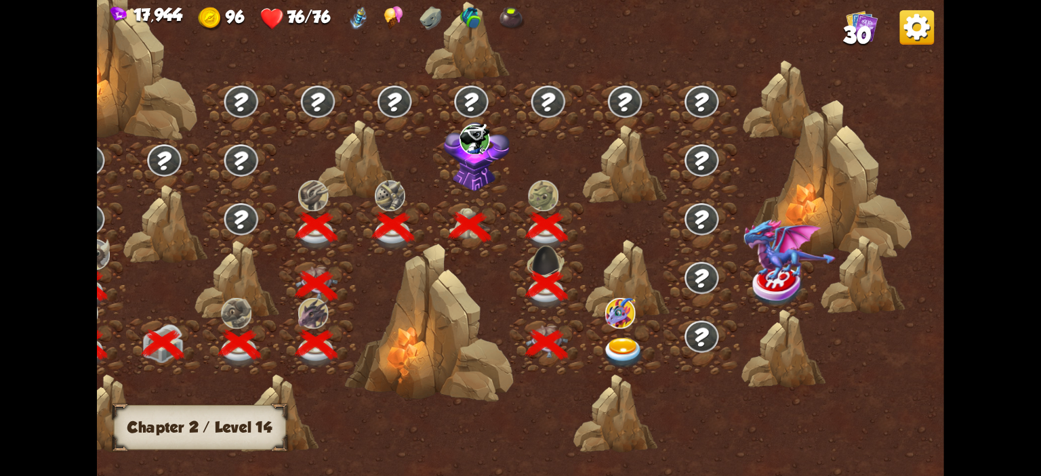
click at [631, 338] on img at bounding box center [624, 353] width 42 height 31
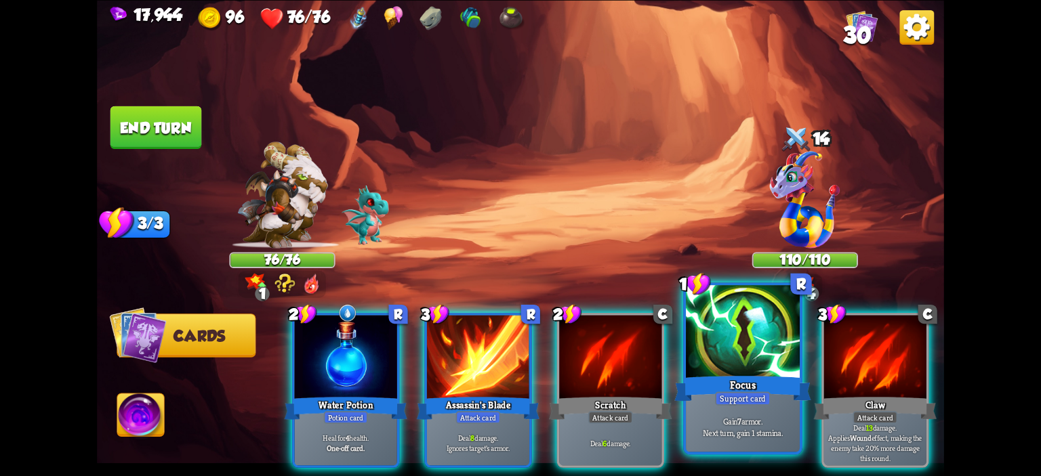
click at [702, 333] on div at bounding box center [743, 333] width 114 height 96
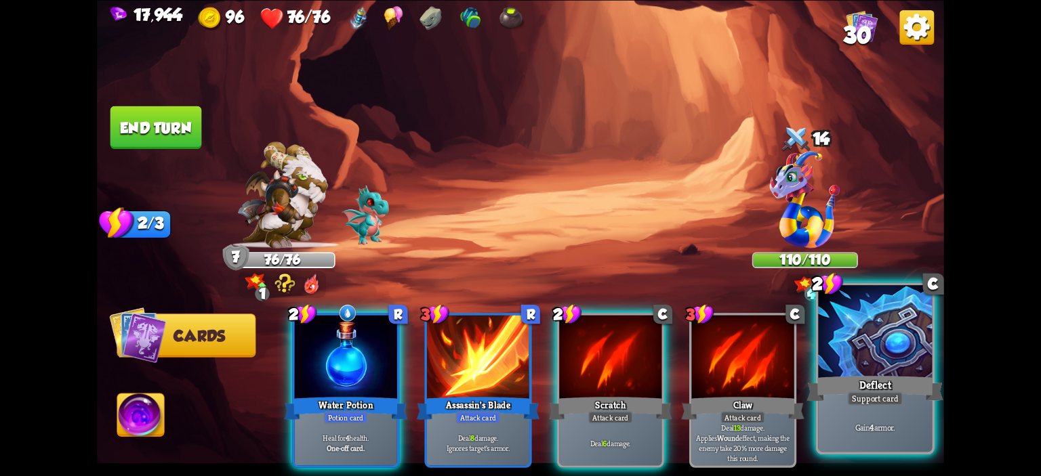
click at [874, 346] on div at bounding box center [875, 333] width 114 height 96
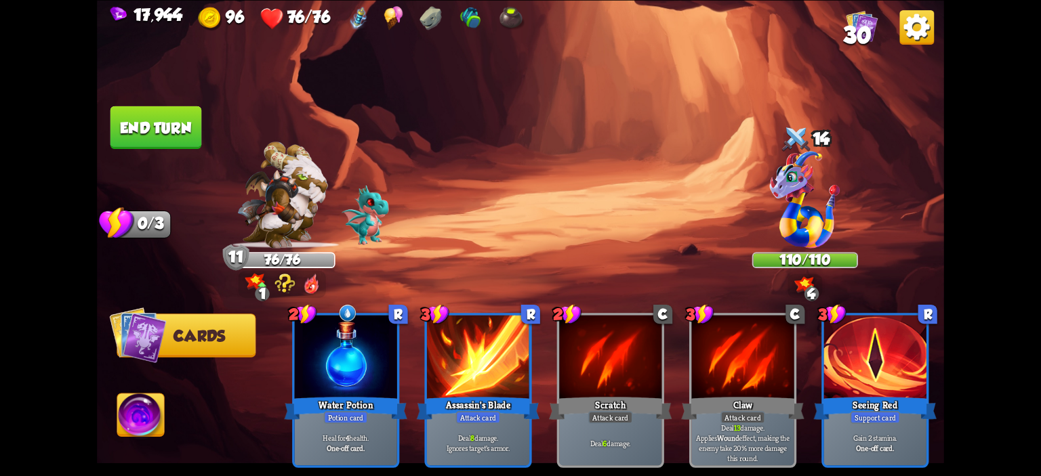
click at [134, 114] on button "End turn" at bounding box center [156, 127] width 92 height 43
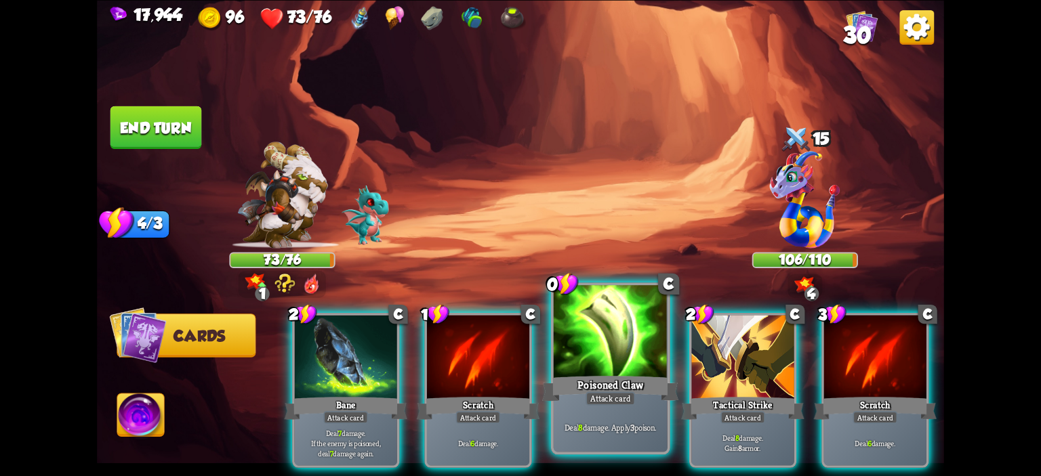
click at [580, 346] on div at bounding box center [611, 333] width 114 height 96
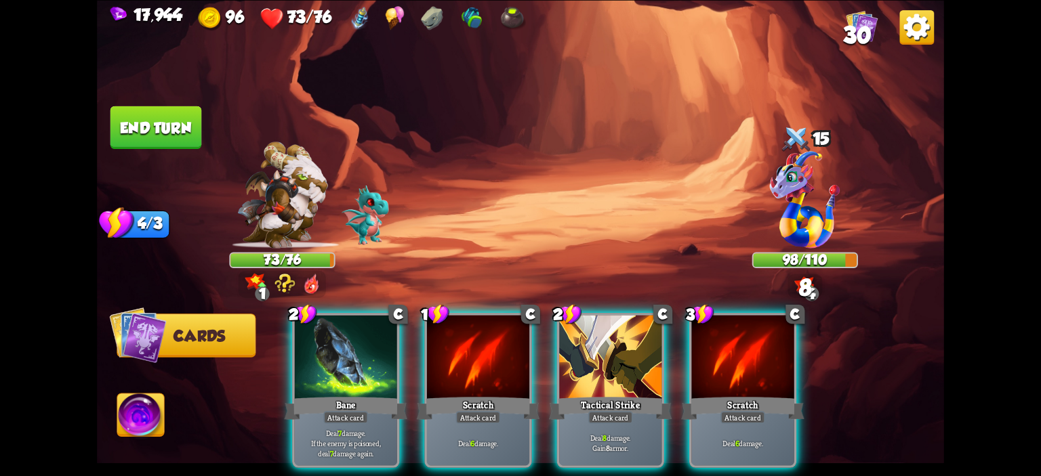
click at [580, 346] on div at bounding box center [610, 358] width 102 height 86
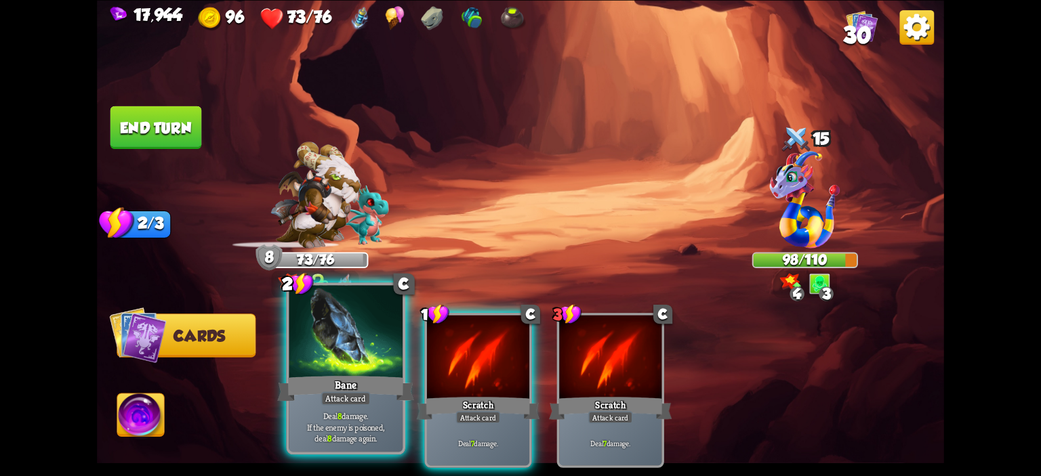
click at [355, 361] on div at bounding box center [346, 333] width 114 height 96
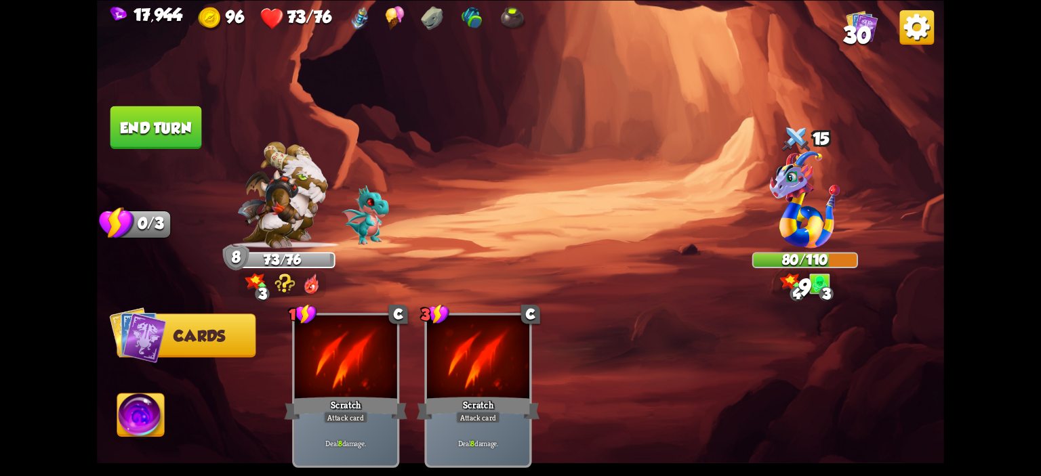
click at [130, 129] on button "End turn" at bounding box center [156, 127] width 92 height 43
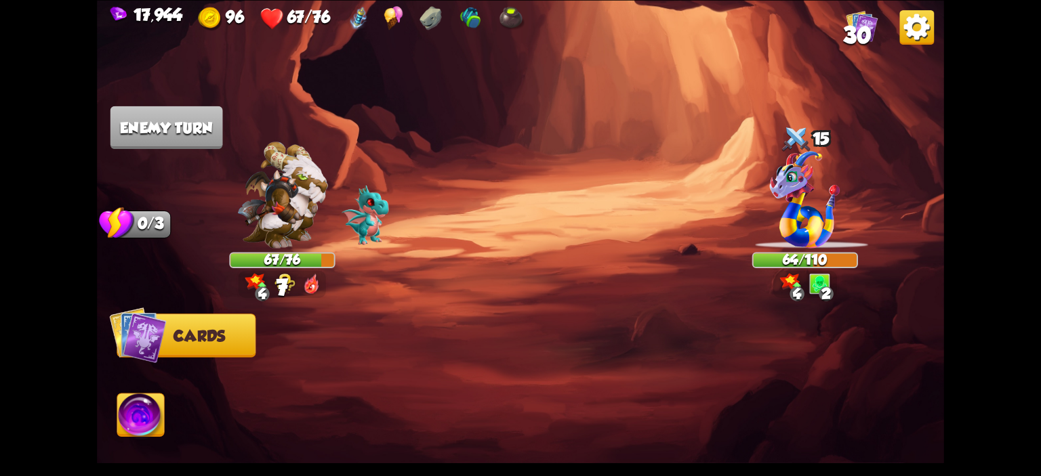
click at [860, 45] on span "30" at bounding box center [857, 35] width 28 height 26
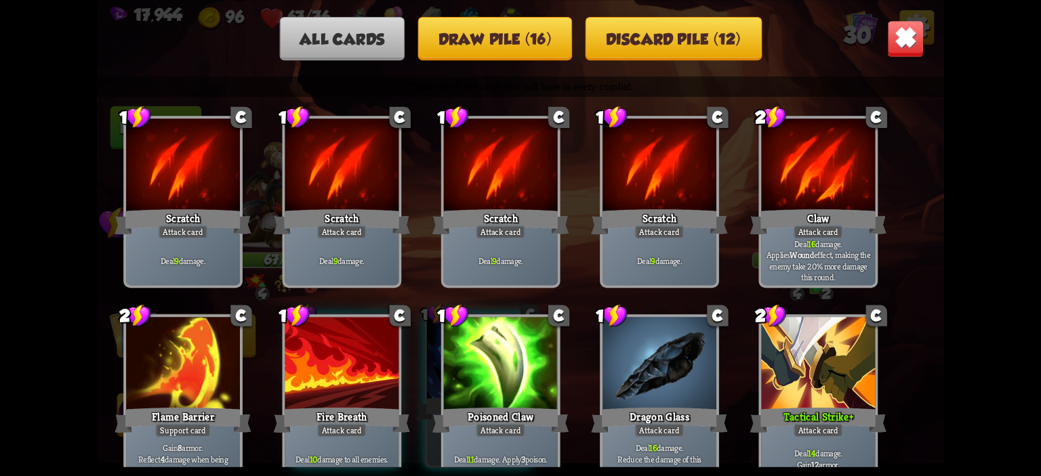
click at [562, 45] on button "Draw pile (16)" at bounding box center [495, 37] width 154 height 43
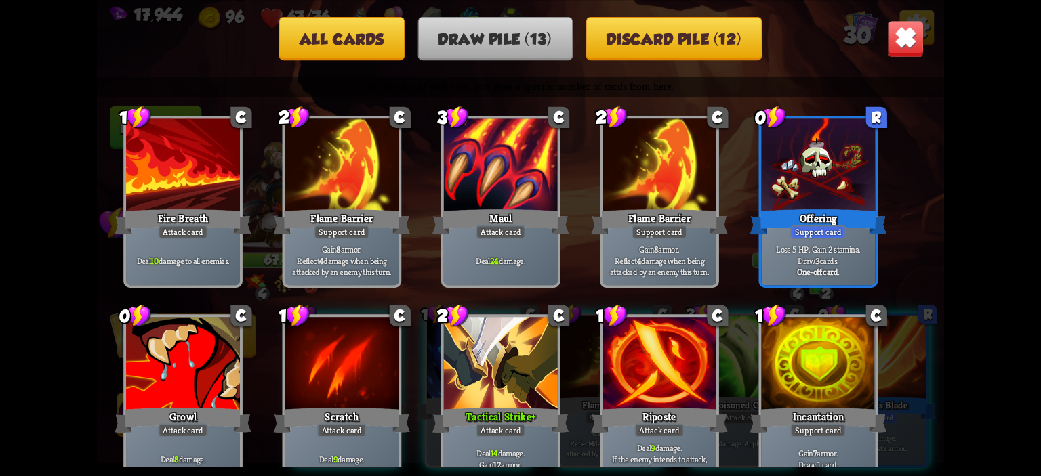
click at [369, 31] on button "All cards" at bounding box center [341, 37] width 125 height 43
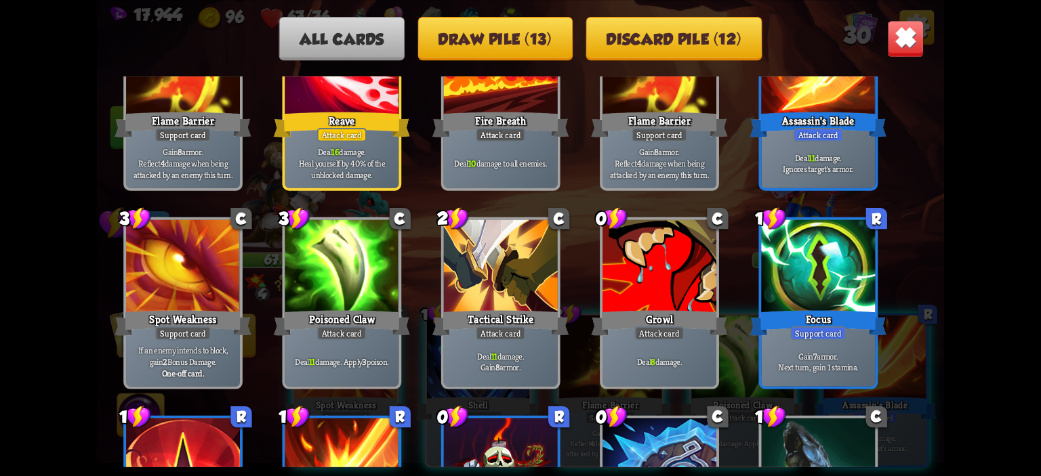
scroll to position [833, 0]
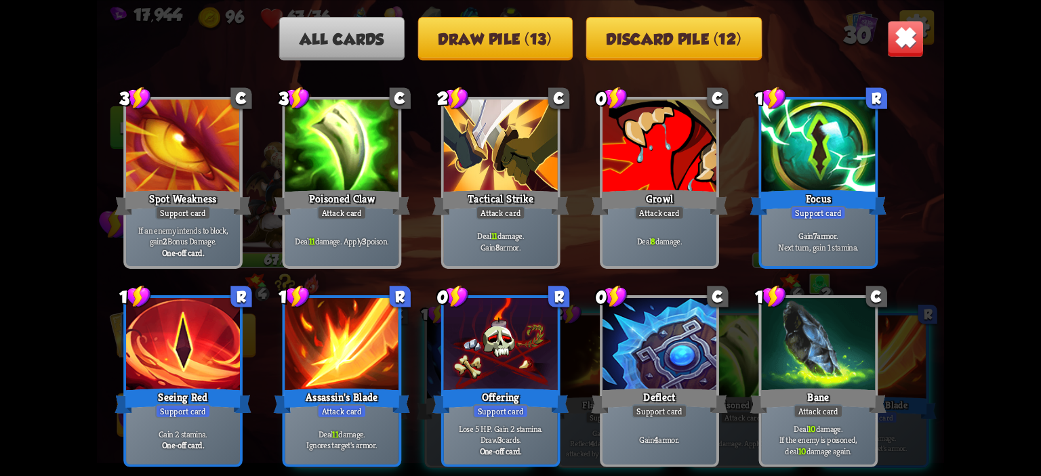
click at [904, 58] on div "All cards Draw pile (13) Discard pile (12)" at bounding box center [520, 37] width 847 height 43
click at [907, 45] on img at bounding box center [905, 38] width 37 height 37
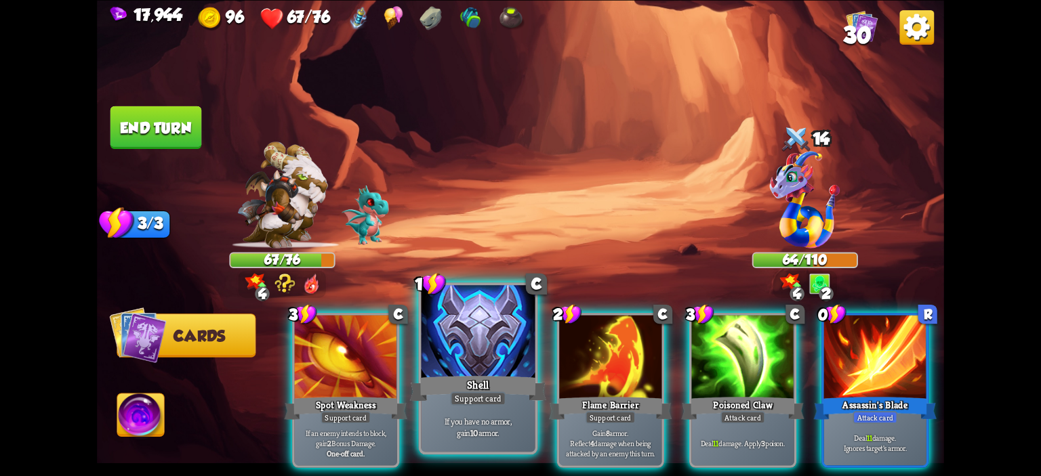
click at [456, 344] on div at bounding box center [479, 333] width 114 height 96
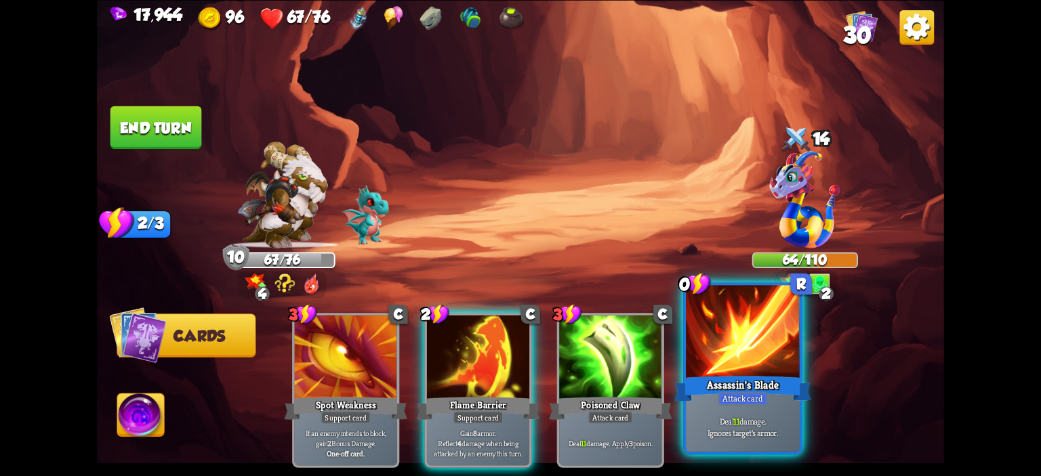
click at [763, 341] on div at bounding box center [743, 333] width 114 height 96
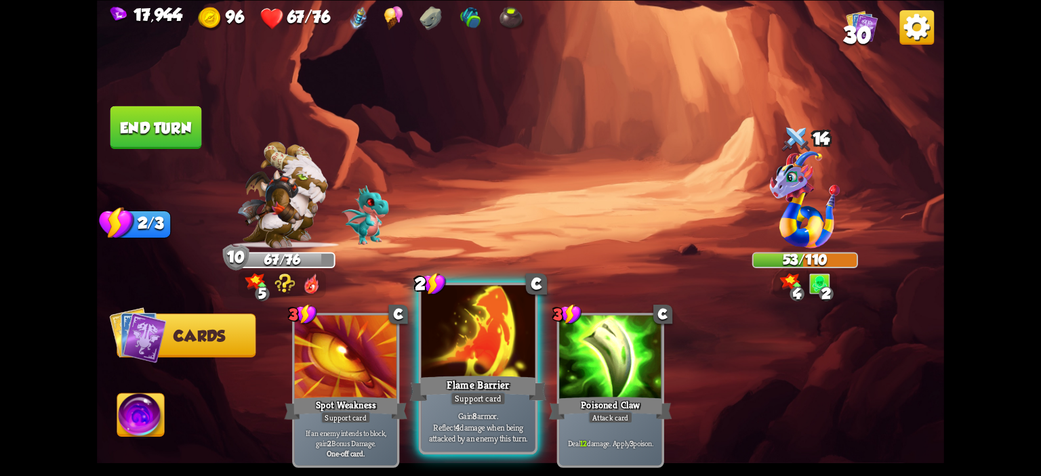
click at [525, 325] on div at bounding box center [479, 333] width 114 height 96
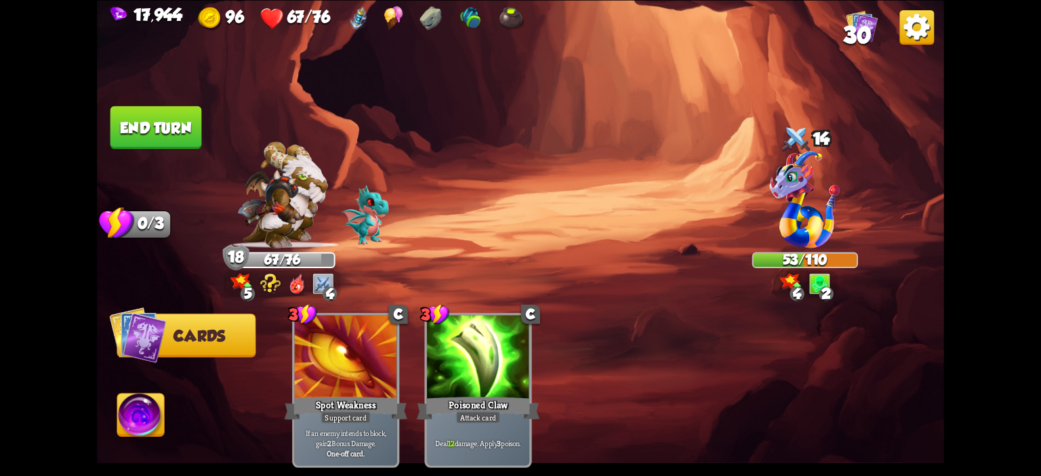
click at [127, 146] on button "End turn" at bounding box center [156, 127] width 92 height 43
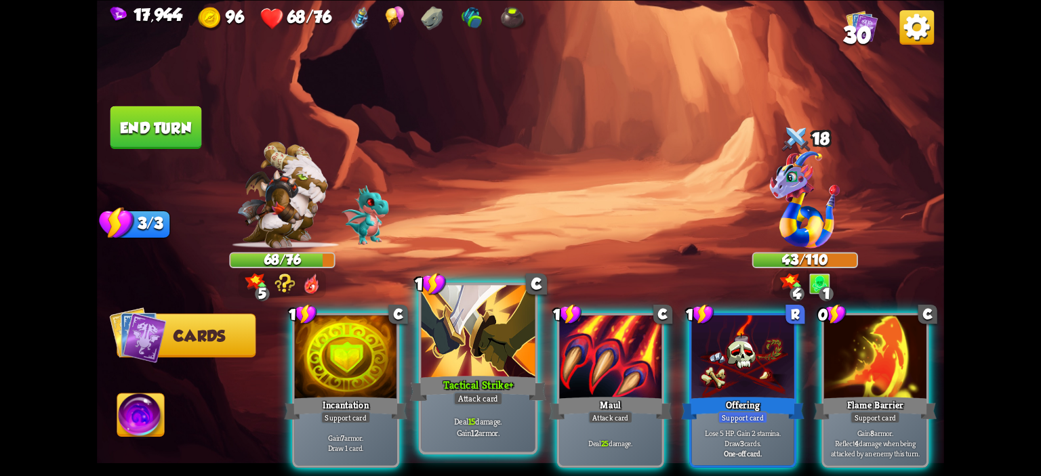
click at [485, 353] on div at bounding box center [479, 333] width 114 height 96
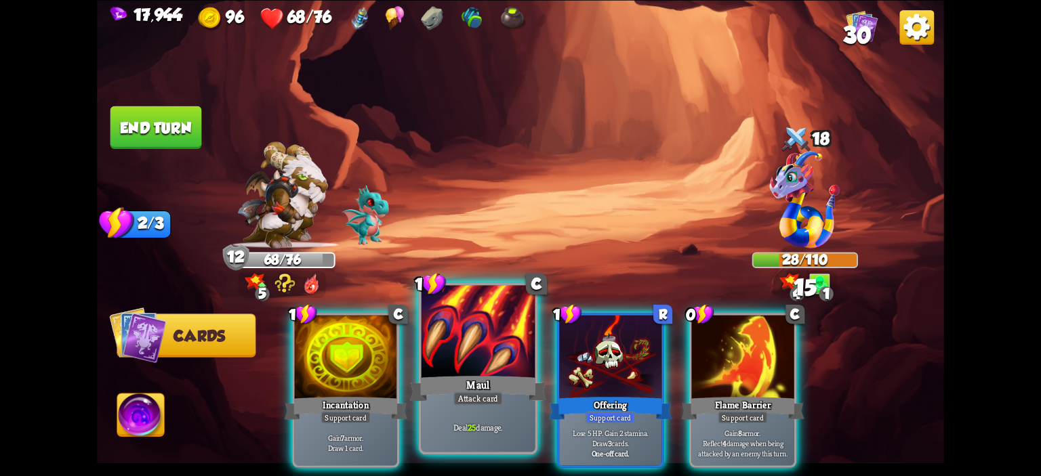
click at [478, 356] on div at bounding box center [479, 333] width 114 height 96
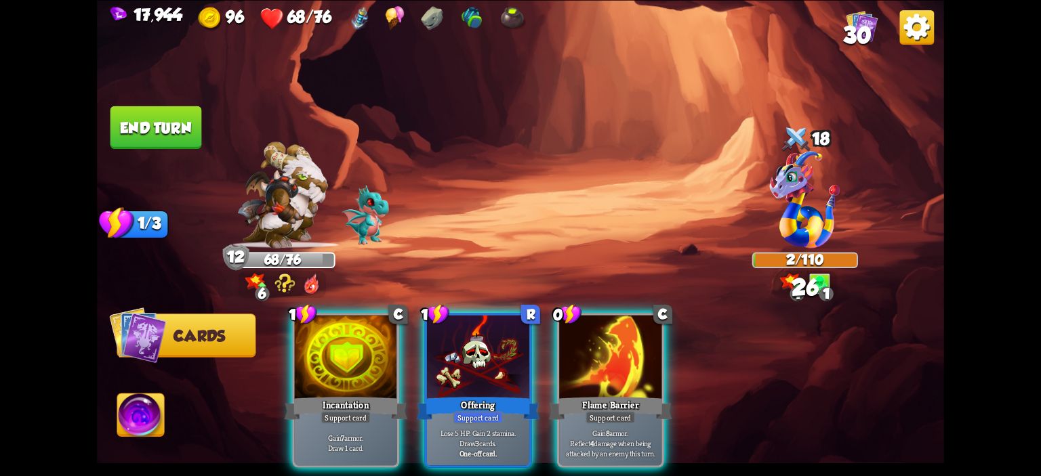
click at [150, 417] on img at bounding box center [140, 417] width 47 height 47
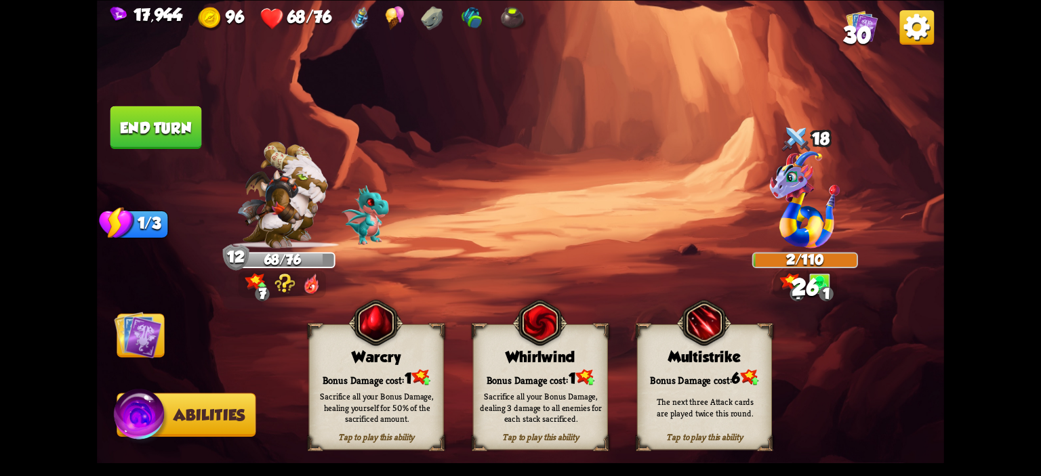
click at [348, 376] on div "Bonus Damage cost: 1" at bounding box center [377, 377] width 134 height 19
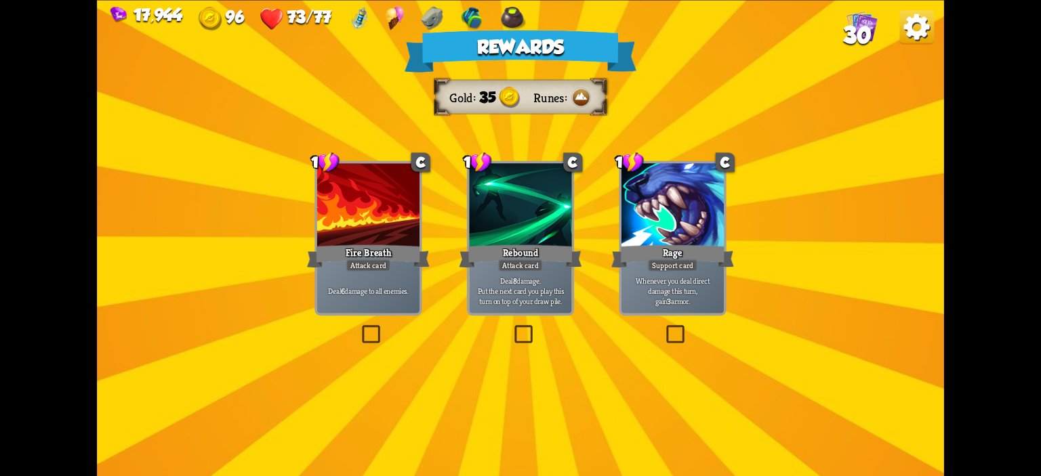
click at [401, 283] on div "Deal 6 damage to all enemies." at bounding box center [368, 290] width 102 height 45
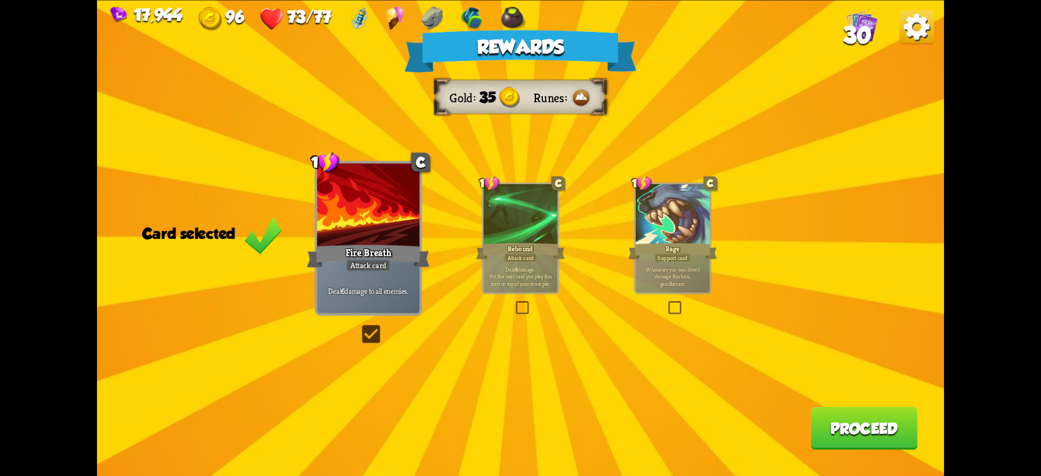
drag, startPoint x: 937, startPoint y: 441, endPoint x: 878, endPoint y: 434, distance: 59.4
click at [925, 444] on div "Rewards Gold 35 Runes Card selected 1 C Fire Breath Attack card Deal 6 damage t…" at bounding box center [520, 238] width 847 height 476
click at [878, 434] on button "Proceed" at bounding box center [864, 428] width 107 height 43
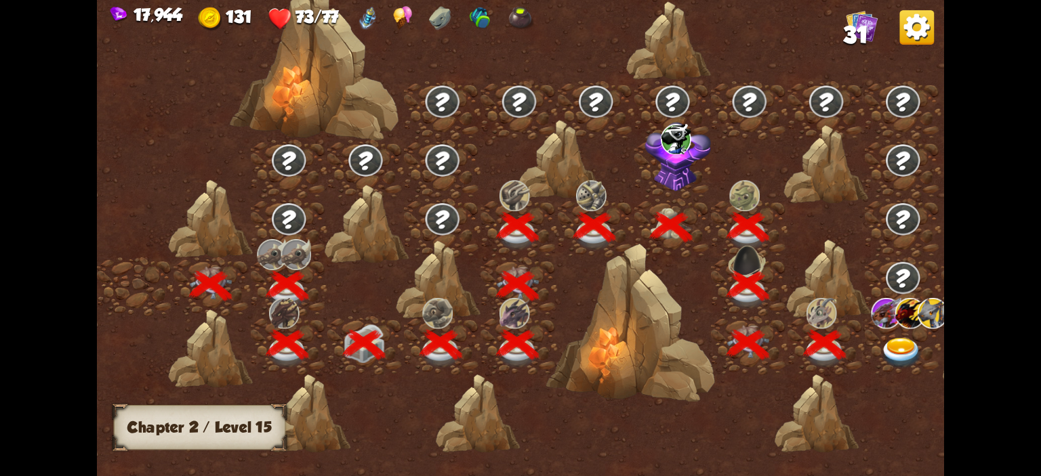
scroll to position [0, 206]
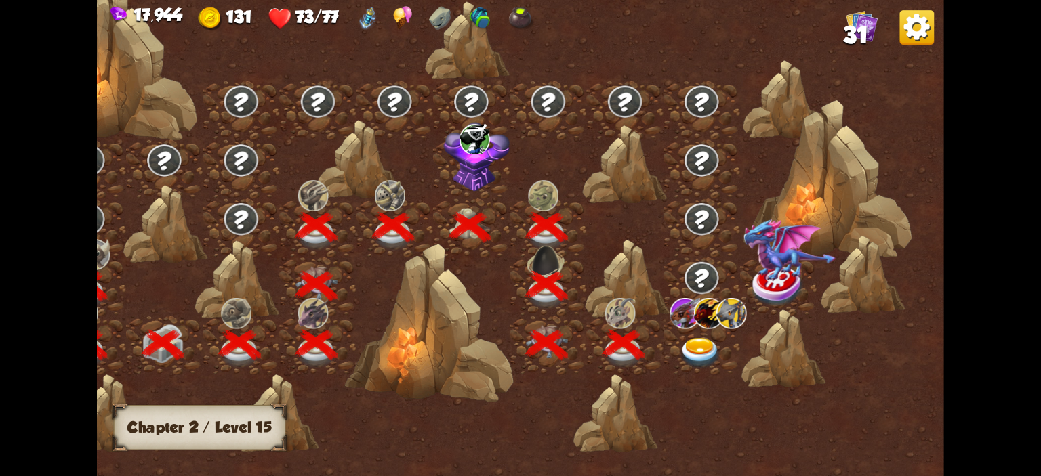
click at [686, 328] on div at bounding box center [702, 346] width 77 height 59
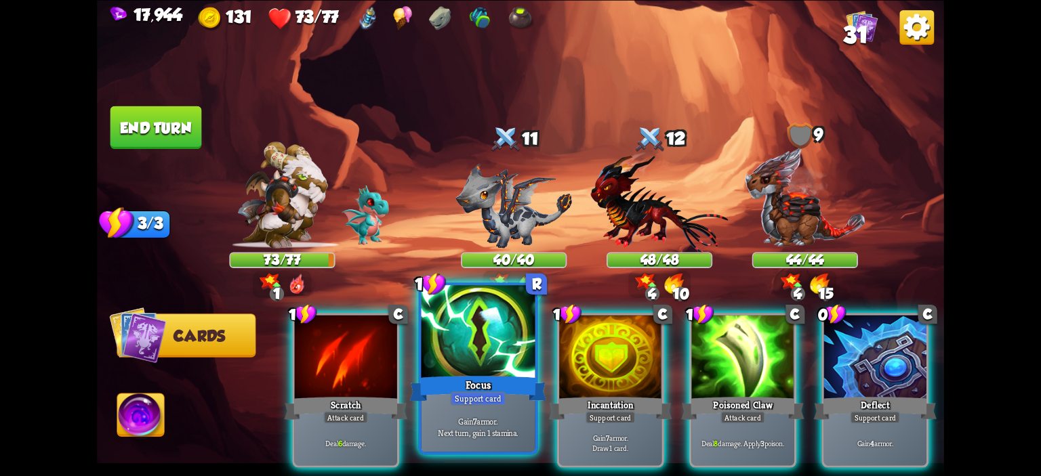
click at [505, 359] on div at bounding box center [479, 333] width 114 height 96
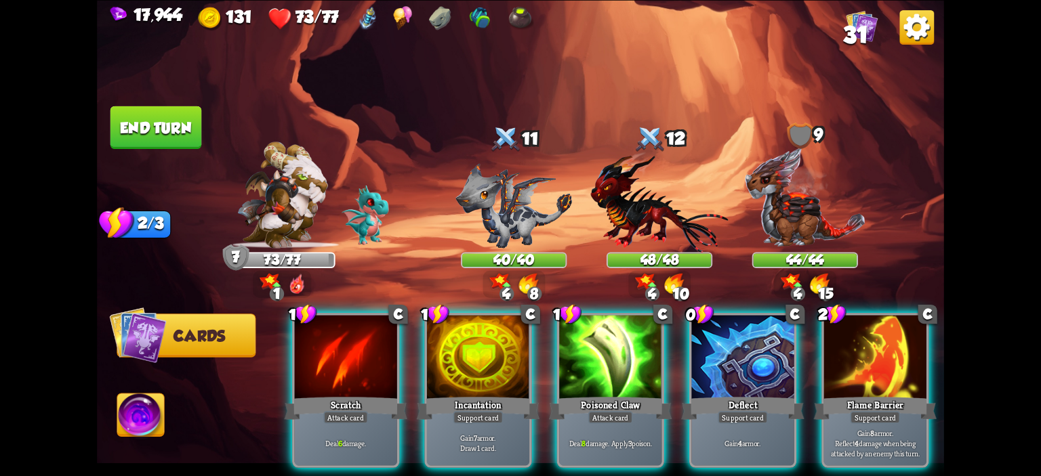
scroll to position [0, 128]
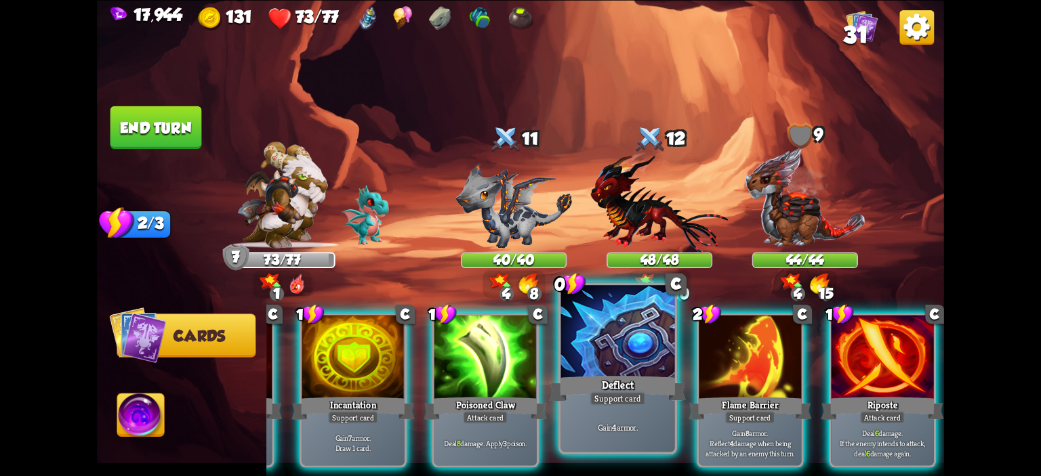
click at [621, 388] on div "Deflect" at bounding box center [618, 388] width 137 height 31
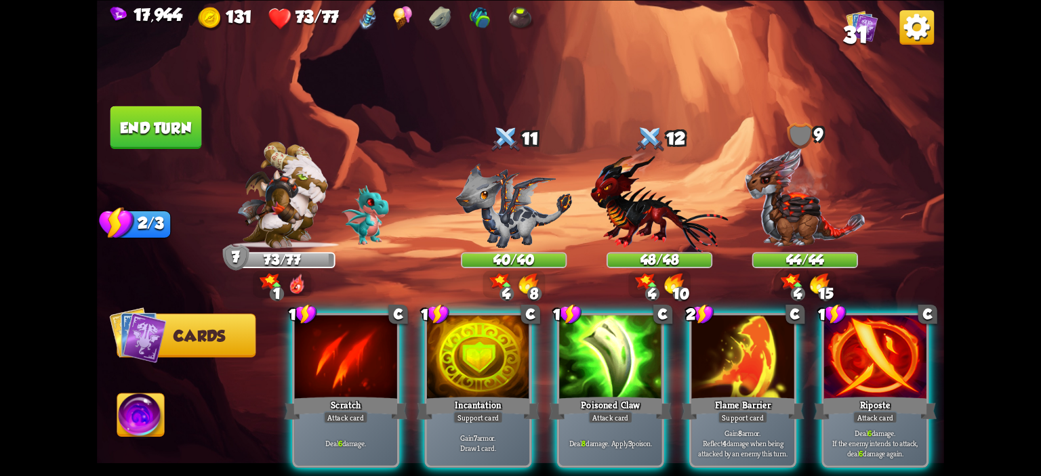
scroll to position [0, 0]
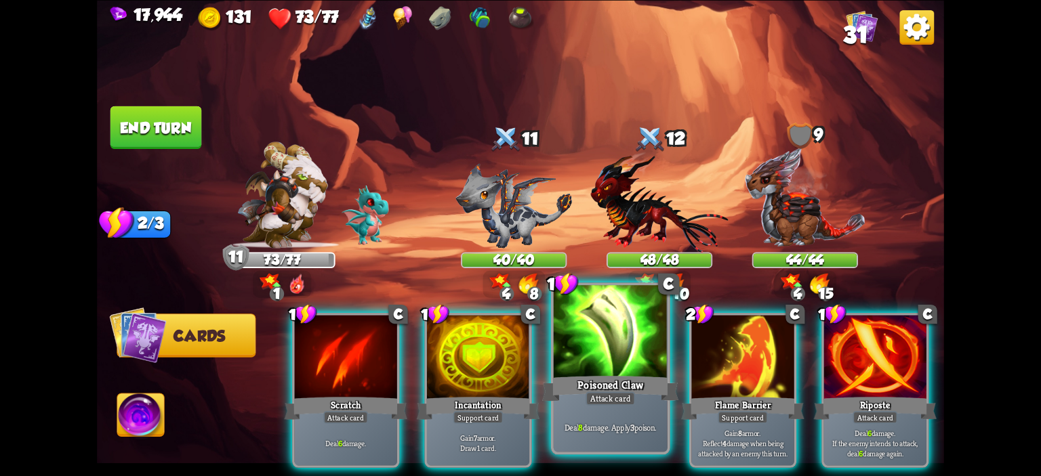
click at [607, 344] on div at bounding box center [611, 333] width 114 height 96
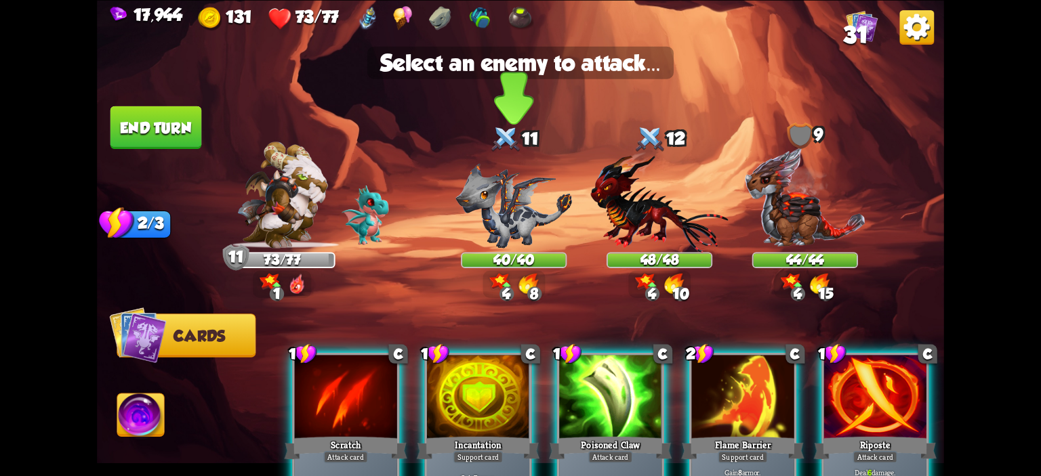
click at [520, 232] on img at bounding box center [513, 205] width 117 height 85
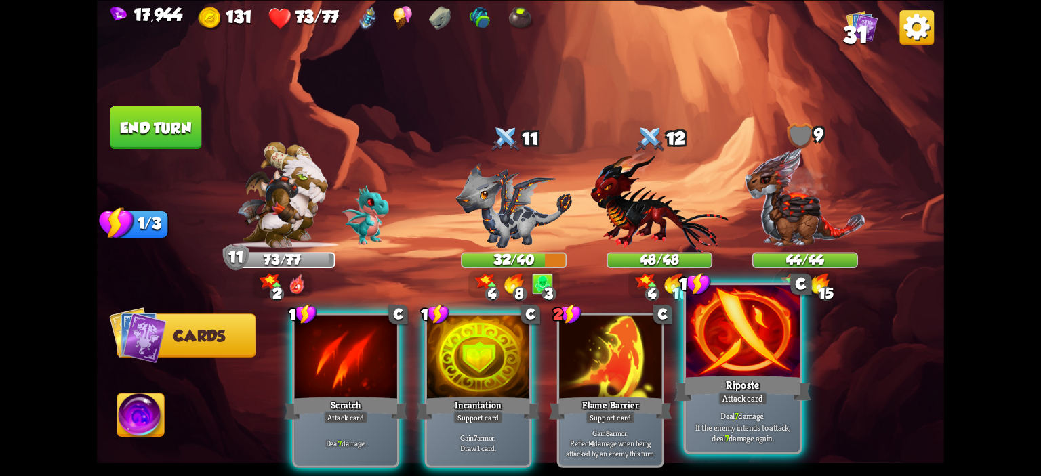
click at [749, 357] on div at bounding box center [743, 333] width 114 height 96
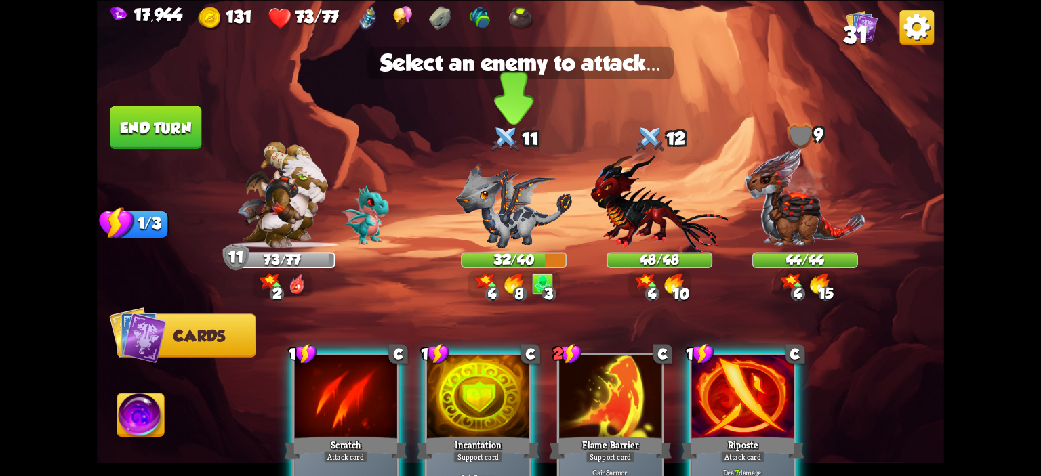
click at [523, 247] on img at bounding box center [513, 205] width 117 height 85
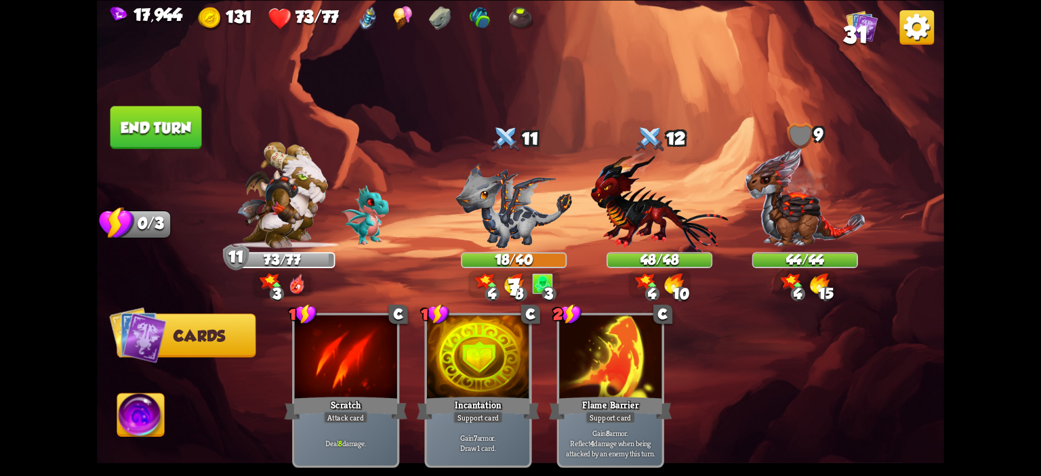
click at [184, 157] on img at bounding box center [520, 238] width 847 height 476
click at [195, 128] on button "End turn" at bounding box center [156, 127] width 92 height 43
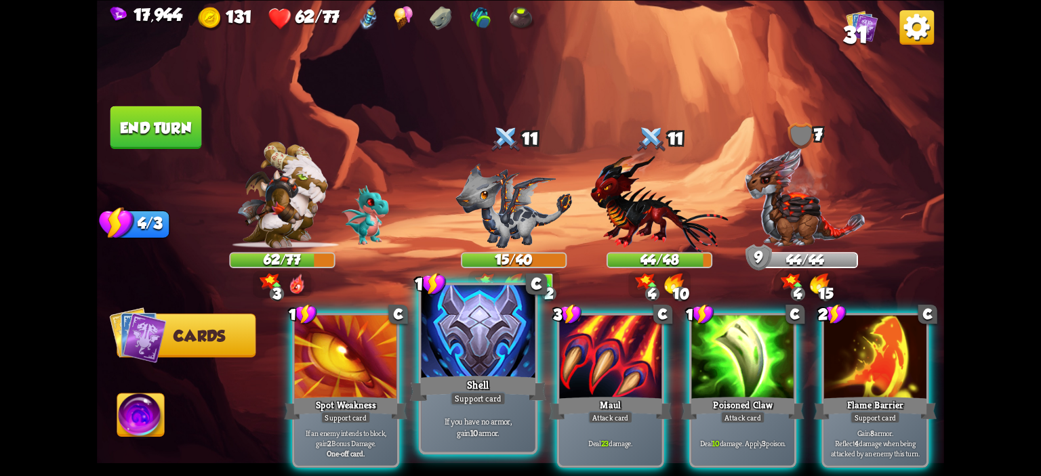
click at [523, 338] on div at bounding box center [479, 333] width 114 height 96
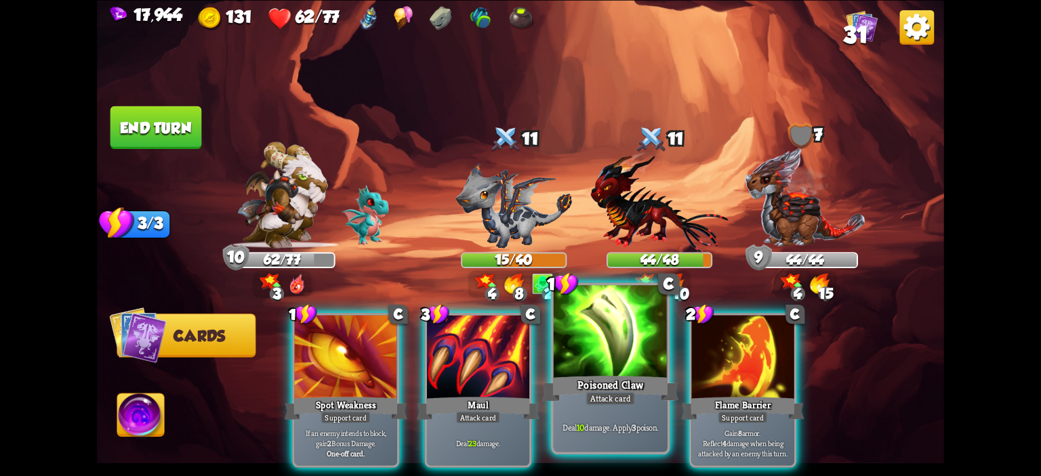
click at [586, 348] on div at bounding box center [611, 333] width 114 height 96
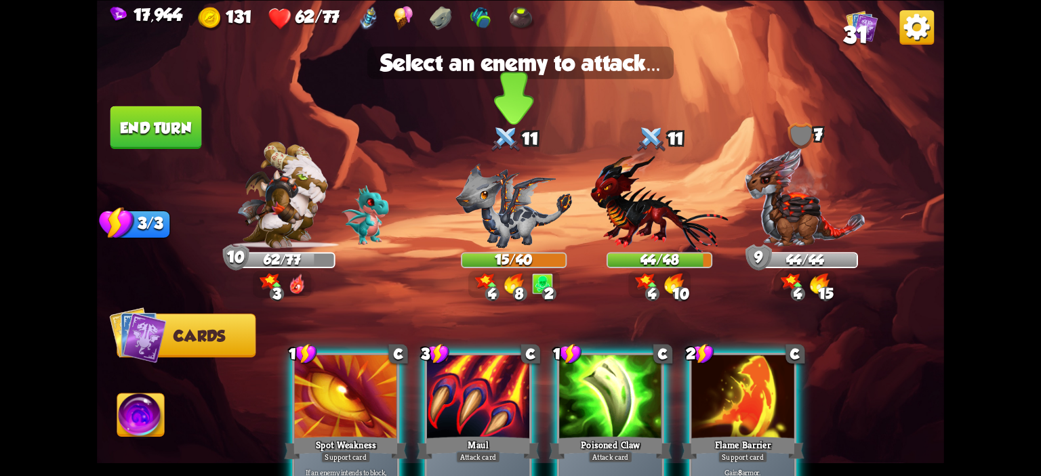
click at [510, 216] on img at bounding box center [513, 205] width 117 height 85
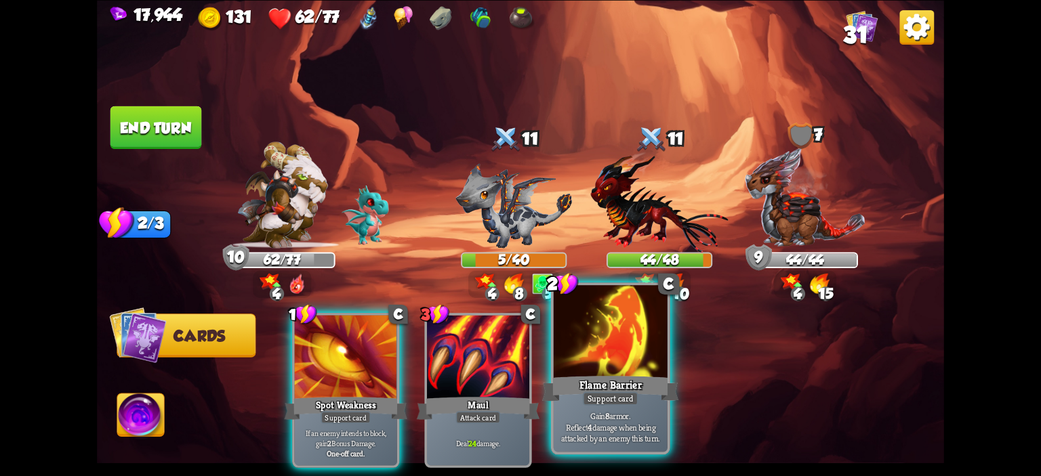
click at [576, 361] on div at bounding box center [611, 333] width 114 height 96
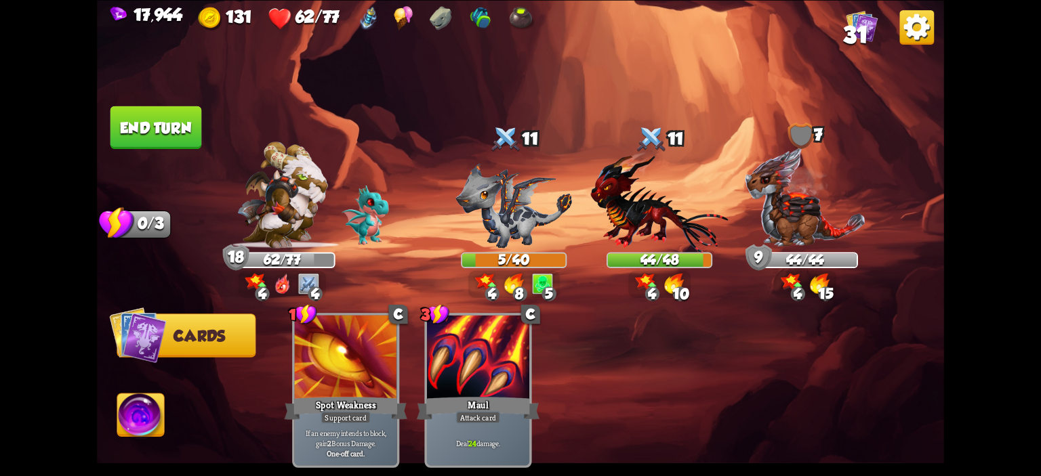
click at [201, 154] on img at bounding box center [520, 238] width 847 height 476
click at [186, 135] on button "End turn" at bounding box center [156, 127] width 92 height 43
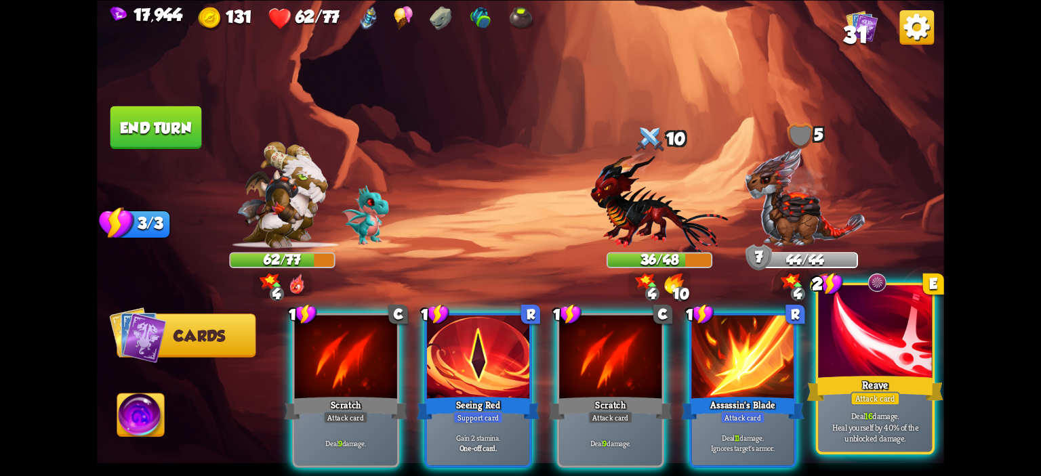
click at [827, 337] on div at bounding box center [875, 333] width 114 height 96
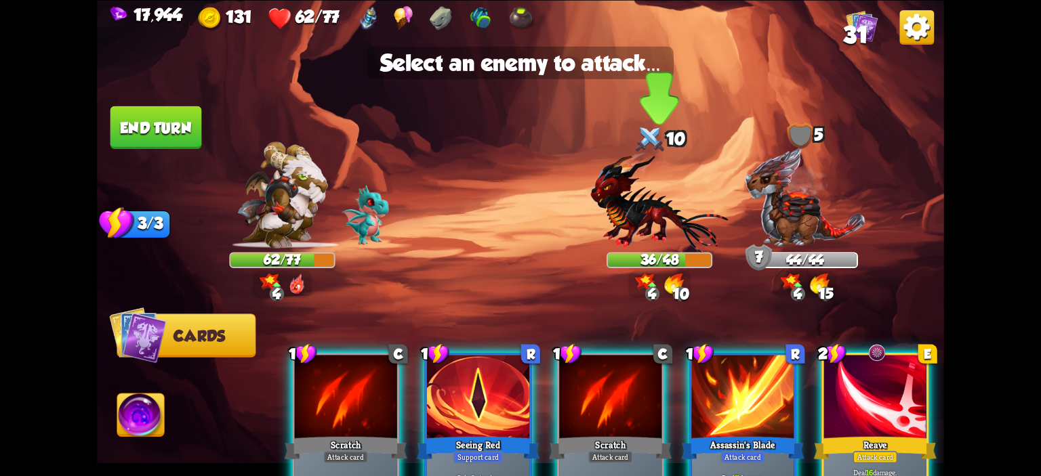
click at [707, 203] on img at bounding box center [659, 201] width 138 height 101
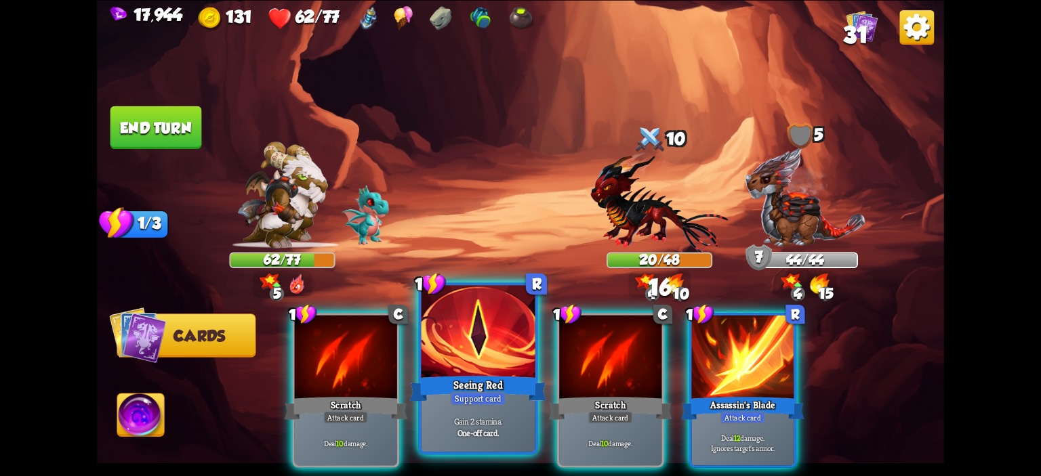
click at [462, 350] on div at bounding box center [479, 333] width 114 height 96
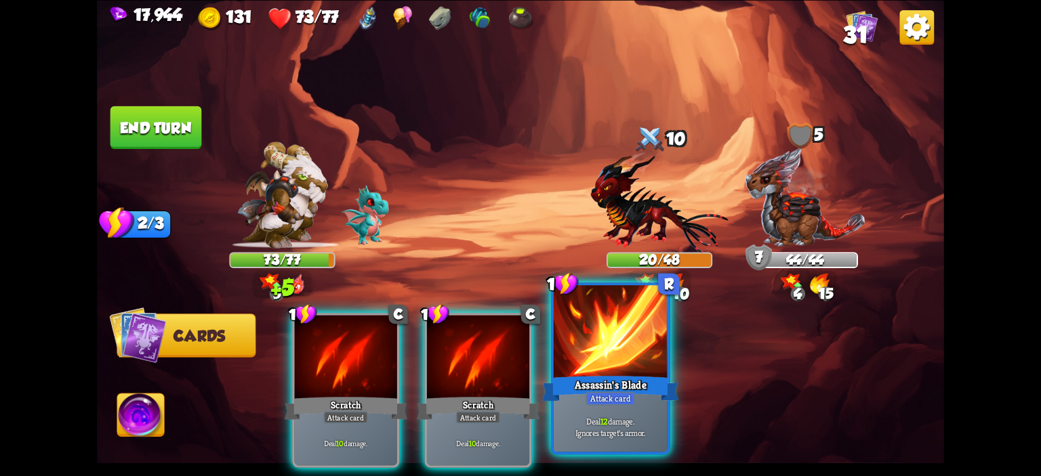
click at [603, 350] on div at bounding box center [611, 333] width 114 height 96
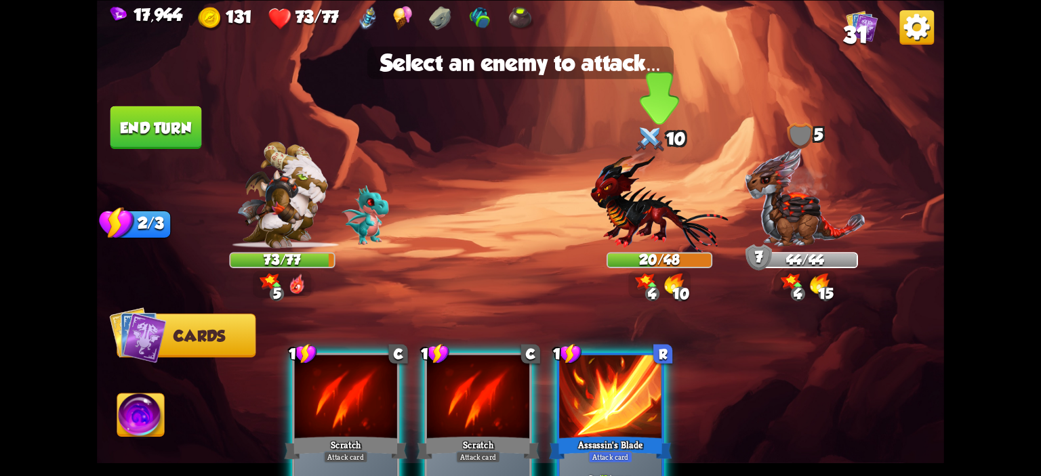
click at [659, 219] on img at bounding box center [659, 201] width 138 height 101
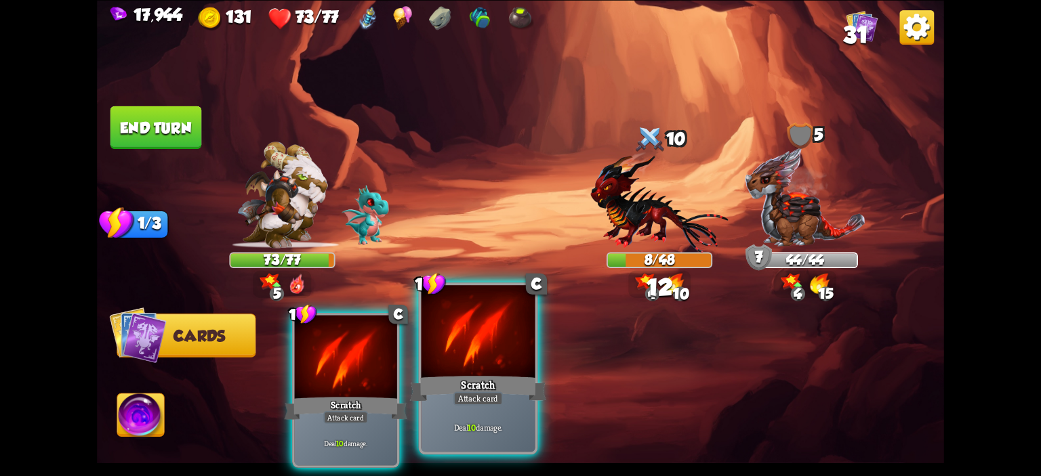
click at [501, 361] on div at bounding box center [479, 333] width 114 height 96
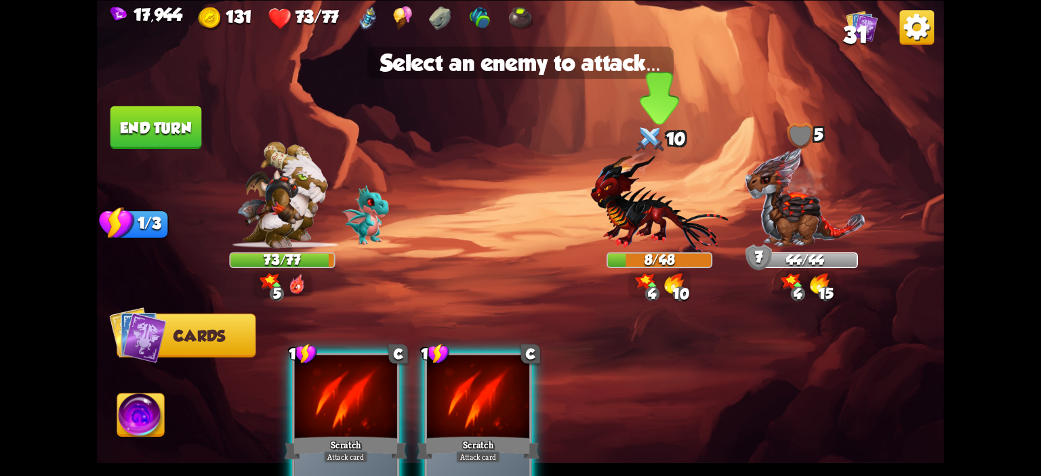
click at [634, 214] on img at bounding box center [659, 201] width 138 height 101
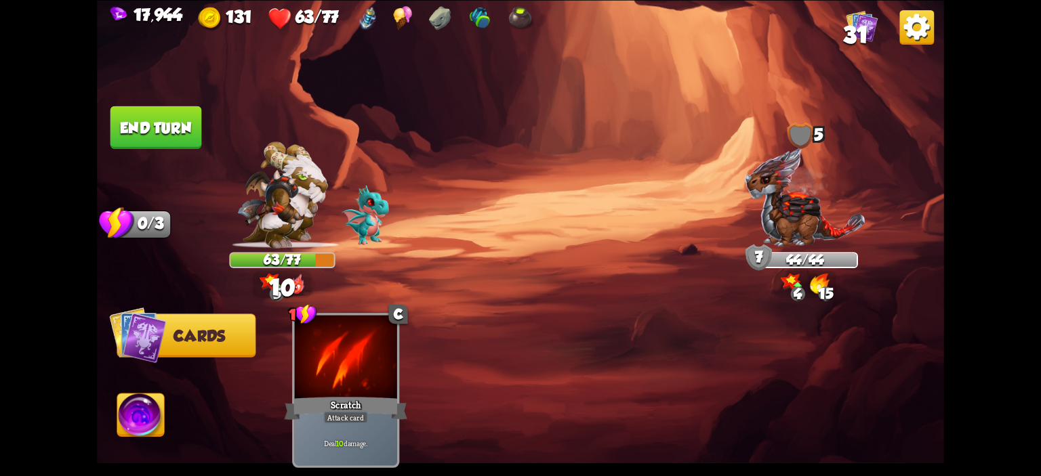
click at [144, 138] on button "End turn" at bounding box center [156, 127] width 92 height 43
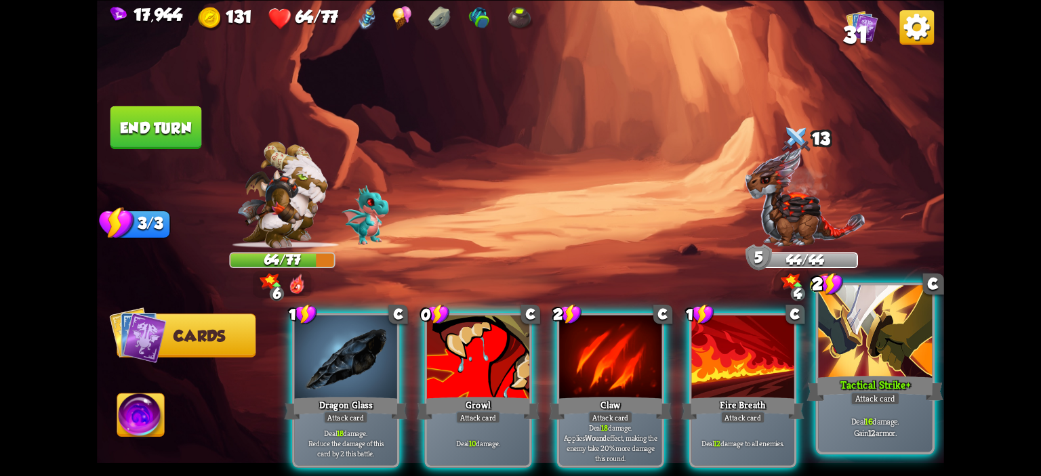
click at [882, 361] on div at bounding box center [875, 333] width 114 height 96
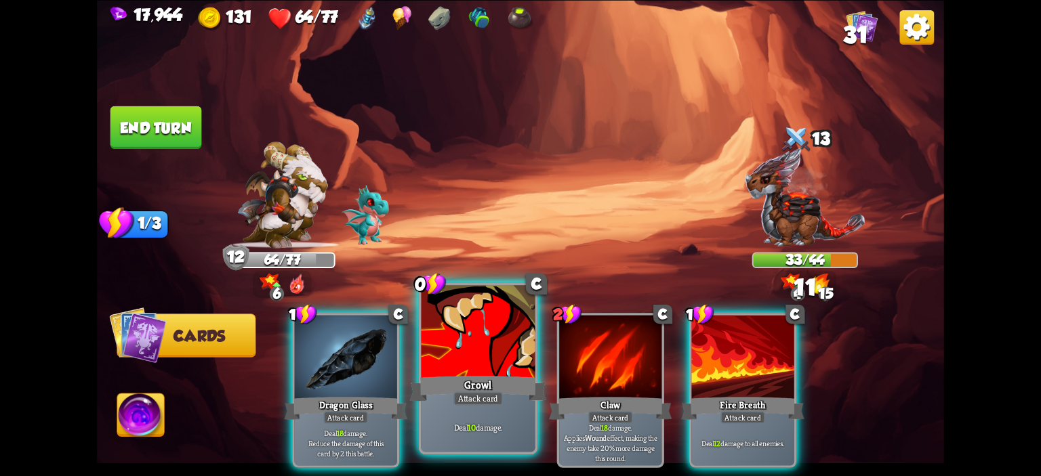
click at [506, 333] on div at bounding box center [479, 333] width 114 height 96
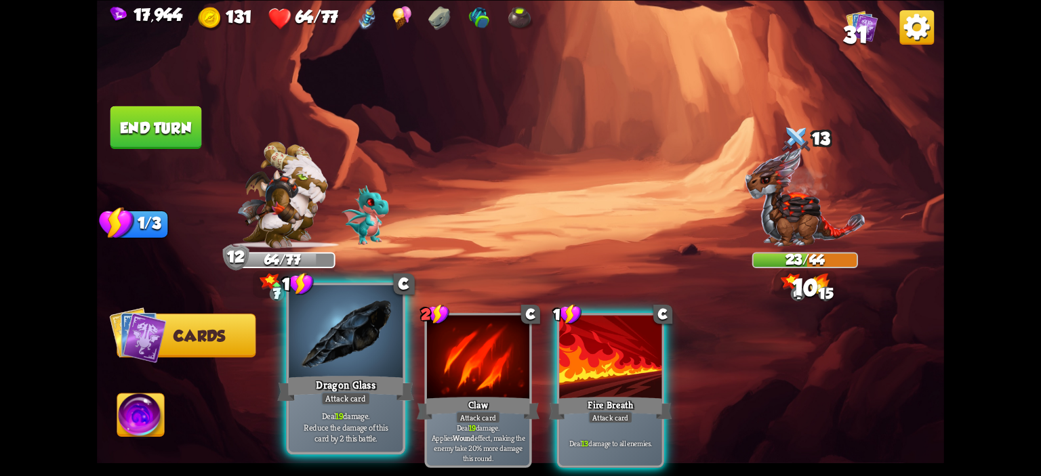
click at [368, 346] on div at bounding box center [346, 333] width 114 height 96
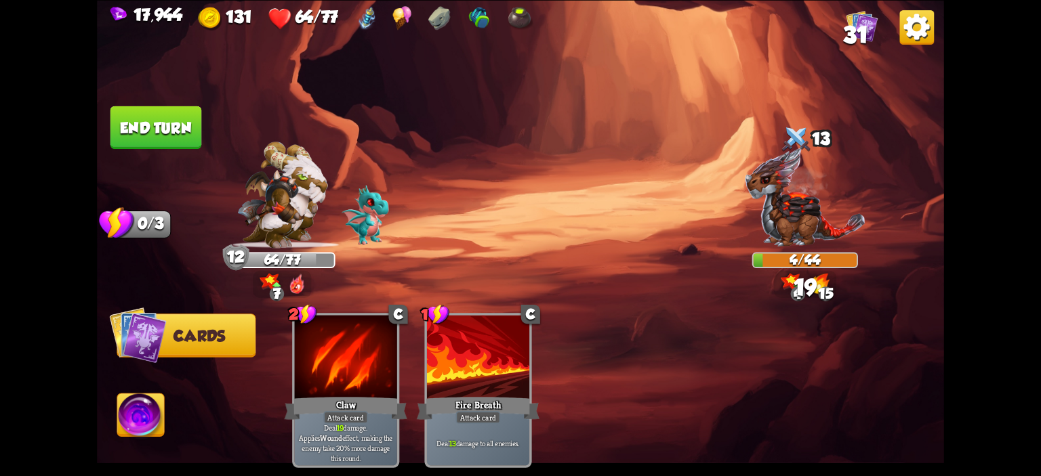
click at [148, 403] on img at bounding box center [140, 417] width 47 height 47
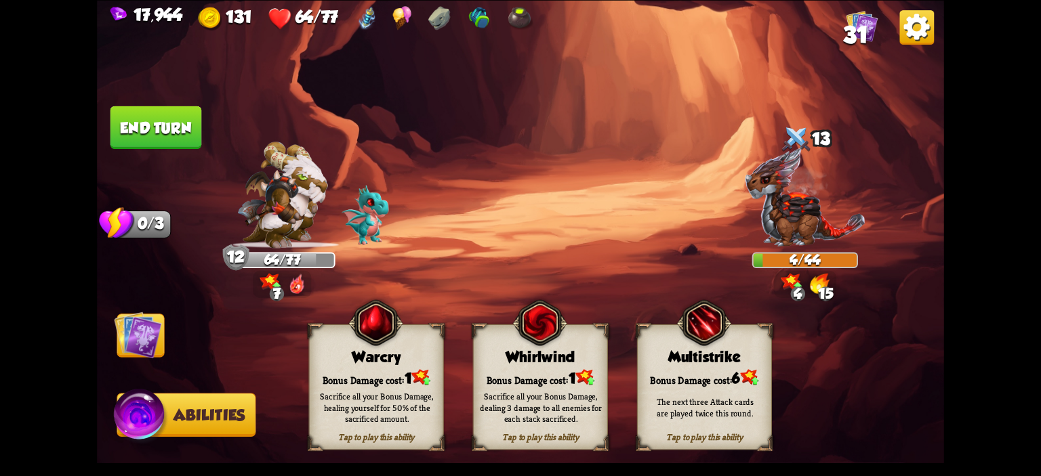
click at [369, 348] on img at bounding box center [375, 323] width 54 height 56
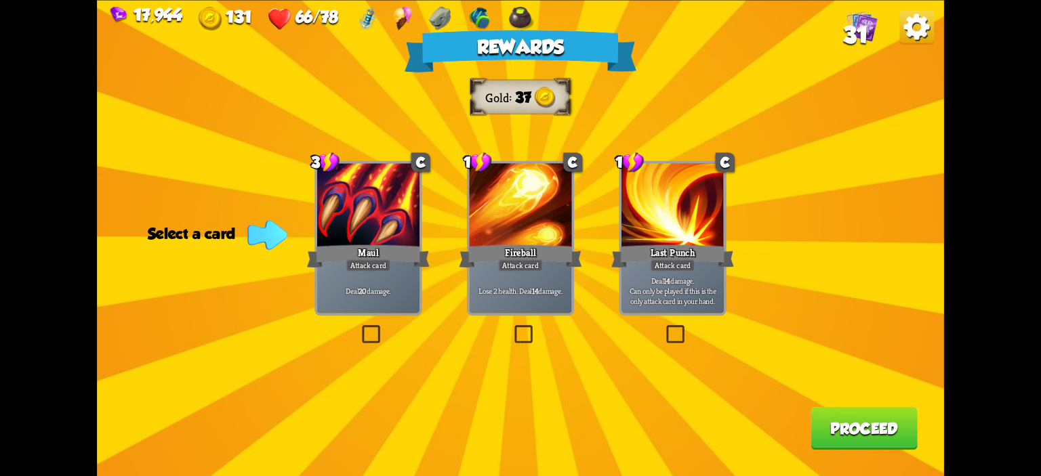
click at [378, 243] on div "Maul" at bounding box center [368, 256] width 123 height 27
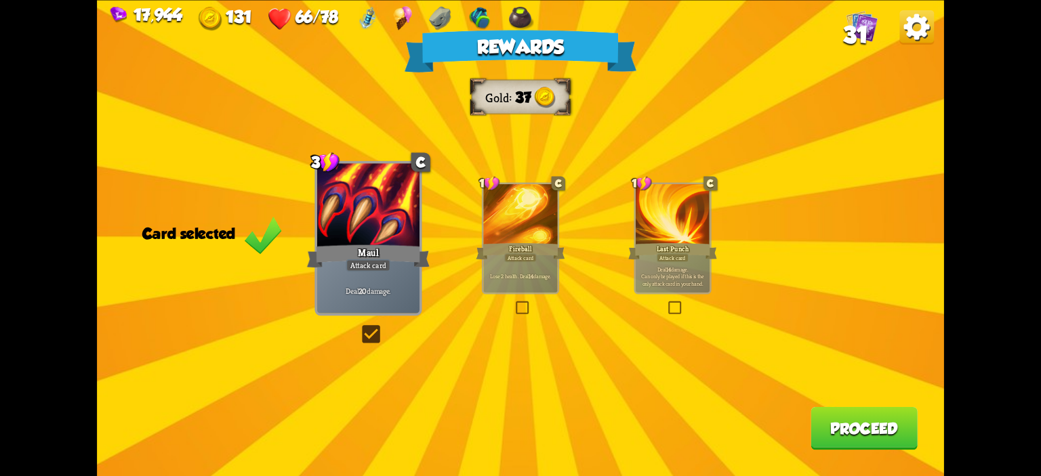
click at [848, 438] on button "Proceed" at bounding box center [864, 428] width 107 height 43
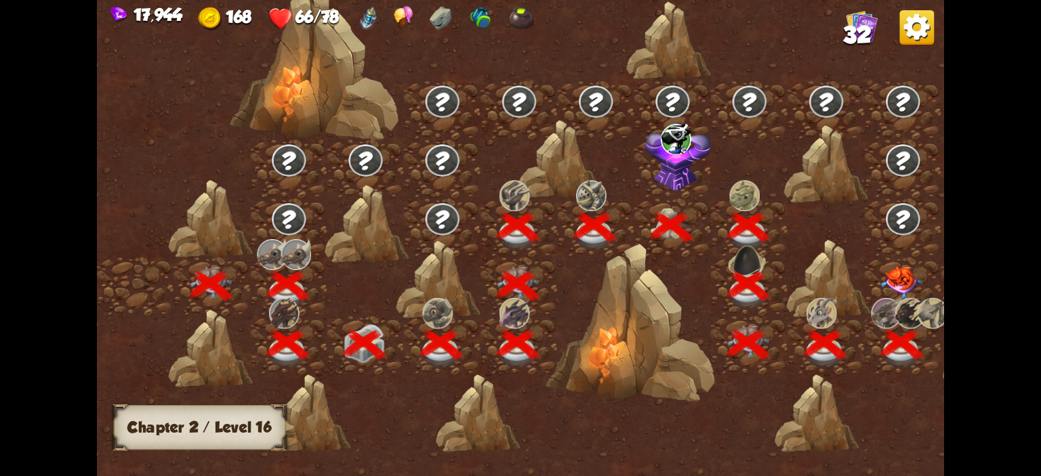
scroll to position [0, 206]
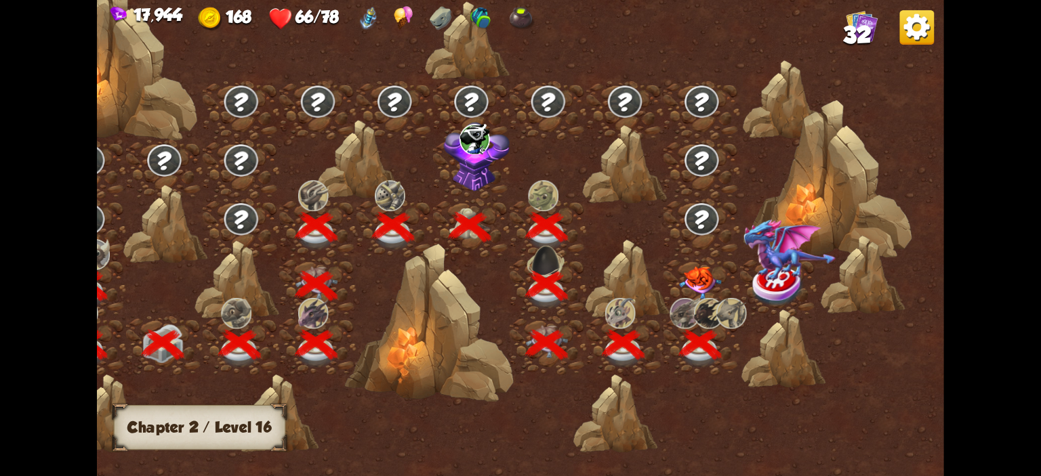
click at [678, 273] on div at bounding box center [702, 287] width 77 height 59
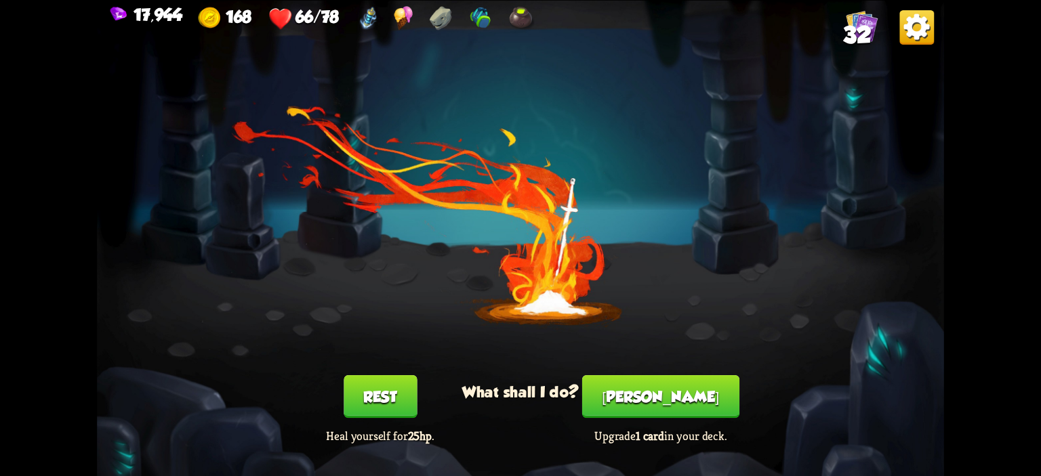
click at [442, 392] on div "Rest Heal yourself for 25hp ." at bounding box center [380, 410] width 169 height 68
click at [650, 381] on button "[PERSON_NAME]" at bounding box center [660, 397] width 157 height 43
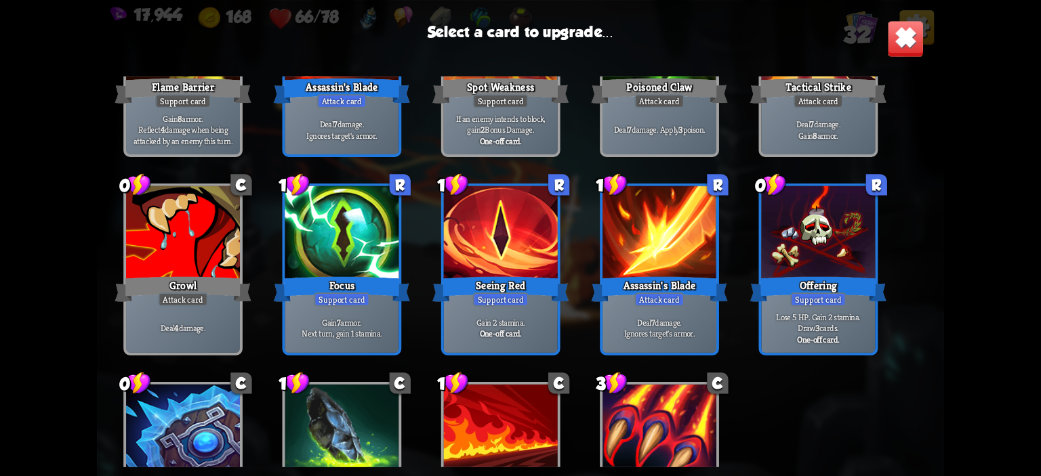
scroll to position [833, 0]
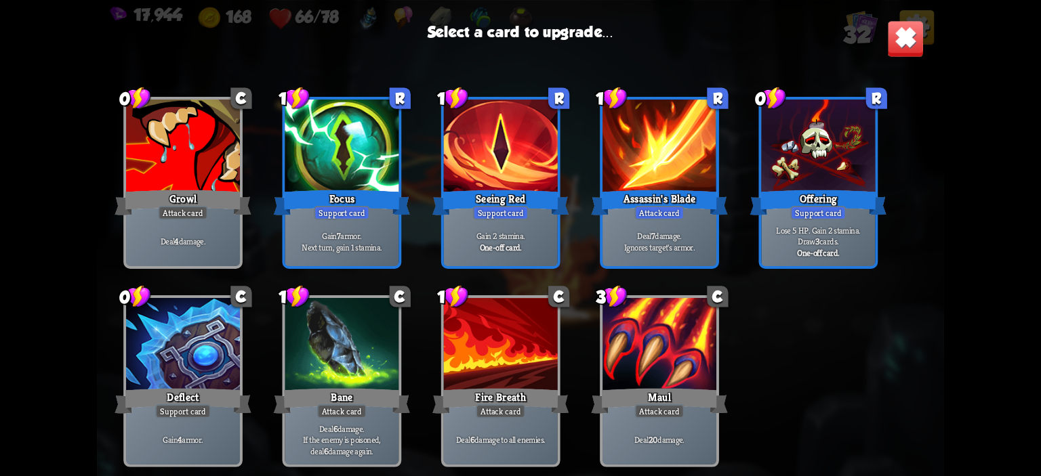
click at [887, 46] on img at bounding box center [905, 38] width 37 height 37
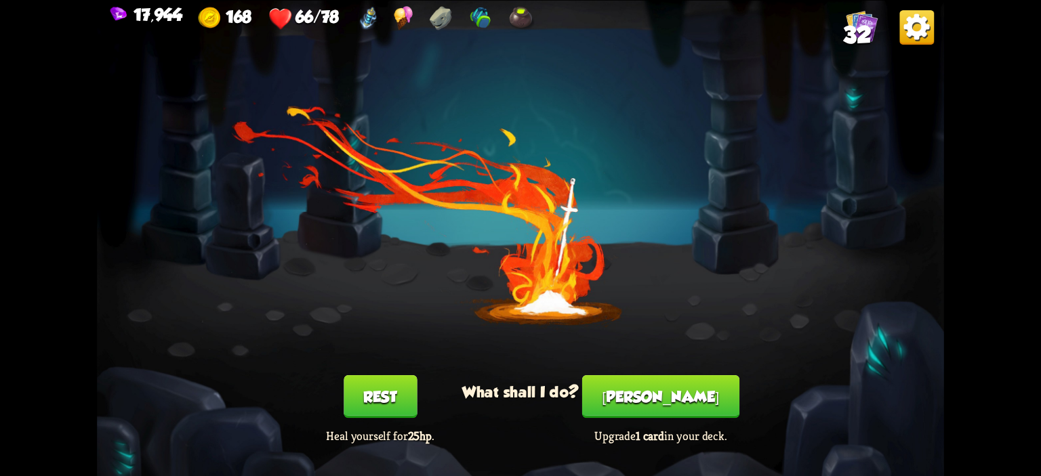
click at [408, 397] on button "Rest" at bounding box center [380, 397] width 73 height 43
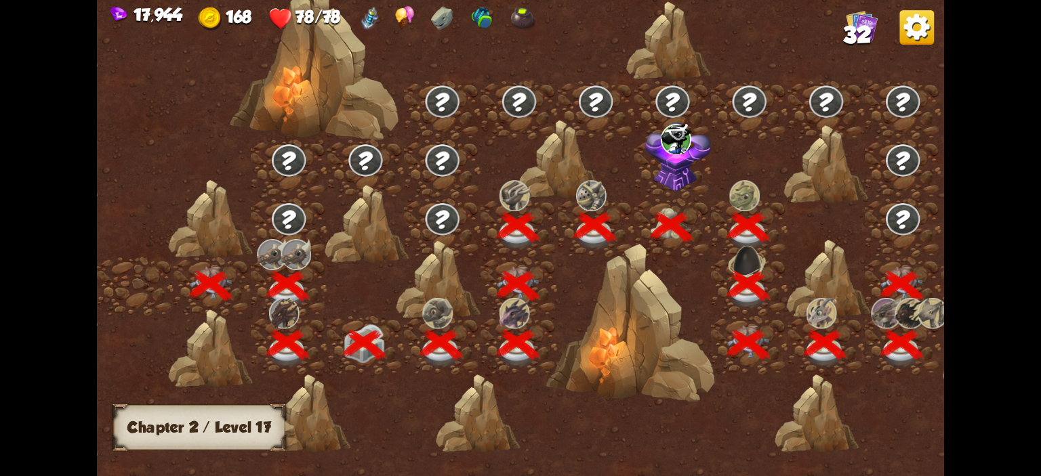
scroll to position [0, 206]
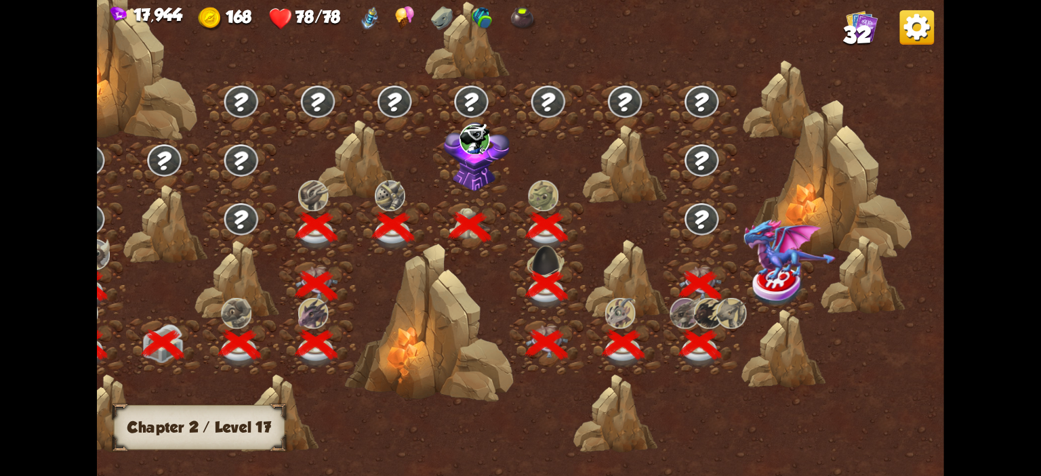
click at [782, 279] on img at bounding box center [790, 250] width 93 height 63
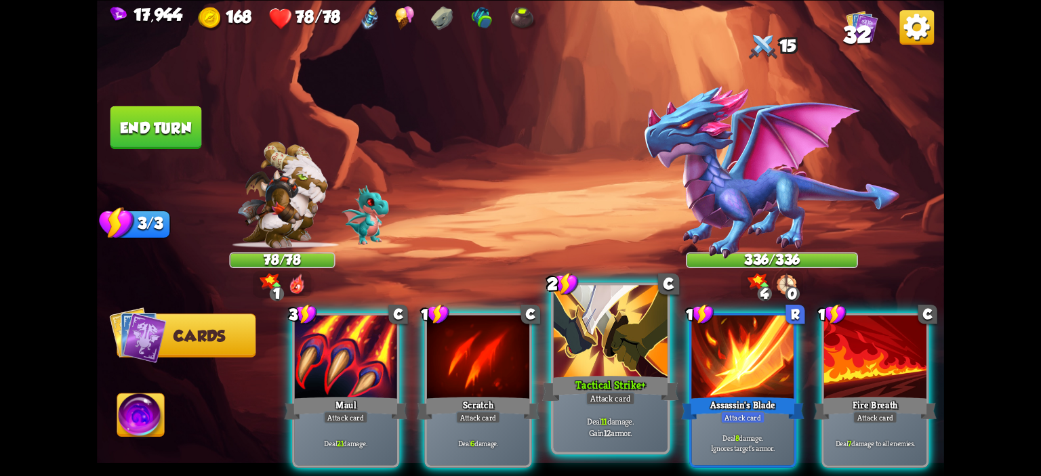
click at [599, 351] on div at bounding box center [611, 333] width 114 height 96
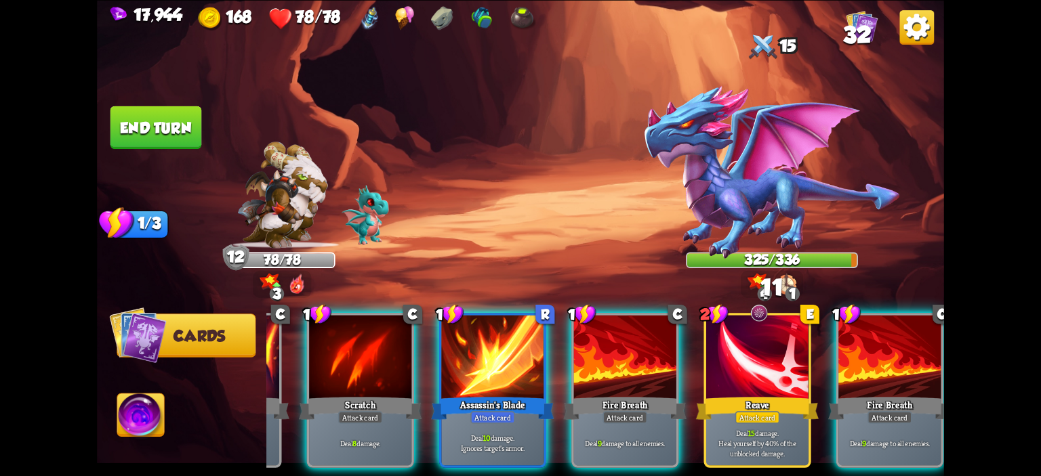
scroll to position [0, 128]
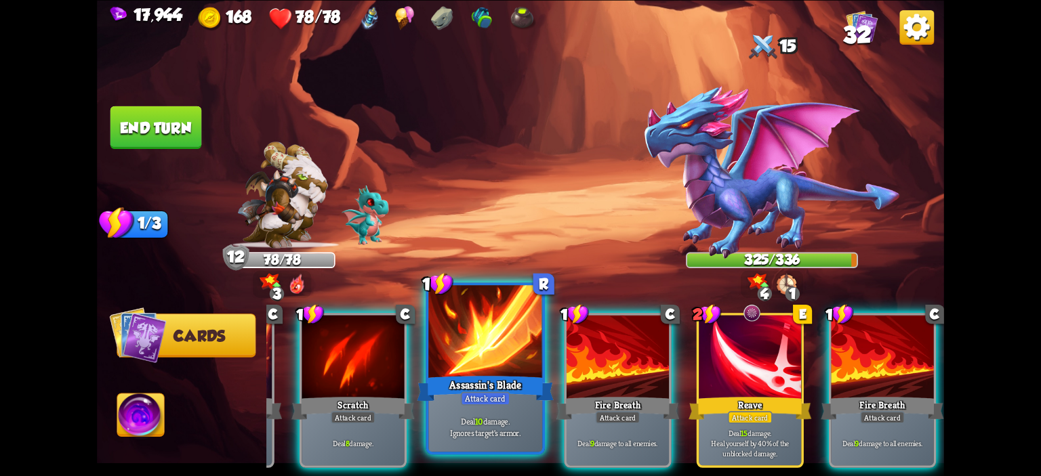
click at [493, 361] on div at bounding box center [485, 333] width 114 height 96
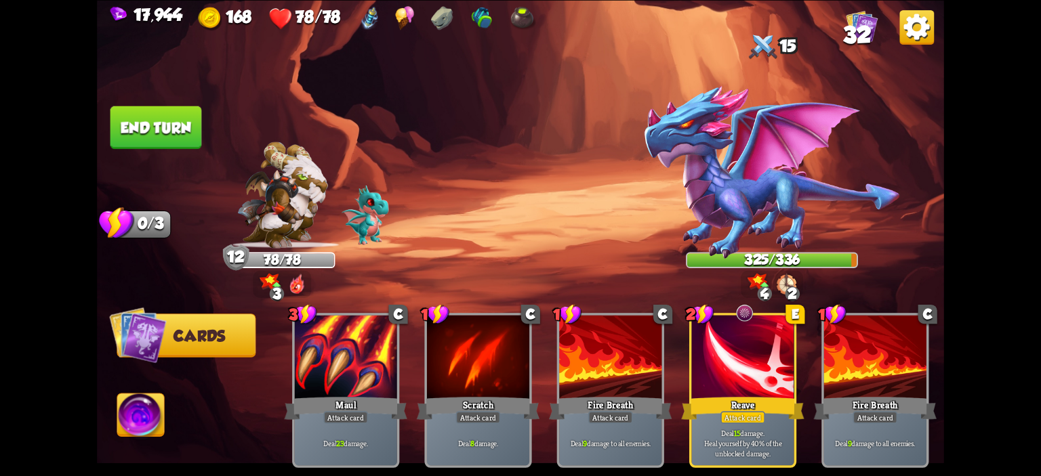
scroll to position [0, 0]
click at [184, 148] on img at bounding box center [520, 238] width 847 height 476
click at [180, 135] on button "End turn" at bounding box center [156, 127] width 92 height 43
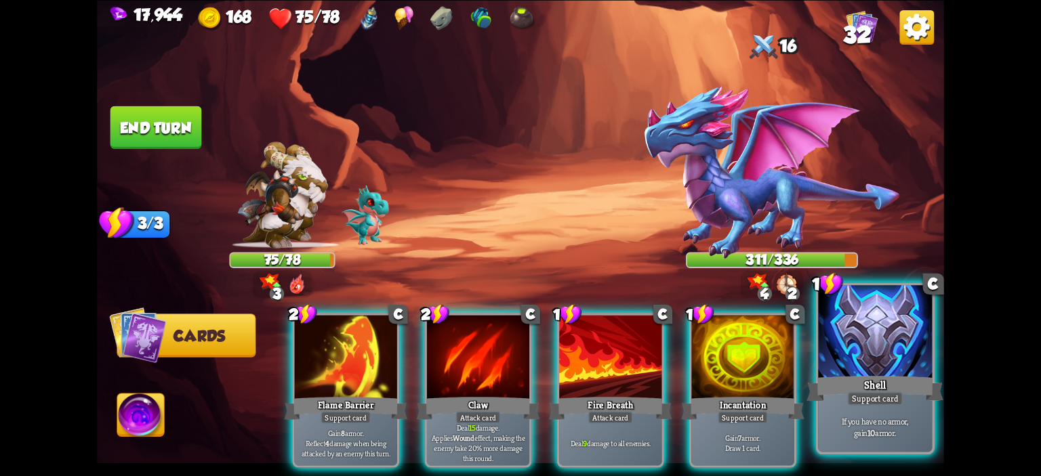
click at [893, 371] on div at bounding box center [875, 333] width 114 height 96
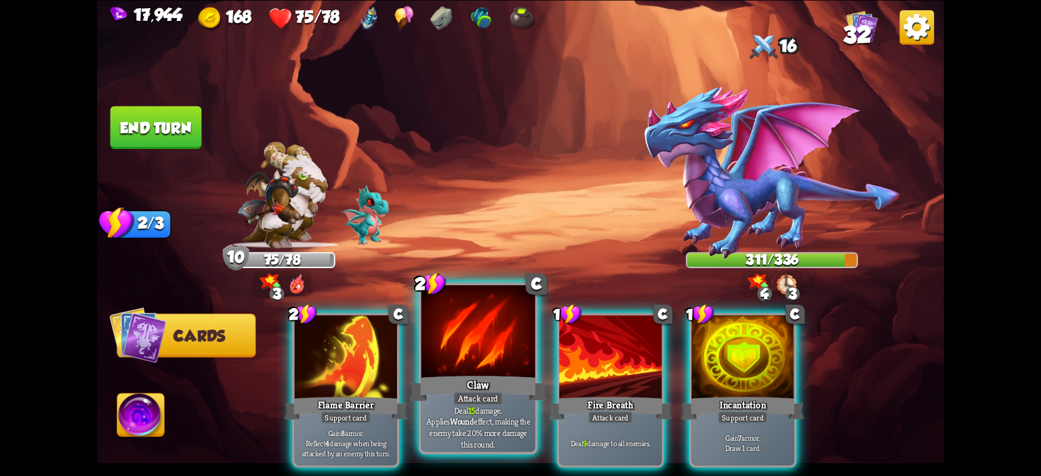
click at [473, 343] on div at bounding box center [479, 333] width 114 height 96
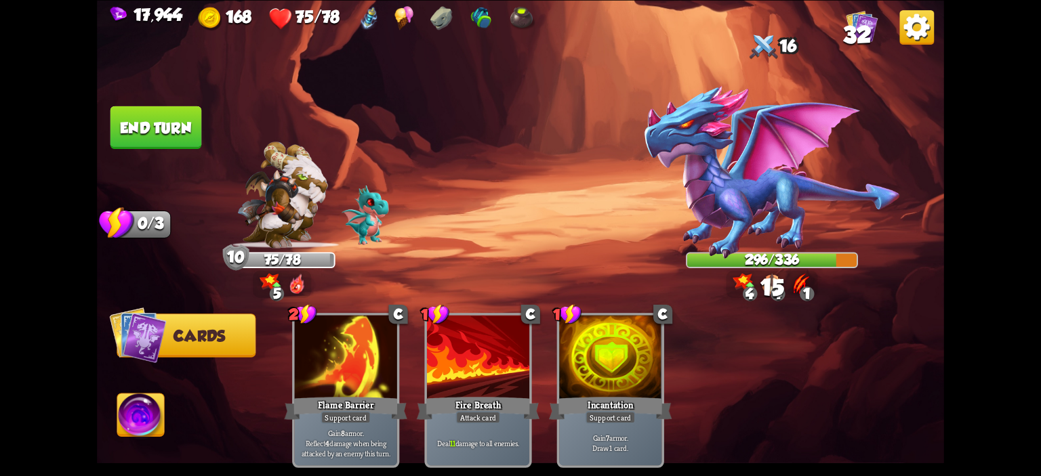
click at [200, 138] on button "End turn" at bounding box center [156, 127] width 92 height 43
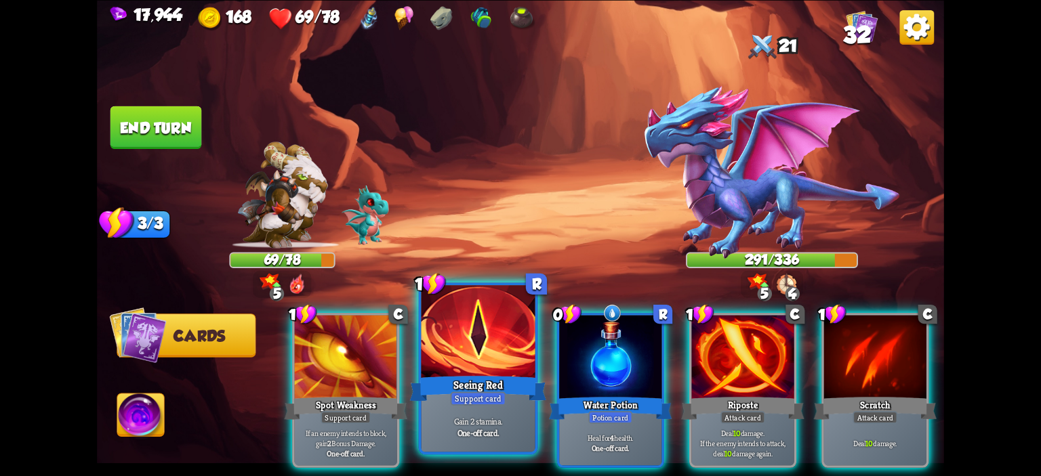
click at [493, 365] on div at bounding box center [479, 333] width 114 height 96
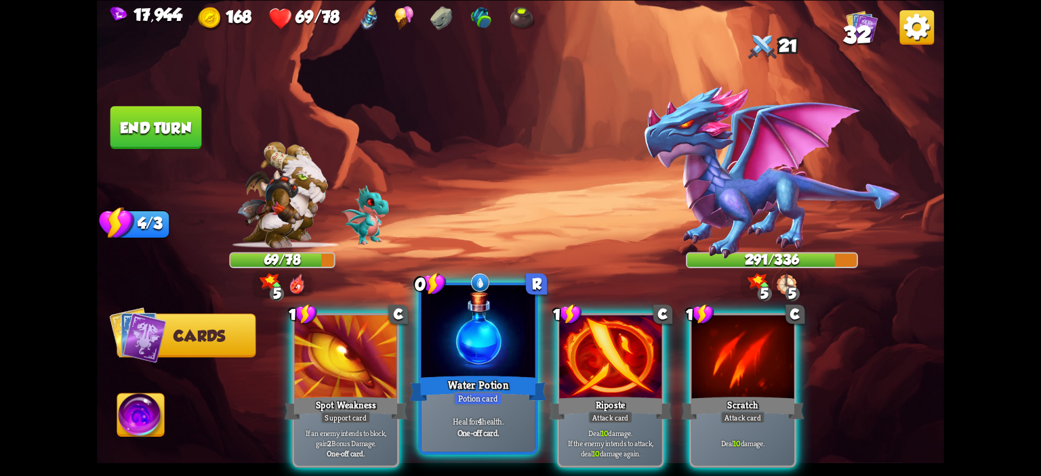
click at [475, 357] on div at bounding box center [479, 333] width 114 height 96
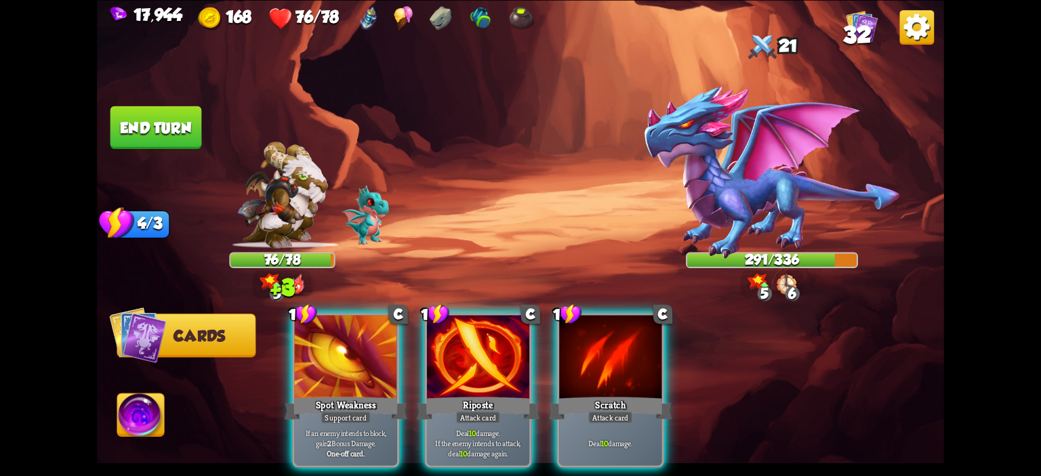
click at [475, 357] on div at bounding box center [478, 358] width 102 height 86
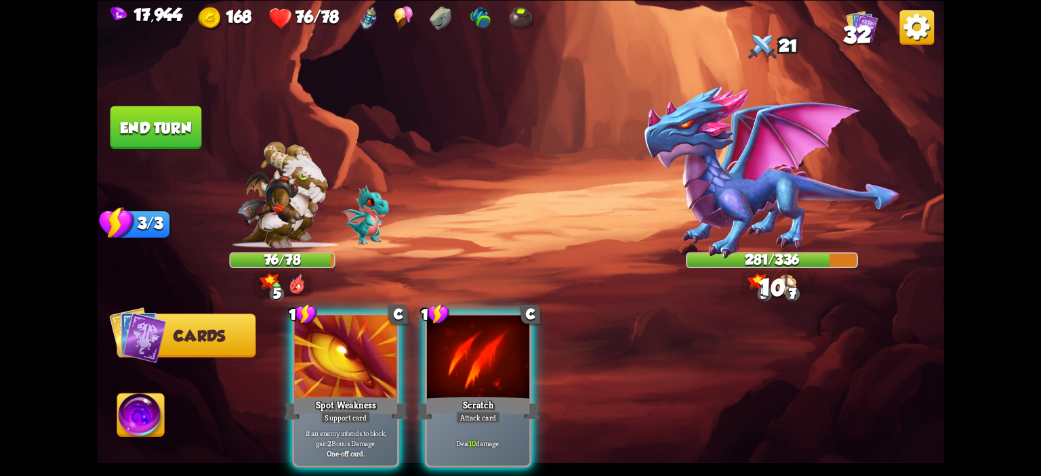
click at [475, 357] on div at bounding box center [478, 358] width 102 height 86
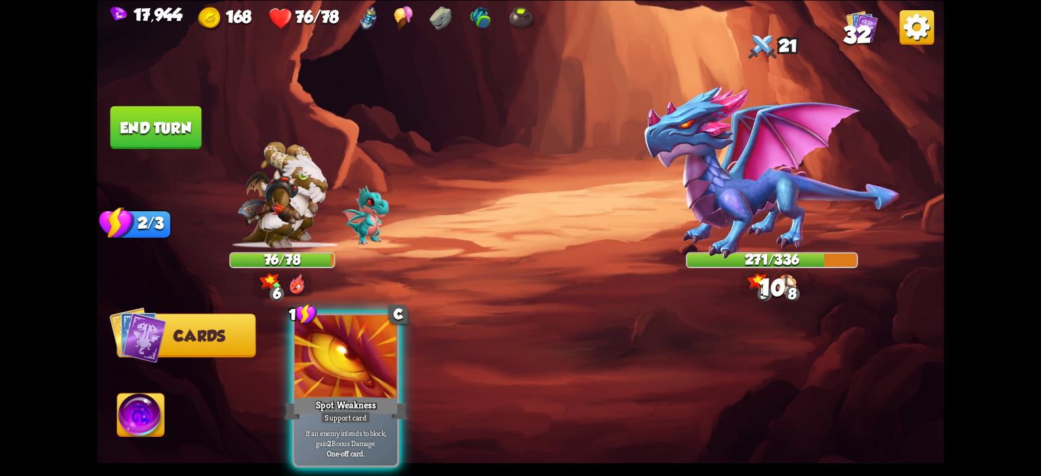
click at [155, 117] on button "End turn" at bounding box center [156, 127] width 92 height 43
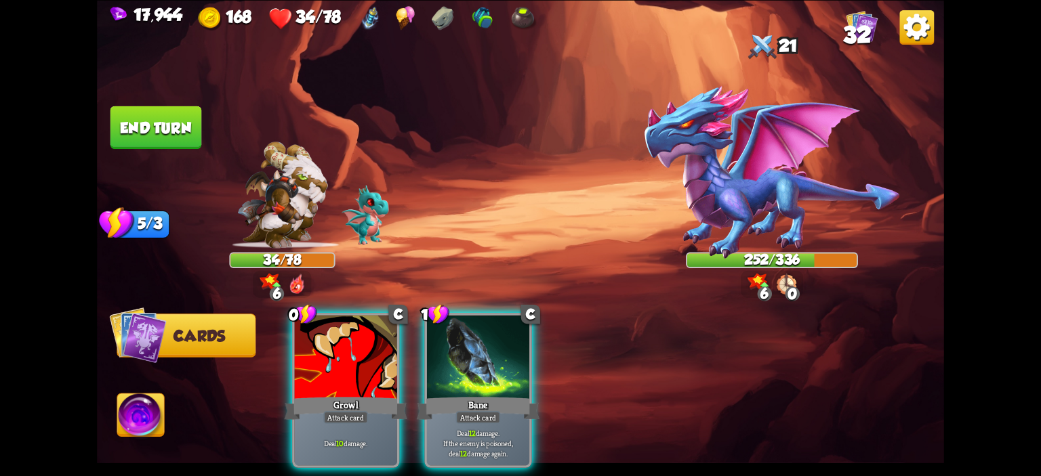
click at [734, 148] on img at bounding box center [772, 173] width 258 height 176
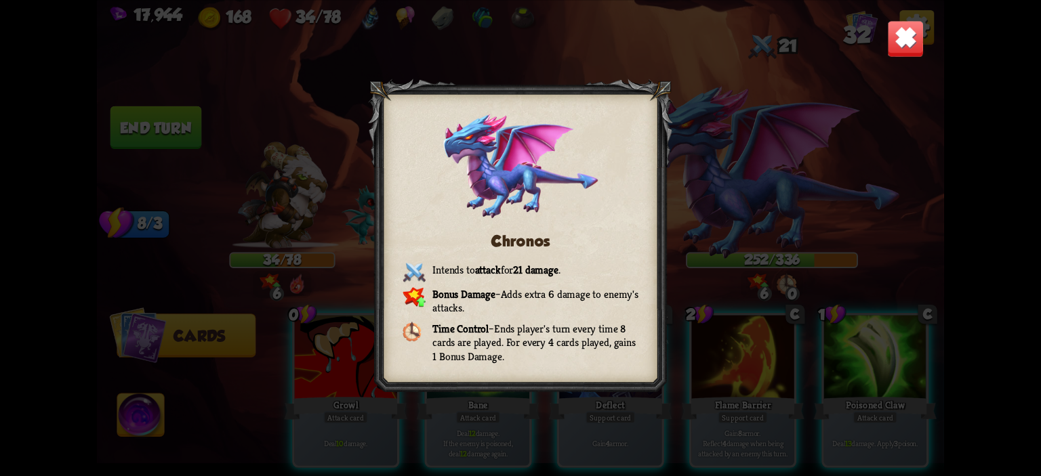
click at [914, 33] on img at bounding box center [905, 38] width 37 height 37
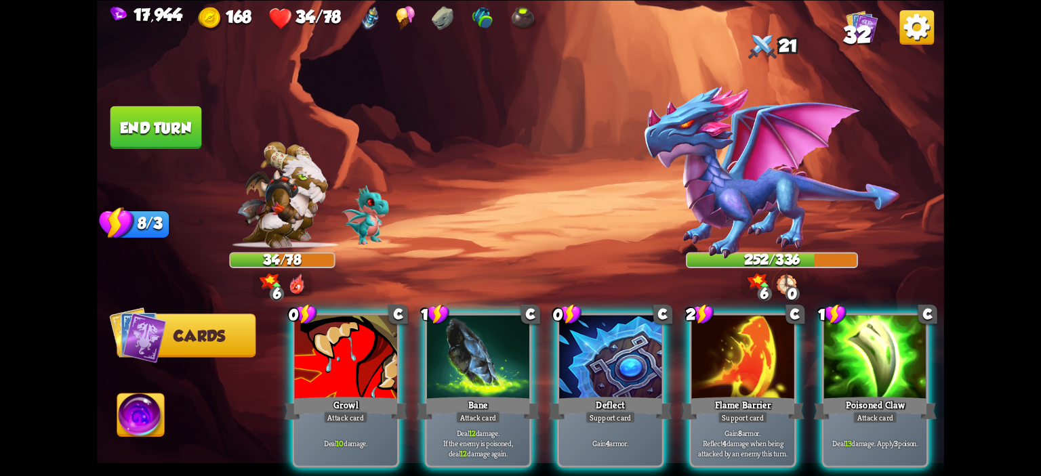
click at [601, 349] on div at bounding box center [610, 358] width 102 height 86
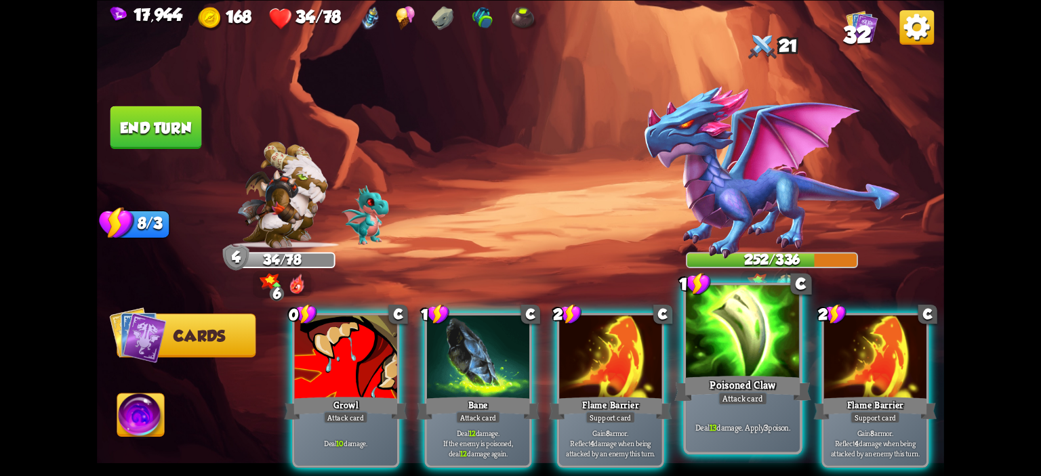
click at [779, 322] on div at bounding box center [743, 333] width 114 height 96
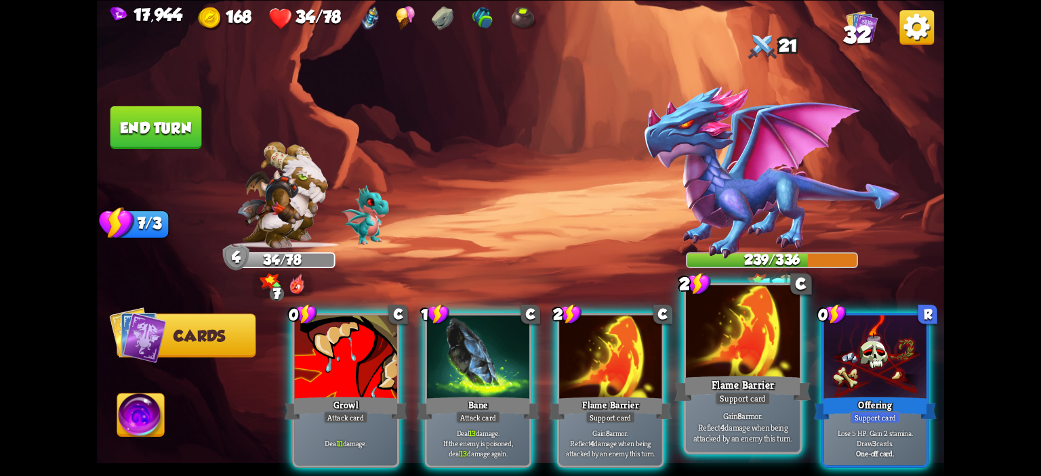
click at [732, 339] on div at bounding box center [743, 333] width 114 height 96
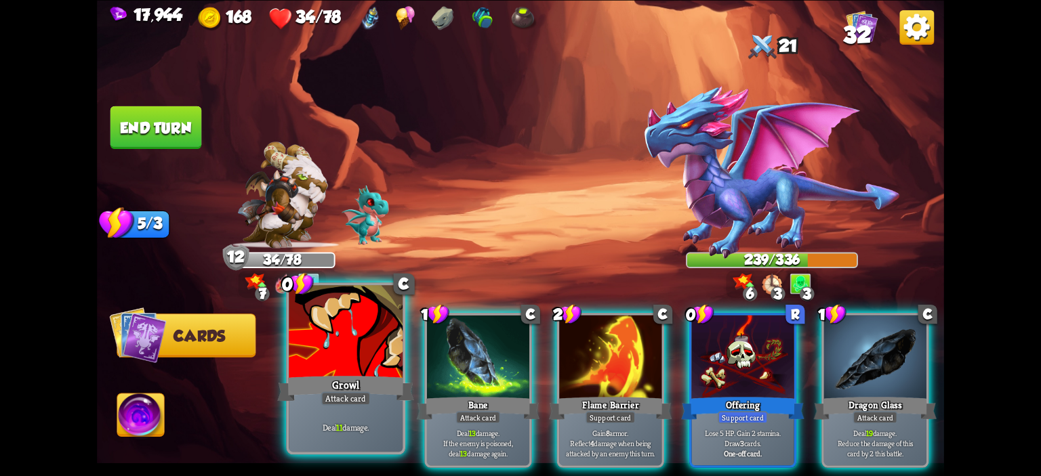
click at [338, 384] on div "Growl" at bounding box center [345, 388] width 137 height 31
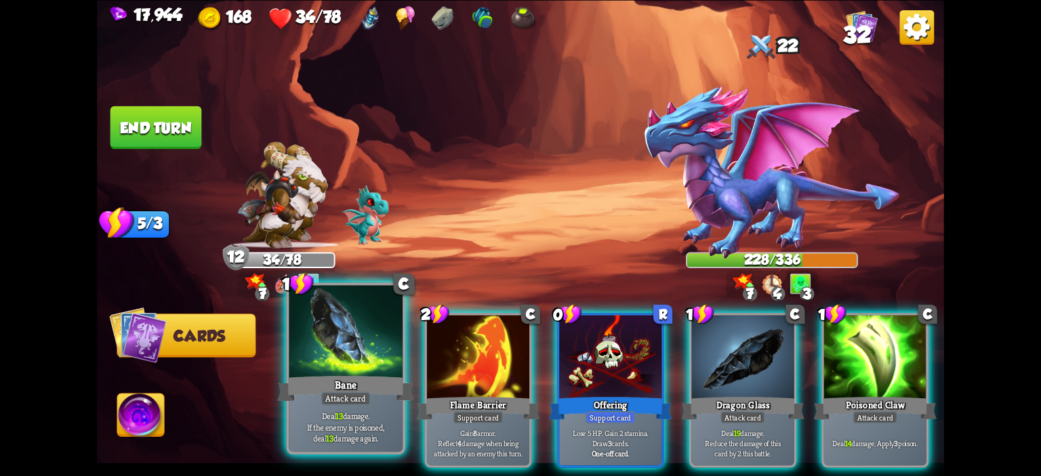
click at [315, 365] on div at bounding box center [346, 333] width 114 height 96
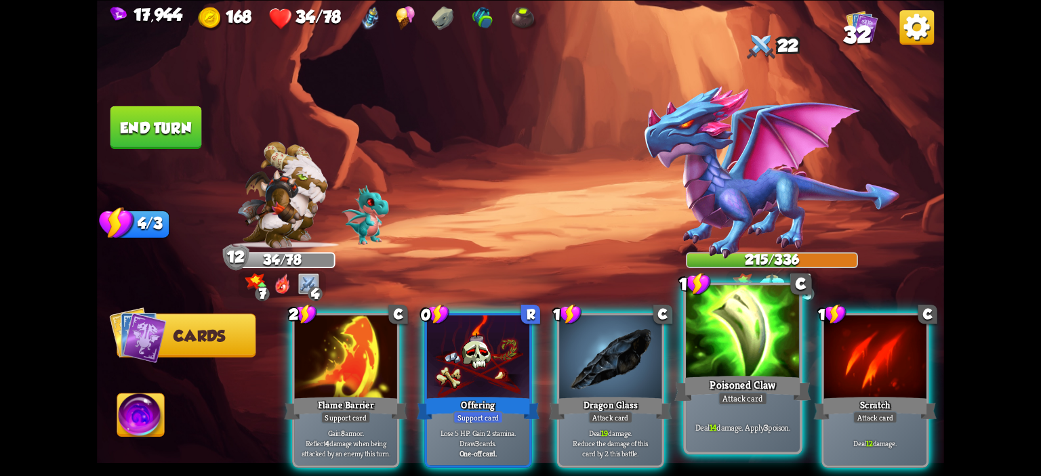
click at [697, 320] on div at bounding box center [743, 333] width 114 height 96
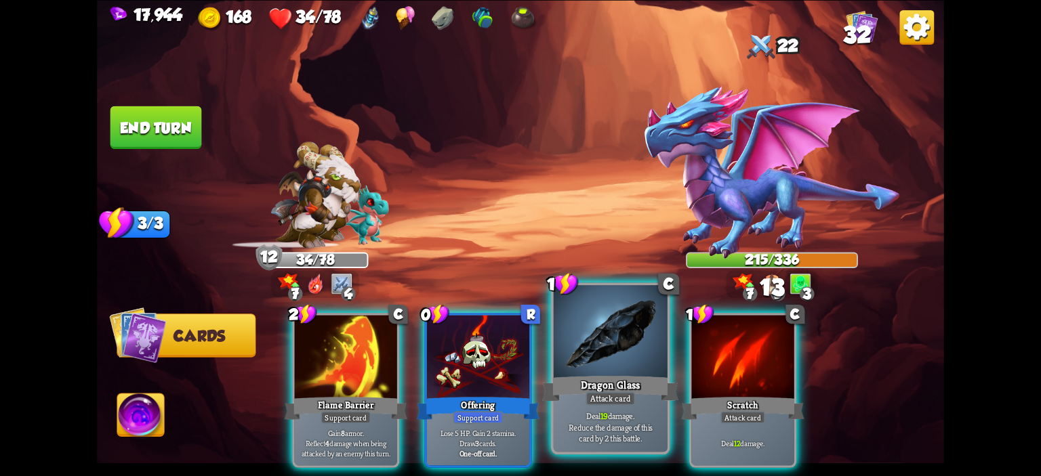
click at [640, 344] on div at bounding box center [611, 333] width 114 height 96
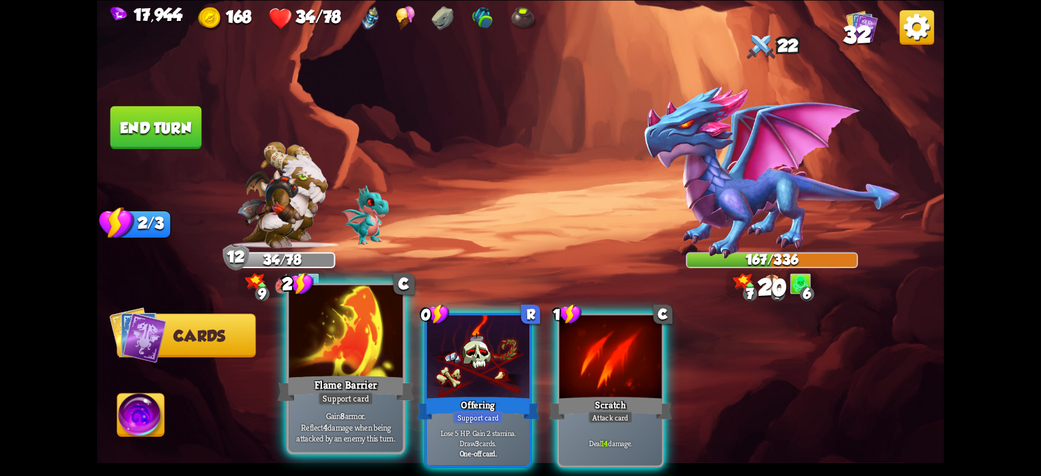
click at [340, 338] on div at bounding box center [346, 333] width 114 height 96
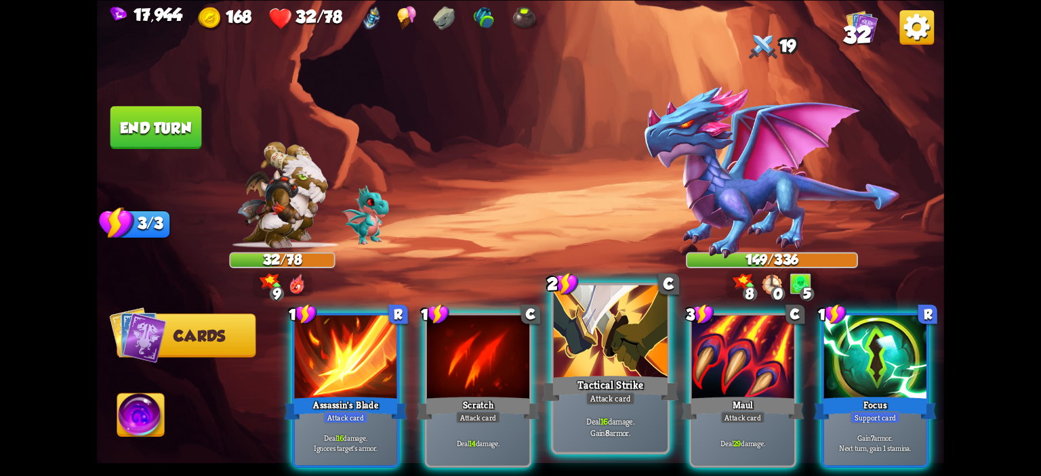
click at [599, 354] on div at bounding box center [611, 333] width 114 height 96
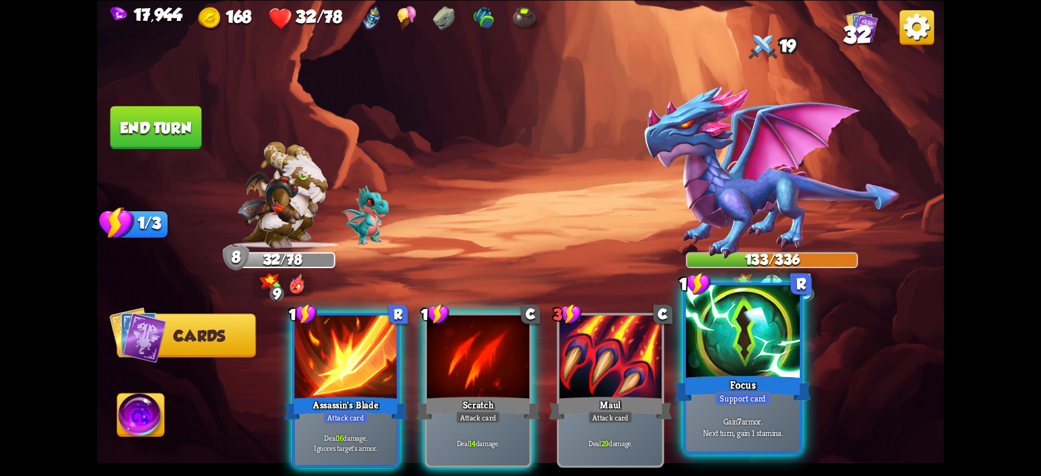
click at [719, 333] on div at bounding box center [743, 333] width 114 height 96
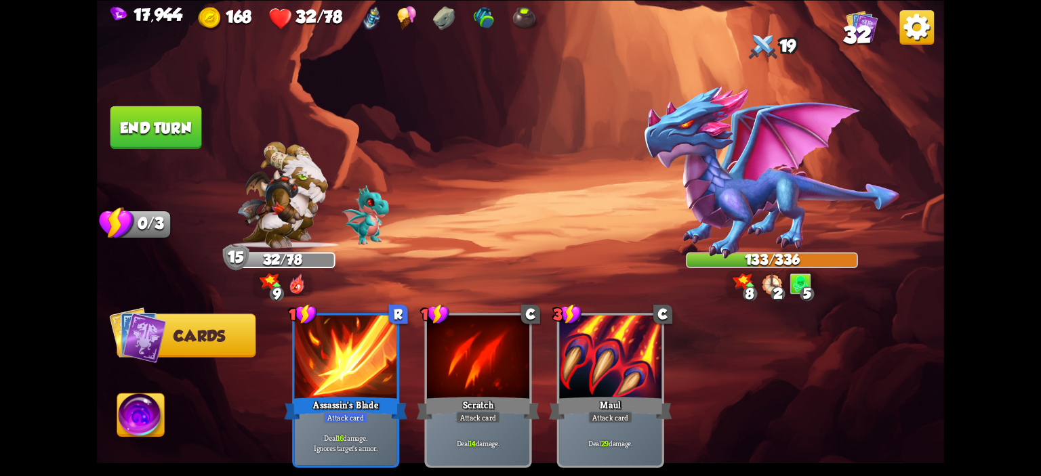
click at [152, 129] on button "End turn" at bounding box center [156, 127] width 92 height 43
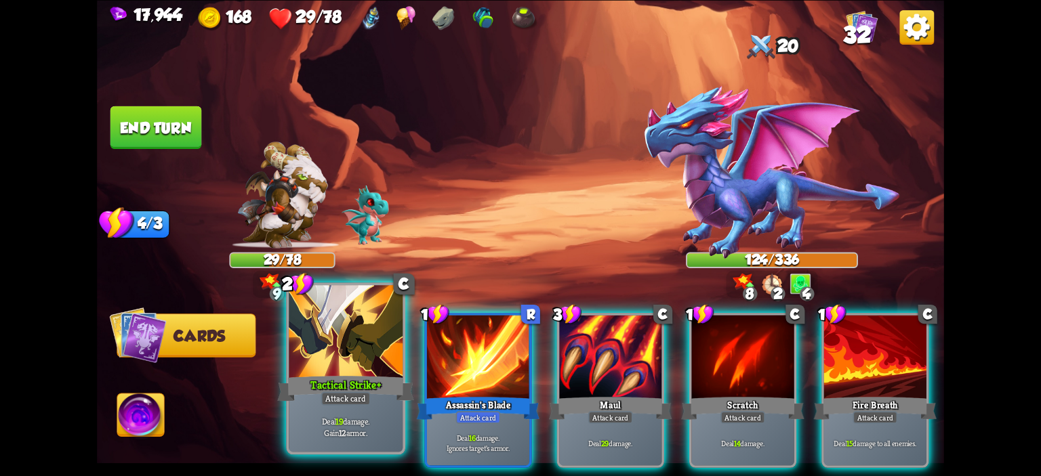
click at [347, 352] on div at bounding box center [346, 333] width 114 height 96
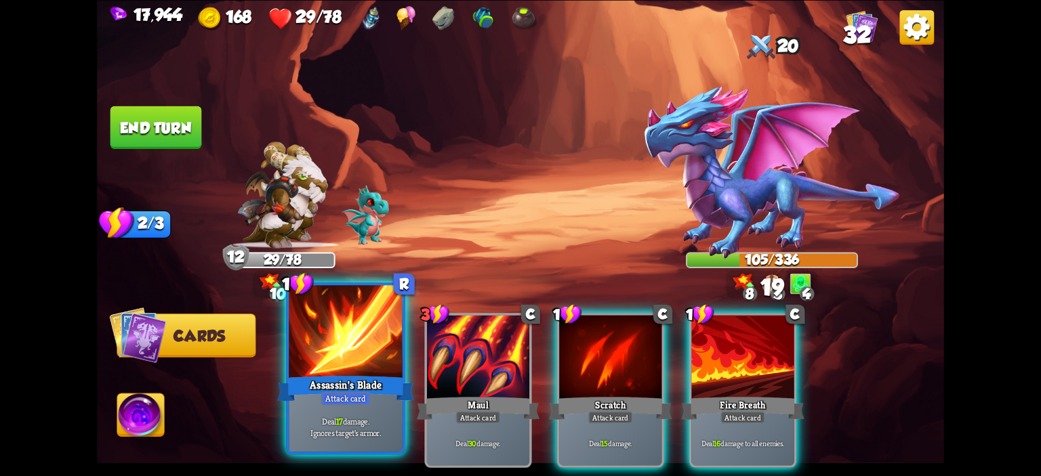
click at [349, 353] on div at bounding box center [346, 333] width 114 height 96
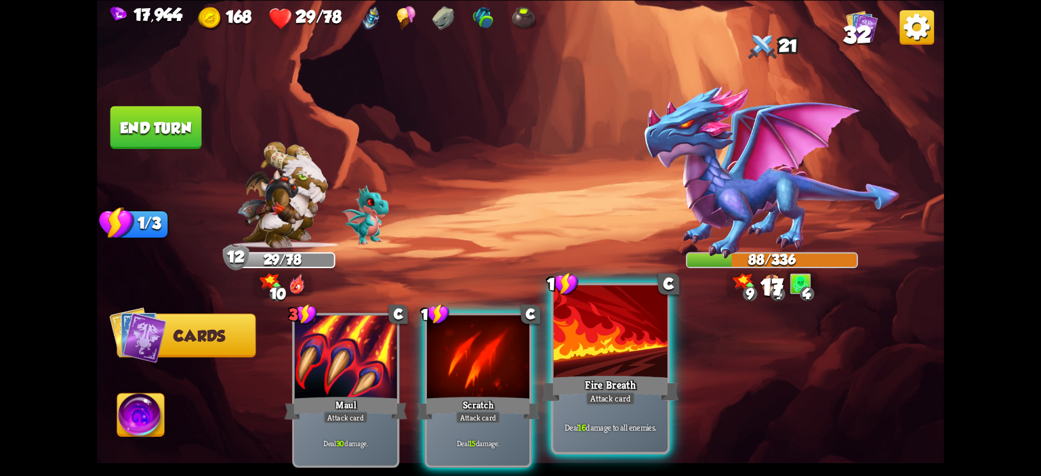
click at [601, 329] on div at bounding box center [611, 333] width 114 height 96
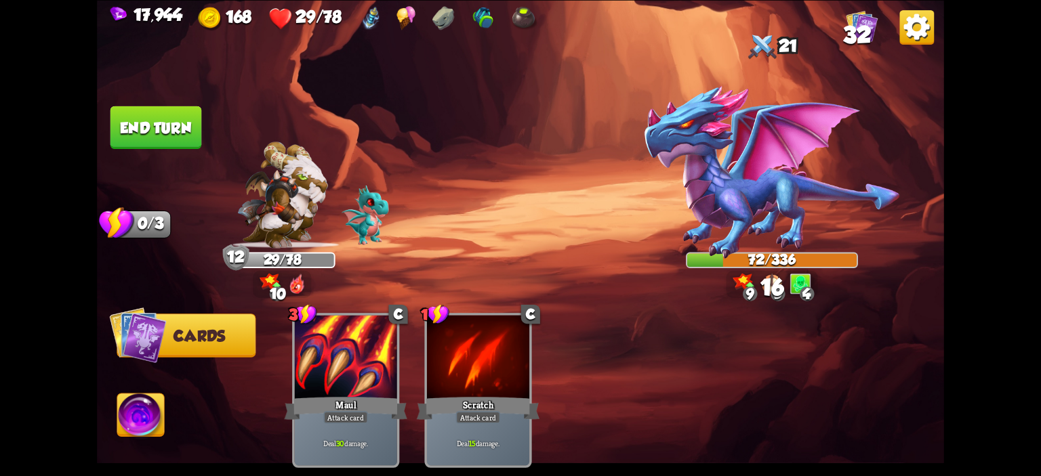
click at [130, 425] on img at bounding box center [140, 417] width 47 height 47
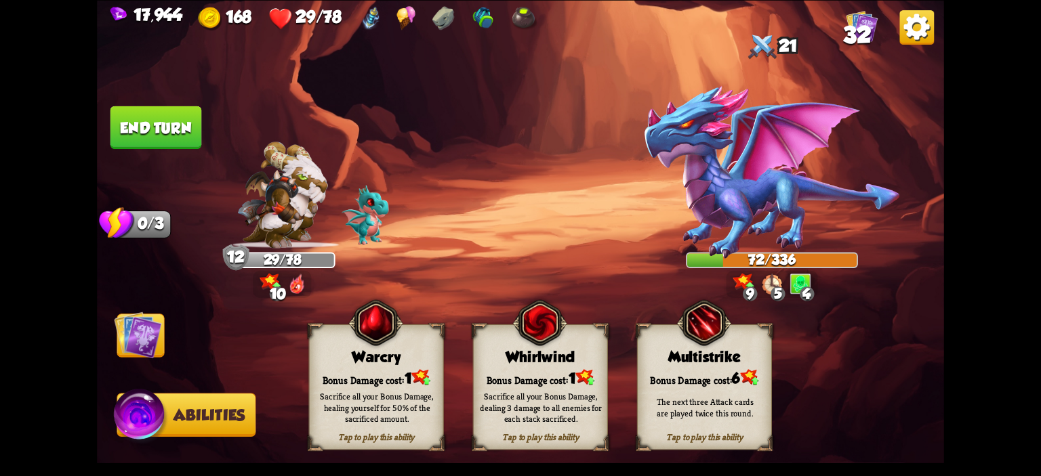
click at [543, 346] on img at bounding box center [539, 323] width 54 height 56
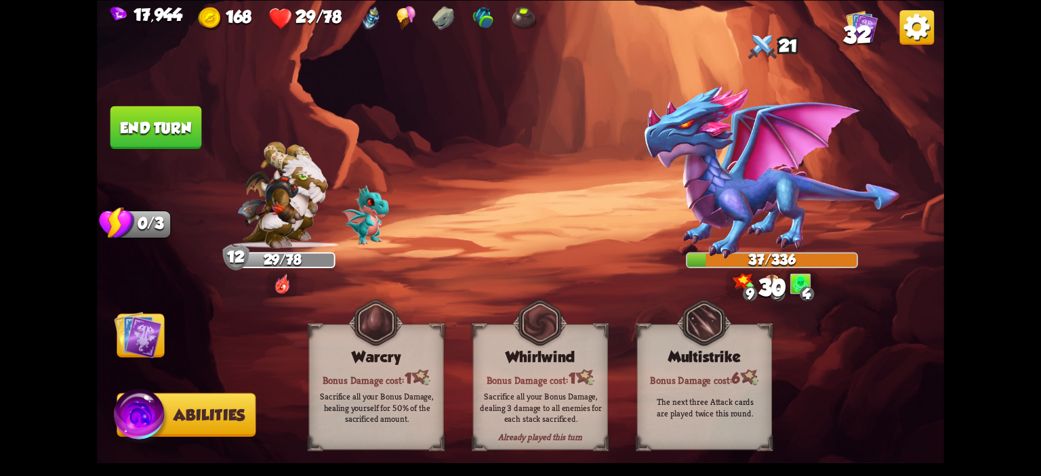
click at [136, 338] on img at bounding box center [137, 334] width 47 height 47
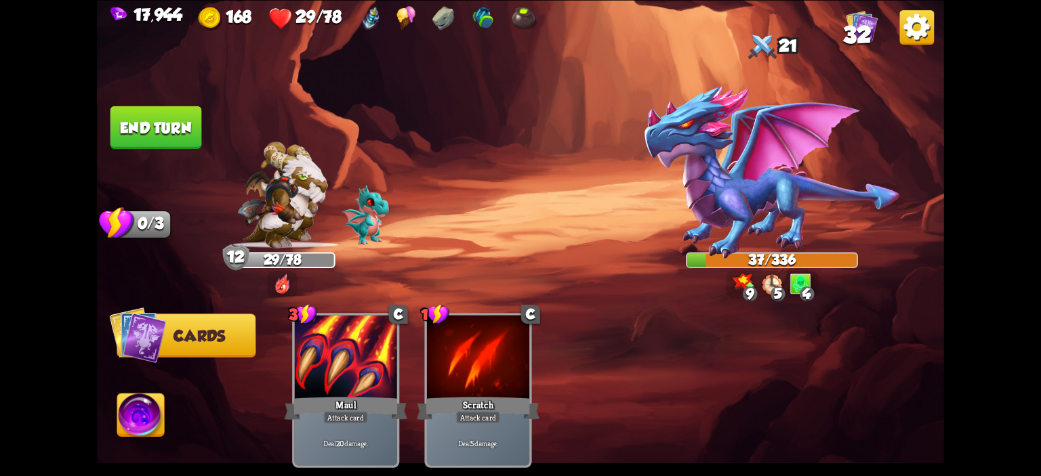
click at [159, 127] on button "End turn" at bounding box center [156, 127] width 92 height 43
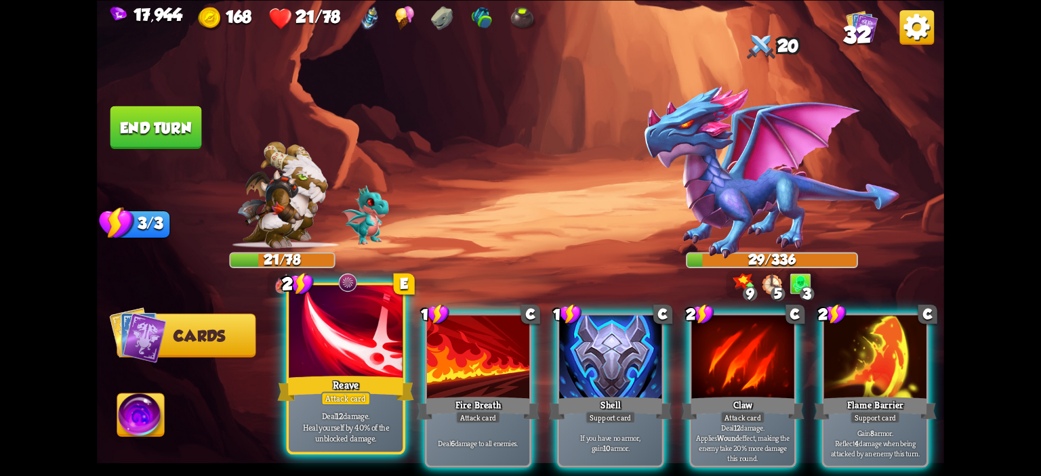
click at [349, 344] on div at bounding box center [346, 333] width 114 height 96
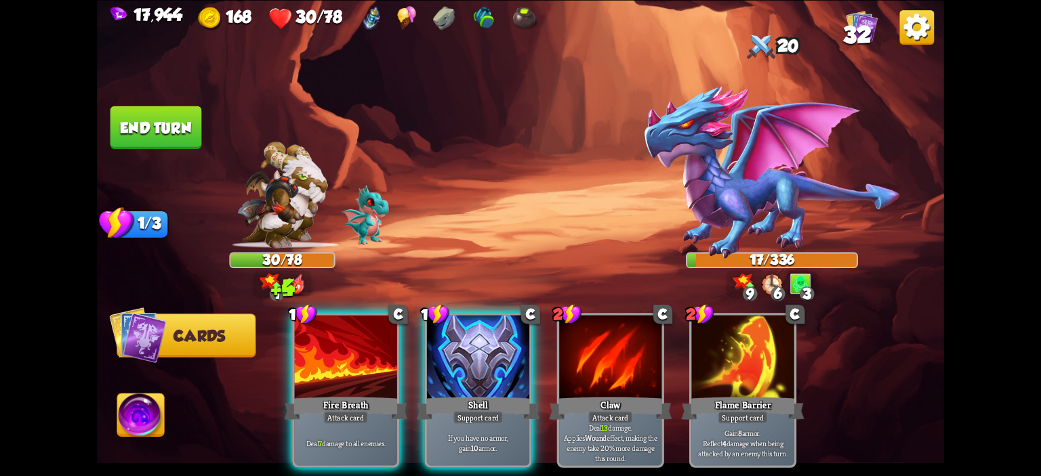
click at [349, 344] on div at bounding box center [346, 358] width 102 height 86
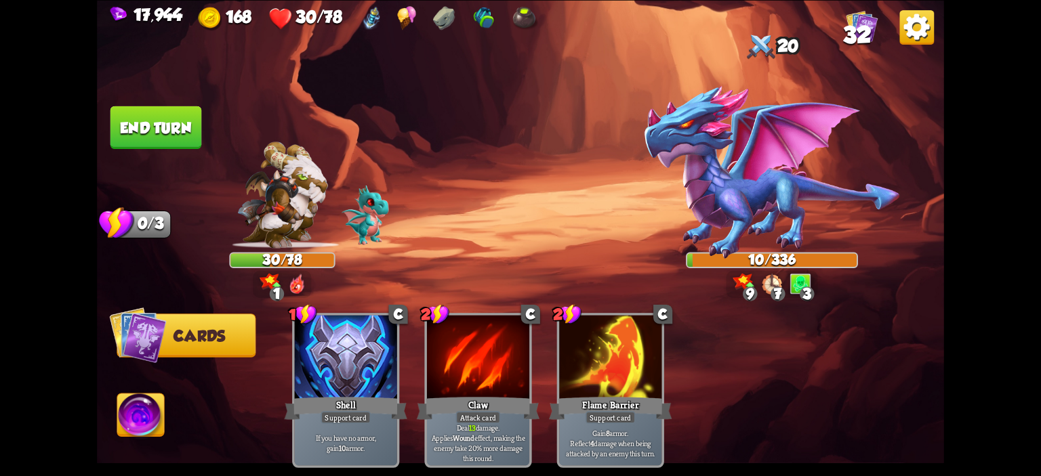
click at [142, 422] on img at bounding box center [140, 417] width 47 height 47
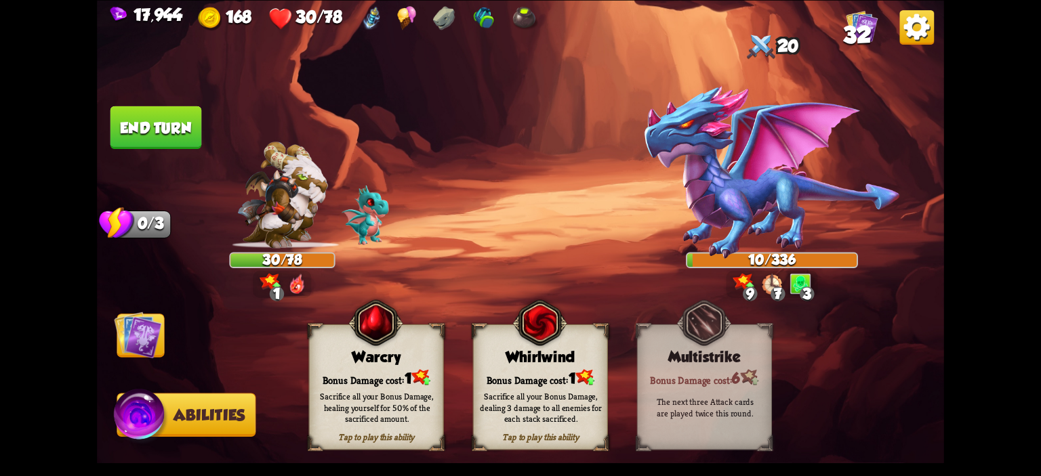
click at [496, 355] on div "Whirlwind" at bounding box center [541, 356] width 134 height 17
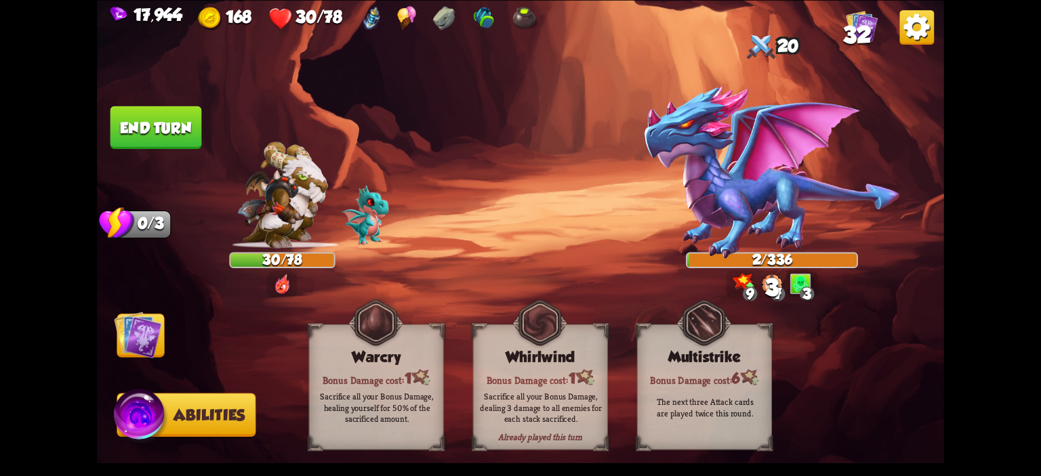
click at [163, 137] on button "End turn" at bounding box center [156, 127] width 92 height 43
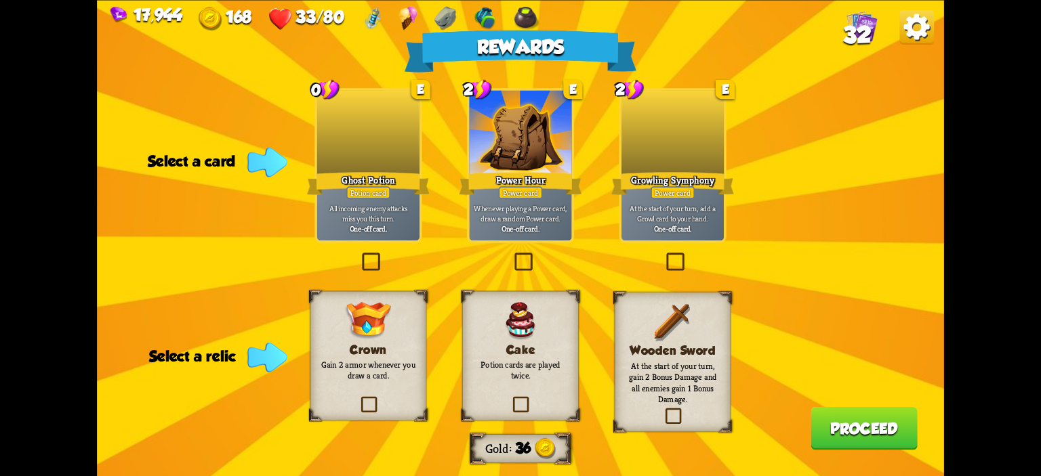
click at [323, 140] on div at bounding box center [368, 133] width 102 height 86
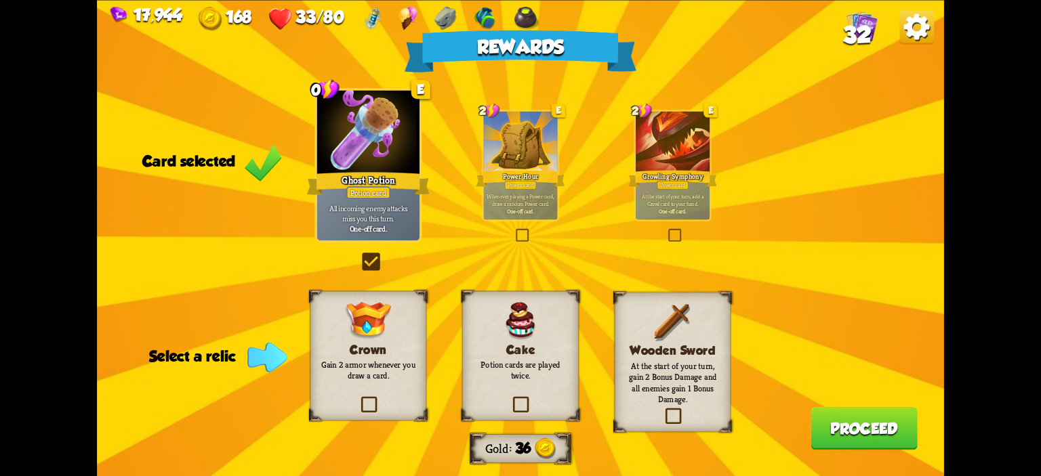
click at [390, 333] on img at bounding box center [367, 321] width 47 height 38
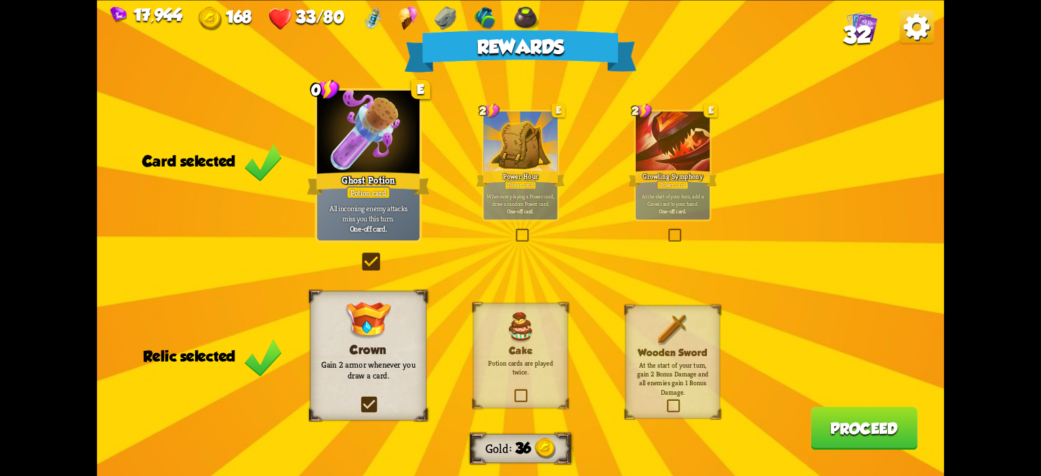
click at [830, 417] on button "Proceed" at bounding box center [864, 428] width 107 height 43
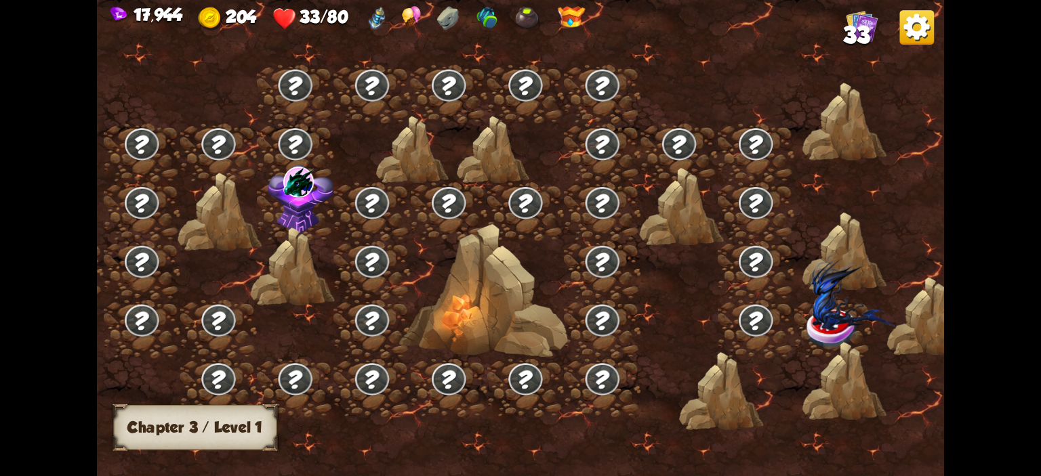
scroll to position [0, 7]
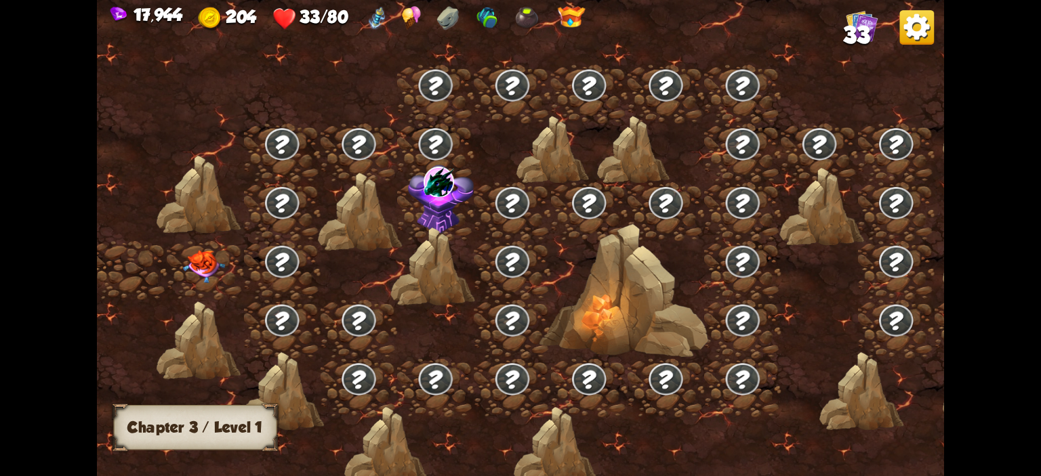
click at [197, 260] on img at bounding box center [204, 266] width 42 height 33
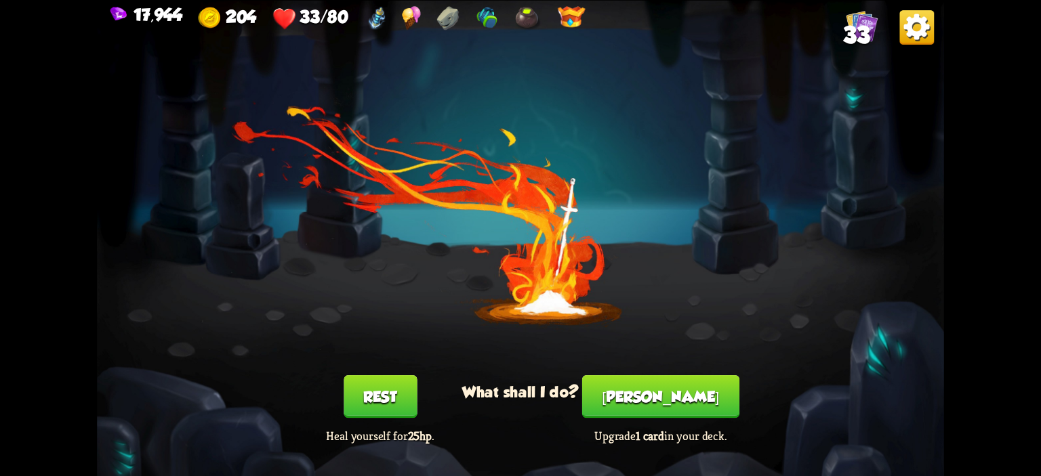
click at [434, 397] on div "Rest Heal yourself for 25hp ." at bounding box center [380, 410] width 169 height 68
click at [382, 407] on button "Rest" at bounding box center [380, 397] width 73 height 43
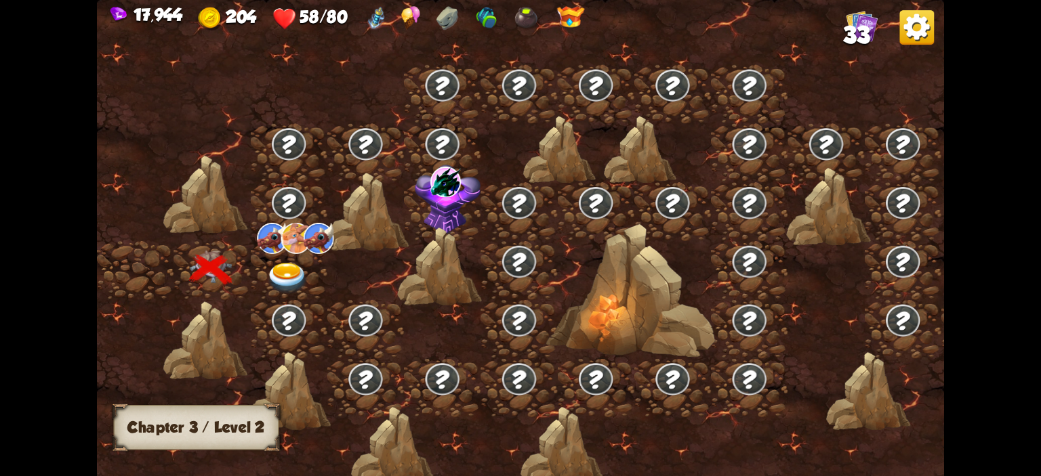
drag, startPoint x: 634, startPoint y: 466, endPoint x: 824, endPoint y: 418, distance: 195.8
click at [809, 447] on div at bounding box center [621, 246] width 1049 height 495
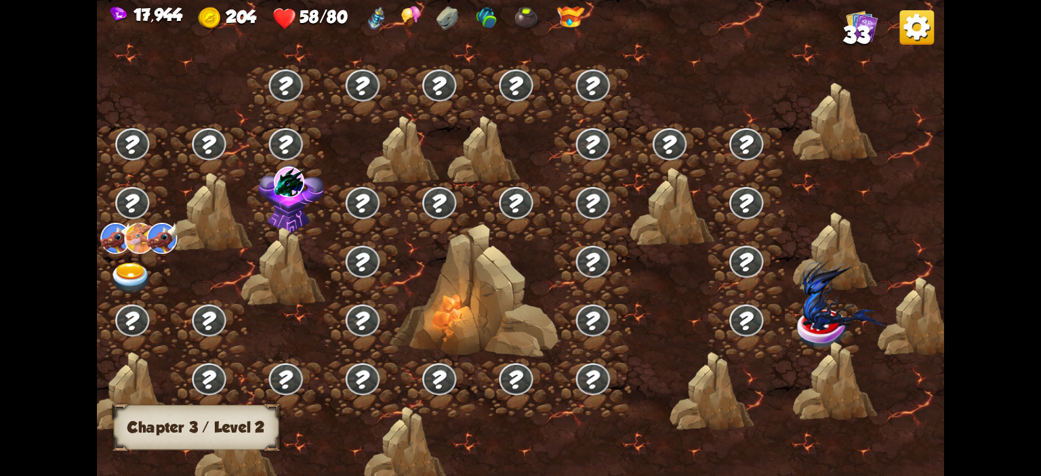
scroll to position [0, 176]
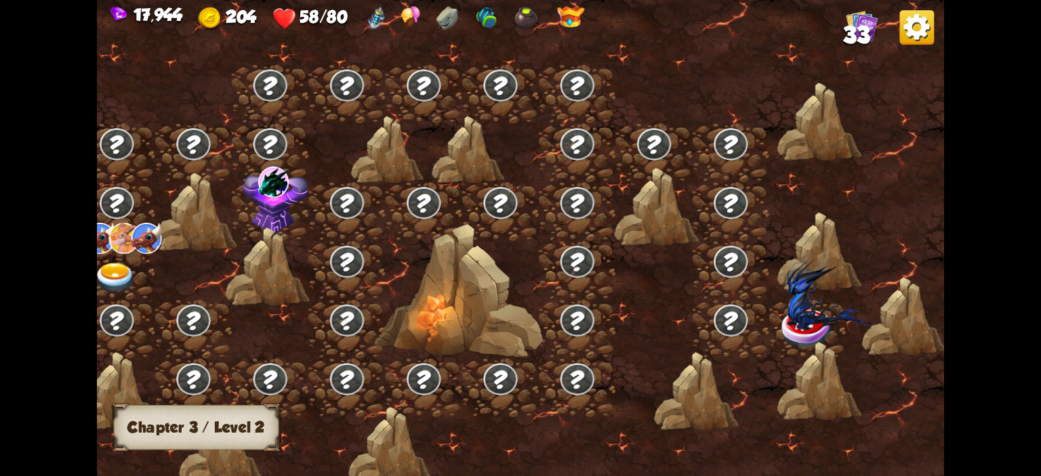
click at [817, 300] on img at bounding box center [828, 291] width 85 height 77
click at [817, 317] on img at bounding box center [828, 291] width 85 height 77
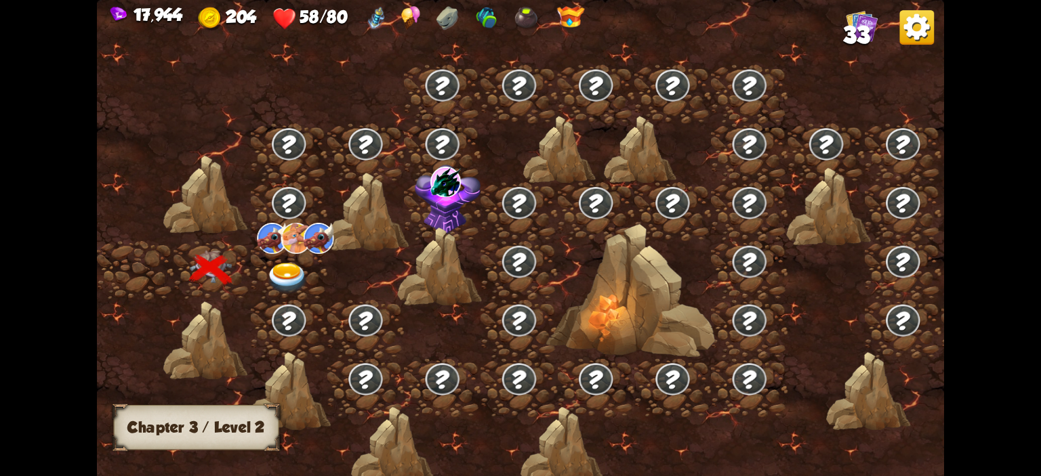
click at [282, 271] on img at bounding box center [287, 278] width 42 height 31
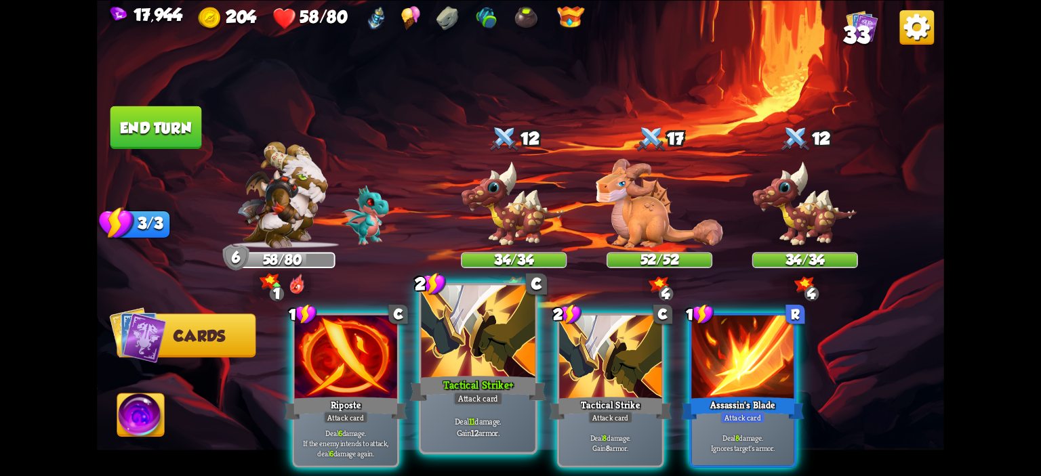
click at [498, 335] on div at bounding box center [479, 333] width 114 height 96
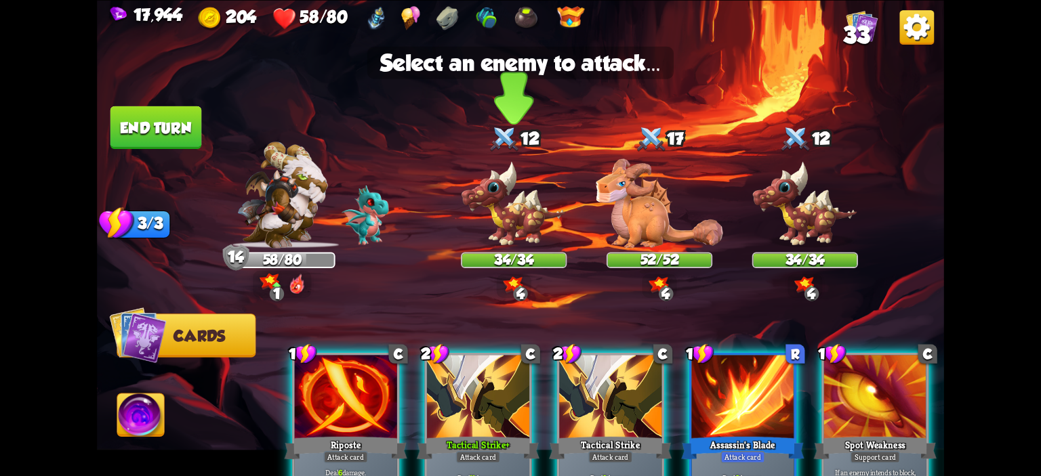
click at [519, 219] on img at bounding box center [514, 204] width 106 height 87
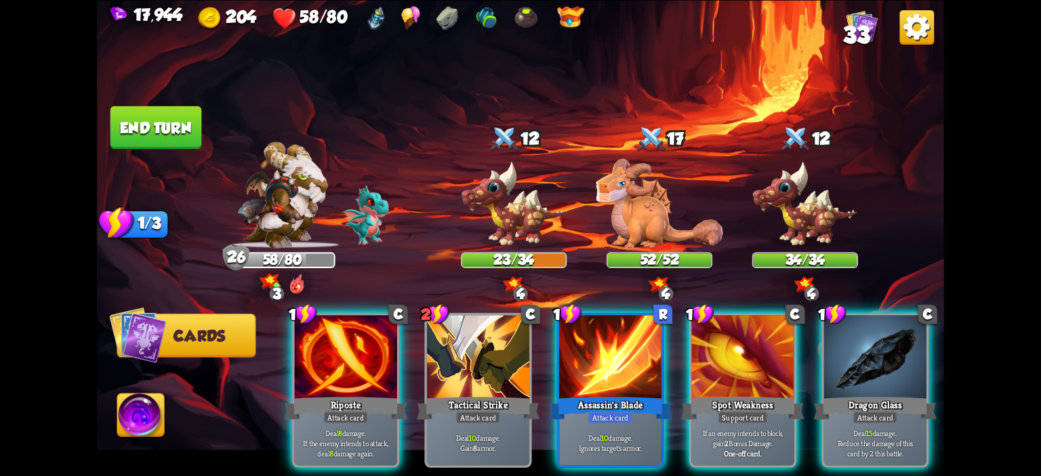
scroll to position [0, 128]
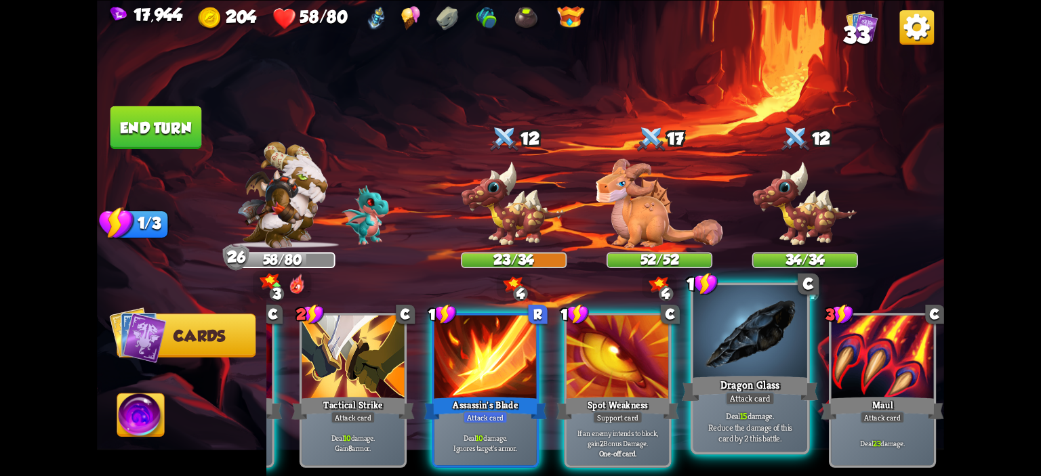
click at [739, 381] on div "Dragon Glass" at bounding box center [750, 388] width 137 height 31
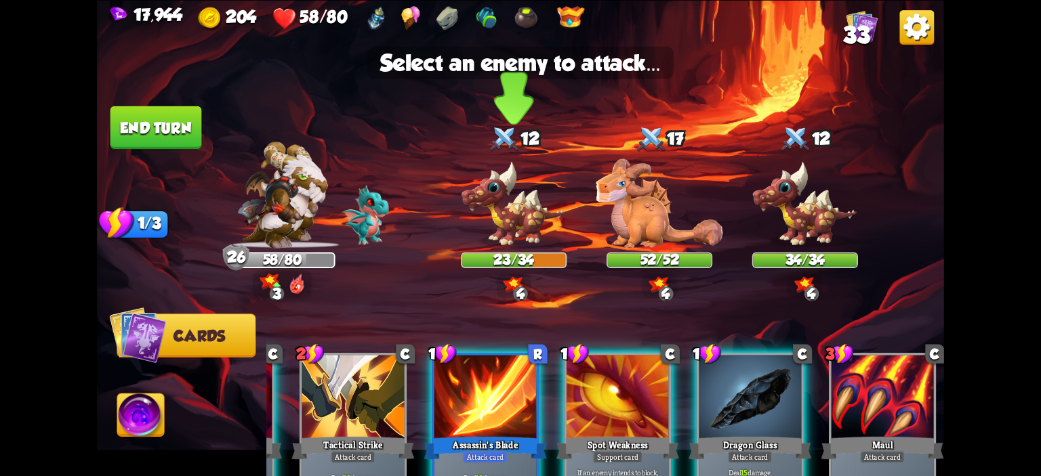
click at [521, 208] on img at bounding box center [514, 204] width 106 height 87
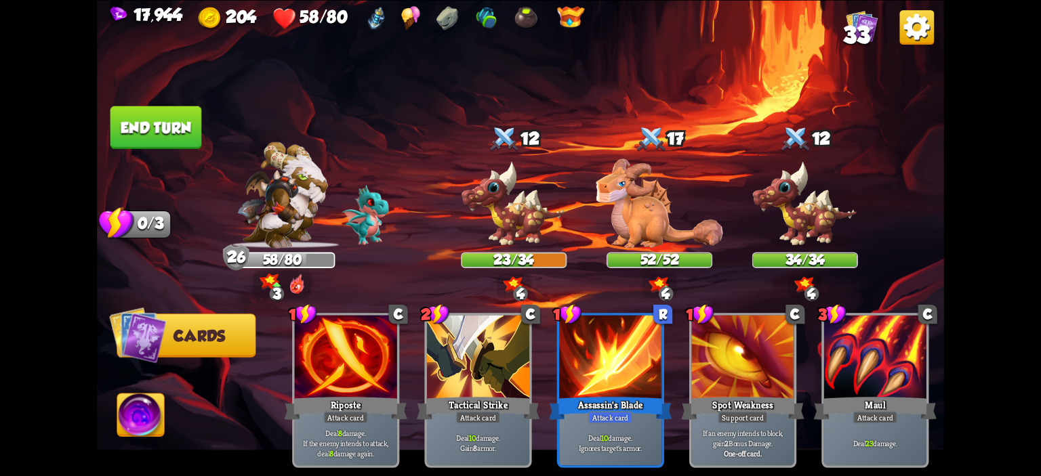
scroll to position [0, 0]
click at [153, 127] on button "End turn" at bounding box center [156, 127] width 92 height 43
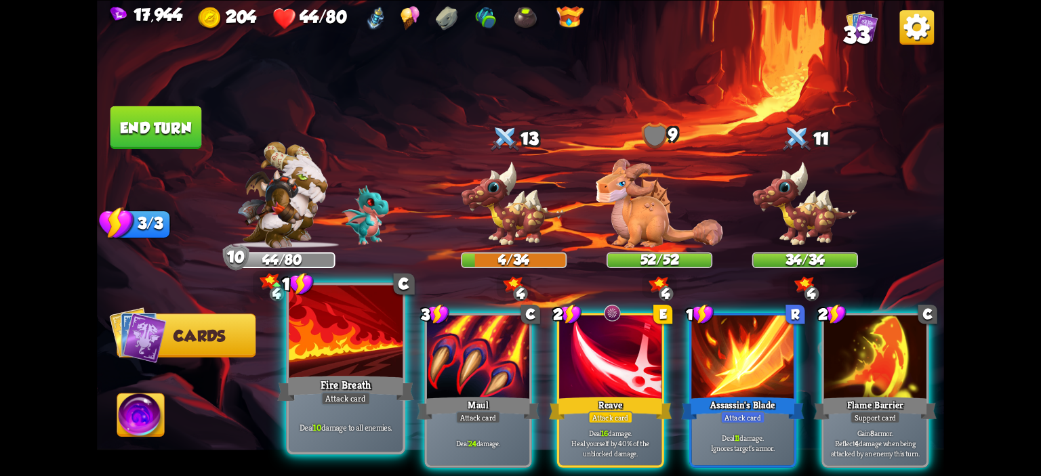
click at [361, 342] on div at bounding box center [346, 333] width 114 height 96
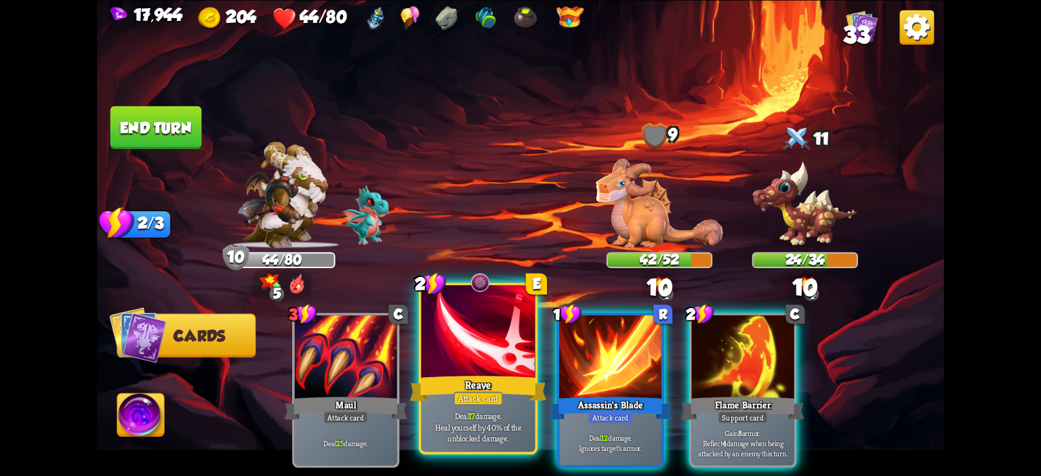
click at [479, 348] on div at bounding box center [479, 333] width 114 height 96
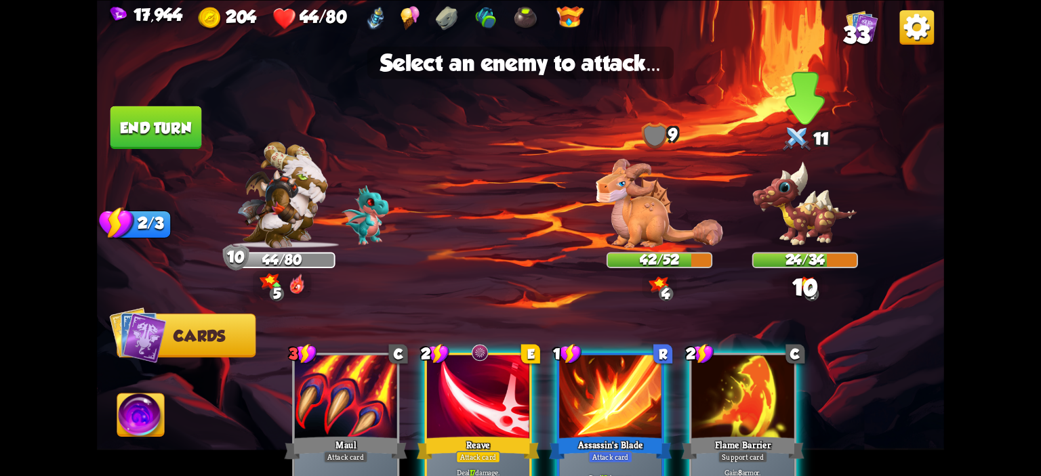
click at [805, 192] on img at bounding box center [805, 204] width 106 height 87
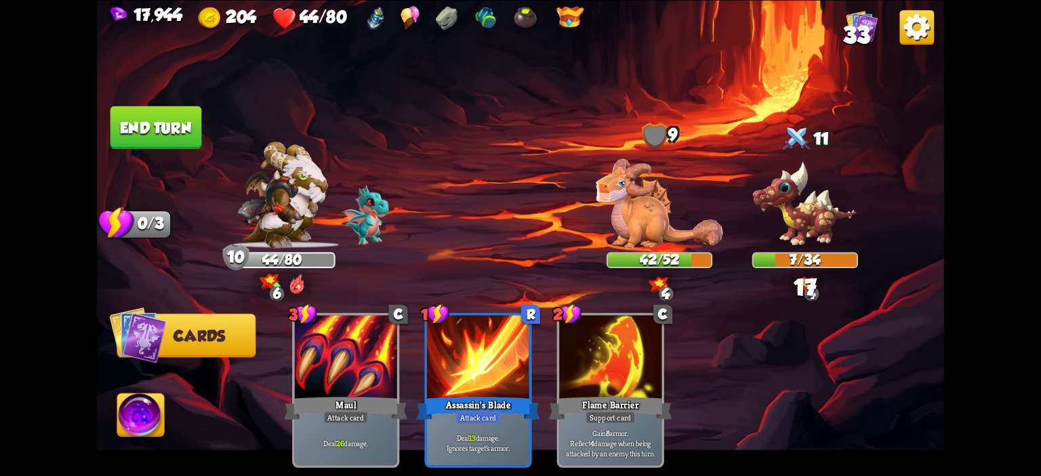
click at [173, 154] on img at bounding box center [520, 238] width 847 height 476
click at [167, 147] on button "End turn" at bounding box center [156, 127] width 92 height 43
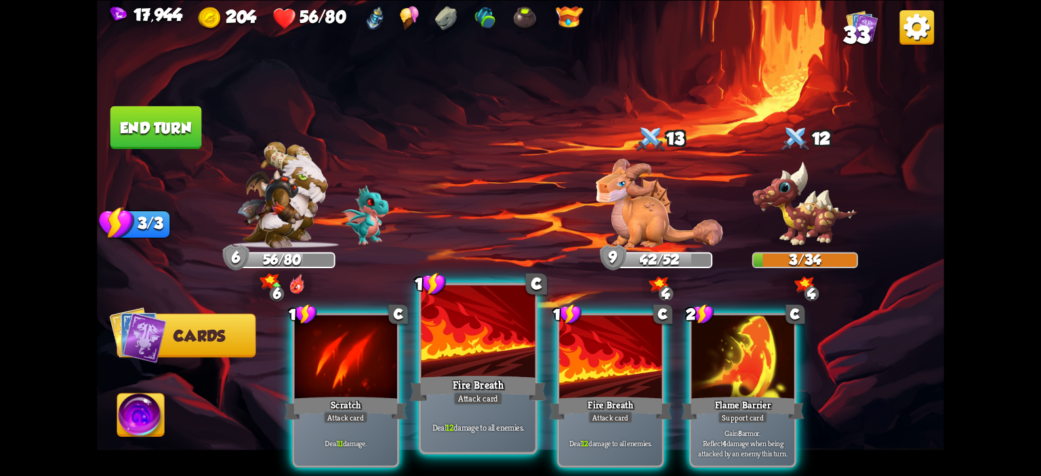
click at [483, 363] on div at bounding box center [479, 333] width 114 height 96
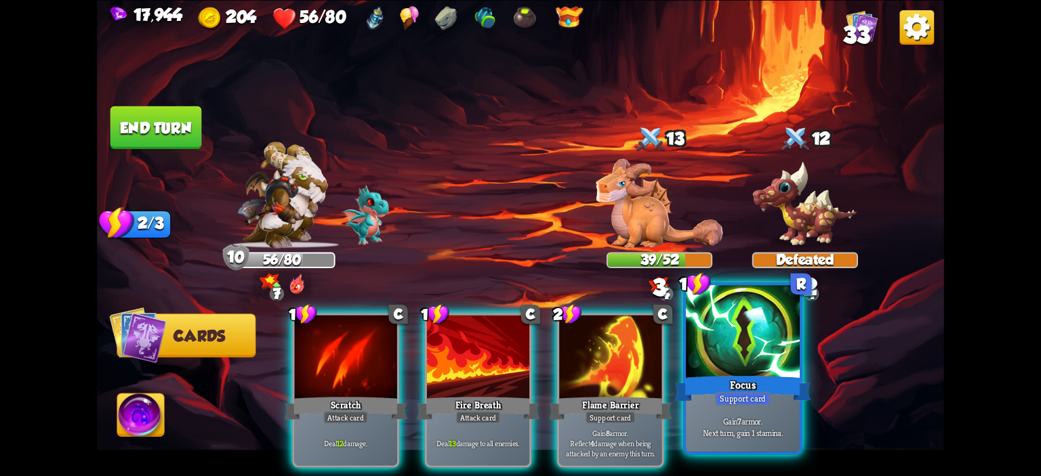
click at [730, 325] on div at bounding box center [743, 333] width 114 height 96
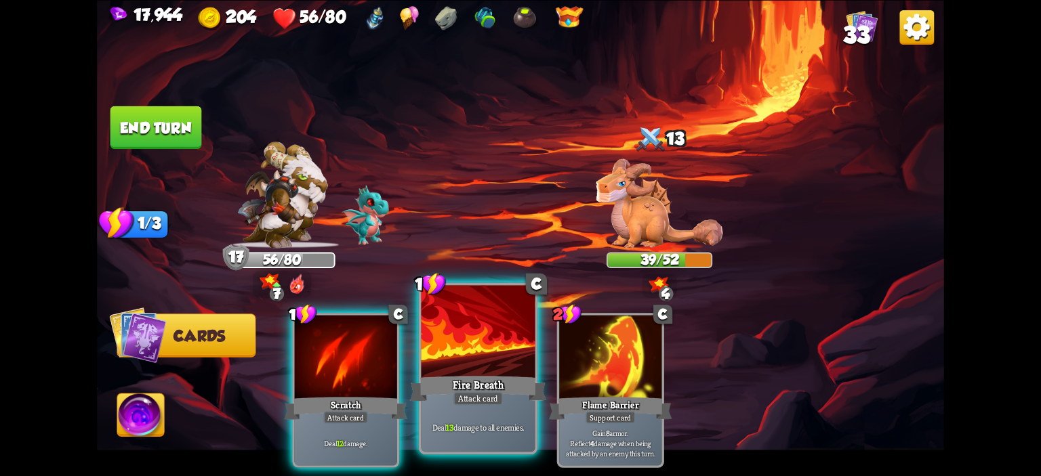
click at [491, 332] on div at bounding box center [479, 333] width 114 height 96
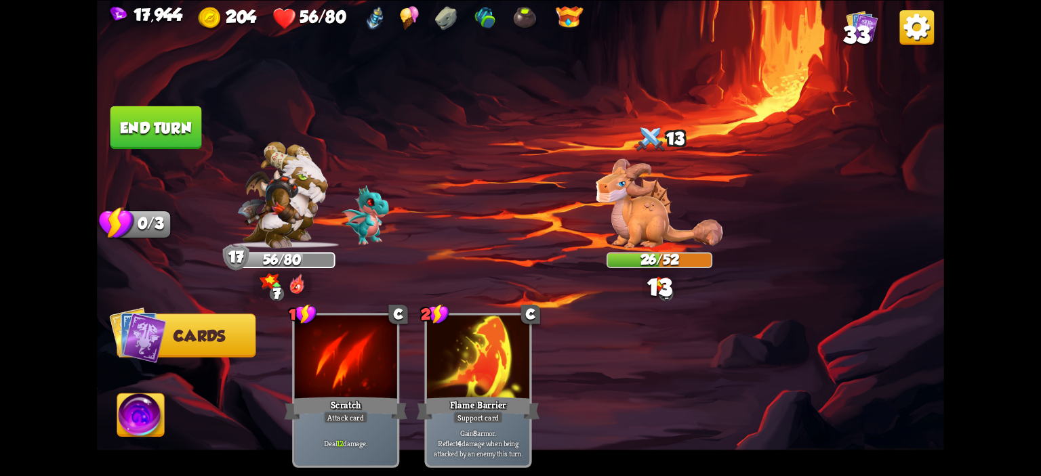
click at [160, 124] on button "End turn" at bounding box center [156, 127] width 92 height 43
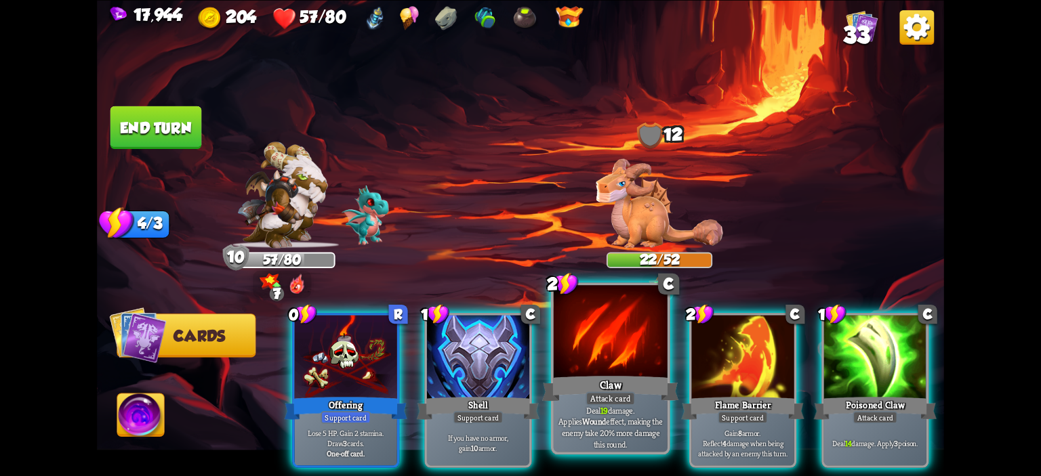
click at [580, 352] on div at bounding box center [611, 333] width 114 height 96
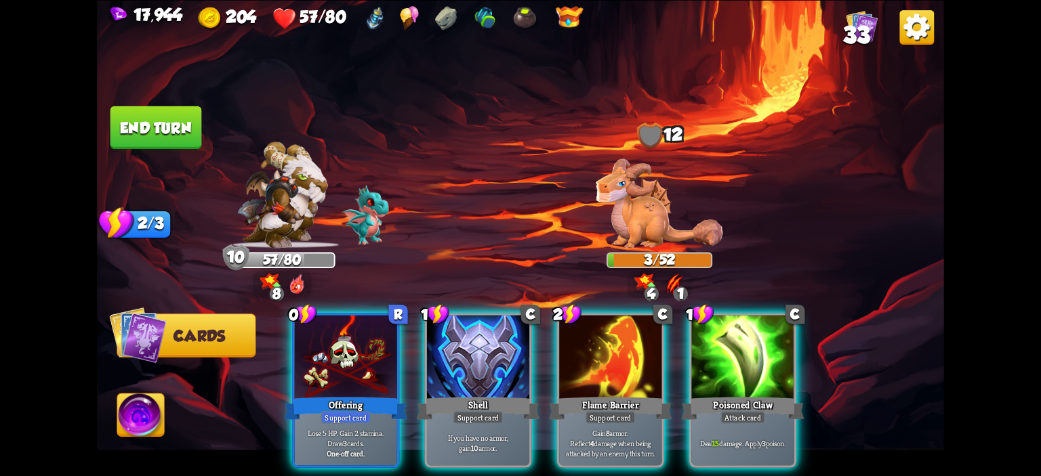
click at [147, 406] on img at bounding box center [140, 417] width 47 height 47
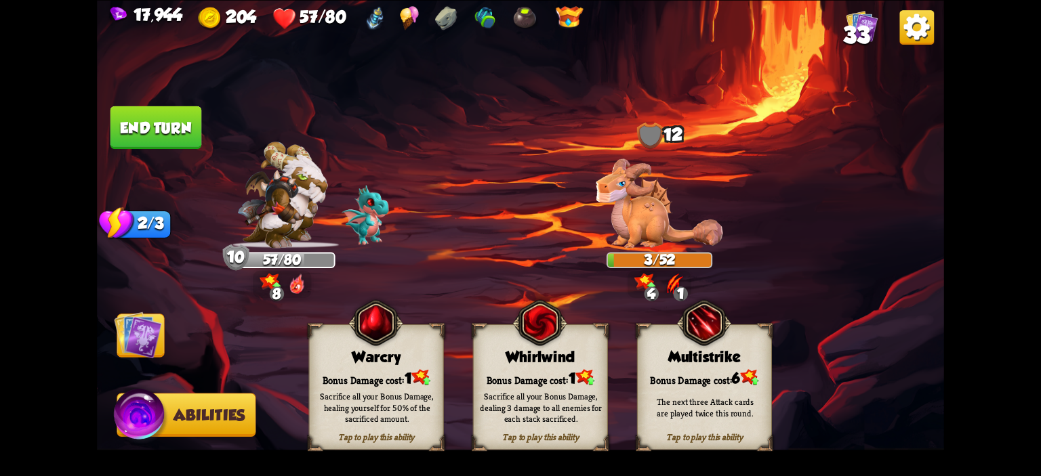
click at [359, 353] on div "Warcry" at bounding box center [377, 356] width 134 height 17
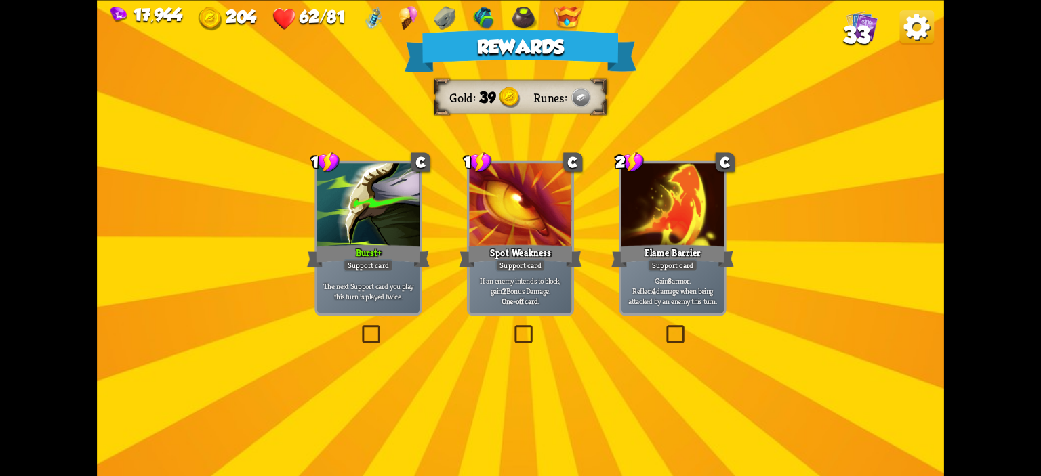
click at [634, 244] on div "Flame Barrier" at bounding box center [672, 256] width 123 height 27
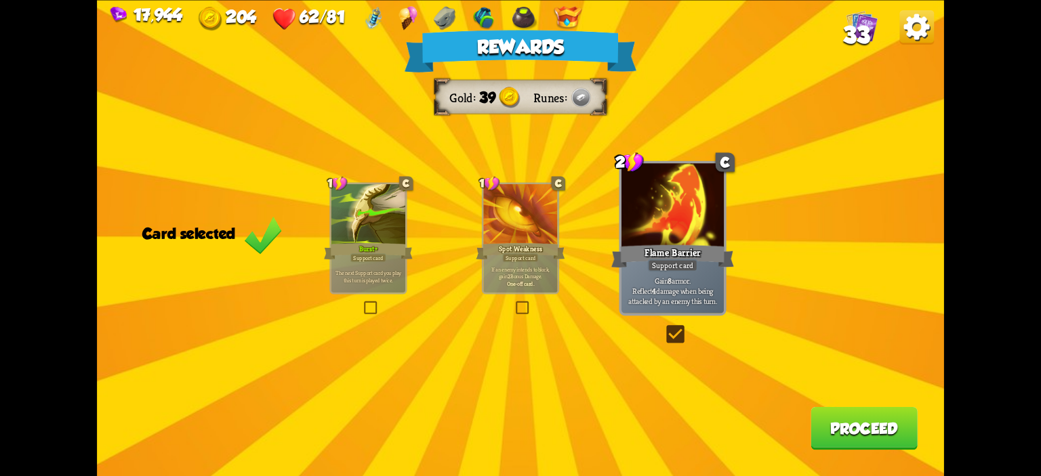
click at [835, 429] on button "Proceed" at bounding box center [864, 428] width 107 height 43
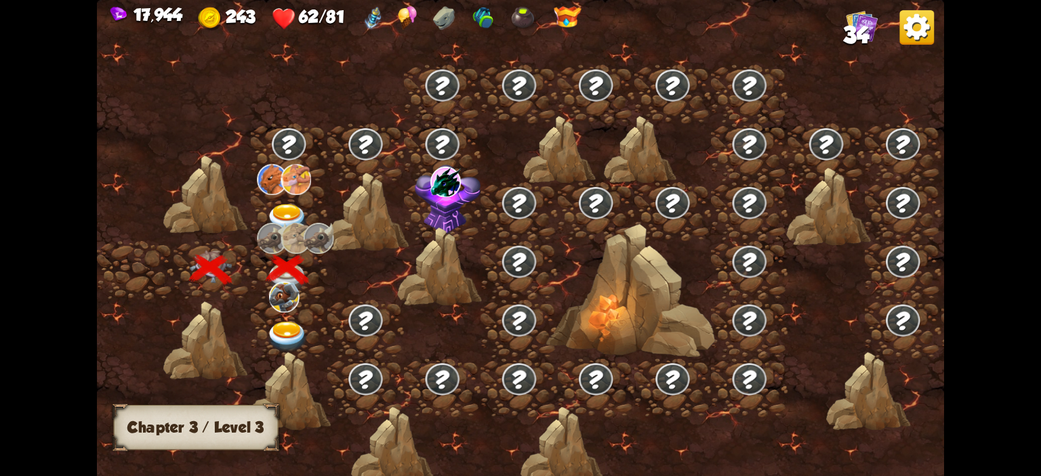
click at [301, 323] on img at bounding box center [287, 337] width 42 height 31
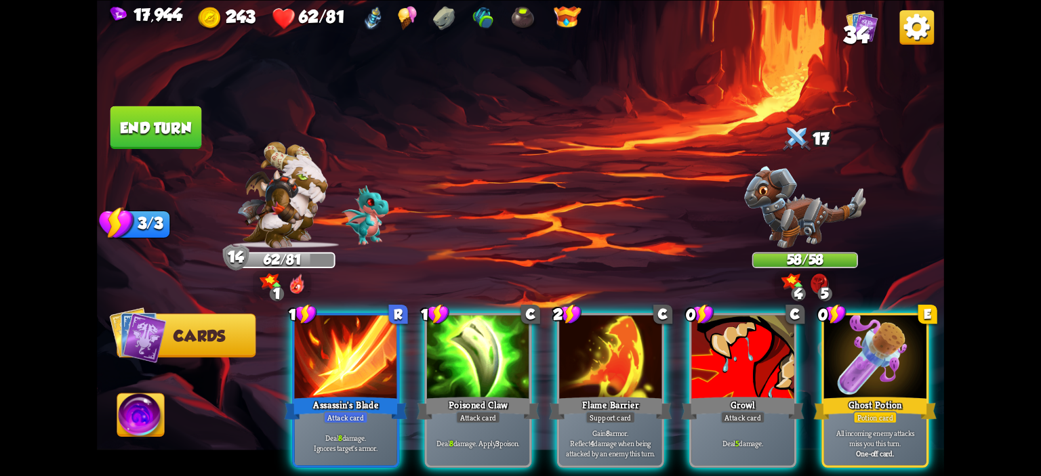
scroll to position [0, 98]
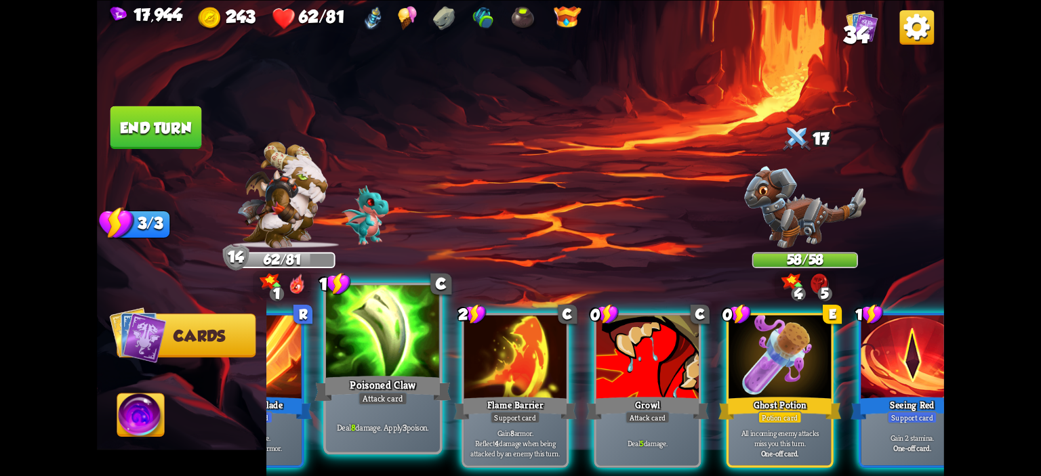
click at [382, 380] on div "Poisoned Claw" at bounding box center [383, 388] width 137 height 31
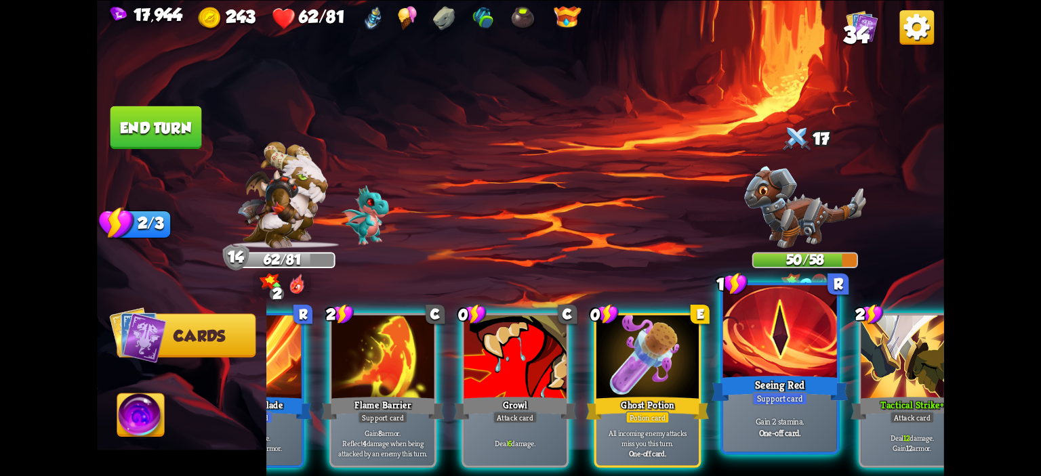
click at [746, 327] on div at bounding box center [780, 333] width 114 height 96
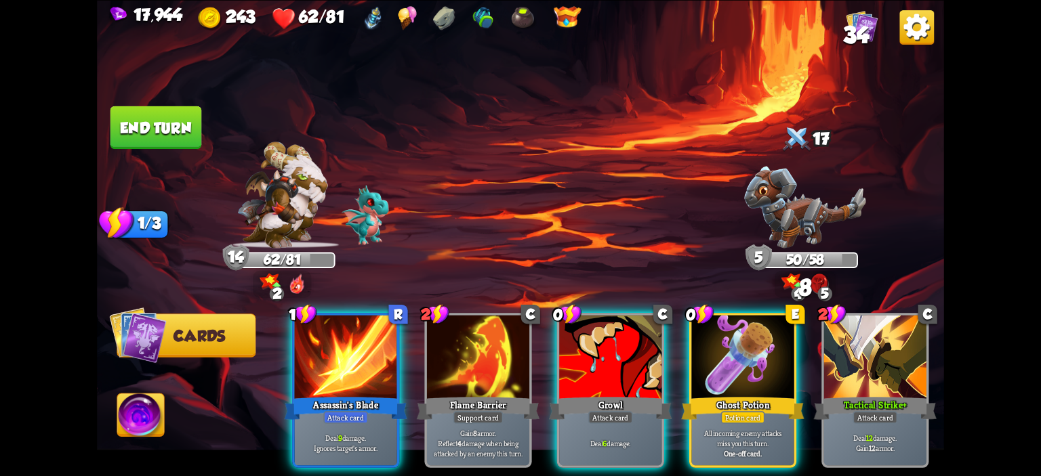
scroll to position [0, 0]
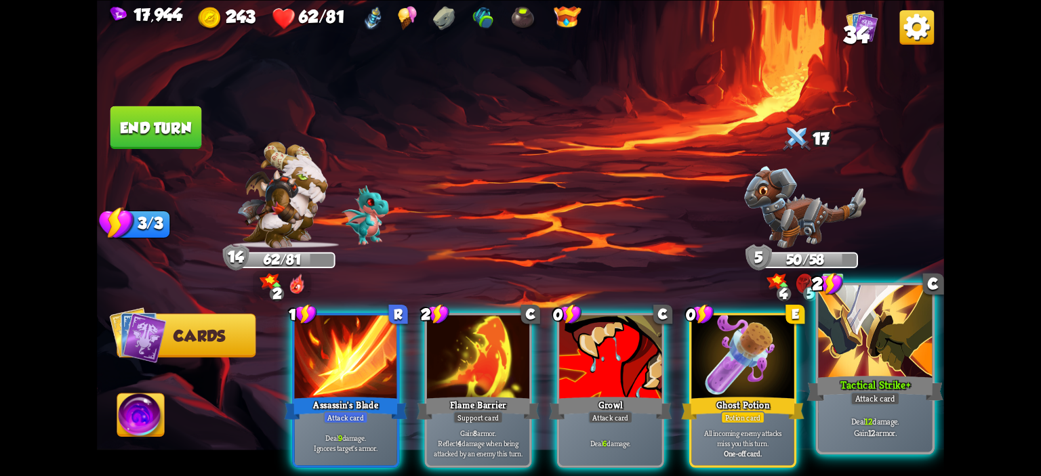
click at [863, 346] on div at bounding box center [875, 333] width 114 height 96
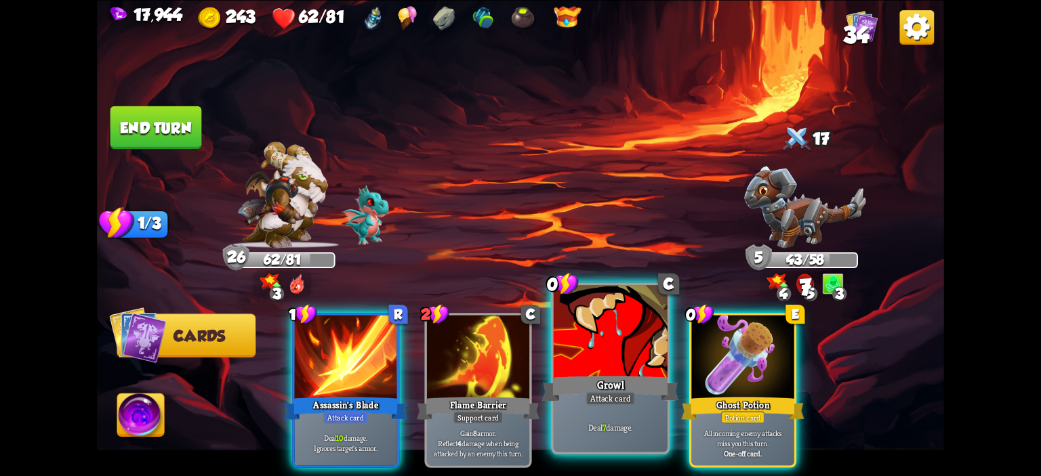
click at [586, 334] on div at bounding box center [611, 333] width 114 height 96
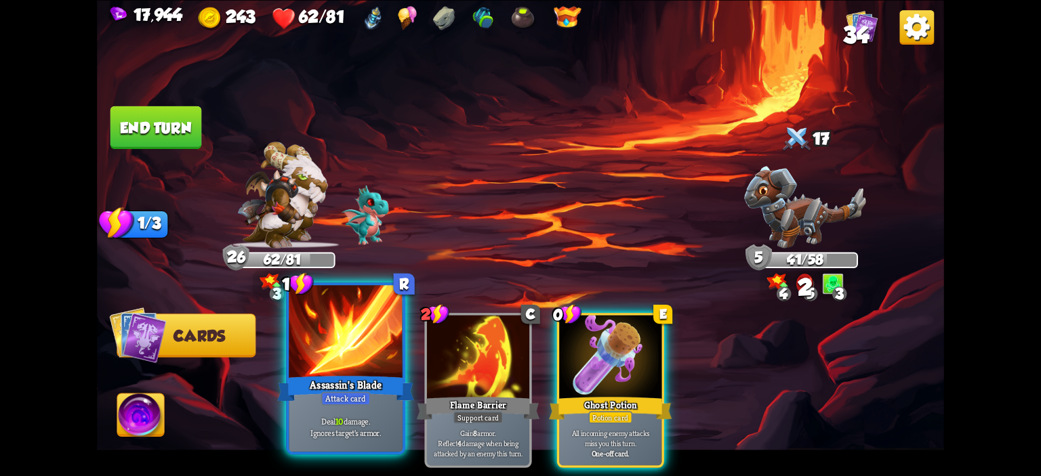
click at [344, 368] on div at bounding box center [346, 333] width 114 height 96
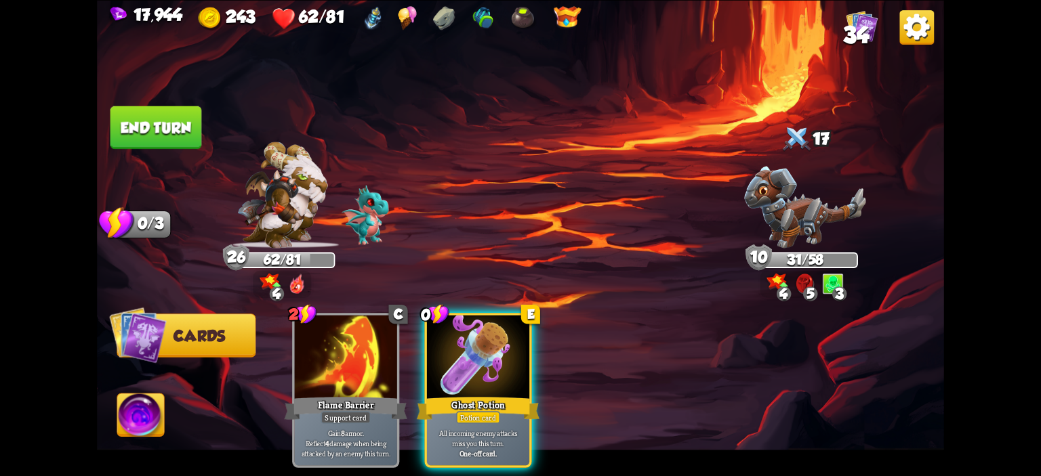
click at [178, 149] on img at bounding box center [520, 238] width 847 height 476
click at [179, 146] on button "End turn" at bounding box center [156, 127] width 92 height 43
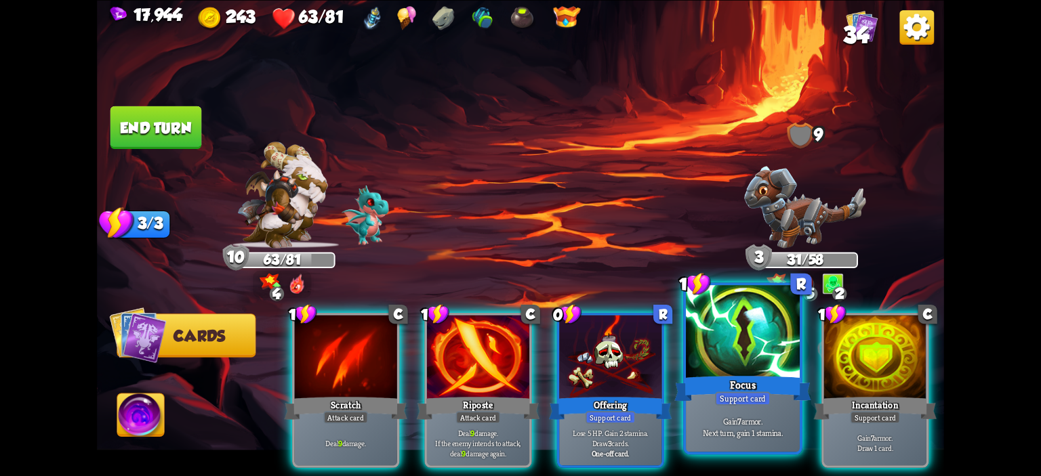
click at [741, 352] on div at bounding box center [743, 333] width 114 height 96
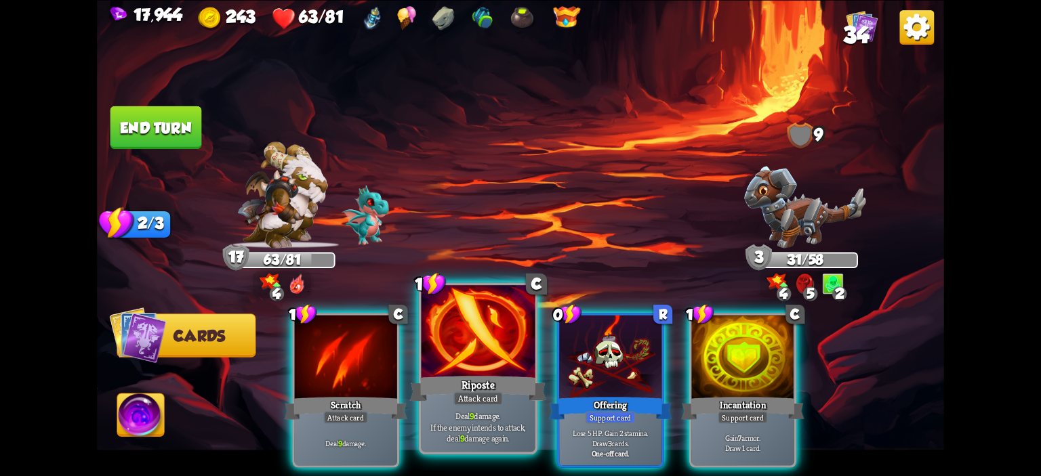
click at [474, 352] on div at bounding box center [479, 333] width 114 height 96
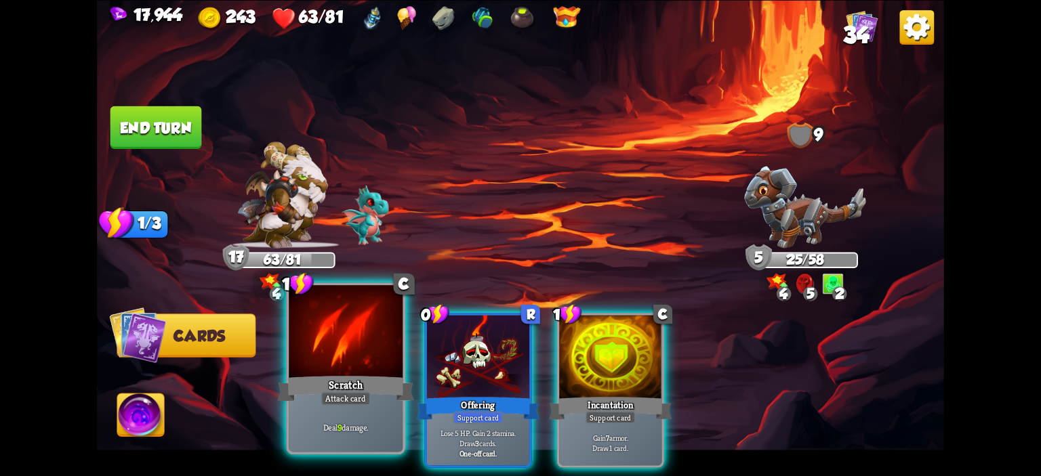
click at [329, 379] on div "Scratch" at bounding box center [345, 388] width 137 height 31
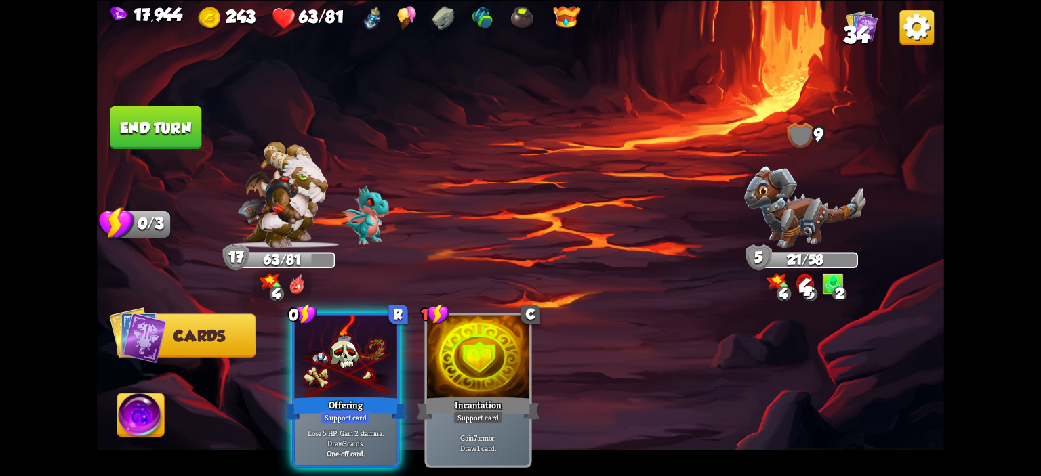
click at [180, 153] on img at bounding box center [520, 238] width 847 height 476
click at [169, 148] on button "End turn" at bounding box center [156, 127] width 92 height 43
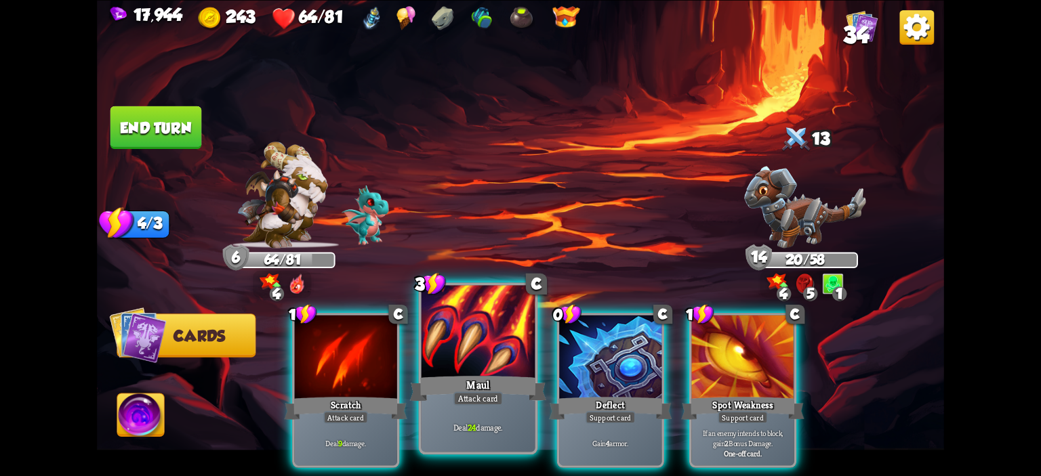
click at [459, 340] on div at bounding box center [479, 333] width 114 height 96
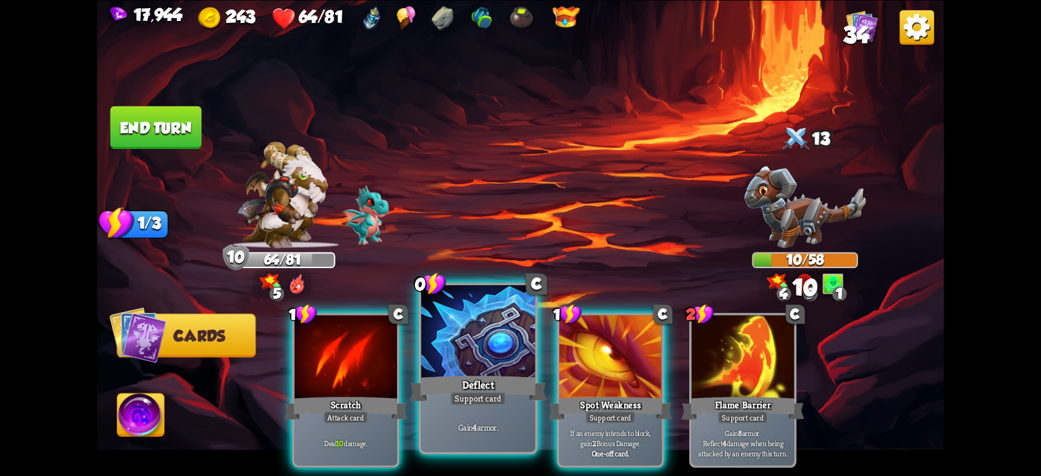
click at [462, 340] on div at bounding box center [479, 333] width 114 height 96
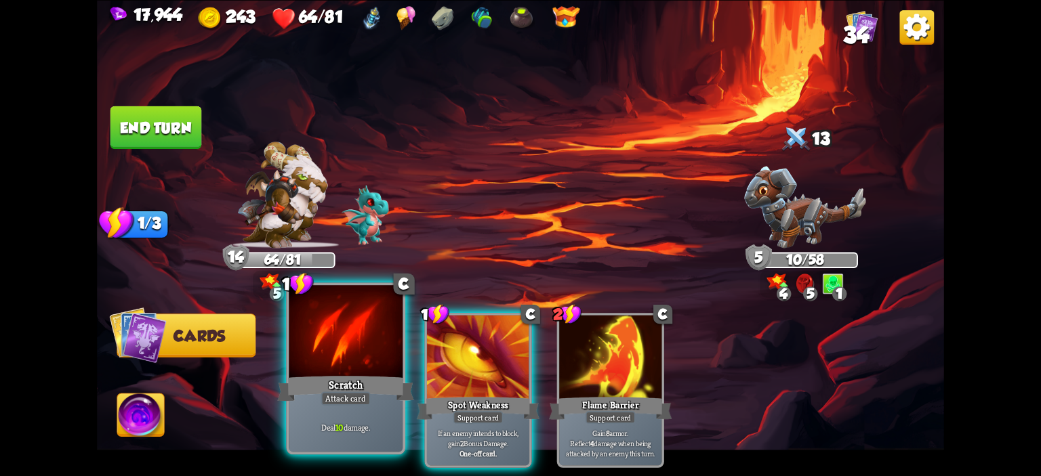
click at [363, 352] on div at bounding box center [346, 333] width 114 height 96
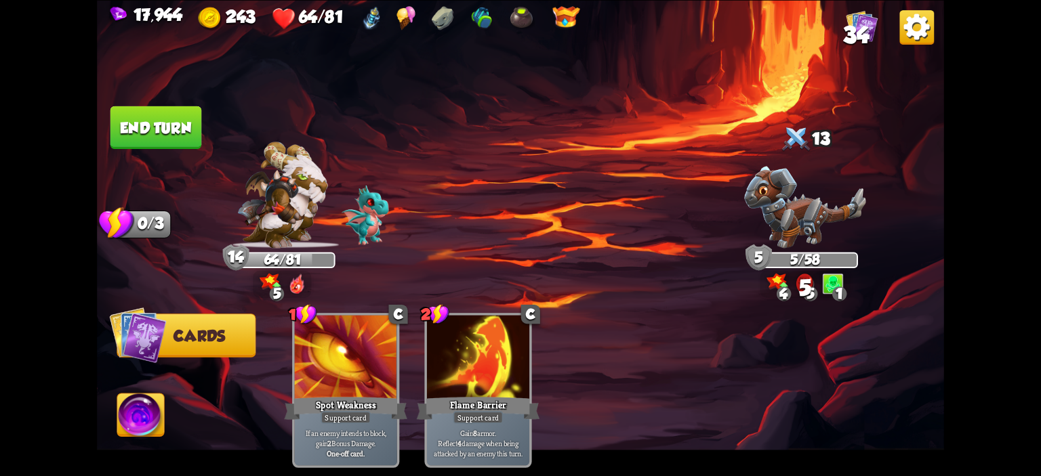
click at [145, 417] on img at bounding box center [140, 417] width 47 height 47
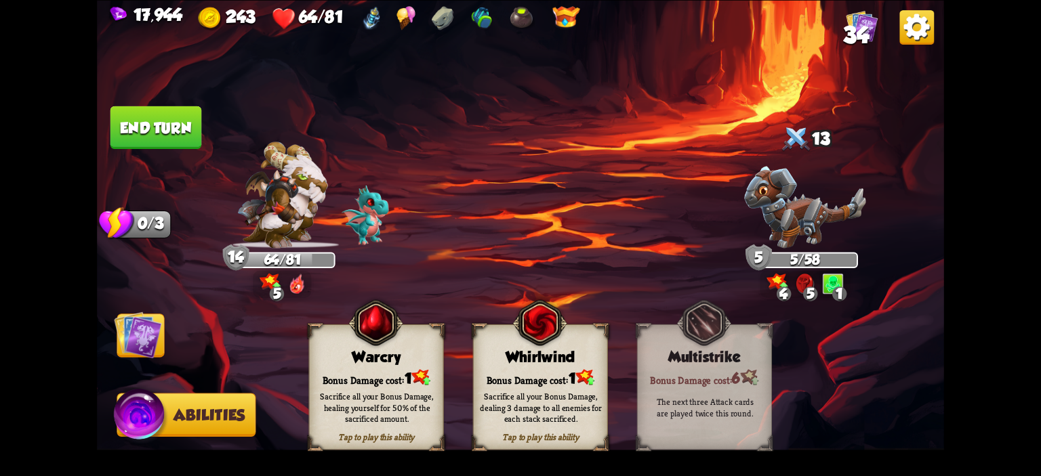
click at [339, 354] on div "Warcry" at bounding box center [377, 356] width 134 height 17
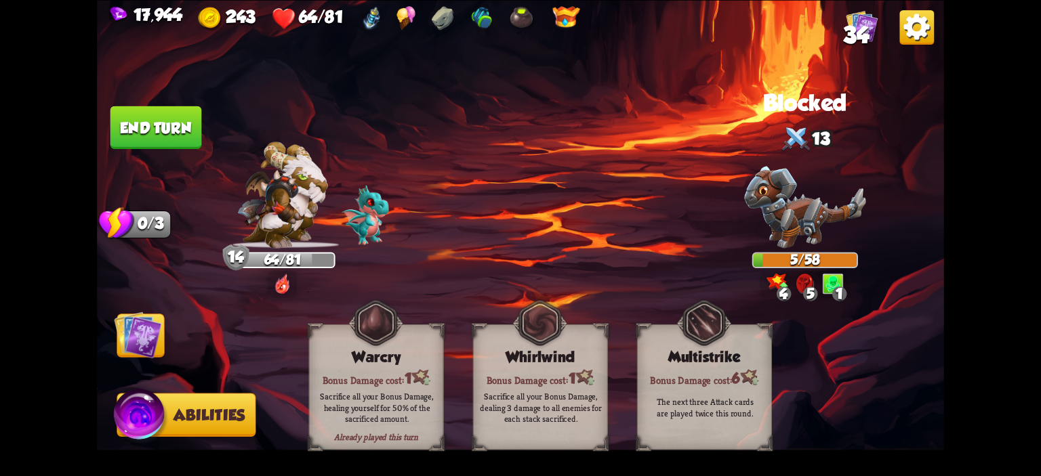
click at [145, 321] on img at bounding box center [137, 334] width 47 height 47
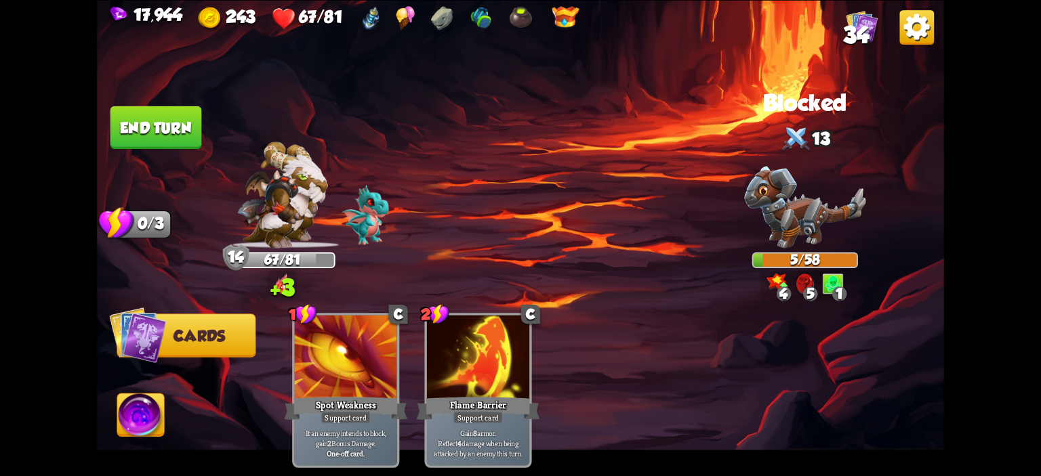
click at [163, 144] on button "End turn" at bounding box center [156, 127] width 92 height 43
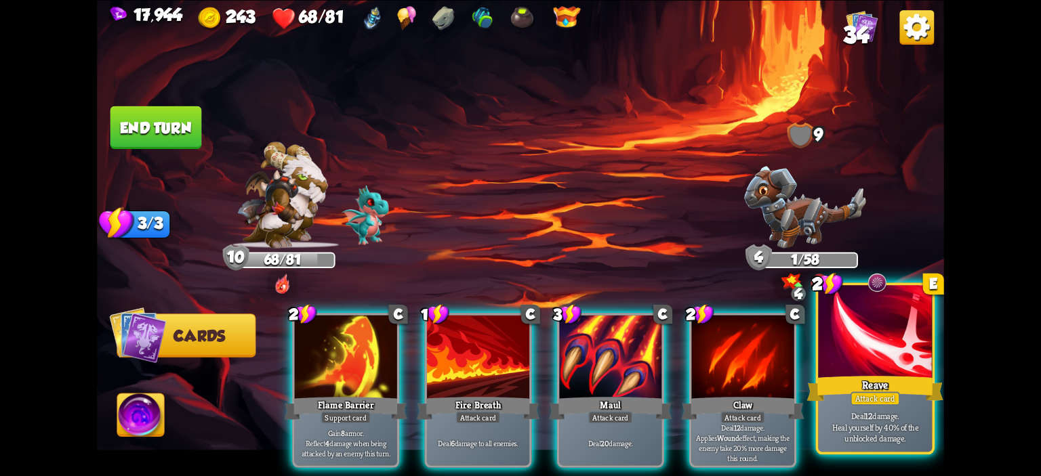
click at [895, 354] on div at bounding box center [875, 333] width 114 height 96
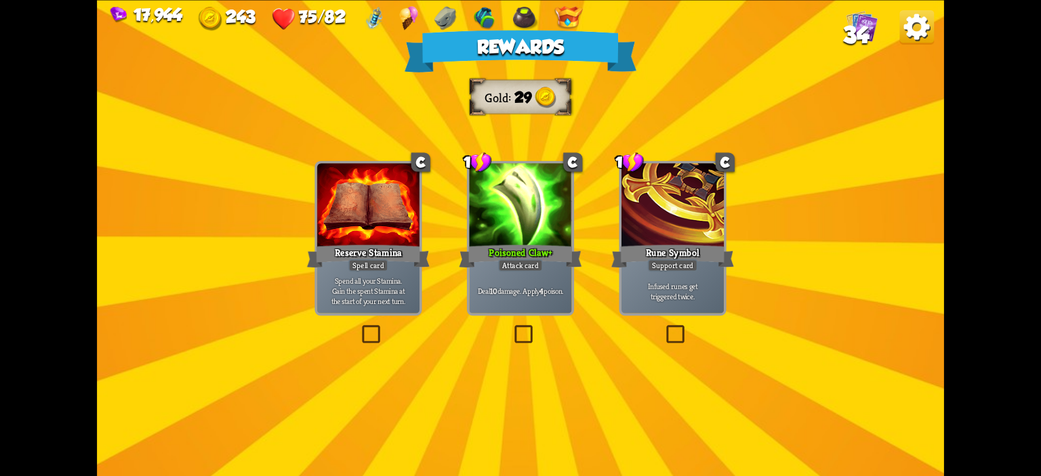
click at [529, 257] on div "Poisoned Claw+" at bounding box center [520, 256] width 123 height 27
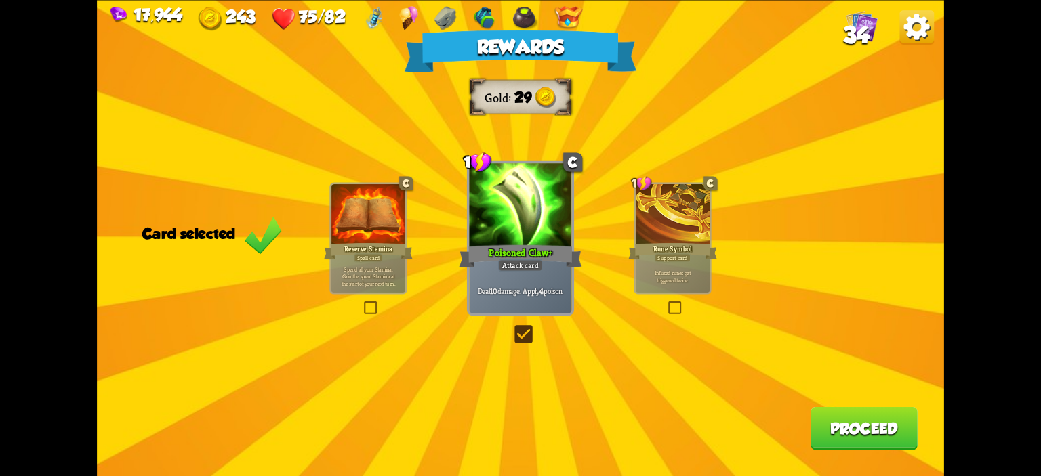
click at [849, 417] on button "Proceed" at bounding box center [864, 428] width 107 height 43
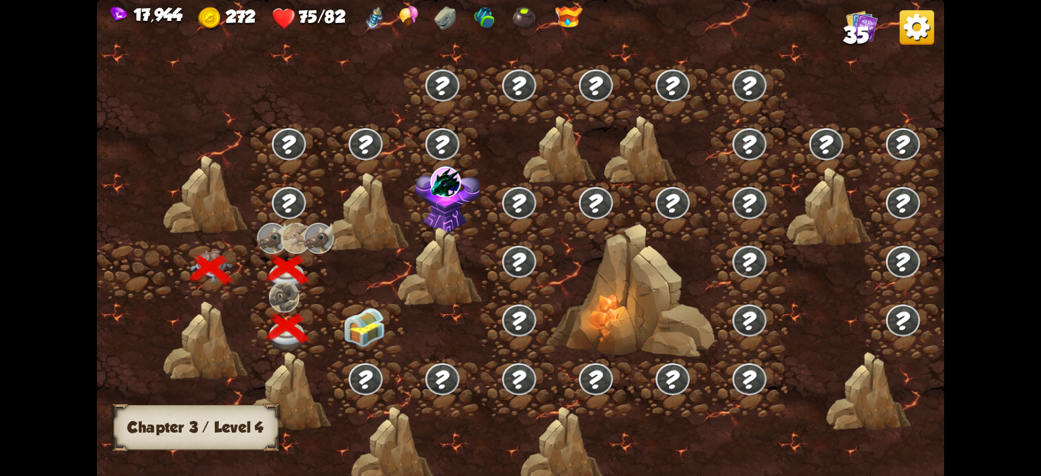
click at [363, 343] on img at bounding box center [364, 327] width 42 height 39
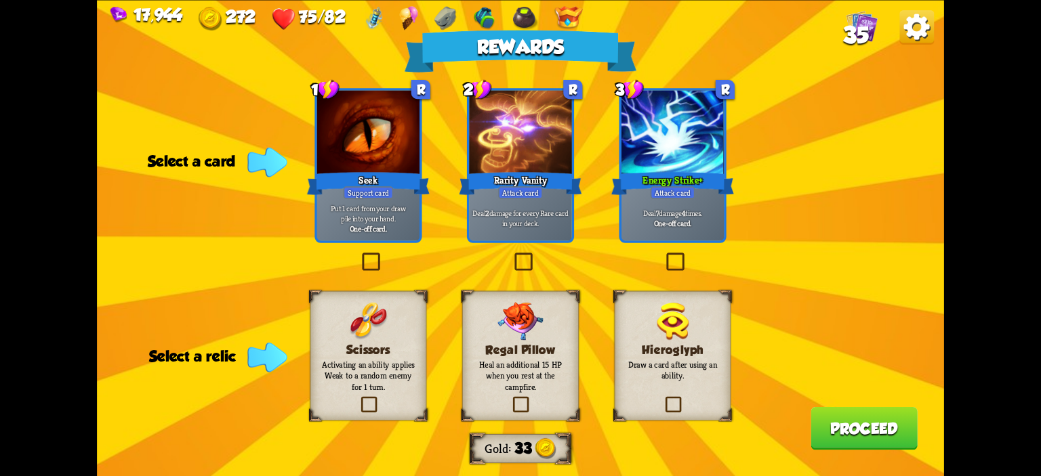
click at [710, 143] on div at bounding box center [673, 133] width 102 height 86
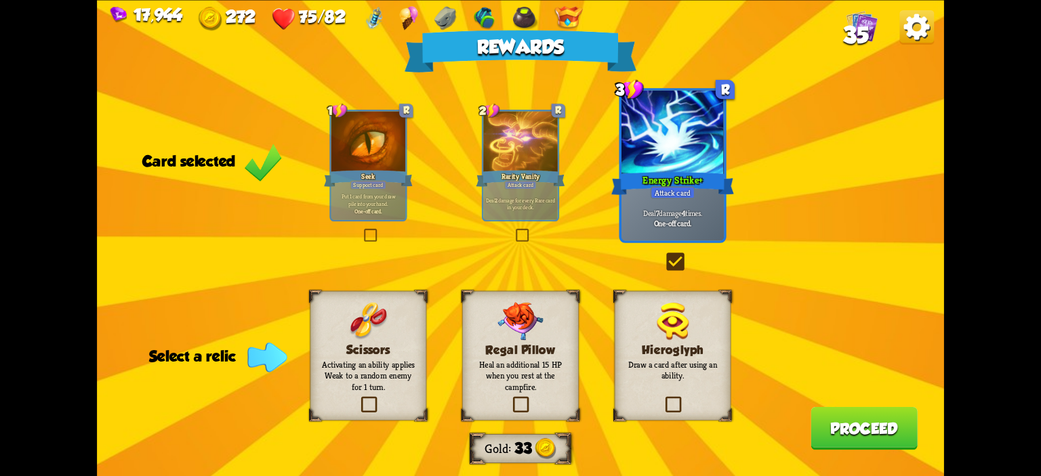
click at [686, 352] on h3 "Hieroglyph" at bounding box center [673, 350] width 94 height 14
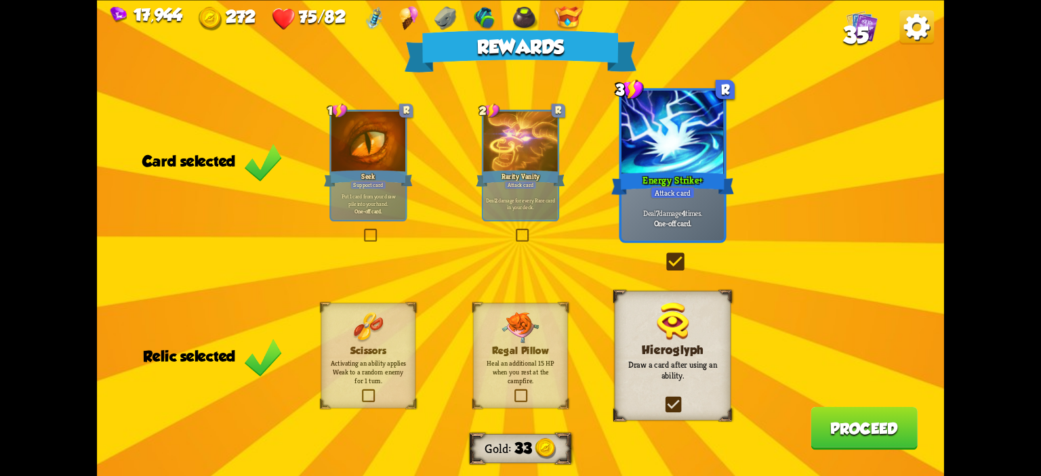
click at [818, 407] on div "Rewards Gold 33 Card selected 1 R Seek Support card Put 1 card from your draw p…" at bounding box center [520, 238] width 847 height 476
click at [824, 420] on button "Proceed" at bounding box center [864, 428] width 107 height 43
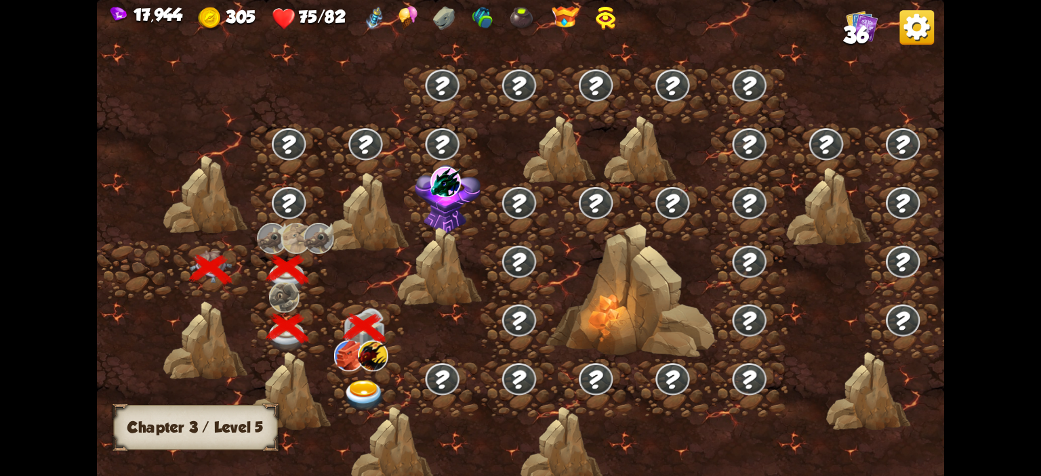
click at [376, 390] on img at bounding box center [364, 395] width 42 height 31
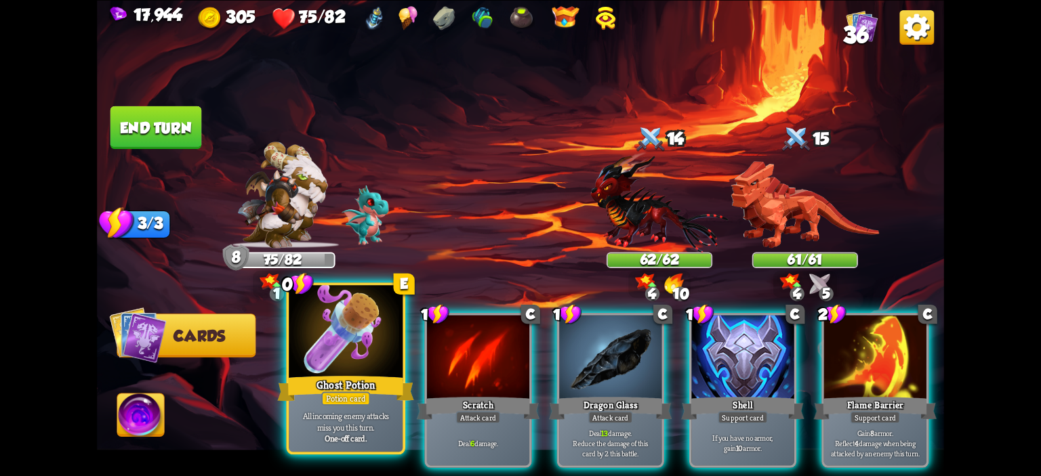
click at [361, 351] on div at bounding box center [346, 333] width 114 height 96
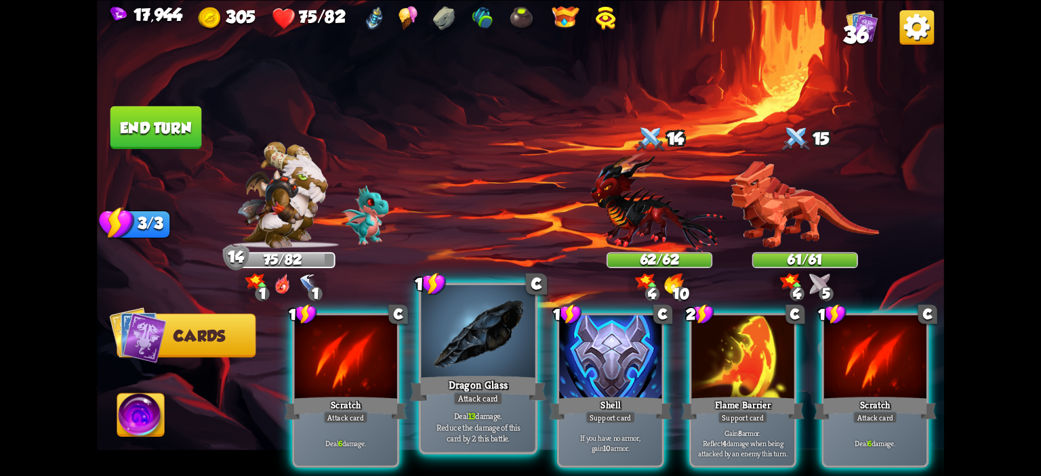
click at [471, 338] on div at bounding box center [479, 333] width 114 height 96
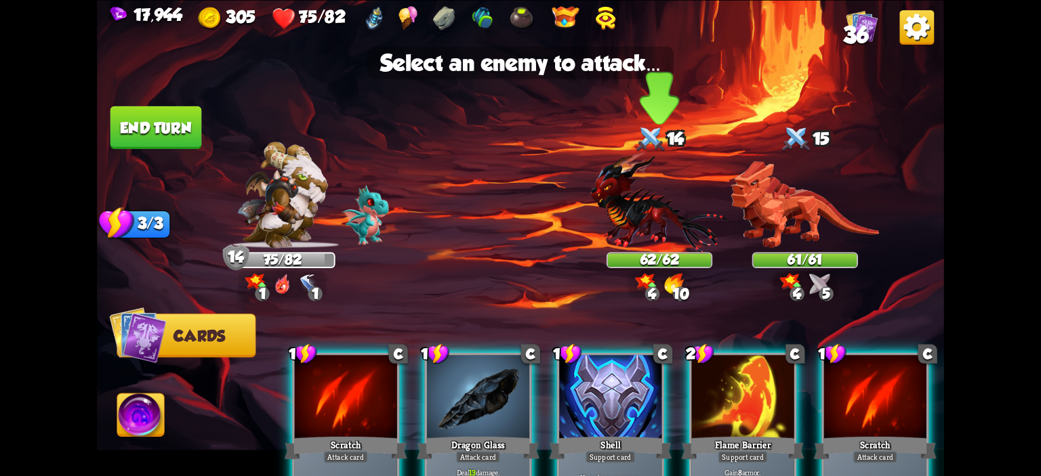
click at [665, 216] on img at bounding box center [659, 201] width 138 height 101
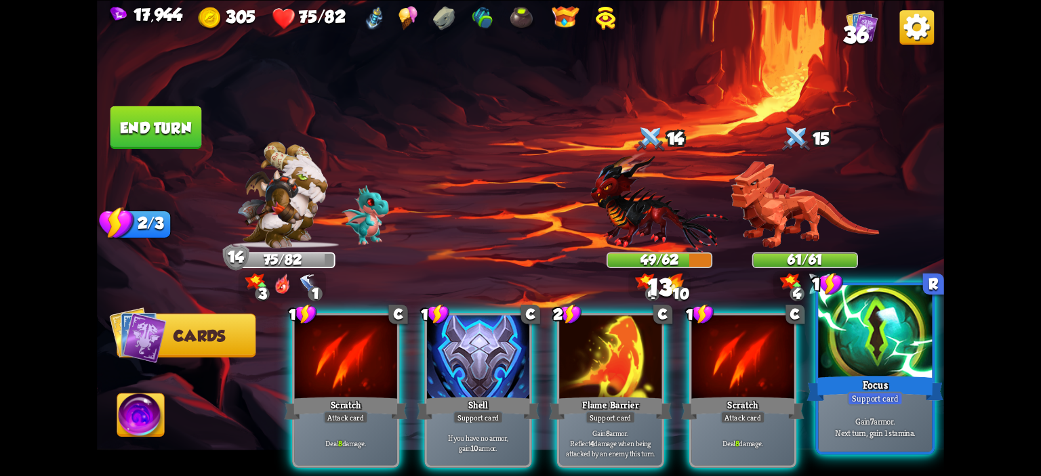
click at [825, 341] on div at bounding box center [875, 333] width 114 height 96
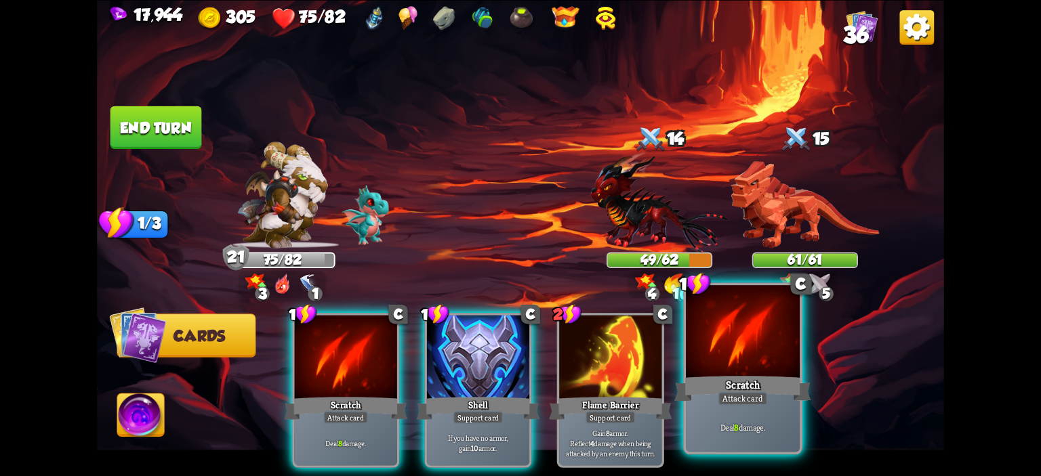
click at [754, 346] on div at bounding box center [743, 333] width 114 height 96
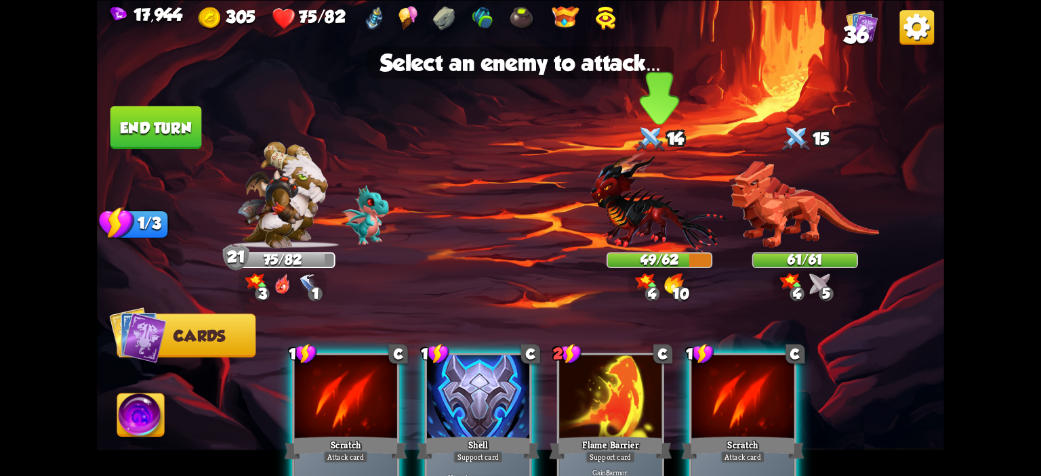
click at [662, 211] on img at bounding box center [659, 201] width 138 height 101
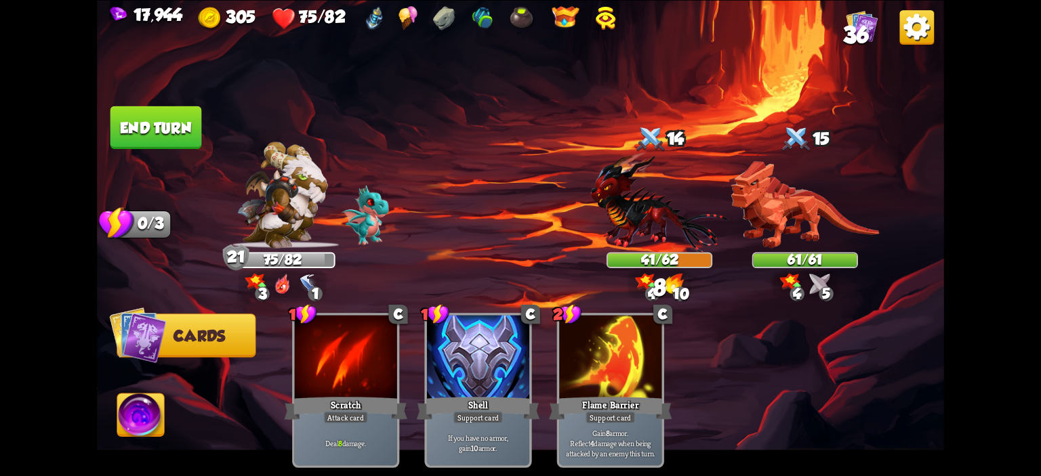
click at [187, 119] on button "End turn" at bounding box center [156, 127] width 92 height 43
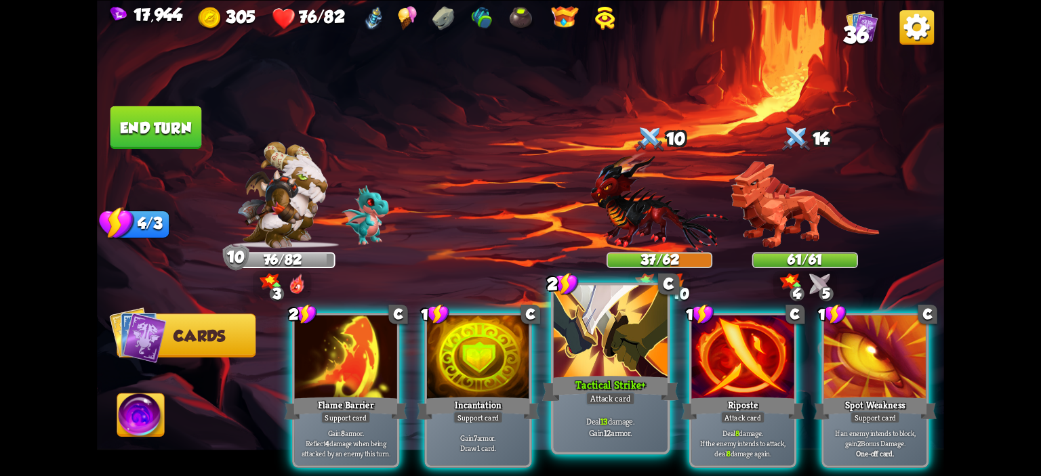
click at [594, 336] on div at bounding box center [611, 333] width 114 height 96
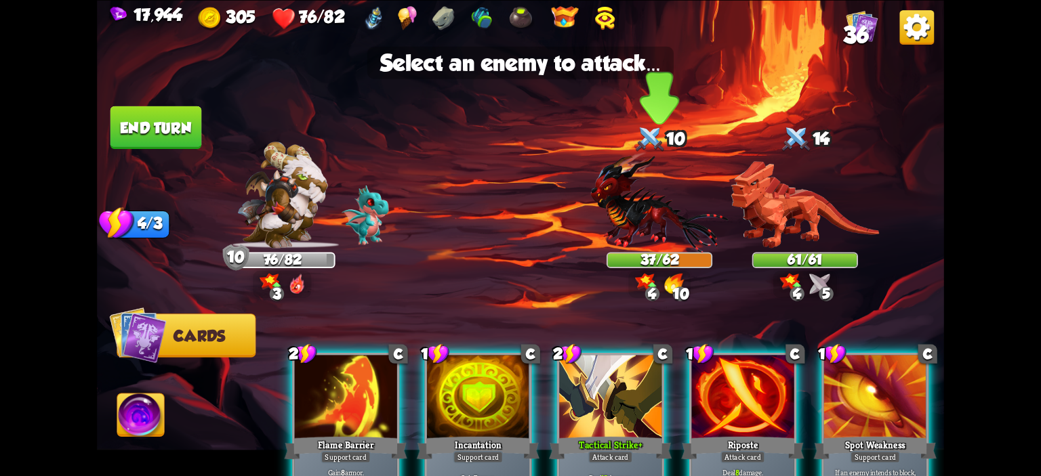
click at [629, 220] on img at bounding box center [659, 201] width 138 height 101
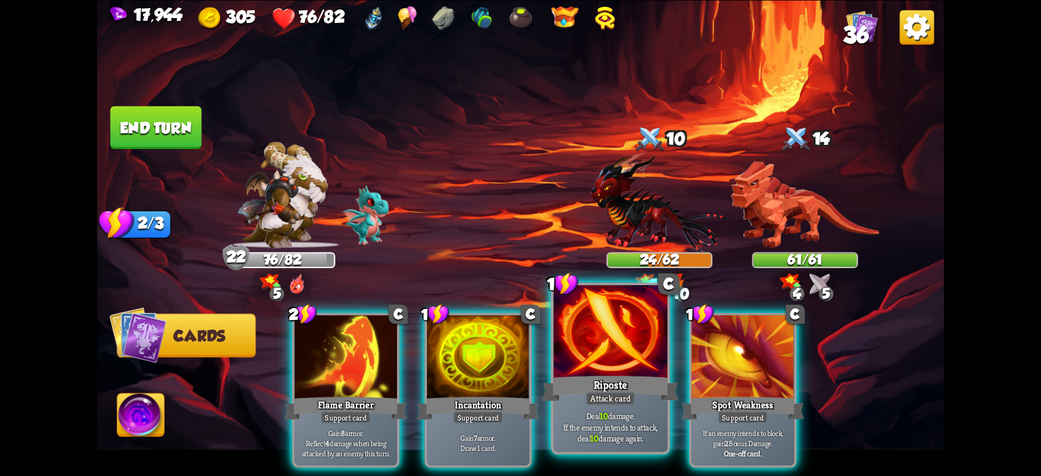
click at [599, 367] on div at bounding box center [611, 333] width 114 height 96
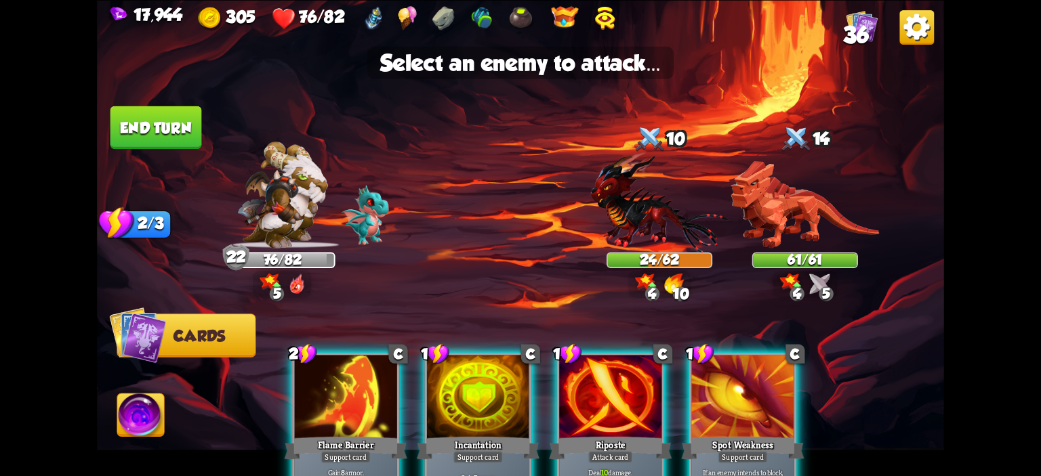
click at [628, 272] on img at bounding box center [520, 238] width 847 height 476
click at [628, 240] on img at bounding box center [659, 201] width 138 height 101
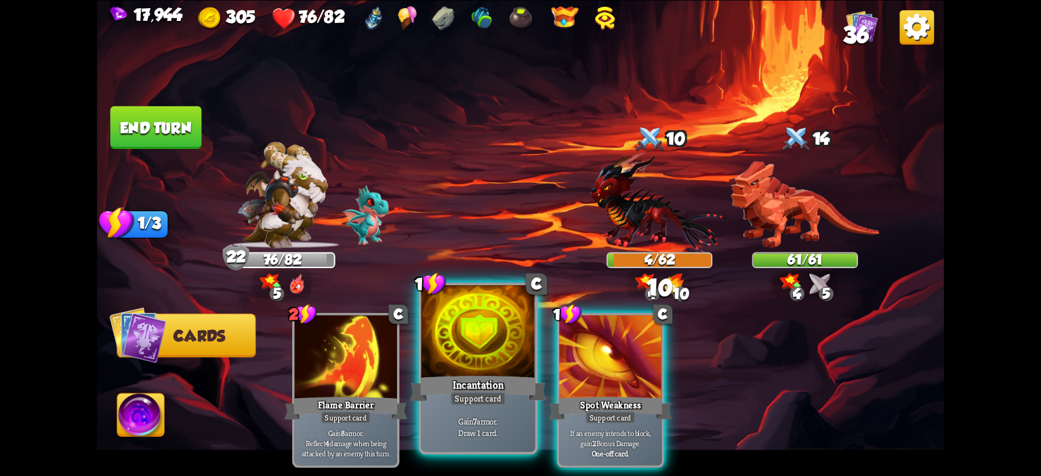
click at [491, 344] on div at bounding box center [479, 333] width 114 height 96
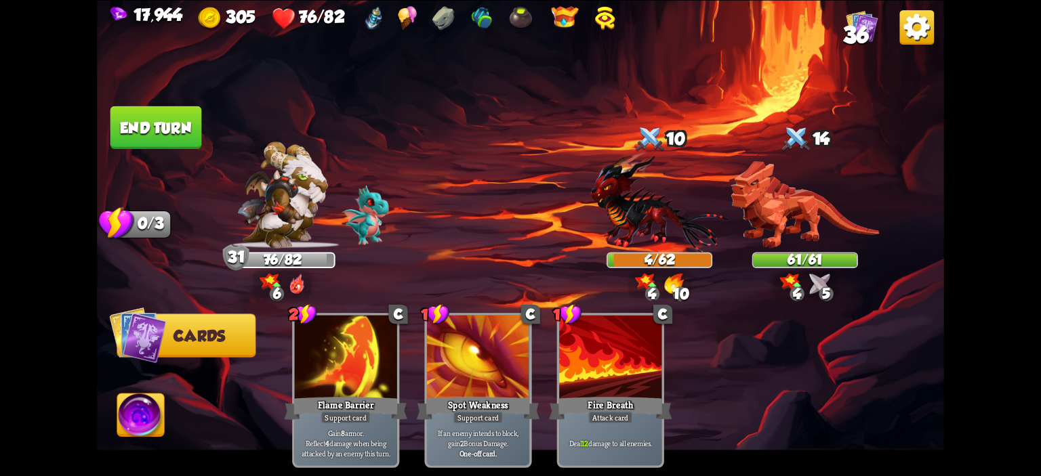
click at [145, 132] on button "End turn" at bounding box center [156, 127] width 92 height 43
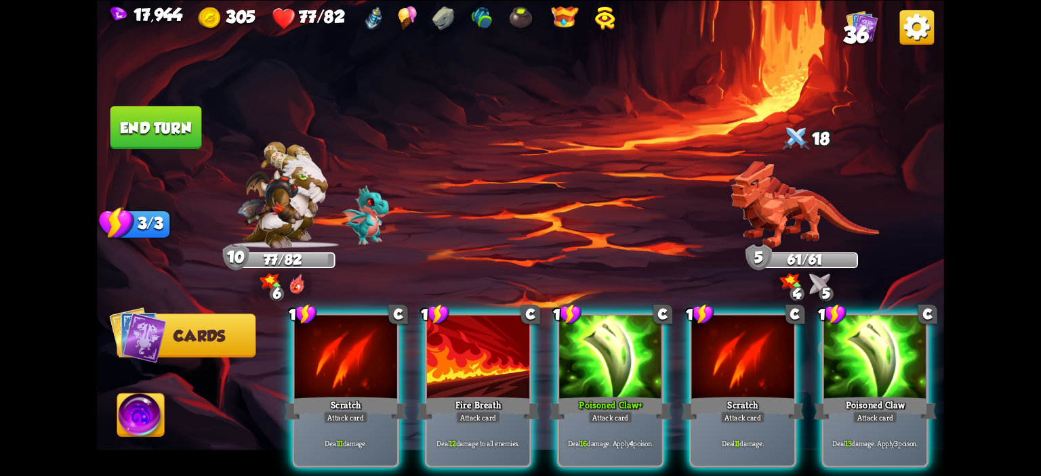
click at [608, 394] on div "Poisoned Claw+" at bounding box center [610, 407] width 123 height 27
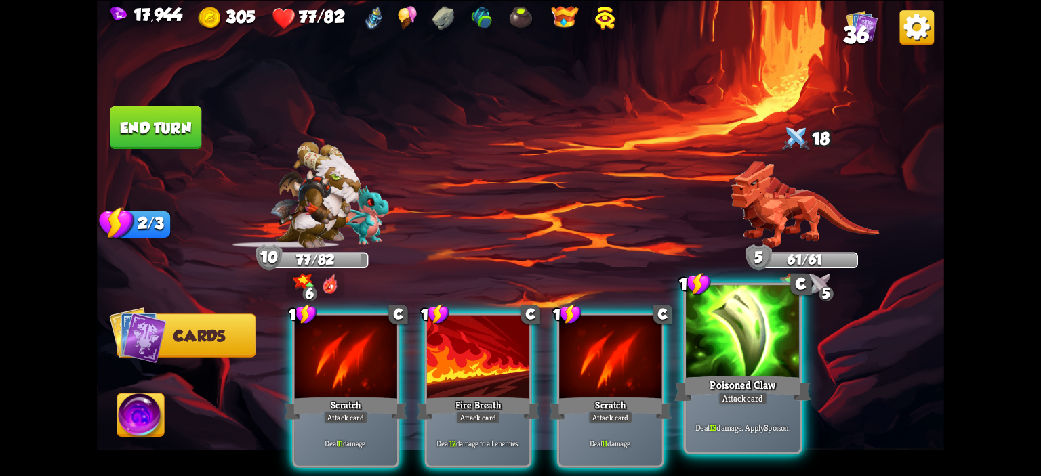
click at [704, 354] on div at bounding box center [743, 333] width 114 height 96
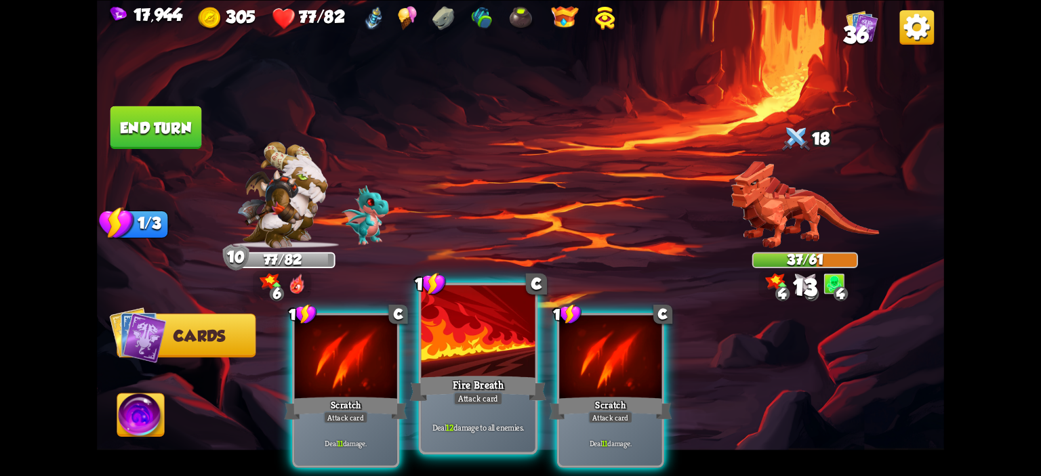
click at [488, 357] on div at bounding box center [479, 333] width 114 height 96
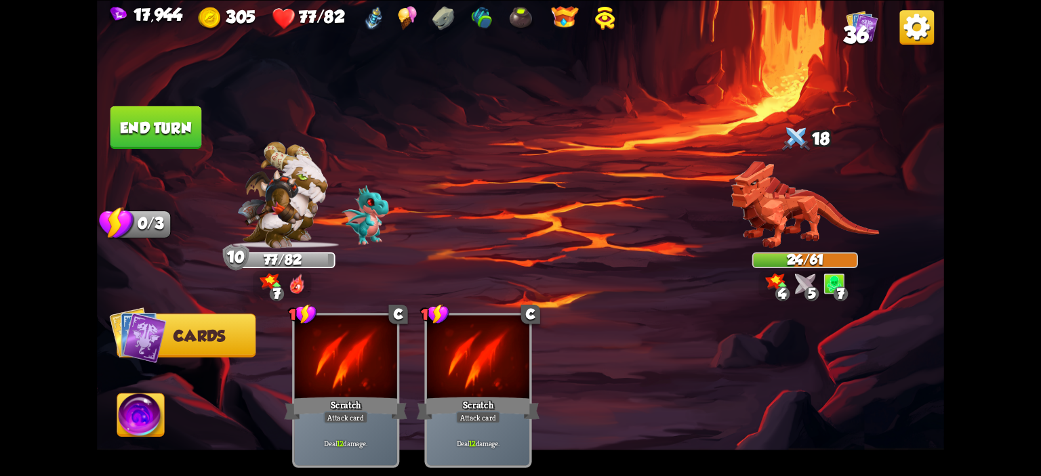
click at [152, 423] on img at bounding box center [140, 417] width 47 height 47
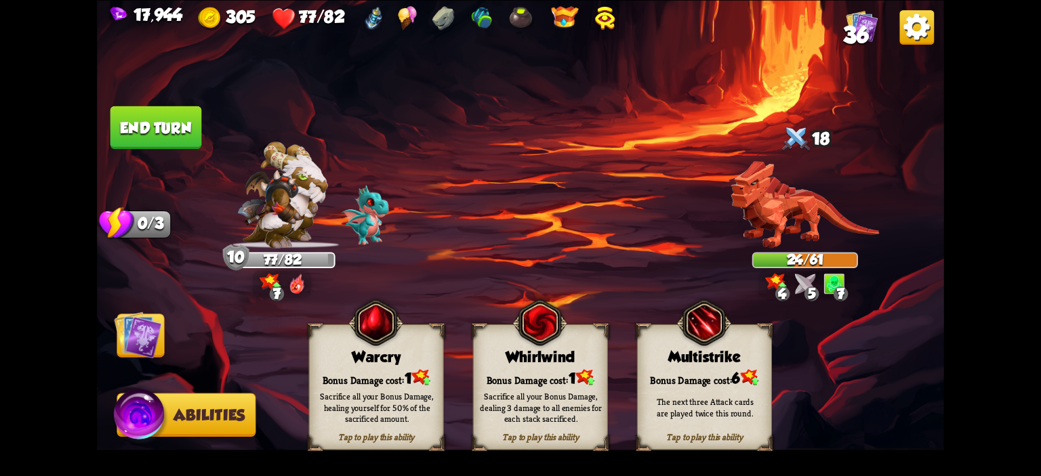
click at [501, 359] on div "Whirlwind" at bounding box center [541, 356] width 134 height 17
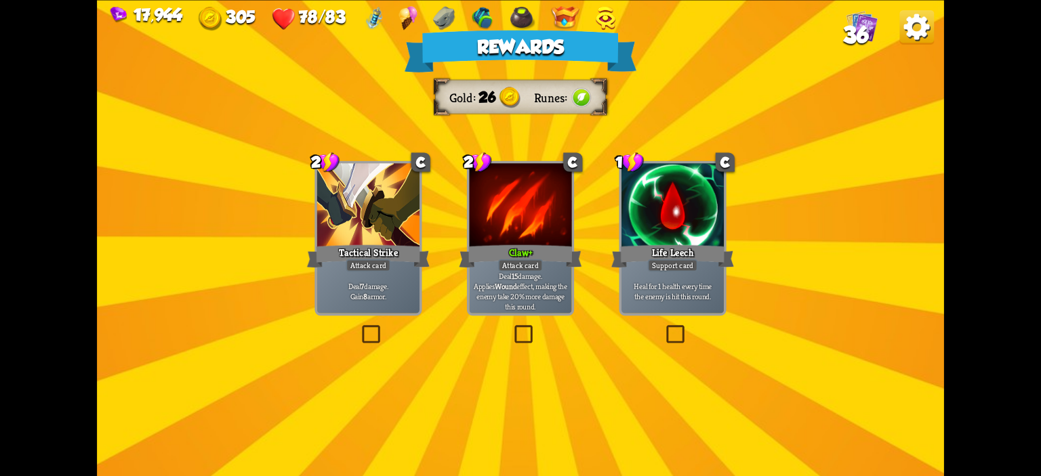
click at [691, 224] on div at bounding box center [673, 206] width 102 height 86
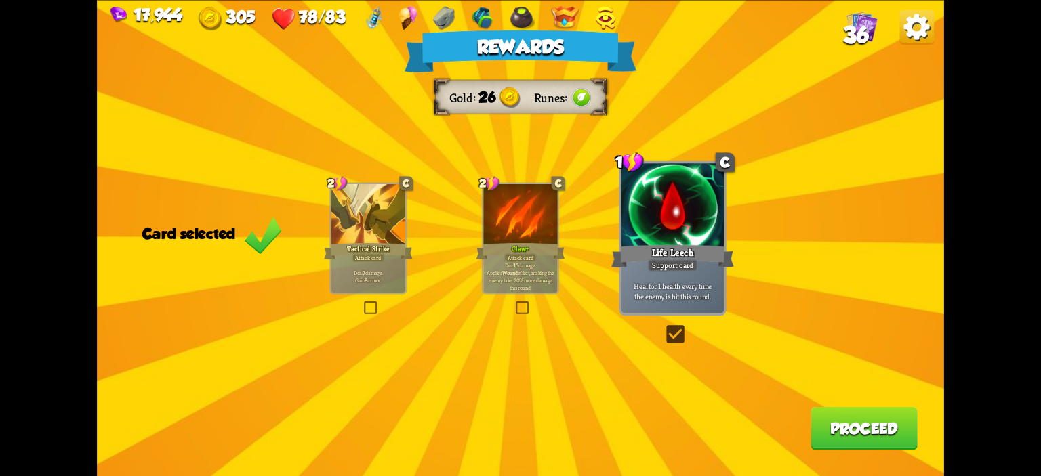
click at [868, 420] on button "Proceed" at bounding box center [864, 428] width 107 height 43
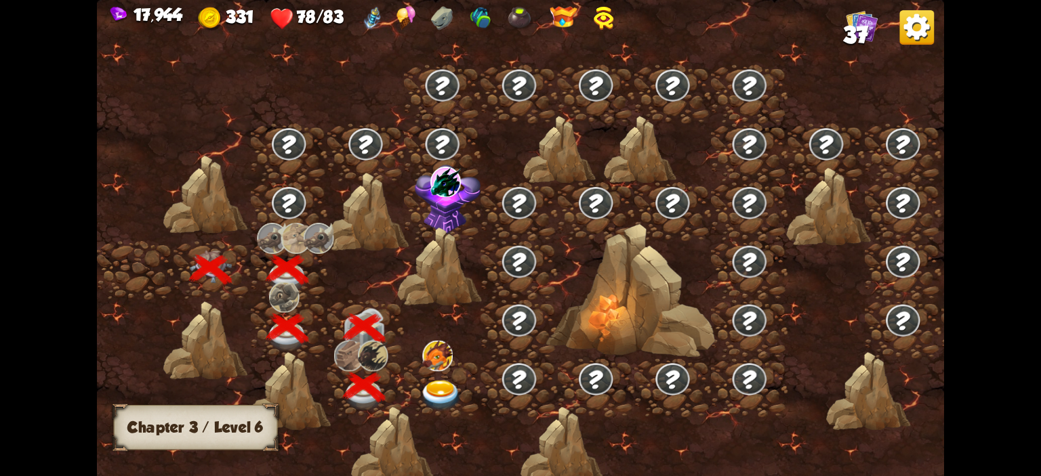
click at [458, 376] on div at bounding box center [442, 388] width 77 height 59
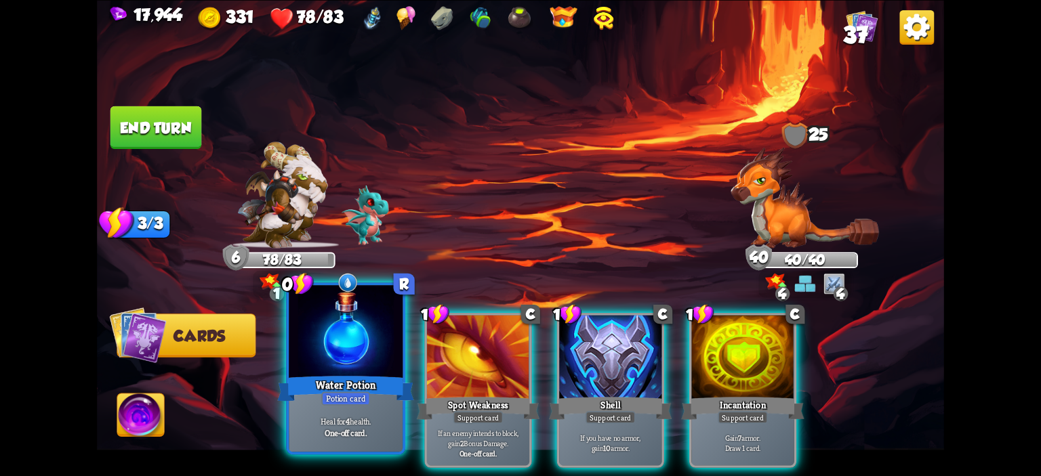
click at [346, 352] on div at bounding box center [346, 333] width 114 height 96
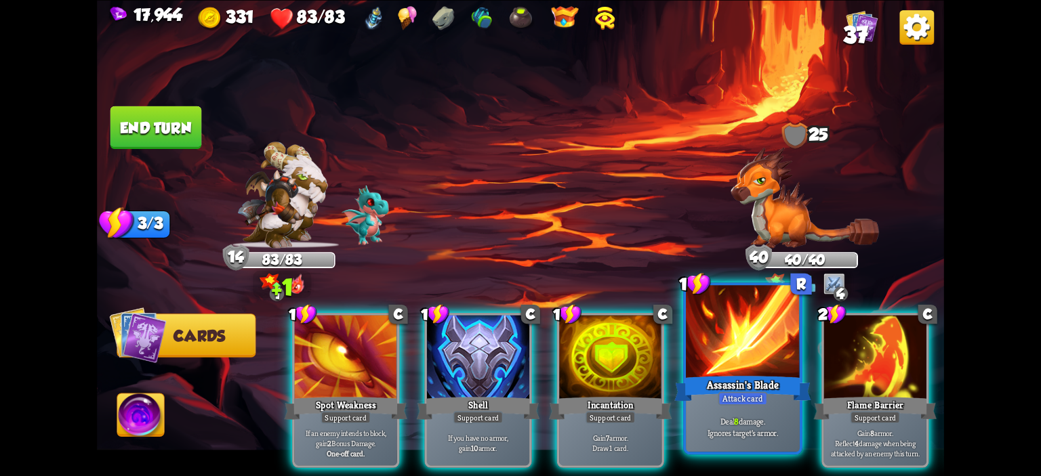
click at [737, 336] on div at bounding box center [743, 333] width 114 height 96
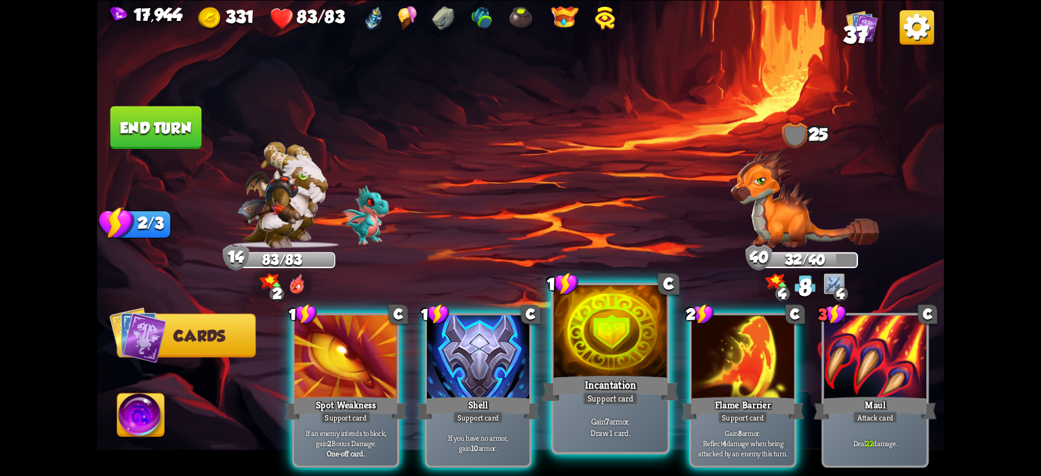
click at [638, 352] on div at bounding box center [611, 333] width 114 height 96
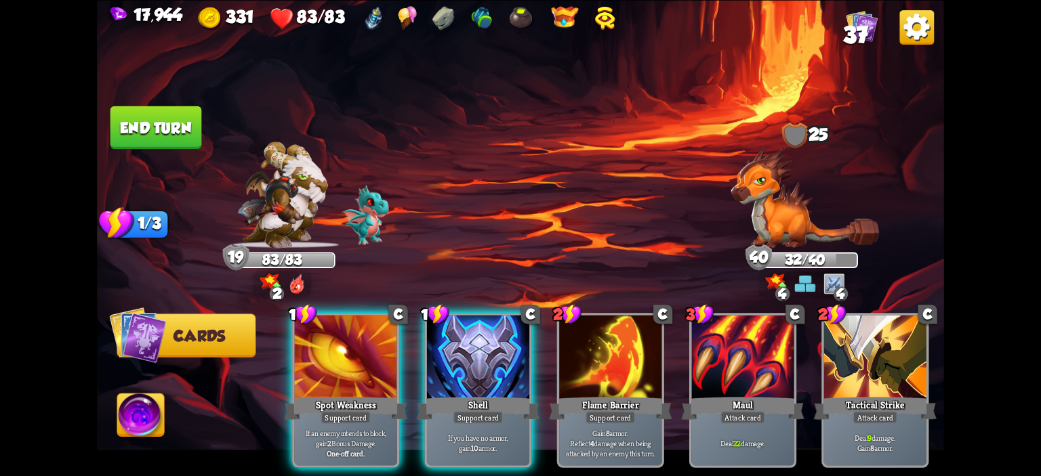
click at [129, 126] on button "End turn" at bounding box center [156, 127] width 92 height 43
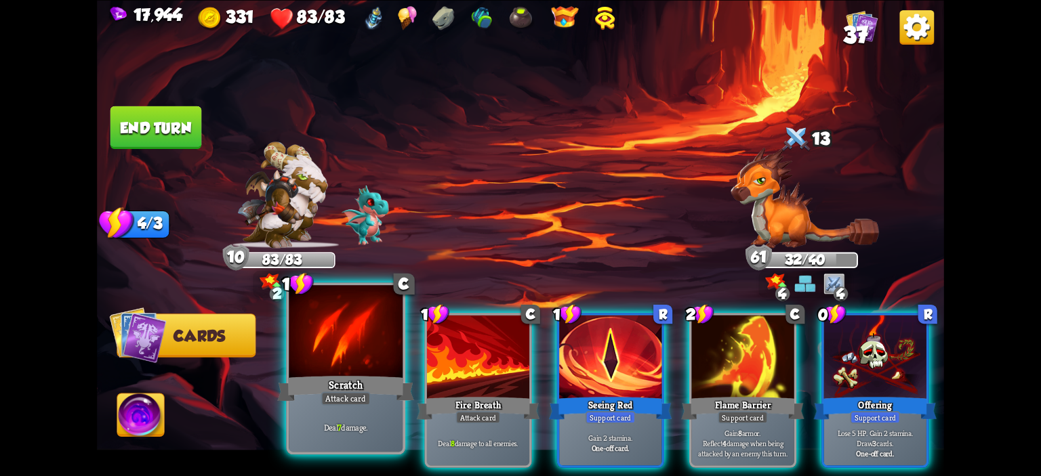
click at [387, 360] on div at bounding box center [346, 333] width 114 height 96
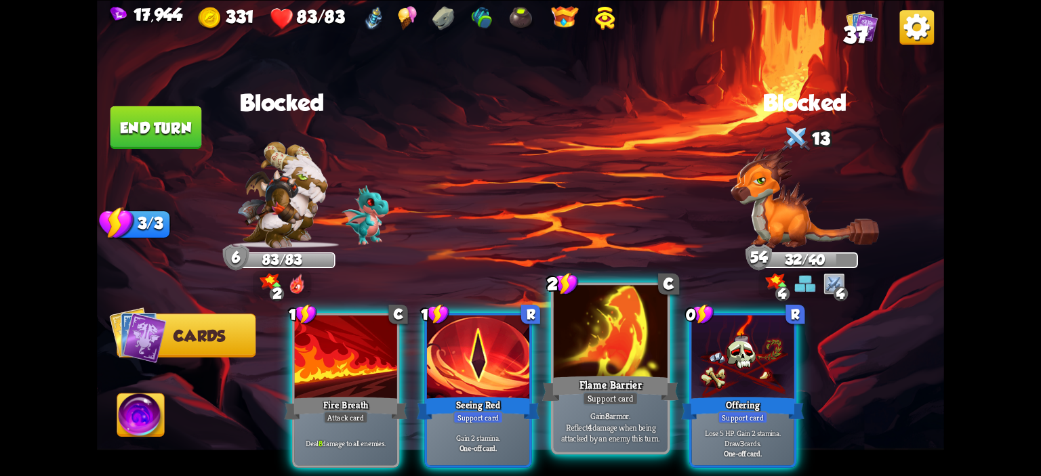
click at [610, 359] on div at bounding box center [611, 333] width 114 height 96
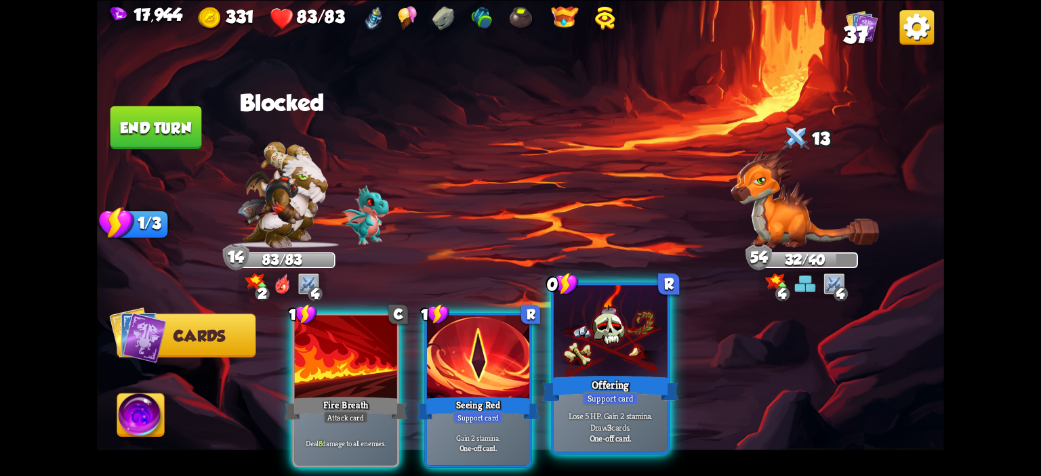
click at [614, 376] on div "Offering" at bounding box center [610, 388] width 137 height 31
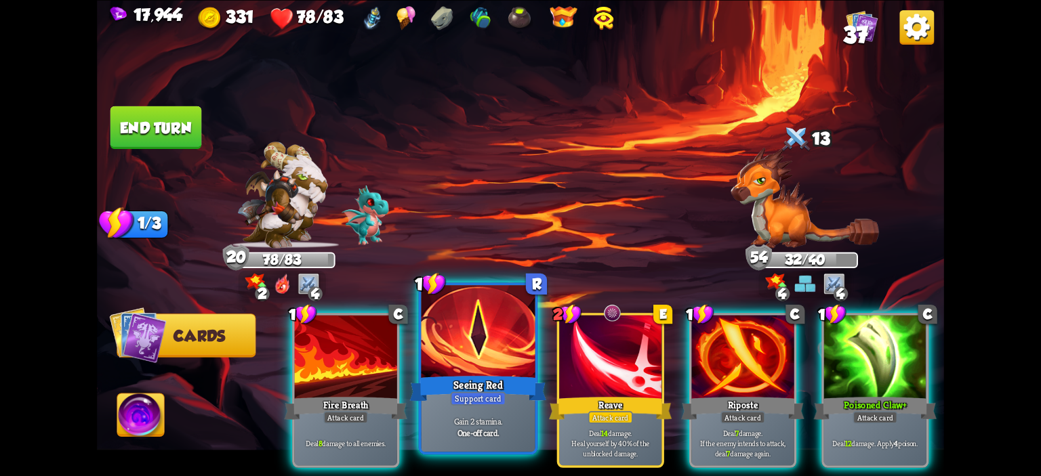
click at [506, 373] on div at bounding box center [479, 333] width 114 height 96
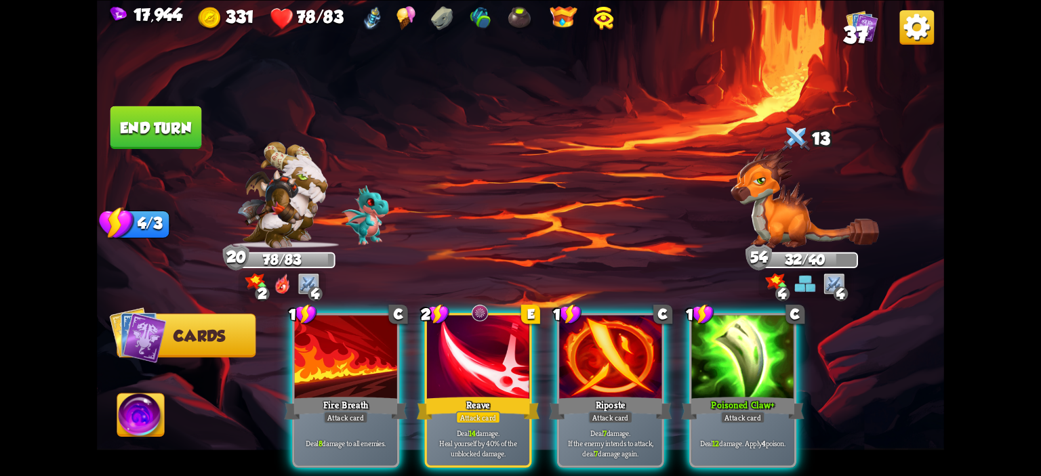
click at [506, 373] on div at bounding box center [478, 358] width 102 height 86
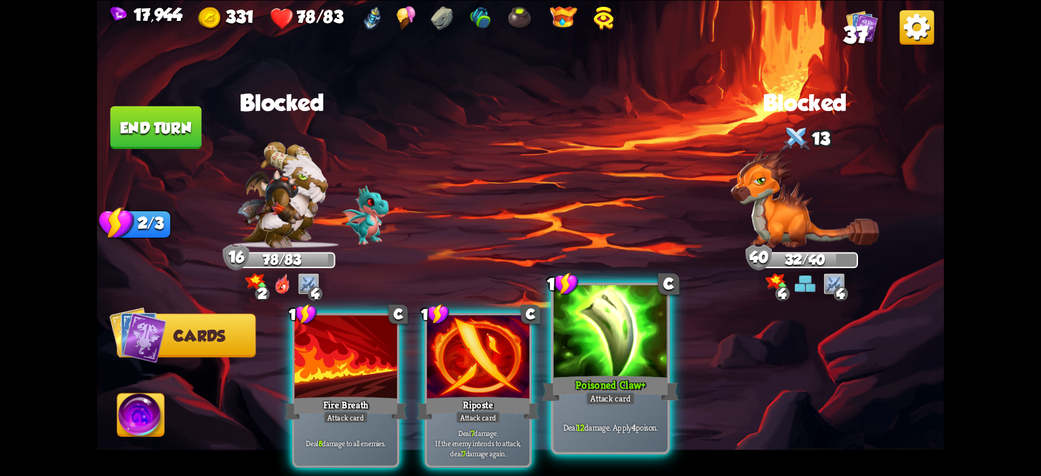
click at [573, 362] on div at bounding box center [611, 333] width 114 height 96
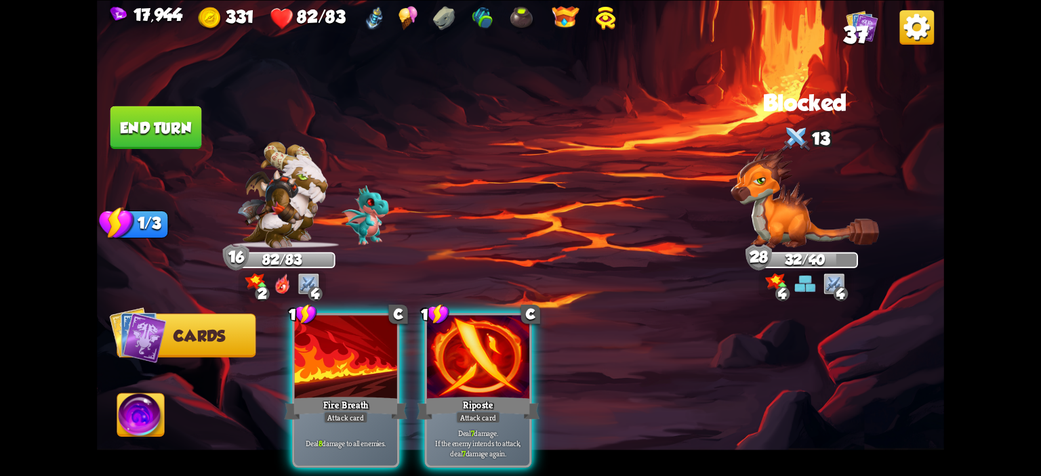
click at [142, 144] on button "End turn" at bounding box center [156, 127] width 92 height 43
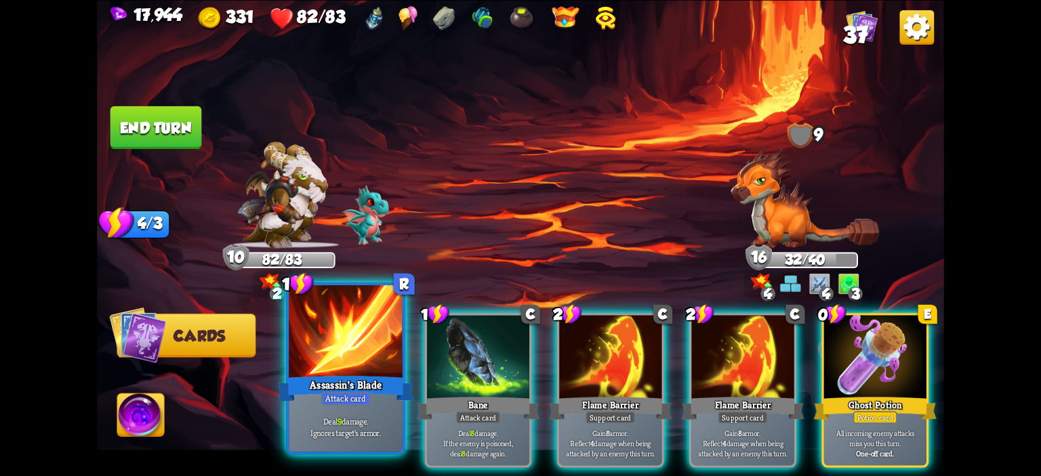
click at [344, 376] on div "Assassin's Blade" at bounding box center [345, 388] width 137 height 31
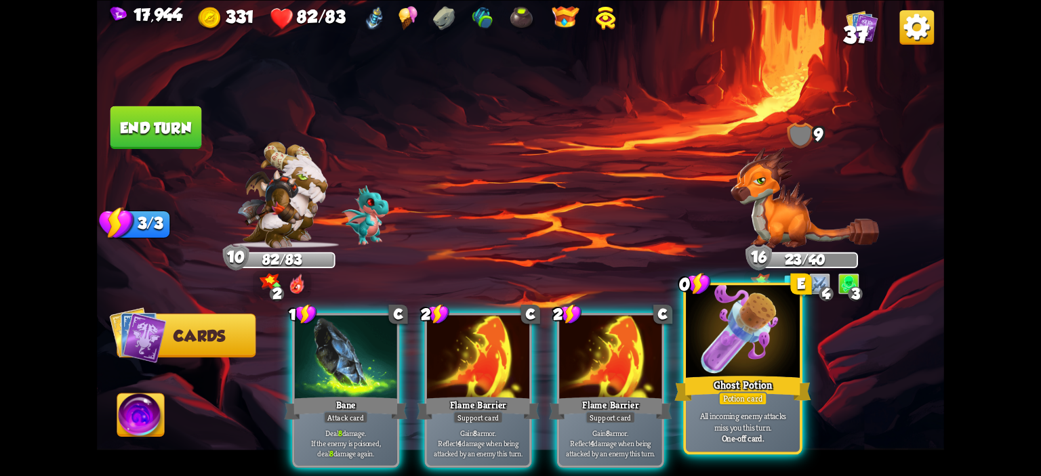
click at [723, 346] on div at bounding box center [743, 333] width 114 height 96
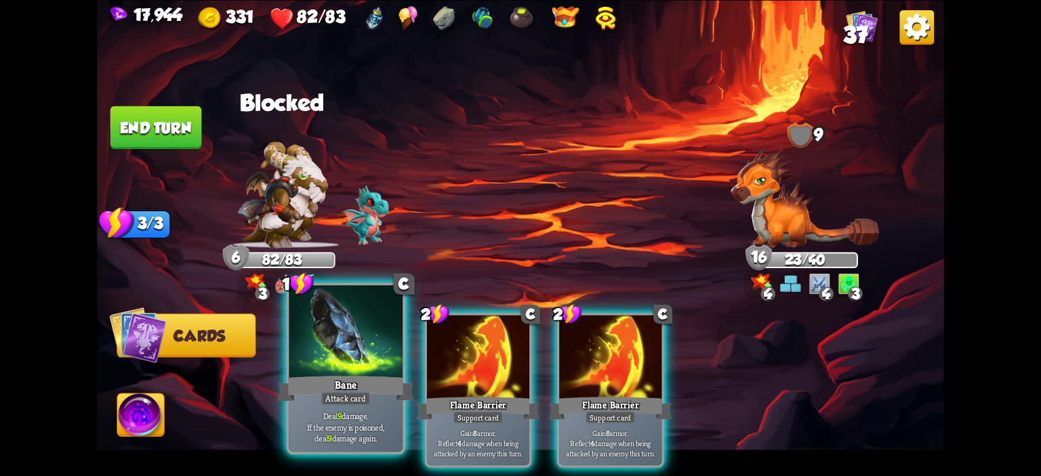
click at [380, 368] on div at bounding box center [346, 333] width 114 height 96
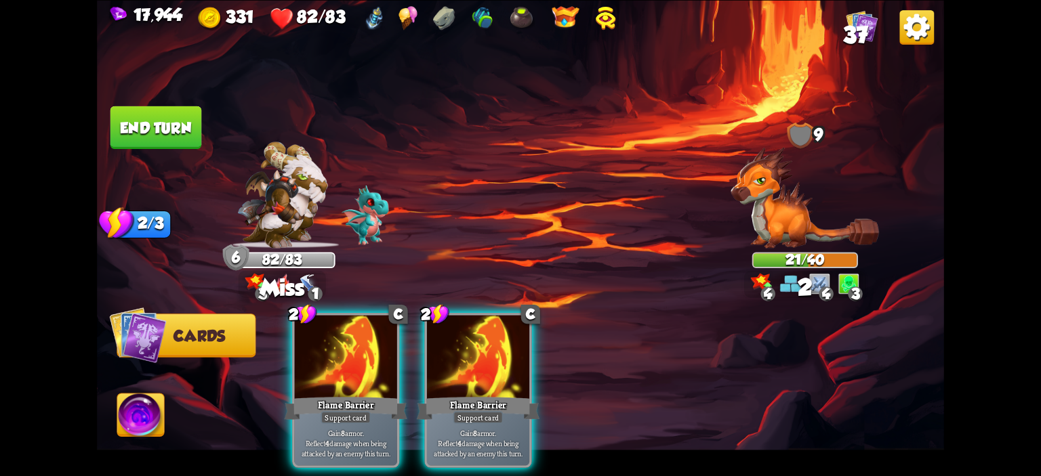
click at [117, 146] on button "End turn" at bounding box center [156, 127] width 92 height 43
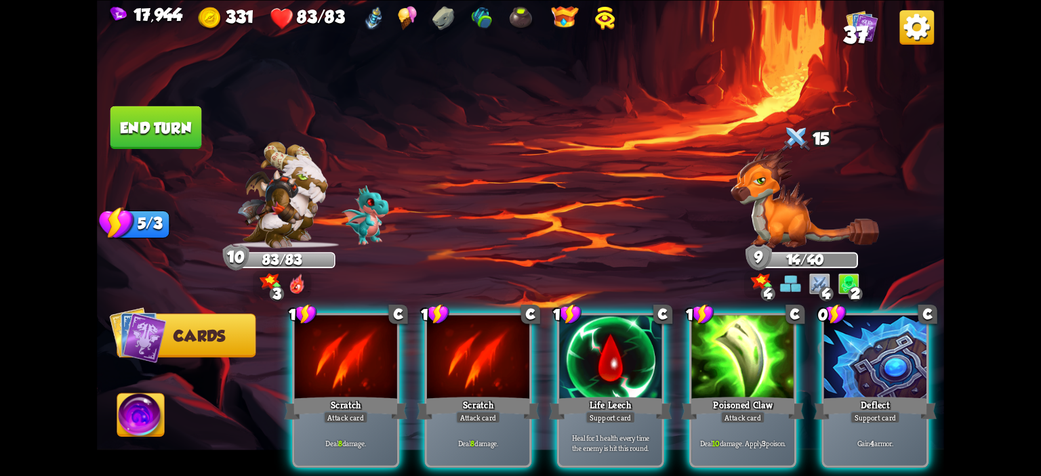
click at [580, 354] on div at bounding box center [610, 358] width 102 height 86
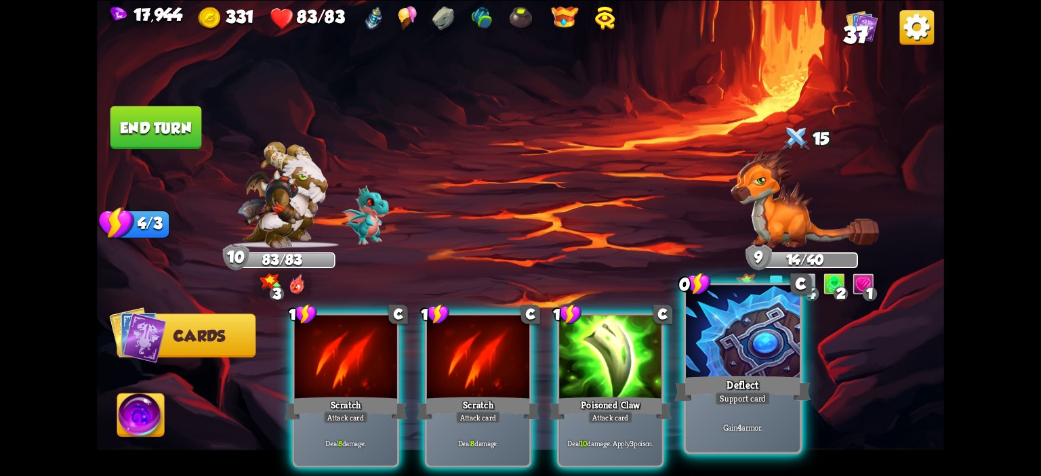
click at [735, 355] on div at bounding box center [743, 333] width 114 height 96
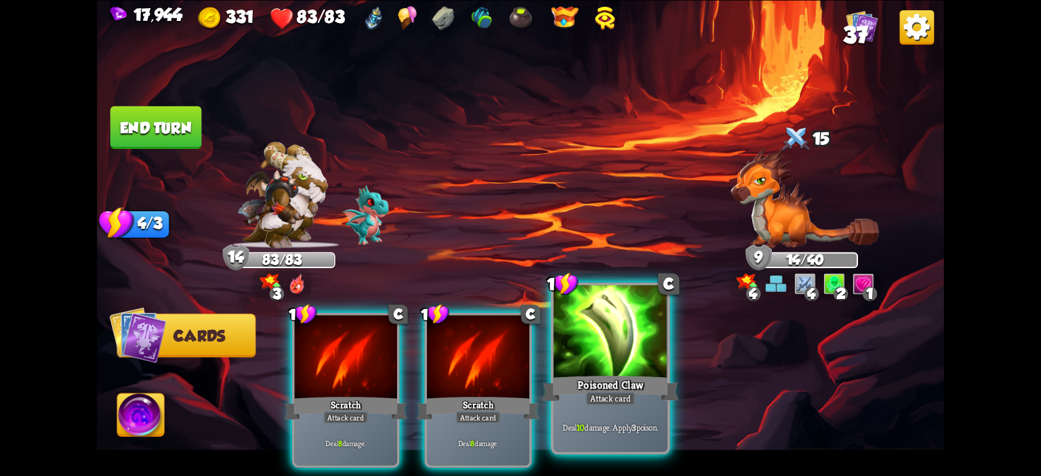
click at [605, 352] on div at bounding box center [611, 333] width 114 height 96
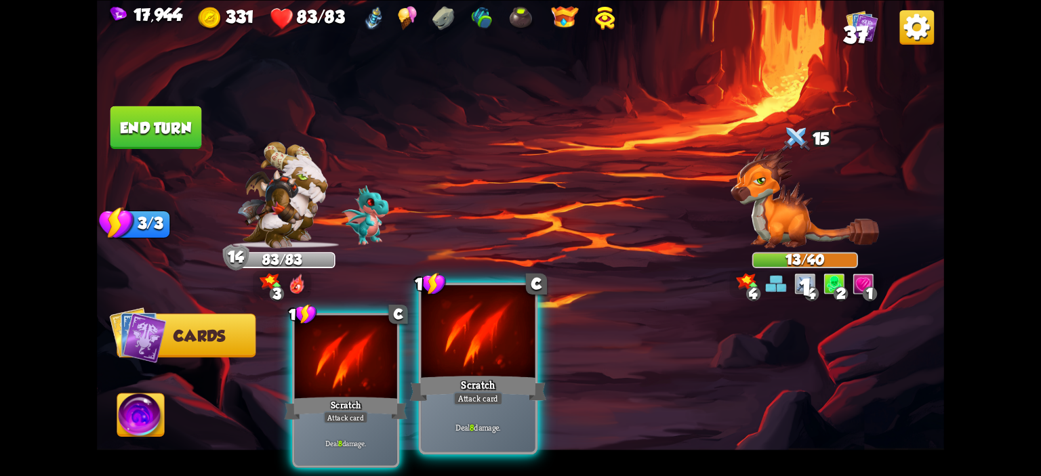
click at [483, 357] on div at bounding box center [479, 333] width 114 height 96
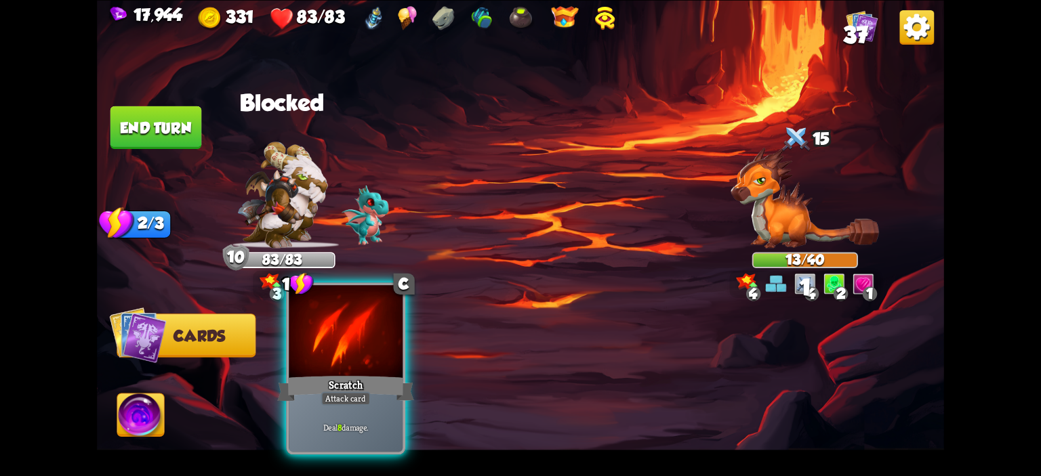
click at [399, 357] on div at bounding box center [346, 333] width 114 height 96
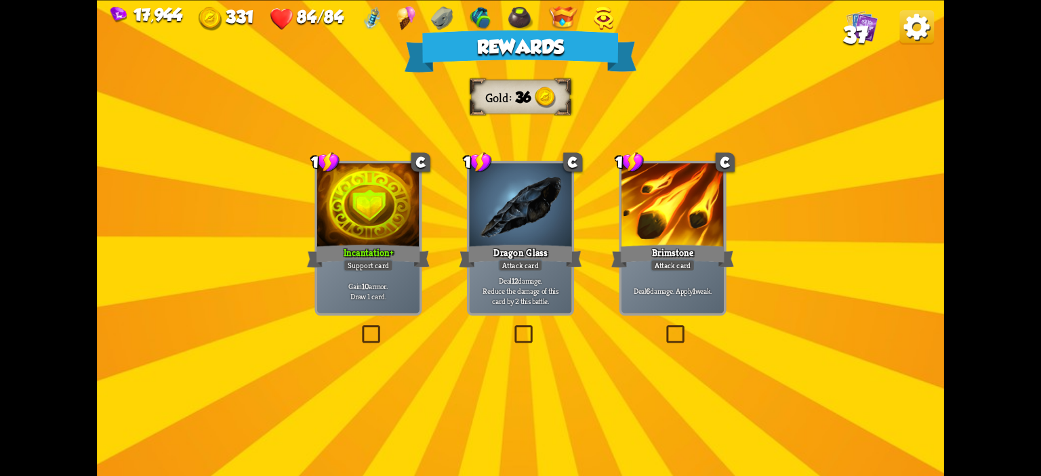
click at [377, 253] on div "Incantation+" at bounding box center [368, 256] width 123 height 27
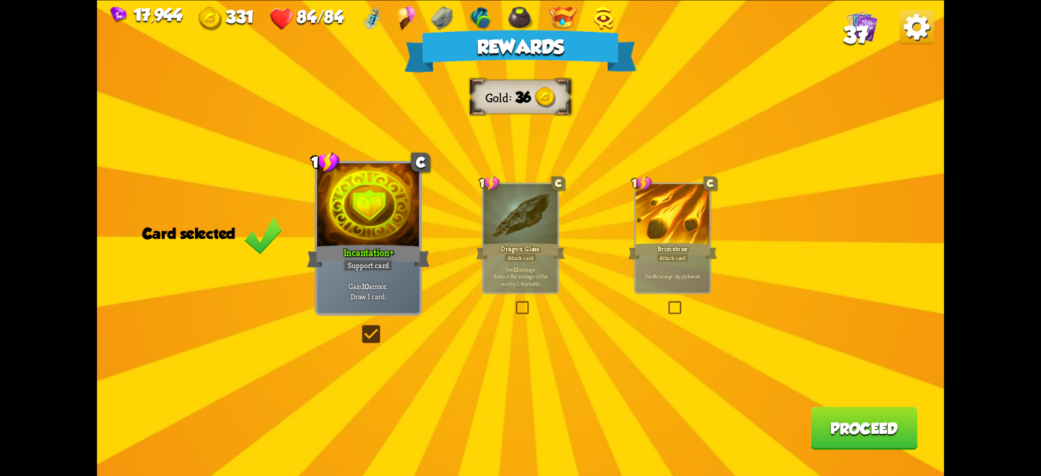
click at [829, 415] on button "Proceed" at bounding box center [864, 428] width 107 height 43
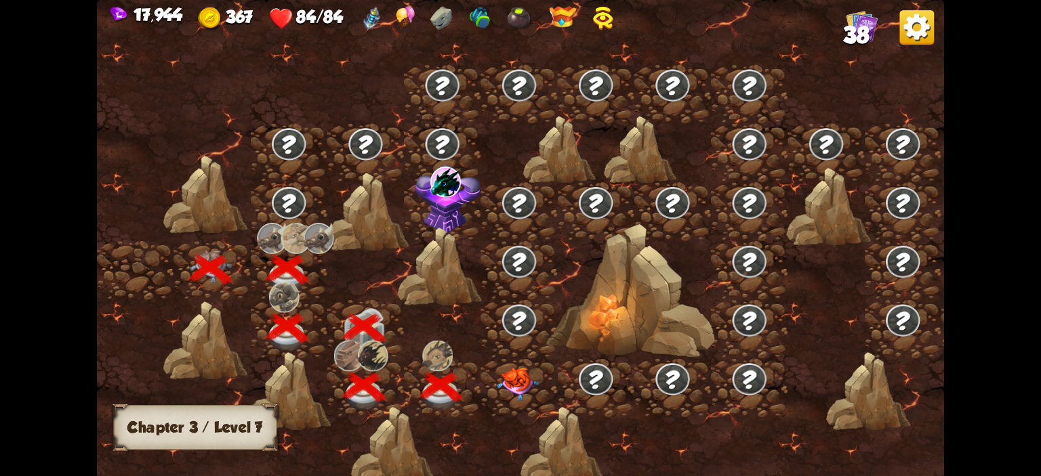
click at [512, 373] on img at bounding box center [518, 384] width 42 height 33
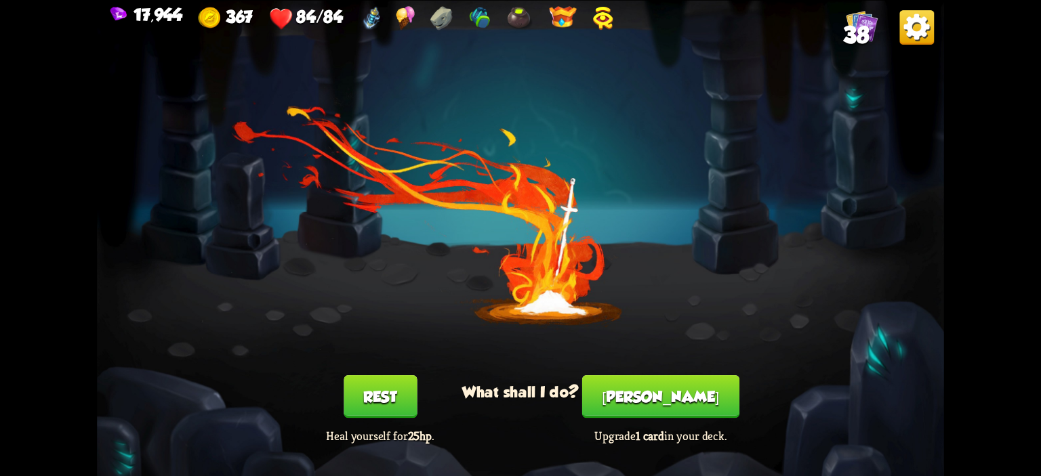
click at [640, 403] on button "[PERSON_NAME]" at bounding box center [660, 397] width 157 height 43
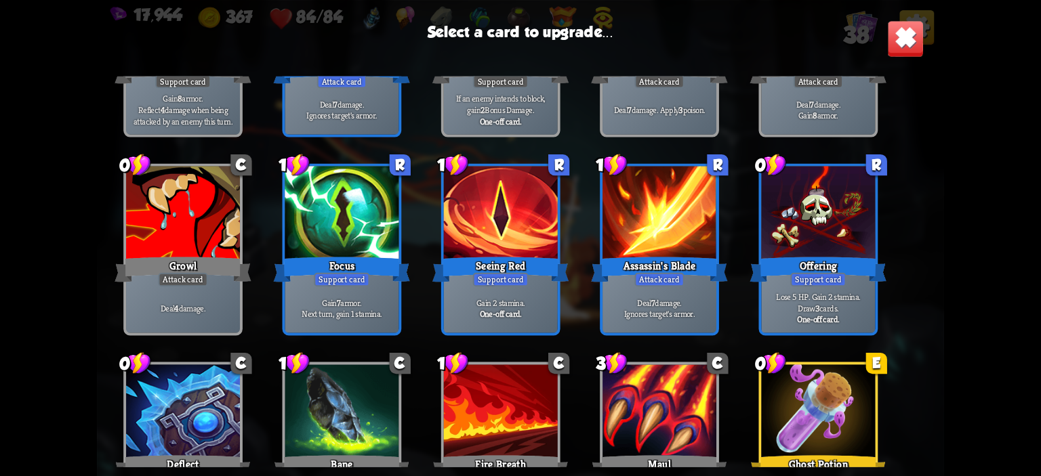
scroll to position [949, 0]
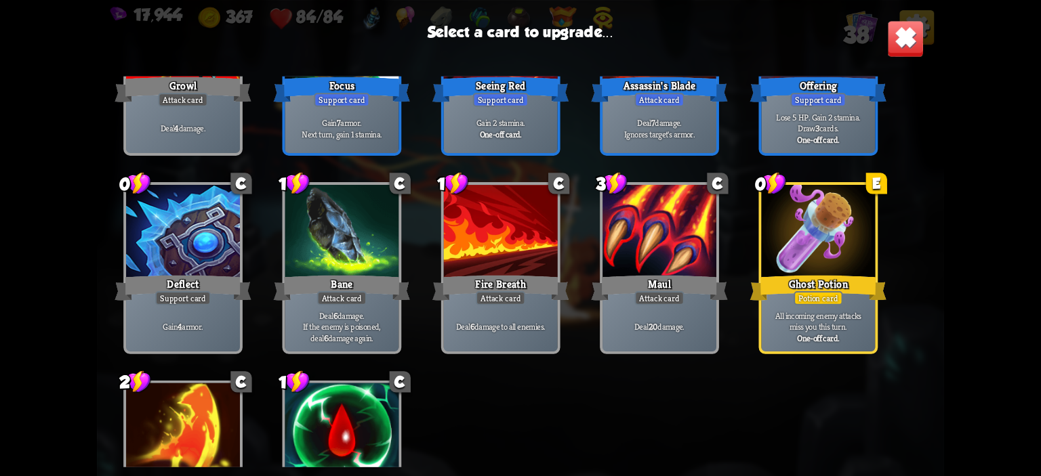
click at [853, 298] on div "Ghost Potion" at bounding box center [818, 287] width 137 height 31
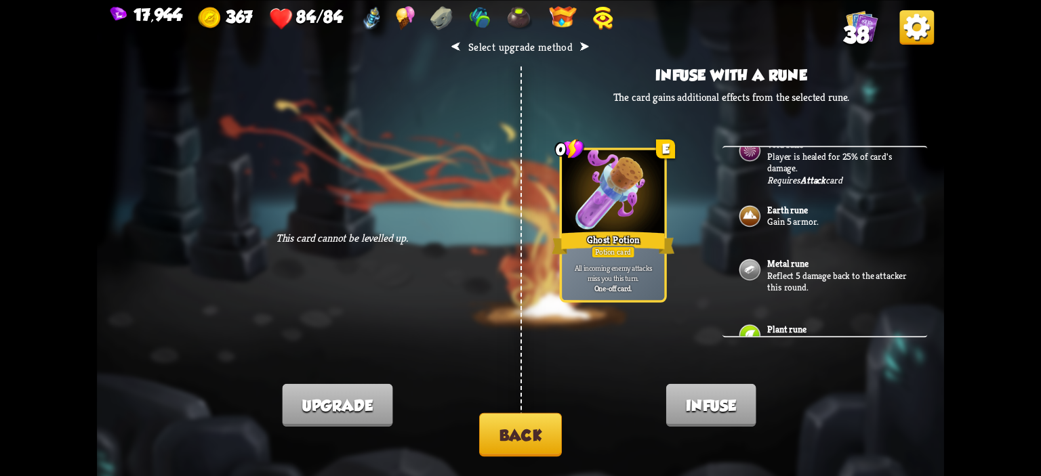
scroll to position [318, 0]
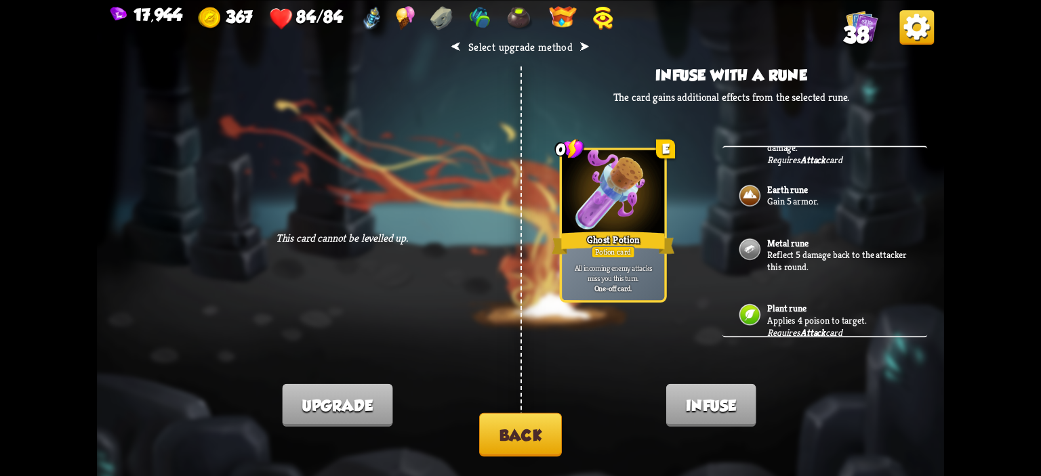
click at [538, 430] on button "Back" at bounding box center [520, 434] width 83 height 43
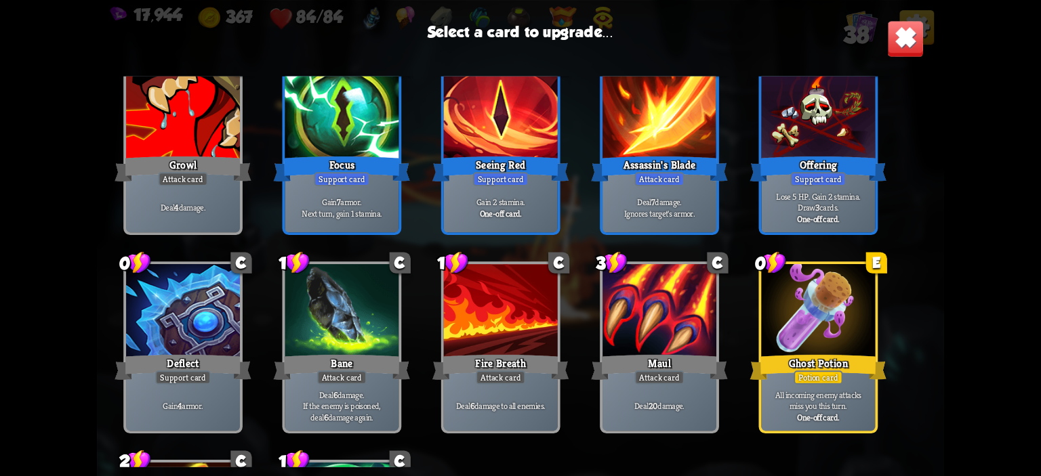
scroll to position [697, 0]
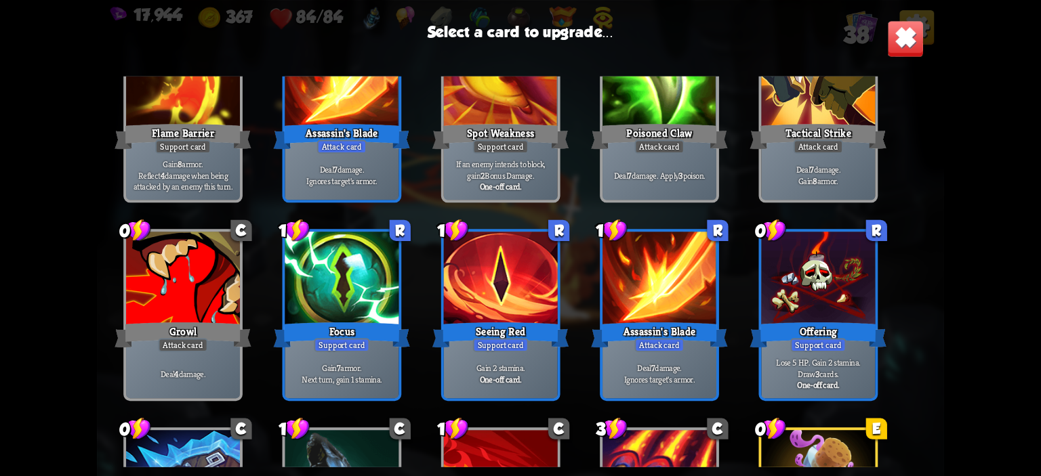
click at [471, 298] on div at bounding box center [501, 280] width 114 height 96
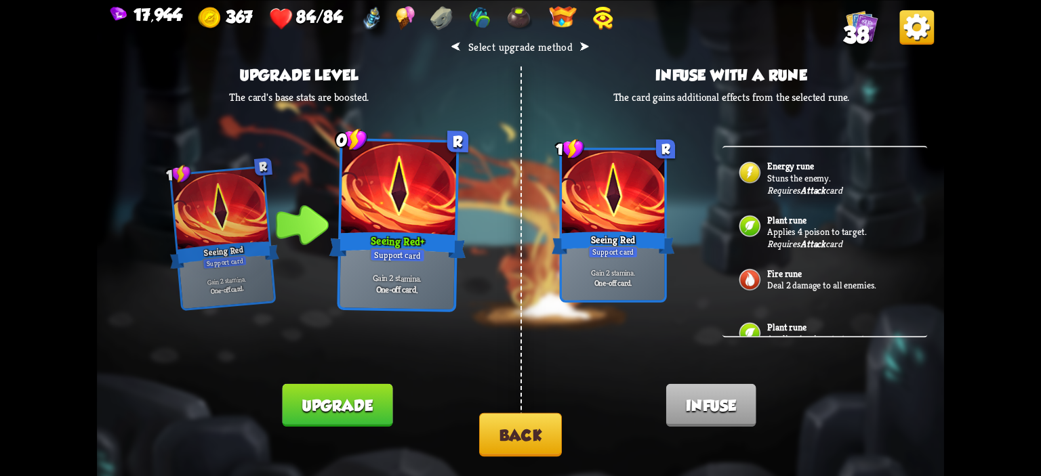
click at [372, 399] on button "Upgrade" at bounding box center [337, 405] width 110 height 43
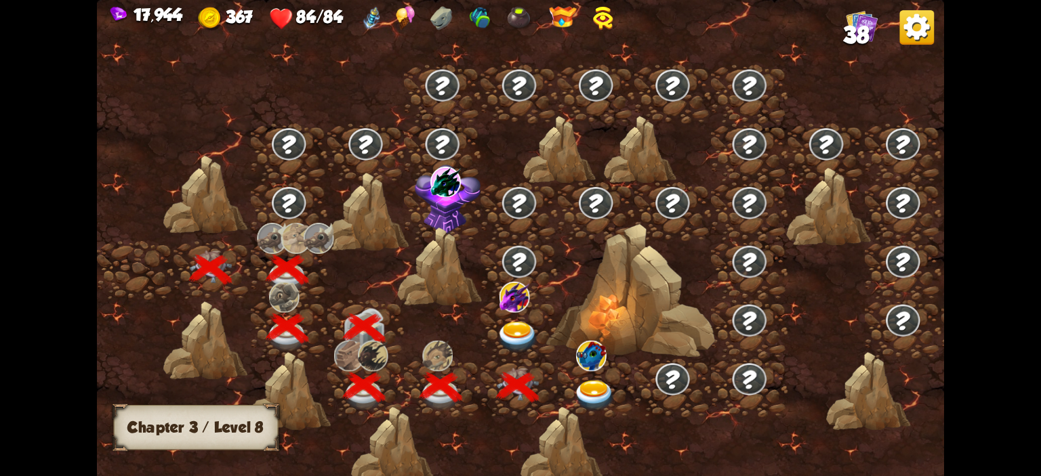
click at [573, 376] on div at bounding box center [596, 388] width 77 height 59
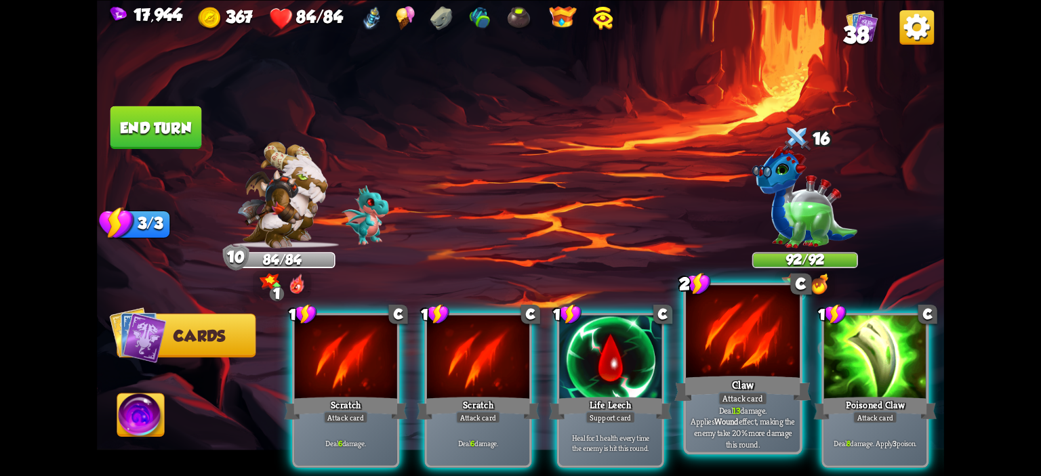
click at [723, 376] on div "Claw" at bounding box center [742, 388] width 137 height 31
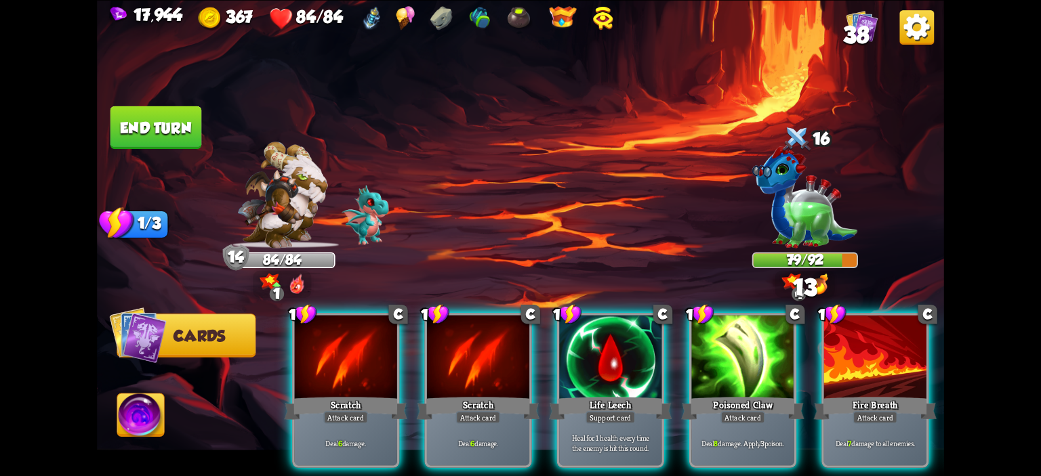
click at [723, 394] on div "Poisoned Claw" at bounding box center [742, 407] width 123 height 27
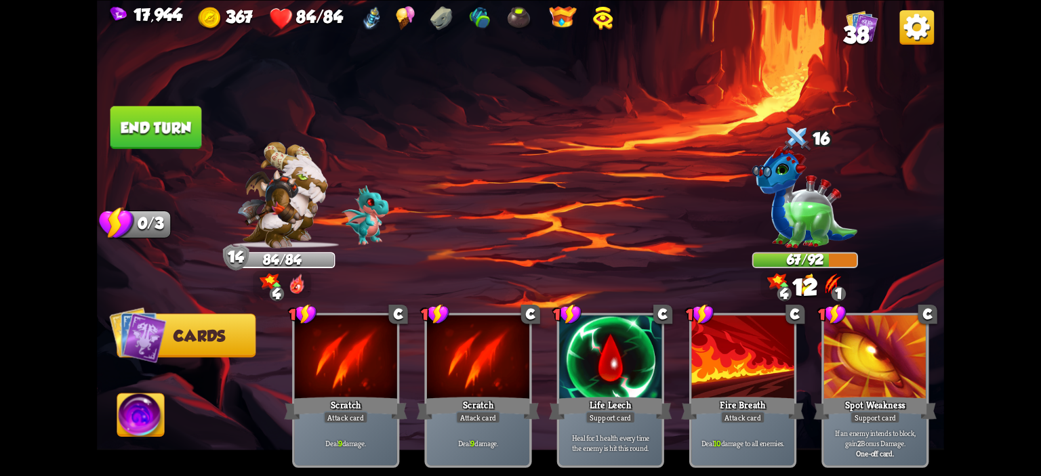
click at [190, 150] on img at bounding box center [520, 238] width 847 height 476
click at [184, 133] on button "End turn" at bounding box center [156, 127] width 92 height 43
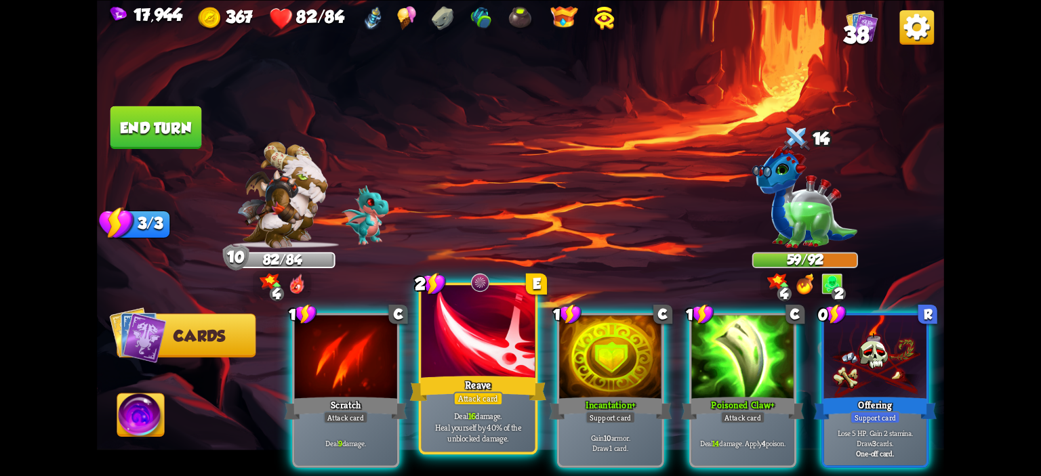
click at [485, 357] on div at bounding box center [479, 333] width 114 height 96
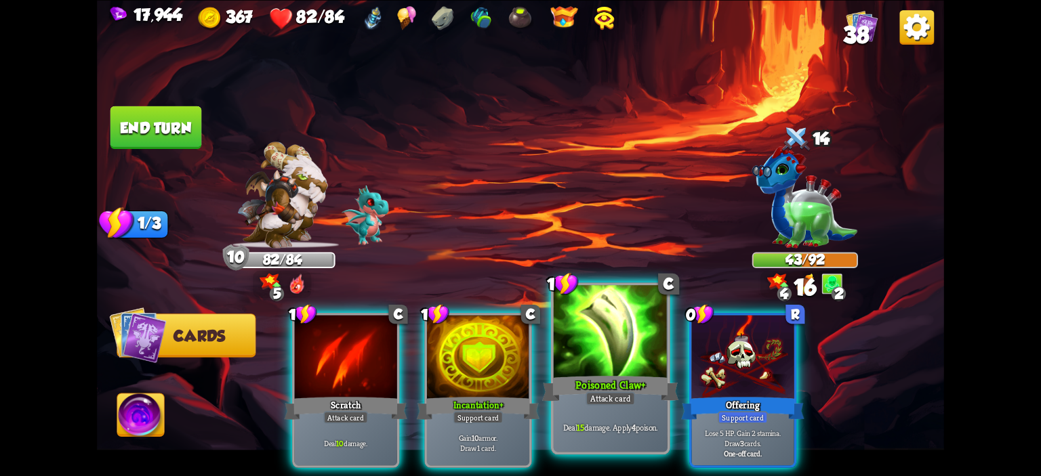
click at [594, 342] on div at bounding box center [611, 333] width 114 height 96
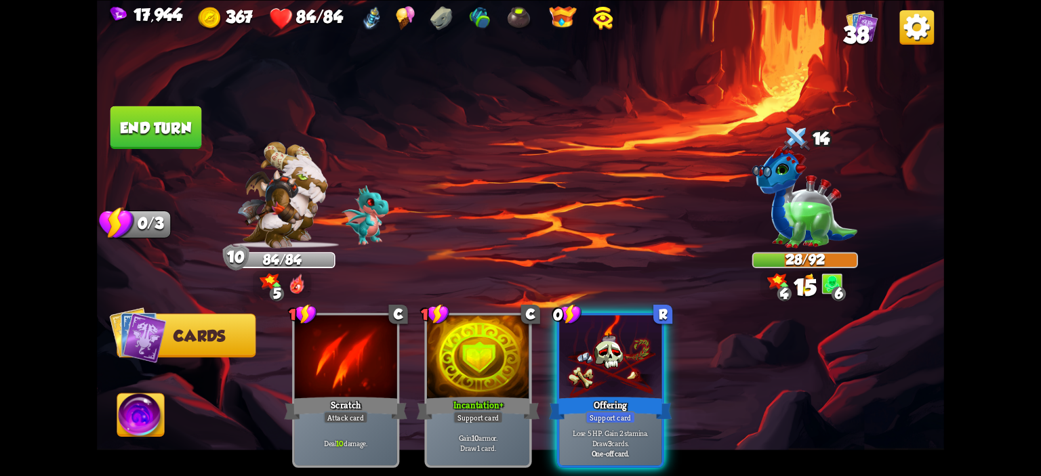
click at [549, 322] on div "1 C Scratch Attack card Deal 10 damage. 1 C Incantation+ Support card Gain 10 a…" at bounding box center [605, 370] width 678 height 211
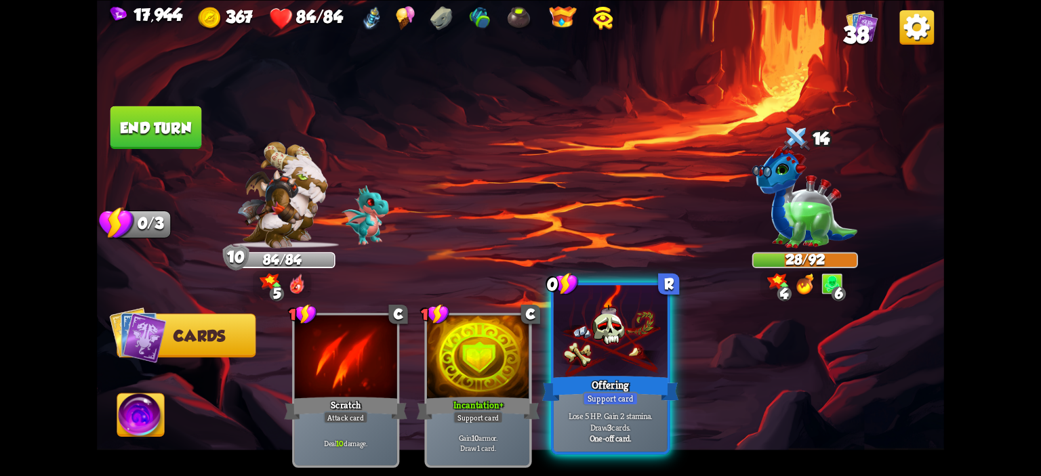
click at [602, 328] on div at bounding box center [611, 333] width 114 height 96
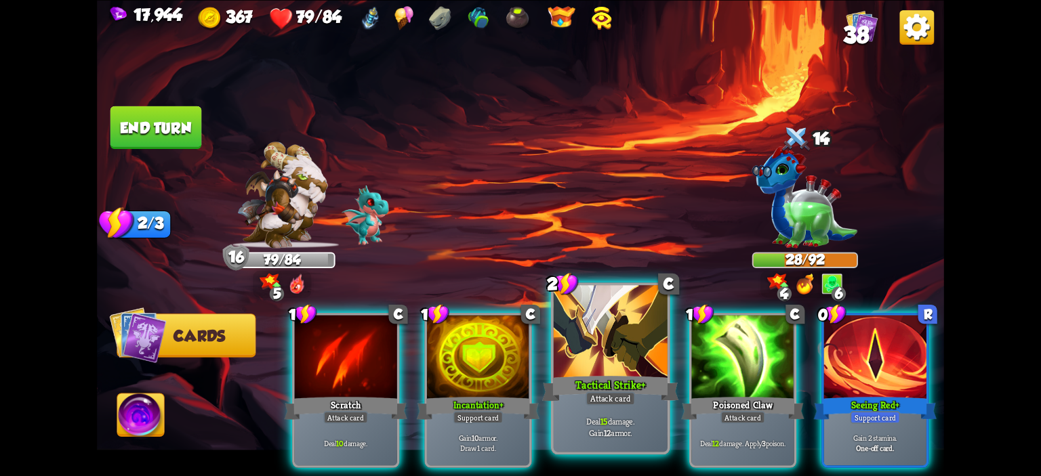
click at [594, 319] on div at bounding box center [611, 333] width 114 height 96
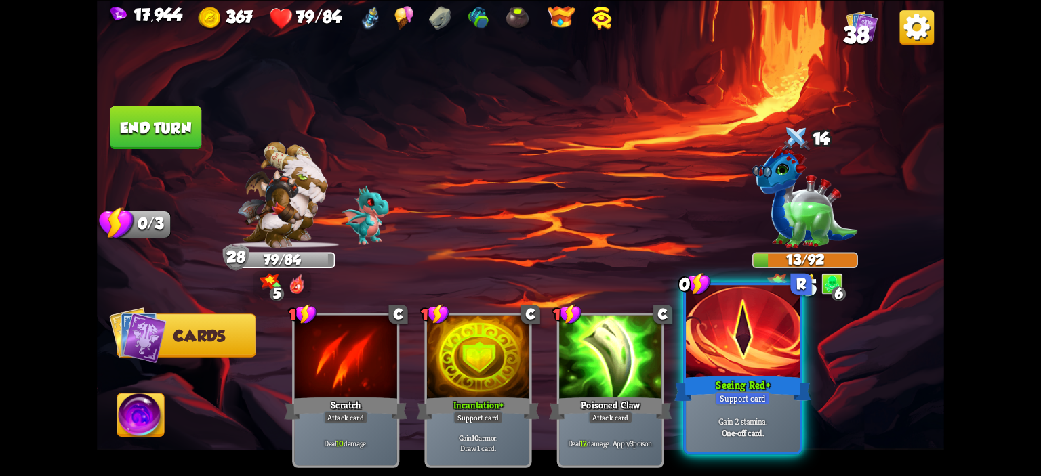
click at [713, 340] on div at bounding box center [743, 333] width 114 height 96
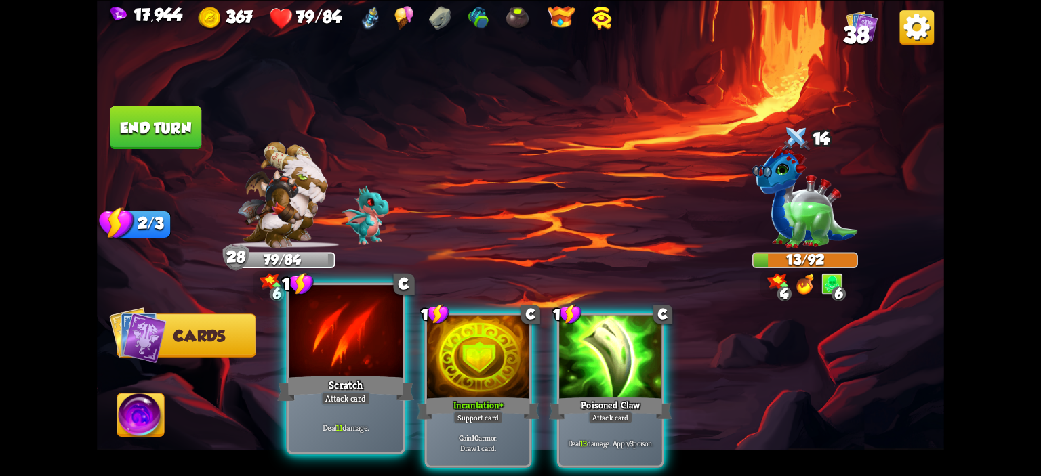
click at [376, 367] on div at bounding box center [346, 333] width 114 height 96
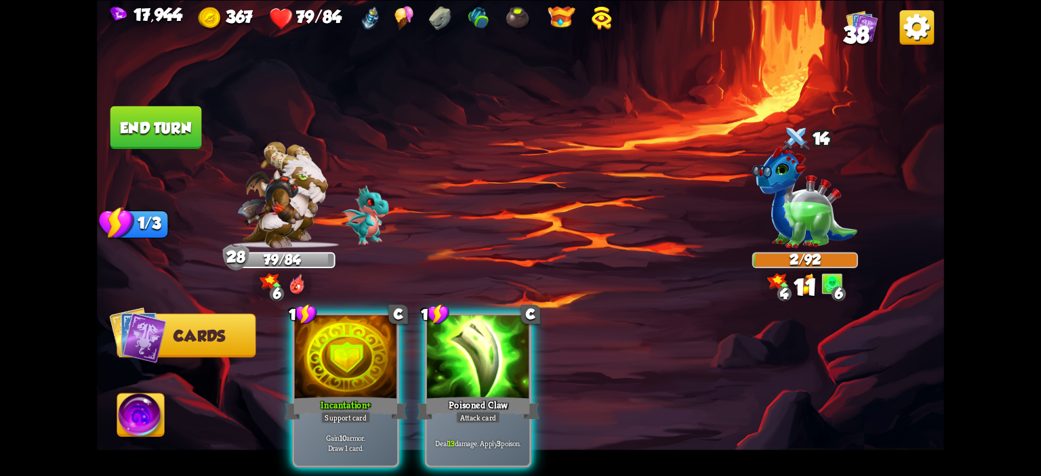
click at [149, 411] on img at bounding box center [140, 417] width 47 height 47
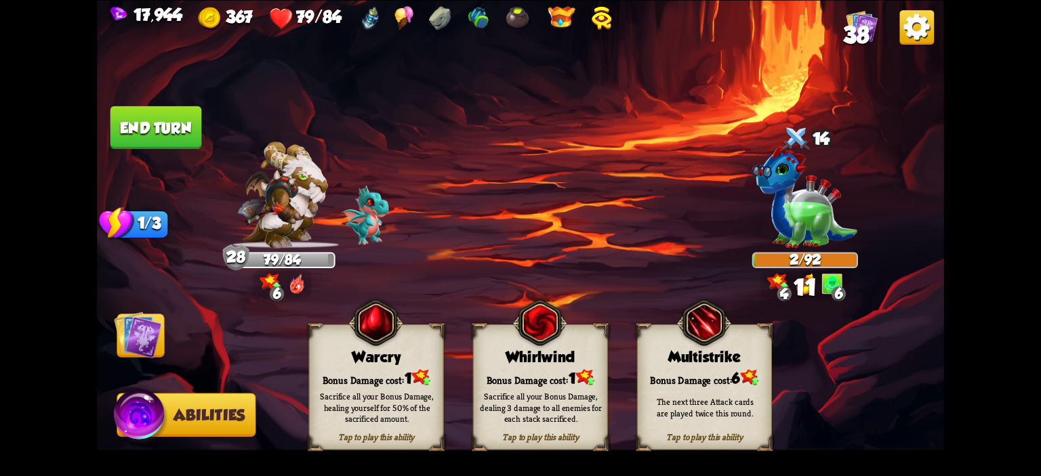
click at [327, 368] on div "Bonus Damage cost: 1" at bounding box center [377, 377] width 134 height 19
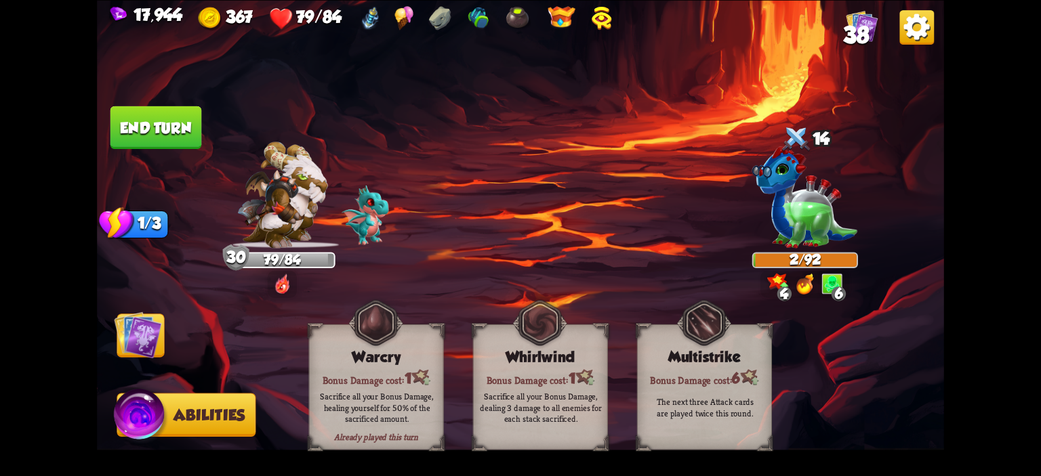
click at [155, 332] on img at bounding box center [137, 334] width 47 height 47
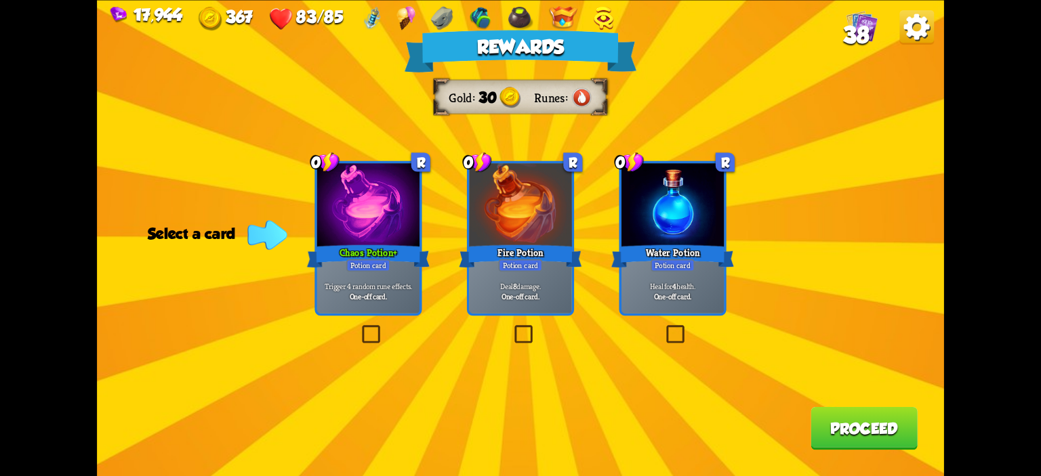
click at [407, 260] on div "Chaos Potion+" at bounding box center [368, 256] width 123 height 27
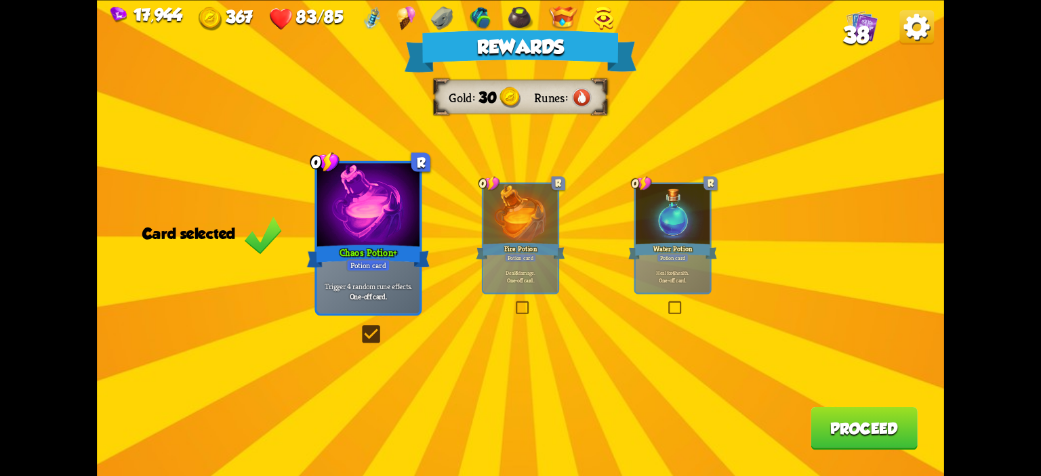
click at [828, 409] on button "Proceed" at bounding box center [864, 428] width 107 height 43
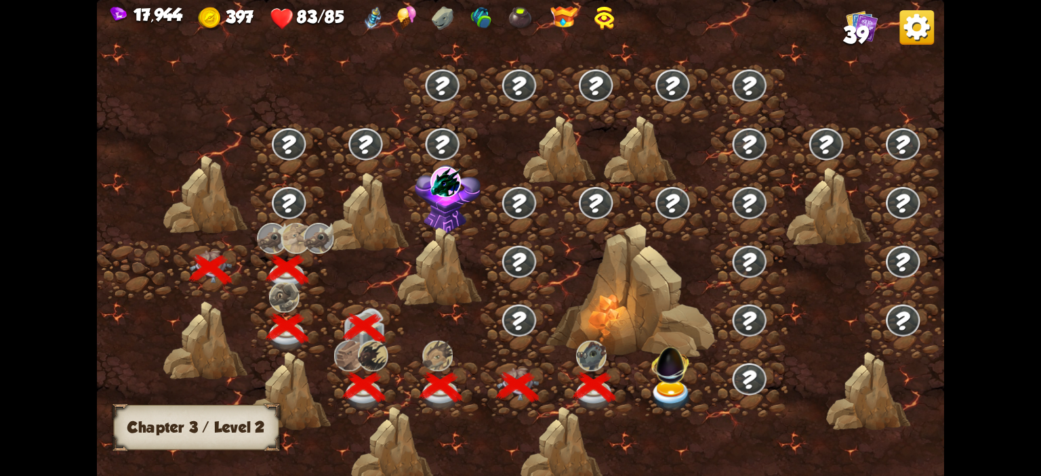
click at [664, 382] on img at bounding box center [670, 362] width 45 height 45
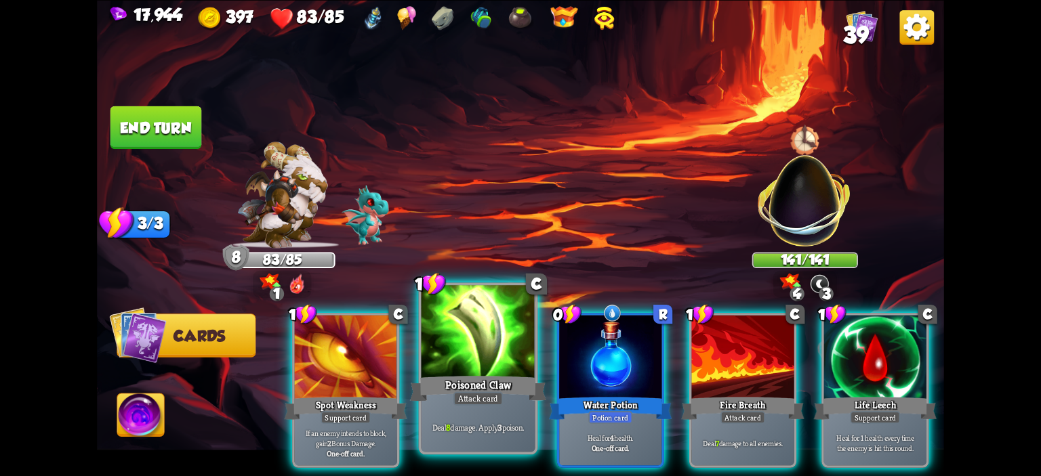
click at [488, 357] on div at bounding box center [479, 333] width 114 height 96
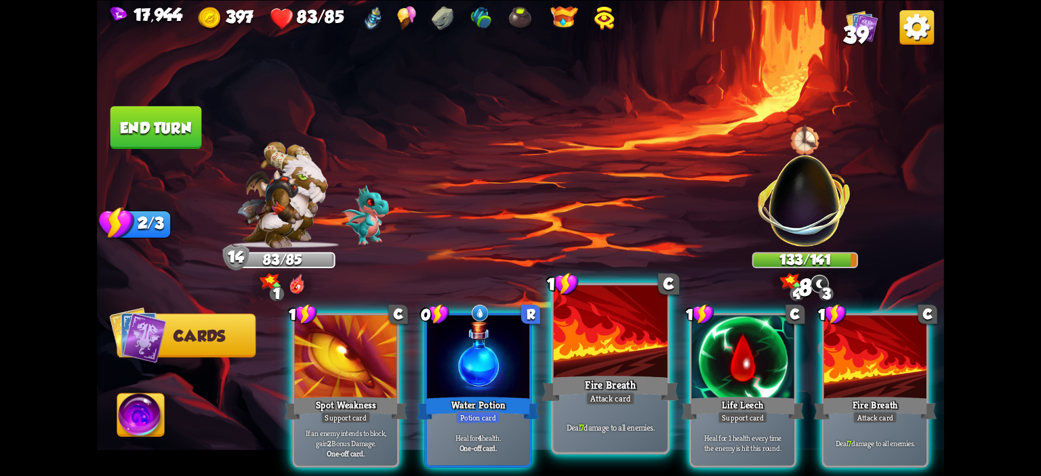
click at [618, 348] on div at bounding box center [611, 333] width 114 height 96
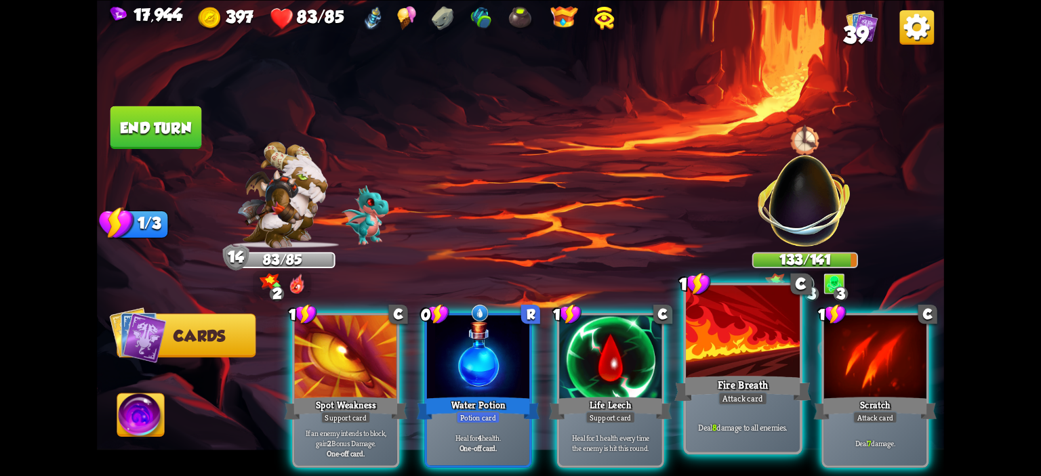
click at [734, 342] on div at bounding box center [743, 333] width 114 height 96
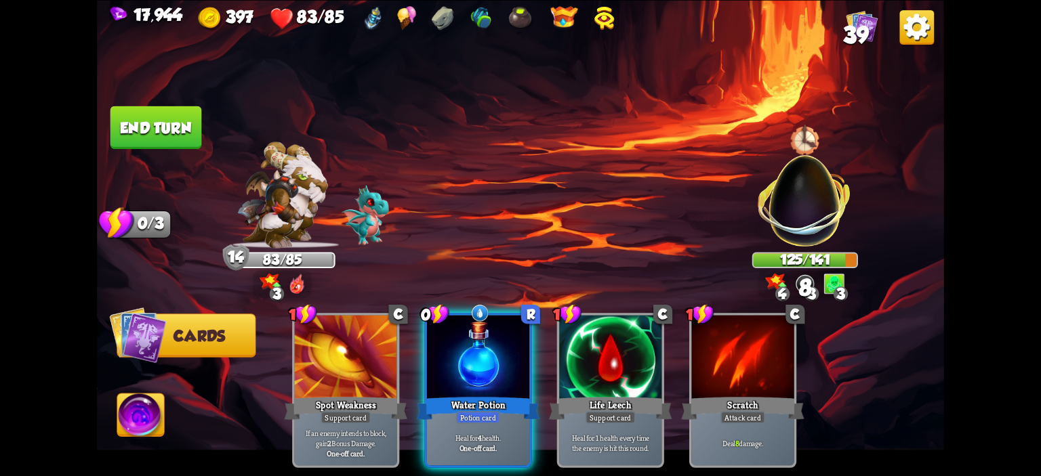
click at [164, 132] on button "End turn" at bounding box center [156, 127] width 92 height 43
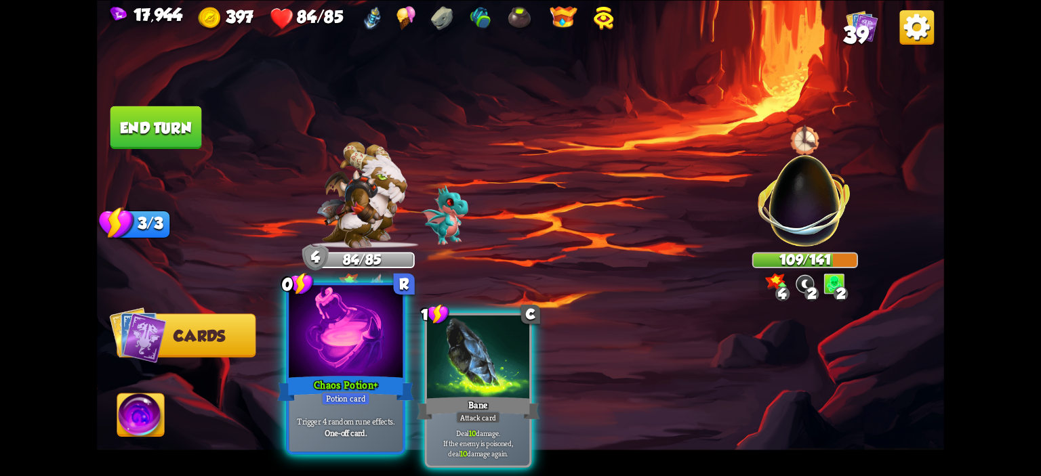
click at [380, 331] on div at bounding box center [346, 333] width 114 height 96
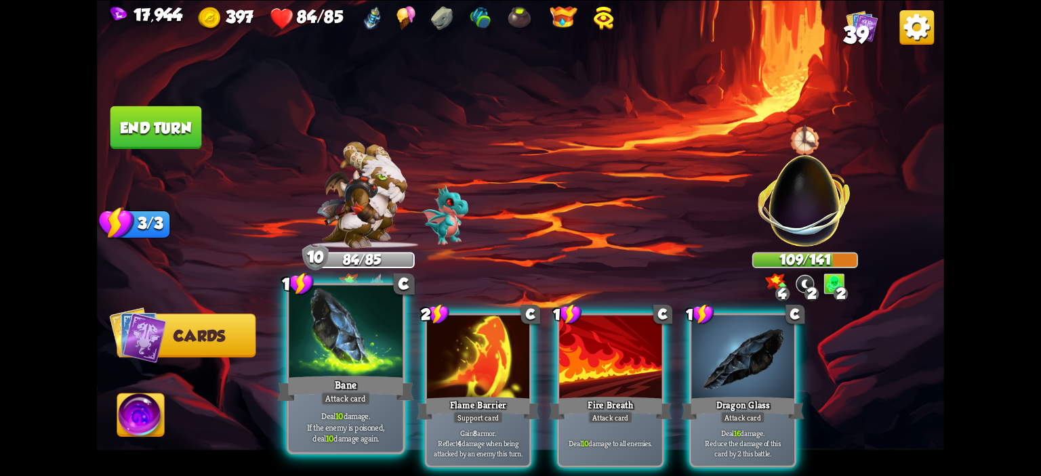
click at [320, 388] on div "Bane" at bounding box center [345, 388] width 137 height 31
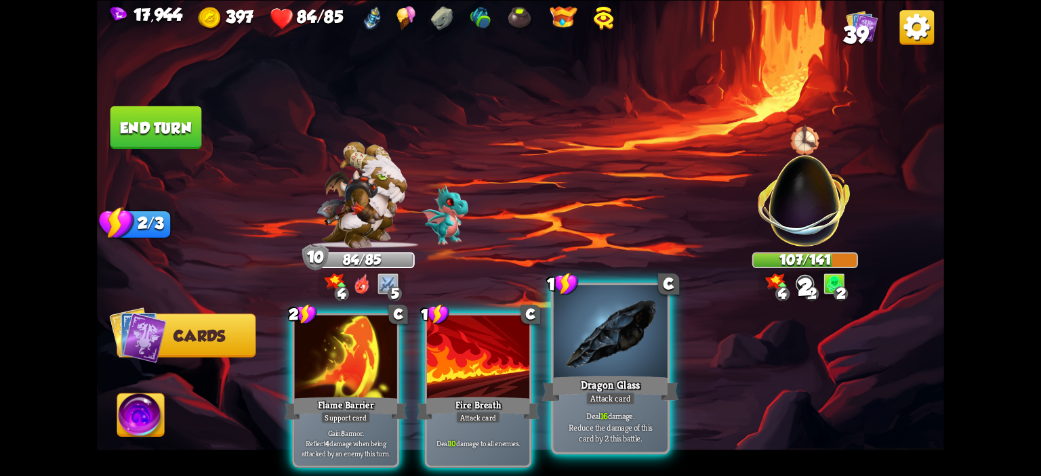
click at [636, 344] on div at bounding box center [611, 333] width 114 height 96
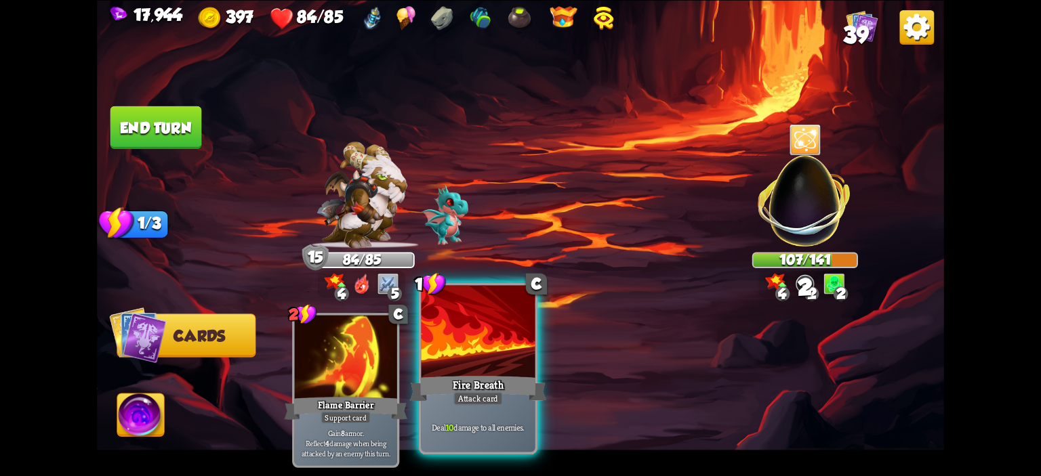
click at [486, 333] on div at bounding box center [479, 333] width 114 height 96
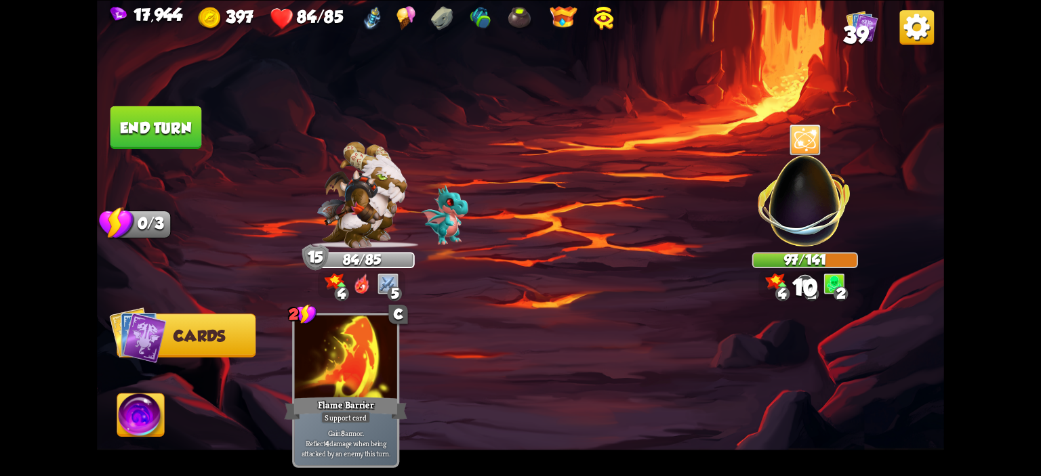
click at [179, 132] on button "End turn" at bounding box center [156, 127] width 92 height 43
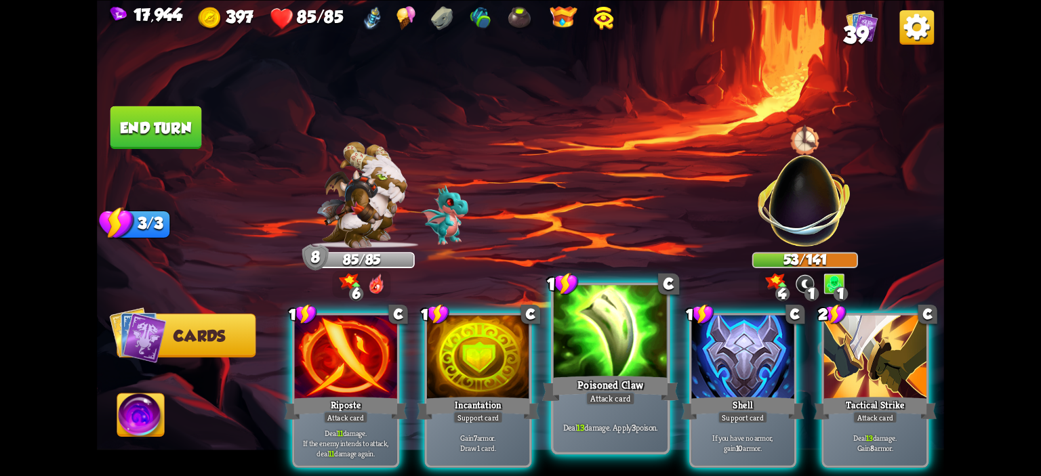
click at [636, 338] on div at bounding box center [611, 333] width 114 height 96
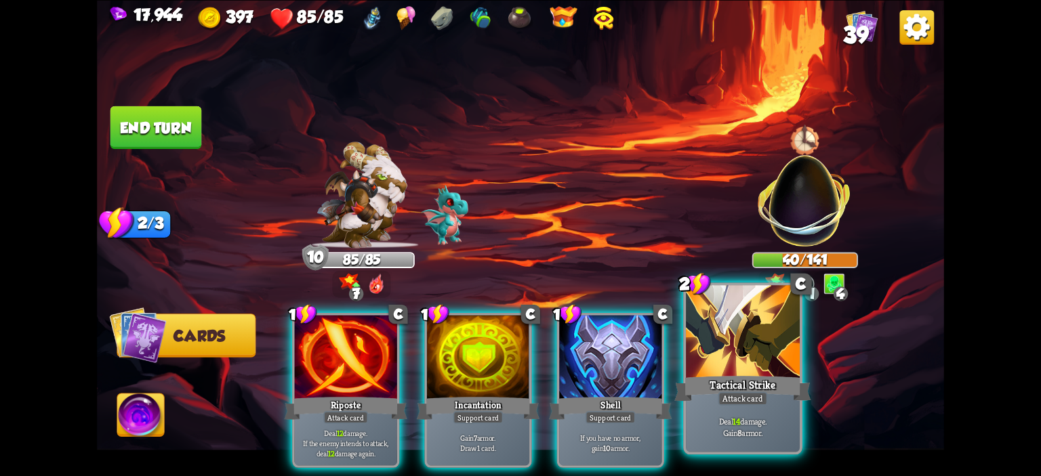
click at [754, 345] on div at bounding box center [743, 333] width 114 height 96
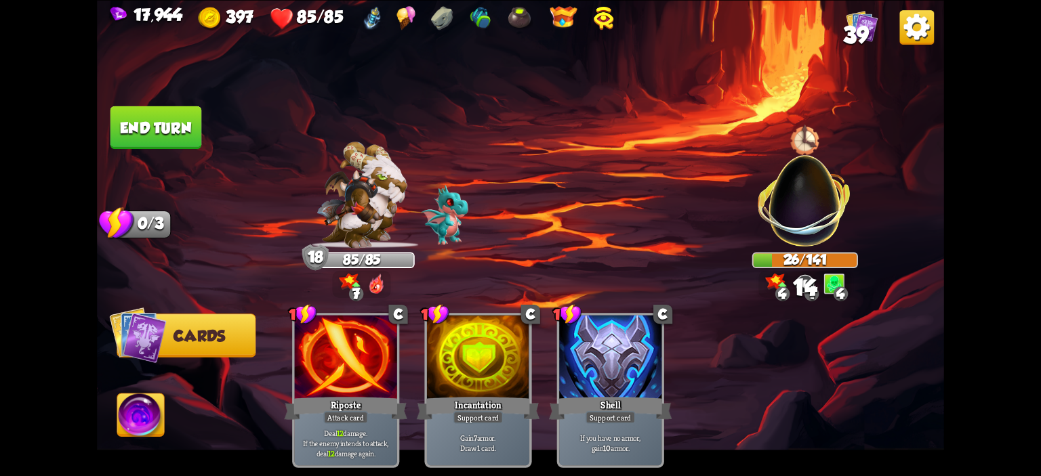
click at [157, 409] on img at bounding box center [140, 417] width 47 height 47
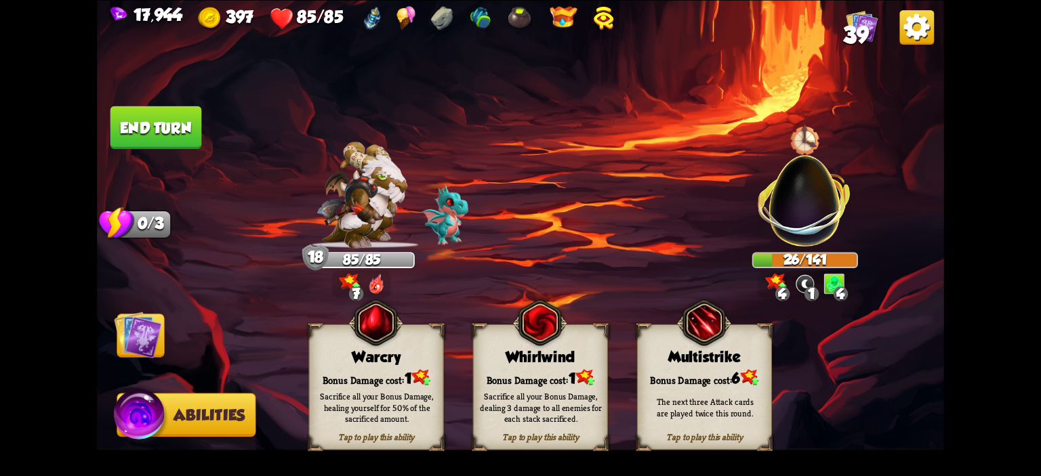
click at [538, 338] on img at bounding box center [539, 323] width 54 height 56
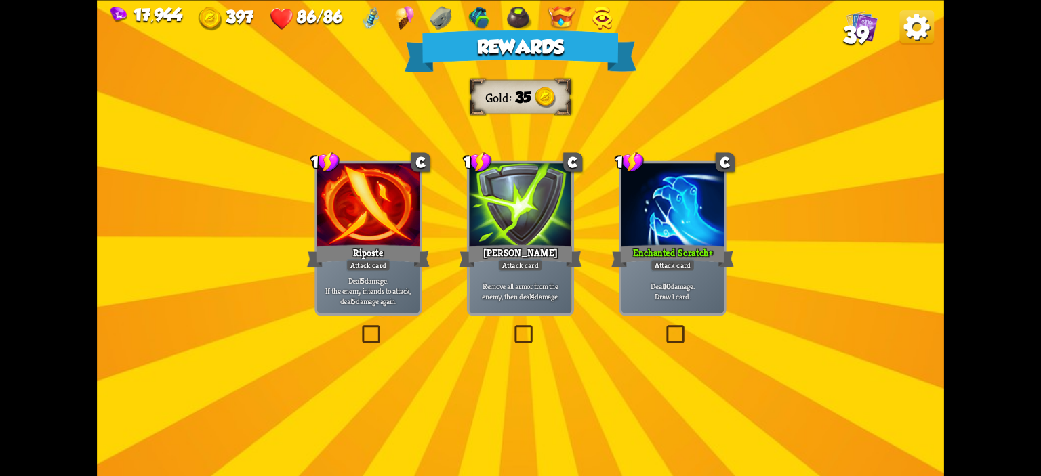
click at [537, 307] on div "Remove all armor from the enemy, then deal 4 damage." at bounding box center [520, 290] width 102 height 45
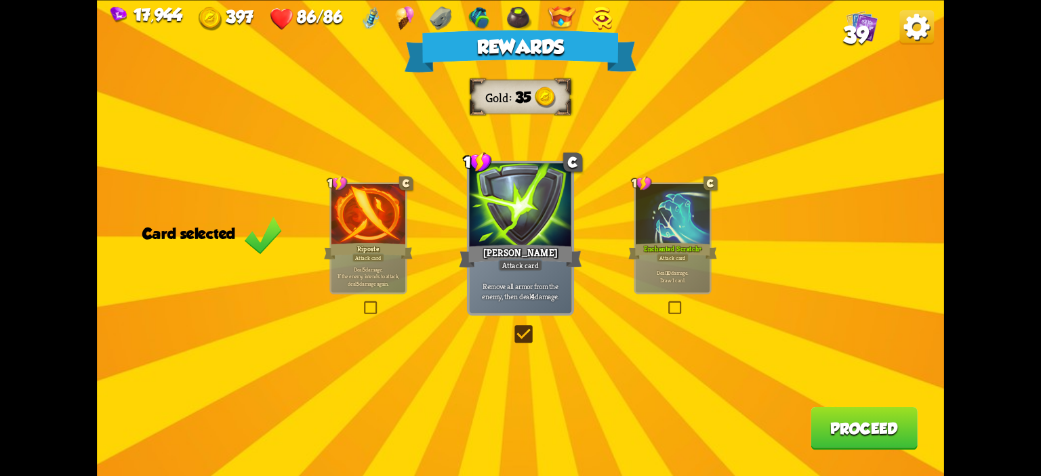
click at [817, 414] on button "Proceed" at bounding box center [864, 428] width 107 height 43
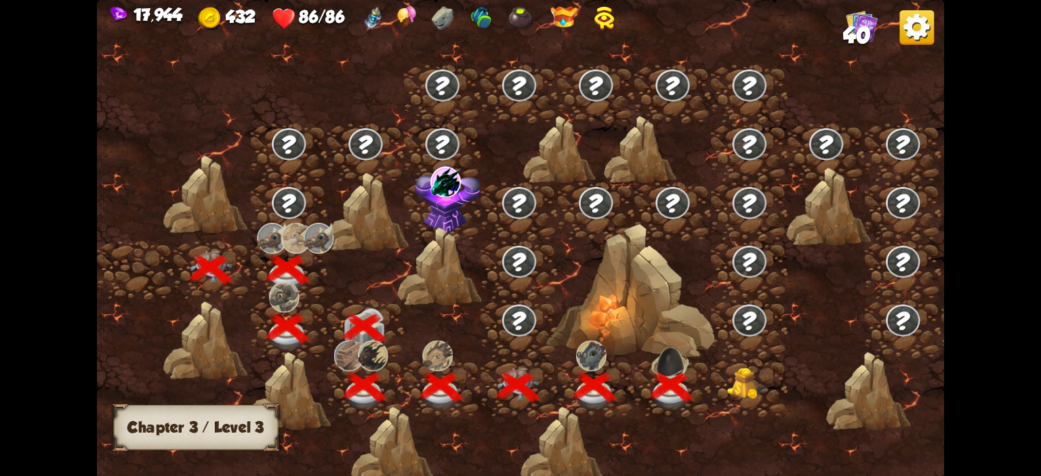
click at [735, 374] on img at bounding box center [748, 384] width 42 height 33
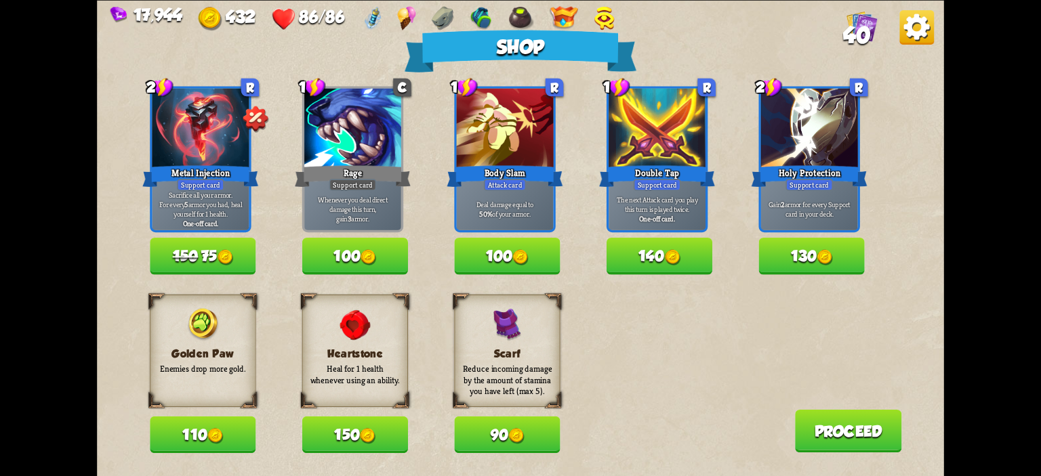
click at [674, 246] on button "140" at bounding box center [660, 256] width 106 height 37
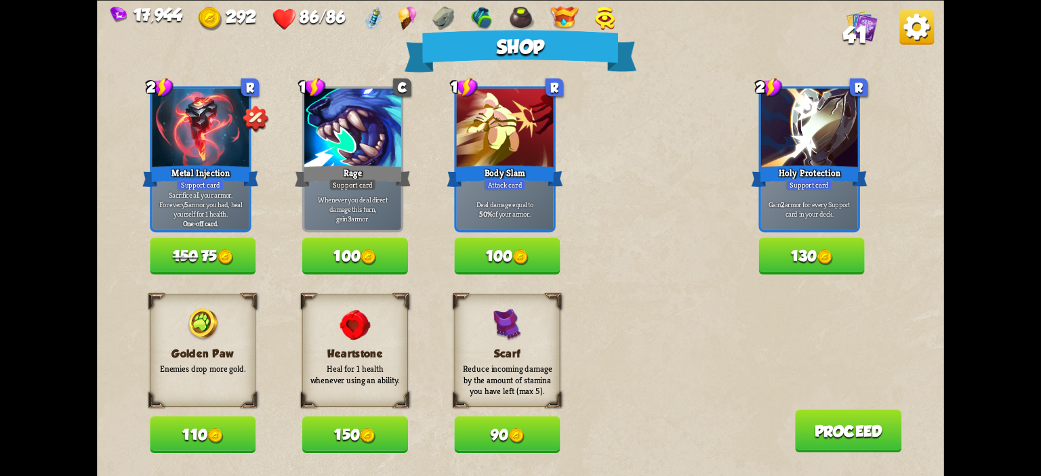
click at [803, 261] on button "130" at bounding box center [812, 256] width 106 height 37
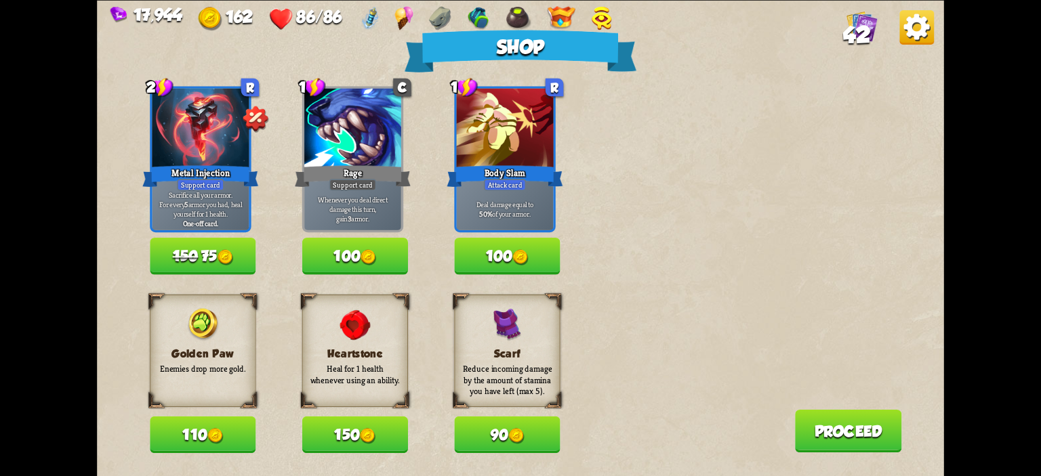
click at [511, 260] on button "100" at bounding box center [507, 256] width 106 height 37
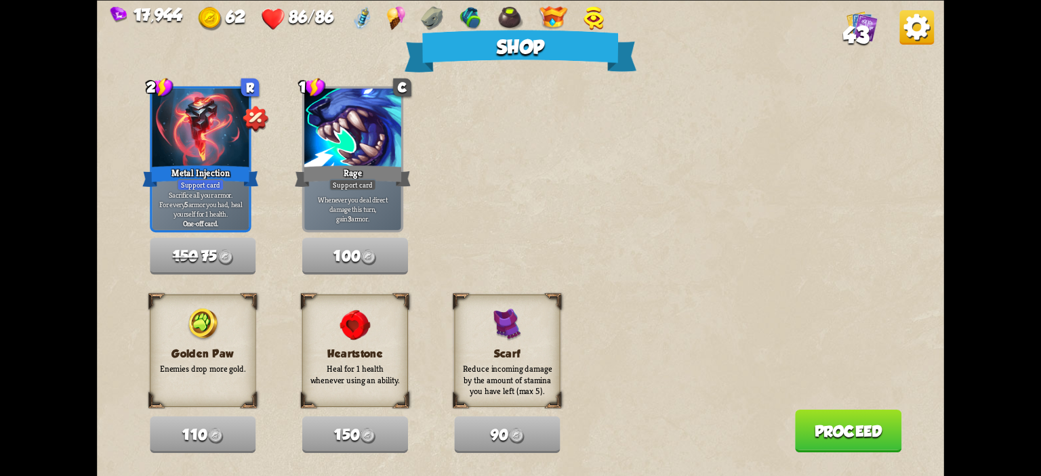
click at [802, 417] on button "Proceed" at bounding box center [848, 430] width 107 height 43
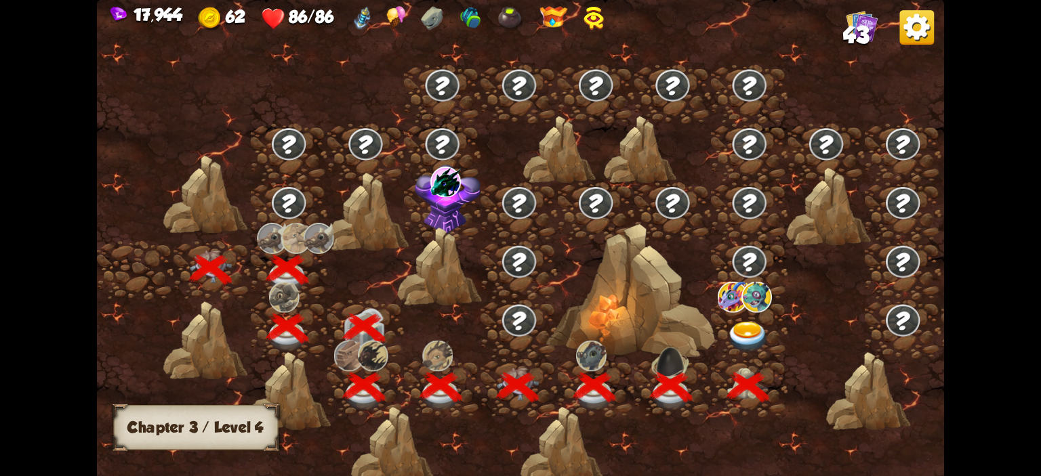
click at [744, 325] on img at bounding box center [748, 337] width 42 height 31
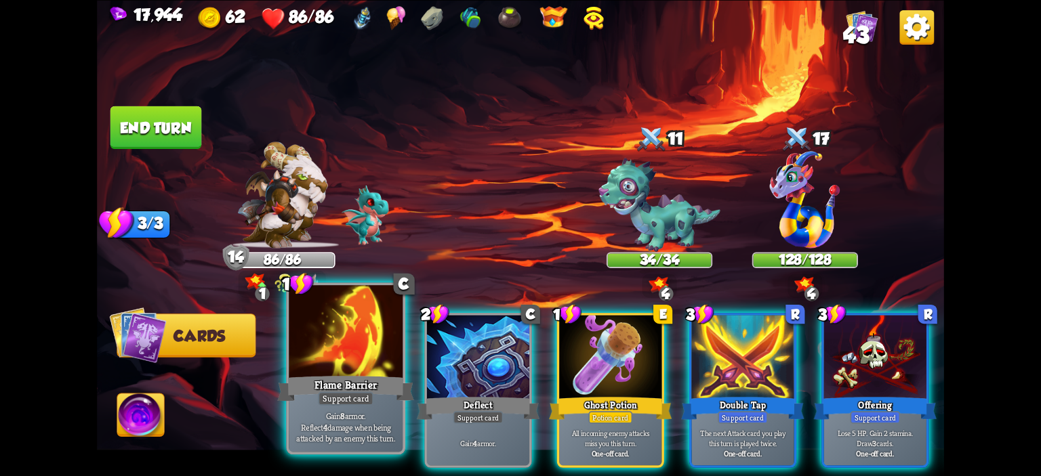
click at [363, 394] on div "Support card" at bounding box center [346, 399] width 56 height 14
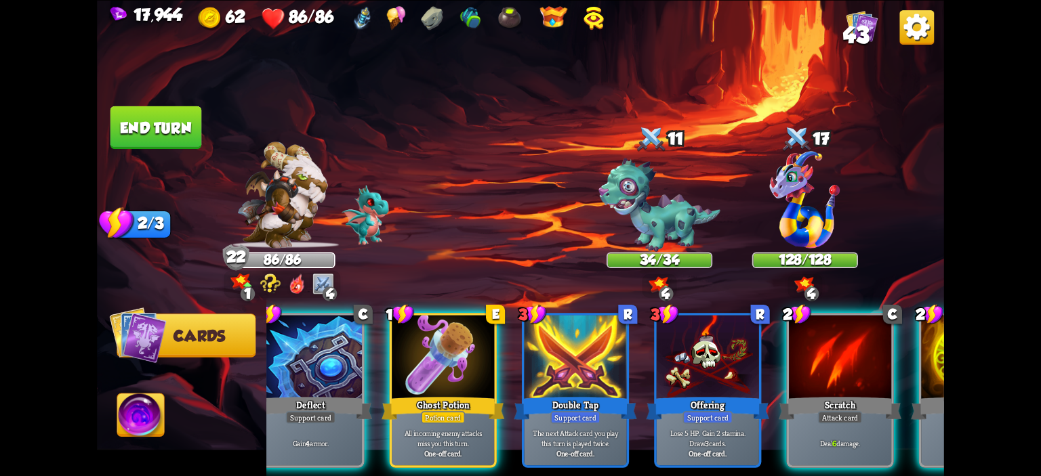
scroll to position [0, 128]
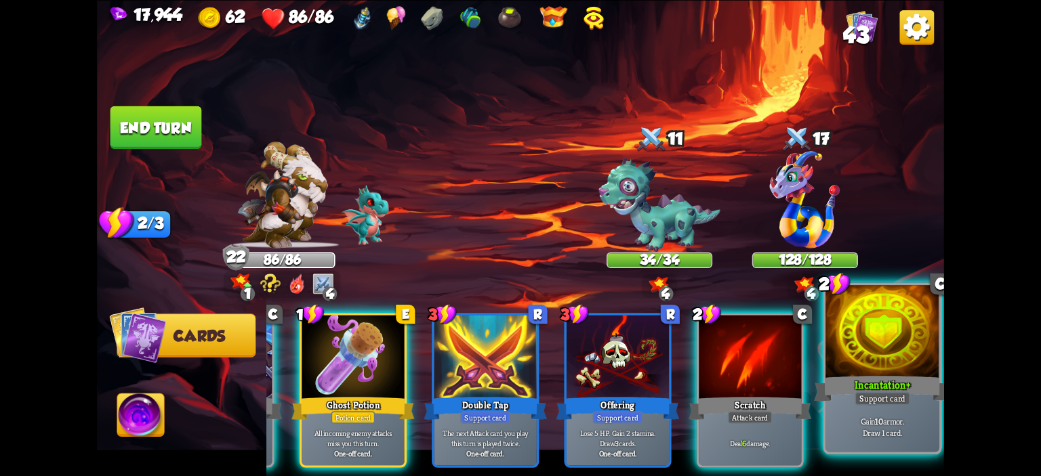
click at [837, 392] on div "Incantation+" at bounding box center [882, 388] width 137 height 31
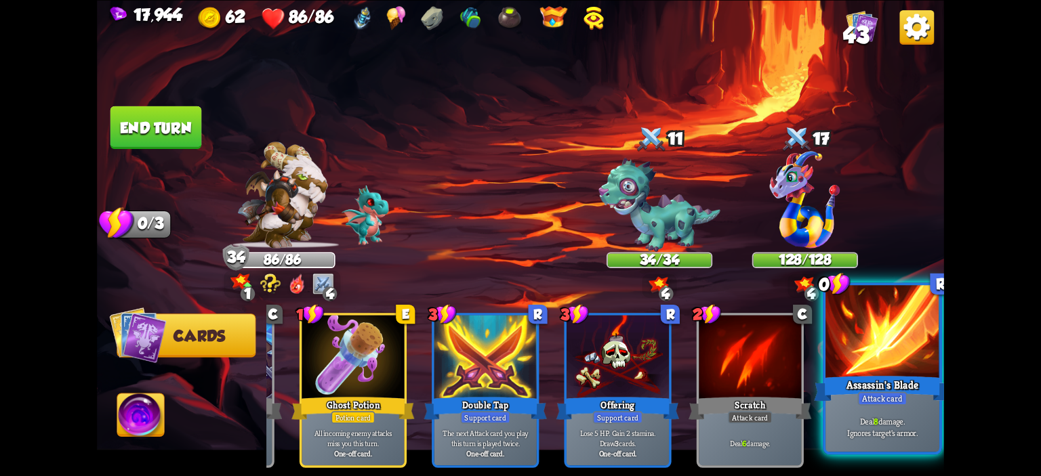
click at [872, 357] on div at bounding box center [883, 333] width 114 height 96
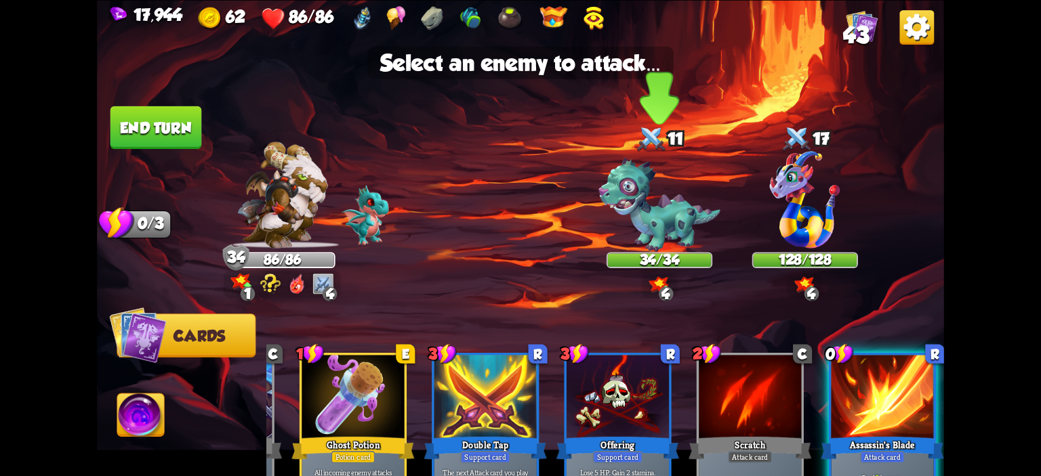
click at [615, 229] on img at bounding box center [660, 205] width 122 height 94
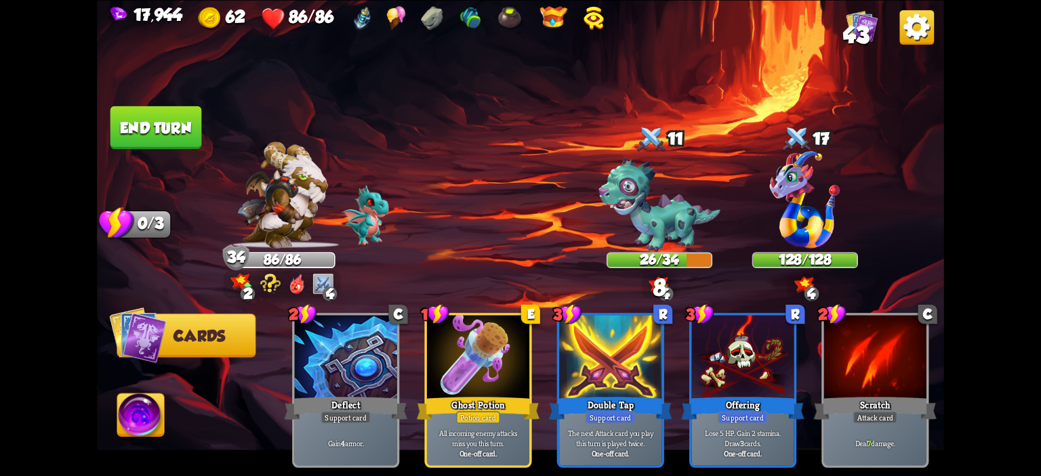
click at [206, 138] on img at bounding box center [520, 238] width 847 height 476
click at [190, 140] on button "End turn" at bounding box center [156, 127] width 92 height 43
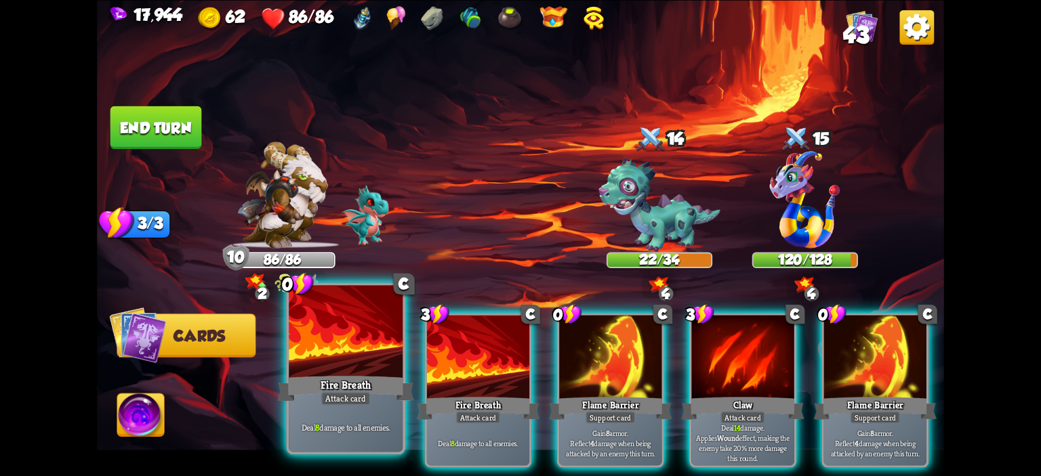
click at [365, 341] on div at bounding box center [346, 333] width 114 height 96
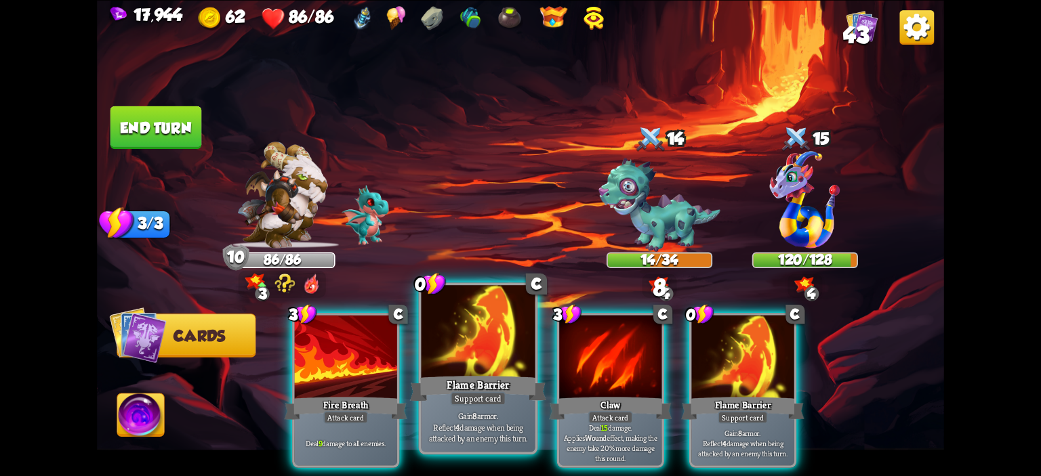
click at [470, 306] on div at bounding box center [479, 333] width 114 height 96
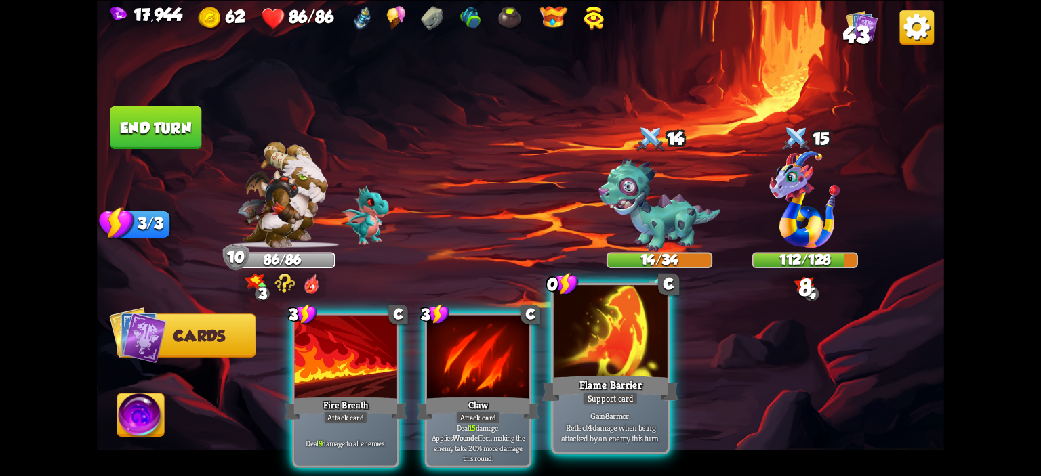
click at [610, 337] on div at bounding box center [611, 333] width 114 height 96
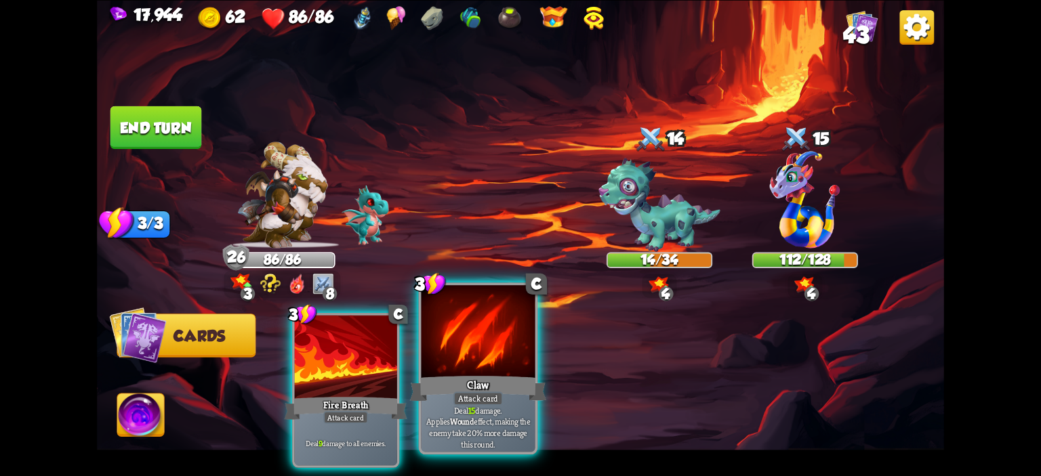
click at [466, 344] on div at bounding box center [479, 333] width 114 height 96
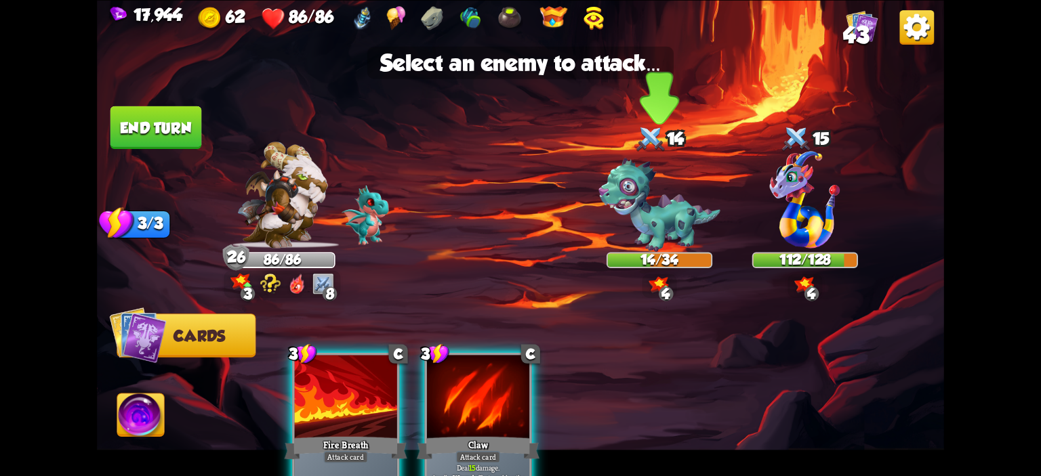
click at [626, 218] on img at bounding box center [660, 205] width 122 height 94
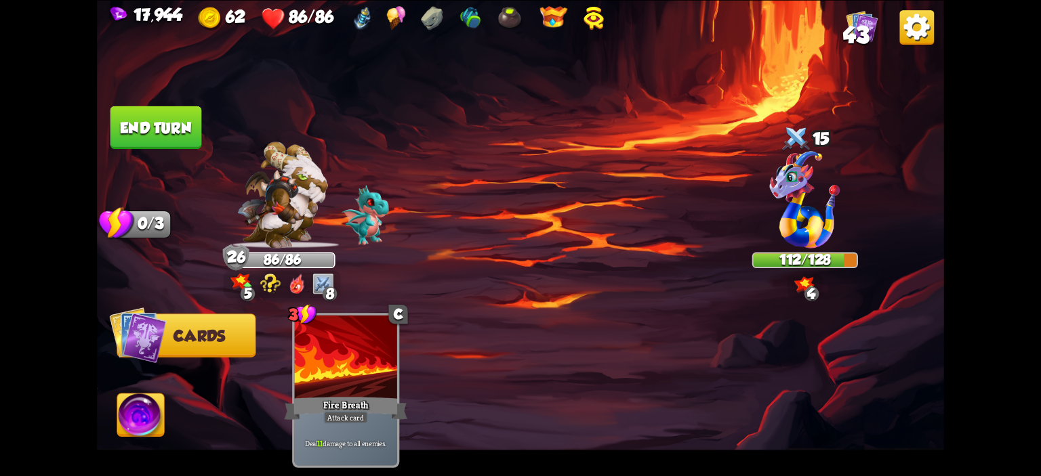
click at [165, 134] on button "End turn" at bounding box center [156, 127] width 92 height 43
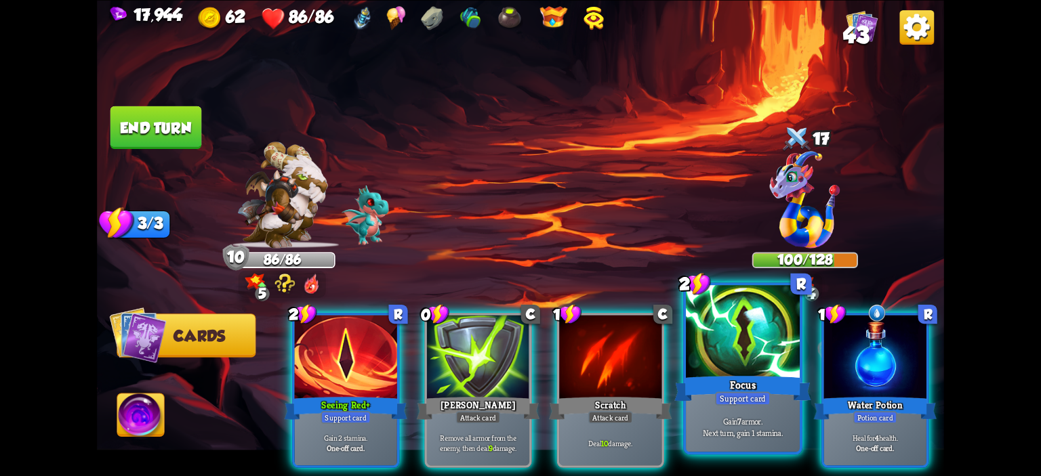
click at [727, 340] on div at bounding box center [743, 333] width 114 height 96
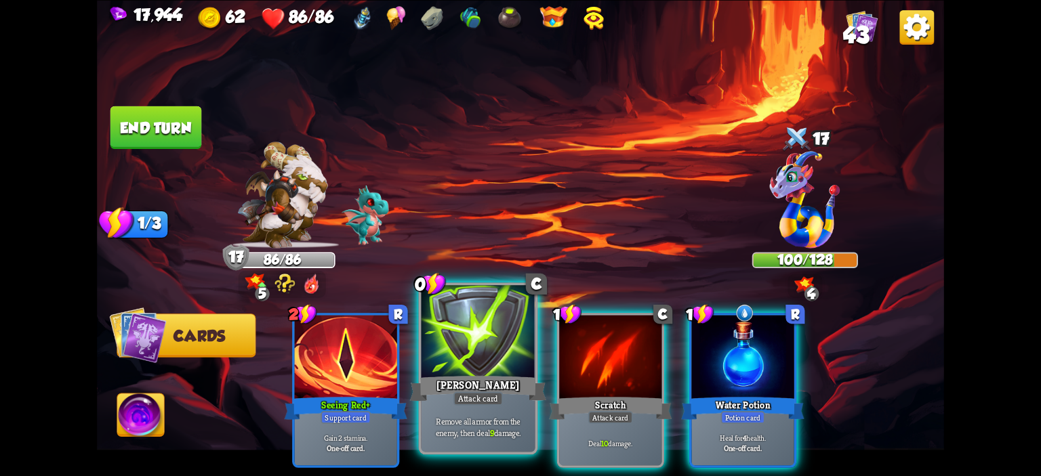
click at [500, 354] on div at bounding box center [479, 333] width 114 height 96
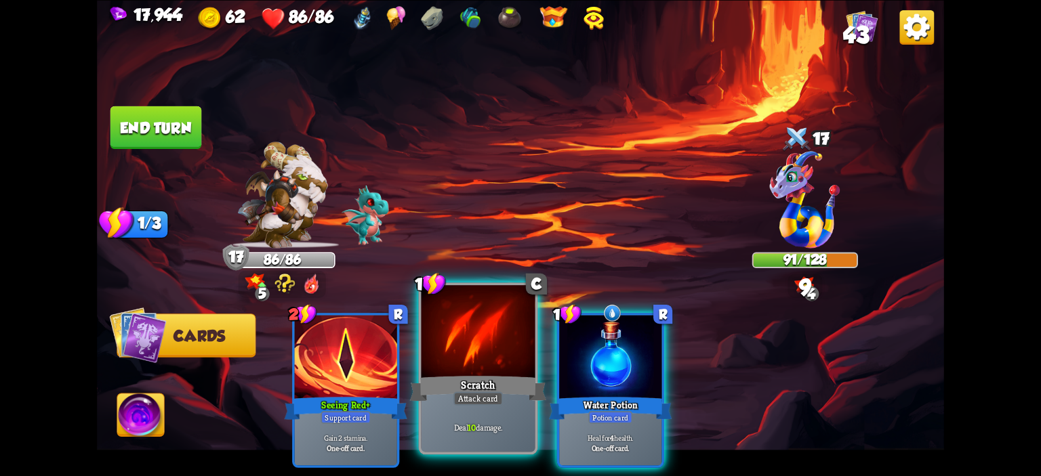
click at [489, 348] on div at bounding box center [479, 333] width 114 height 96
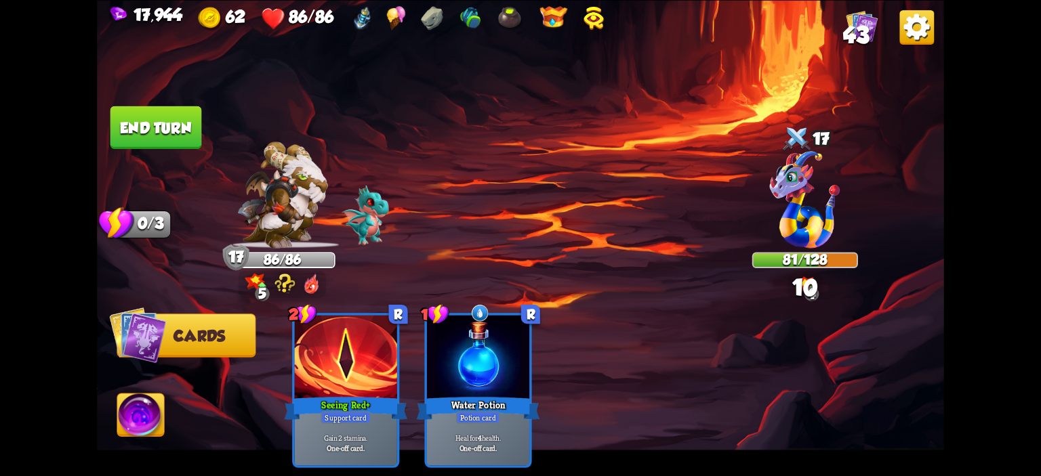
click at [148, 129] on button "End turn" at bounding box center [156, 127] width 92 height 43
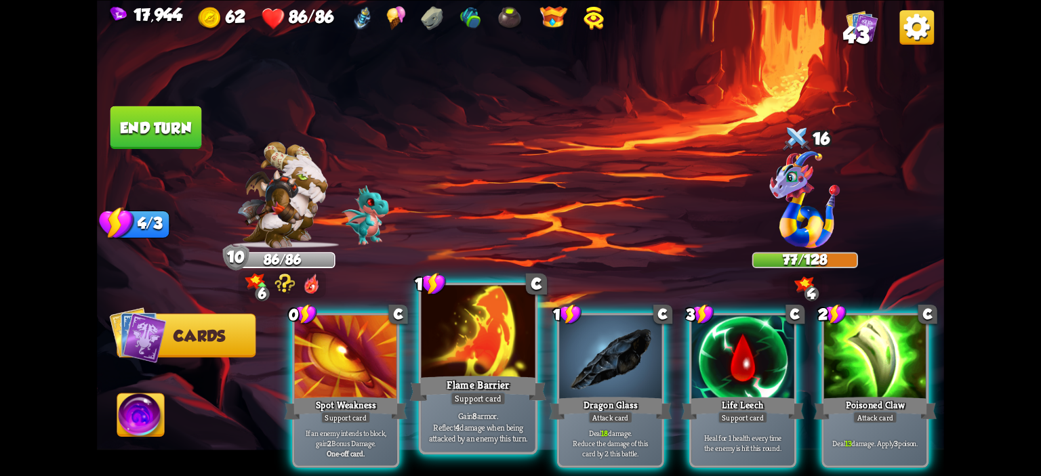
click at [502, 325] on div at bounding box center [479, 333] width 114 height 96
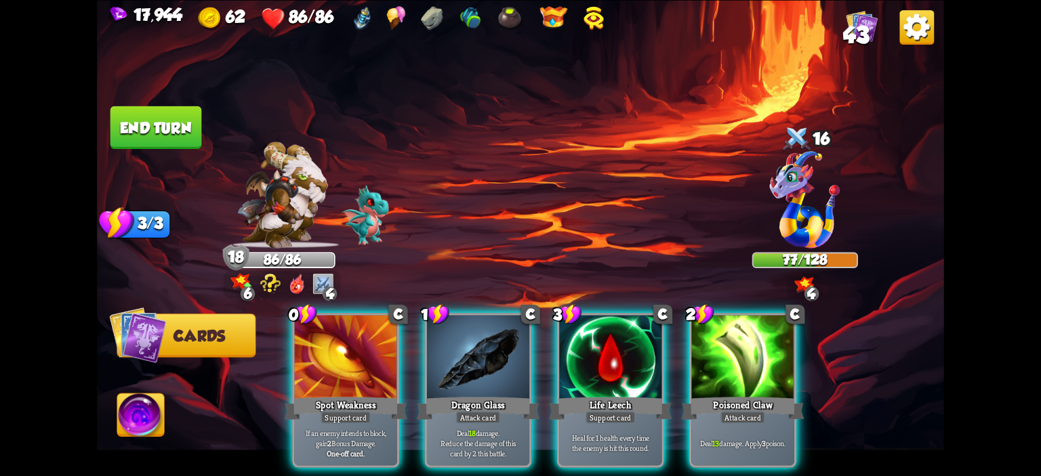
click at [502, 325] on div at bounding box center [478, 358] width 102 height 86
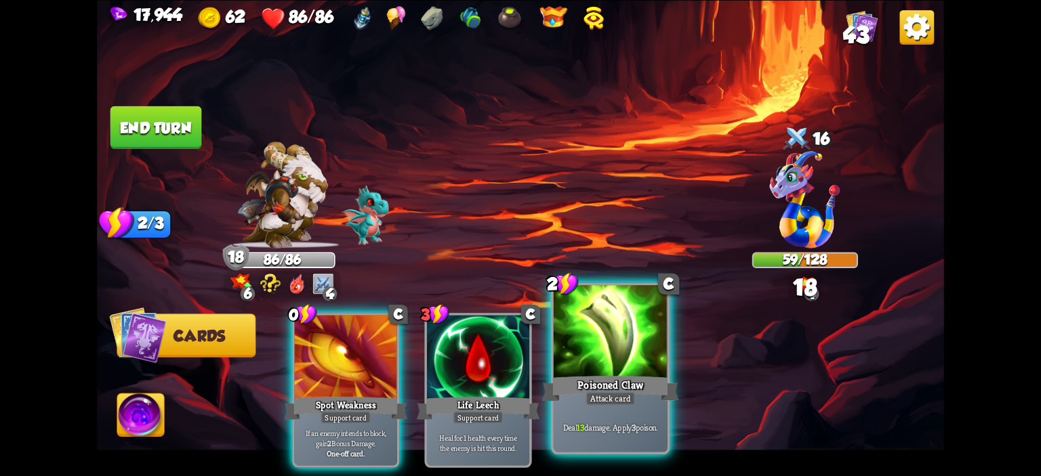
click at [617, 327] on div at bounding box center [611, 333] width 114 height 96
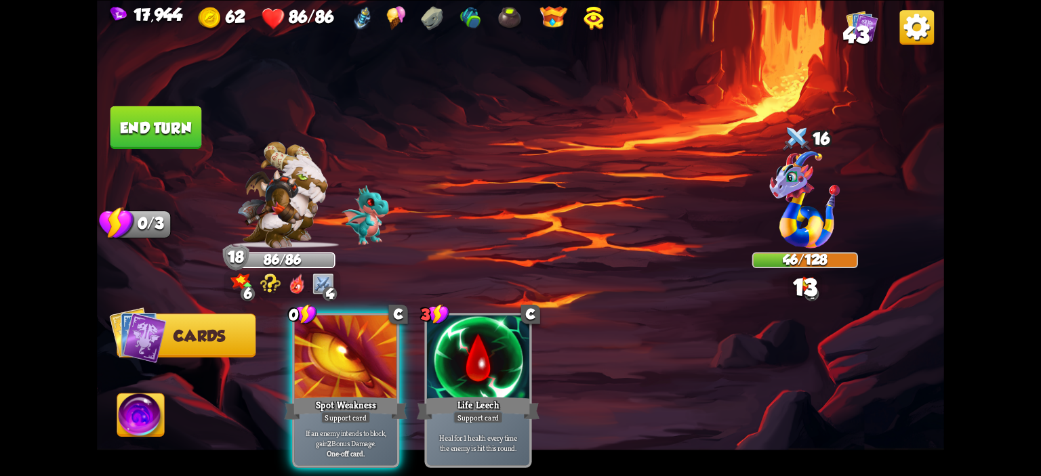
click at [201, 129] on button "End turn" at bounding box center [156, 127] width 92 height 43
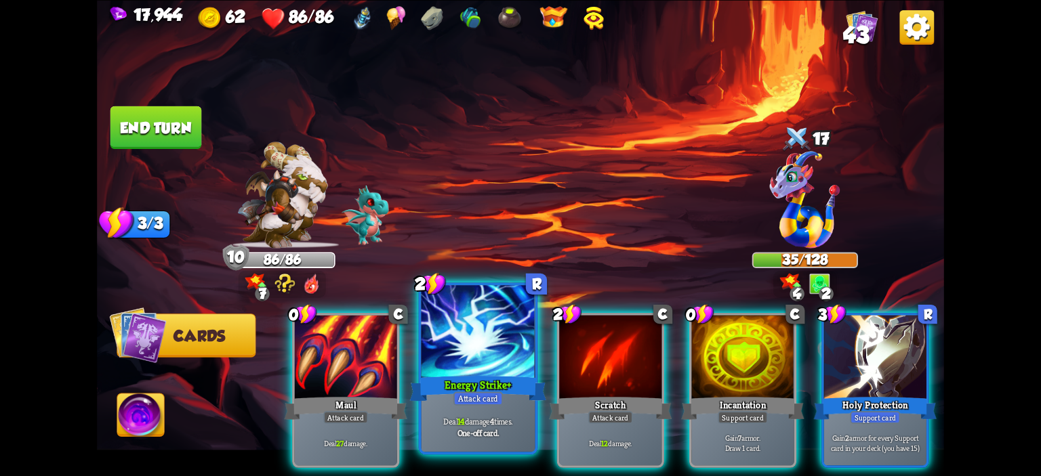
click at [531, 327] on div at bounding box center [479, 333] width 114 height 96
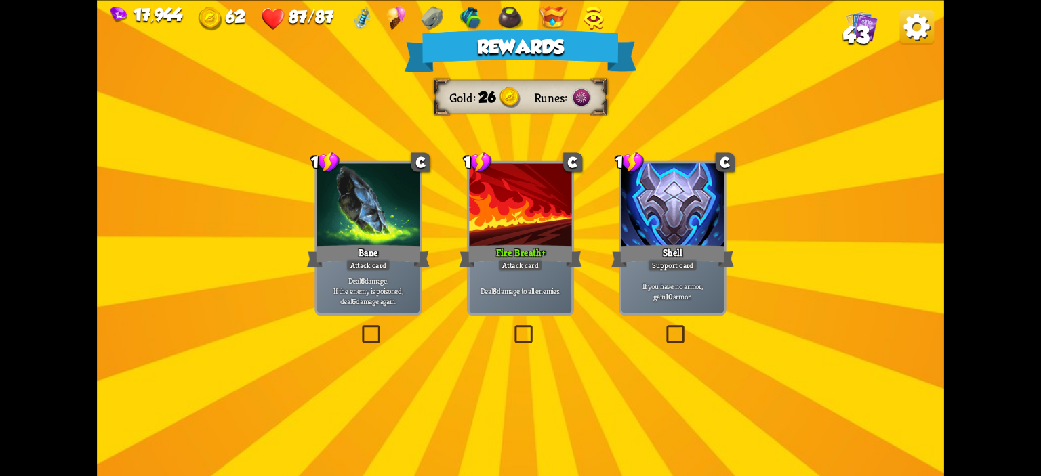
click at [548, 311] on div "Deal 8 damage to all enemies." at bounding box center [520, 290] width 102 height 45
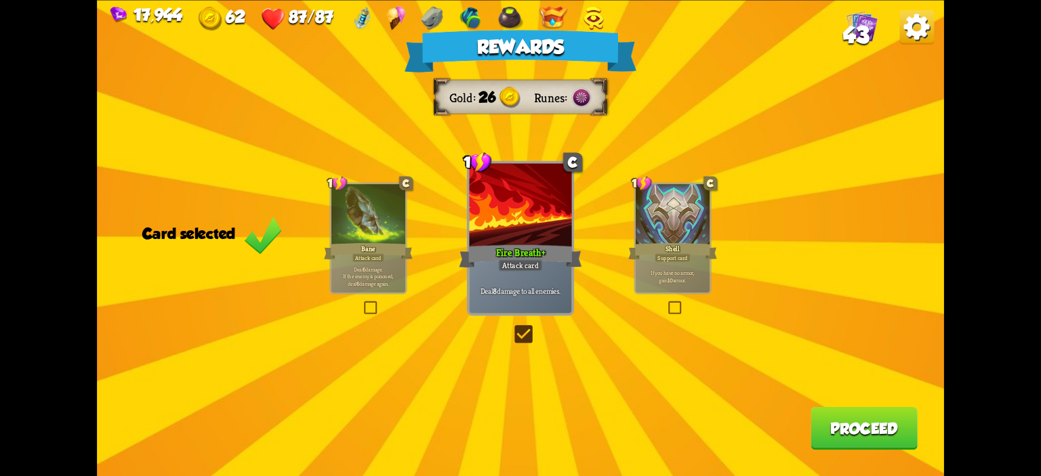
click at [853, 441] on button "Proceed" at bounding box center [864, 428] width 107 height 43
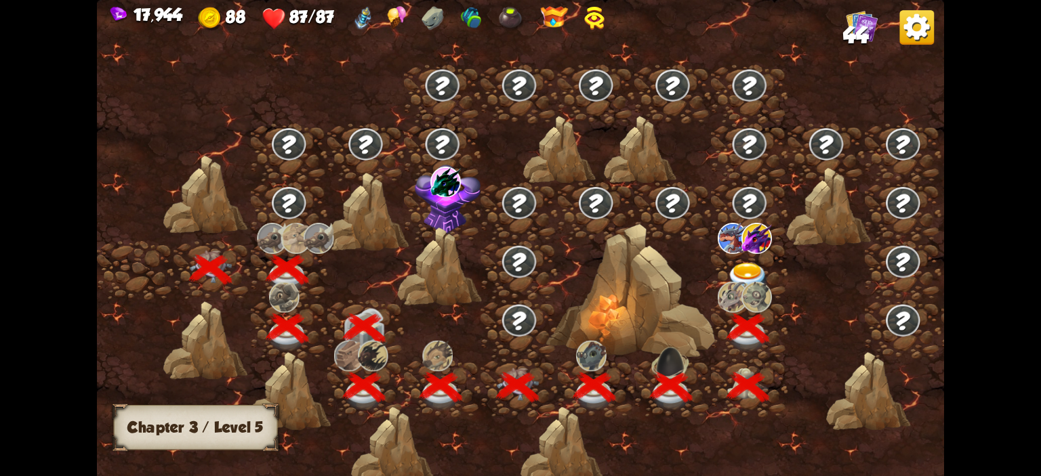
click at [732, 270] on img at bounding box center [748, 278] width 42 height 31
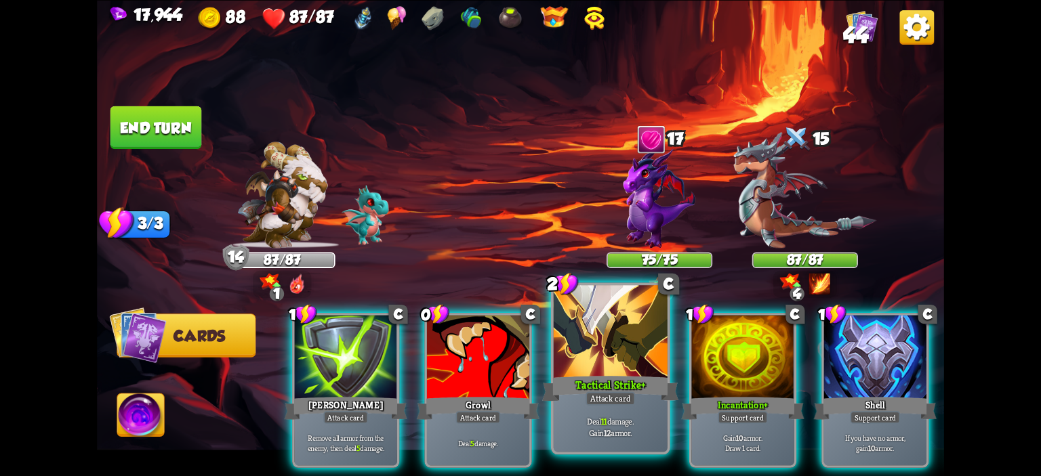
click at [609, 384] on div "Tactical Strike+" at bounding box center [610, 388] width 137 height 31
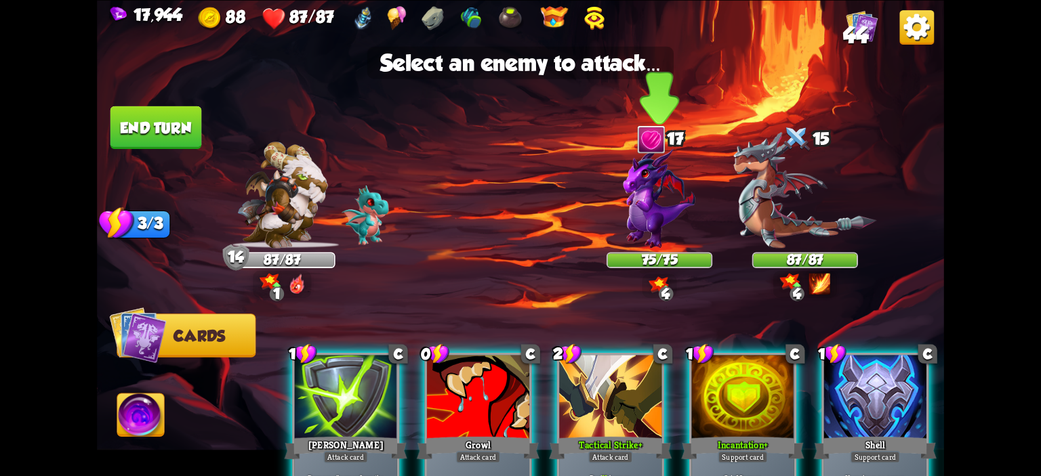
click at [646, 222] on img at bounding box center [660, 197] width 72 height 102
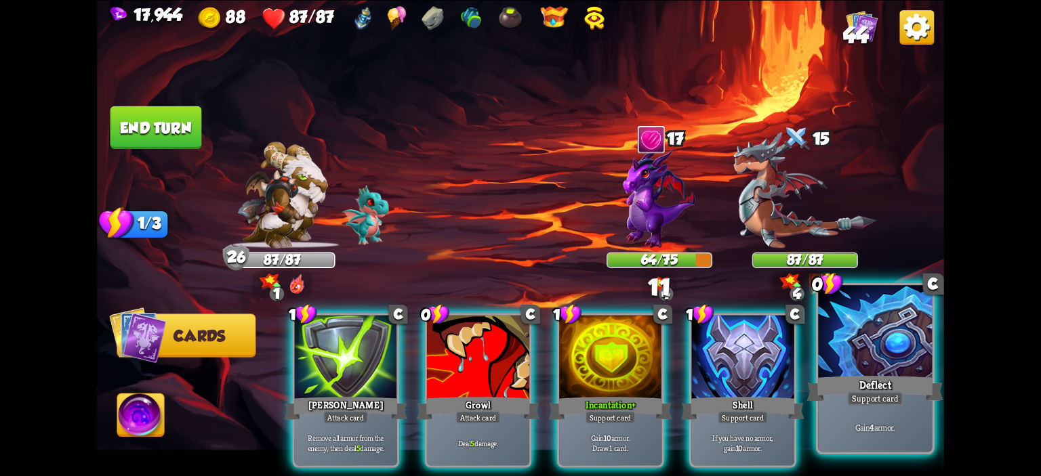
click at [845, 339] on div at bounding box center [875, 333] width 114 height 96
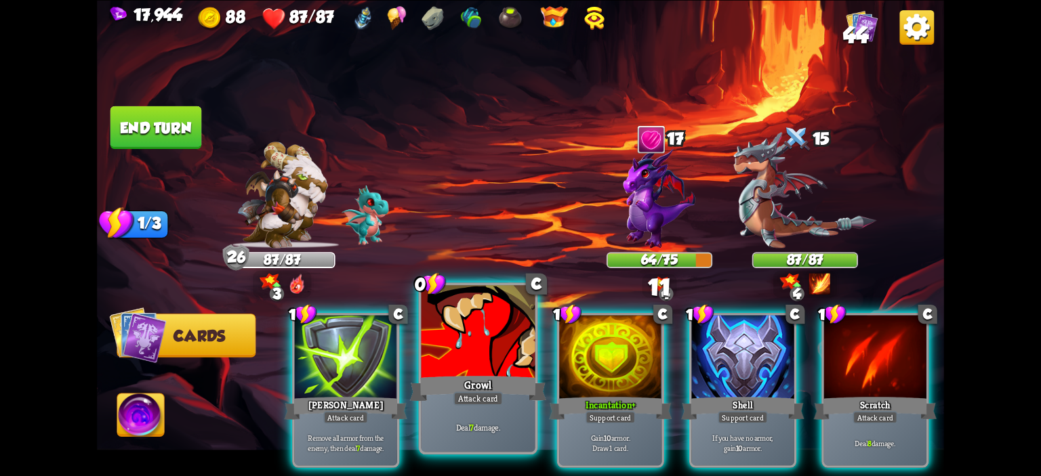
click at [493, 342] on div at bounding box center [479, 333] width 114 height 96
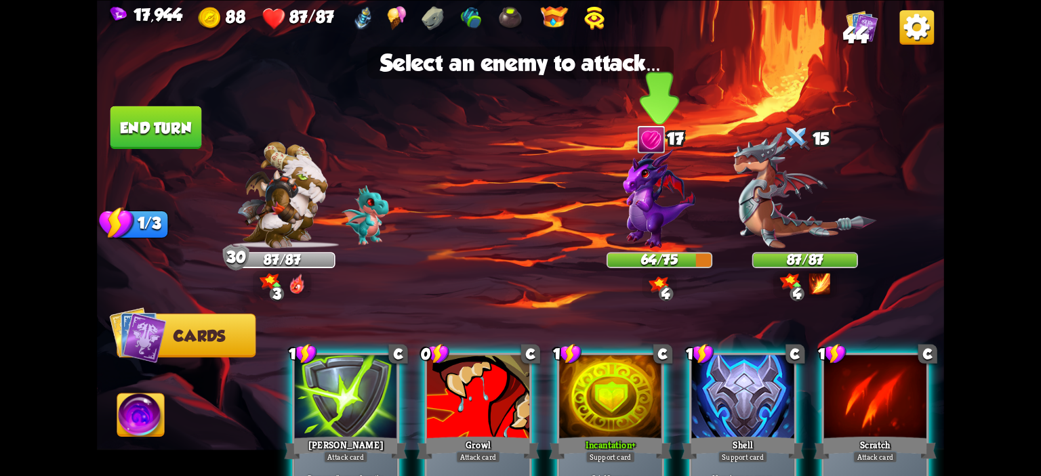
click at [657, 196] on img at bounding box center [660, 197] width 72 height 102
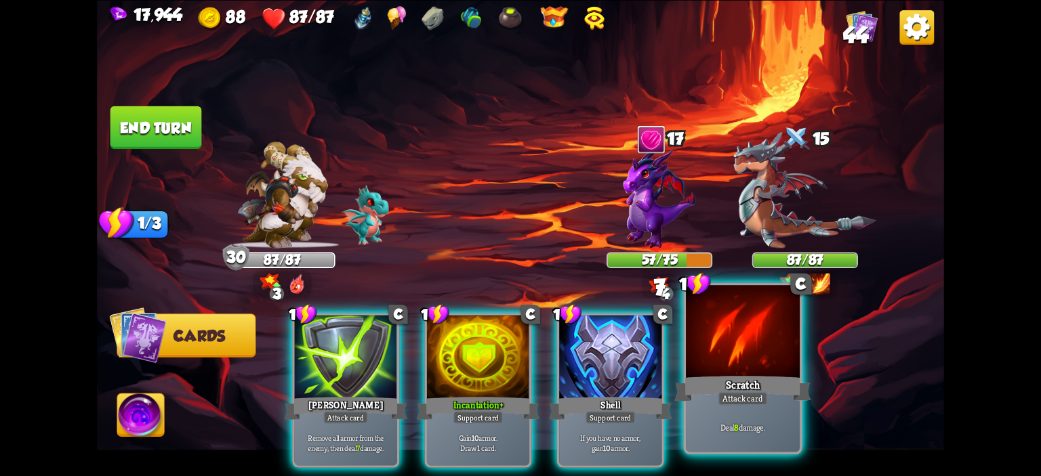
click at [730, 348] on div at bounding box center [743, 333] width 114 height 96
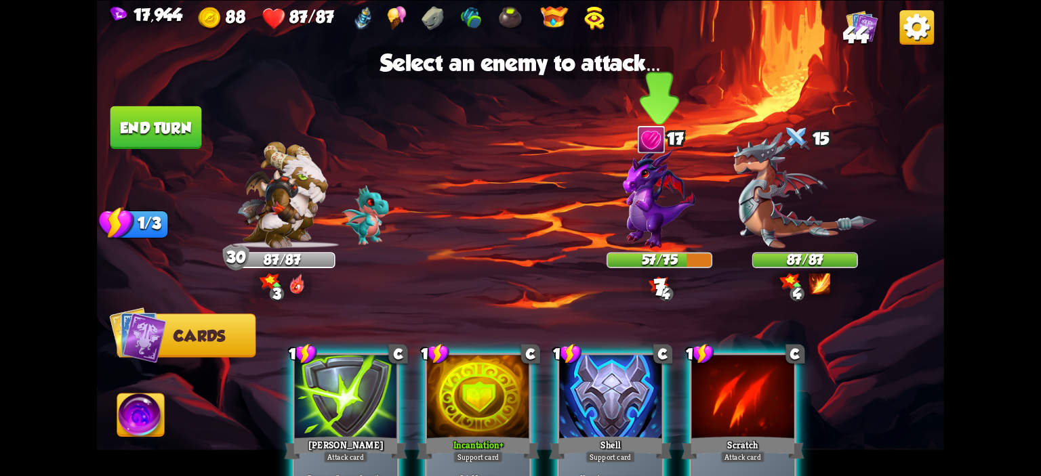
click at [623, 214] on div at bounding box center [660, 201] width 106 height 93
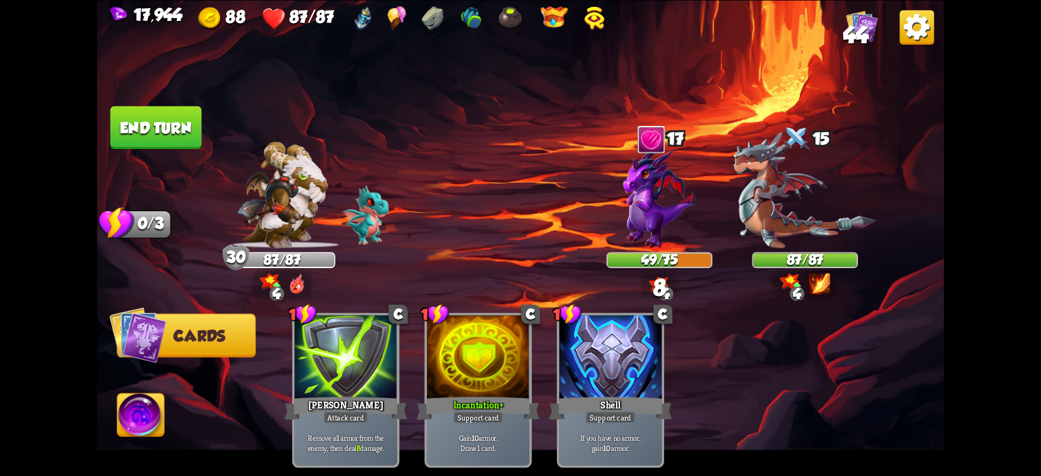
click at [181, 131] on button "End turn" at bounding box center [156, 127] width 92 height 43
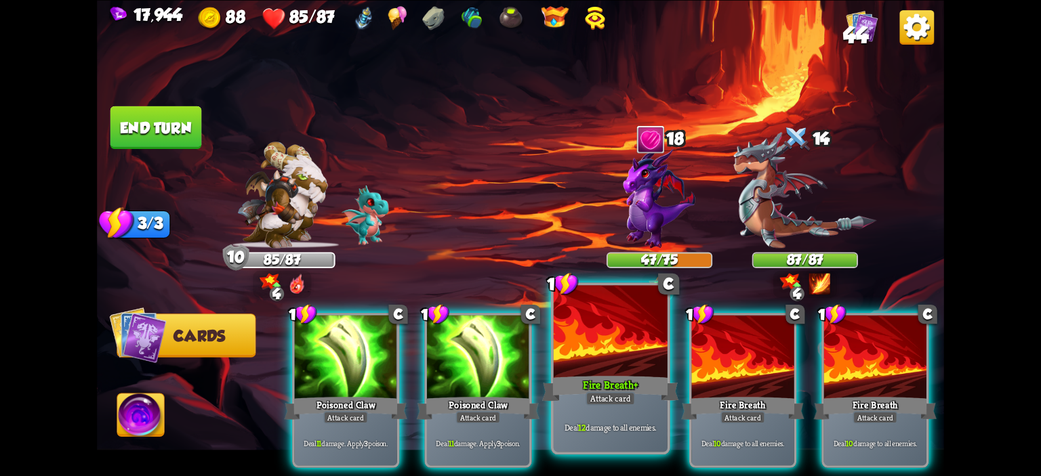
click at [632, 385] on div "Fire Breath+" at bounding box center [610, 388] width 137 height 31
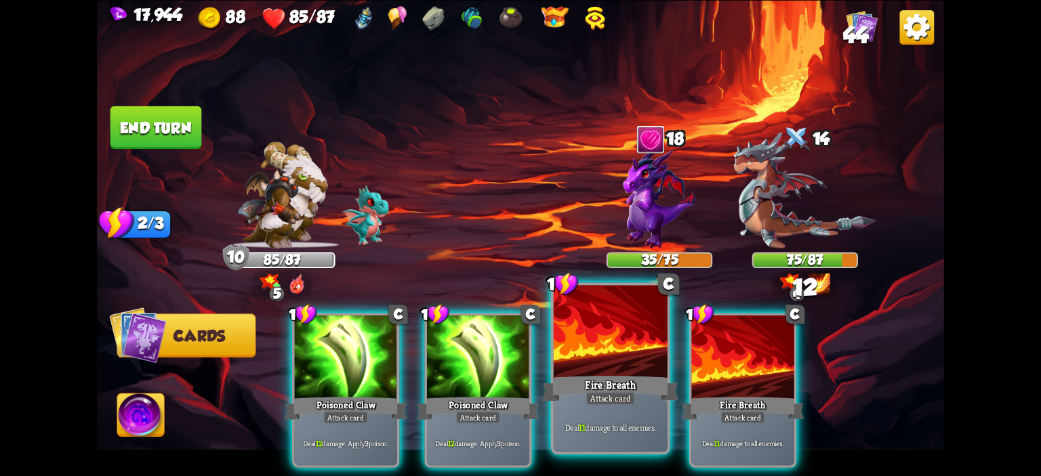
click at [622, 365] on div at bounding box center [611, 333] width 114 height 96
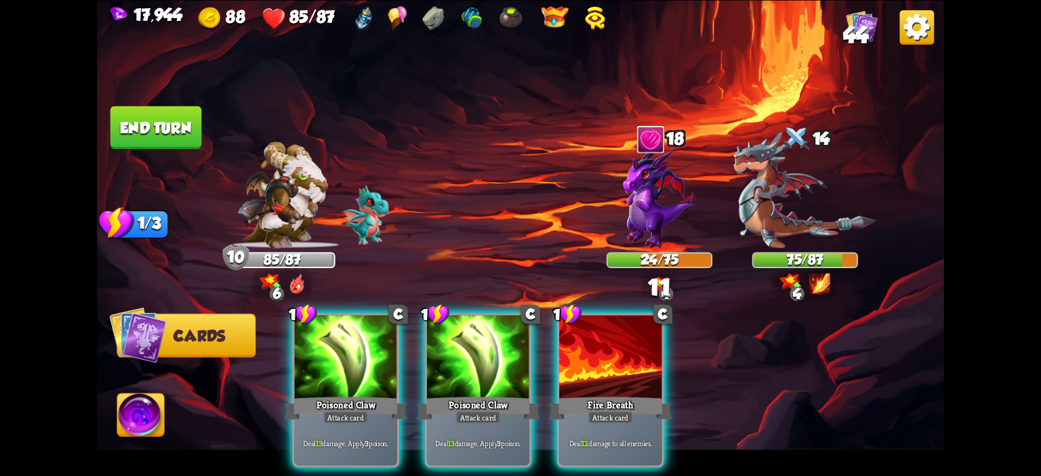
click at [622, 365] on div at bounding box center [610, 358] width 102 height 86
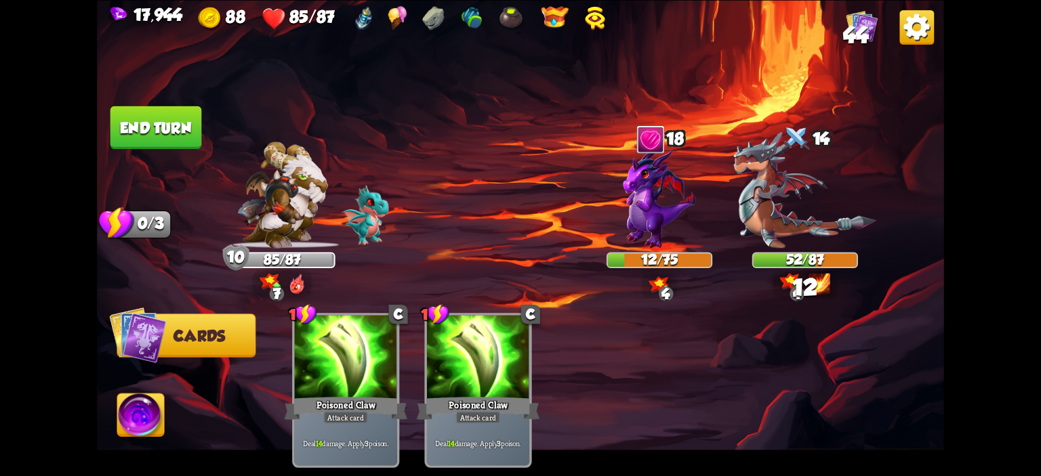
click at [170, 129] on button "End turn" at bounding box center [156, 127] width 92 height 43
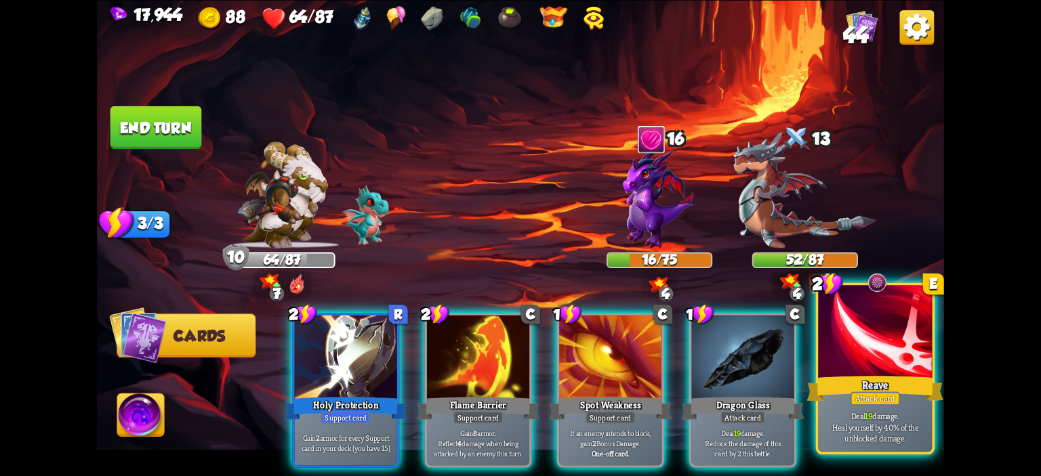
click at [838, 347] on div at bounding box center [875, 333] width 114 height 96
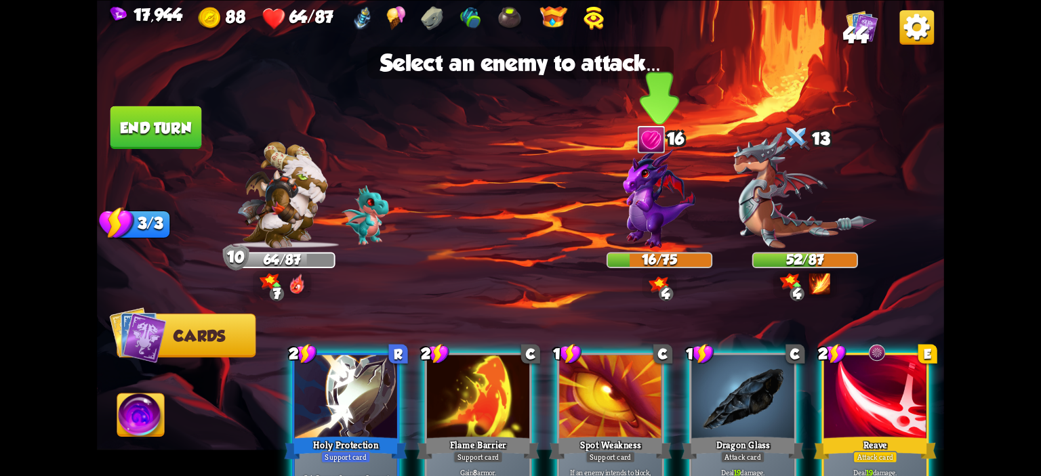
click at [681, 205] on img at bounding box center [660, 197] width 72 height 102
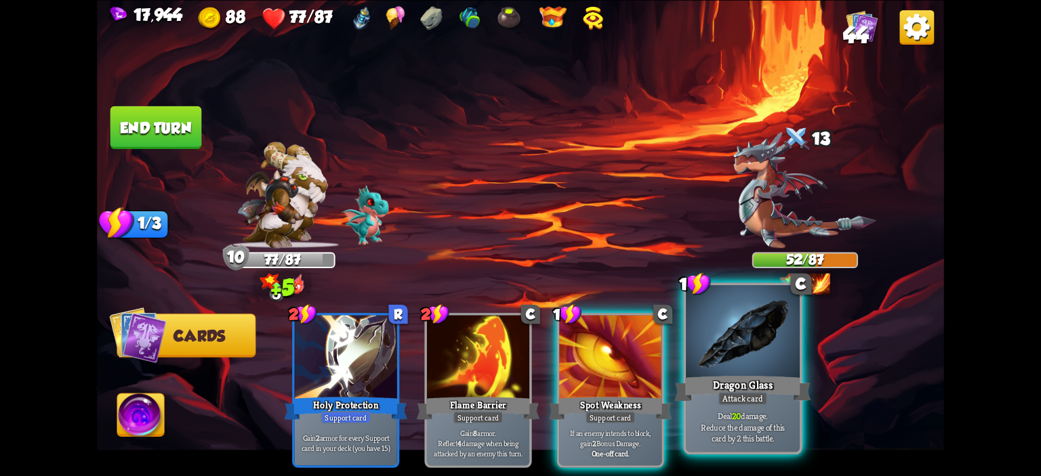
click at [740, 356] on div at bounding box center [743, 333] width 114 height 96
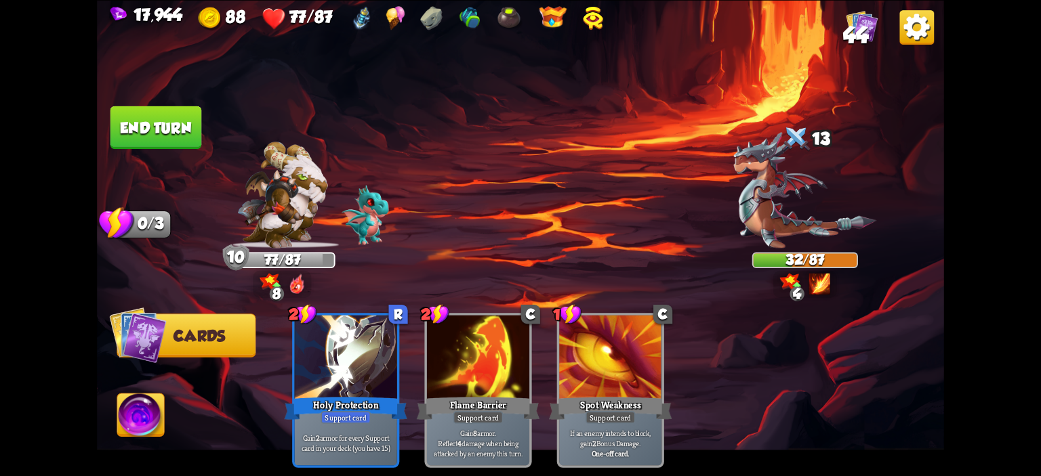
click at [160, 131] on button "End turn" at bounding box center [156, 127] width 92 height 43
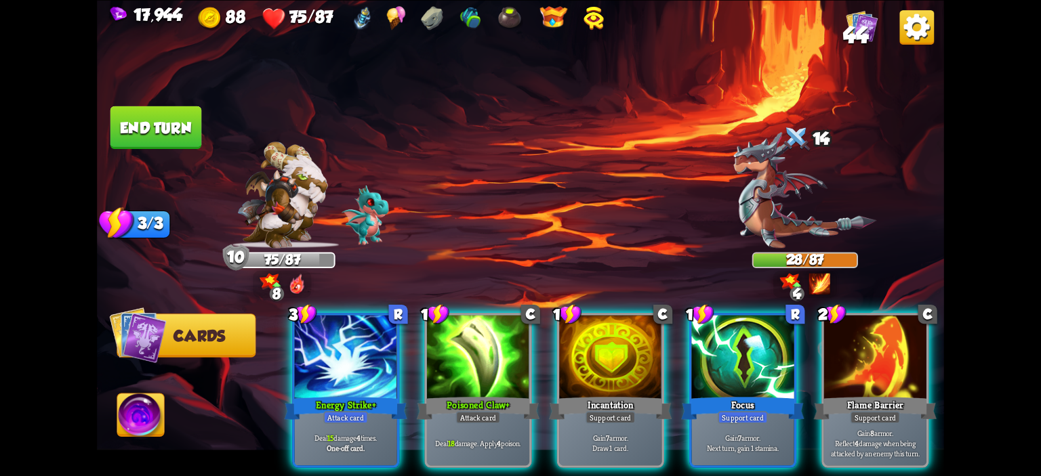
click at [138, 419] on img at bounding box center [140, 417] width 47 height 47
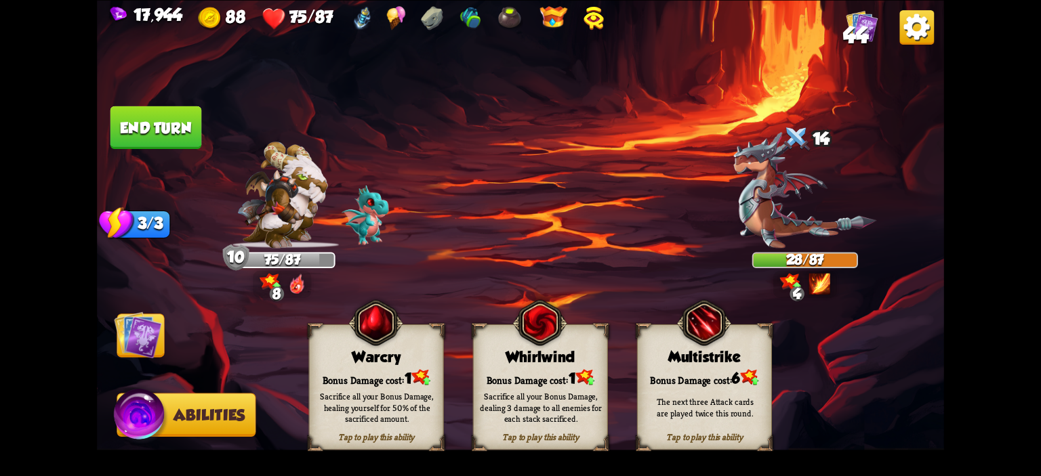
click at [304, 363] on img at bounding box center [520, 238] width 847 height 476
click at [321, 363] on div "Warcry" at bounding box center [377, 356] width 134 height 17
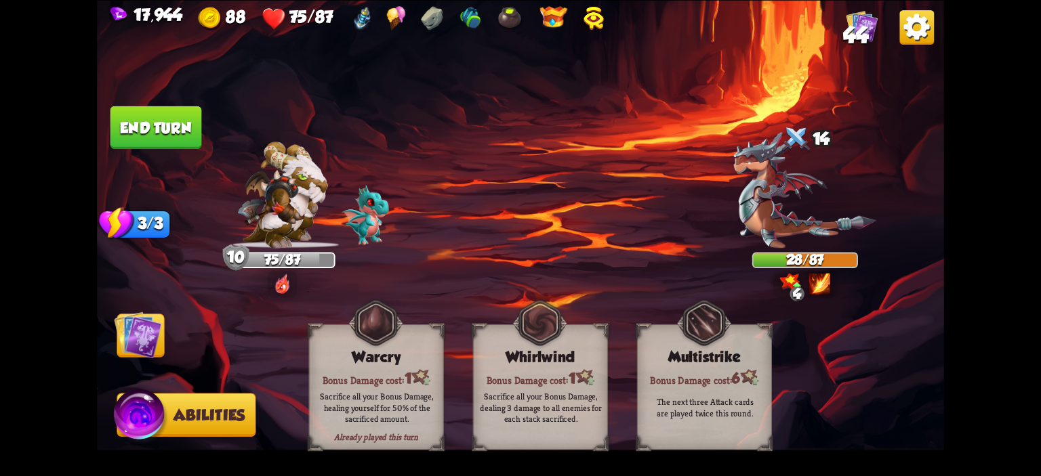
click at [128, 335] on img at bounding box center [137, 334] width 47 height 47
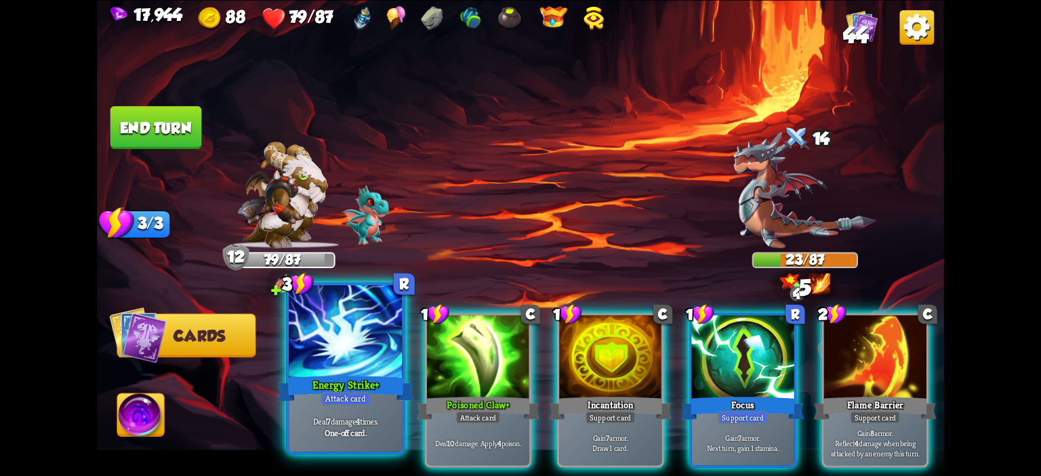
click at [320, 361] on div at bounding box center [346, 333] width 114 height 96
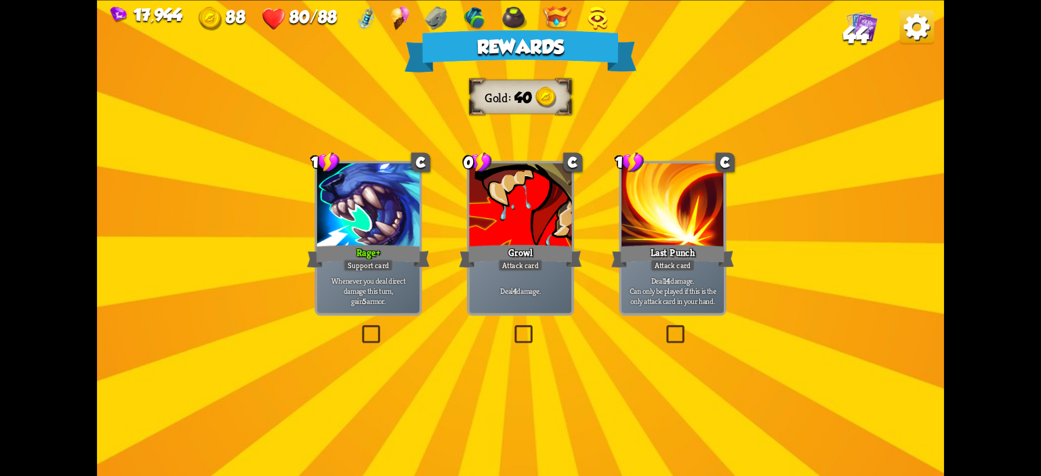
click at [388, 268] on div "Support card" at bounding box center [369, 265] width 50 height 12
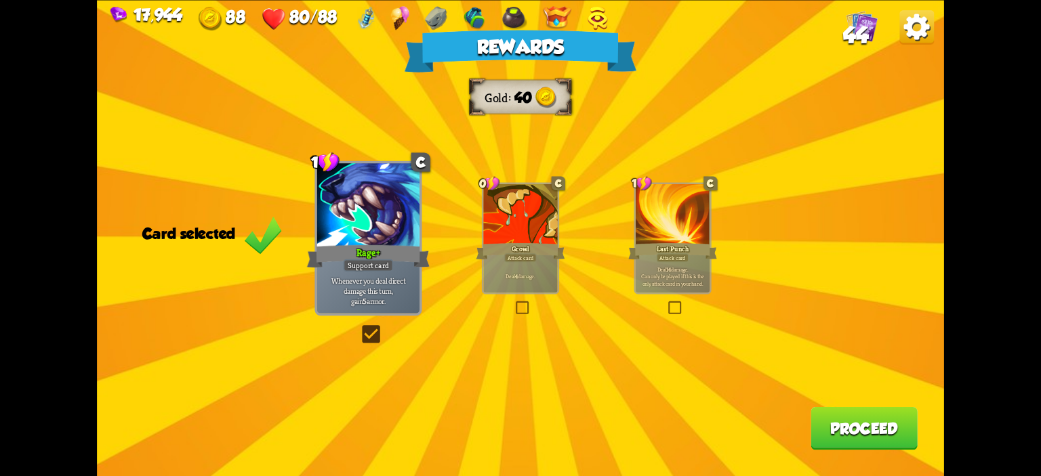
click at [873, 432] on button "Proceed" at bounding box center [864, 428] width 107 height 43
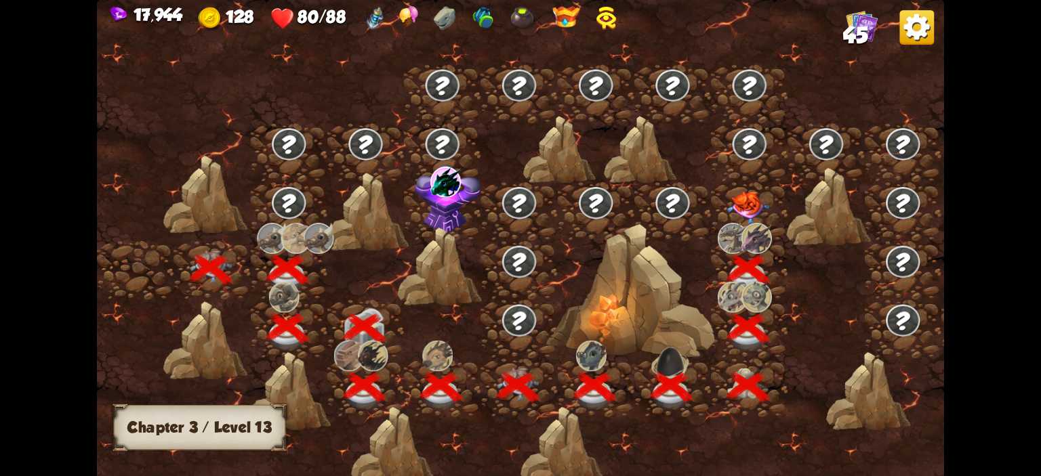
scroll to position [0, 206]
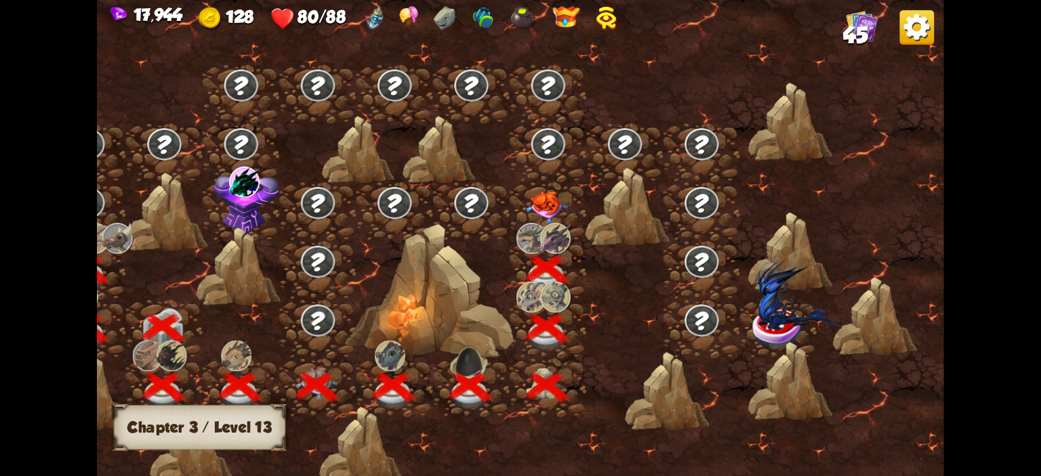
click at [563, 209] on img at bounding box center [547, 208] width 42 height 33
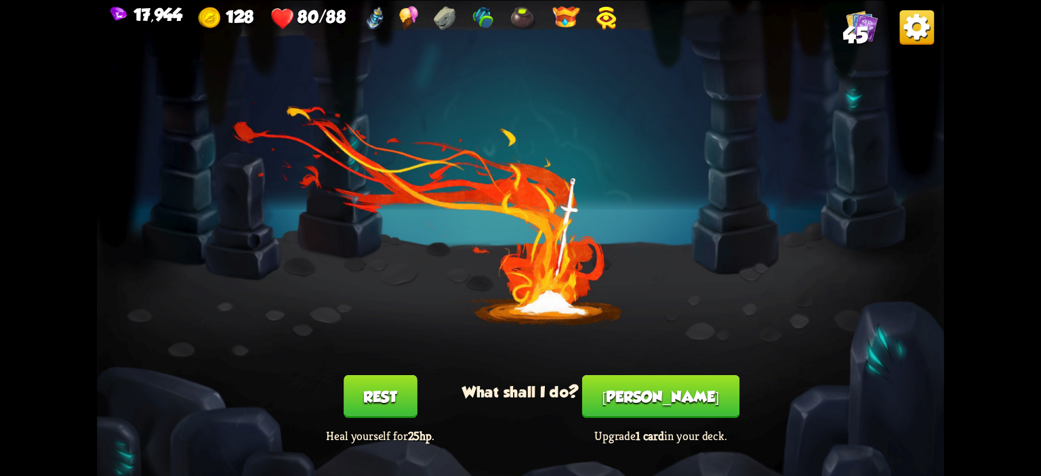
click at [662, 398] on button "[PERSON_NAME]" at bounding box center [660, 397] width 157 height 43
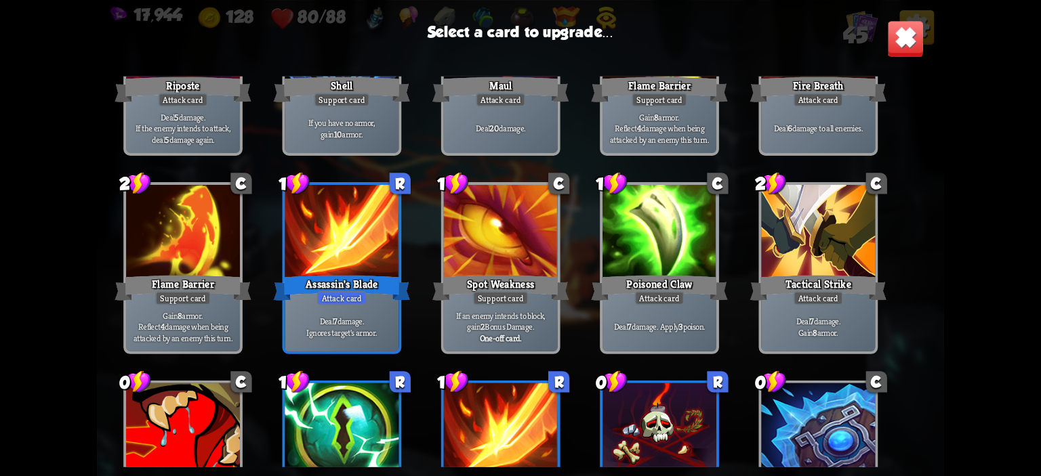
scroll to position [1036, 0]
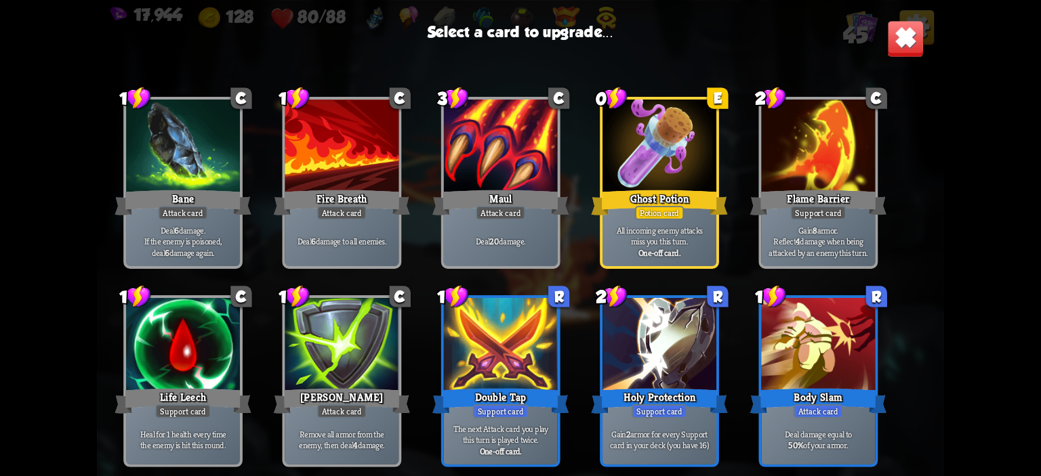
click at [676, 236] on p "All incoming enemy attacks miss you this turn." at bounding box center [659, 235] width 108 height 22
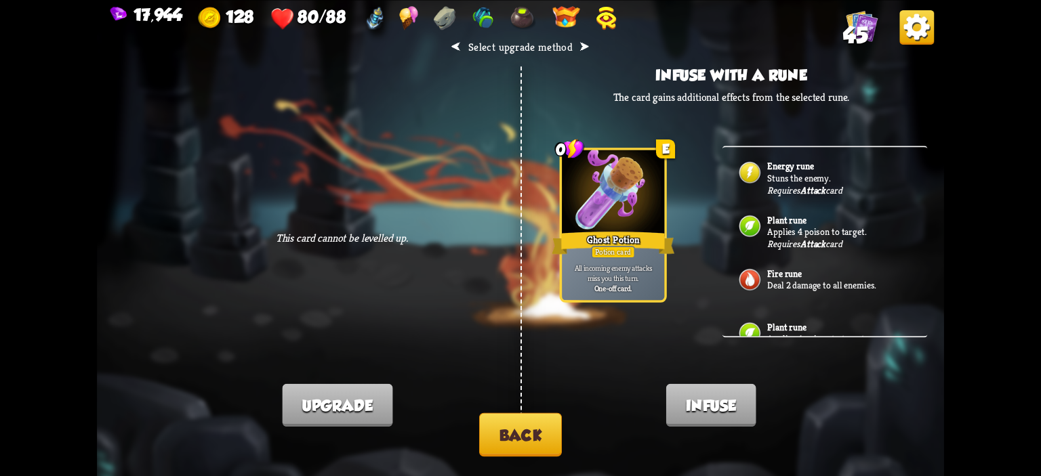
click at [535, 419] on button "Back" at bounding box center [520, 434] width 83 height 43
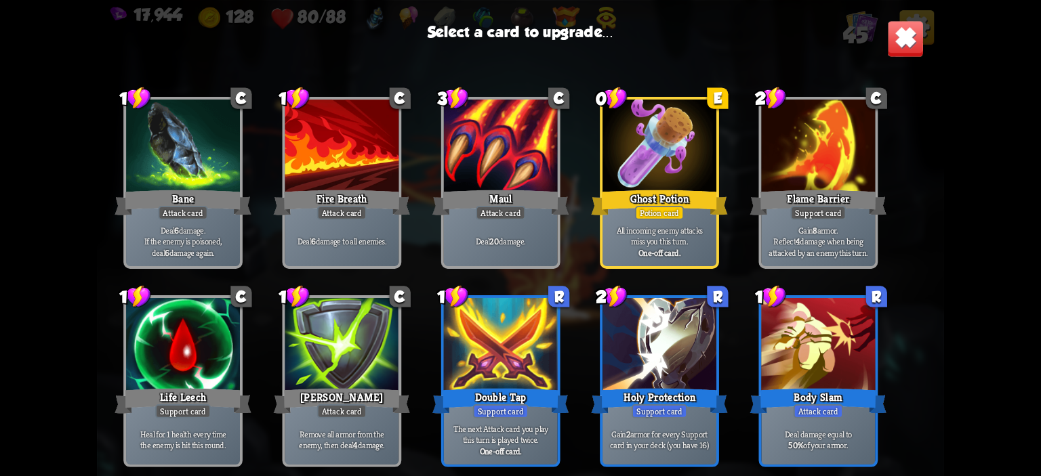
click at [656, 367] on div at bounding box center [660, 346] width 114 height 96
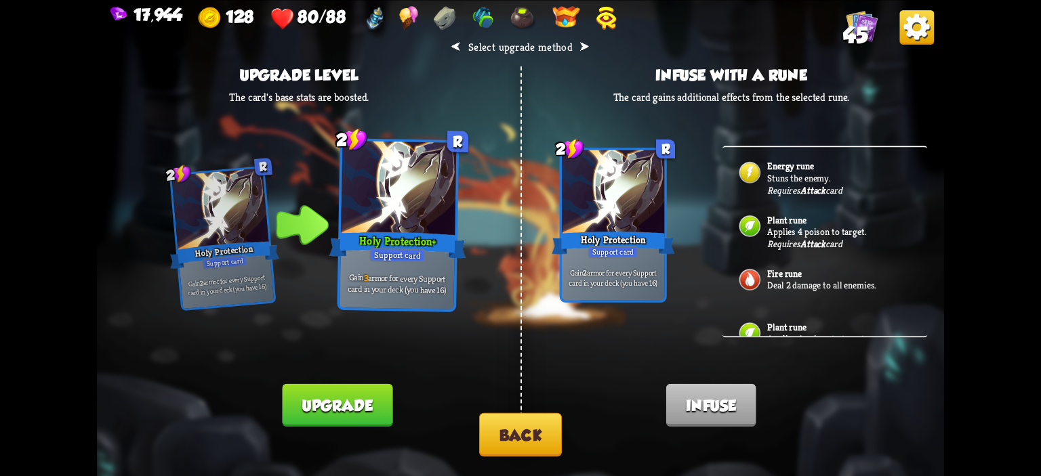
click at [378, 401] on button "Upgrade" at bounding box center [337, 405] width 110 height 43
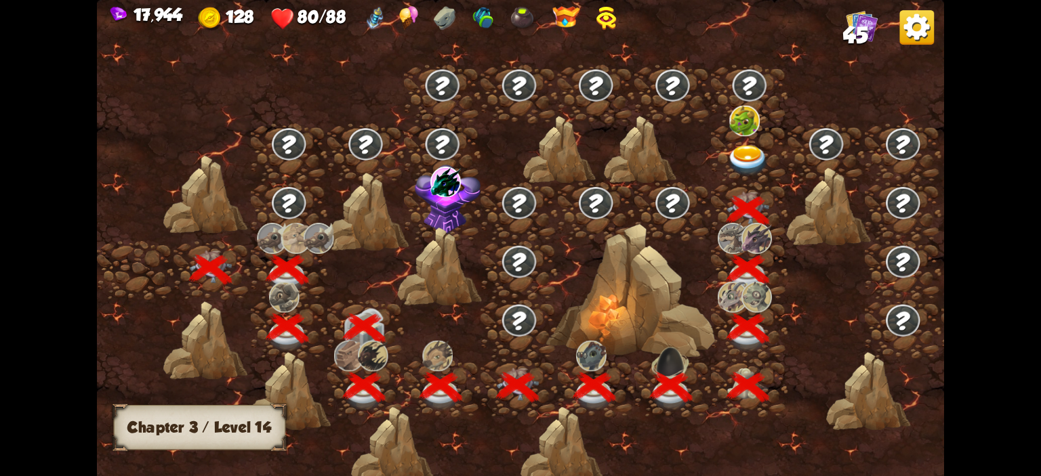
scroll to position [0, 206]
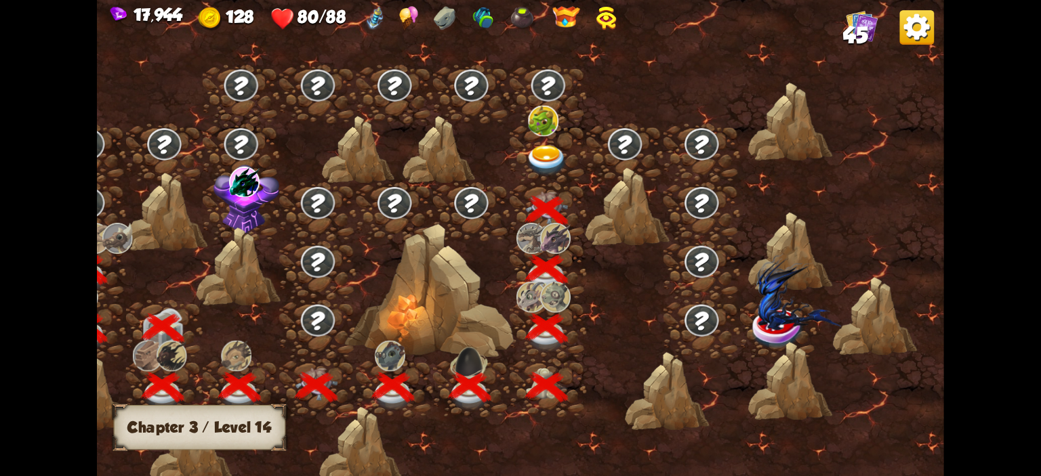
click at [541, 151] on img at bounding box center [547, 160] width 42 height 31
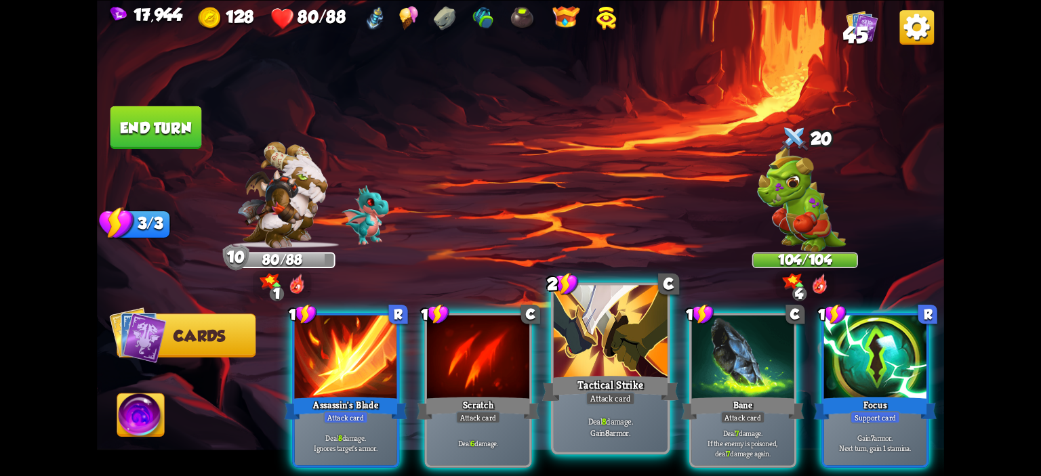
click at [572, 321] on div at bounding box center [611, 333] width 114 height 96
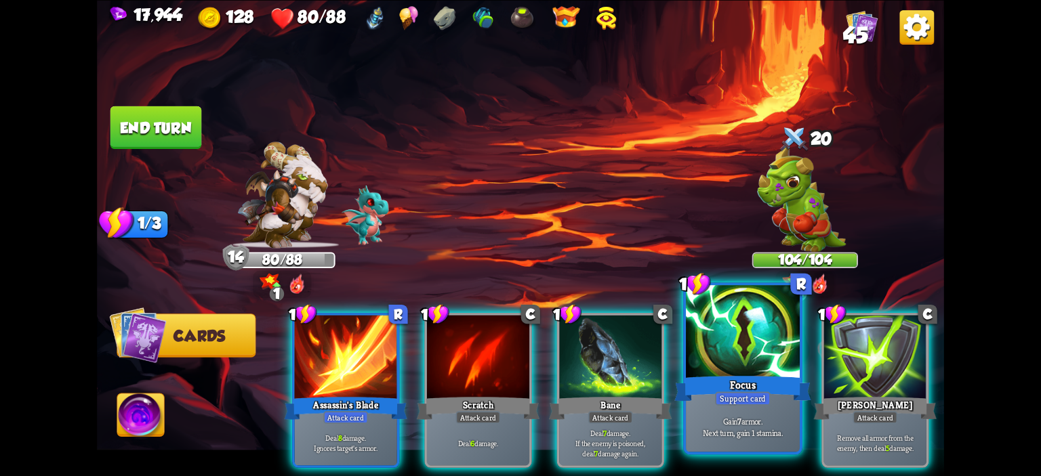
click at [725, 336] on div at bounding box center [743, 333] width 114 height 96
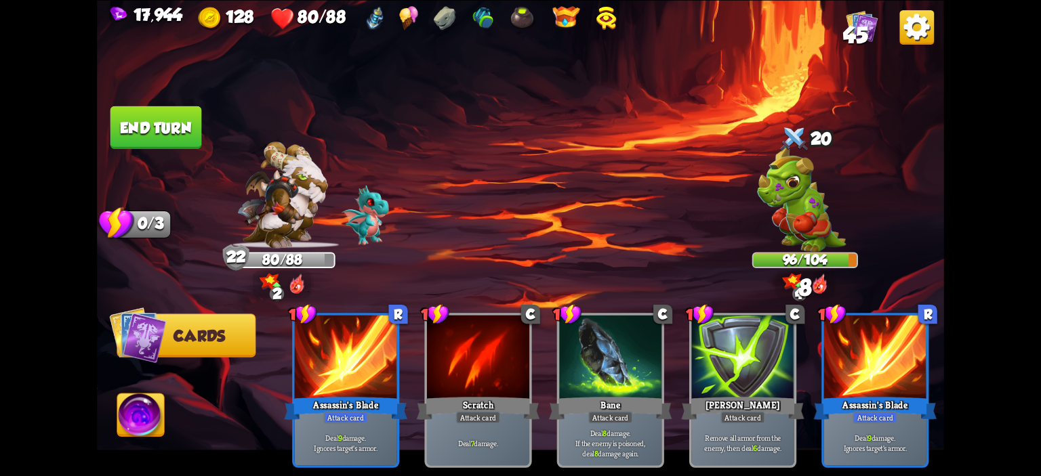
click at [152, 146] on button "End turn" at bounding box center [156, 127] width 92 height 43
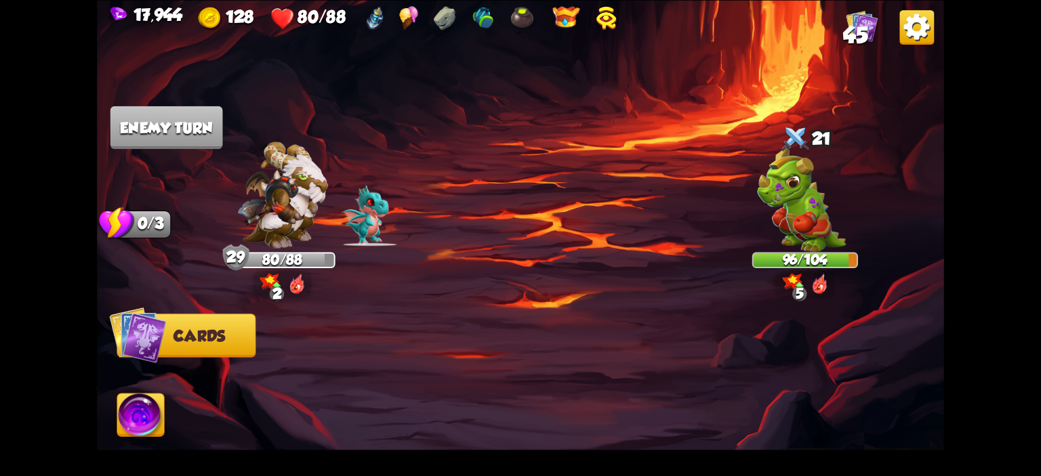
click at [771, 207] on img at bounding box center [801, 199] width 89 height 106
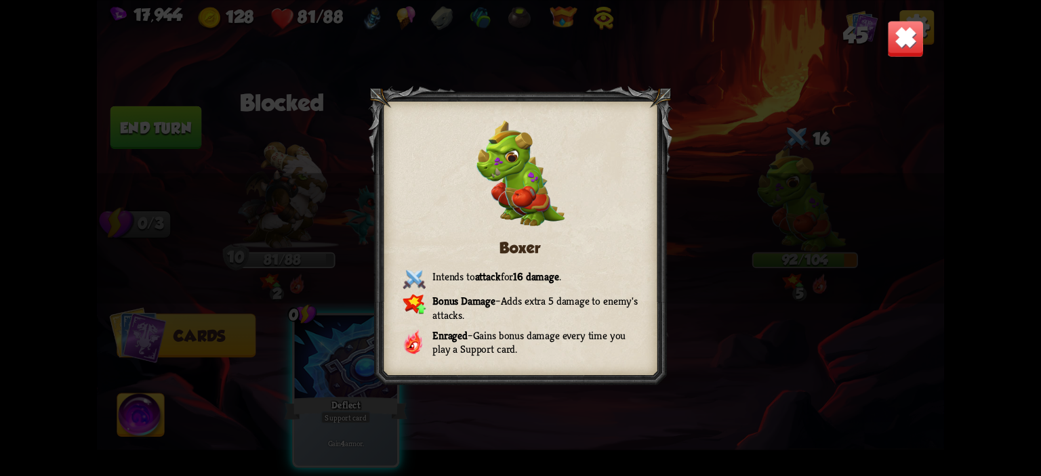
click at [897, 37] on img at bounding box center [905, 38] width 37 height 37
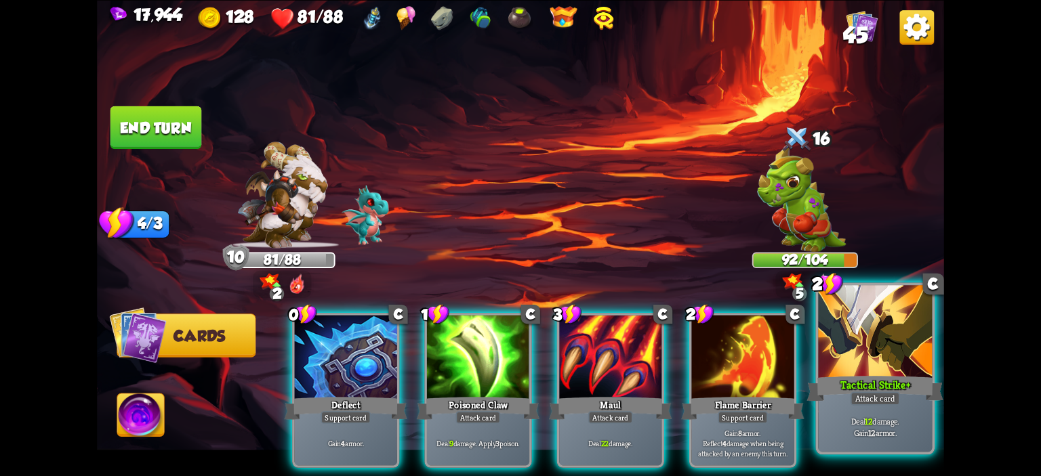
click at [840, 354] on div at bounding box center [875, 333] width 114 height 96
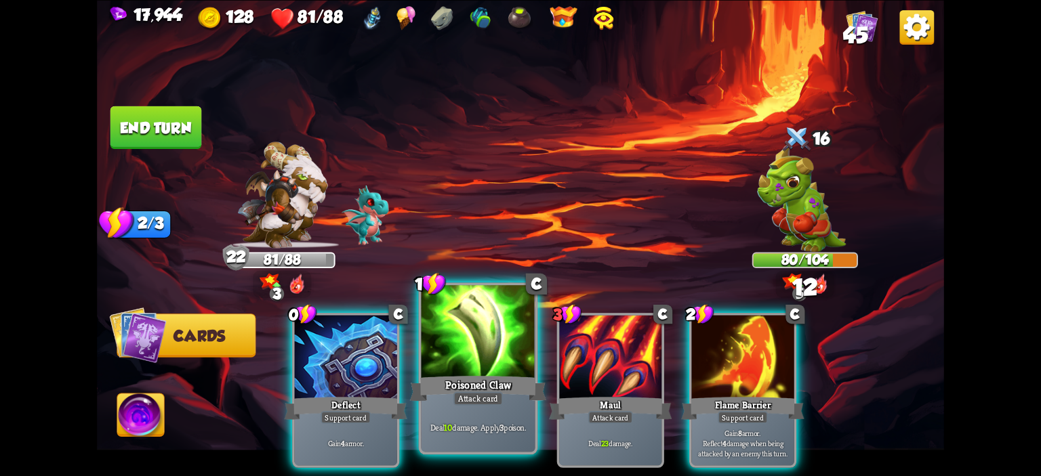
click at [490, 354] on div at bounding box center [479, 333] width 114 height 96
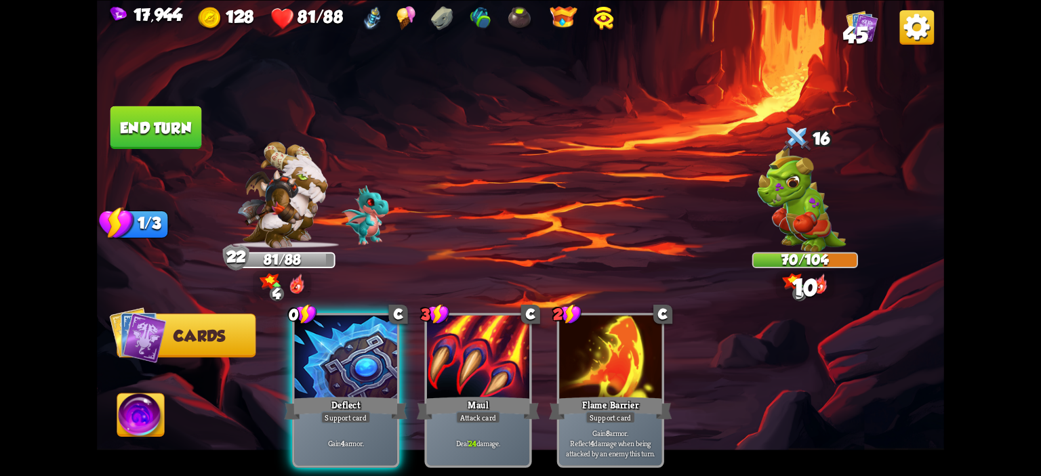
click at [161, 125] on button "End turn" at bounding box center [156, 127] width 92 height 43
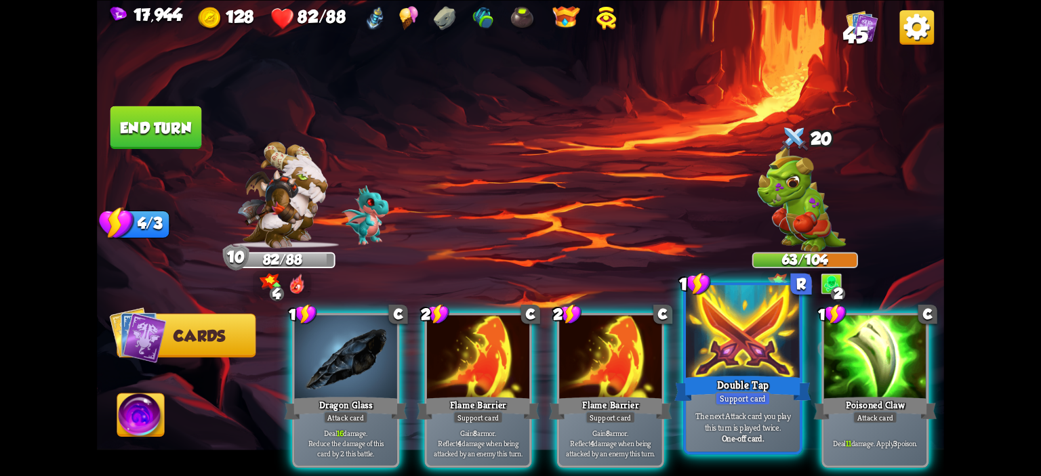
click at [718, 327] on div at bounding box center [743, 333] width 114 height 96
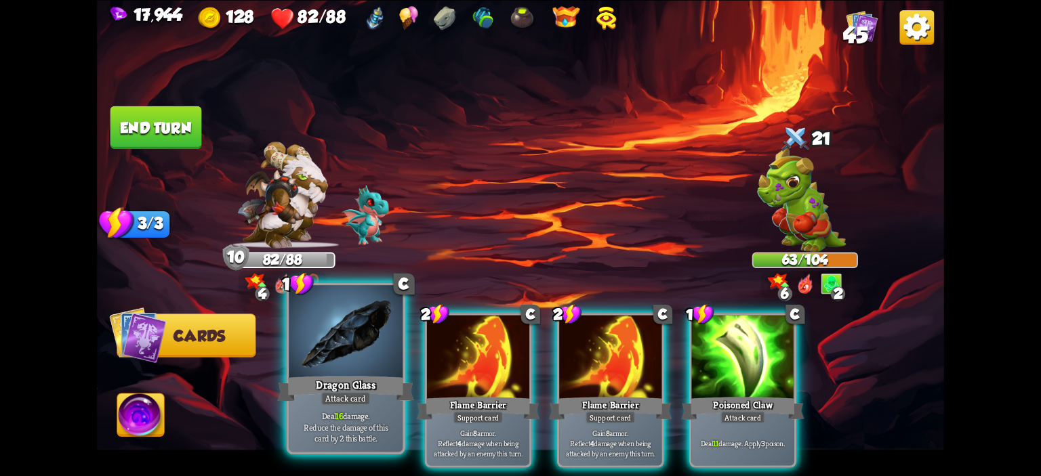
click at [342, 331] on div at bounding box center [346, 333] width 114 height 96
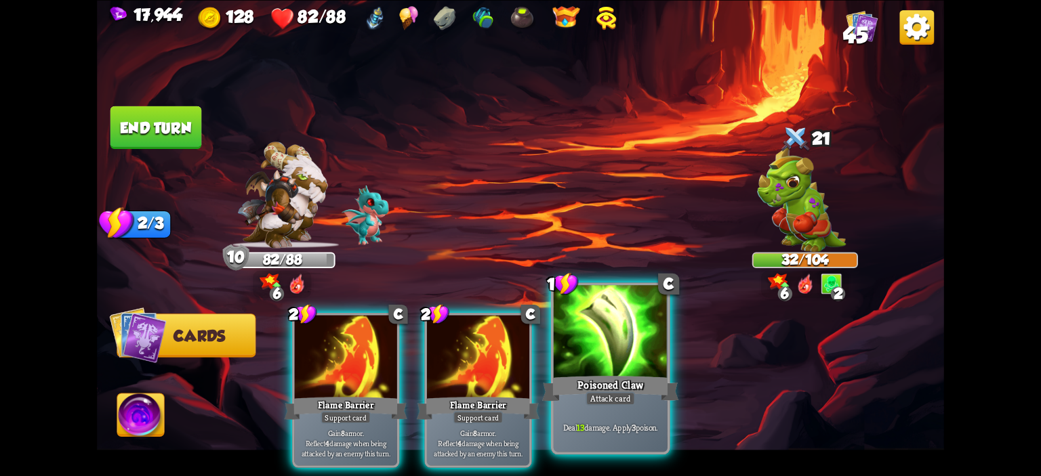
click at [632, 336] on div at bounding box center [611, 333] width 114 height 96
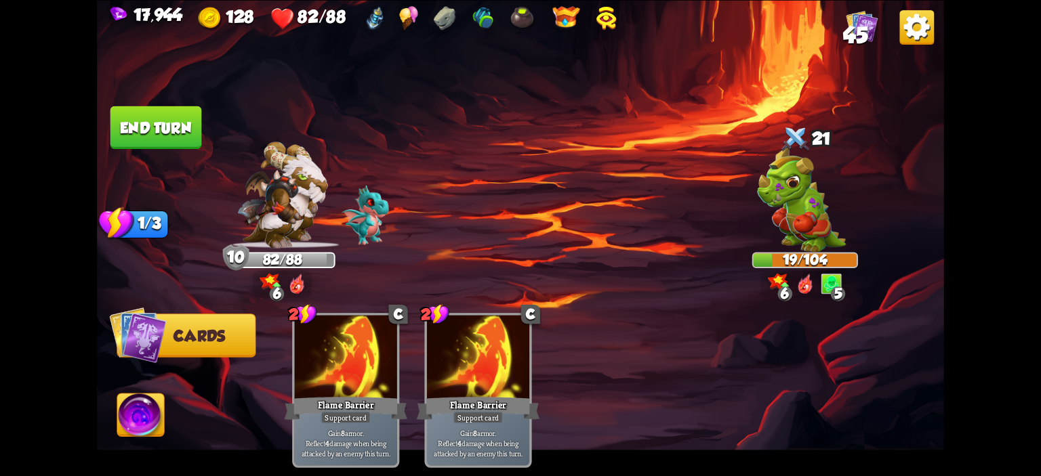
click at [119, 422] on img at bounding box center [140, 417] width 47 height 47
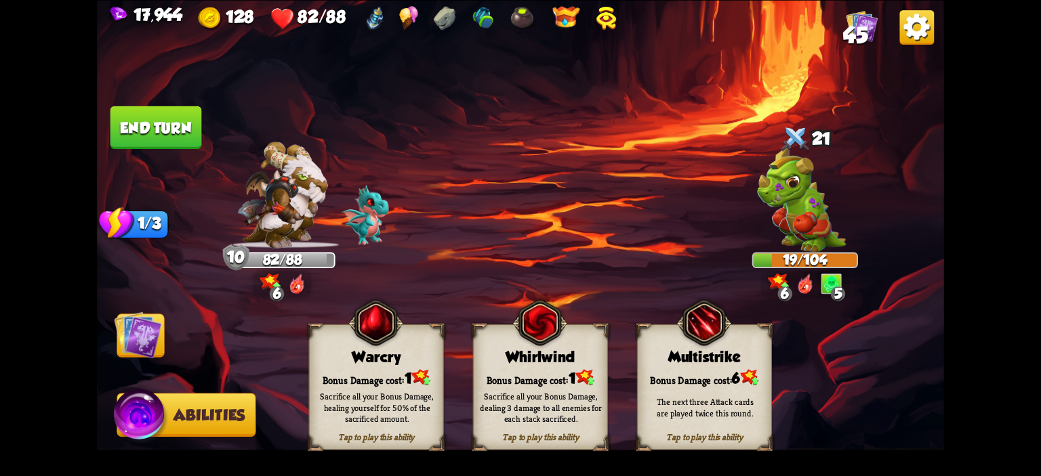
click at [201, 124] on button "End turn" at bounding box center [156, 127] width 92 height 43
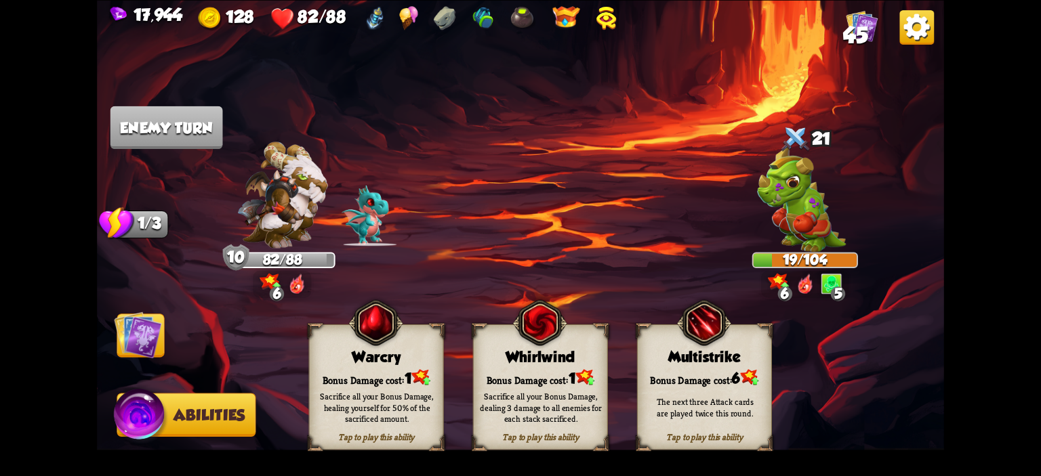
click at [139, 336] on img at bounding box center [137, 334] width 47 height 47
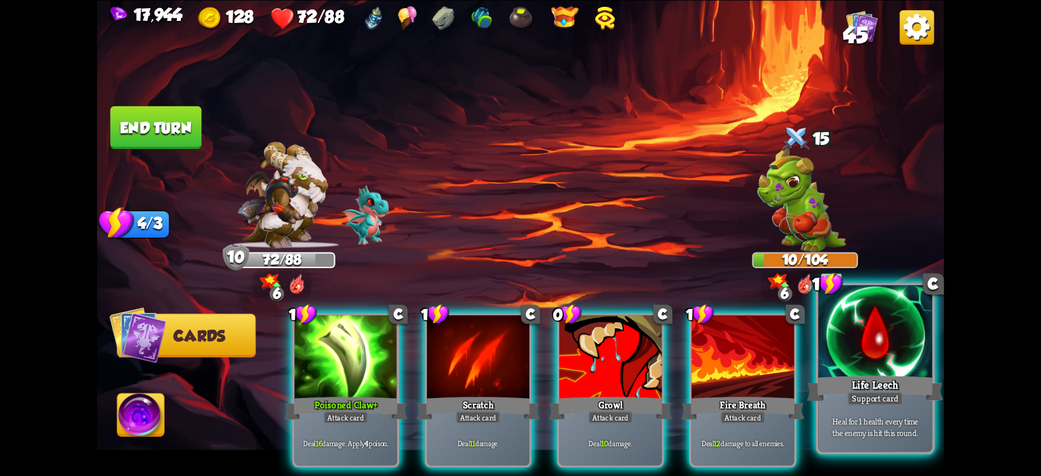
click at [861, 357] on div at bounding box center [875, 333] width 114 height 96
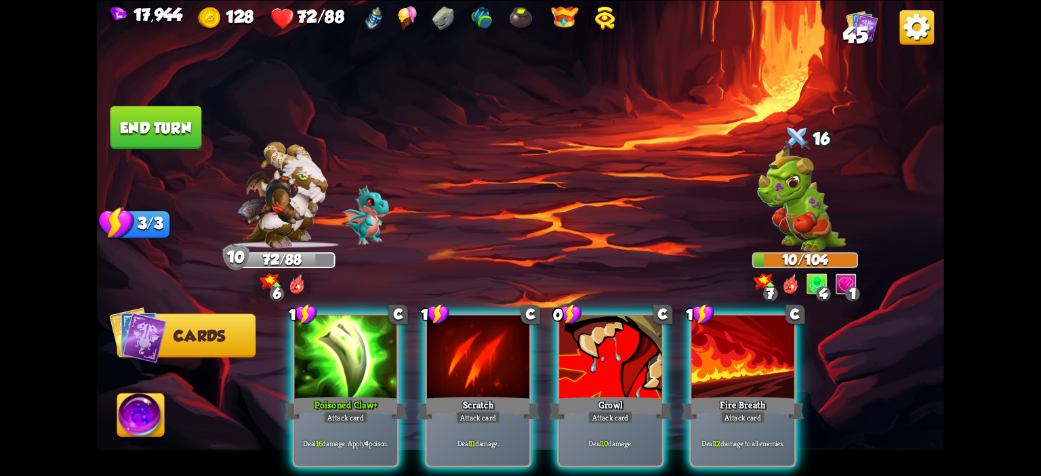
click at [162, 428] on img at bounding box center [140, 417] width 47 height 47
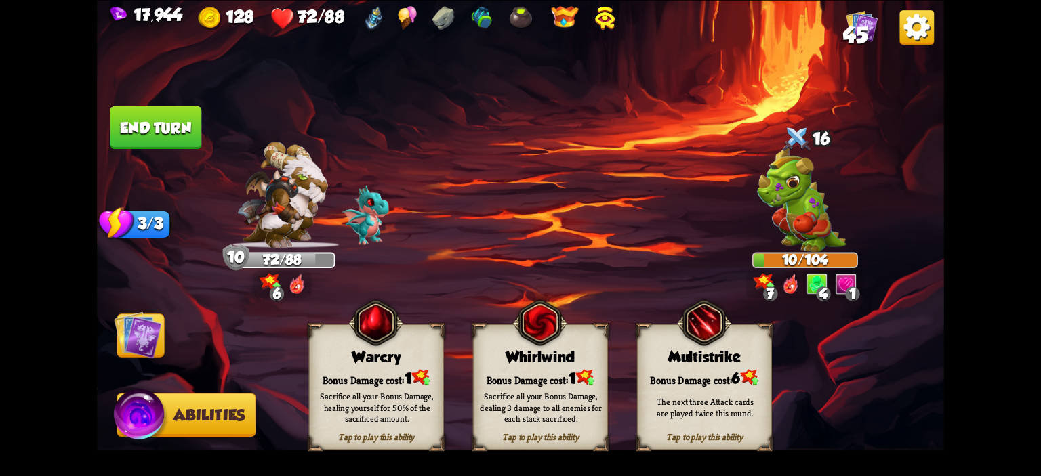
click at [348, 363] on div "Warcry" at bounding box center [377, 356] width 134 height 17
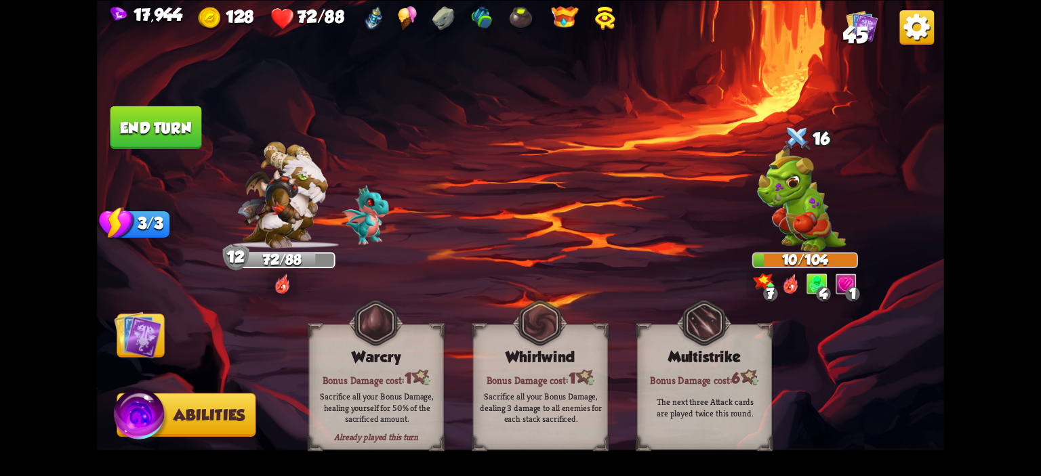
click at [171, 316] on img at bounding box center [520, 238] width 847 height 476
click at [174, 135] on button "End turn" at bounding box center [156, 127] width 92 height 43
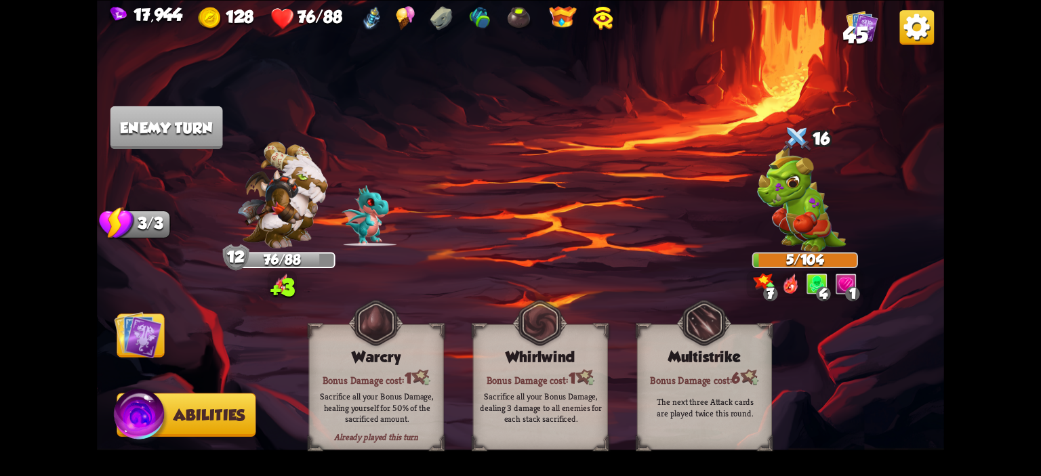
click at [141, 336] on img at bounding box center [137, 334] width 47 height 47
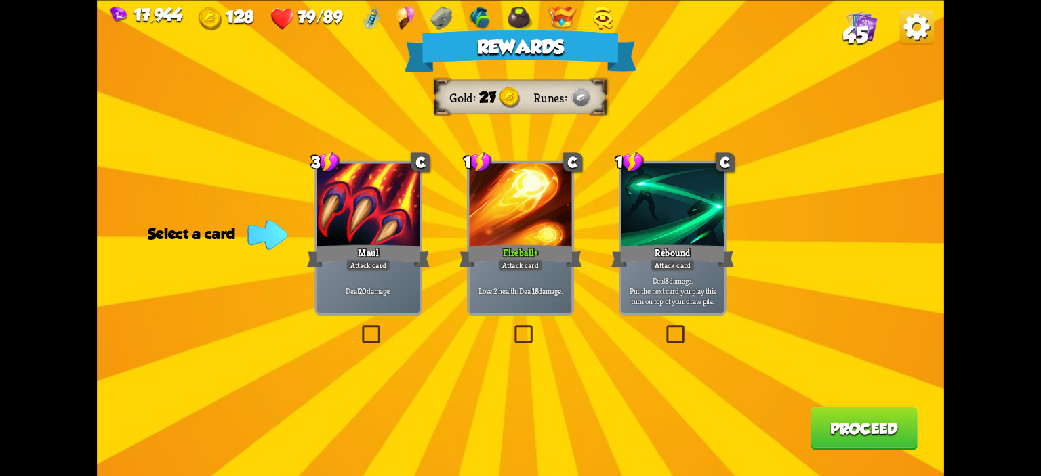
click at [394, 257] on div "Maul" at bounding box center [368, 256] width 123 height 27
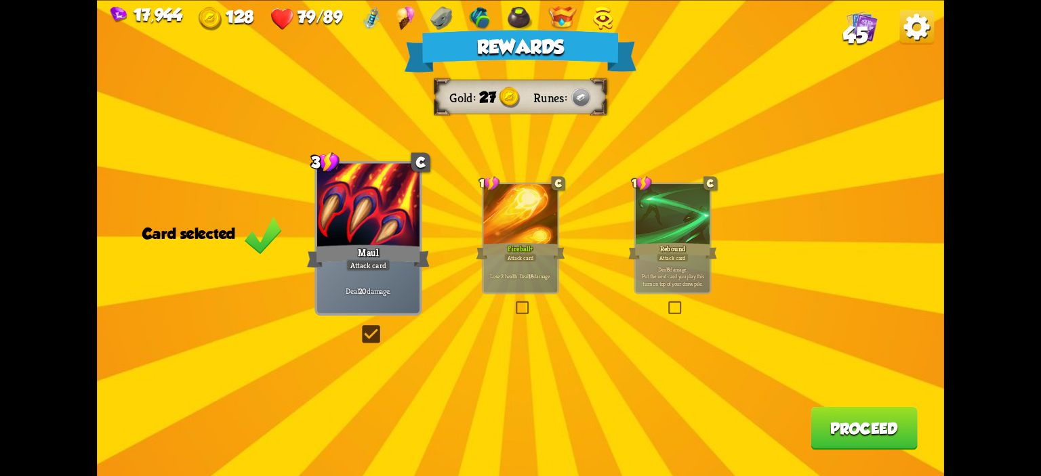
click at [884, 409] on button "Proceed" at bounding box center [864, 428] width 107 height 43
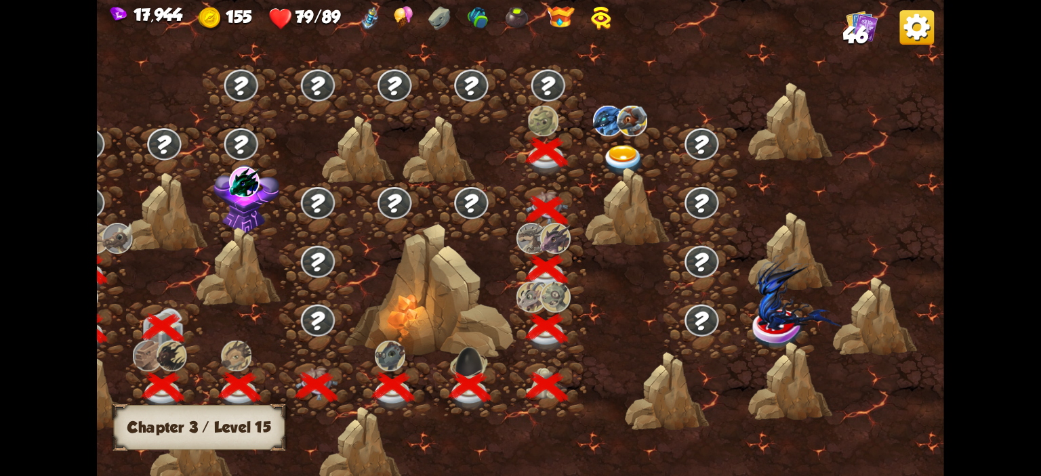
click at [626, 164] on img at bounding box center [624, 160] width 42 height 31
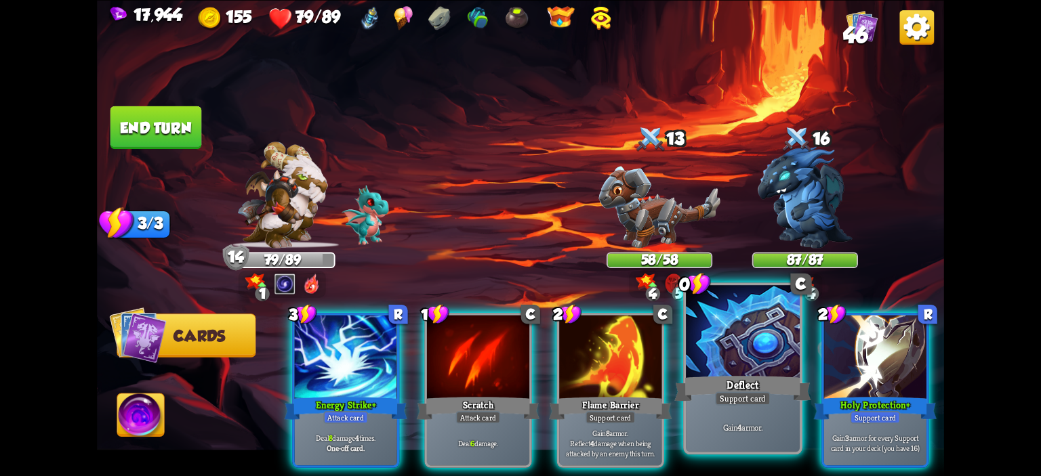
click at [740, 376] on div "Deflect" at bounding box center [742, 388] width 137 height 31
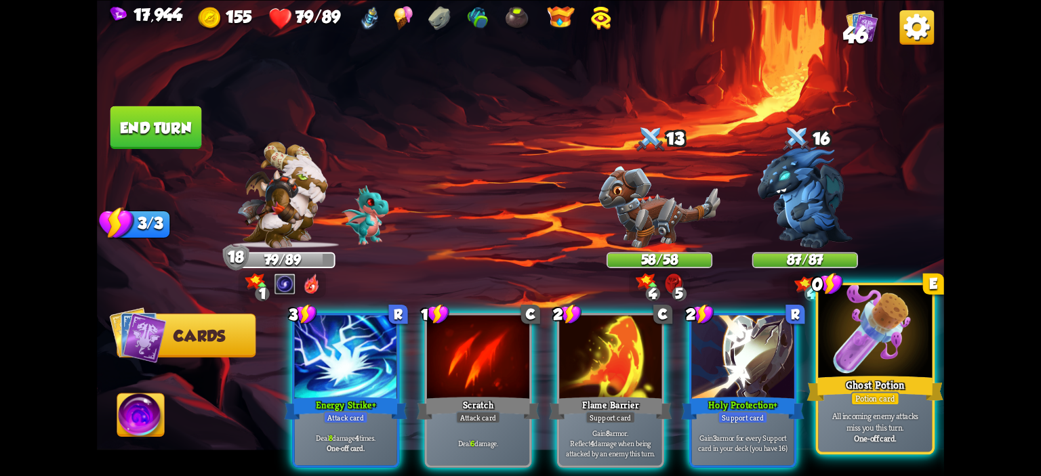
click at [874, 363] on div at bounding box center [875, 333] width 114 height 96
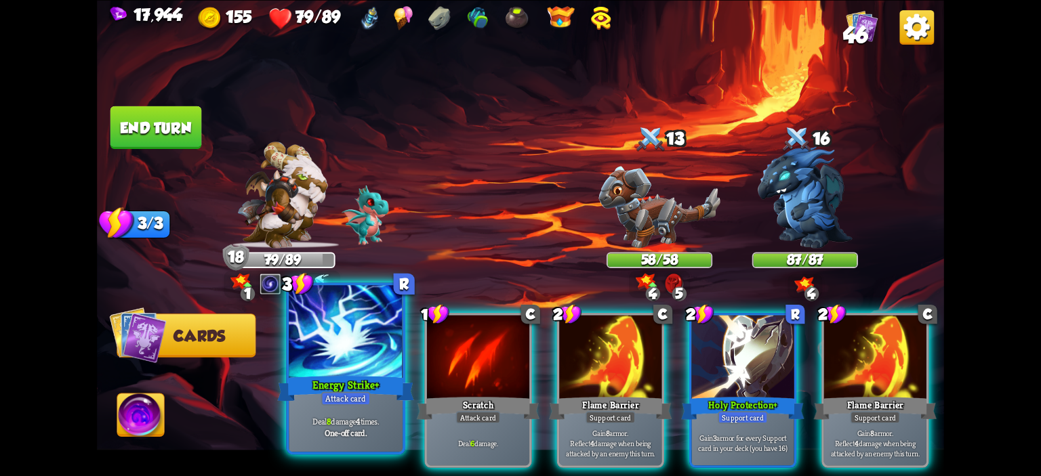
click at [349, 370] on div at bounding box center [346, 333] width 114 height 96
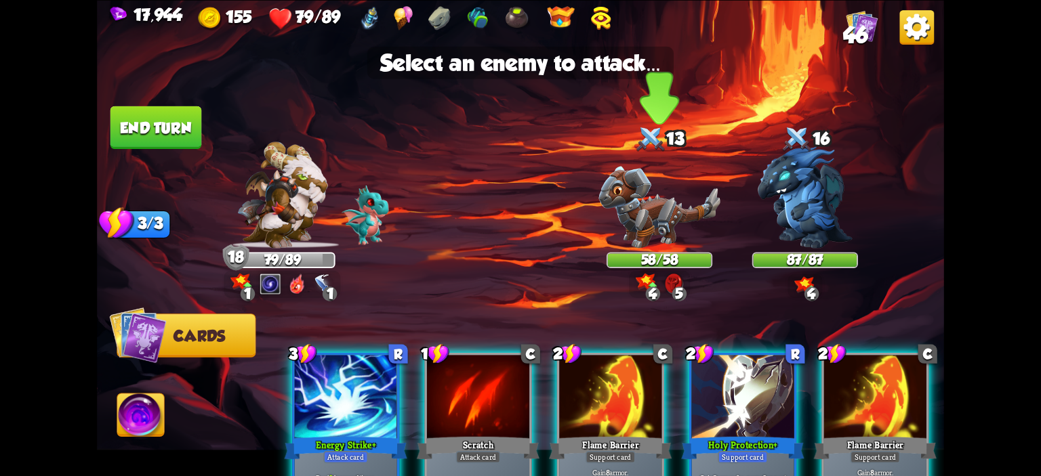
click at [630, 220] on img at bounding box center [660, 207] width 122 height 82
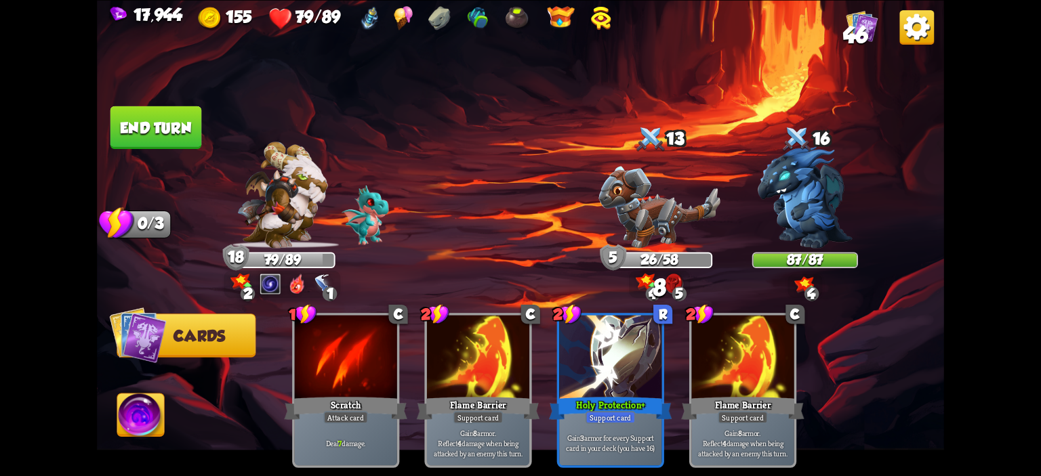
click at [146, 131] on button "End turn" at bounding box center [156, 127] width 94 height 44
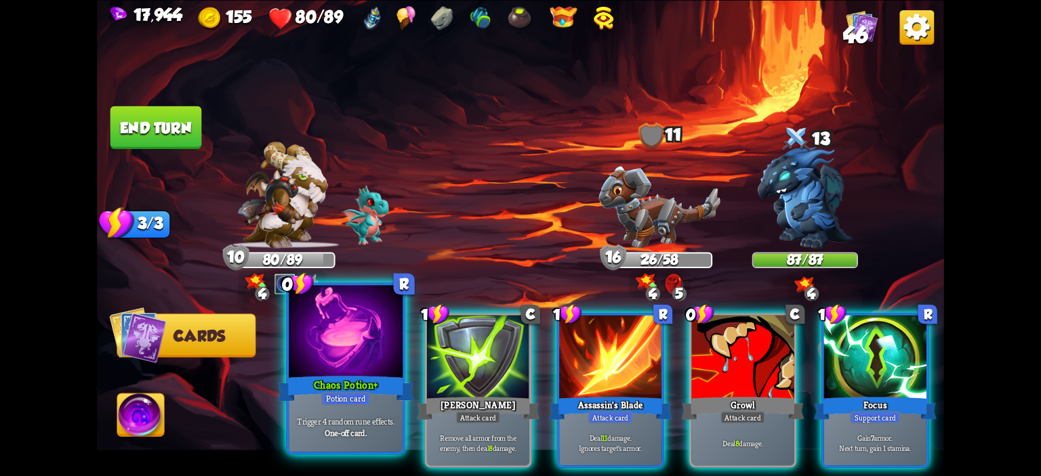
click at [361, 352] on div at bounding box center [346, 333] width 114 height 96
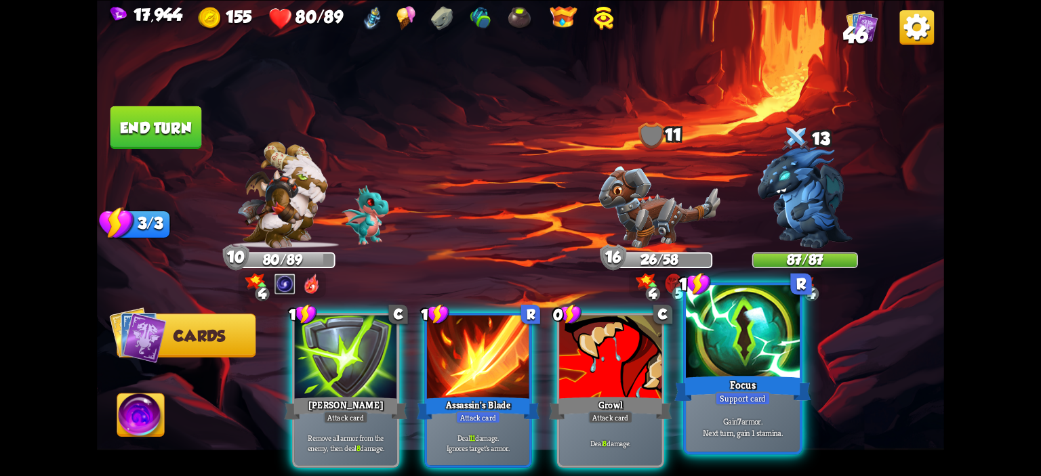
click at [717, 353] on div at bounding box center [743, 333] width 114 height 96
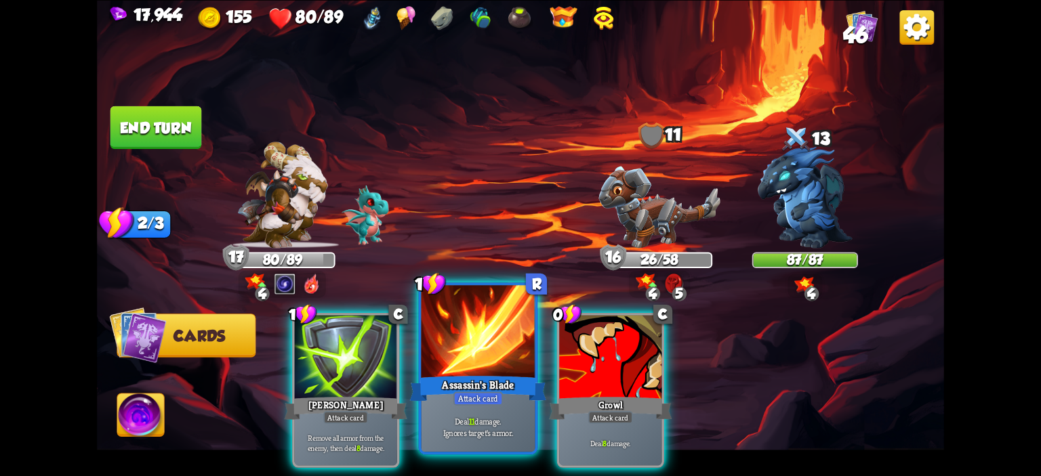
click at [472, 336] on div at bounding box center [479, 333] width 114 height 96
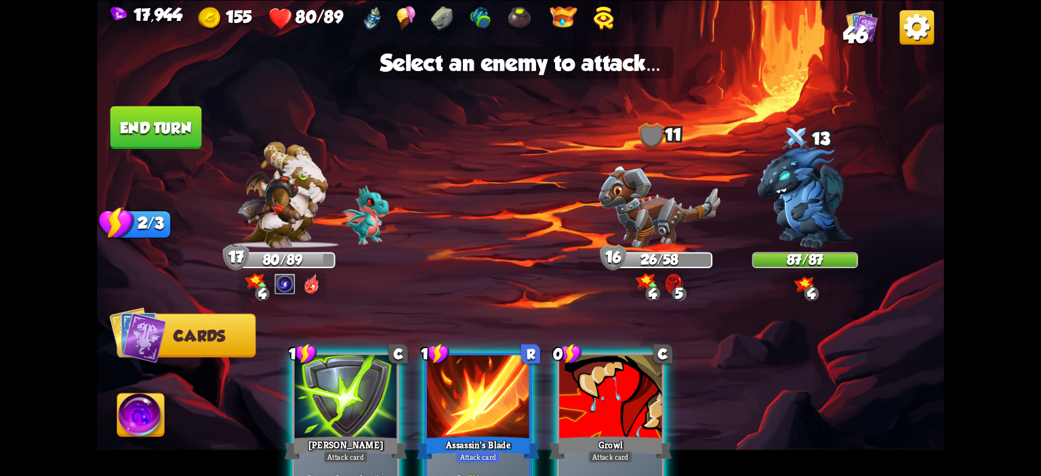
click at [586, 211] on img at bounding box center [520, 238] width 847 height 476
click at [623, 197] on img at bounding box center [660, 207] width 122 height 82
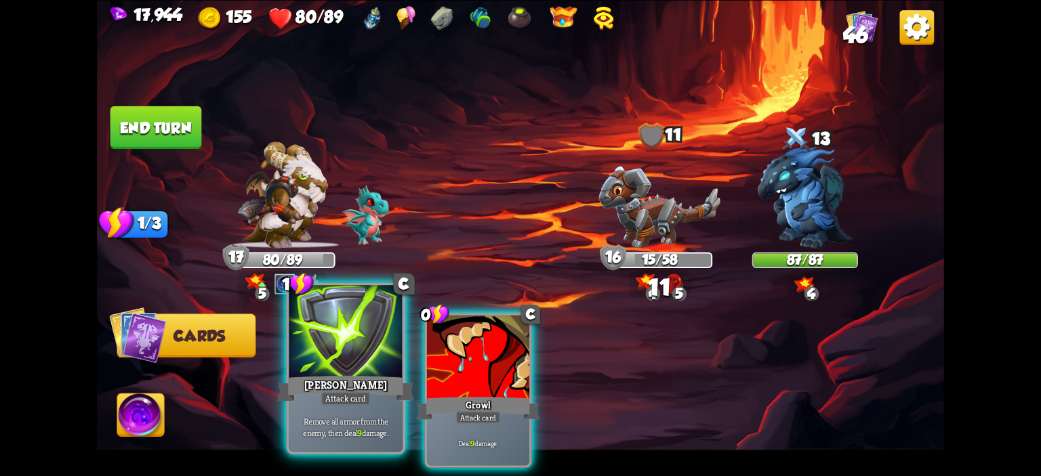
click at [335, 372] on div at bounding box center [346, 333] width 114 height 96
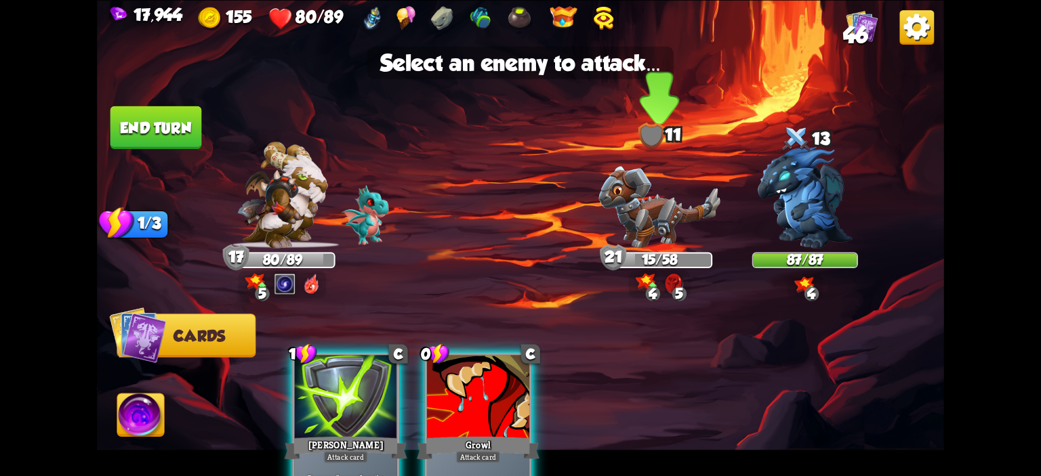
click at [653, 218] on img at bounding box center [660, 207] width 122 height 82
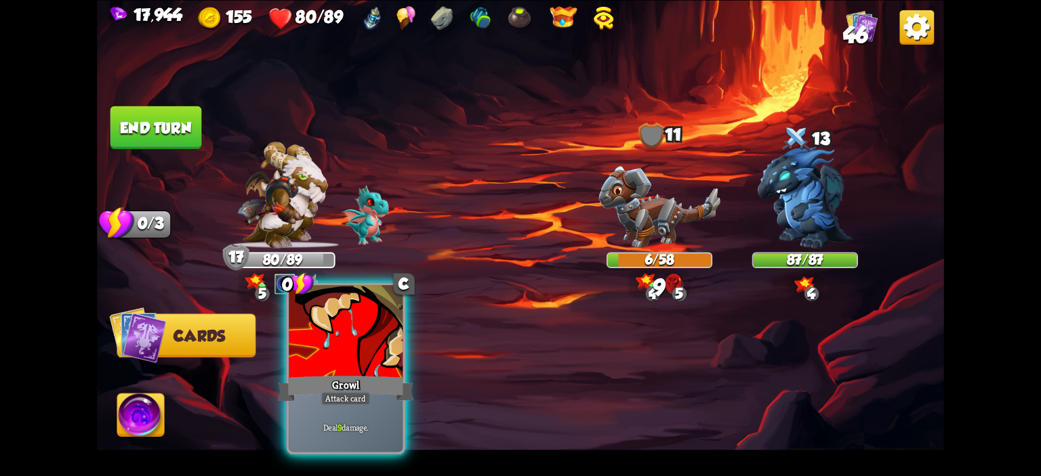
click at [336, 349] on div at bounding box center [346, 333] width 114 height 96
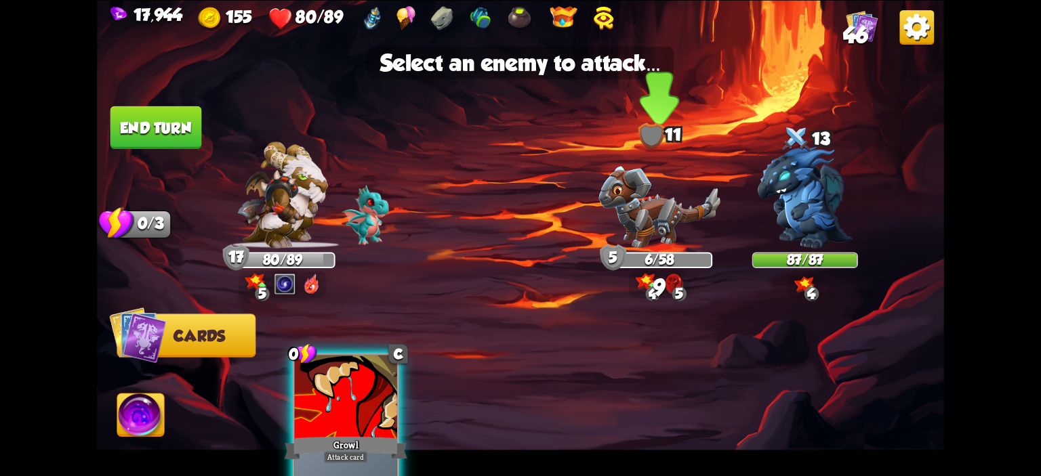
click at [648, 201] on img at bounding box center [660, 207] width 122 height 82
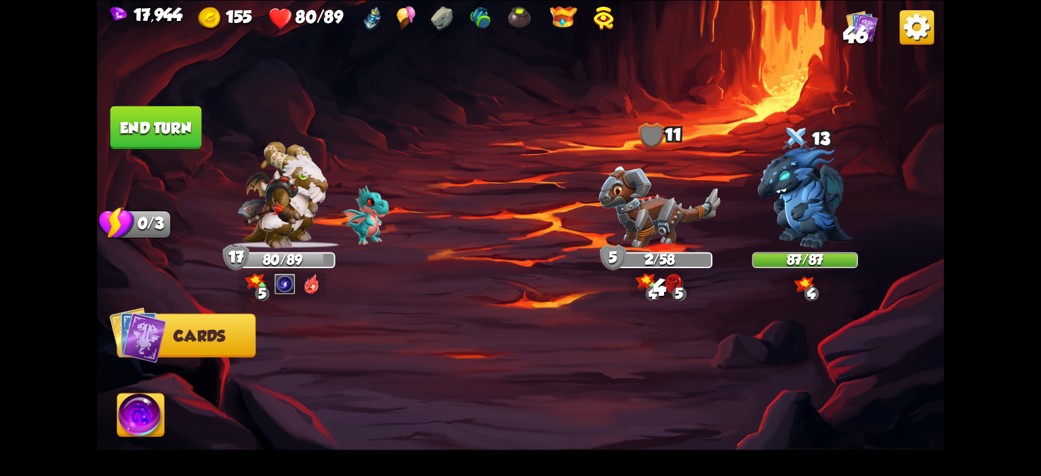
click at [125, 142] on button "End turn" at bounding box center [156, 127] width 92 height 43
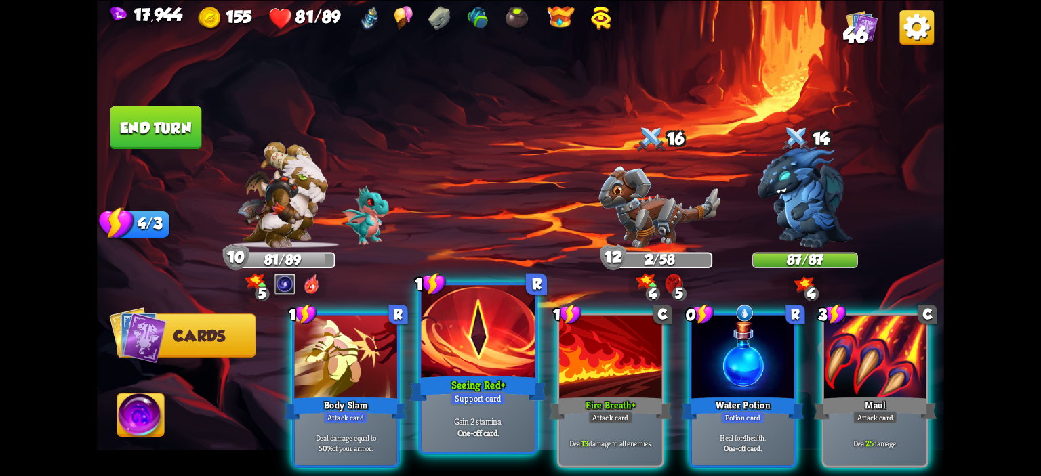
click at [500, 352] on div at bounding box center [479, 333] width 114 height 96
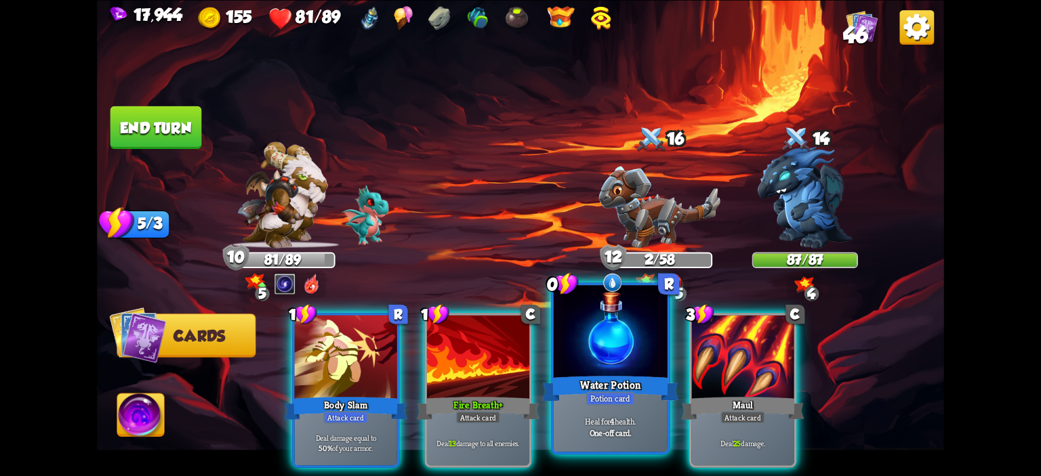
click at [608, 363] on div at bounding box center [611, 333] width 114 height 96
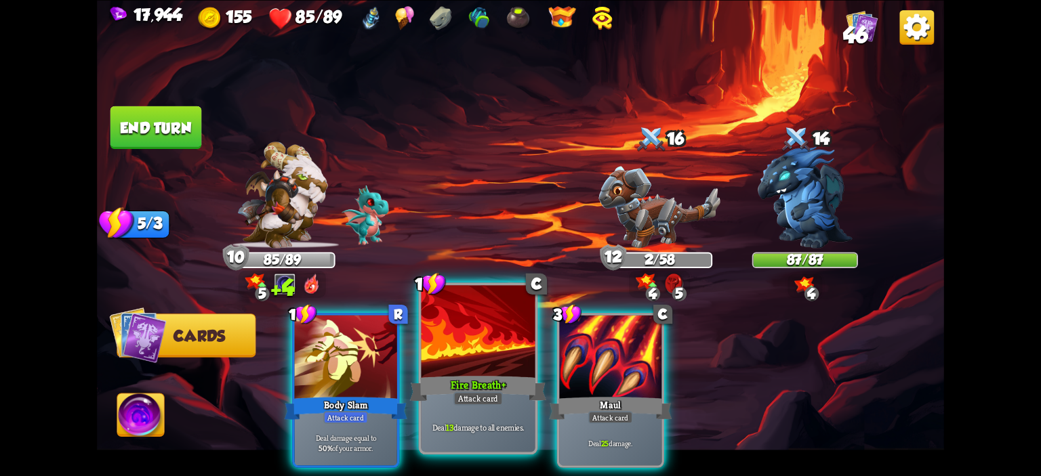
click at [495, 360] on div at bounding box center [479, 333] width 114 height 96
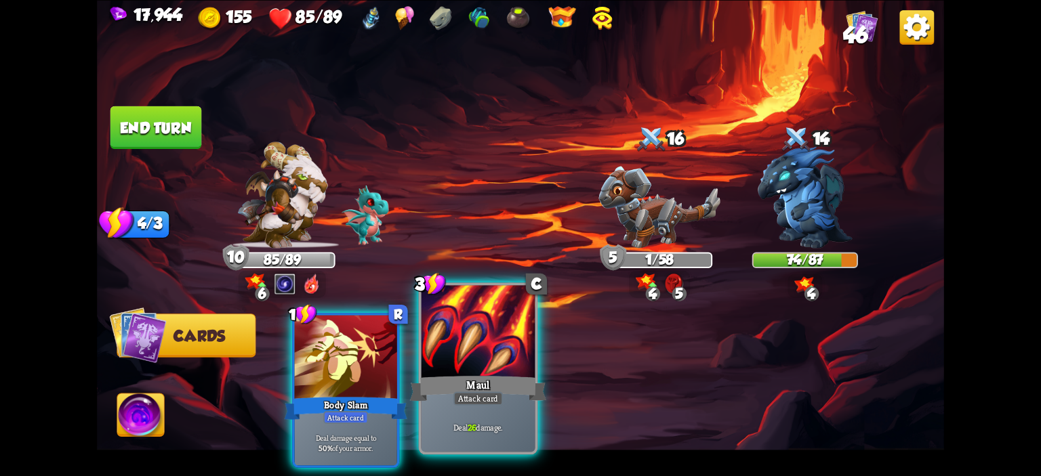
click at [476, 340] on div at bounding box center [479, 333] width 114 height 96
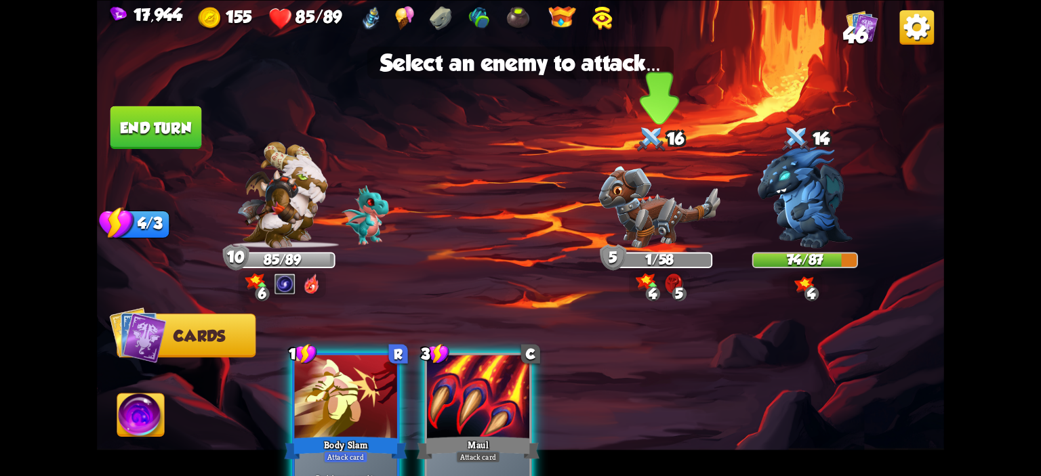
click at [632, 201] on img at bounding box center [660, 207] width 122 height 82
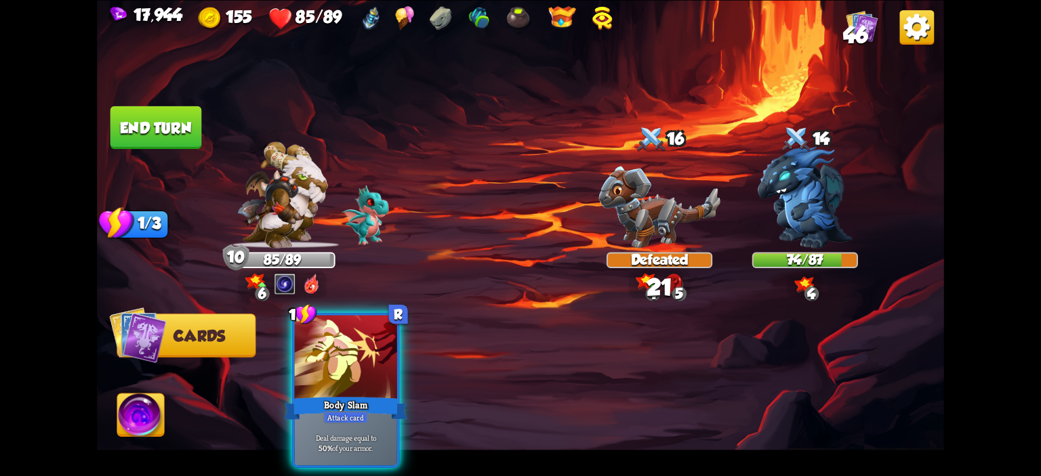
click at [155, 116] on button "End turn" at bounding box center [156, 127] width 92 height 43
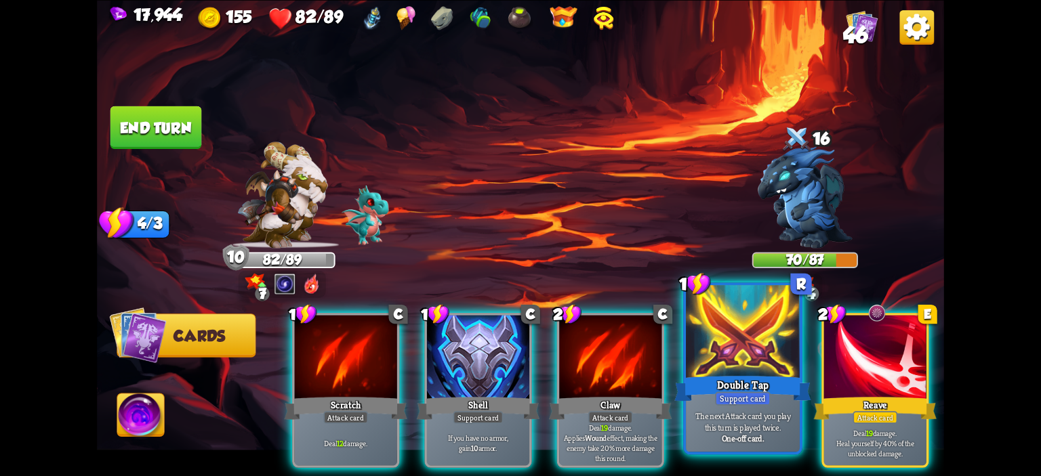
click at [734, 341] on div at bounding box center [743, 333] width 114 height 96
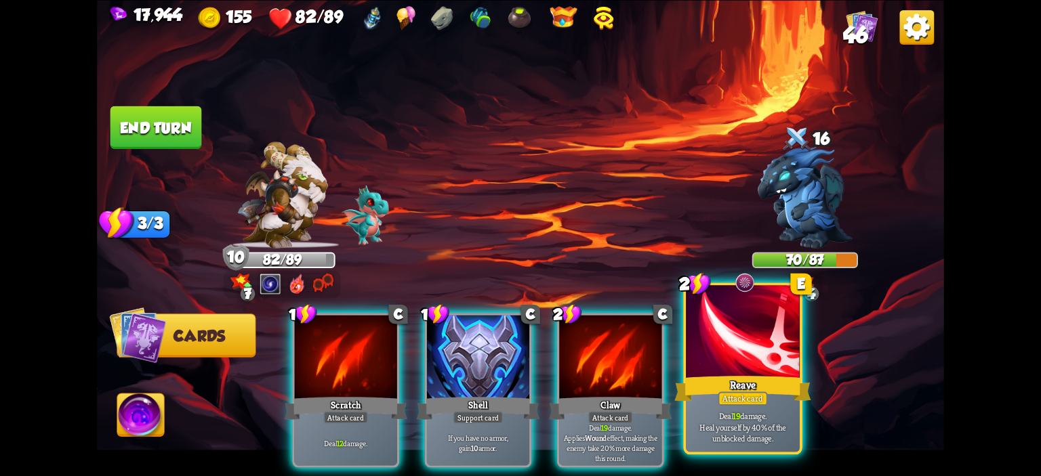
click at [733, 341] on div at bounding box center [743, 333] width 114 height 96
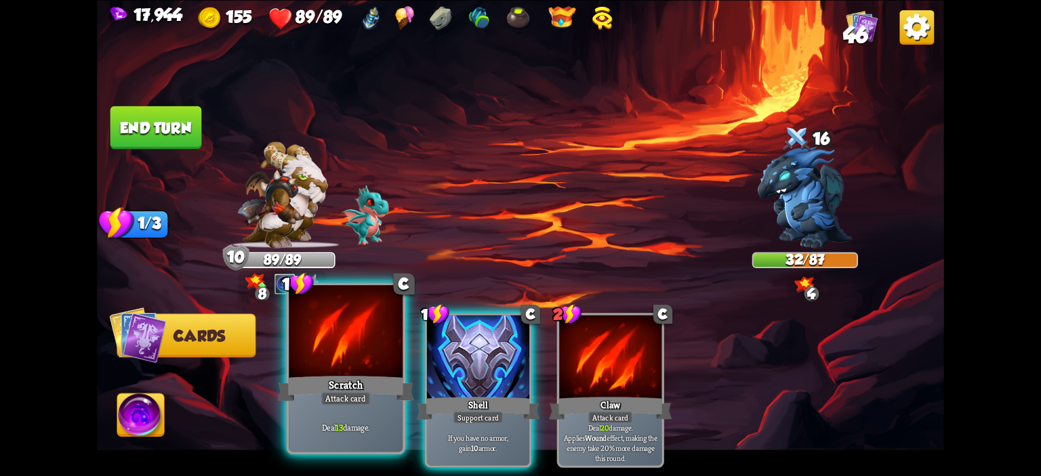
click at [372, 357] on div at bounding box center [346, 333] width 114 height 96
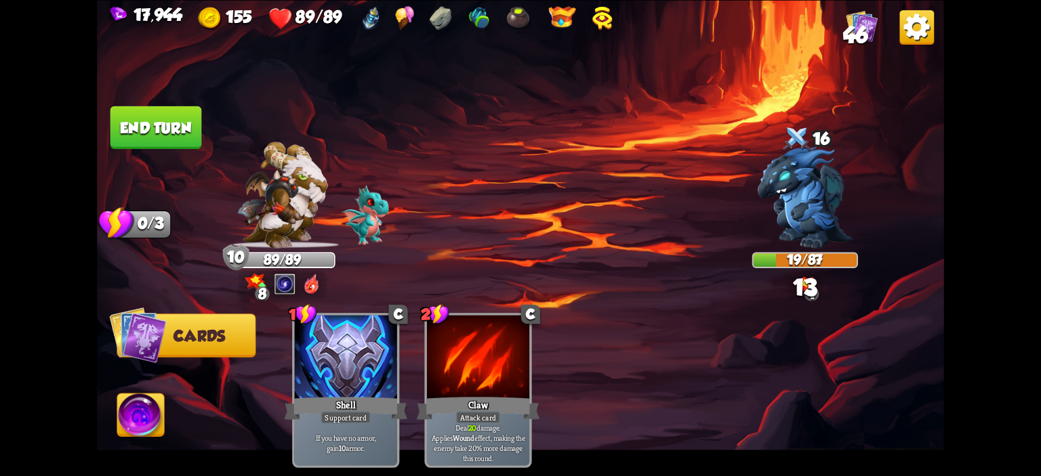
click at [157, 154] on img at bounding box center [520, 238] width 847 height 476
click at [160, 134] on button "End turn" at bounding box center [156, 127] width 92 height 43
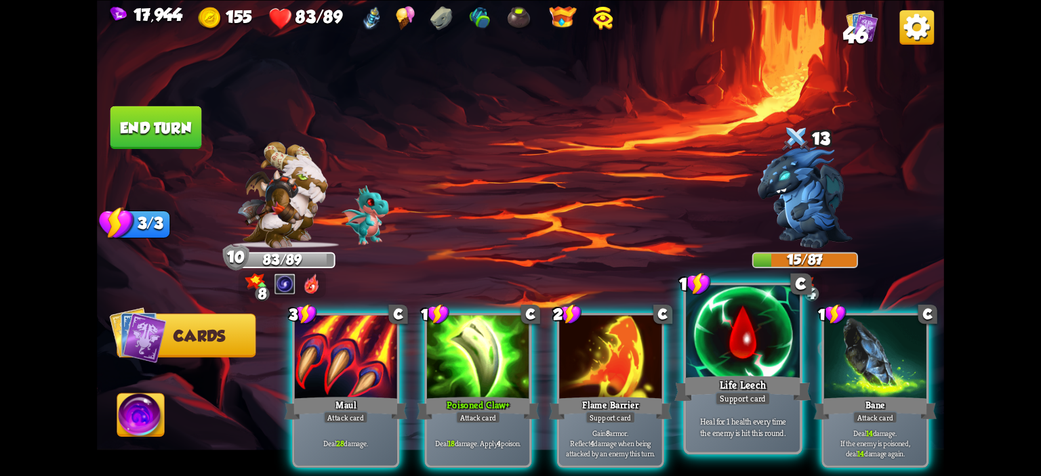
click at [734, 341] on div at bounding box center [743, 333] width 114 height 96
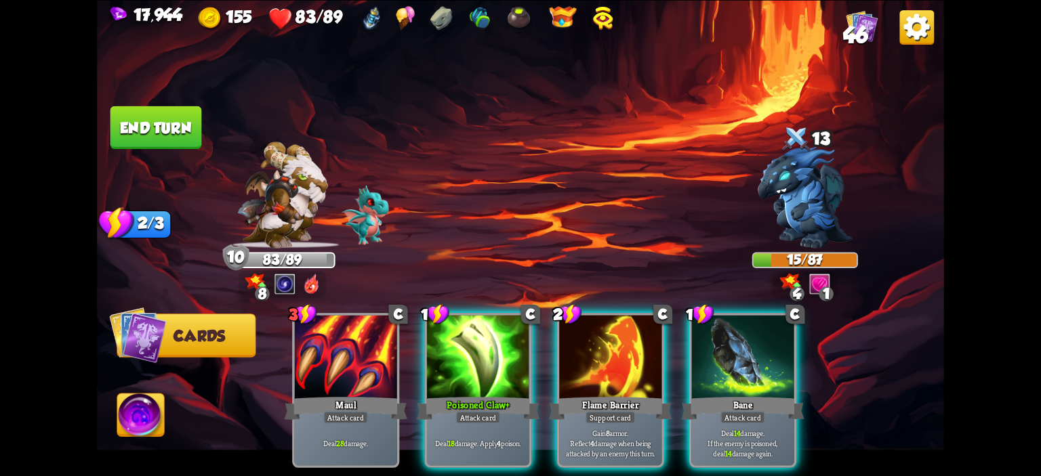
click at [152, 417] on img at bounding box center [140, 417] width 47 height 47
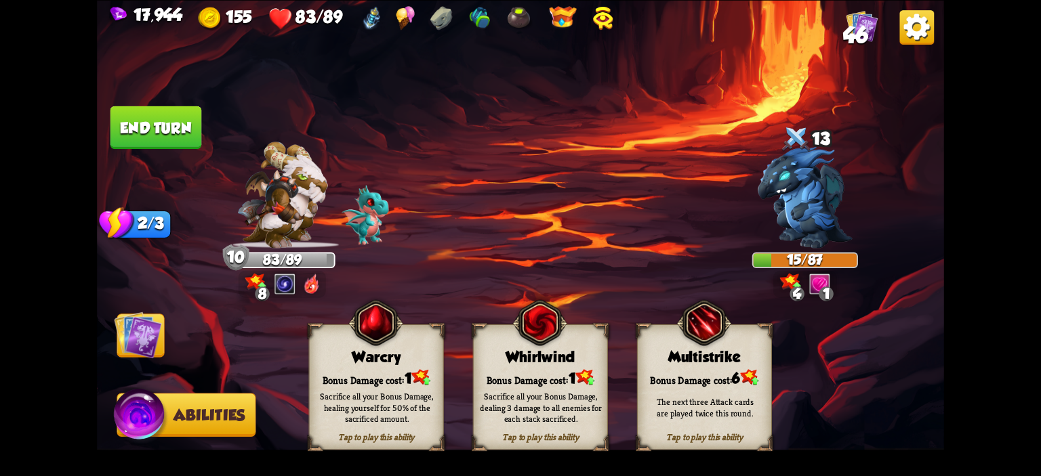
click at [331, 354] on div "Warcry" at bounding box center [377, 356] width 134 height 17
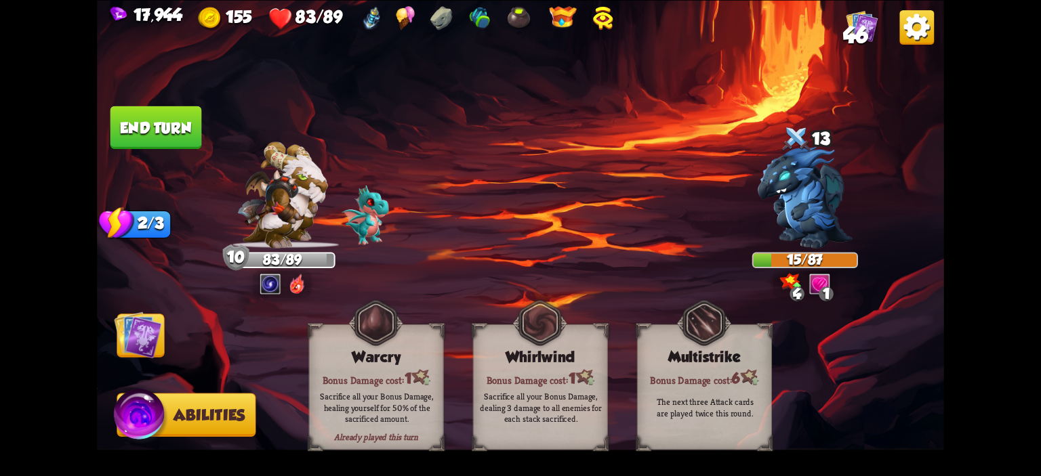
click at [125, 327] on img at bounding box center [137, 334] width 47 height 47
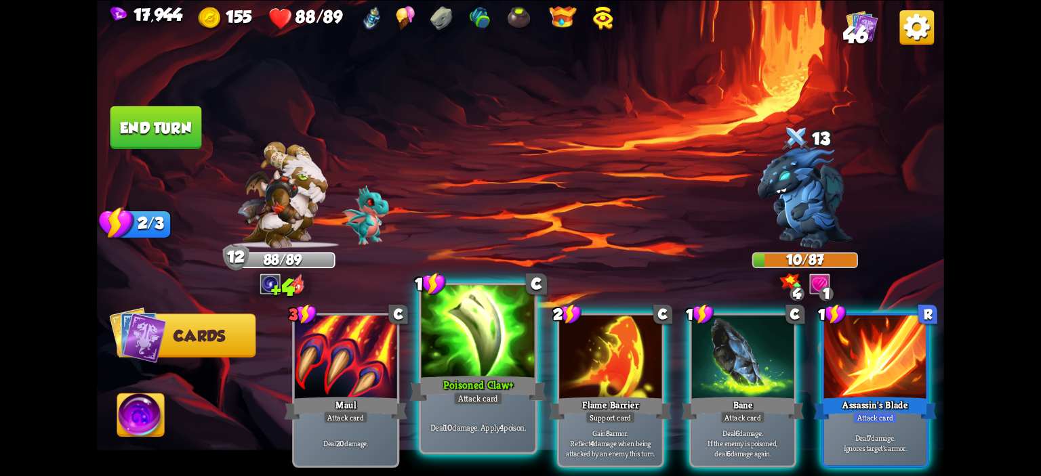
click at [469, 354] on div at bounding box center [479, 333] width 114 height 96
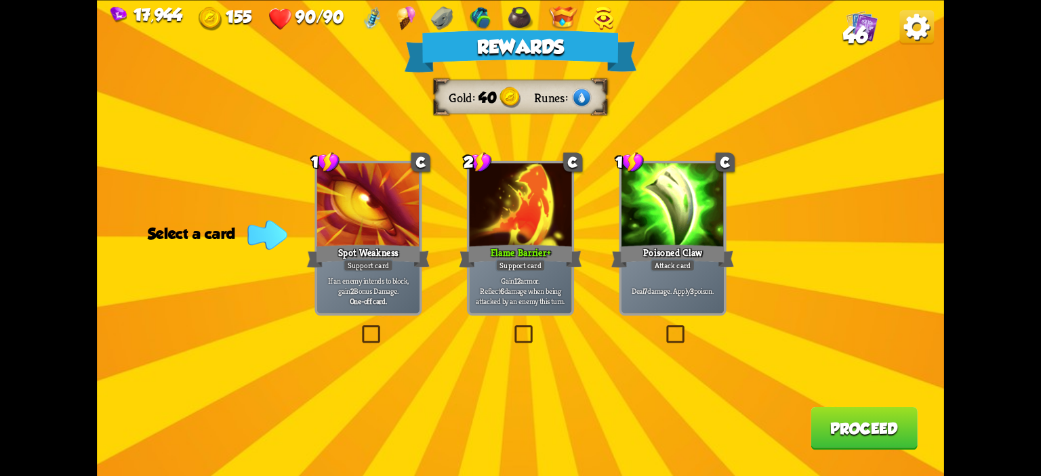
click at [502, 247] on div "Flame Barrier+" at bounding box center [520, 256] width 123 height 27
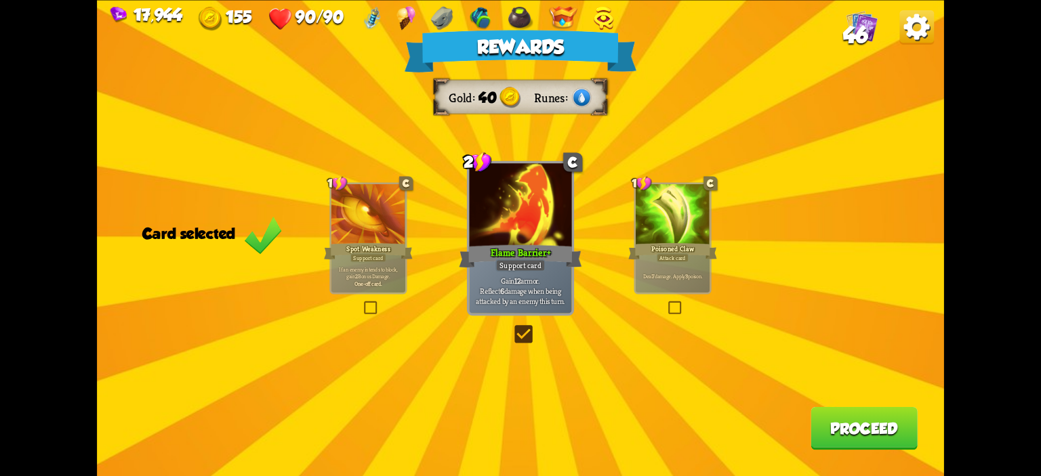
click at [848, 412] on button "Proceed" at bounding box center [864, 428] width 107 height 43
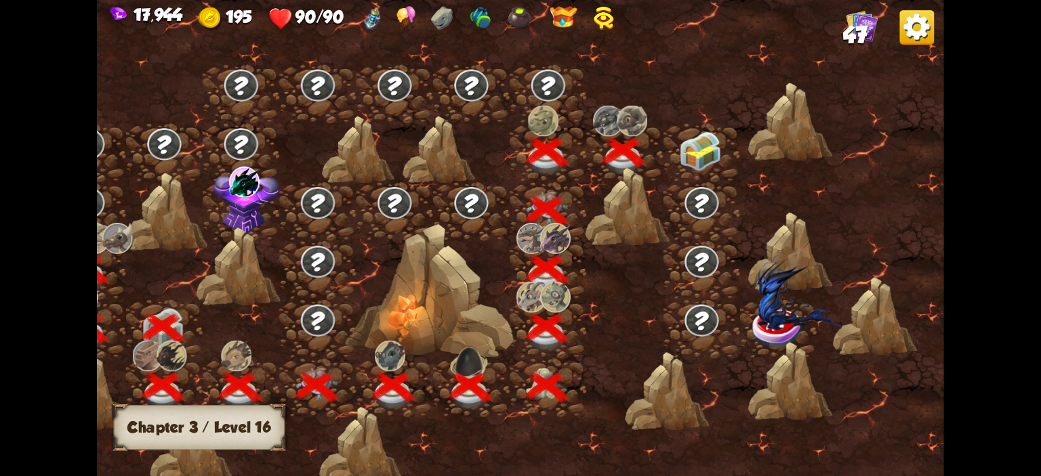
click at [705, 143] on img at bounding box center [700, 150] width 42 height 39
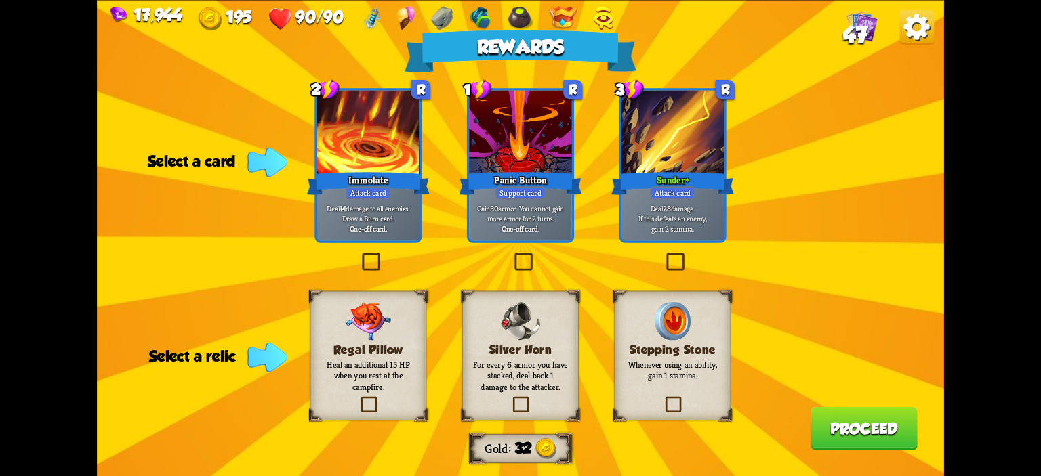
click at [507, 352] on h3 "Silver Horn" at bounding box center [520, 350] width 94 height 14
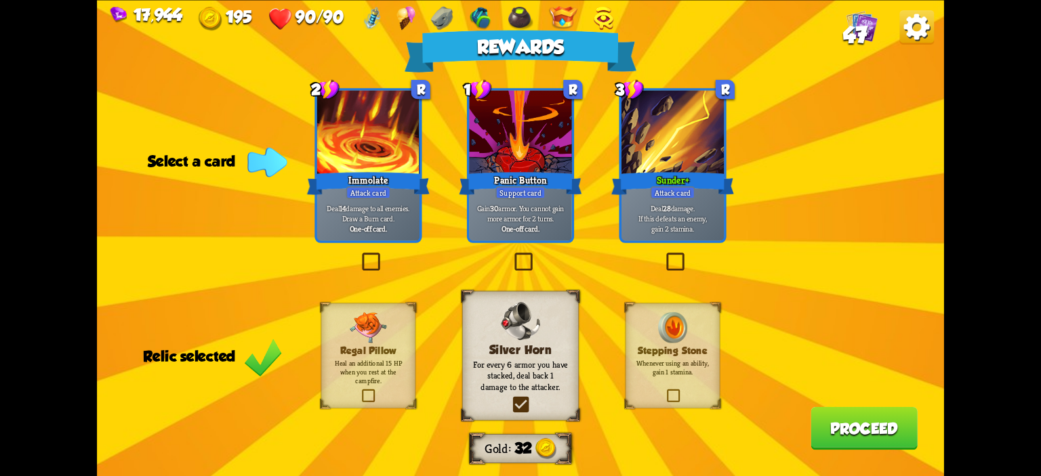
click at [659, 197] on div "Attack card" at bounding box center [673, 192] width 45 height 12
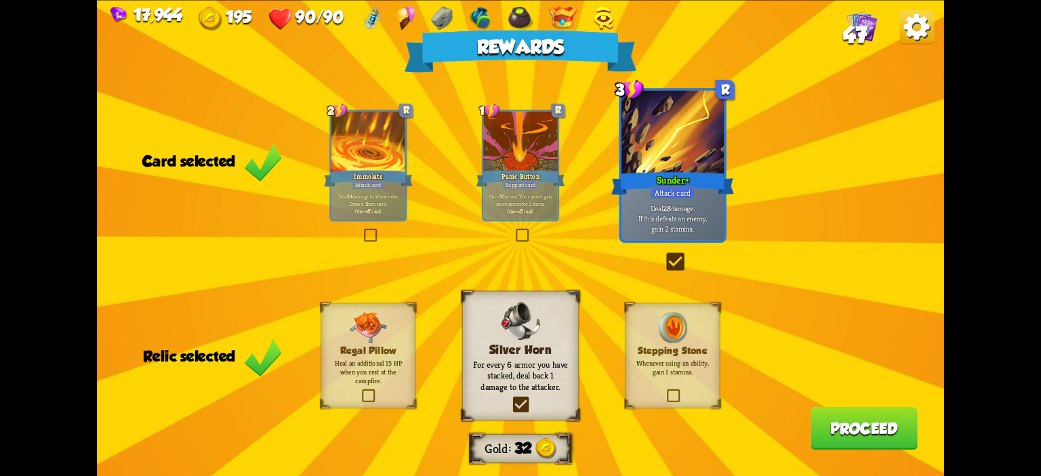
click at [828, 432] on button "Proceed" at bounding box center [864, 428] width 107 height 43
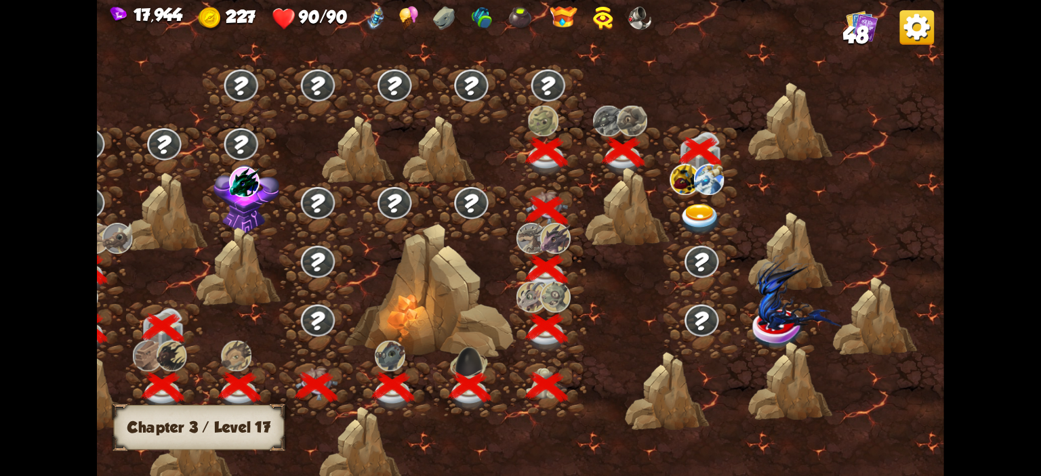
click at [699, 208] on img at bounding box center [700, 219] width 42 height 31
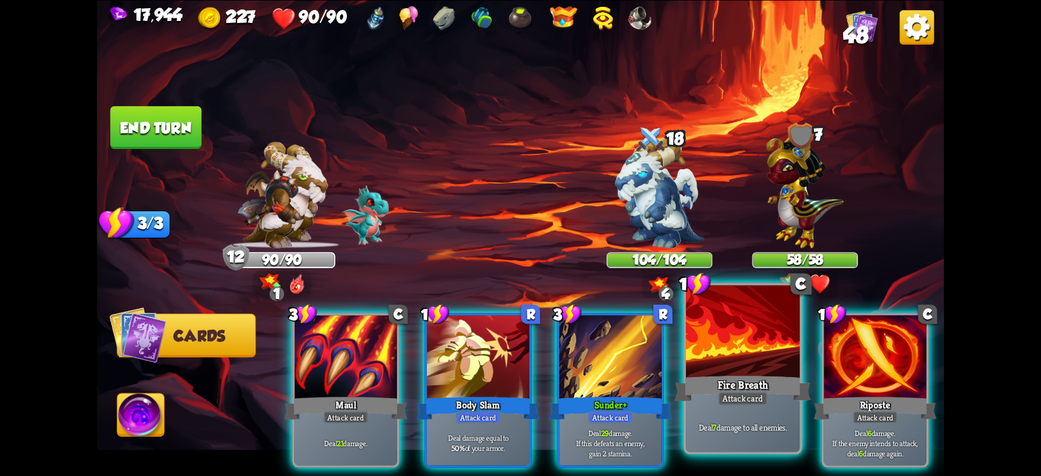
click at [723, 355] on div at bounding box center [743, 333] width 114 height 96
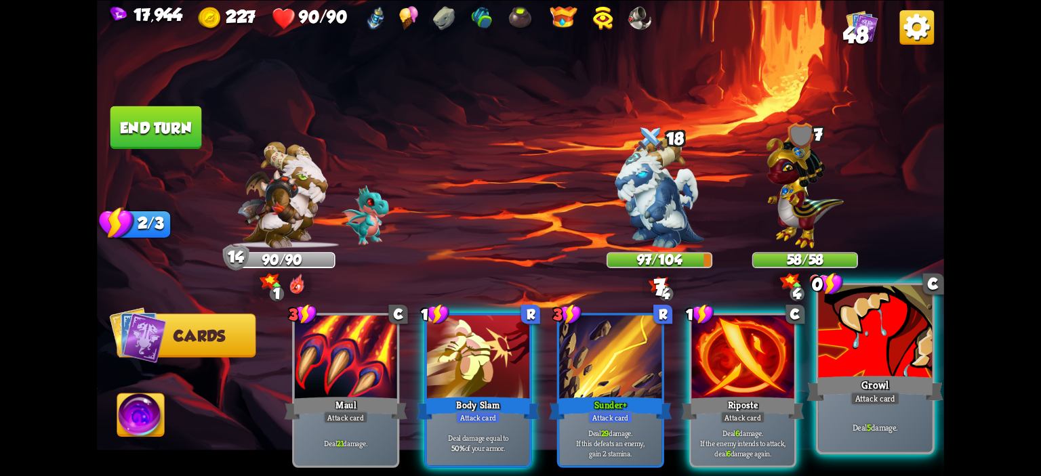
click at [847, 339] on div at bounding box center [875, 333] width 114 height 96
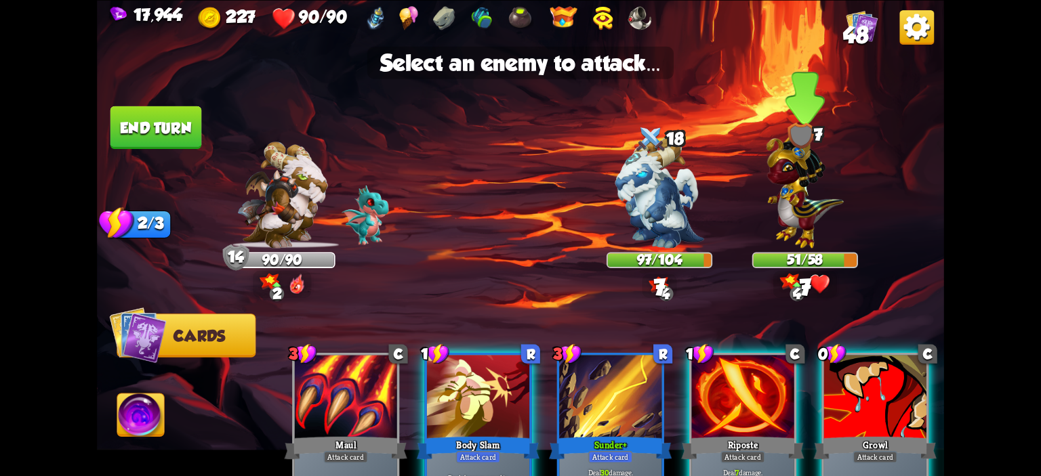
click at [800, 200] on img at bounding box center [805, 187] width 77 height 121
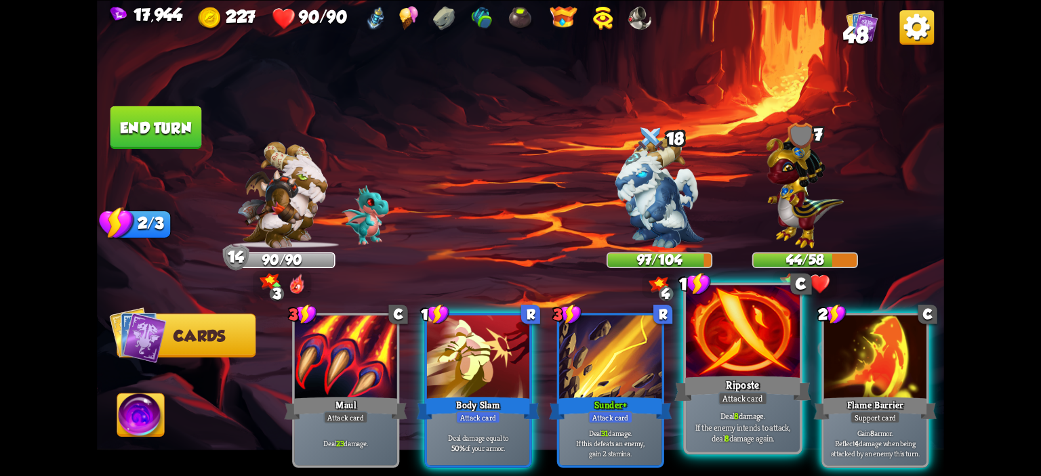
click at [732, 322] on div at bounding box center [743, 333] width 114 height 96
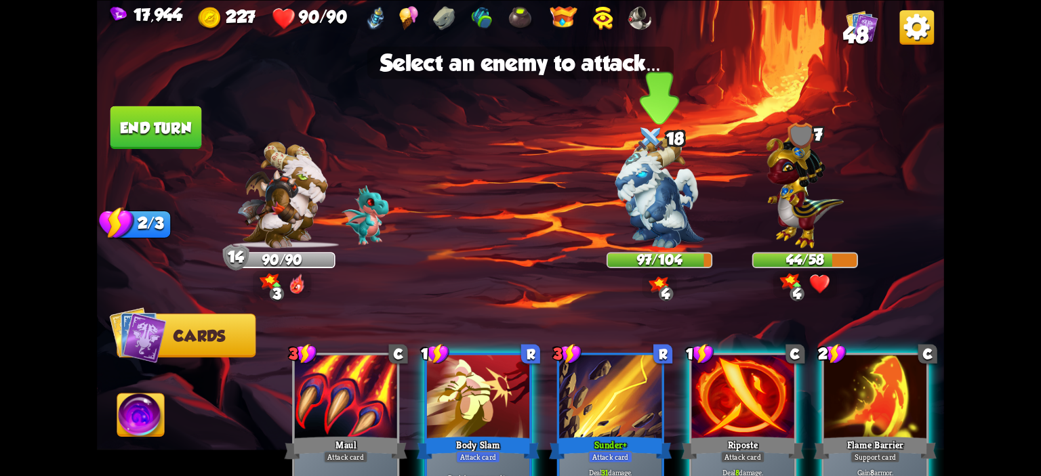
click at [662, 201] on img at bounding box center [659, 192] width 89 height 111
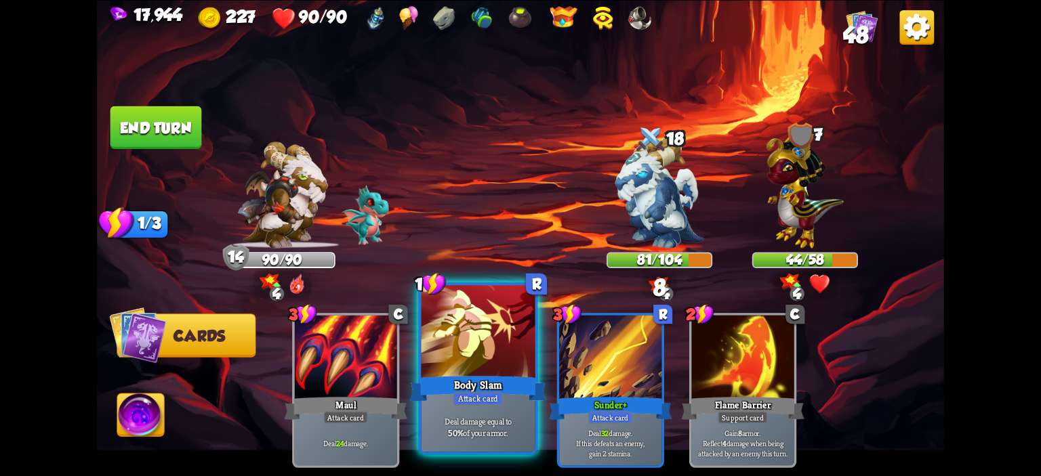
click at [485, 349] on div at bounding box center [479, 333] width 114 height 96
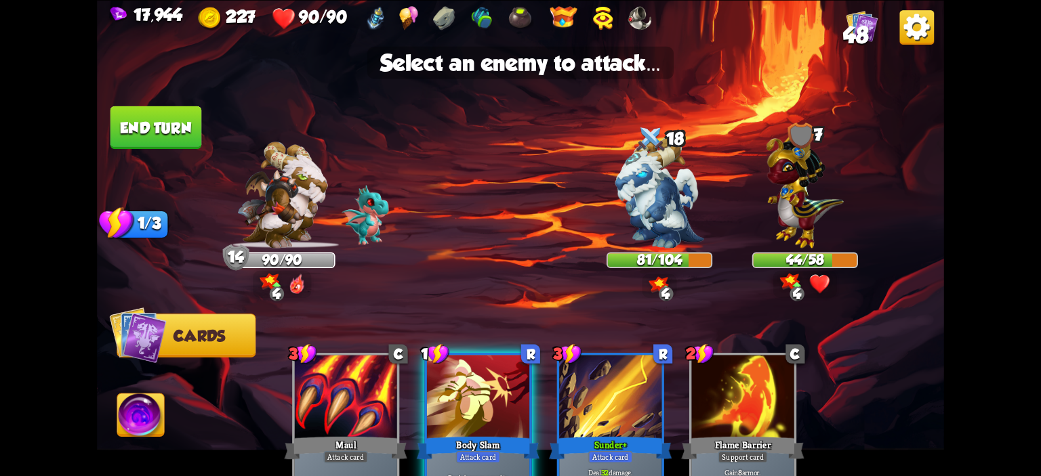
click at [749, 229] on img at bounding box center [520, 238] width 847 height 476
click at [778, 214] on img at bounding box center [805, 187] width 77 height 121
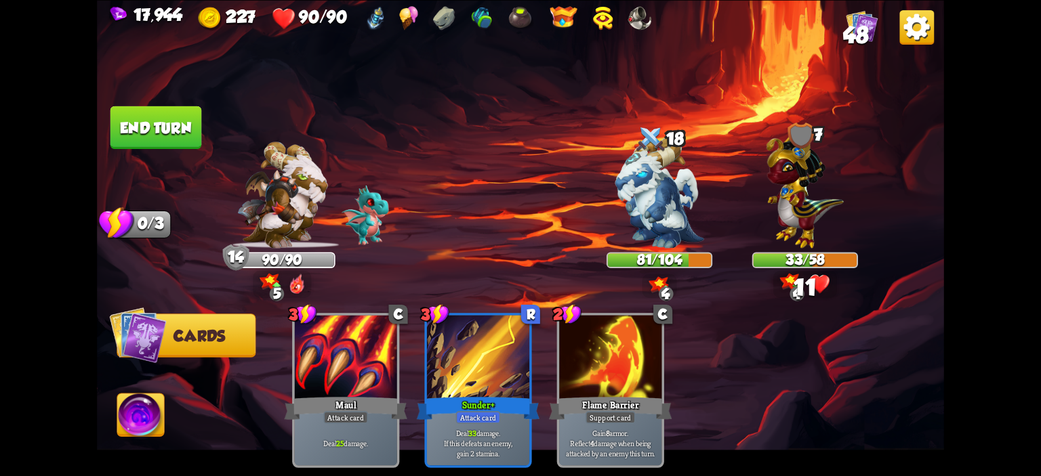
click at [154, 139] on button "End turn" at bounding box center [156, 127] width 92 height 43
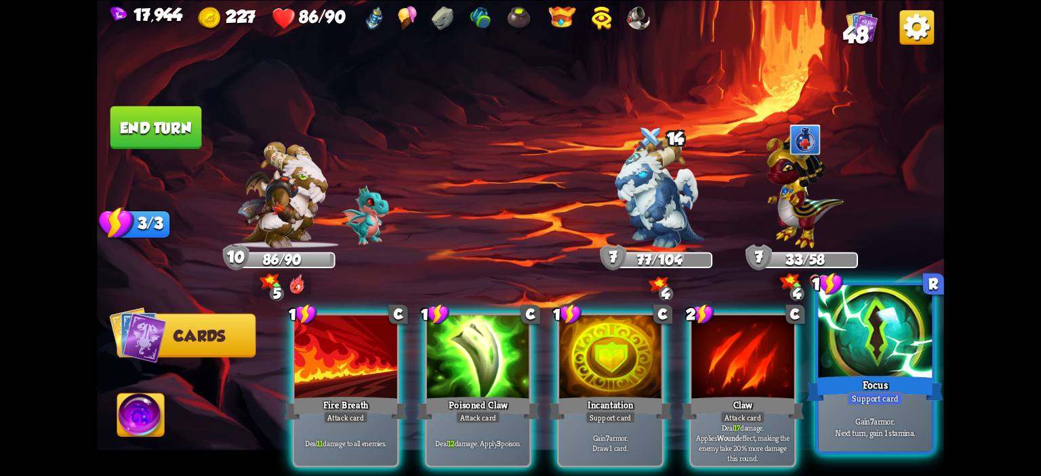
click at [870, 334] on div at bounding box center [875, 333] width 114 height 96
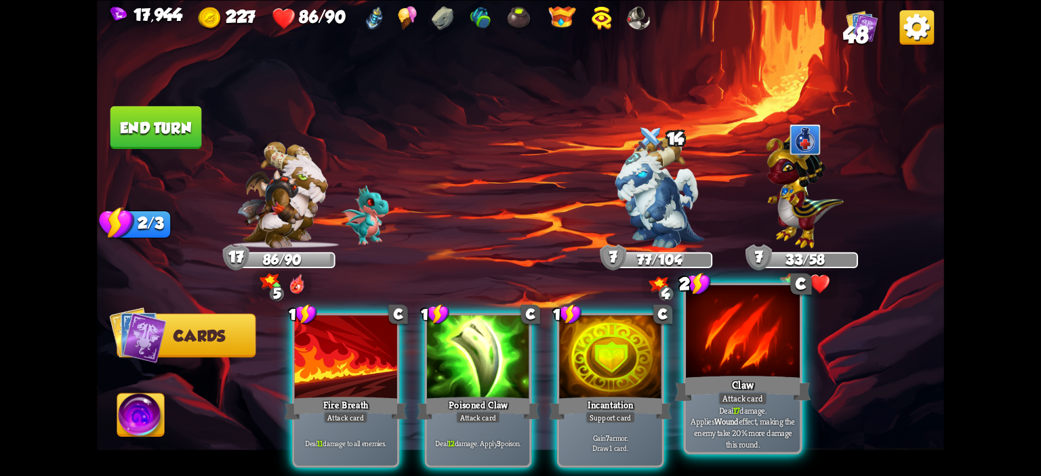
click at [739, 340] on div at bounding box center [743, 333] width 114 height 96
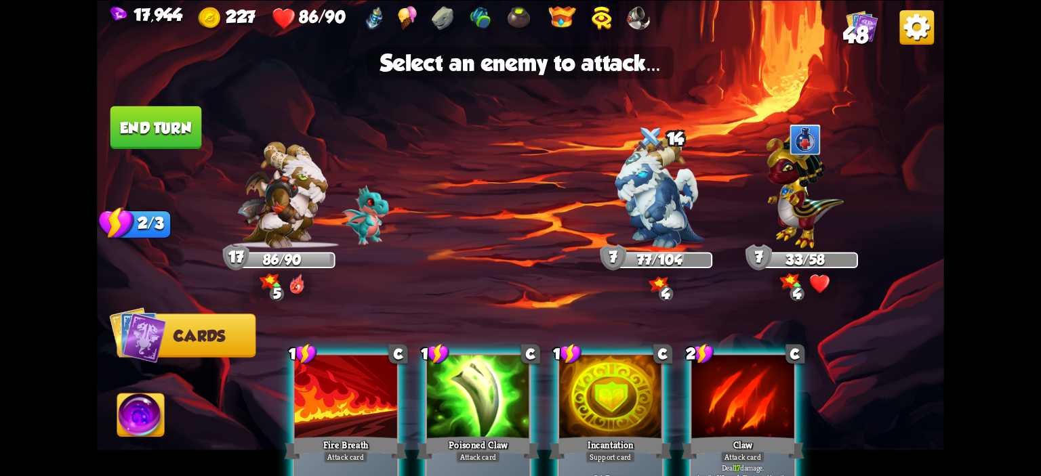
click at [740, 354] on div "2 C Claw Attack card Deal 17 damage. Applies Wound effect, making the enemy tak…" at bounding box center [742, 429] width 107 height 155
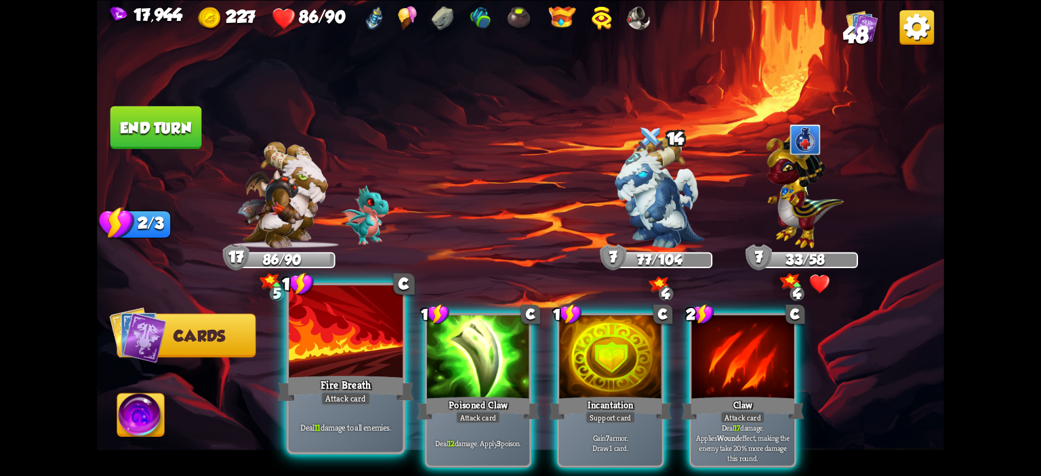
click at [349, 354] on div at bounding box center [346, 333] width 114 height 96
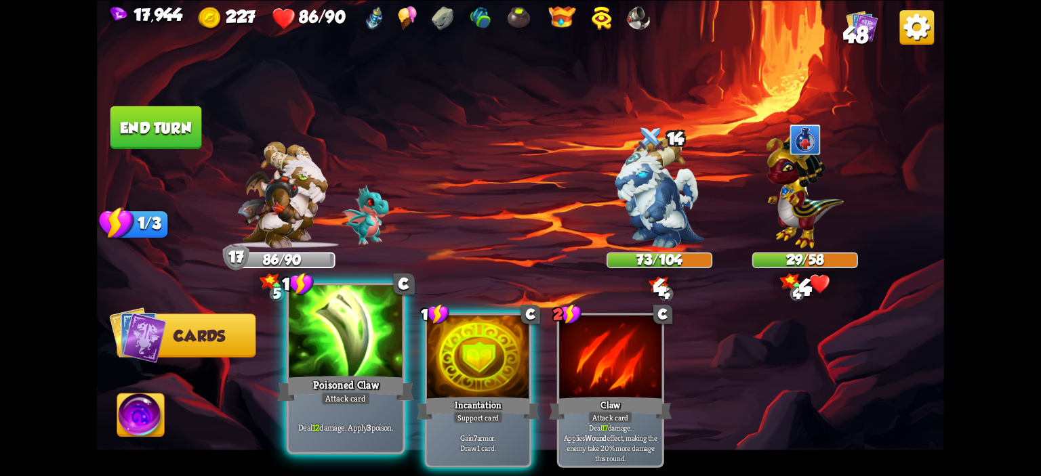
click at [342, 362] on div at bounding box center [346, 333] width 114 height 96
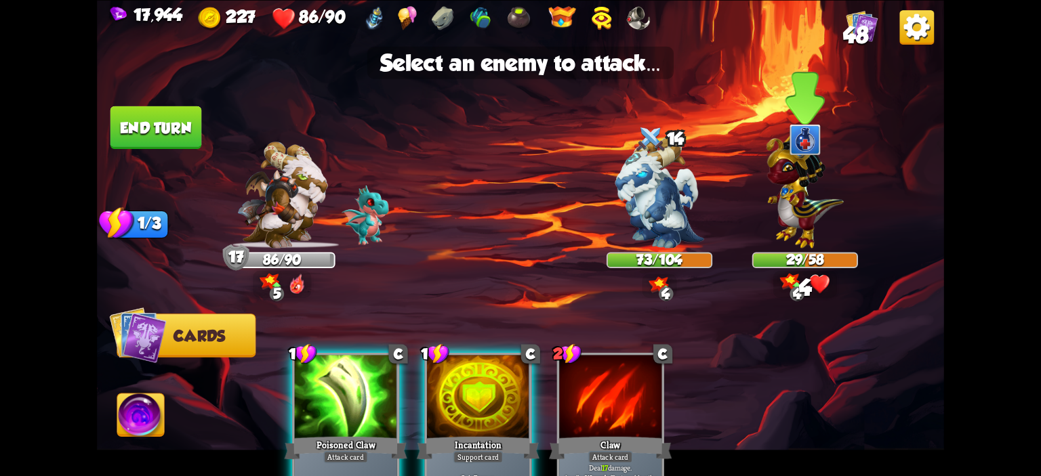
click at [789, 200] on img at bounding box center [805, 187] width 77 height 121
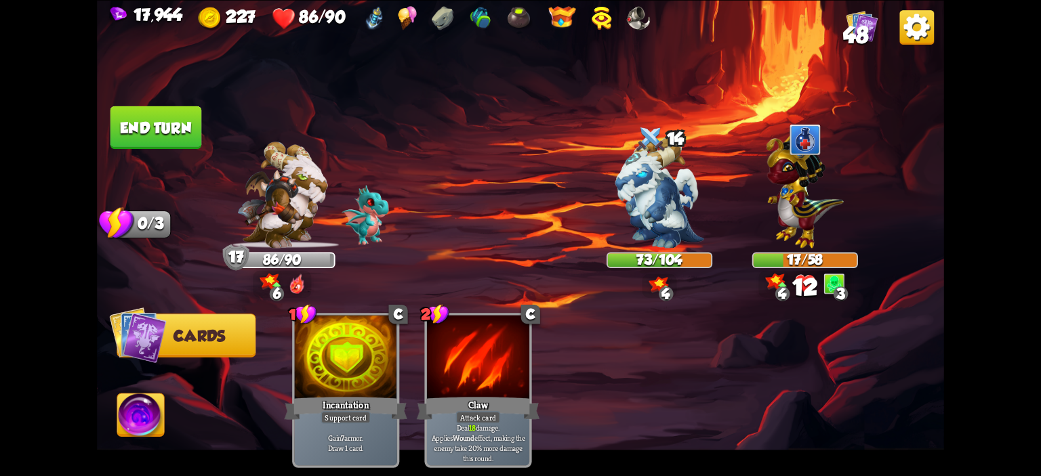
click at [176, 121] on button "End turn" at bounding box center [156, 128] width 94 height 44
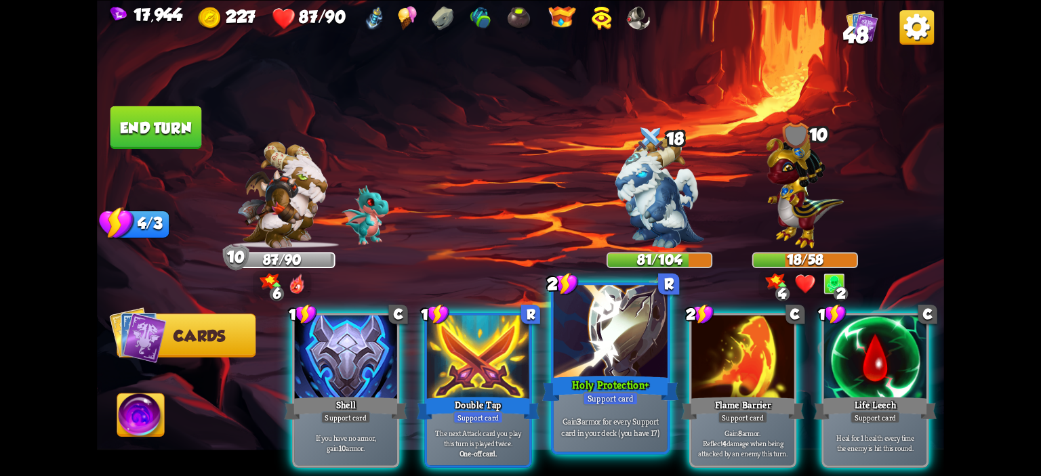
click at [601, 333] on div at bounding box center [611, 333] width 114 height 96
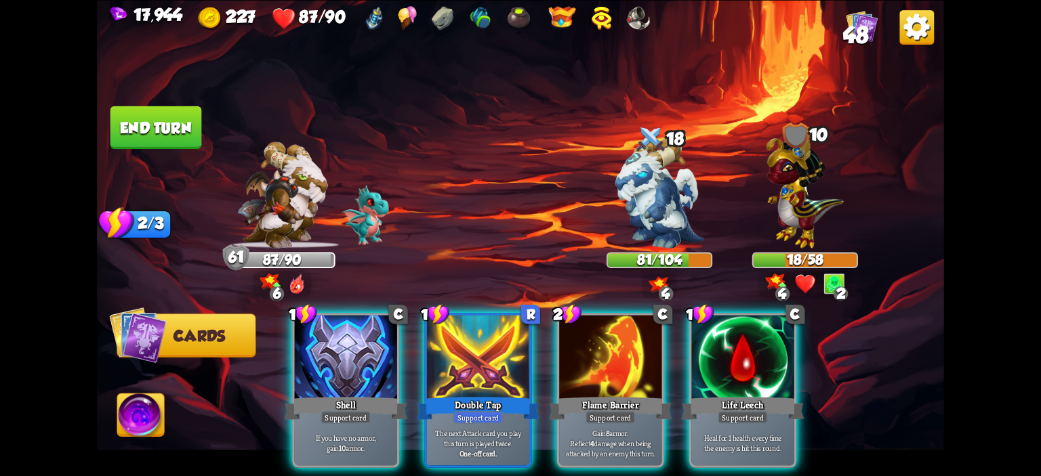
click at [131, 117] on button "End turn" at bounding box center [156, 127] width 92 height 43
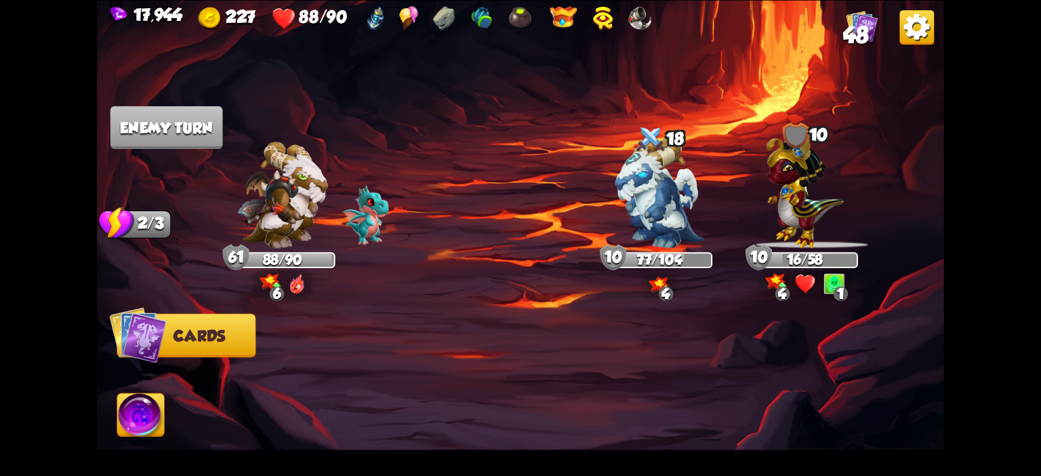
click at [697, 109] on img at bounding box center [520, 238] width 847 height 476
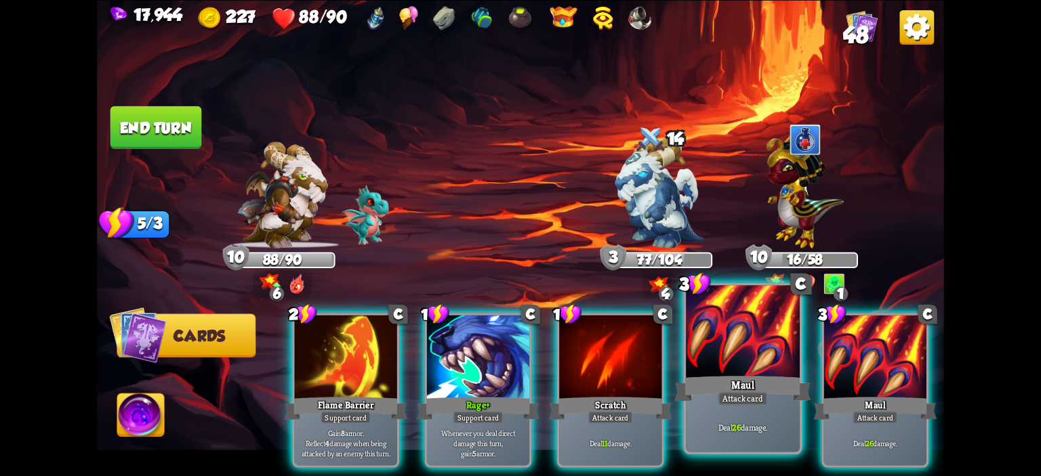
click at [729, 336] on div at bounding box center [743, 333] width 114 height 96
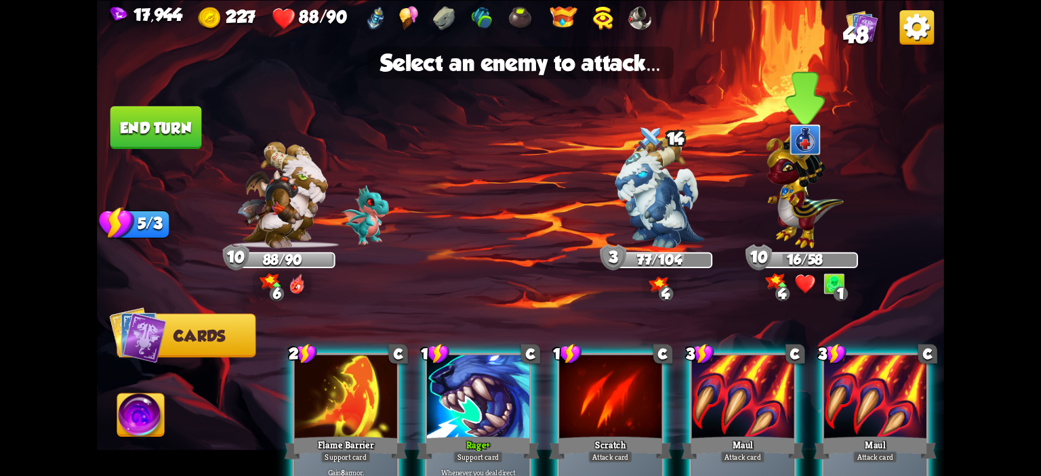
click at [811, 195] on img at bounding box center [805, 187] width 77 height 121
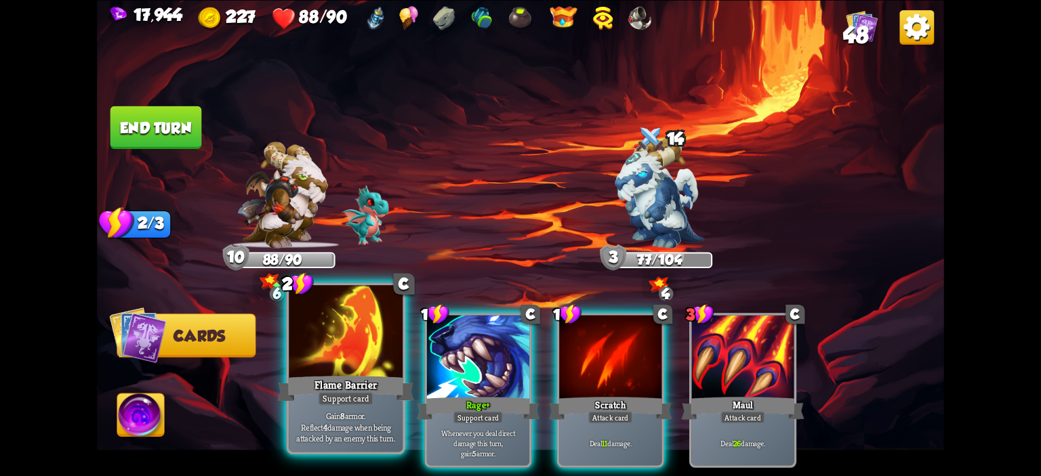
click at [346, 358] on div at bounding box center [346, 333] width 114 height 96
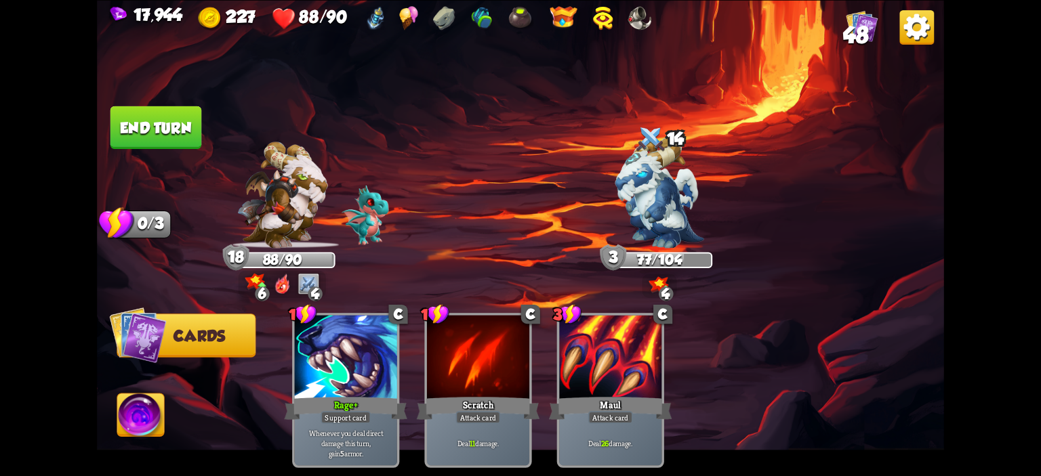
click at [178, 137] on button "End turn" at bounding box center [156, 127] width 92 height 43
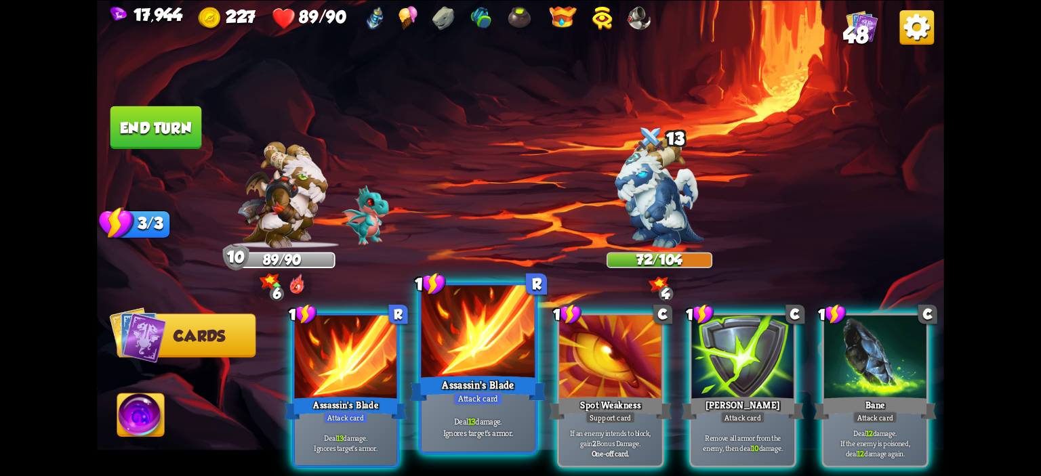
click at [484, 388] on div "Assassin's Blade" at bounding box center [478, 388] width 137 height 31
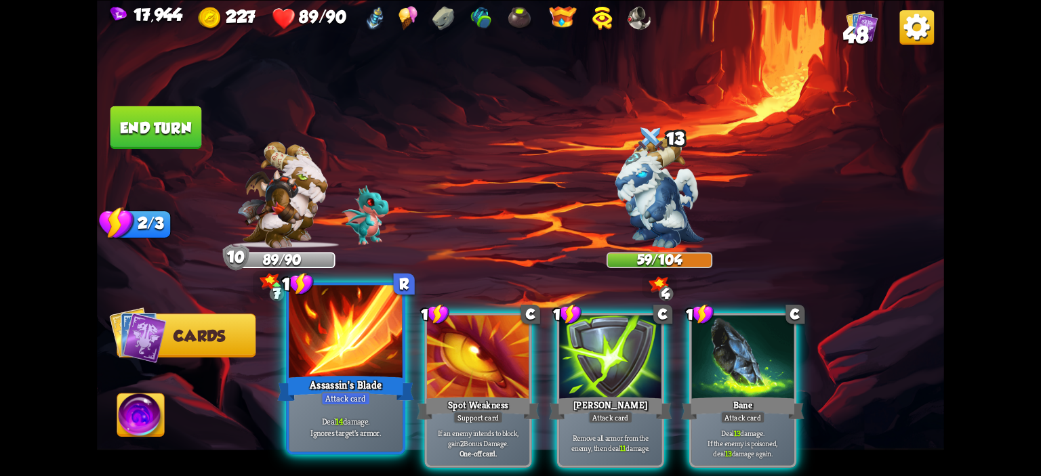
click at [354, 376] on div "Assassin's Blade" at bounding box center [345, 388] width 137 height 31
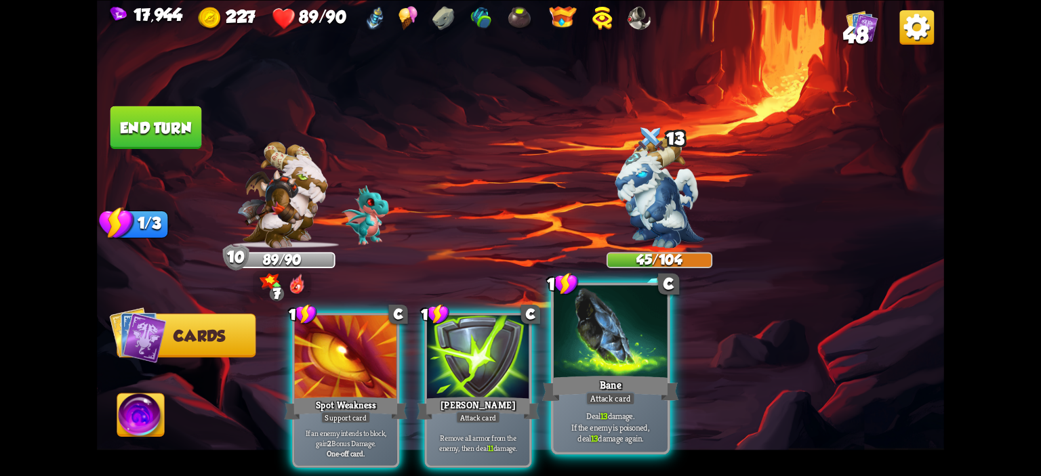
click at [620, 333] on div at bounding box center [611, 333] width 114 height 96
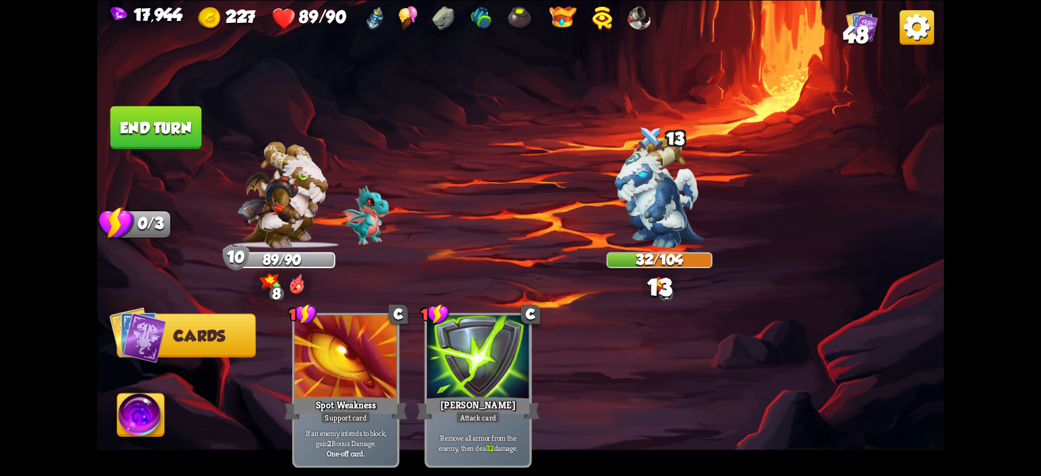
click at [152, 405] on img at bounding box center [140, 417] width 47 height 47
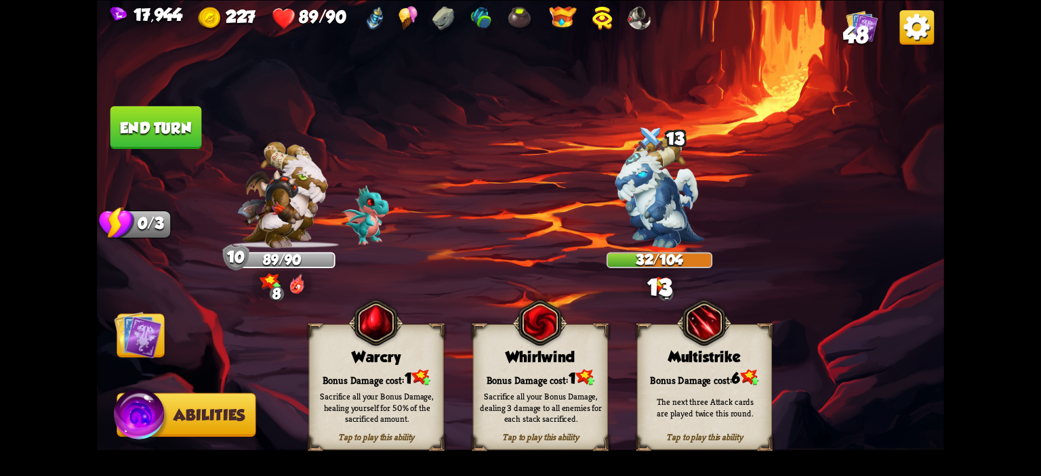
click at [528, 331] on img at bounding box center [539, 323] width 54 height 56
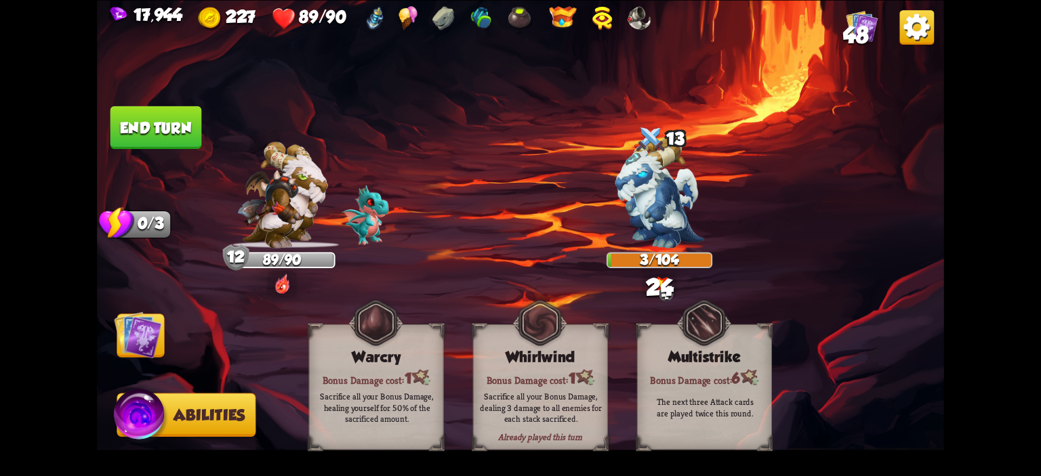
click at [169, 148] on button "End turn" at bounding box center [156, 127] width 92 height 43
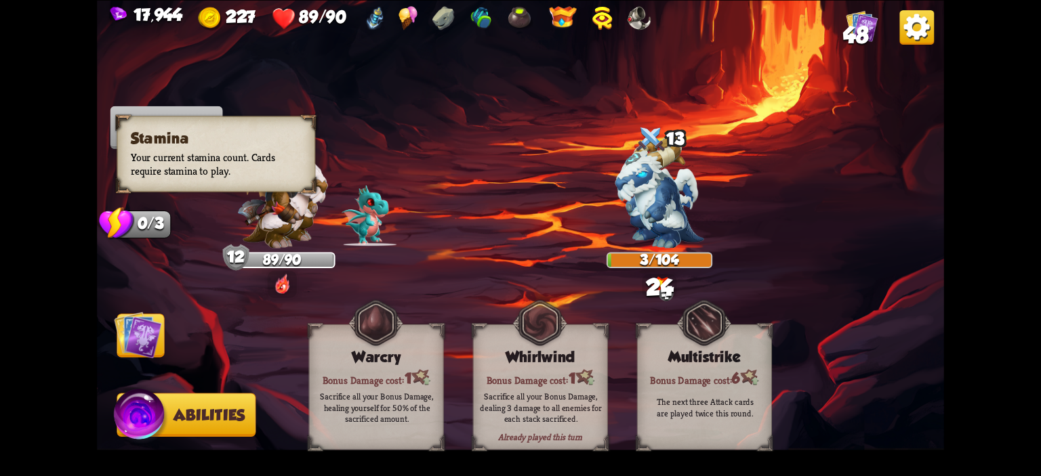
click at [163, 317] on button "Cards" at bounding box center [140, 335] width 47 height 43
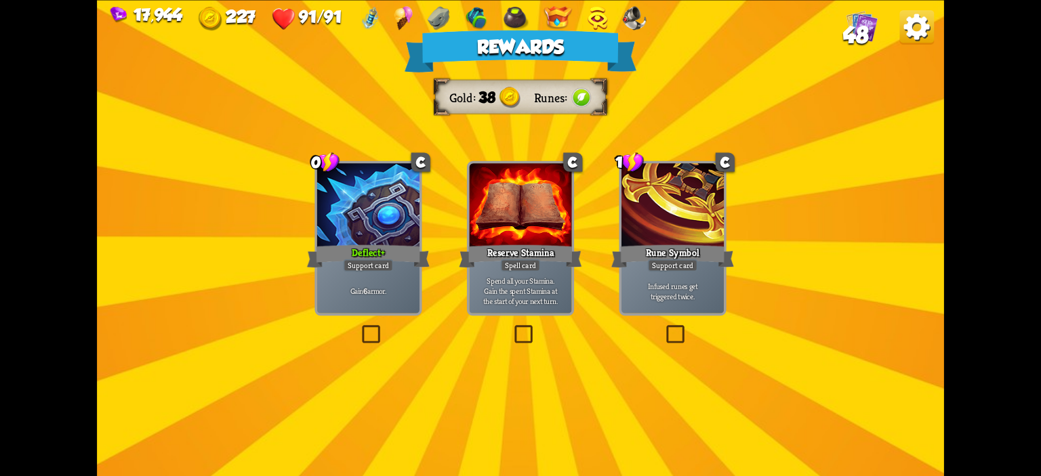
click at [398, 284] on div "Gain 6 armor." at bounding box center [368, 290] width 102 height 45
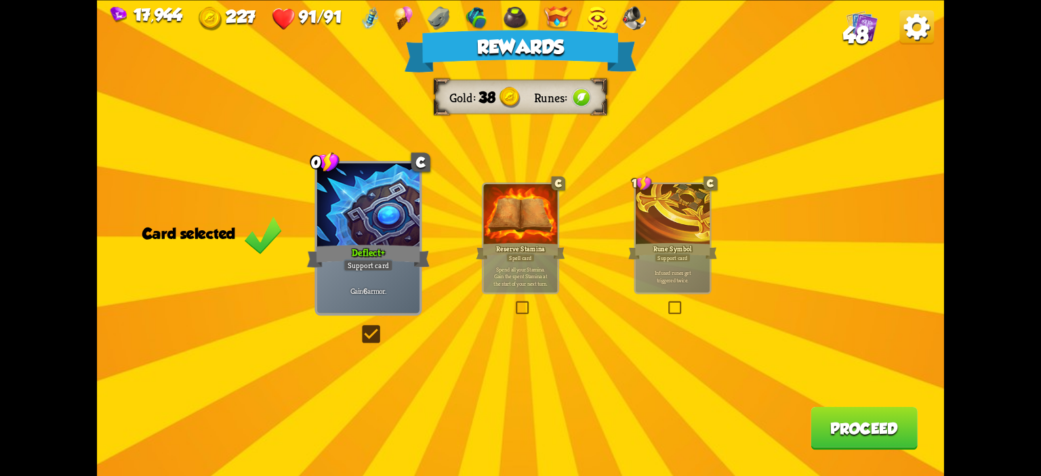
drag, startPoint x: 843, startPoint y: 409, endPoint x: 843, endPoint y: 420, distance: 10.8
click at [843, 420] on button "Proceed" at bounding box center [864, 428] width 107 height 43
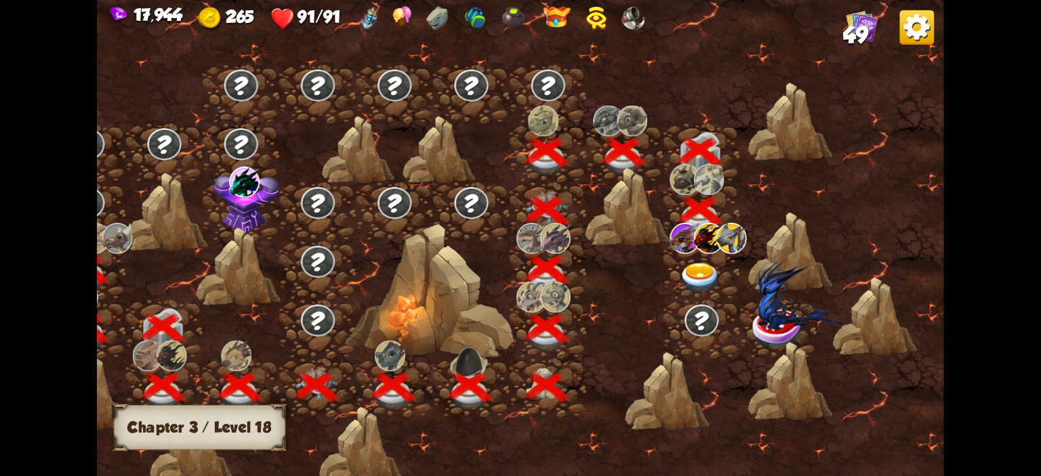
click at [704, 260] on div at bounding box center [702, 270] width 77 height 59
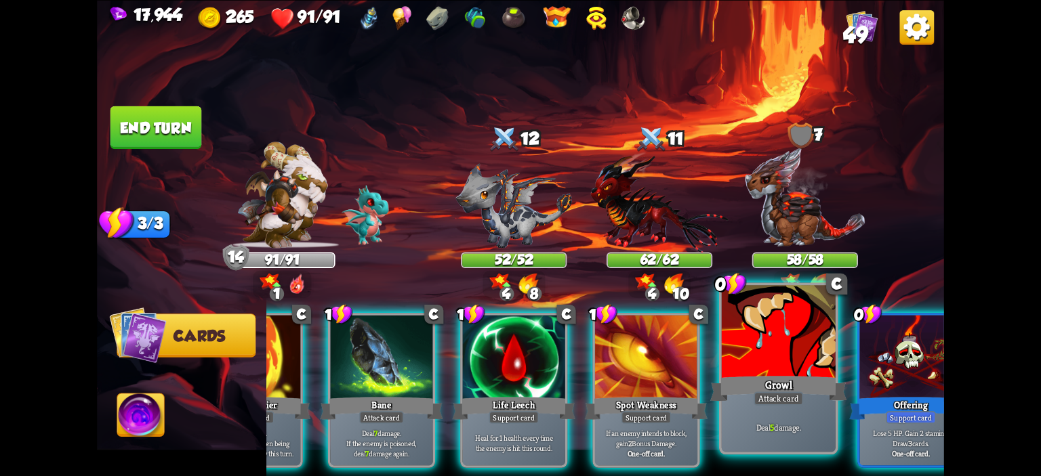
scroll to position [0, 106]
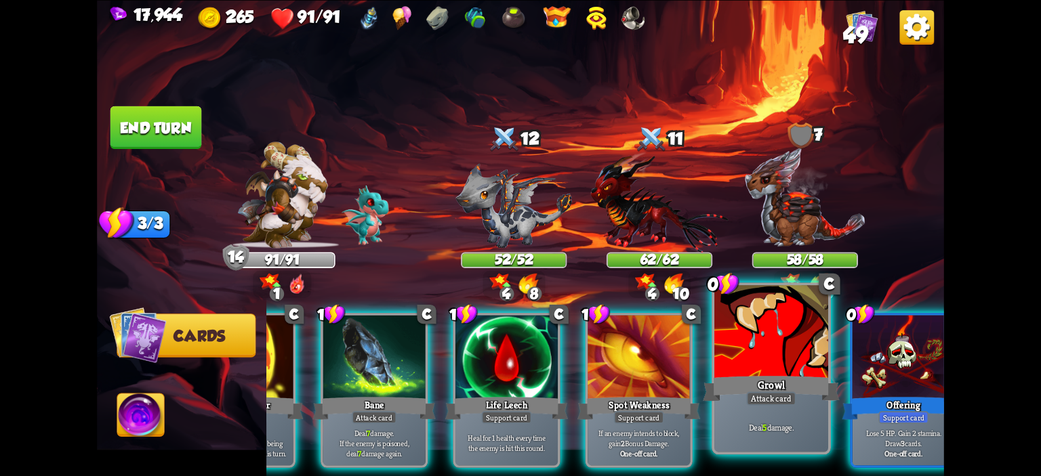
click at [752, 384] on div "Growl" at bounding box center [771, 388] width 137 height 31
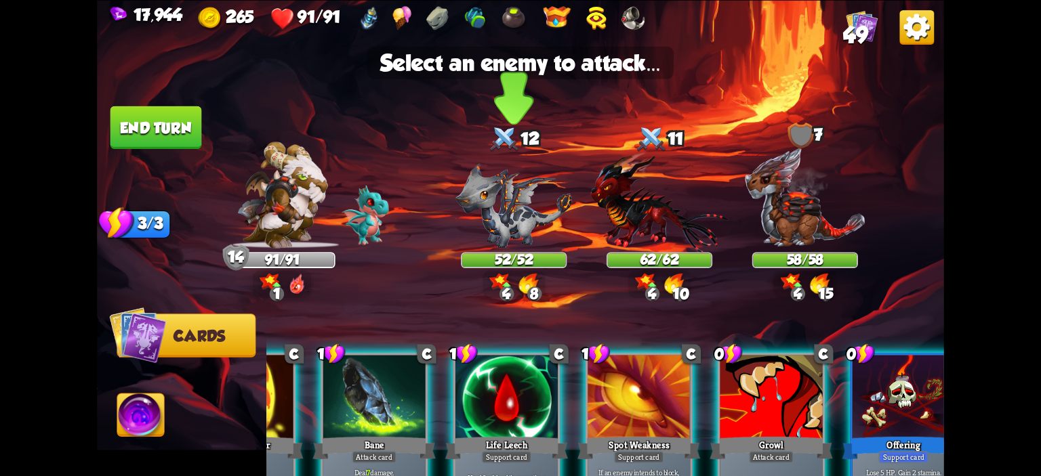
click at [496, 189] on img at bounding box center [513, 205] width 117 height 85
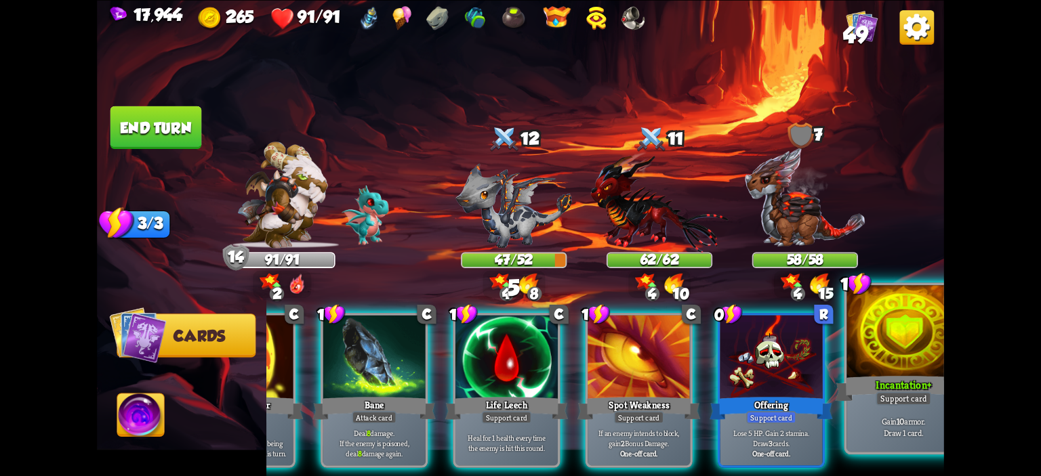
click at [876, 348] on div at bounding box center [904, 333] width 114 height 96
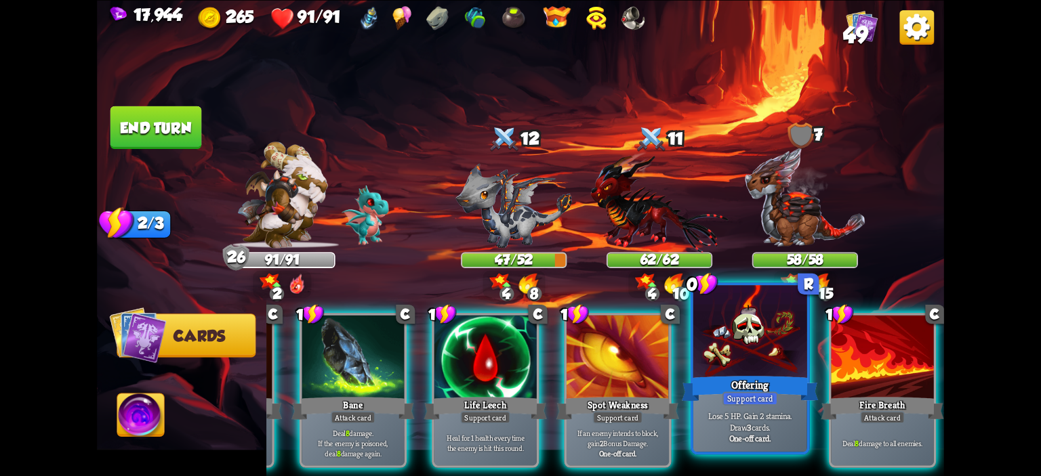
click at [770, 388] on div "Offering" at bounding box center [750, 388] width 137 height 31
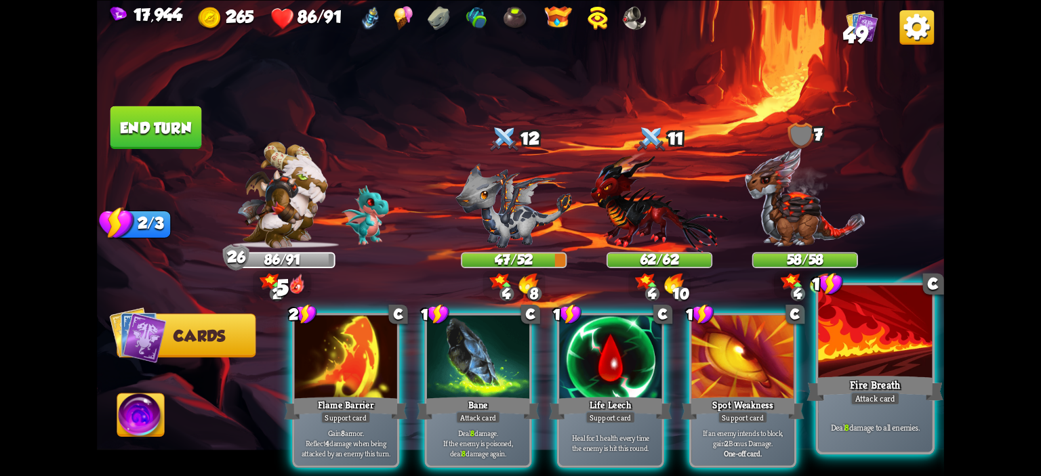
click at [876, 371] on div at bounding box center [875, 333] width 114 height 96
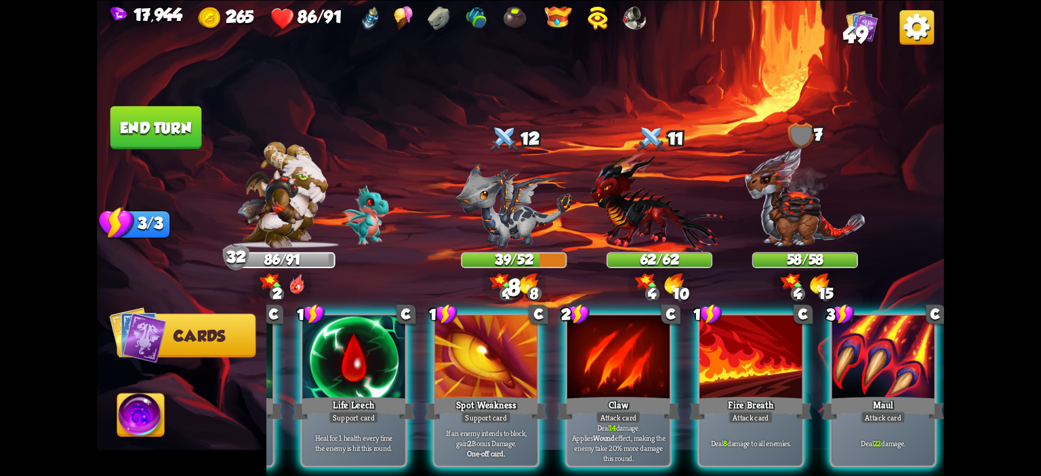
scroll to position [0, 264]
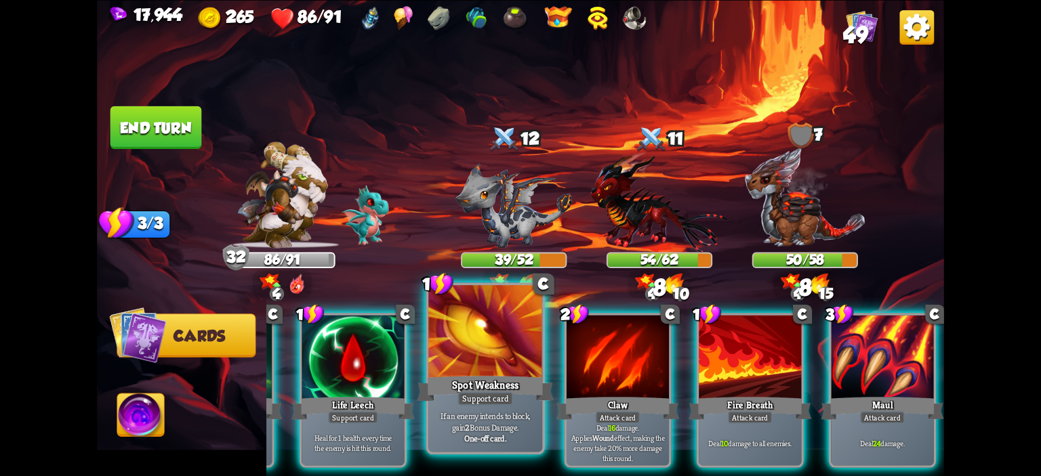
click at [502, 357] on div at bounding box center [485, 333] width 114 height 96
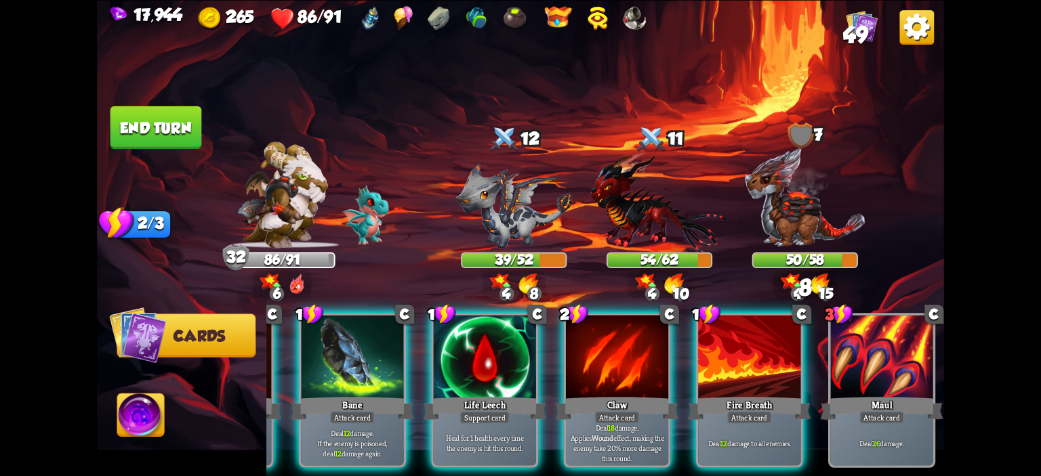
scroll to position [0, 128]
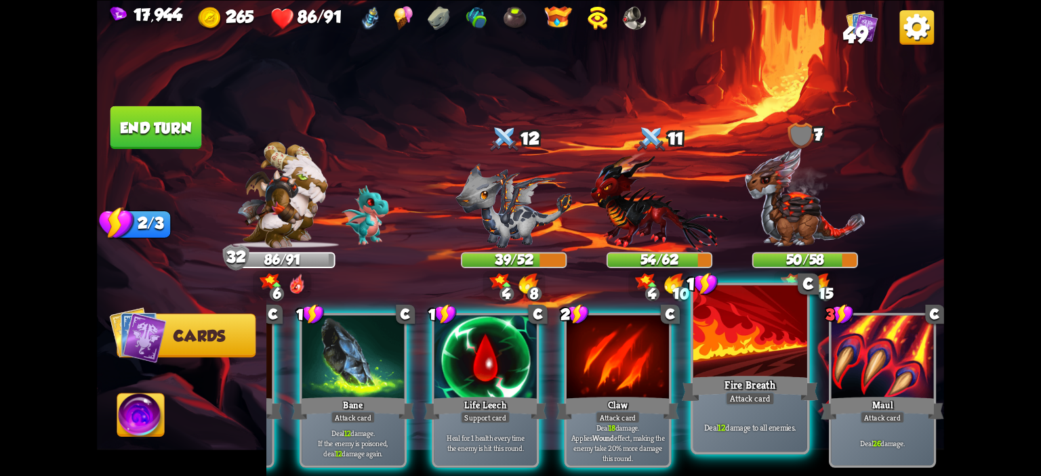
click at [750, 327] on div at bounding box center [750, 333] width 114 height 96
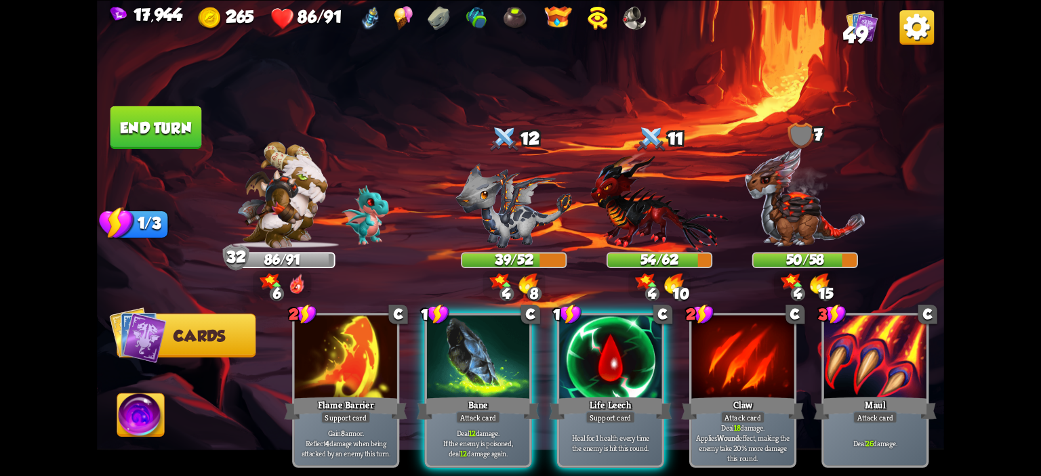
scroll to position [0, 0]
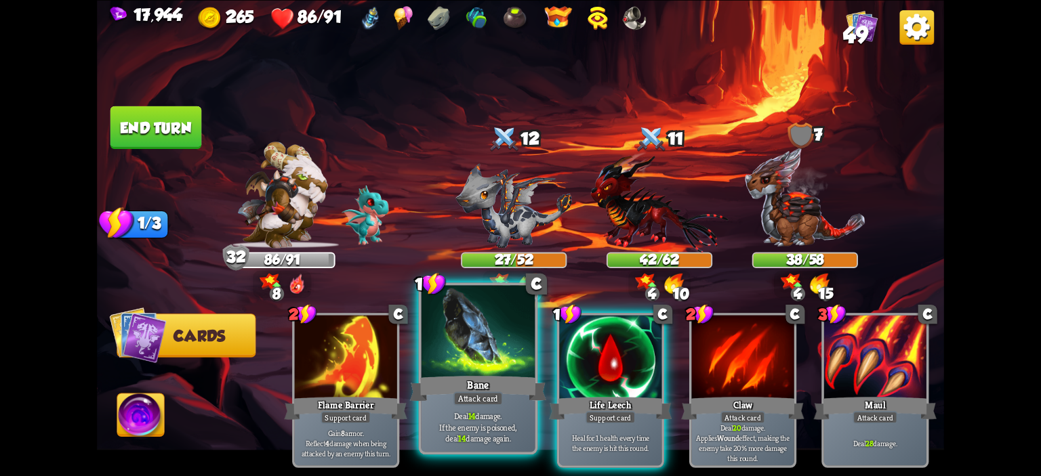
click at [489, 365] on div at bounding box center [479, 333] width 114 height 96
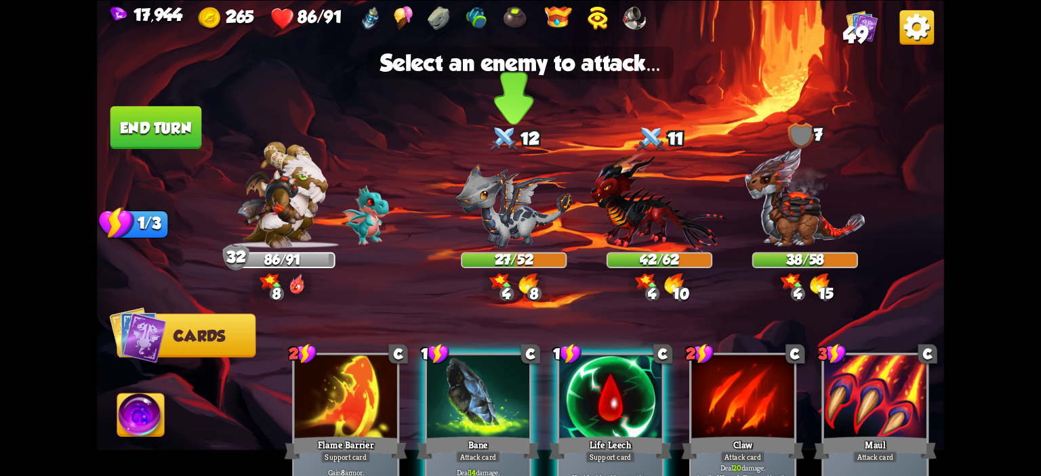
click at [519, 205] on img at bounding box center [513, 205] width 117 height 85
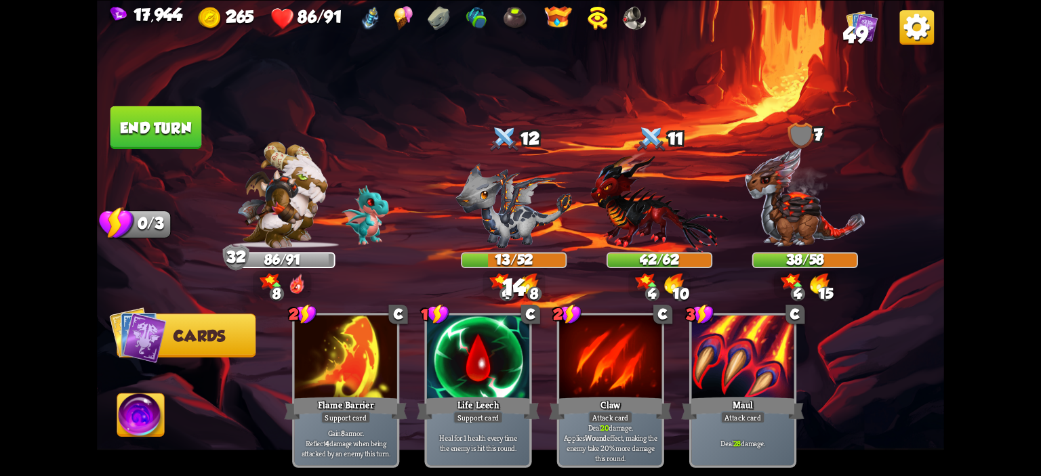
click at [139, 116] on button "End turn" at bounding box center [156, 127] width 92 height 43
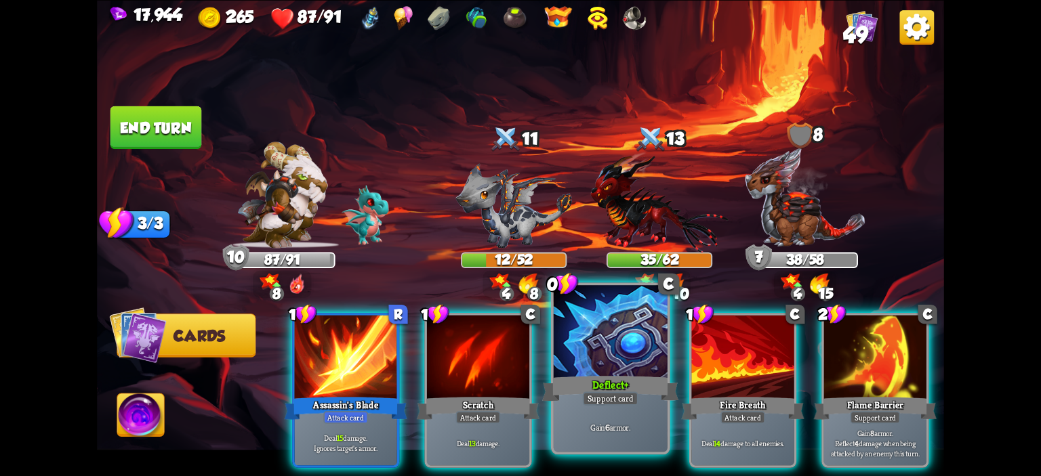
click at [622, 321] on div at bounding box center [611, 333] width 114 height 96
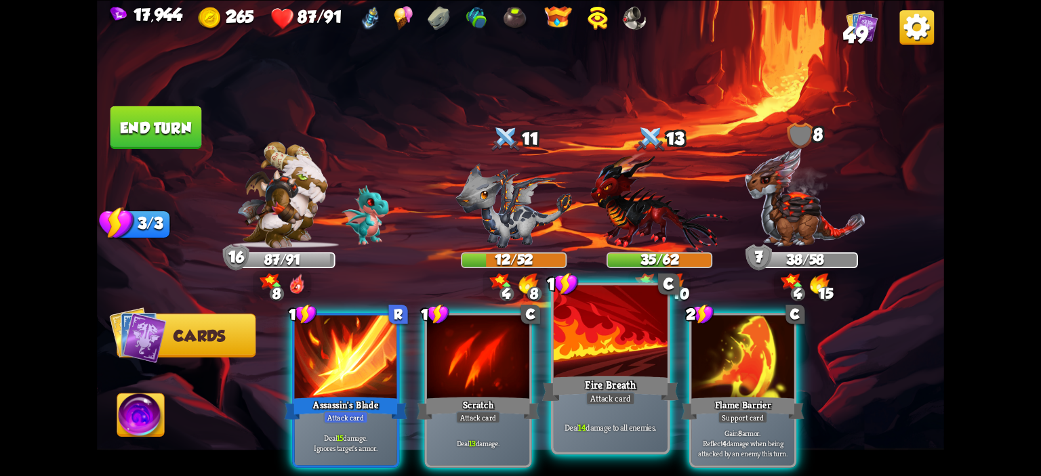
click at [624, 321] on div at bounding box center [611, 333] width 114 height 96
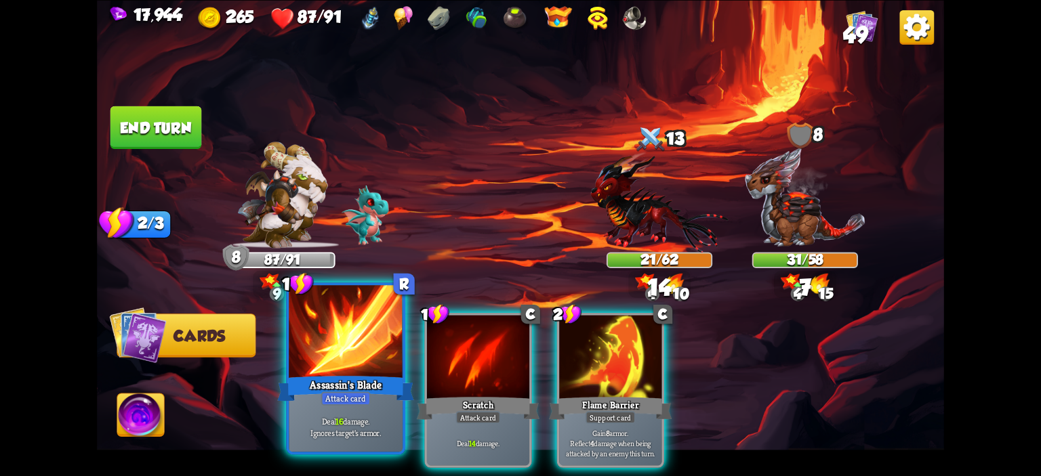
click at [381, 361] on div at bounding box center [346, 333] width 114 height 96
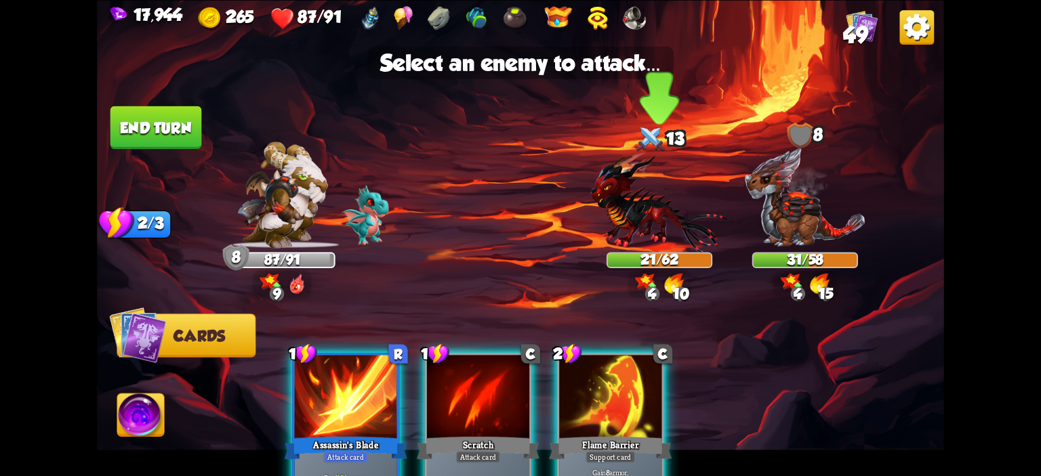
click at [653, 210] on img at bounding box center [659, 201] width 138 height 101
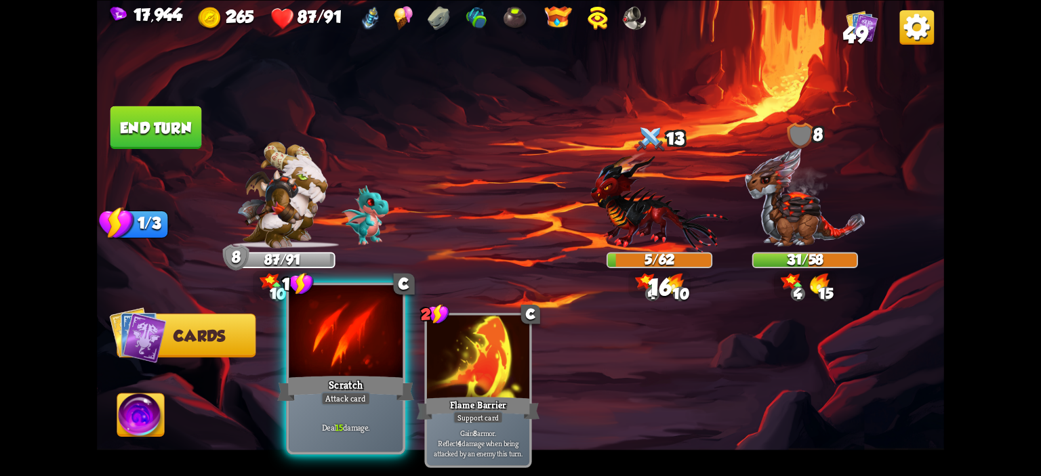
click at [388, 340] on div at bounding box center [346, 333] width 114 height 96
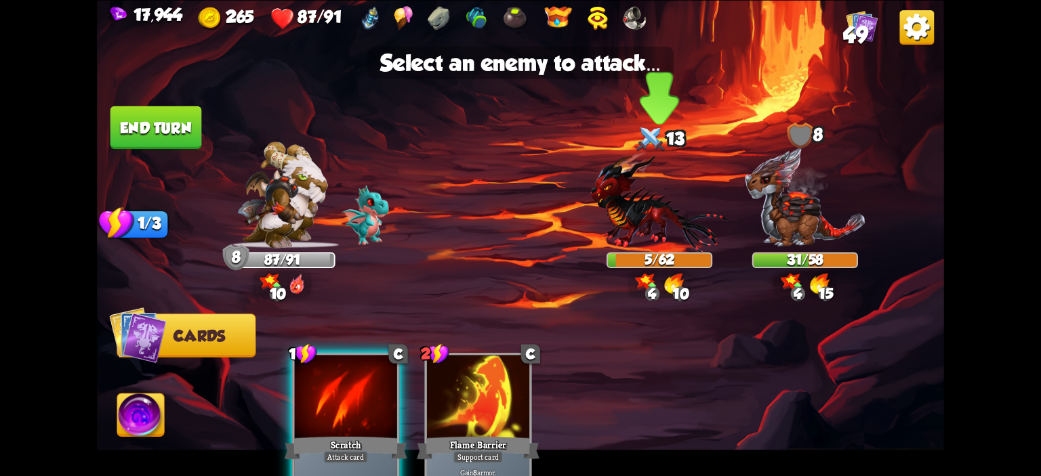
click at [653, 225] on img at bounding box center [659, 201] width 138 height 101
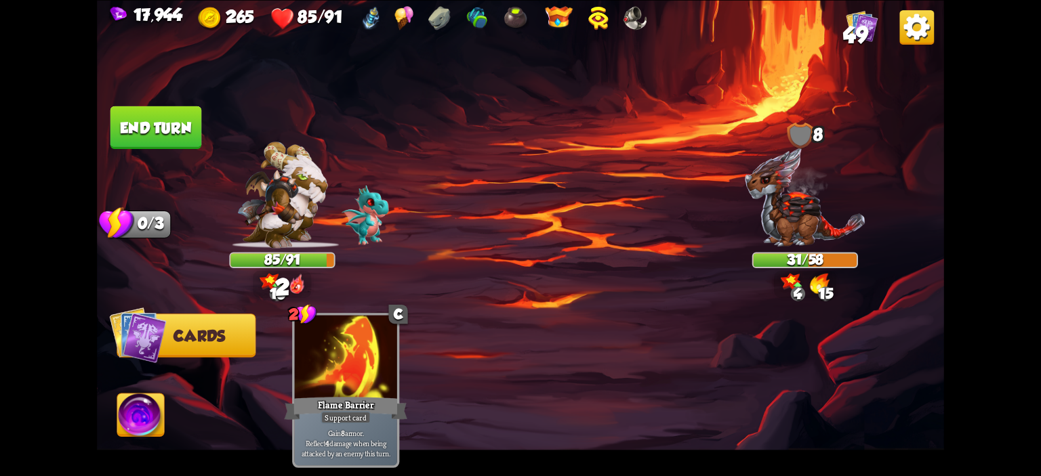
click at [158, 133] on button "End turn" at bounding box center [156, 127] width 93 height 43
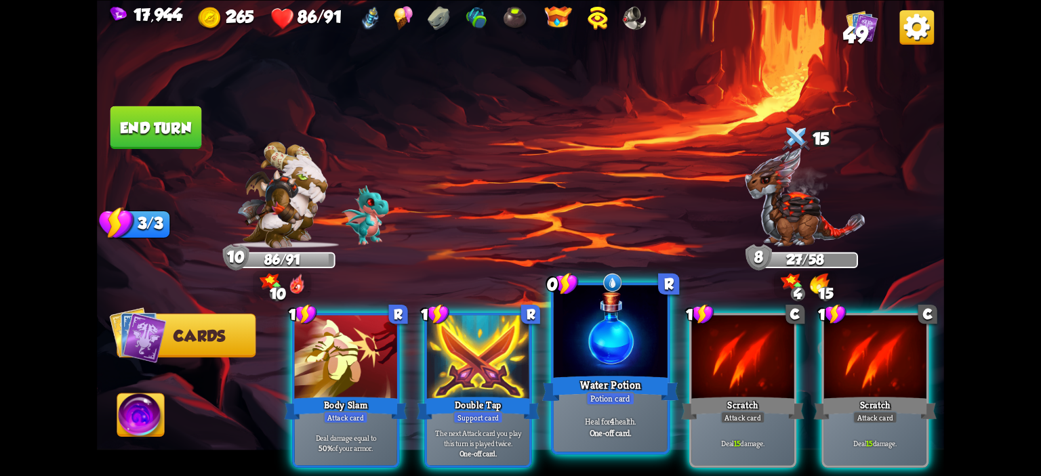
click at [613, 333] on div at bounding box center [611, 333] width 114 height 96
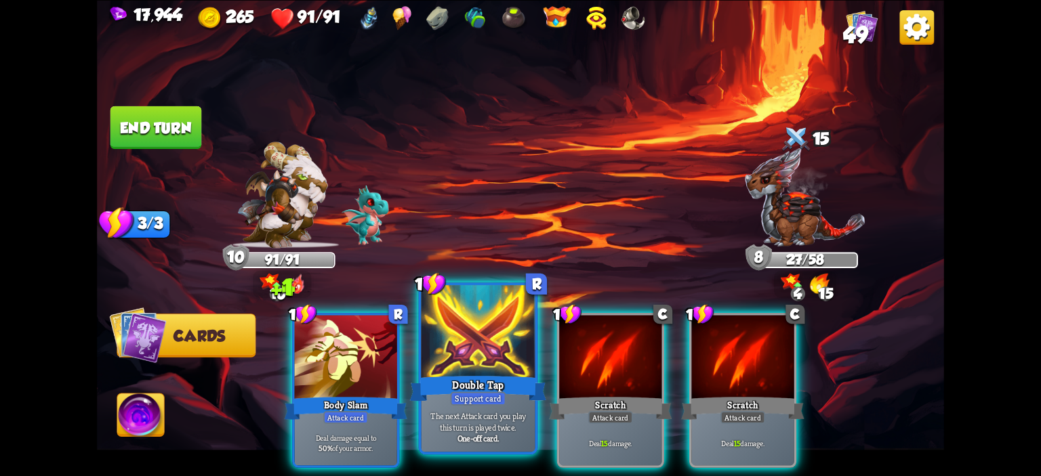
click at [474, 376] on div "Double Tap" at bounding box center [478, 388] width 137 height 31
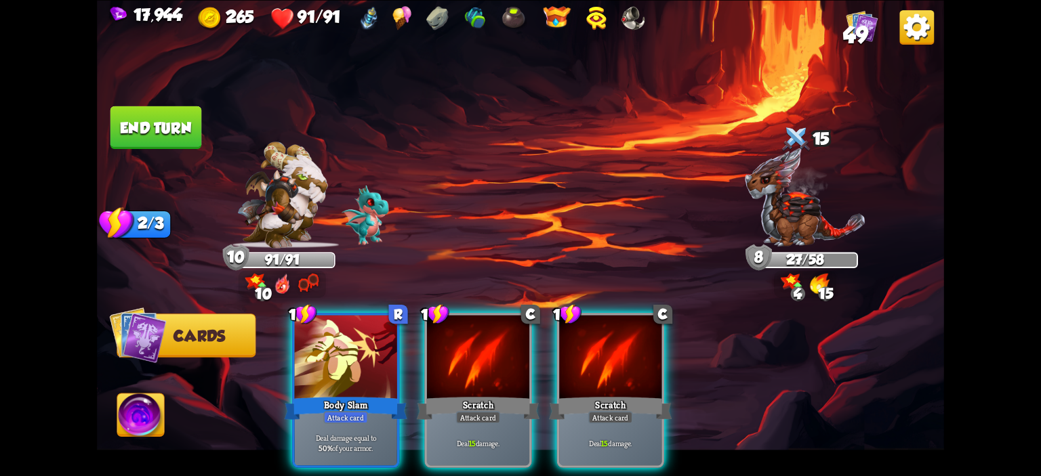
click at [474, 394] on div "Scratch" at bounding box center [478, 407] width 123 height 27
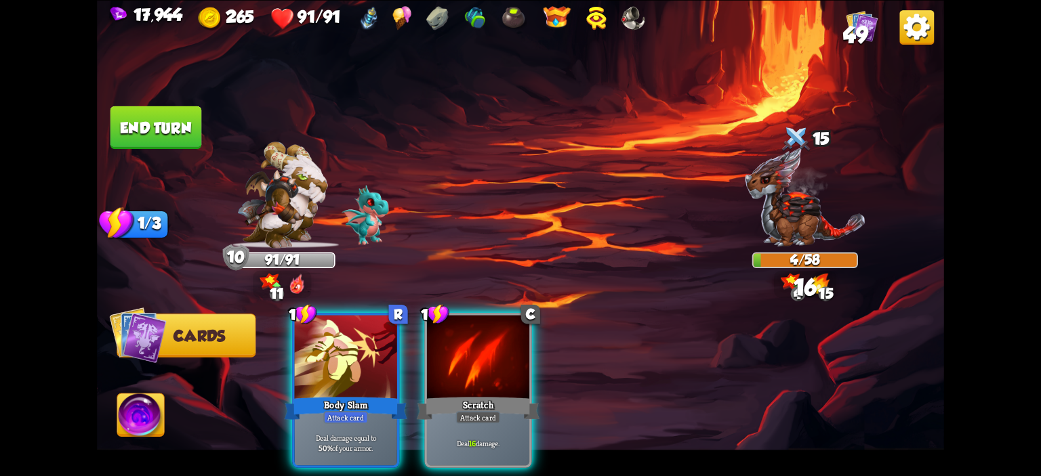
click at [149, 408] on img at bounding box center [140, 417] width 47 height 47
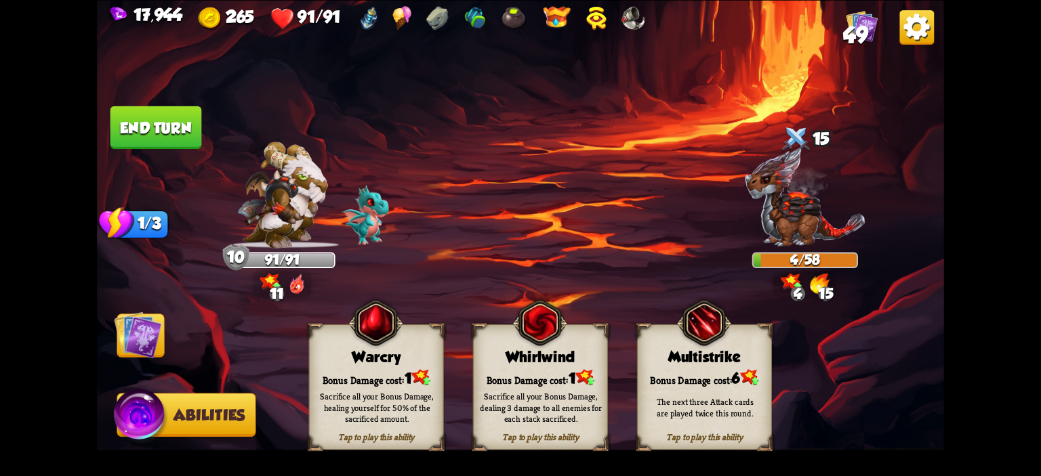
click at [155, 328] on img at bounding box center [137, 334] width 47 height 47
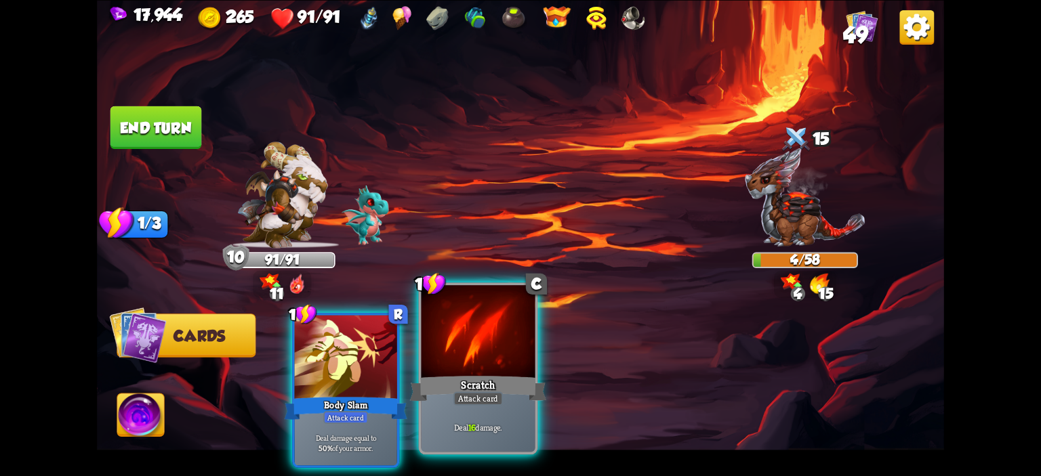
click at [435, 348] on div at bounding box center [479, 333] width 114 height 96
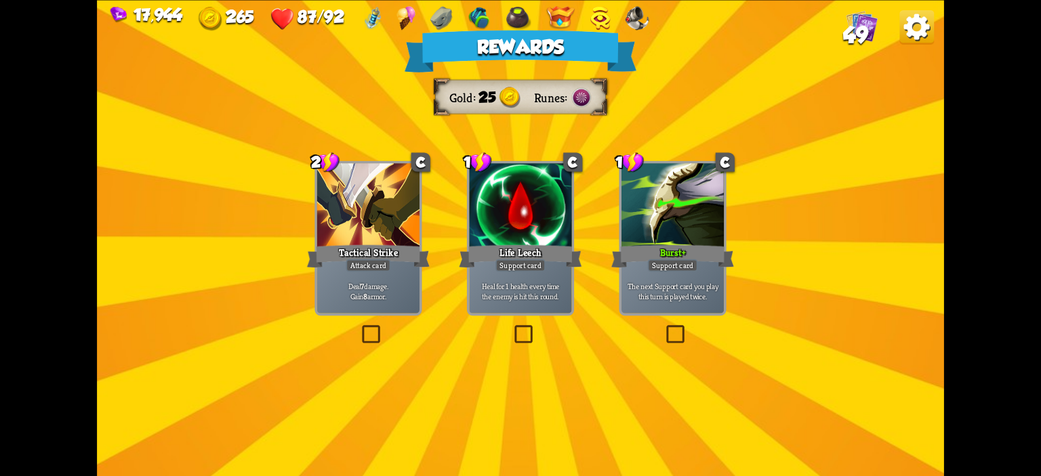
click at [339, 238] on div at bounding box center [368, 206] width 102 height 86
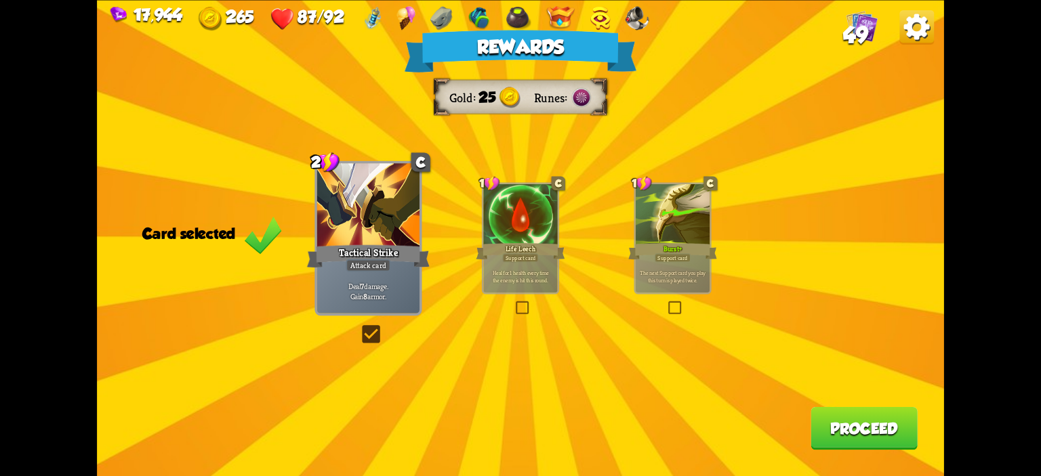
click at [789, 438] on div "Rewards Gold 25 Runes Card selected 2 C Tactical Strike Attack card Deal 7 dama…" at bounding box center [520, 238] width 847 height 476
click at [820, 422] on button "Proceed" at bounding box center [864, 428] width 107 height 43
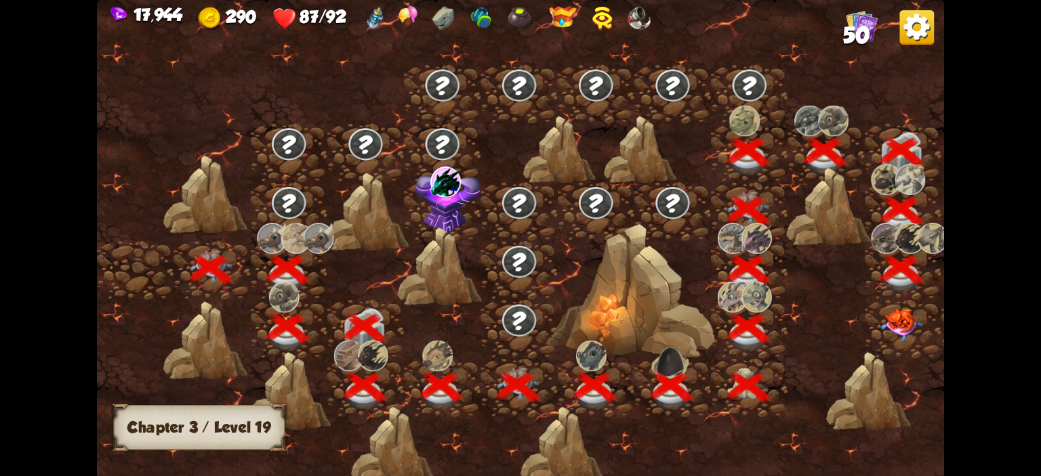
scroll to position [0, 206]
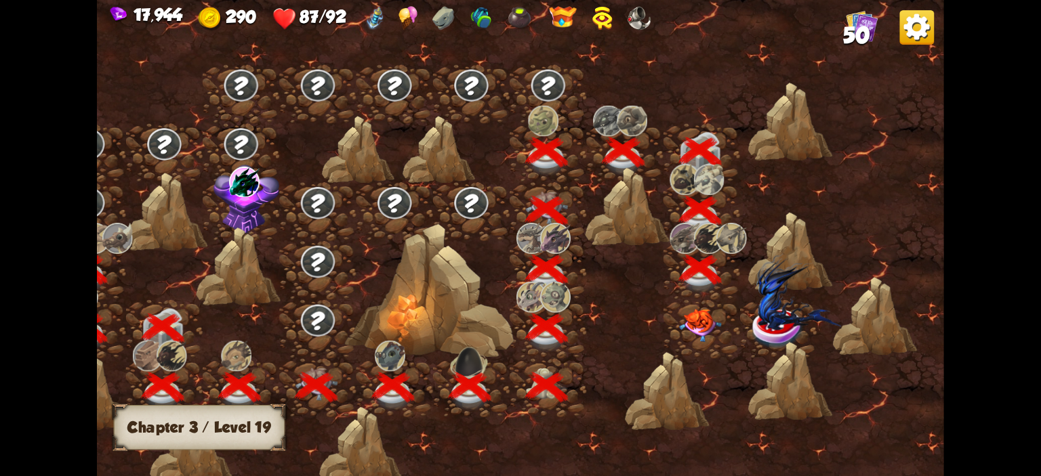
click at [681, 331] on img at bounding box center [700, 325] width 42 height 33
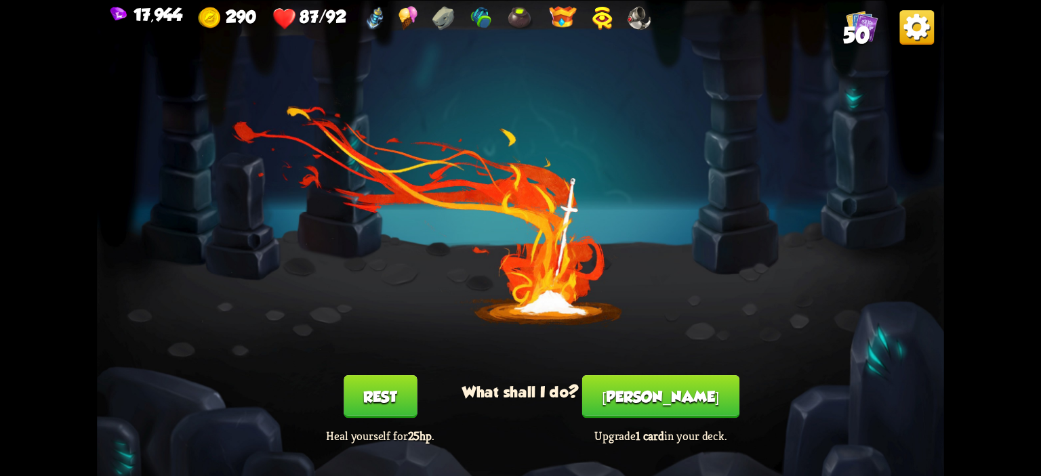
click at [682, 390] on button "[PERSON_NAME]" at bounding box center [660, 397] width 157 height 43
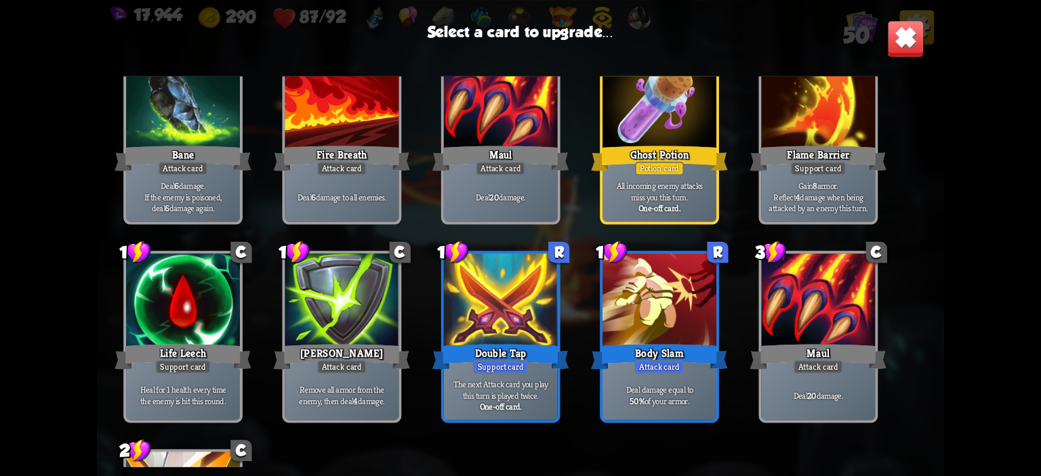
scroll to position [1240, 0]
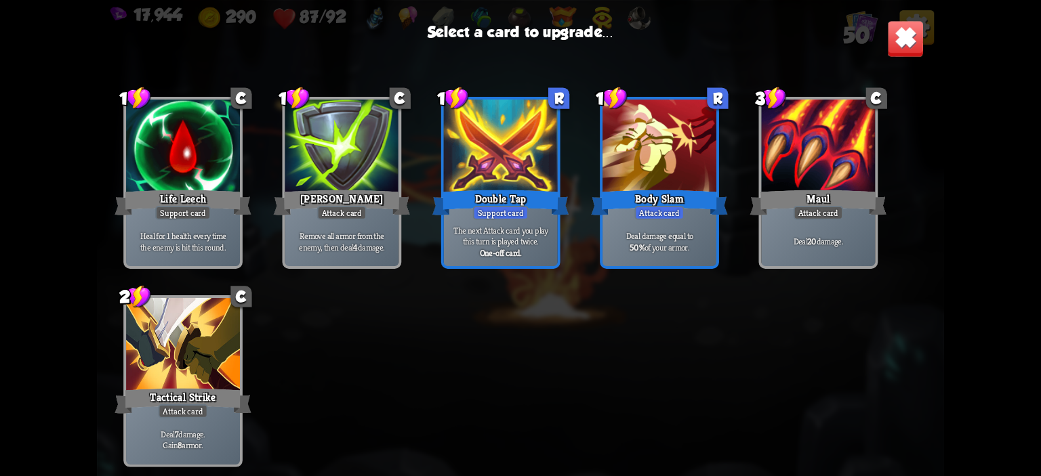
click at [638, 213] on div "Attack card" at bounding box center [658, 213] width 49 height 14
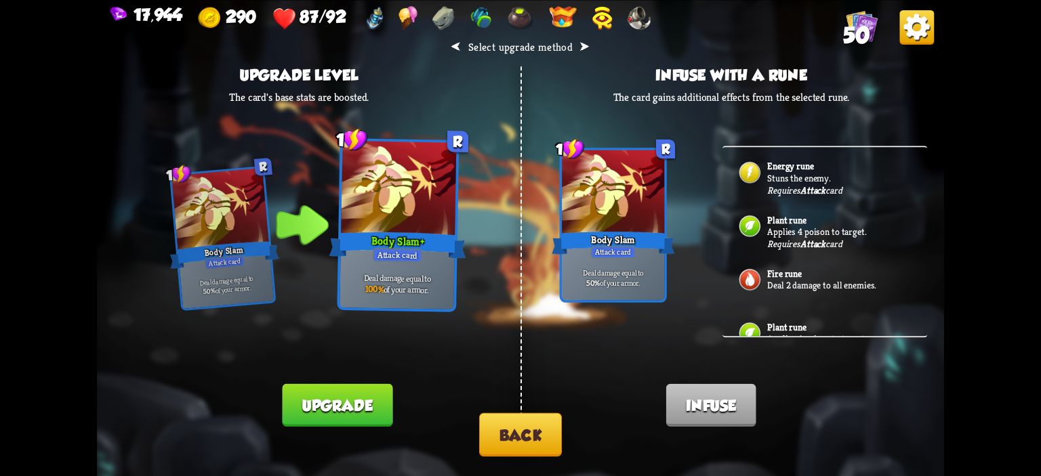
click at [378, 401] on button "Upgrade" at bounding box center [337, 405] width 110 height 43
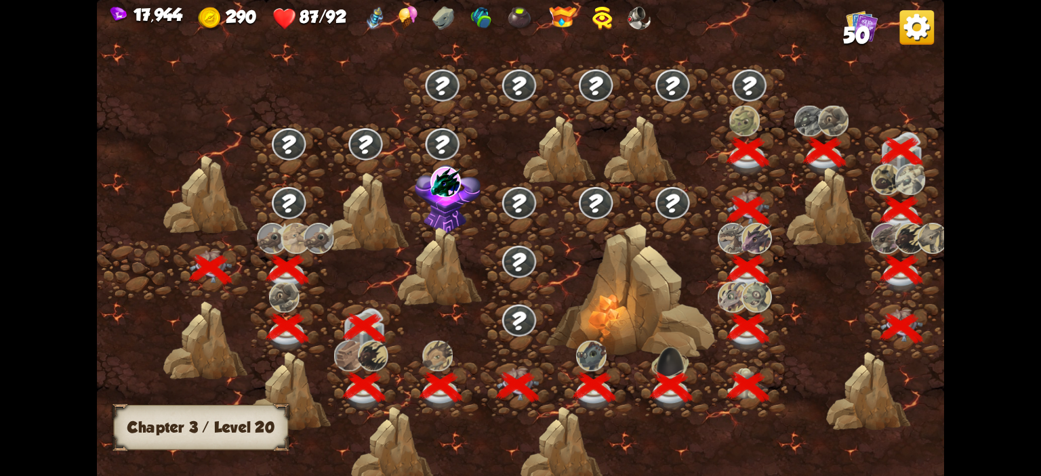
scroll to position [0, 206]
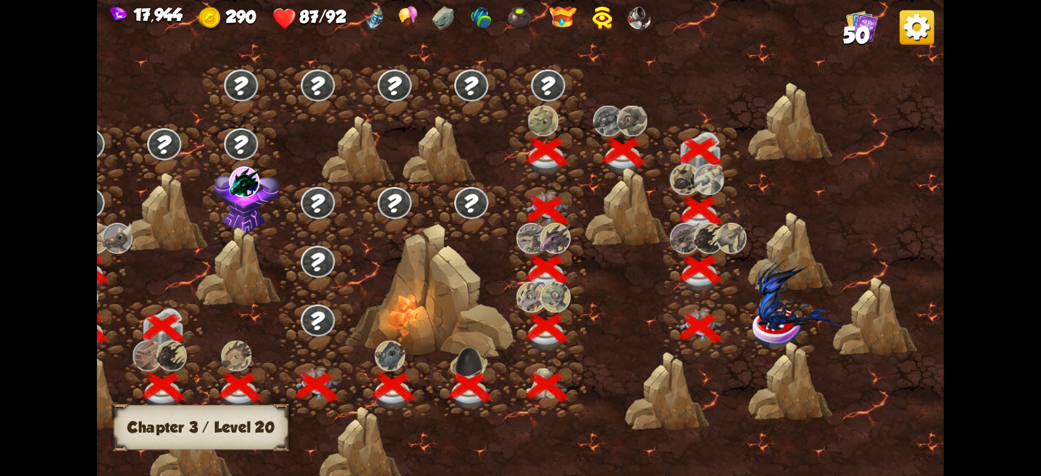
click at [743, 309] on div at bounding box center [778, 329] width 77 height 59
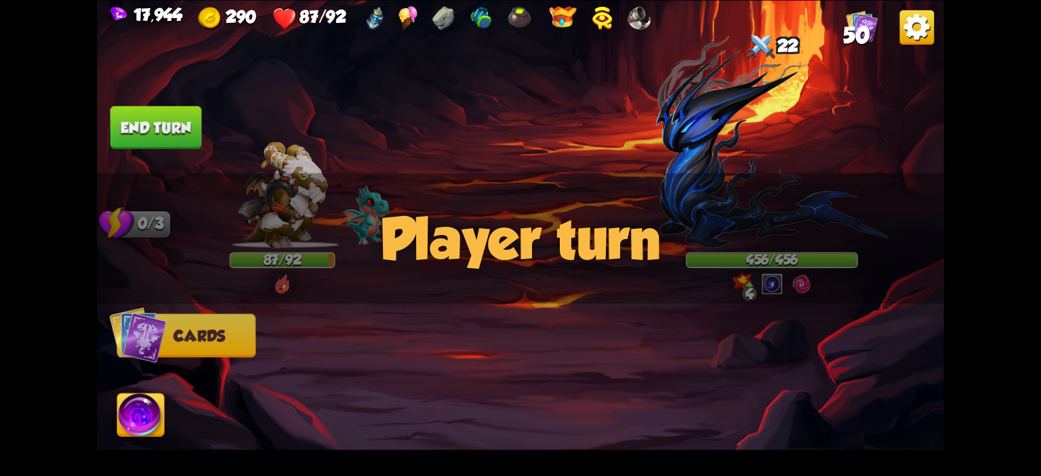
click at [767, 184] on div "Player turn" at bounding box center [520, 238] width 847 height 130
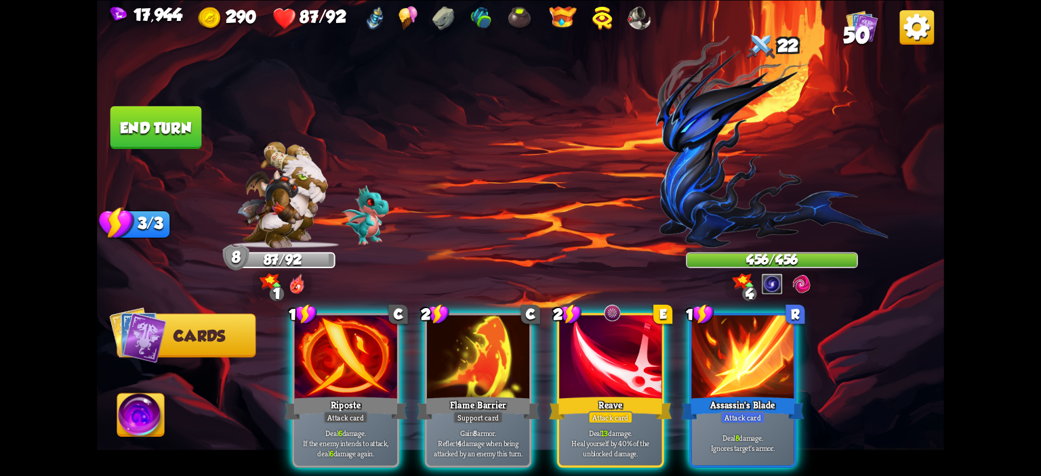
click at [742, 196] on img at bounding box center [772, 141] width 232 height 213
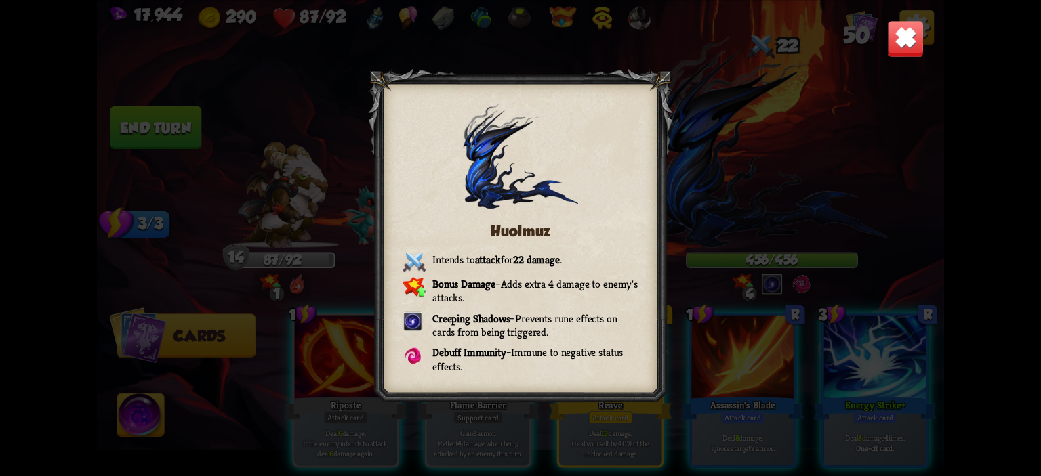
click at [903, 52] on img at bounding box center [905, 38] width 37 height 37
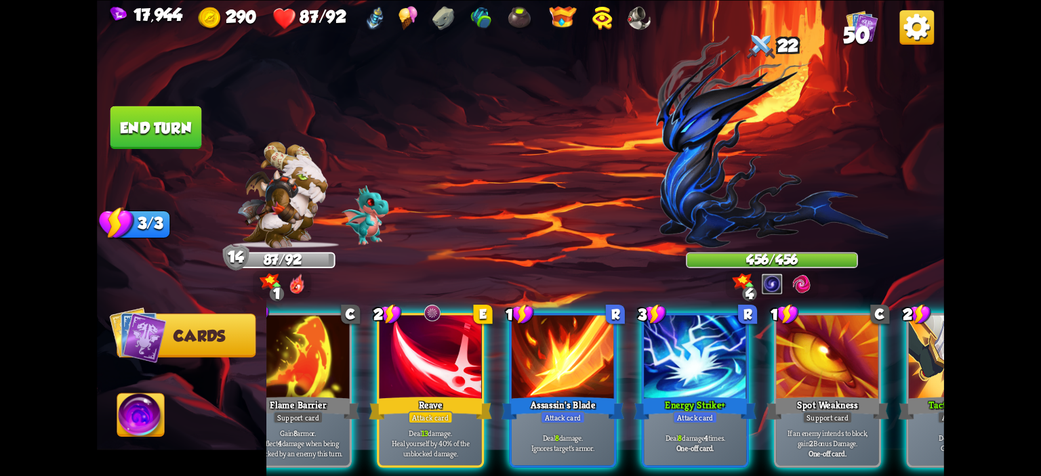
scroll to position [0, 264]
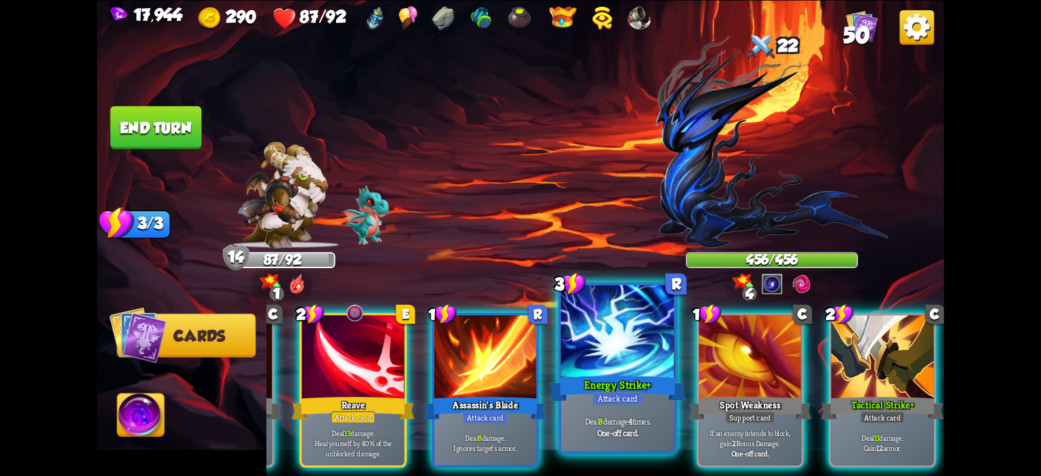
click at [599, 365] on div at bounding box center [618, 333] width 114 height 96
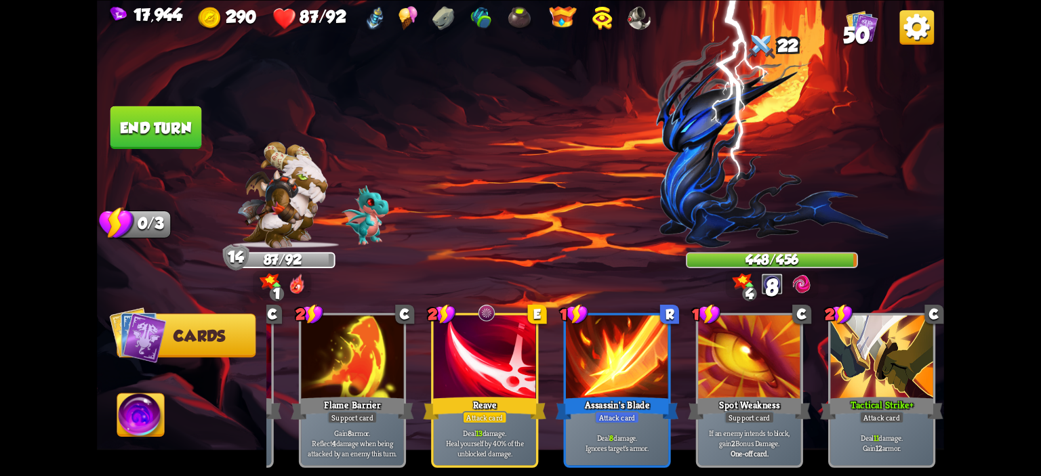
scroll to position [0, 128]
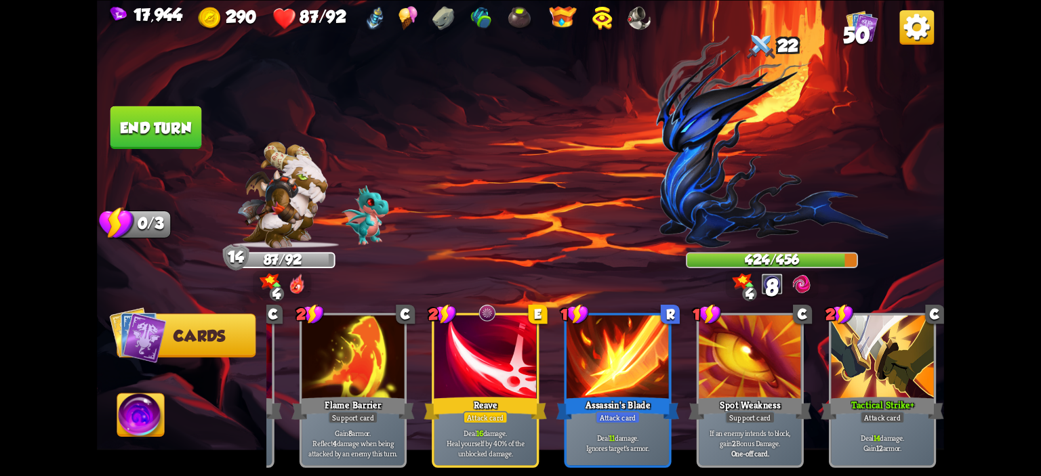
click at [147, 125] on button "End turn" at bounding box center [156, 127] width 92 height 43
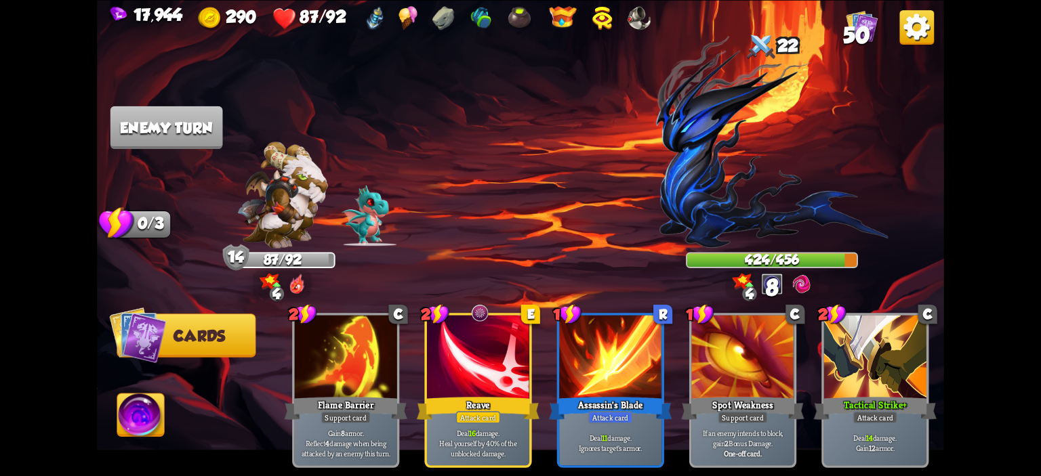
scroll to position [0, 0]
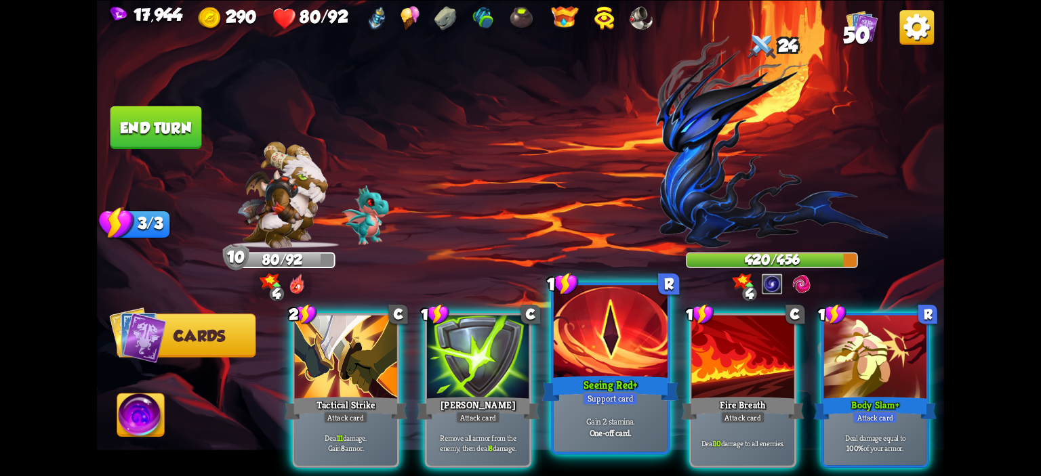
click at [583, 347] on div at bounding box center [611, 333] width 114 height 96
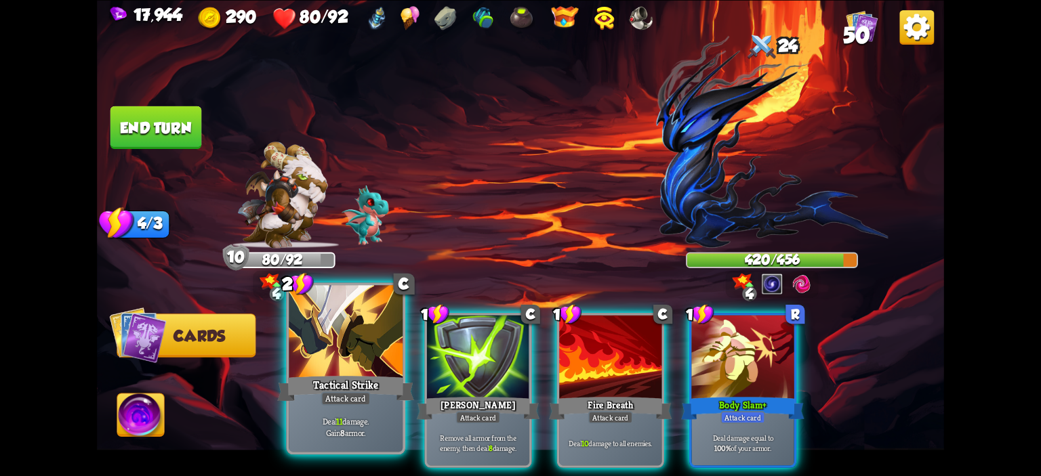
click at [319, 316] on div at bounding box center [346, 333] width 114 height 96
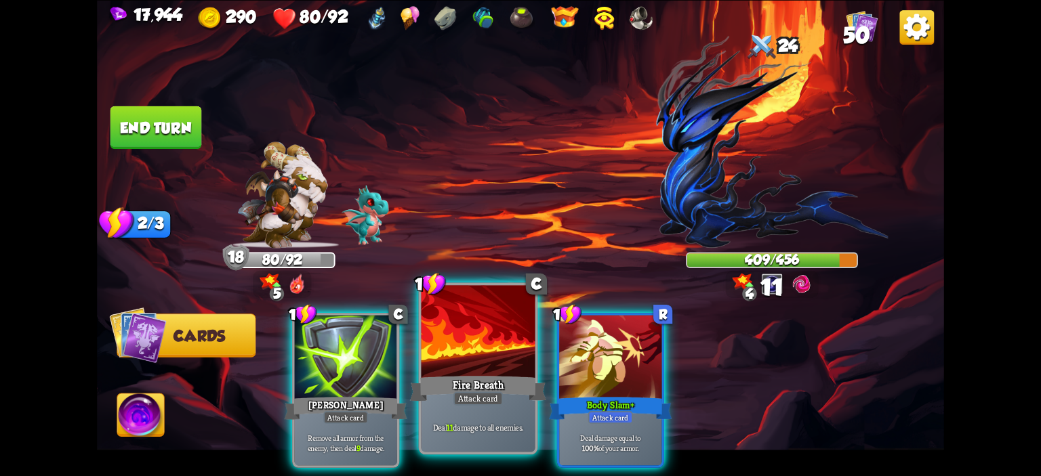
click at [467, 313] on div at bounding box center [479, 333] width 114 height 96
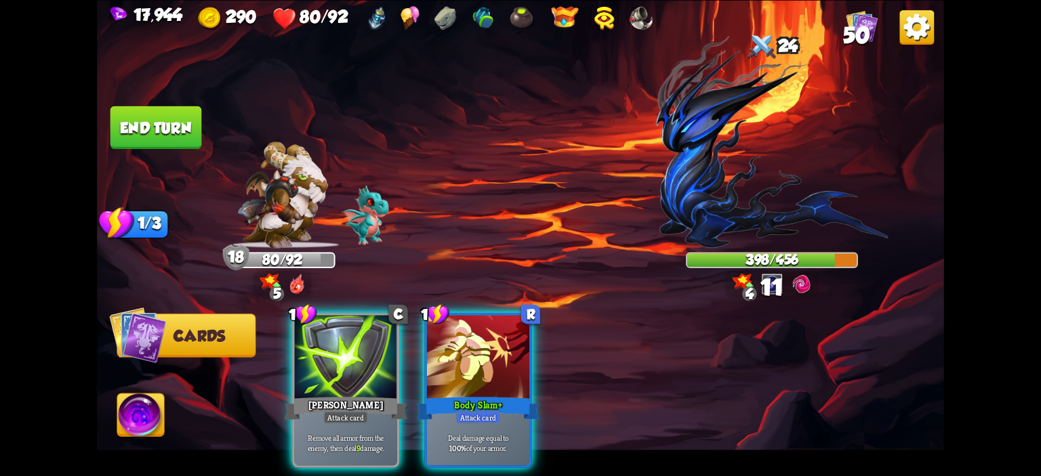
click at [467, 315] on div at bounding box center [478, 358] width 102 height 86
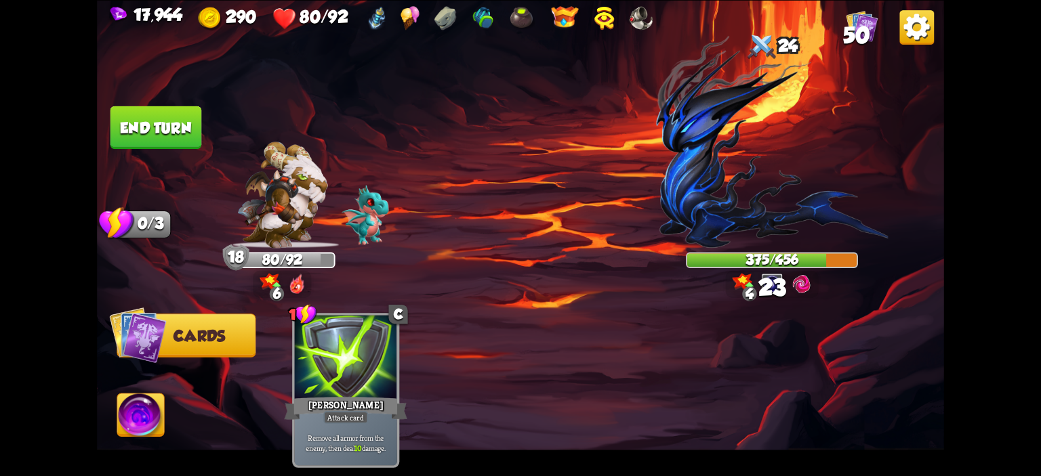
click at [143, 121] on button "End turn" at bounding box center [156, 127] width 92 height 43
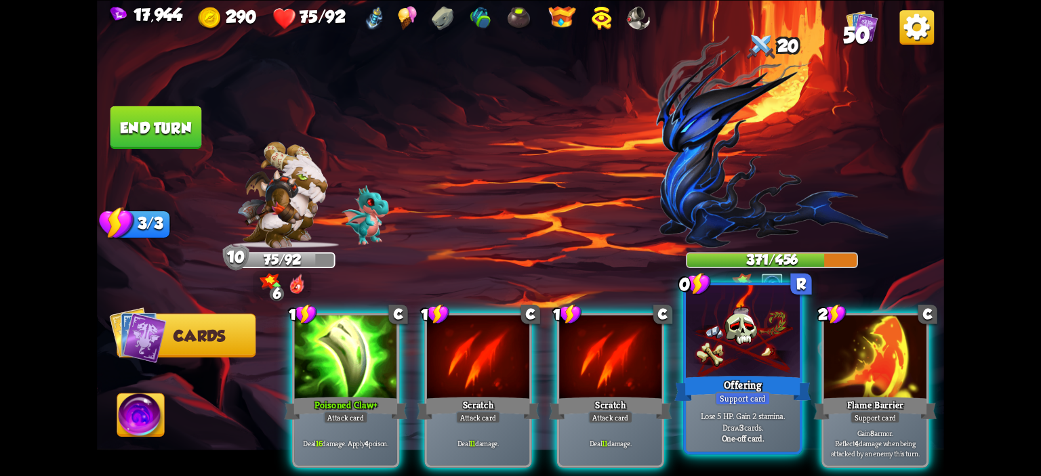
click at [718, 338] on div at bounding box center [743, 333] width 114 height 96
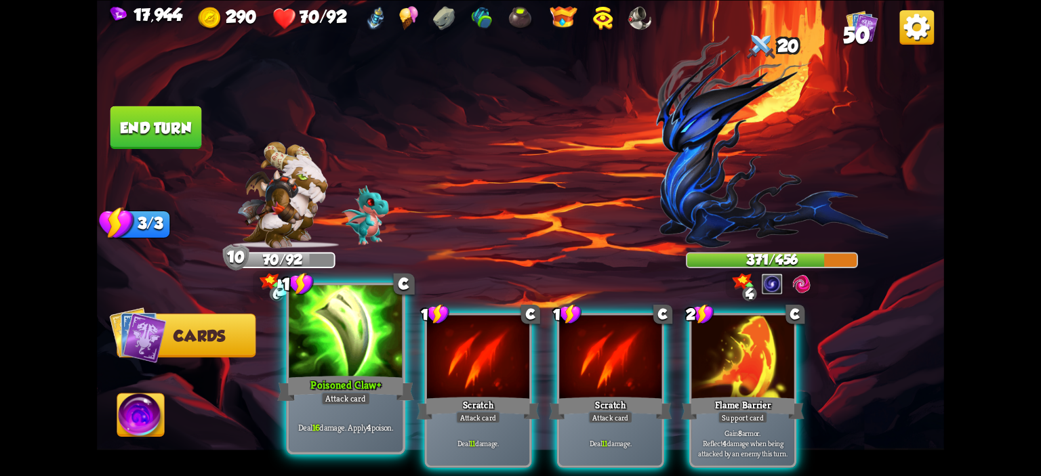
click at [354, 351] on div at bounding box center [346, 333] width 114 height 96
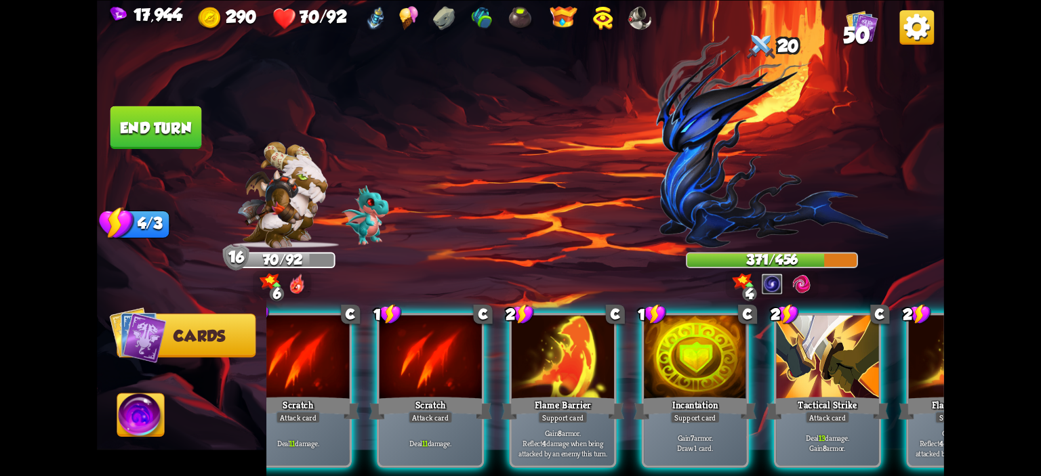
scroll to position [0, 128]
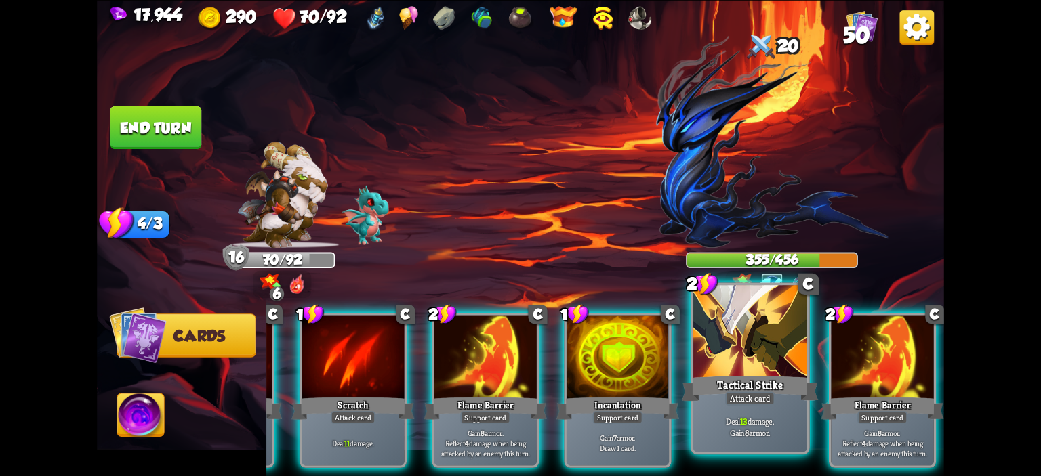
click at [707, 361] on div at bounding box center [750, 333] width 114 height 96
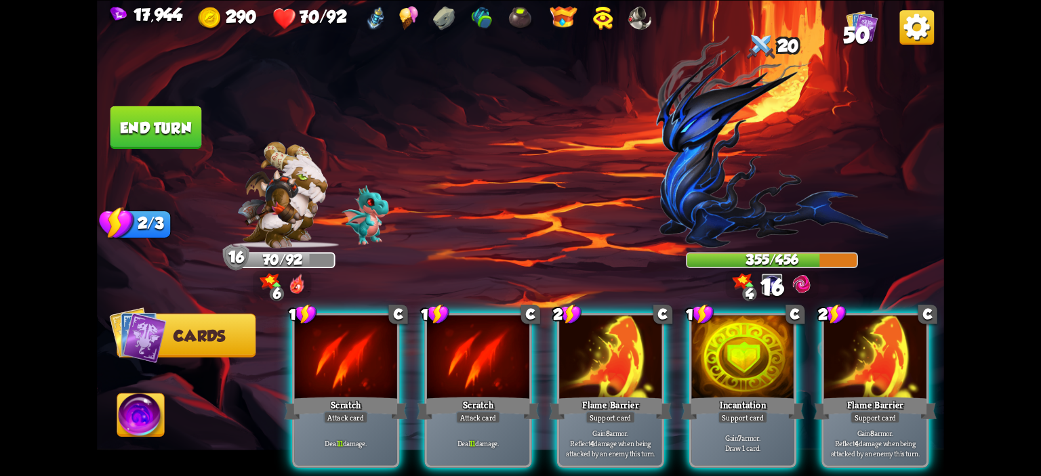
scroll to position [0, 0]
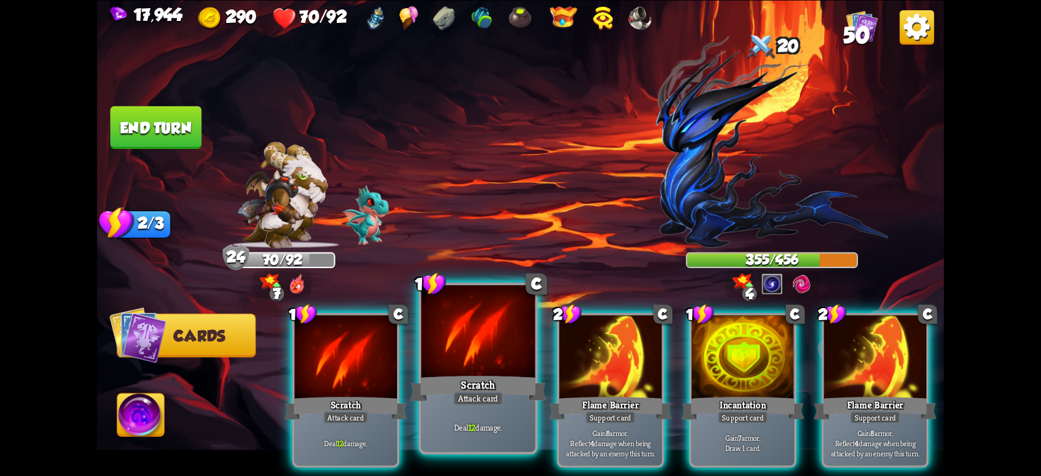
click at [486, 371] on div at bounding box center [479, 333] width 114 height 96
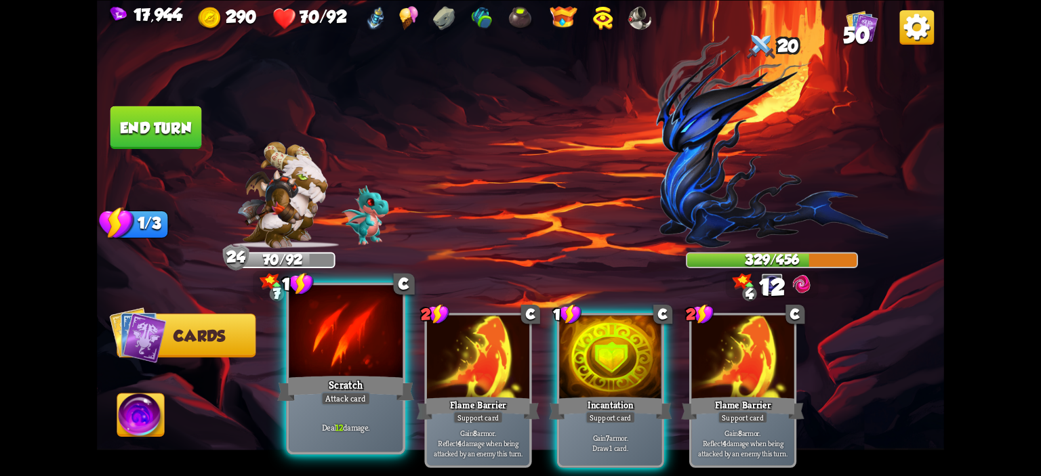
click at [371, 365] on div at bounding box center [346, 333] width 114 height 96
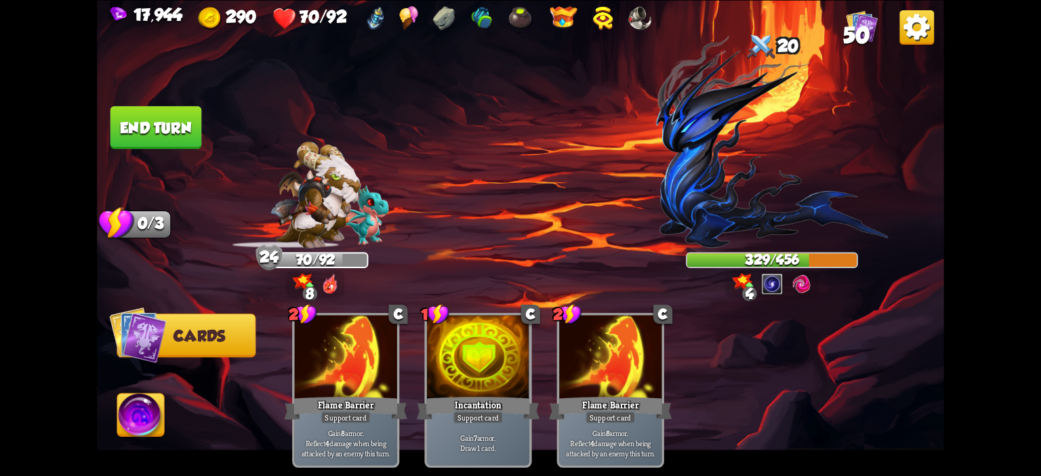
click at [153, 113] on button "End turn" at bounding box center [156, 127] width 92 height 43
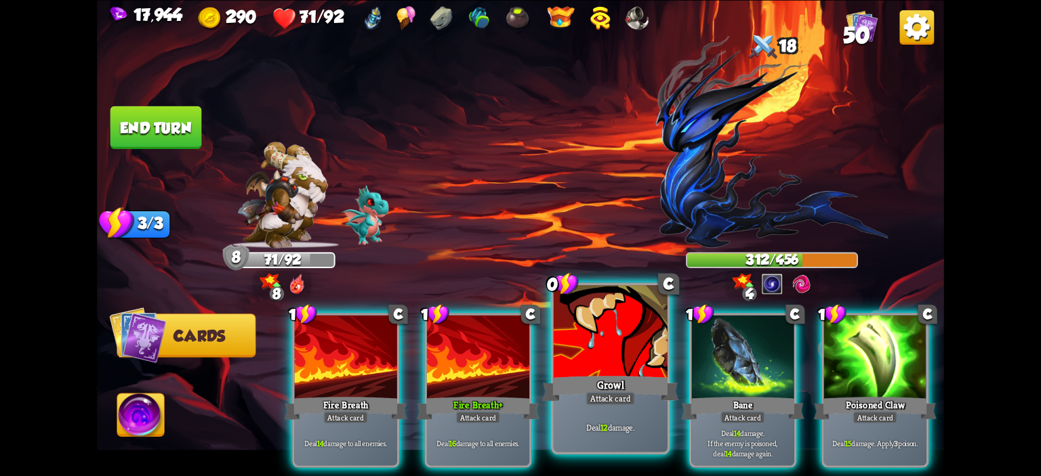
click at [586, 360] on div at bounding box center [611, 333] width 114 height 96
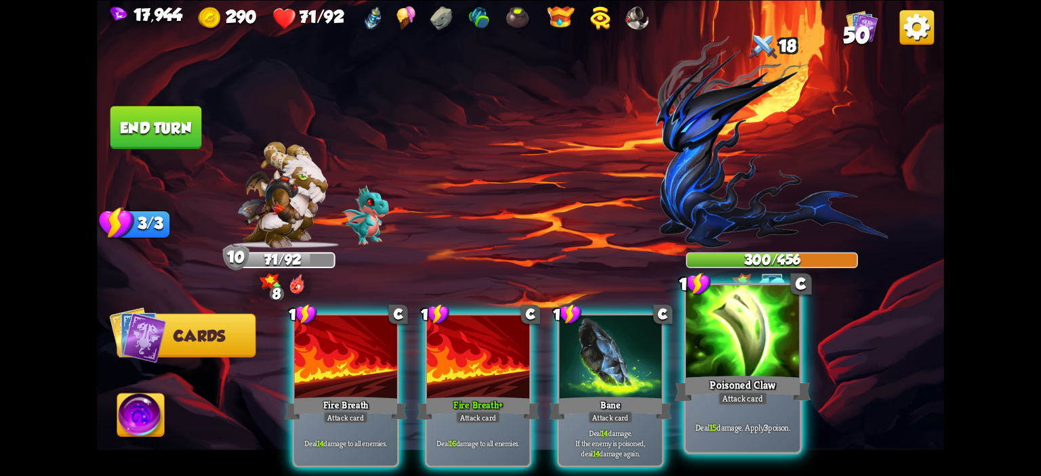
click at [733, 349] on div at bounding box center [743, 333] width 114 height 96
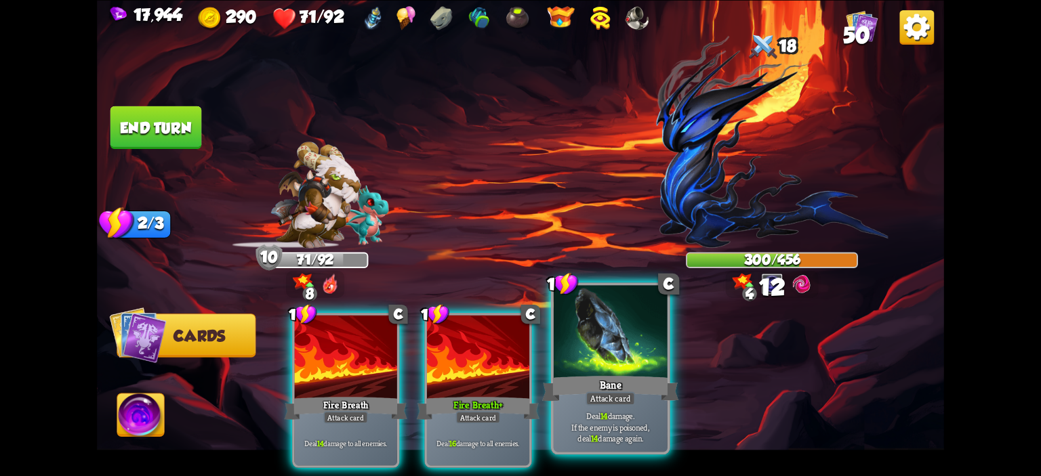
click at [620, 352] on div at bounding box center [611, 333] width 114 height 96
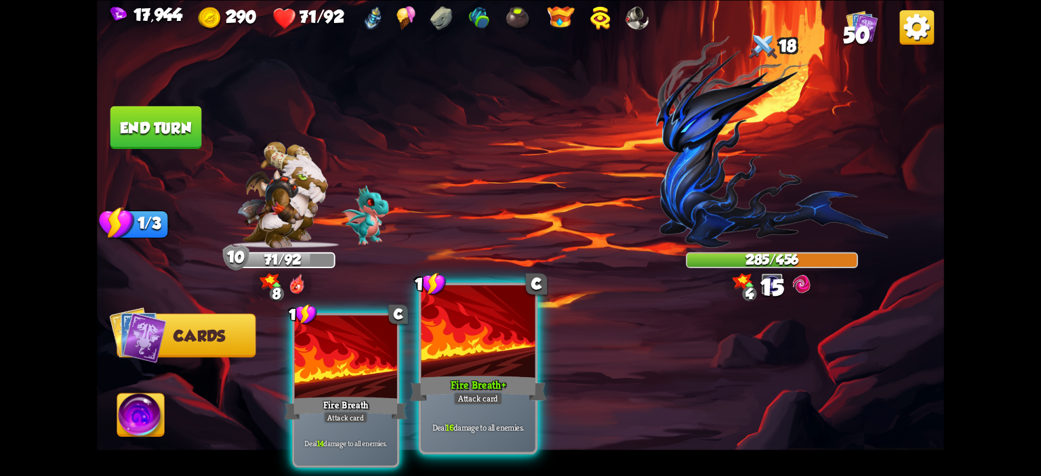
click at [498, 352] on div at bounding box center [479, 333] width 114 height 96
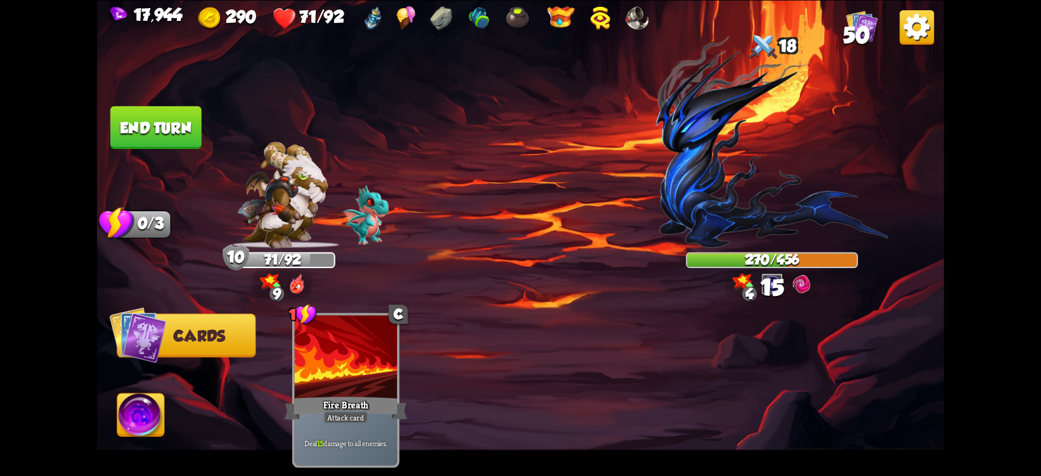
click at [140, 126] on button "End turn" at bounding box center [156, 127] width 92 height 43
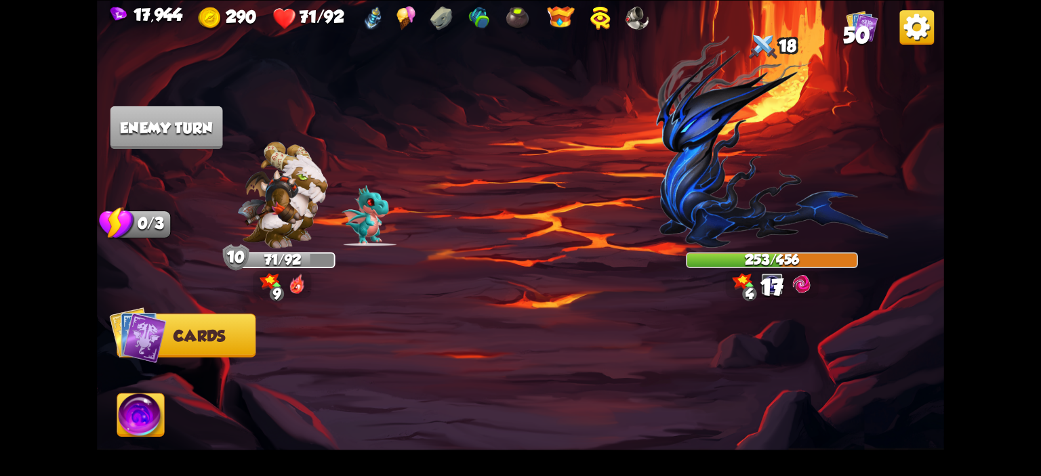
click at [683, 161] on img at bounding box center [772, 141] width 232 height 213
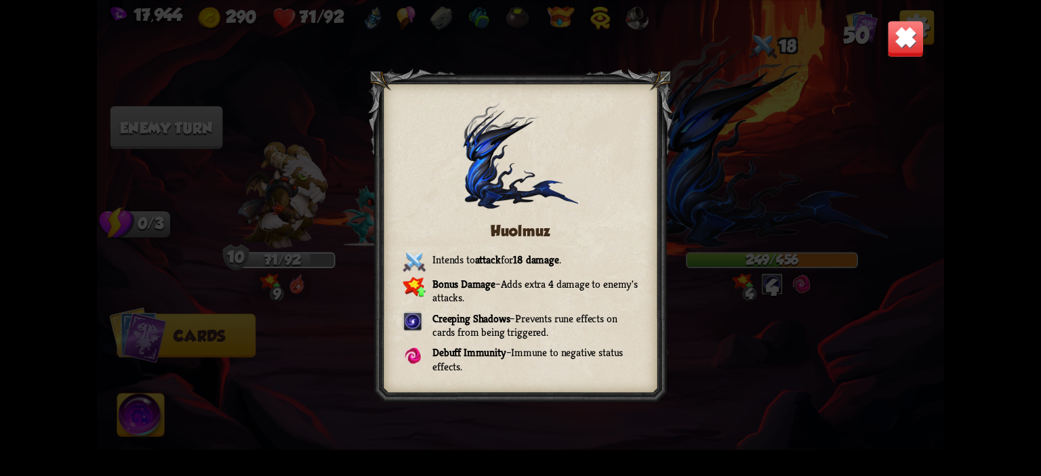
click at [908, 24] on img at bounding box center [905, 38] width 37 height 37
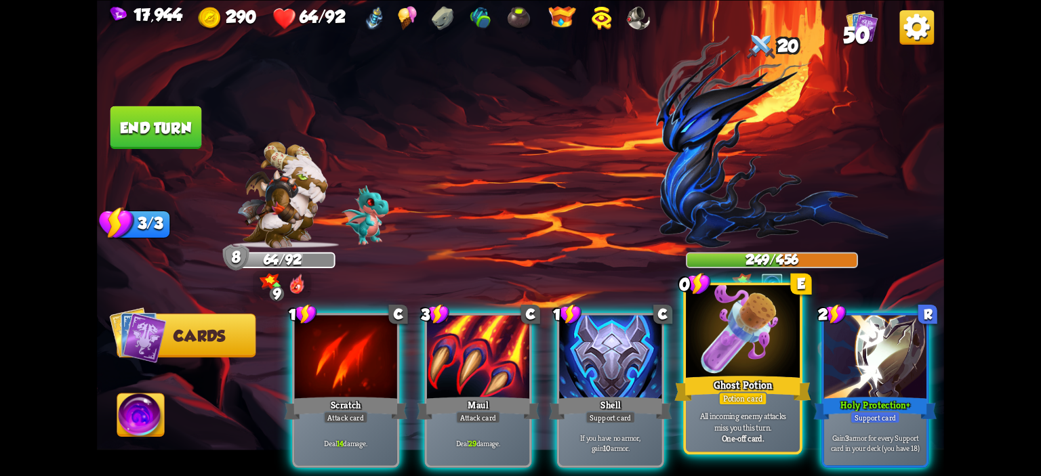
click at [721, 341] on div at bounding box center [743, 333] width 114 height 96
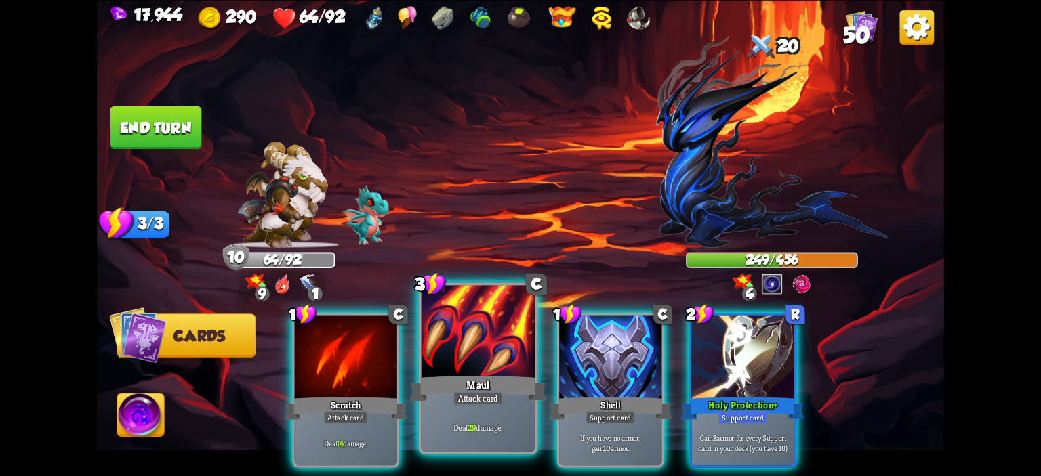
click at [445, 349] on div at bounding box center [479, 333] width 114 height 96
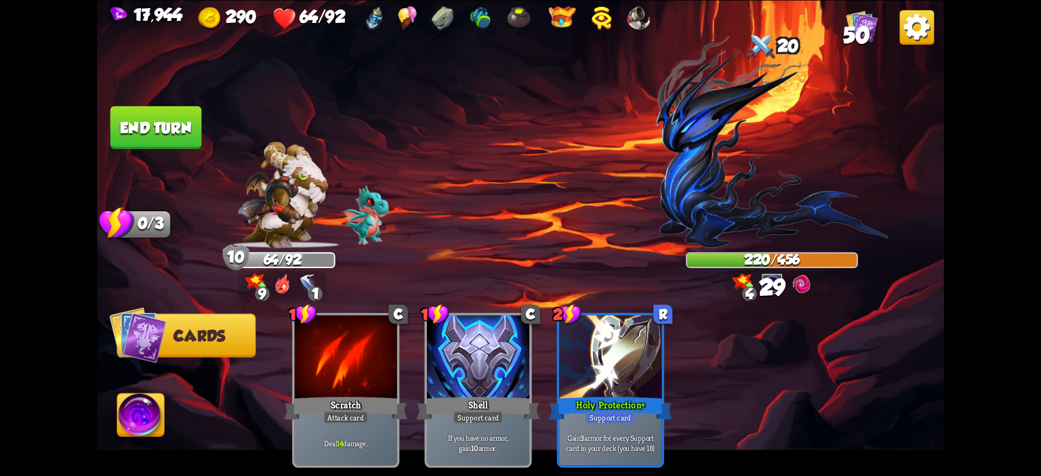
click at [111, 108] on button "End turn" at bounding box center [156, 127] width 92 height 43
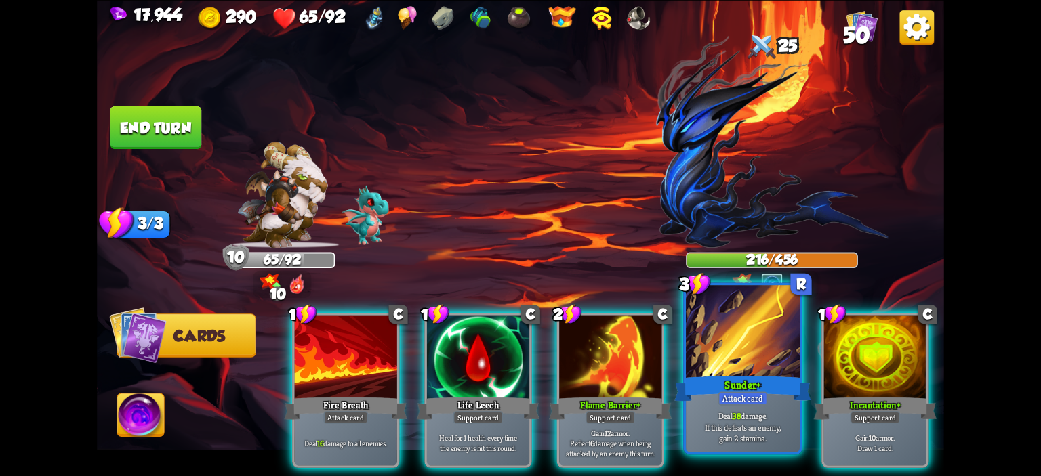
click at [714, 333] on div at bounding box center [743, 333] width 114 height 96
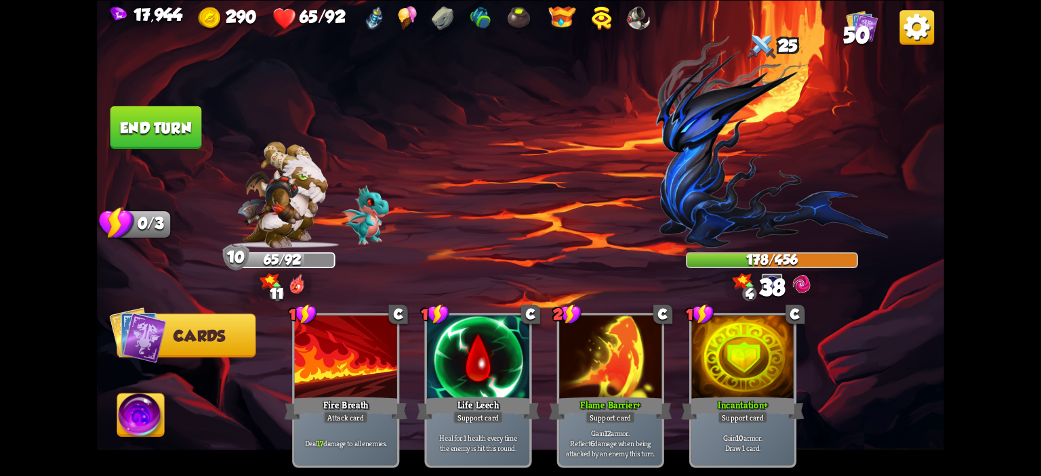
click at [127, 124] on button "End turn" at bounding box center [156, 127] width 92 height 43
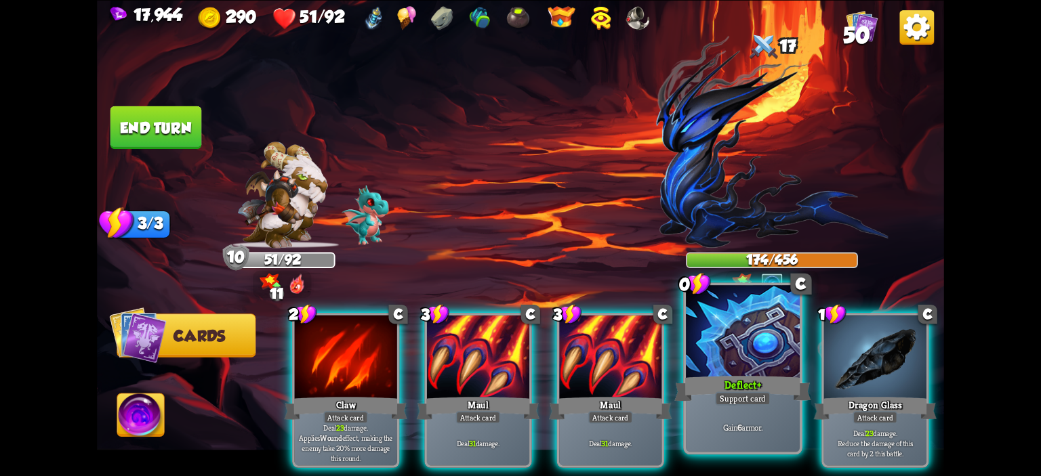
click at [754, 363] on div at bounding box center [743, 333] width 114 height 96
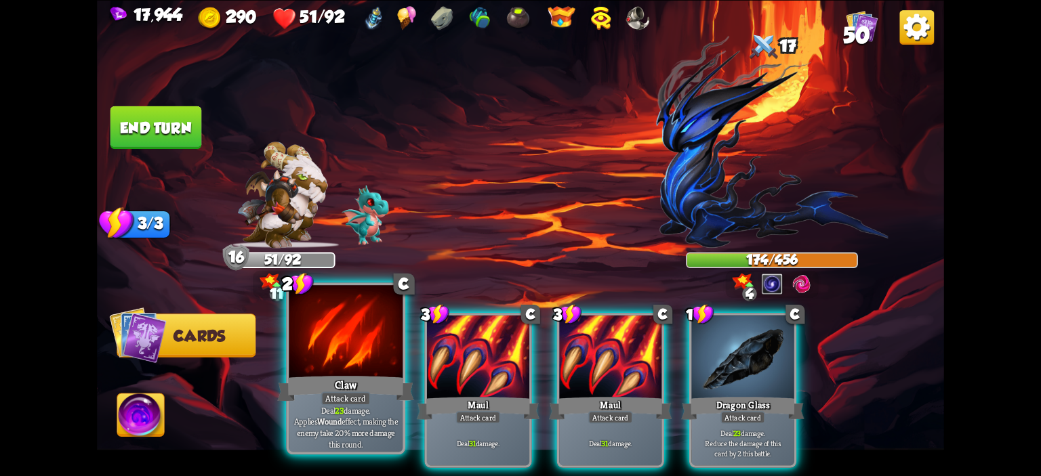
click at [319, 327] on div at bounding box center [346, 333] width 114 height 96
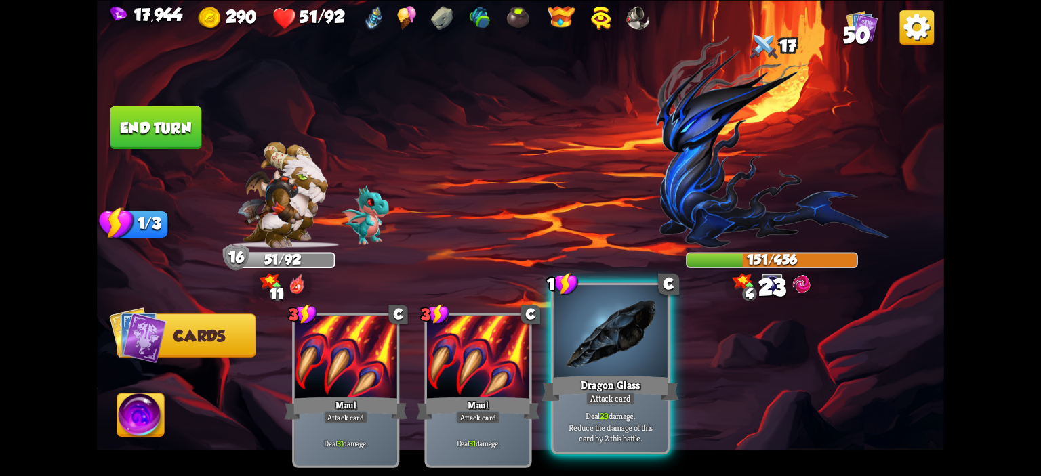
click at [591, 314] on div at bounding box center [611, 333] width 114 height 96
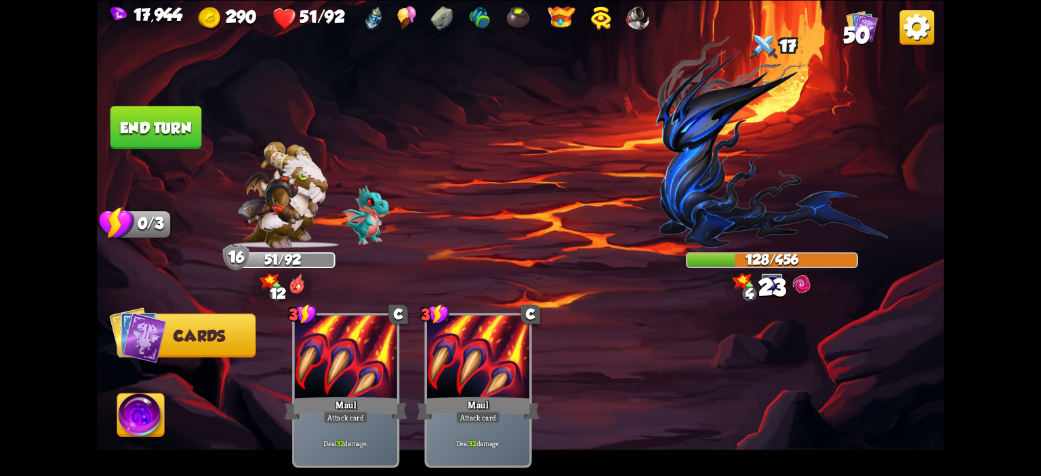
click at [165, 140] on button "End turn" at bounding box center [156, 127] width 92 height 43
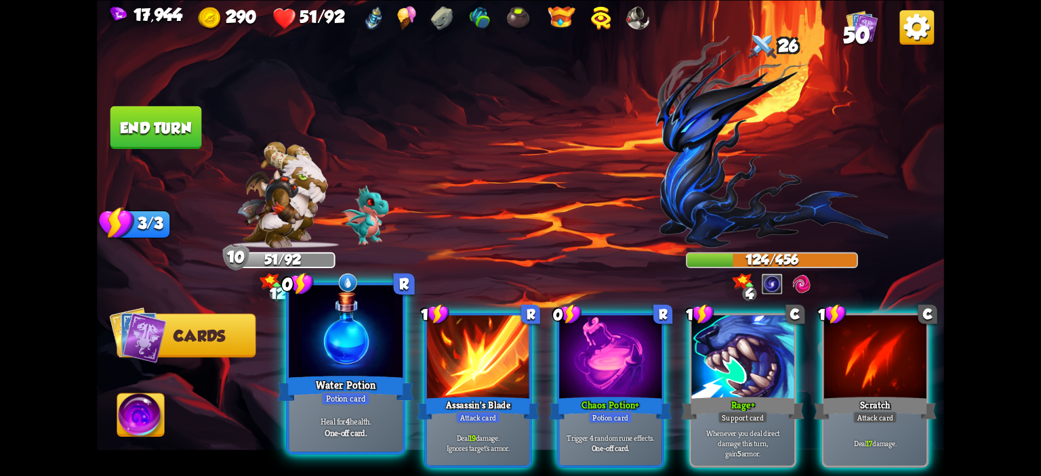
click at [352, 335] on div at bounding box center [346, 333] width 114 height 96
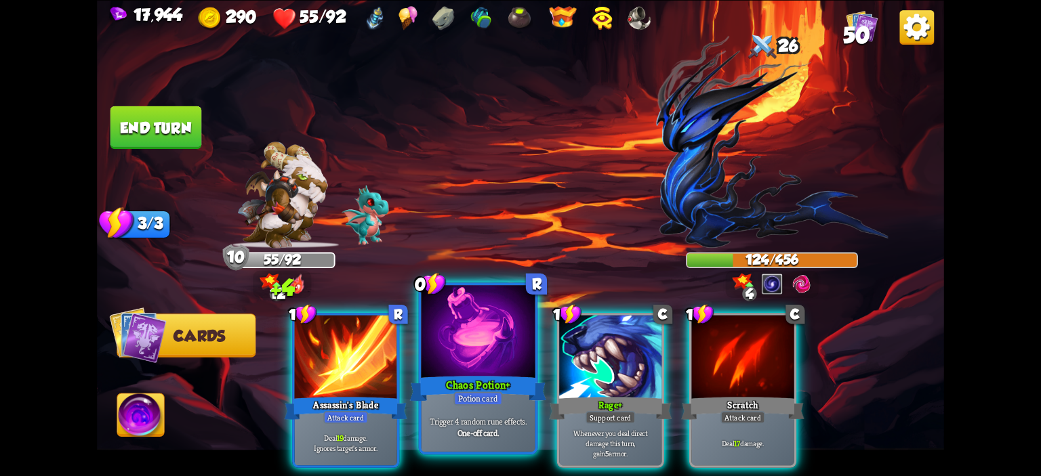
click at [488, 340] on div at bounding box center [479, 333] width 114 height 96
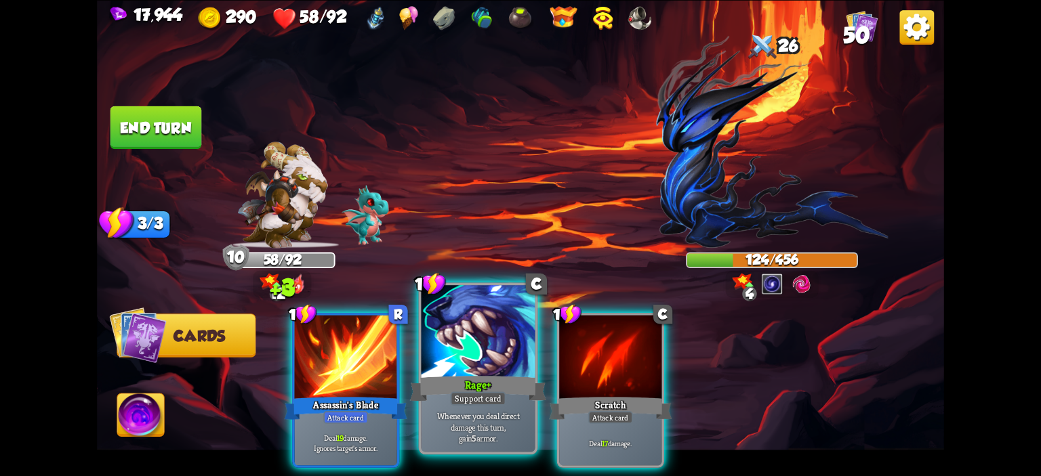
click at [483, 342] on div at bounding box center [479, 333] width 114 height 96
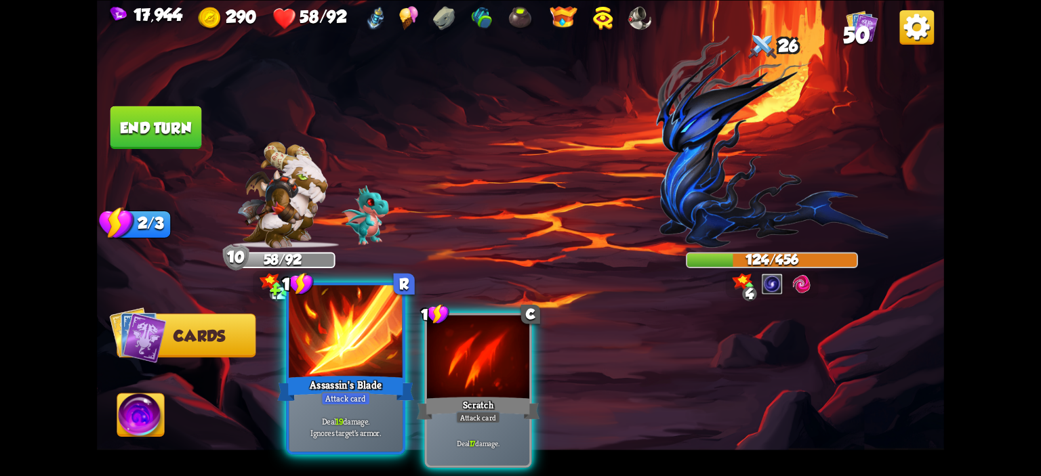
click at [368, 354] on div at bounding box center [346, 333] width 114 height 96
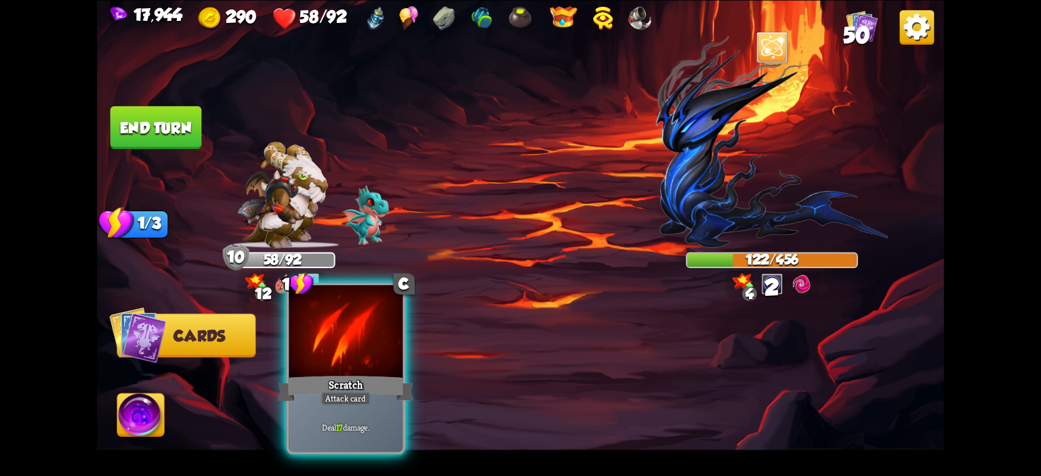
click at [367, 354] on div at bounding box center [346, 333] width 114 height 96
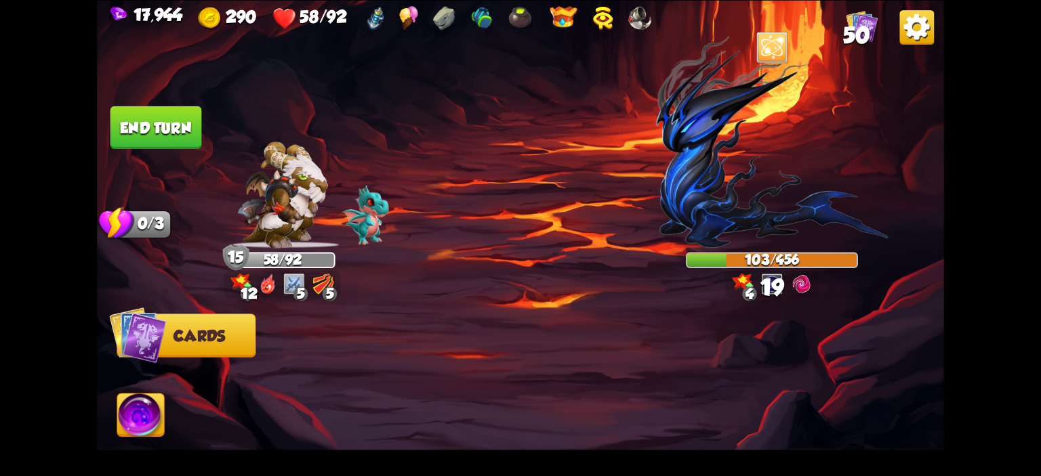
click at [144, 136] on button "End turn" at bounding box center [156, 127] width 92 height 43
click at [763, 184] on img at bounding box center [772, 141] width 232 height 213
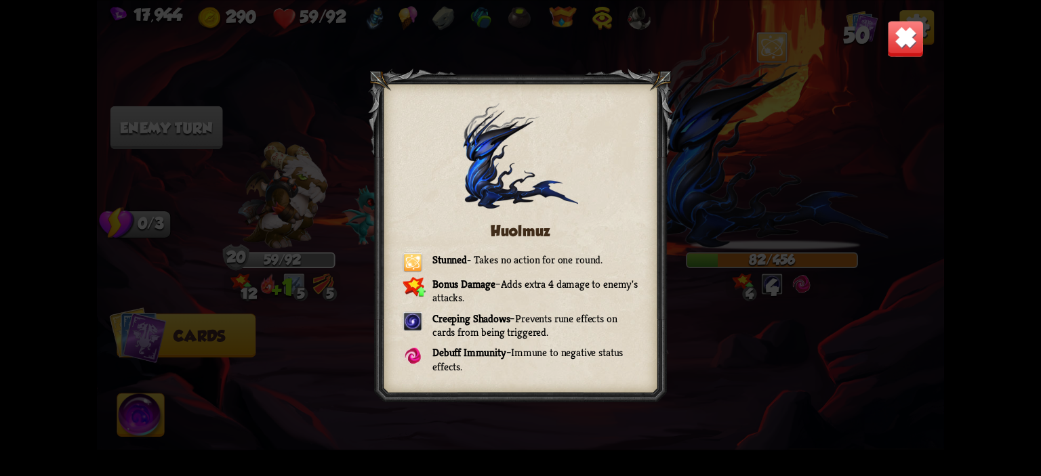
click at [912, 31] on img at bounding box center [905, 38] width 37 height 37
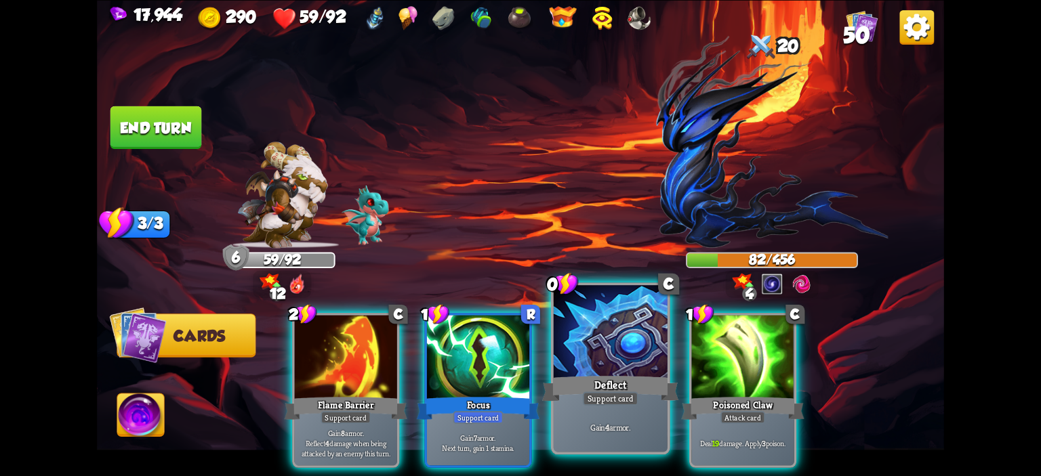
click at [579, 340] on div at bounding box center [611, 333] width 114 height 96
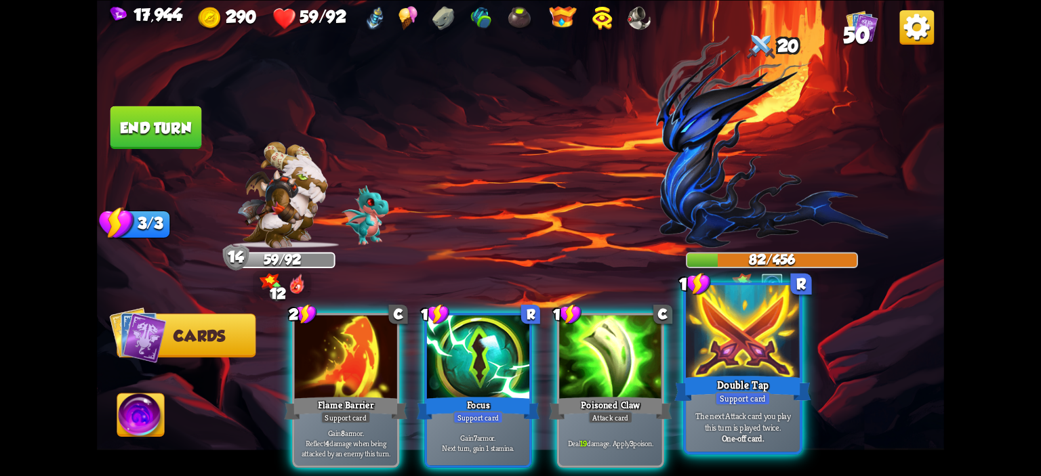
click at [748, 373] on div "Double Tap" at bounding box center [742, 388] width 137 height 31
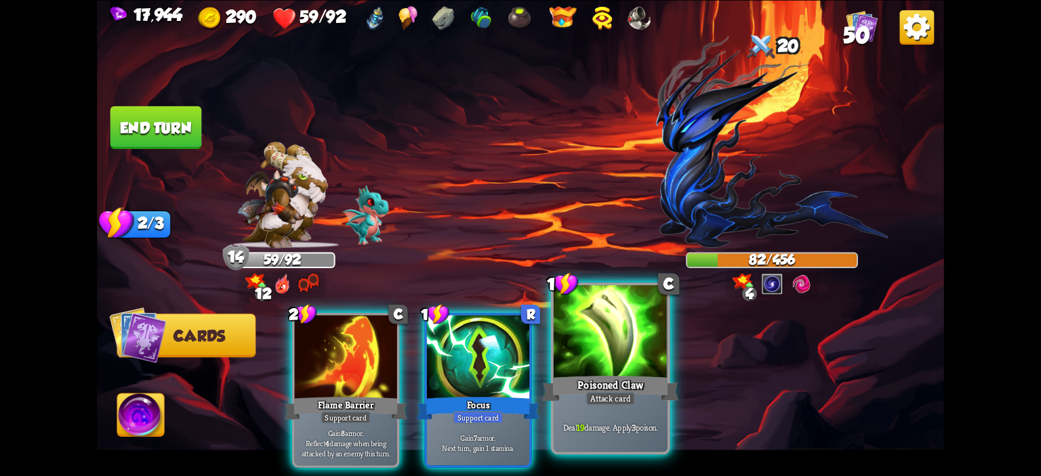
click at [658, 369] on div at bounding box center [611, 333] width 114 height 96
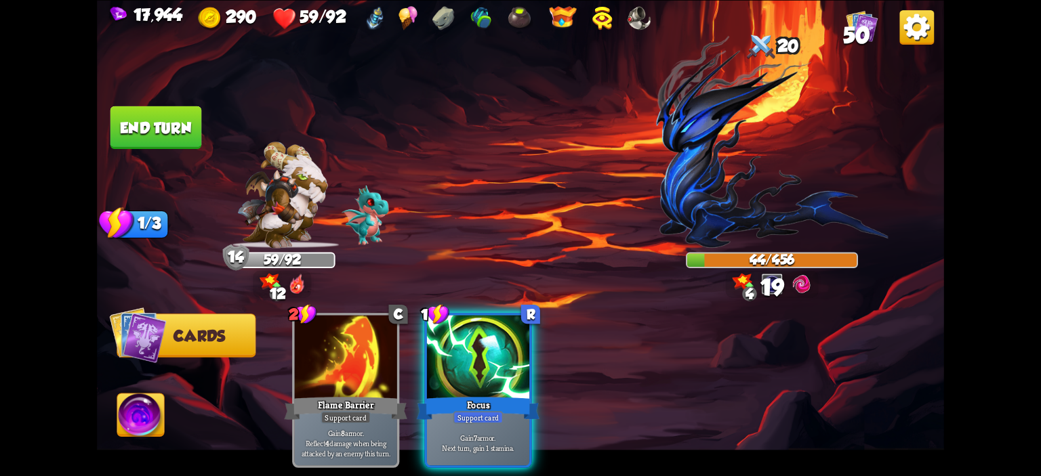
click at [159, 414] on img at bounding box center [140, 417] width 47 height 47
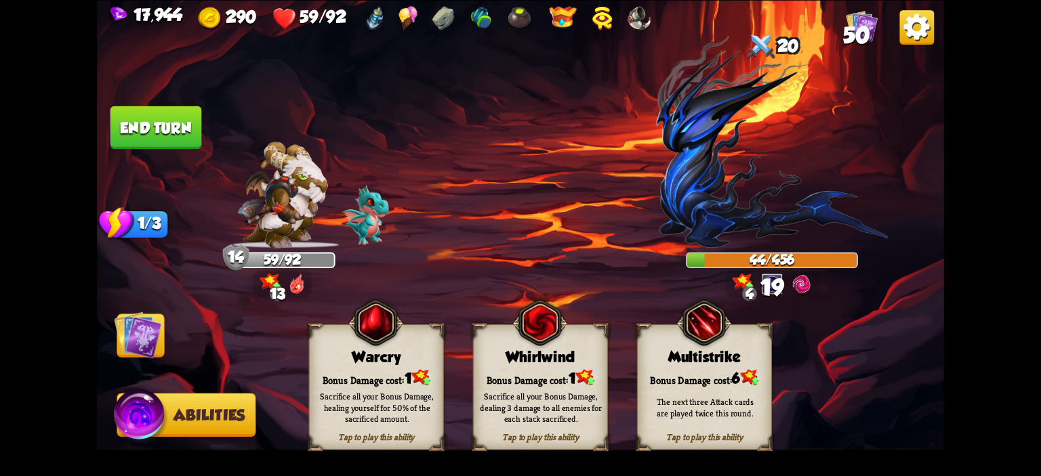
click at [533, 350] on img at bounding box center [539, 323] width 54 height 56
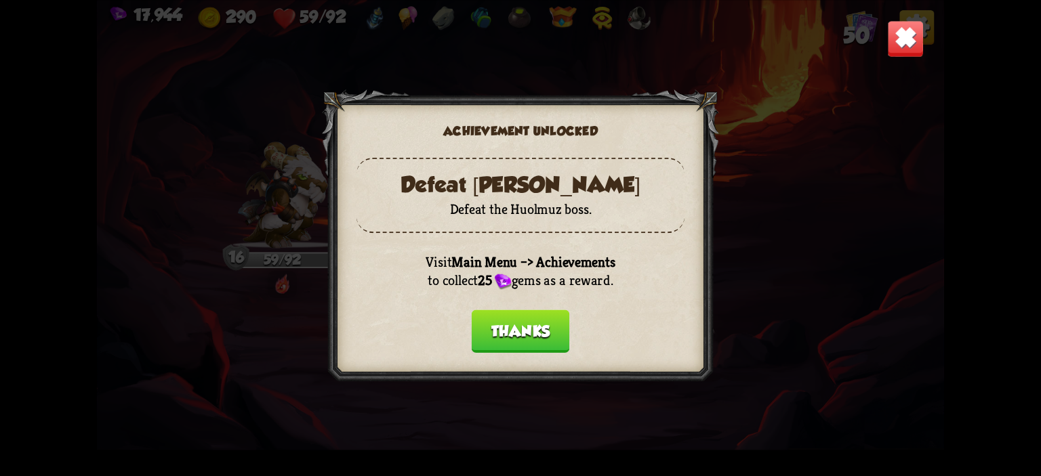
click at [500, 343] on button "Thanks" at bounding box center [521, 331] width 98 height 43
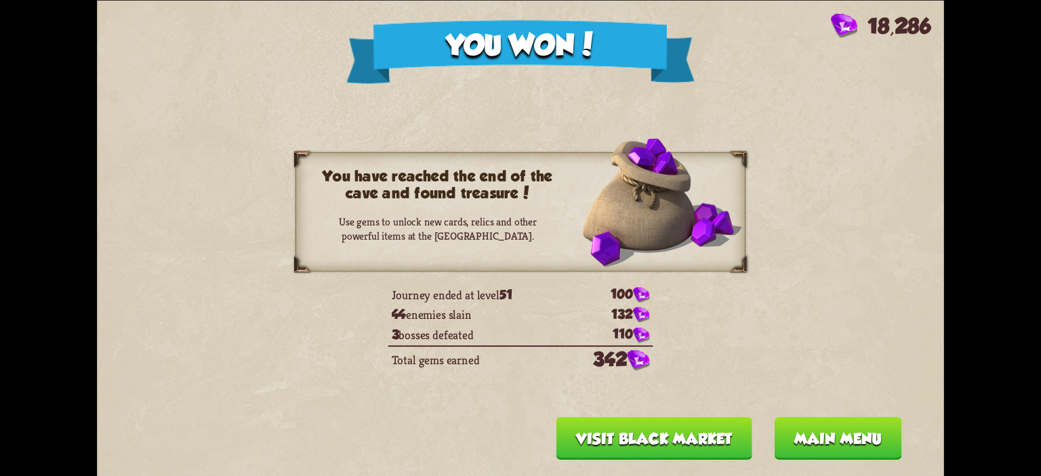
click at [824, 424] on button "Main menu" at bounding box center [837, 438] width 127 height 43
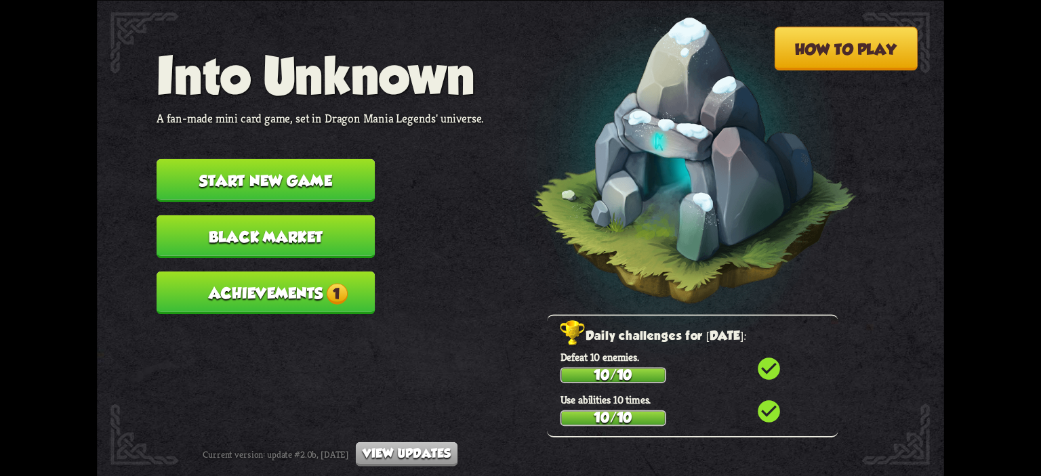
click at [311, 298] on button "Achievements 1" at bounding box center [266, 292] width 218 height 43
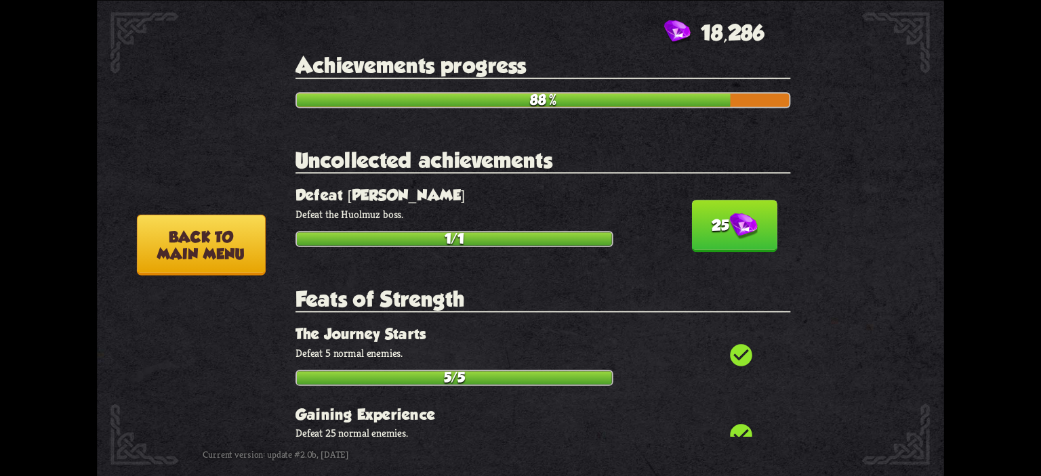
click at [705, 241] on button "25" at bounding box center [733, 226] width 85 height 52
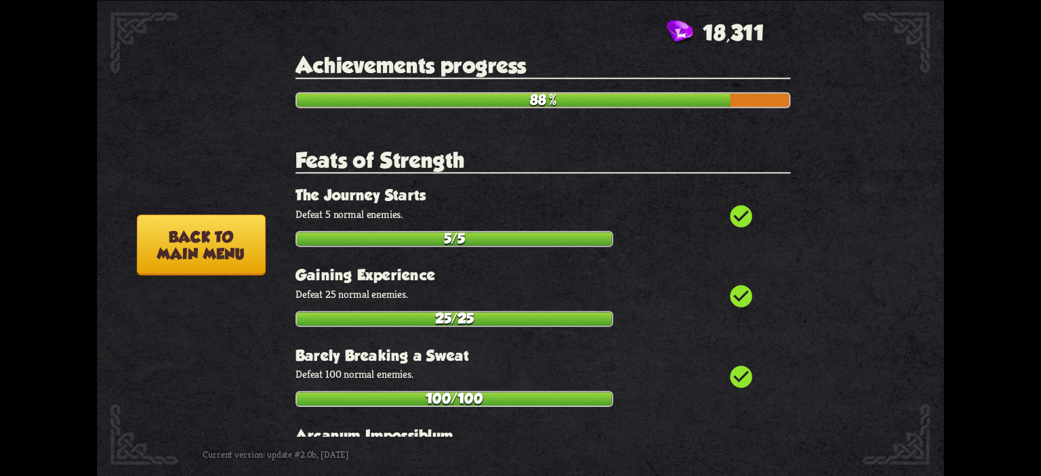
click at [144, 258] on button "Back to main menu" at bounding box center [201, 244] width 129 height 61
